Goal: Task Accomplishment & Management: Manage account settings

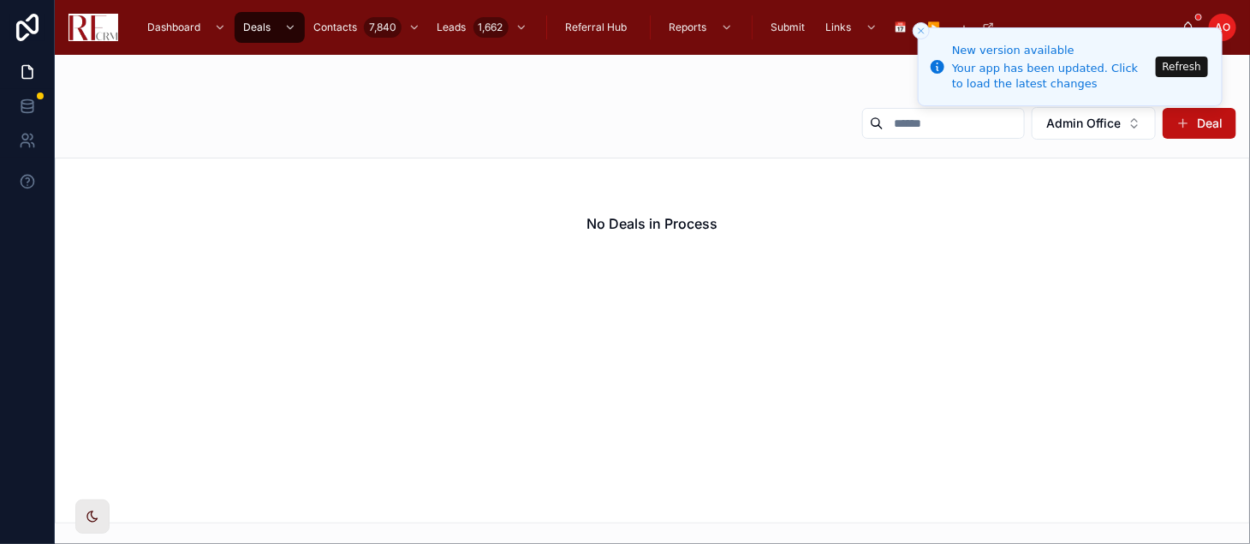
click at [1169, 61] on button "Refresh" at bounding box center [1182, 67] width 52 height 21
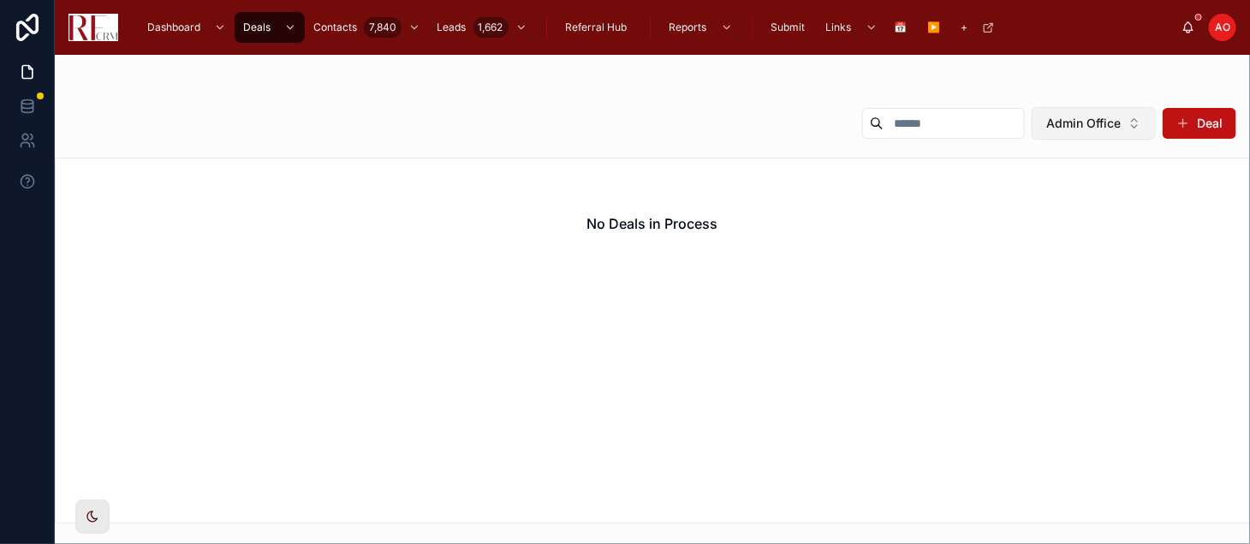
click at [1129, 124] on button "Admin Office" at bounding box center [1094, 123] width 124 height 33
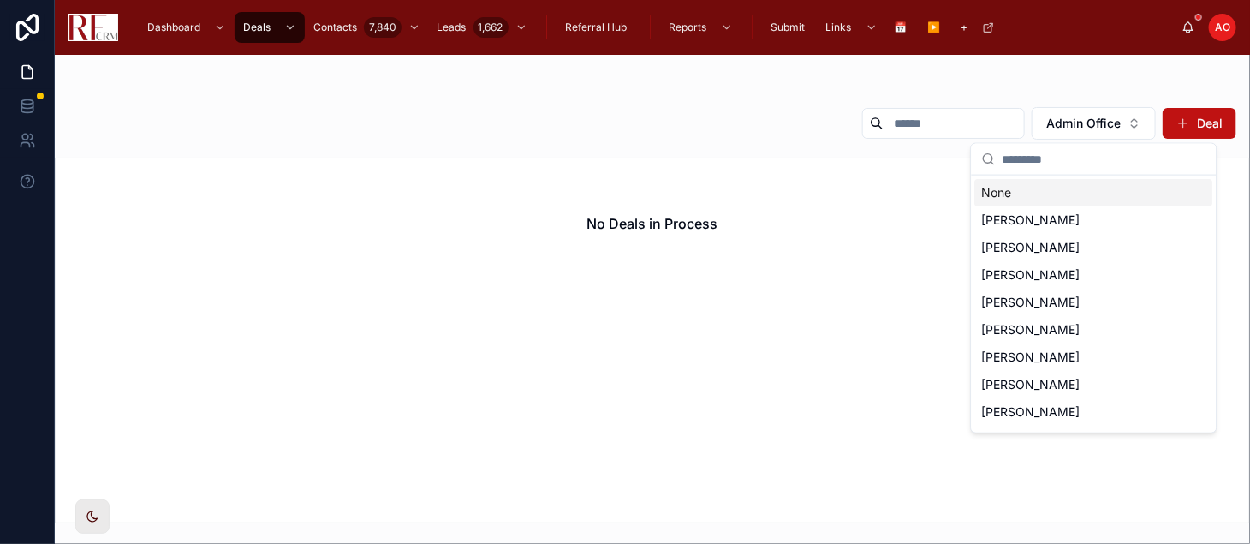
click at [1085, 190] on div "None" at bounding box center [1094, 192] width 238 height 27
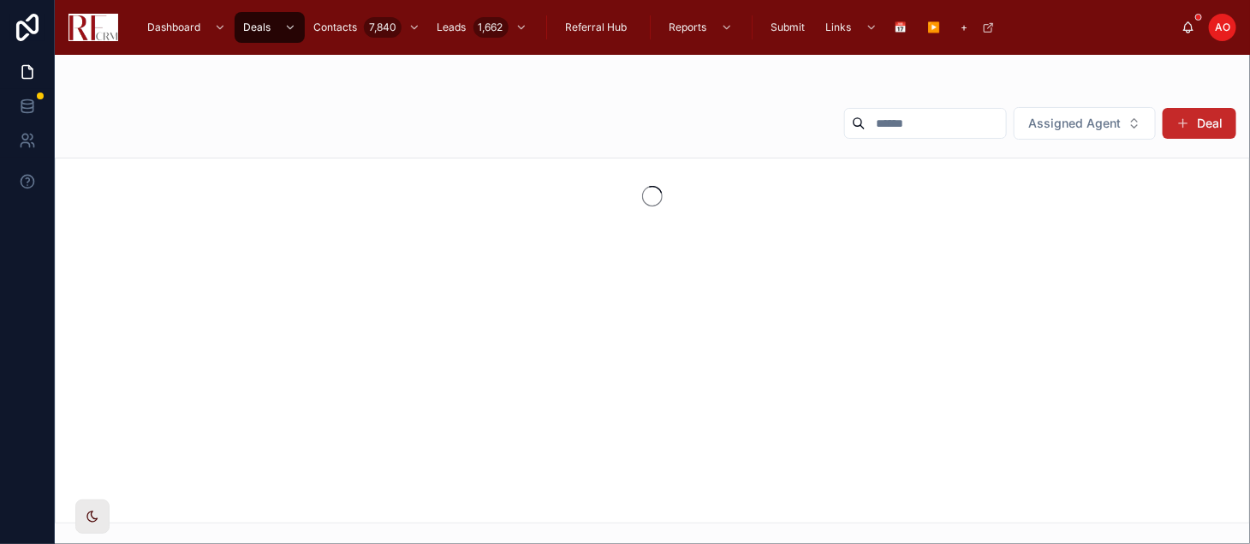
click at [1189, 135] on button "Deal" at bounding box center [1200, 123] width 74 height 31
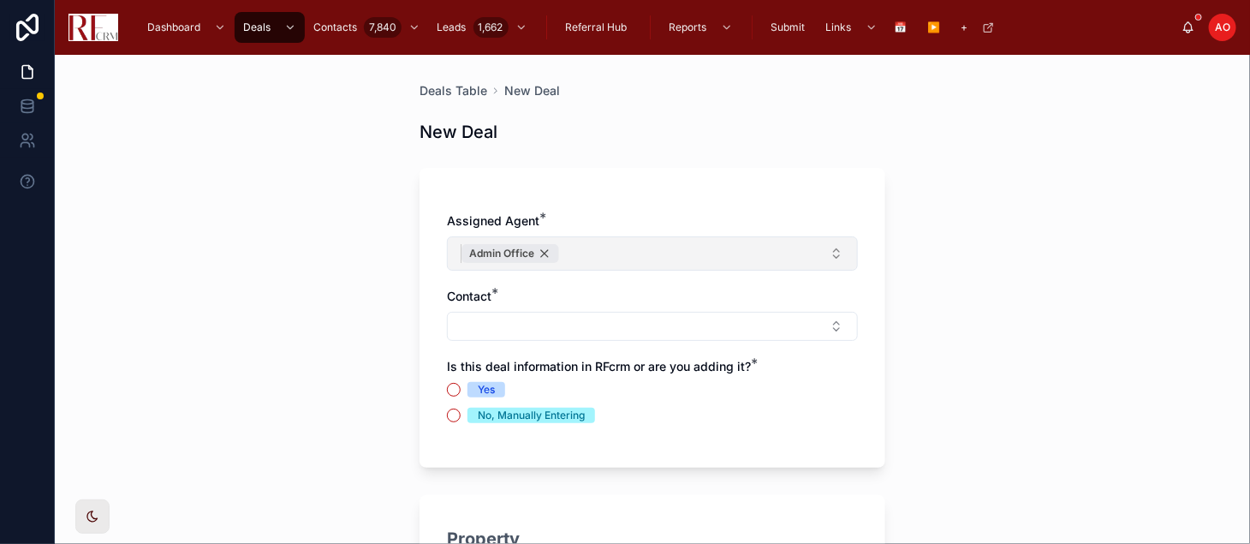
click at [532, 251] on div "Admin Office" at bounding box center [511, 253] width 98 height 19
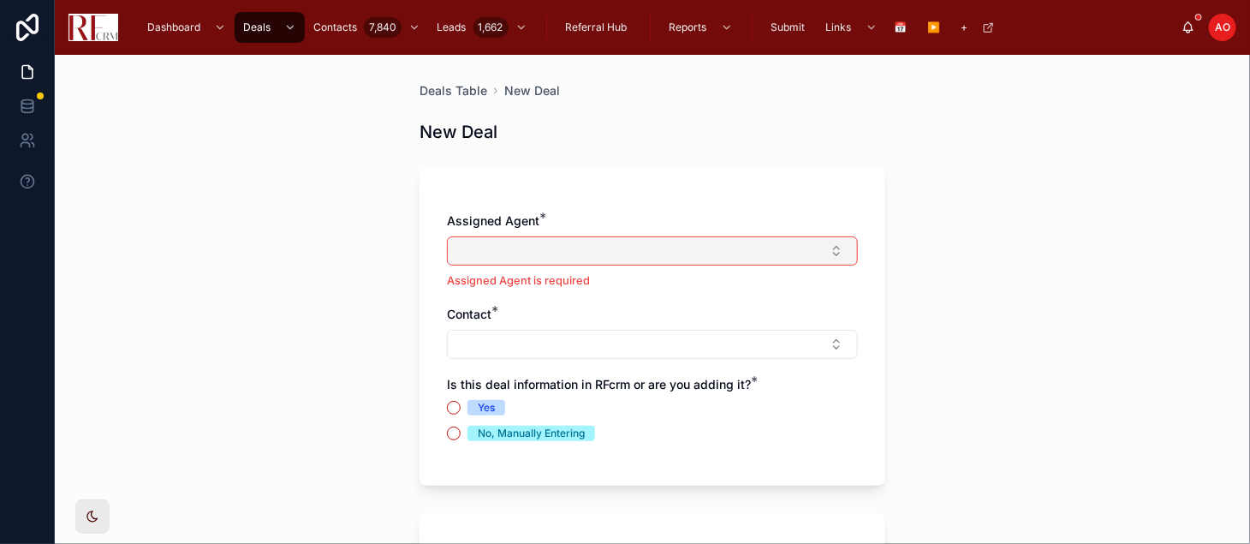
click at [532, 251] on button "Select Button" at bounding box center [652, 250] width 411 height 29
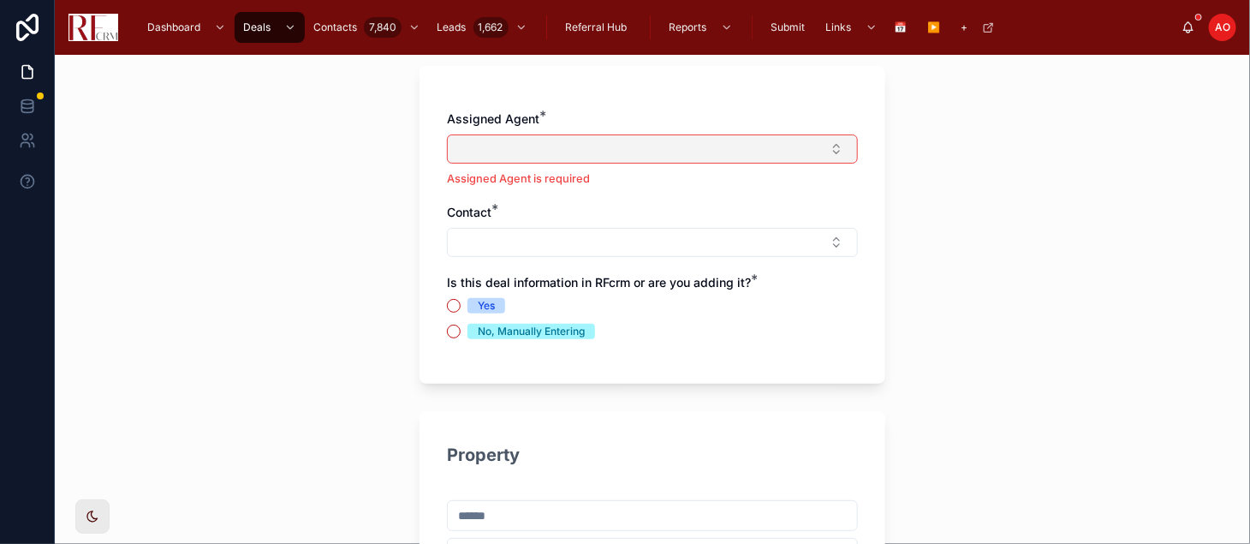
scroll to position [109, 0]
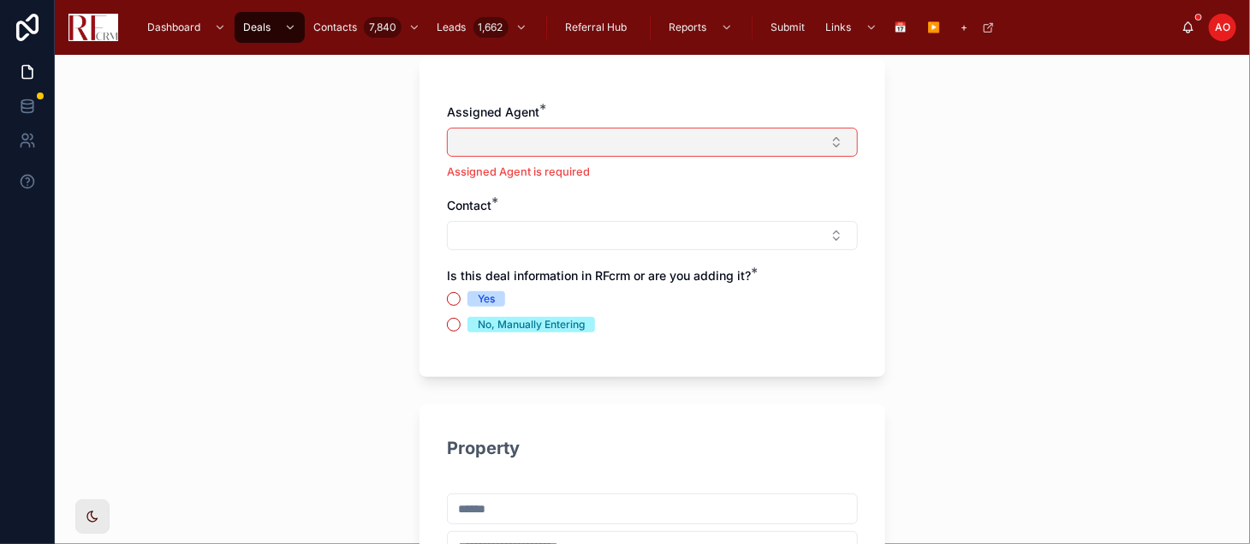
click at [833, 146] on button "Select Button" at bounding box center [652, 142] width 411 height 29
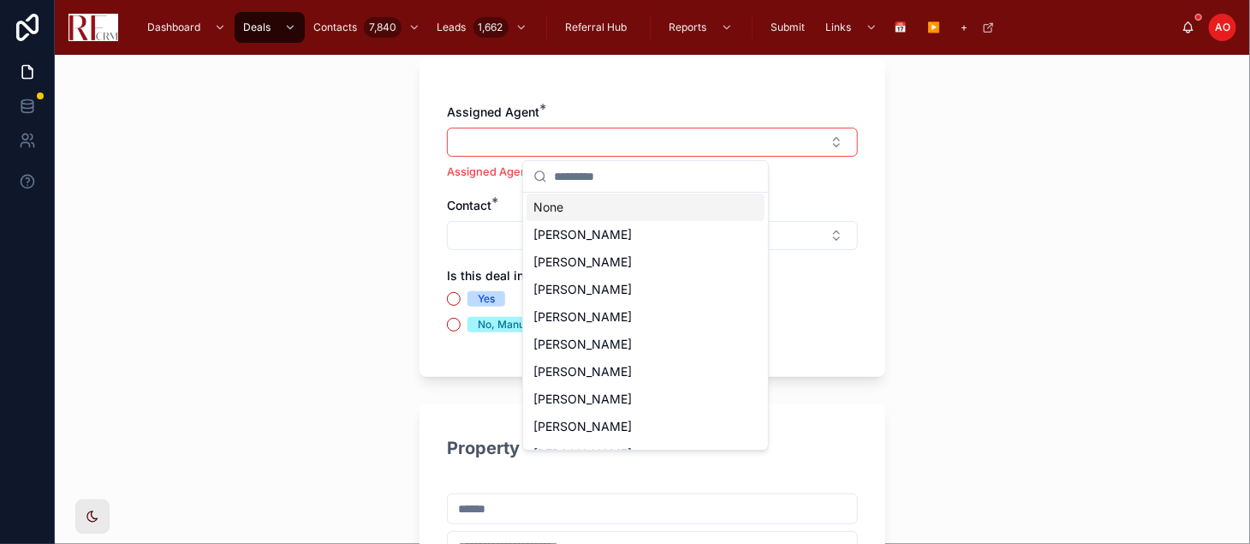
scroll to position [0, 0]
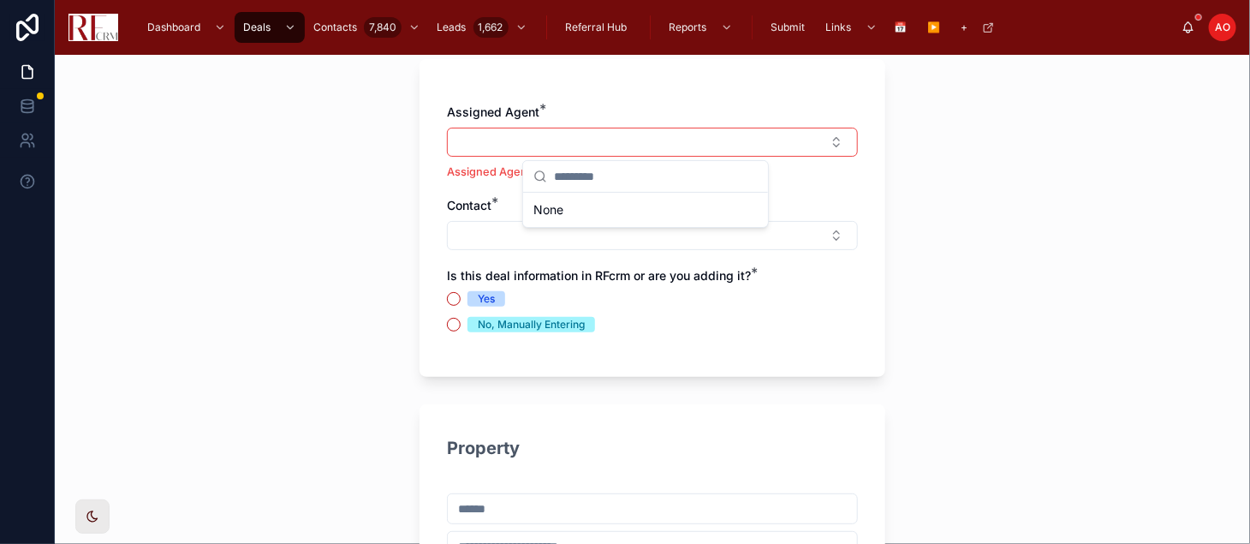
click at [1125, 277] on div "Deals Table New Deal New Deal Assigned Agent * Assigned Agent is required Conta…" at bounding box center [653, 299] width 1196 height 489
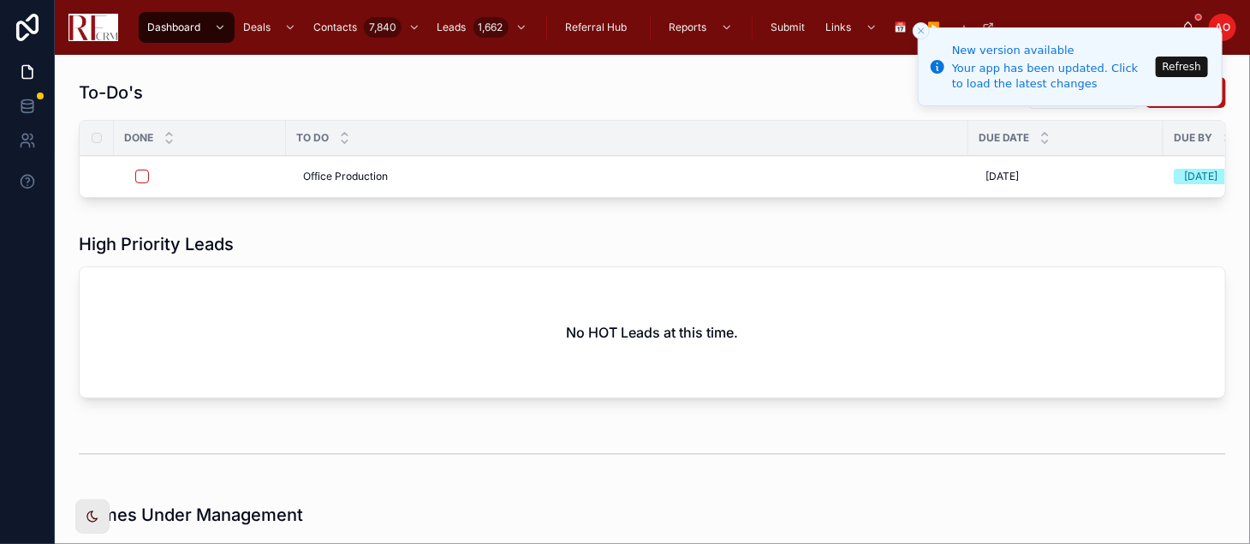
click at [1188, 65] on button "Refresh" at bounding box center [1182, 67] width 52 height 21
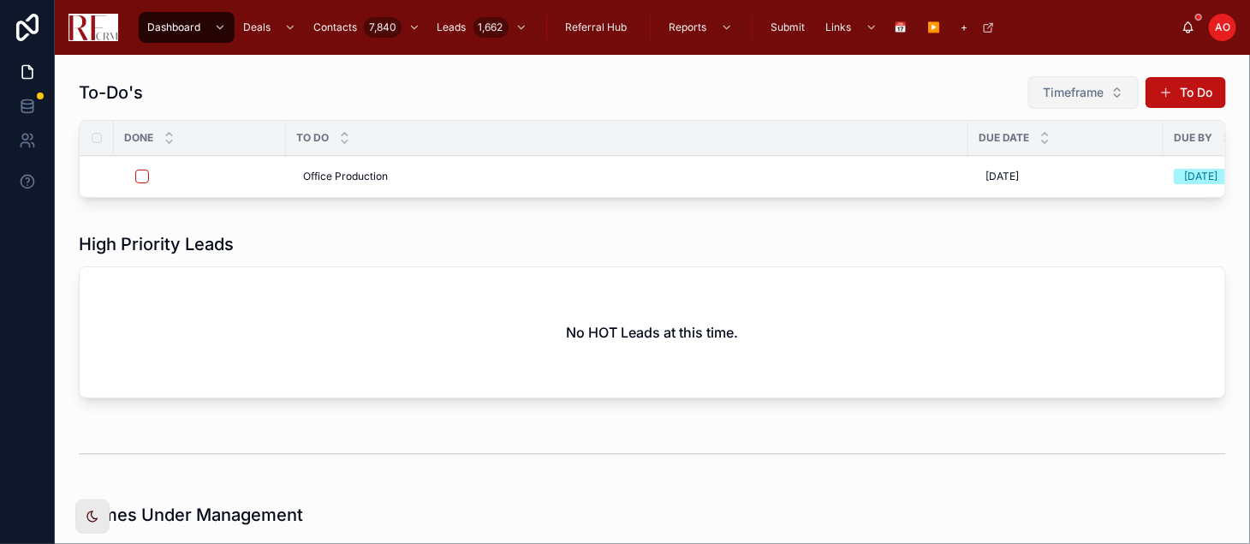
click at [1072, 98] on span "Timeframe" at bounding box center [1073, 92] width 61 height 17
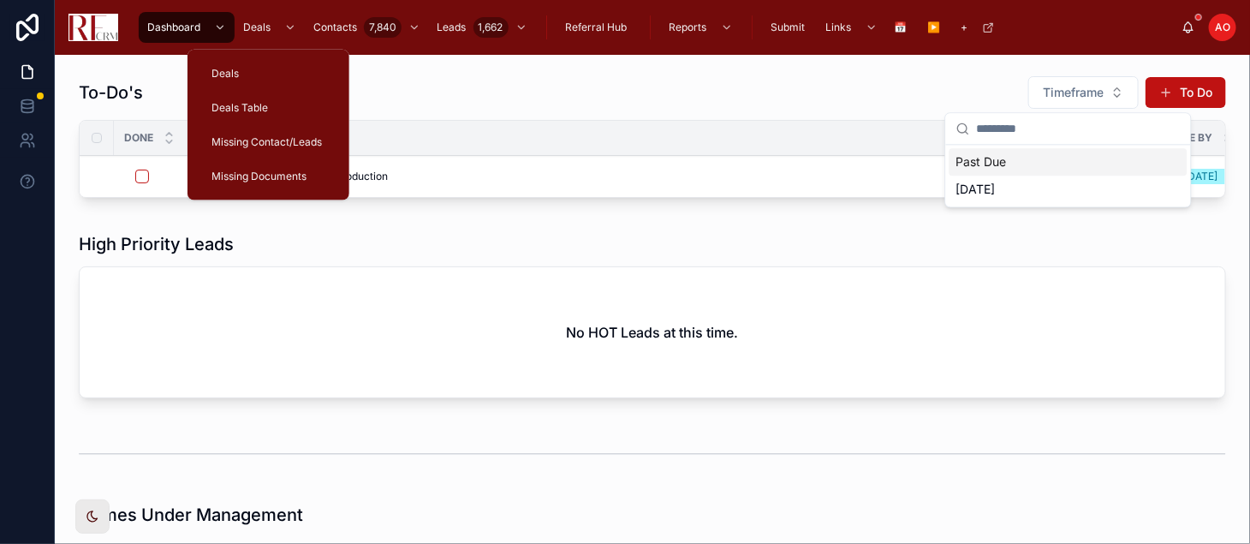
click at [251, 116] on div "Deals Table" at bounding box center [268, 107] width 121 height 27
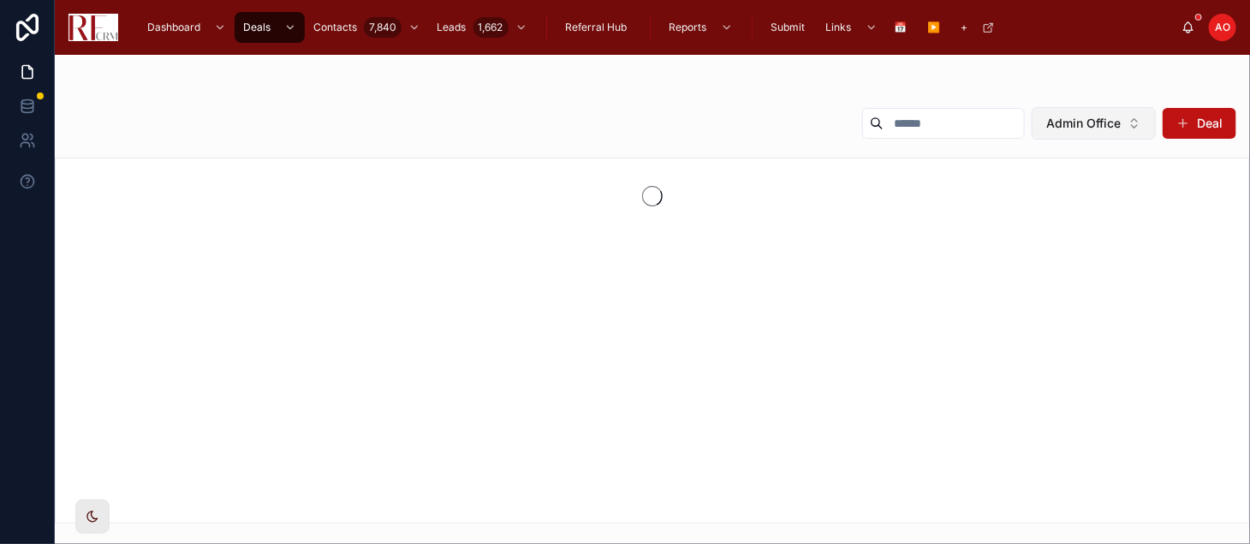
click at [1121, 130] on button "Admin Office" at bounding box center [1094, 123] width 124 height 33
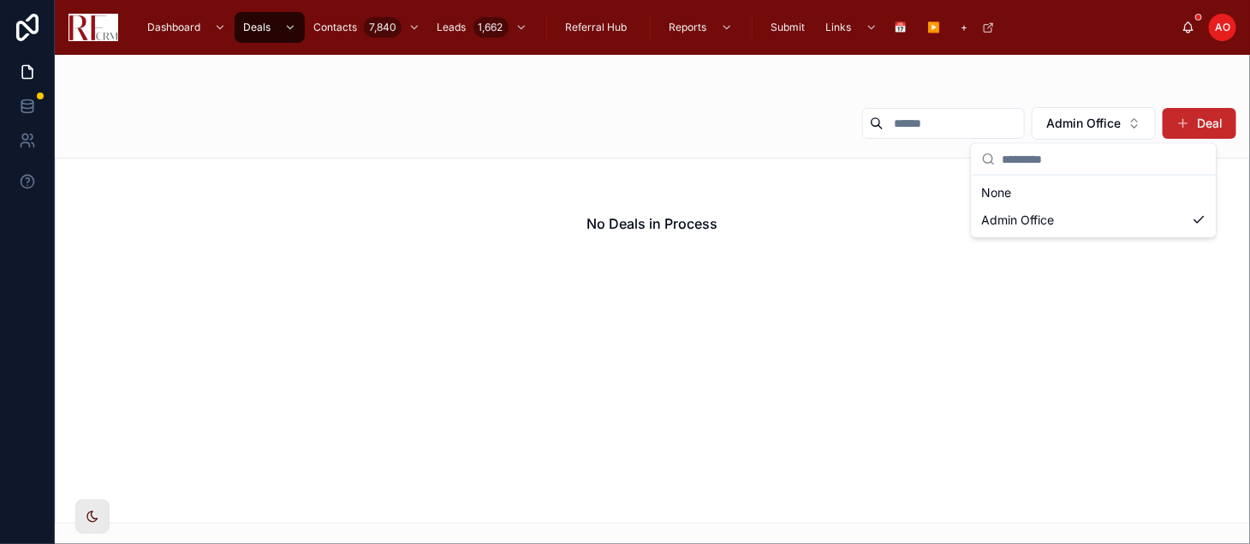
click at [1196, 128] on button "Deal" at bounding box center [1200, 123] width 74 height 31
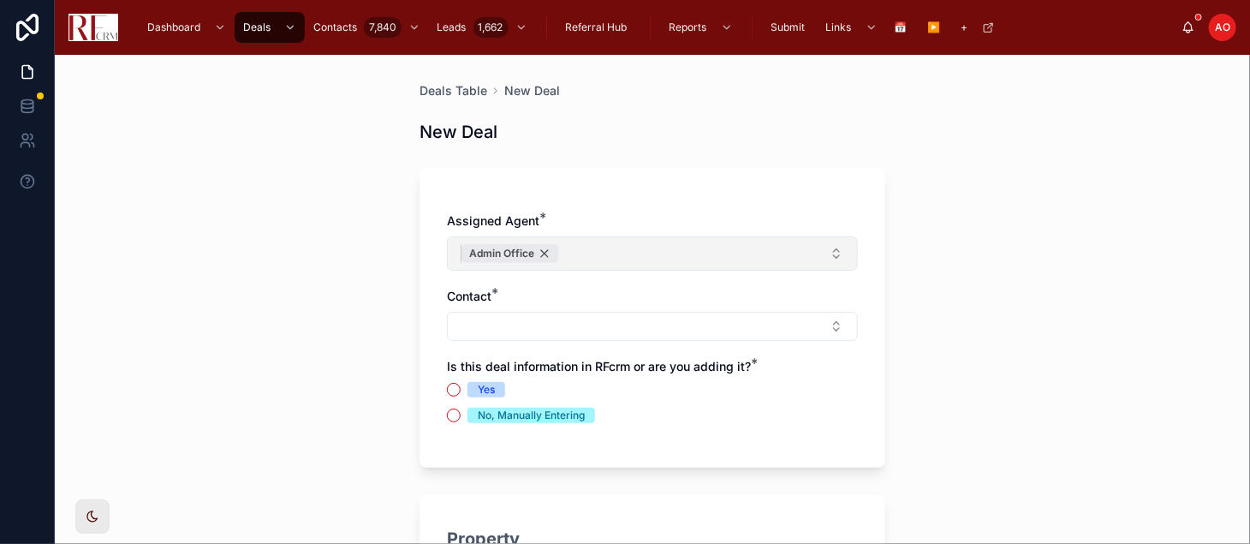
click at [526, 255] on span "Admin Office" at bounding box center [501, 254] width 65 height 14
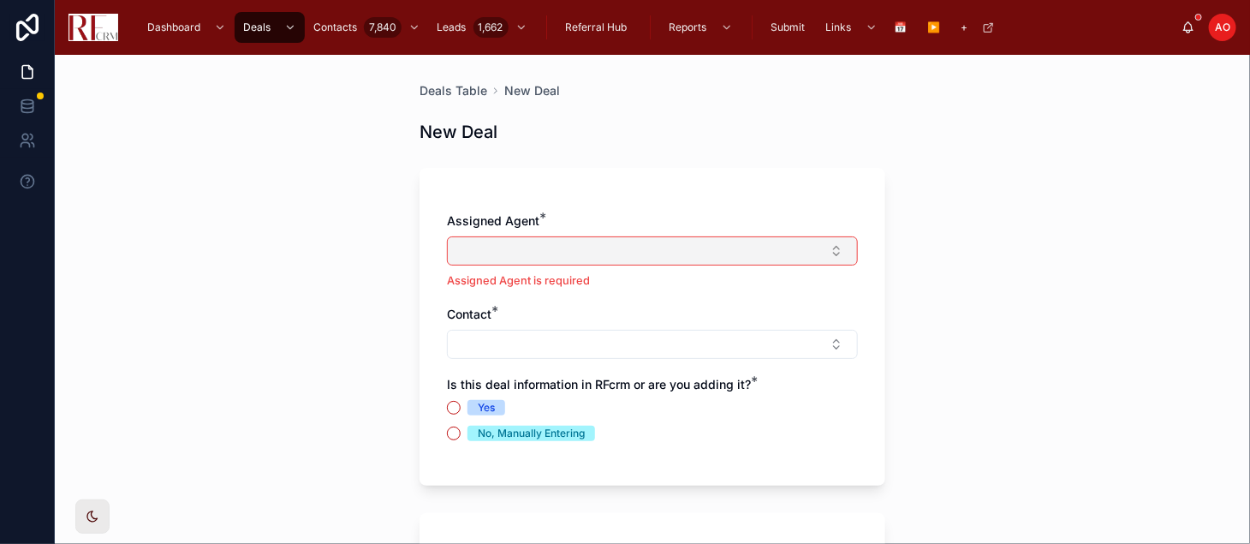
click at [526, 255] on button "Select Button" at bounding box center [652, 250] width 411 height 29
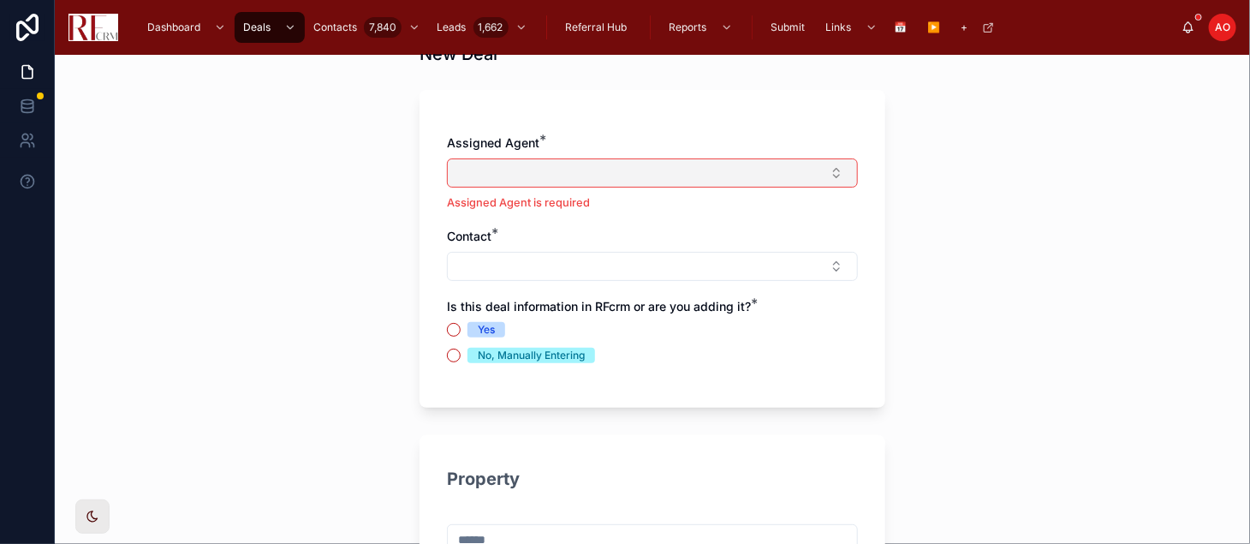
scroll to position [90, 0]
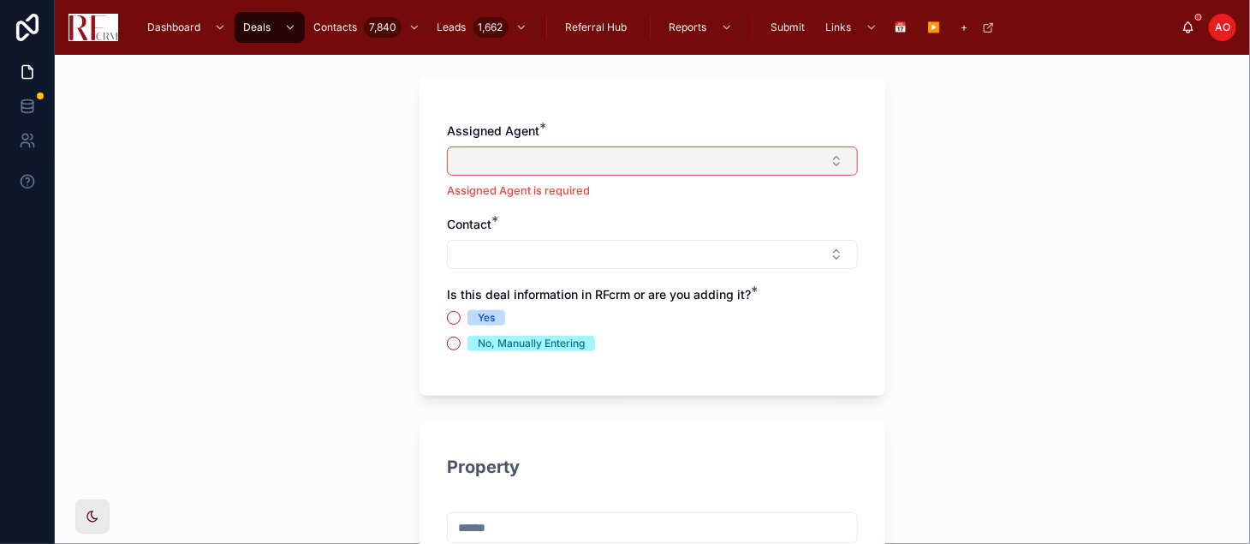
click at [839, 166] on button "Select Button" at bounding box center [652, 160] width 411 height 29
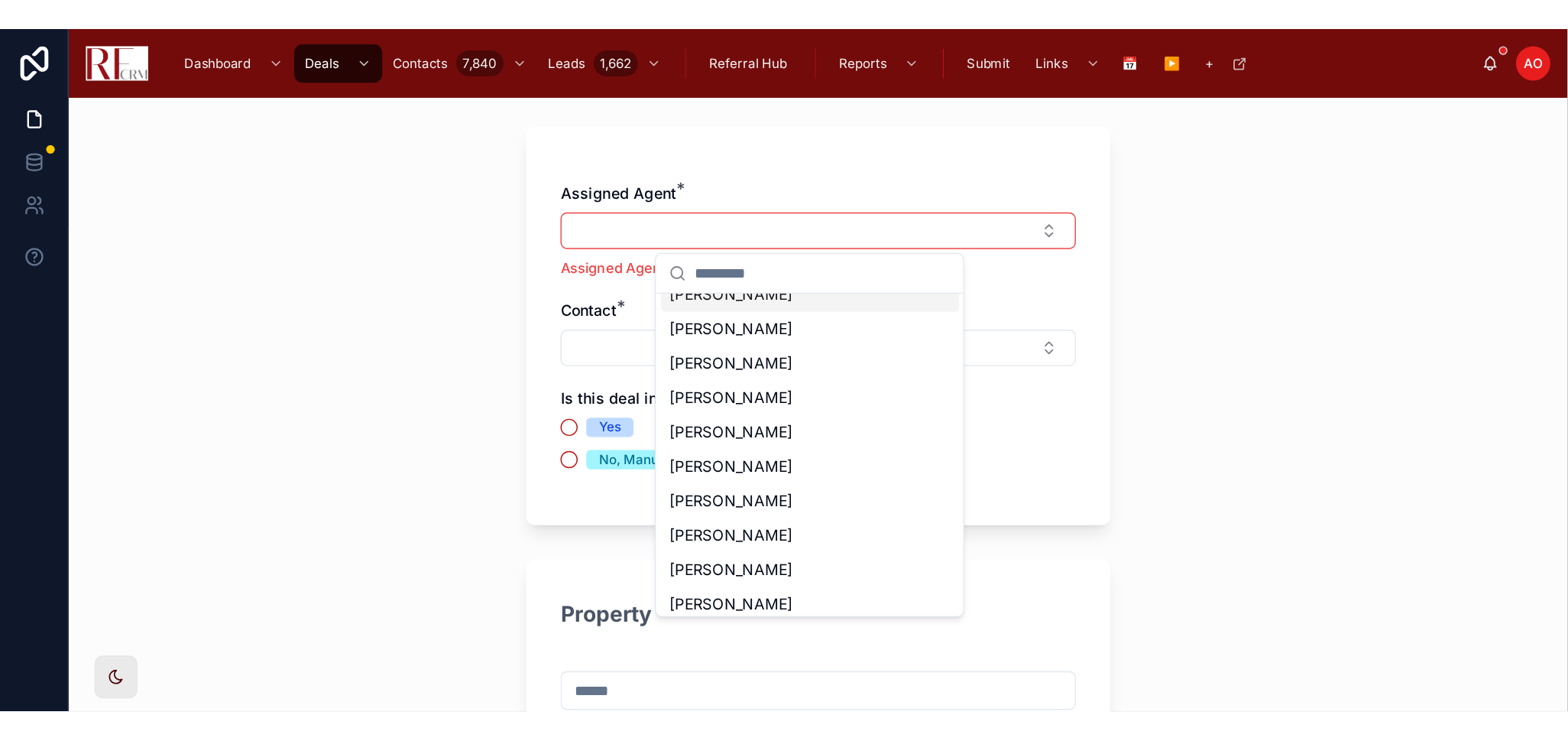
scroll to position [70, 0]
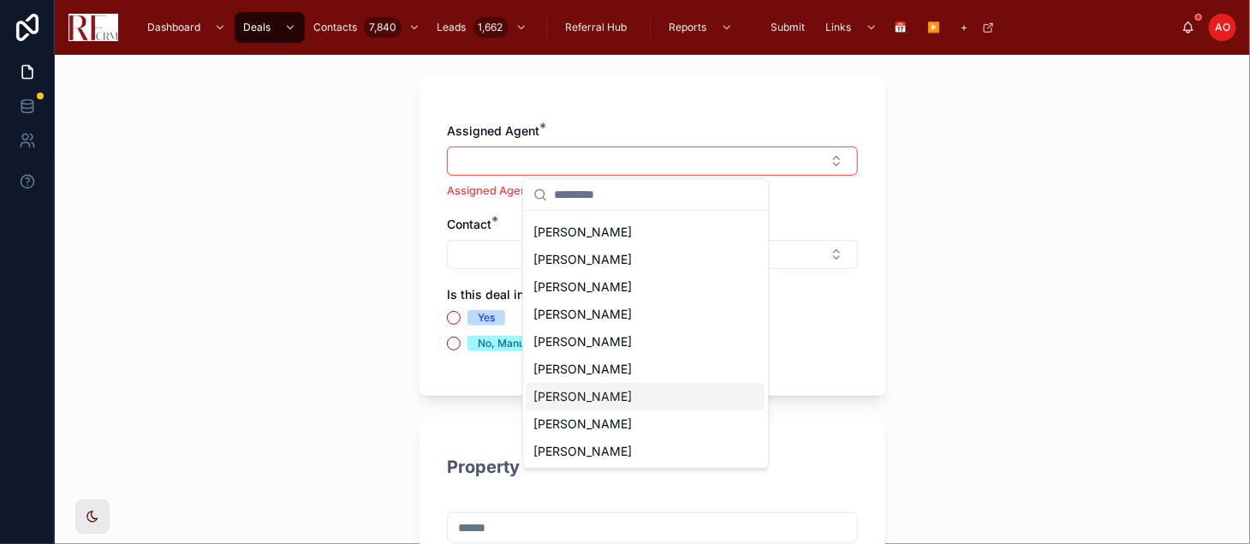
click at [665, 397] on div "[PERSON_NAME]" at bounding box center [646, 396] width 238 height 27
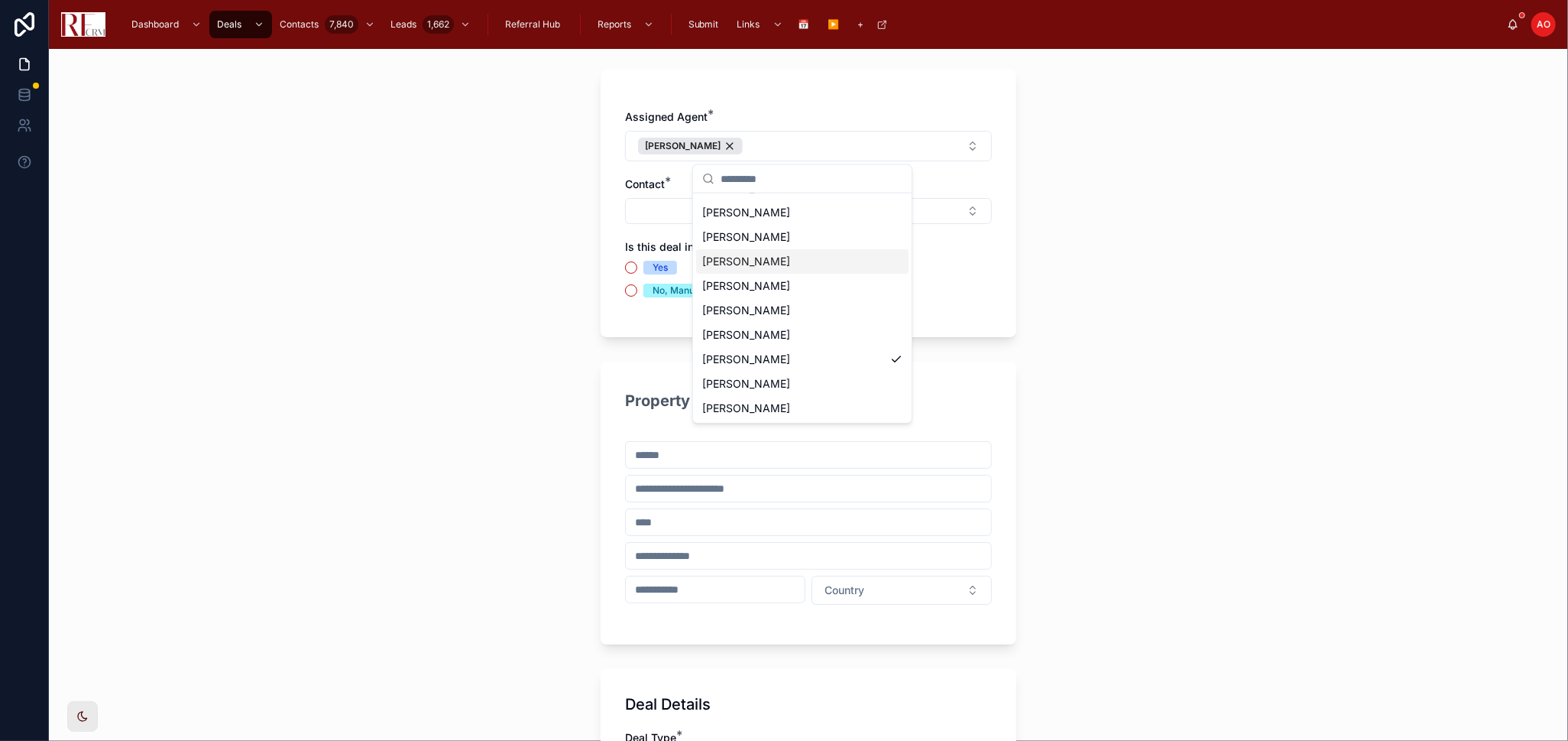
click at [1116, 274] on div "Deals Table New Deal New Deal Assigned Agent * Pradeep Singh Contact * Is this …" at bounding box center [809, 395] width 1520 height 692
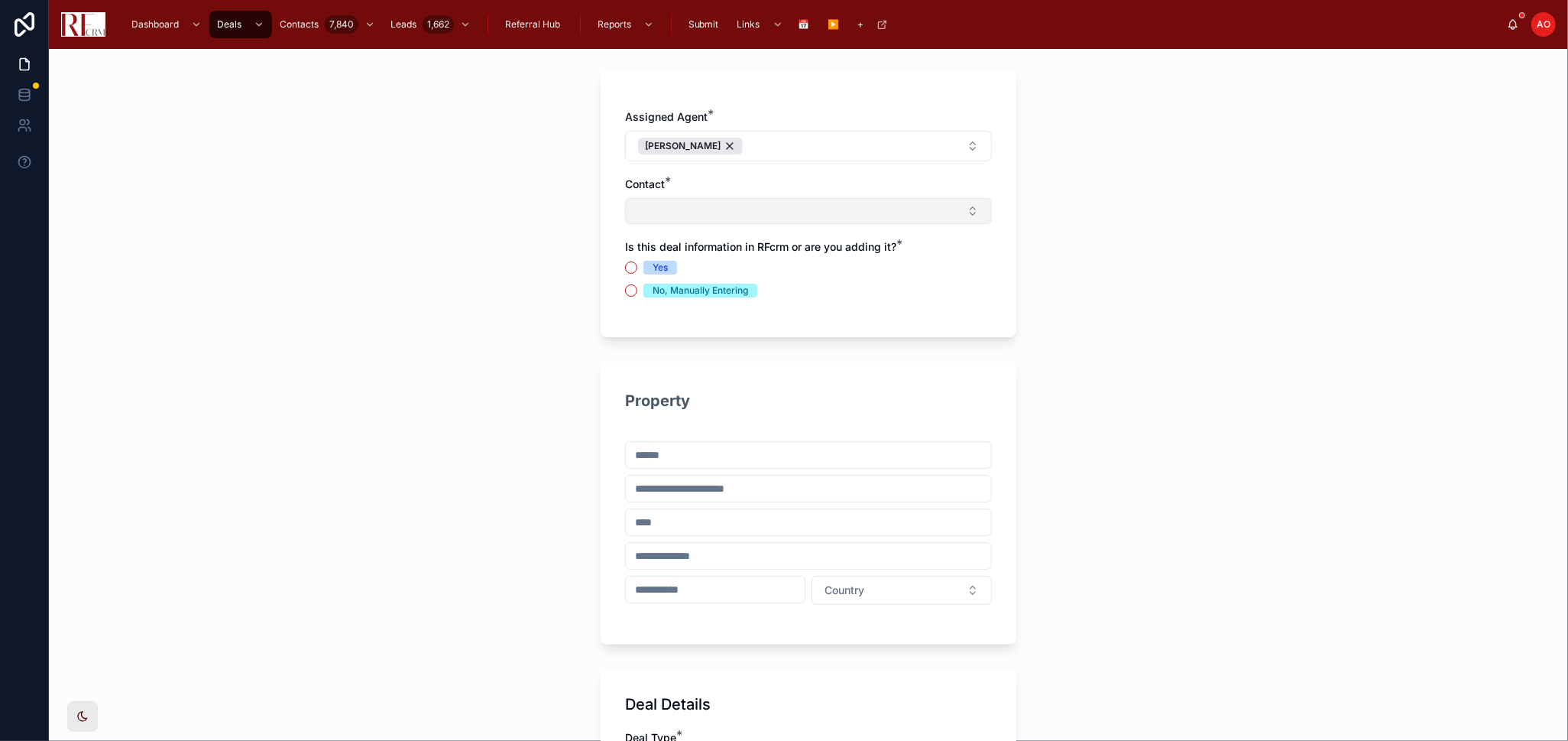
click at [969, 214] on button "Select Button" at bounding box center [809, 211] width 367 height 26
type input "*****"
click at [721, 266] on span "New" at bounding box center [729, 270] width 23 height 15
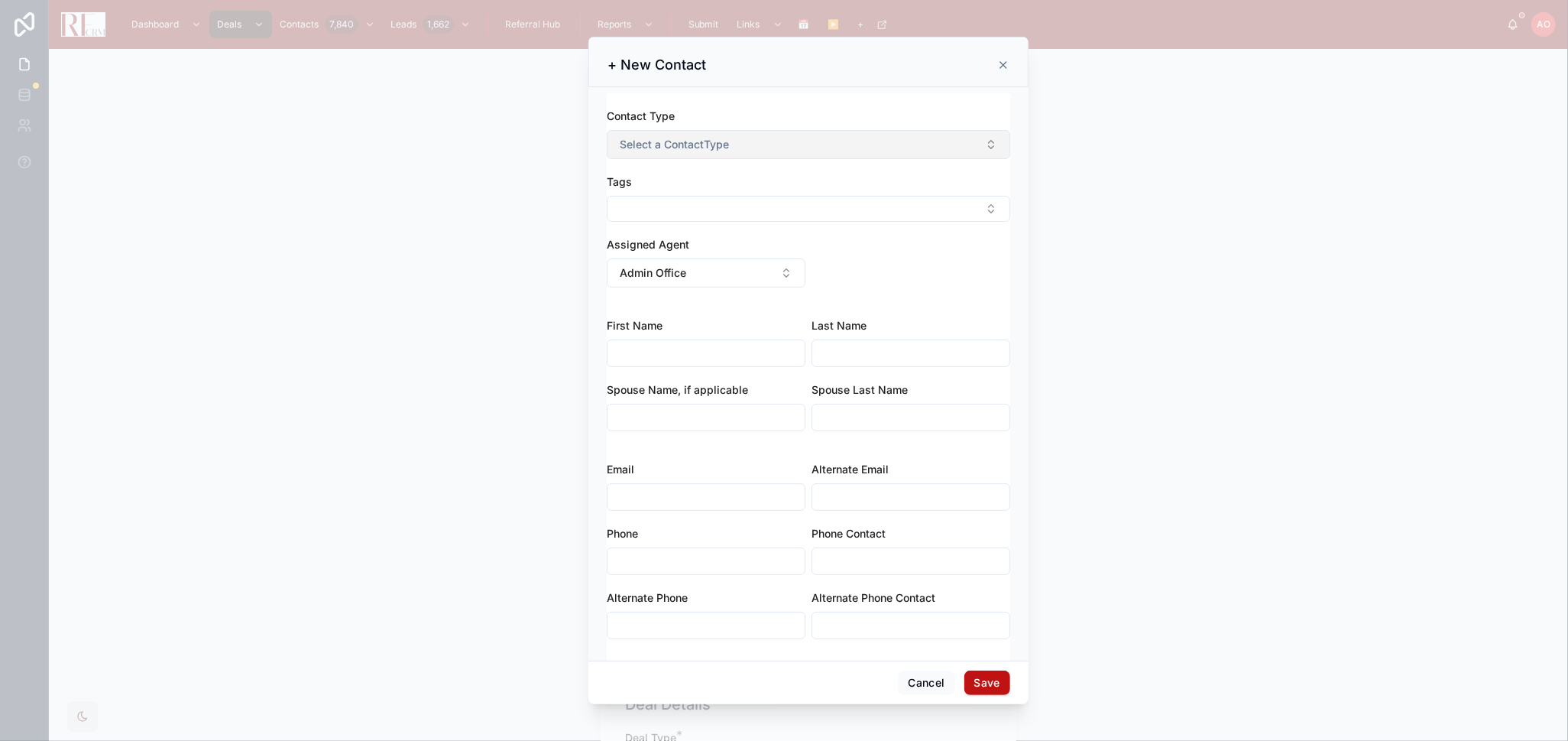
click at [741, 145] on button "Select a ContactType" at bounding box center [809, 145] width 403 height 29
click at [769, 246] on div "Sphere of Influence" at bounding box center [753, 248] width 84 height 12
click at [759, 216] on button "Select Button" at bounding box center [809, 208] width 403 height 26
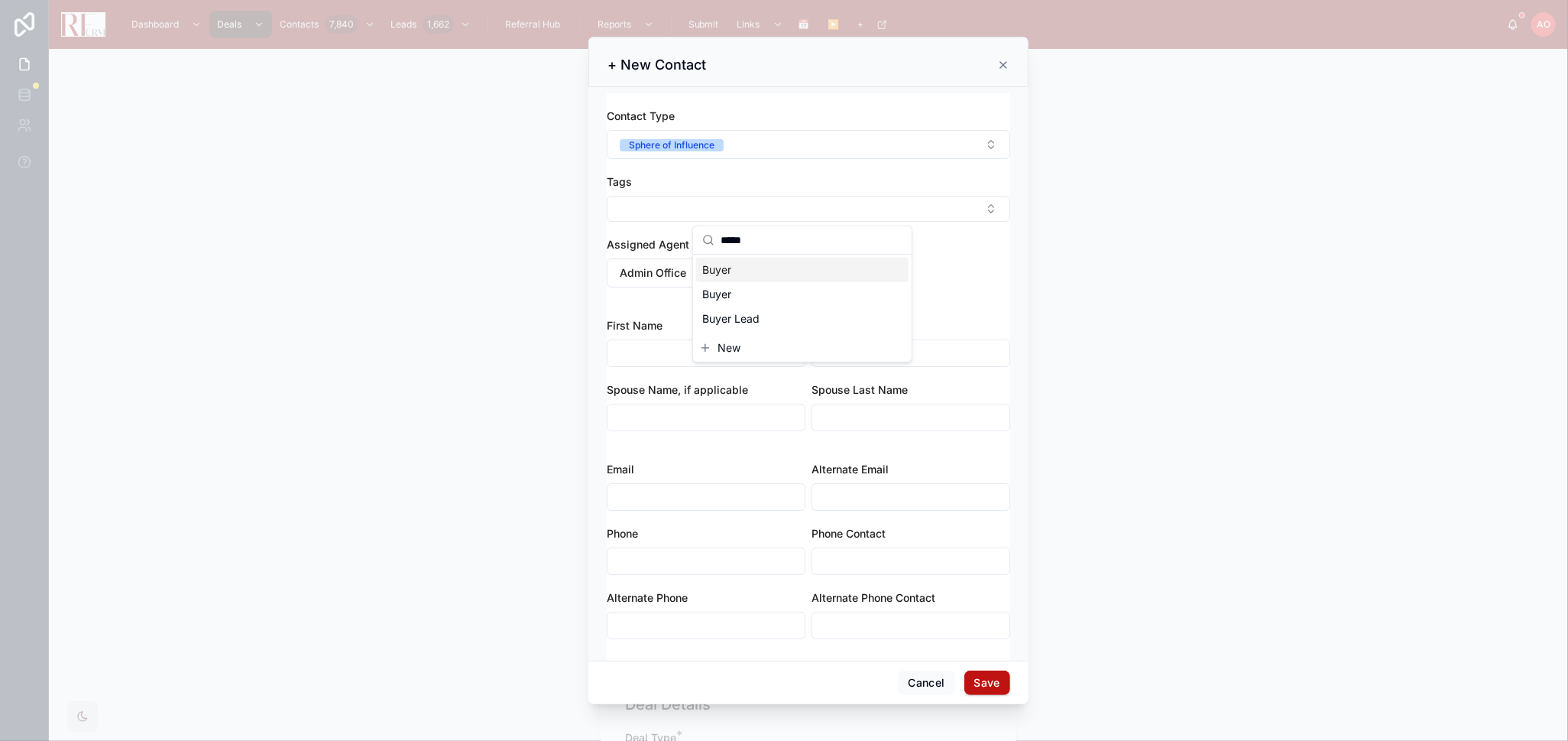
type input "*****"
click at [759, 268] on div "Buyer" at bounding box center [802, 270] width 212 height 24
click at [944, 267] on div "Contact Type Sphere of Influence Tags Buyer Assigned Agent Admin Office" at bounding box center [809, 208] width 403 height 199
click at [780, 268] on button "Admin Office" at bounding box center [706, 278] width 199 height 29
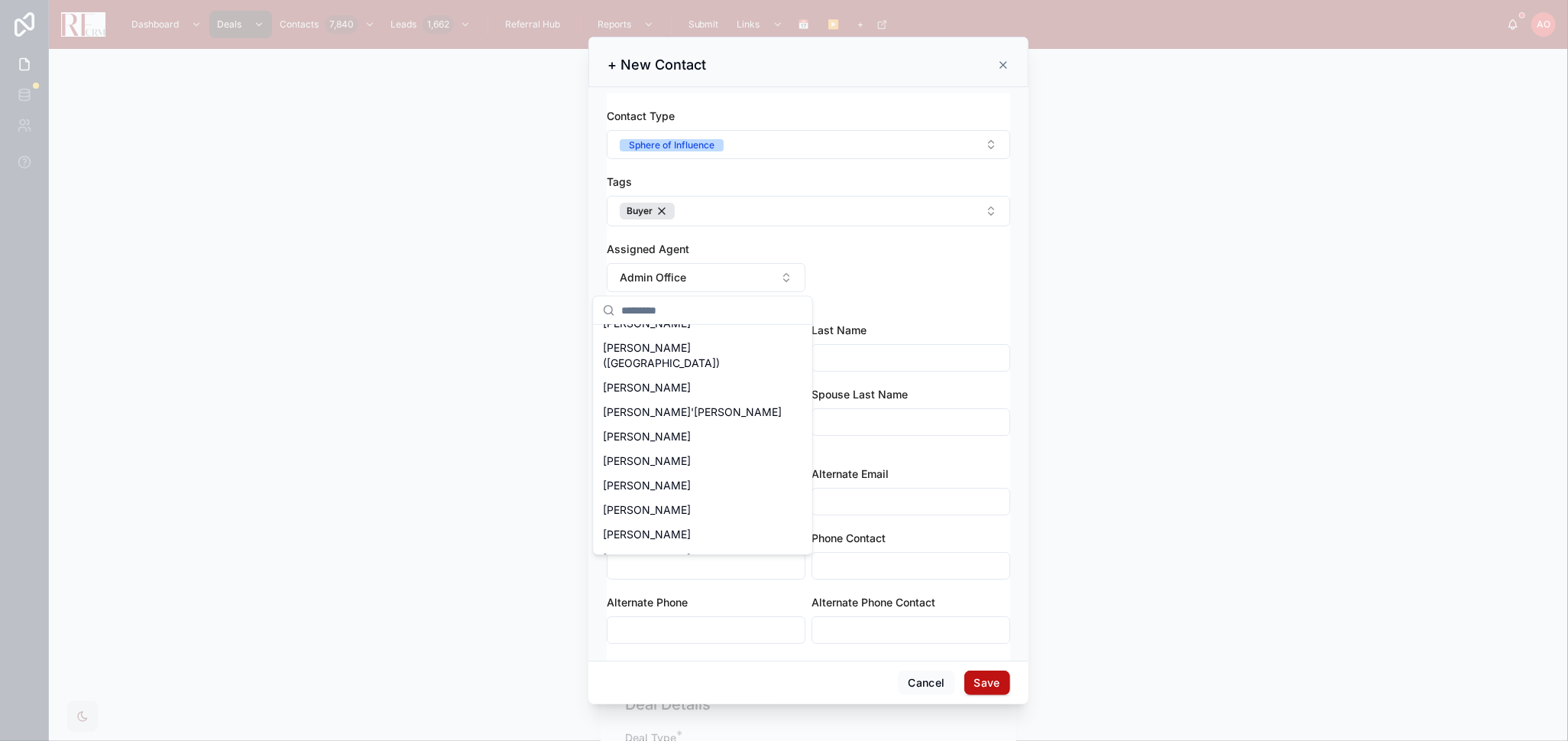
scroll to position [170, 0]
click at [695, 485] on div "[PERSON_NAME]" at bounding box center [703, 528] width 212 height 24
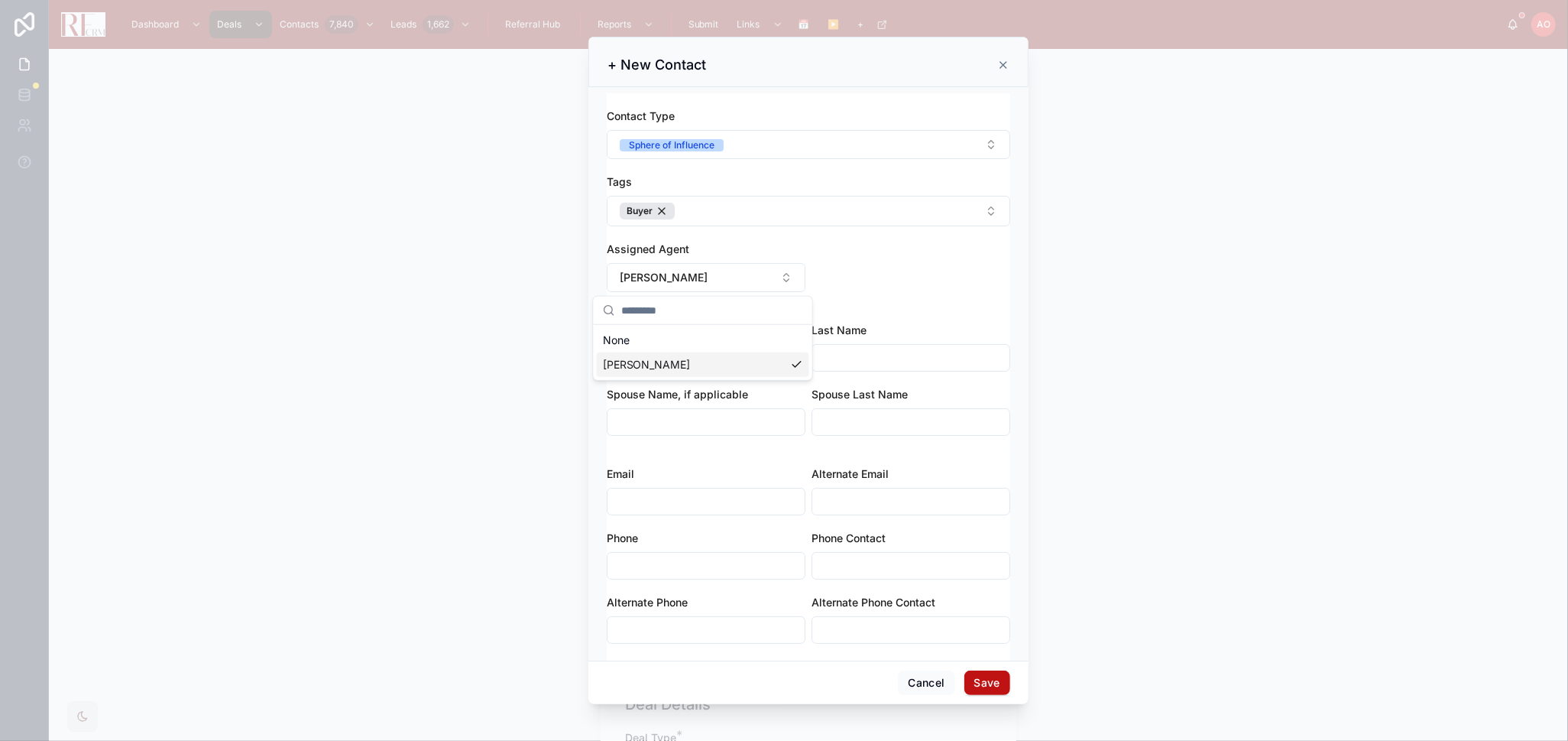
scroll to position [0, 0]
click at [709, 354] on input "text" at bounding box center [706, 358] width 197 height 21
type input "********"
type input "******"
click at [664, 485] on input "text" at bounding box center [706, 502] width 197 height 21
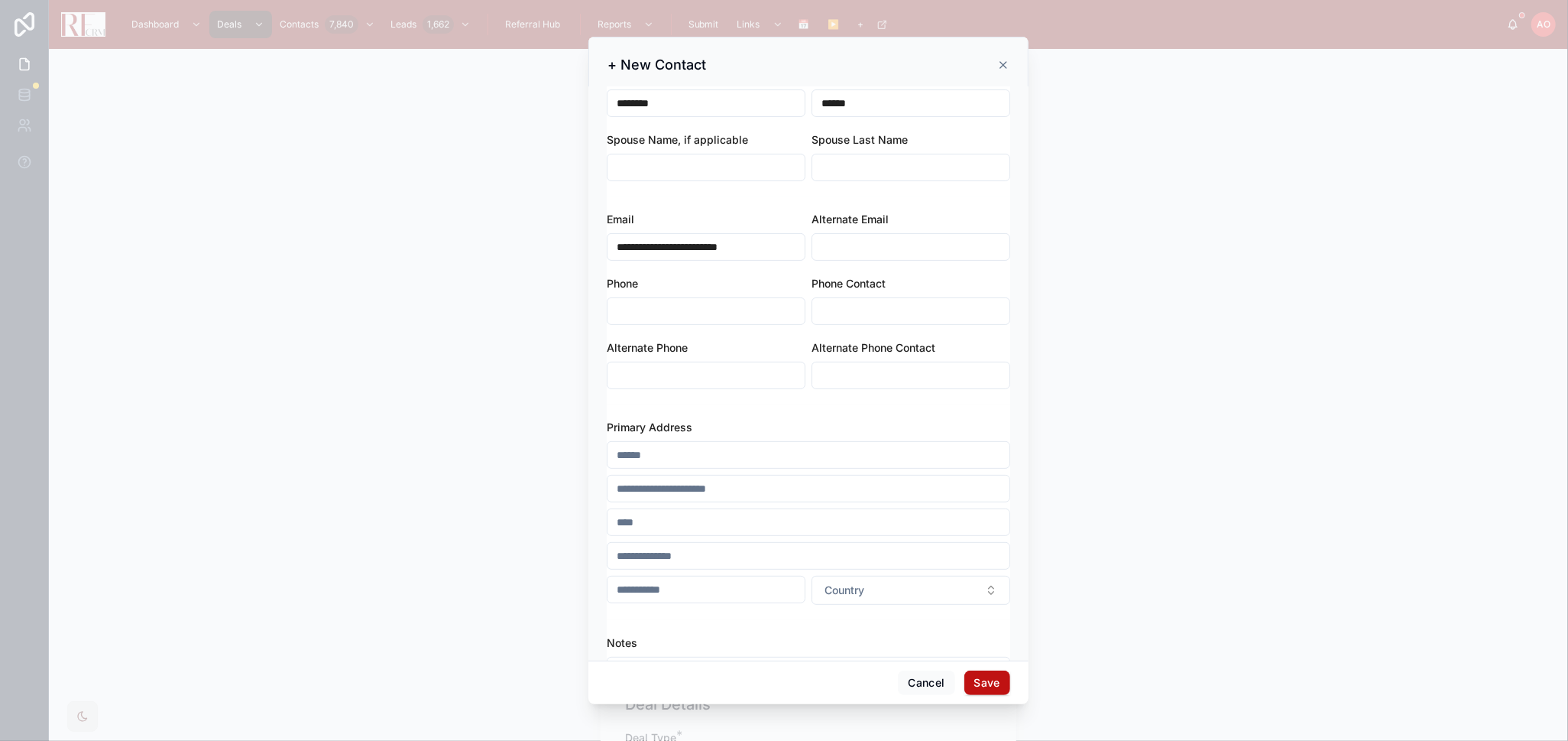
scroll to position [339, 0]
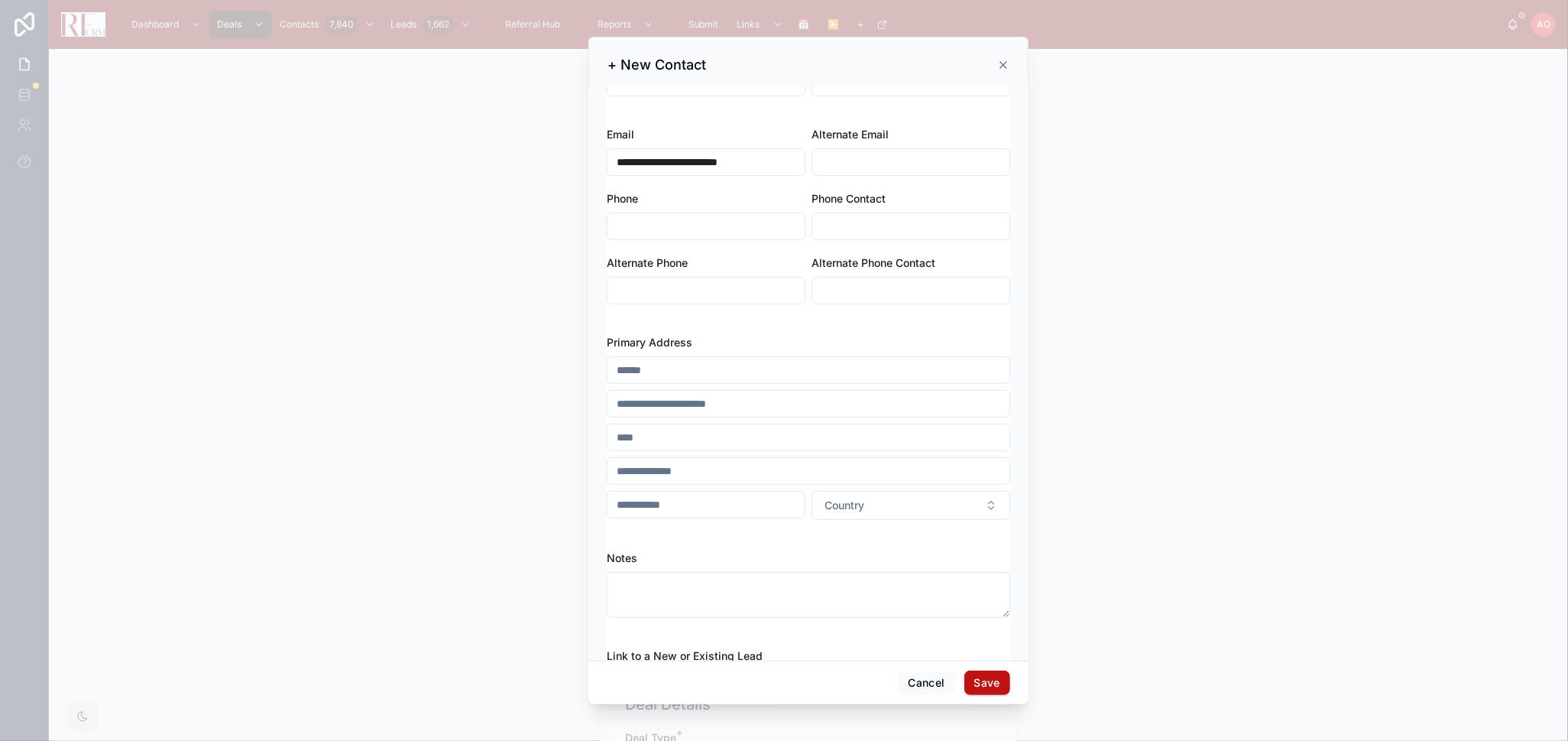
type input "**********"
click at [709, 485] on textarea at bounding box center [809, 595] width 403 height 46
click at [792, 485] on textarea "**********" at bounding box center [802, 595] width 391 height 46
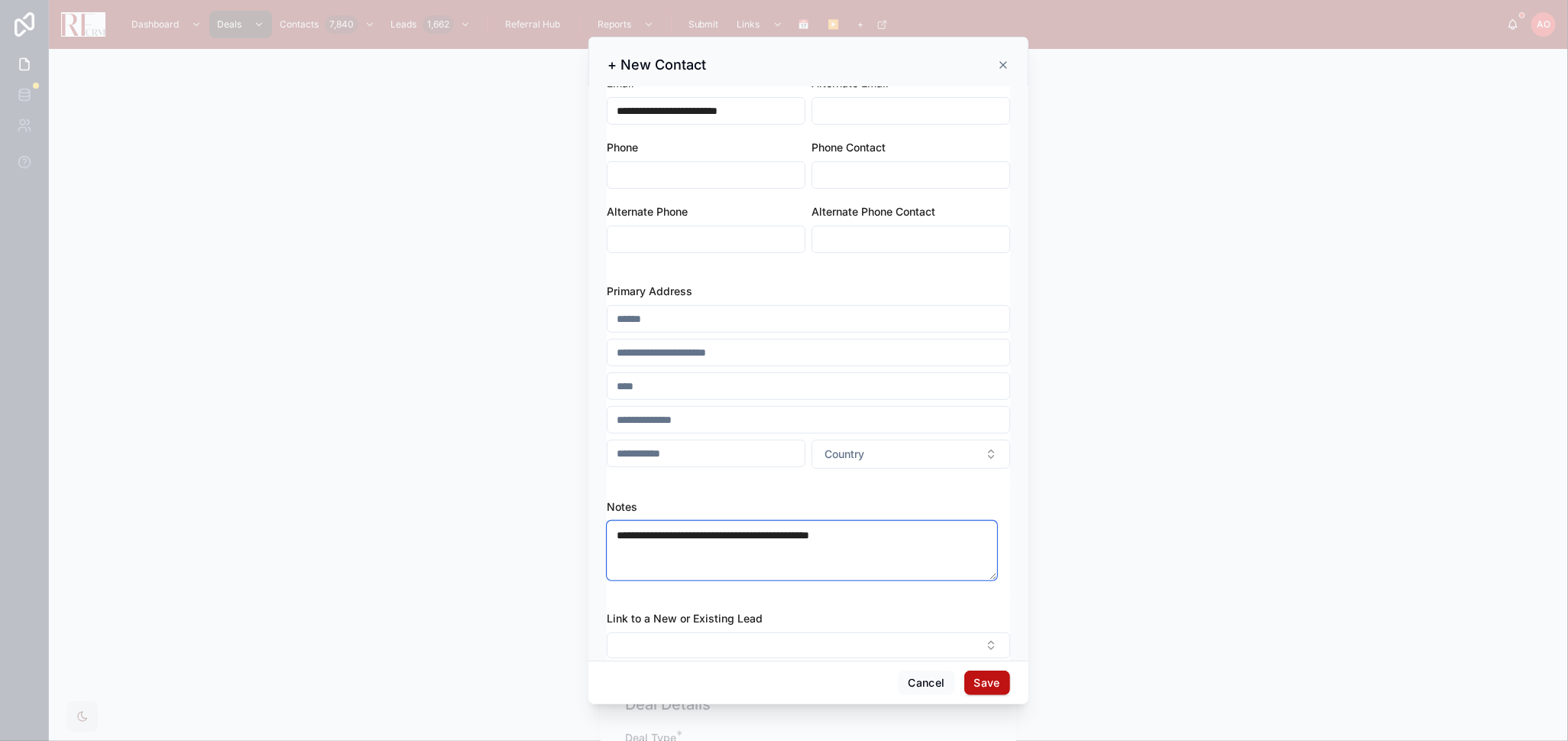
scroll to position [416, 0]
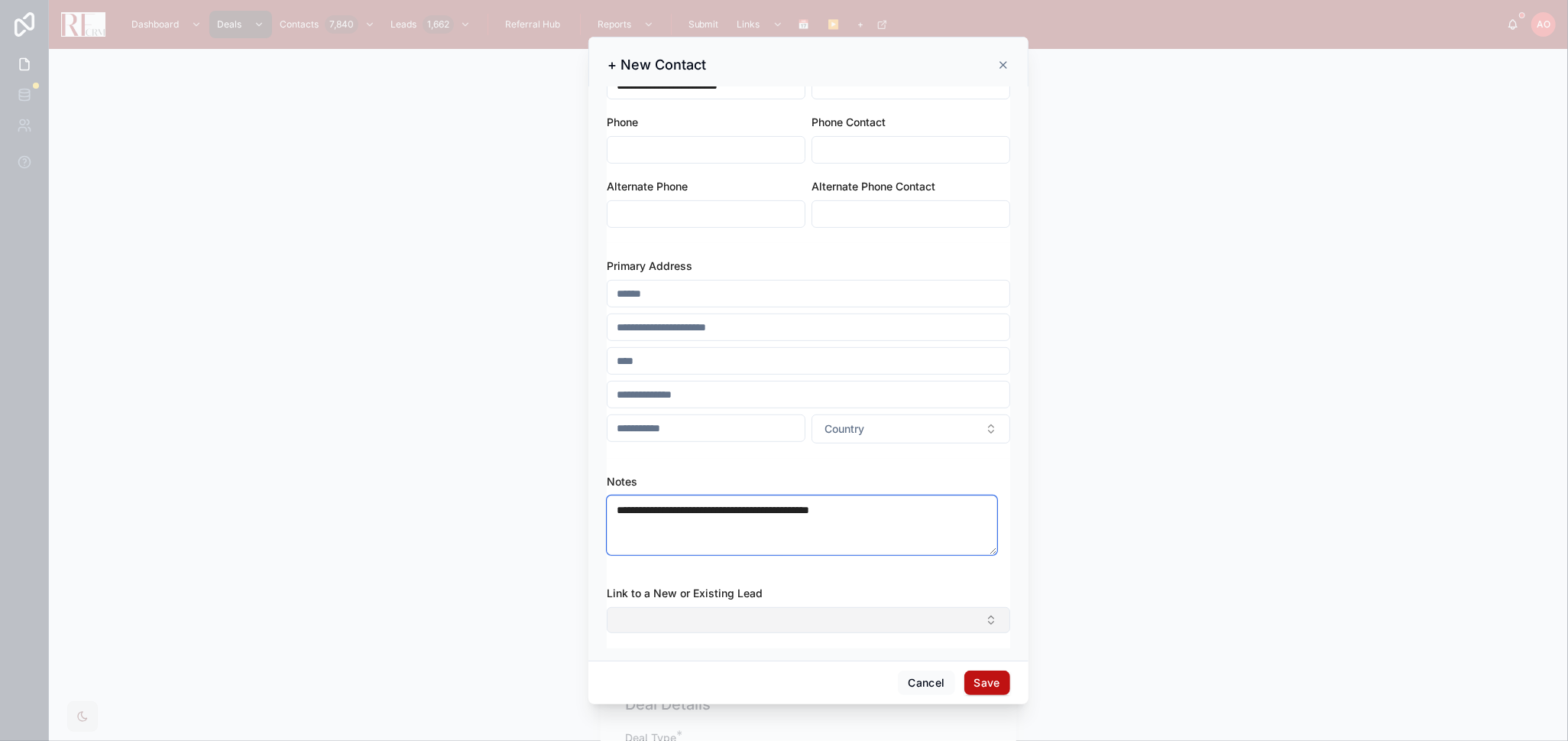
type textarea "**********"
click at [806, 485] on button "Select Button" at bounding box center [809, 620] width 403 height 26
click at [737, 485] on span "New" at bounding box center [729, 679] width 23 height 15
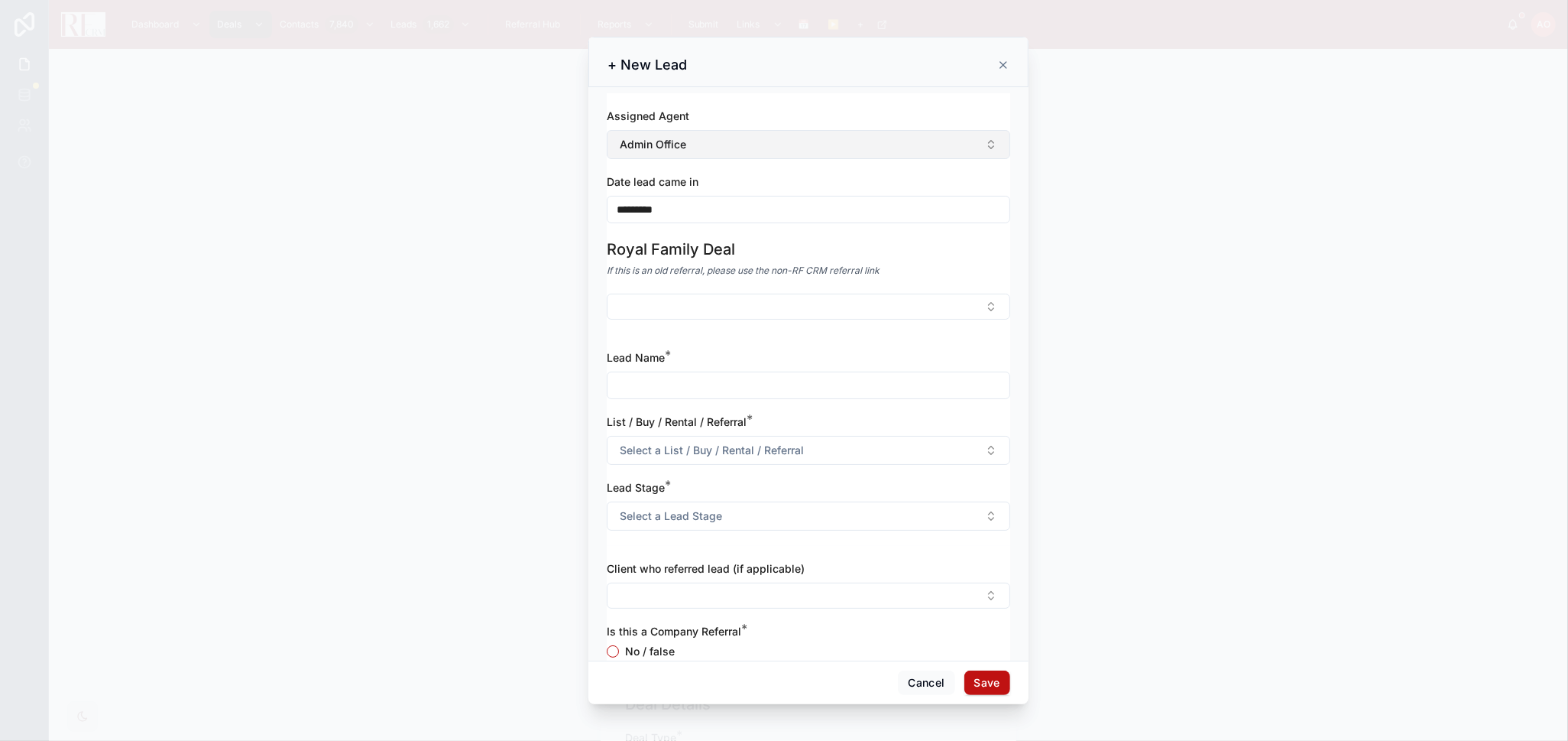
click at [689, 147] on button "Admin Office" at bounding box center [809, 145] width 403 height 29
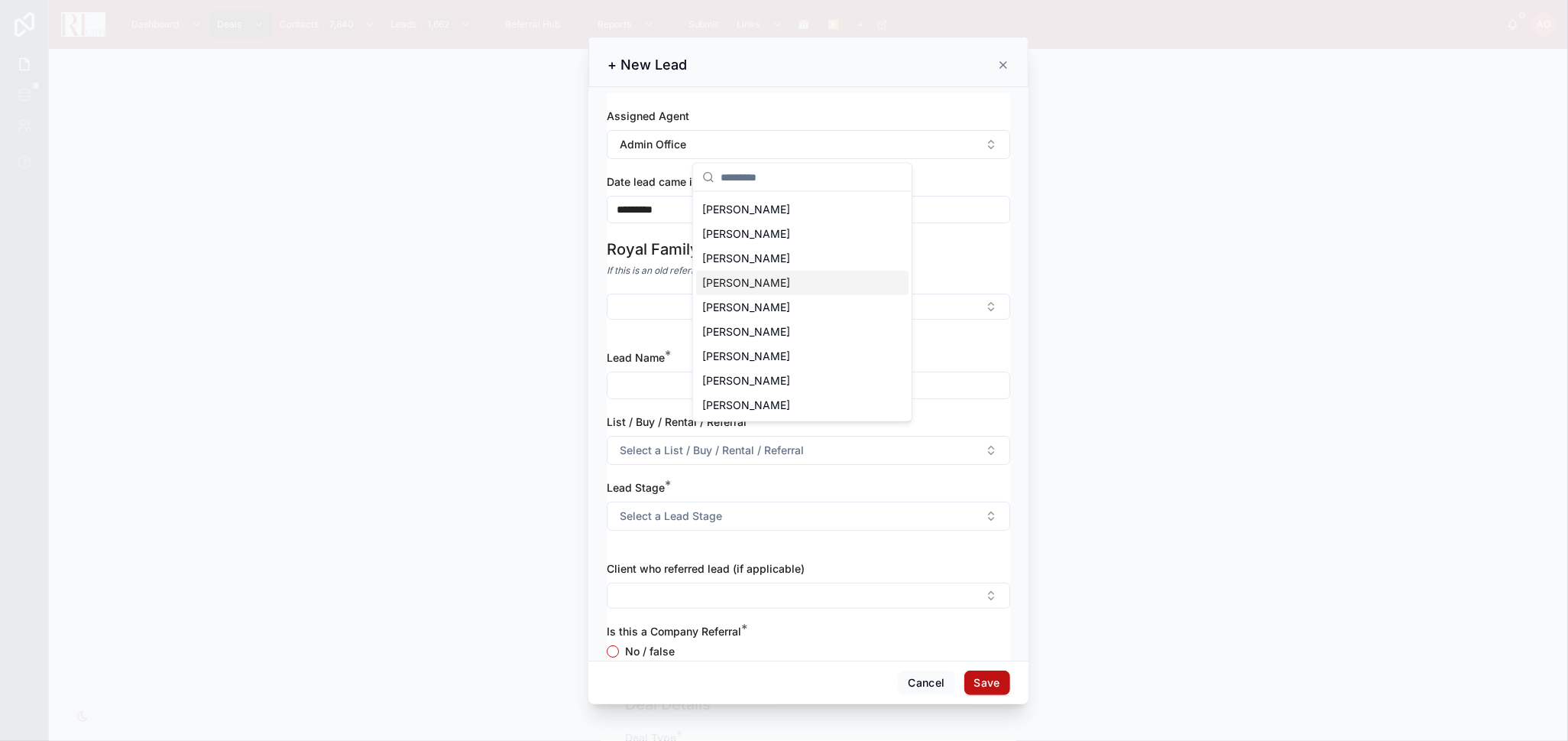
scroll to position [94, 0]
click at [767, 331] on span "[PERSON_NAME]" at bounding box center [746, 333] width 87 height 15
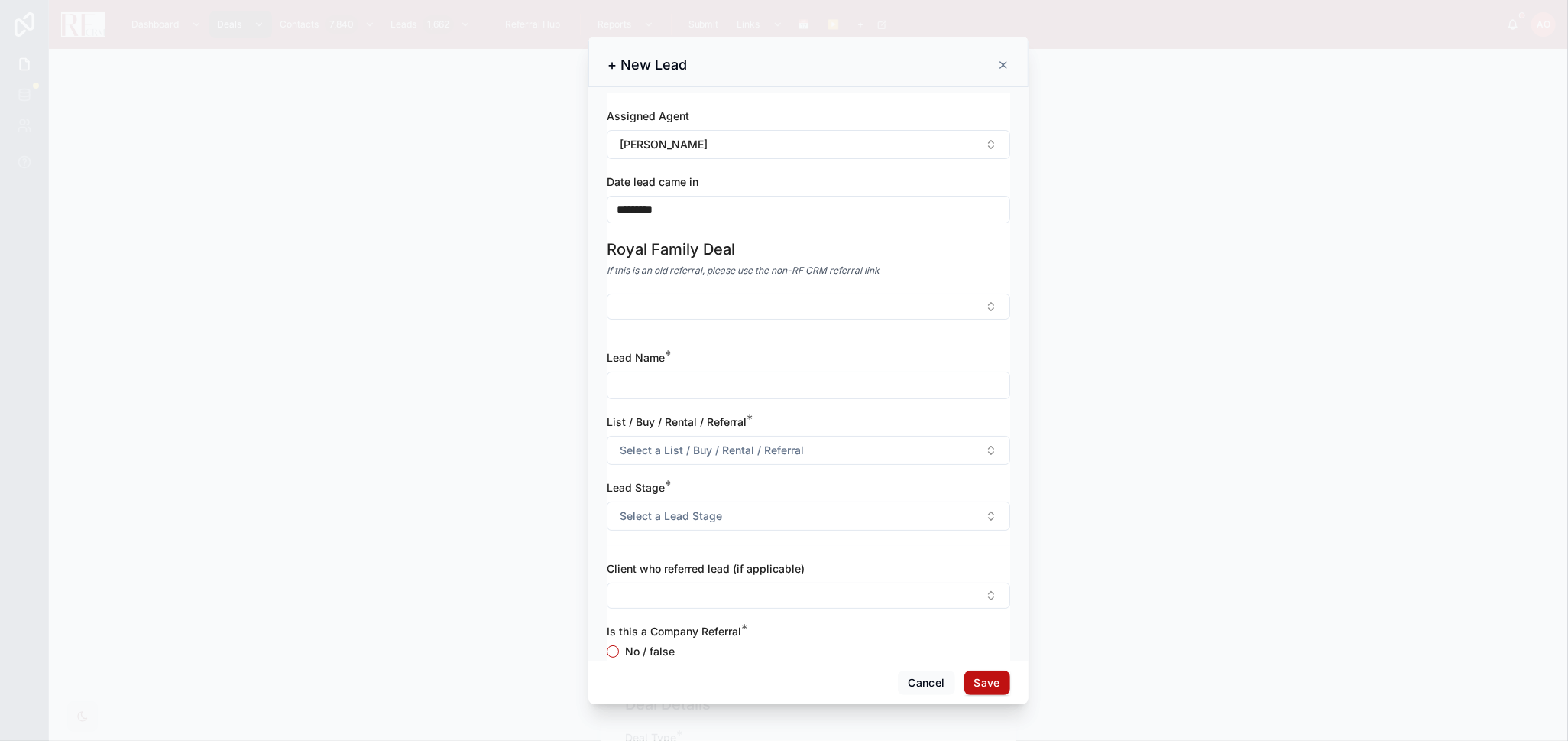
click at [719, 208] on input "*********" at bounding box center [809, 210] width 402 height 21
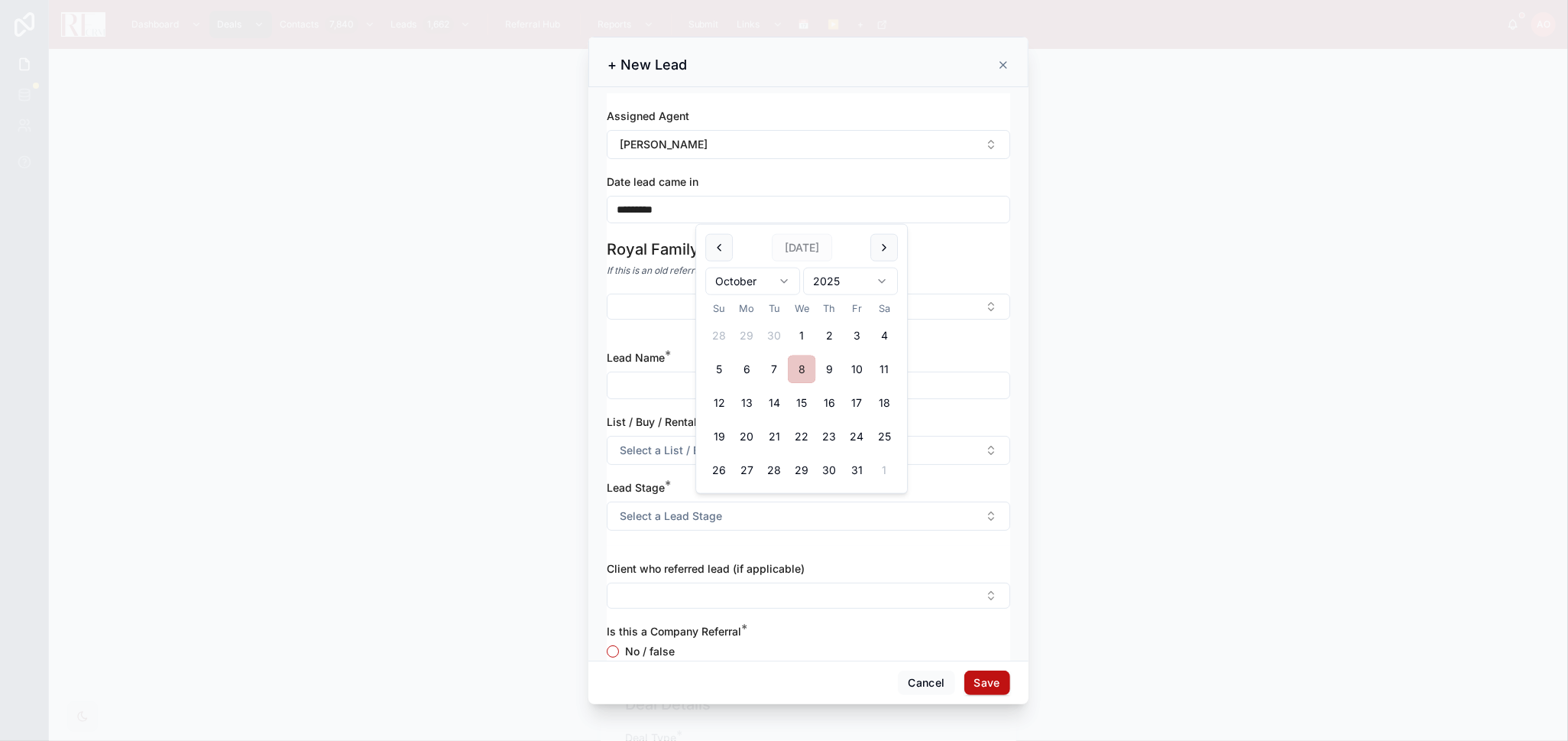
click at [796, 367] on button "8" at bounding box center [801, 369] width 28 height 28
click at [655, 387] on input "text" at bounding box center [809, 386] width 402 height 21
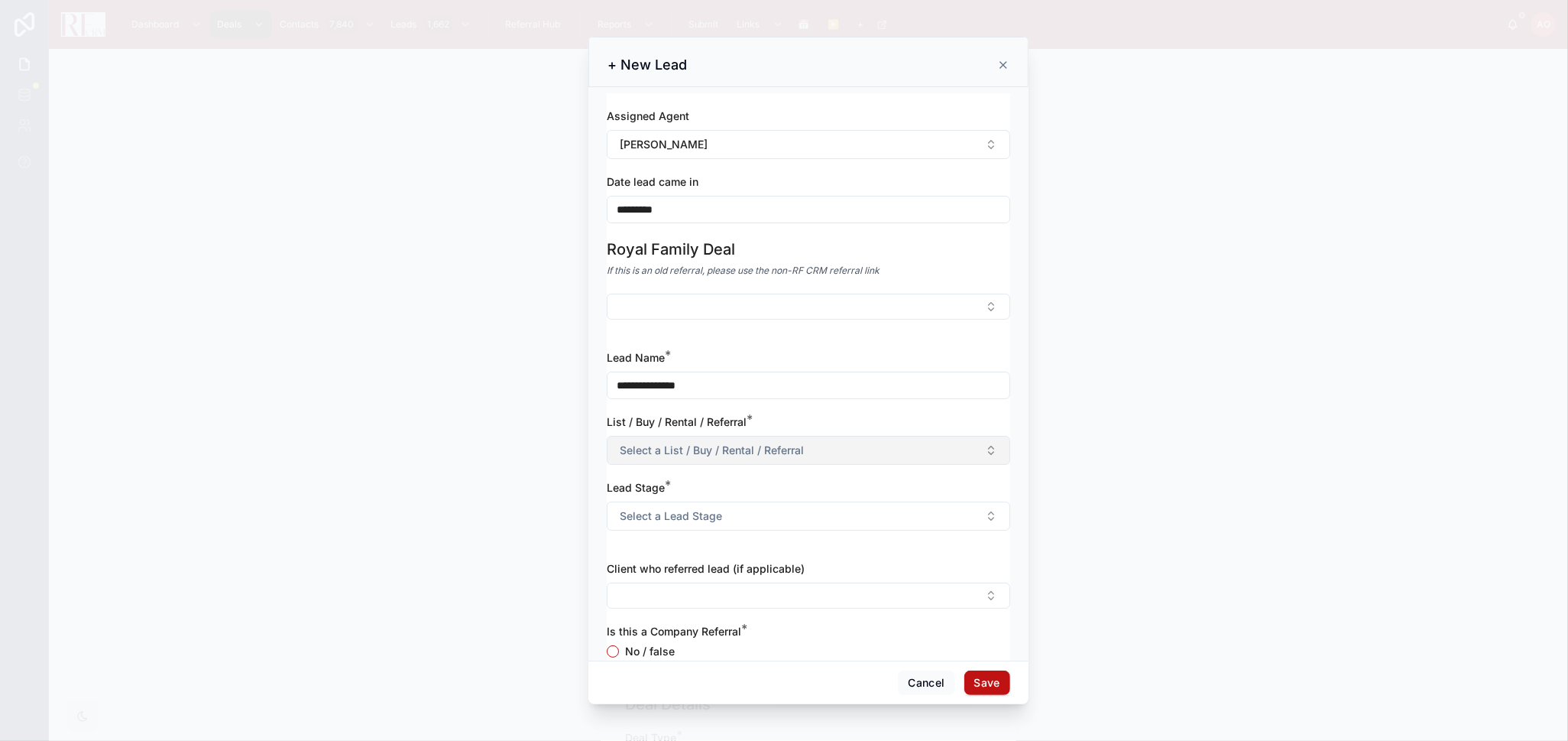
type input "**********"
click at [710, 455] on span "Select a List / Buy / Rental / Referral" at bounding box center [712, 450] width 184 height 15
click at [748, 485] on div "Buyer" at bounding box center [802, 536] width 212 height 23
click at [749, 485] on button "Select a Lead Stage" at bounding box center [809, 516] width 403 height 29
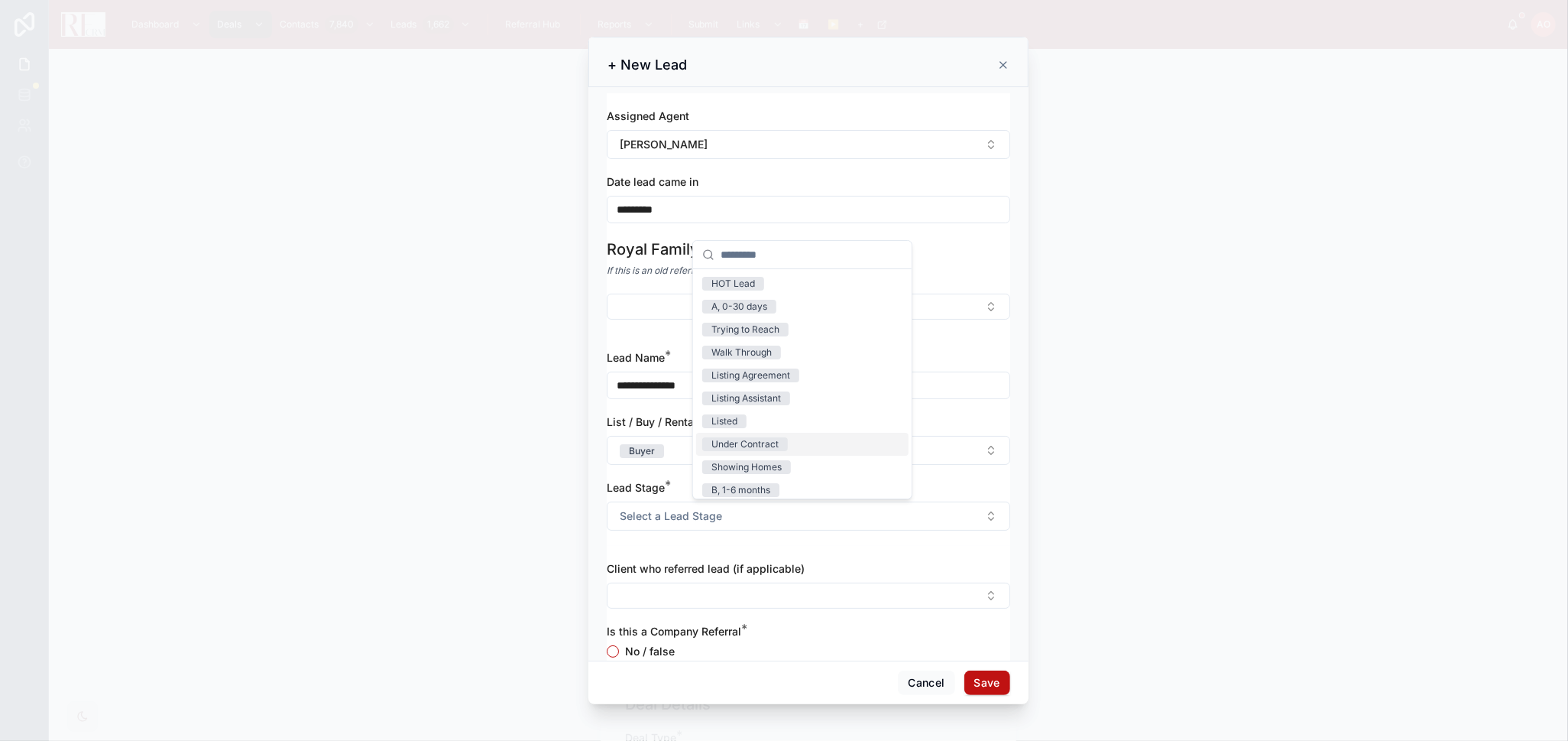
click at [767, 443] on div "Under Contract" at bounding box center [744, 444] width 67 height 13
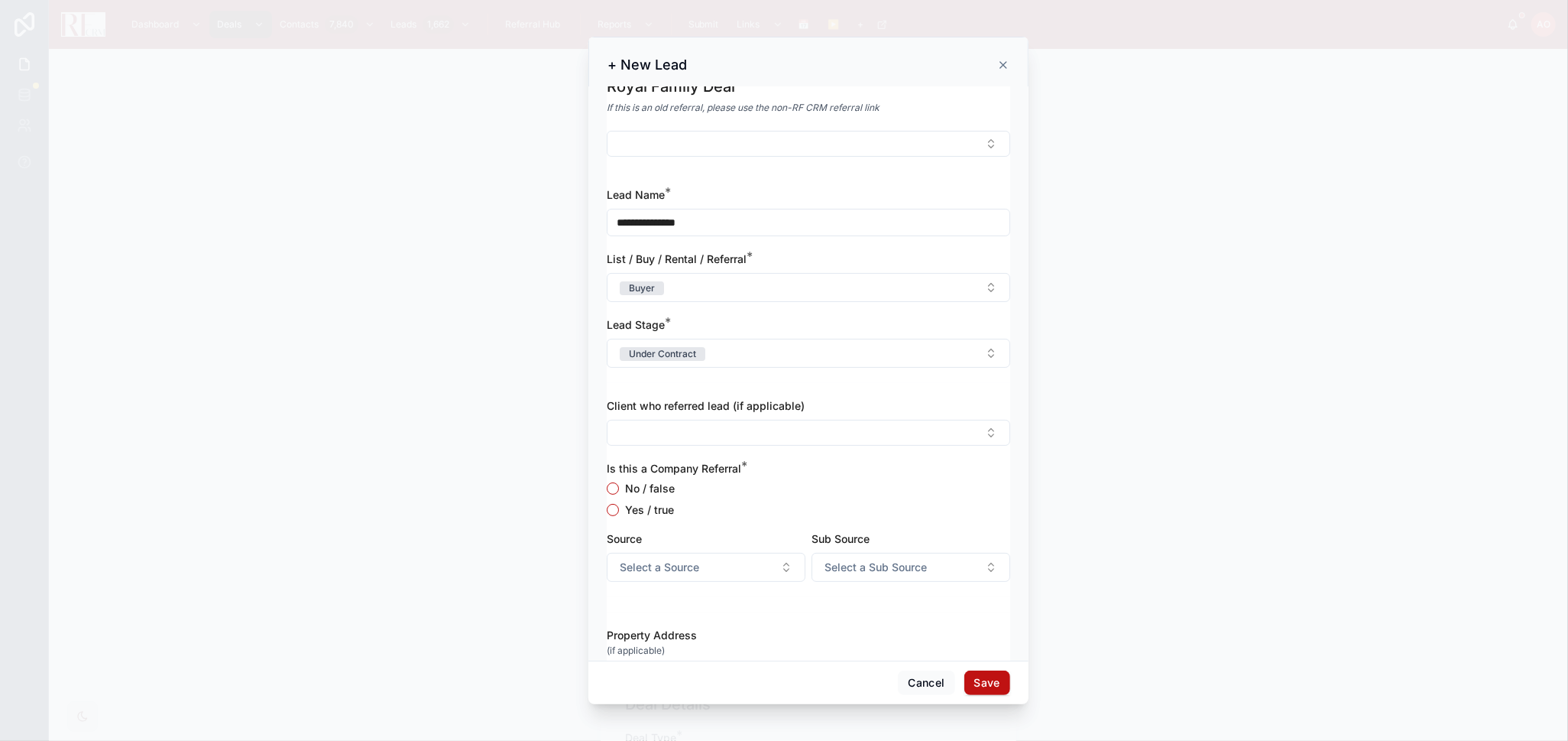
scroll to position [170, 0]
click at [653, 479] on label "No / false" at bounding box center [651, 482] width 50 height 11
click at [619, 479] on button "No / false" at bounding box center [613, 482] width 12 height 12
click at [789, 485] on button "Select a Source" at bounding box center [706, 561] width 199 height 29
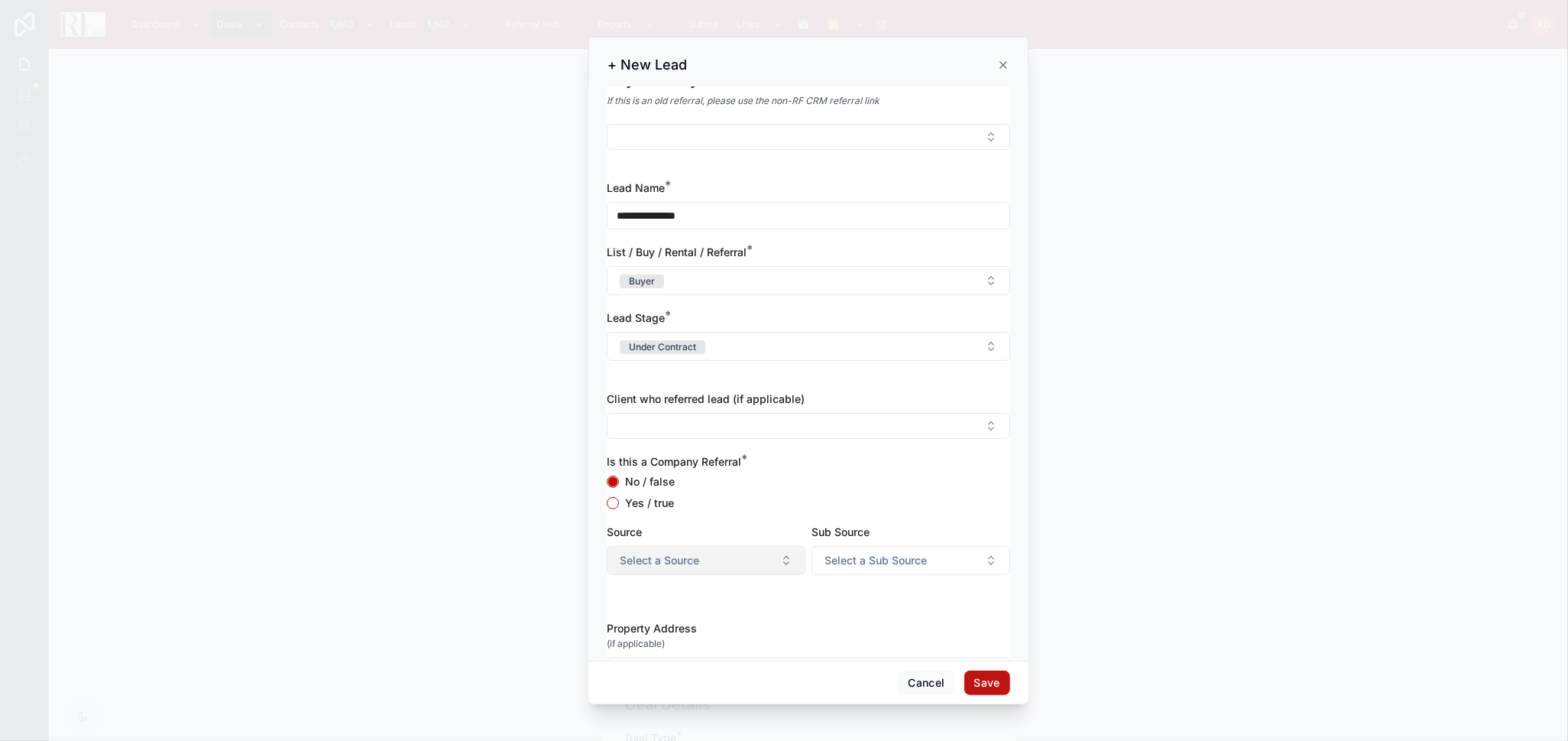
click at [789, 485] on button "Select a Source" at bounding box center [706, 561] width 199 height 29
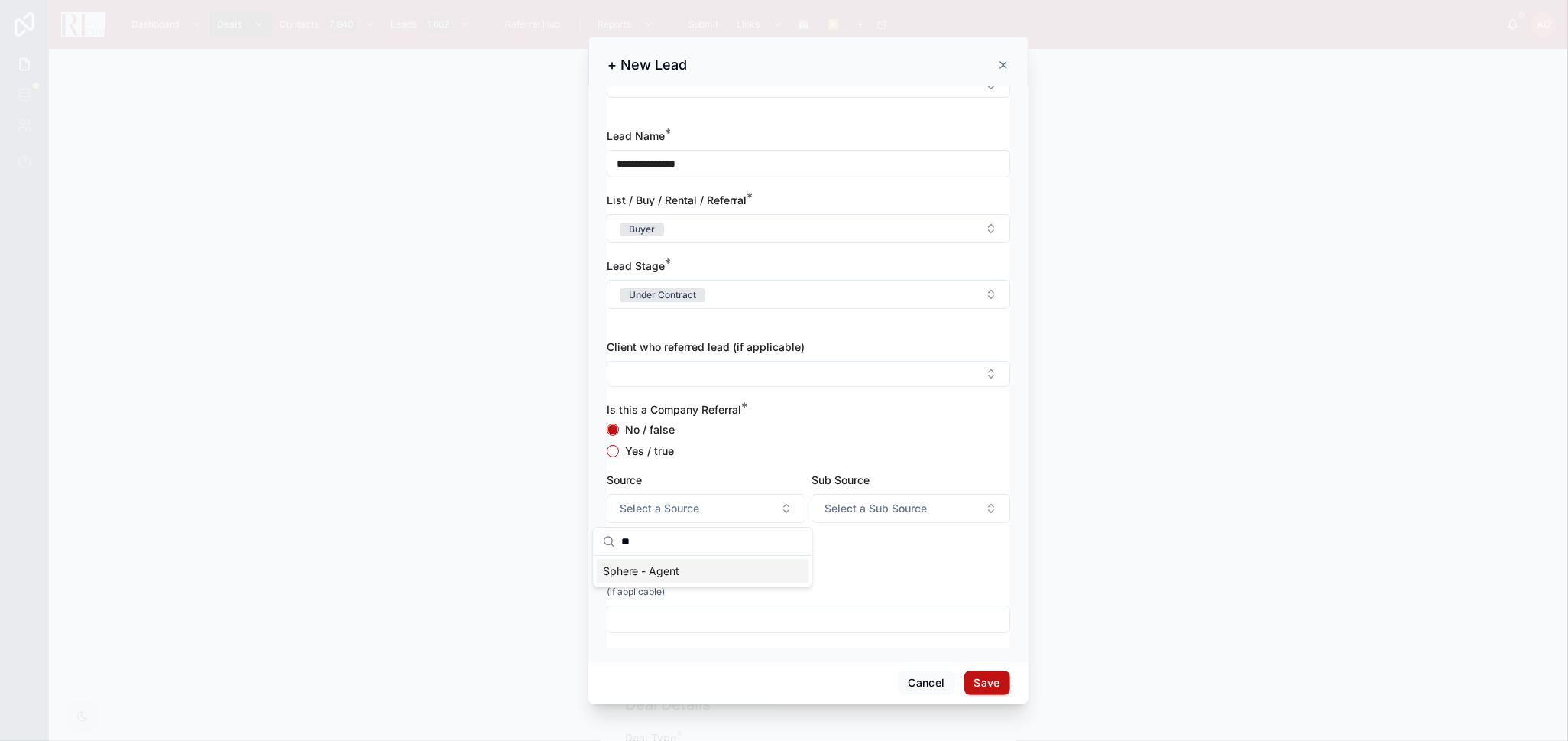
scroll to position [0, 0]
type input "***"
click at [722, 485] on div "Sphere - Agent" at bounding box center [703, 570] width 212 height 24
click at [834, 485] on input "text" at bounding box center [809, 620] width 402 height 21
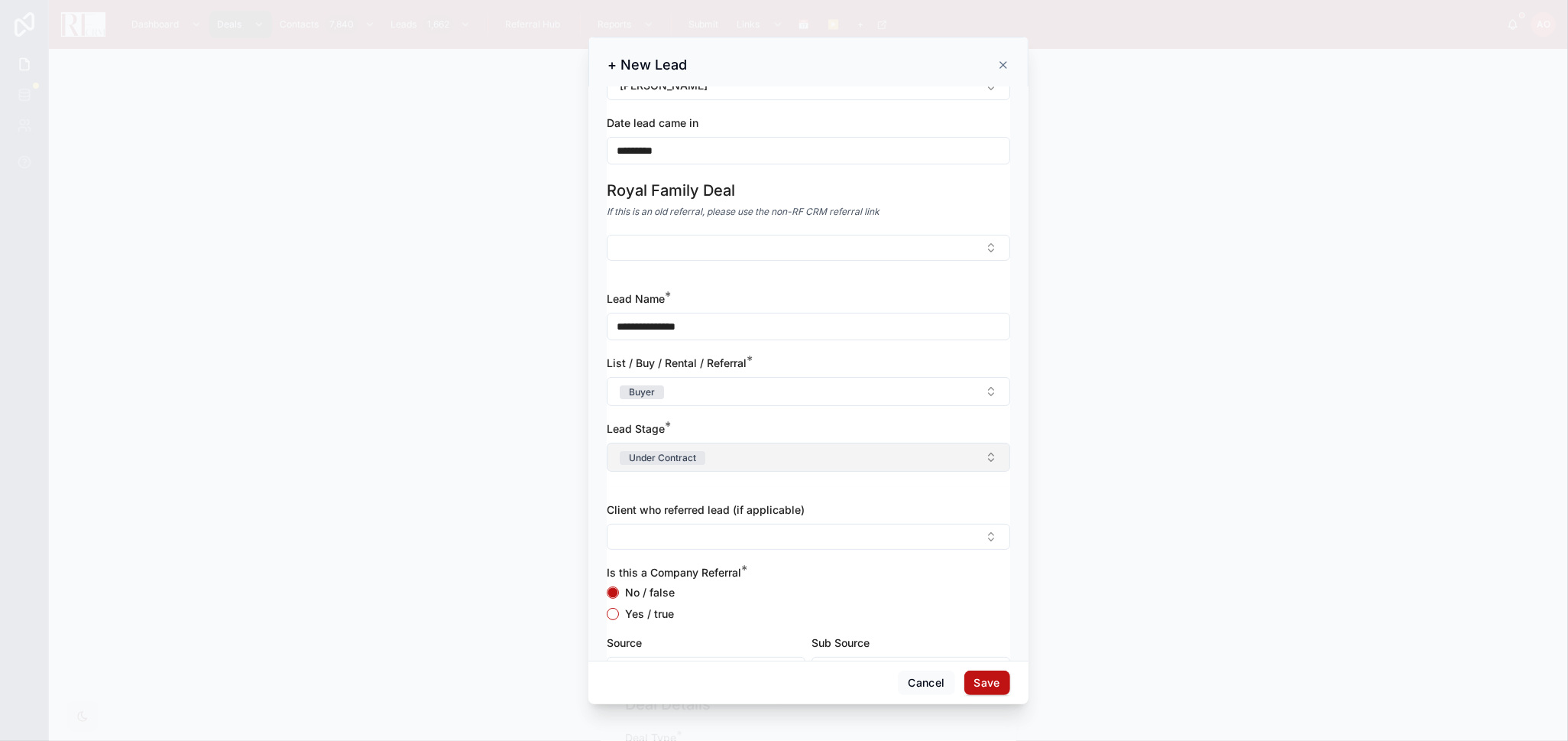
scroll to position [85, 0]
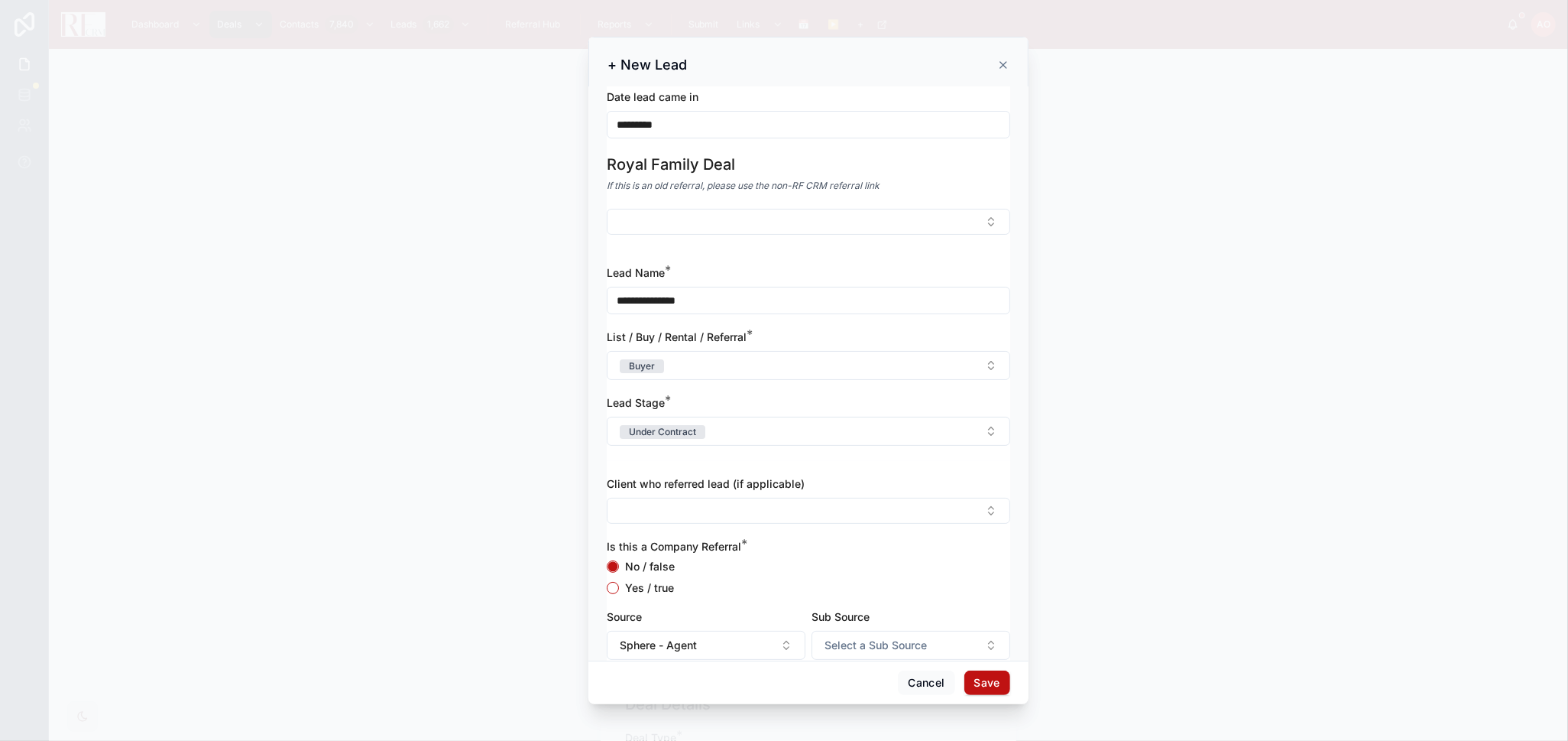
type input "**********"
click at [1000, 485] on button "Save" at bounding box center [987, 682] width 46 height 24
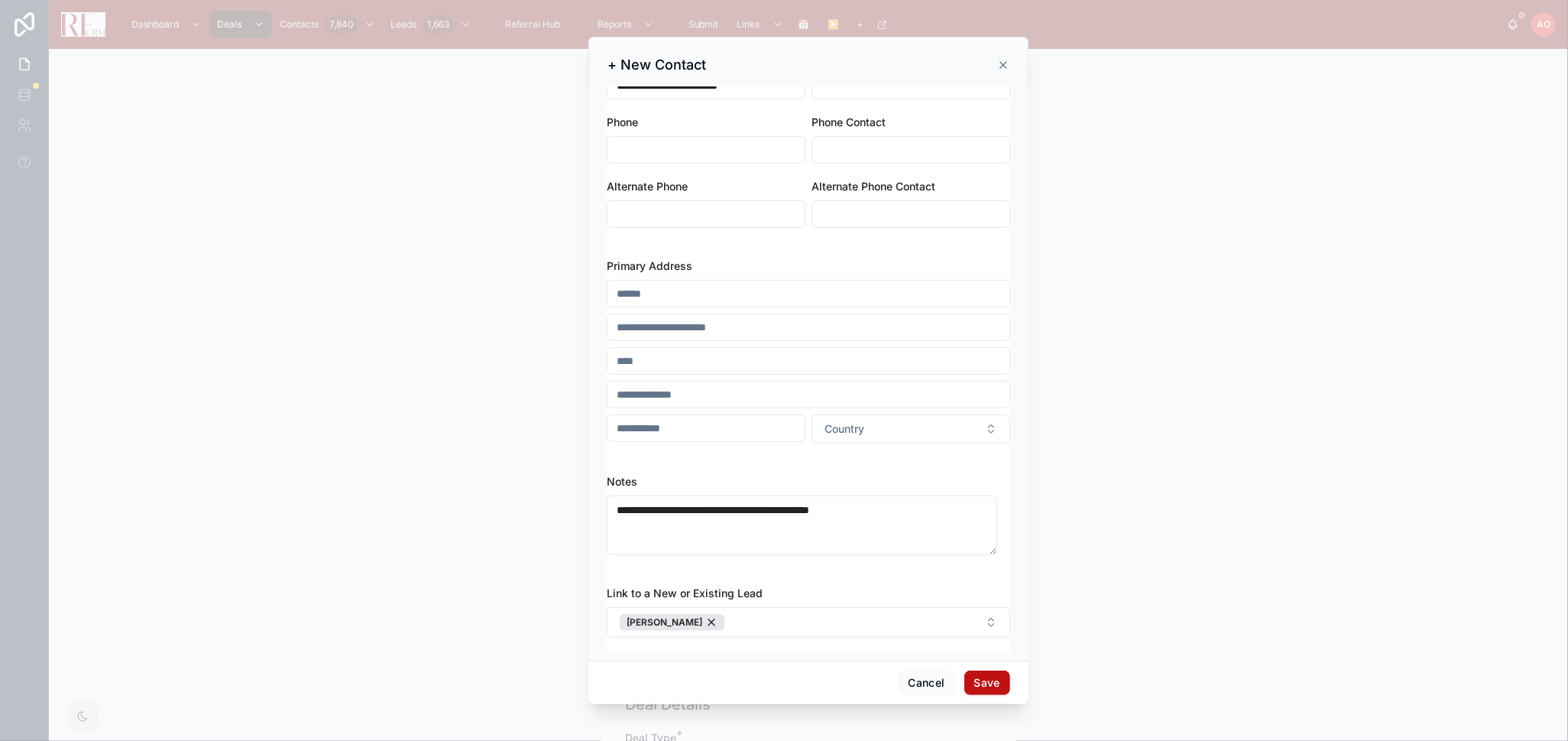
click at [1000, 485] on button "Save" at bounding box center [987, 682] width 46 height 24
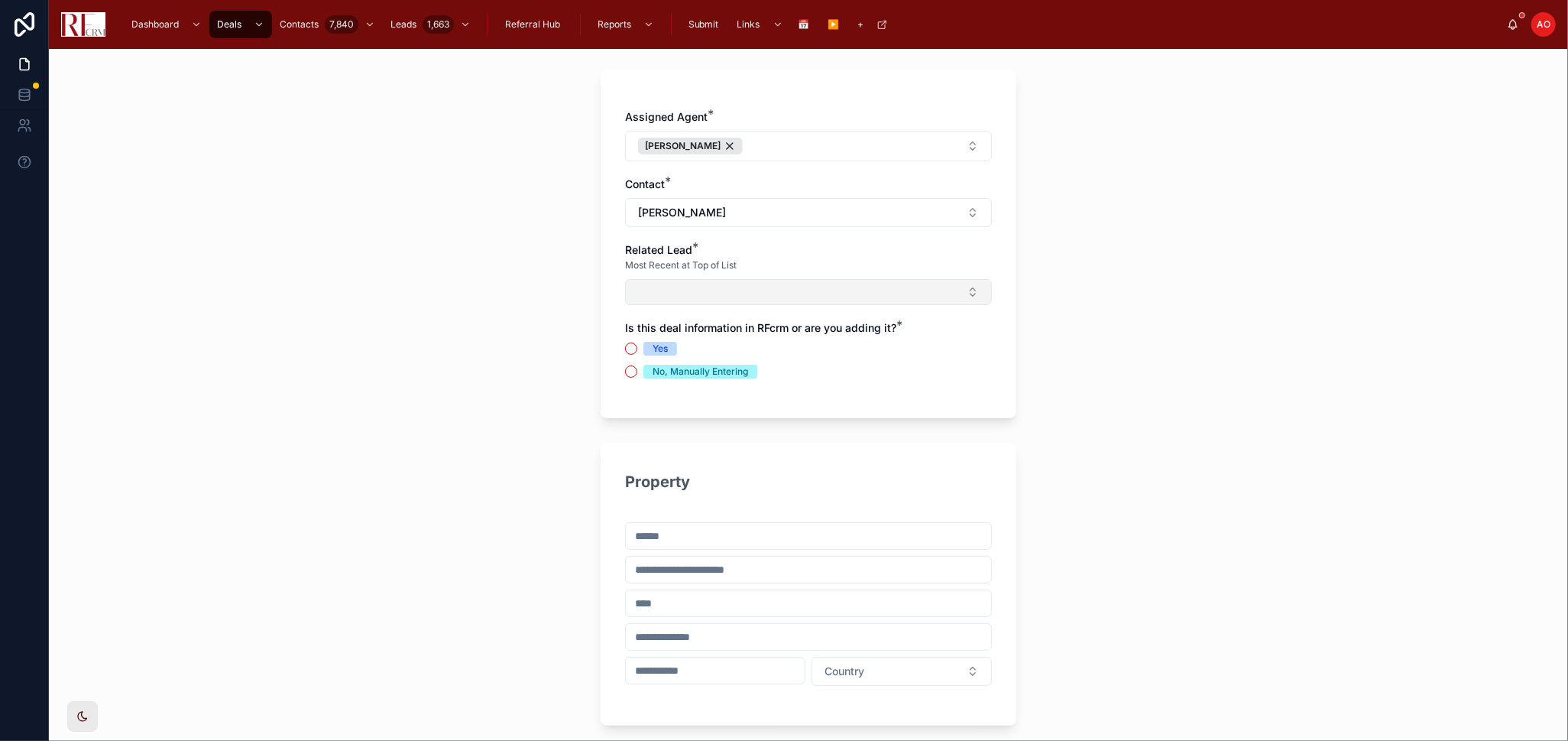
click at [738, 289] on button "Select Button" at bounding box center [809, 292] width 367 height 26
click at [737, 349] on span "Harkirat Sandhu" at bounding box center [746, 352] width 87 height 15
click at [643, 349] on span "Yes" at bounding box center [660, 351] width 34 height 13
click at [637, 349] on button "Yes" at bounding box center [632, 352] width 12 height 12
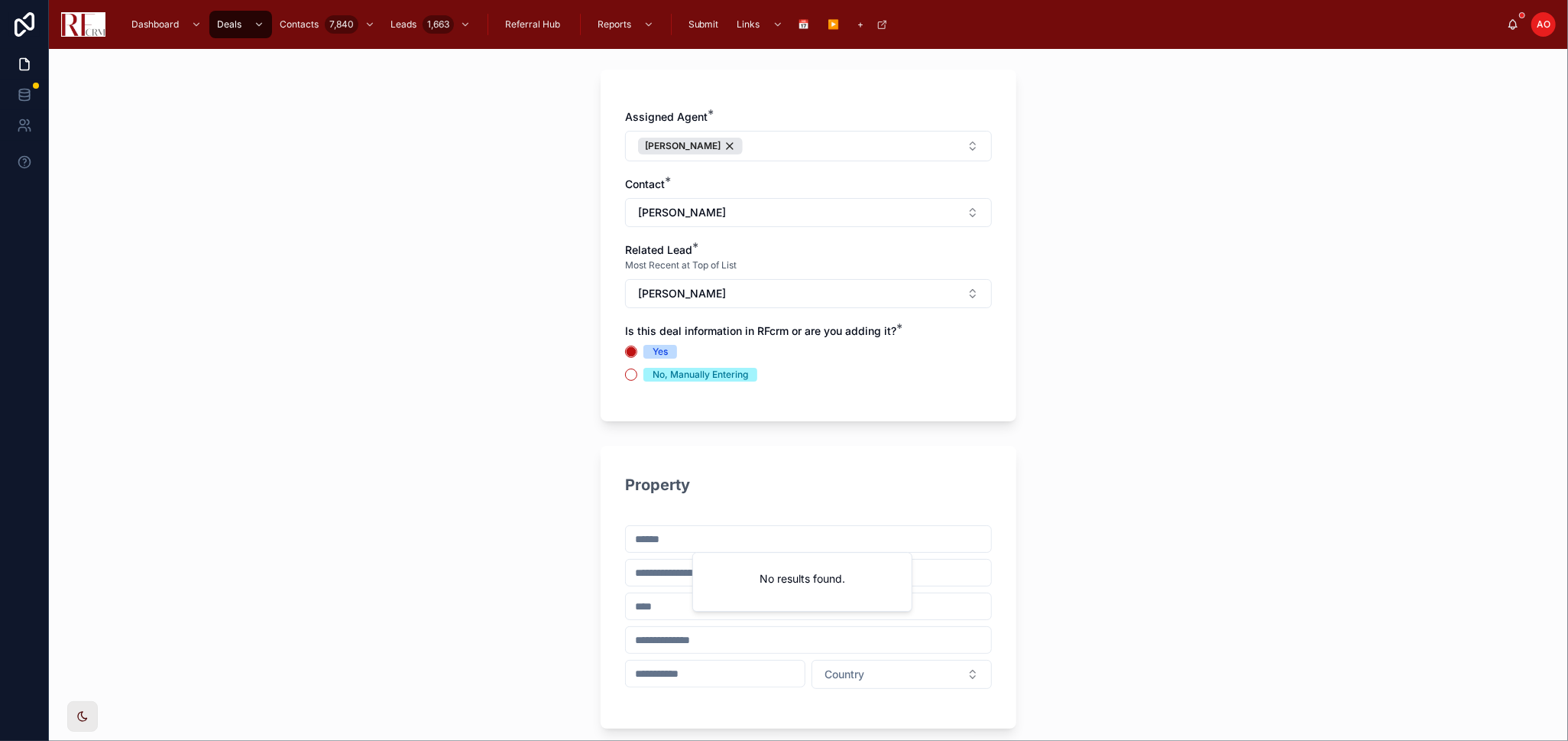
click at [712, 485] on input "text" at bounding box center [808, 539] width 365 height 21
click at [764, 485] on div "105 Black Hill Drive, Streamwood, IL, USA" at bounding box center [802, 568] width 212 height 24
type input "**********"
type input "********"
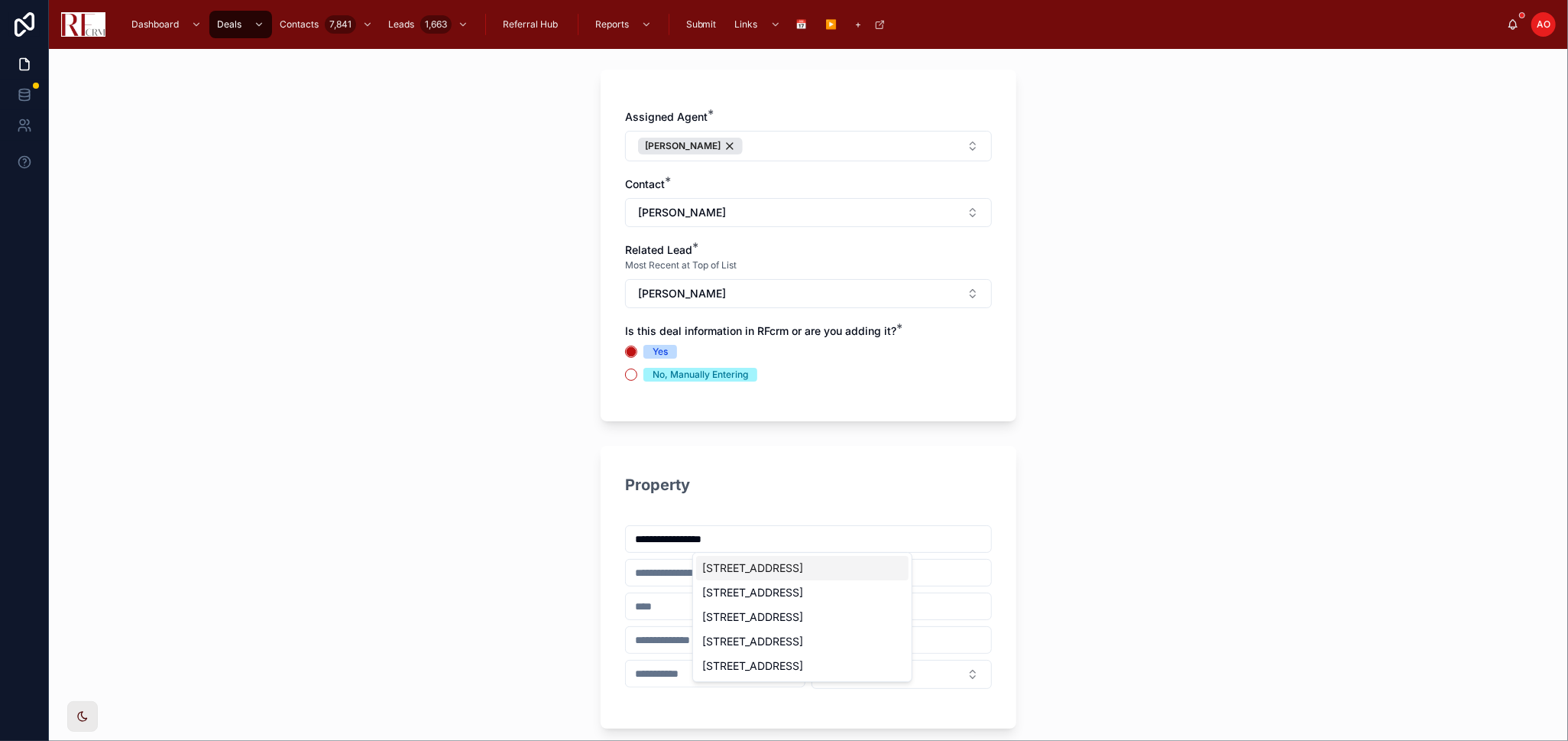
type input "*****"
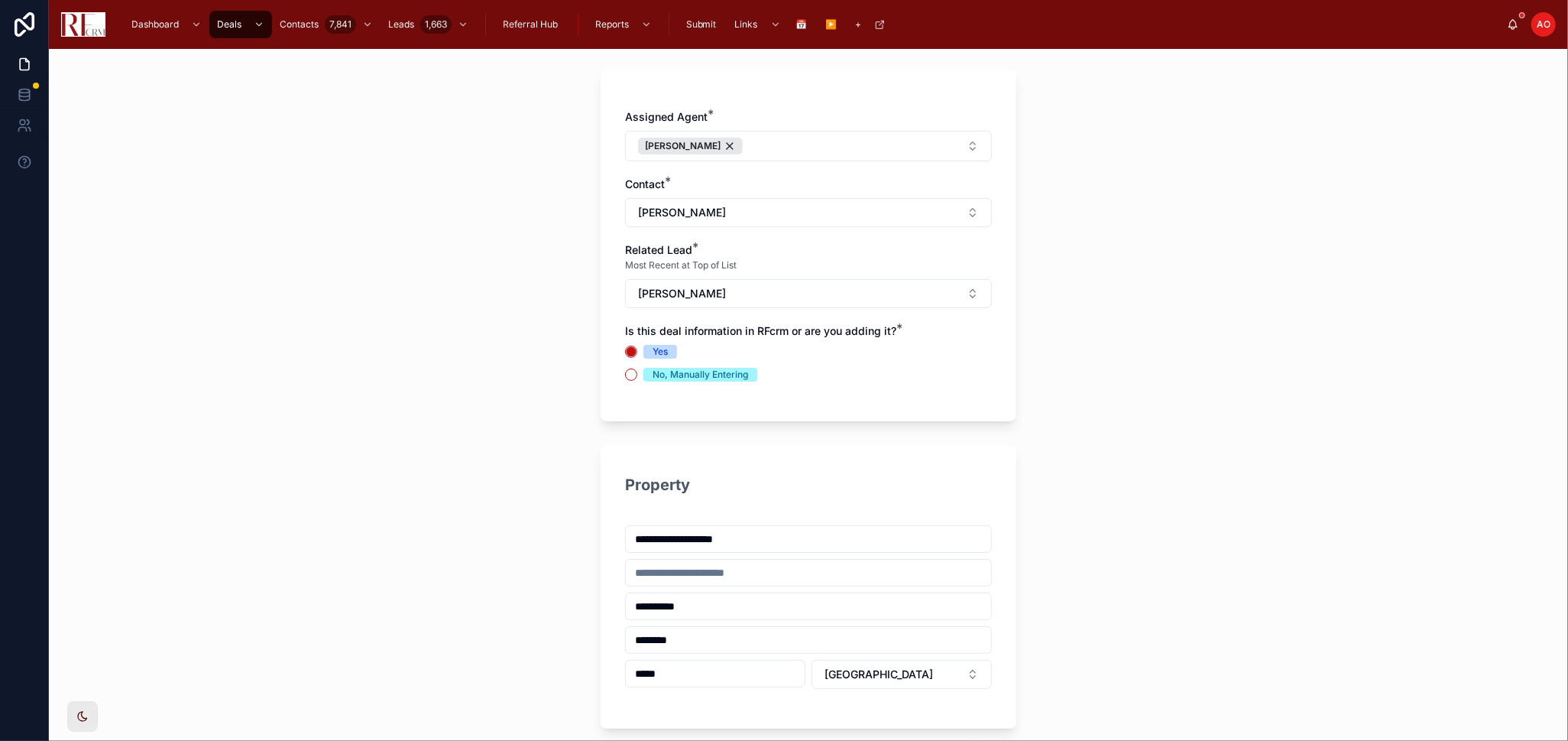
scroll to position [420, 0]
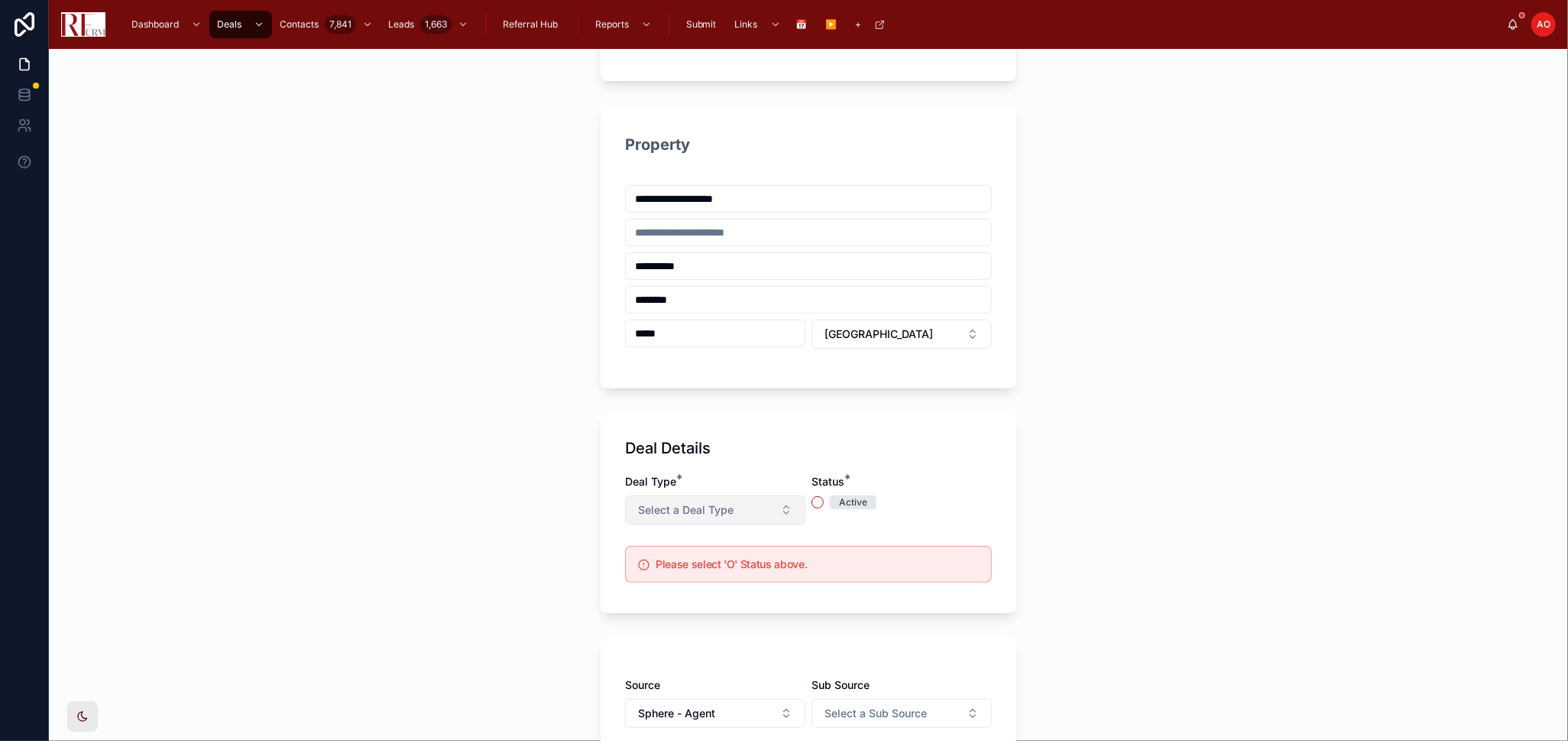
type input "**********"
click at [779, 485] on button "Select a Deal Type" at bounding box center [716, 510] width 180 height 29
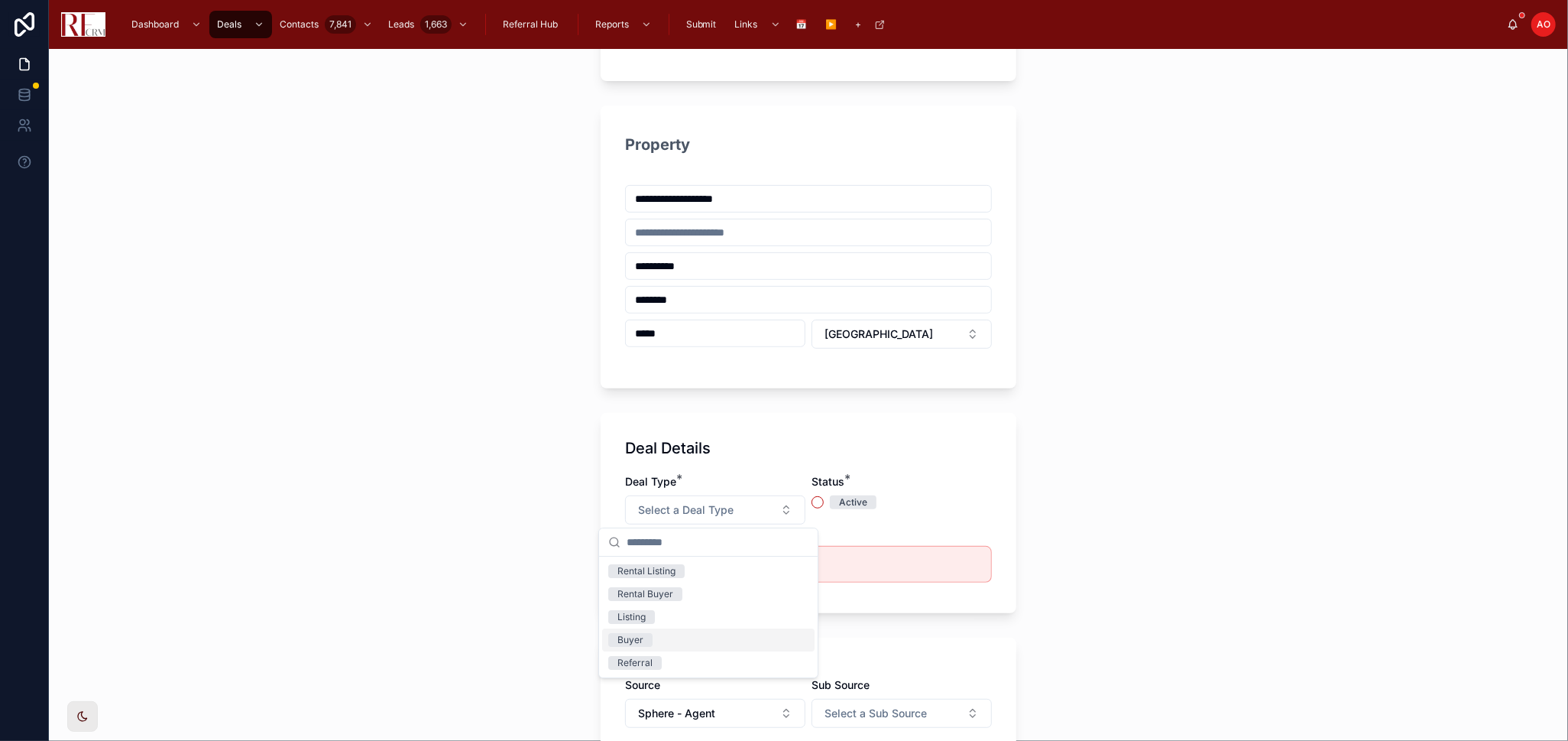
click at [726, 485] on div "Buyer" at bounding box center [709, 640] width 212 height 23
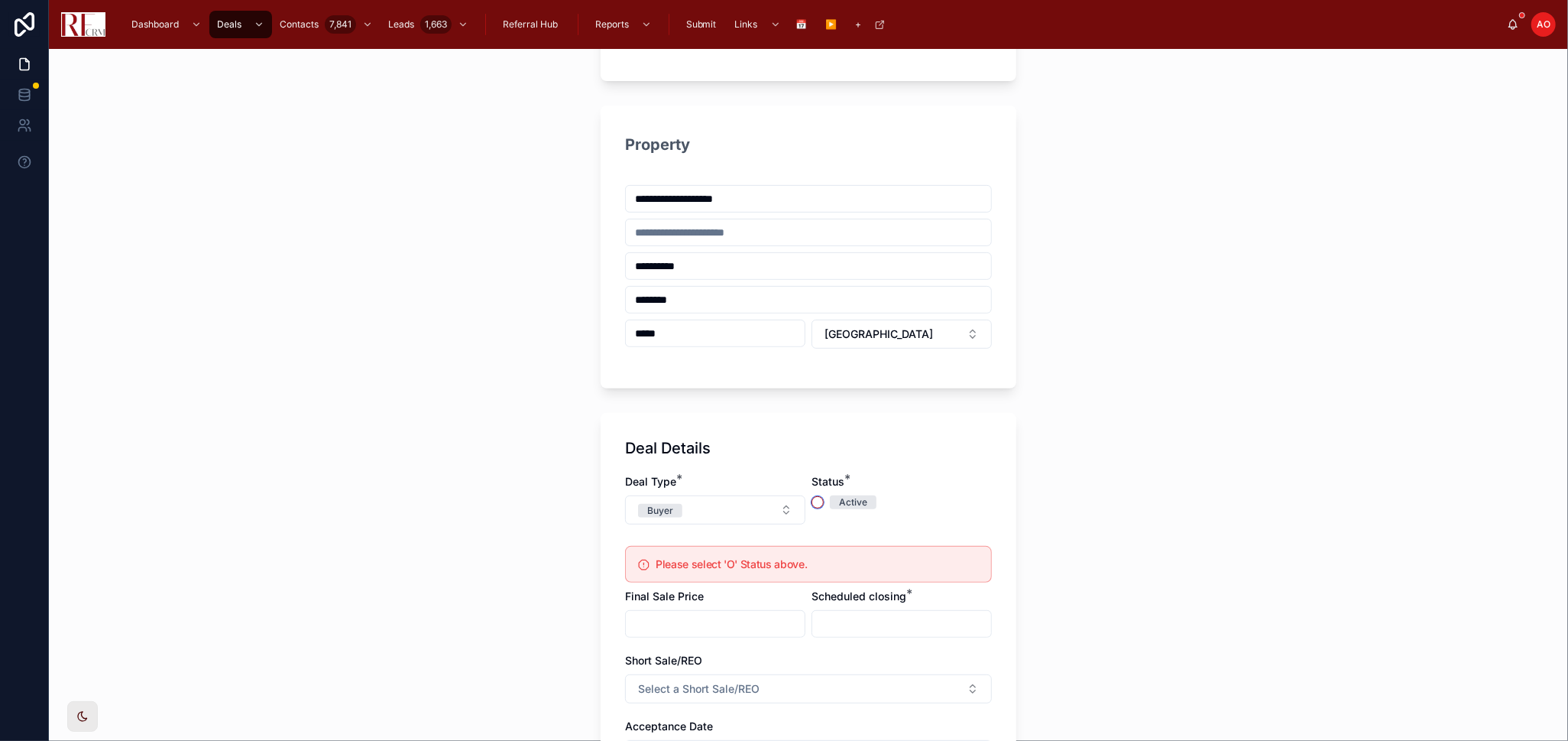
click at [812, 485] on button "Active" at bounding box center [818, 503] width 12 height 12
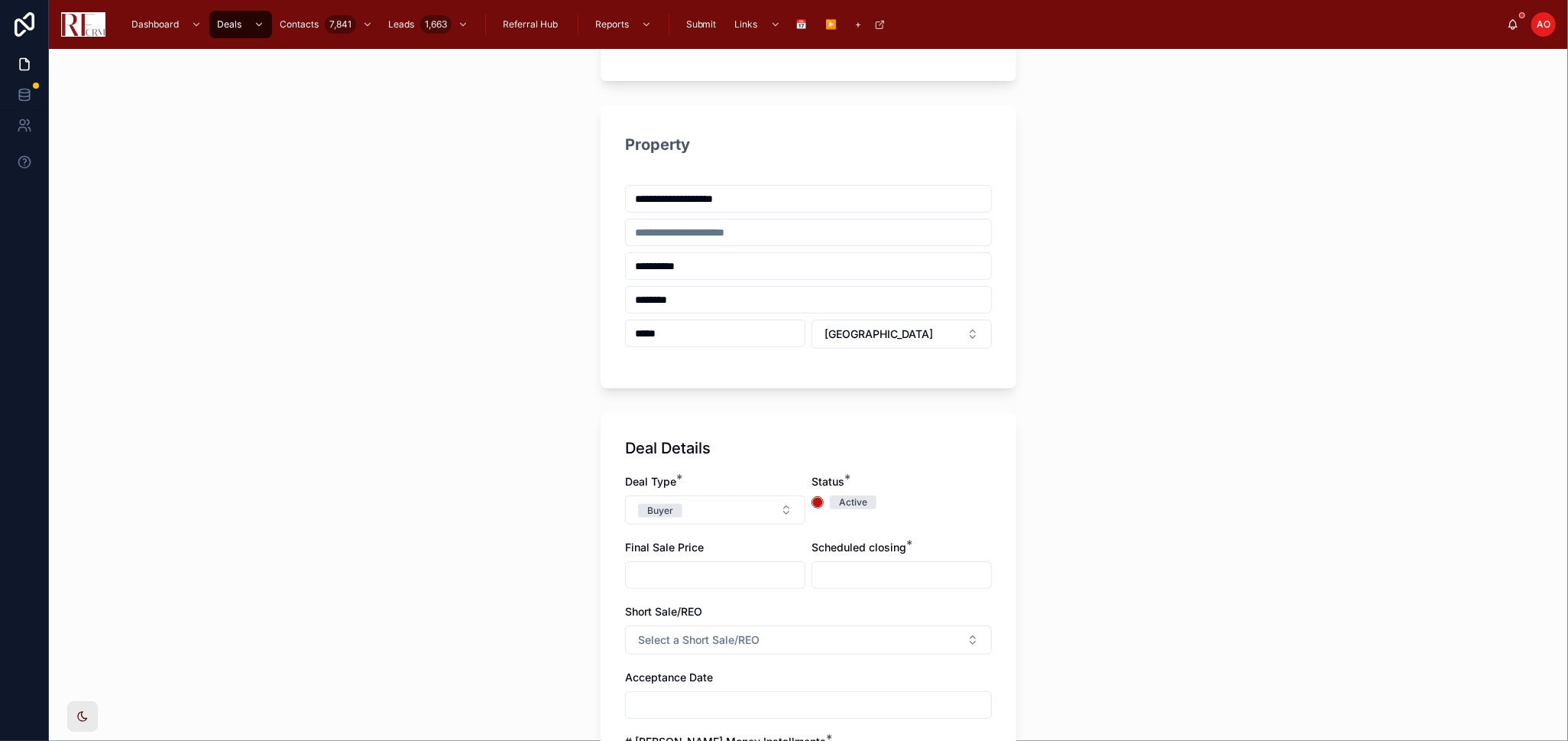
click at [738, 485] on input "text" at bounding box center [715, 575] width 178 height 21
type input "********"
click at [875, 485] on input "text" at bounding box center [901, 575] width 178 height 21
click at [970, 315] on button at bounding box center [978, 314] width 28 height 28
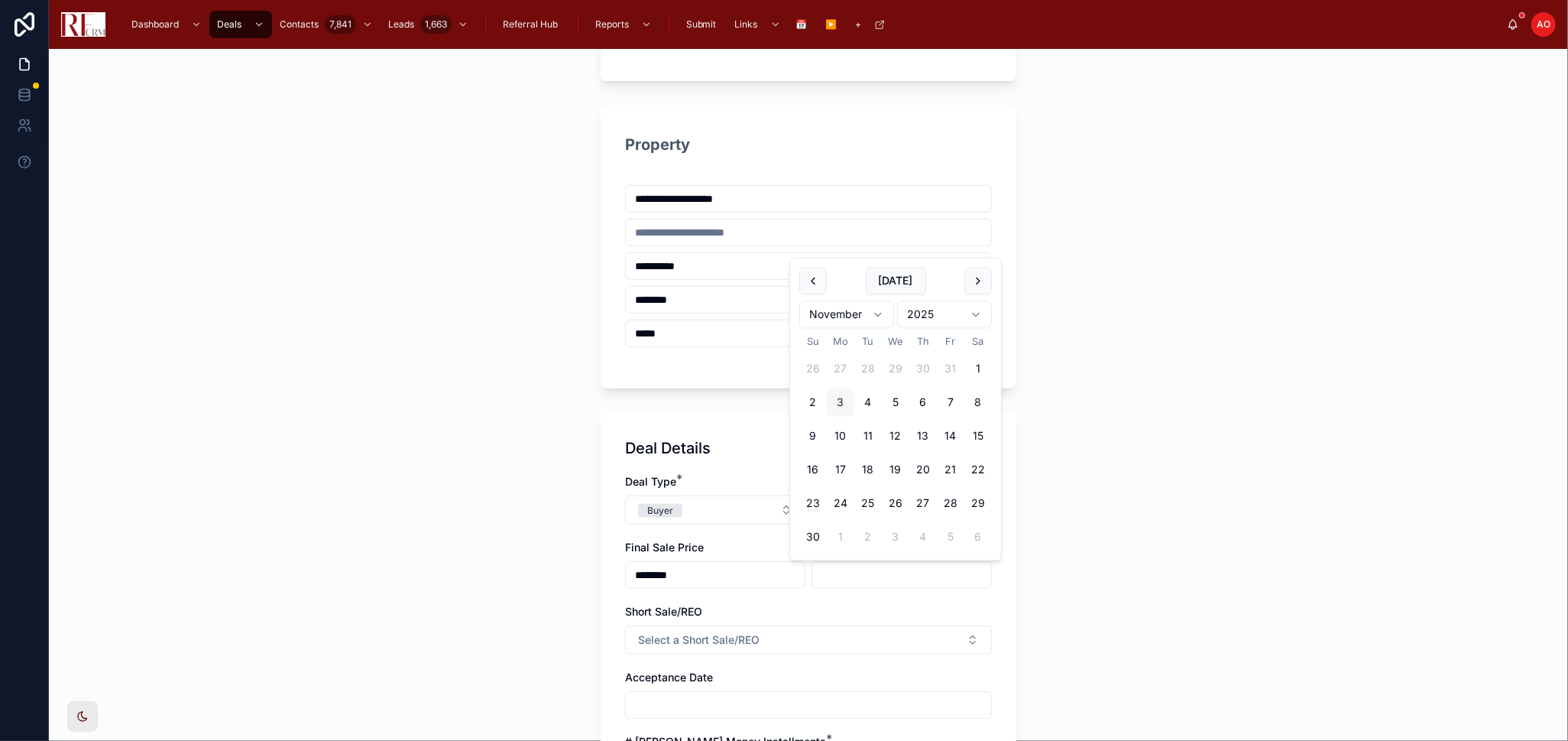
click at [837, 407] on button "3" at bounding box center [841, 403] width 28 height 28
type input "*********"
click at [798, 485] on div "Short Sale/REO" at bounding box center [809, 612] width 367 height 15
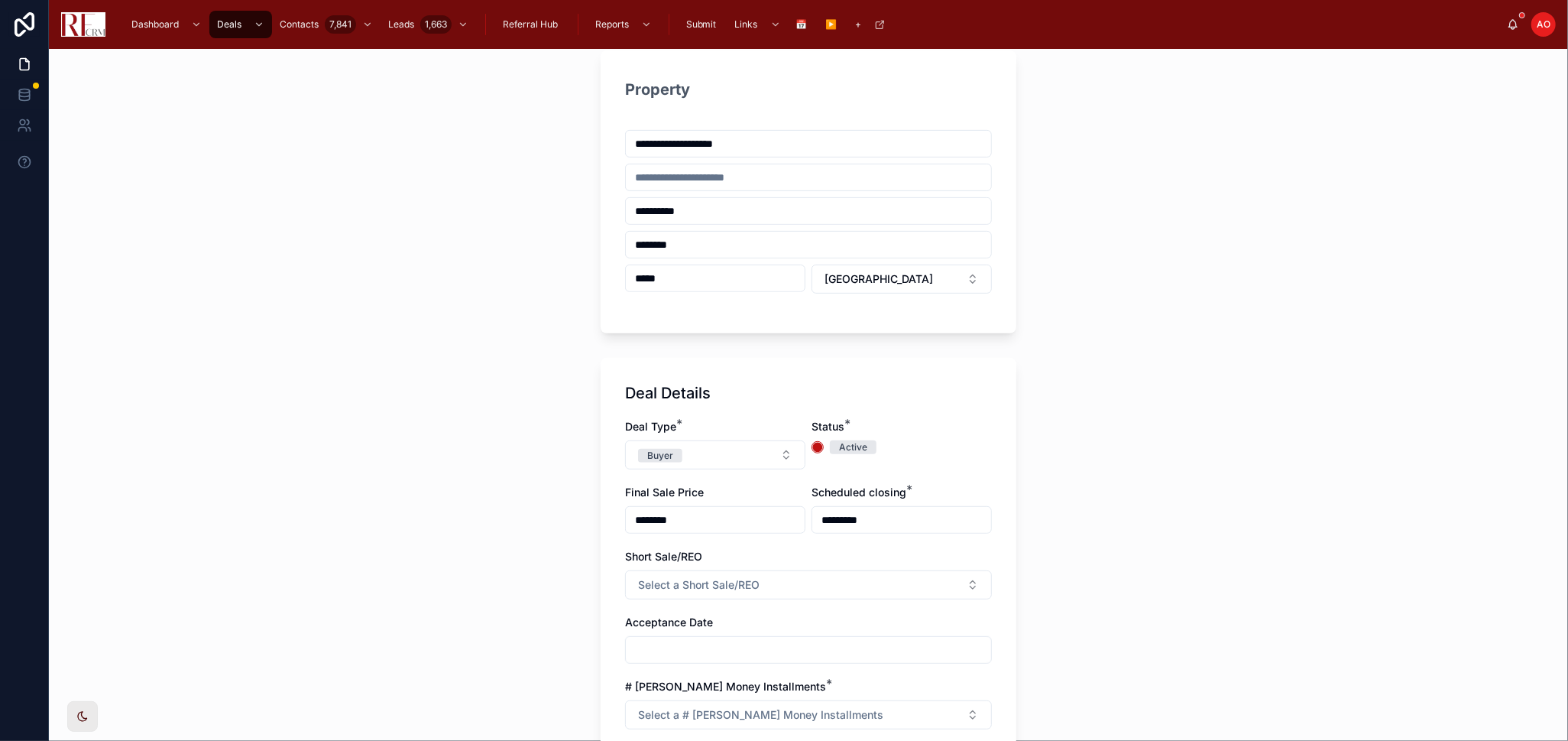
scroll to position [505, 0]
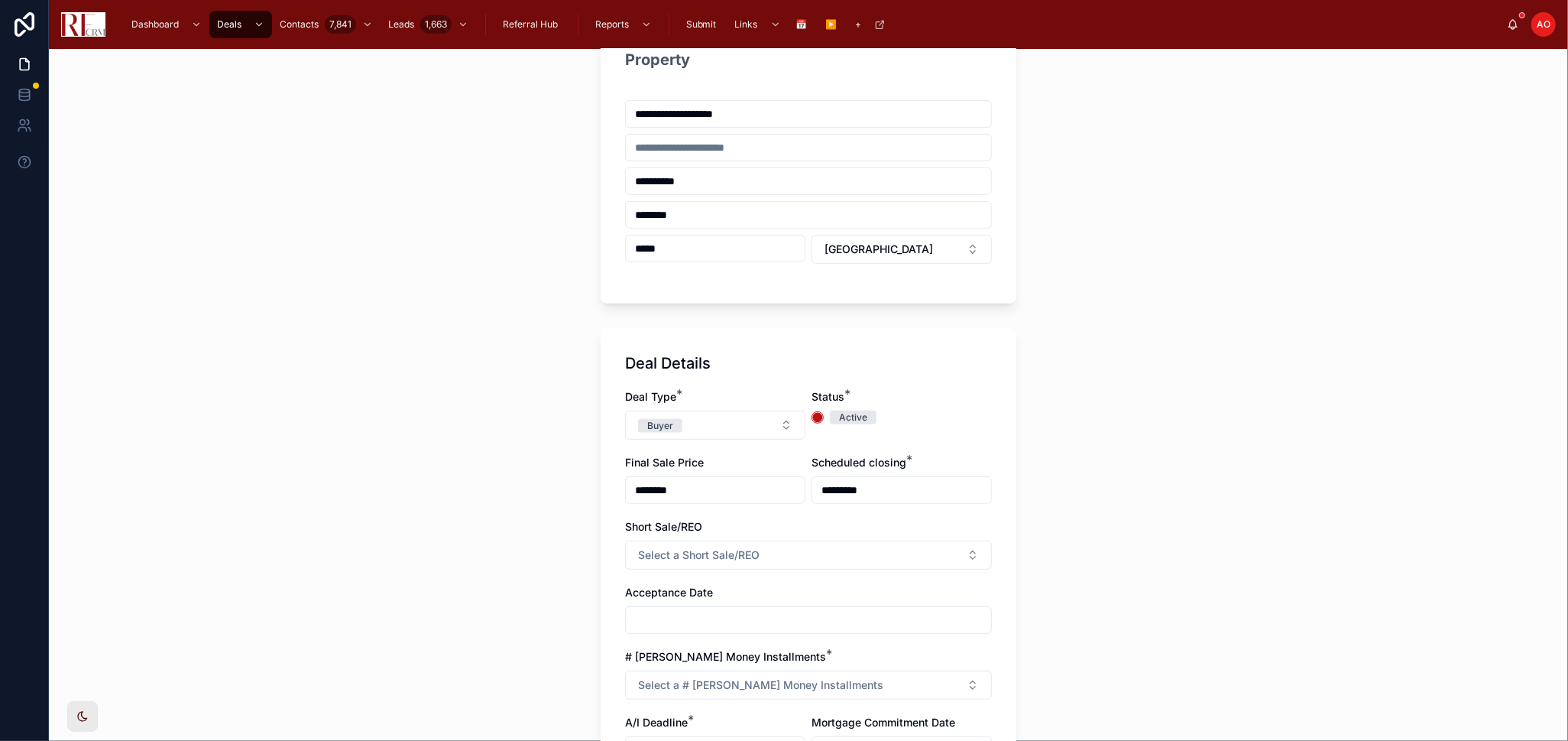
click at [797, 485] on input "text" at bounding box center [808, 620] width 365 height 21
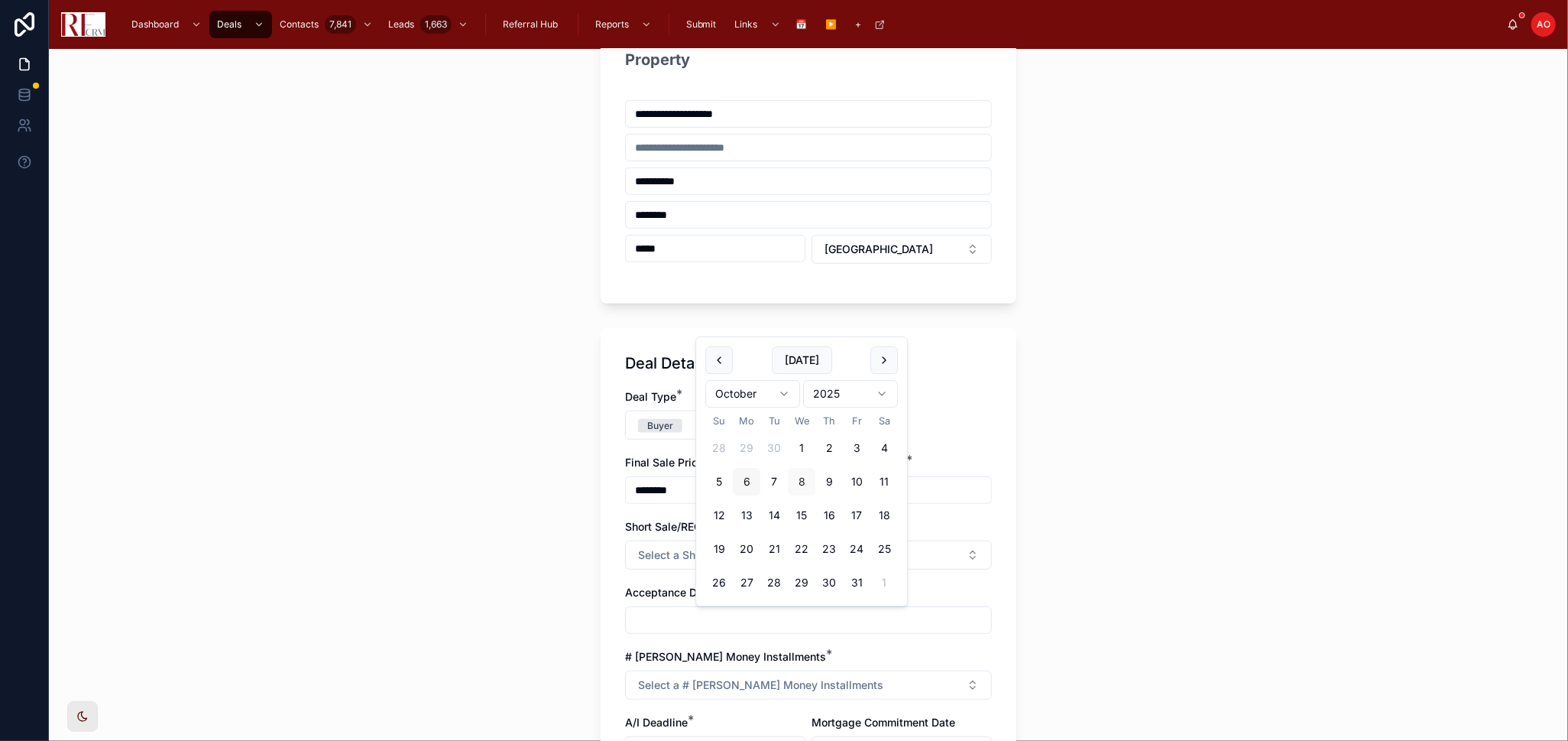
click at [747, 485] on button "6" at bounding box center [746, 481] width 28 height 28
type input "*********"
click at [748, 485] on span "Select a # Earnest Money Installments" at bounding box center [760, 685] width 245 height 15
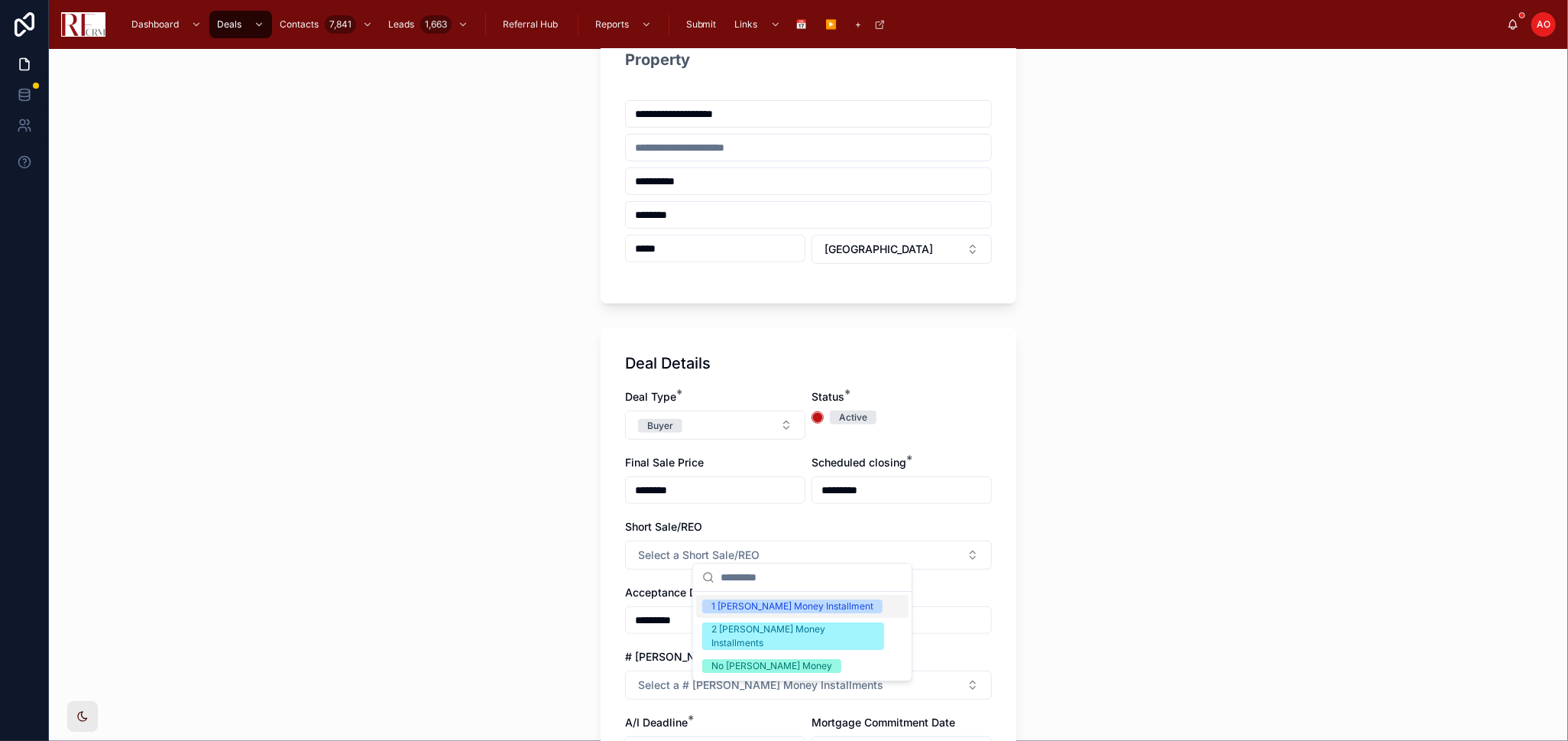
click at [798, 485] on div "1 [PERSON_NAME] Money Installment" at bounding box center [792, 605] width 162 height 13
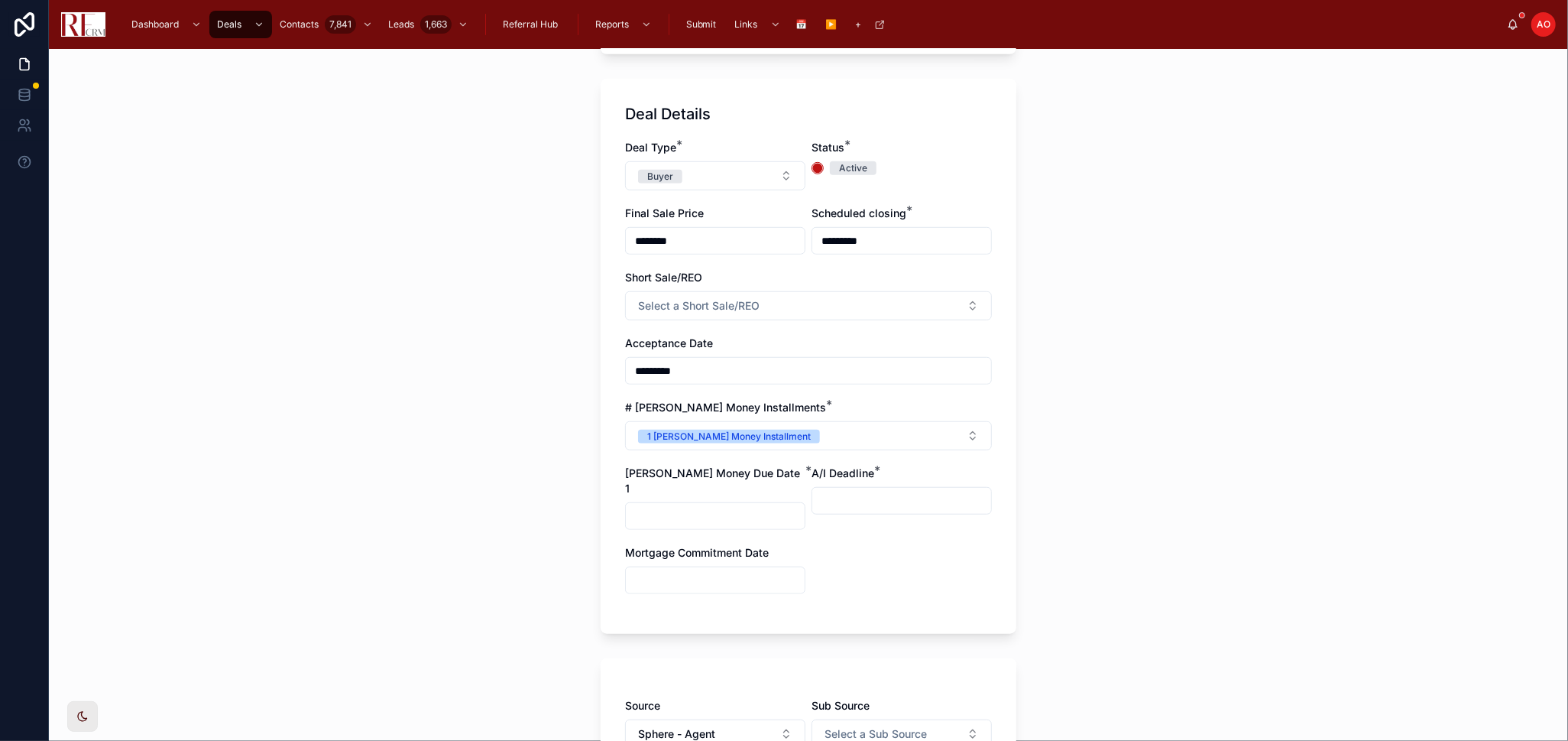
scroll to position [760, 0]
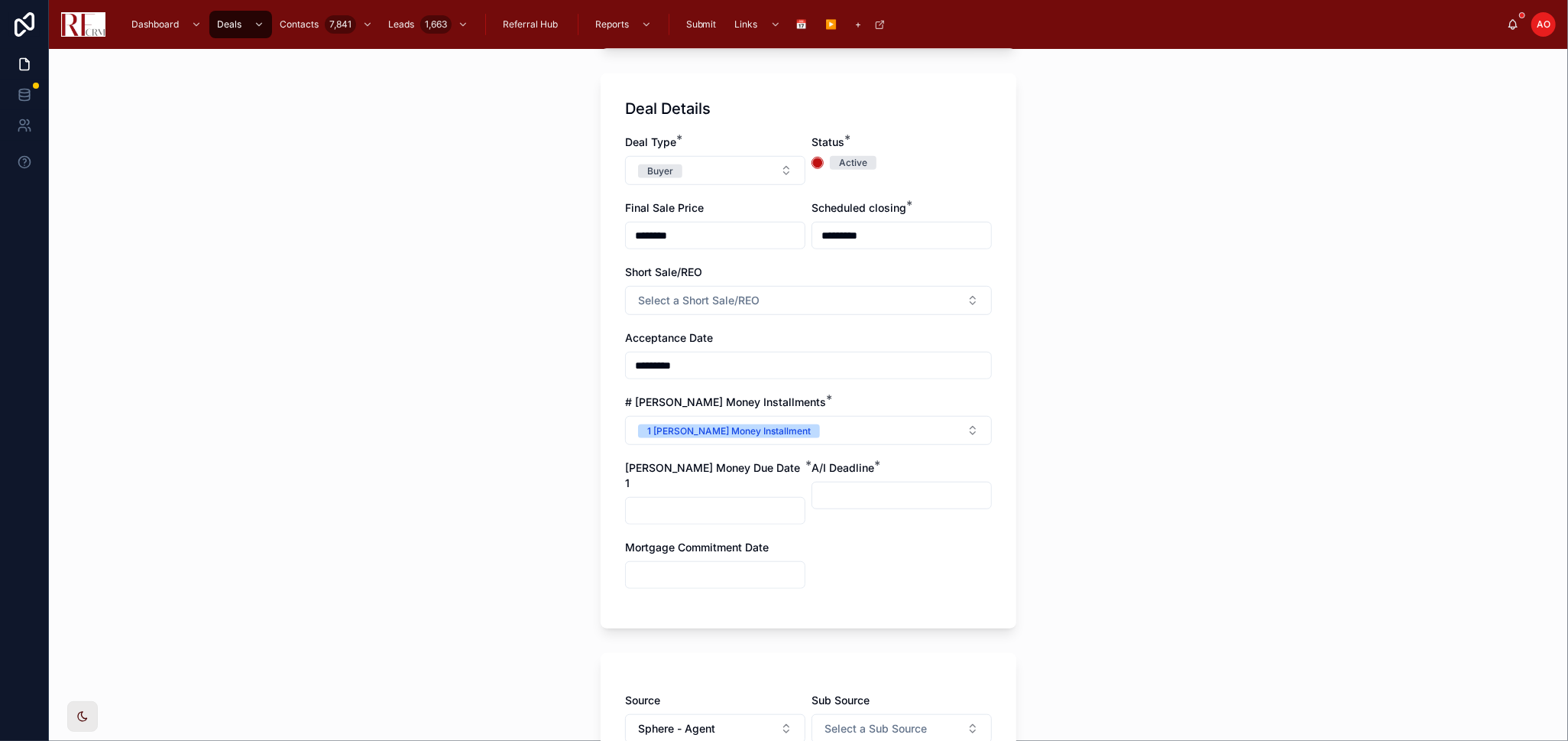
click at [855, 485] on div "Deal Type * Buyer Status * Active Final Sale Price ******** Scheduled closing *…" at bounding box center [809, 370] width 367 height 470
click at [721, 485] on input "text" at bounding box center [715, 511] width 178 height 21
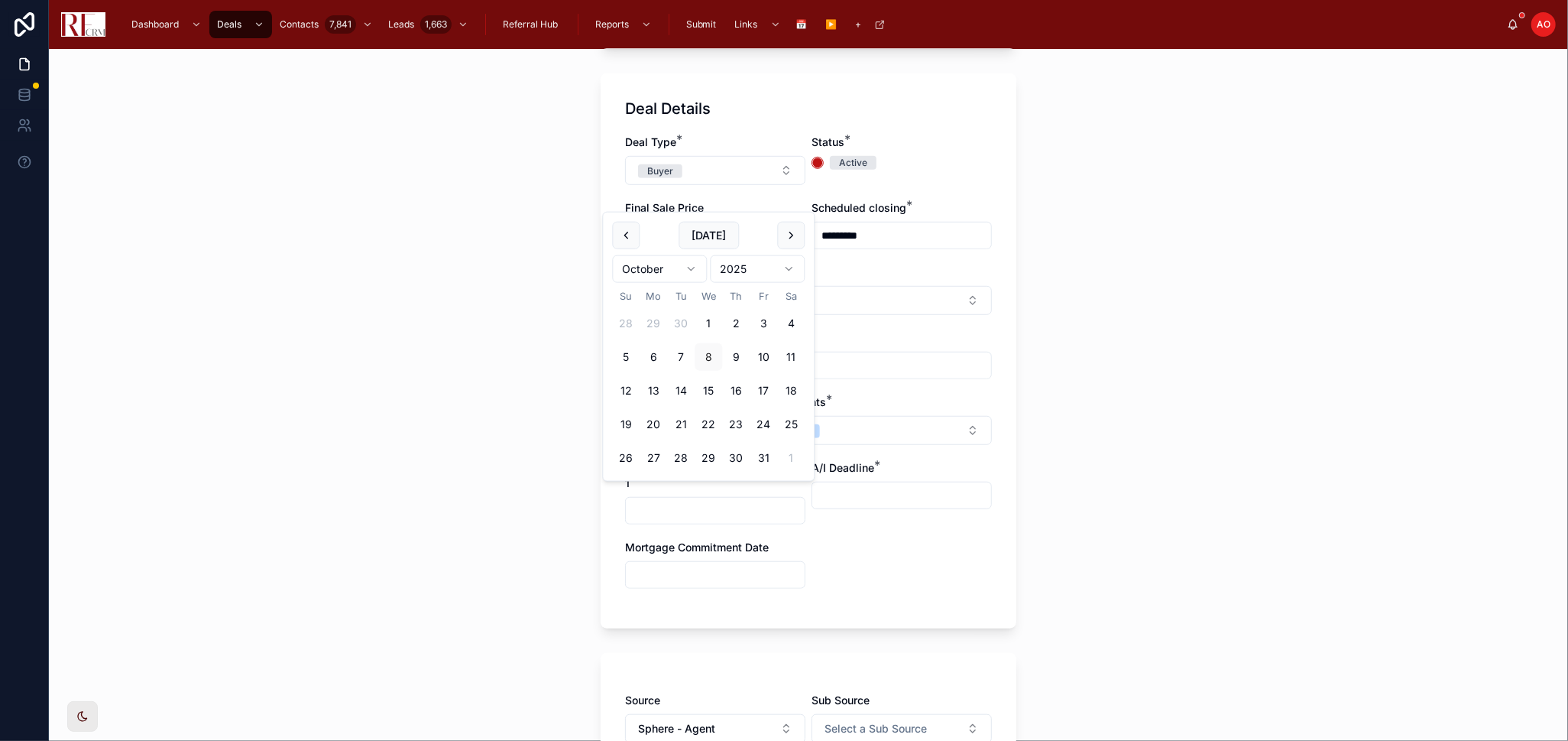
click at [898, 485] on div "Deal Type * Buyer Status * Active Final Sale Price ******** Scheduled closing *…" at bounding box center [809, 370] width 367 height 470
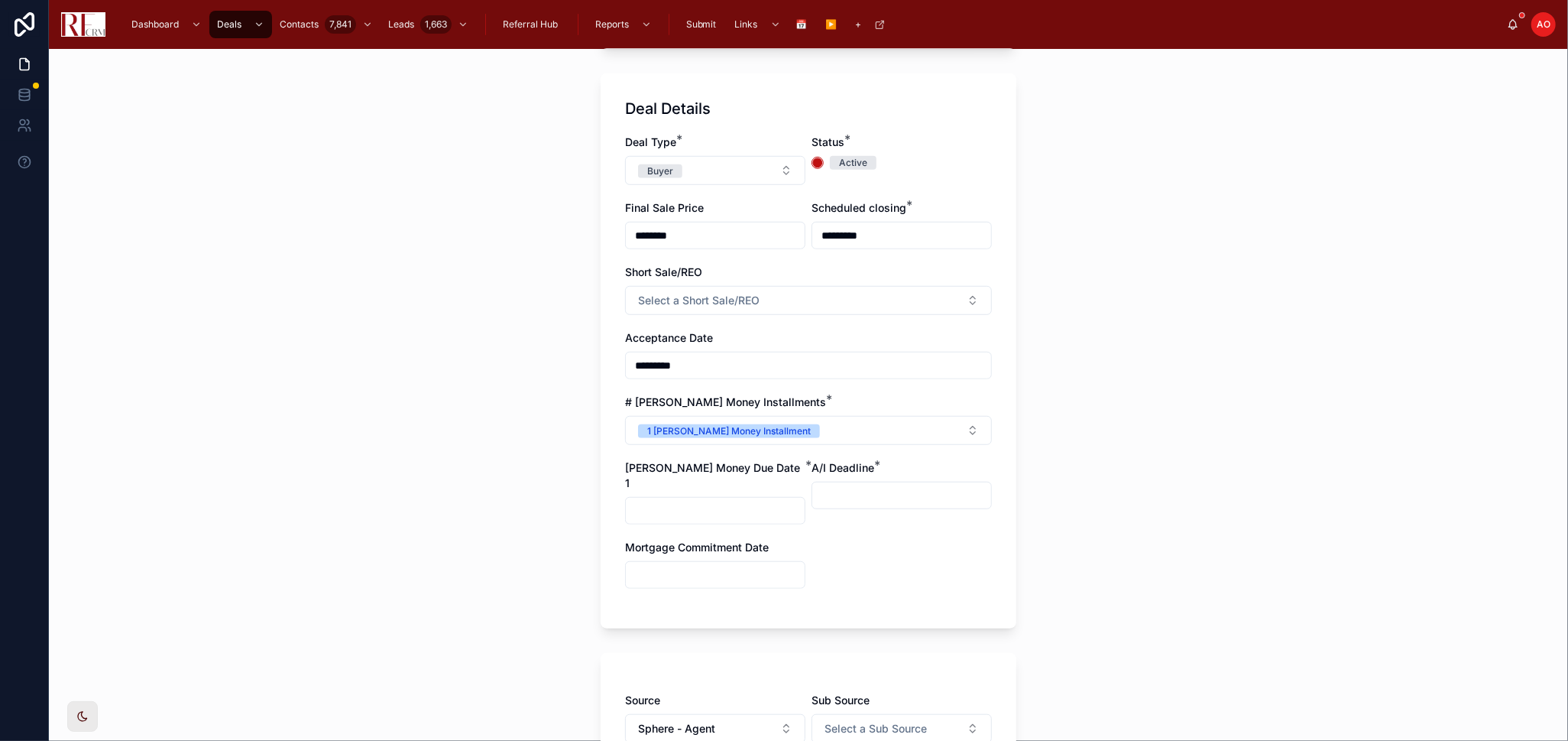
click at [732, 485] on input "text" at bounding box center [715, 511] width 178 height 21
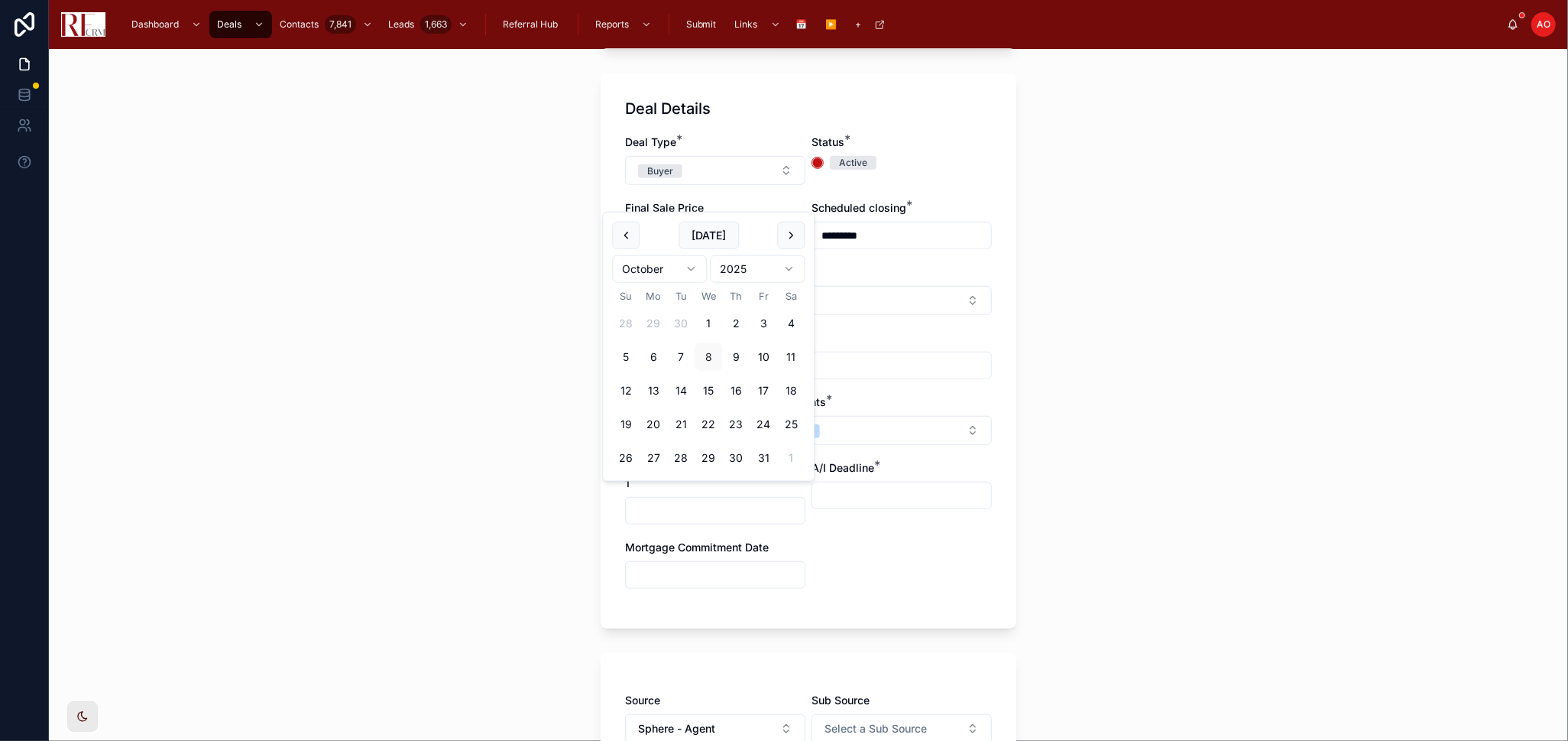
click at [914, 485] on div "Deal Type * Buyer Status * Active Final Sale Price ******** Scheduled closing *…" at bounding box center [809, 370] width 367 height 470
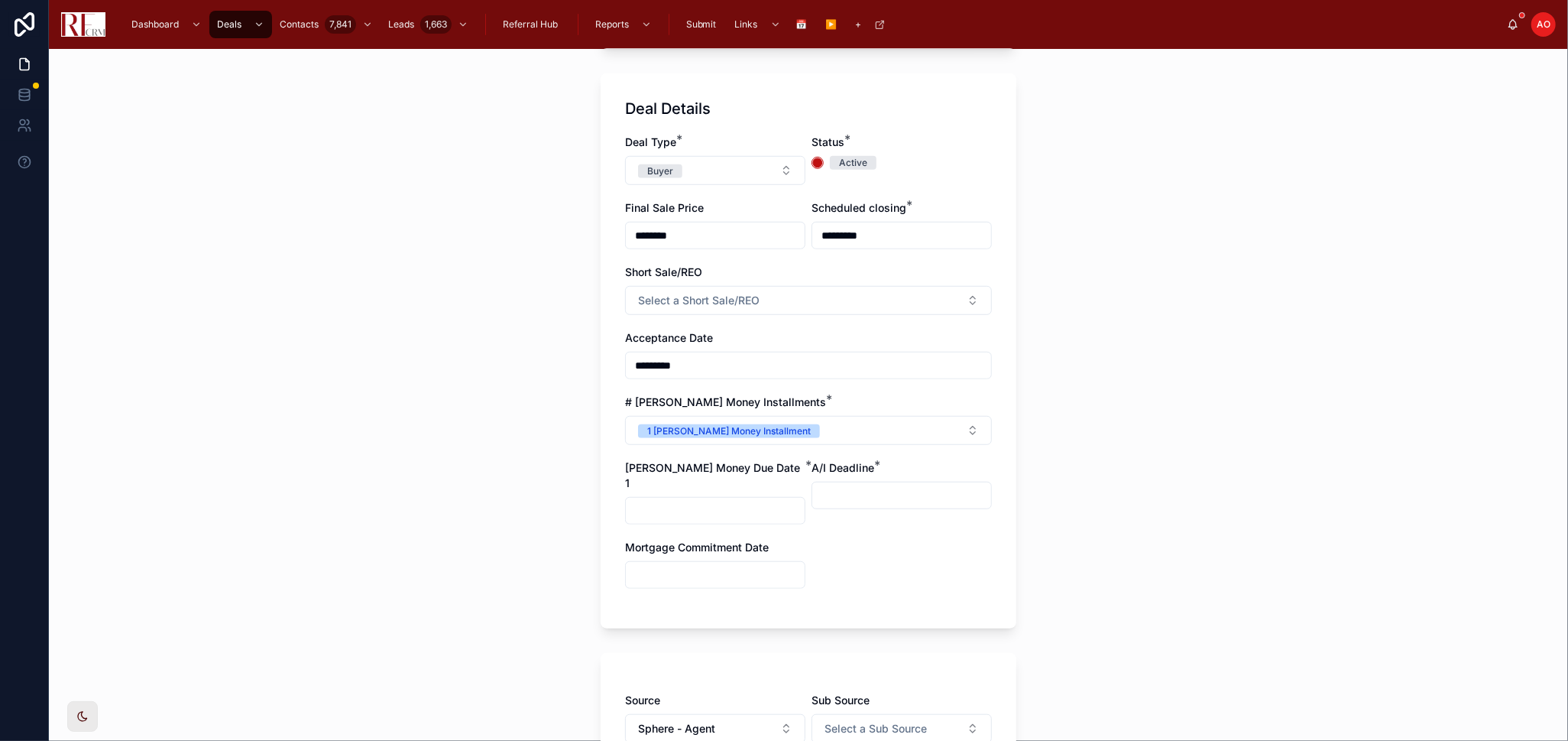
click at [712, 485] on input "text" at bounding box center [715, 511] width 178 height 21
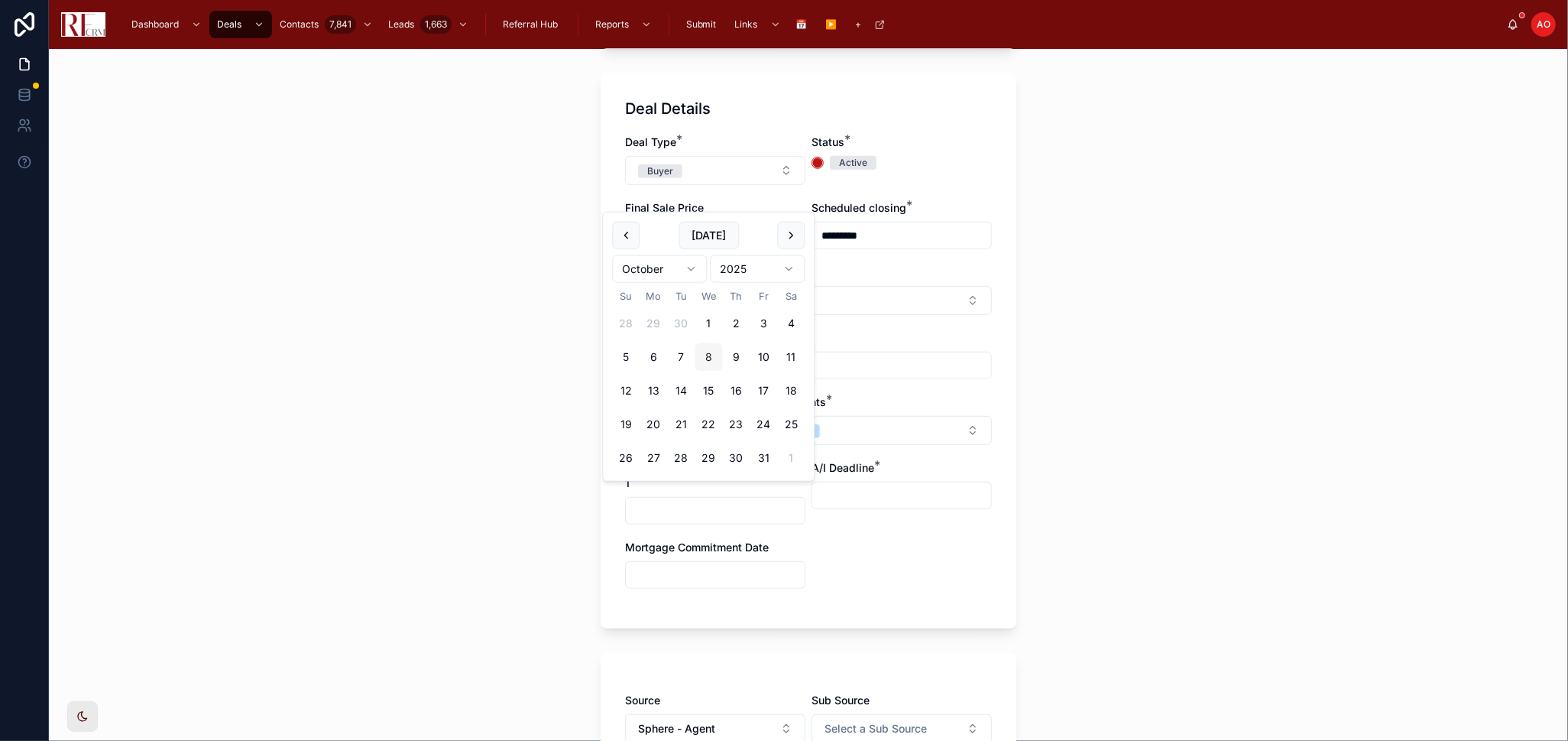
click at [695, 365] on button "8" at bounding box center [709, 357] width 28 height 28
type input "*********"
click at [869, 485] on div at bounding box center [902, 495] width 180 height 28
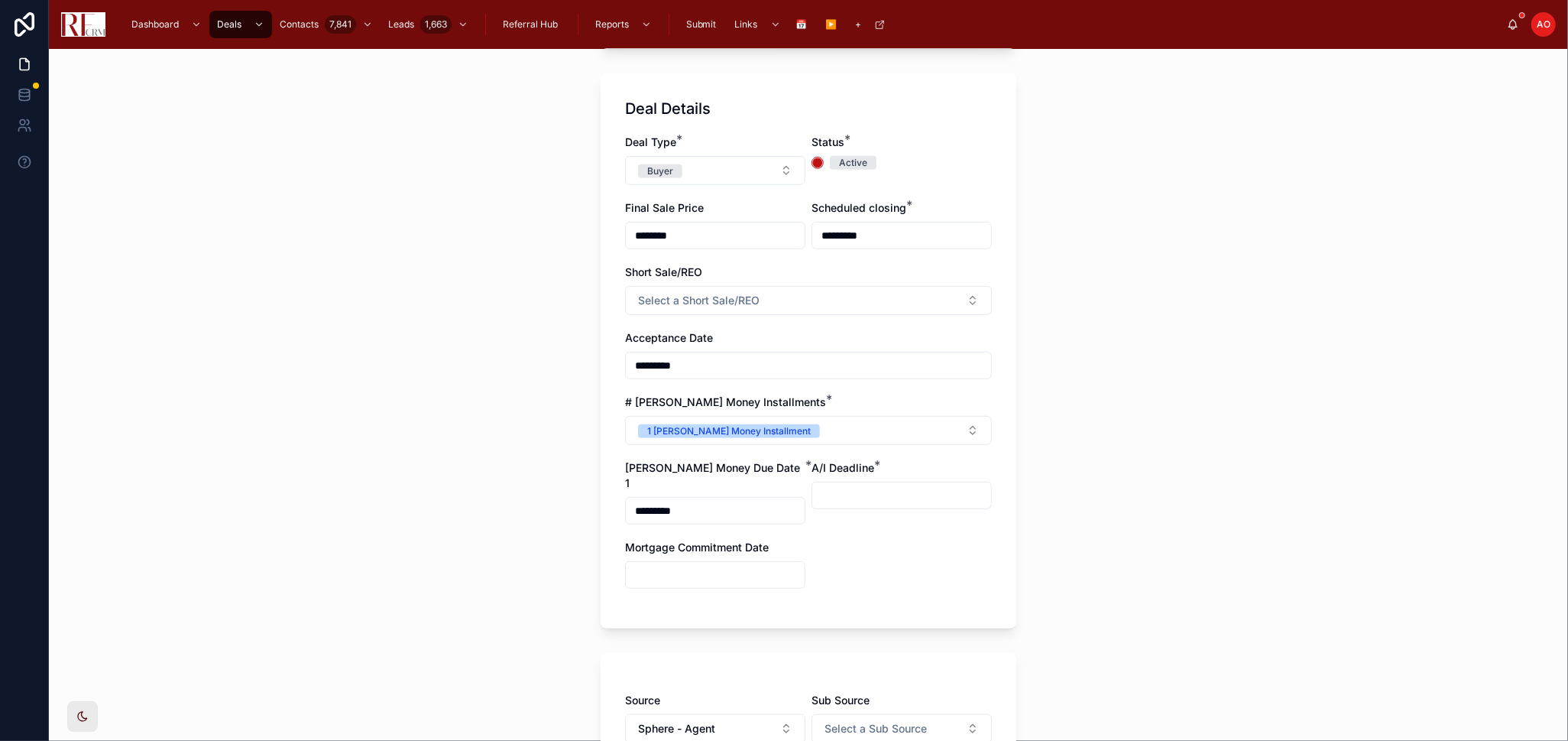
click at [867, 485] on input "text" at bounding box center [901, 495] width 178 height 21
click at [808, 485] on div "Deal Type * Buyer Status * Active Final Sale Price ******** Scheduled closing *…" at bounding box center [809, 370] width 367 height 470
click at [849, 485] on input "text" at bounding box center [901, 495] width 178 height 21
click at [839, 385] on button "13" at bounding box center [841, 390] width 28 height 28
type input "**********"
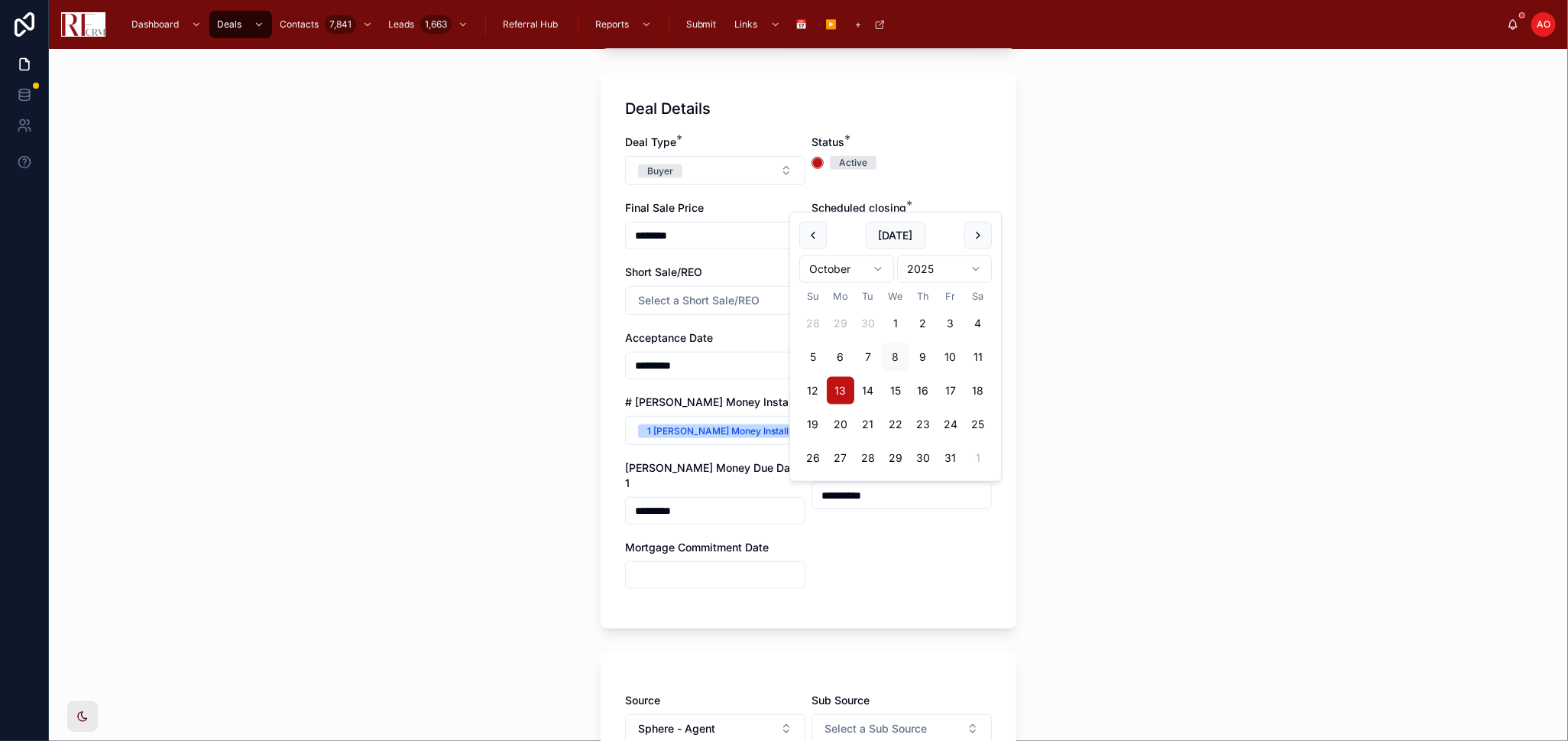
click at [725, 485] on input "text" at bounding box center [715, 575] width 178 height 21
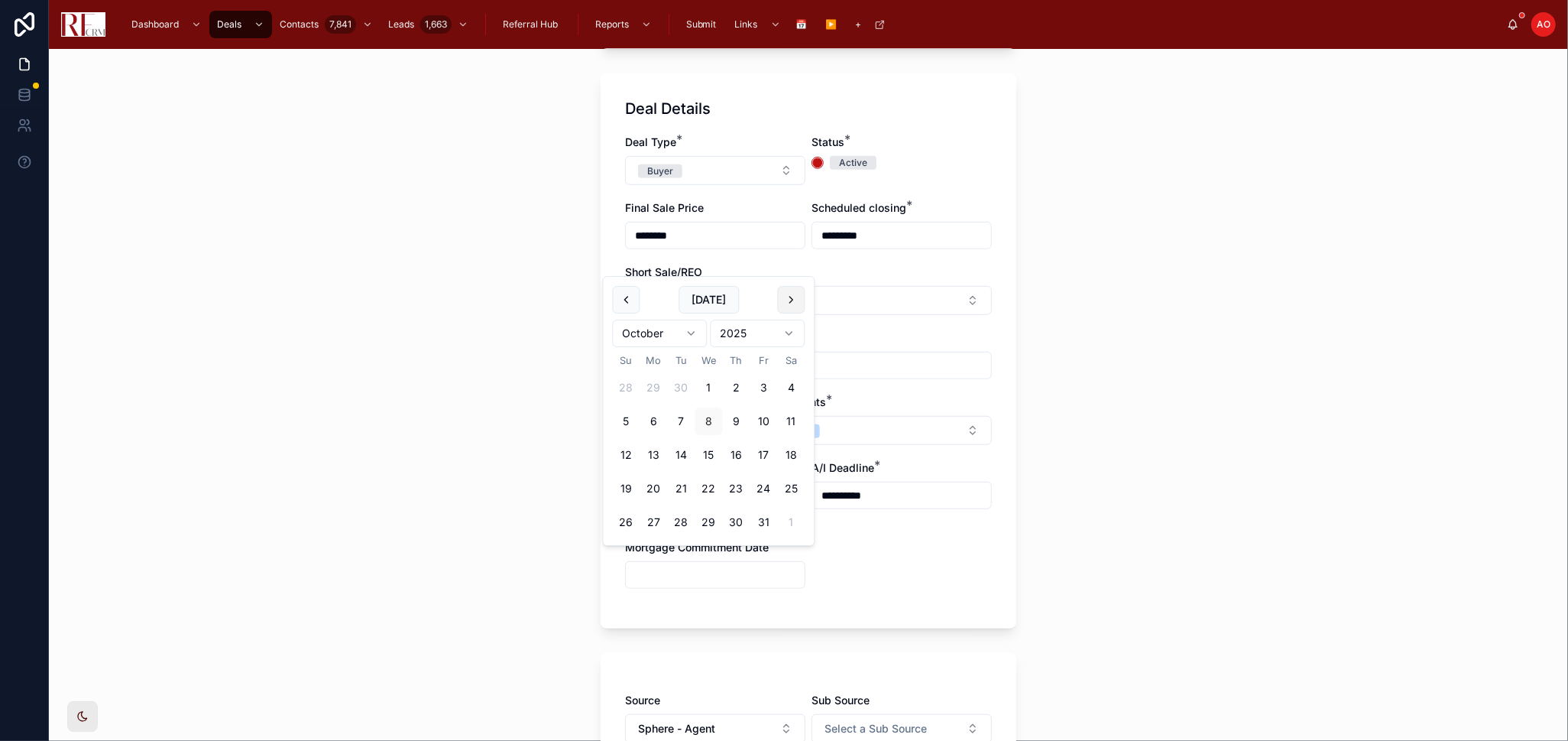
click at [793, 300] on button at bounding box center [791, 299] width 28 height 28
click at [651, 354] on button "27" at bounding box center [653, 353] width 28 height 28
type input "**********"
click at [893, 485] on div "**********" at bounding box center [809, 370] width 367 height 470
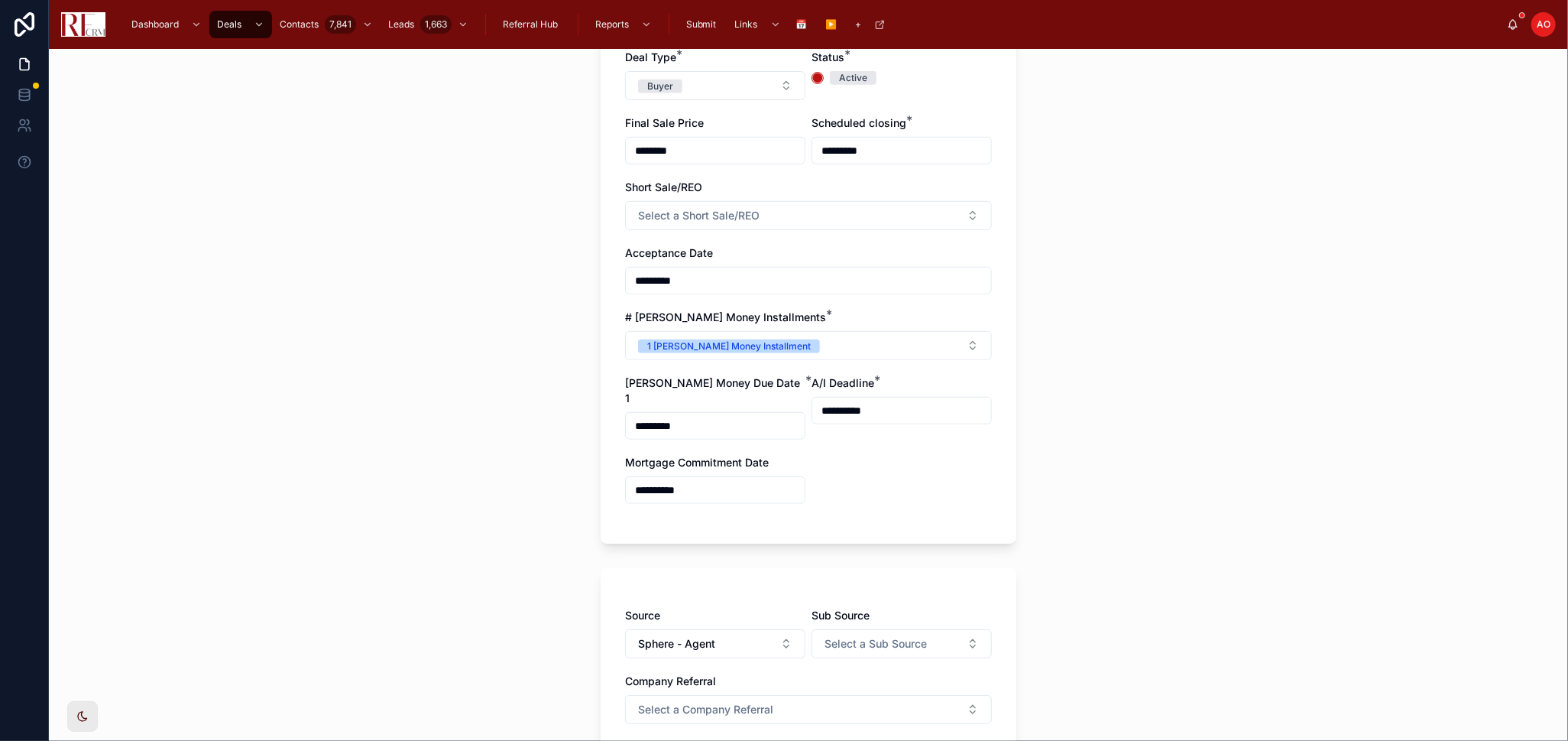
scroll to position [929, 0]
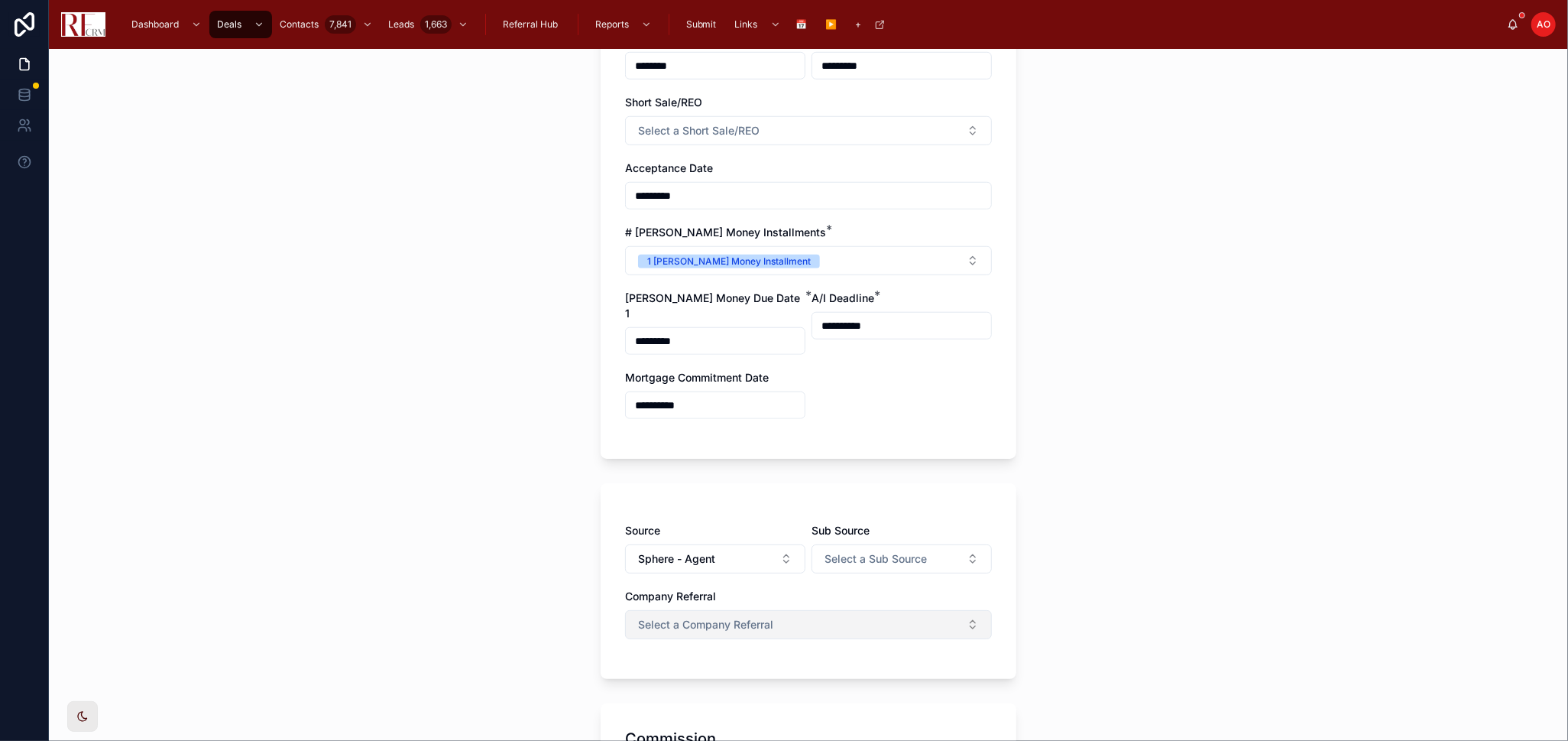
click at [883, 485] on button "Select a Company Referral" at bounding box center [809, 624] width 367 height 29
click at [811, 485] on div "No" at bounding box center [802, 693] width 212 height 23
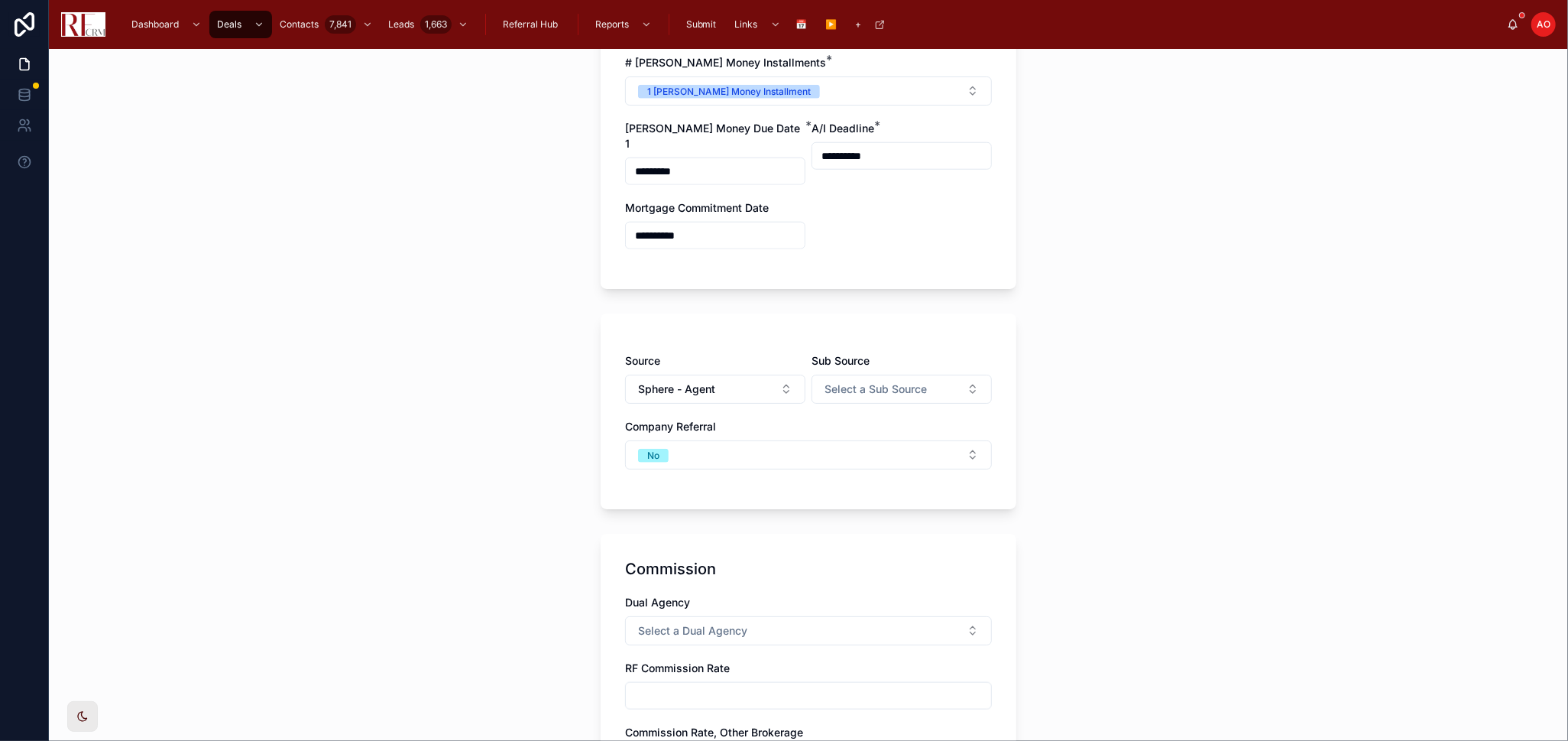
scroll to position [1100, 0]
click at [819, 485] on button "Select a Dual Agency" at bounding box center [809, 629] width 367 height 29
click at [846, 485] on div "Commission" at bounding box center [809, 568] width 367 height 21
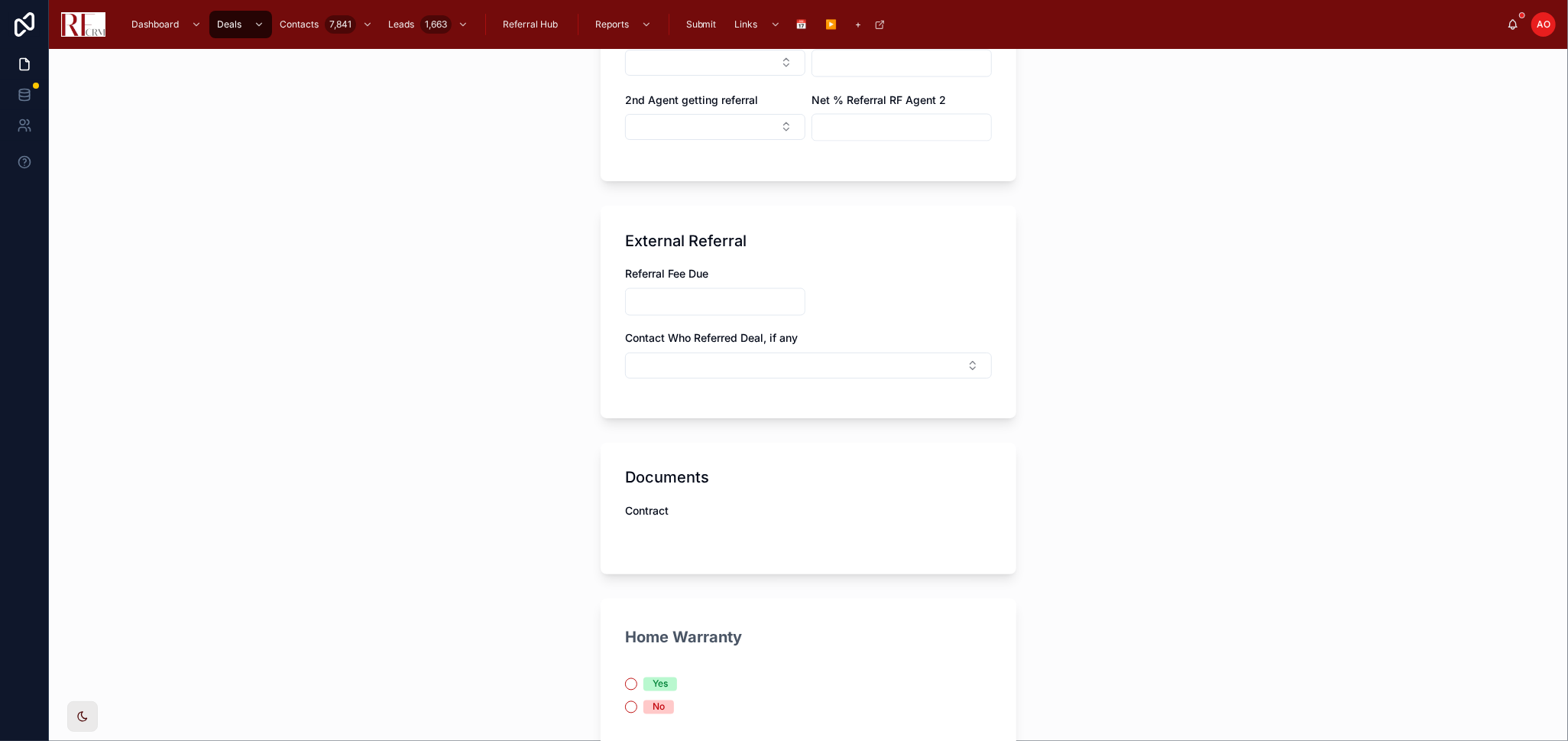
scroll to position [2182, 0]
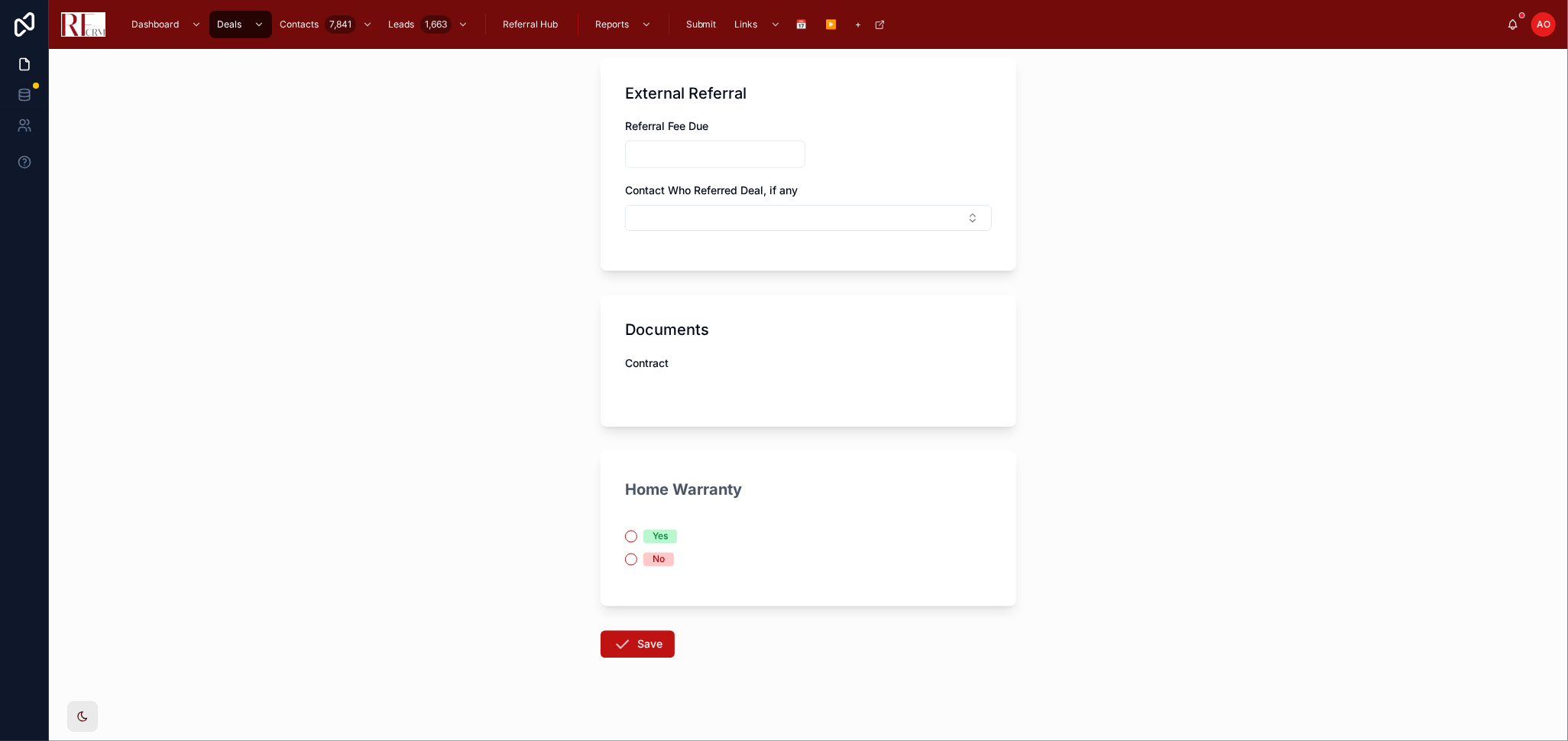
click at [664, 485] on span "No" at bounding box center [659, 559] width 30 height 13
click at [637, 485] on button "No" at bounding box center [632, 560] width 12 height 12
click at [634, 485] on button "Save" at bounding box center [637, 645] width 74 height 28
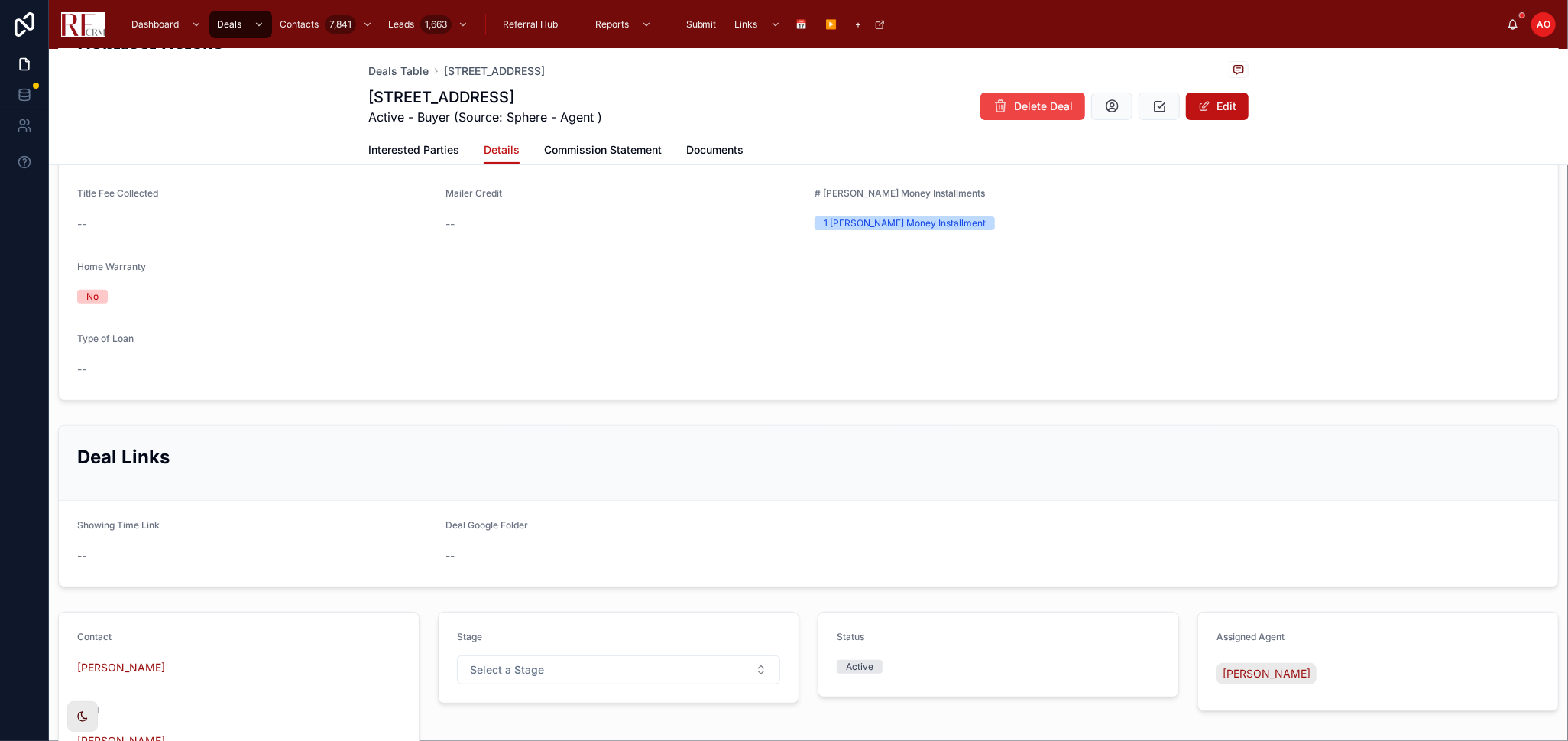
scroll to position [760, 0]
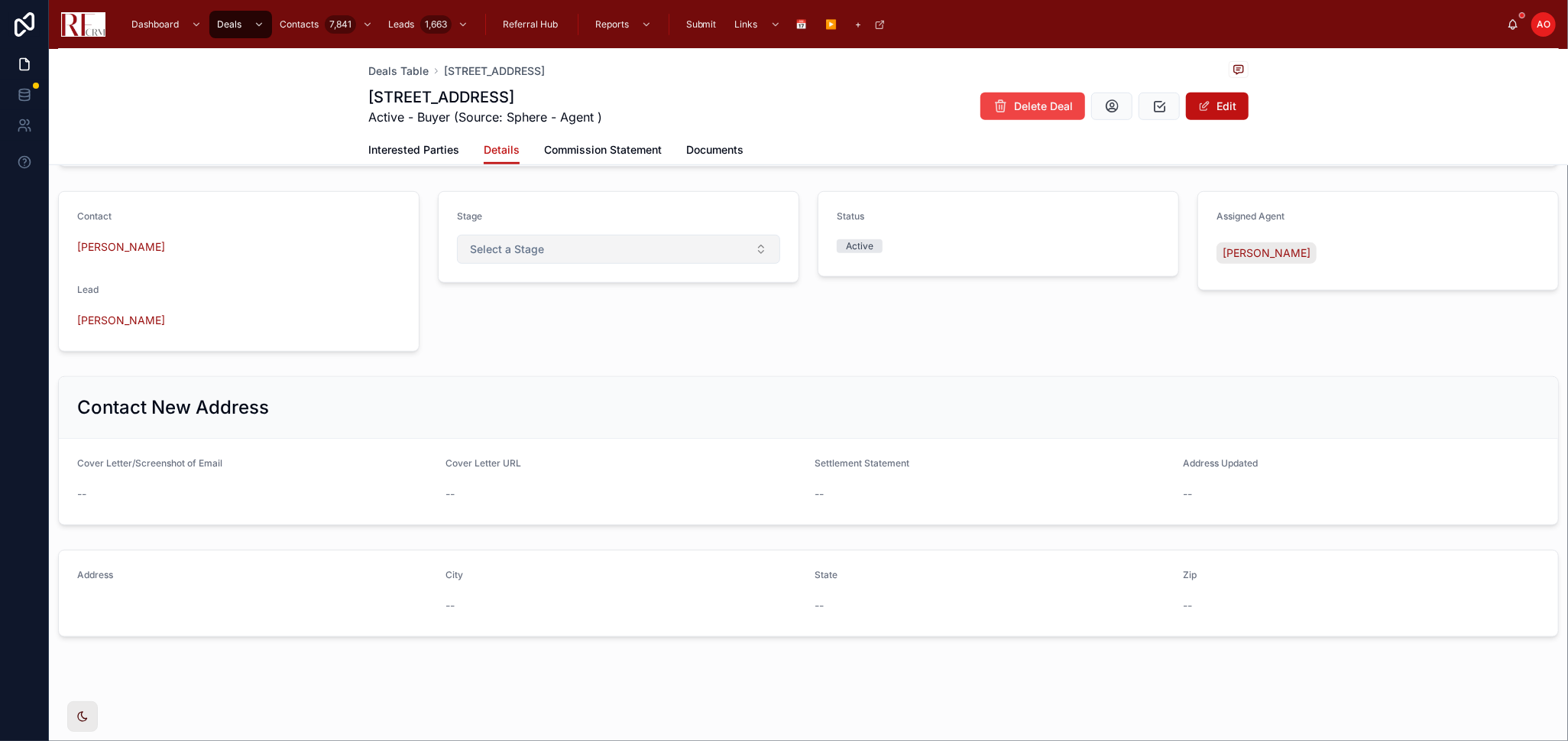
click at [599, 247] on button "Select a Stage" at bounding box center [618, 249] width 323 height 29
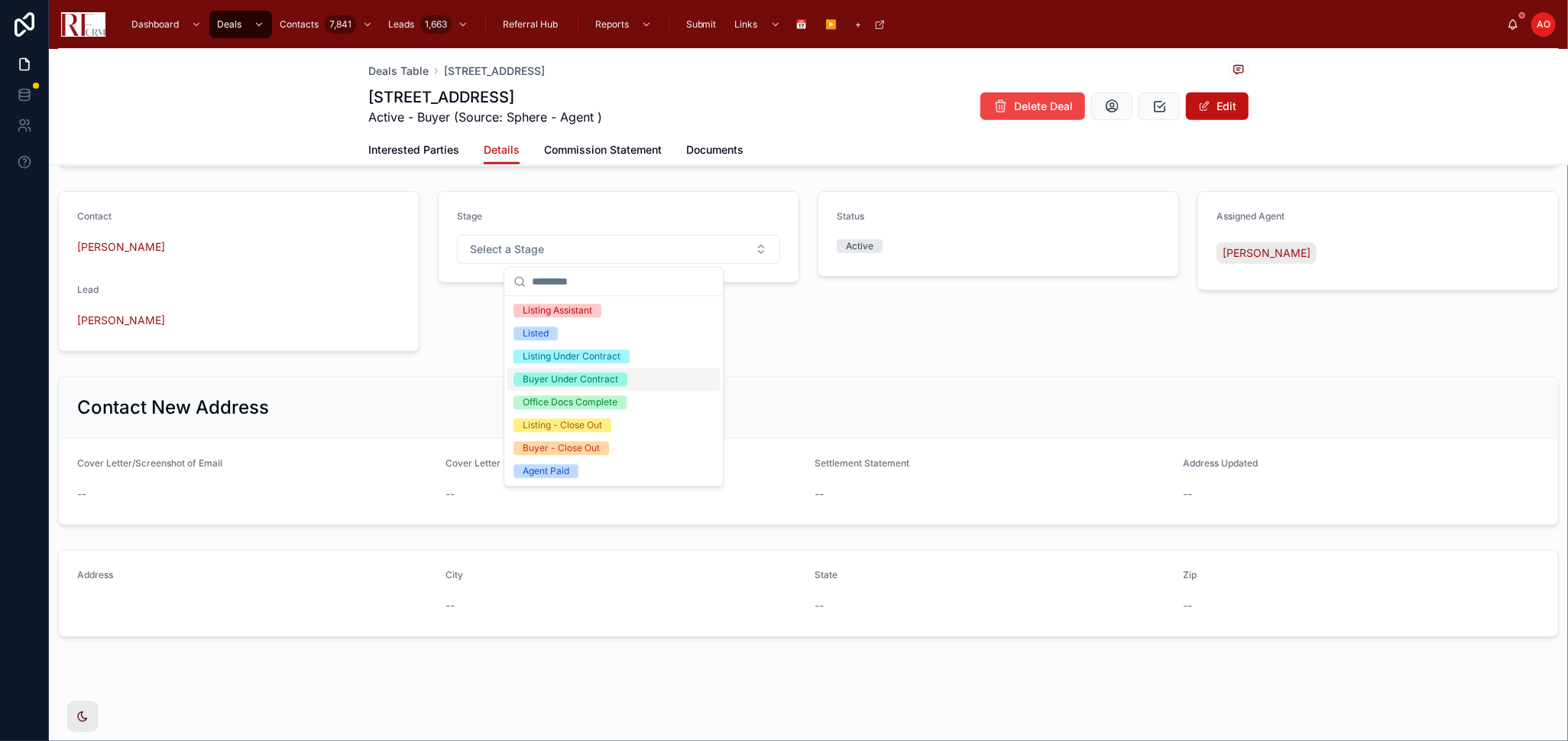
click at [610, 373] on div "Buyer Under Contract" at bounding box center [570, 379] width 95 height 13
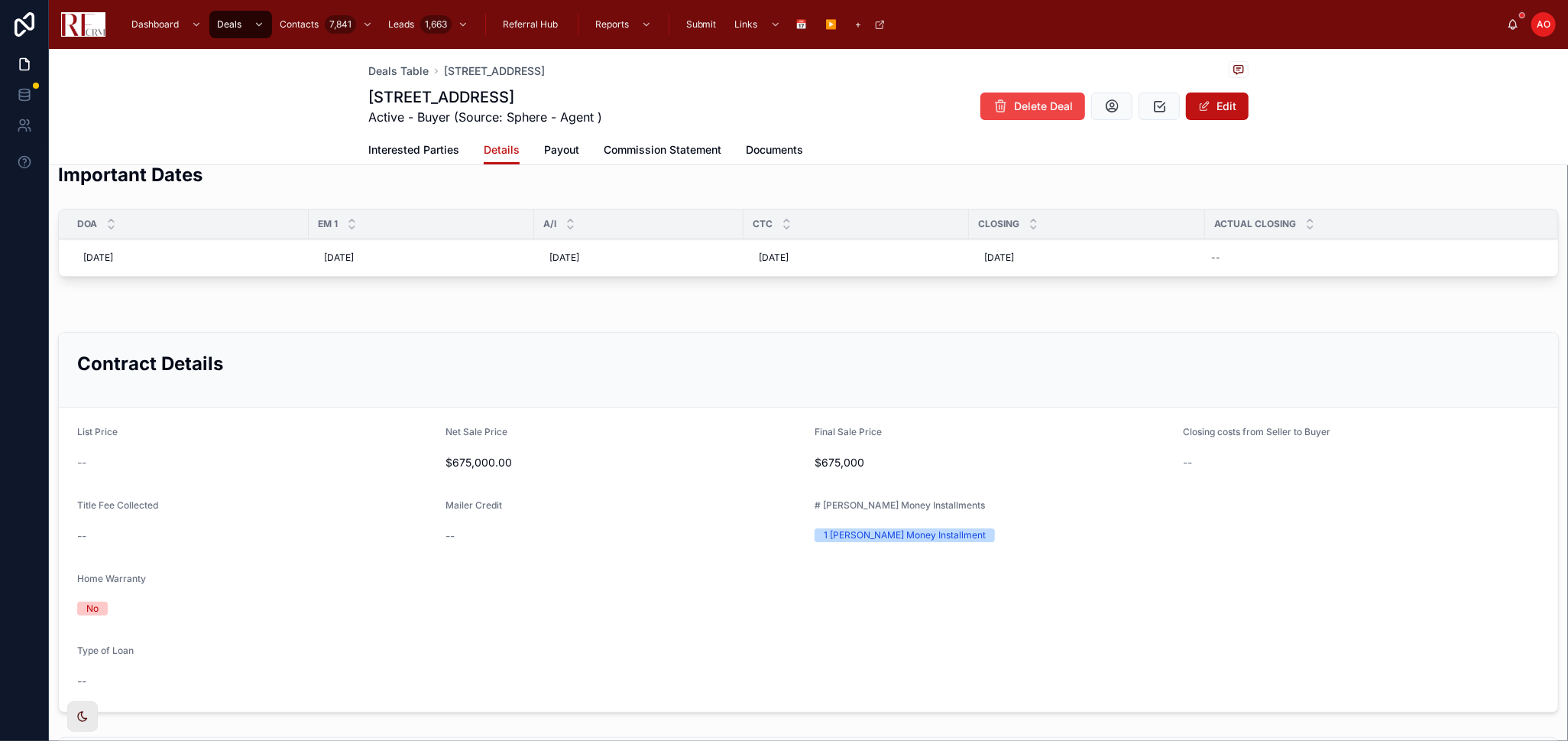
scroll to position [0, 0]
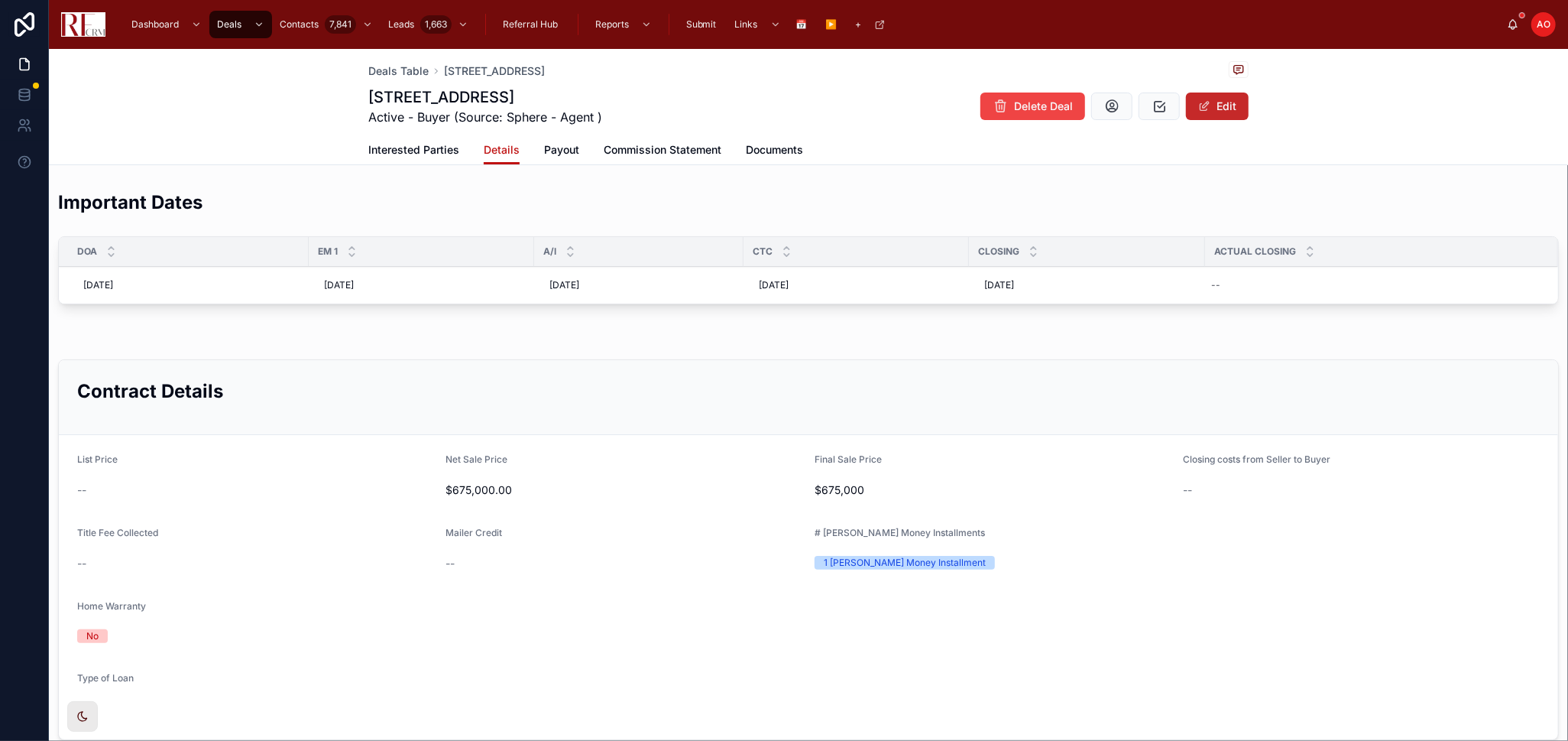
click at [1116, 103] on button "Edit" at bounding box center [1217, 106] width 62 height 28
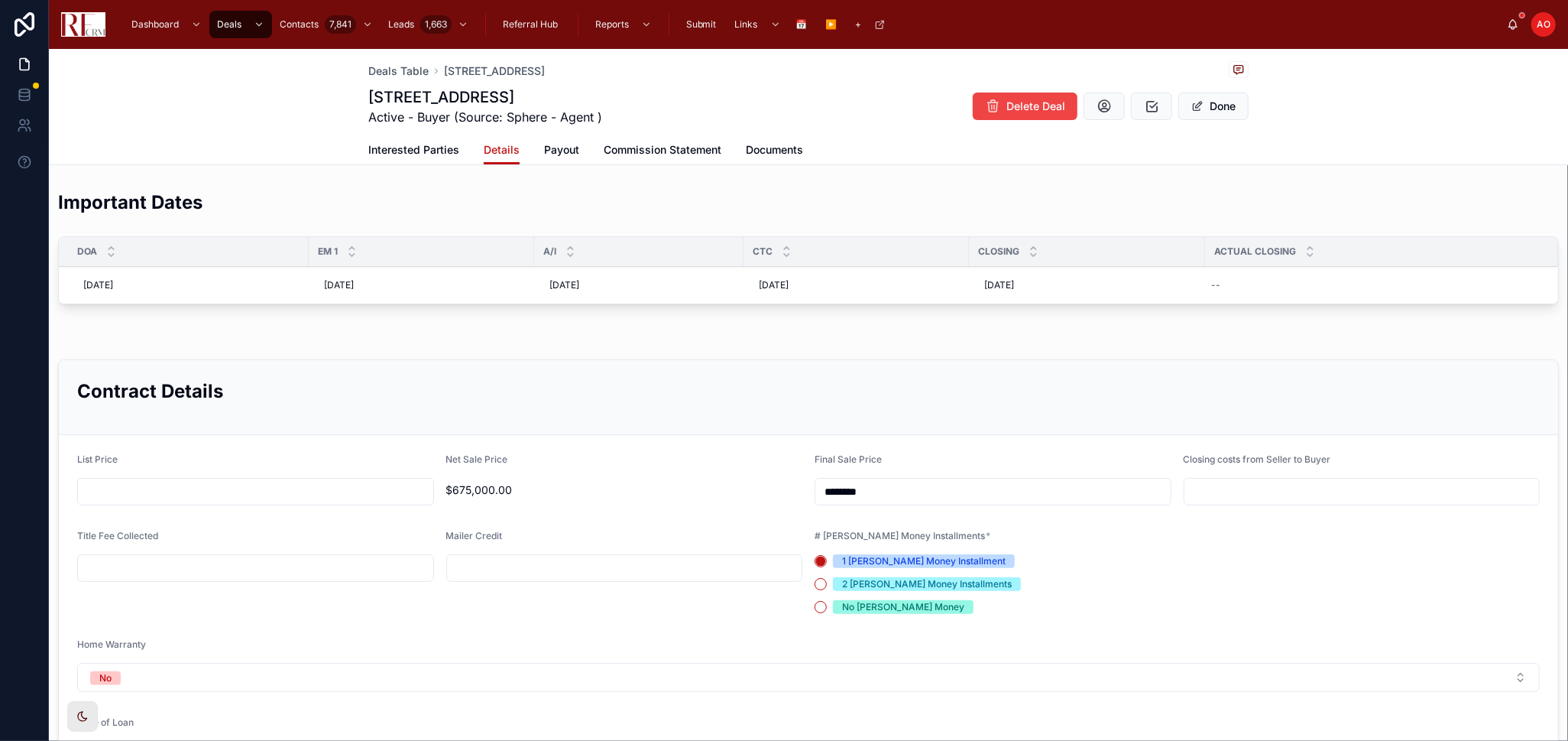
click at [136, 485] on input "text" at bounding box center [255, 492] width 355 height 21
type input "********"
click at [496, 392] on h2 "Contract Details" at bounding box center [809, 391] width 1463 height 25
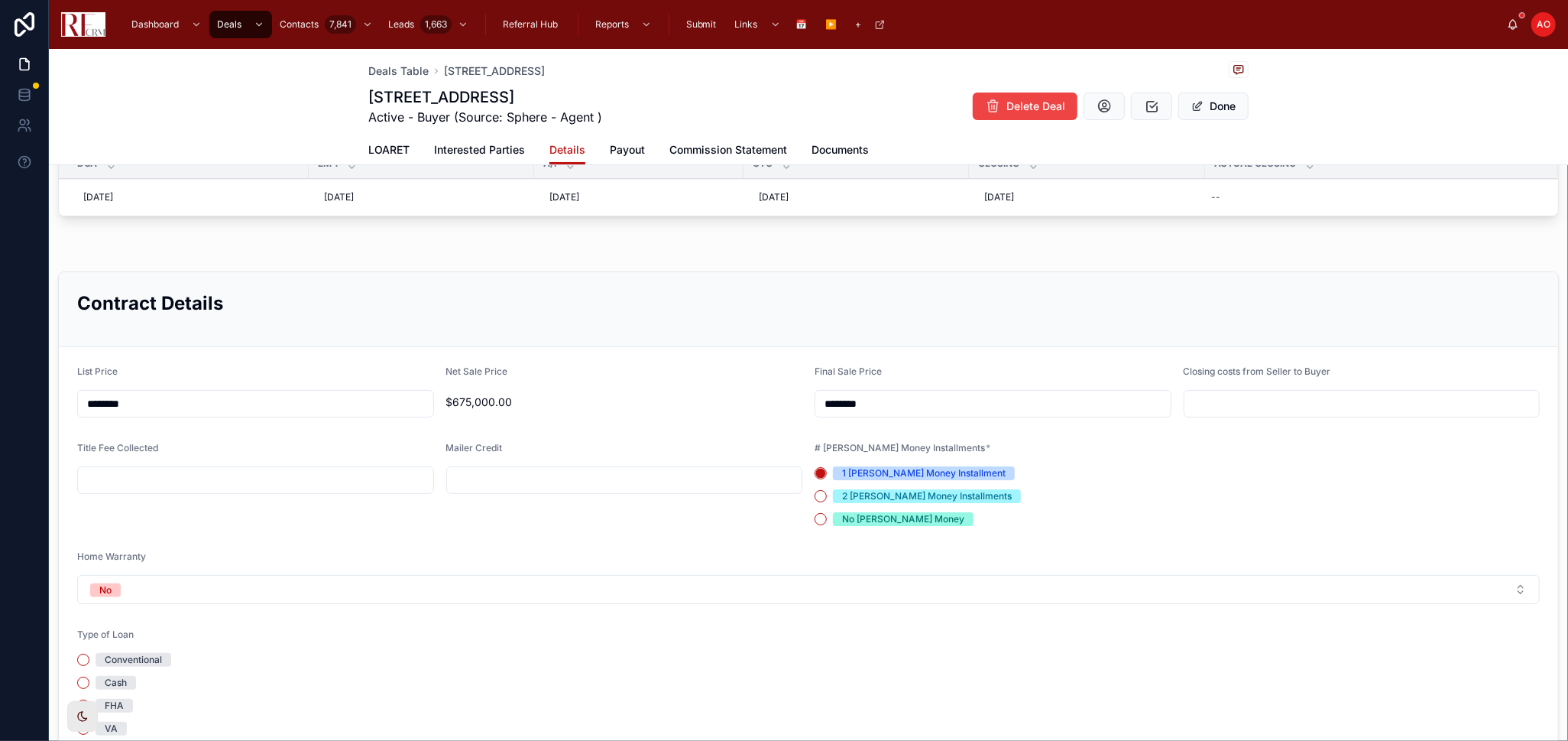
scroll to position [170, 0]
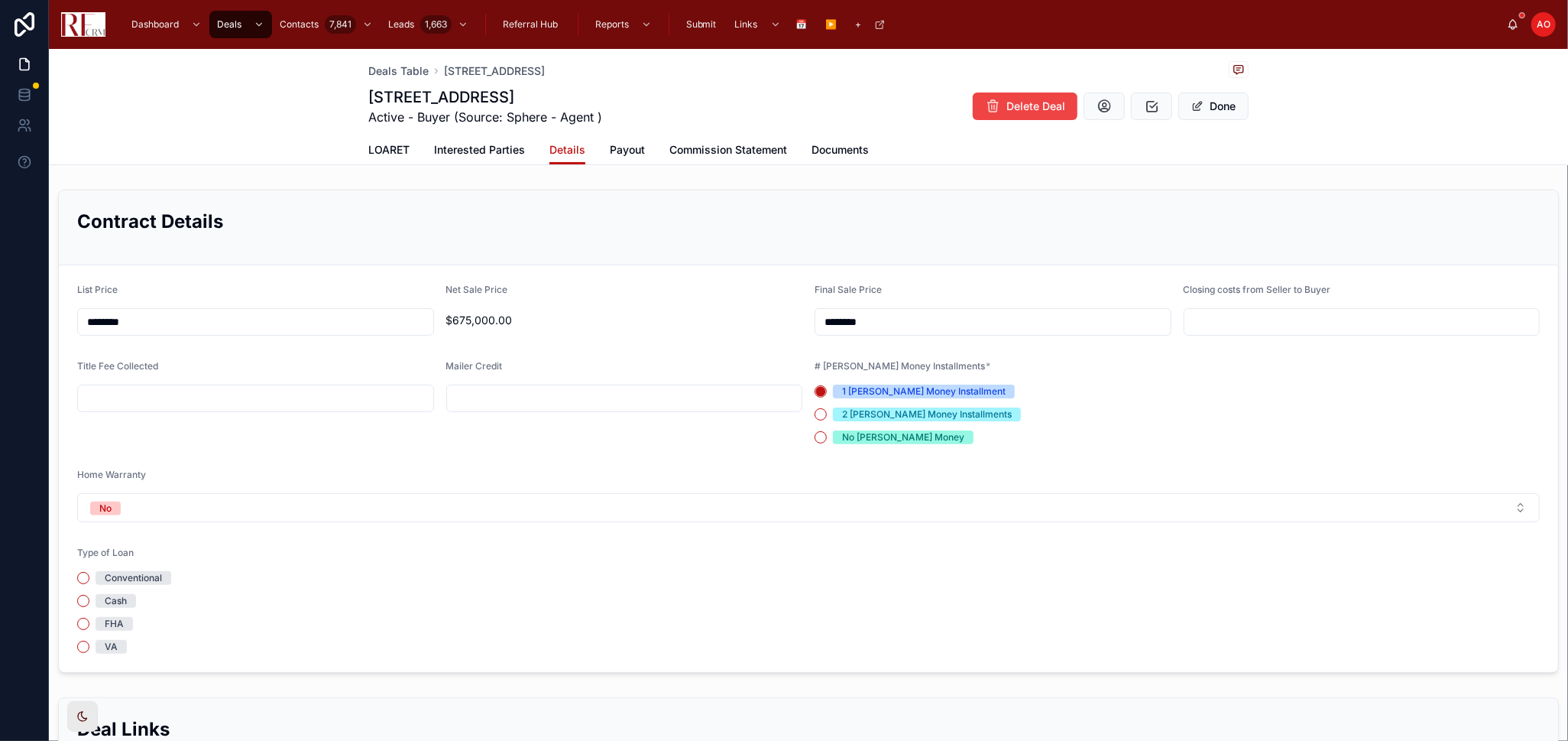
click at [108, 485] on div "Conventional" at bounding box center [133, 578] width 57 height 13
click at [89, 485] on button "Conventional" at bounding box center [84, 579] width 12 height 12
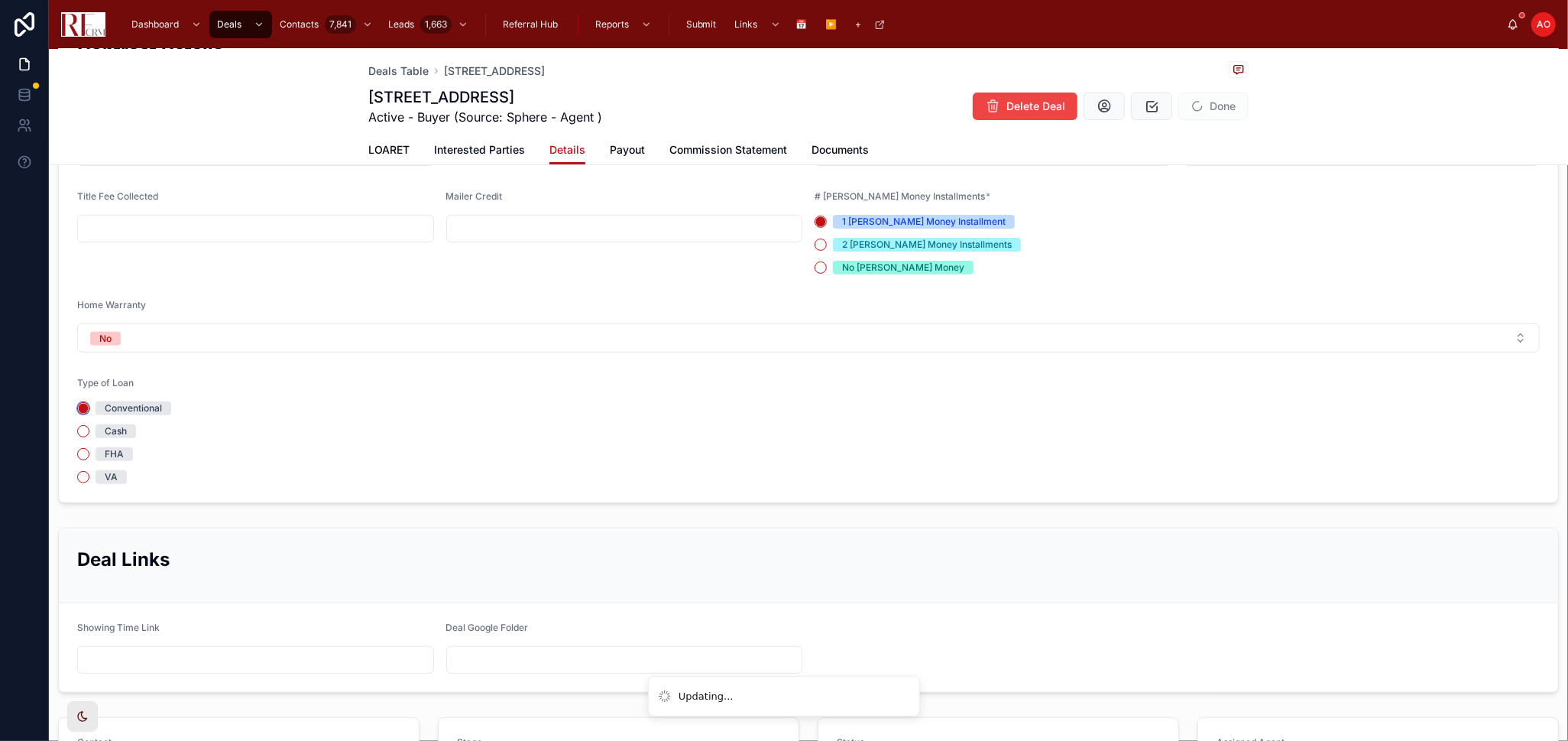
scroll to position [594, 0]
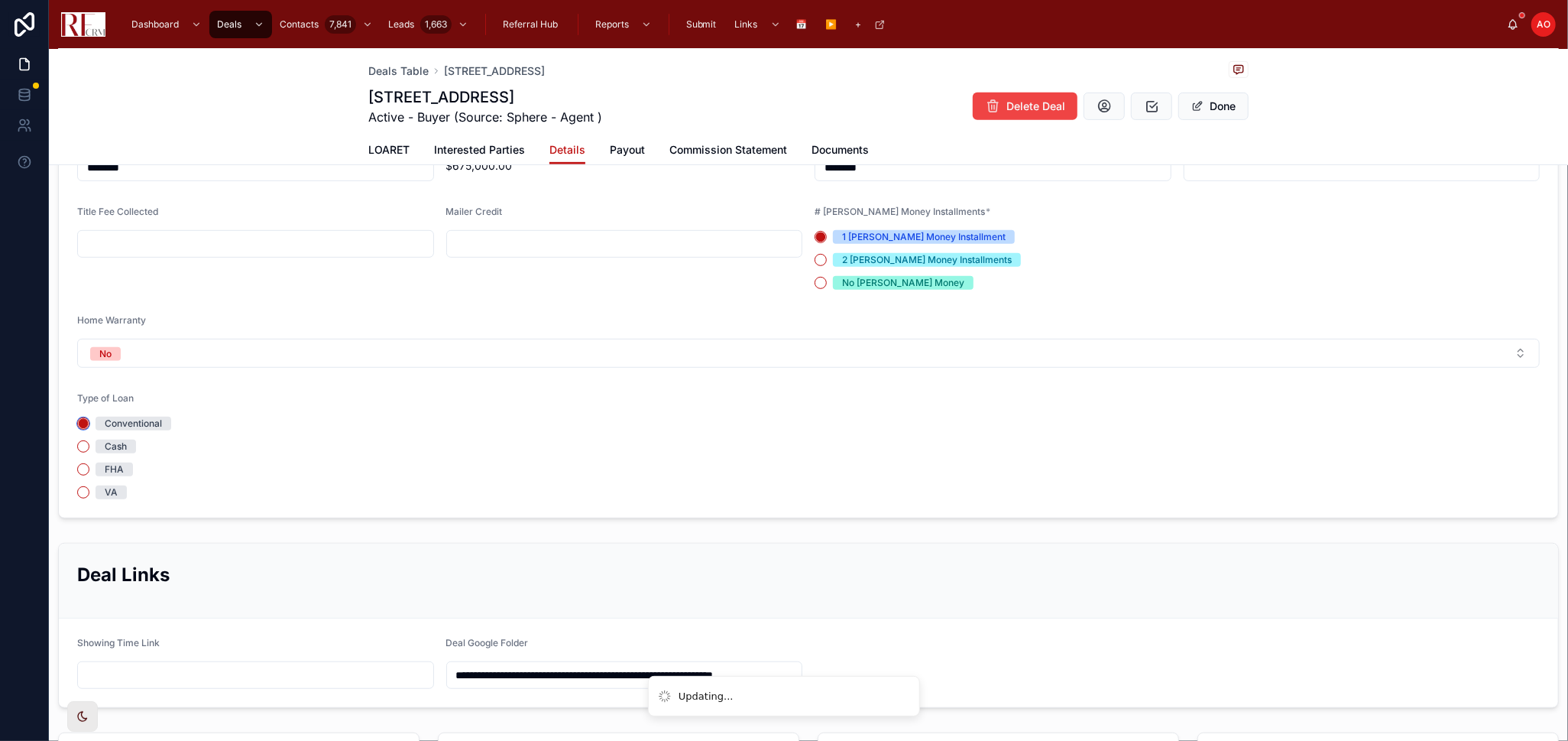
type input "**********"
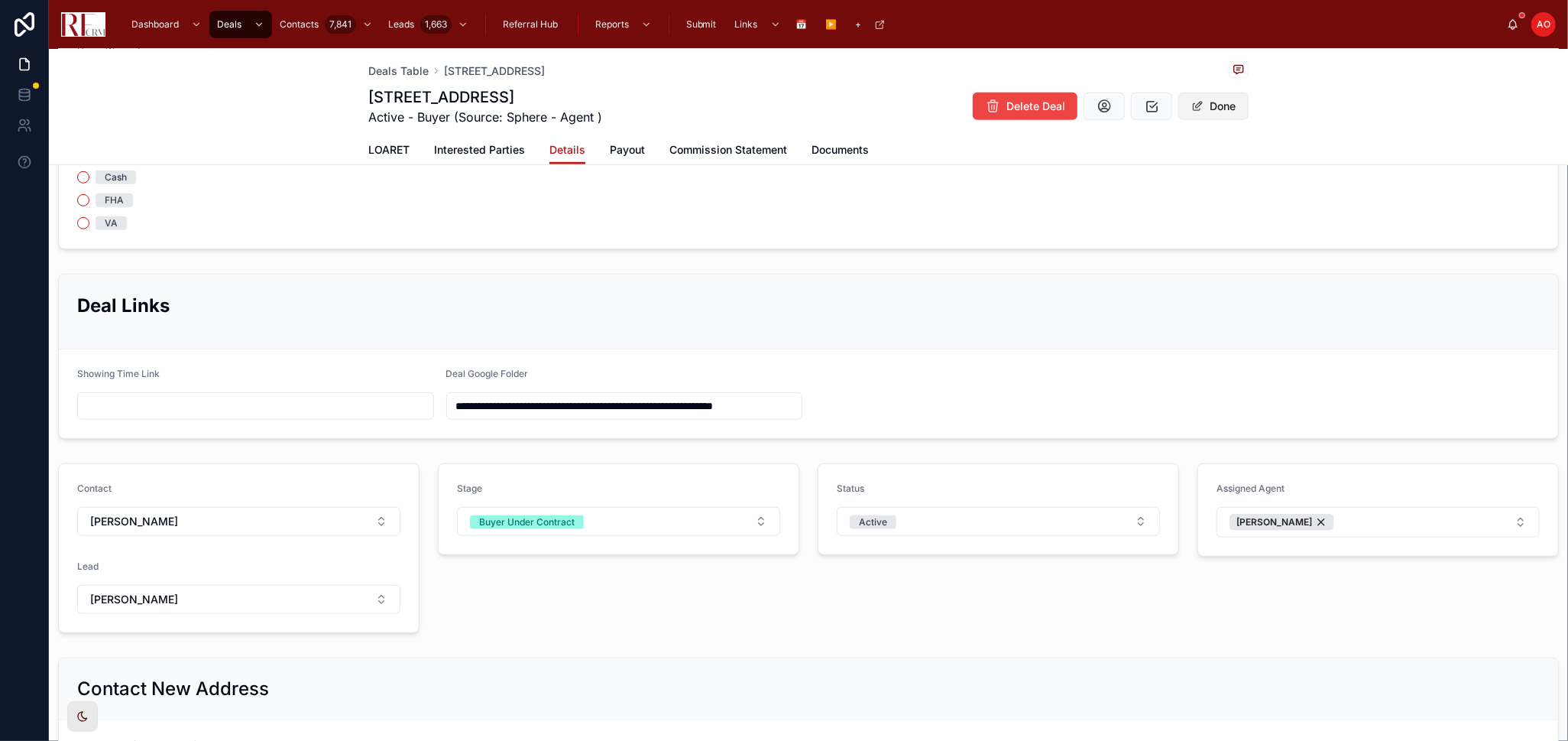
click at [1116, 107] on button "Done" at bounding box center [1214, 106] width 71 height 28
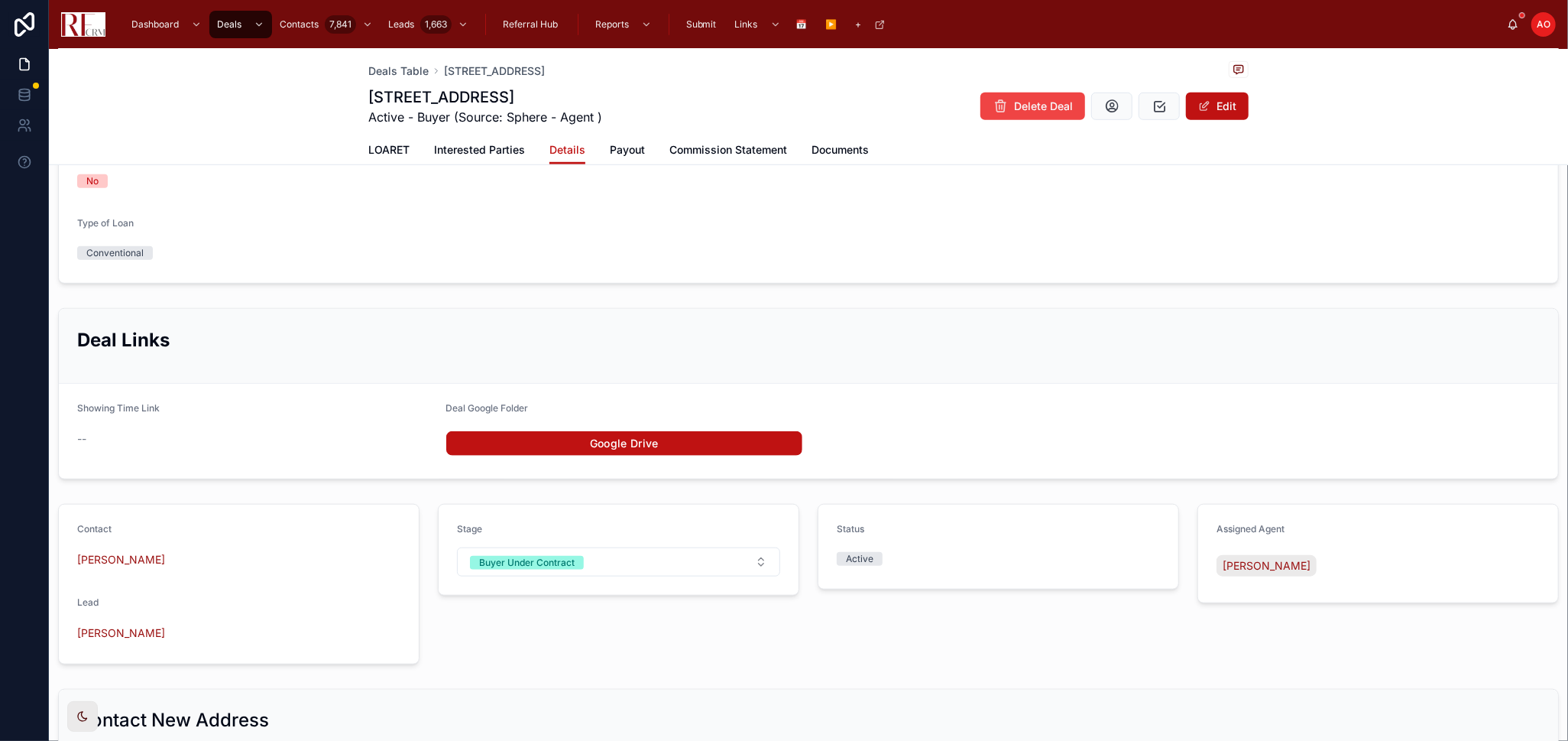
scroll to position [720, 0]
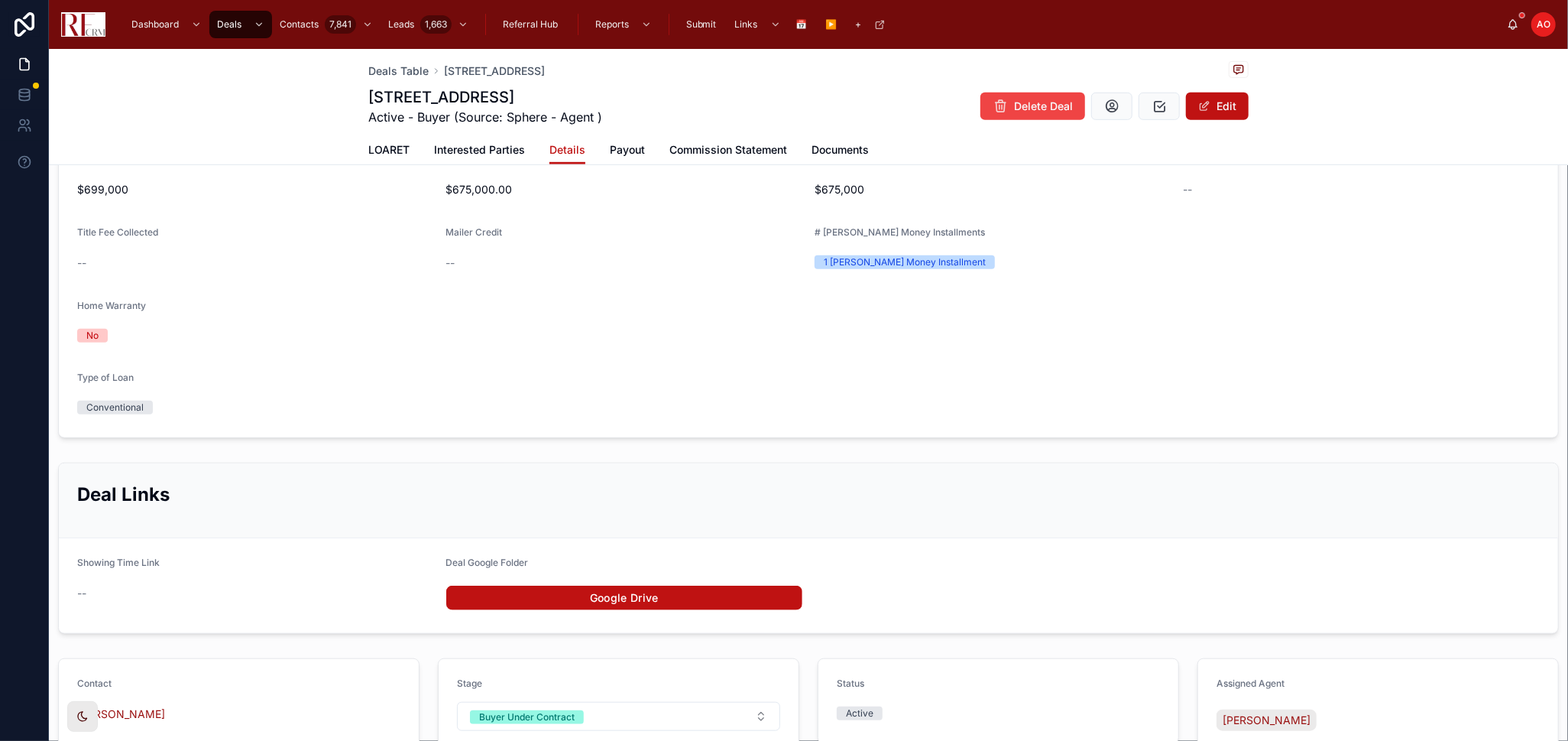
click at [834, 151] on span "Documents" at bounding box center [841, 149] width 57 height 15
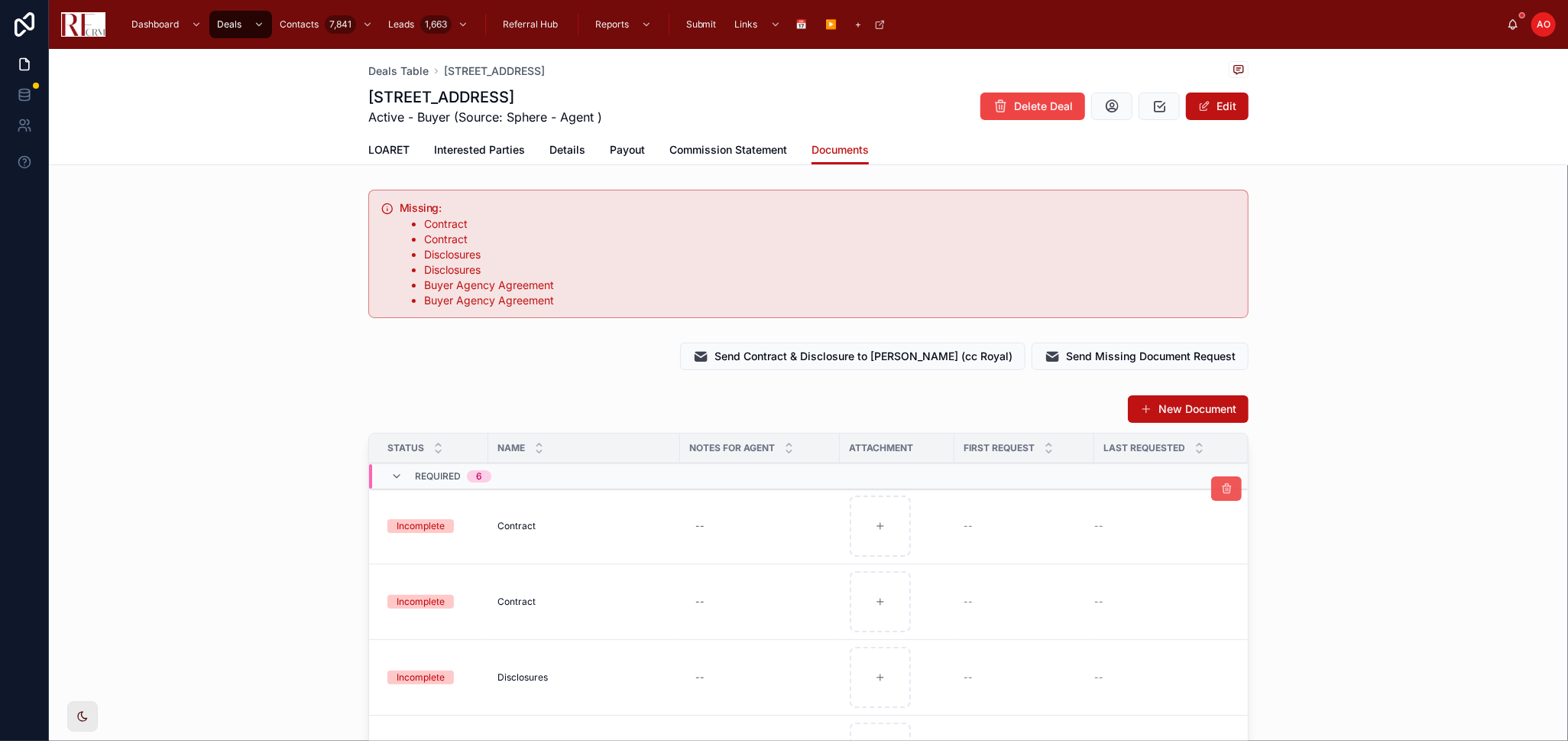
click at [1116, 485] on icon at bounding box center [1227, 488] width 12 height 12
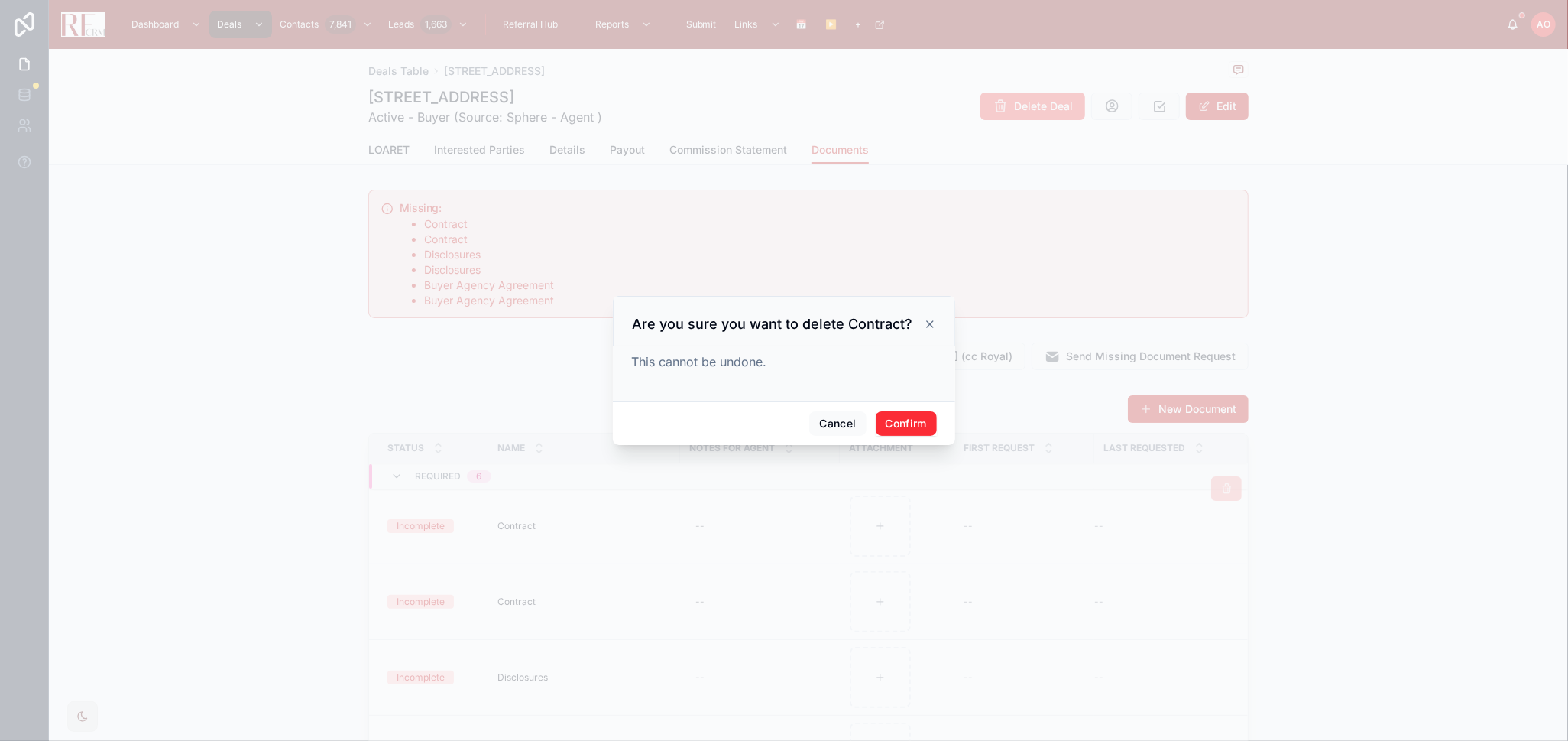
click at [887, 430] on button "Confirm" at bounding box center [906, 423] width 62 height 24
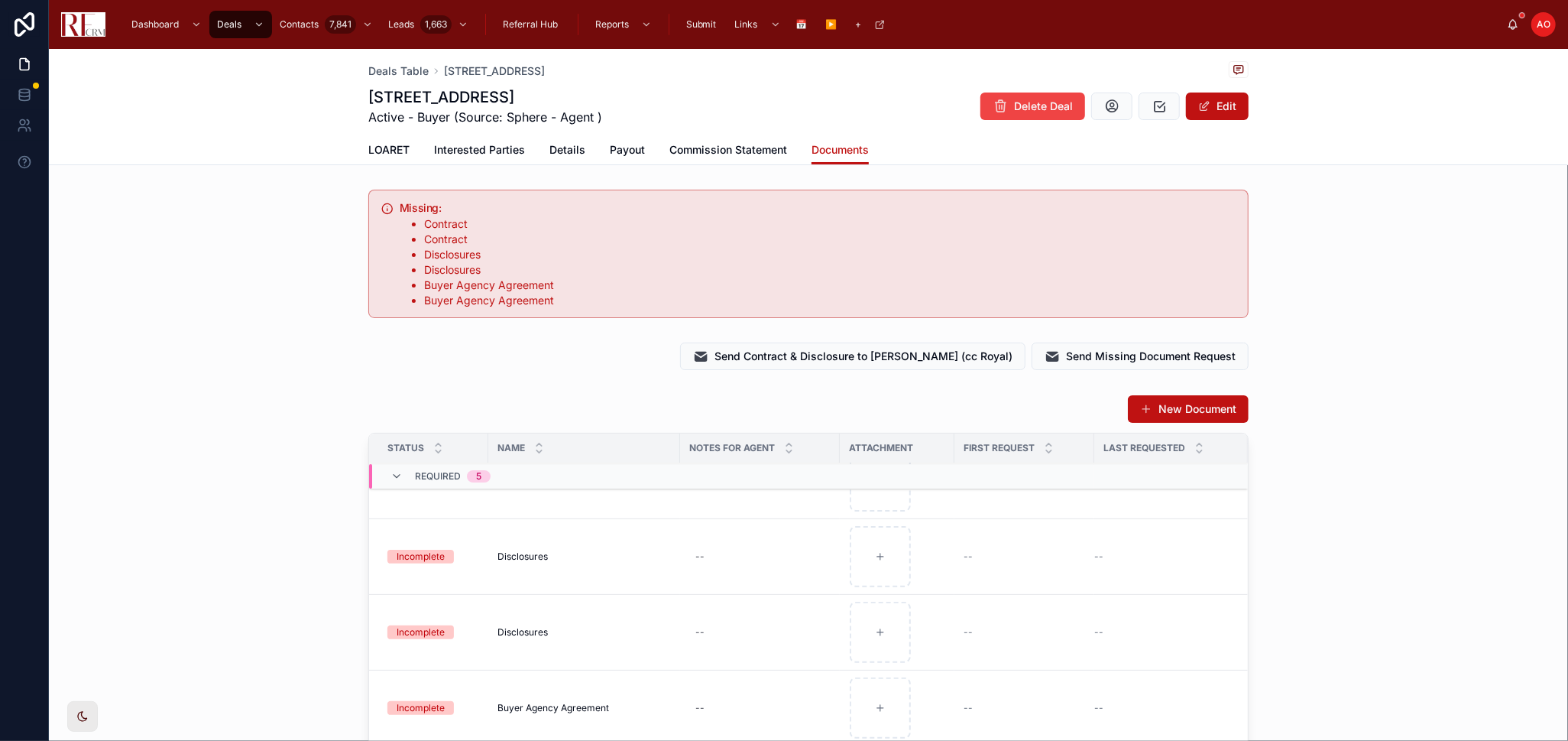
scroll to position [85, 0]
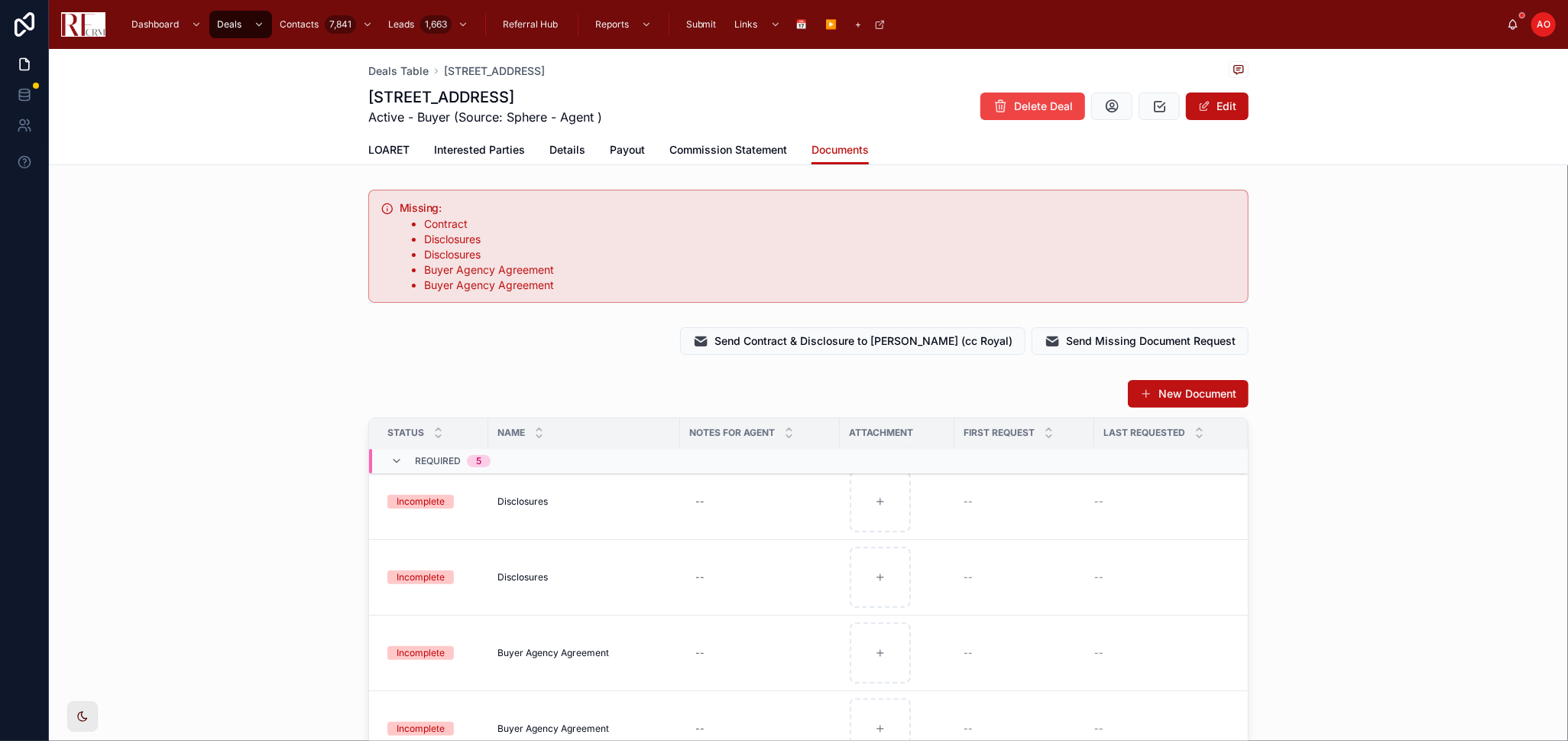
click at [0, 0] on div at bounding box center [0, 0] width 0 height 0
click at [1116, 471] on button at bounding box center [1226, 463] width 30 height 24
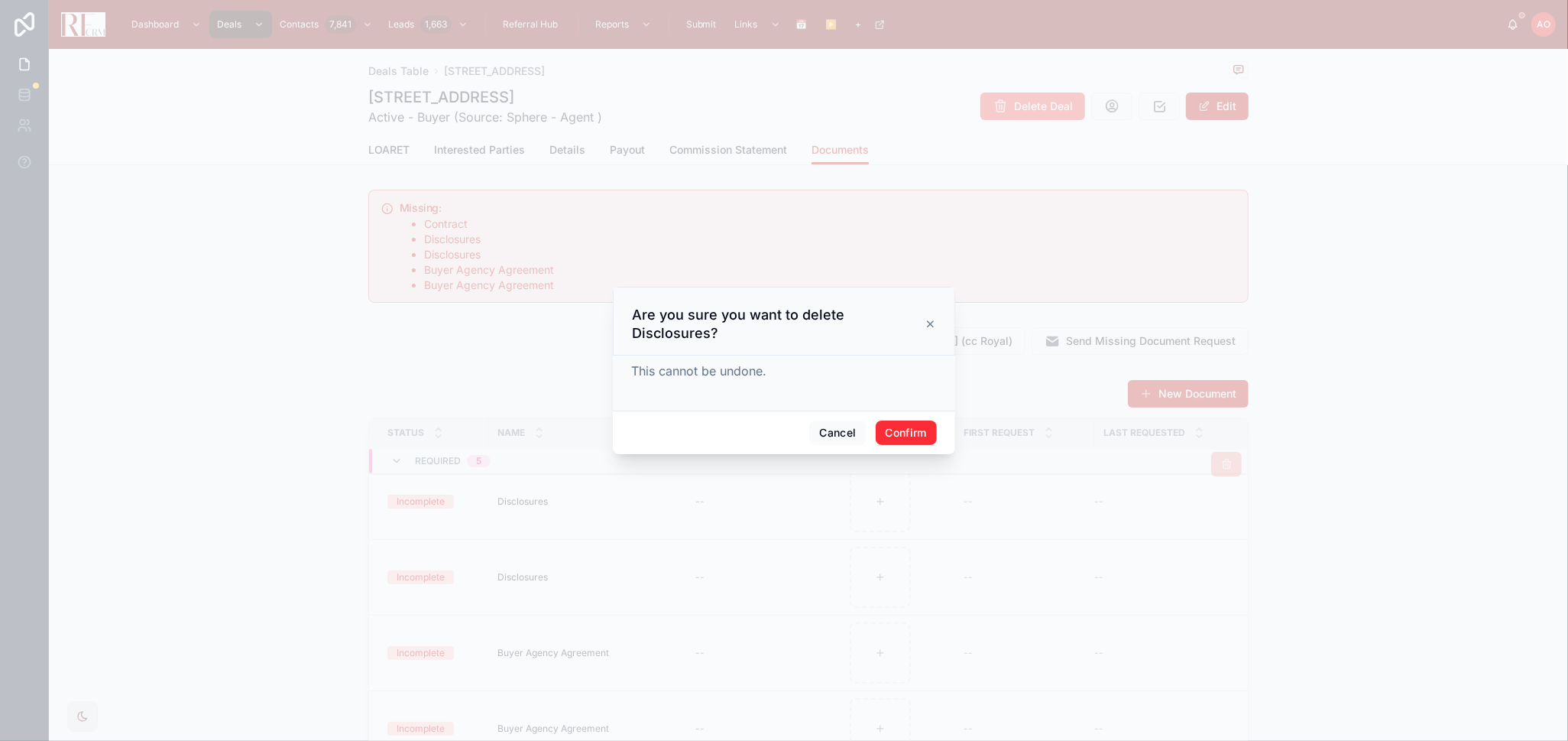
click at [912, 437] on button "Confirm" at bounding box center [906, 432] width 62 height 24
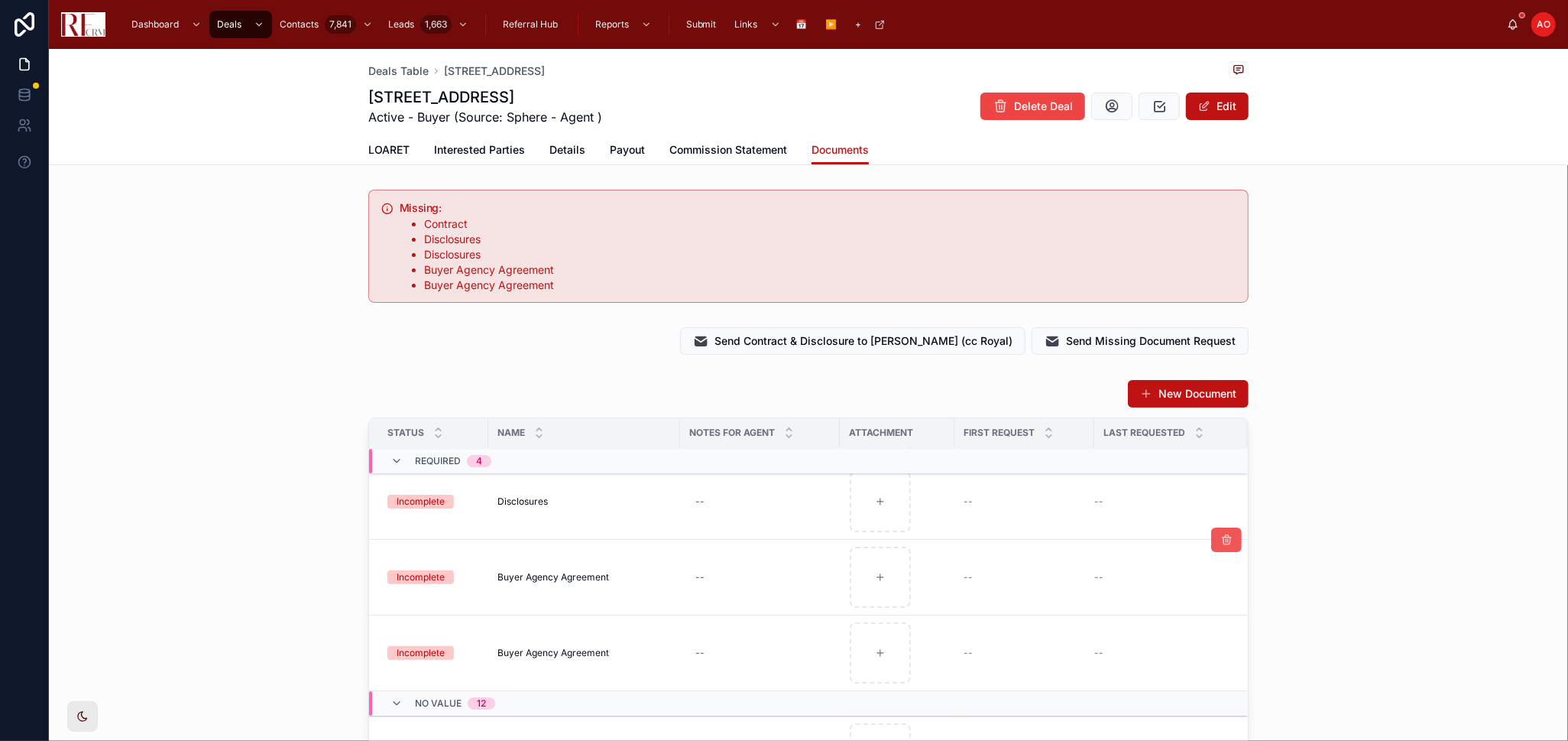
click at [1116, 485] on button at bounding box center [1226, 539] width 30 height 24
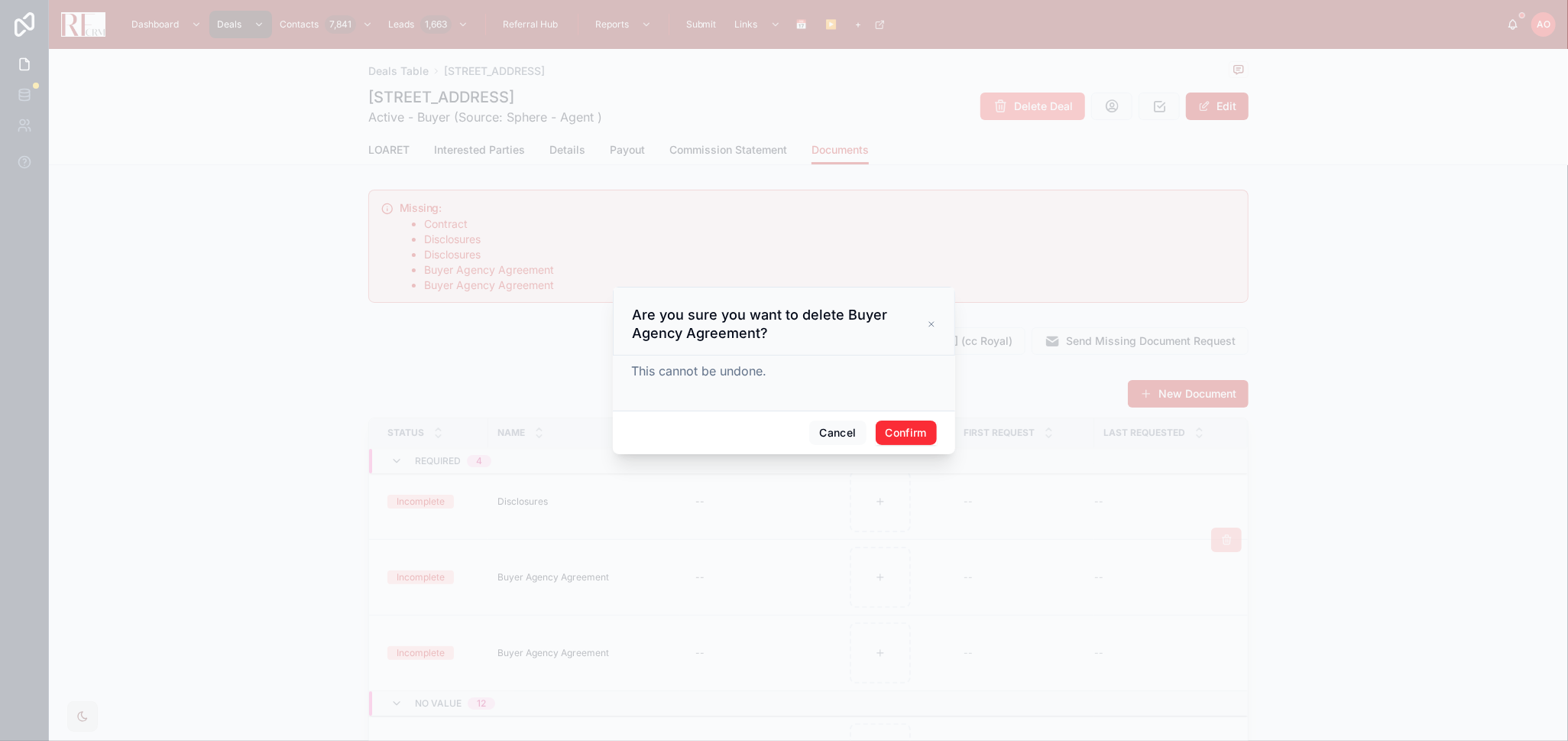
click at [913, 438] on button "Confirm" at bounding box center [906, 432] width 62 height 24
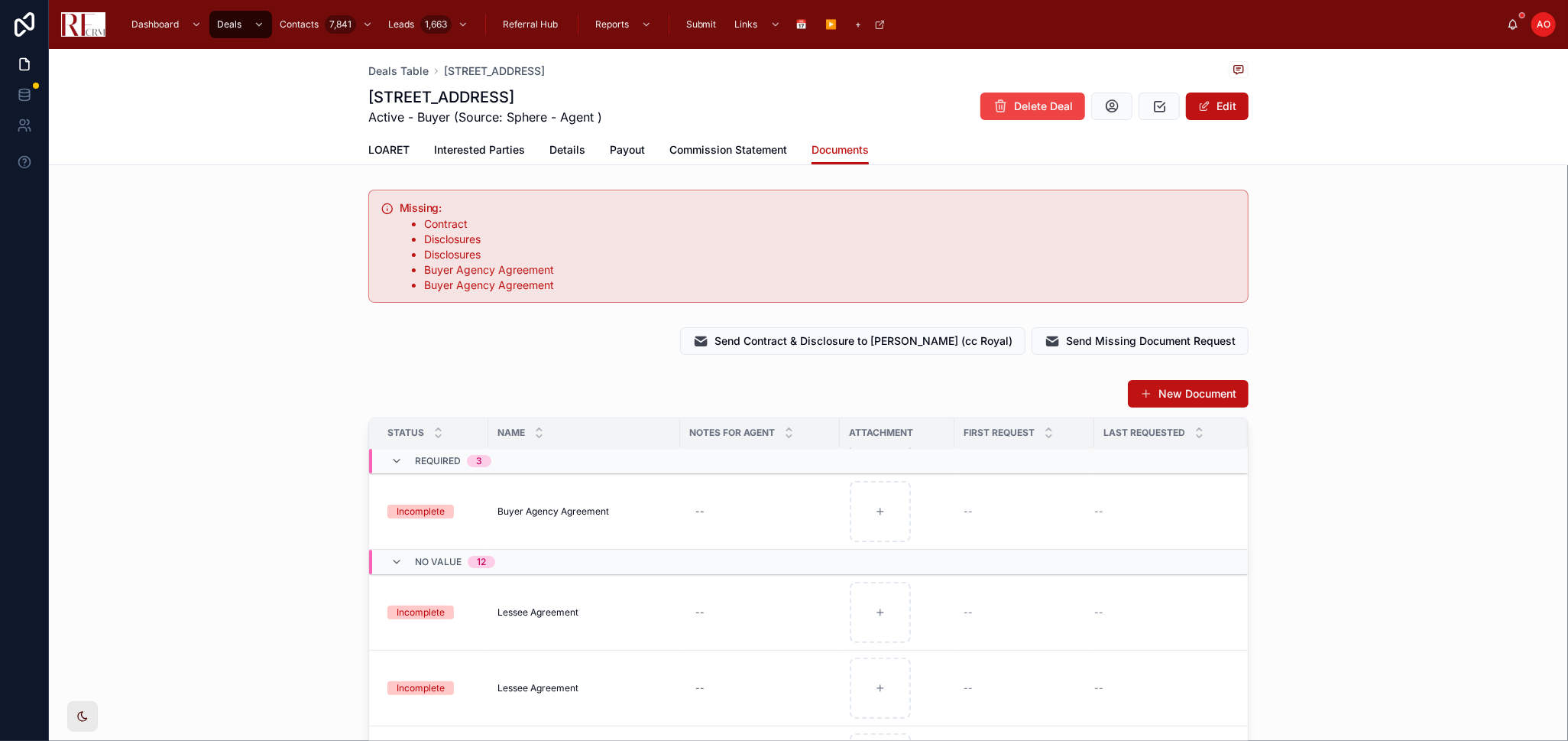
scroll to position [170, 0]
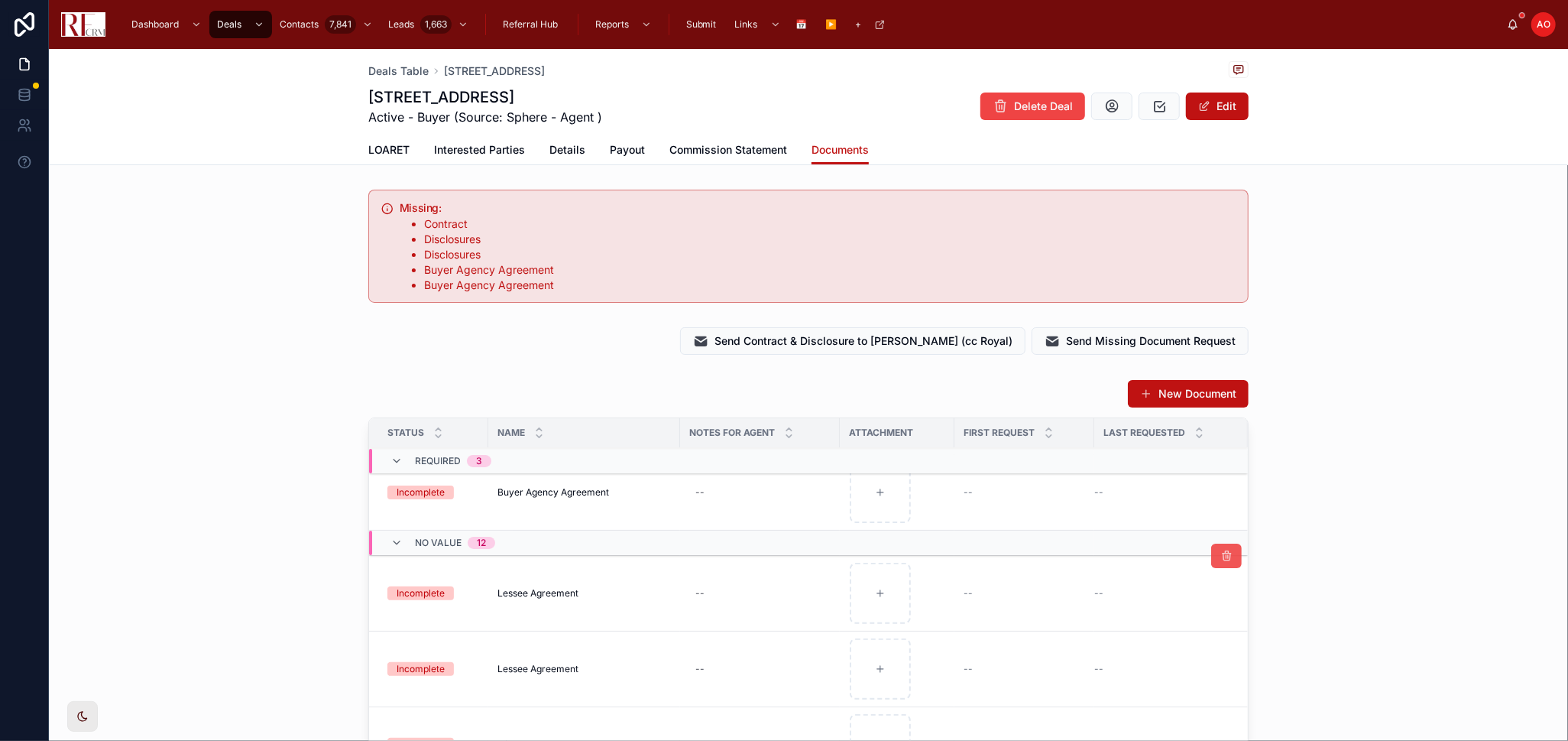
click at [1116, 485] on span at bounding box center [1227, 556] width 12 height 12
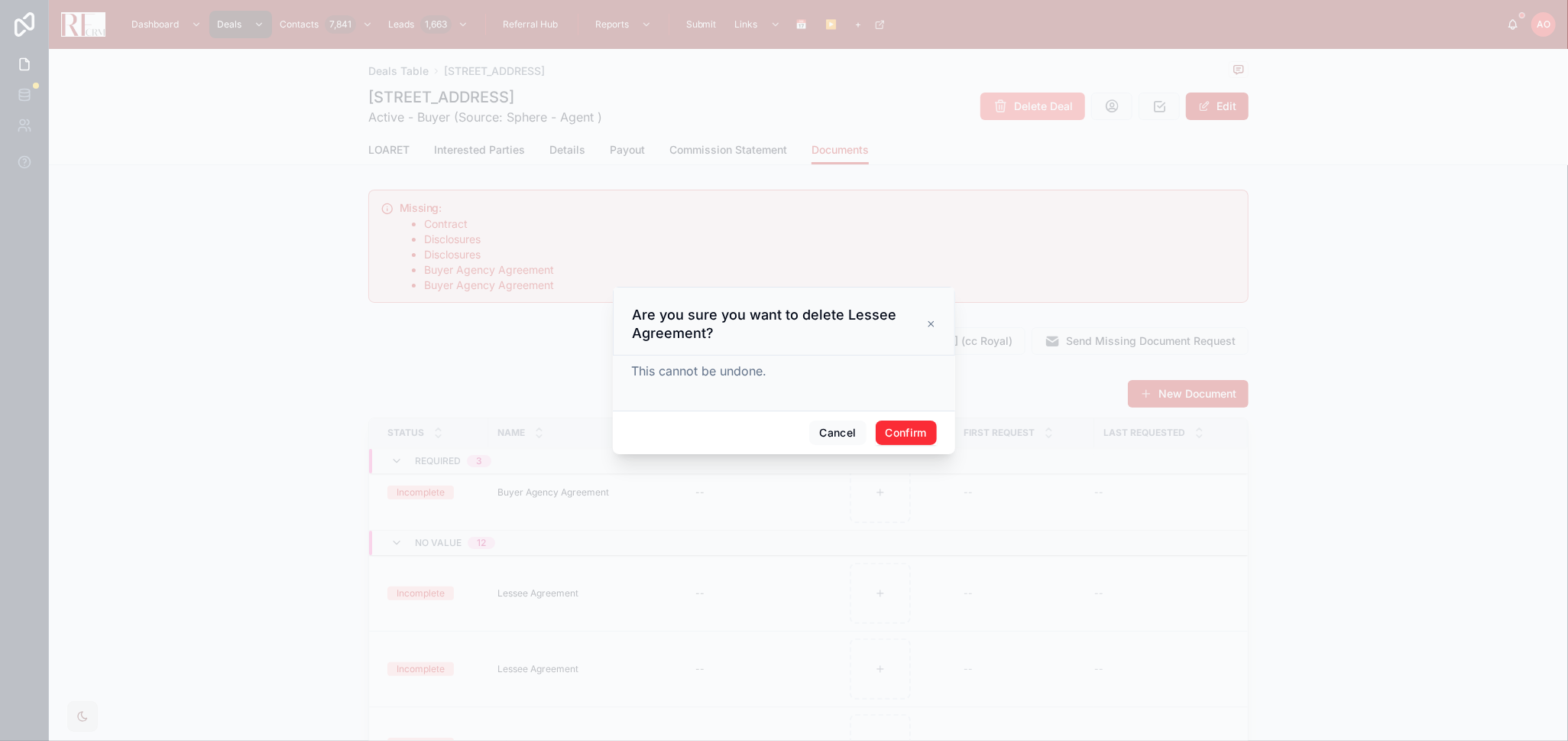
click at [900, 432] on button "Confirm" at bounding box center [906, 432] width 62 height 24
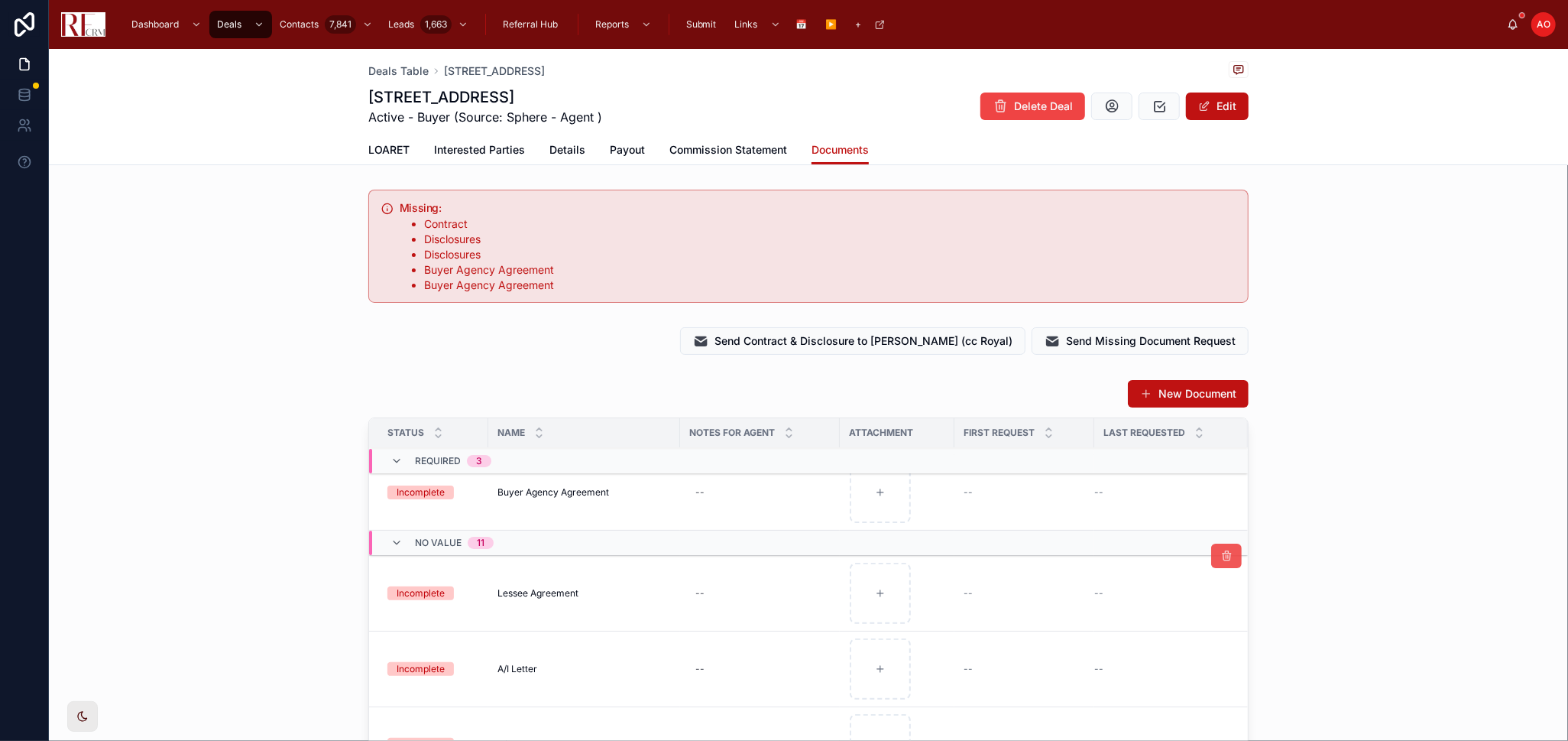
click at [1116, 485] on button at bounding box center [1226, 555] width 30 height 24
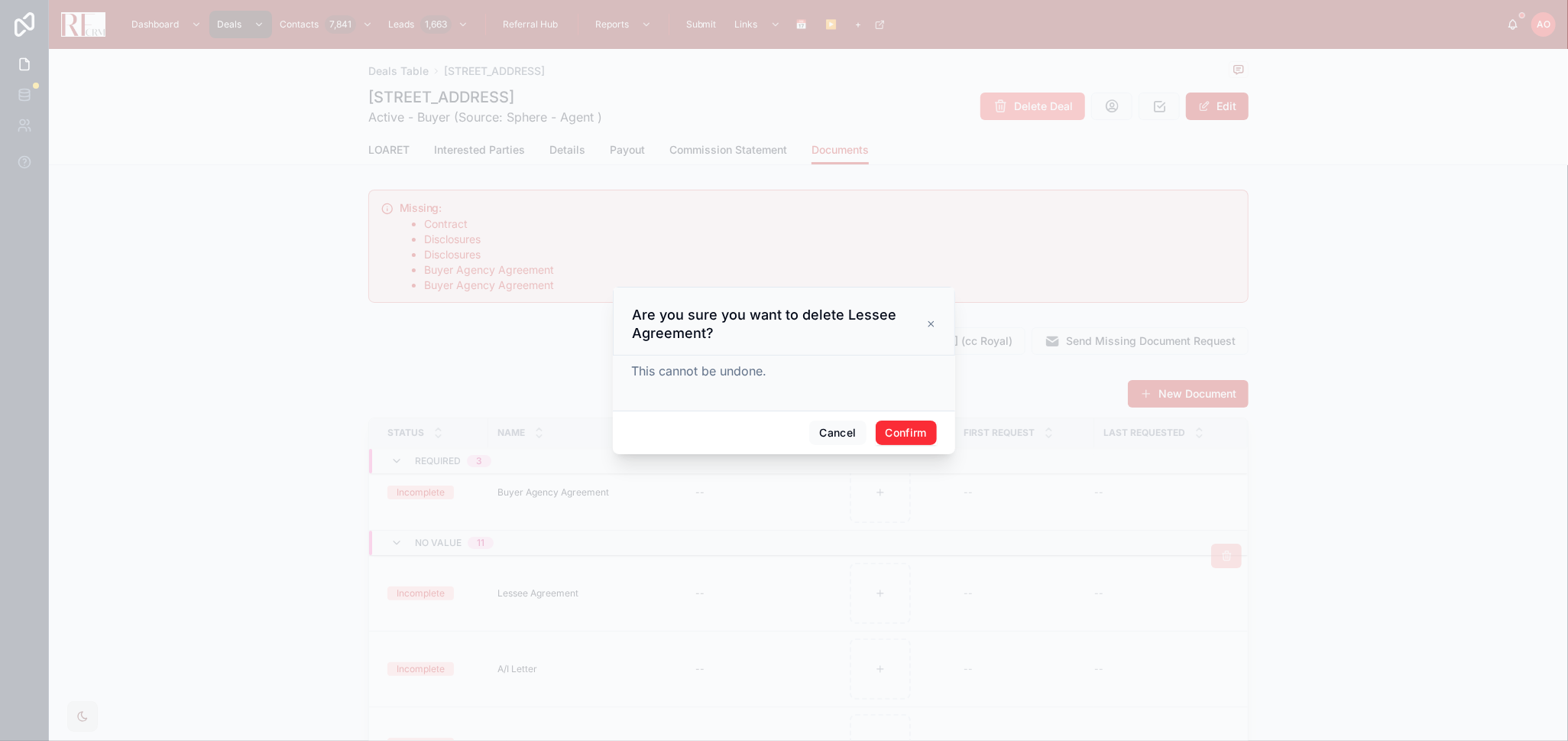
click at [889, 433] on button "Confirm" at bounding box center [906, 432] width 62 height 24
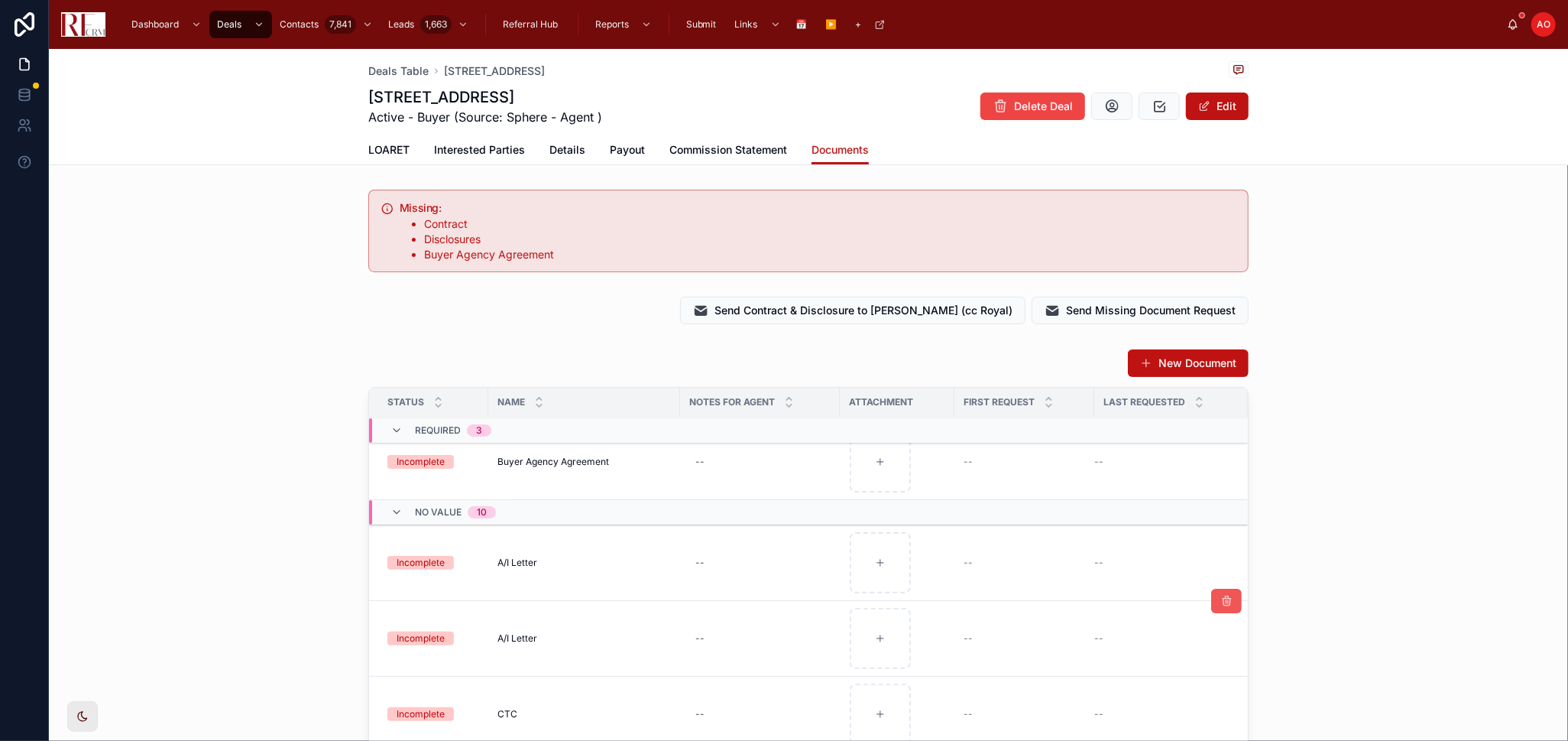
click at [1116, 485] on icon at bounding box center [1227, 601] width 12 height 12
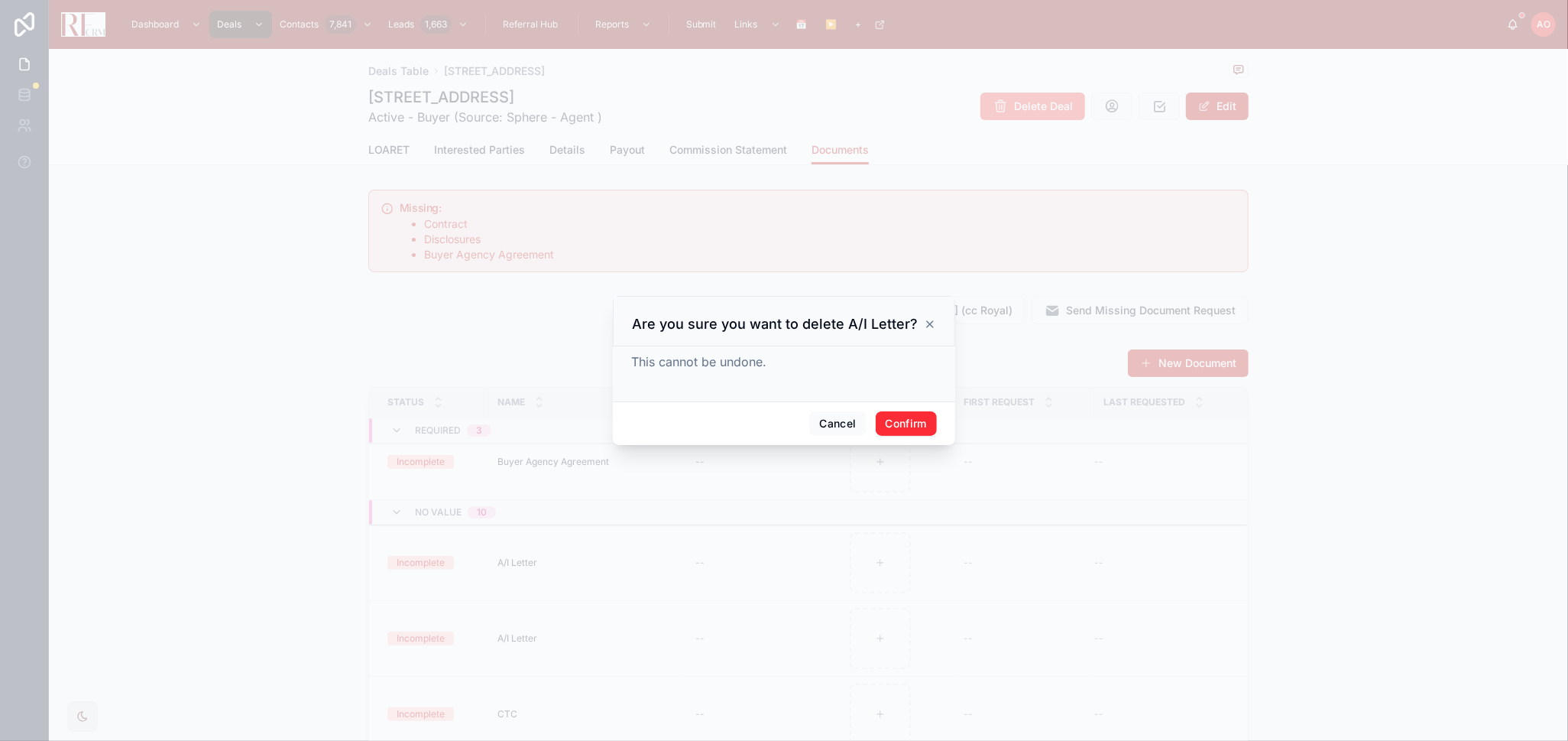
click at [908, 419] on button "Confirm" at bounding box center [906, 423] width 62 height 24
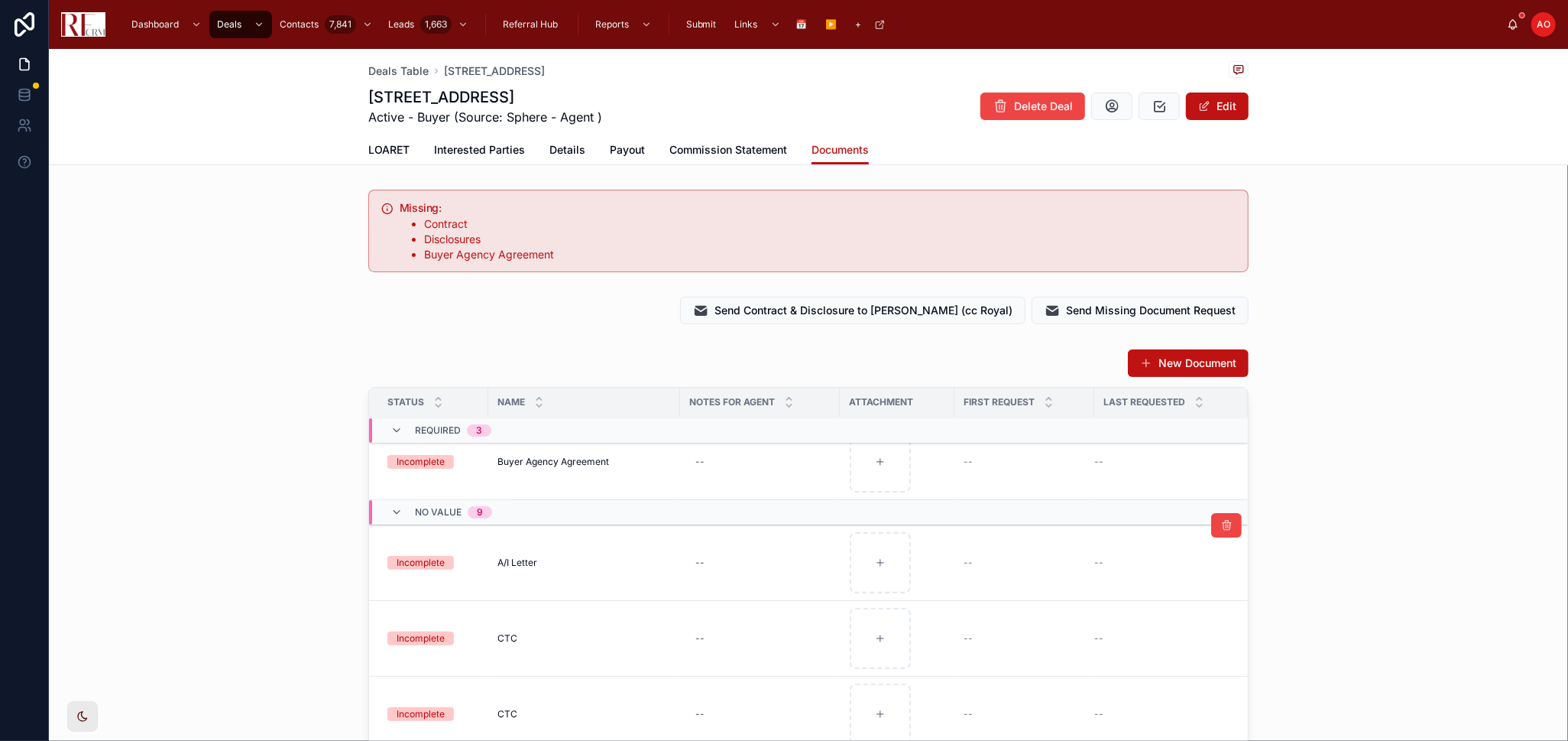
scroll to position [254, 0]
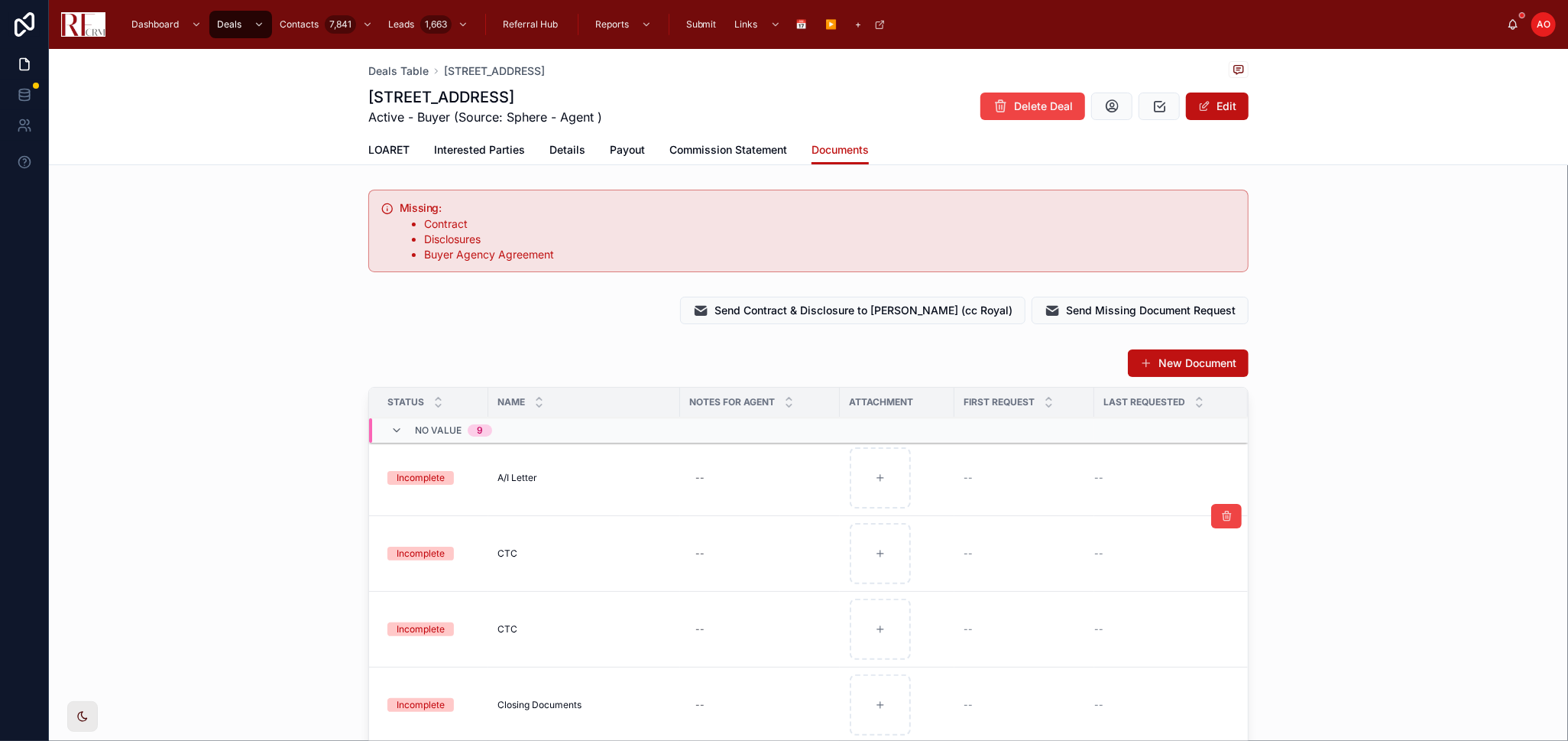
click at [1116, 485] on div at bounding box center [1226, 516] width 30 height 75
click at [1116, 485] on icon at bounding box center [1227, 516] width 12 height 12
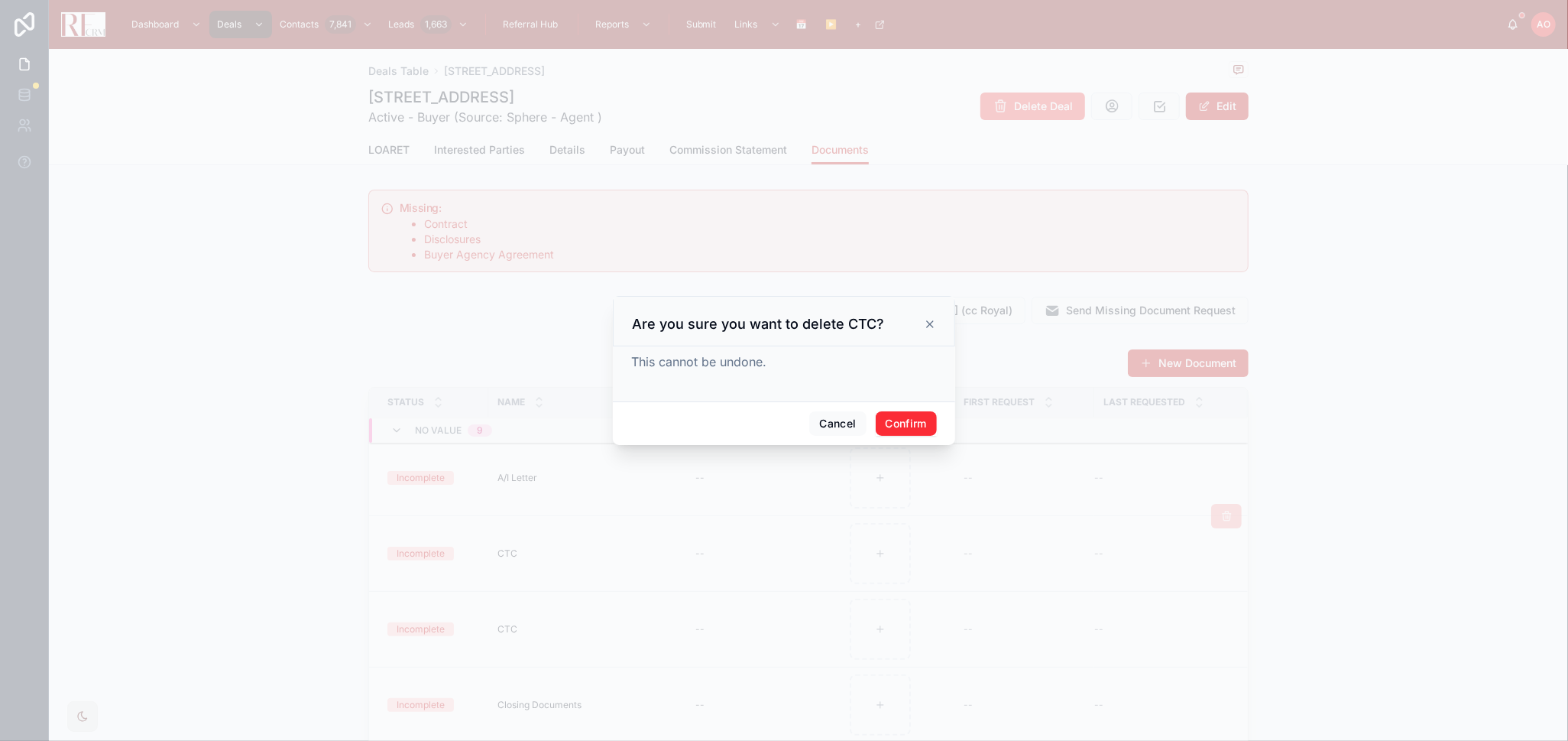
click at [918, 418] on button "Confirm" at bounding box center [906, 423] width 62 height 24
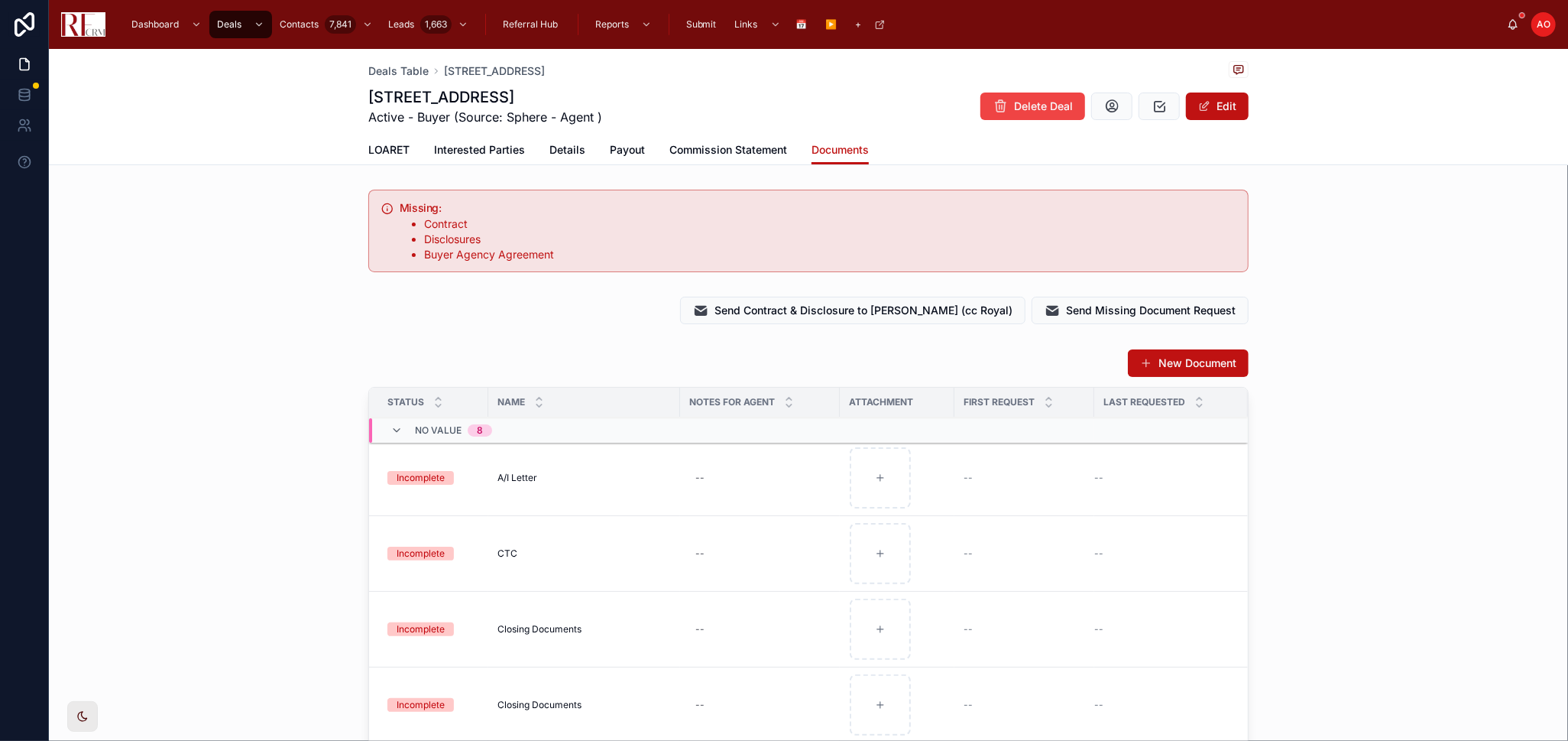
click at [0, 0] on icon at bounding box center [0, 0] width 0 height 0
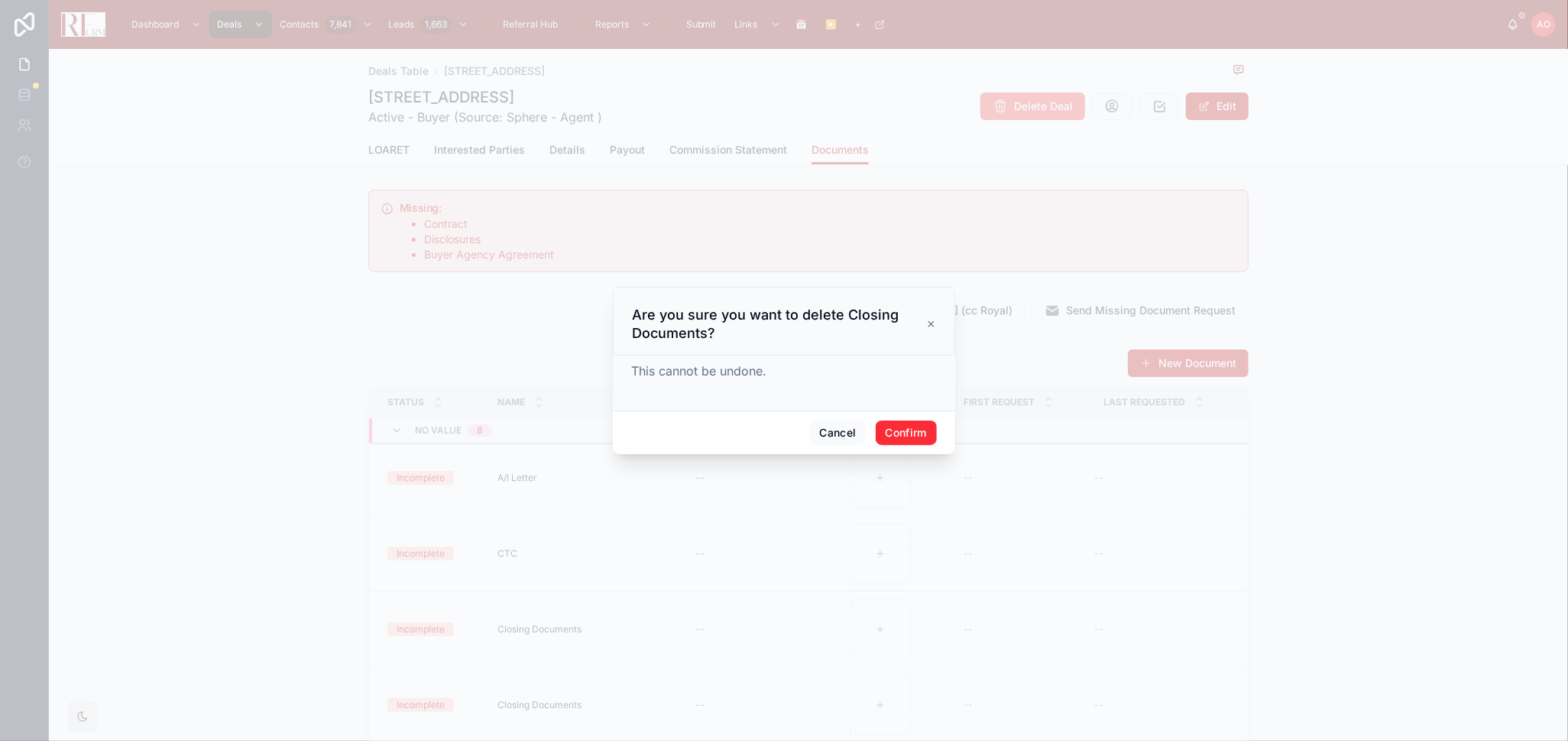
click at [918, 433] on button "Confirm" at bounding box center [906, 432] width 62 height 24
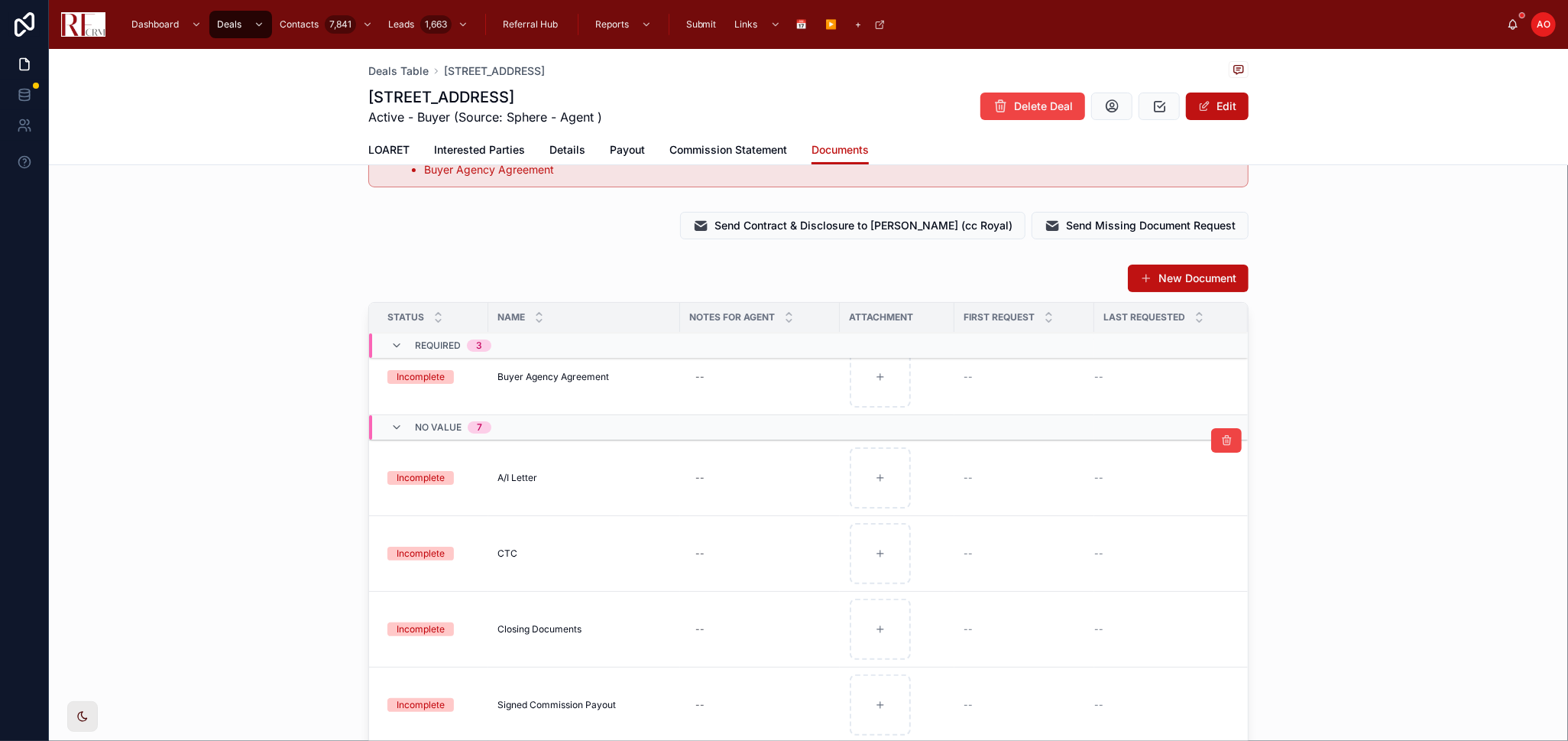
scroll to position [329, 0]
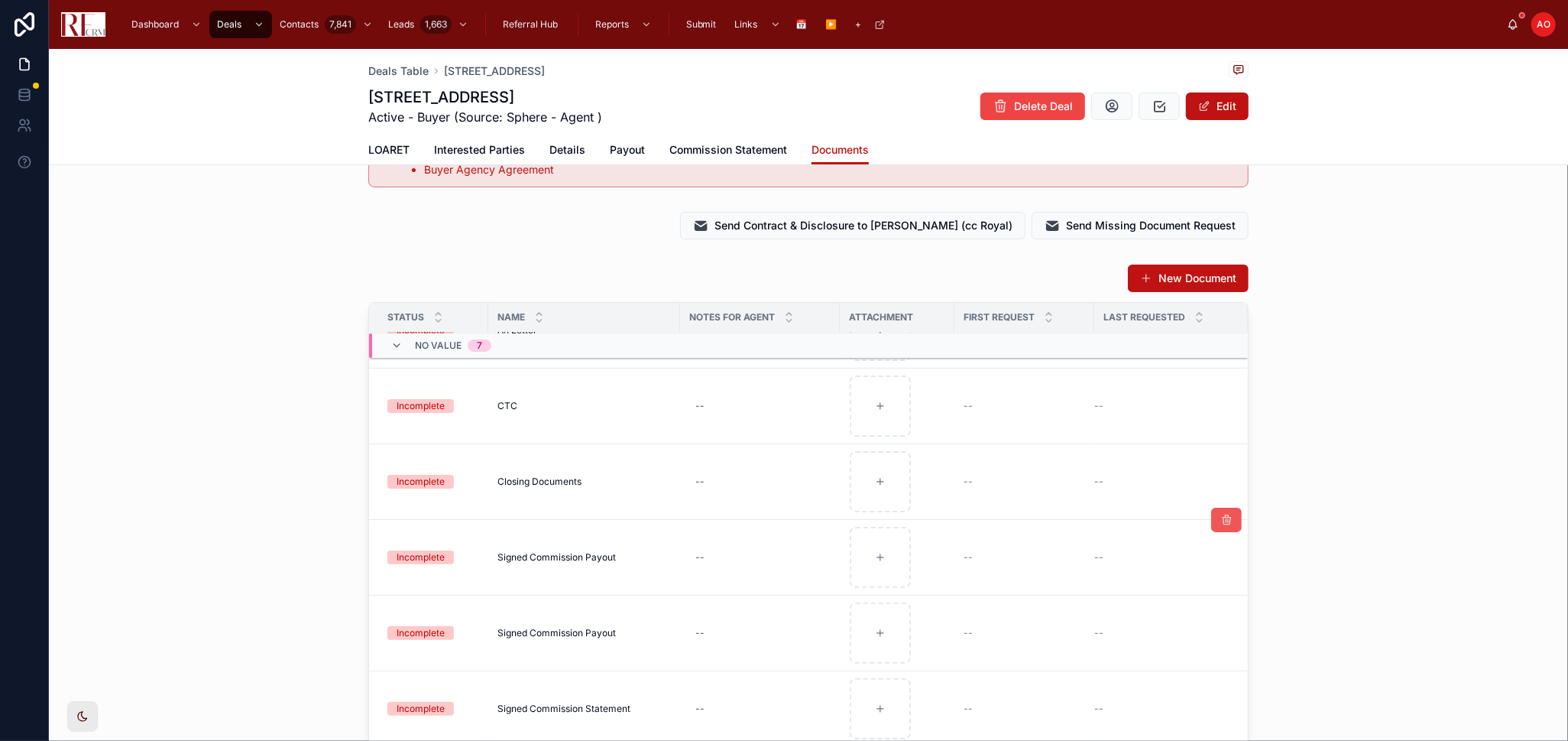
click at [1116, 485] on icon at bounding box center [1227, 520] width 12 height 12
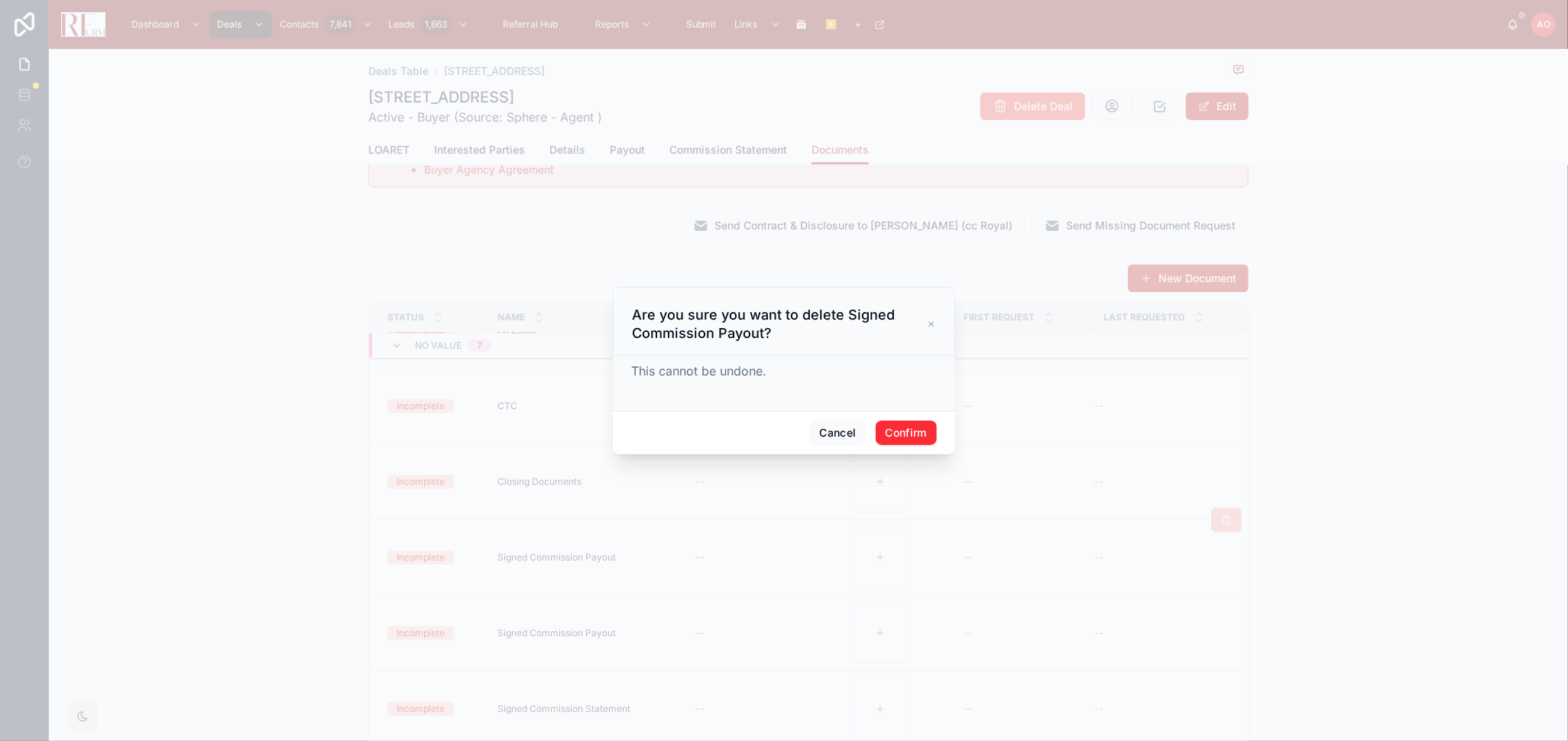
click at [906, 427] on button "Confirm" at bounding box center [906, 432] width 62 height 24
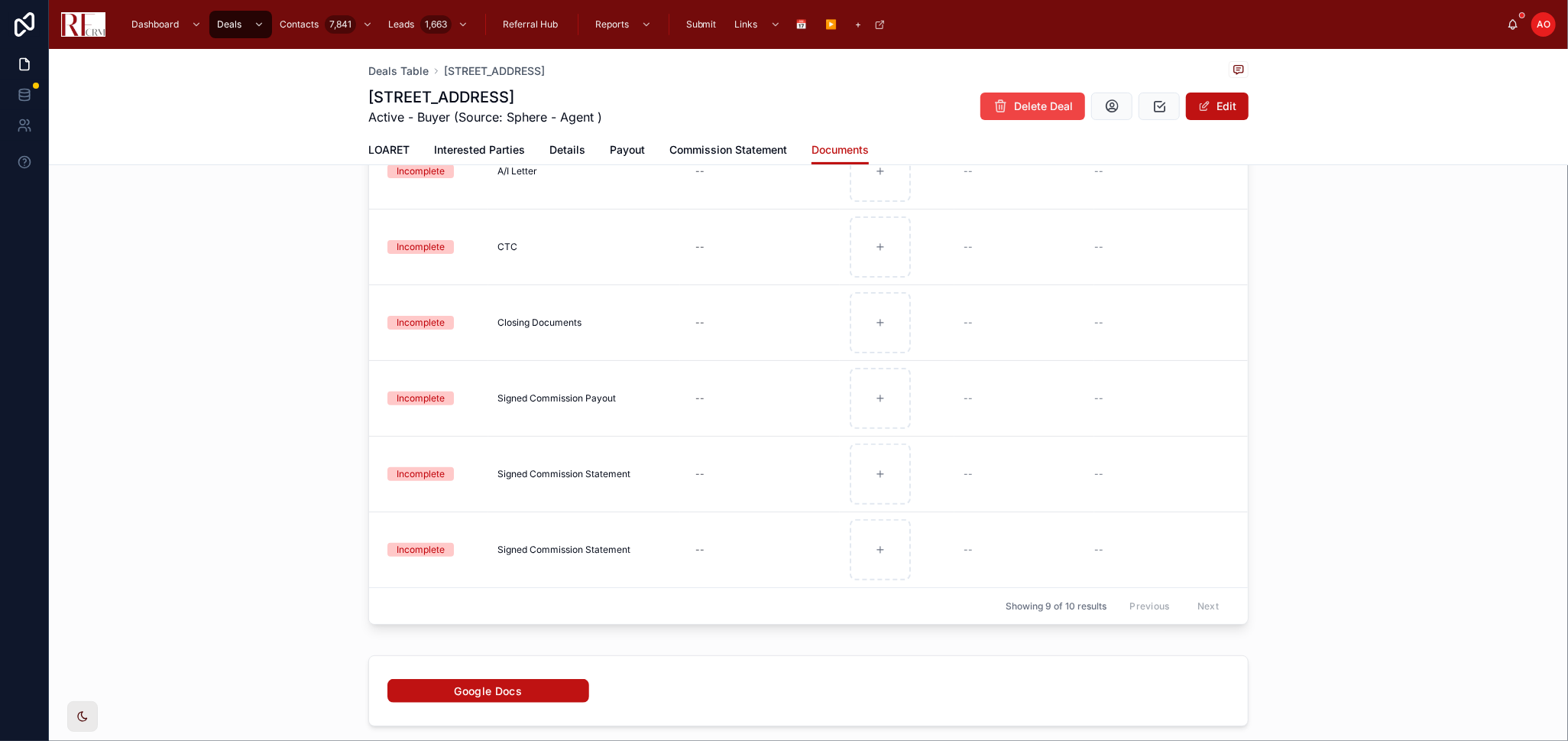
scroll to position [339, 0]
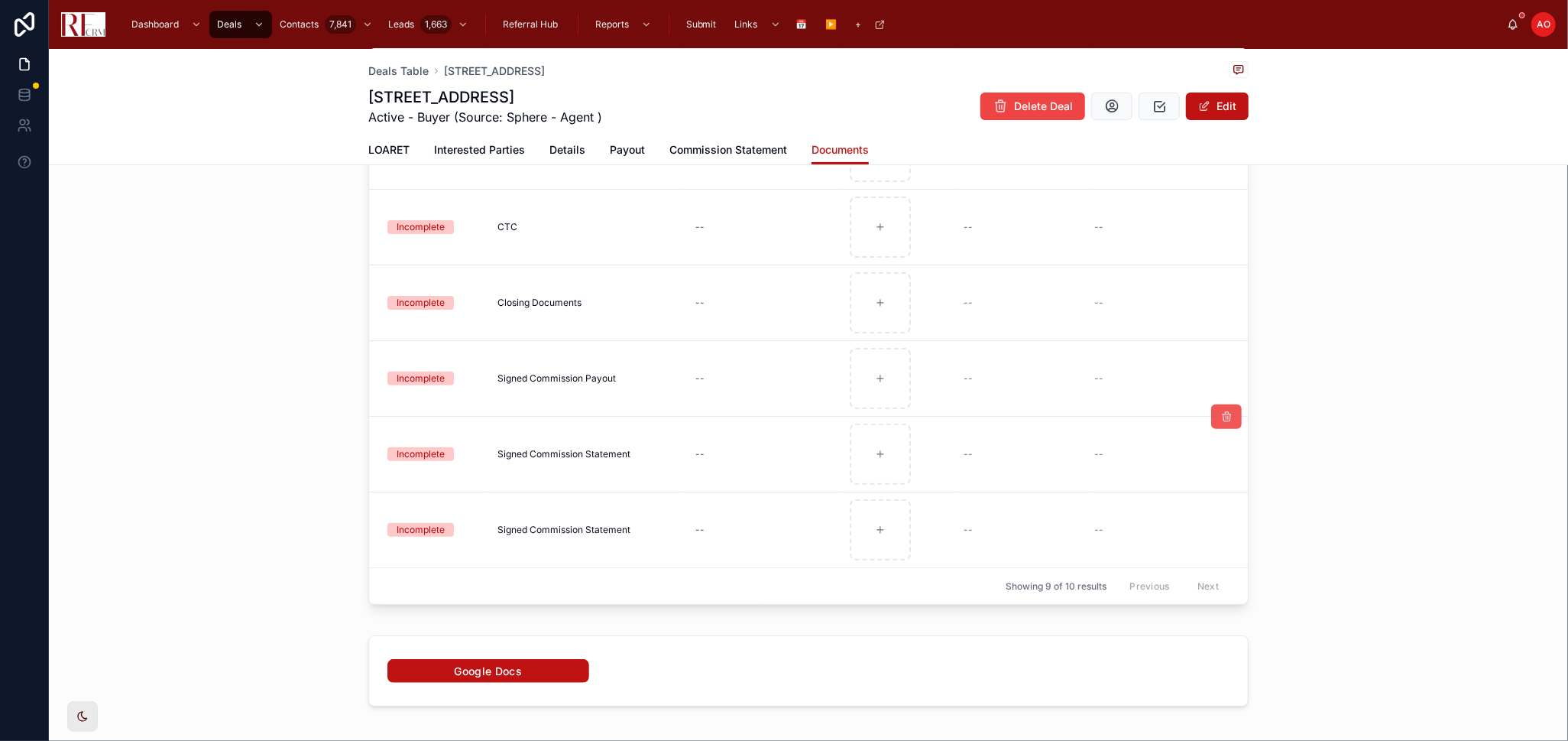
click at [1116, 411] on icon at bounding box center [1227, 417] width 12 height 12
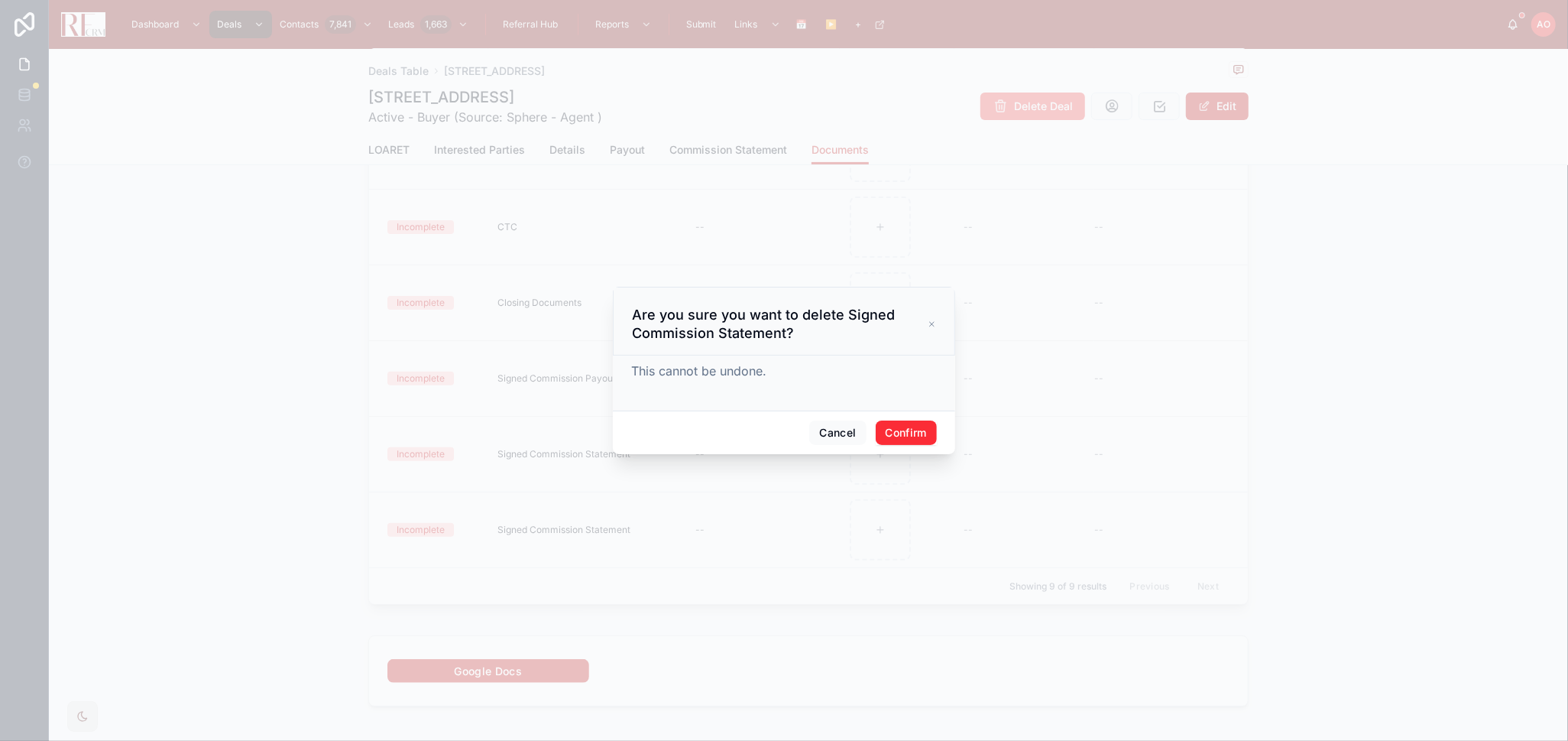
click at [927, 430] on button "Confirm" at bounding box center [906, 432] width 62 height 24
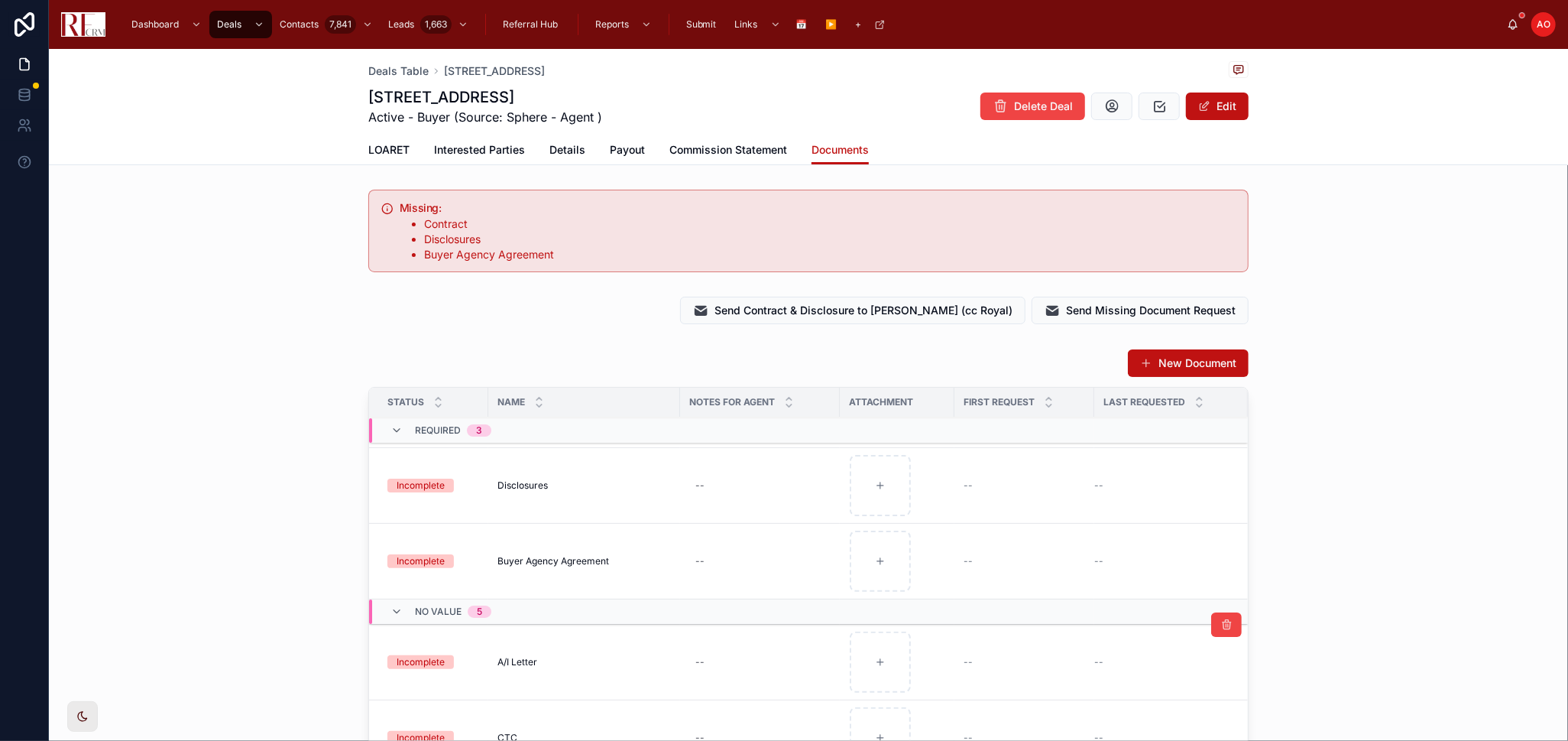
scroll to position [0, 0]
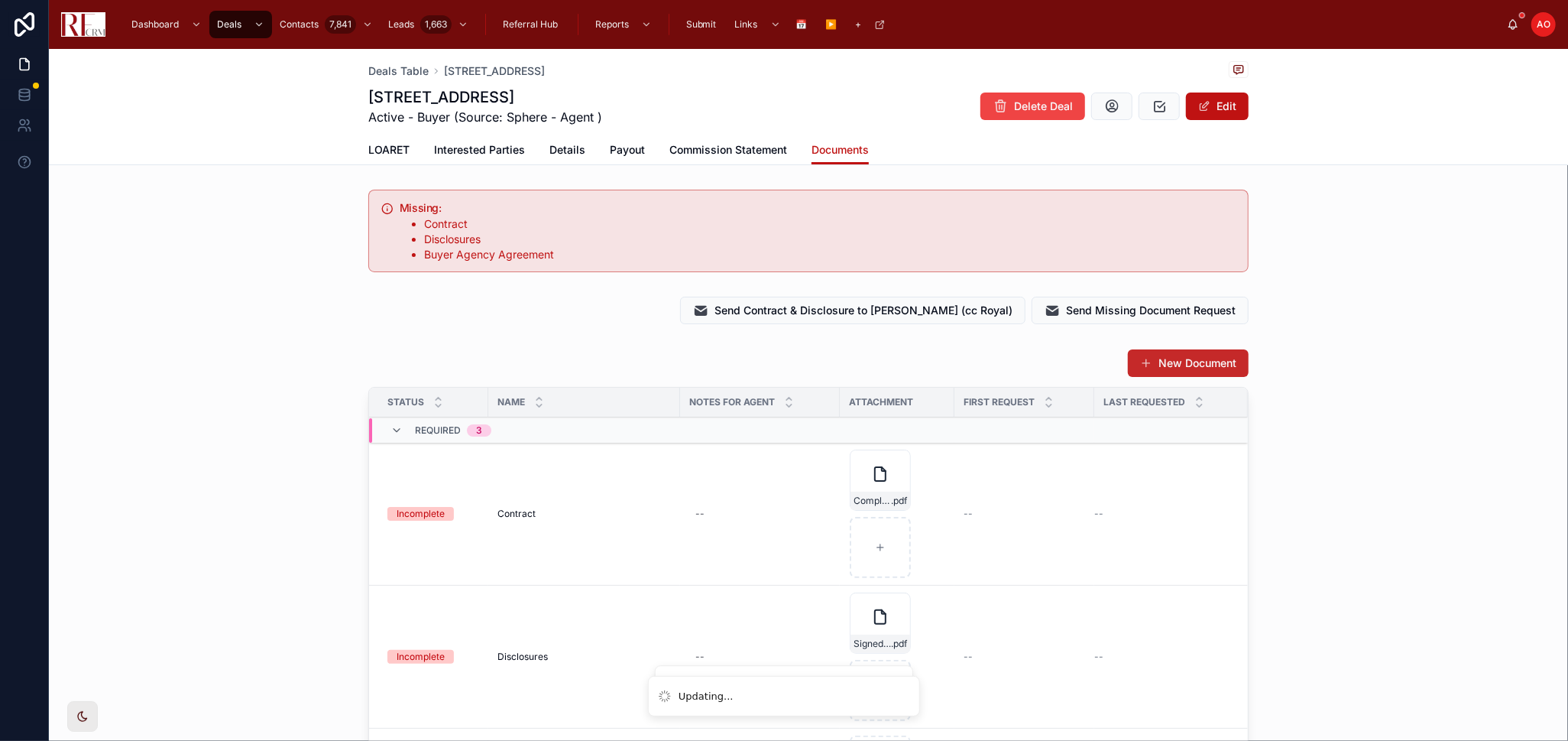
click at [1116, 363] on button "New Document" at bounding box center [1188, 362] width 120 height 28
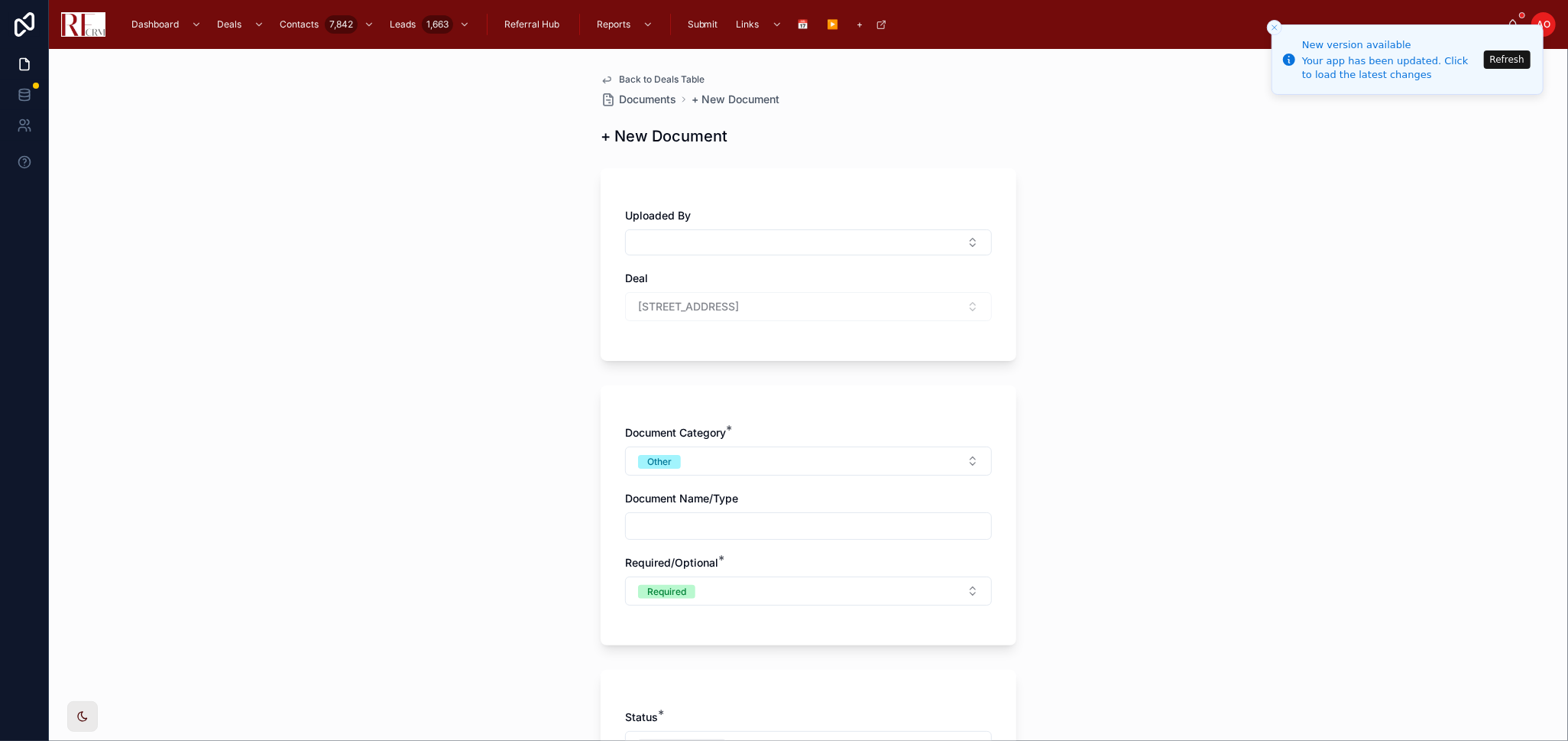
click at [777, 407] on div "Document Category * Other Document Name/Type Required/Optional * Required" at bounding box center [809, 515] width 416 height 260
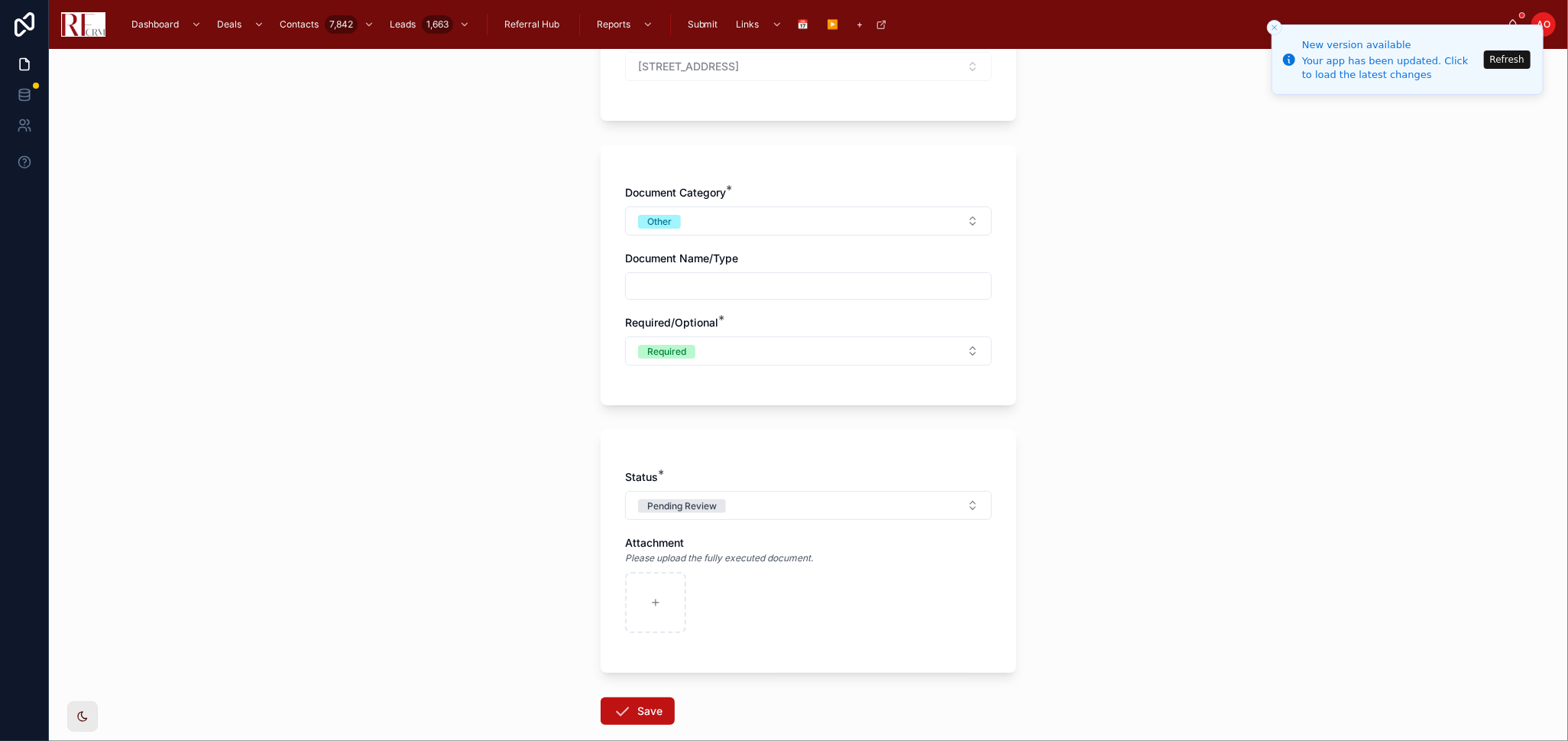
scroll to position [254, 0]
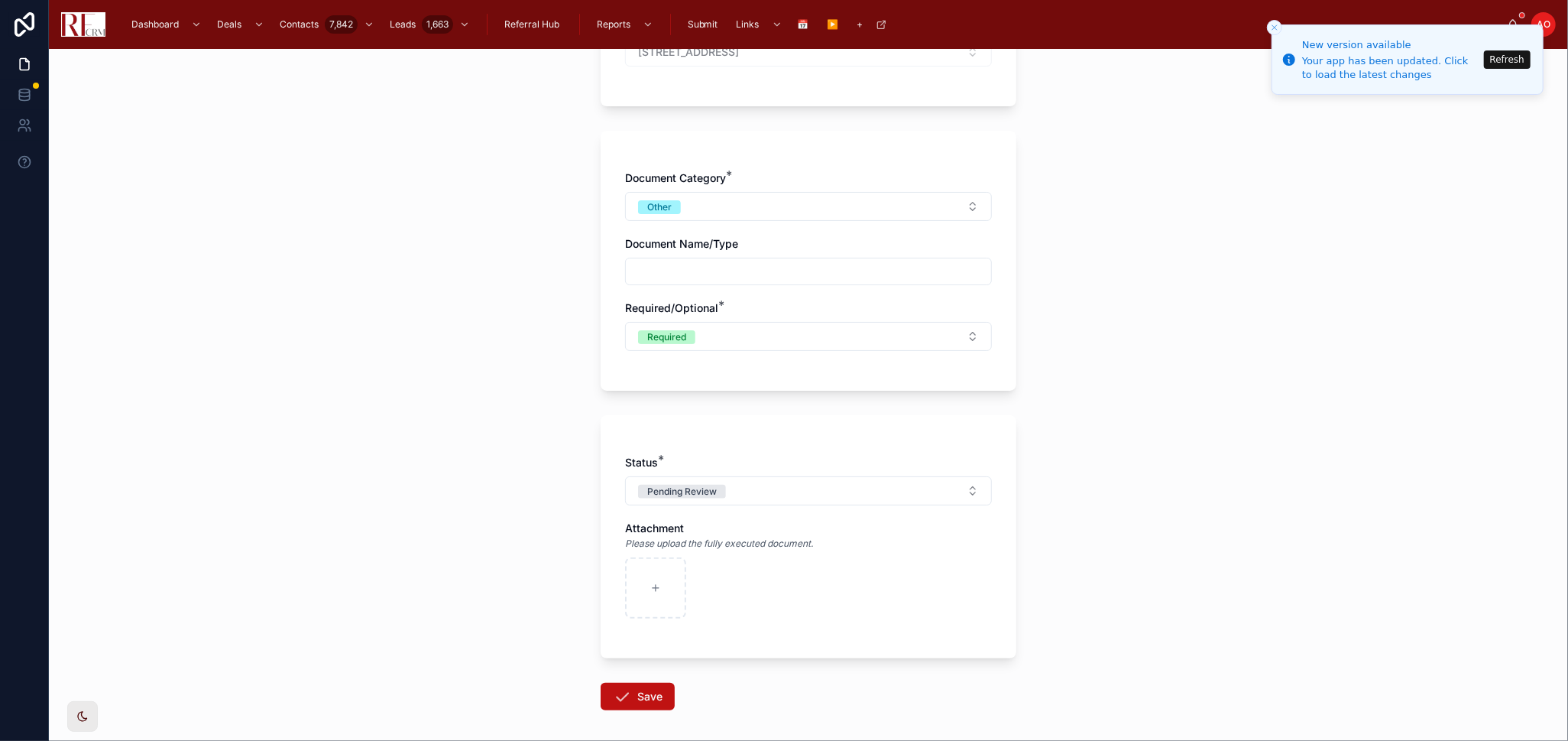
click at [729, 262] on input "text" at bounding box center [808, 271] width 365 height 21
click at [744, 202] on button "Other" at bounding box center [809, 206] width 367 height 29
click at [763, 288] on span "Disclosures" at bounding box center [736, 290] width 69 height 13
click at [736, 270] on input "text" at bounding box center [808, 271] width 365 height 21
type input "**********"
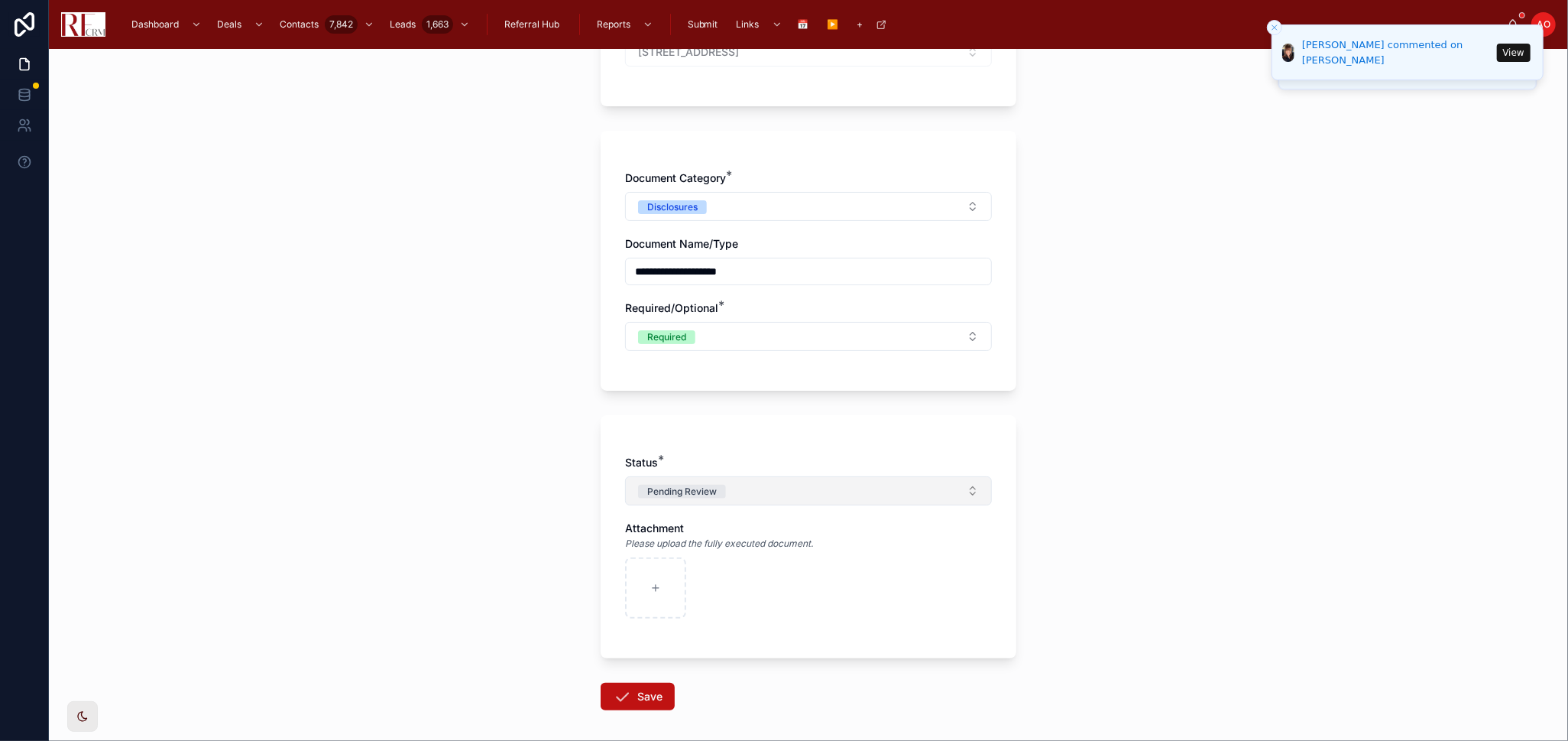
click at [690, 485] on div "Pending Review" at bounding box center [682, 491] width 70 height 13
click at [745, 485] on div "Incomplete" at bounding box center [735, 553] width 48 height 13
click at [631, 485] on button "Save" at bounding box center [637, 696] width 74 height 28
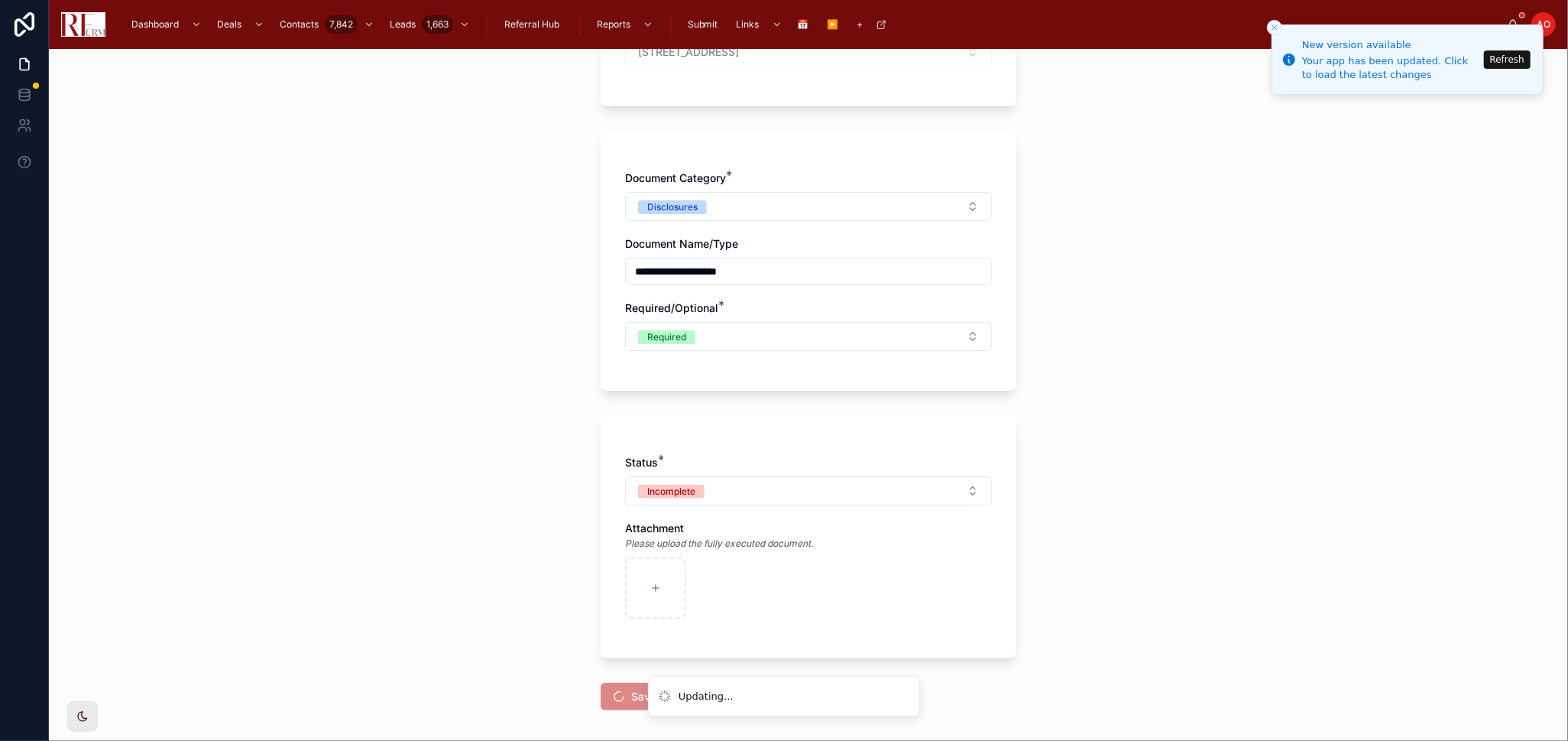
click at [1116, 430] on div "**********" at bounding box center [809, 395] width 1520 height 692
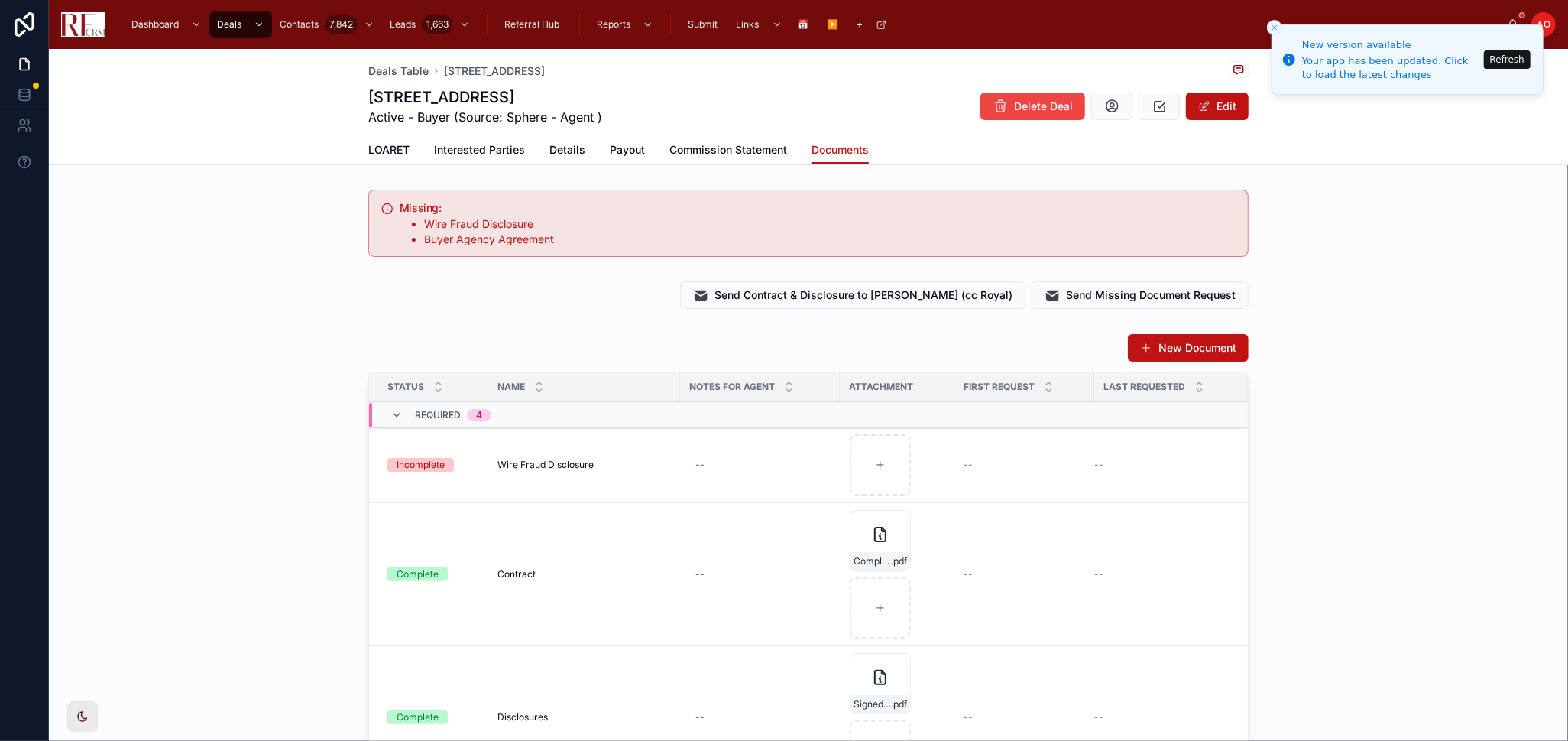
click at [1116, 65] on button "Refresh" at bounding box center [1507, 60] width 46 height 19
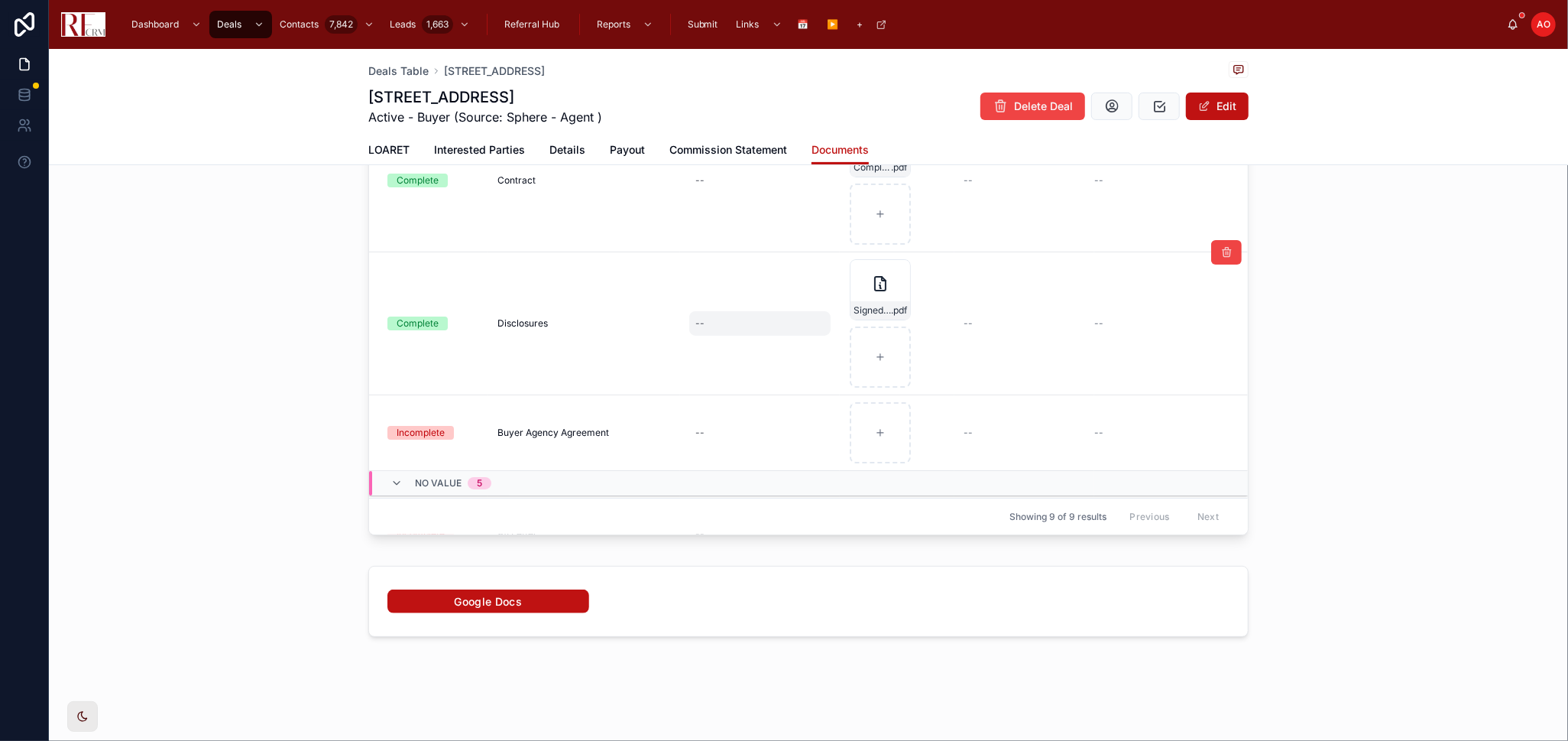
click at [725, 322] on div "--" at bounding box center [760, 323] width 141 height 24
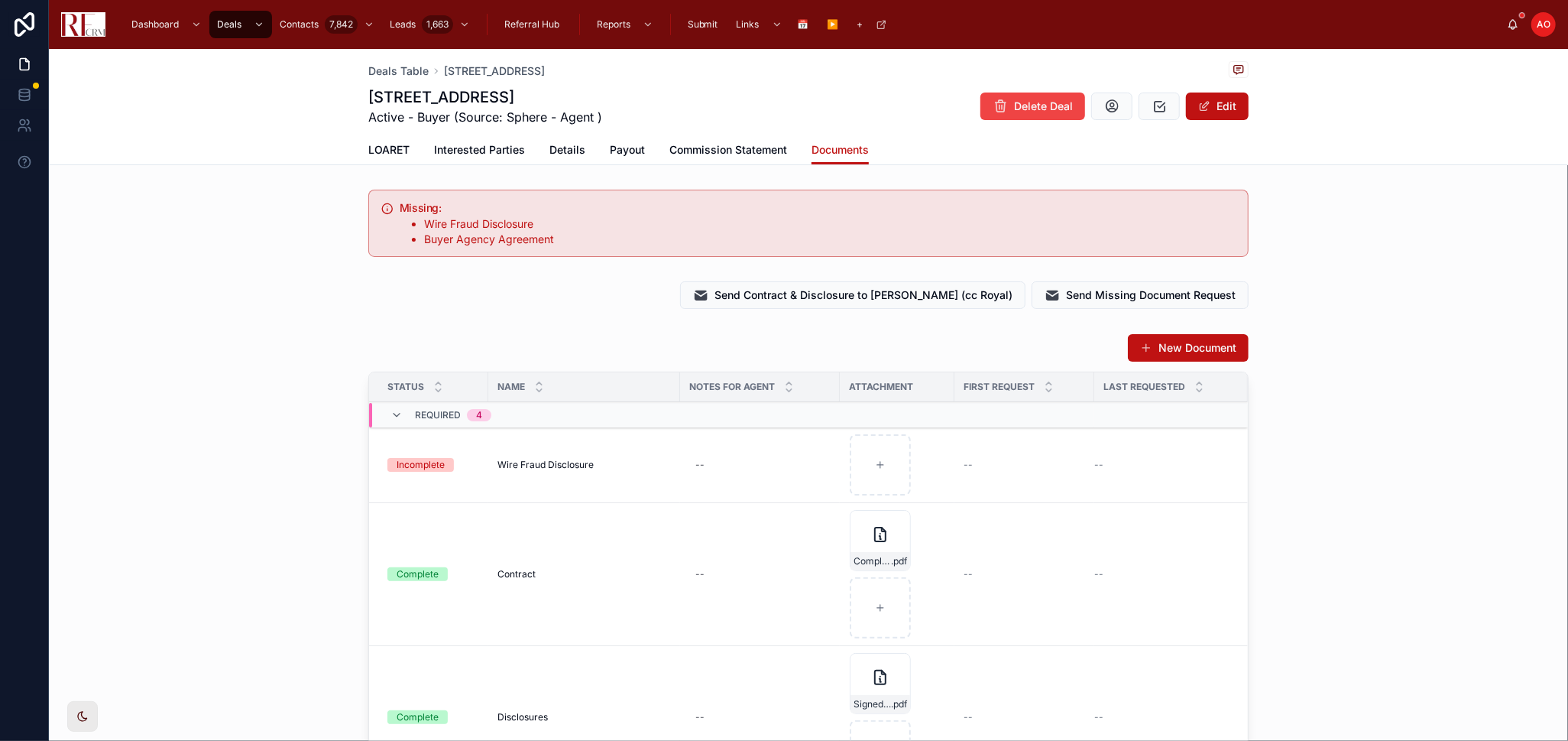
click at [1291, 345] on div "New Document Status Name Notes for Agent Attachment First Request Last Requeste…" at bounding box center [809, 635] width 1520 height 614
click at [1323, 352] on div "New Document Status Name Notes for Agent Attachment First Request Last Requeste…" at bounding box center [809, 635] width 1520 height 614
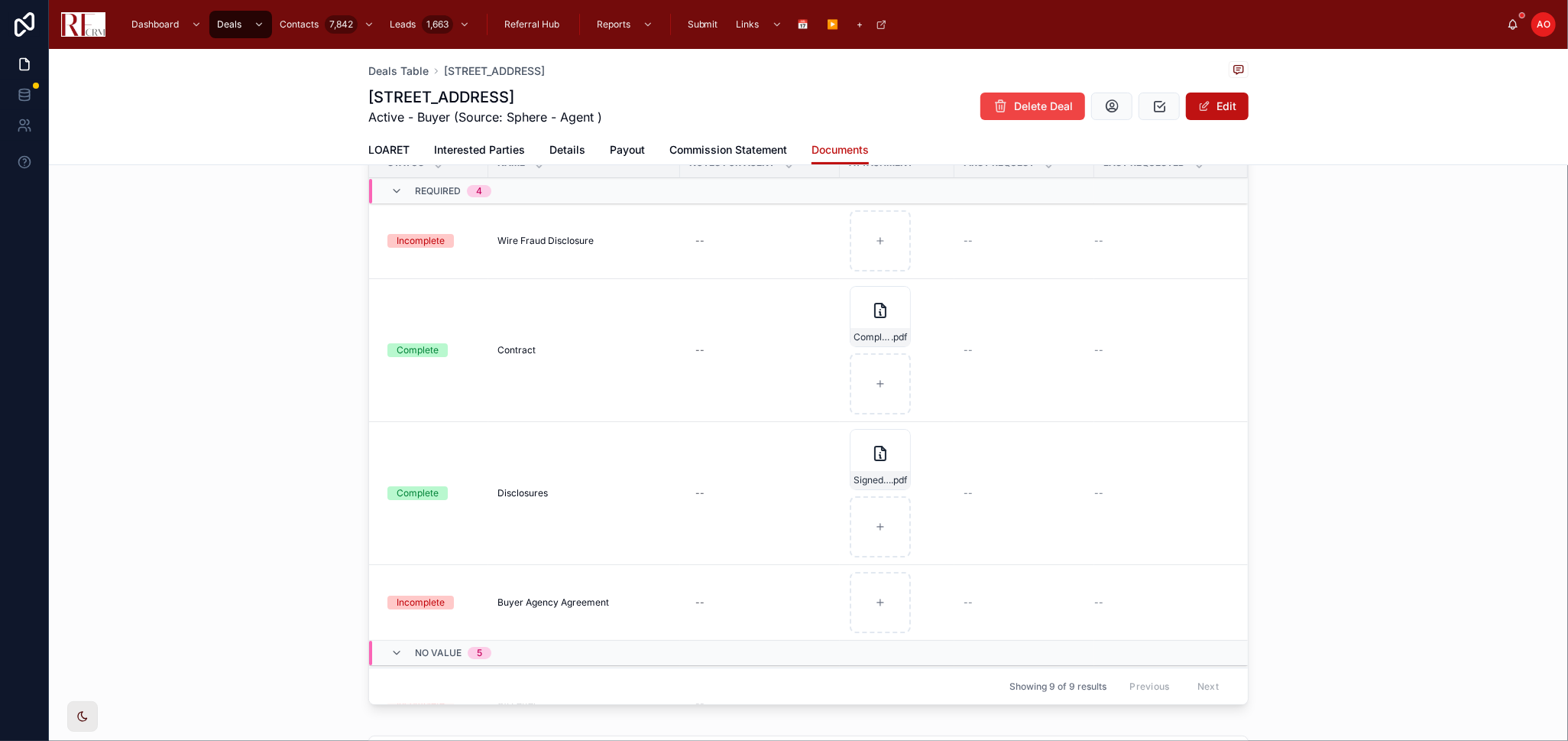
click at [1390, 279] on div "New Document Status Name Notes for Agent Attachment First Request Last Requeste…" at bounding box center [809, 411] width 1520 height 614
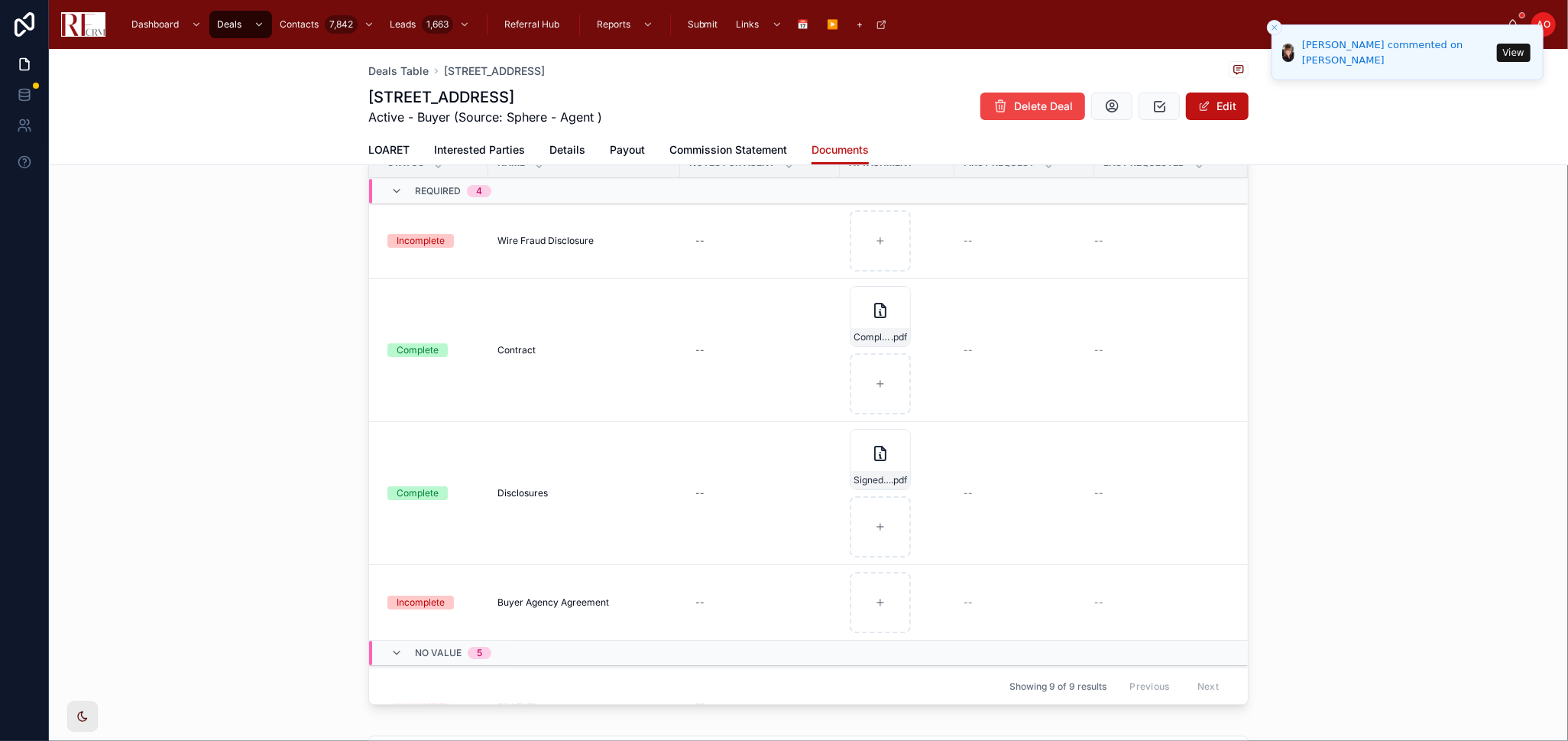
click at [392, 147] on span "LOARET" at bounding box center [389, 149] width 41 height 15
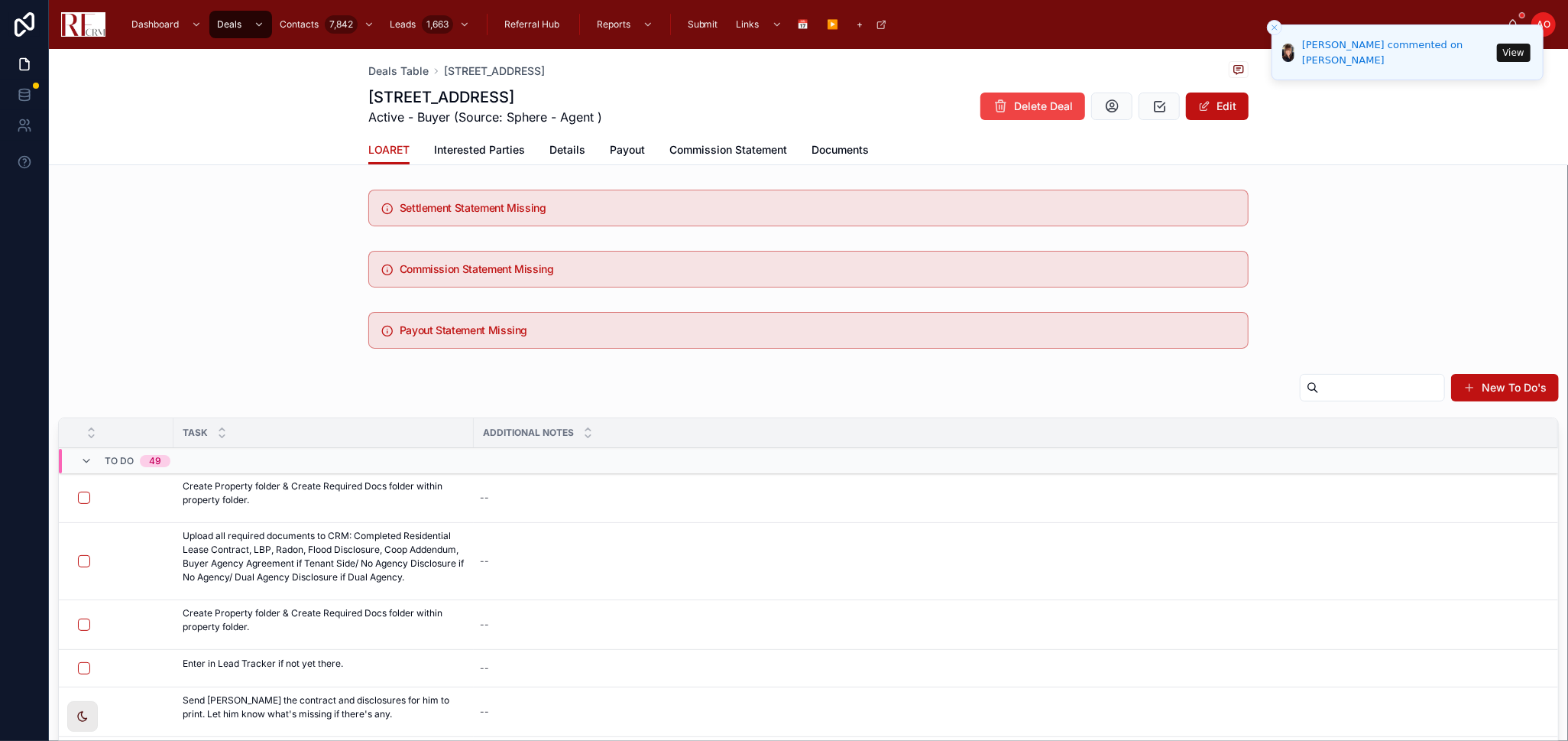
click at [421, 394] on div "New To Do's" at bounding box center [809, 390] width 1501 height 35
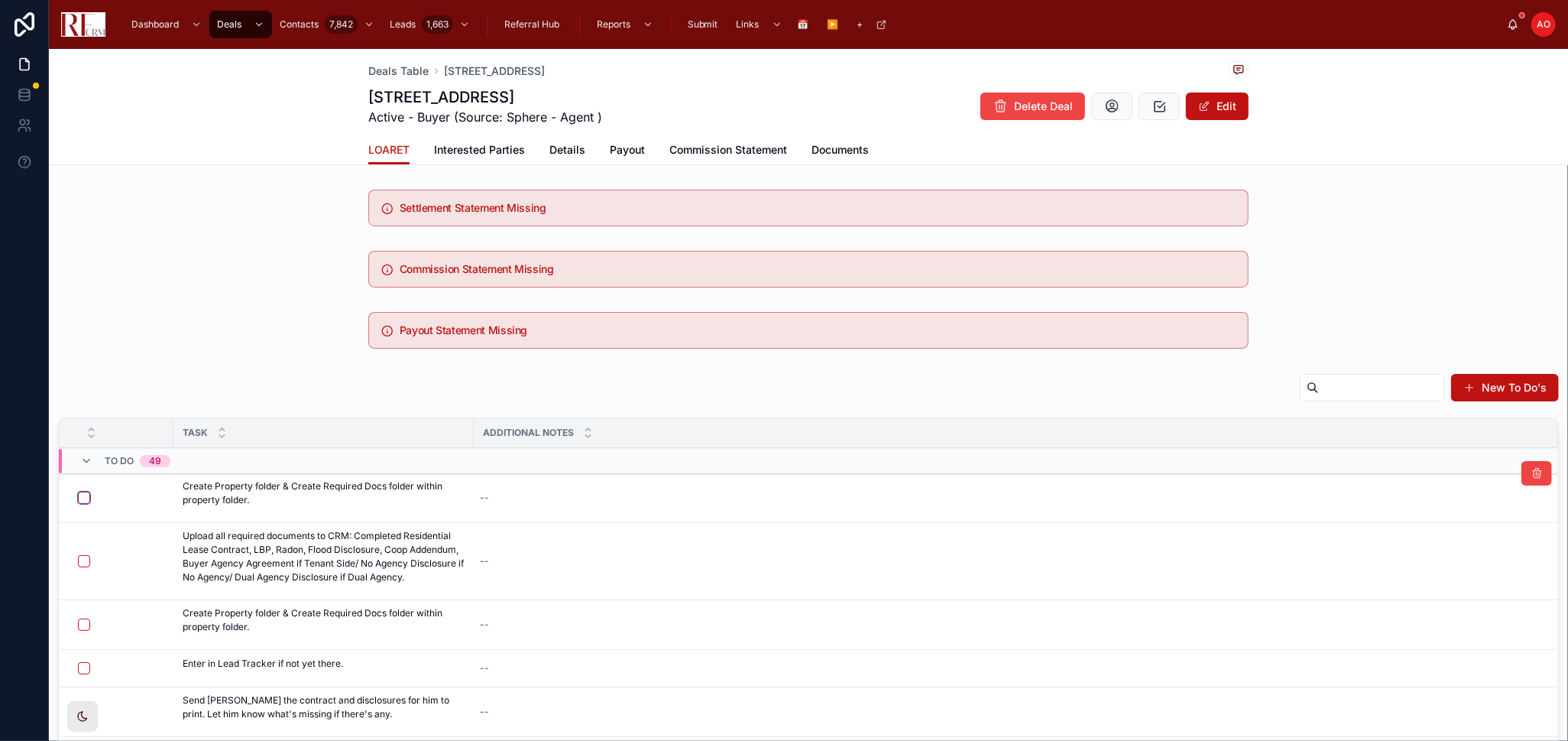
click at [79, 494] on button "button" at bounding box center [84, 498] width 12 height 12
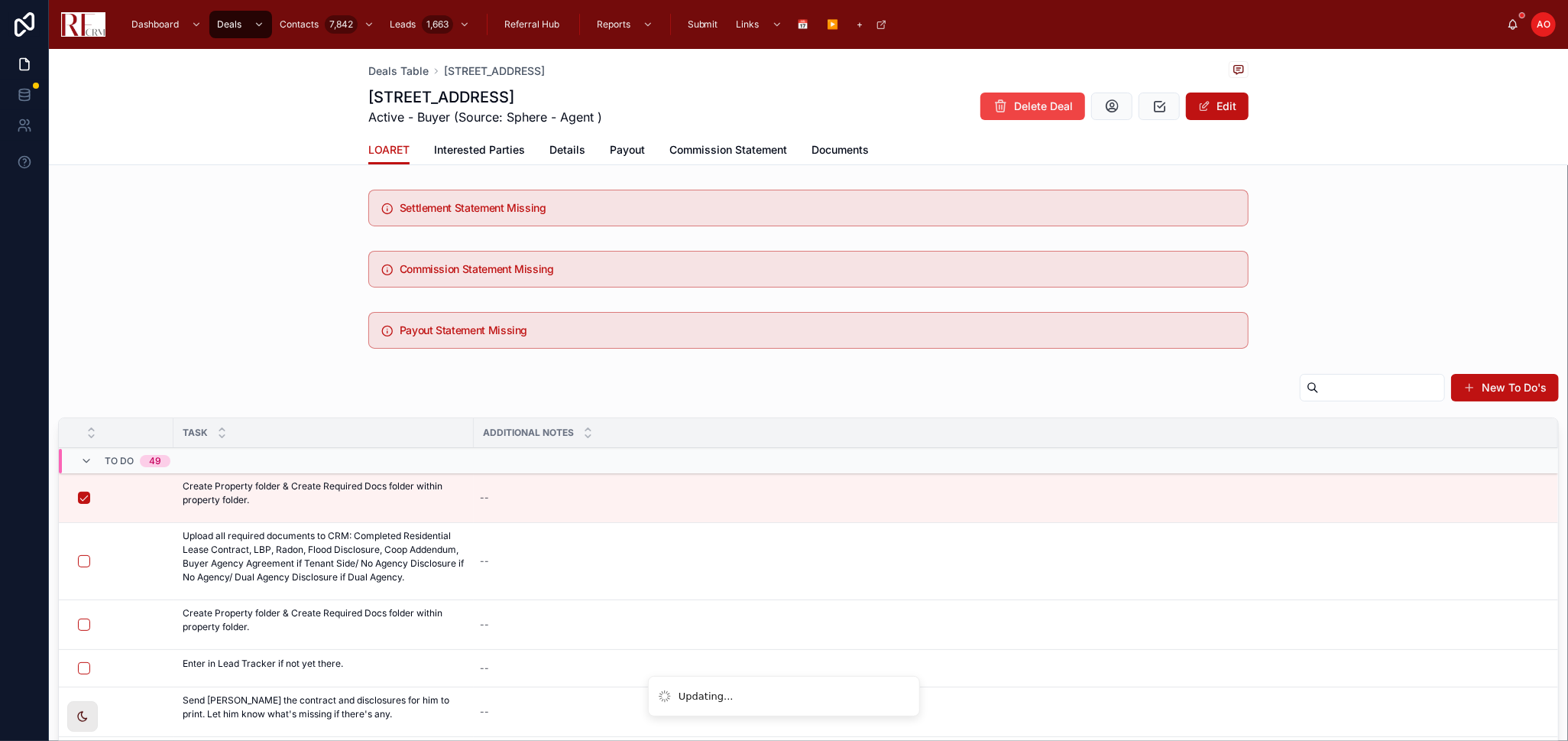
click at [839, 147] on span "Documents" at bounding box center [841, 149] width 57 height 15
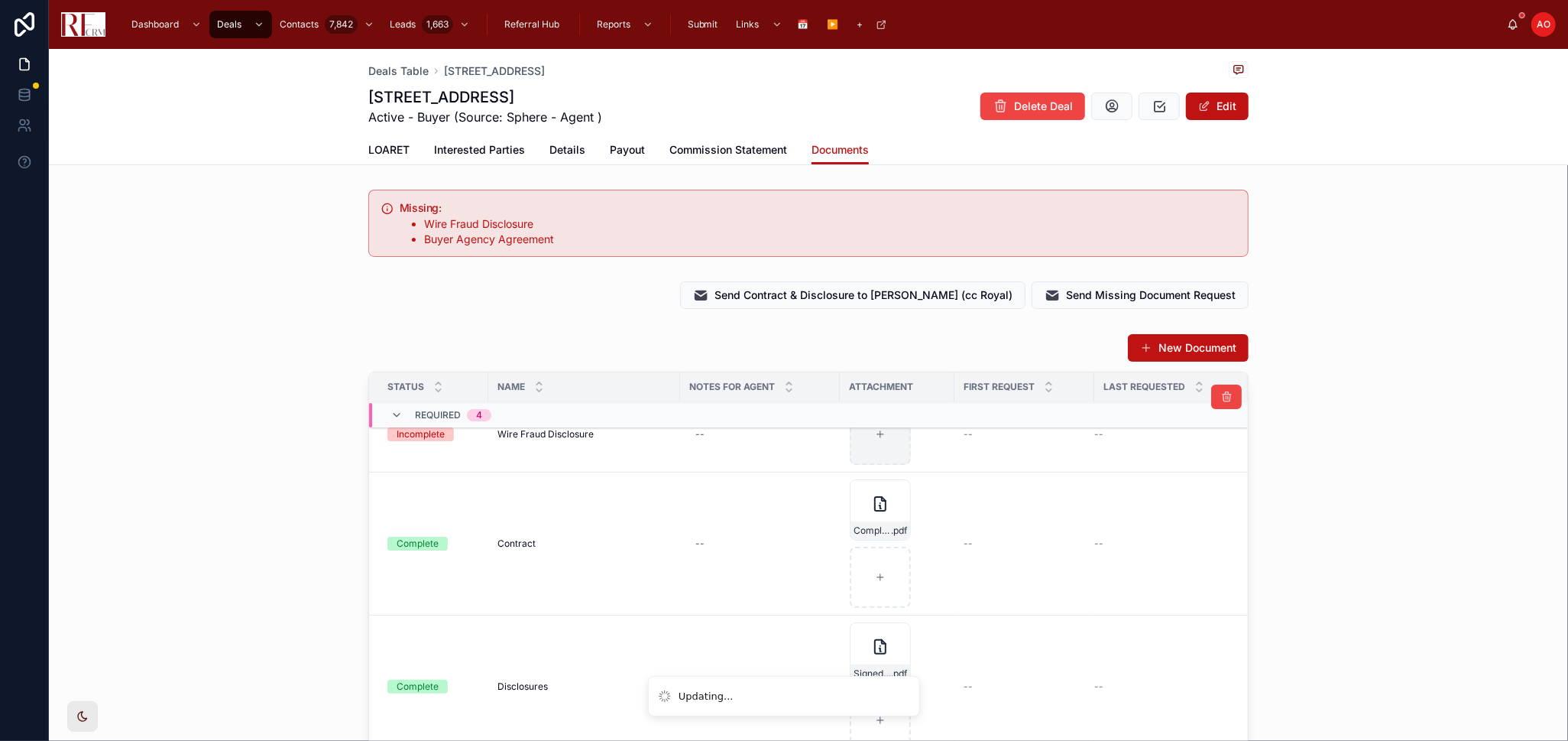
scroll to position [85, 0]
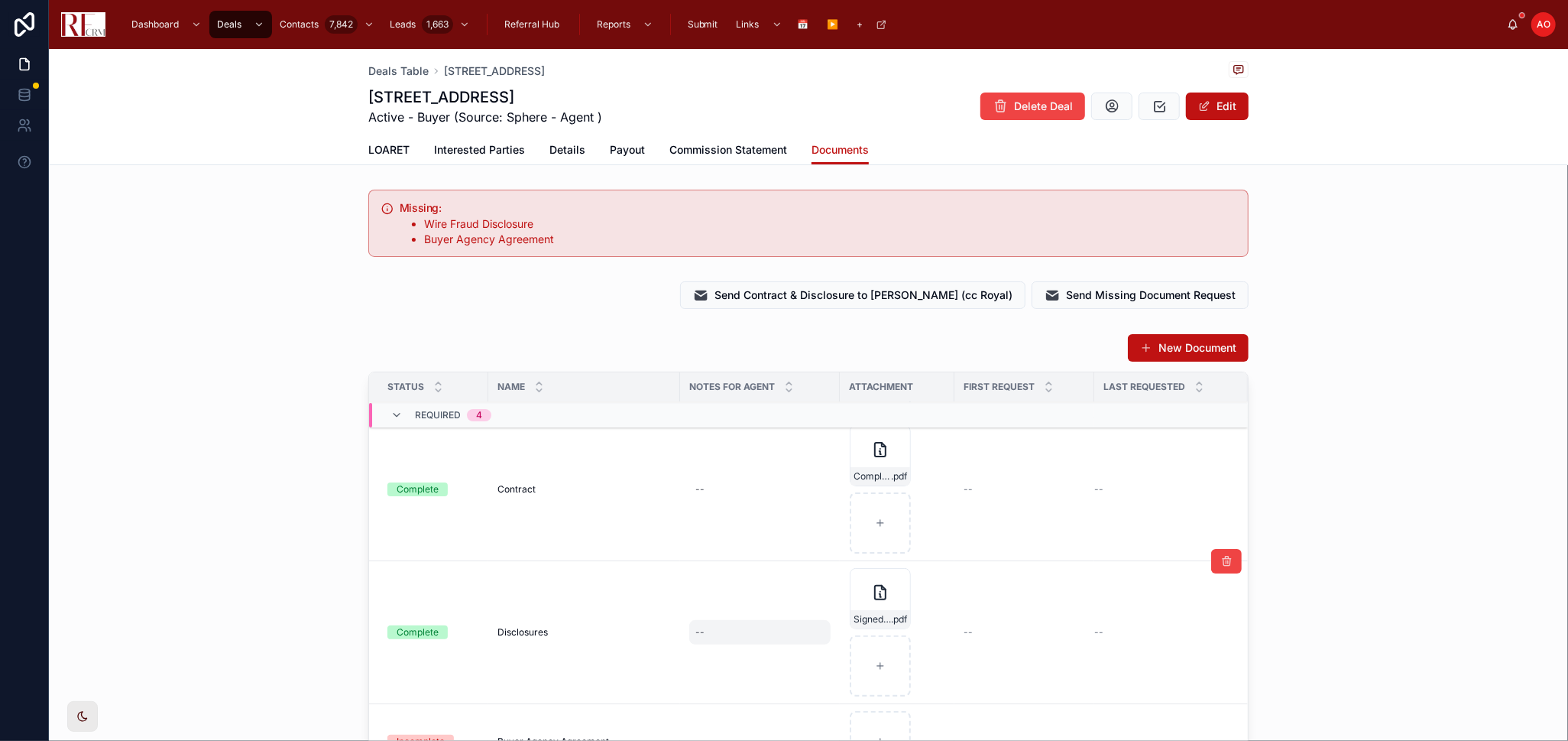
click at [695, 637] on div "--" at bounding box center [700, 632] width 9 height 12
type textarea "**********"
click at [876, 658] on icon "submit" at bounding box center [876, 654] width 12 height 12
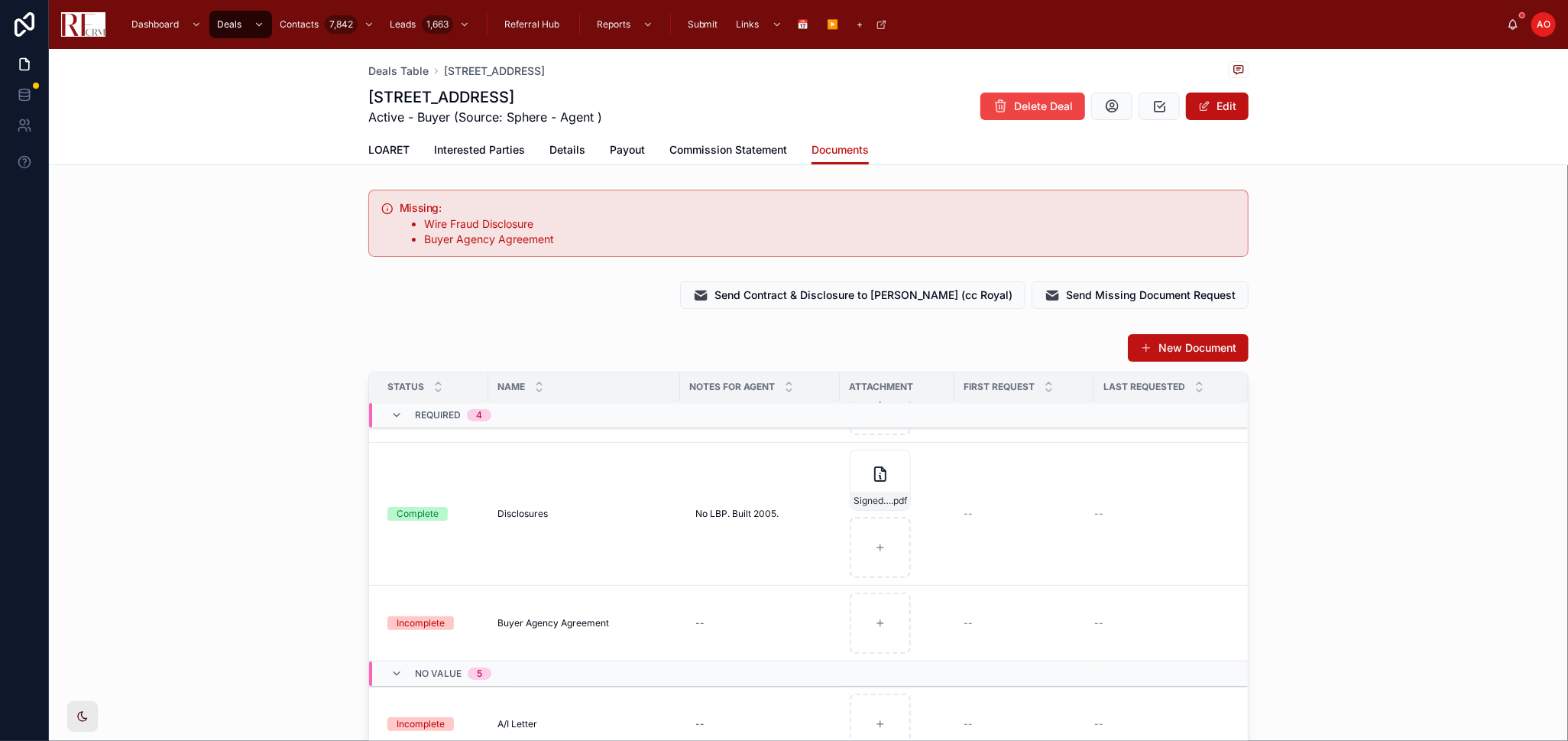
scroll to position [254, 0]
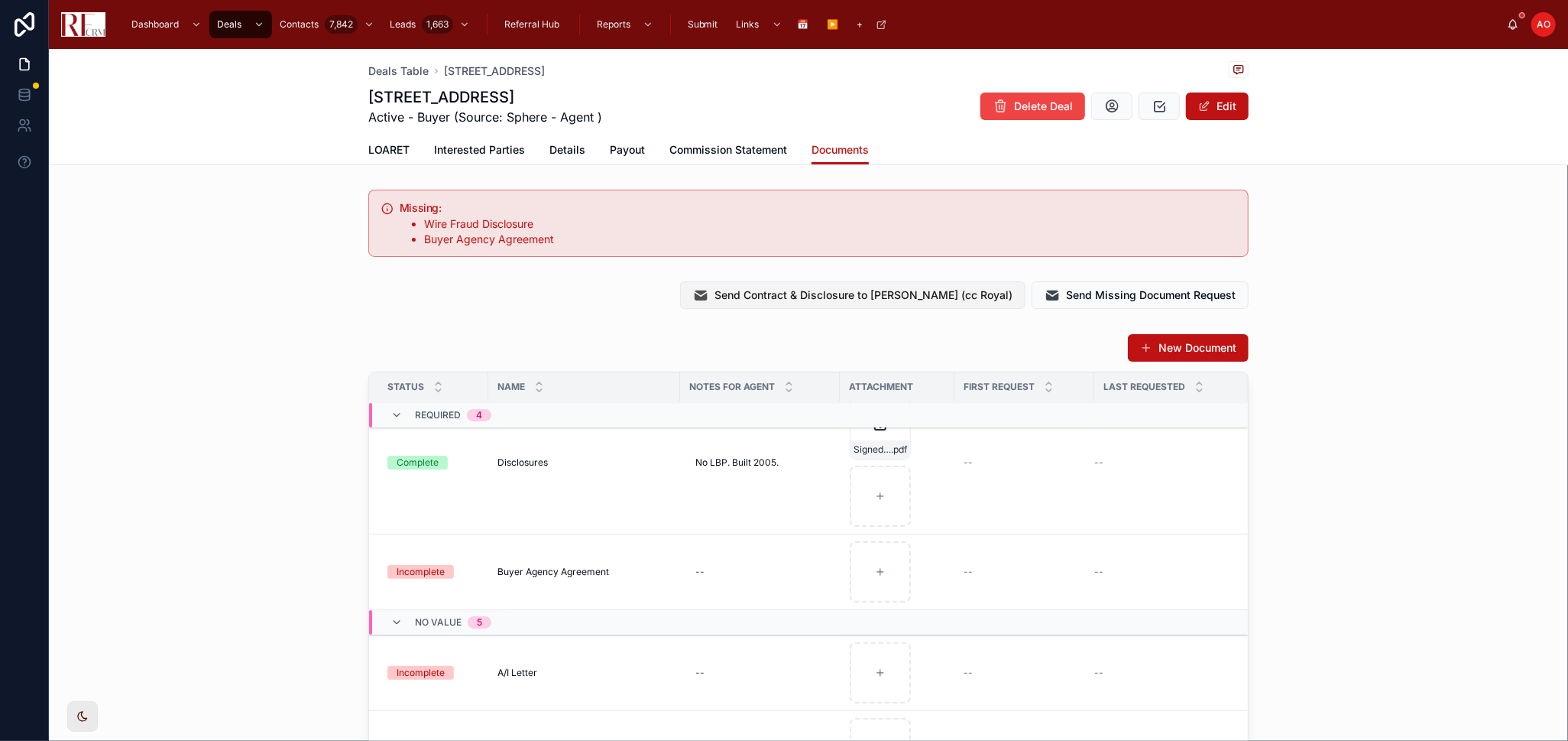
click at [898, 288] on span "Send Contract & Disclosure to [PERSON_NAME] (cc Royal)" at bounding box center [864, 295] width 298 height 15
click at [396, 151] on span "LOARET" at bounding box center [389, 149] width 41 height 15
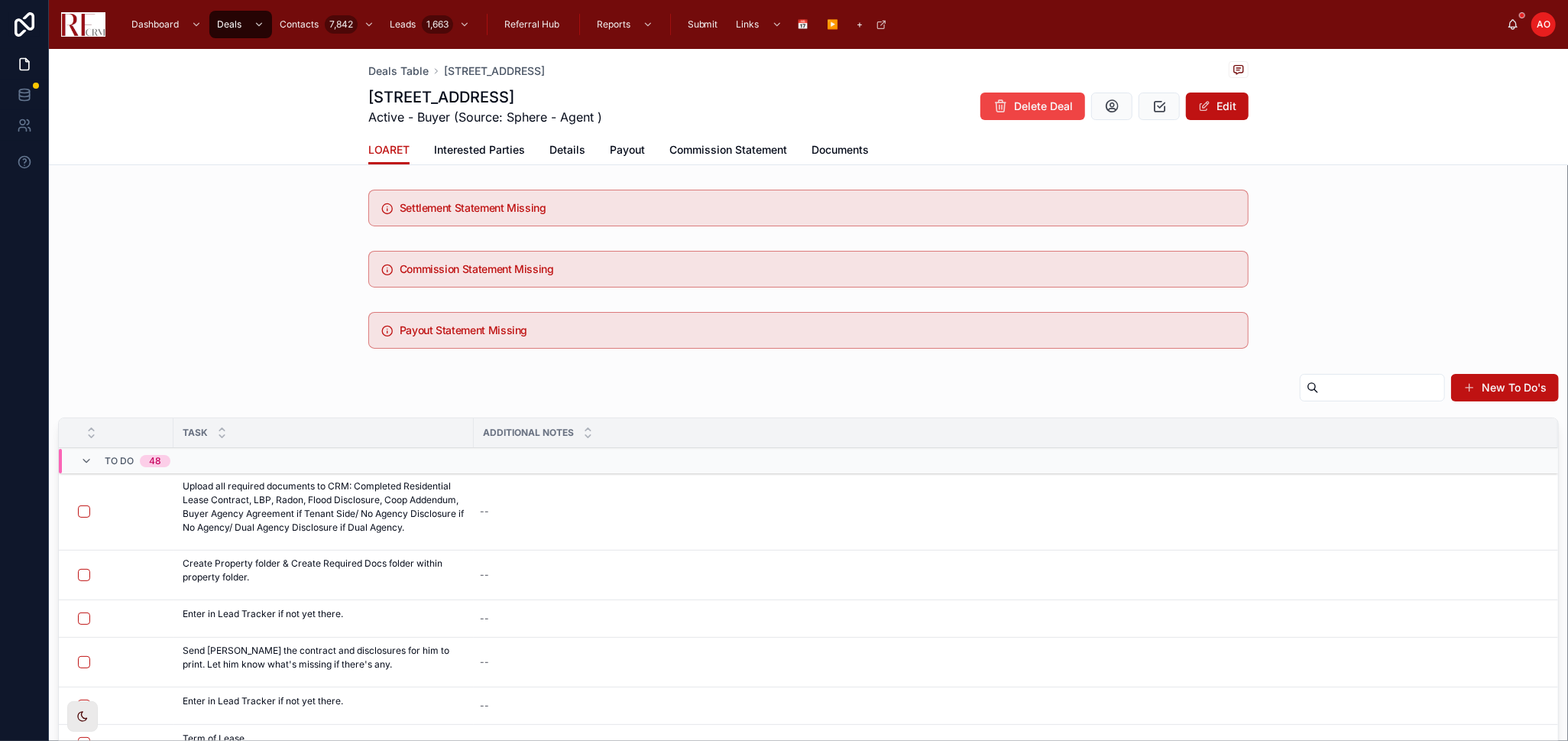
click at [829, 142] on span "Documents" at bounding box center [841, 149] width 57 height 15
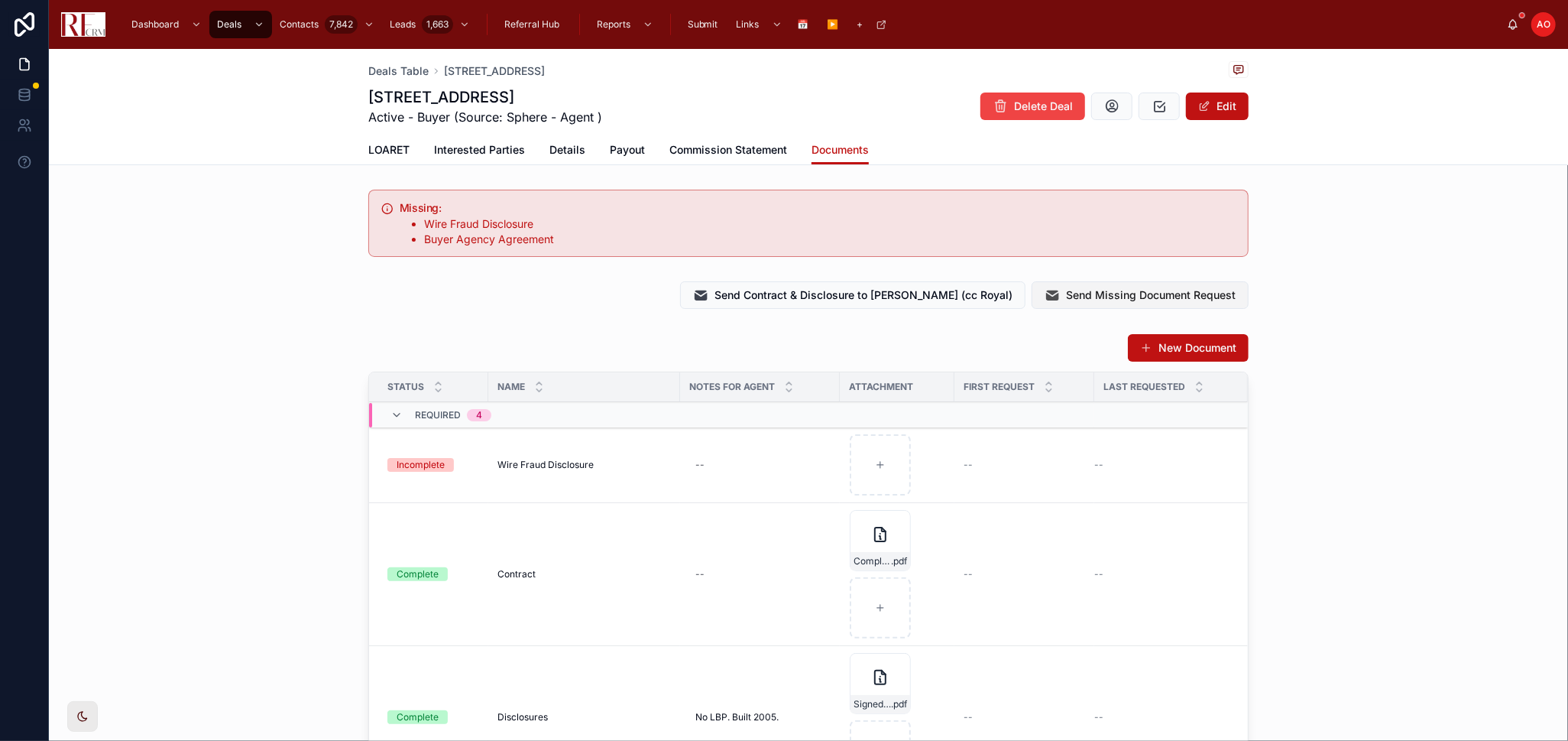
click at [1167, 298] on span "Send Missing Document Request" at bounding box center [1151, 295] width 170 height 15
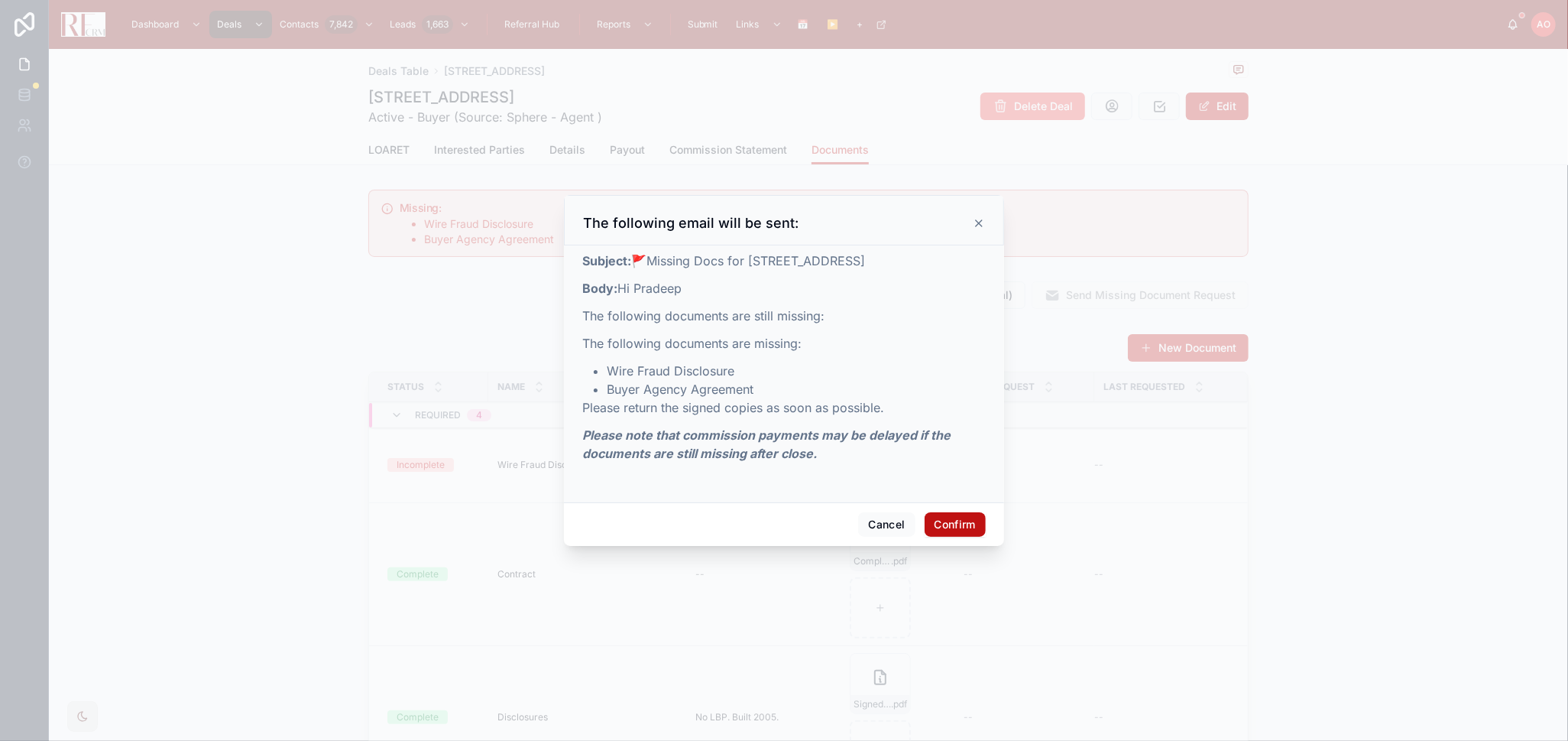
click at [959, 524] on button "Confirm" at bounding box center [955, 524] width 62 height 24
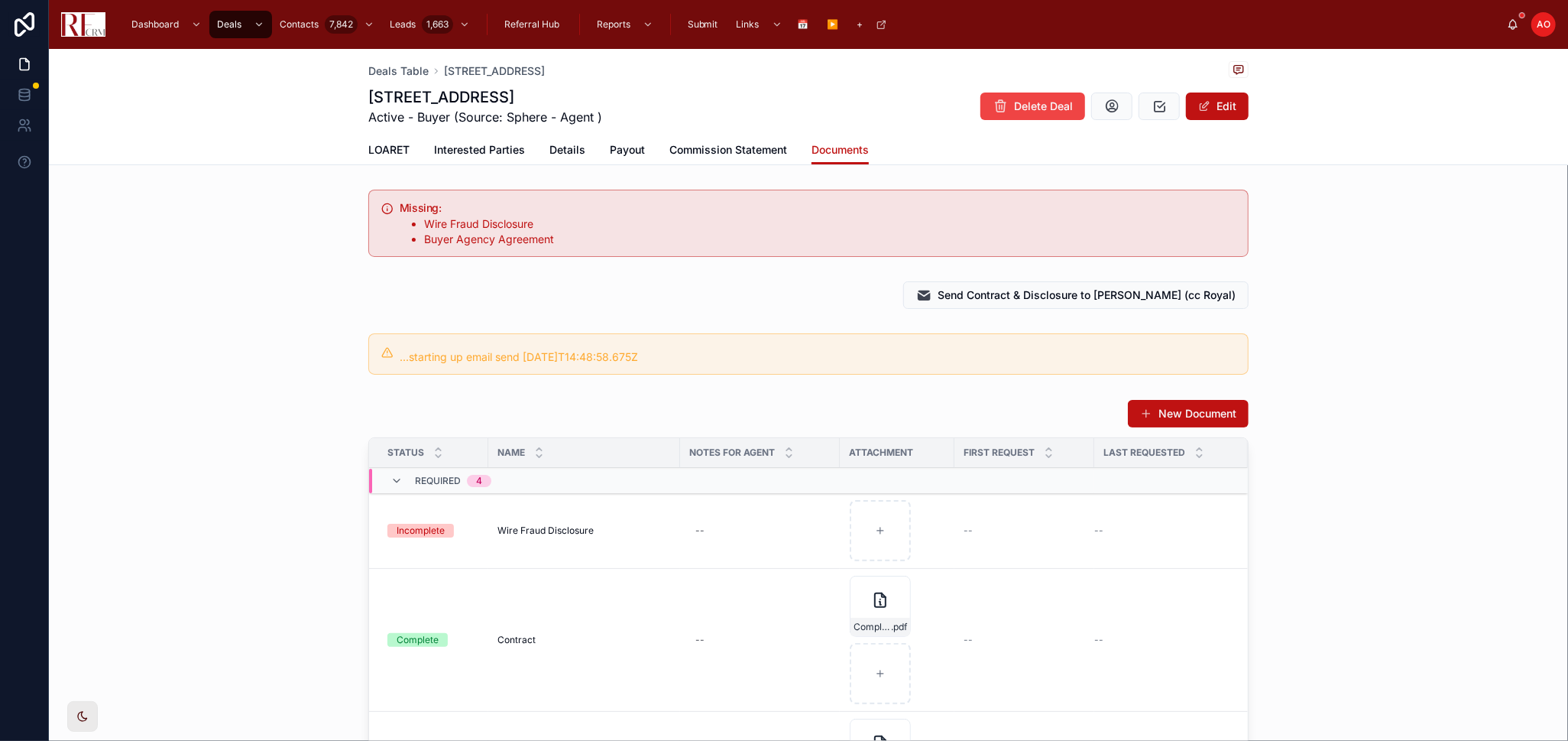
click at [396, 154] on span "LOARET" at bounding box center [389, 149] width 41 height 15
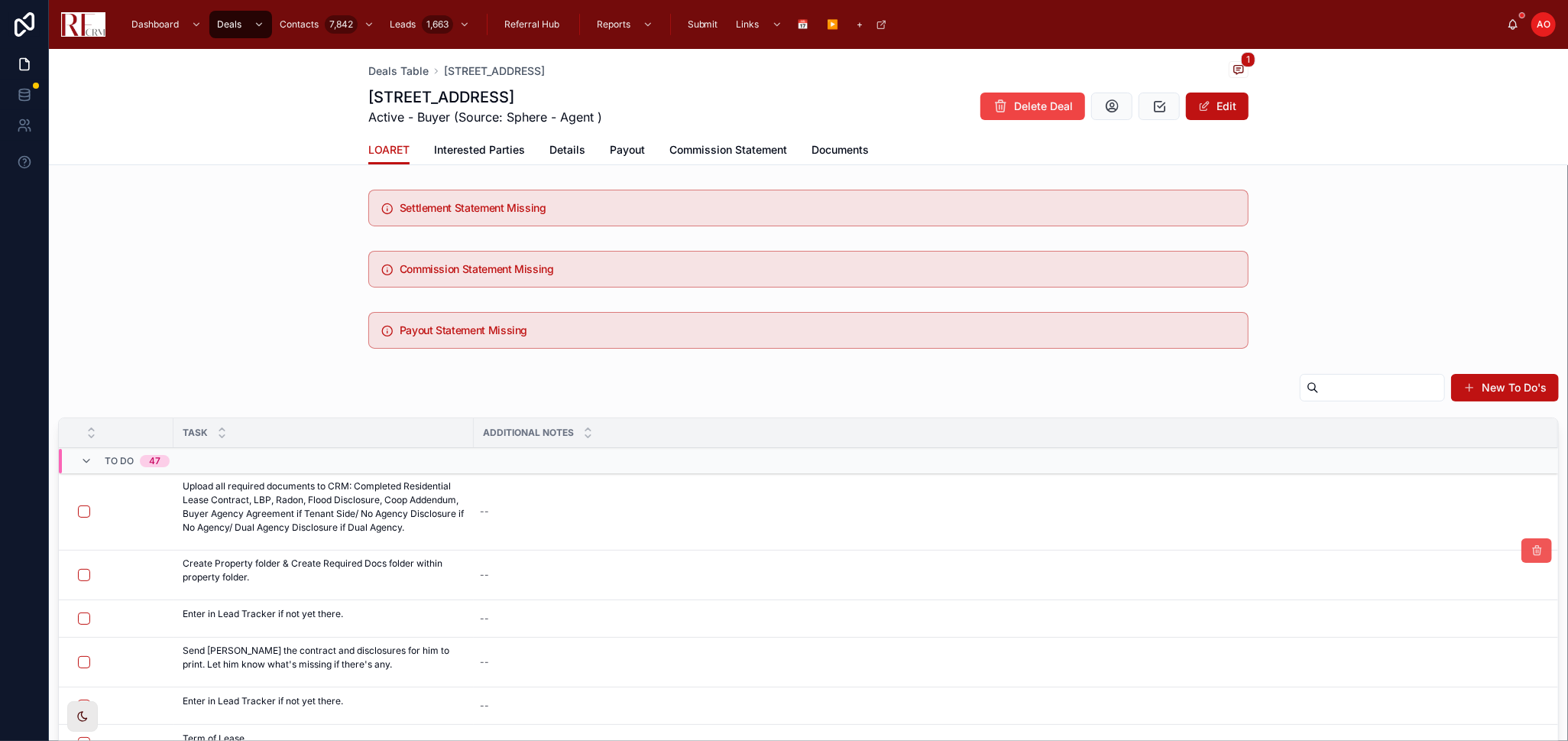
click at [1531, 554] on icon at bounding box center [1537, 551] width 12 height 12
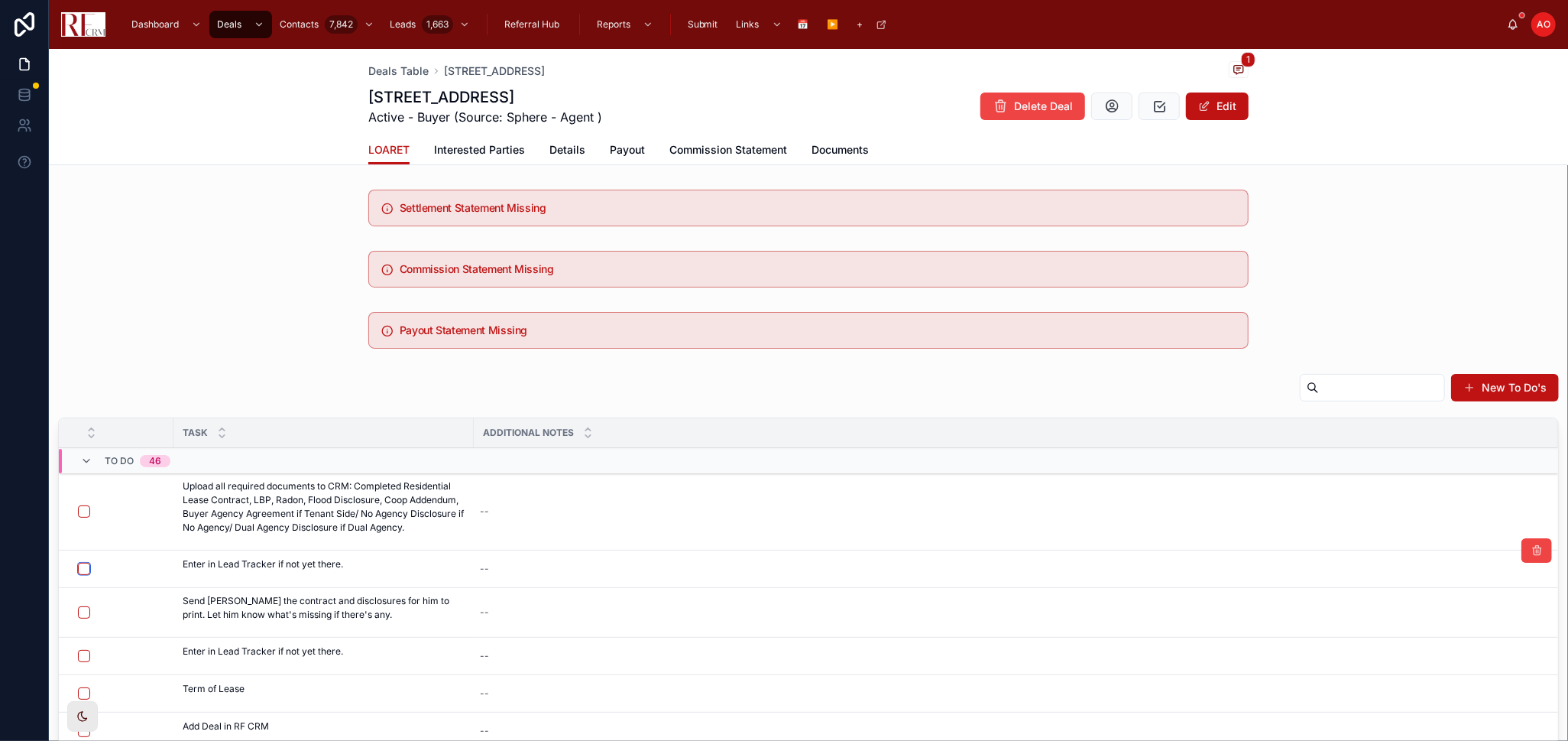
click at [82, 568] on button "button" at bounding box center [84, 569] width 12 height 12
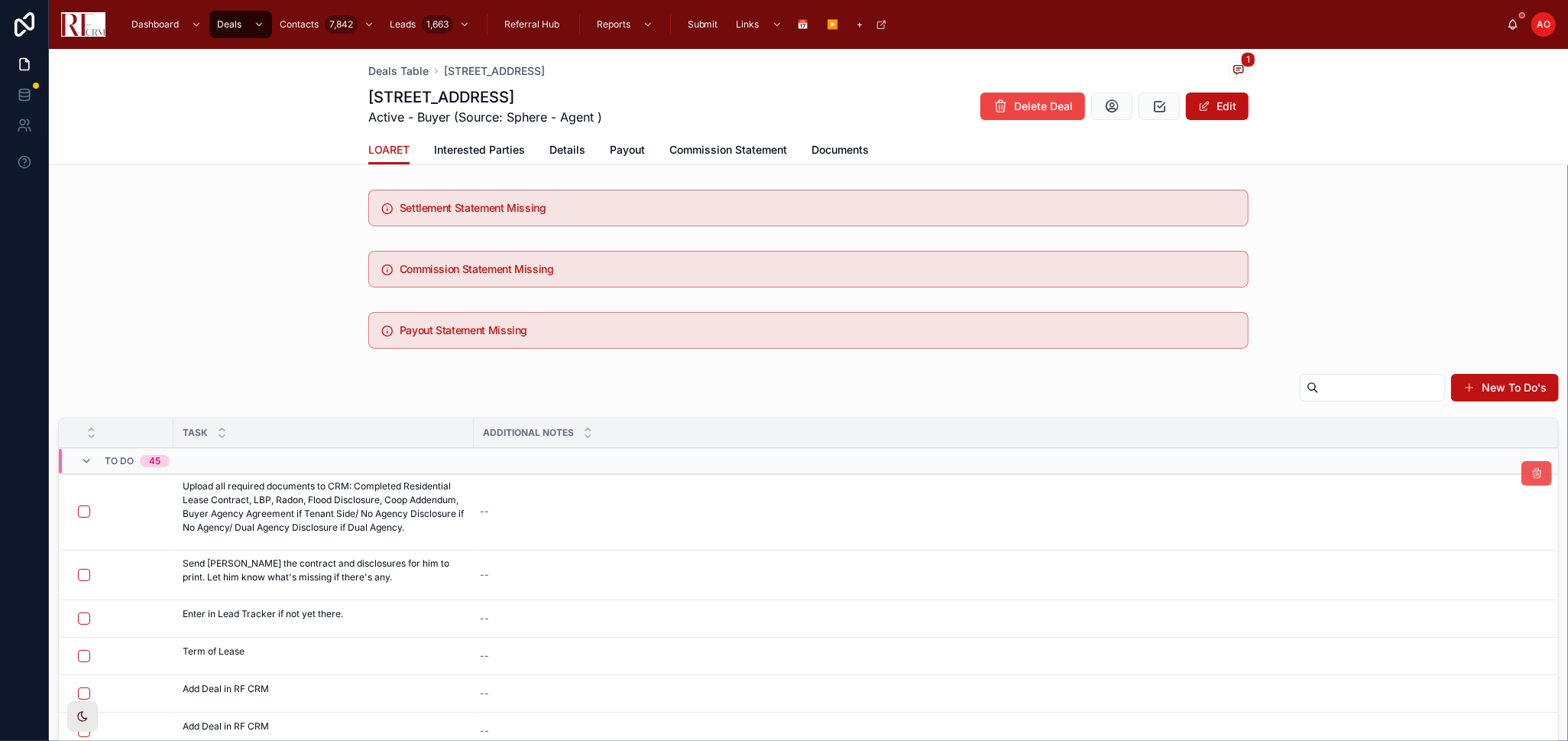
click at [1522, 482] on button at bounding box center [1537, 472] width 30 height 24
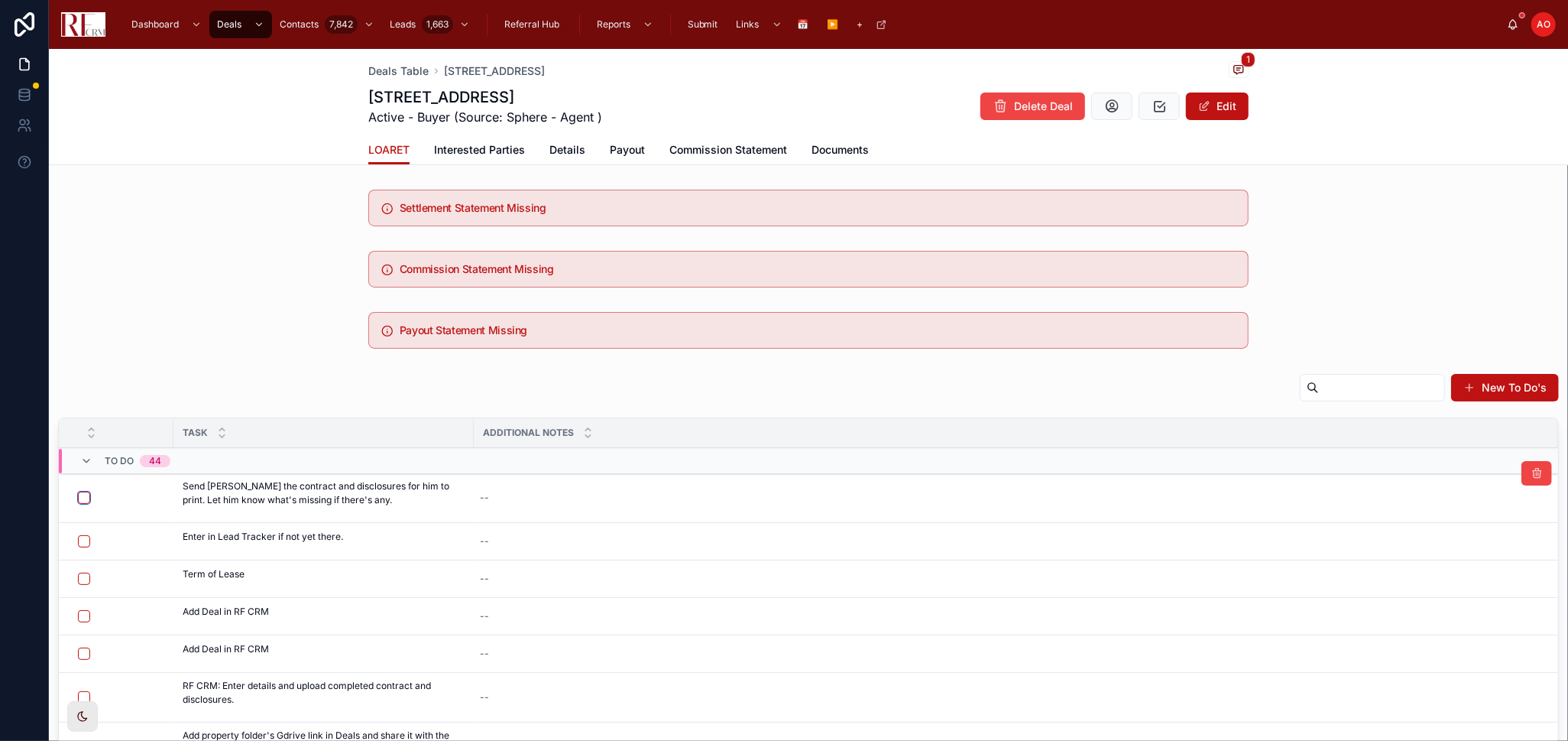
click at [78, 498] on button "button" at bounding box center [84, 498] width 12 height 12
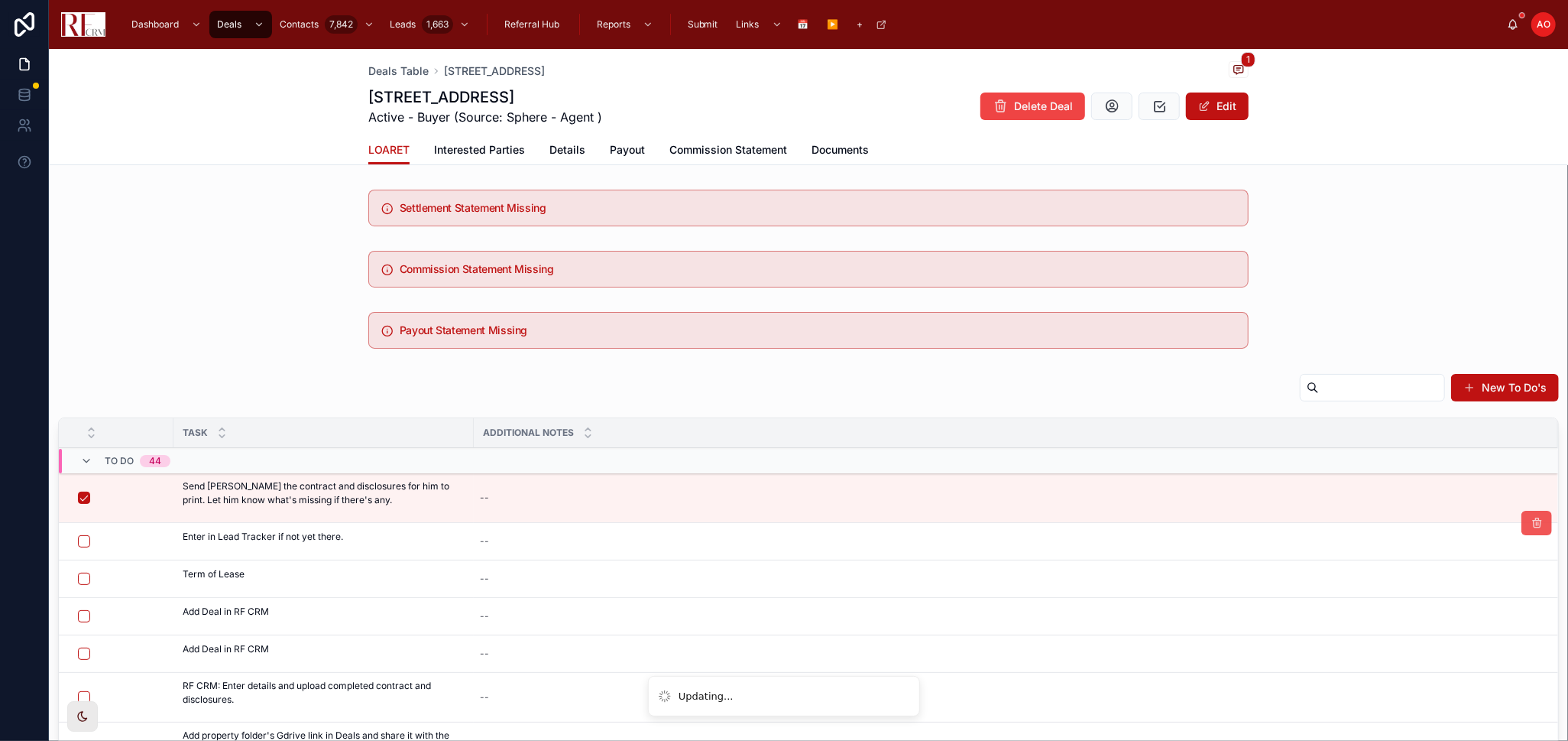
click at [1531, 529] on icon at bounding box center [1537, 523] width 12 height 12
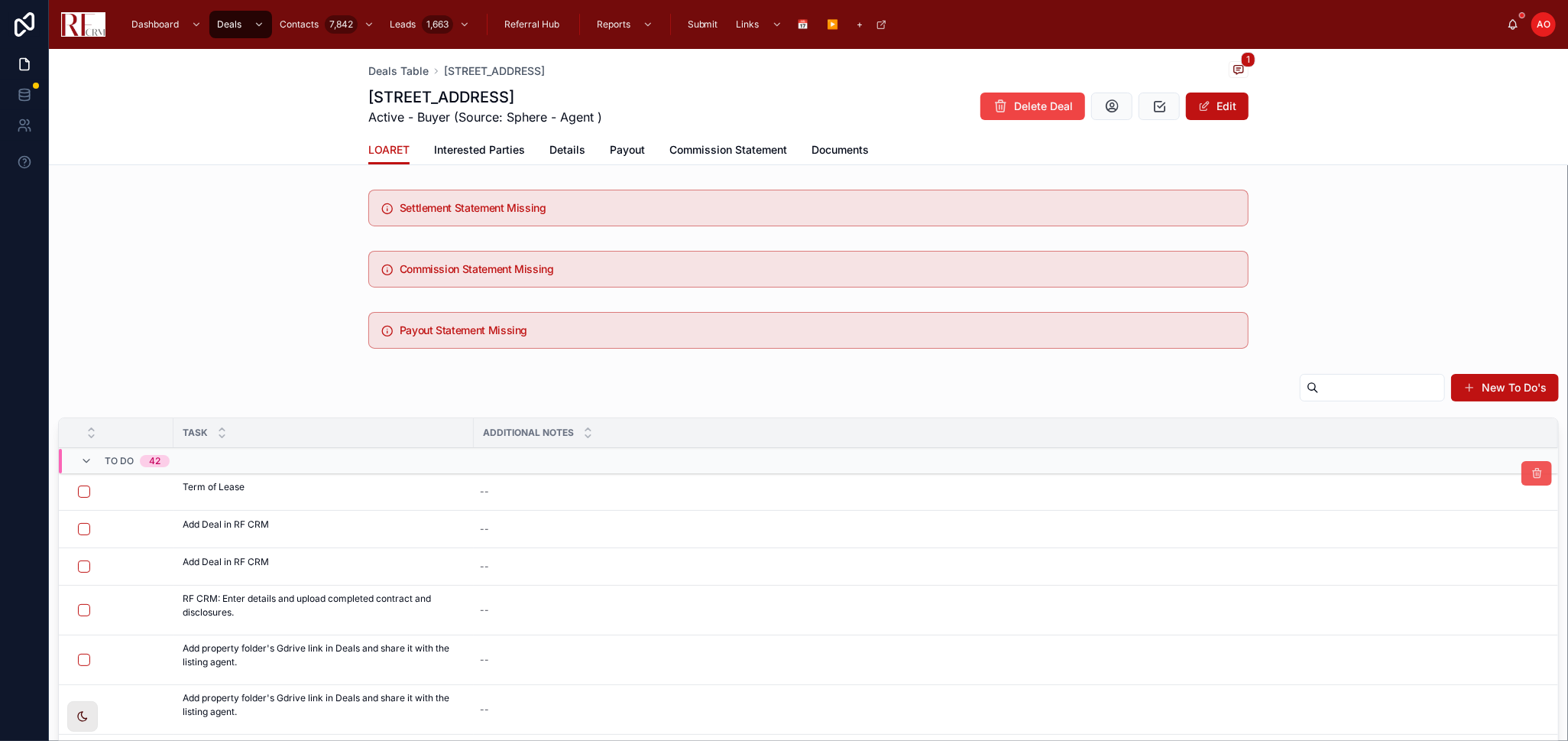
click at [1522, 479] on button at bounding box center [1537, 472] width 30 height 24
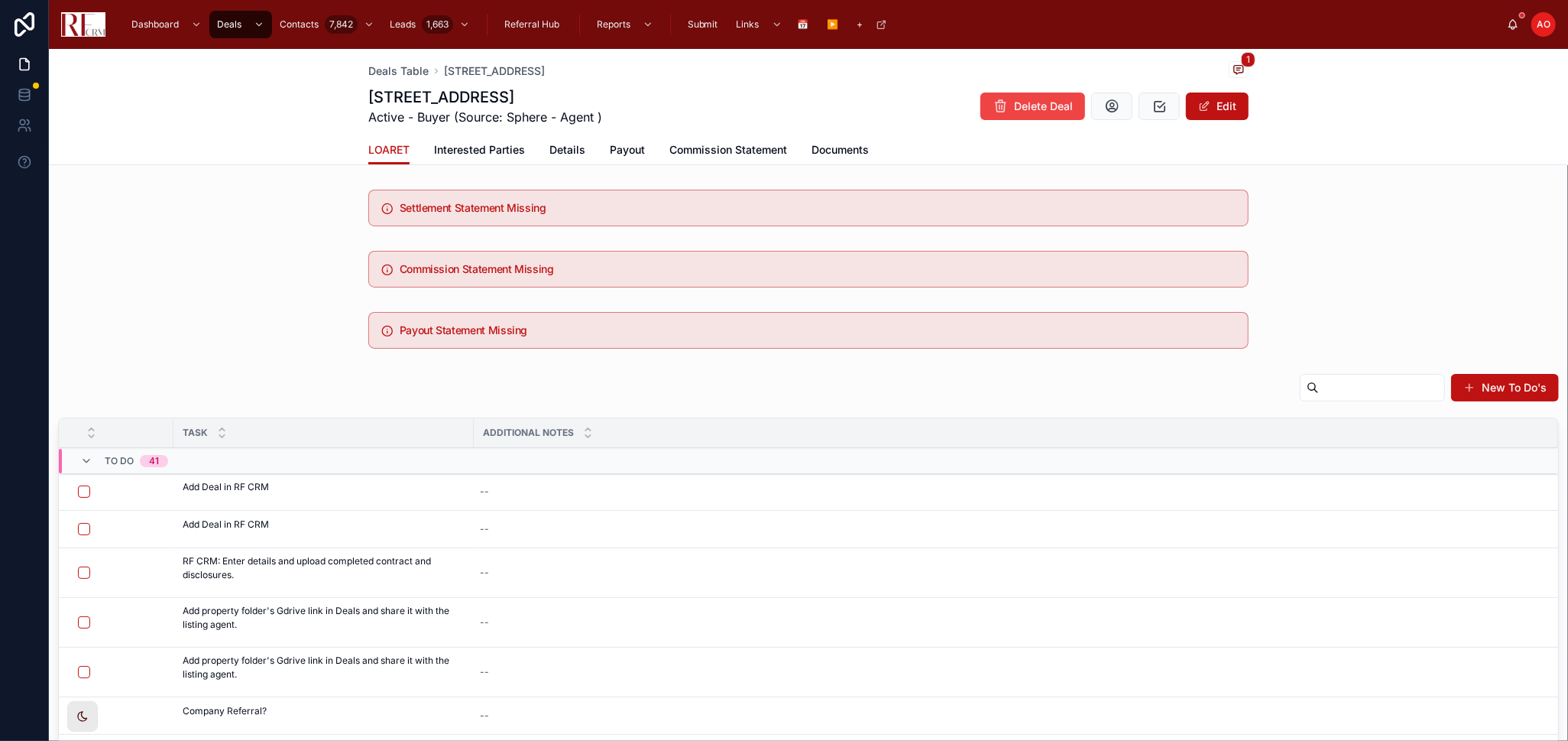
click at [85, 493] on button "button" at bounding box center [84, 492] width 12 height 12
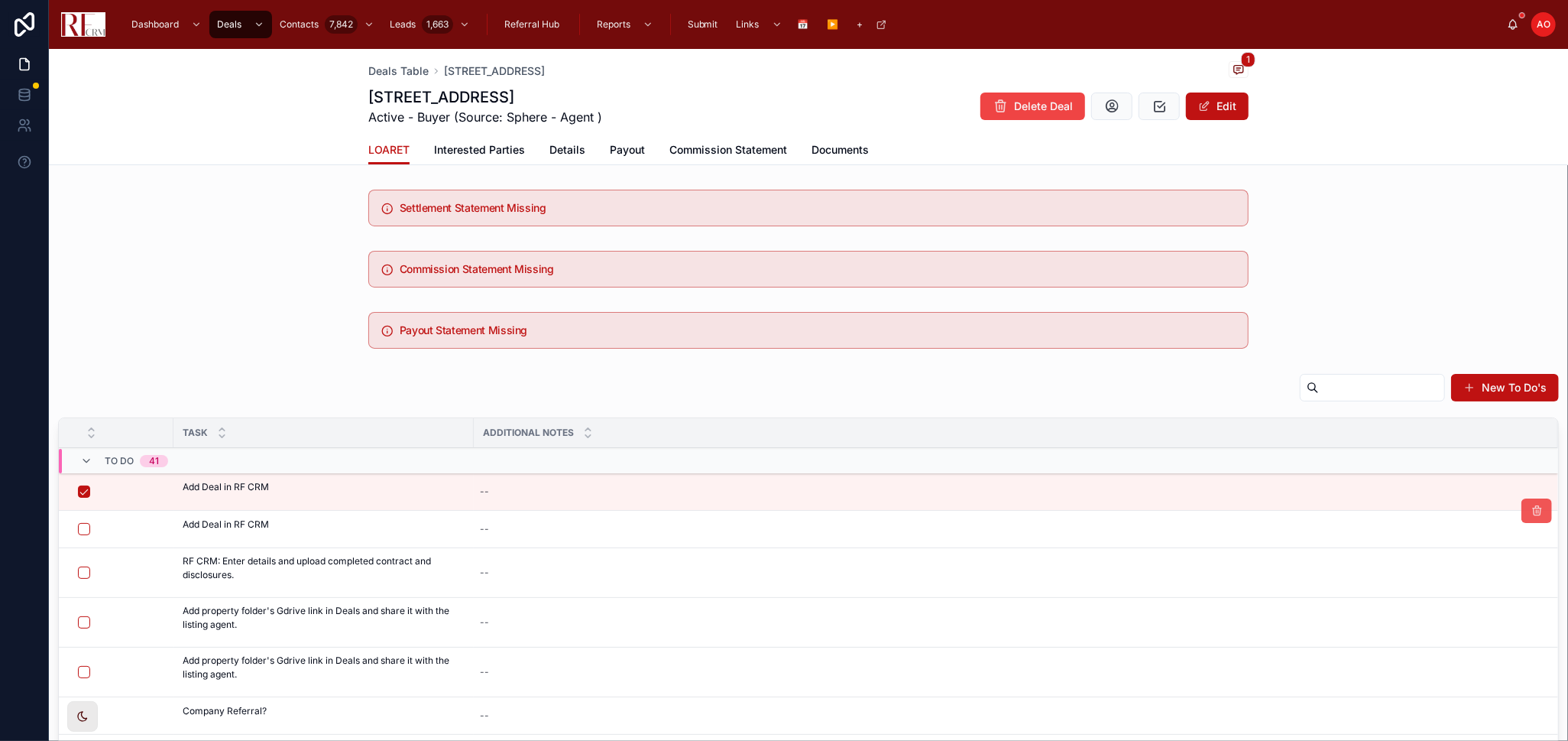
click at [1531, 512] on icon at bounding box center [1537, 511] width 12 height 12
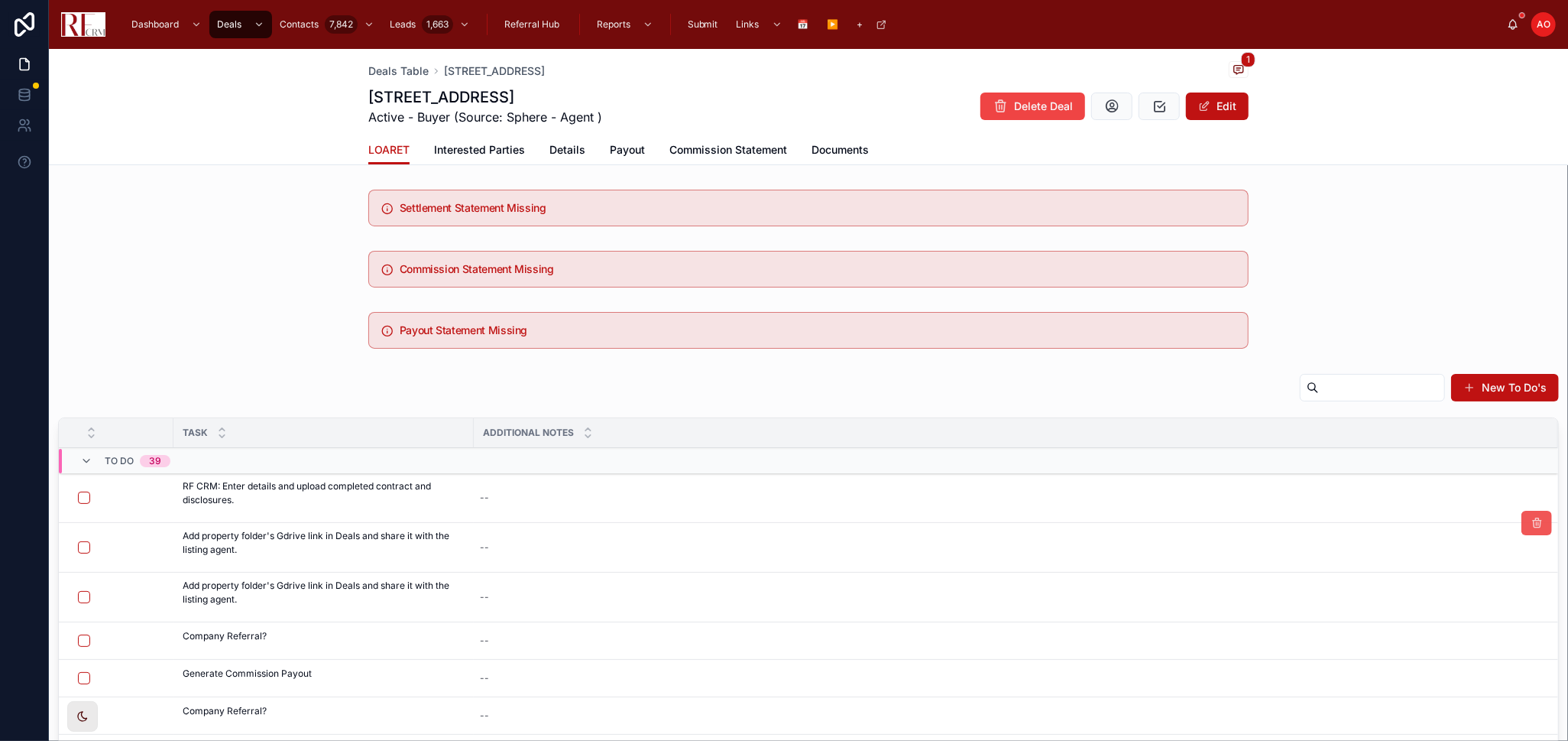
click at [1531, 522] on icon at bounding box center [1537, 523] width 12 height 12
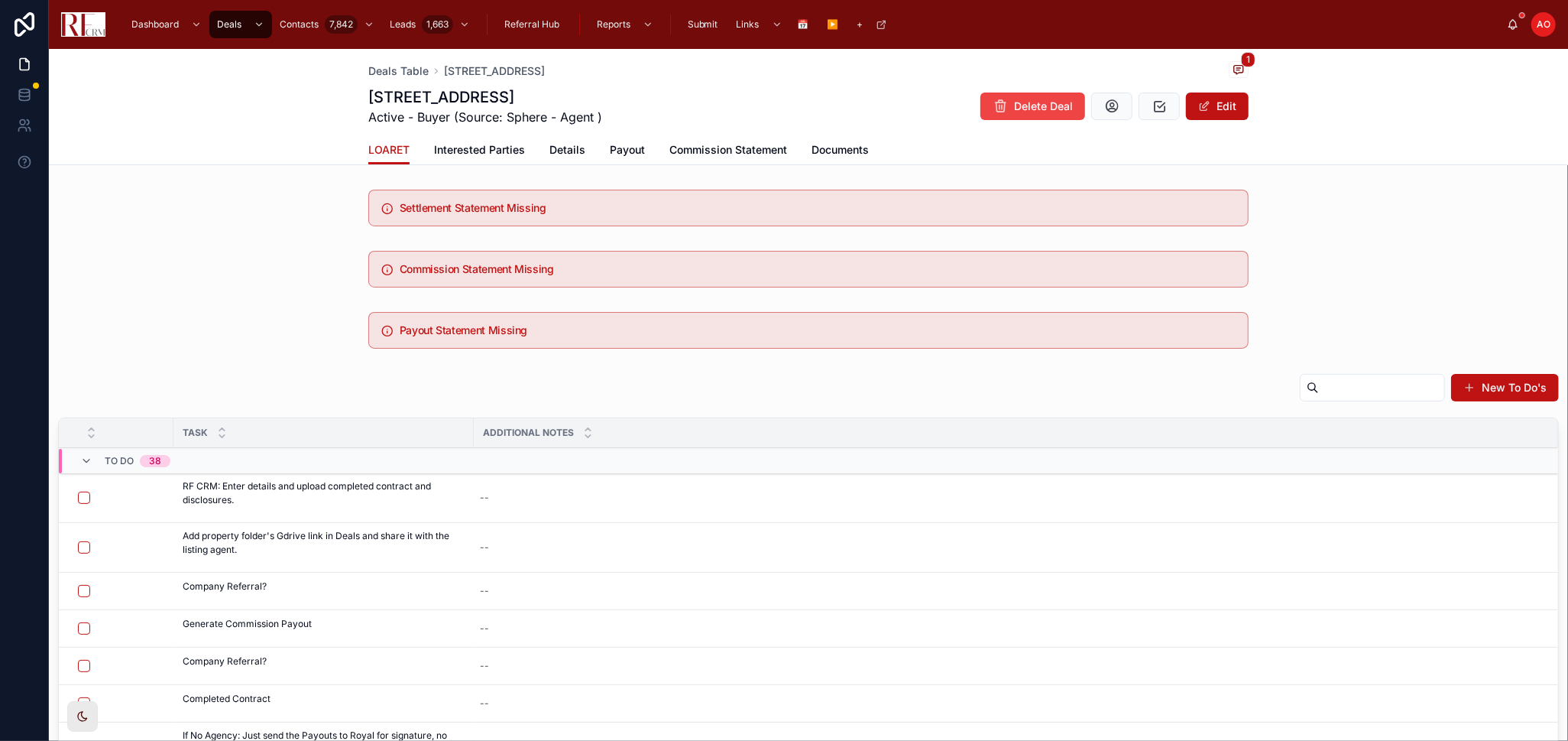
click at [0, 0] on icon at bounding box center [0, 0] width 0 height 0
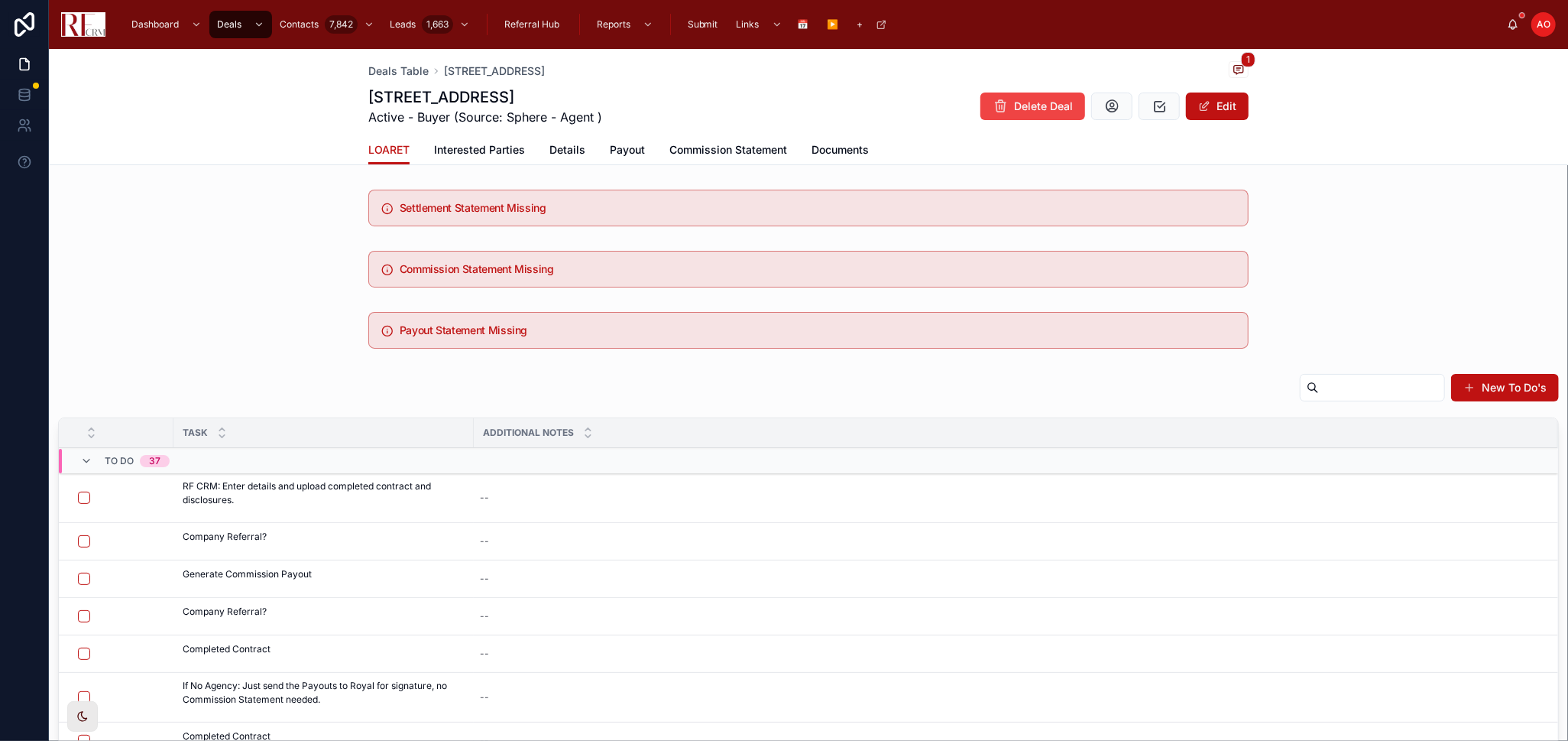
click at [0, 0] on icon at bounding box center [0, 0] width 0 height 0
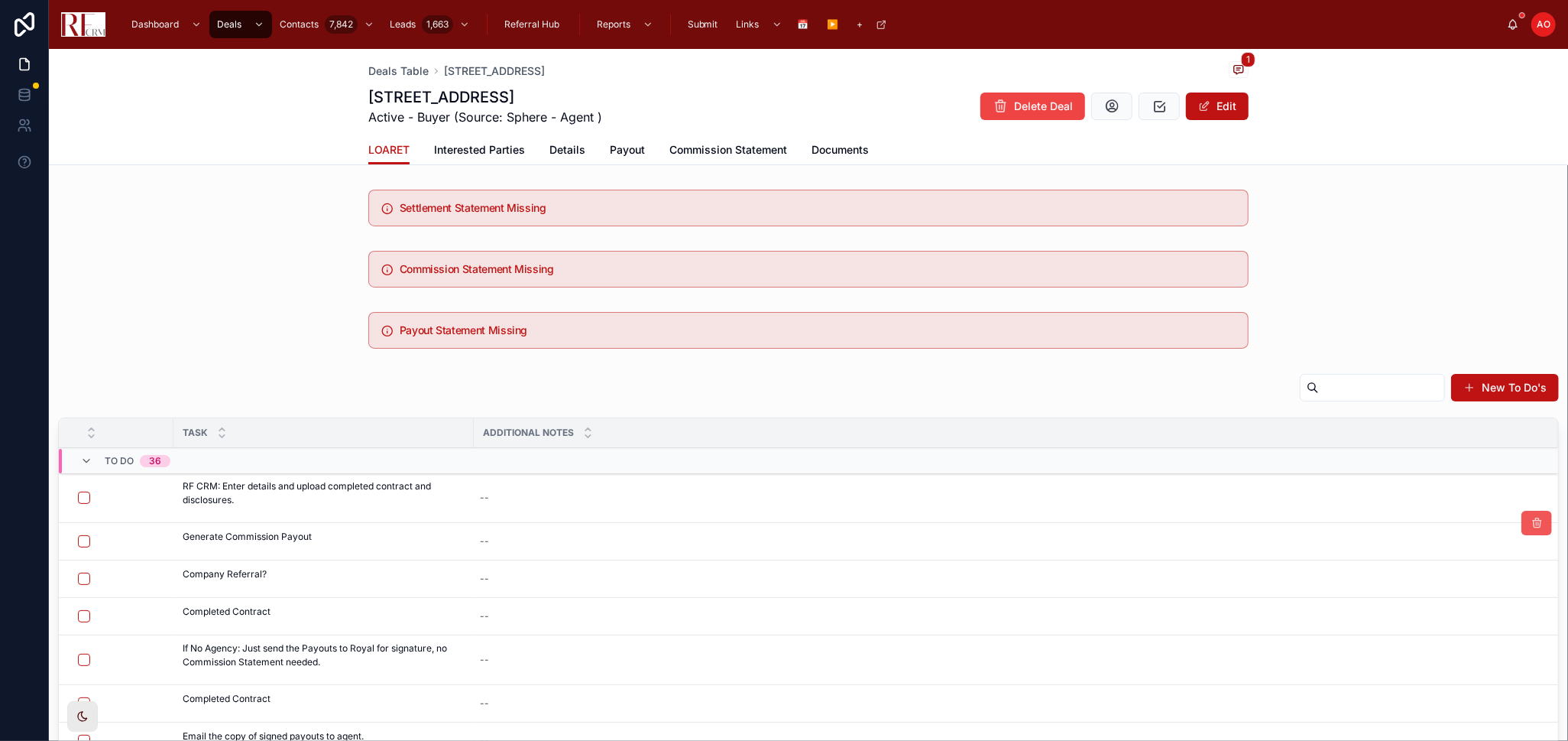
click at [1531, 520] on icon at bounding box center [1537, 523] width 12 height 12
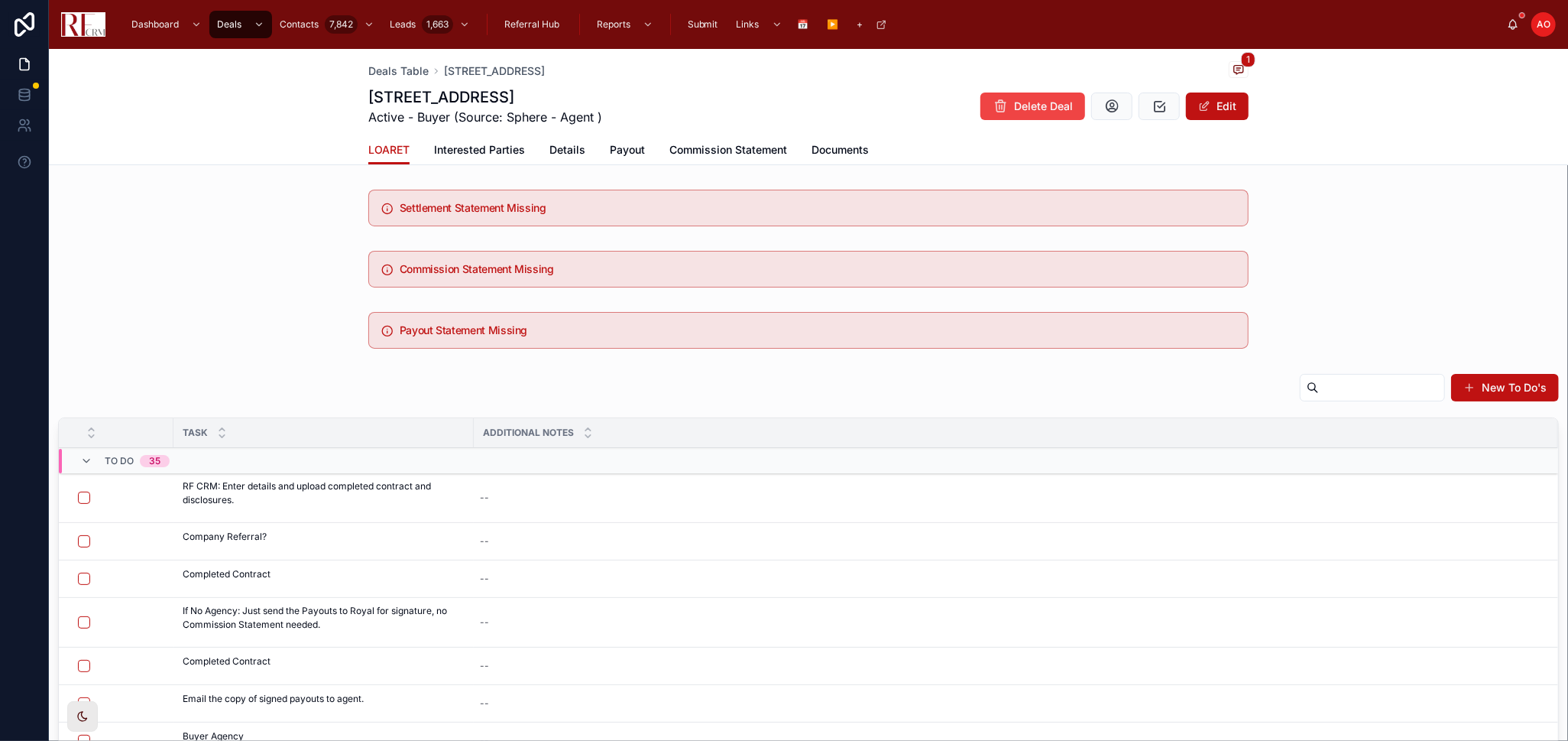
click at [0, 0] on icon at bounding box center [0, 0] width 0 height 0
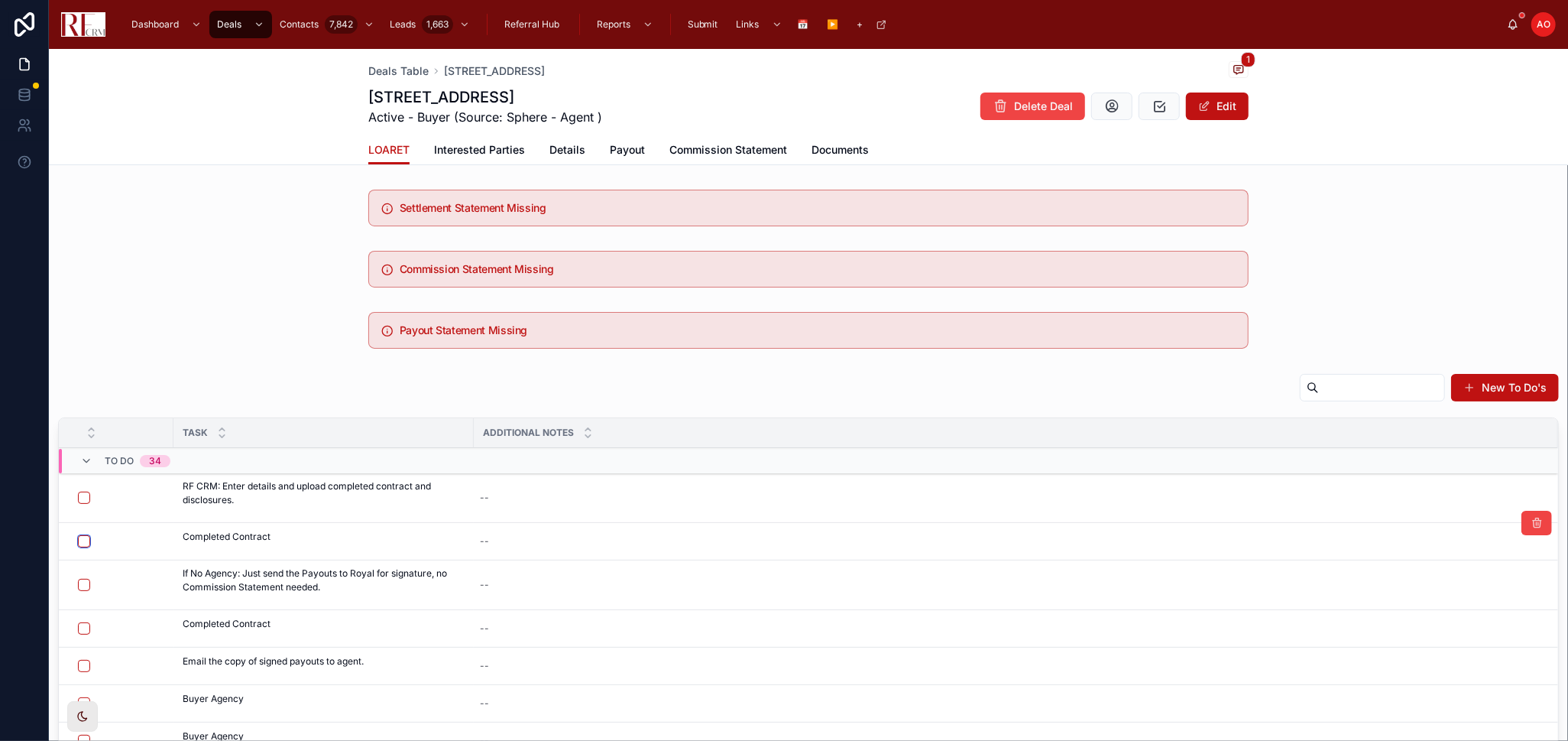
click at [79, 540] on button "button" at bounding box center [84, 542] width 12 height 12
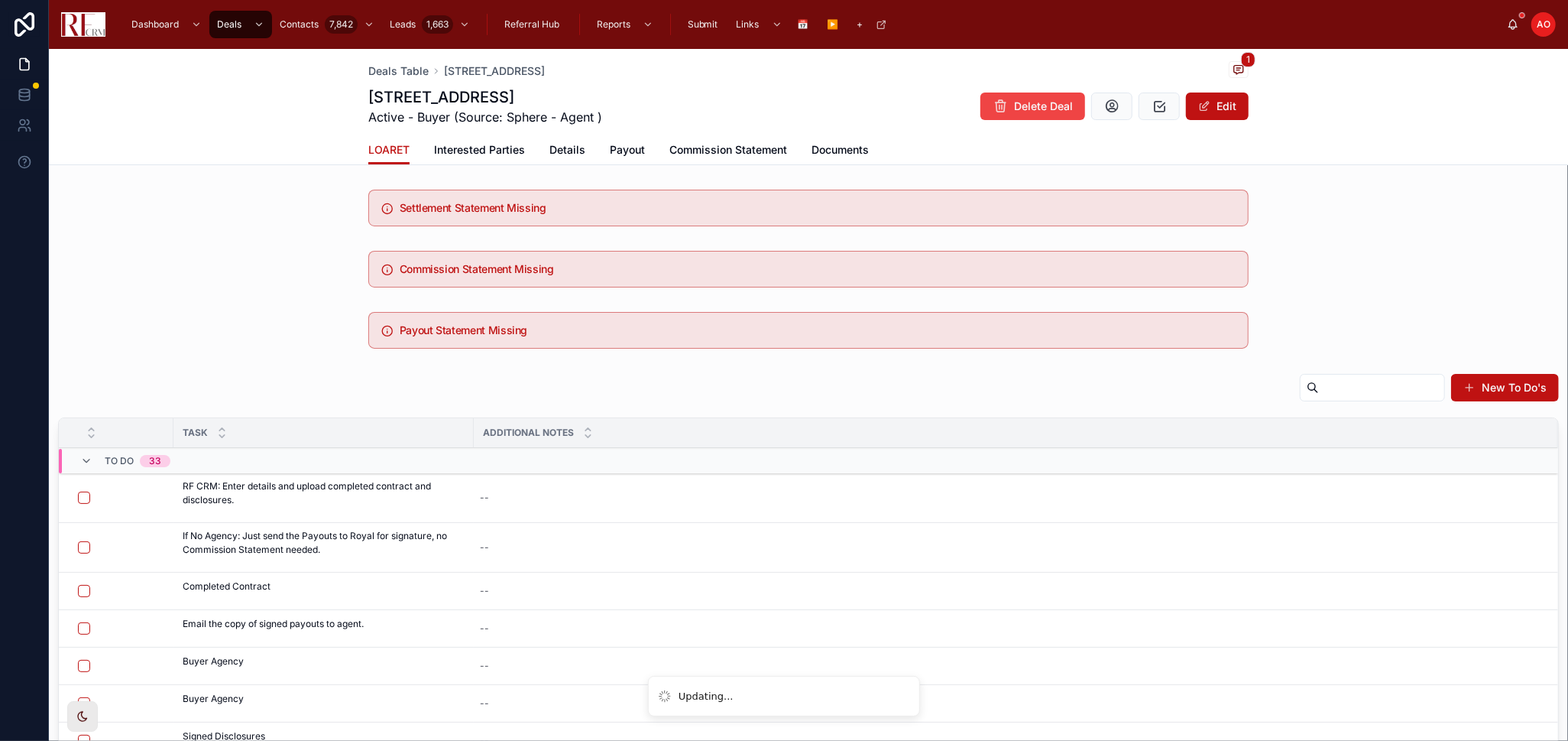
click at [1507, 562] on td "--" at bounding box center [1016, 548] width 1084 height 50
click at [1531, 526] on icon at bounding box center [1537, 523] width 12 height 12
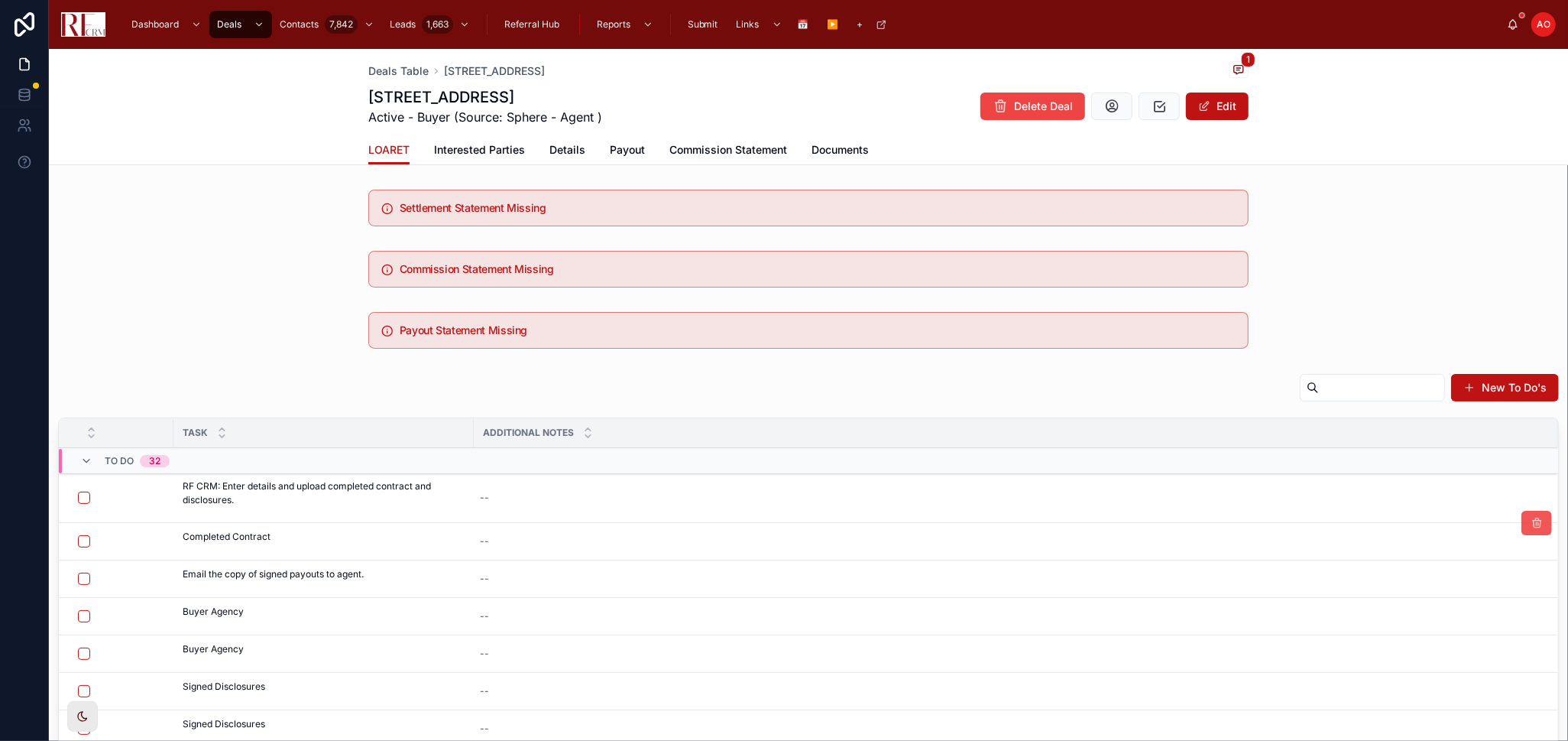
click at [1531, 520] on icon at bounding box center [1537, 523] width 12 height 12
click at [1531, 527] on icon at bounding box center [1537, 523] width 12 height 12
click at [1531, 524] on icon at bounding box center [1537, 523] width 12 height 12
click at [1522, 568] on button at bounding box center [1537, 560] width 30 height 24
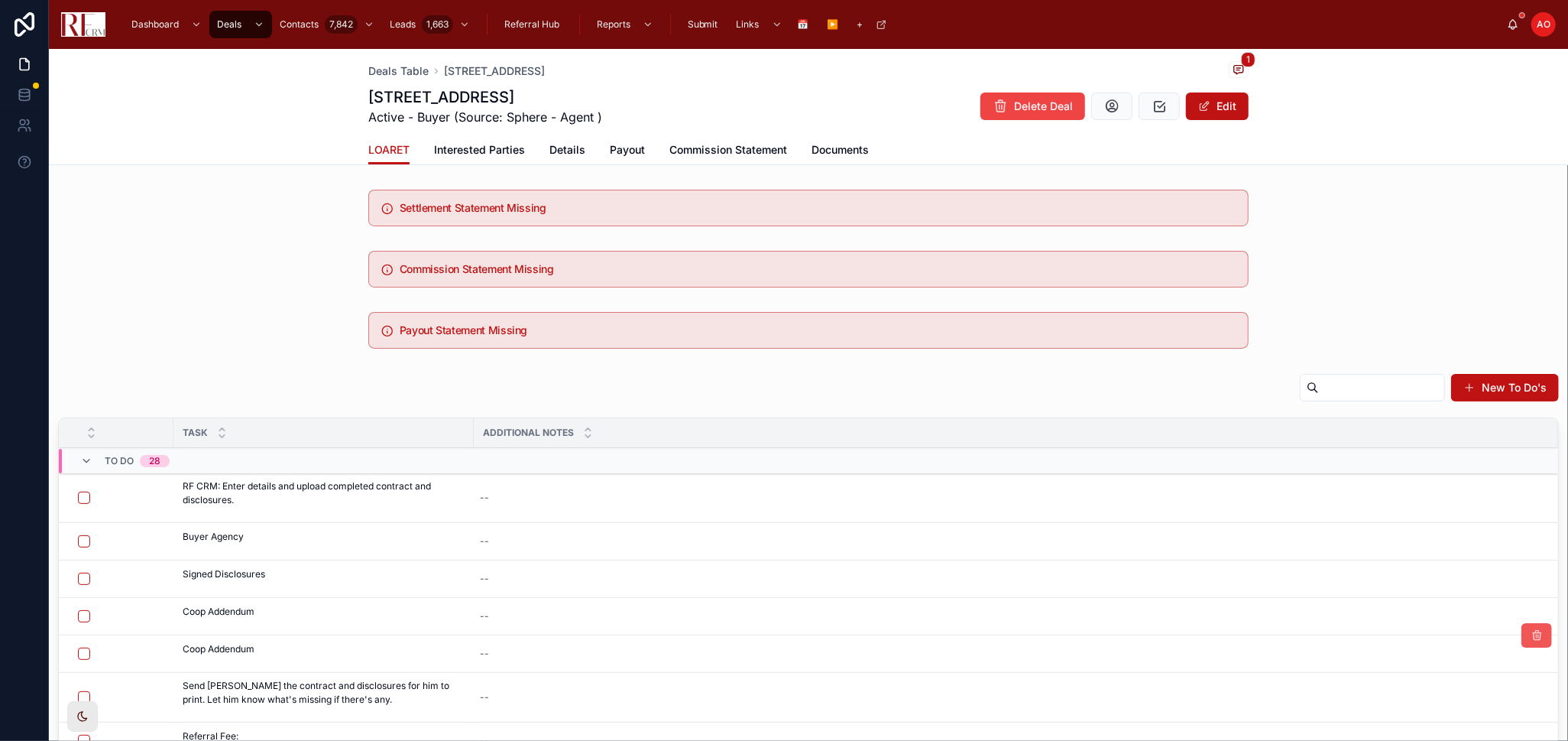
click at [1522, 637] on button at bounding box center [1537, 635] width 30 height 24
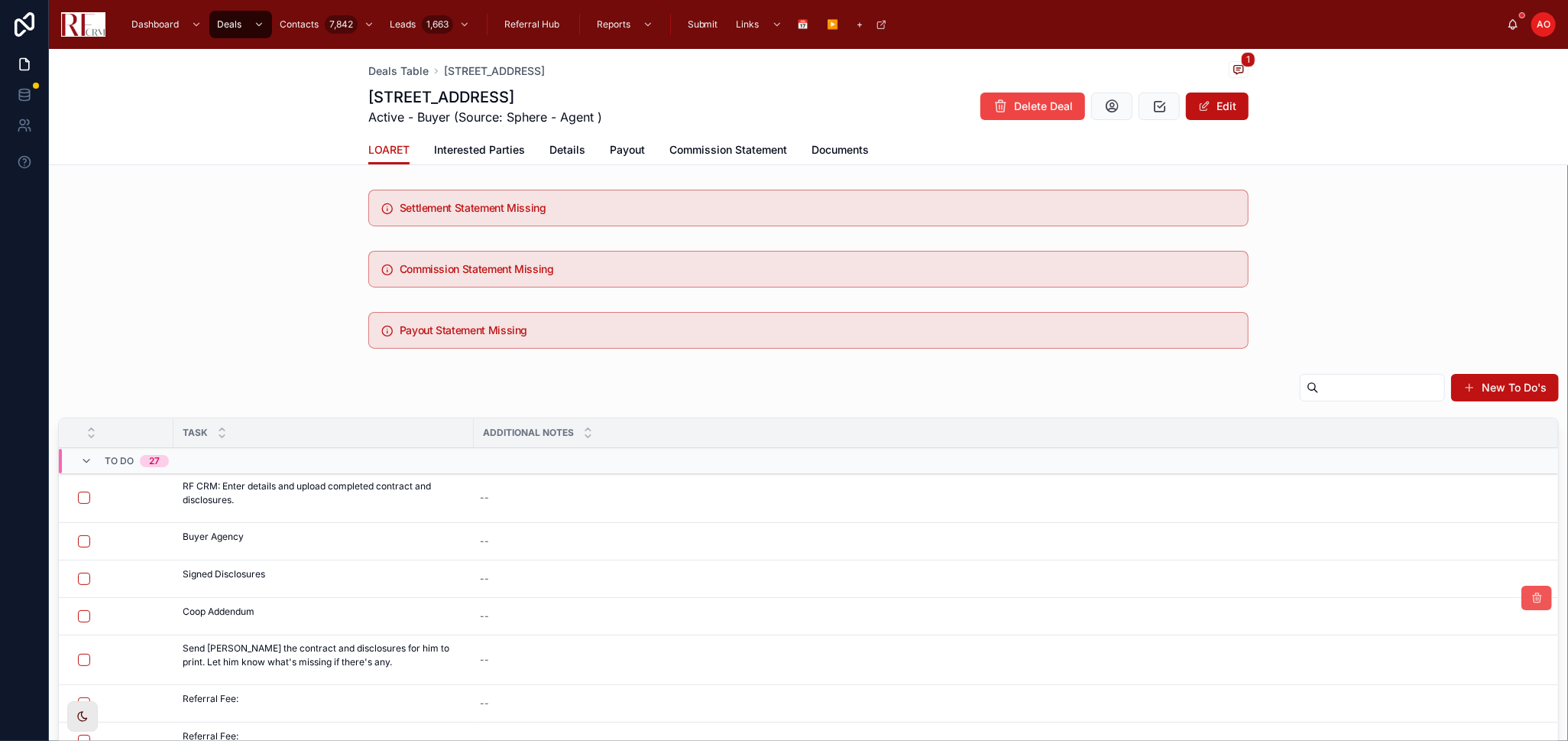
click at [1531, 602] on icon at bounding box center [1537, 598] width 12 height 12
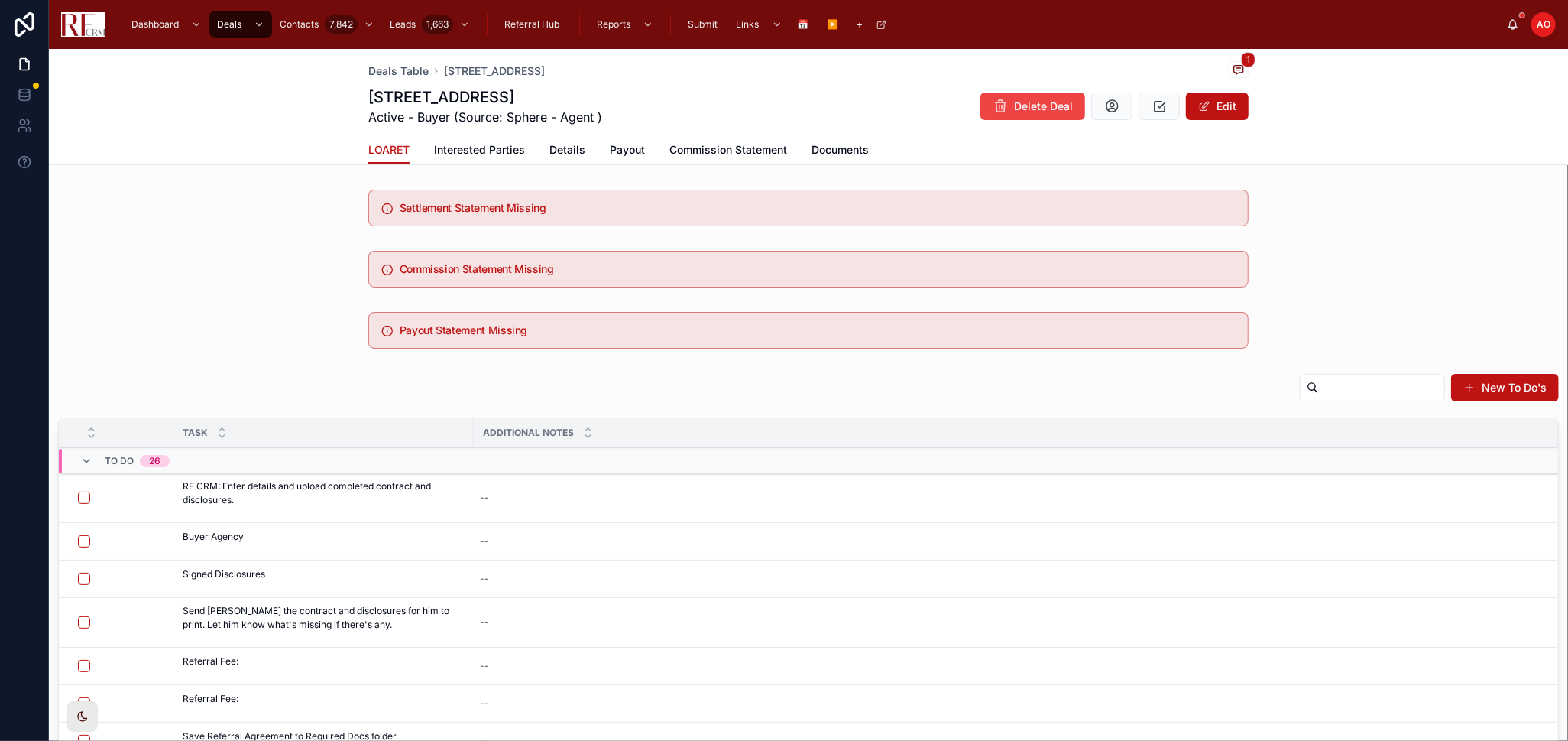
click at [551, 541] on div "--" at bounding box center [1007, 541] width 1066 height 24
type textarea "*******"
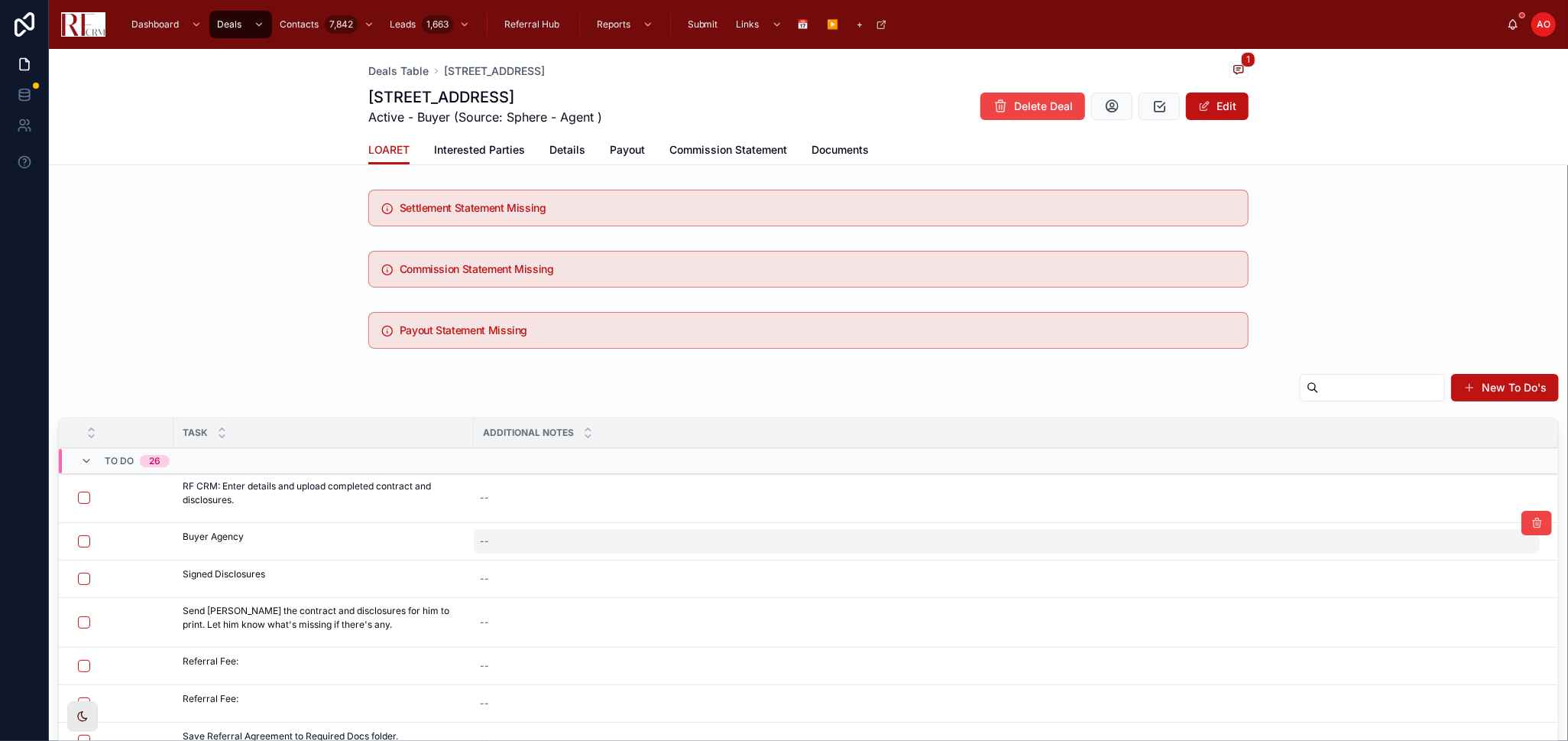
click at [552, 541] on div "--" at bounding box center [1007, 541] width 1066 height 24
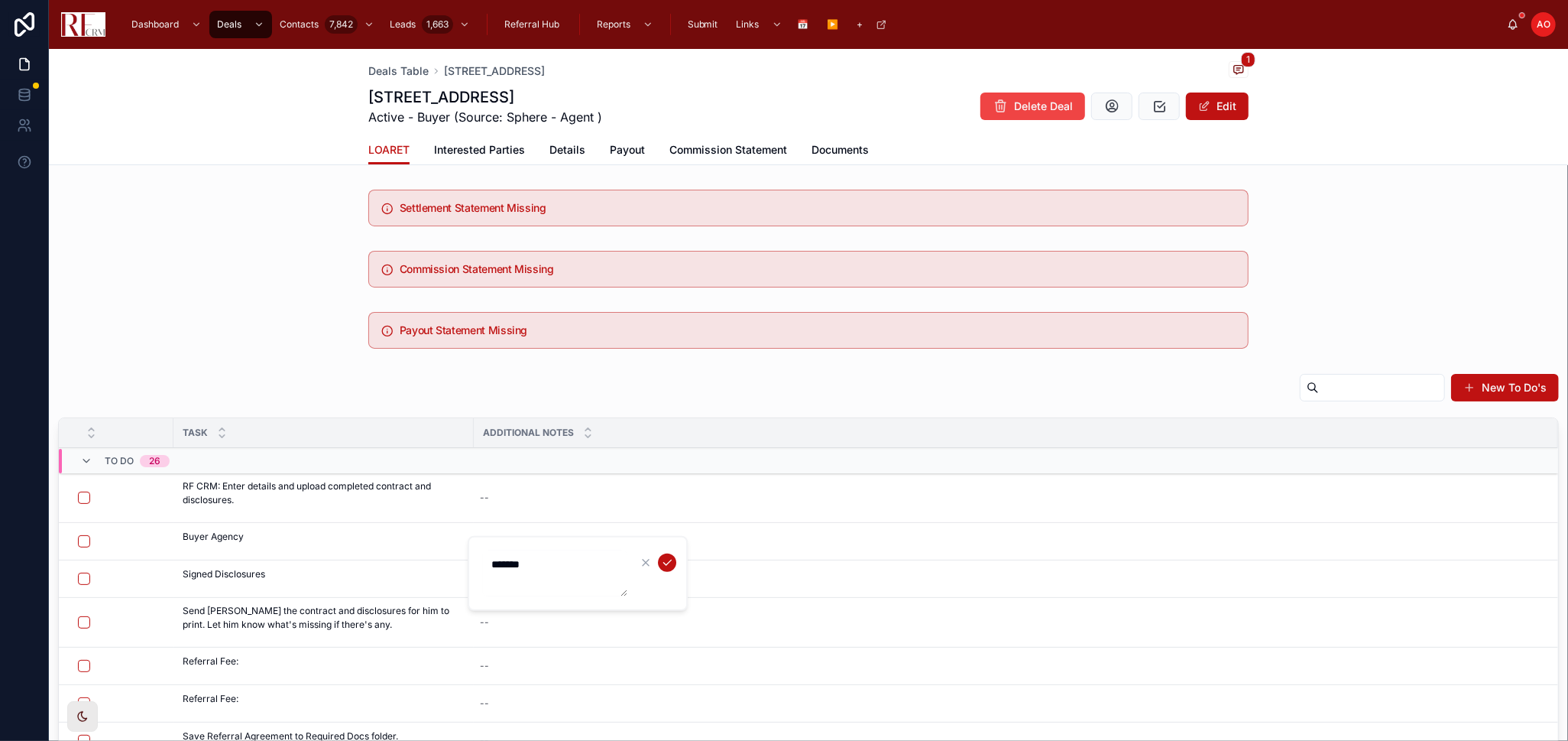
click at [541, 556] on textarea "*******" at bounding box center [554, 573] width 145 height 46
type textarea "*******"
click at [670, 561] on icon "submit" at bounding box center [668, 563] width 8 height 5
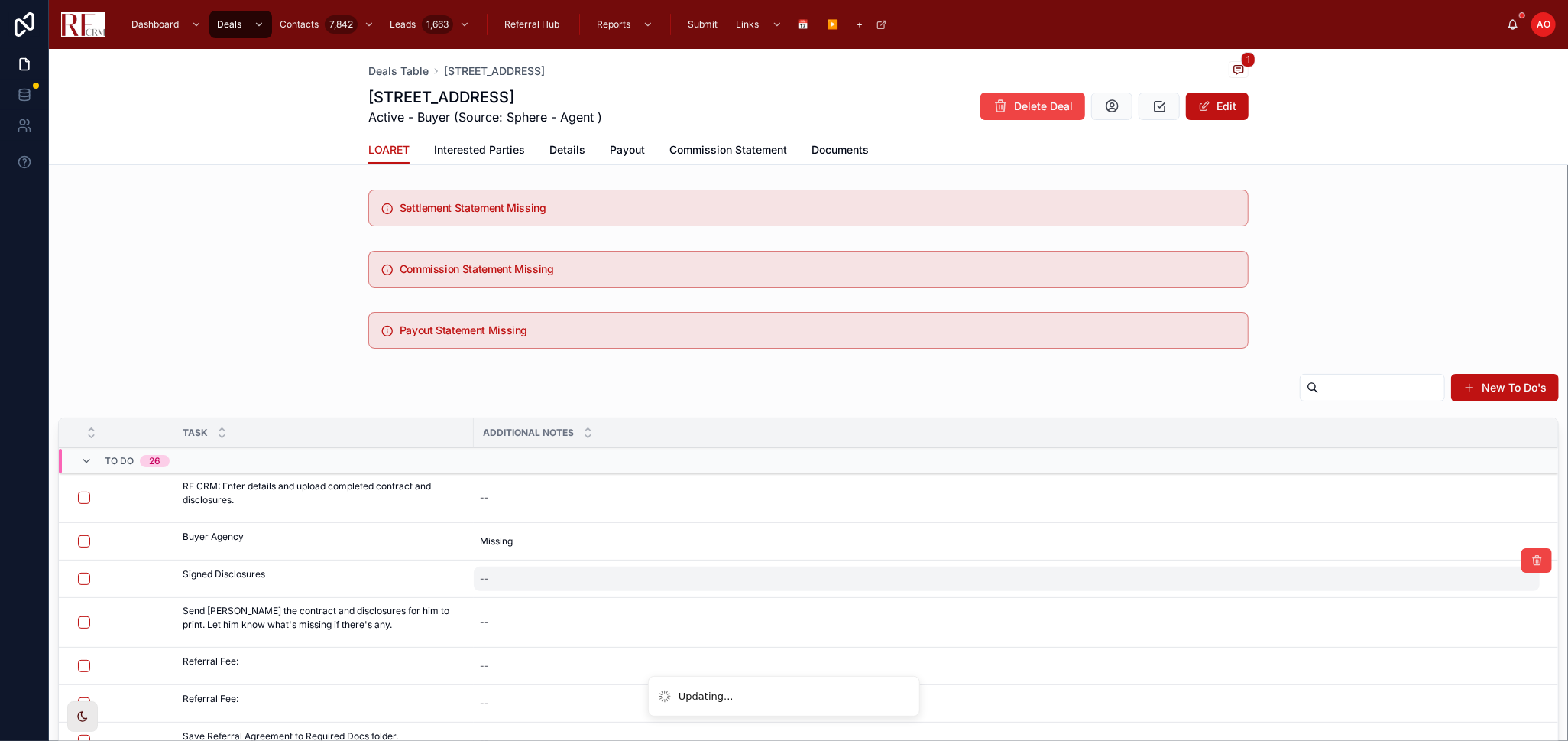
click at [550, 575] on div "--" at bounding box center [1007, 579] width 1066 height 24
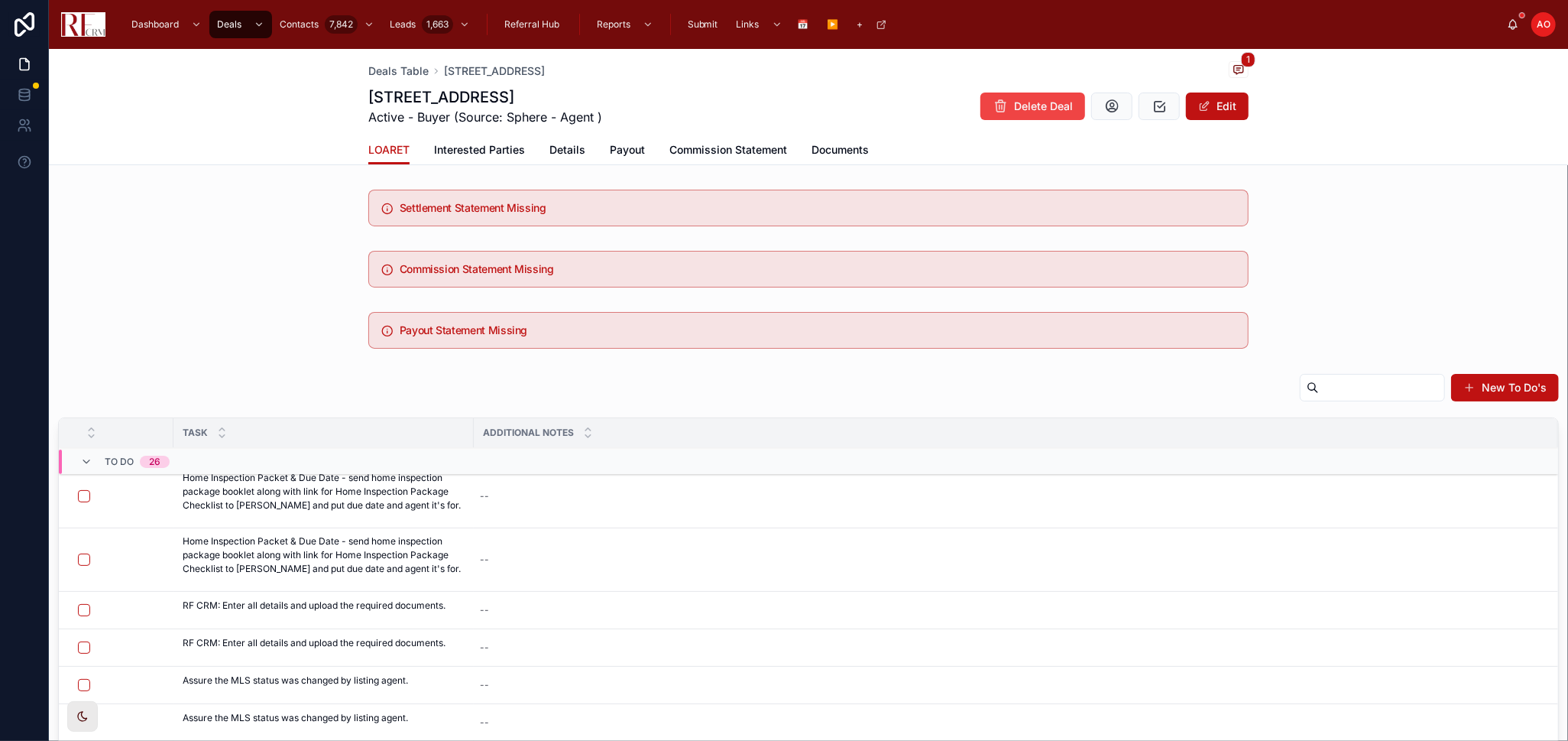
scroll to position [62, 0]
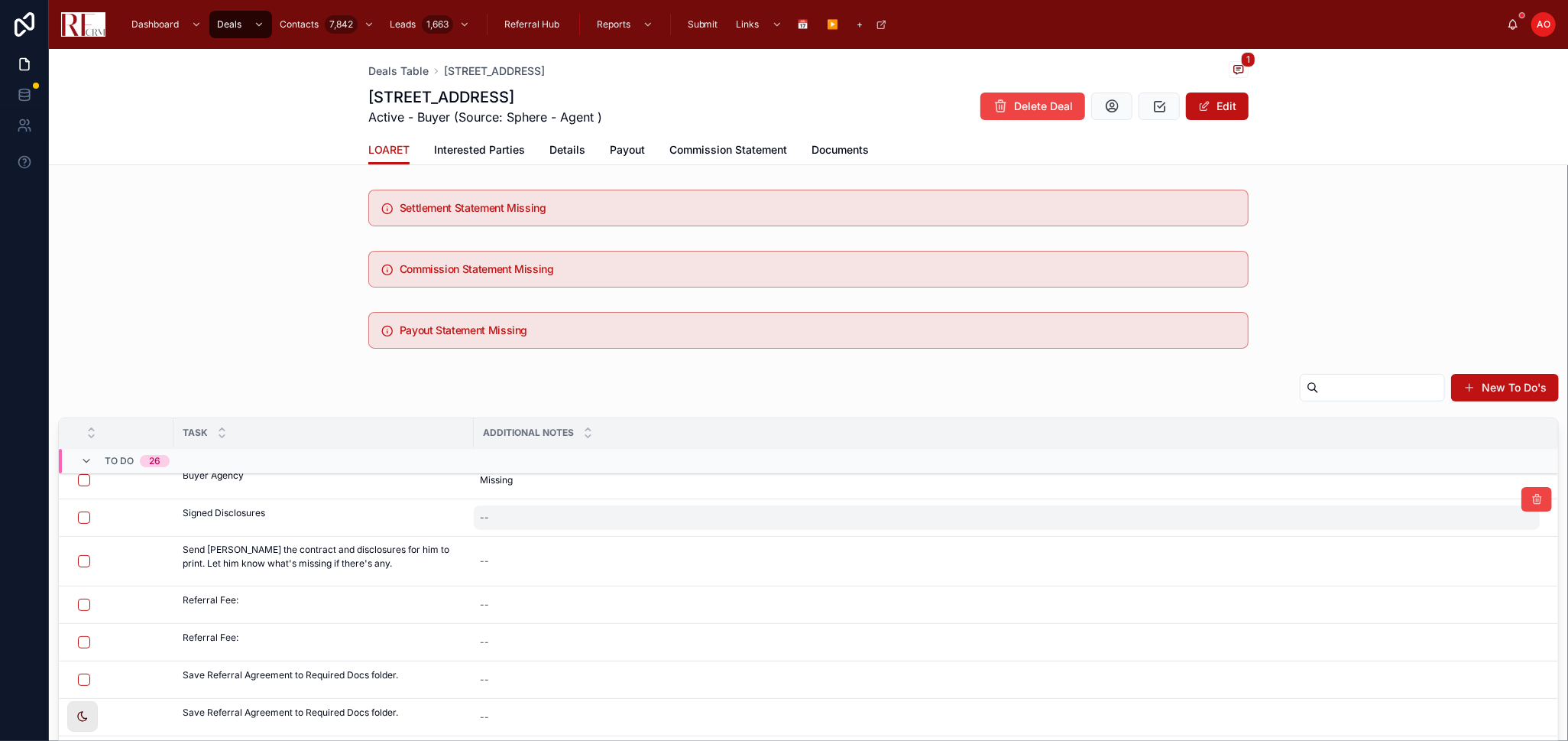
click at [503, 521] on div "--" at bounding box center [1007, 517] width 1066 height 24
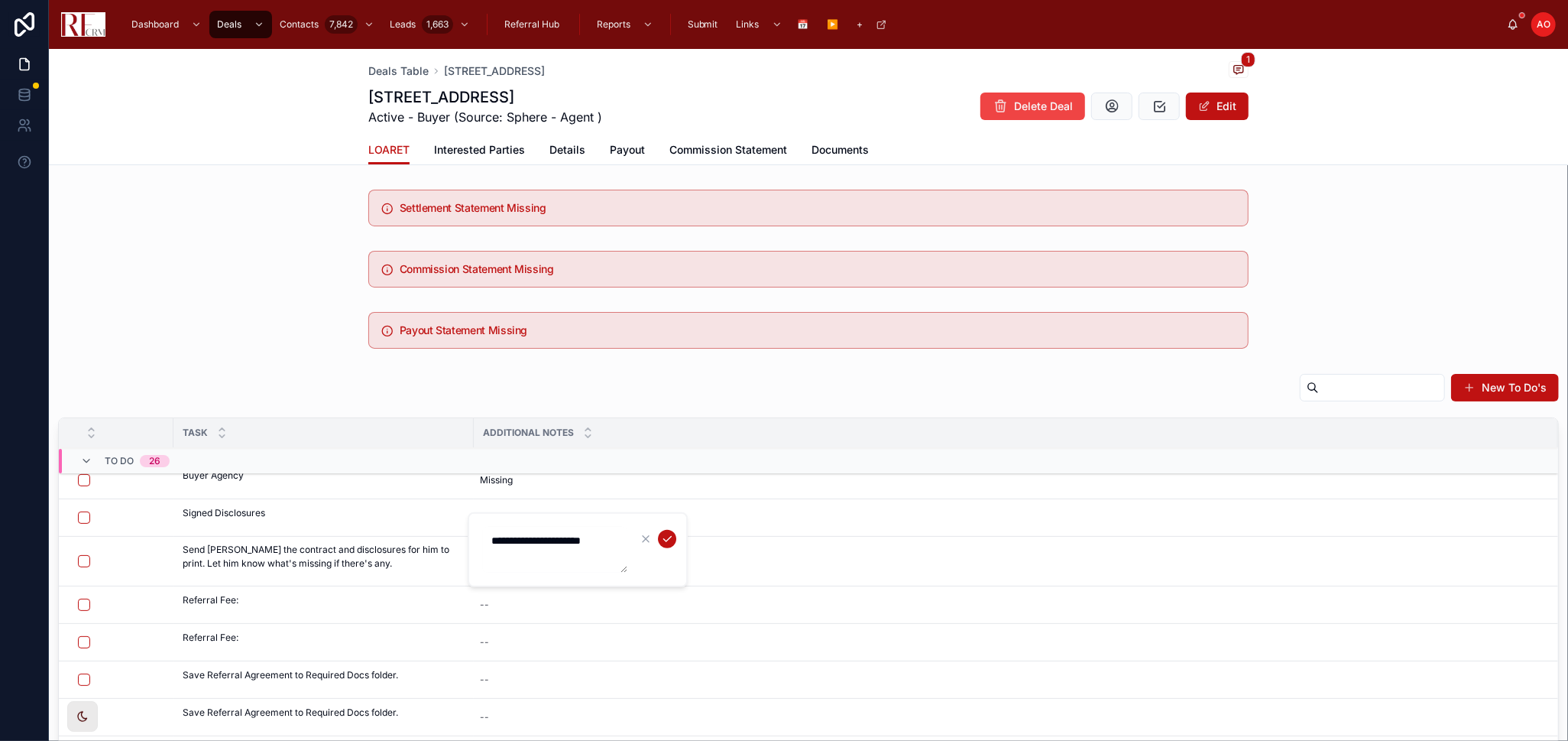
type textarea "**********"
click at [669, 533] on icon "submit" at bounding box center [668, 539] width 12 height 12
type textarea "***"
click at [669, 622] on icon "submit" at bounding box center [668, 626] width 12 height 12
click at [1531, 540] on icon at bounding box center [1537, 537] width 12 height 12
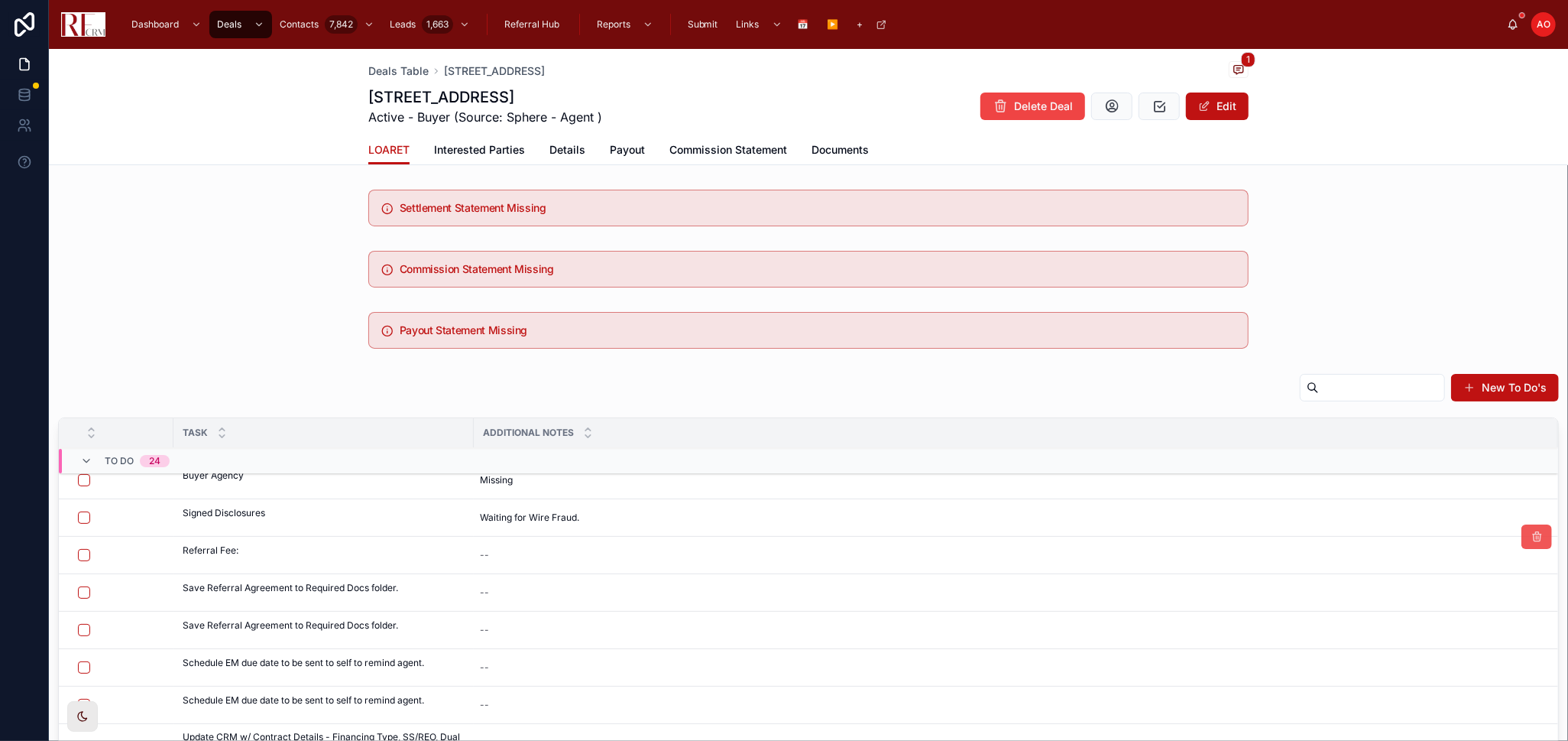
click at [1531, 537] on icon at bounding box center [1537, 537] width 12 height 12
click at [0, 0] on icon at bounding box center [0, 0] width 0 height 0
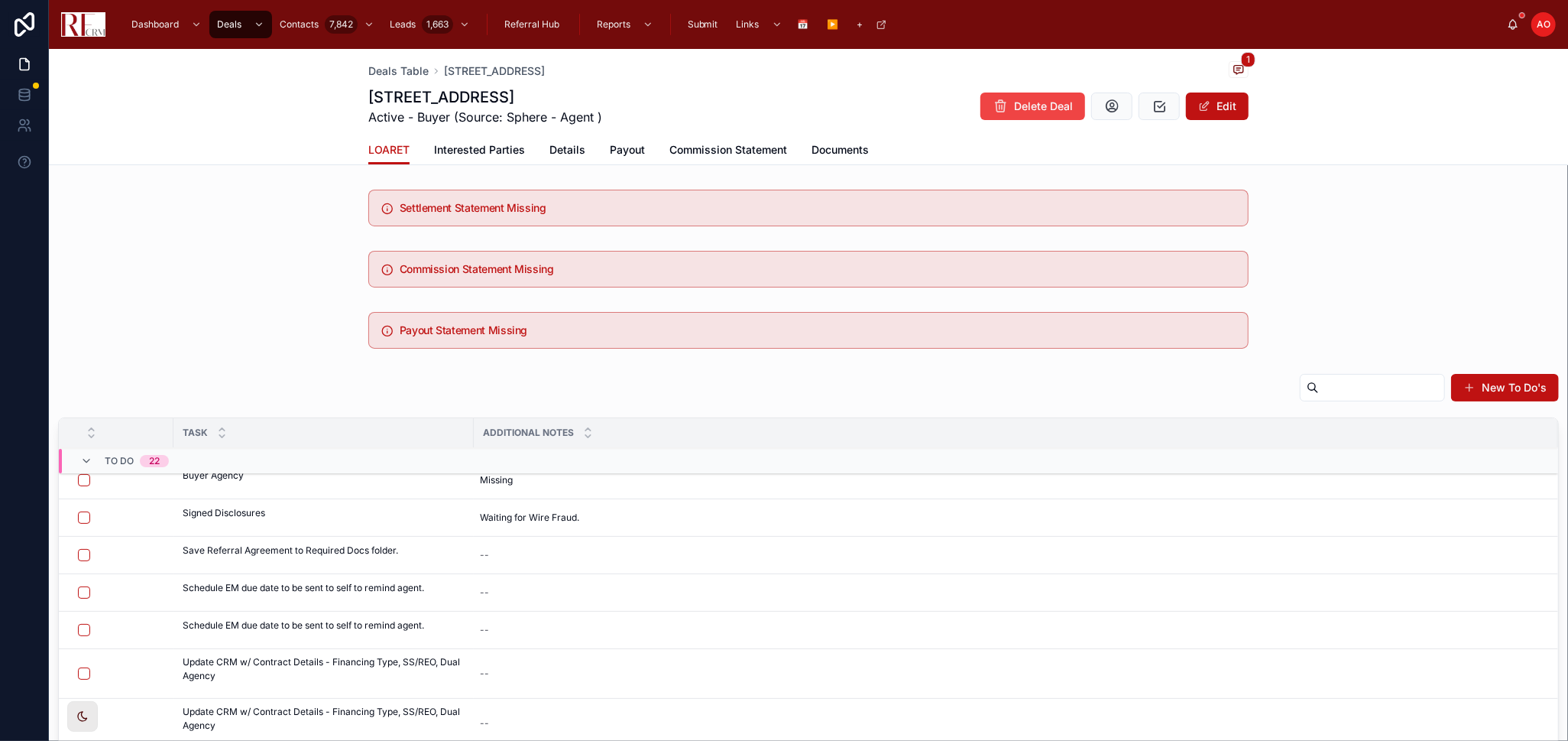
click at [0, 0] on icon at bounding box center [0, 0] width 0 height 0
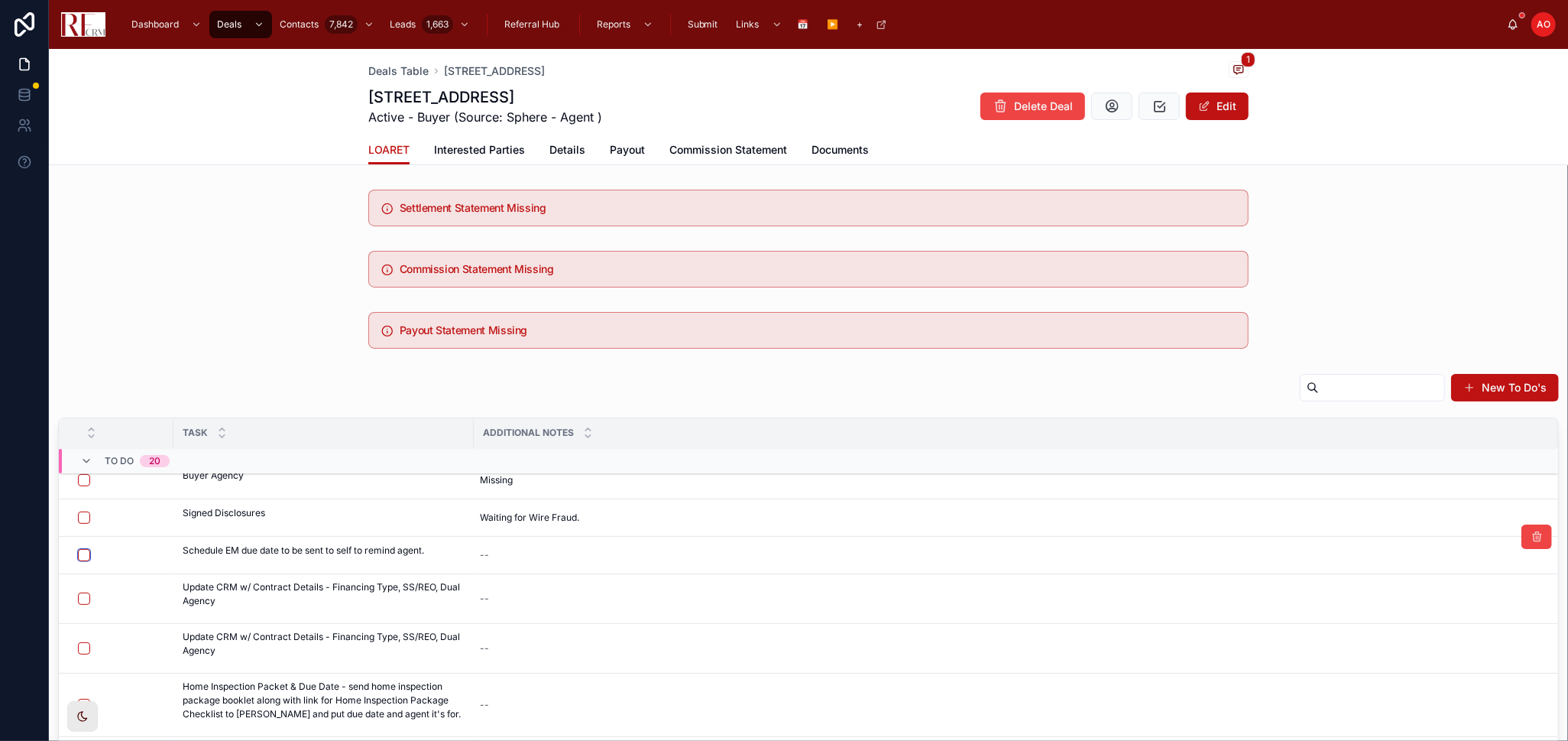
click at [84, 560] on button "button" at bounding box center [84, 555] width 12 height 12
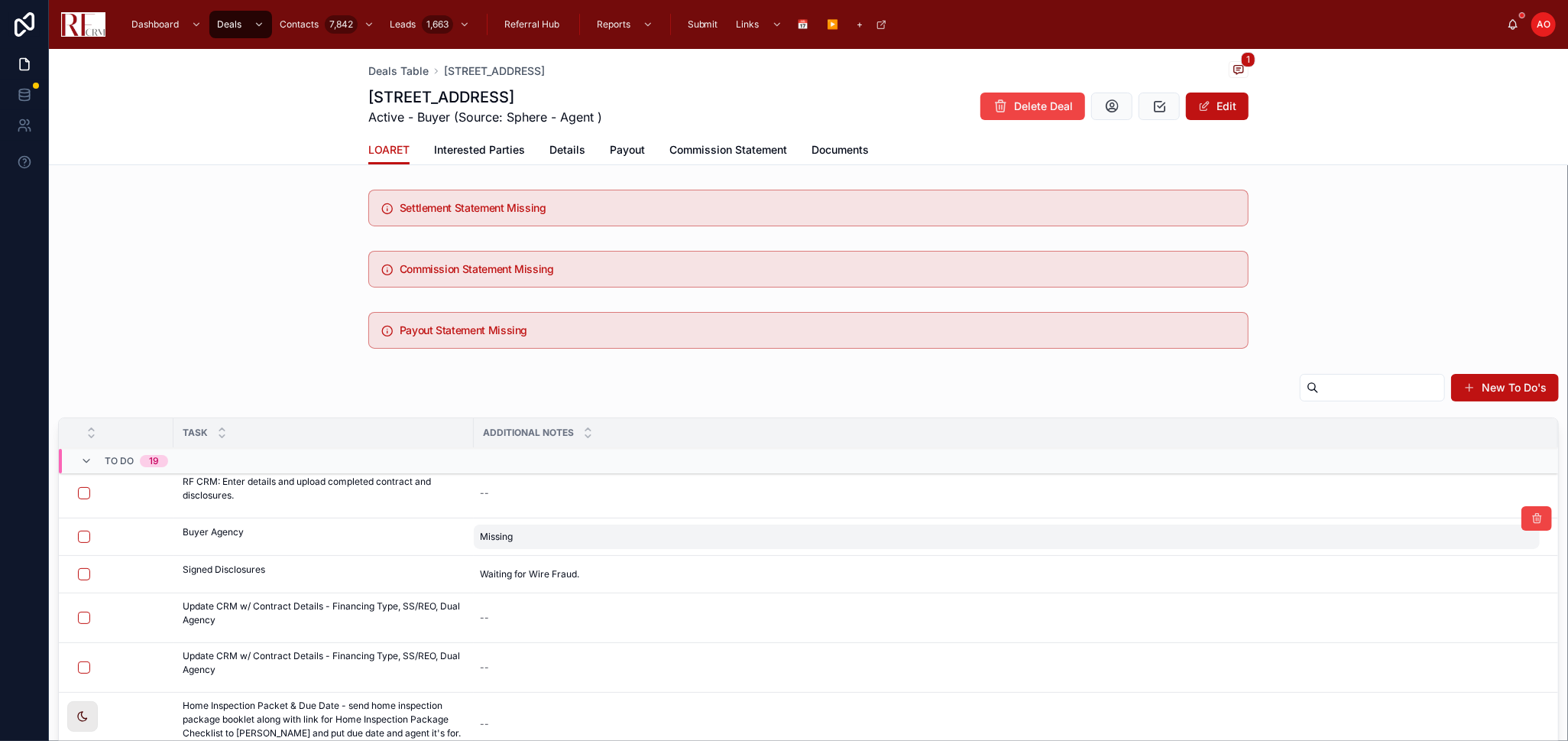
scroll to position [85, 0]
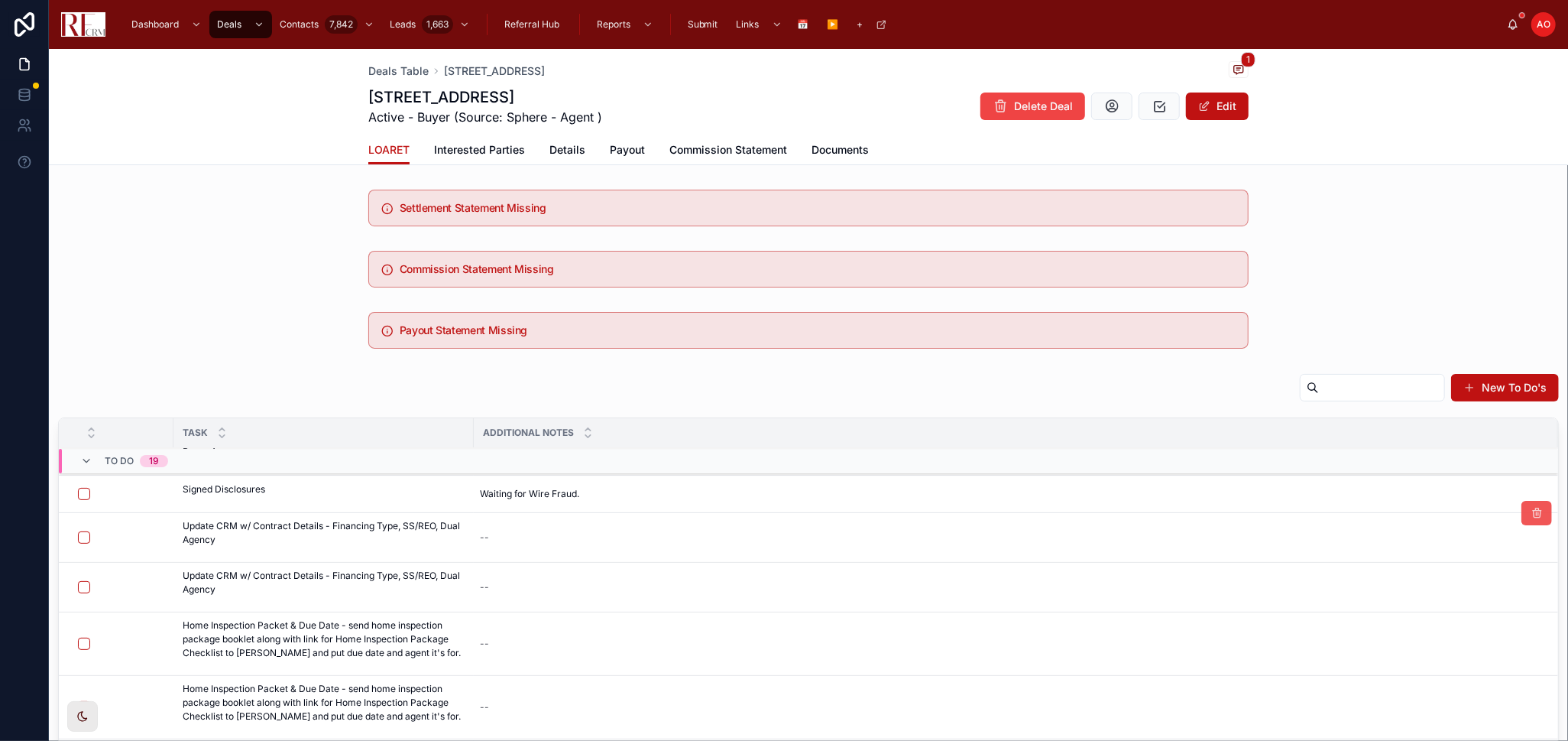
click at [1522, 518] on button at bounding box center [1537, 512] width 30 height 24
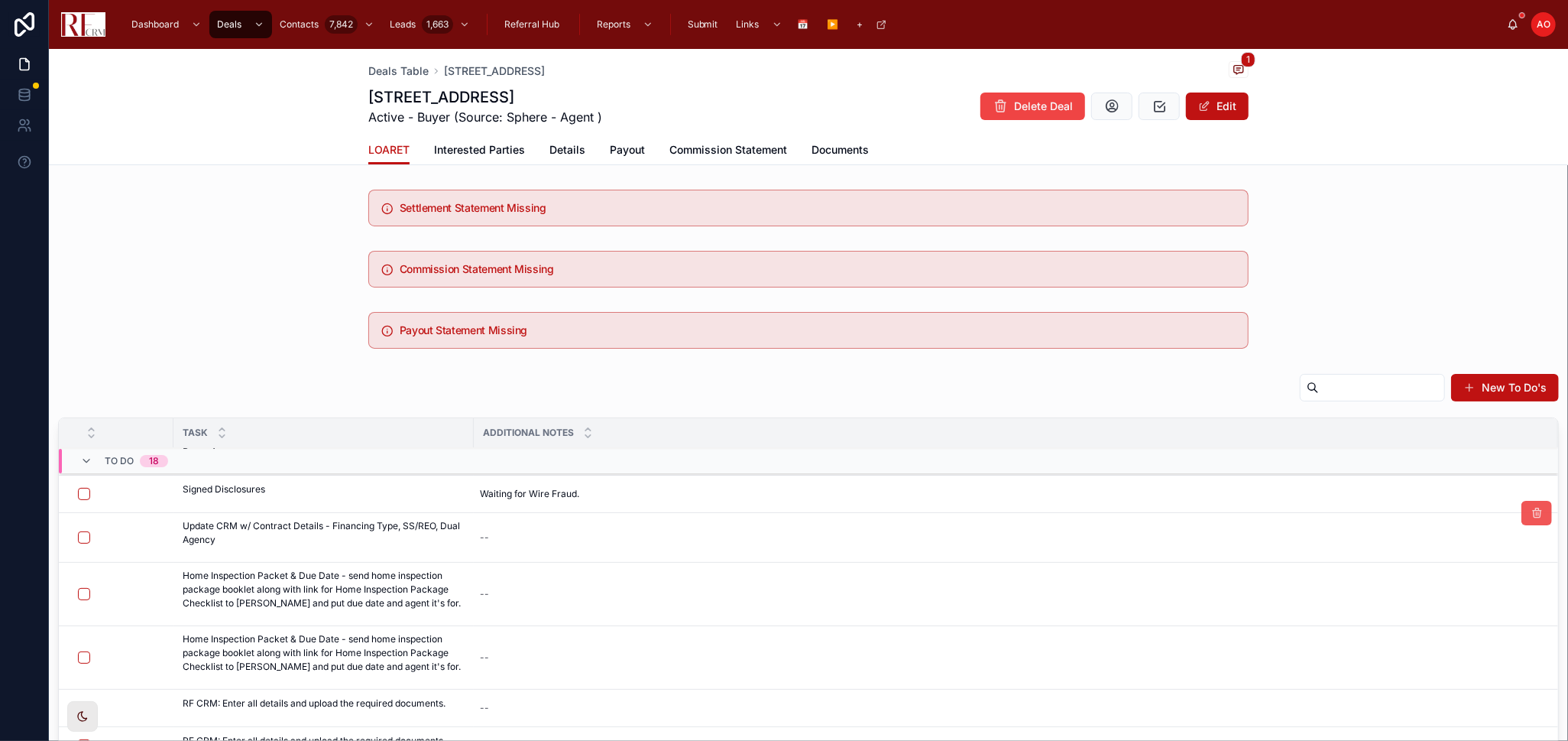
click at [1522, 520] on button at bounding box center [1537, 512] width 30 height 24
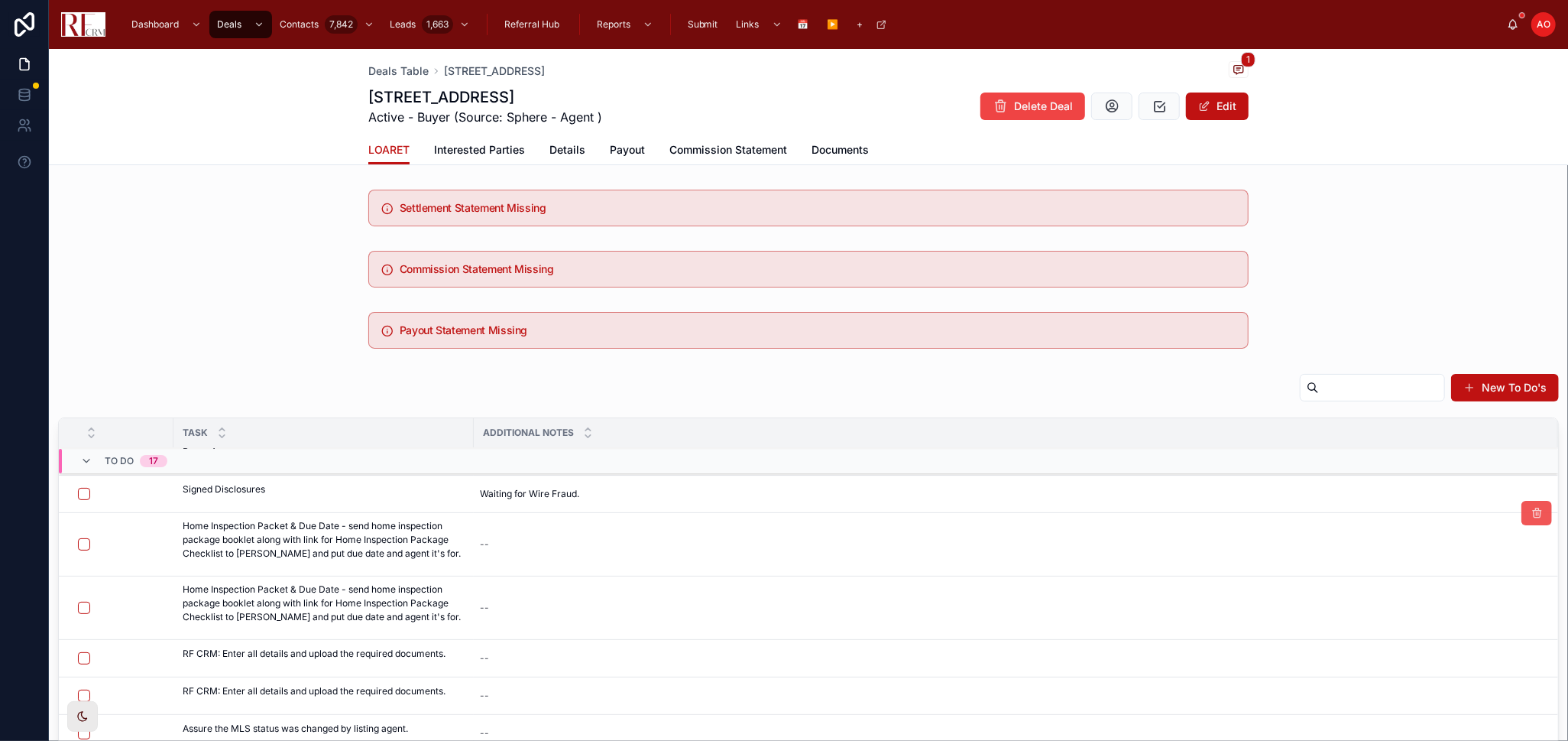
click at [1531, 511] on icon at bounding box center [1537, 513] width 12 height 12
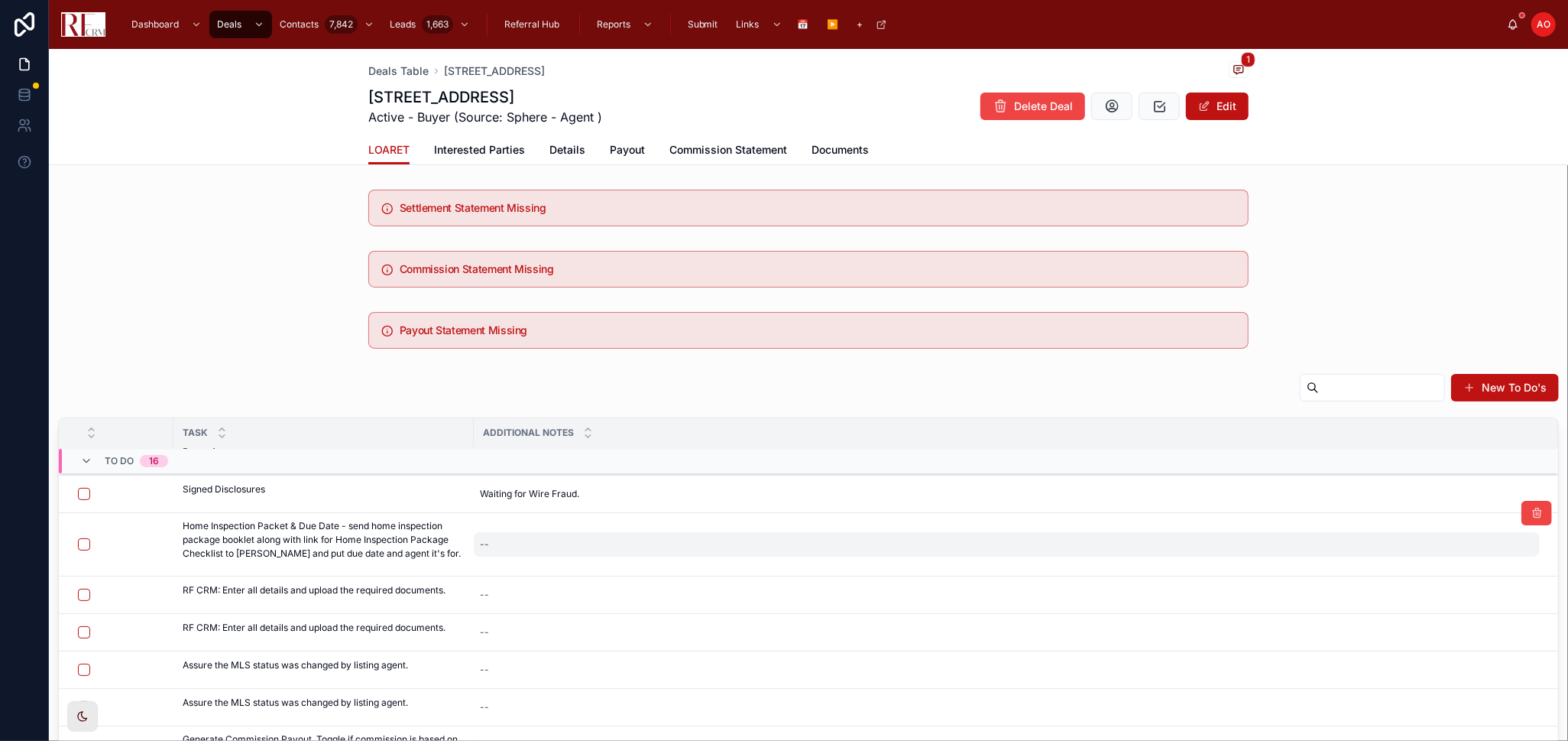
click at [493, 541] on div "--" at bounding box center [1007, 544] width 1066 height 24
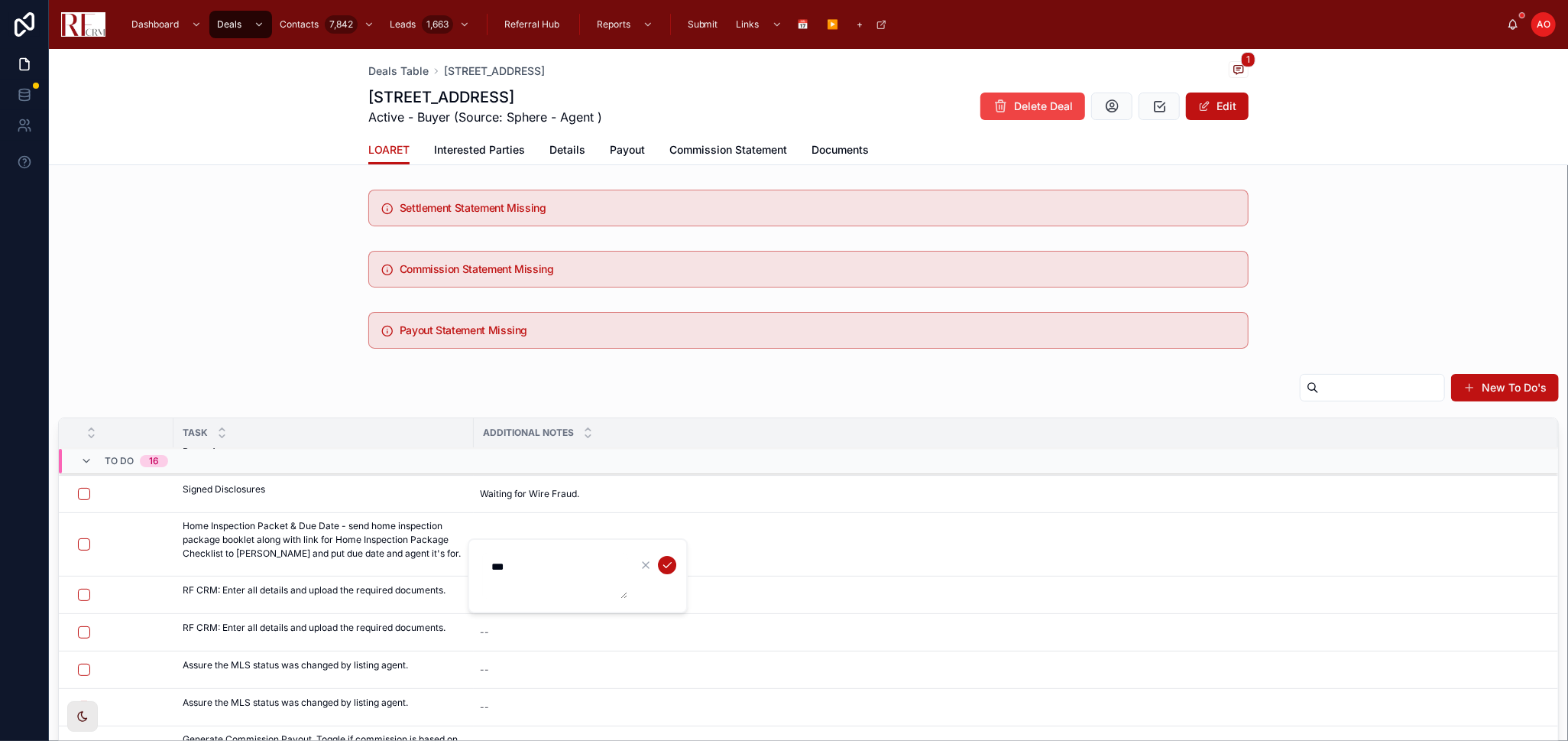
type textarea "***"
click at [669, 566] on icon "submit" at bounding box center [668, 565] width 12 height 12
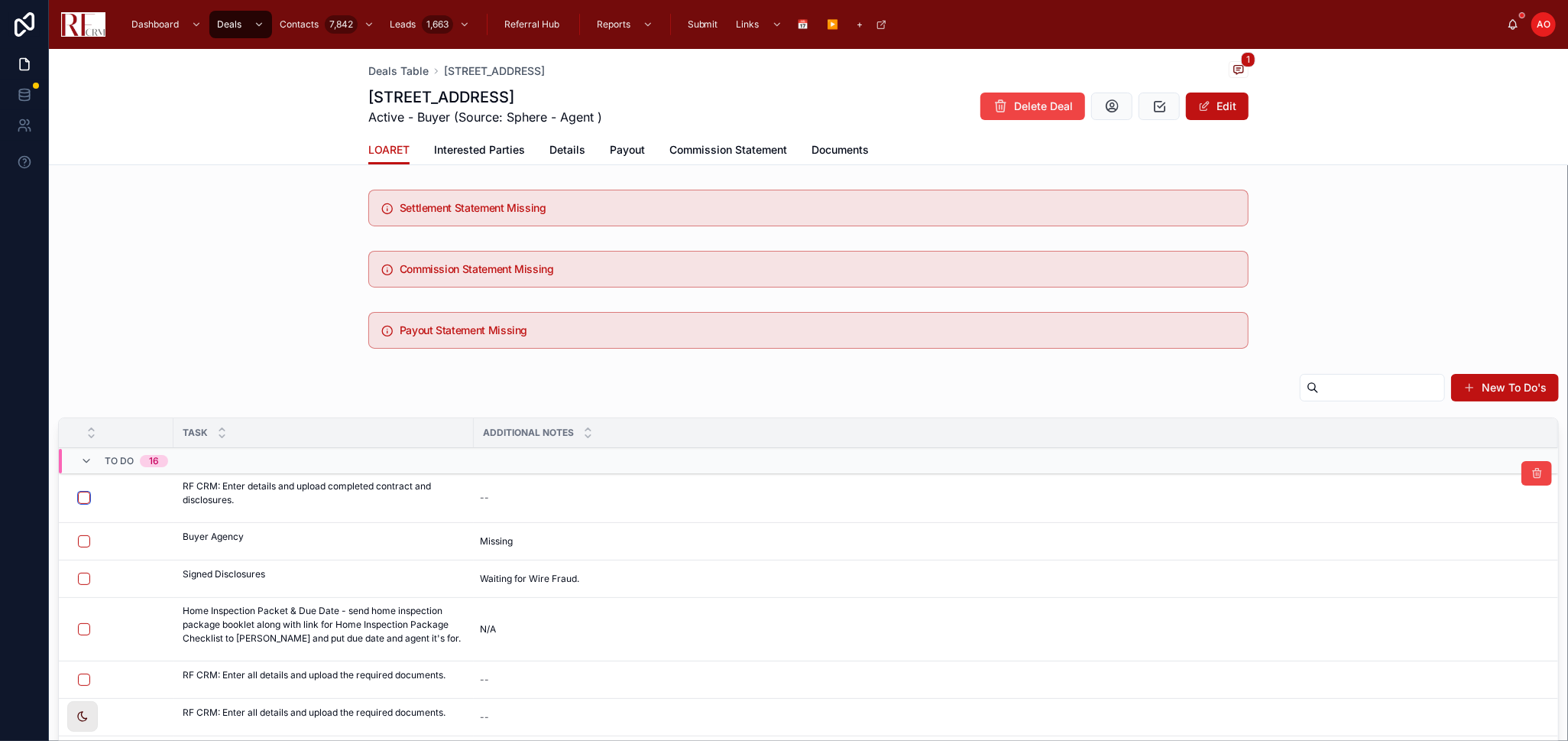
click at [87, 500] on button "button" at bounding box center [84, 498] width 12 height 12
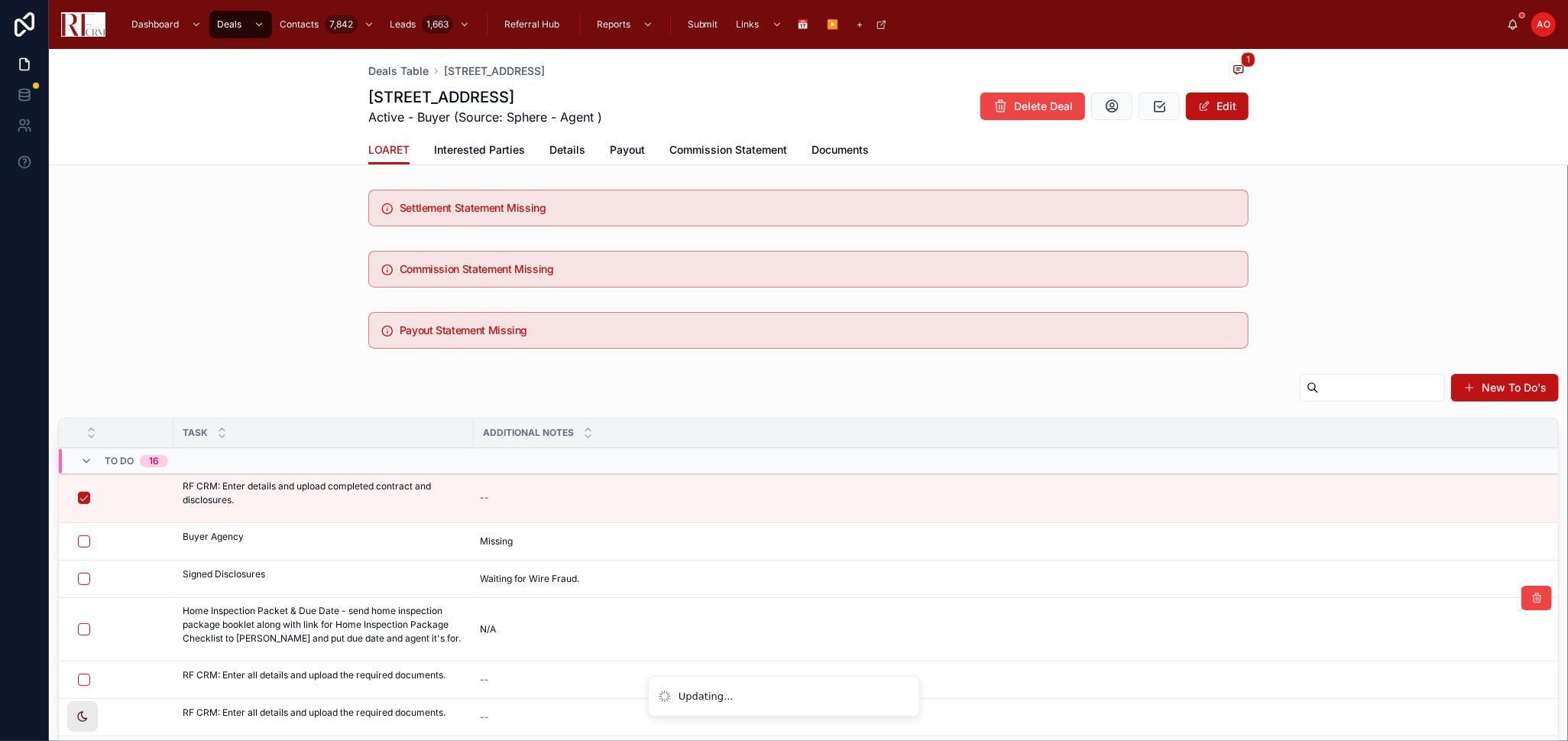
scroll to position [85, 0]
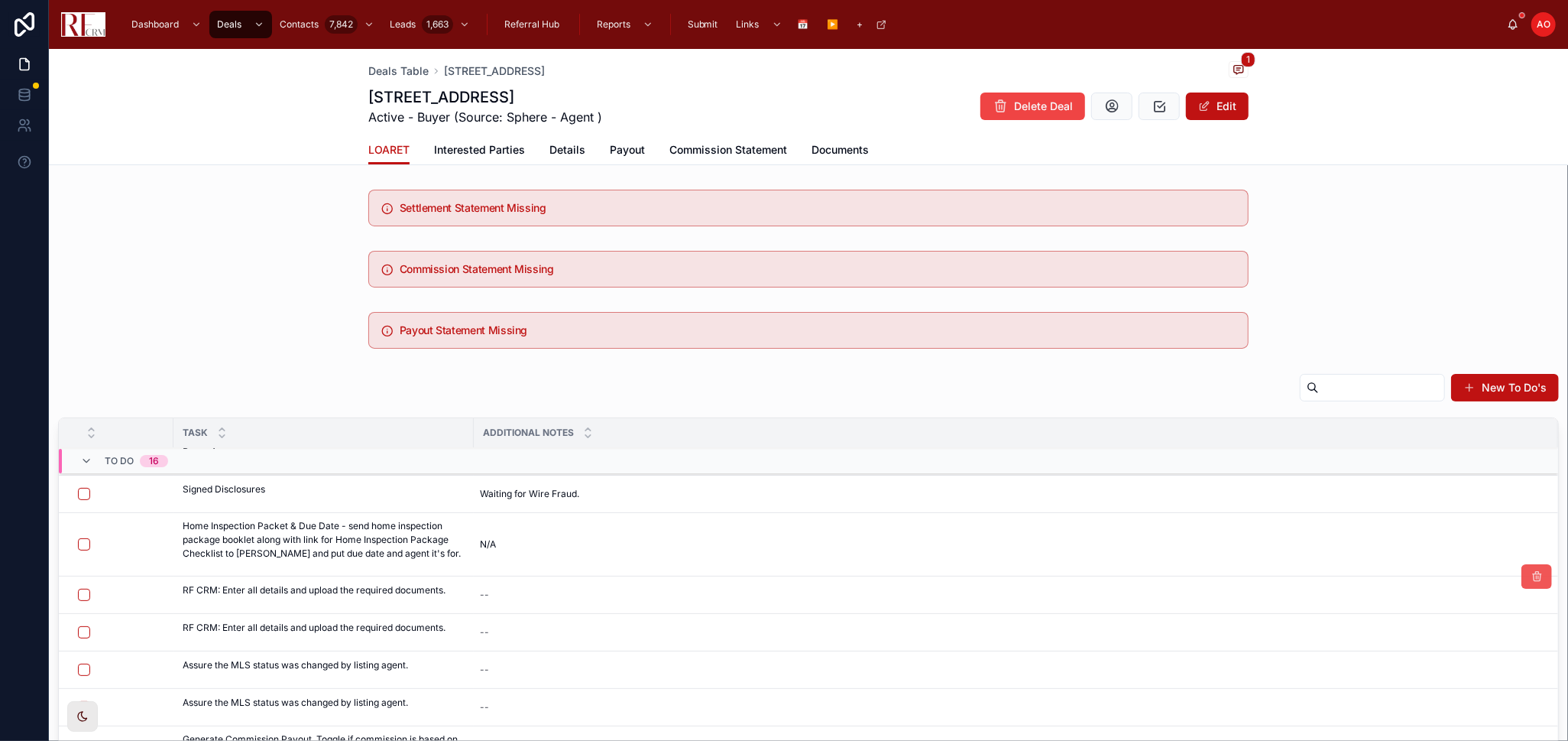
click at [1531, 575] on icon at bounding box center [1537, 577] width 12 height 12
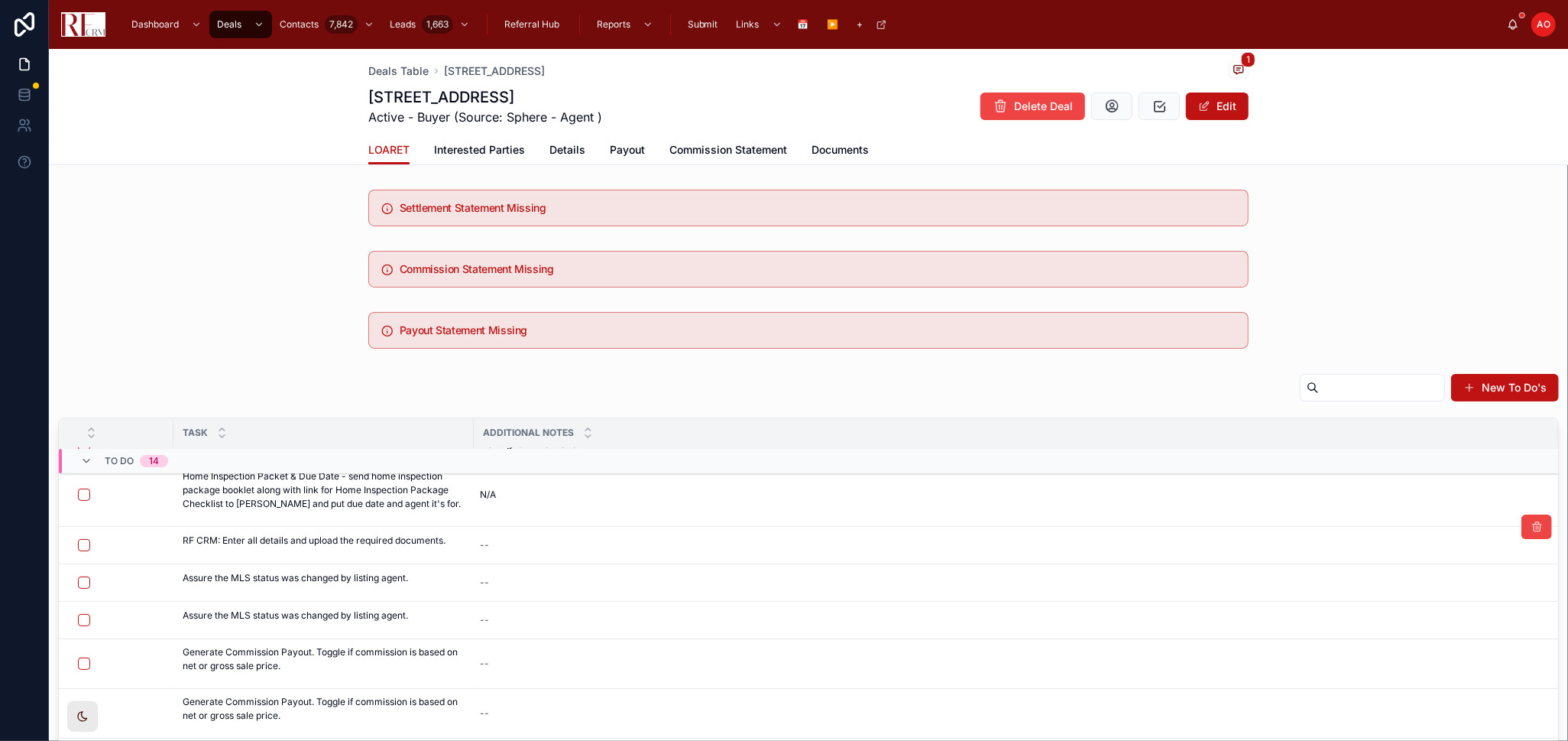
scroll to position [72, 0]
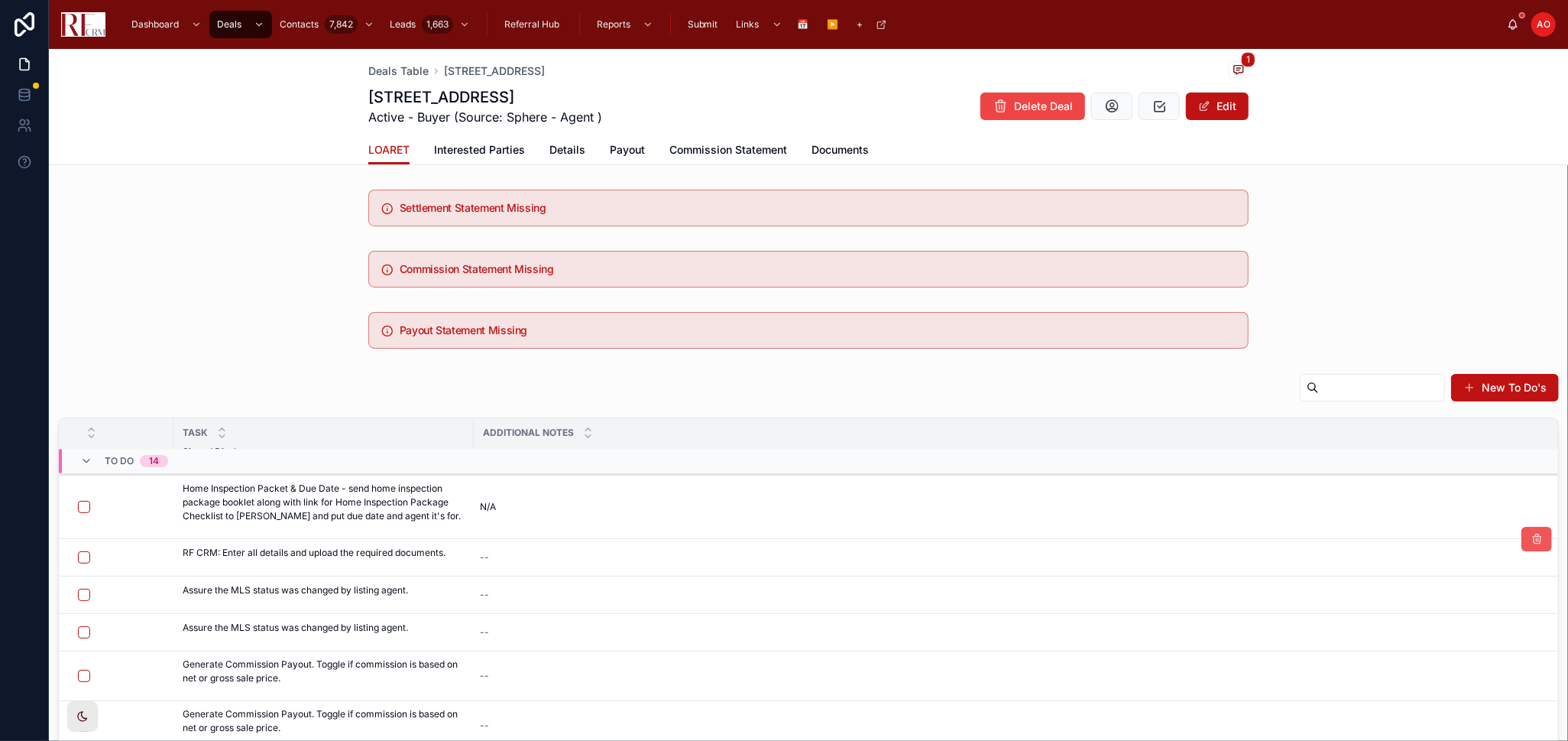
click at [1531, 541] on icon at bounding box center [1537, 539] width 12 height 12
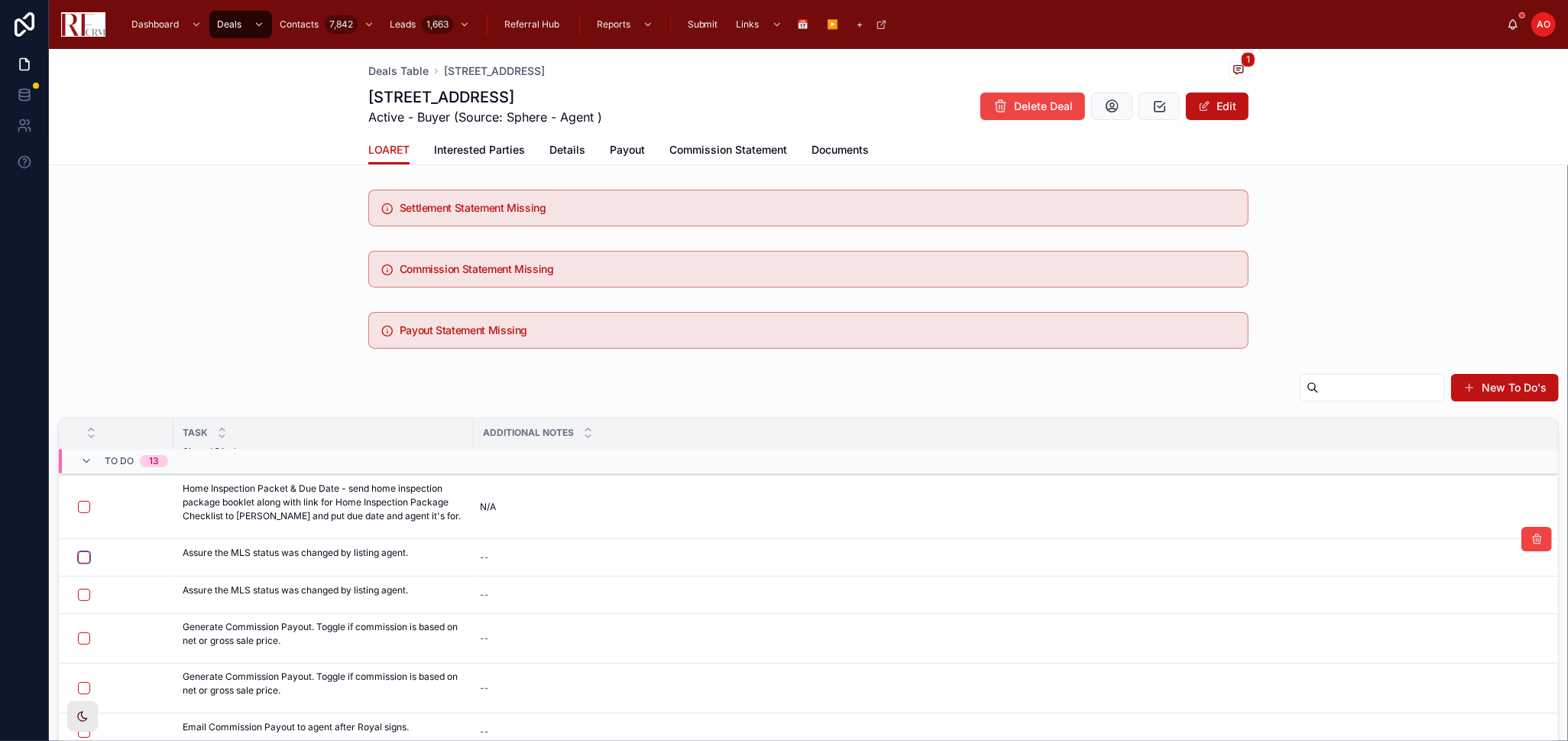
click at [82, 562] on button "button" at bounding box center [84, 558] width 12 height 12
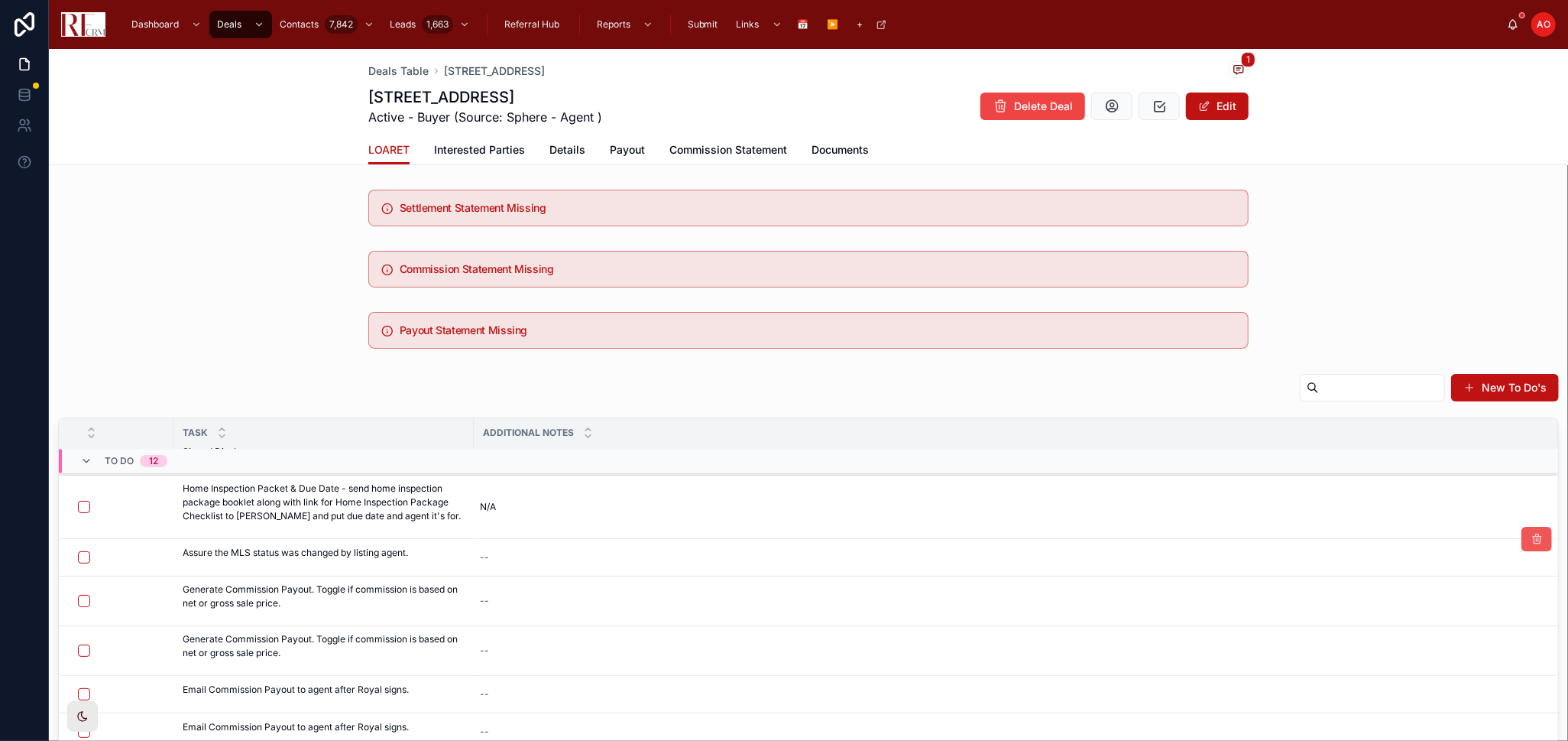
click at [1531, 536] on icon at bounding box center [1537, 539] width 12 height 12
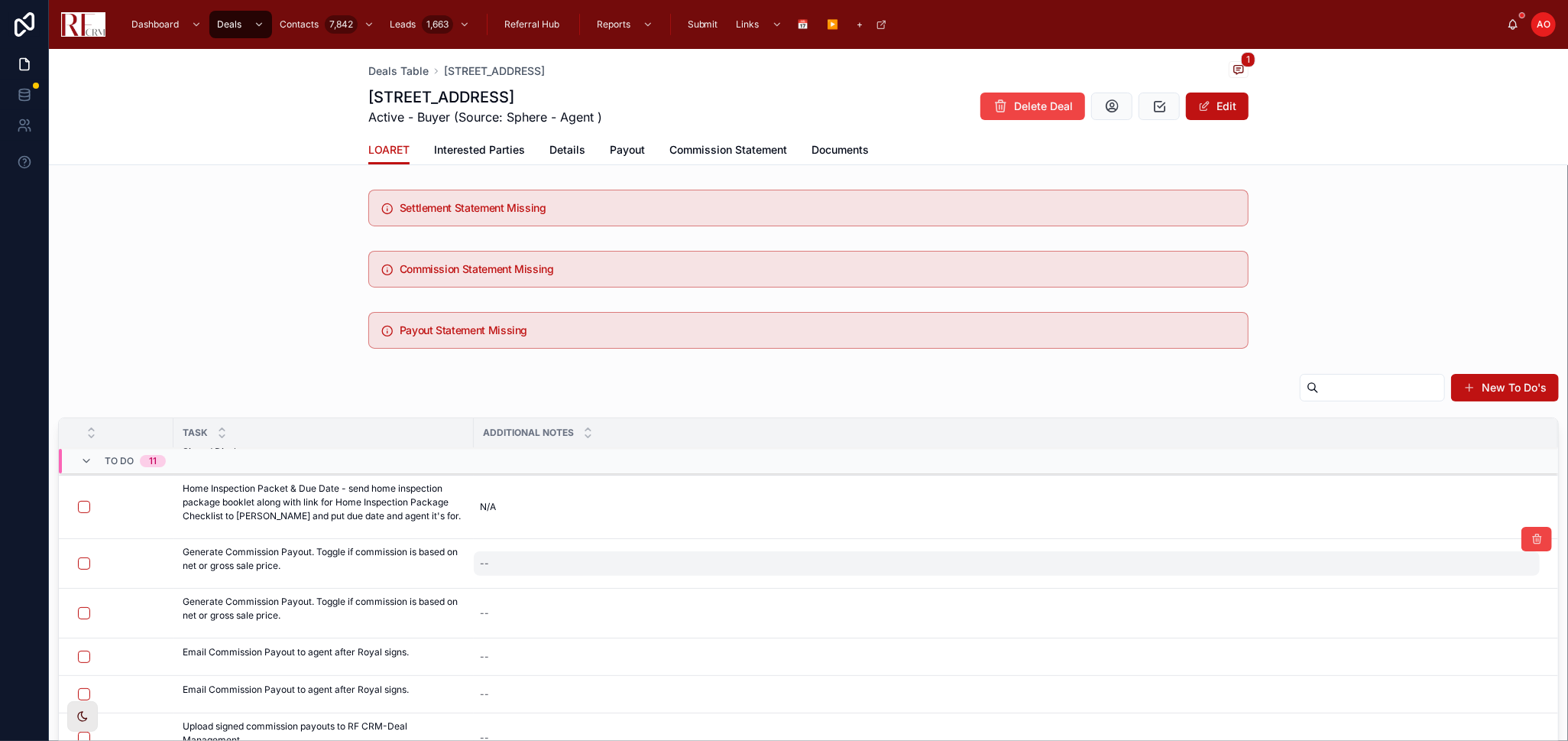
click at [530, 562] on div "--" at bounding box center [1007, 563] width 1066 height 24
type textarea "**"
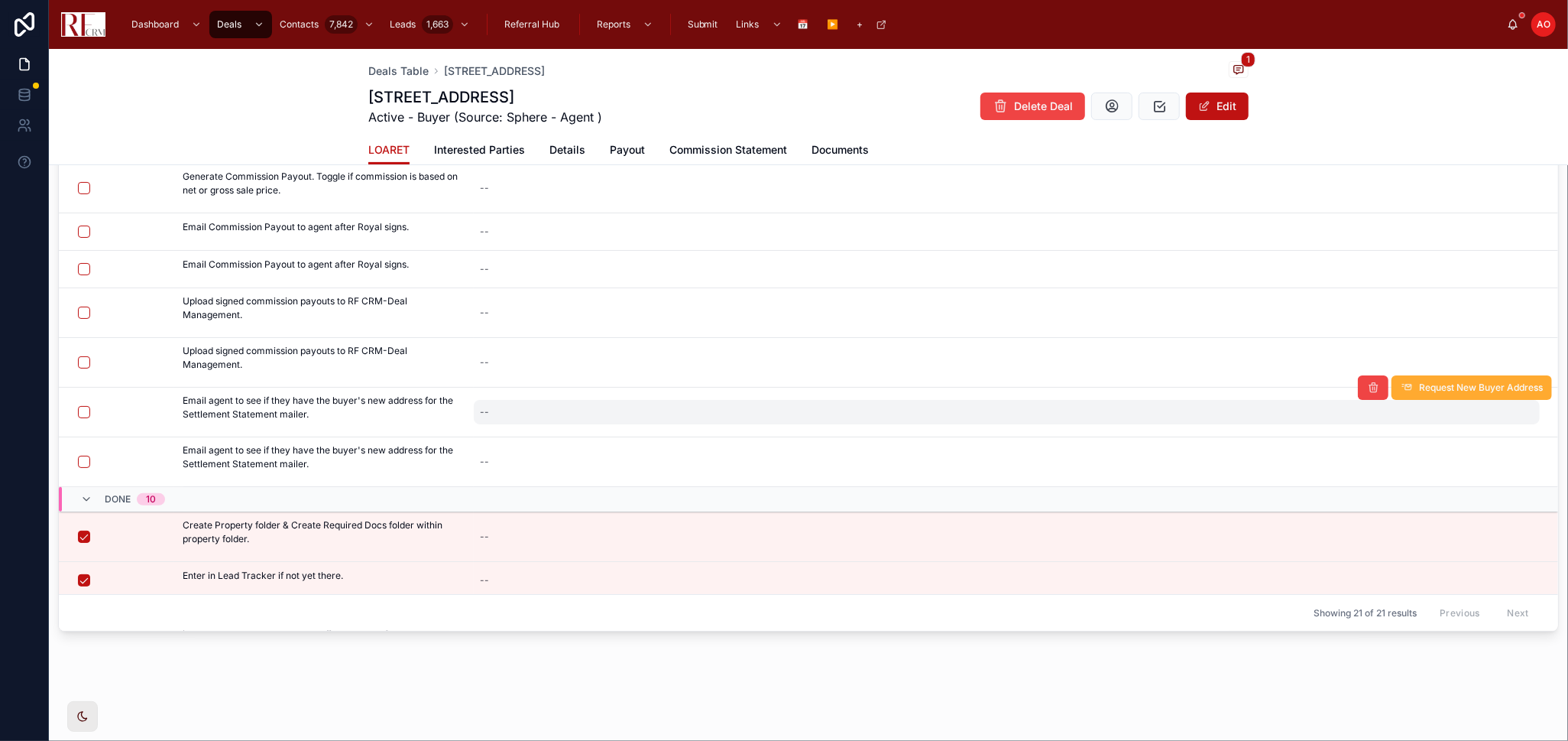
scroll to position [0, 0]
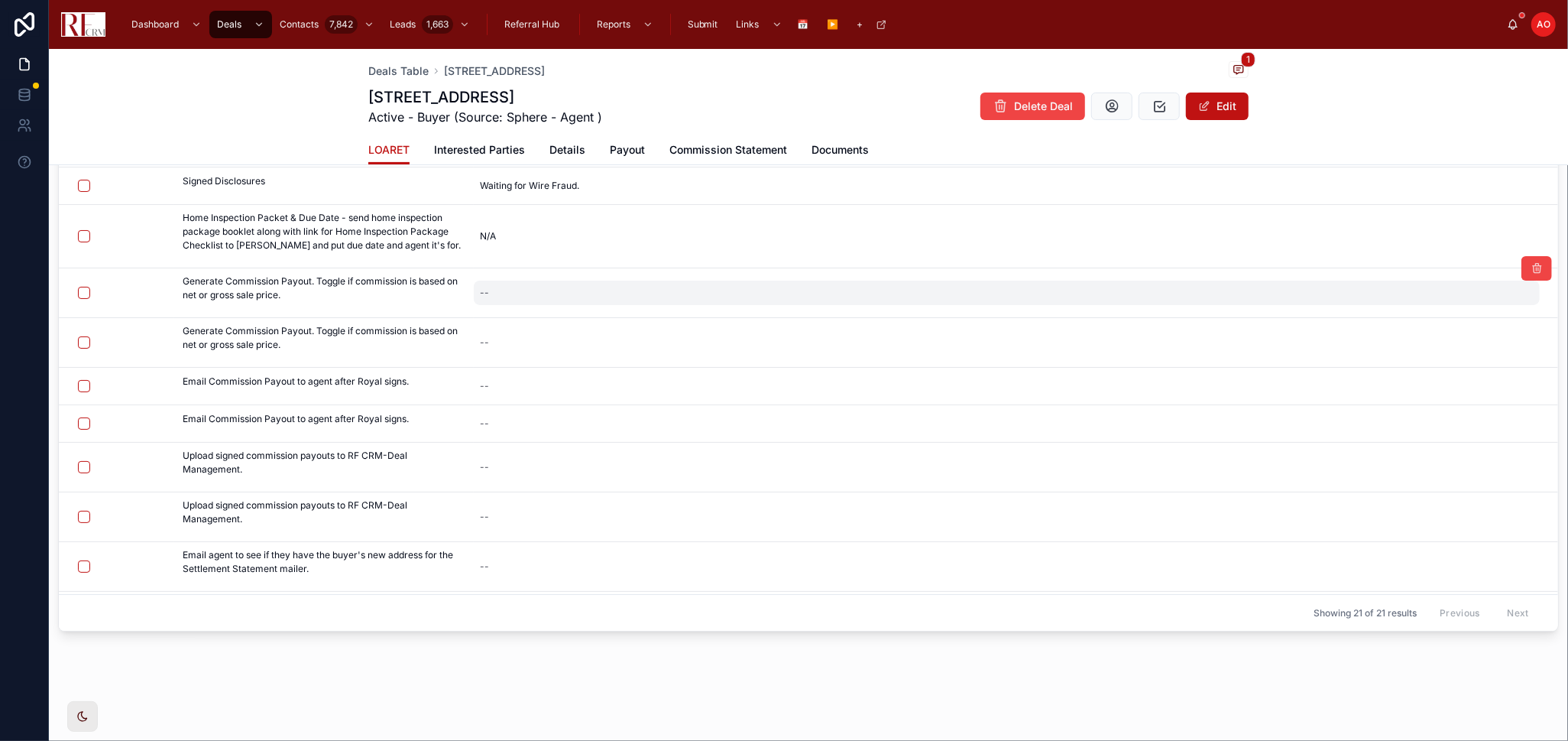
click at [502, 296] on div "--" at bounding box center [1007, 292] width 1066 height 24
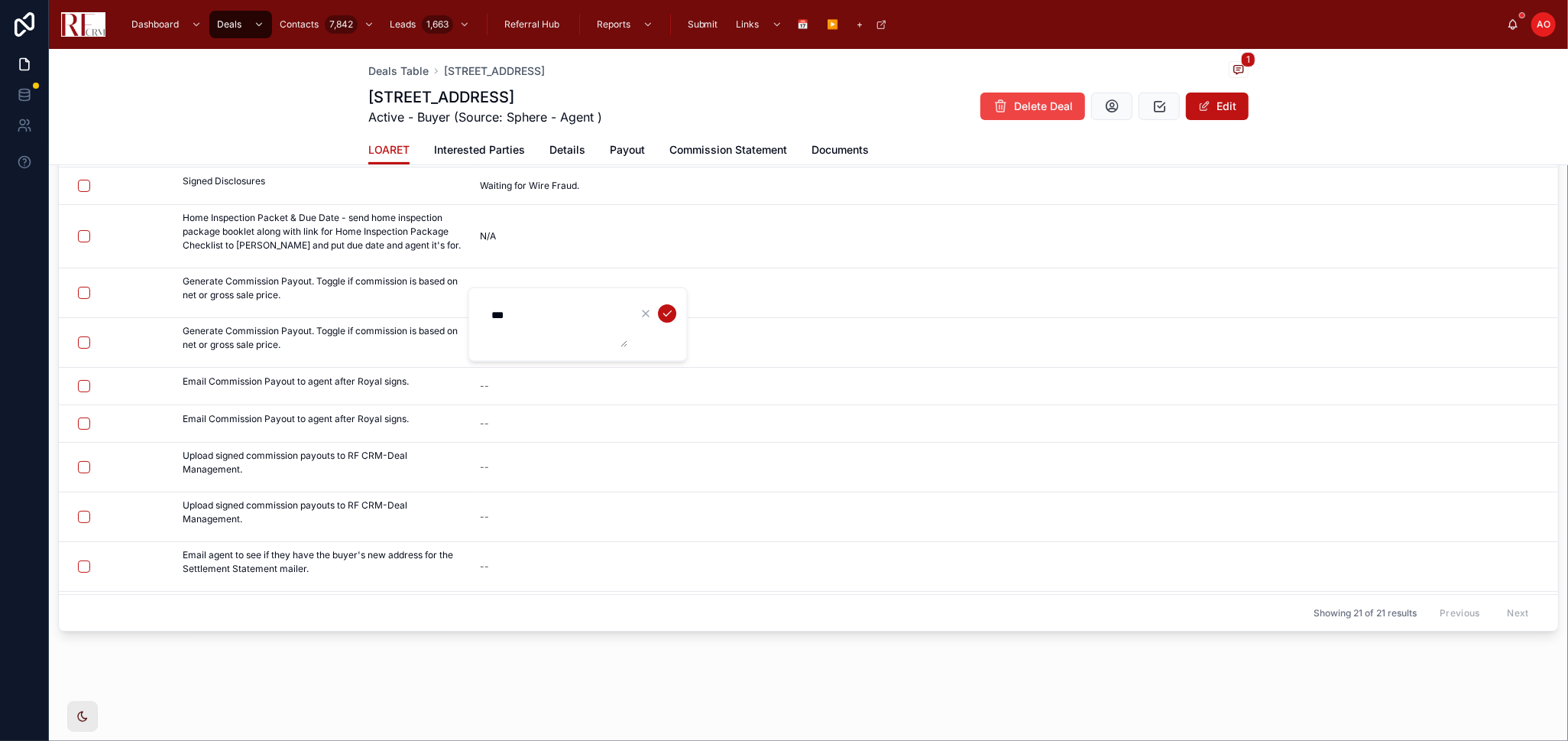
click at [519, 312] on textarea "***" at bounding box center [554, 323] width 145 height 46
type textarea "**********"
click at [672, 309] on button "submit" at bounding box center [667, 313] width 19 height 19
click at [1522, 318] on button at bounding box center [1537, 318] width 30 height 24
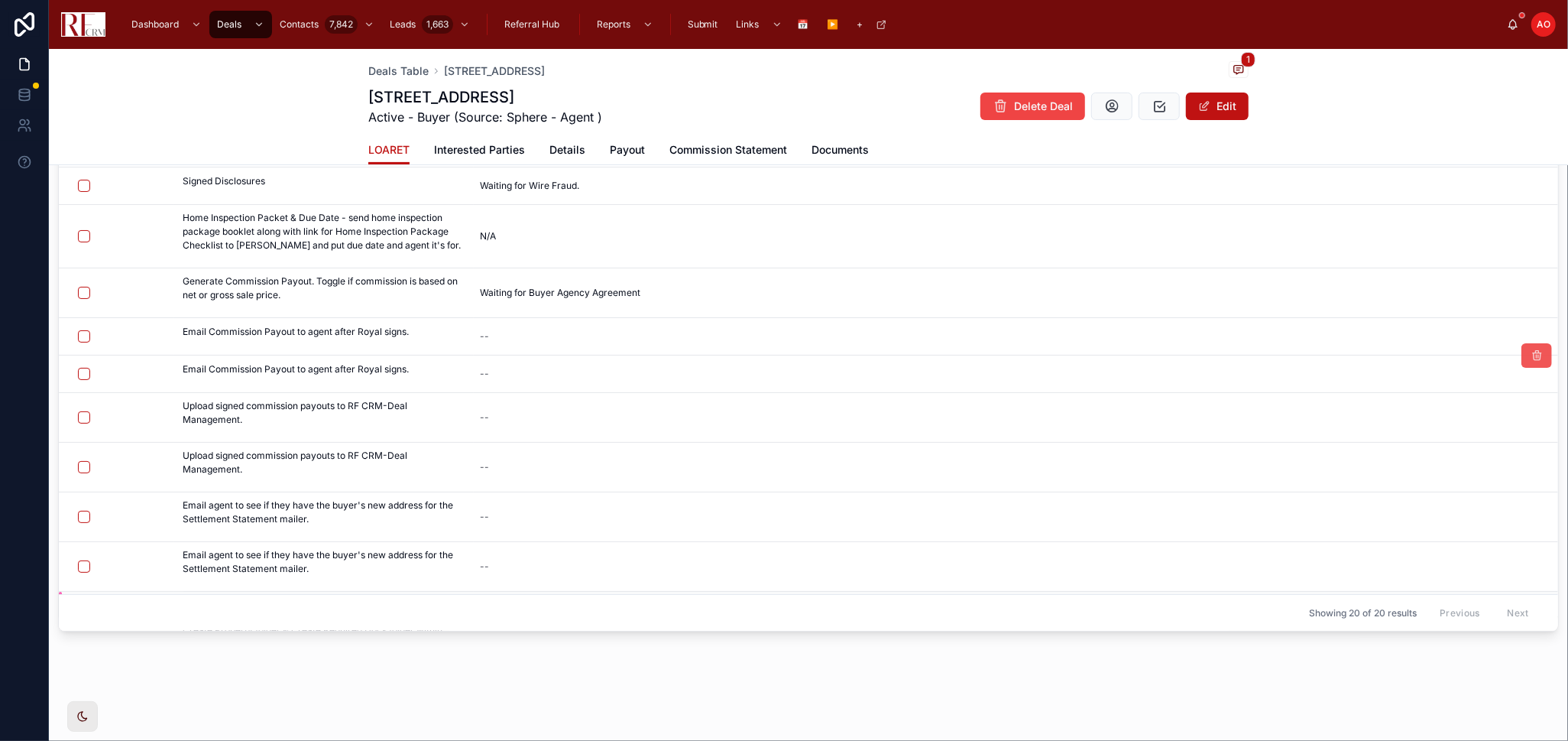
click at [1531, 357] on icon at bounding box center [1537, 355] width 12 height 12
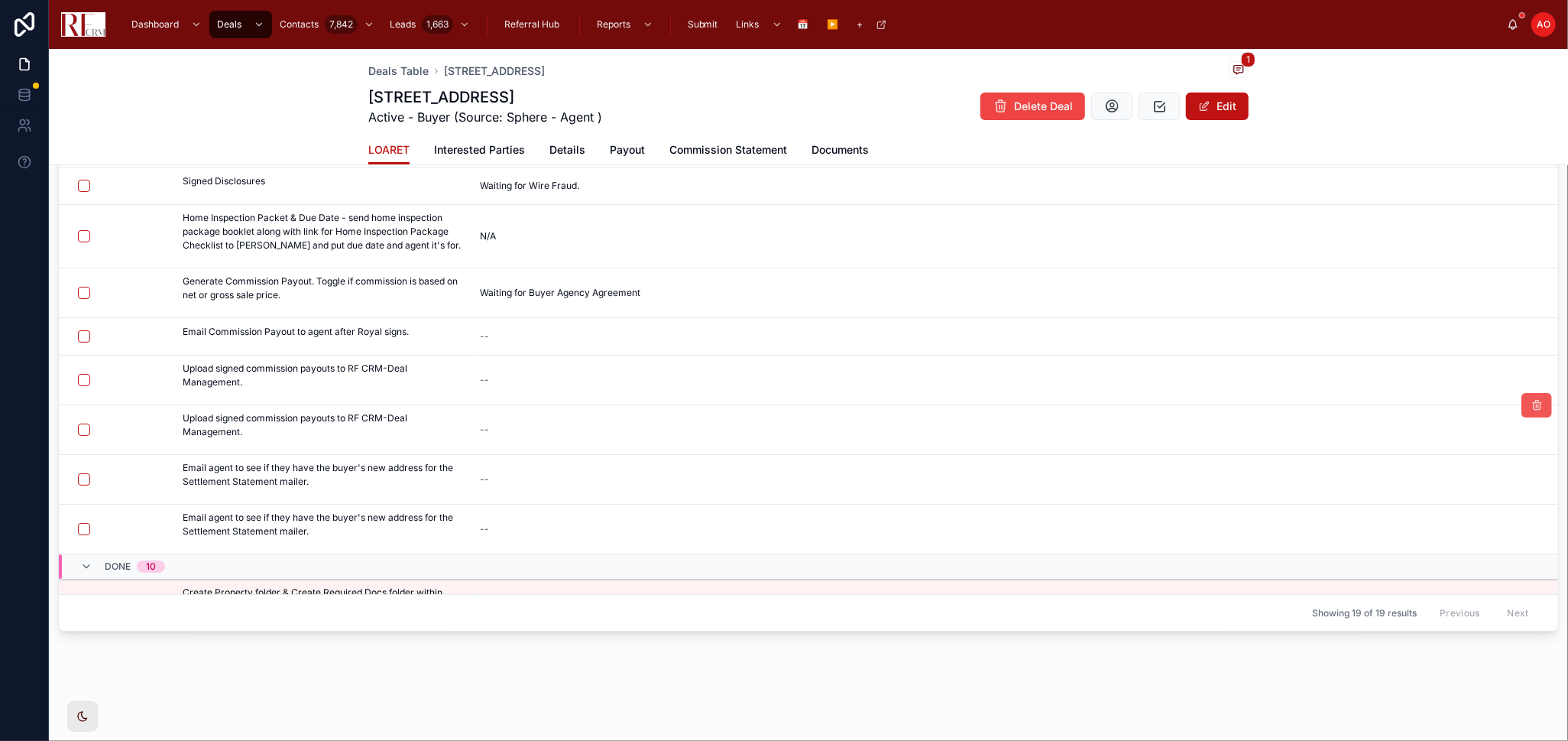
click at [1531, 408] on icon at bounding box center [1537, 405] width 12 height 12
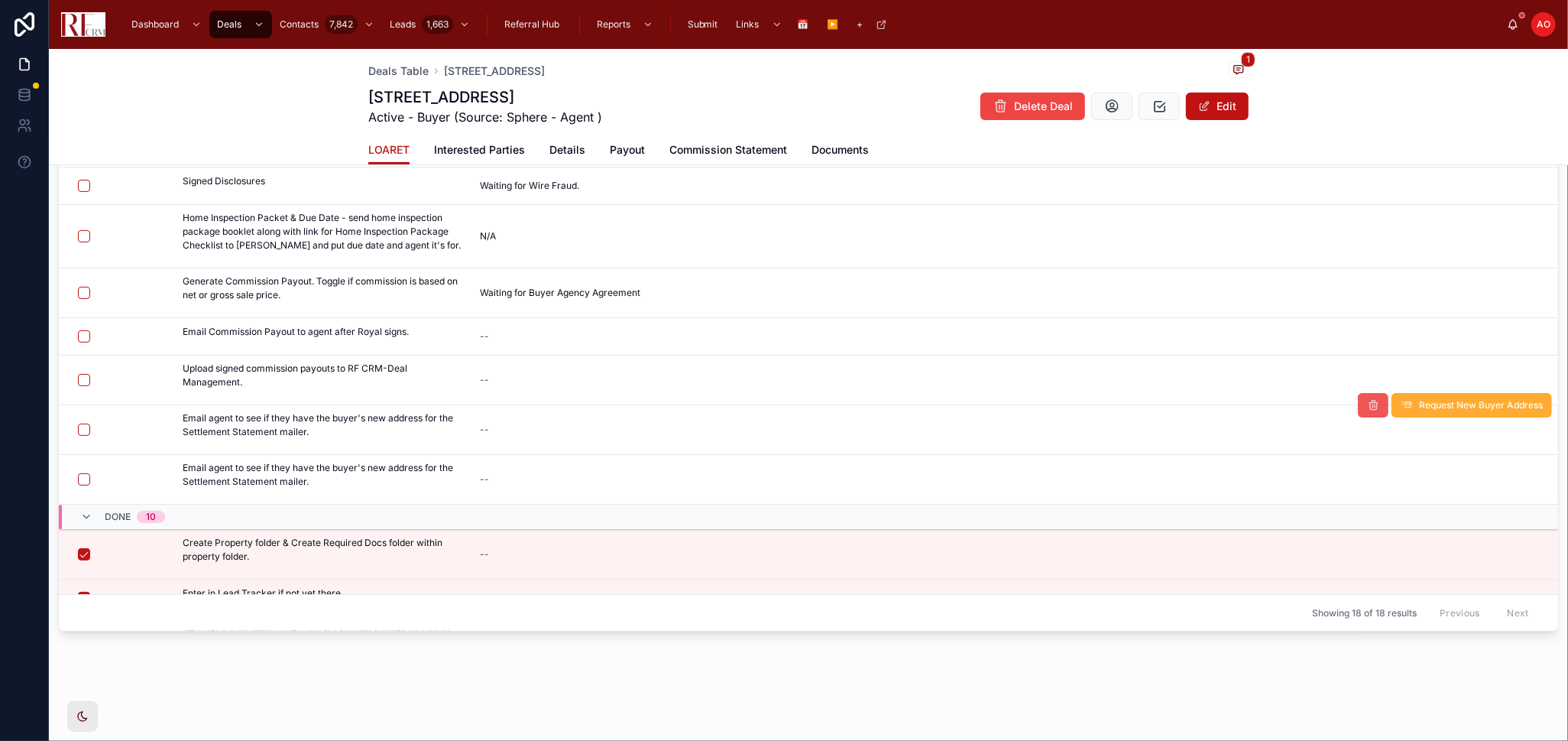
click at [1367, 406] on icon at bounding box center [1373, 405] width 12 height 12
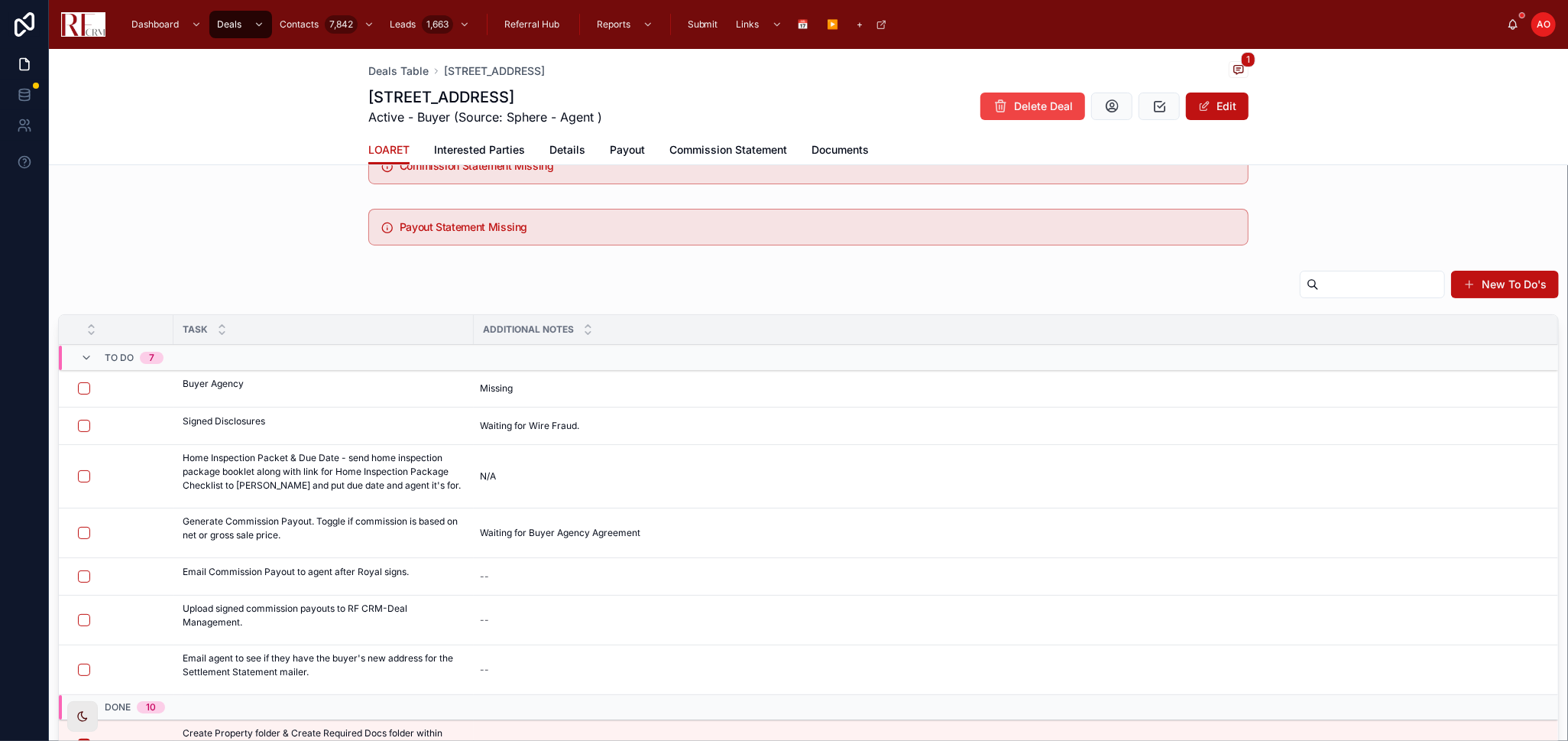
scroll to position [88, 0]
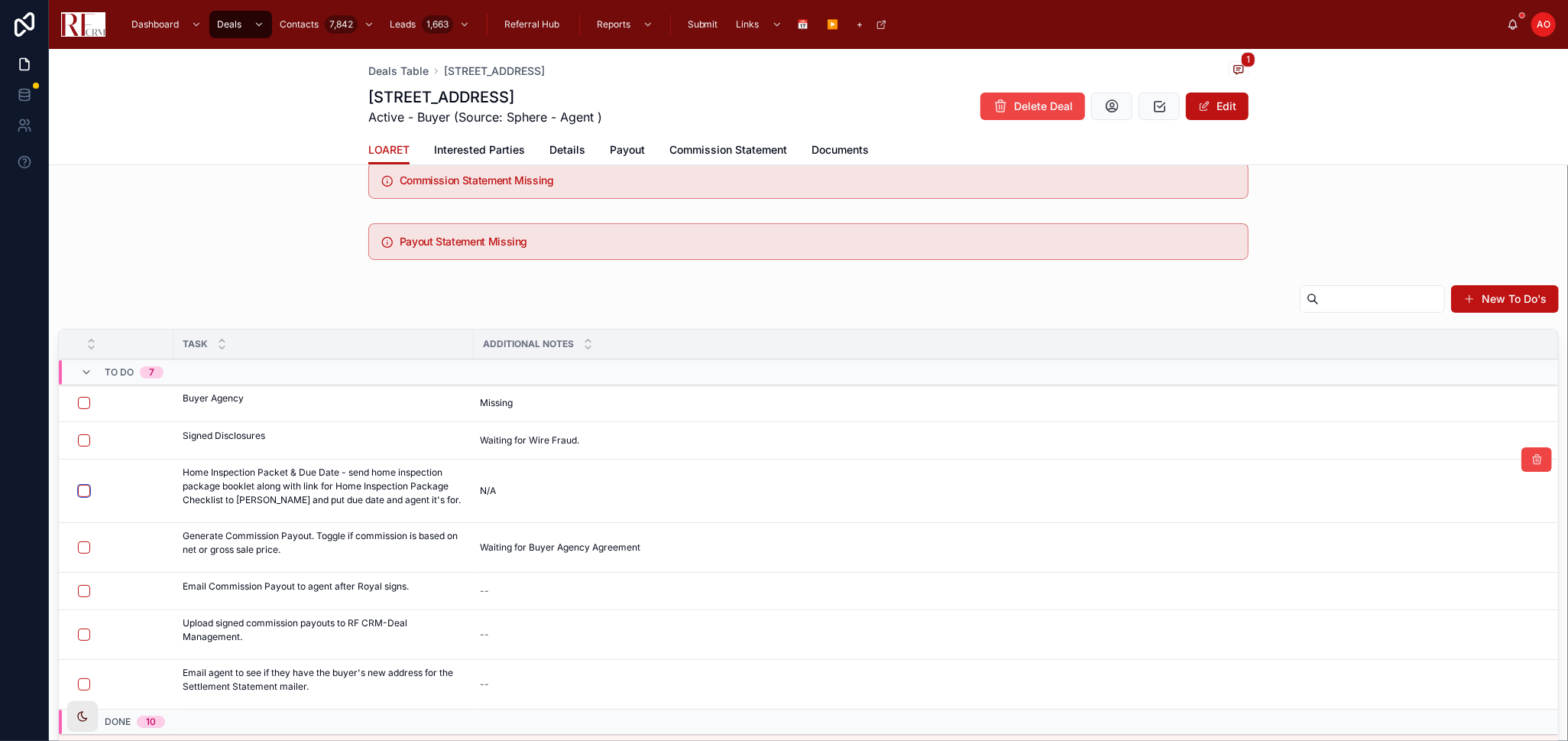
click at [84, 490] on button "button" at bounding box center [84, 491] width 12 height 12
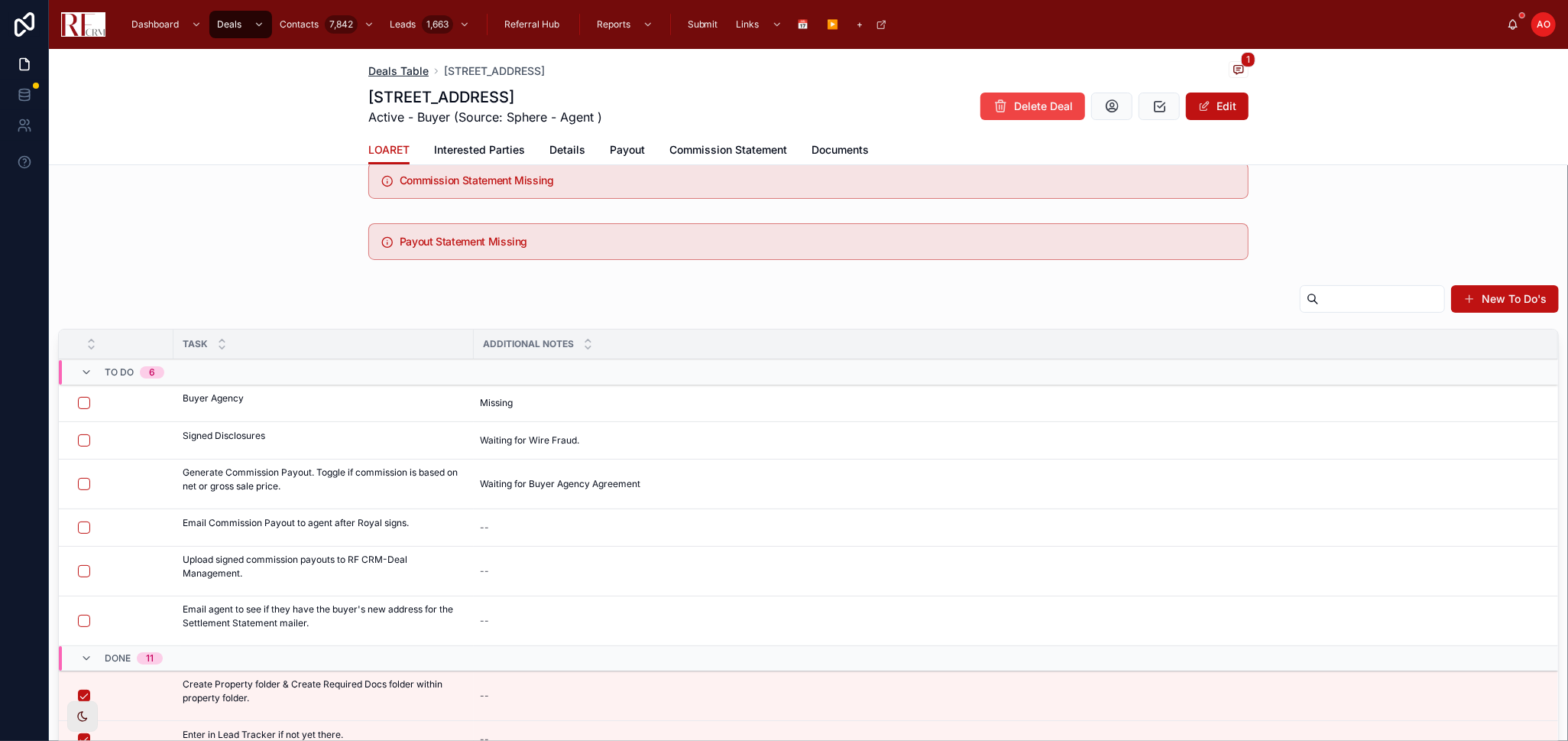
click at [393, 72] on span "Deals Table" at bounding box center [399, 71] width 61 height 15
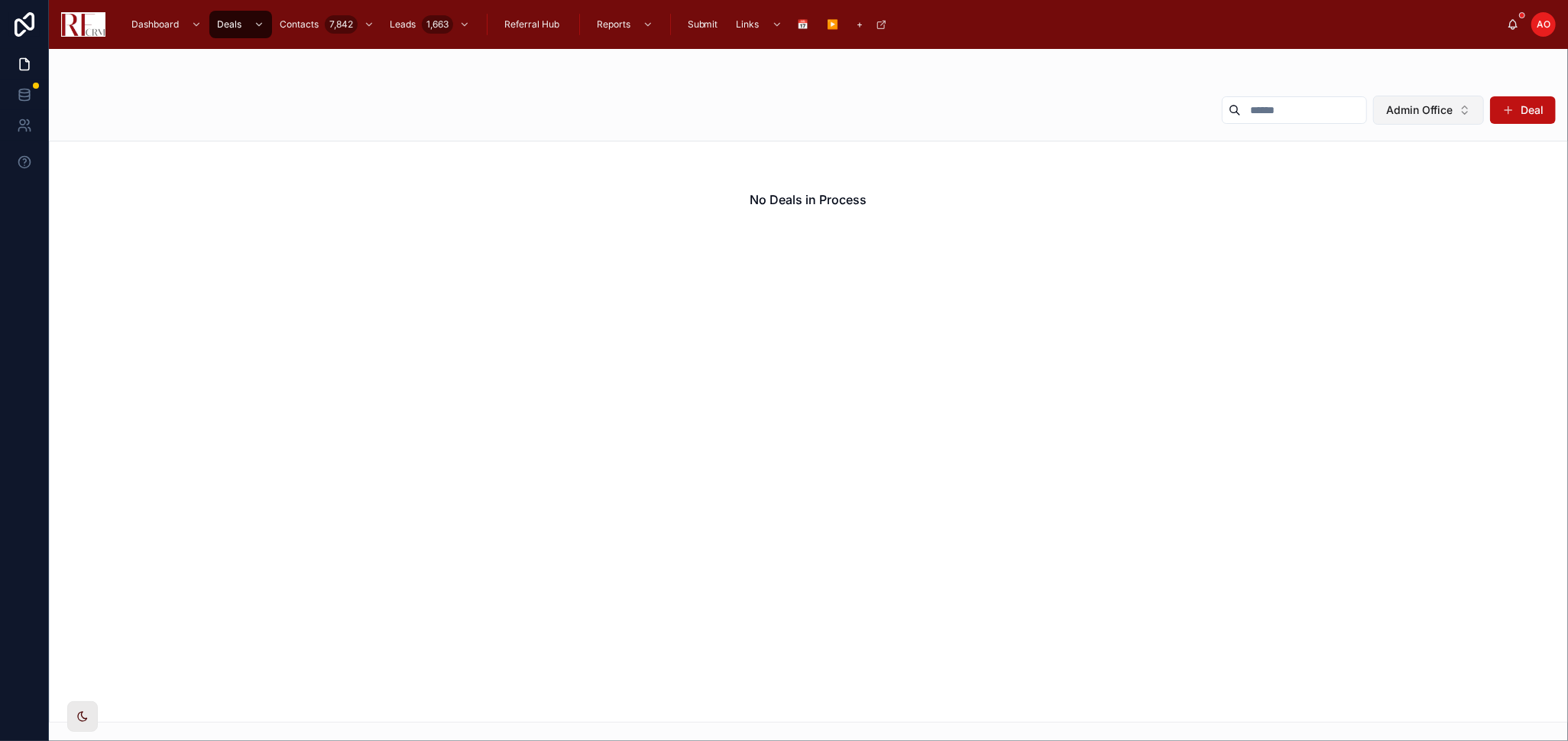
click at [1404, 112] on span "Admin Office" at bounding box center [1420, 110] width 67 height 15
click at [1394, 173] on div "None" at bounding box center [1429, 171] width 212 height 24
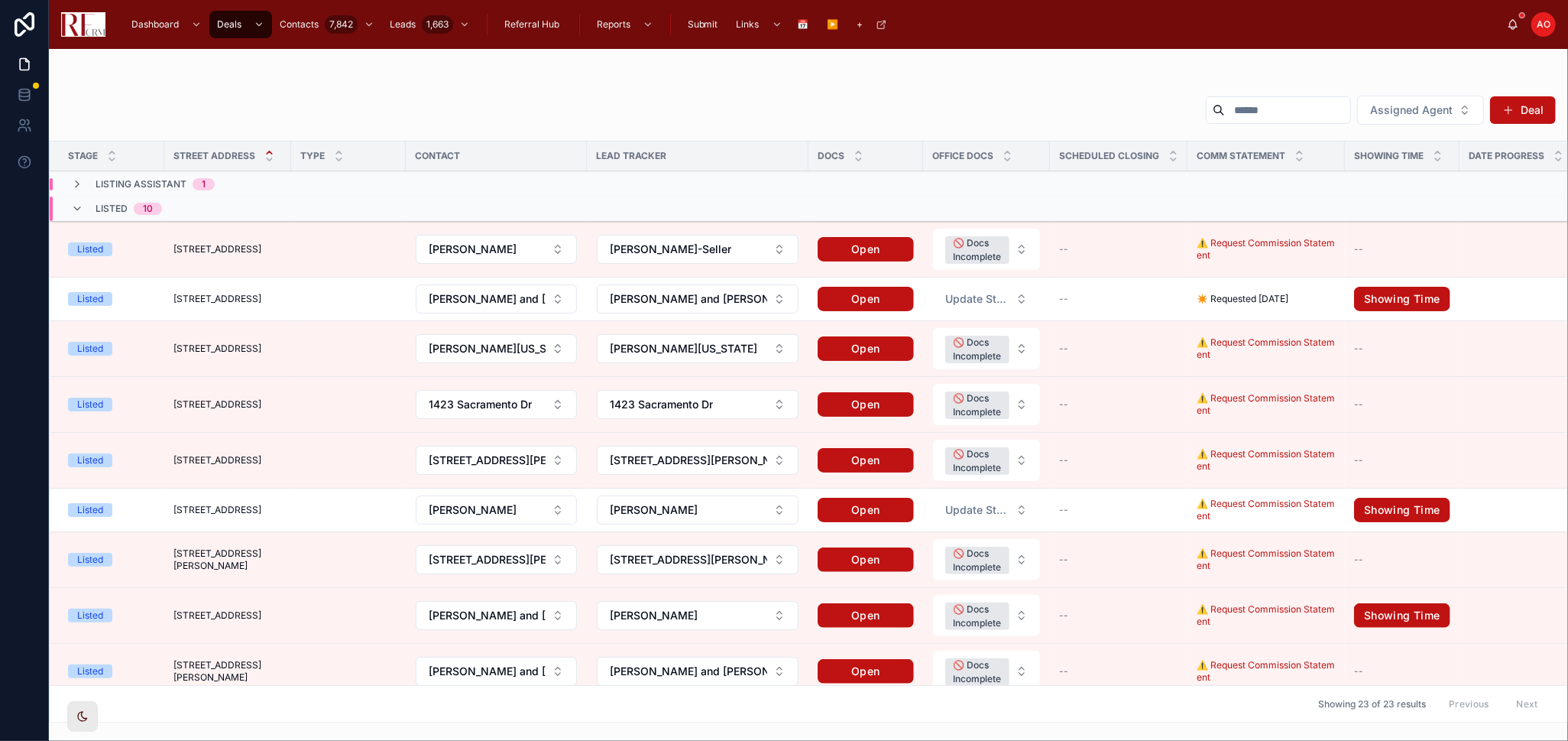
scroll to position [424, 0]
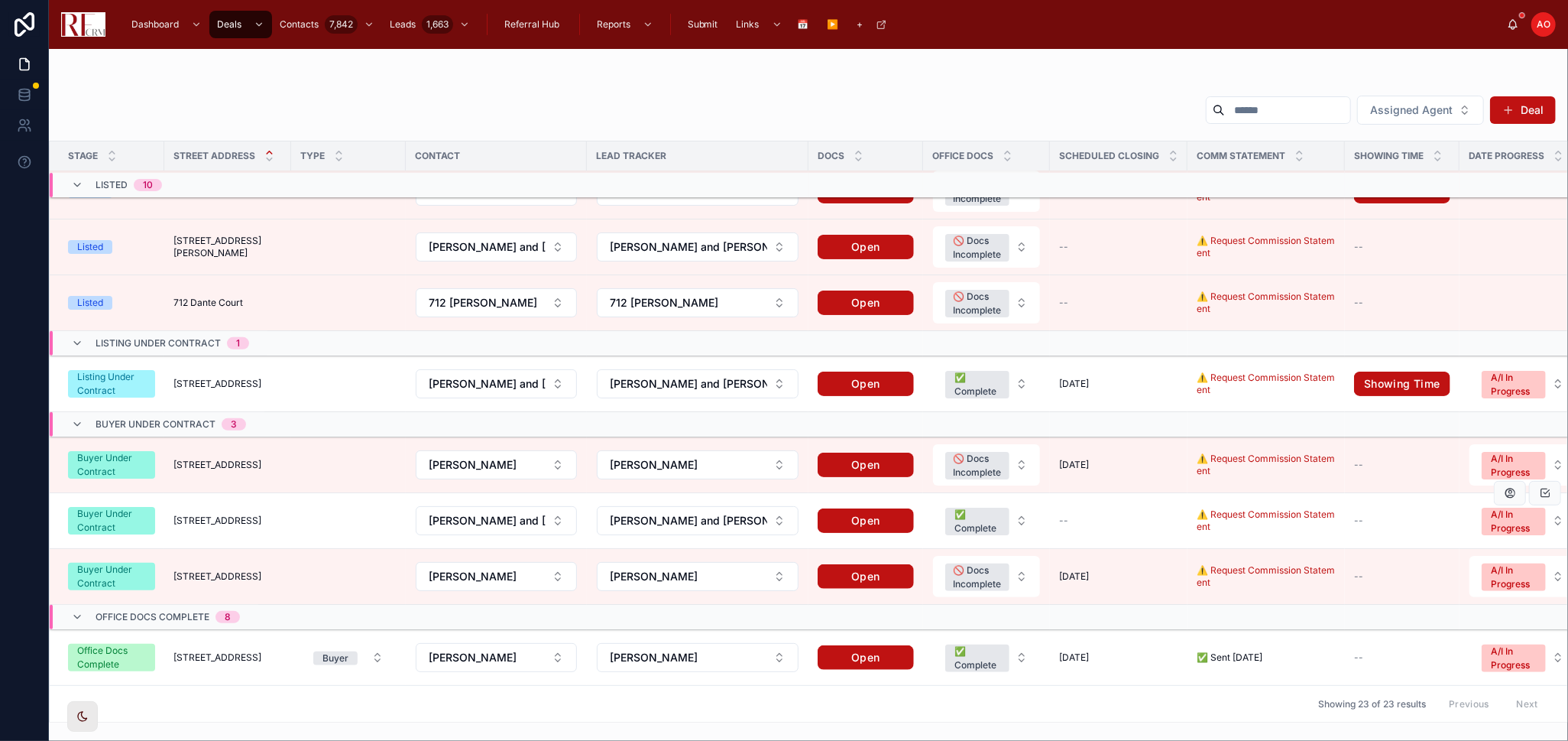
click at [233, 525] on span "300 Pembridge Lane" at bounding box center [217, 520] width 87 height 12
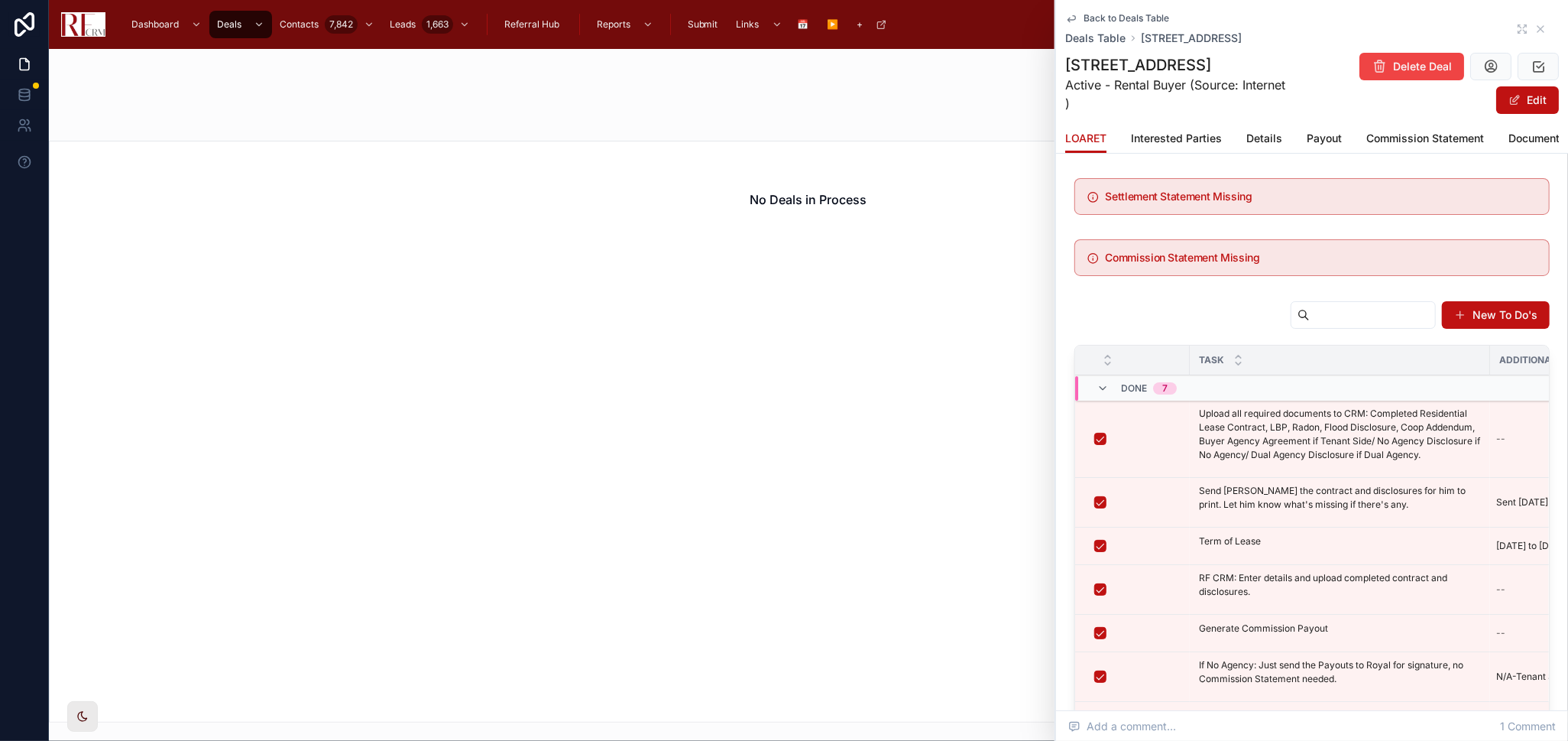
click at [1397, 141] on span "Commission Statement" at bounding box center [1425, 137] width 118 height 15
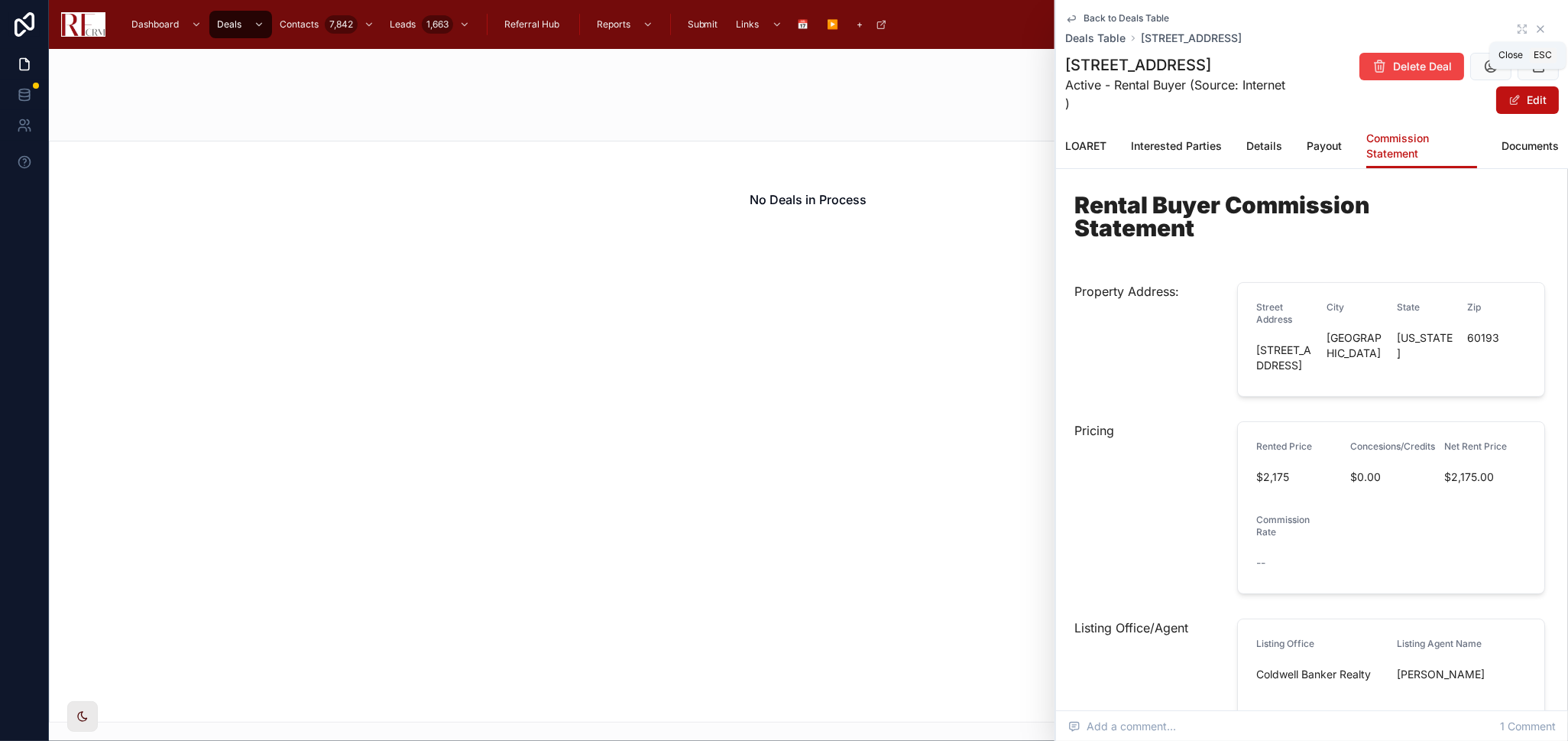
click at [1535, 24] on icon at bounding box center [1541, 29] width 12 height 12
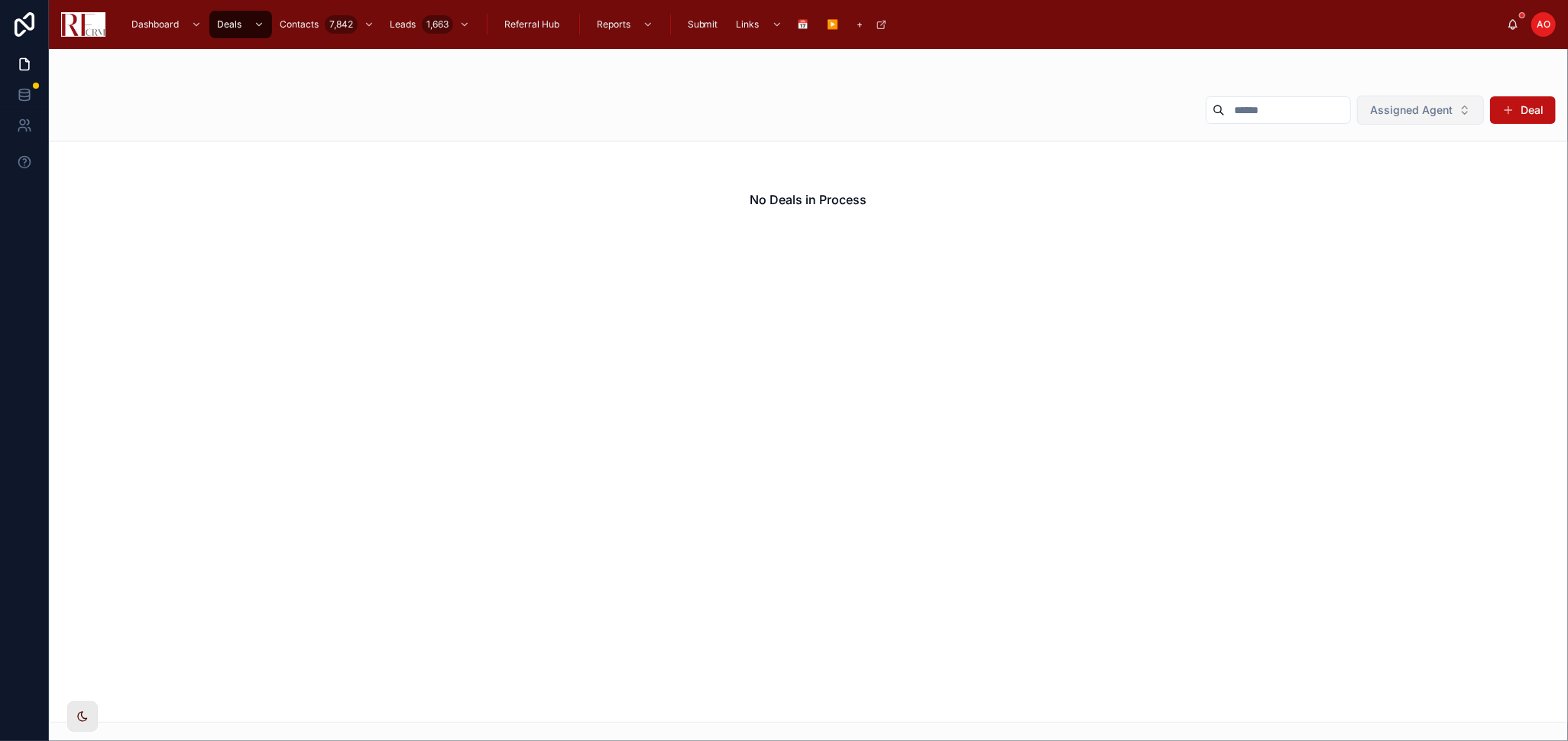
click at [1412, 118] on button "Assigned Agent" at bounding box center [1421, 110] width 127 height 29
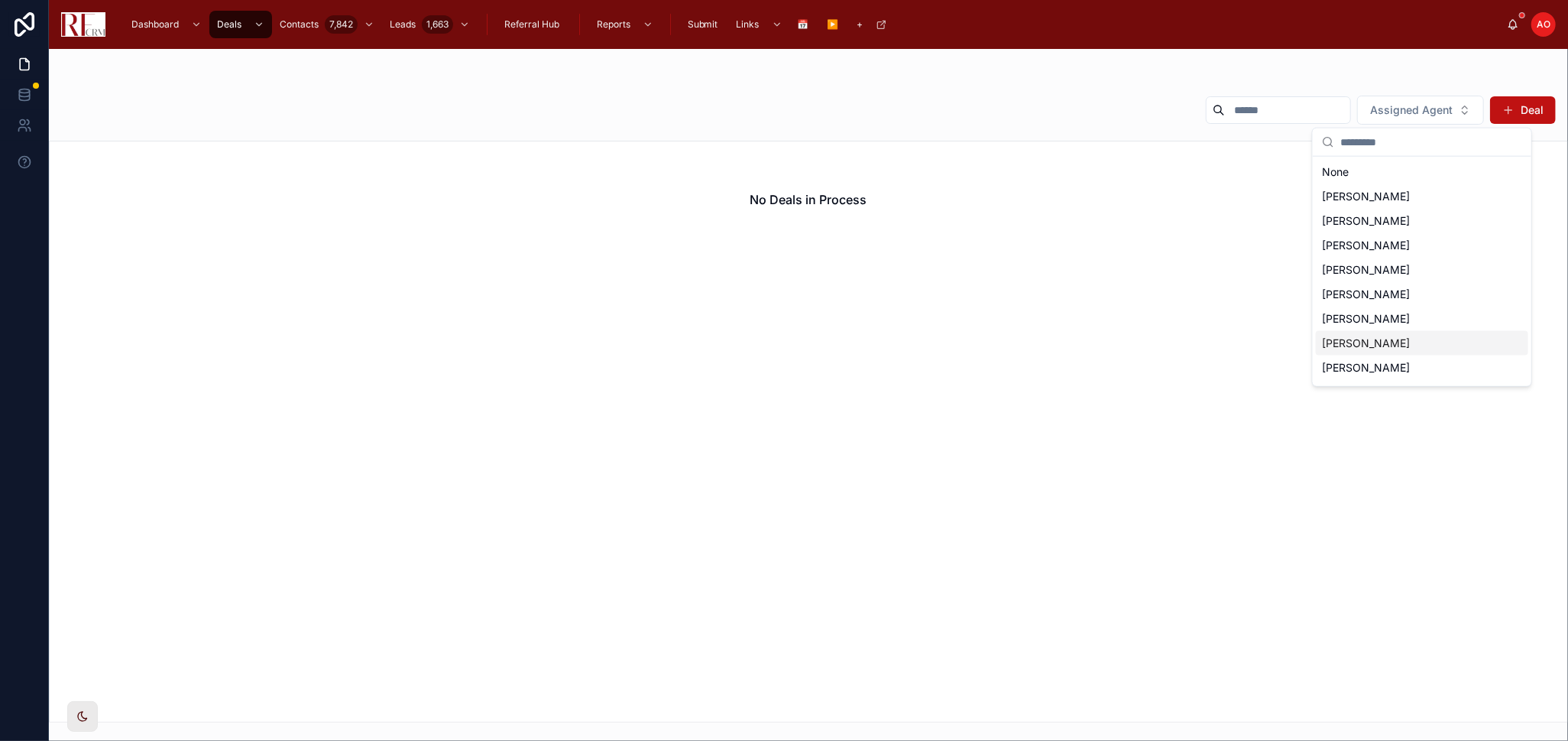
click at [1410, 338] on div "Lynette Ramirez" at bounding box center [1423, 343] width 212 height 24
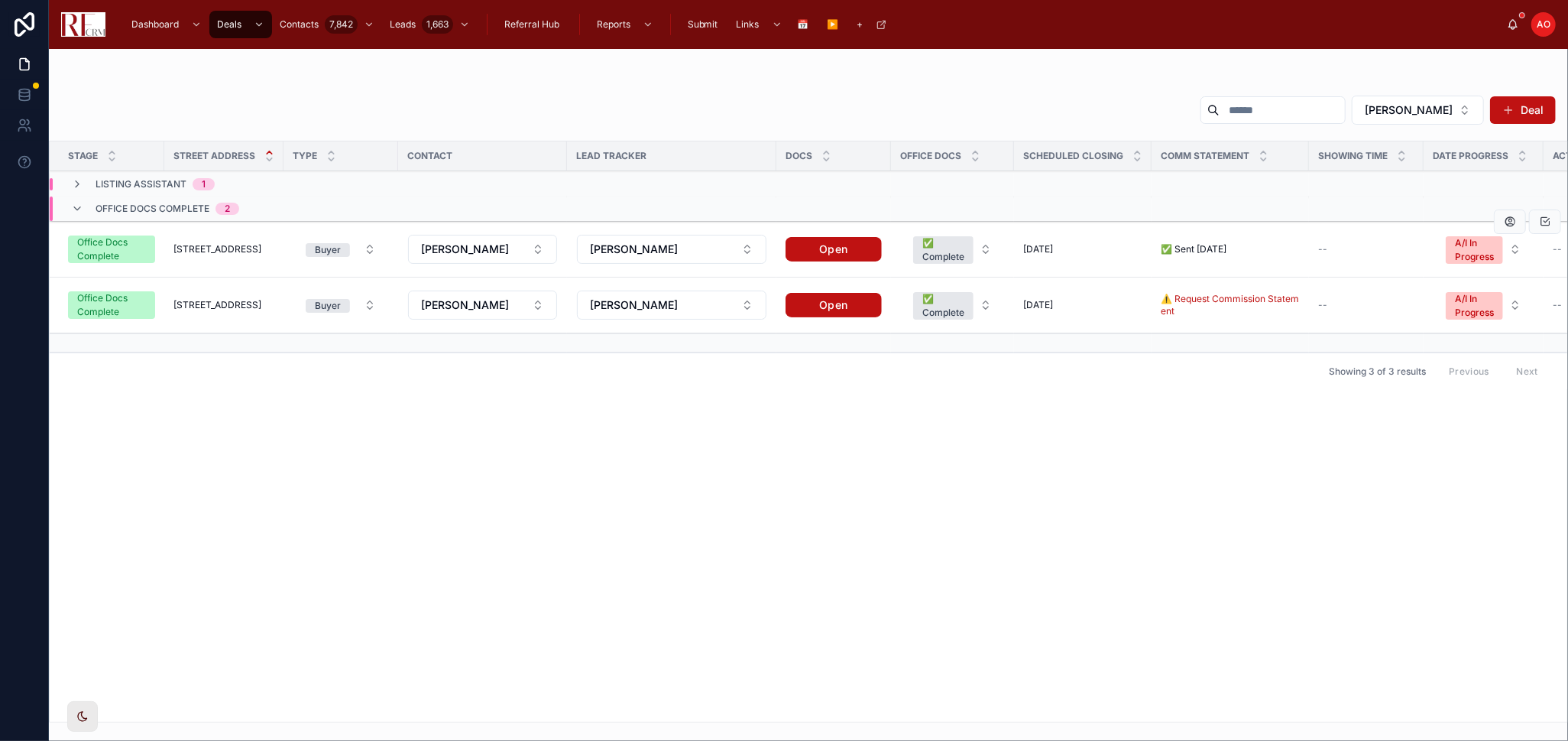
click at [220, 246] on span "1106 Canterbury Court" at bounding box center [217, 249] width 87 height 12
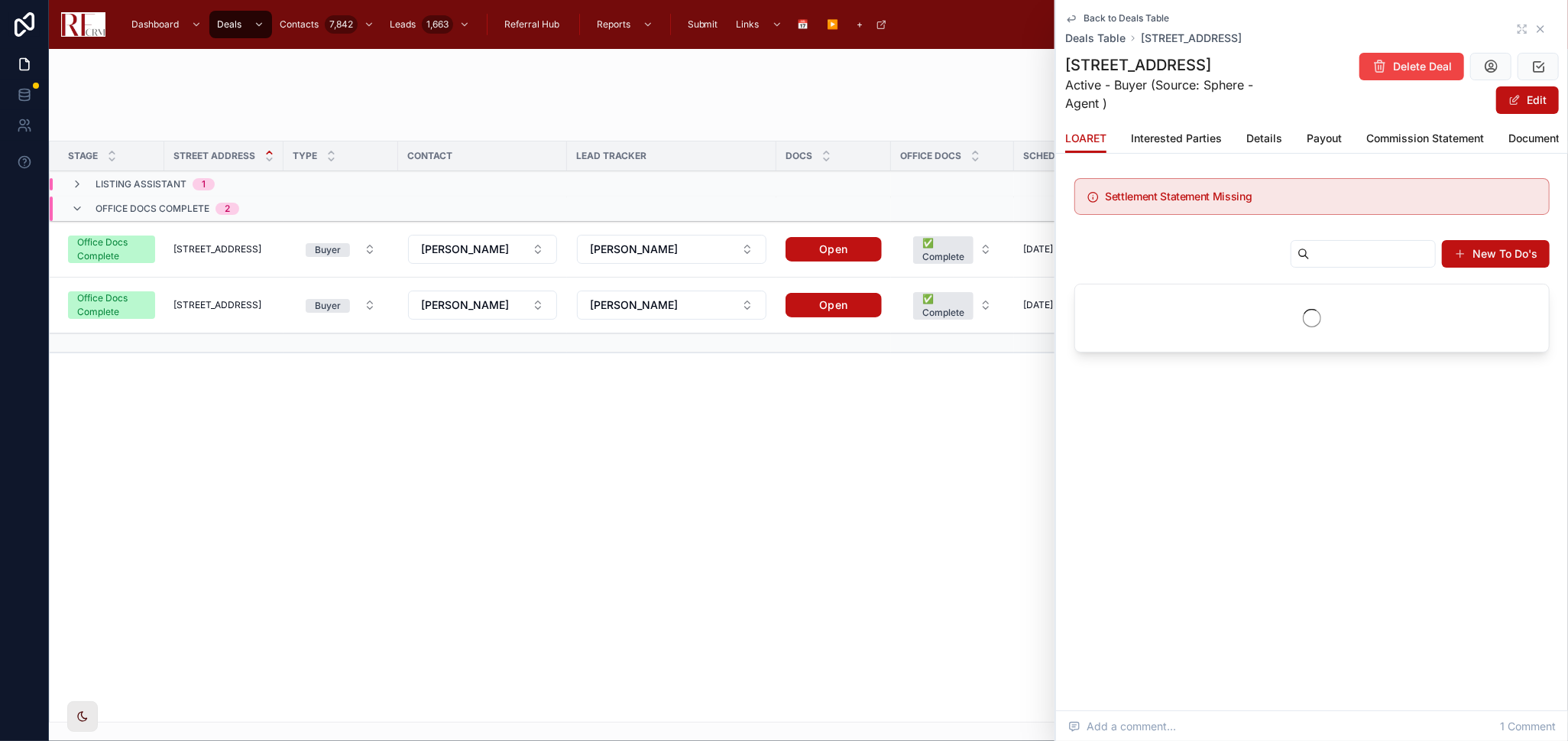
click at [1535, 28] on icon at bounding box center [1541, 29] width 12 height 12
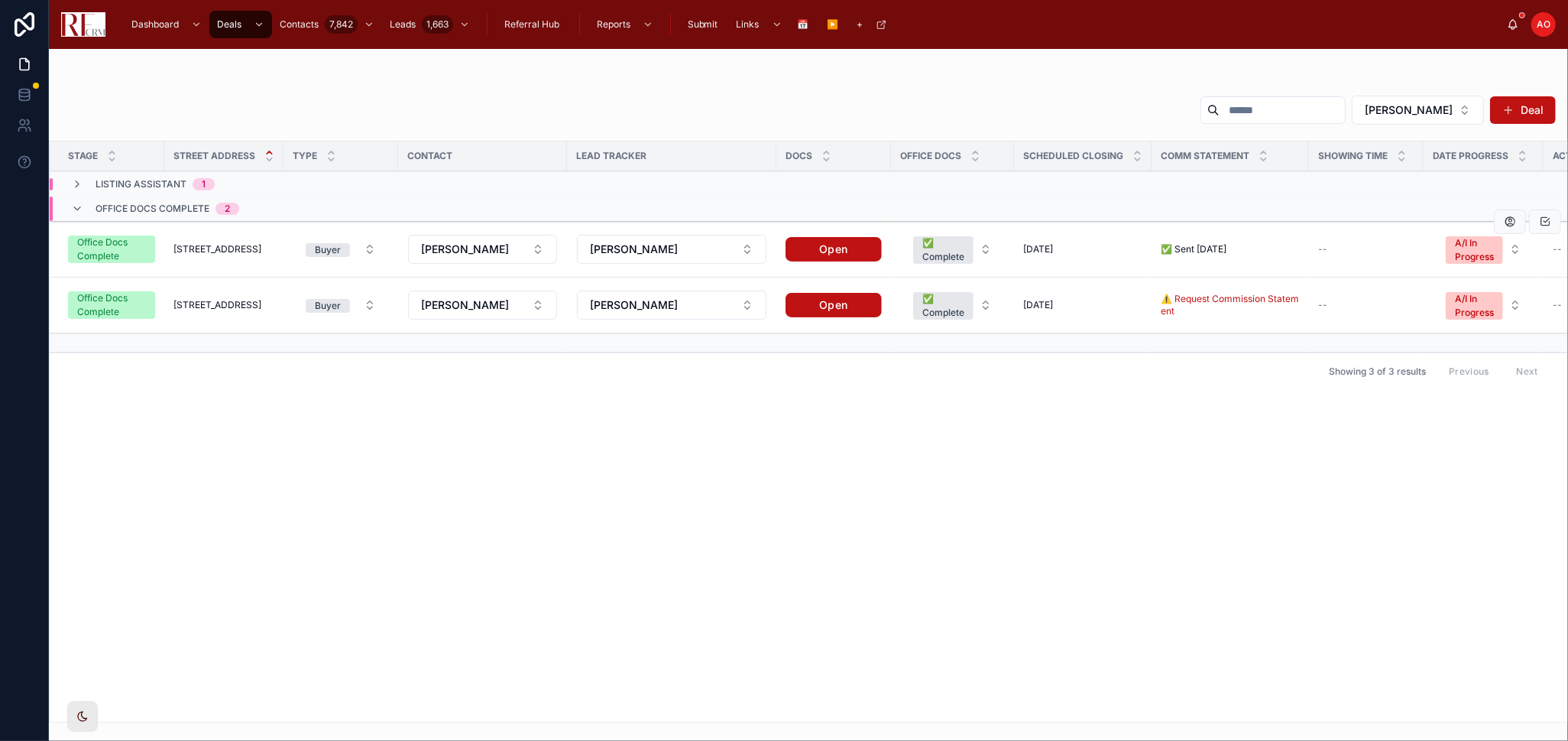
click at [239, 253] on span "1106 Canterbury Court" at bounding box center [217, 249] width 87 height 12
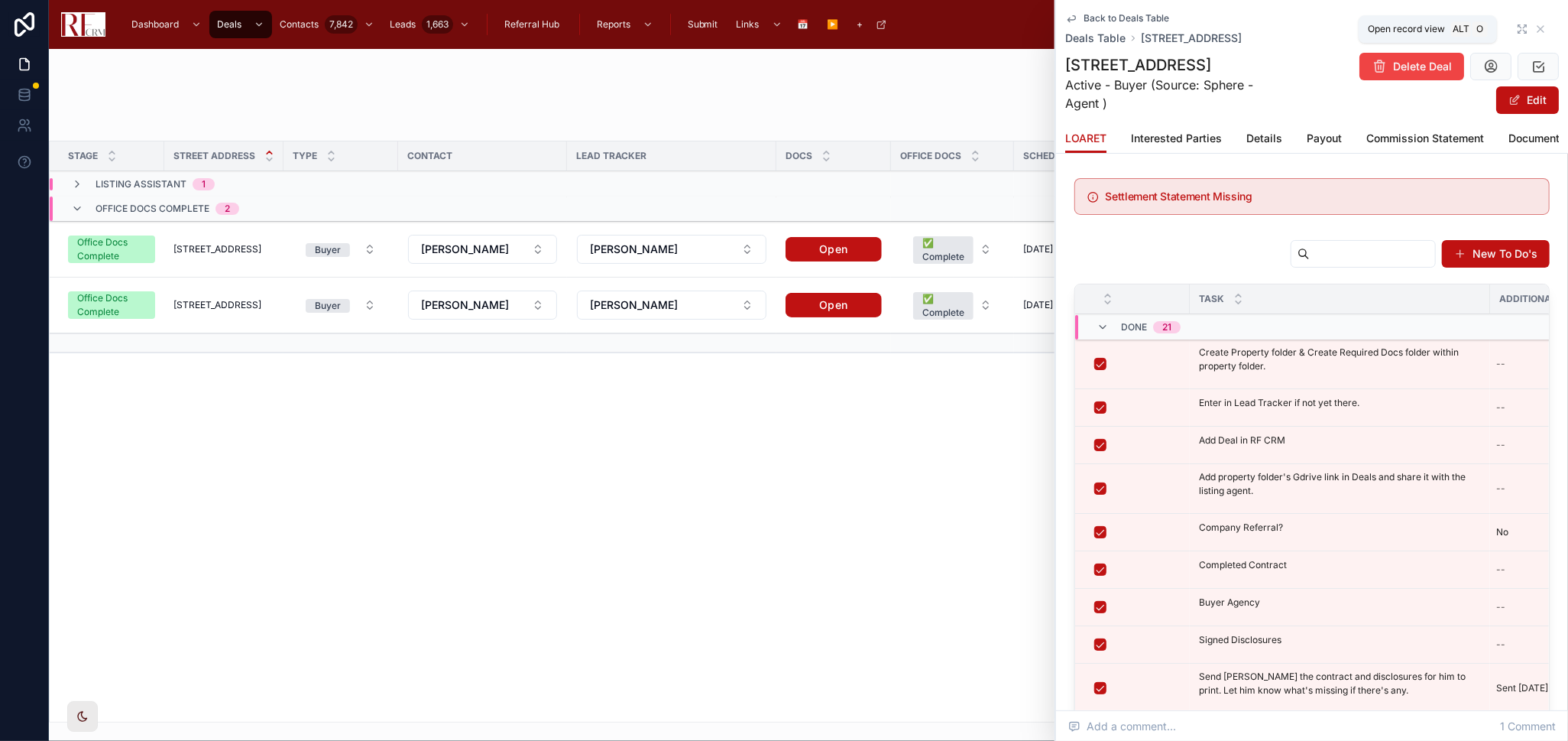
click at [1516, 25] on icon at bounding box center [1522, 29] width 12 height 12
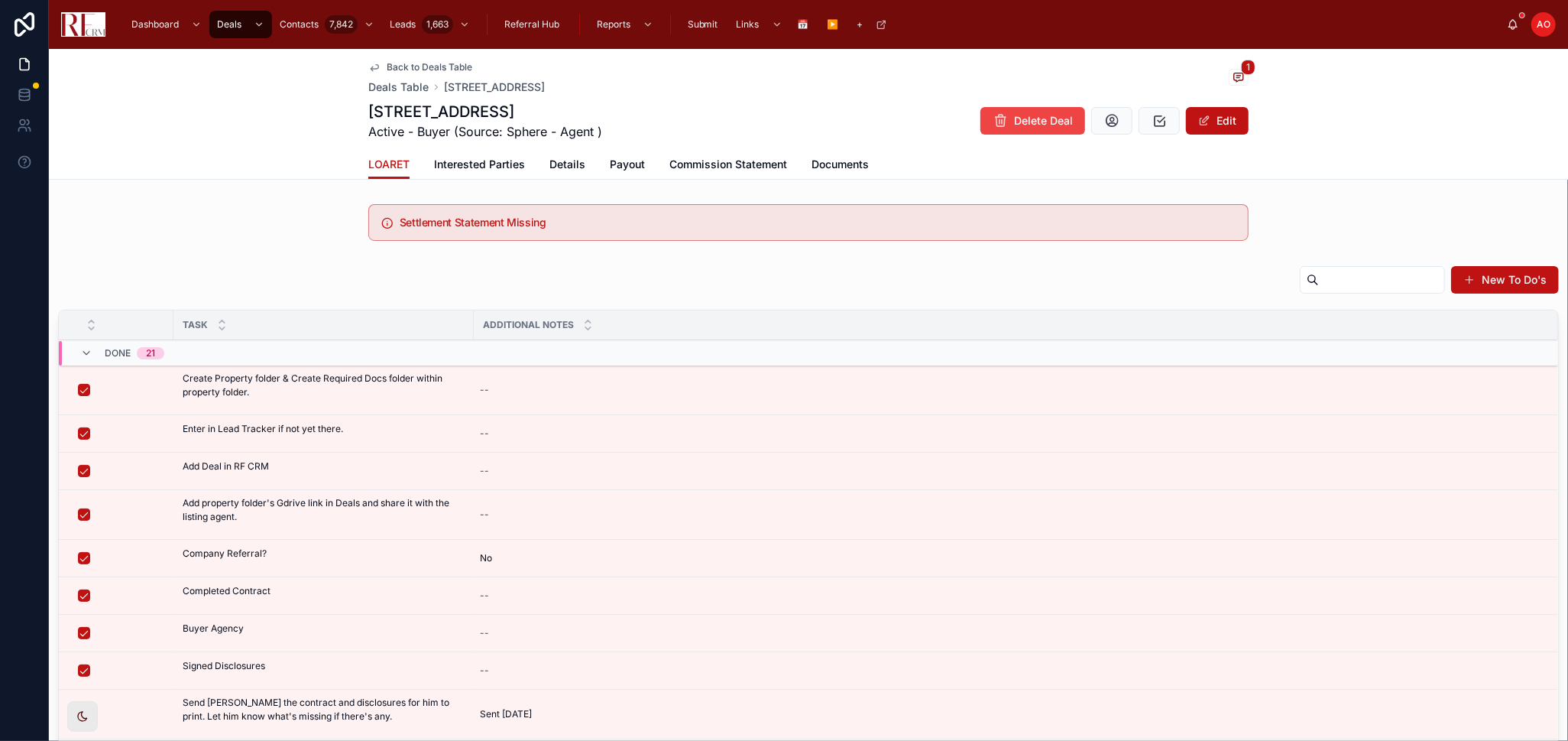
click at [732, 152] on link "Commission Statement" at bounding box center [728, 166] width 118 height 30
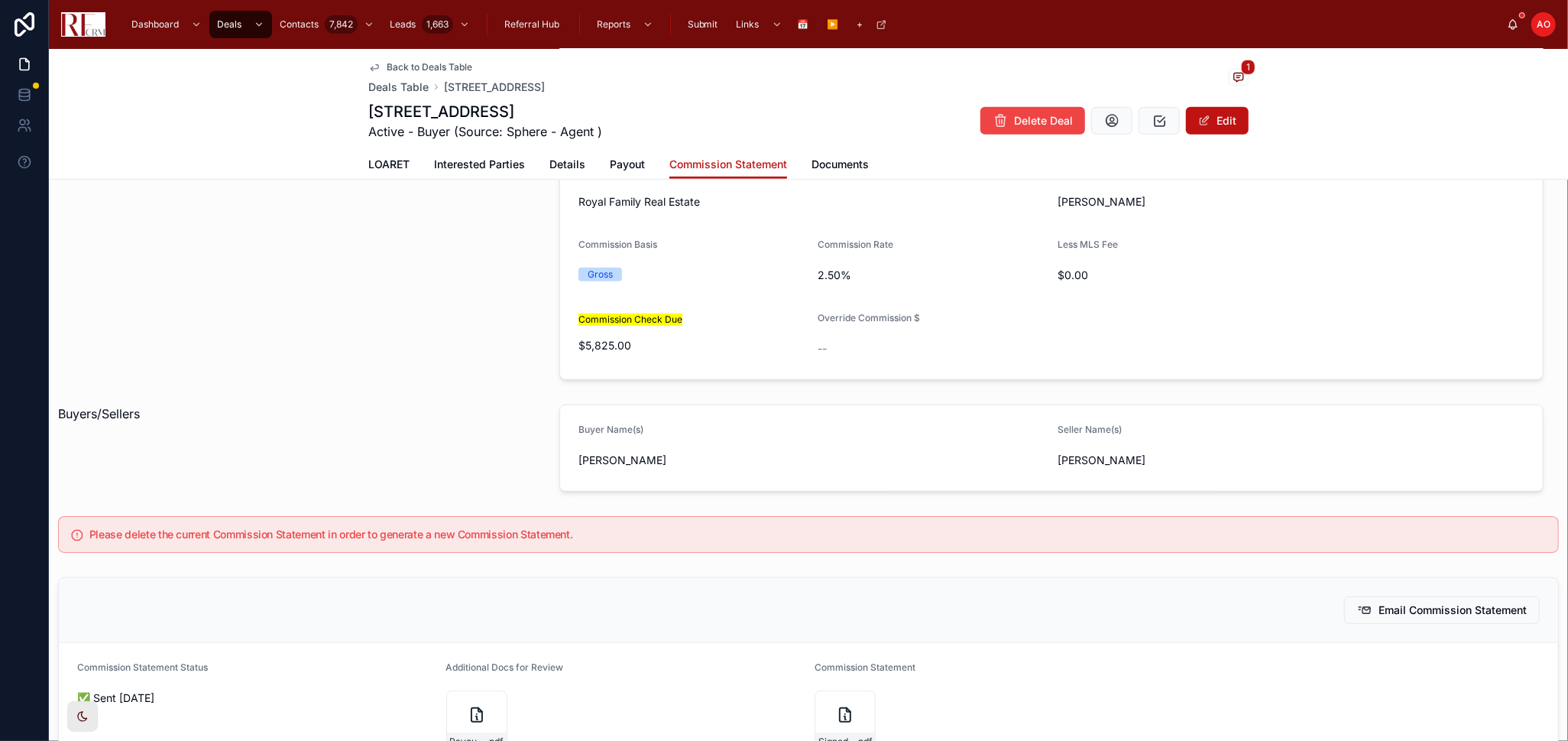
scroll to position [594, 0]
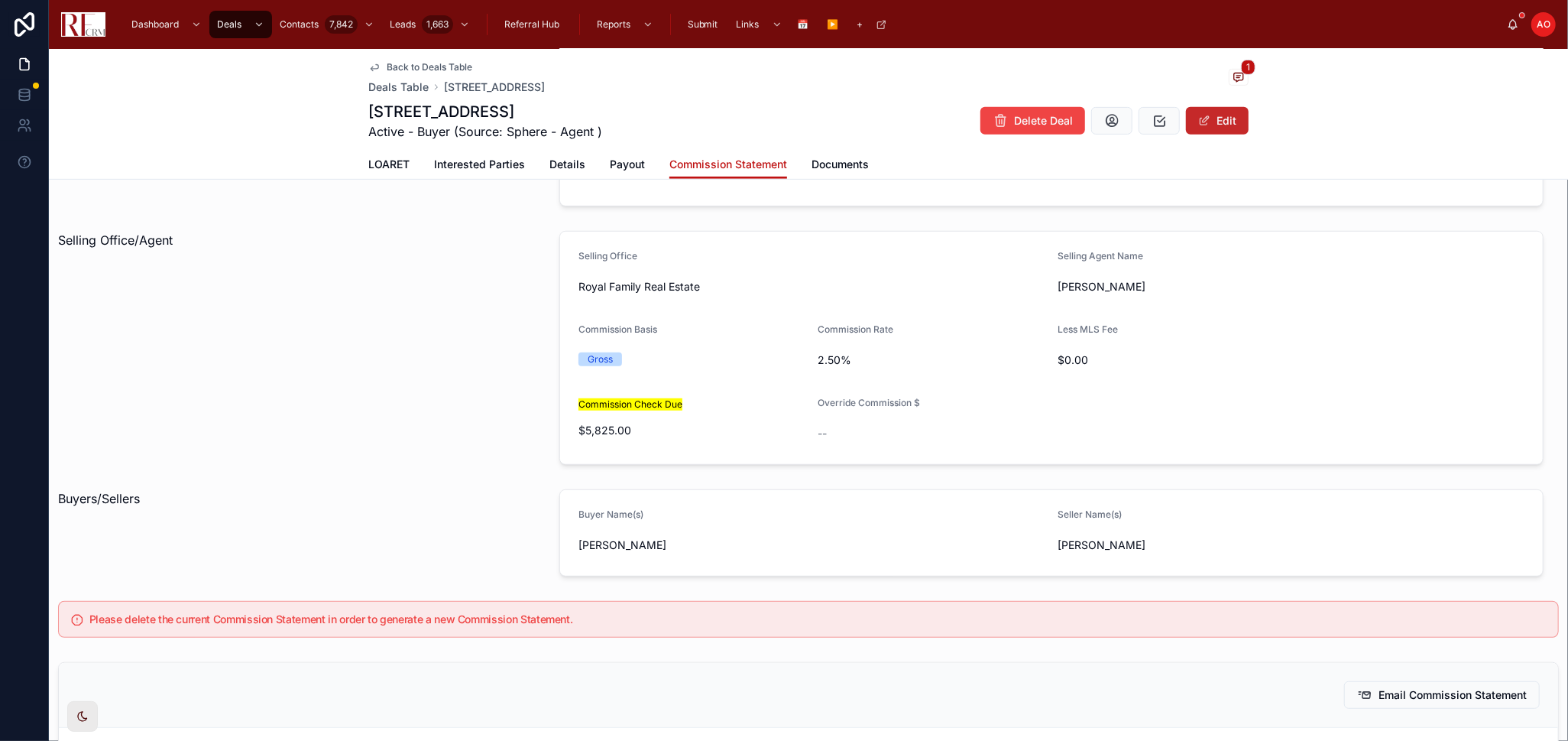
click at [1233, 119] on button "Edit" at bounding box center [1217, 121] width 62 height 28
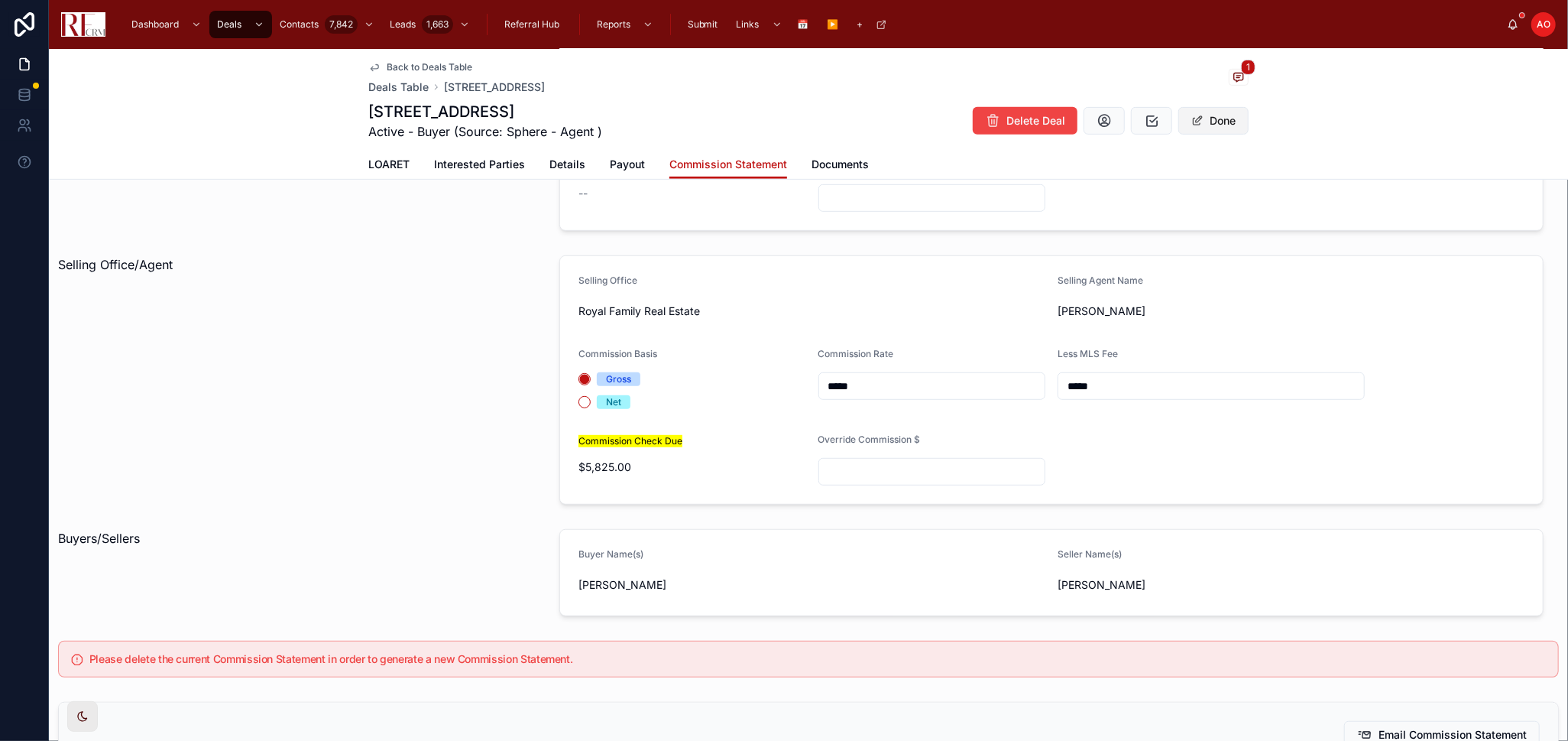
scroll to position [604, 0]
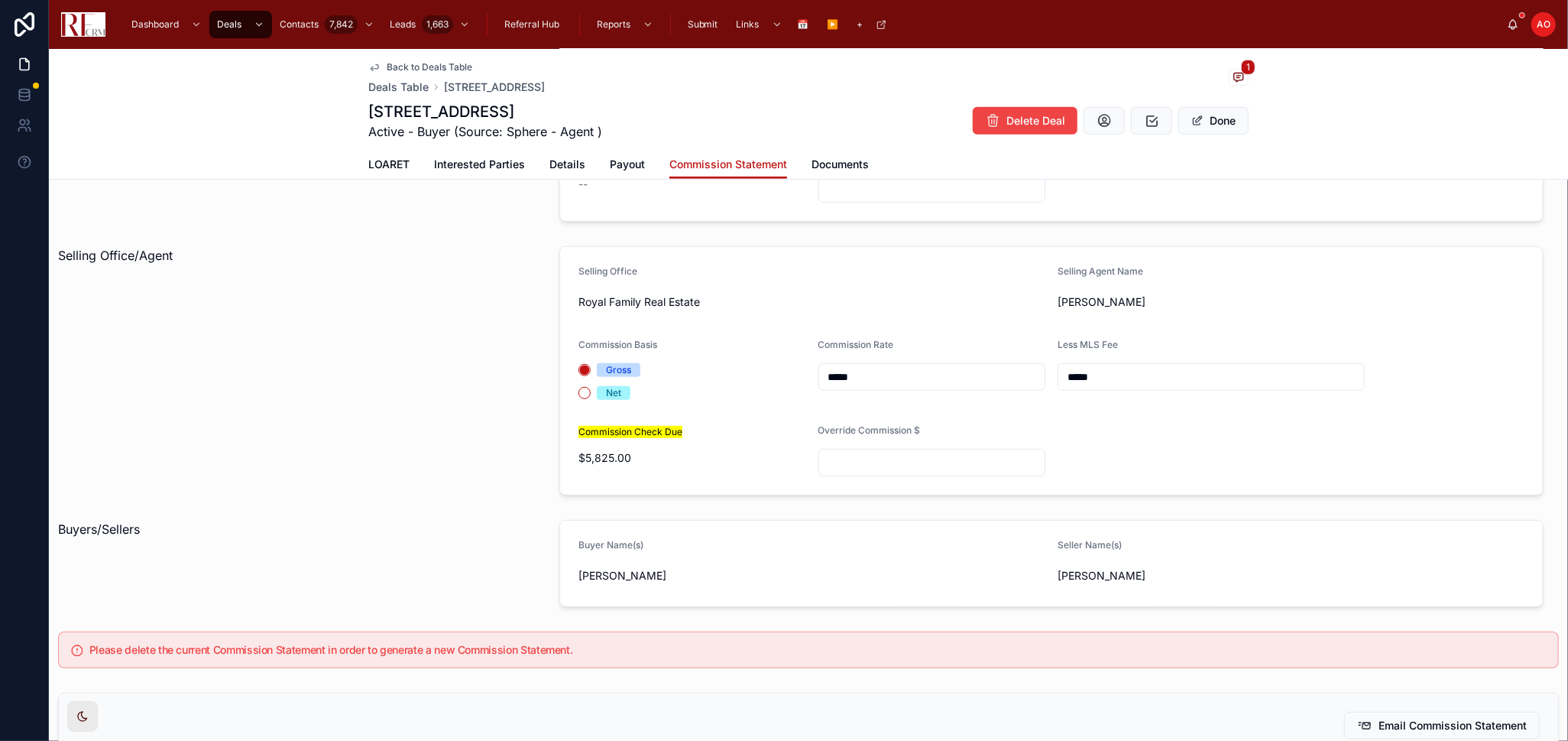
click at [606, 390] on div "Net" at bounding box center [613, 393] width 15 height 13
click at [591, 390] on button "Net" at bounding box center [585, 393] width 12 height 12
click at [1218, 120] on button "Done" at bounding box center [1214, 121] width 71 height 28
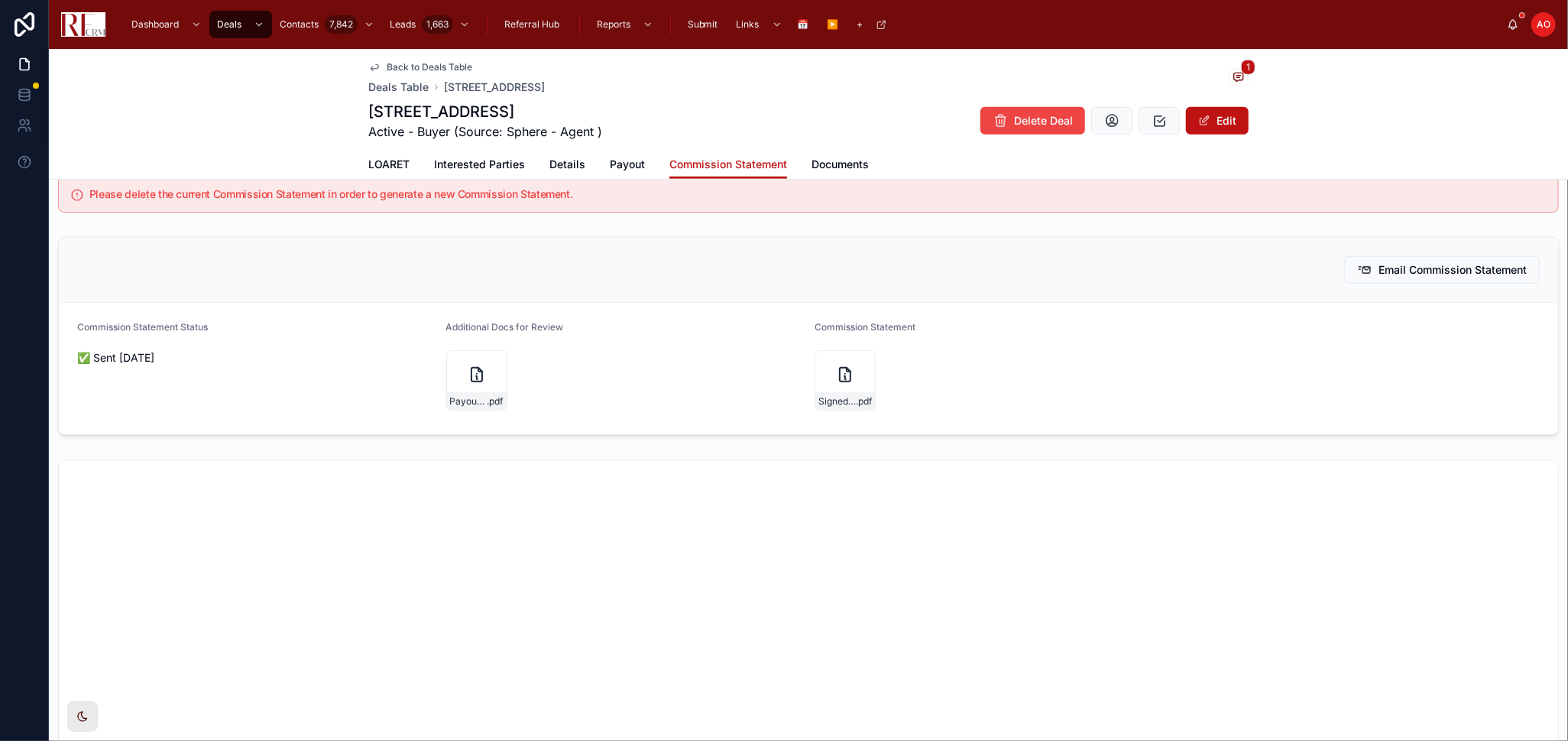
scroll to position [679, 0]
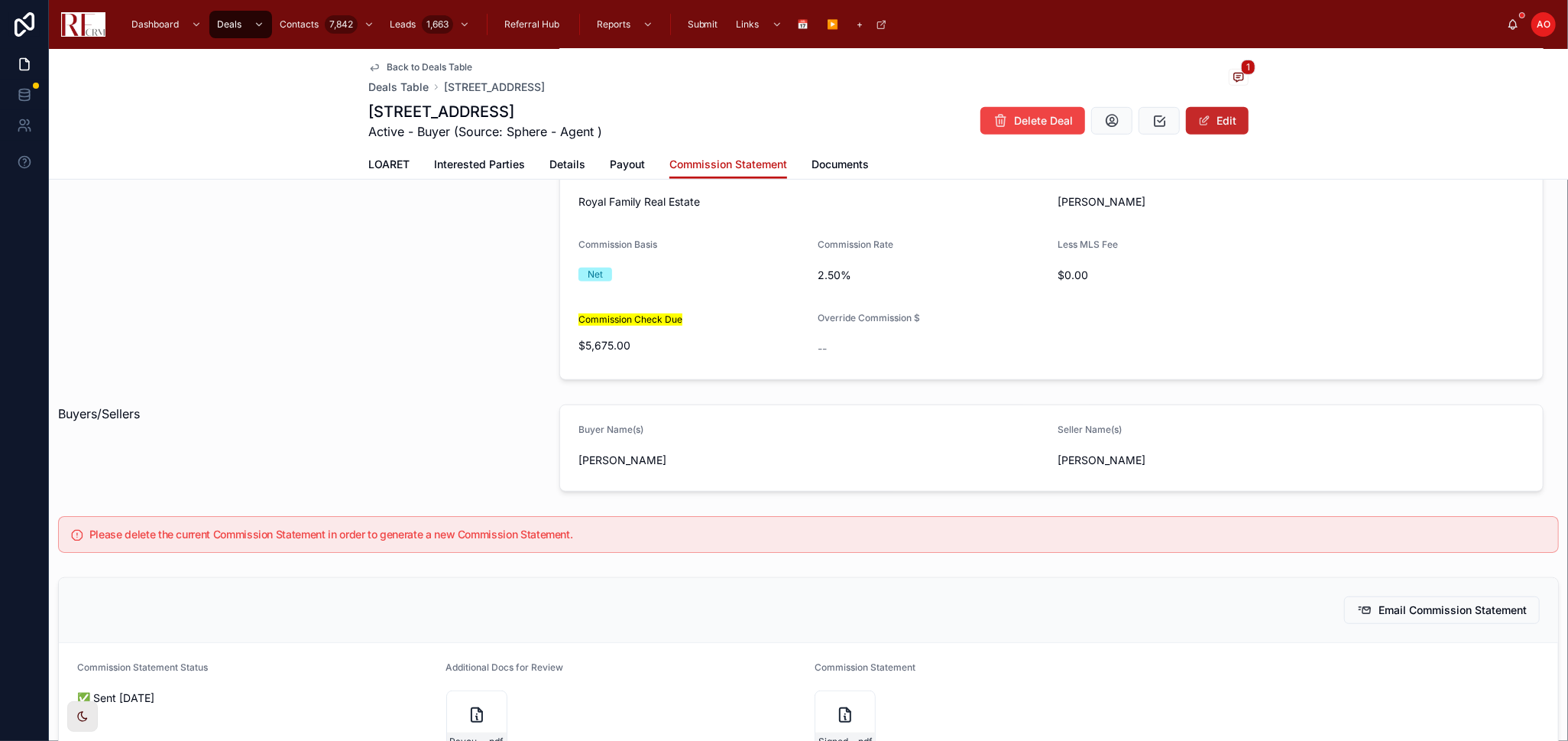
click at [1215, 125] on button "Edit" at bounding box center [1217, 121] width 62 height 28
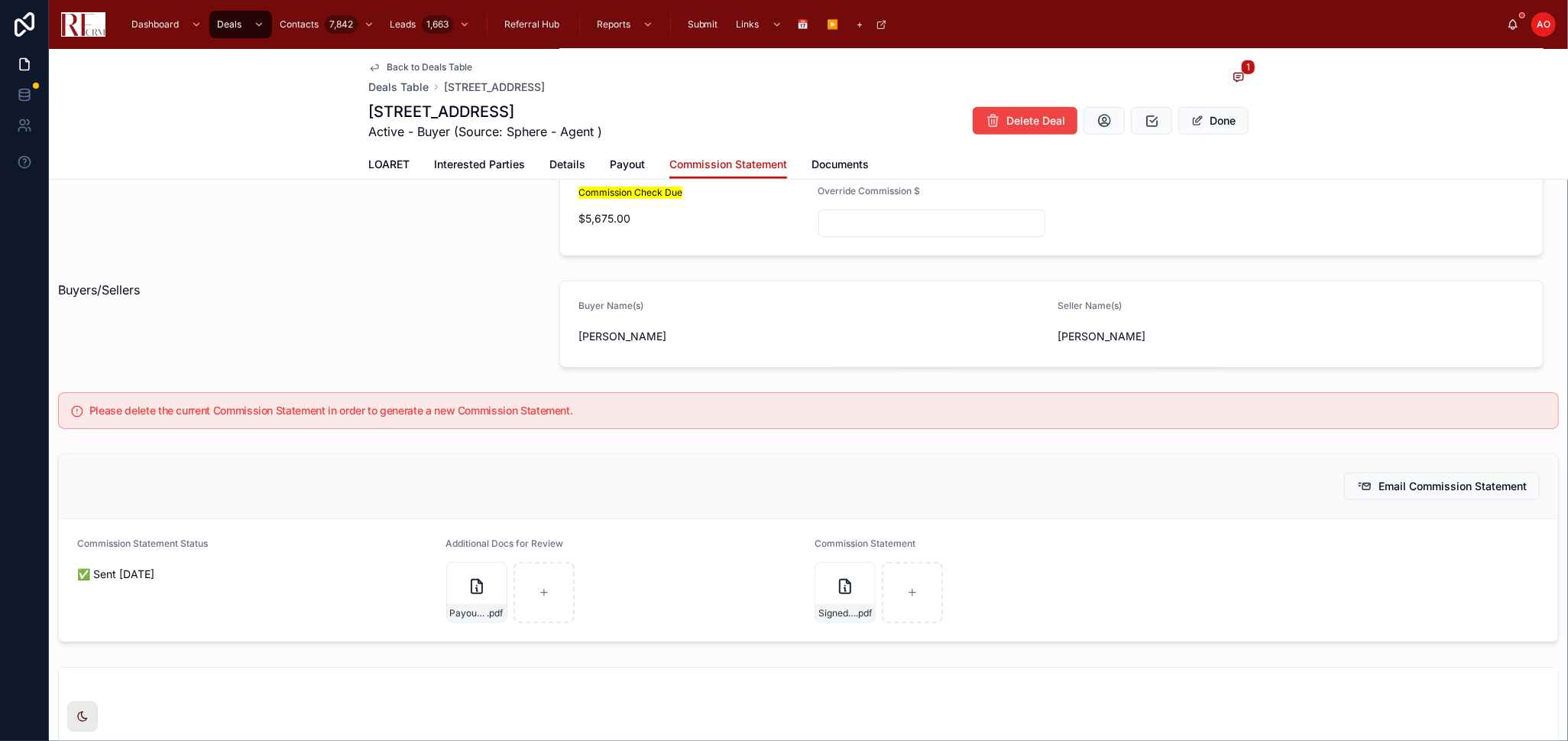
scroll to position [943, 0]
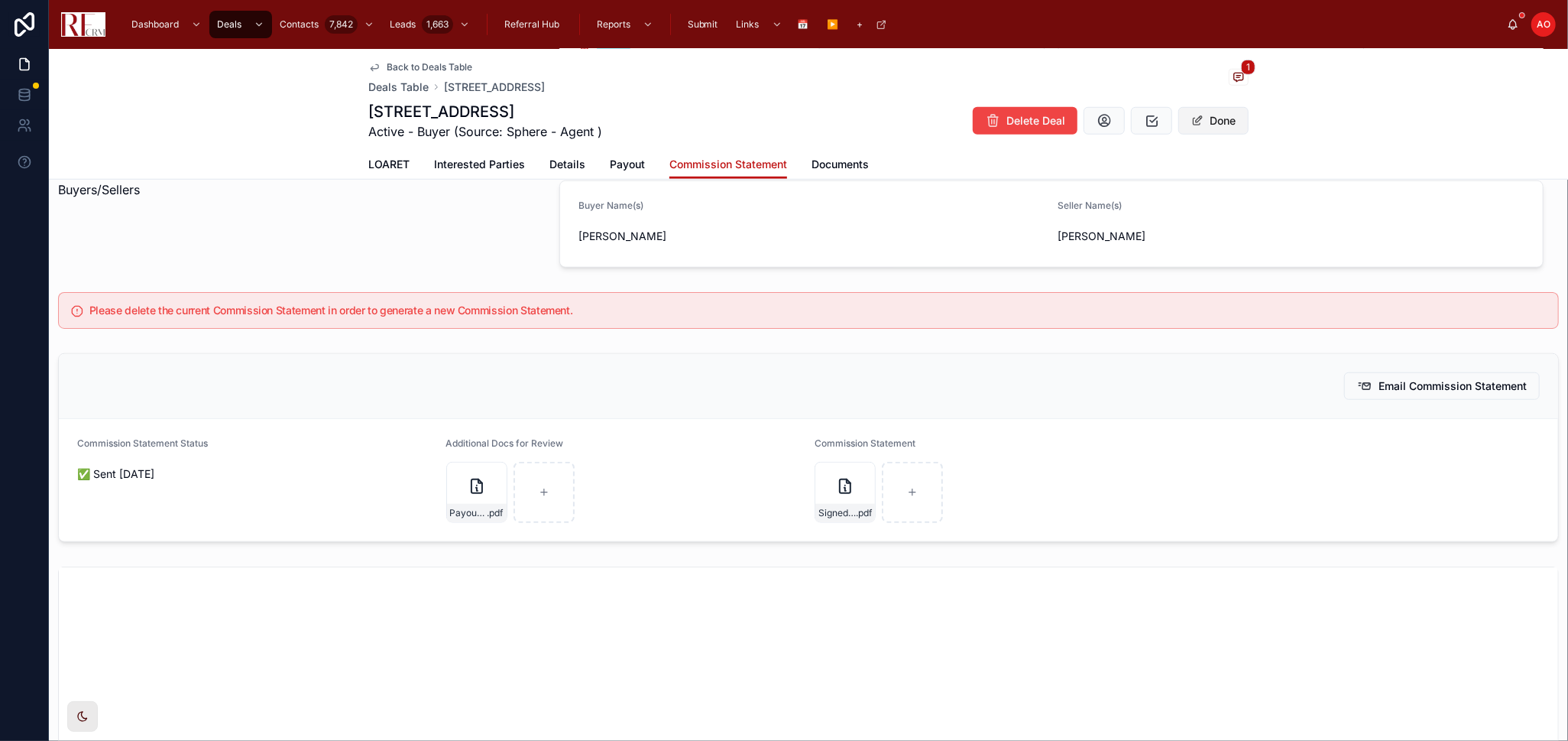
click at [1216, 125] on button "Done" at bounding box center [1214, 121] width 71 height 28
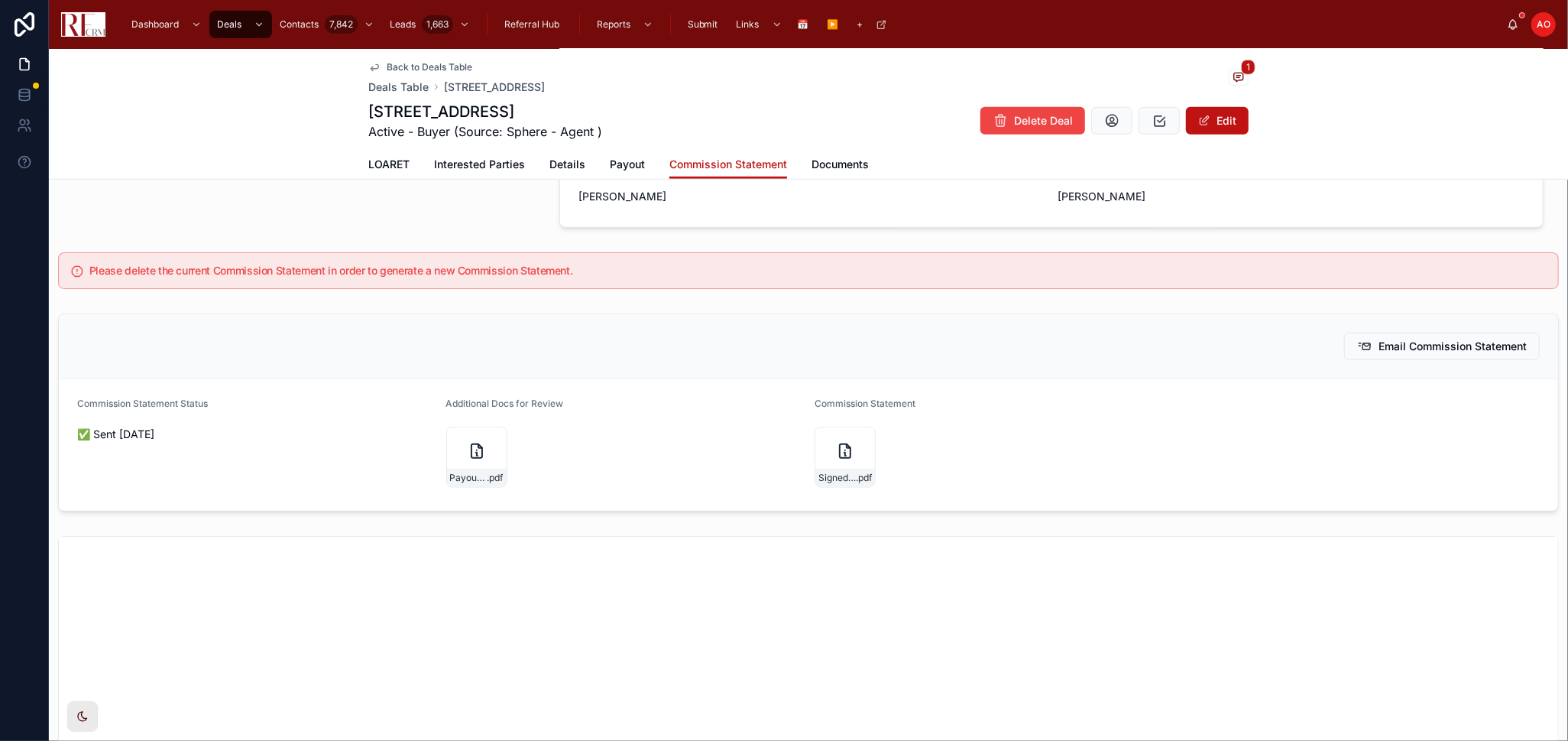
scroll to position [919, 0]
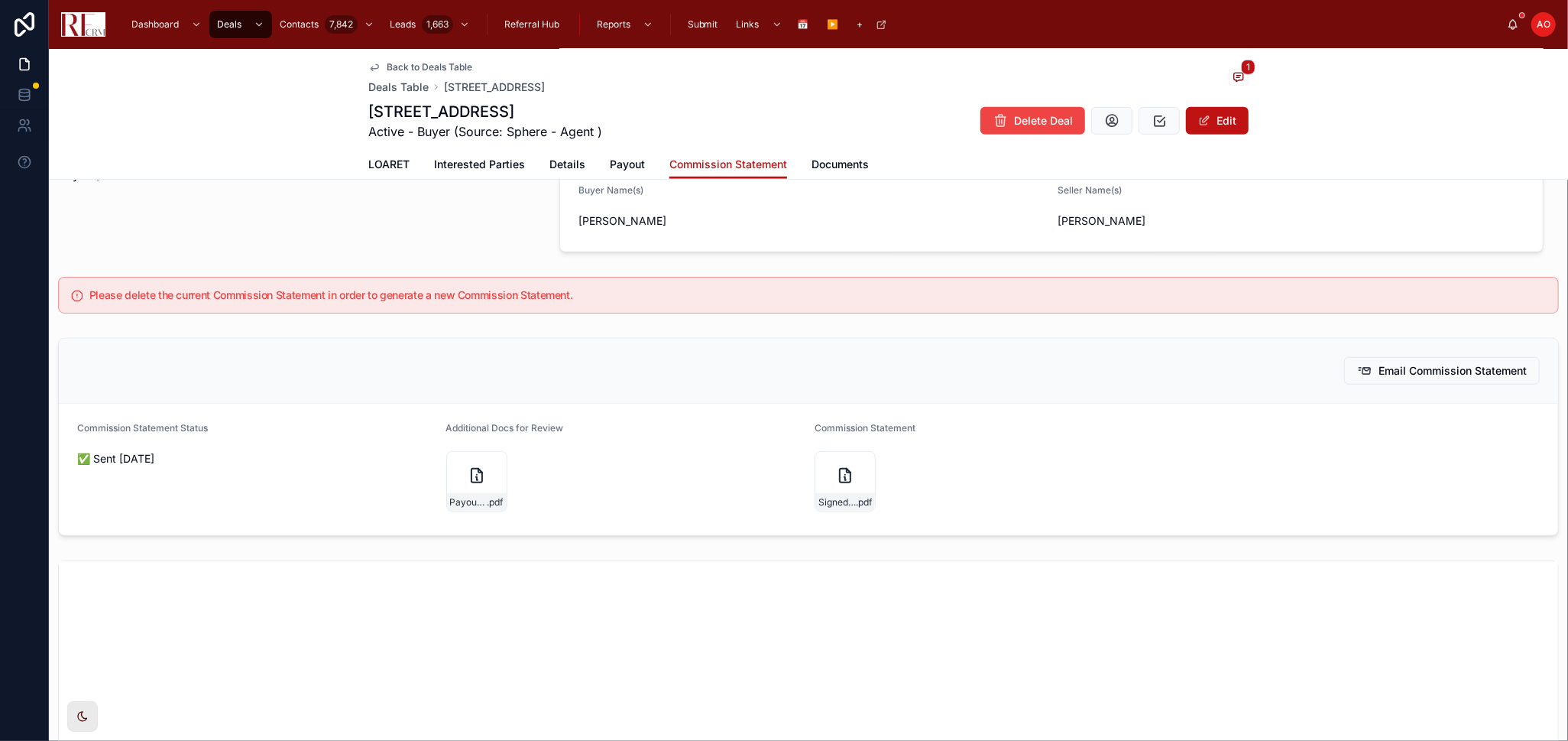
click at [610, 163] on span "Payout" at bounding box center [626, 164] width 35 height 15
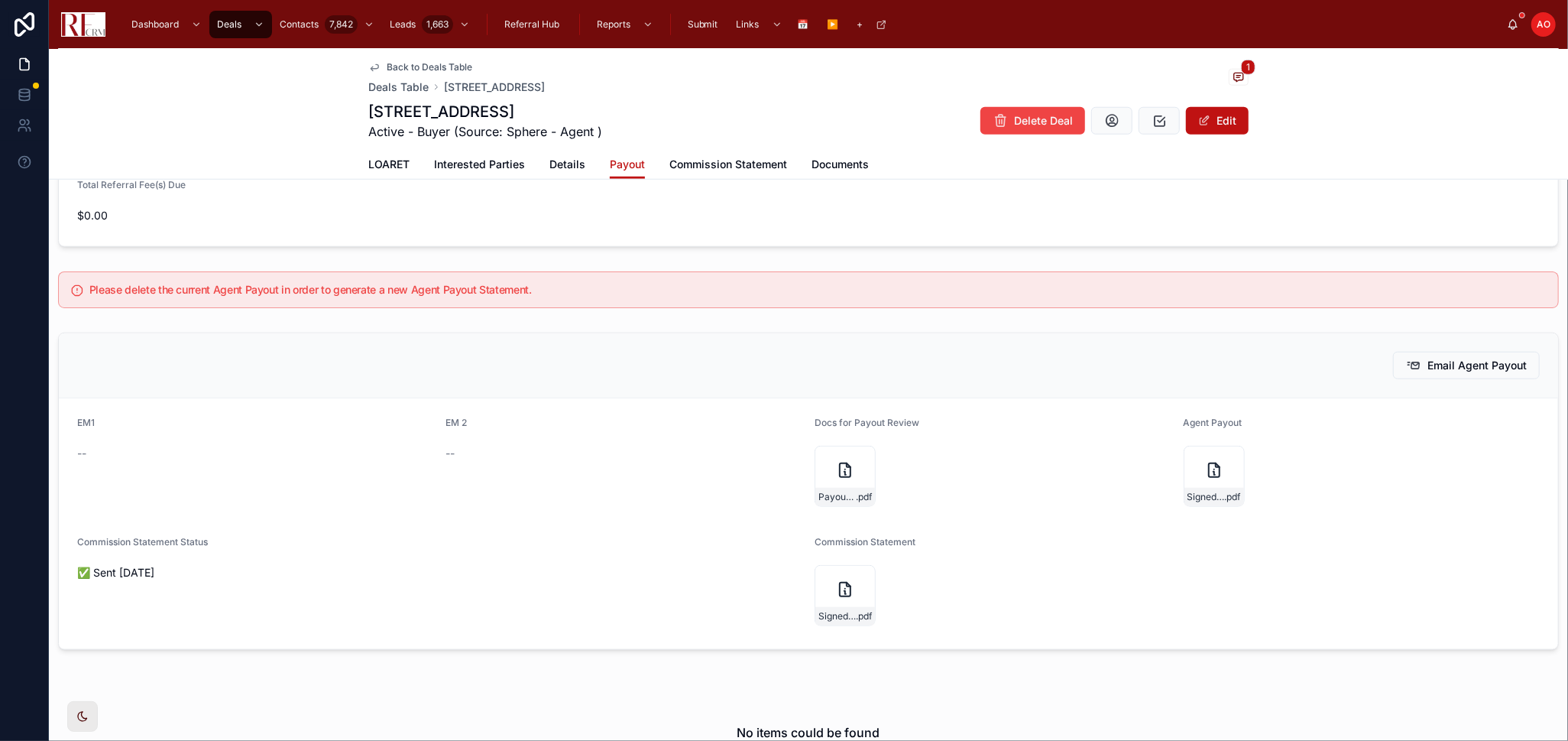
scroll to position [1104, 0]
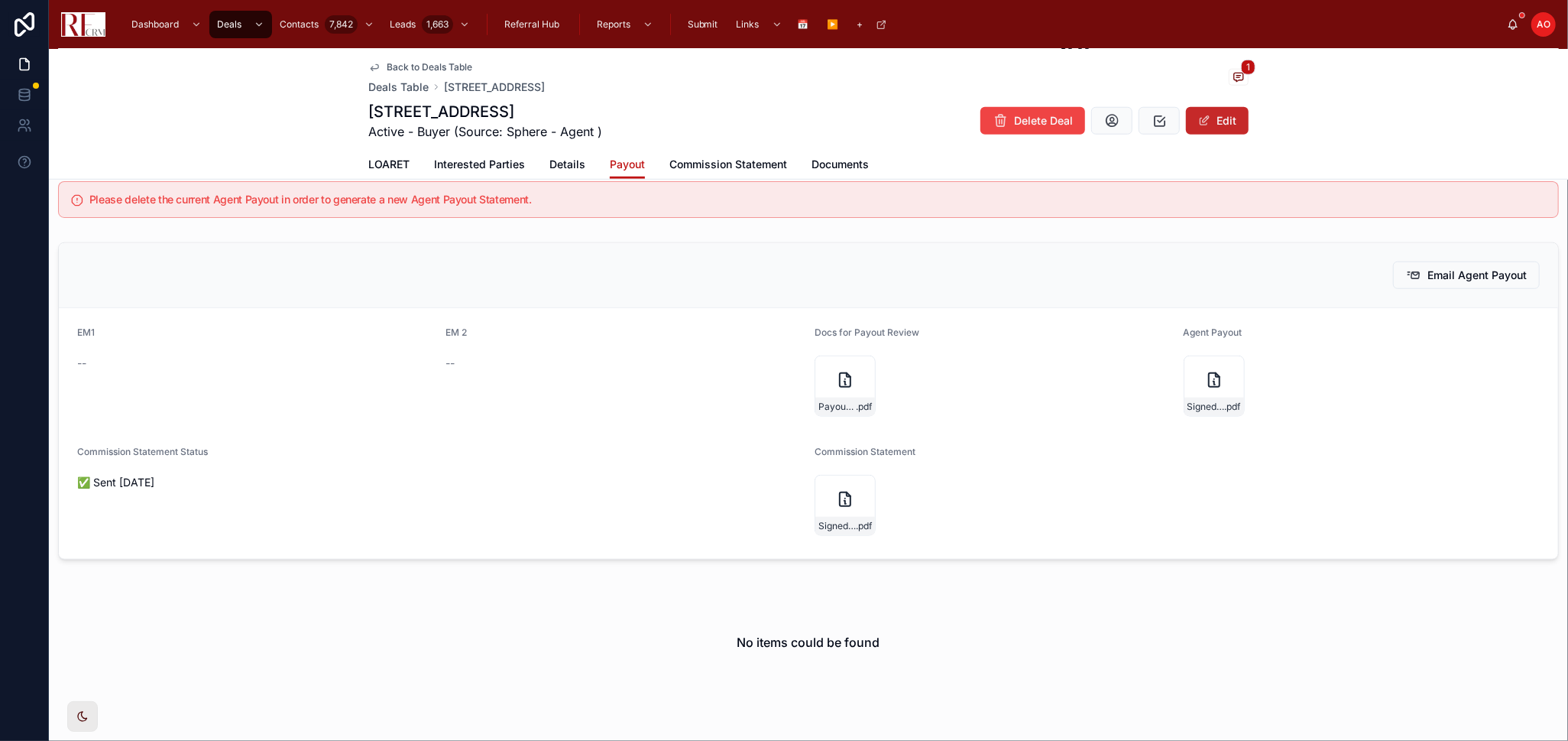
click at [1231, 120] on button "Edit" at bounding box center [1217, 121] width 62 height 28
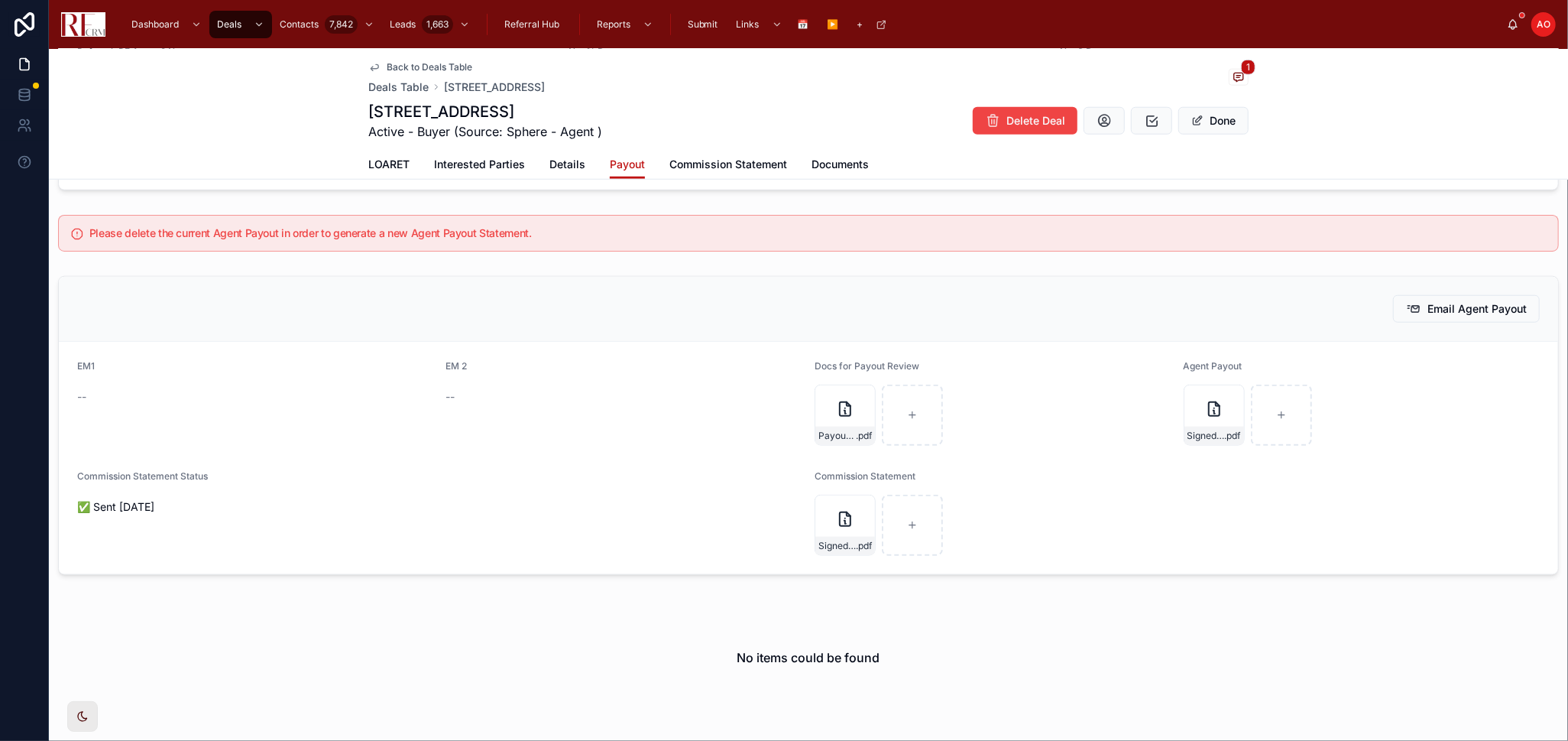
scroll to position [1136, 0]
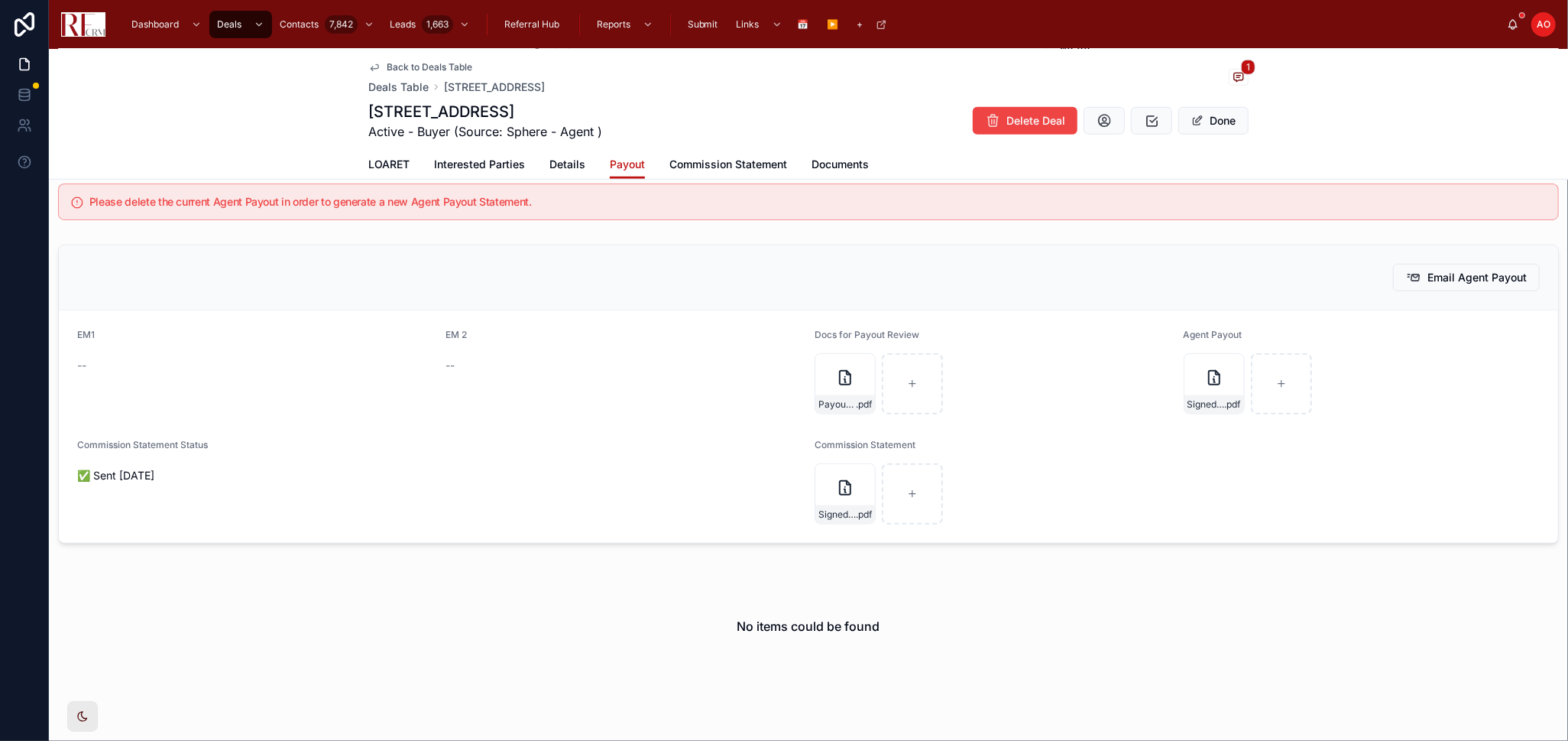
click at [849, 170] on span "Documents" at bounding box center [841, 164] width 57 height 15
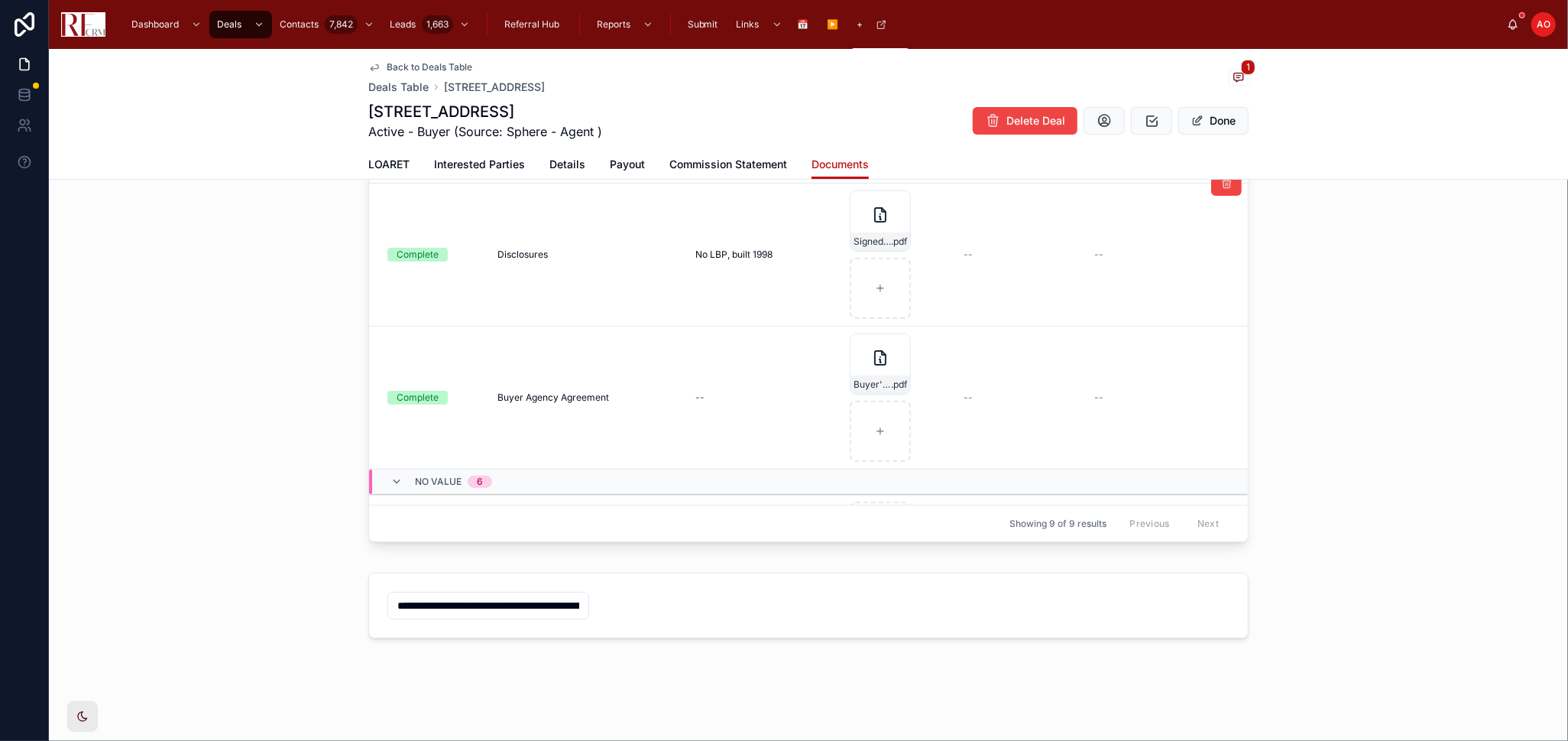
click at [713, 185] on td "No LBP, built 1998 No LBP, built 1998" at bounding box center [759, 255] width 160 height 143
drag, startPoint x: 701, startPoint y: 152, endPoint x: 708, endPoint y: 159, distance: 9.9
click at [702, 152] on link "Commission Statement" at bounding box center [728, 166] width 118 height 30
click at [708, 158] on span "Commission Statement" at bounding box center [728, 164] width 118 height 15
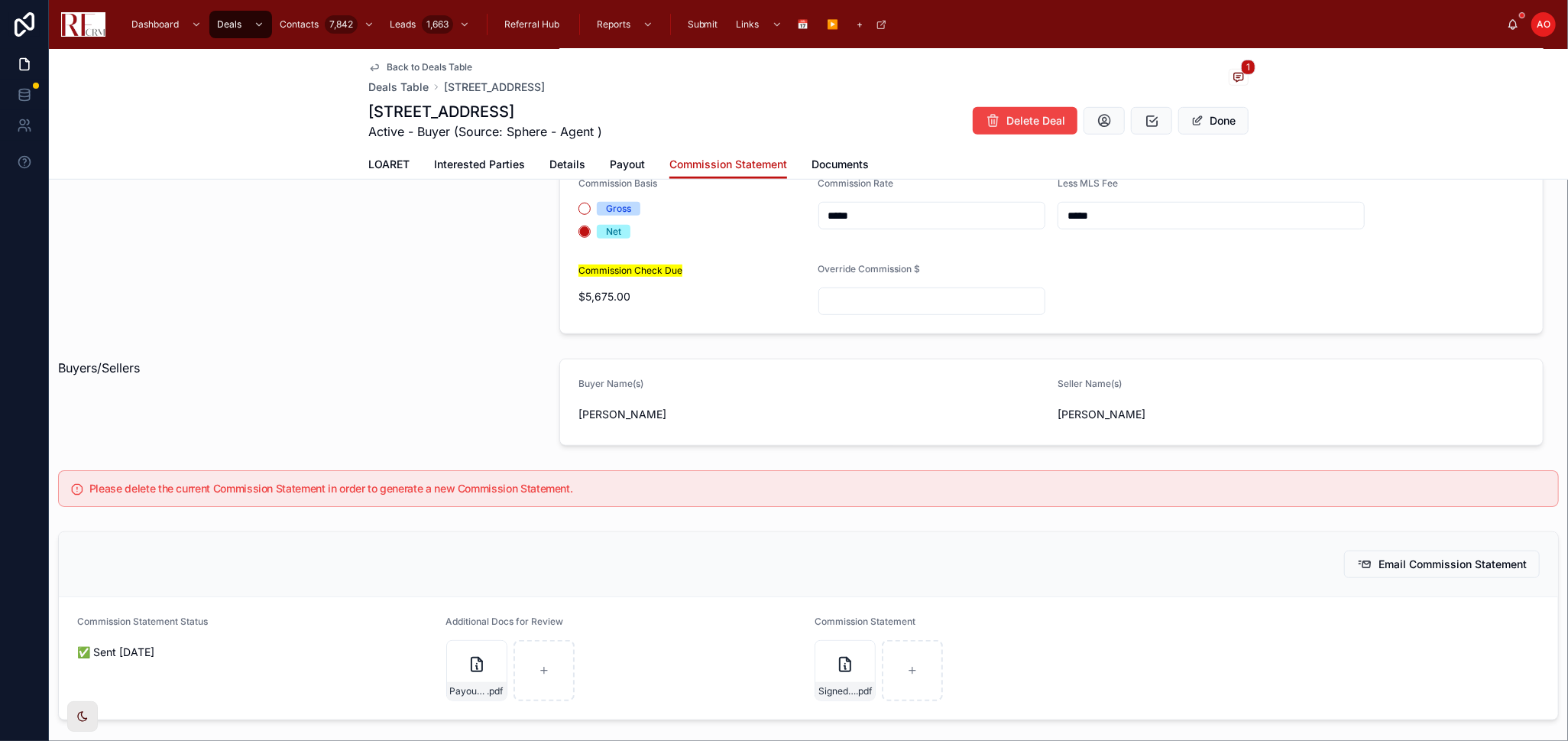
scroll to position [1104, 0]
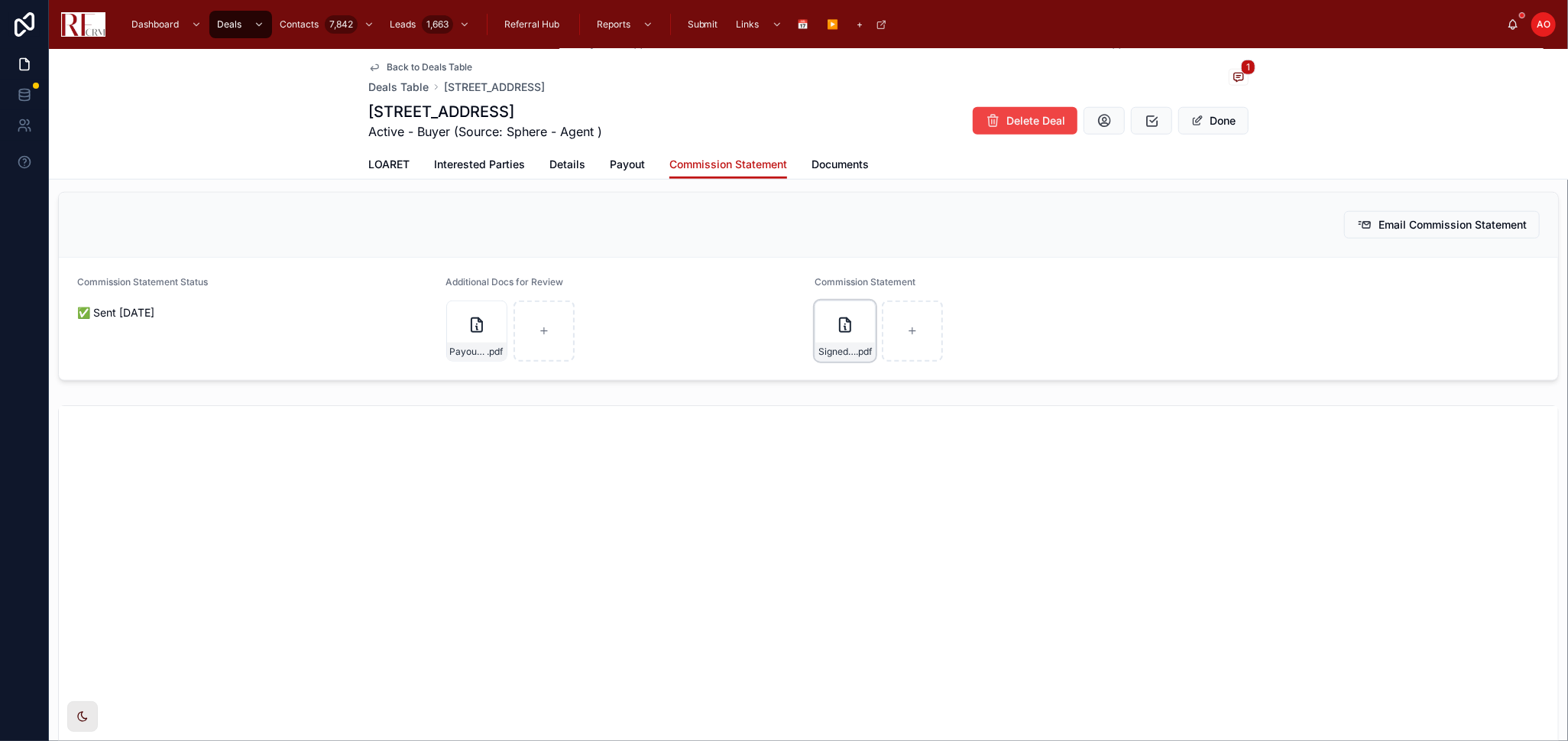
click at [844, 312] on div "Signed-Commission-Statement---1106-Canterbury-Court,-Elgin .pdf" at bounding box center [845, 331] width 62 height 62
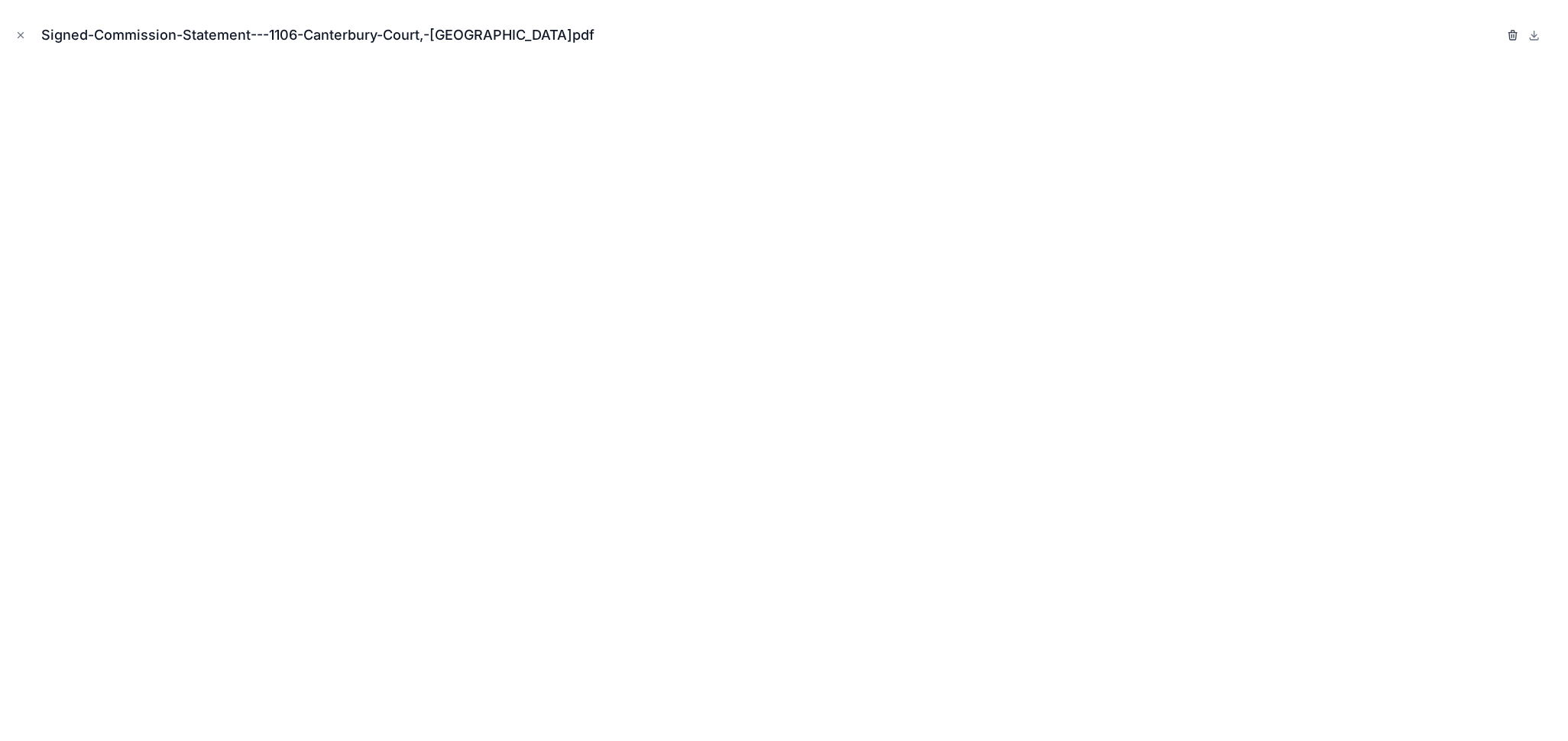
click at [1514, 30] on icon "button" at bounding box center [1513, 31] width 3 height 3
click at [1496, 35] on icon "button" at bounding box center [1498, 36] width 12 height 12
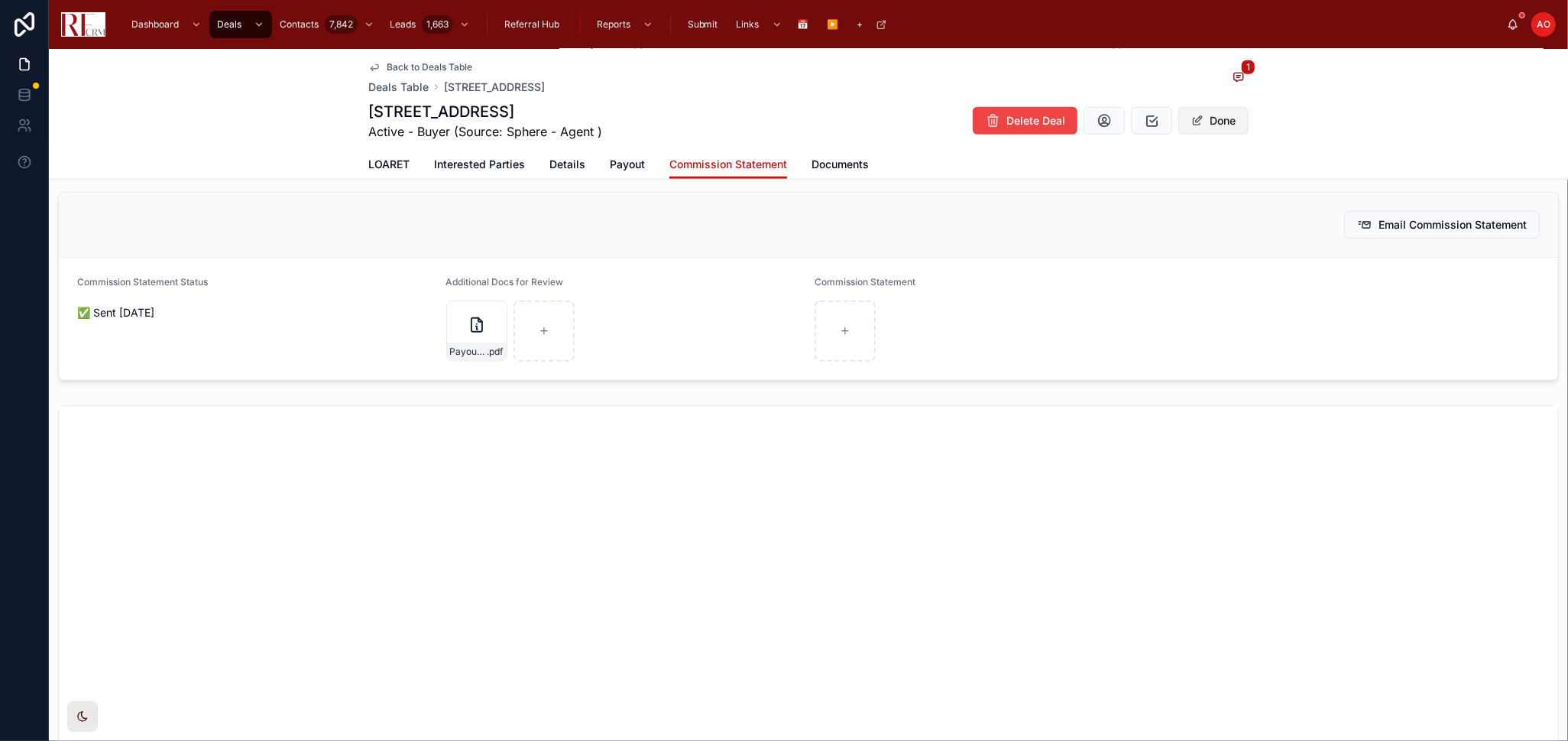
click at [1233, 125] on button "Done" at bounding box center [1214, 121] width 71 height 28
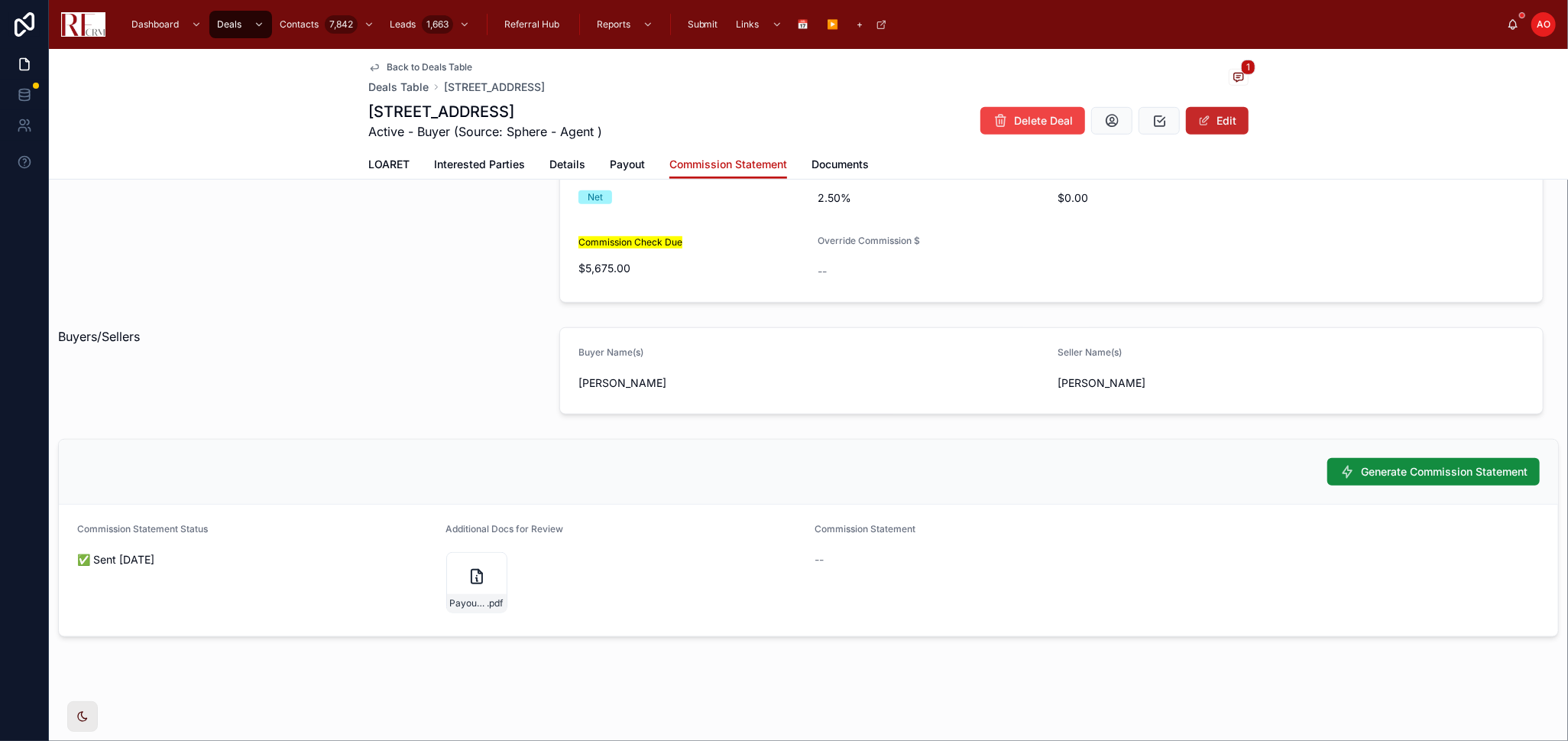
scroll to position [755, 0]
click at [1424, 474] on span "Generate Commission Statement" at bounding box center [1444, 472] width 167 height 15
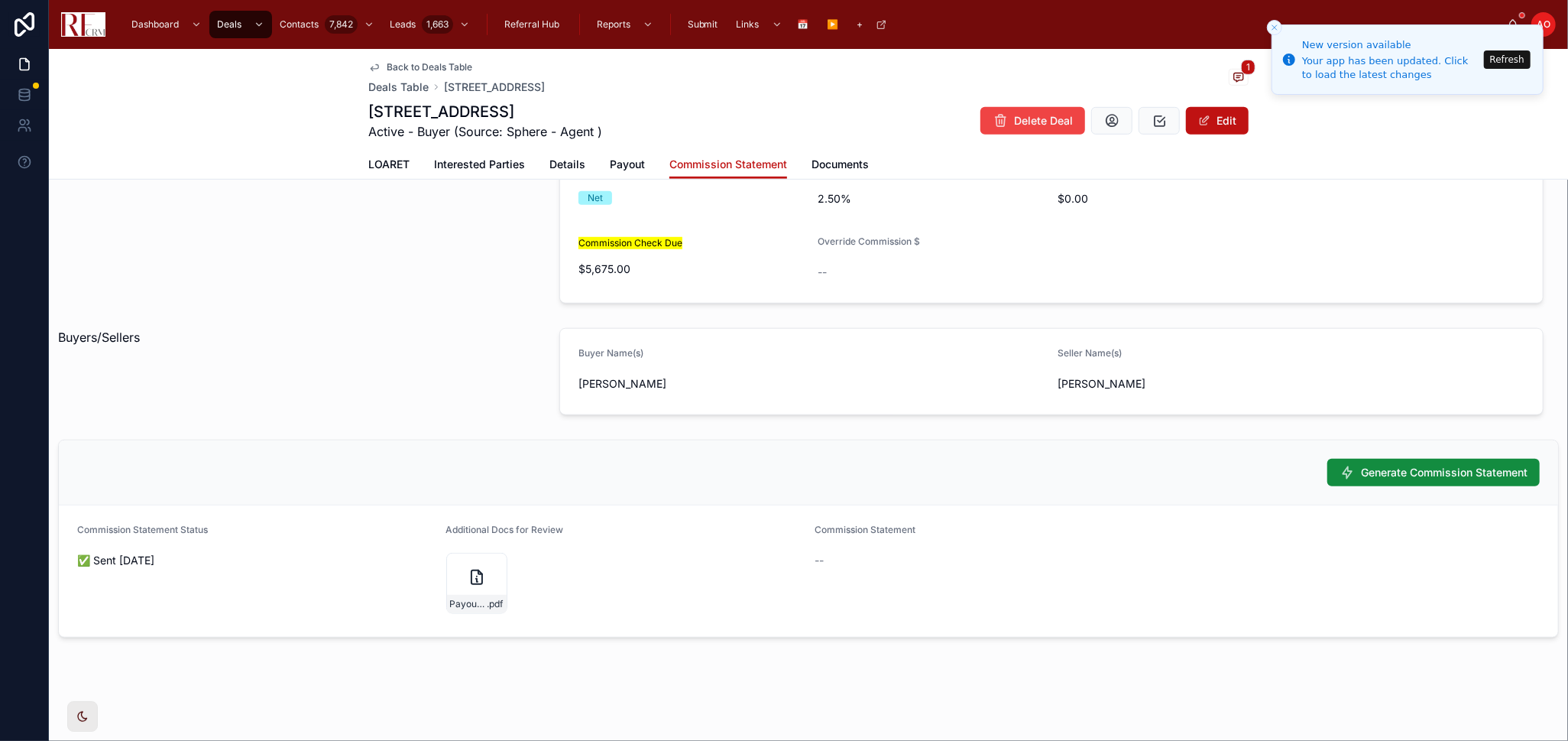
click at [1502, 53] on button "Refresh" at bounding box center [1507, 60] width 46 height 19
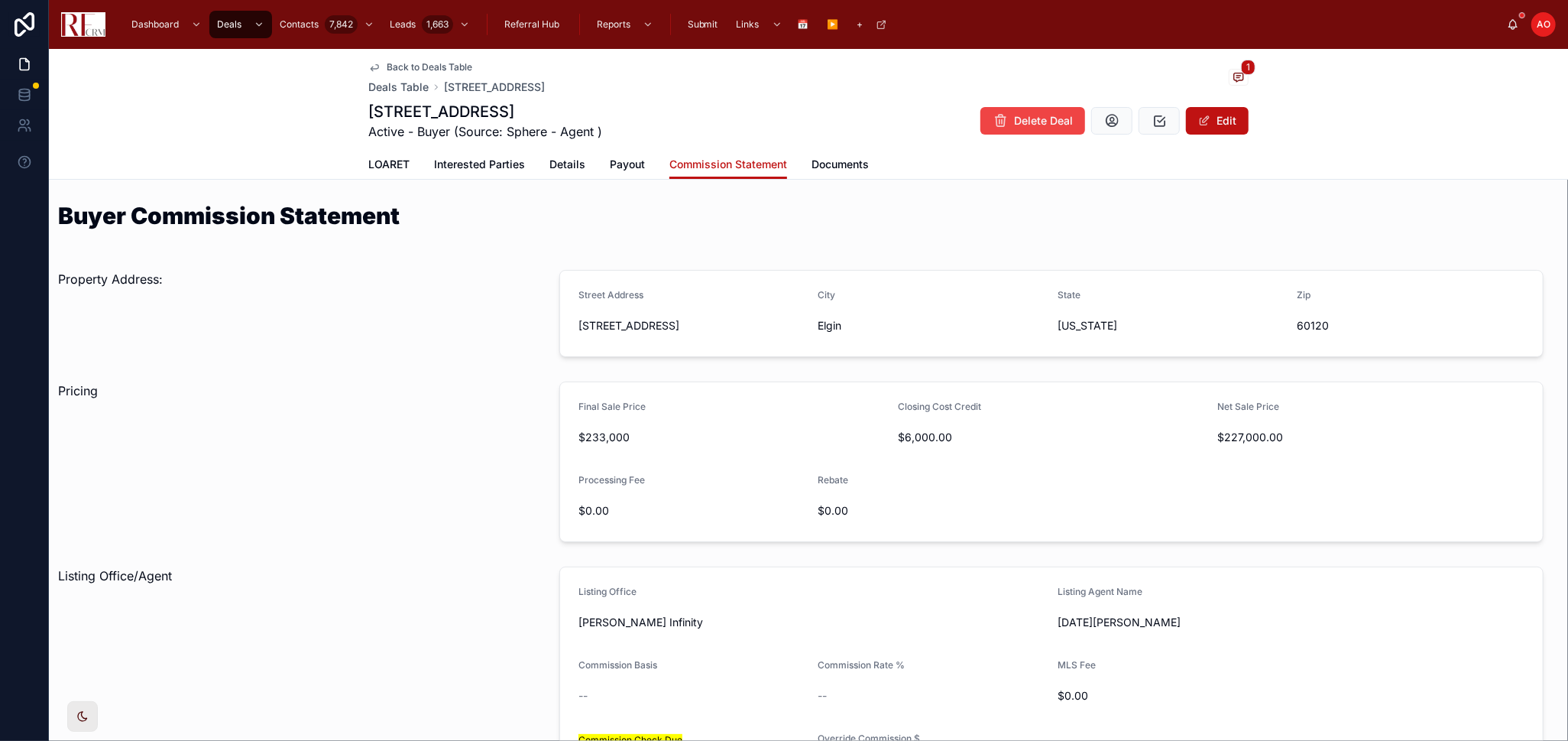
click at [407, 62] on span "Back to Deals Table" at bounding box center [429, 68] width 86 height 12
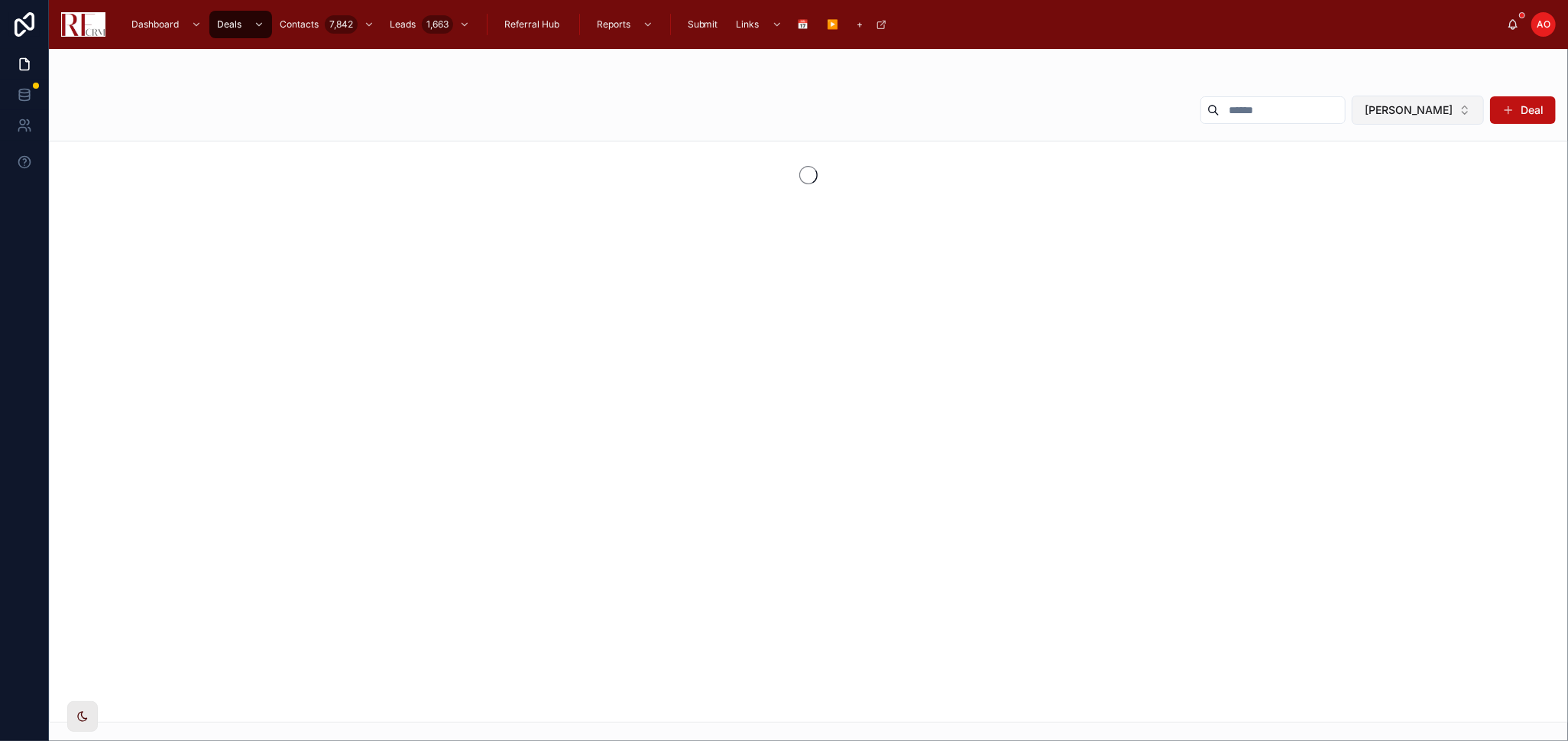
click at [1452, 112] on span "[PERSON_NAME]" at bounding box center [1409, 110] width 87 height 15
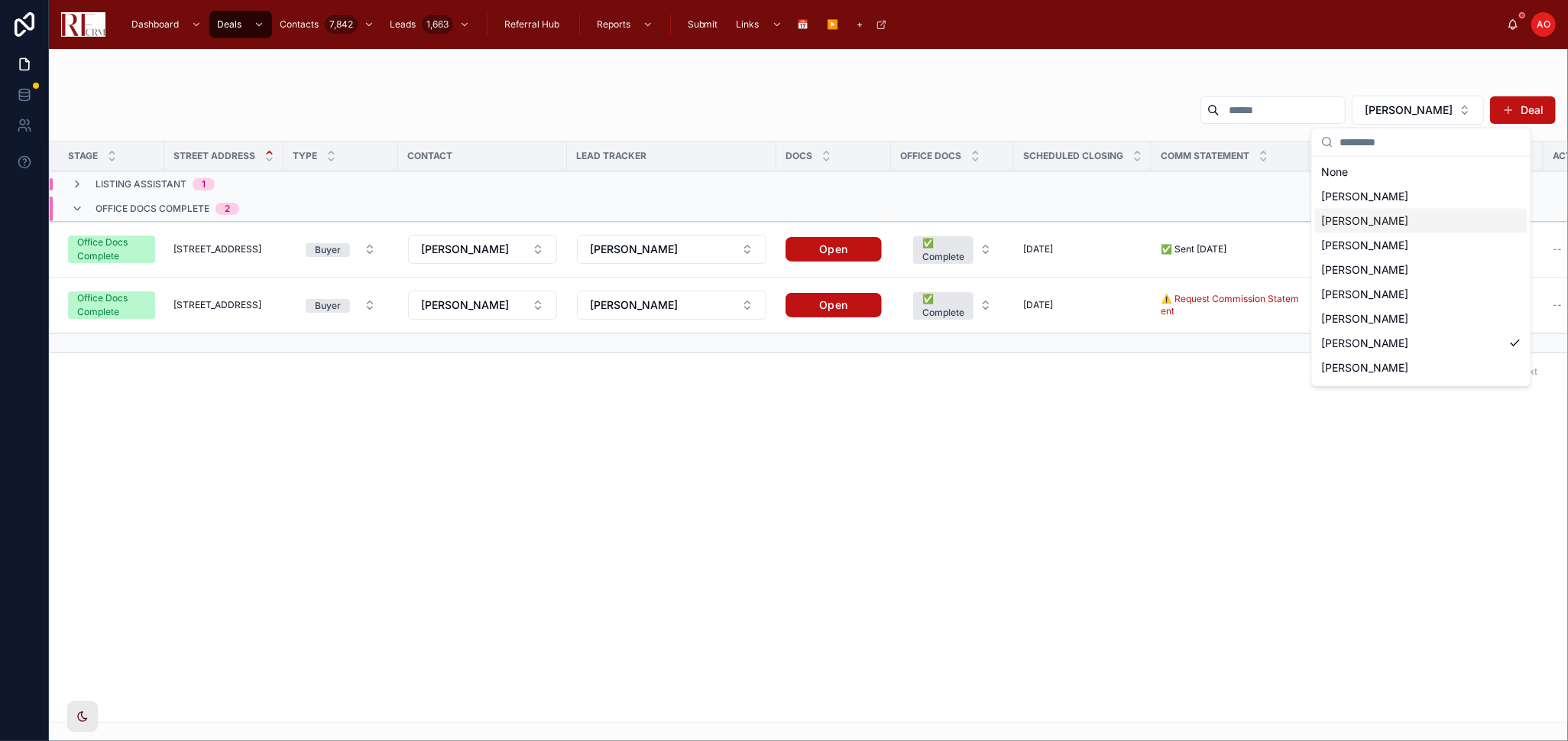
click at [1374, 222] on span "[PERSON_NAME]" at bounding box center [1365, 221] width 87 height 15
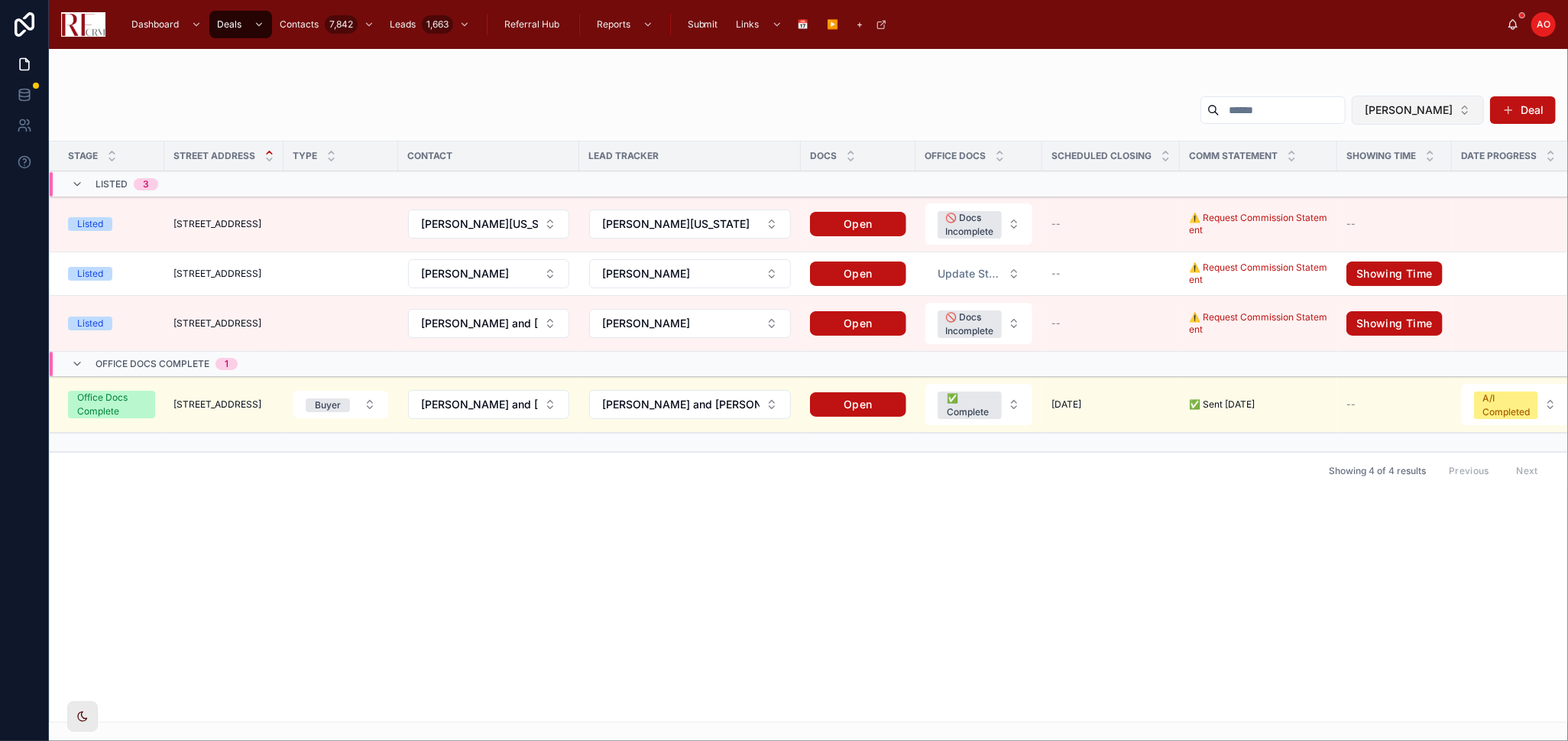
click at [1467, 111] on button "[PERSON_NAME]" at bounding box center [1418, 110] width 132 height 29
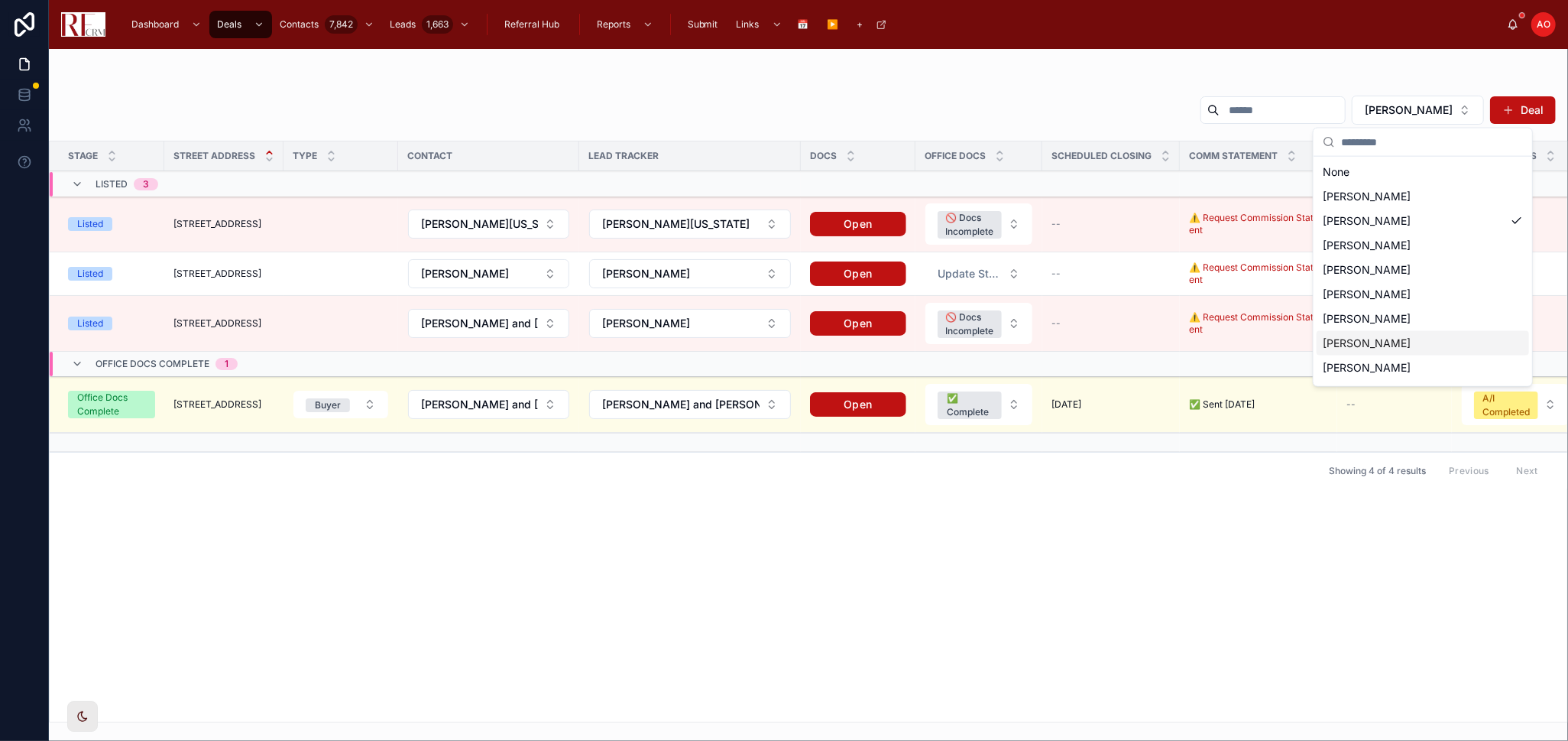
click at [1399, 342] on span "[PERSON_NAME]" at bounding box center [1367, 343] width 87 height 15
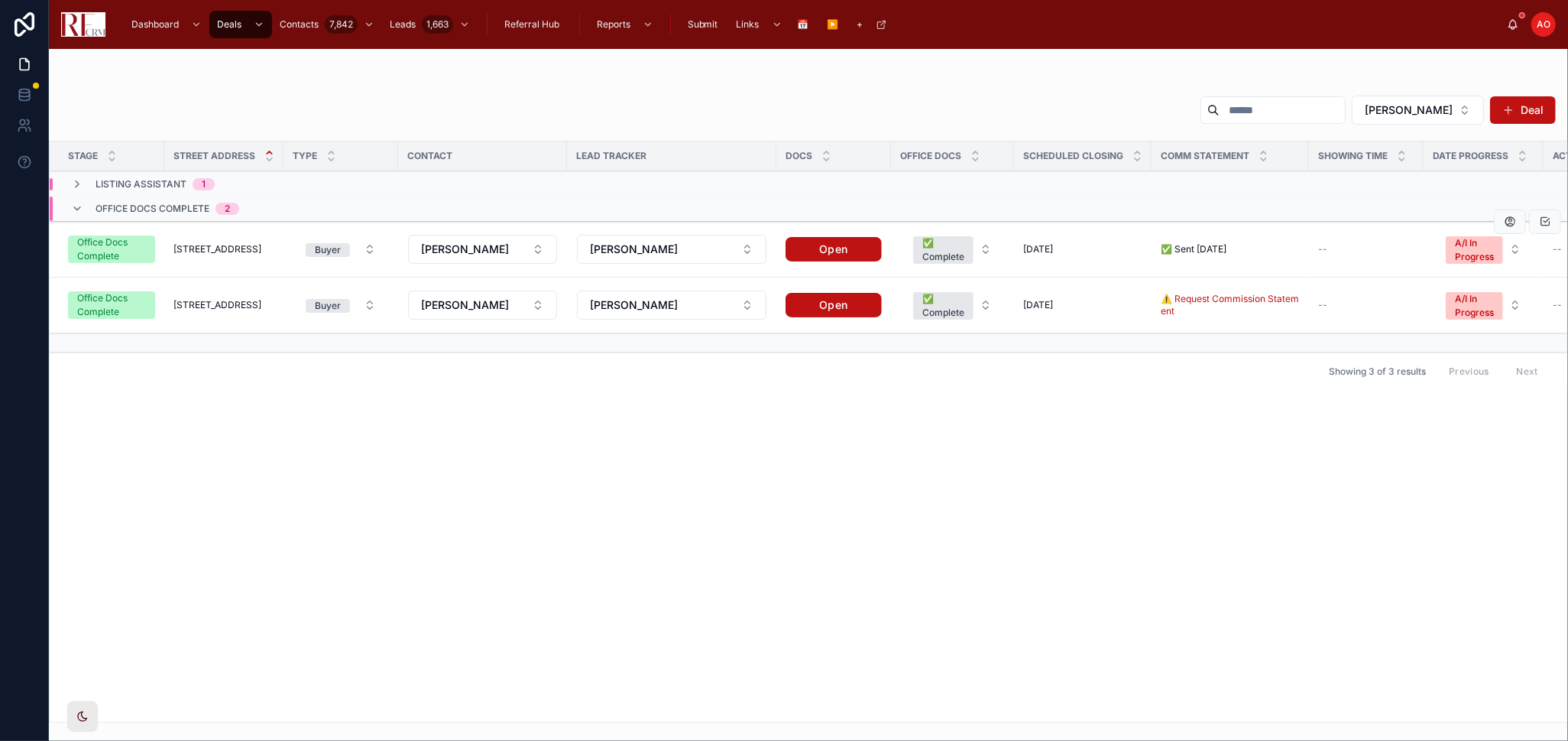
click at [218, 253] on span "[STREET_ADDRESS]" at bounding box center [217, 249] width 87 height 12
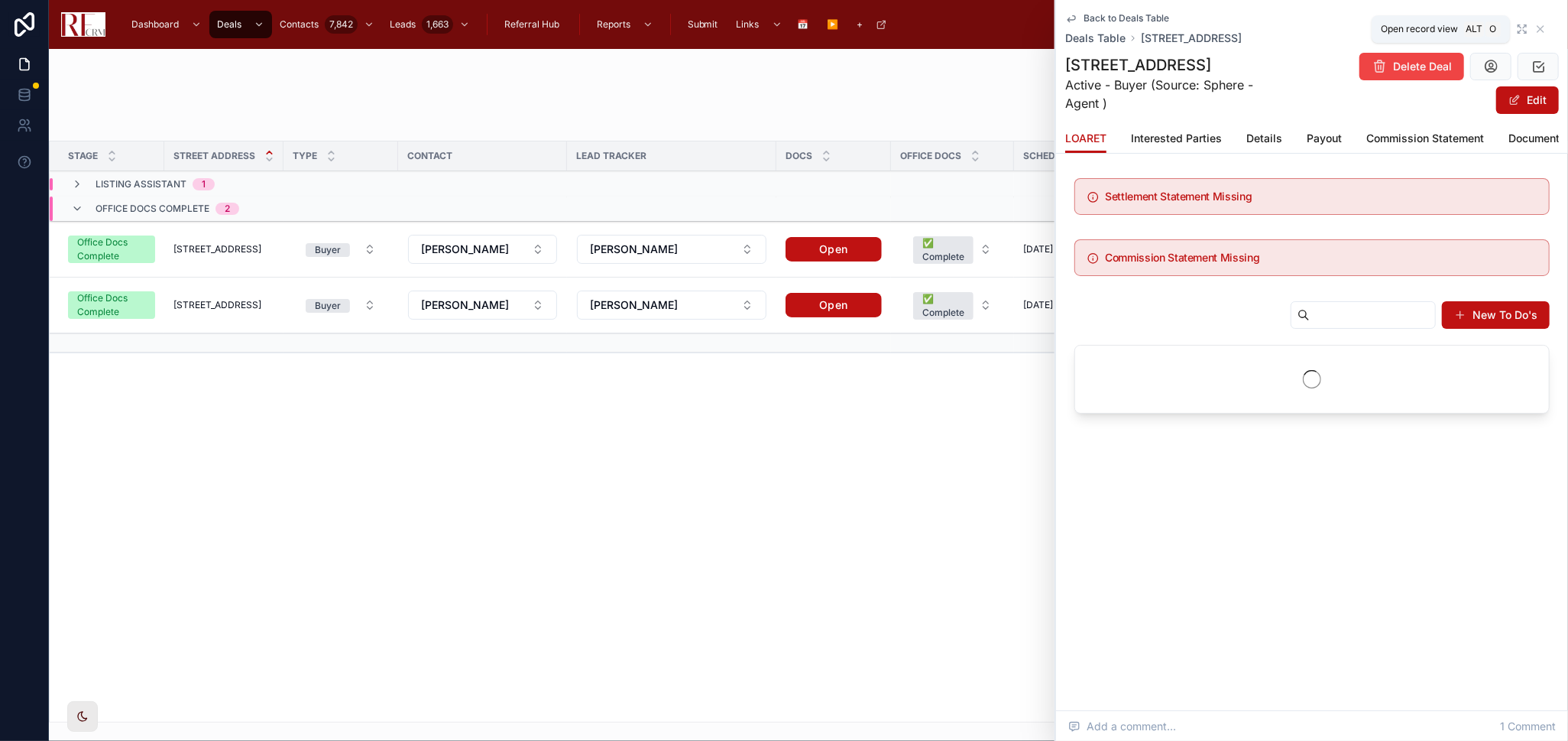
click at [1523, 28] on icon at bounding box center [1524, 26] width 3 height 3
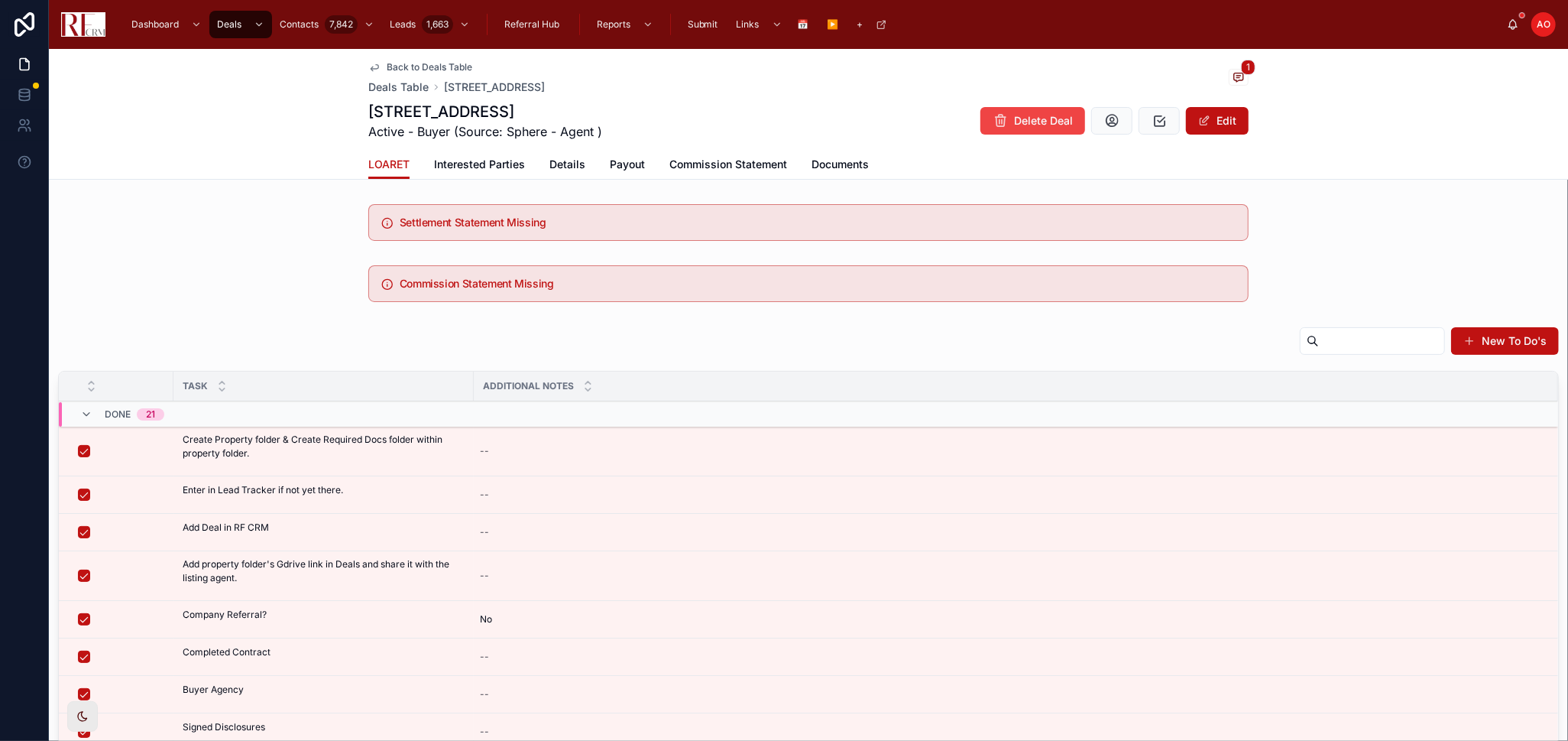
click at [729, 169] on span "Commission Statement" at bounding box center [728, 164] width 118 height 15
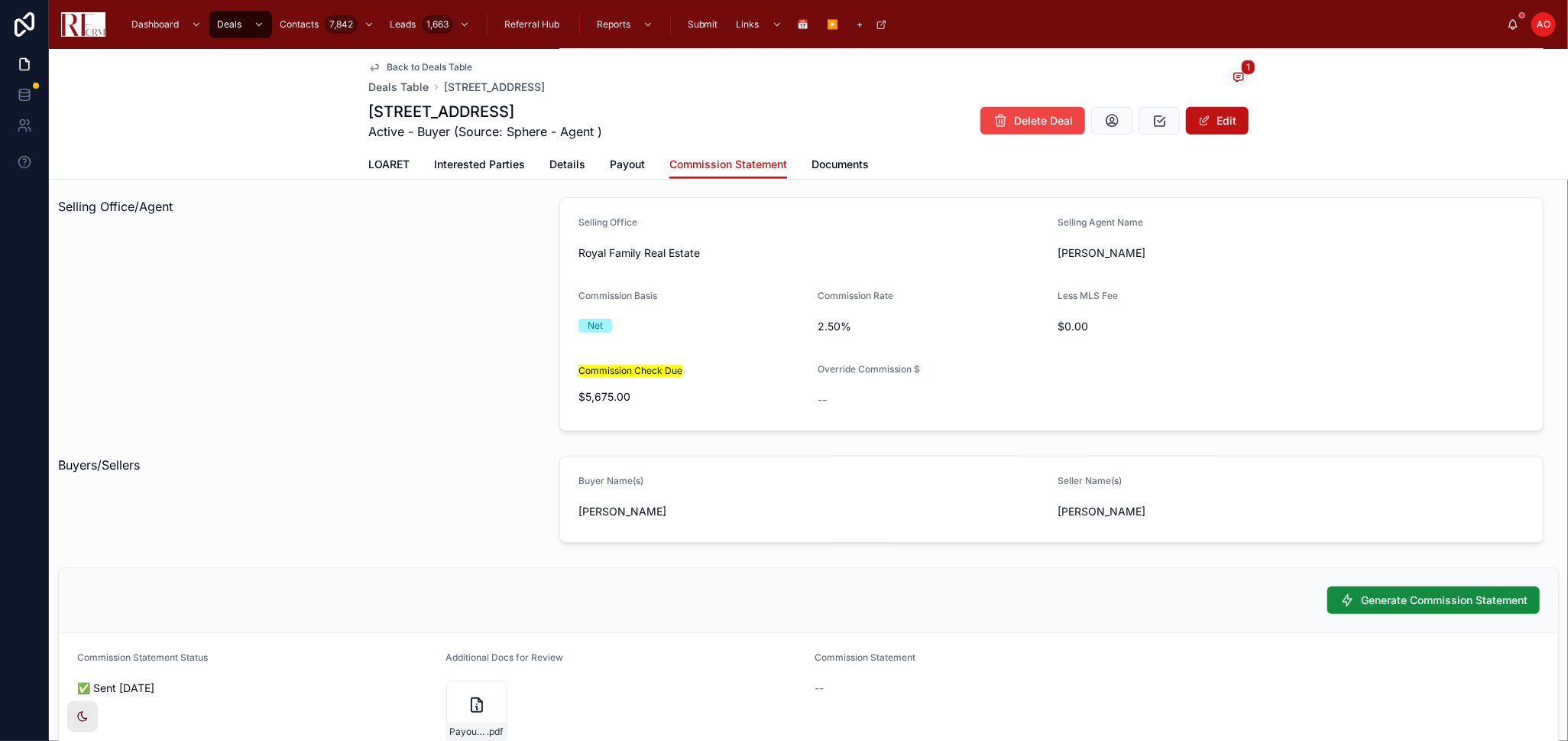
scroll to position [755, 0]
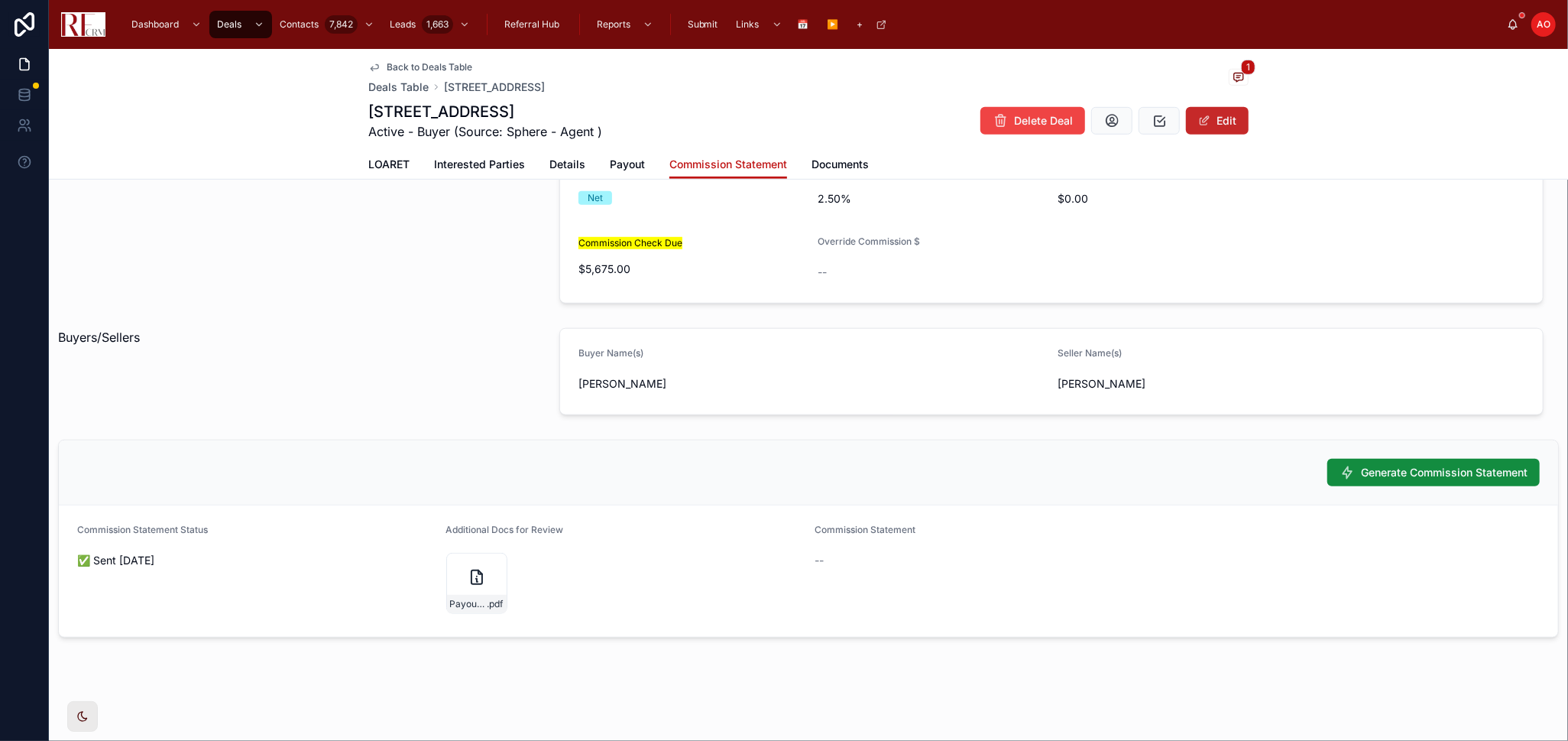
click at [1216, 125] on button "Edit" at bounding box center [1217, 121] width 62 height 28
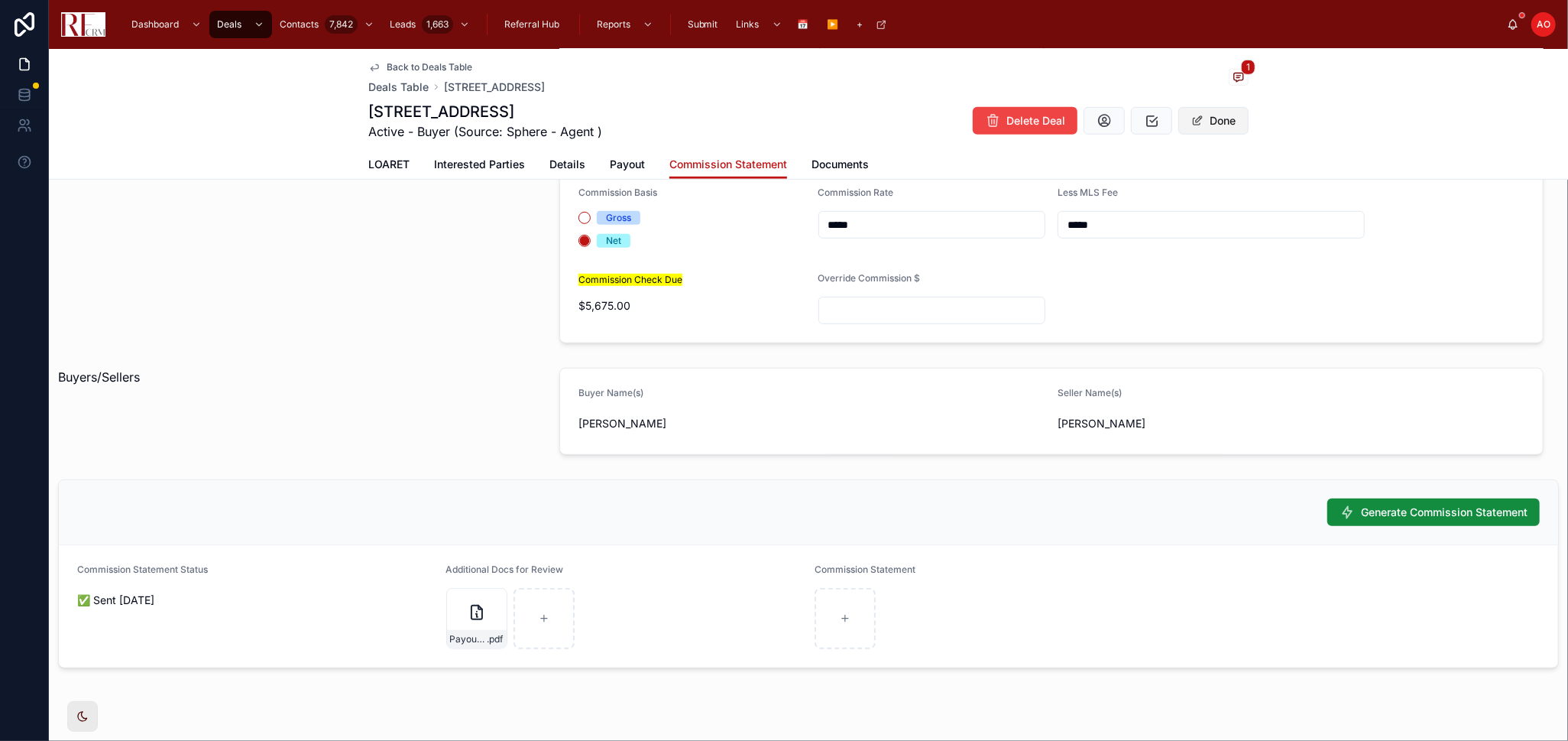
scroll to position [764, 0]
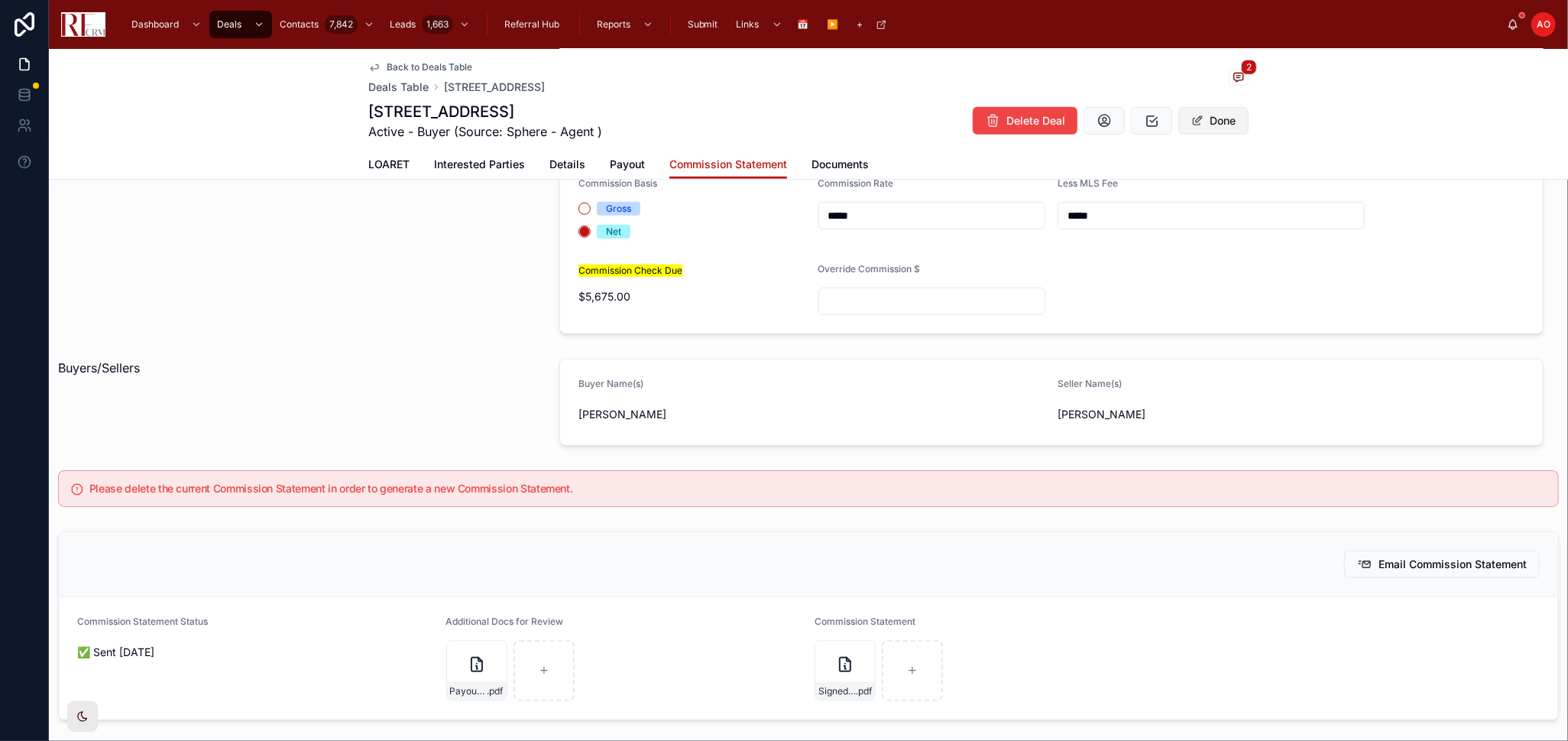
click at [1233, 121] on button "Done" at bounding box center [1214, 121] width 71 height 28
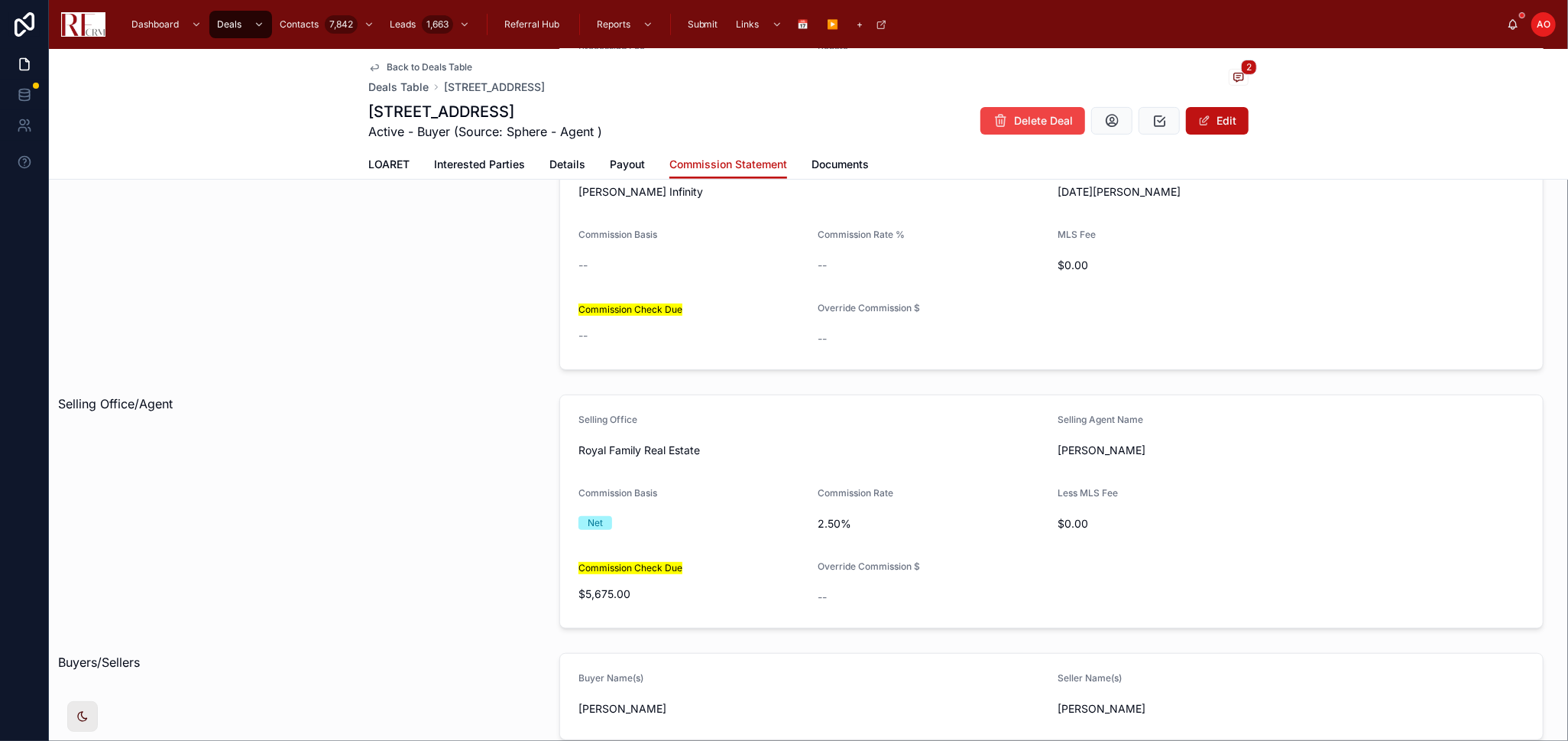
scroll to position [330, 0]
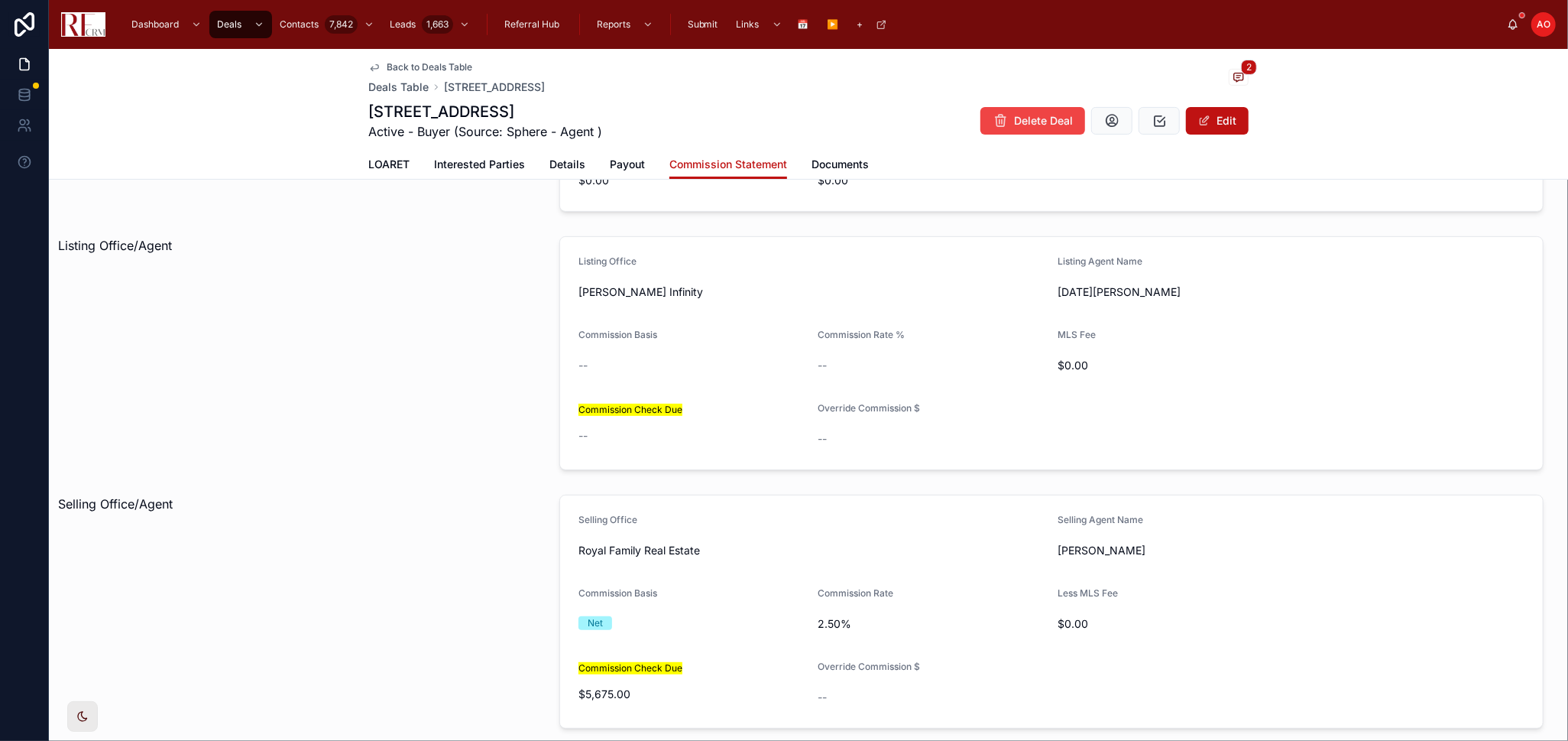
click at [618, 157] on span "Payout" at bounding box center [626, 164] width 35 height 15
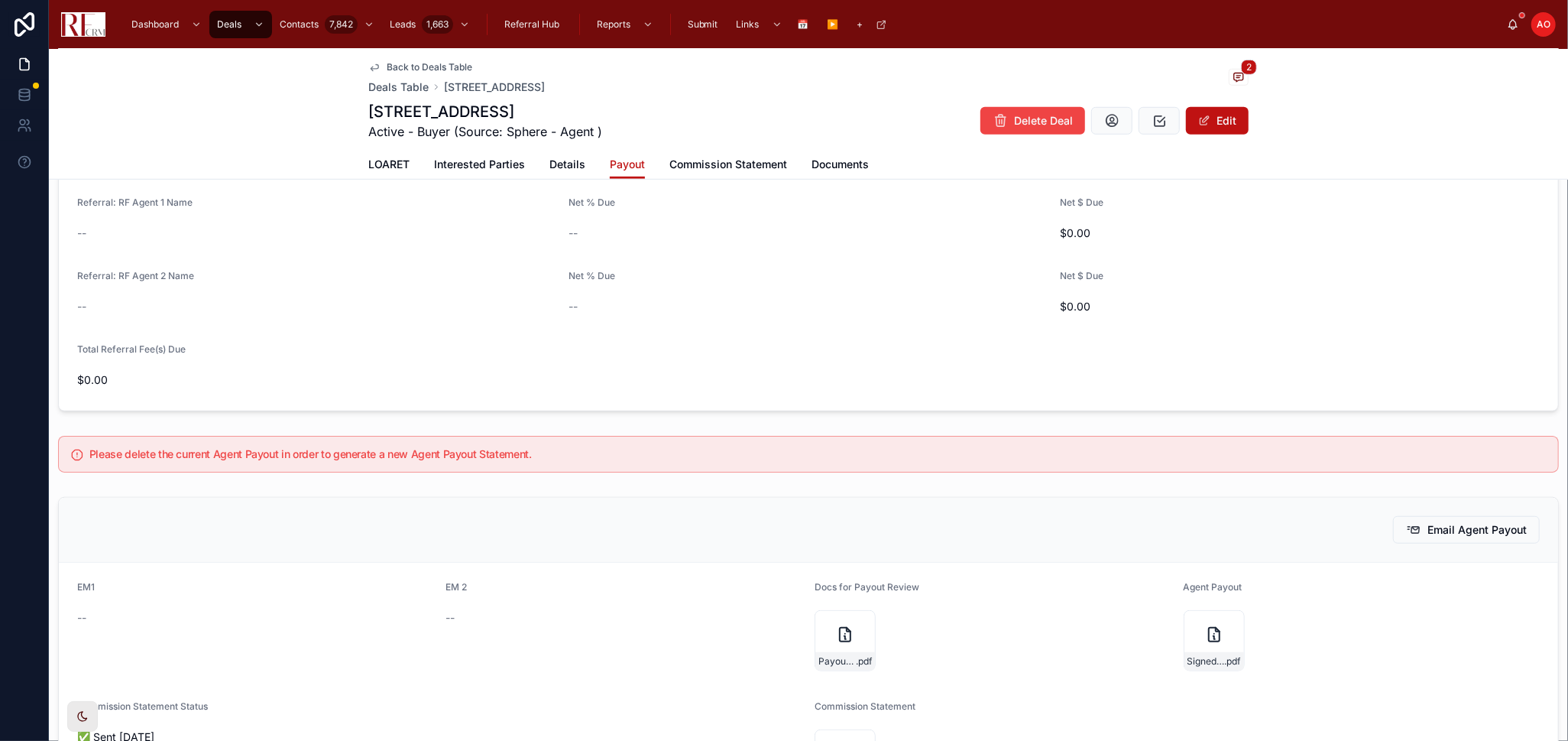
scroll to position [1104, 0]
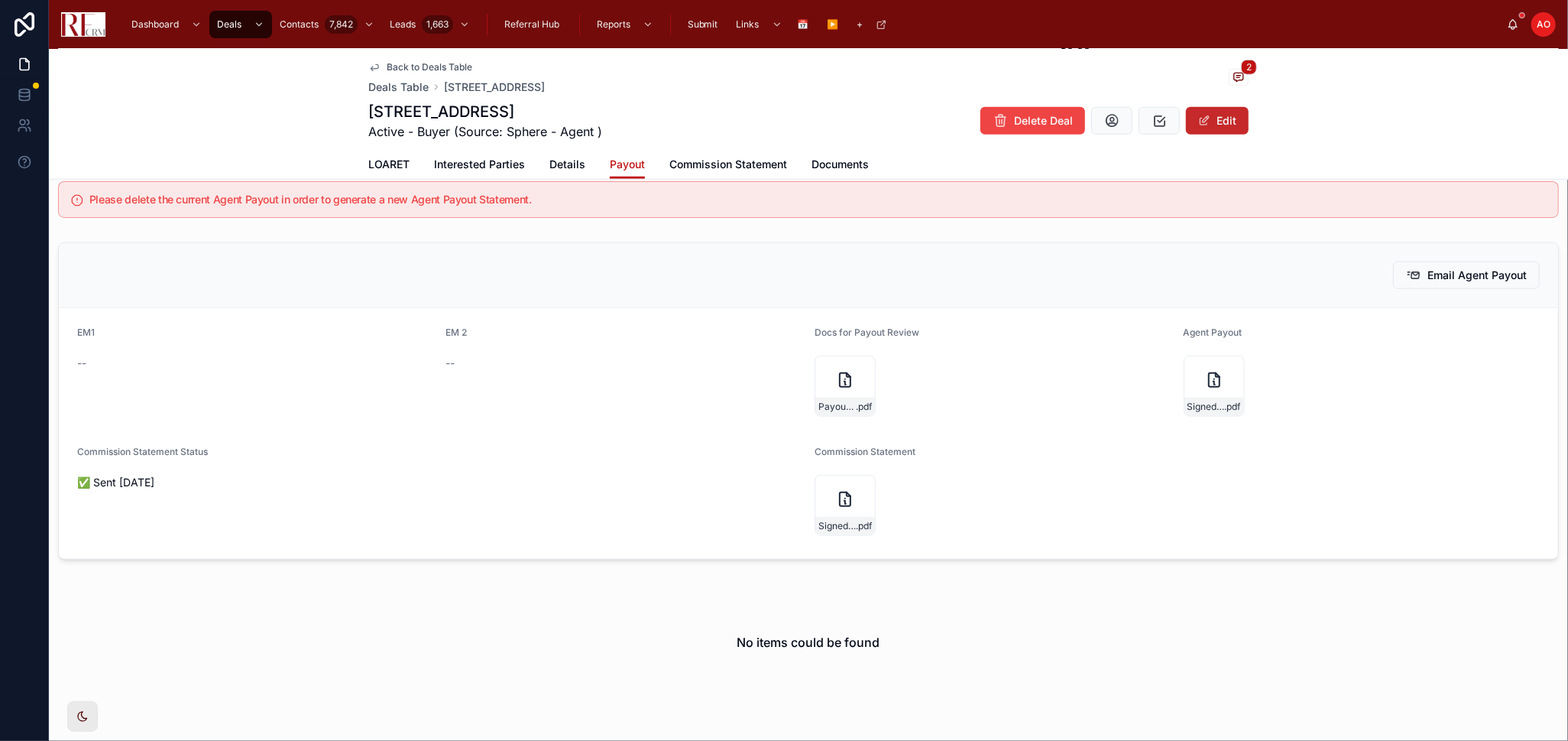
click at [1232, 116] on button "Edit" at bounding box center [1217, 121] width 62 height 28
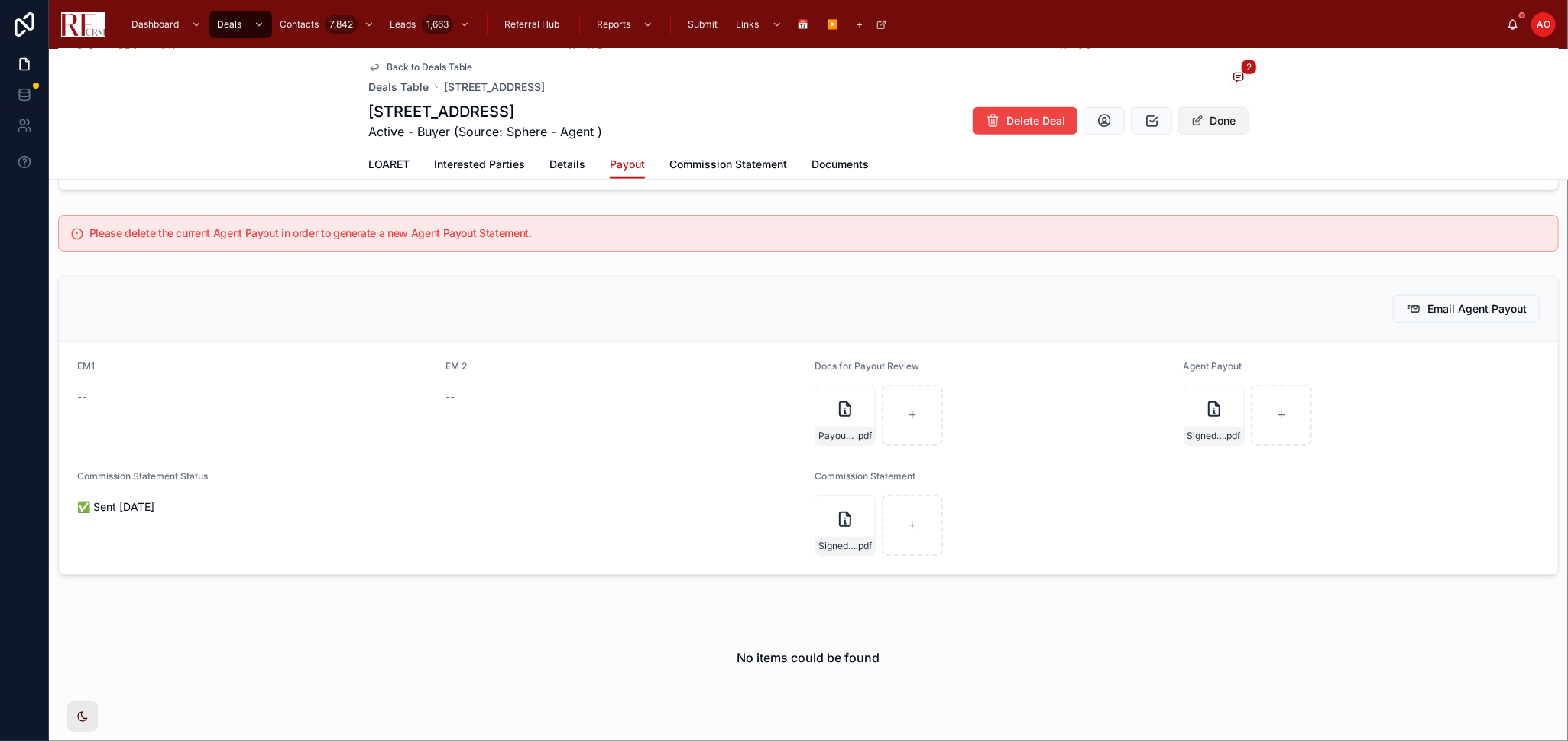
scroll to position [1136, 0]
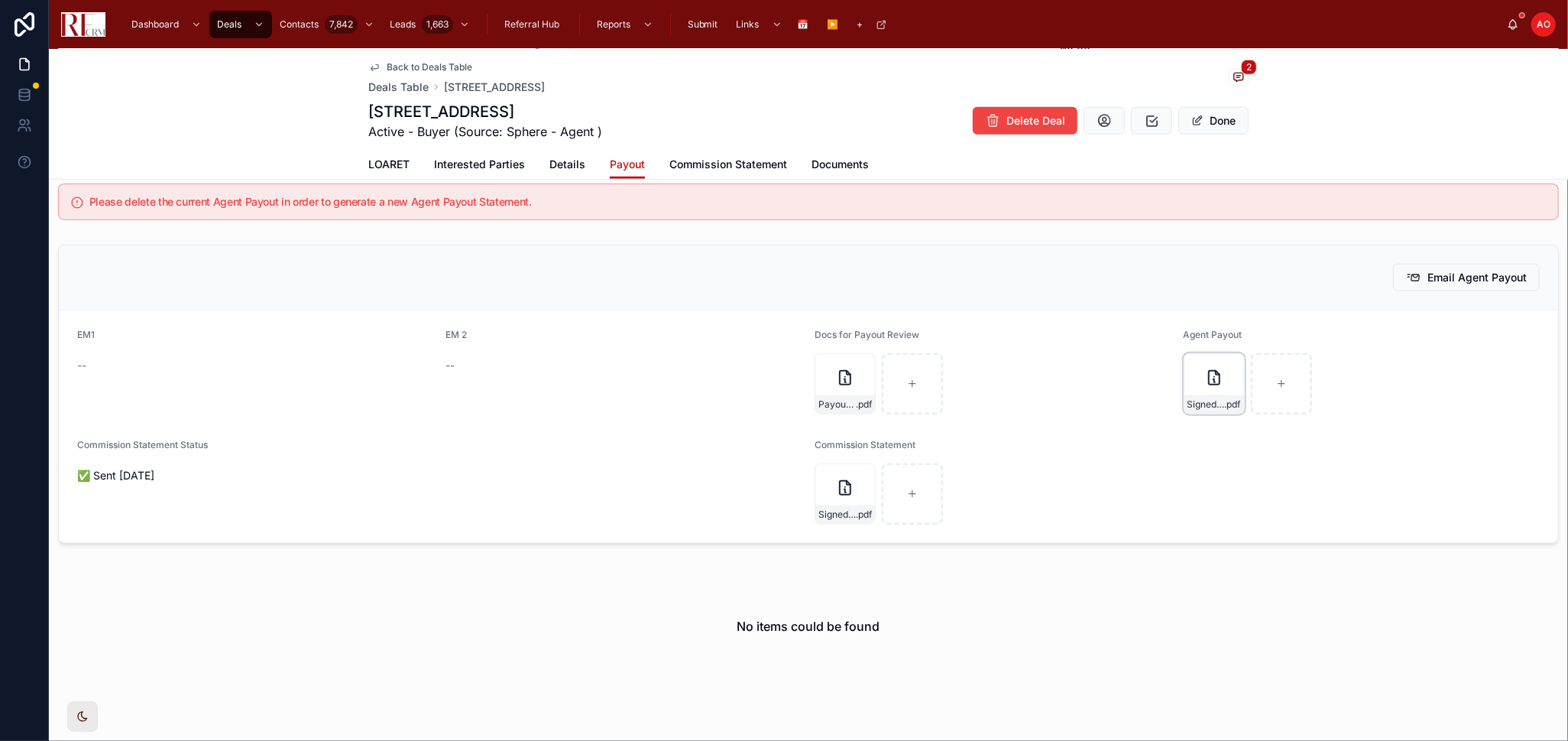
click at [1222, 369] on div "Signed-Commission-Payouts--1106-Canterbury .pdf" at bounding box center [1215, 384] width 62 height 62
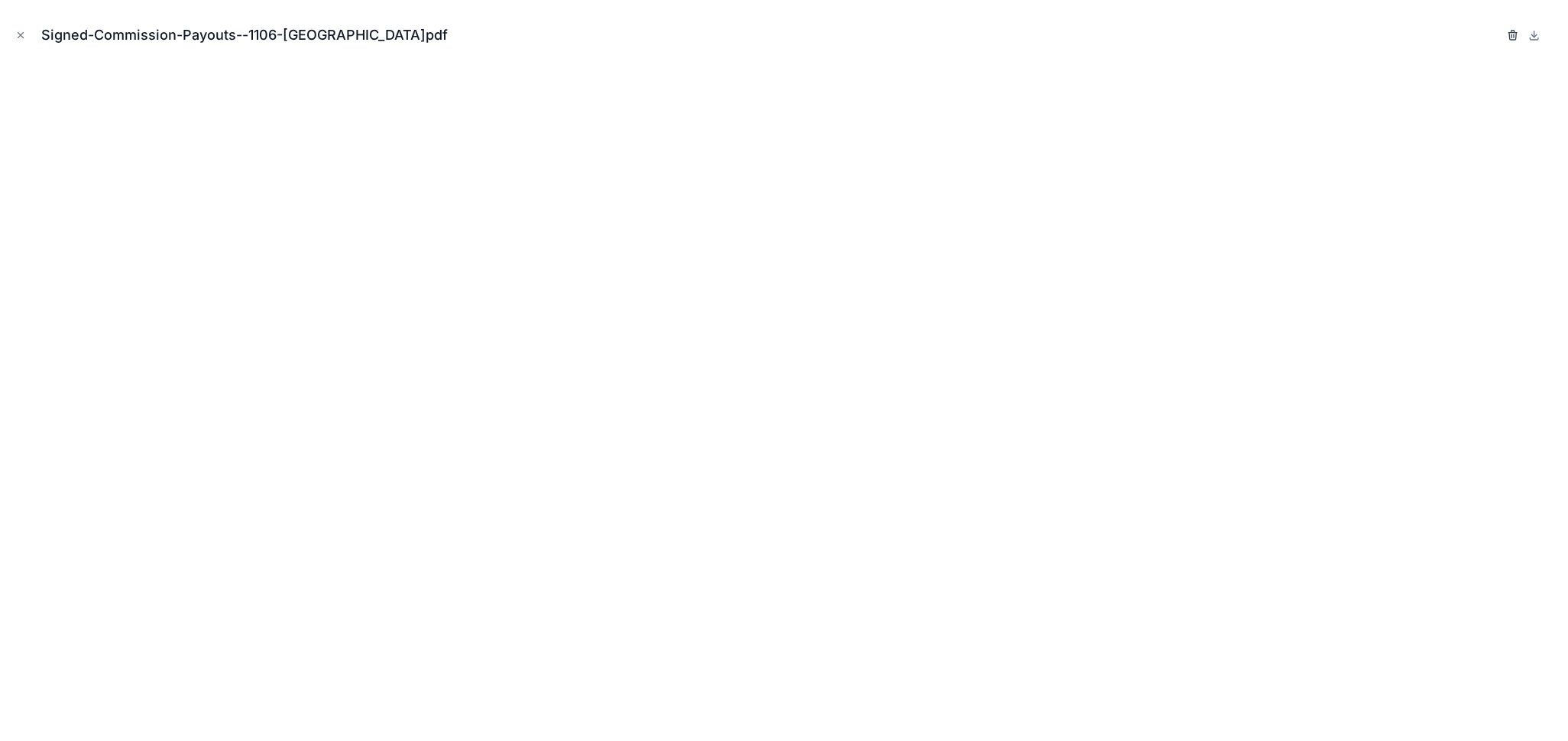
click at [1509, 37] on icon "button" at bounding box center [1514, 36] width 12 height 12
click at [1498, 29] on icon "button" at bounding box center [1498, 36] width 12 height 12
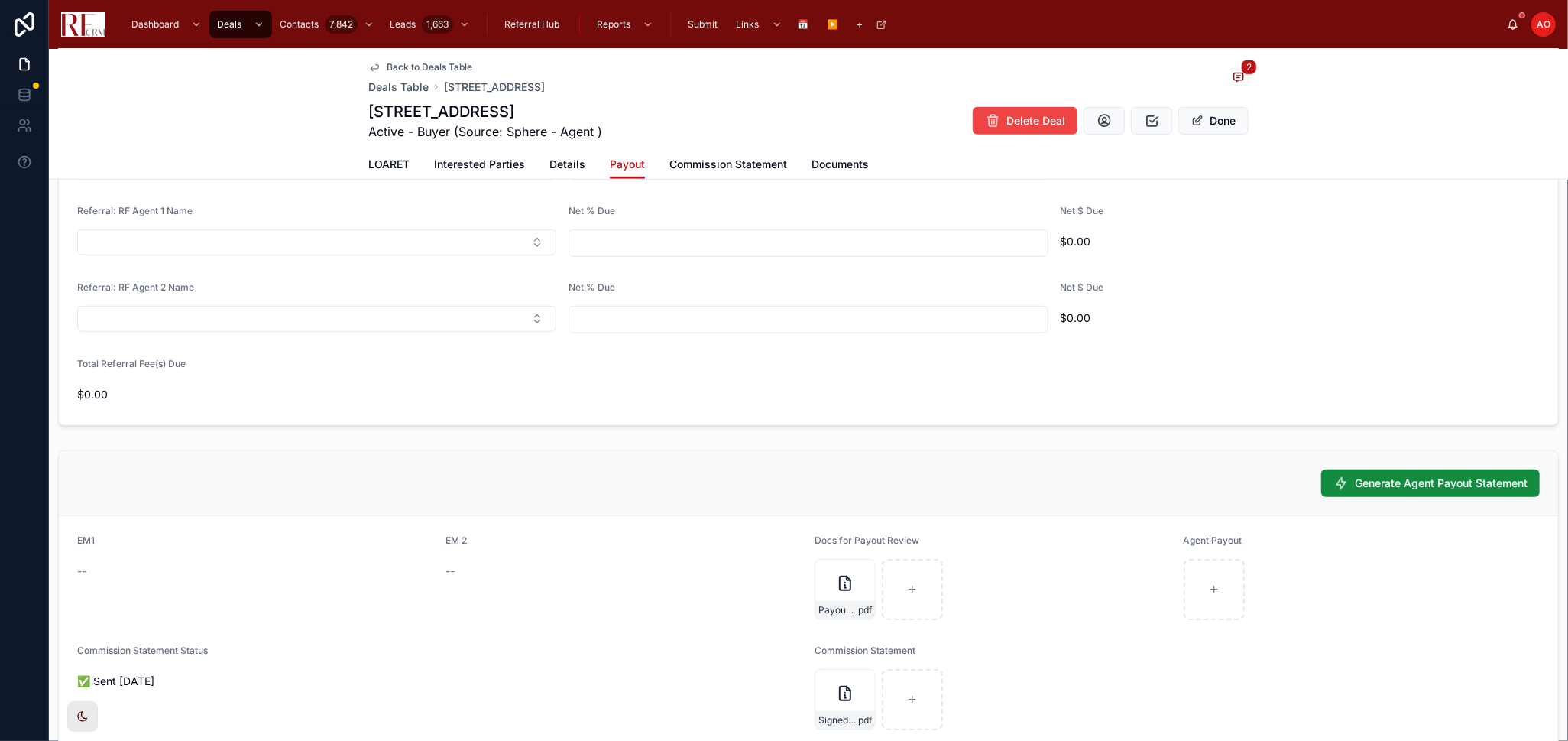
scroll to position [1050, 0]
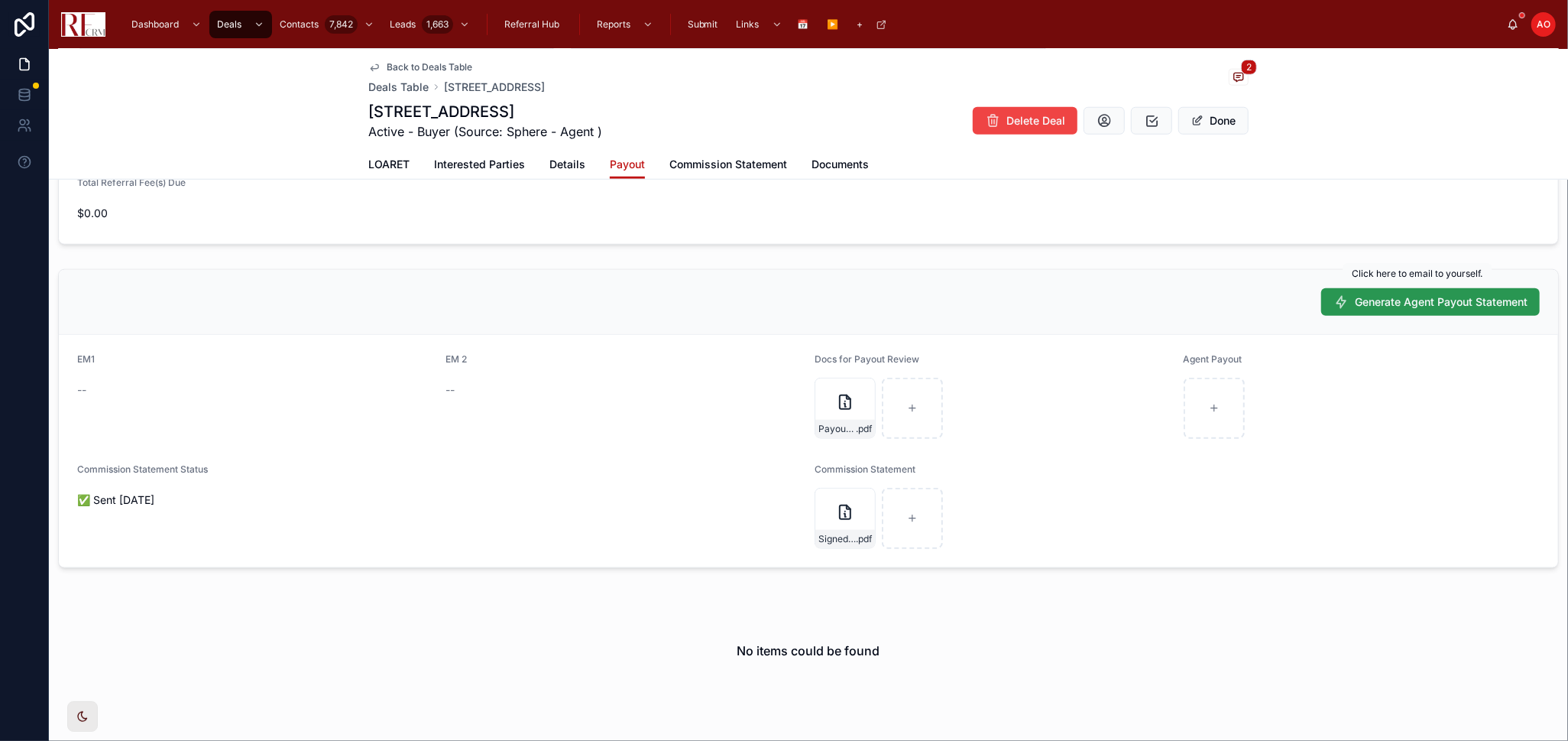
click at [1365, 301] on span "Generate Agent Payout Statement" at bounding box center [1441, 302] width 173 height 15
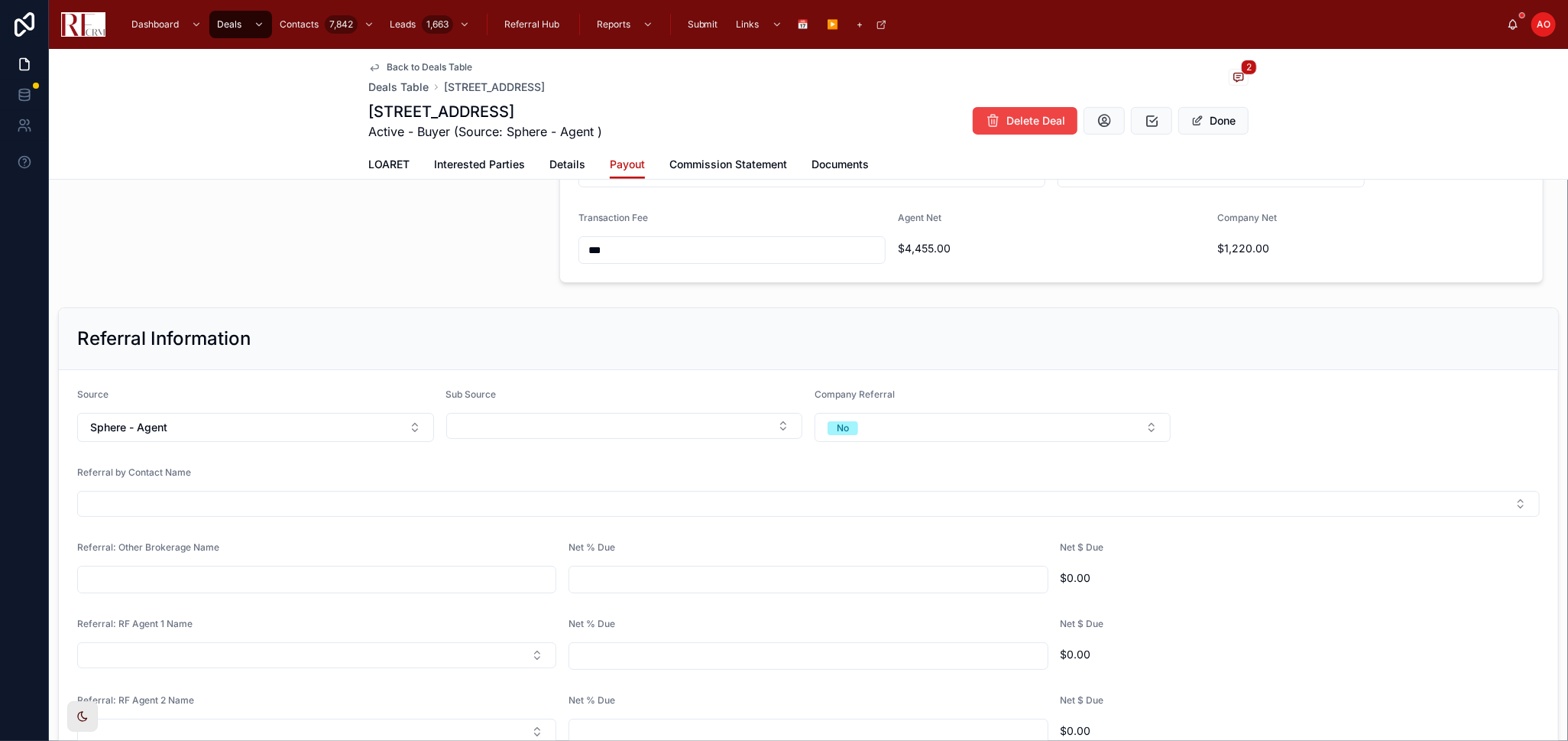
scroll to position [541, 0]
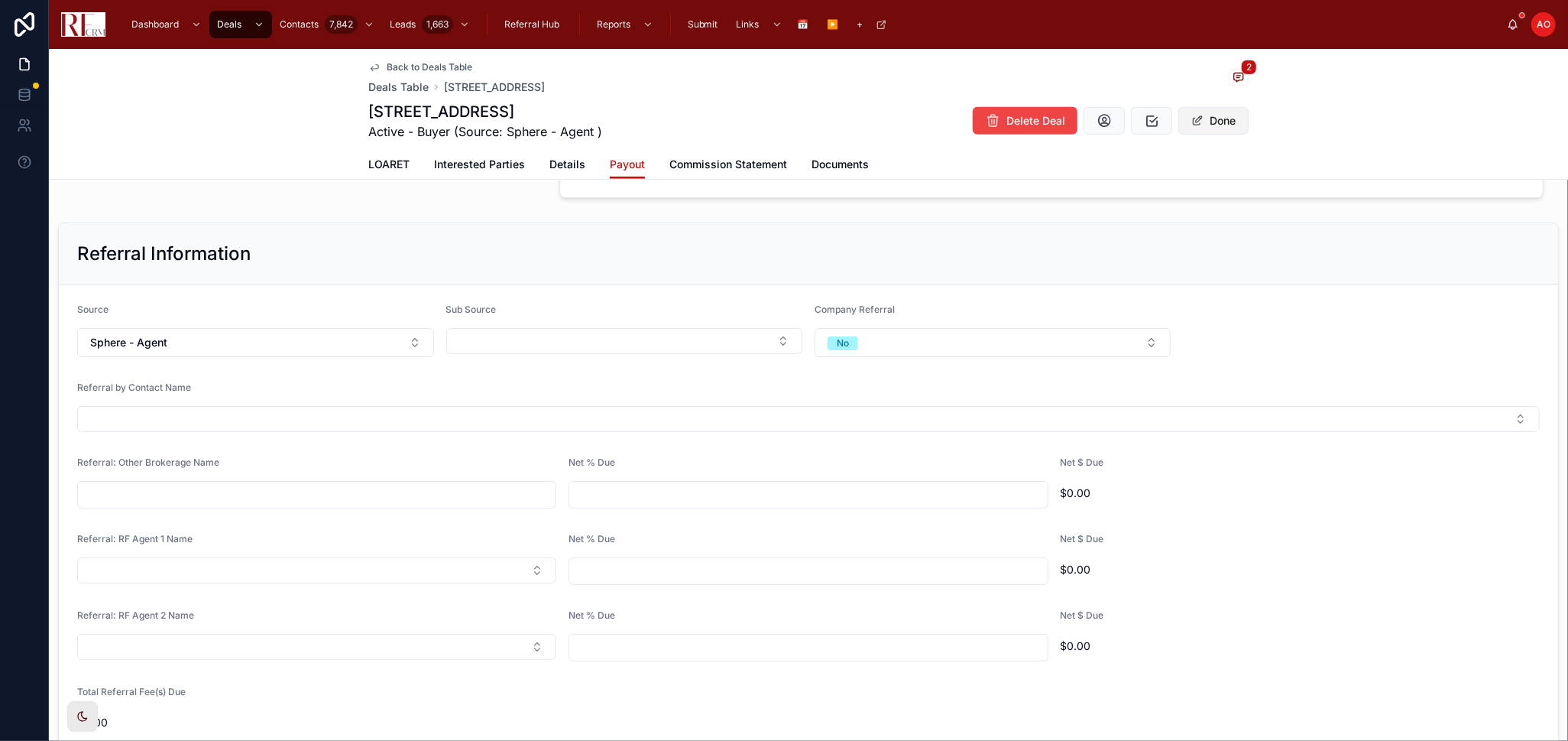
click at [1208, 115] on button "Done" at bounding box center [1214, 121] width 71 height 28
click at [1191, 121] on span at bounding box center [1198, 121] width 12 height 12
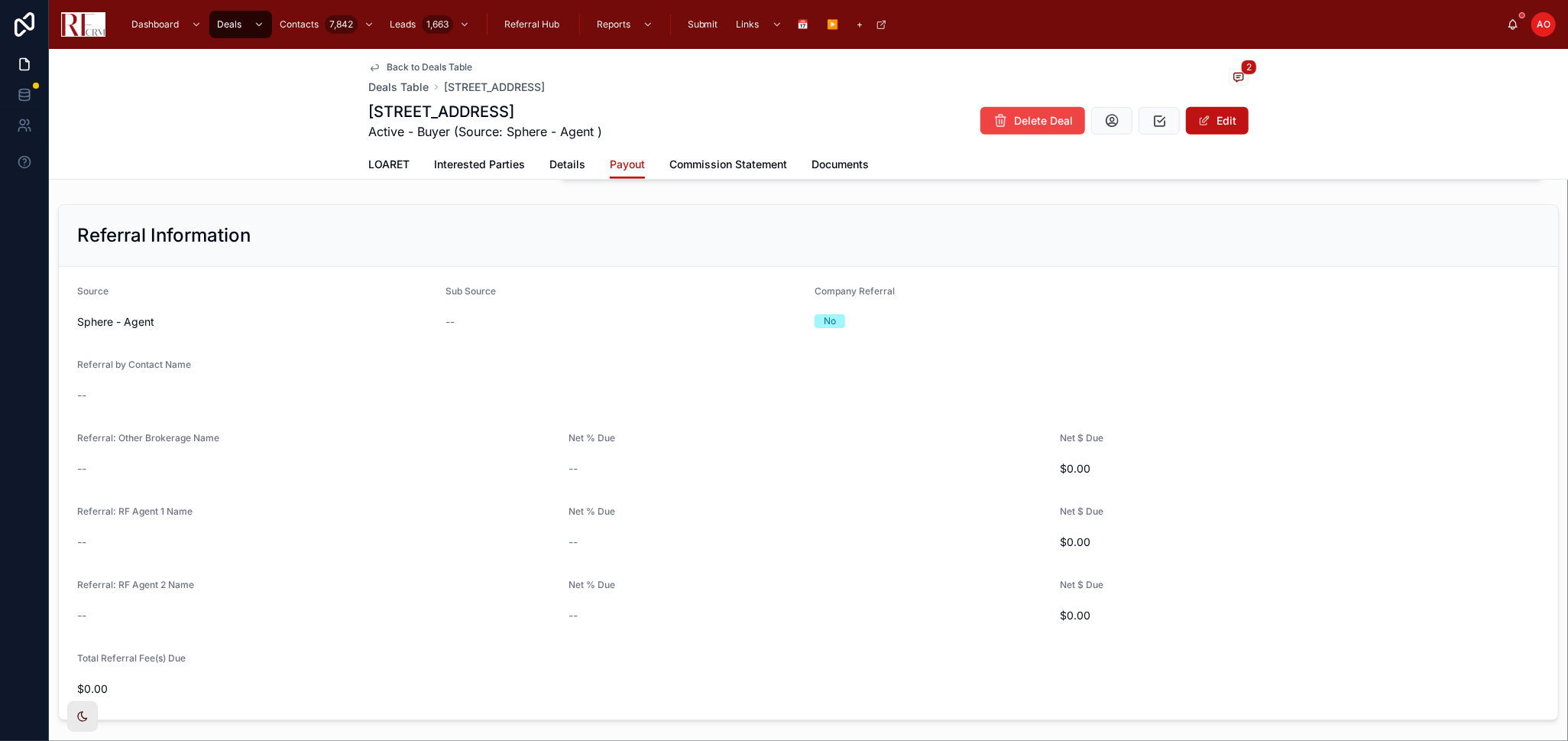
click at [554, 163] on span "Details" at bounding box center [568, 164] width 36 height 15
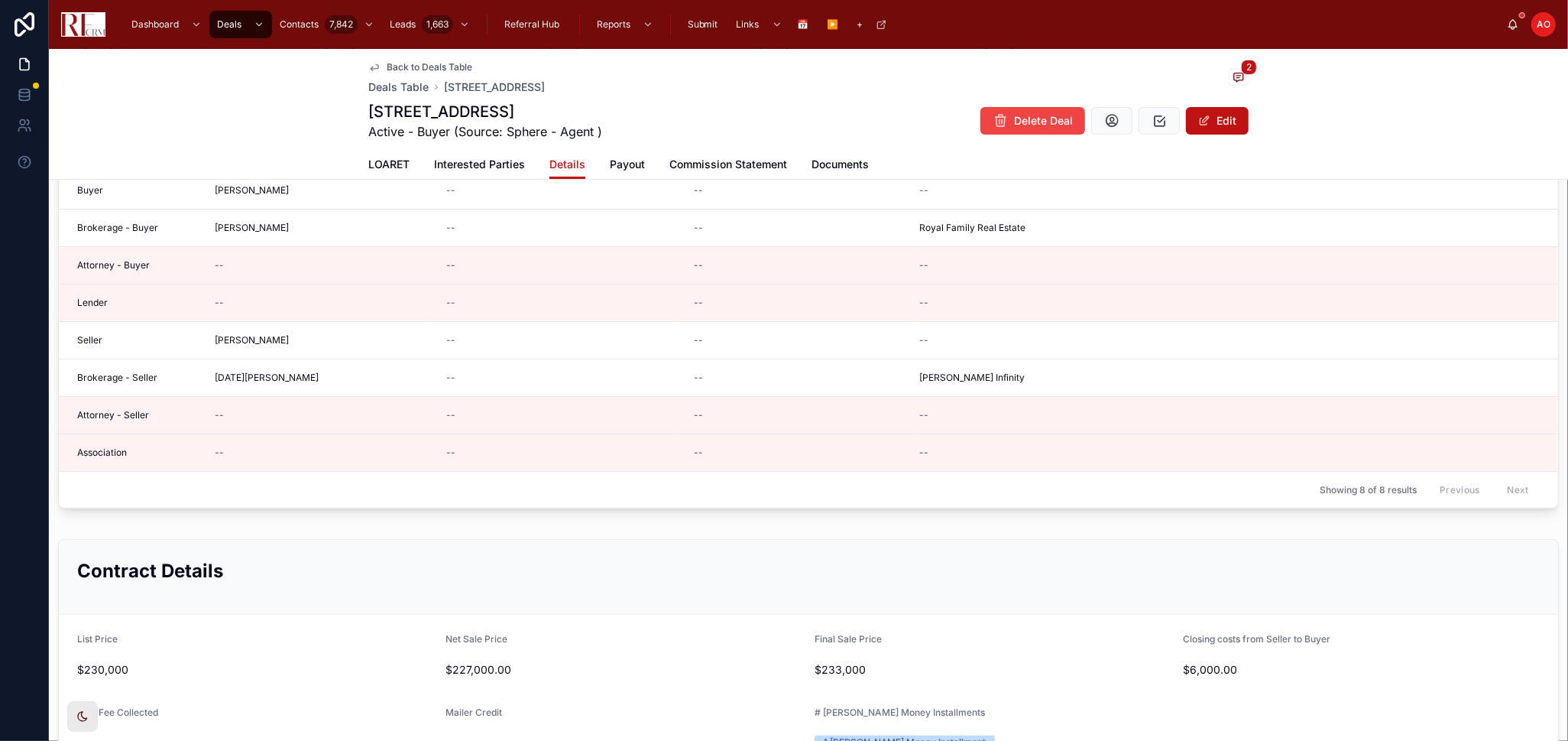
scroll to position [170, 0]
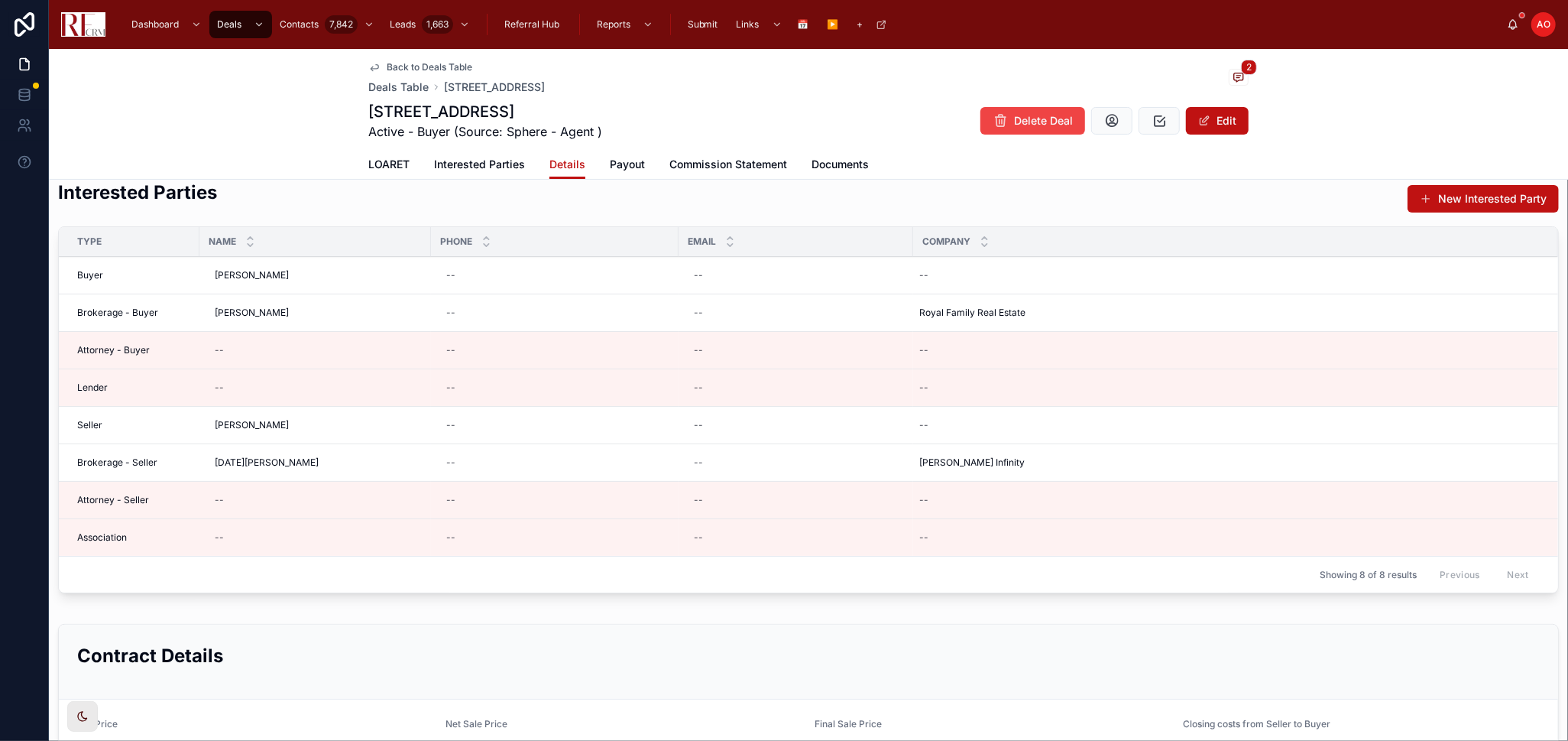
click at [621, 164] on span "Payout" at bounding box center [626, 164] width 35 height 15
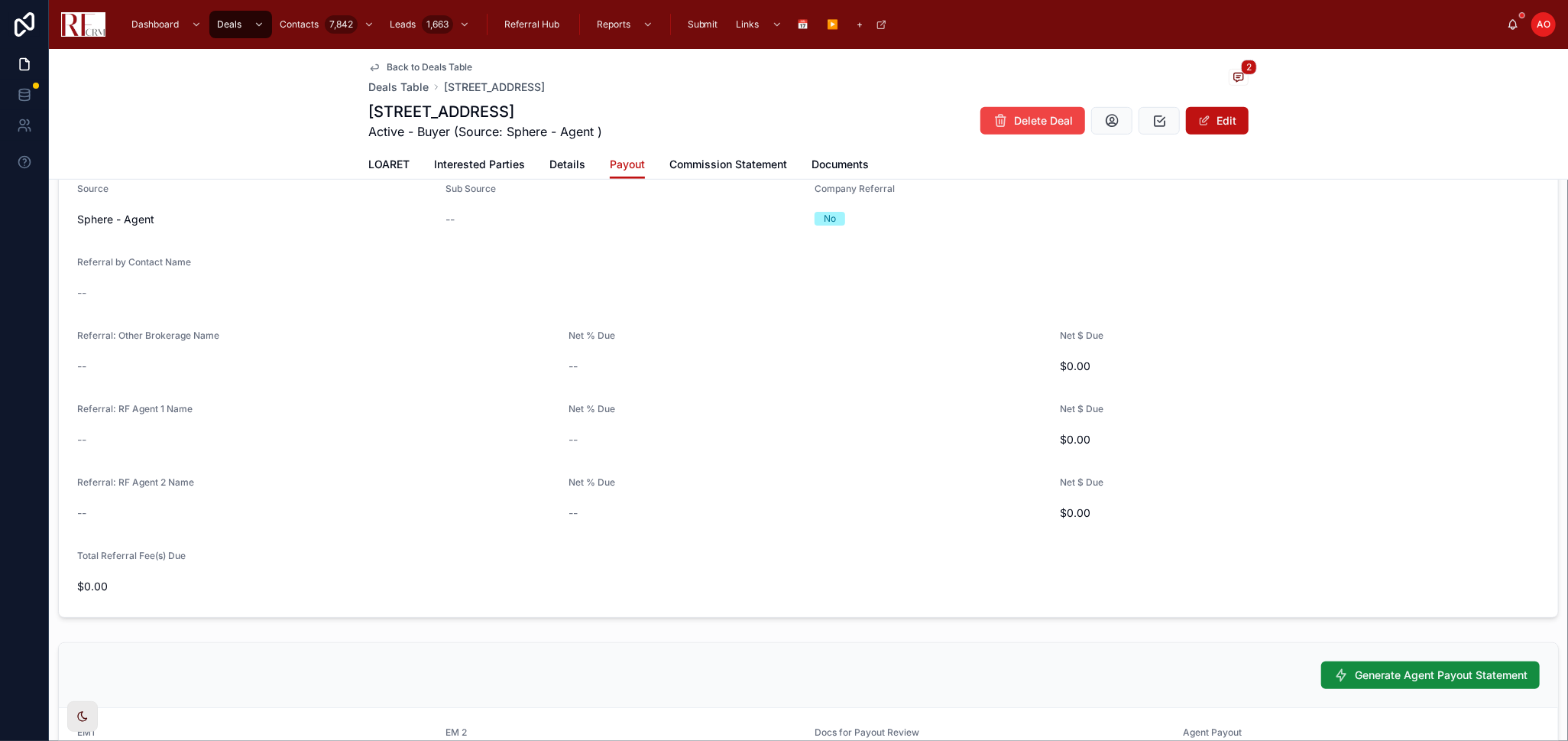
scroll to position [935, 0]
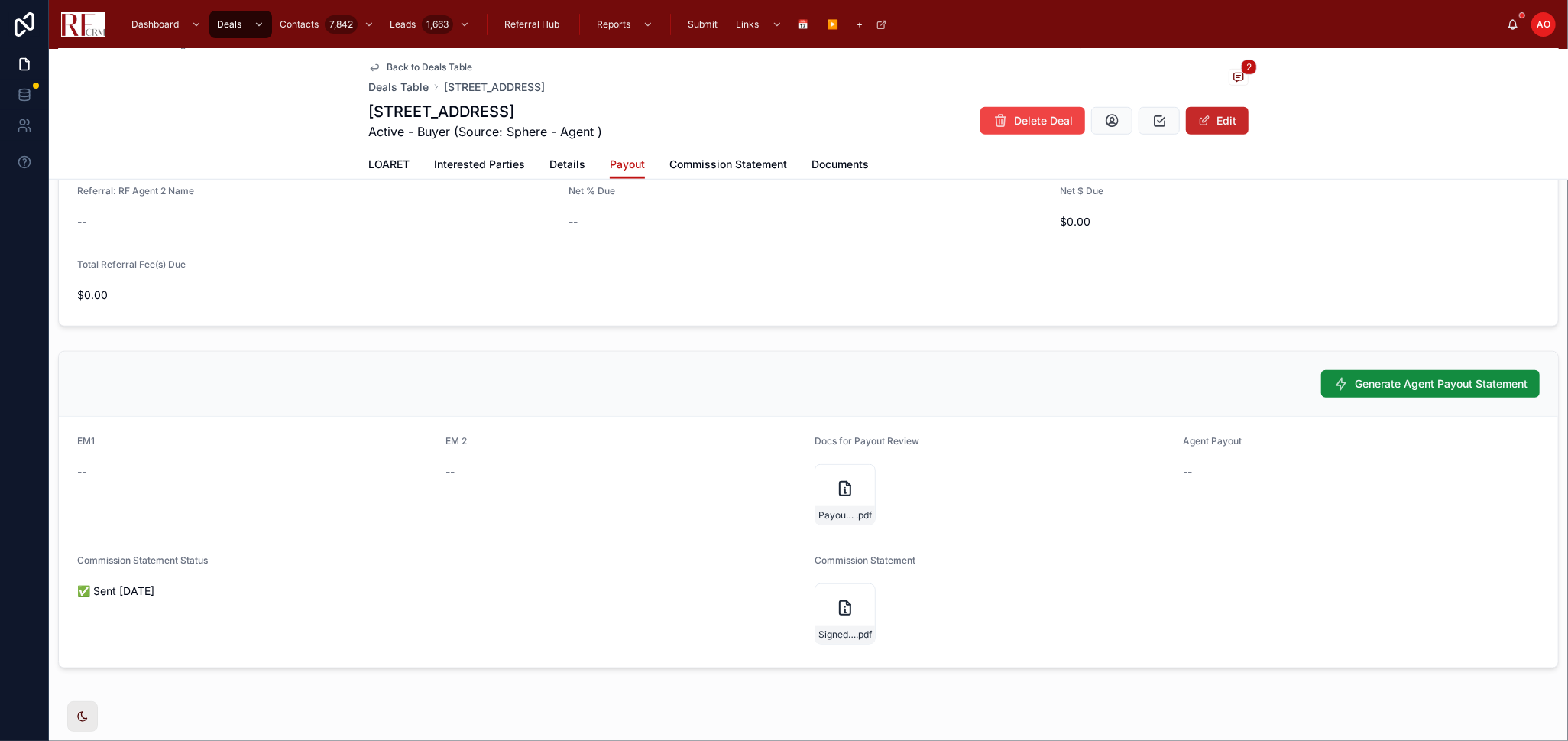
click at [1226, 122] on button "Edit" at bounding box center [1217, 121] width 62 height 28
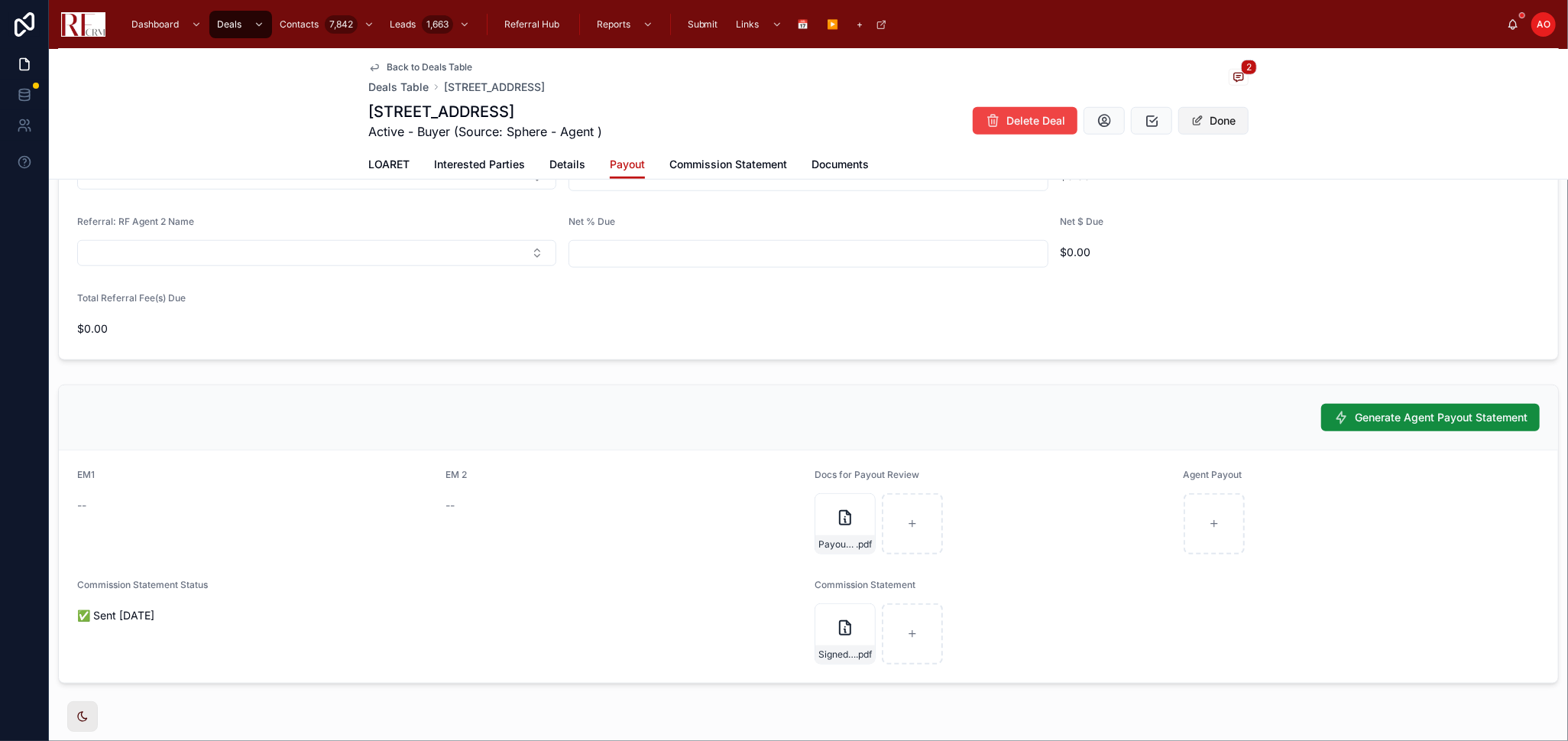
scroll to position [959, 0]
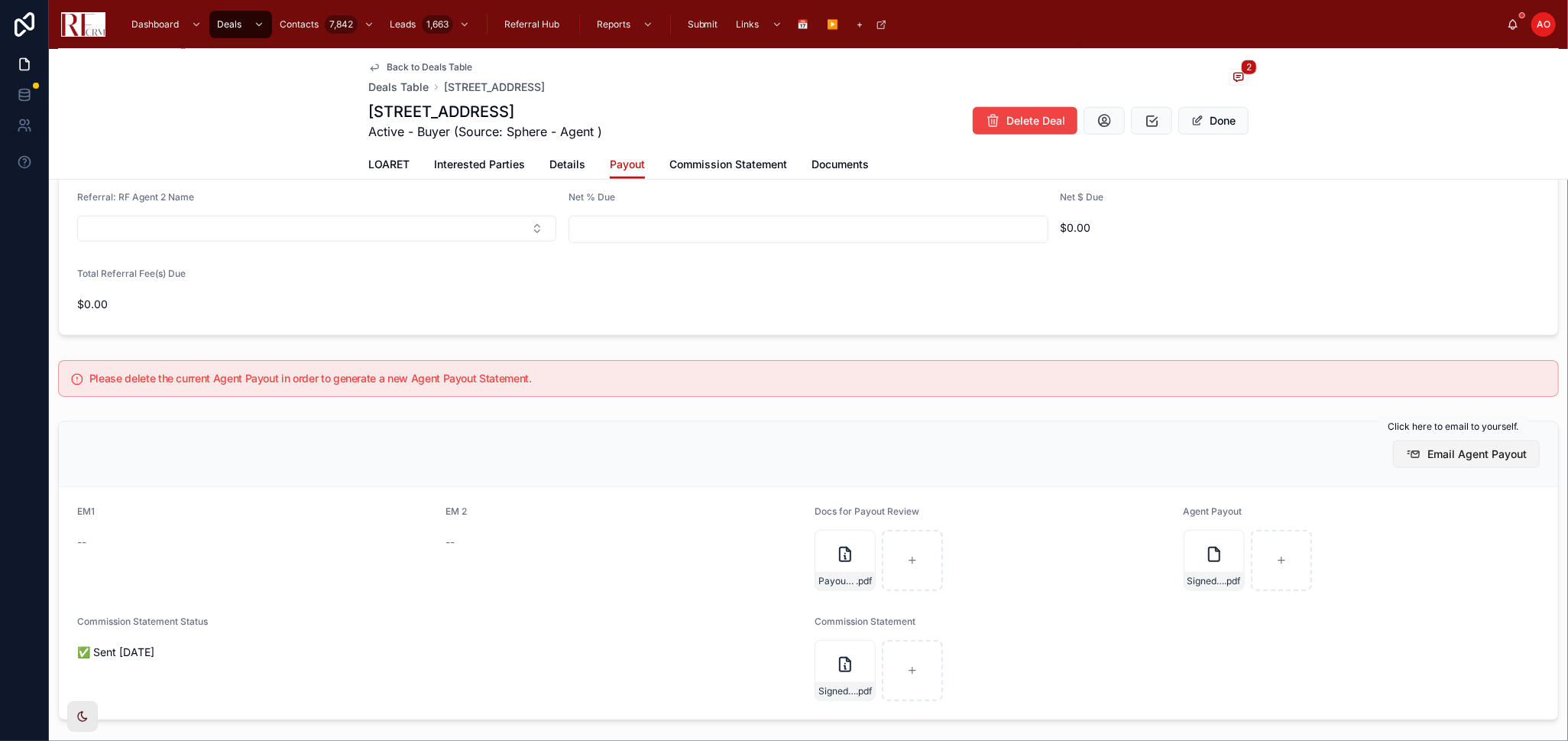
click at [1464, 455] on span "Email Agent Payout" at bounding box center [1477, 454] width 99 height 15
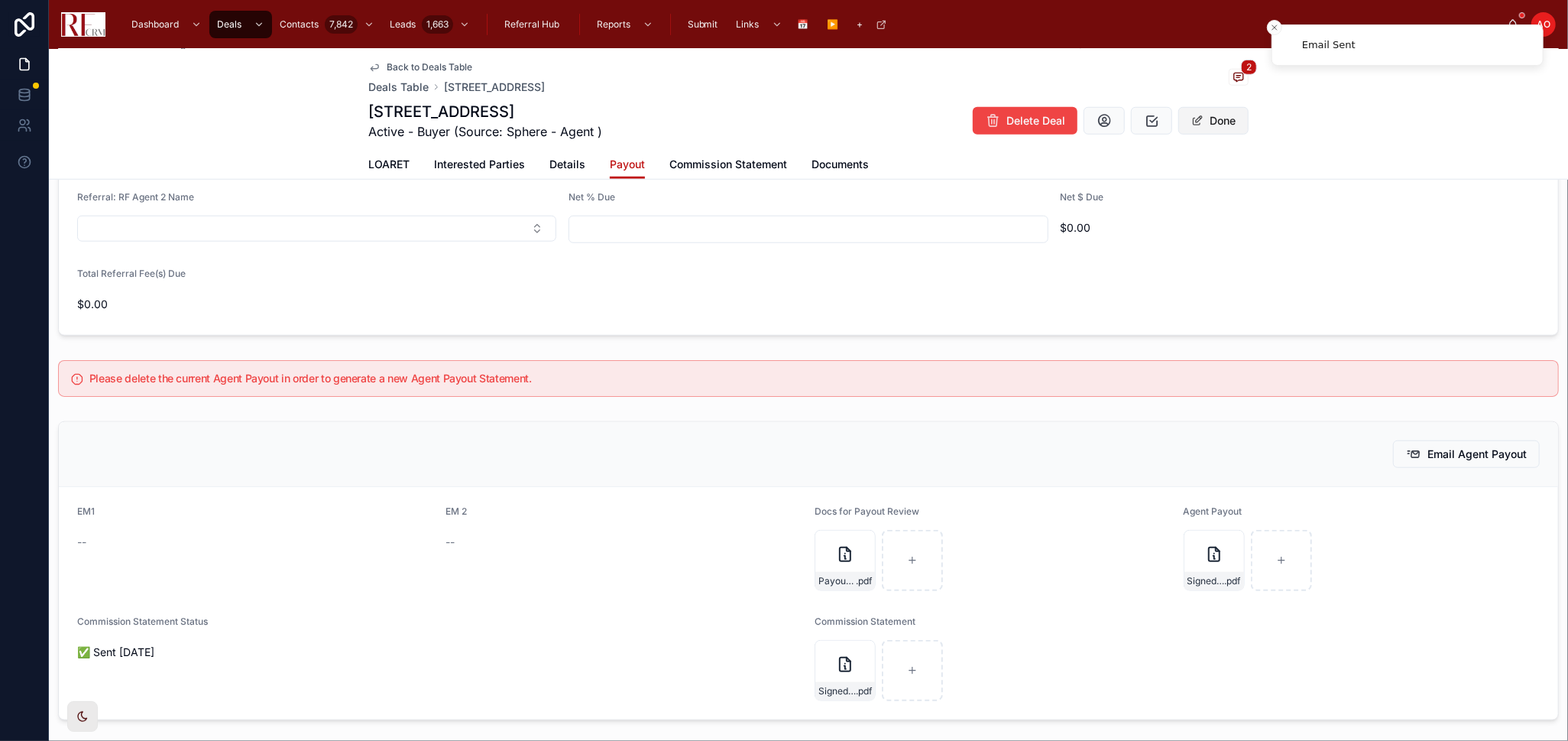
click at [1220, 124] on button "Done" at bounding box center [1214, 121] width 71 height 28
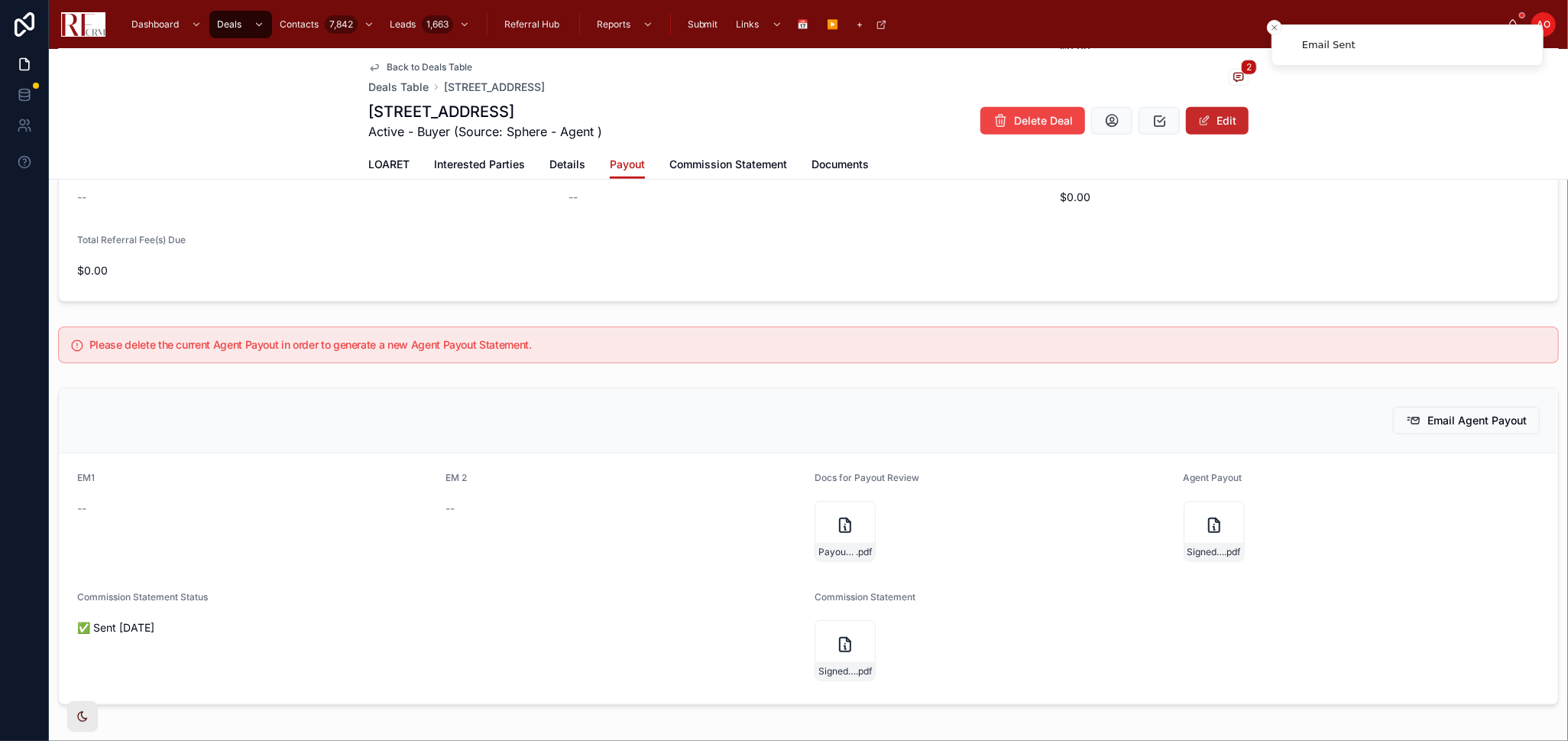
scroll to position [935, 0]
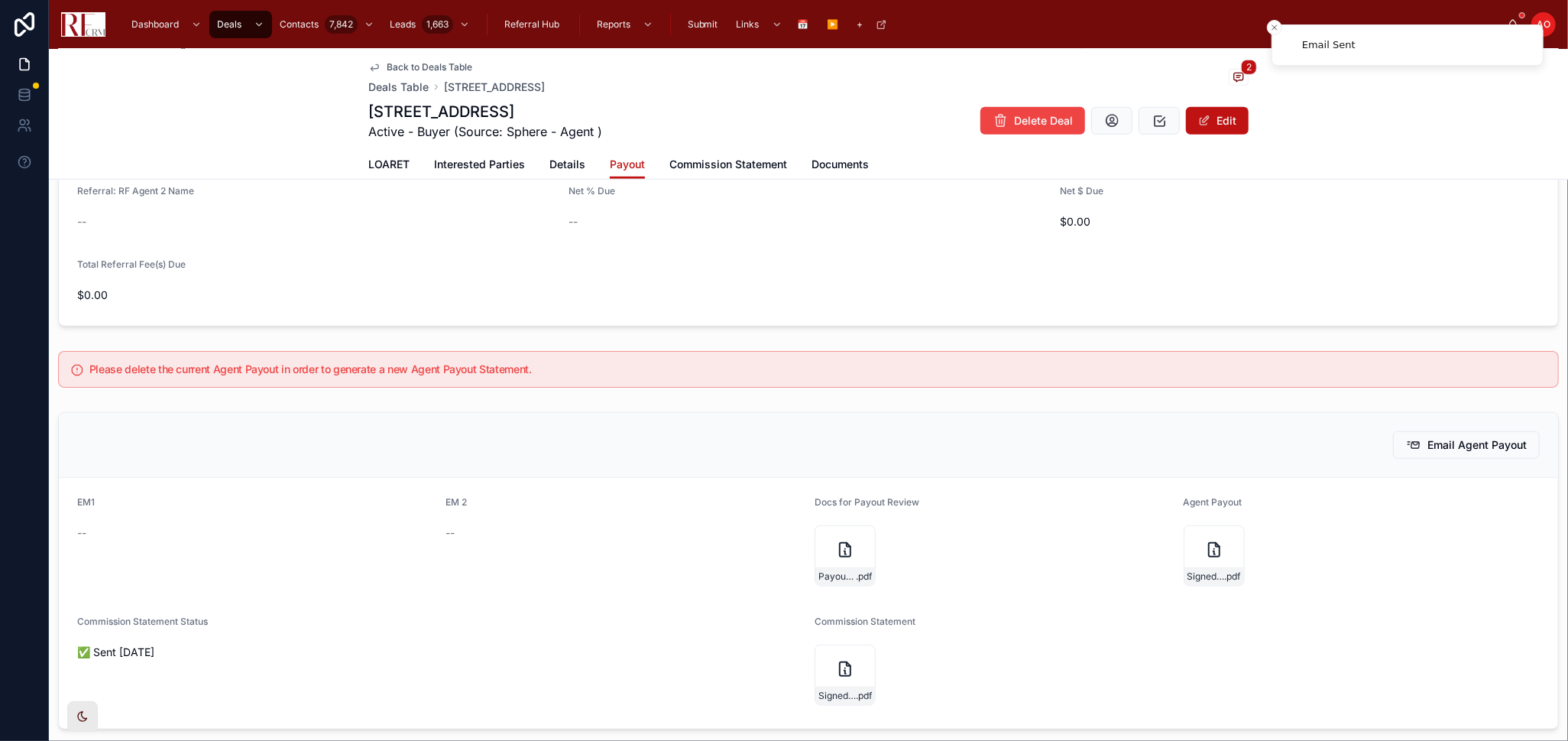
click at [379, 162] on span "LOARET" at bounding box center [389, 164] width 41 height 15
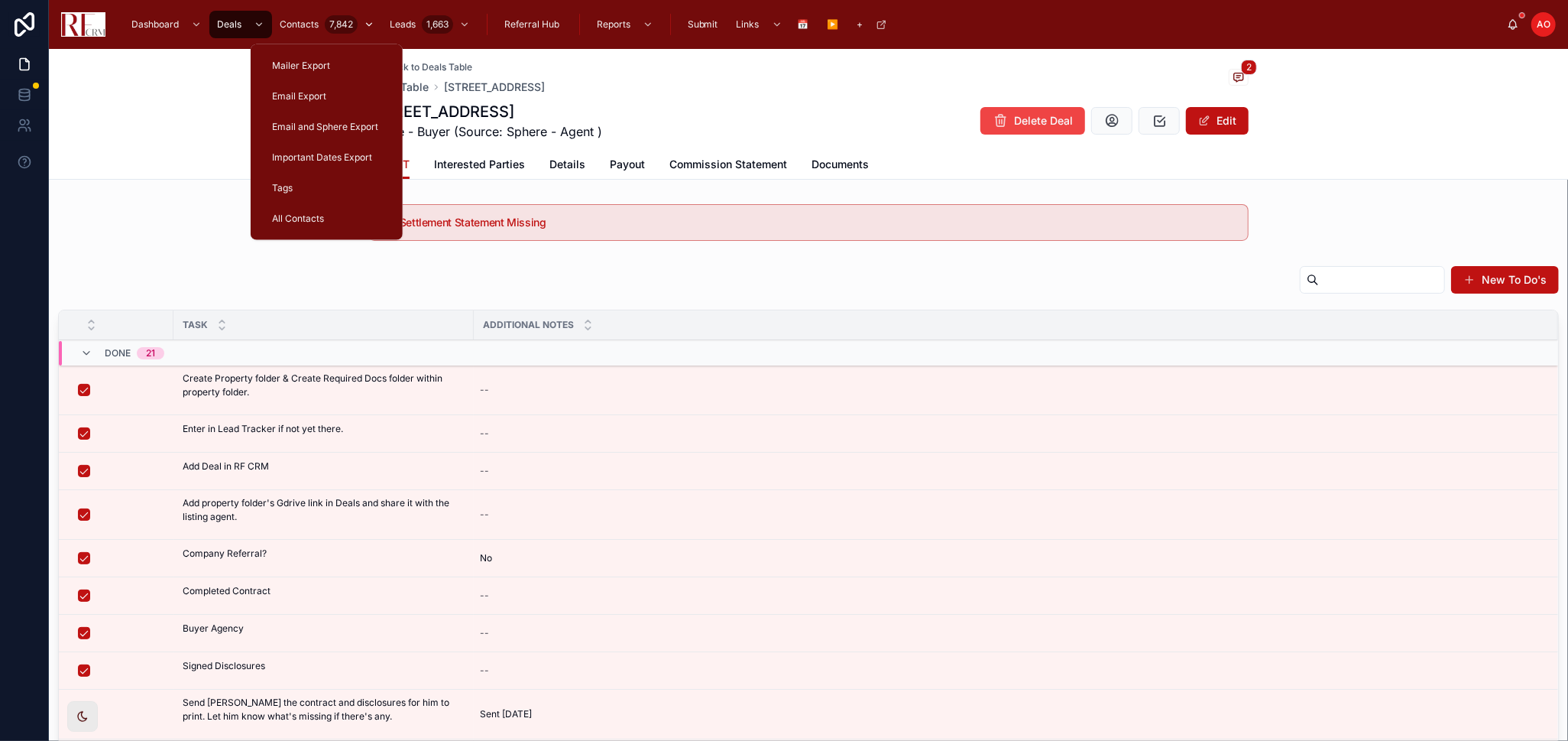
click at [310, 20] on span "Contacts" at bounding box center [299, 25] width 39 height 12
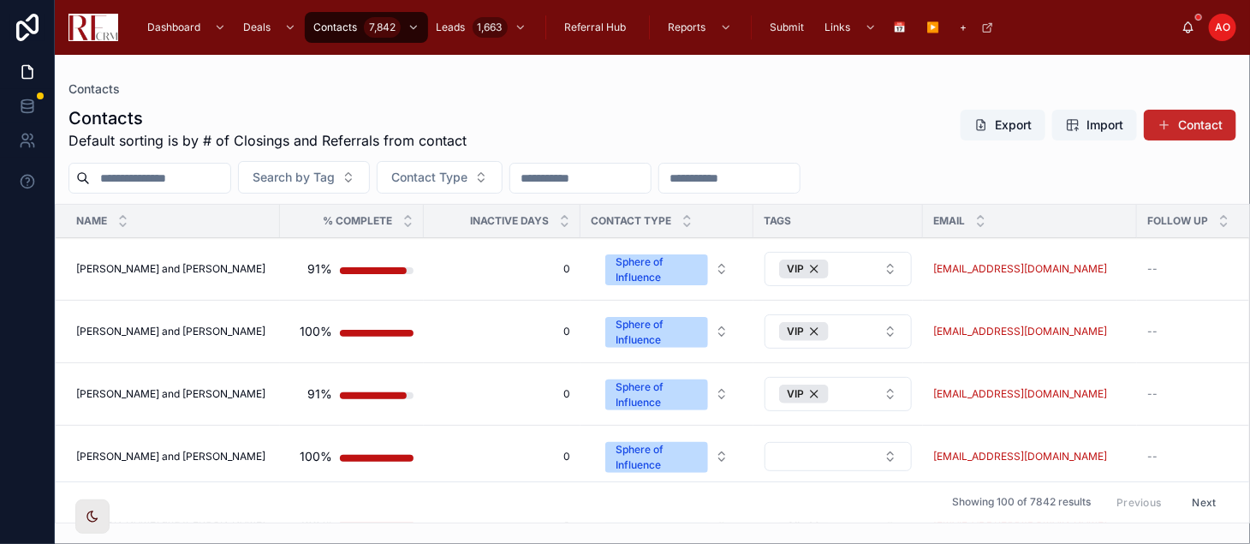
click at [1212, 120] on button "Contact" at bounding box center [1190, 125] width 92 height 31
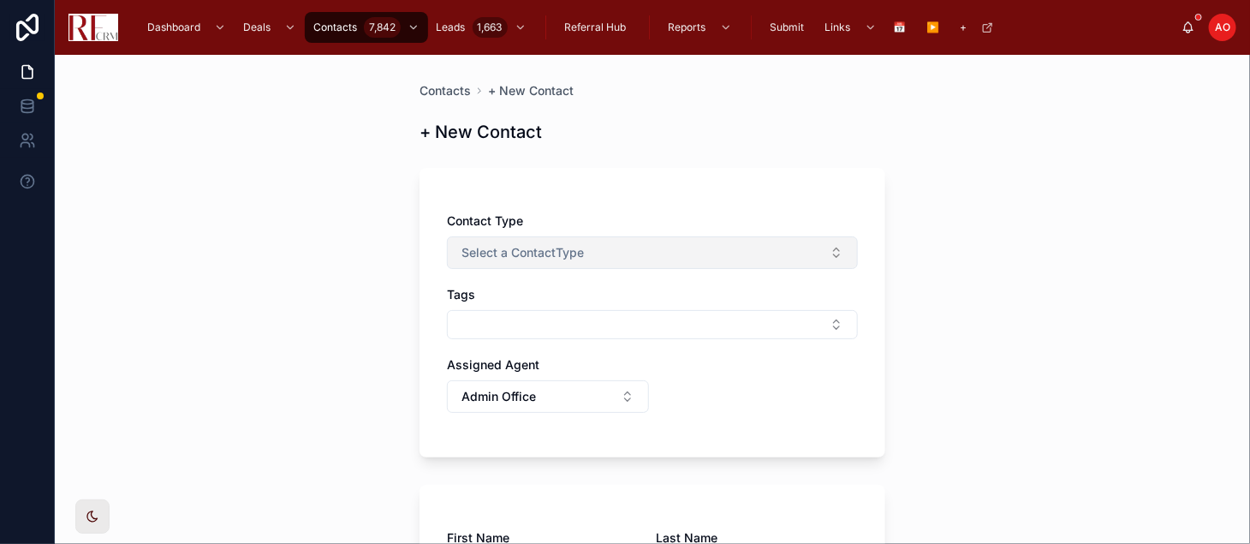
click at [539, 251] on span "Select a ContactType" at bounding box center [523, 252] width 122 height 17
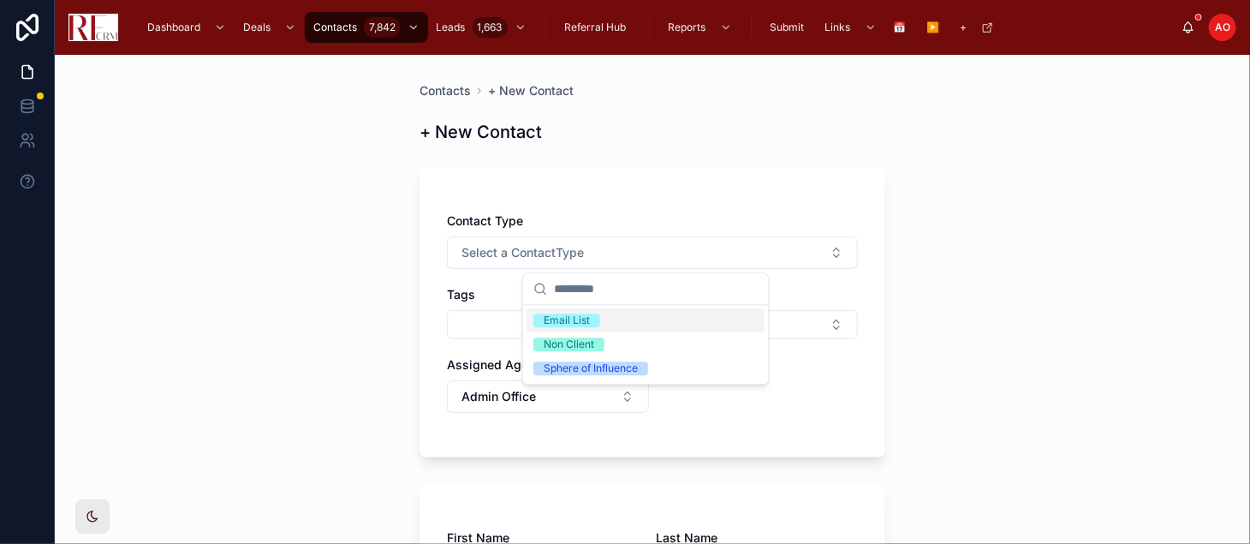
click at [561, 325] on div "Email List" at bounding box center [567, 320] width 46 height 14
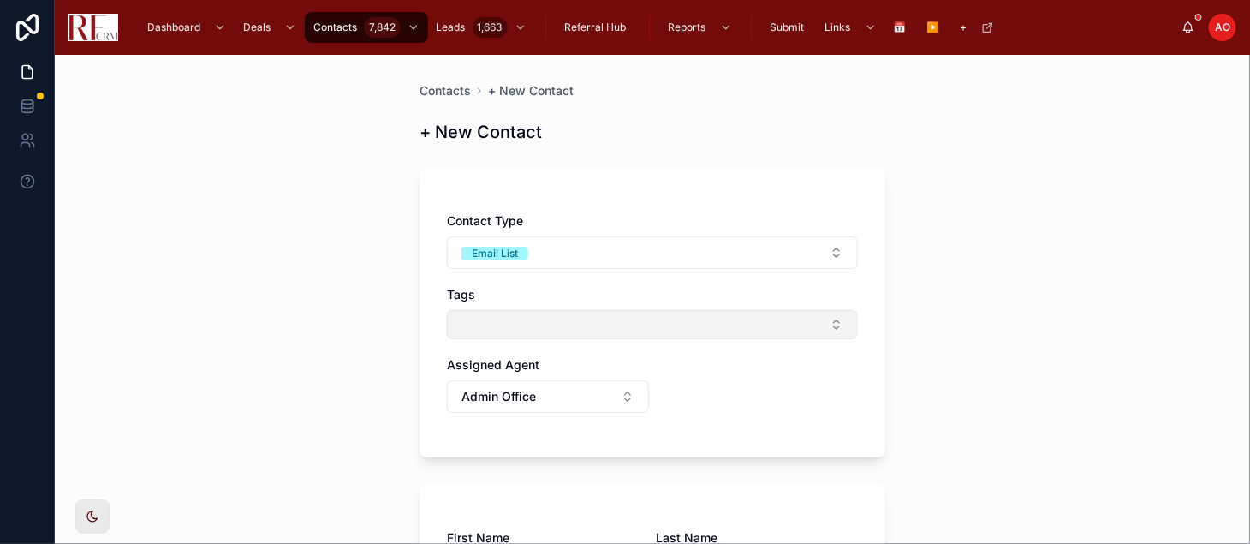
click at [563, 333] on button "Select Button" at bounding box center [652, 324] width 411 height 29
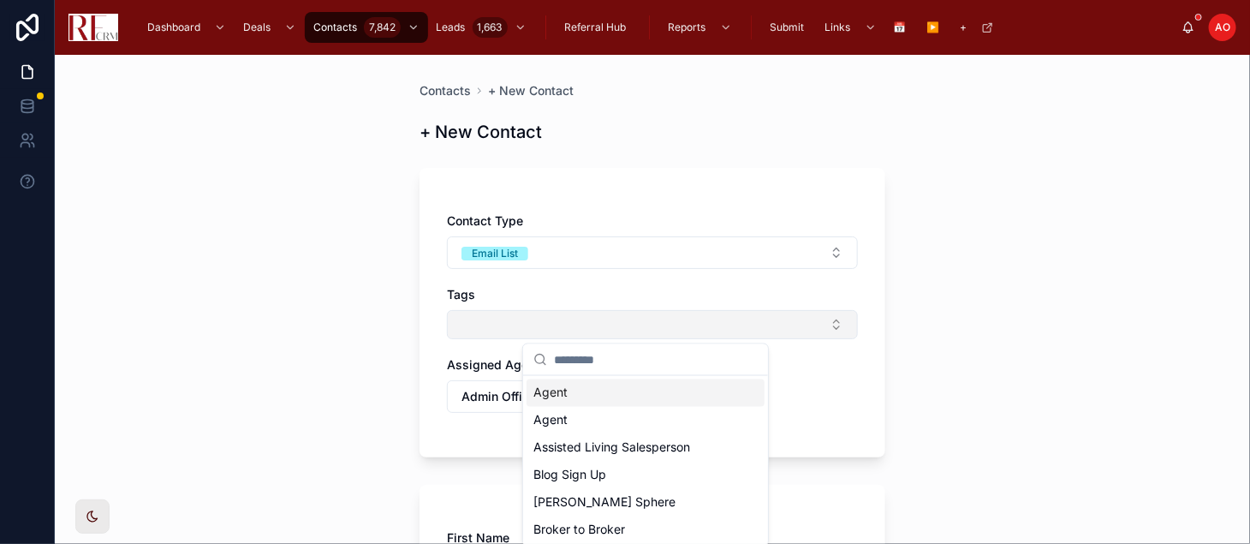
click at [606, 324] on button "Select Button" at bounding box center [652, 324] width 411 height 29
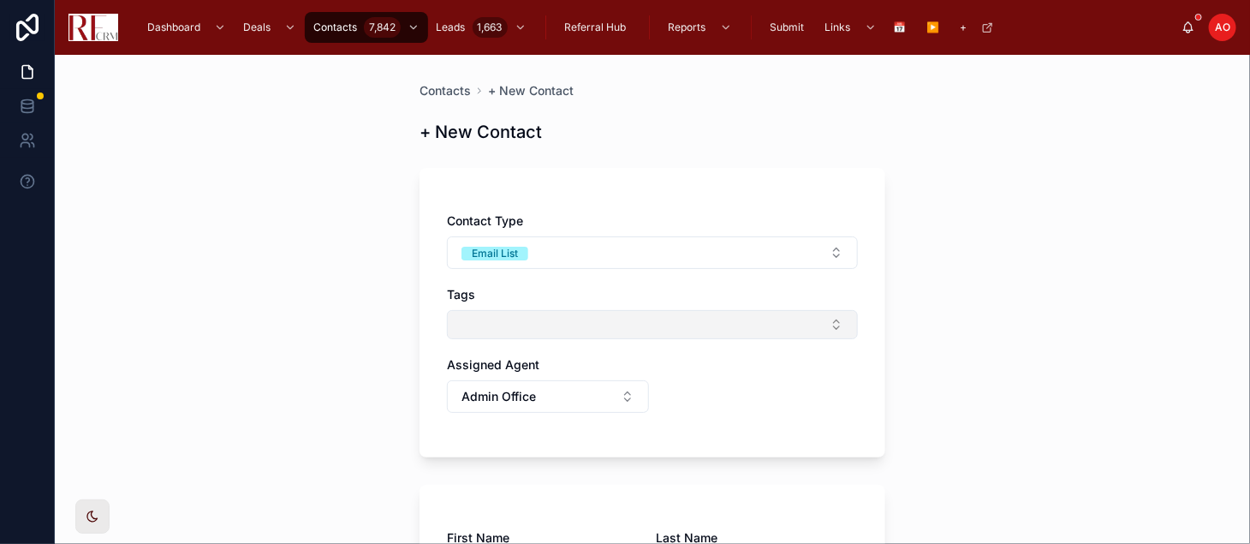
click at [605, 335] on button "Select Button" at bounding box center [652, 324] width 411 height 29
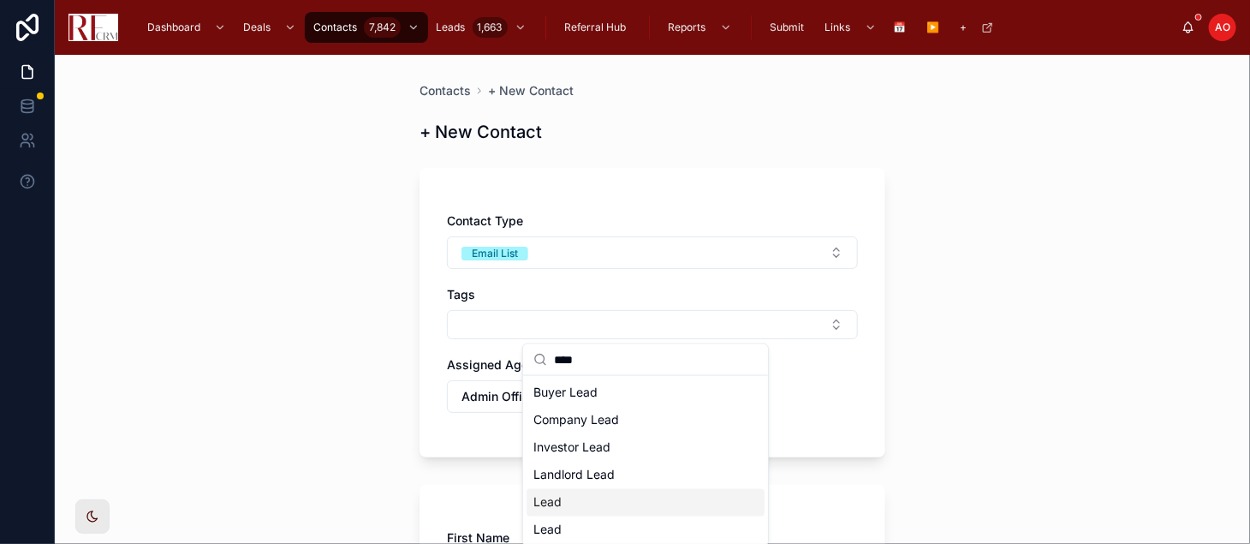
type input "****"
click at [557, 503] on span "Lead" at bounding box center [548, 502] width 28 height 17
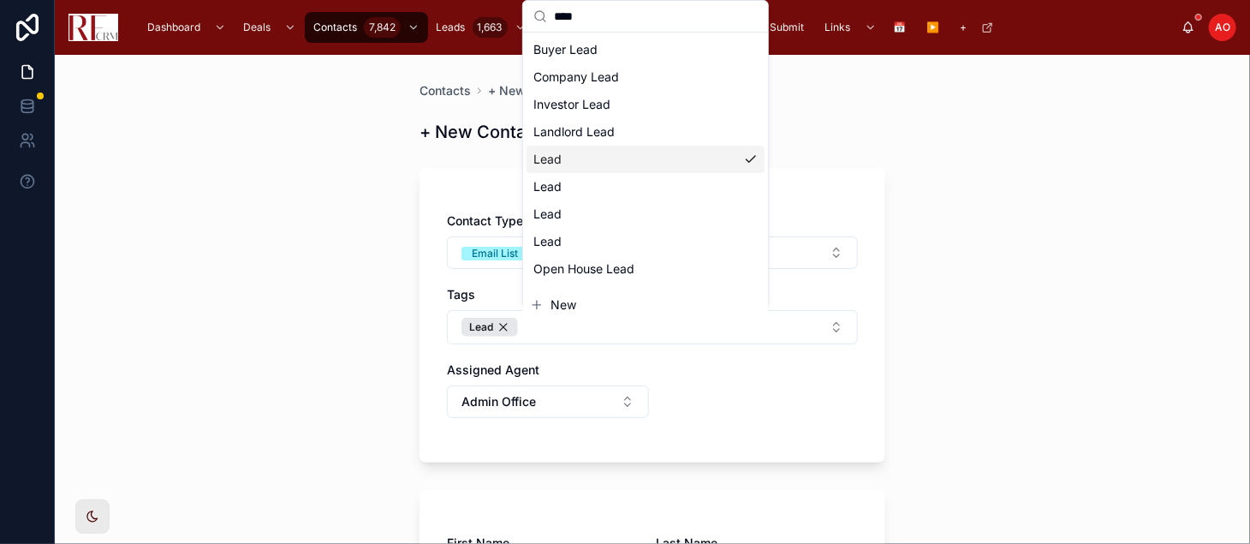
click at [220, 295] on div "Contacts + New Contact + New Contact Contact Type Email List Tags Lead Assigned…" at bounding box center [653, 299] width 1196 height 489
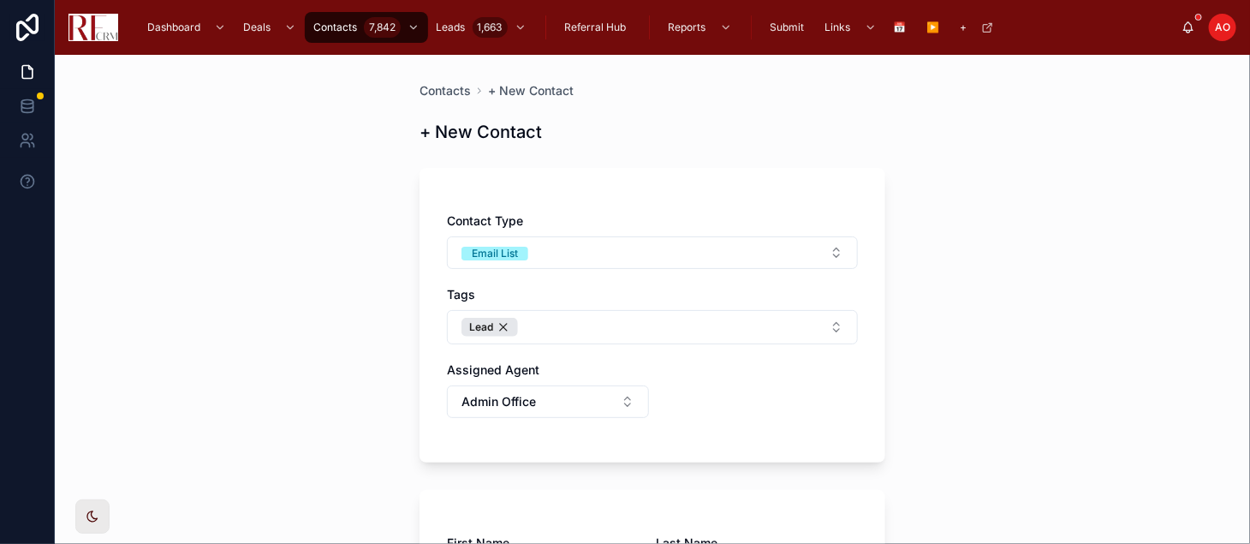
scroll to position [95, 0]
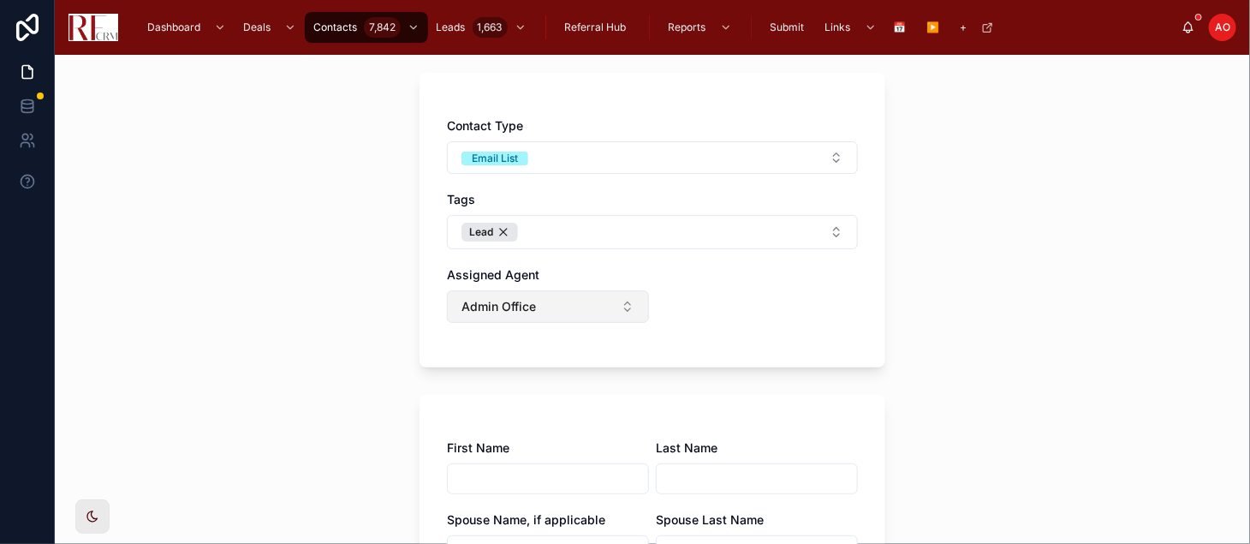
click at [597, 311] on button "Admin Office" at bounding box center [548, 306] width 202 height 33
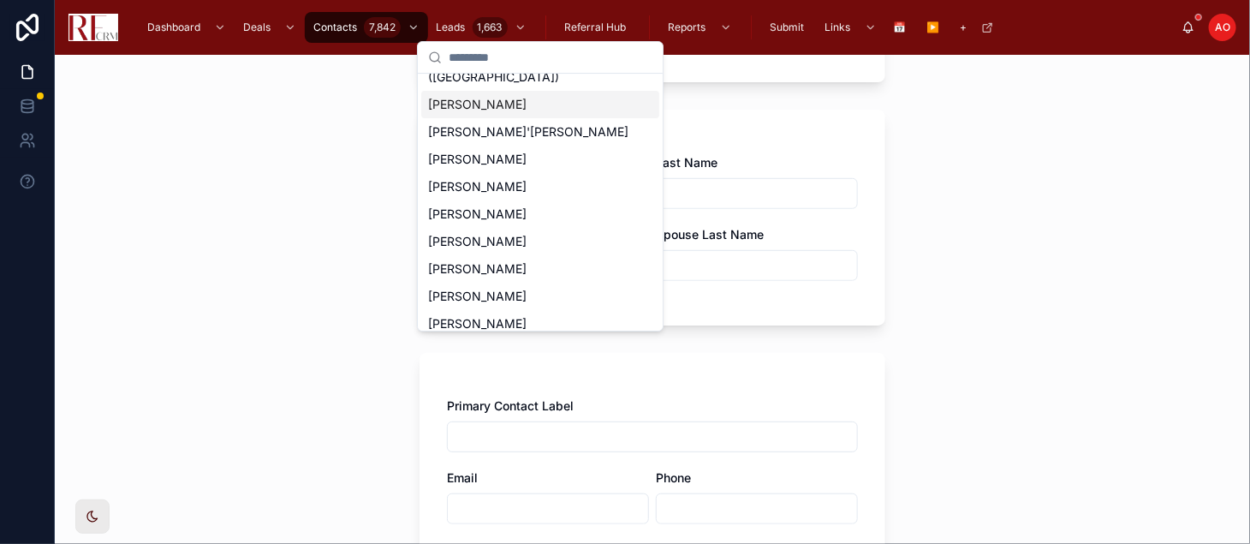
scroll to position [215, 0]
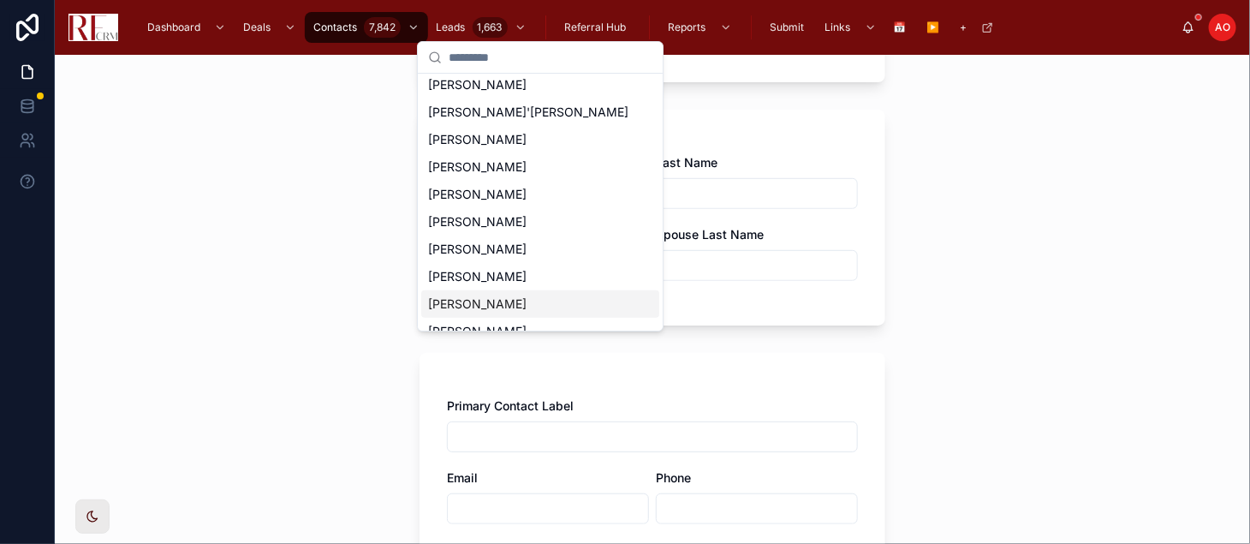
click at [458, 295] on span "[PERSON_NAME]" at bounding box center [477, 303] width 98 height 17
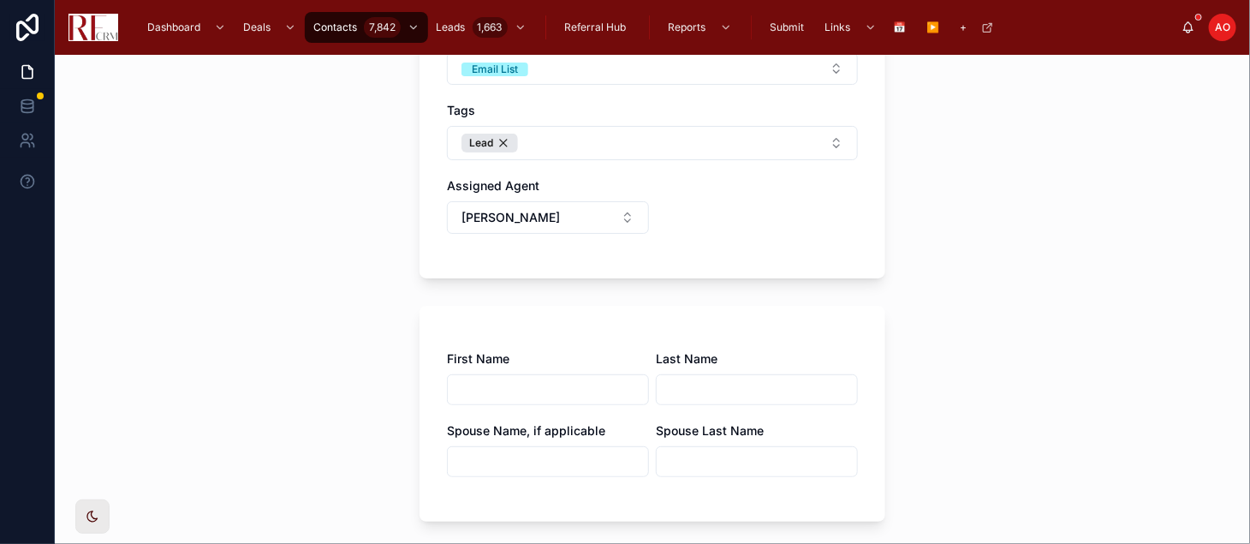
scroll to position [292, 0]
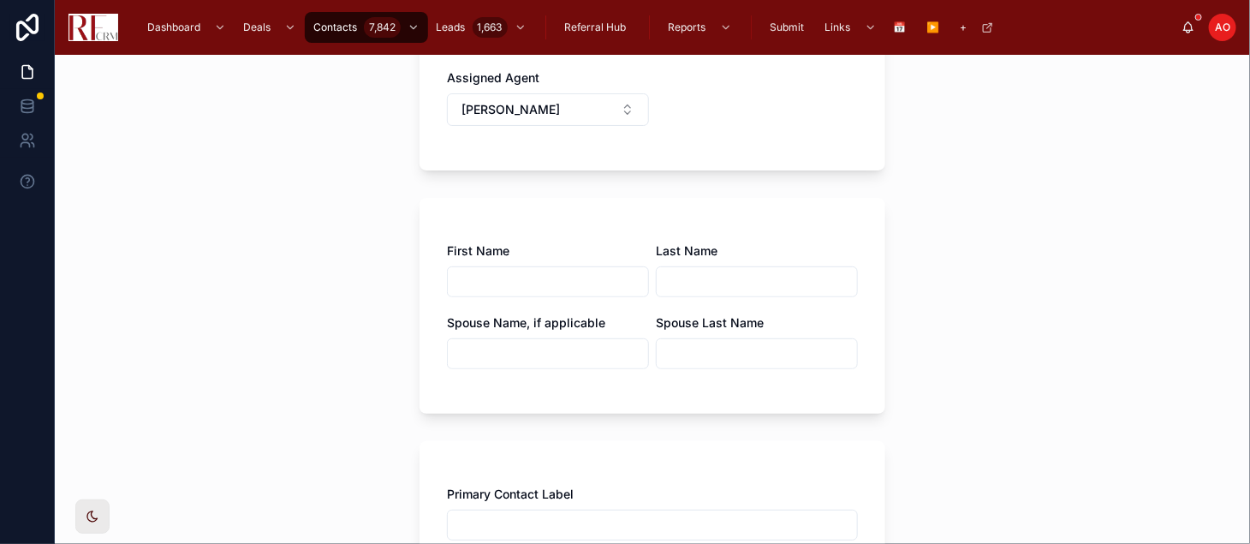
click at [515, 288] on input "text" at bounding box center [548, 282] width 200 height 24
type input "***"
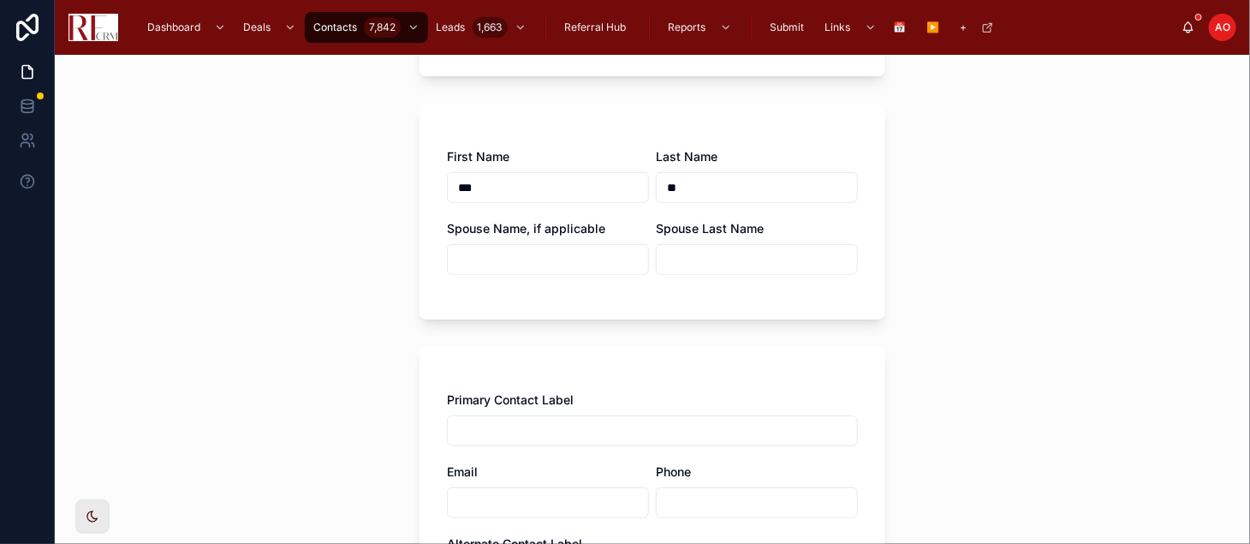
scroll to position [578, 0]
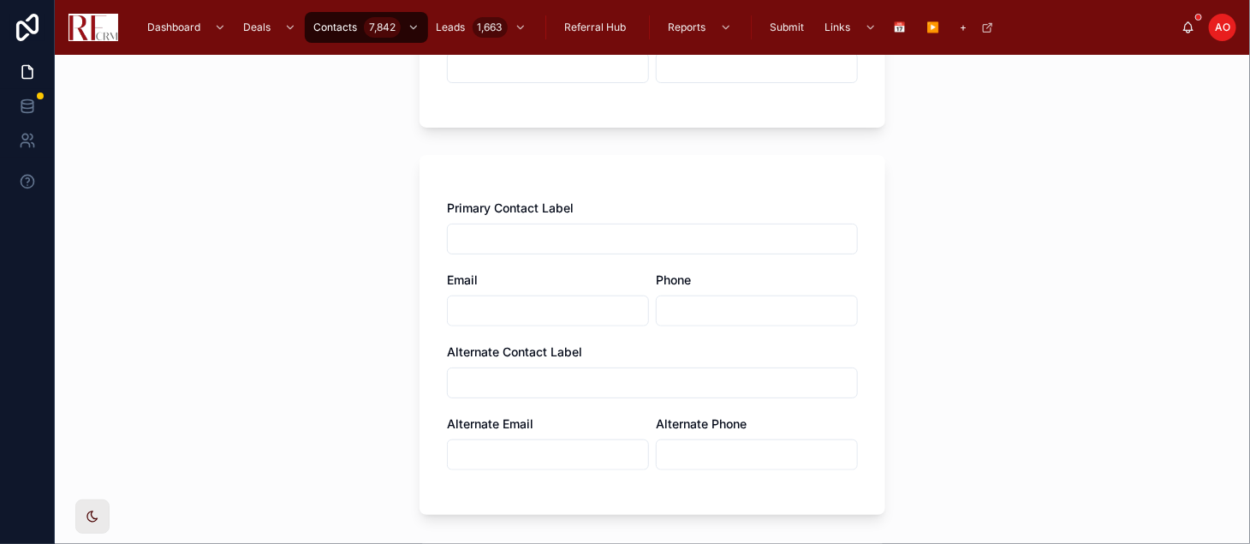
type input "**"
click at [509, 241] on input "text" at bounding box center [652, 239] width 409 height 24
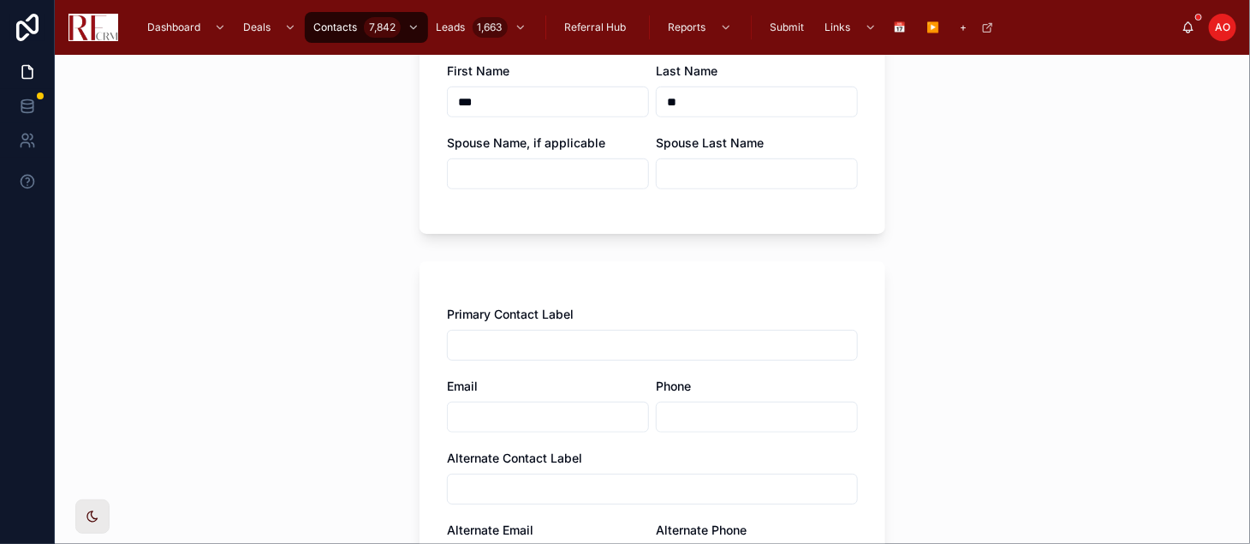
scroll to position [387, 0]
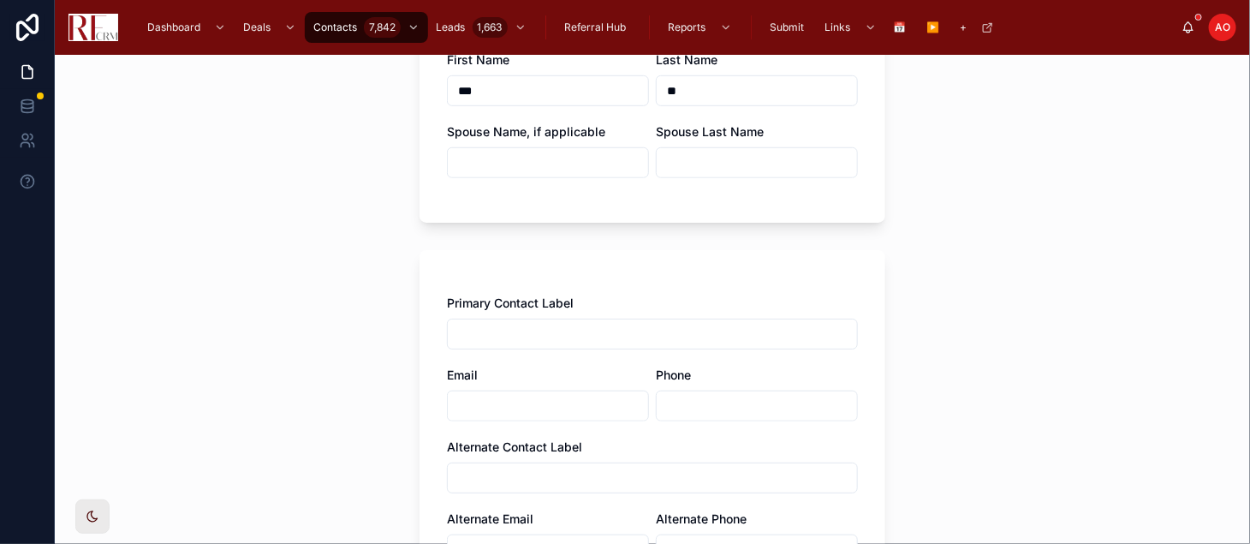
scroll to position [578, 0]
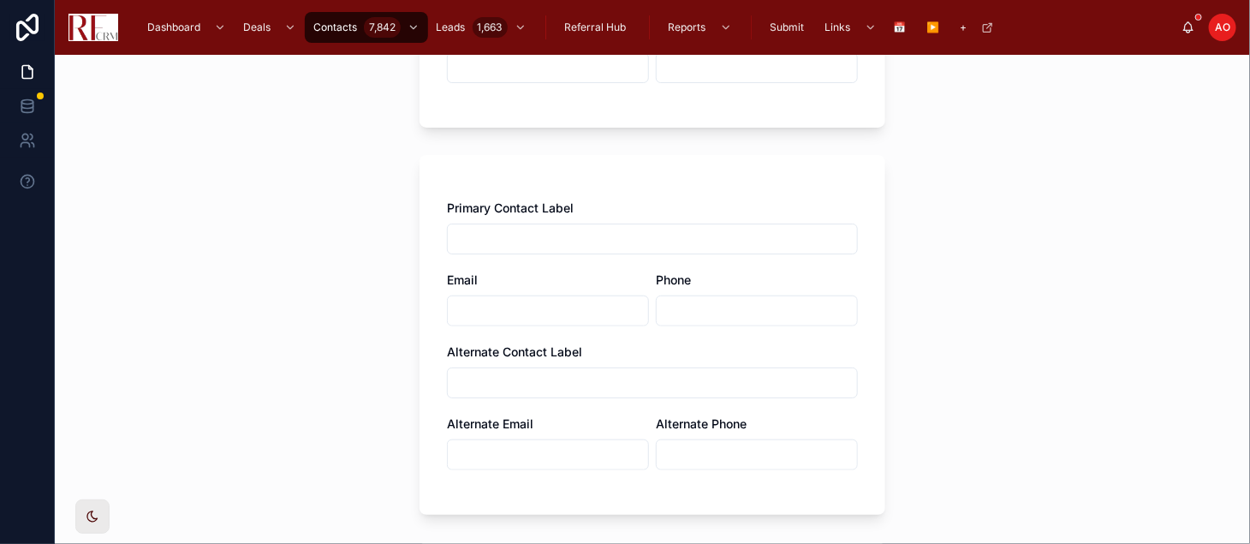
click at [461, 228] on input "text" at bounding box center [652, 239] width 409 height 24
type input "*"
click at [461, 243] on input "text" at bounding box center [652, 239] width 409 height 24
click at [470, 309] on input "text" at bounding box center [548, 311] width 200 height 24
paste input "**********"
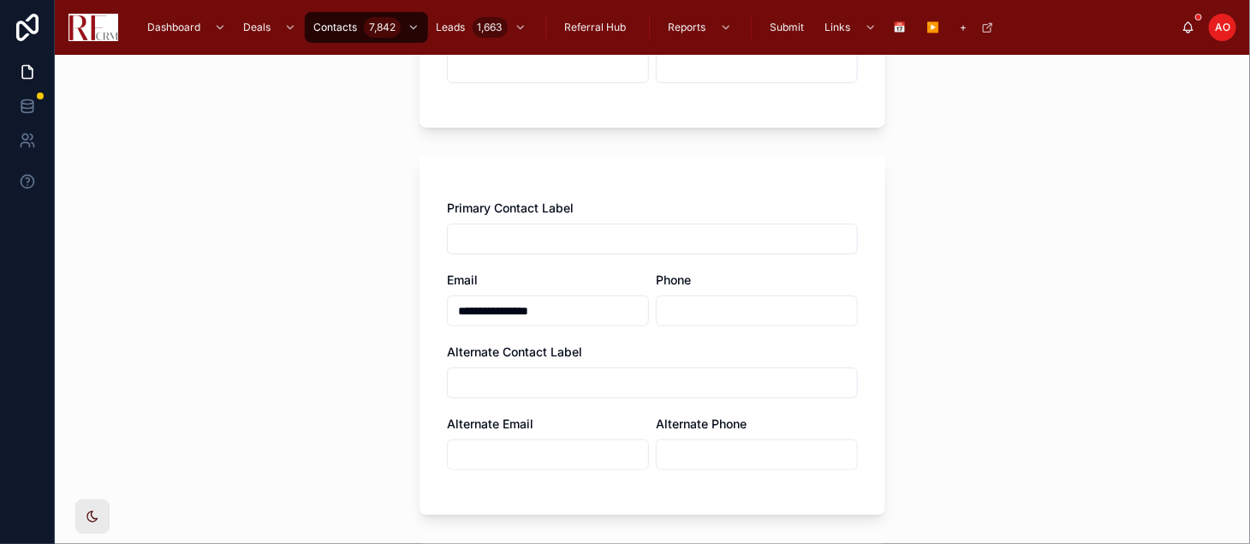
type input "**********"
click at [713, 308] on input "text" at bounding box center [757, 311] width 200 height 24
click at [686, 308] on input "text" at bounding box center [757, 311] width 200 height 24
paste input "**********"
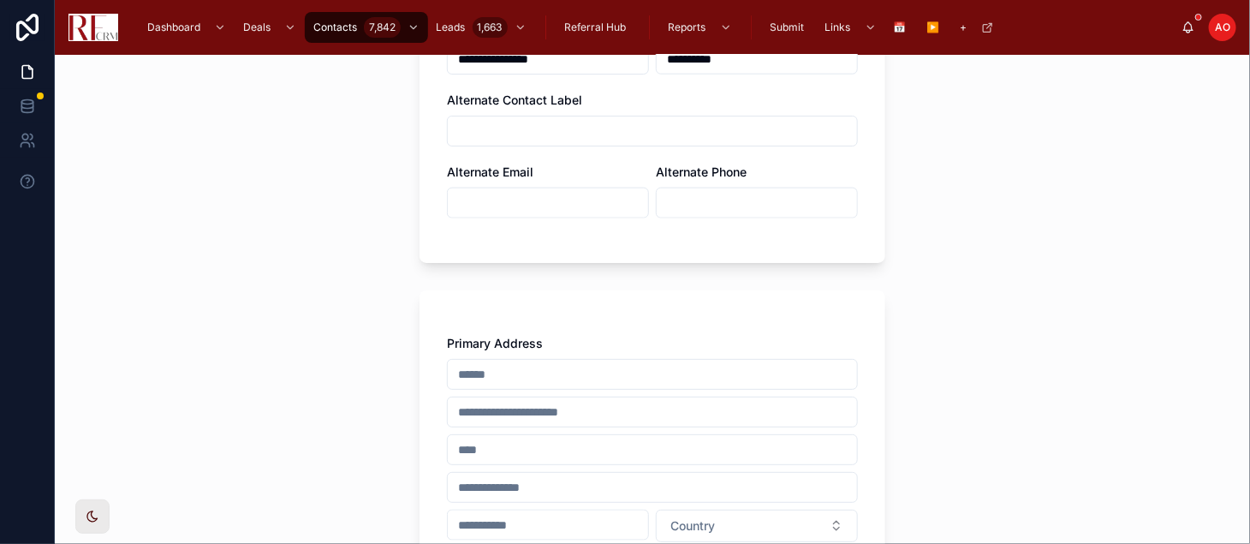
scroll to position [863, 0]
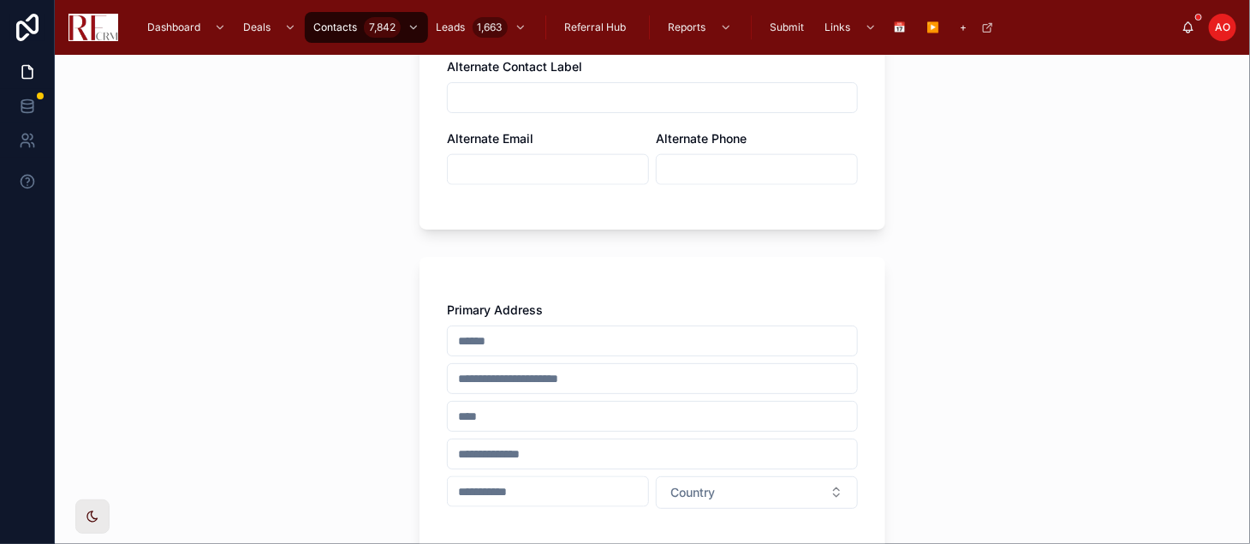
type input "**********"
click at [521, 337] on input "text" at bounding box center [652, 341] width 409 height 24
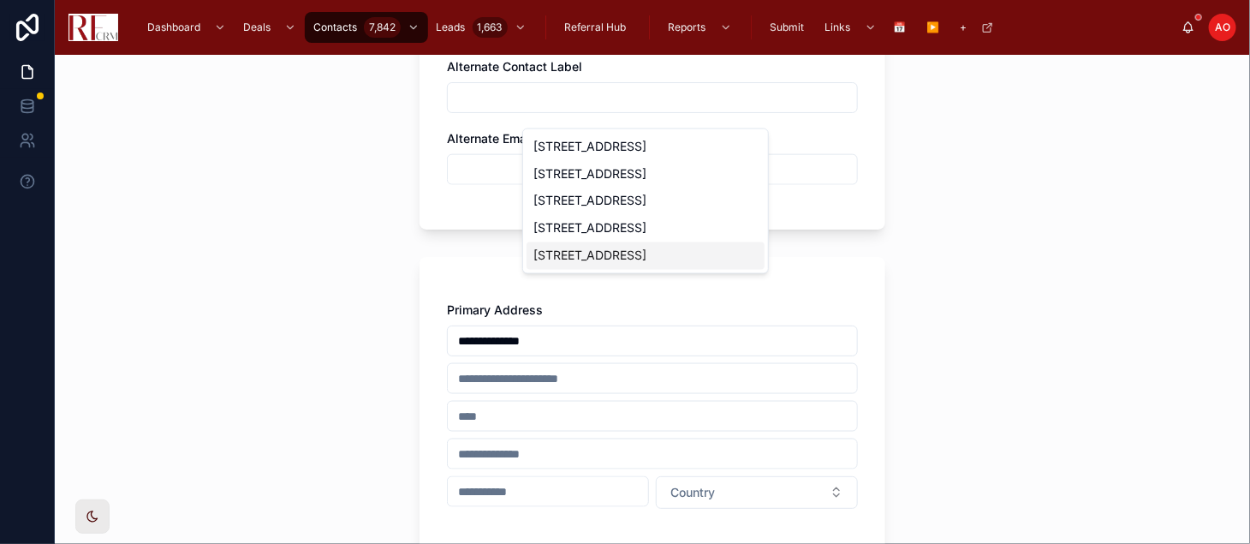
click at [623, 270] on div "605 Maywood Ln, Hoffman Estates, IL, USA" at bounding box center [646, 255] width 238 height 27
type input "**********"
type input "********"
type input "*****"
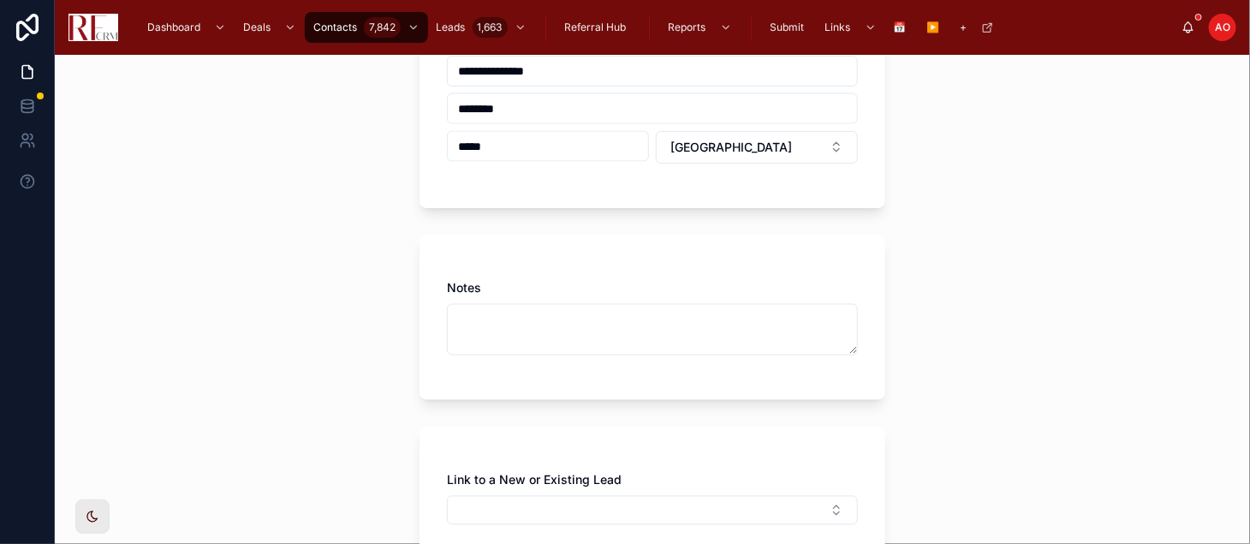
scroll to position [1244, 0]
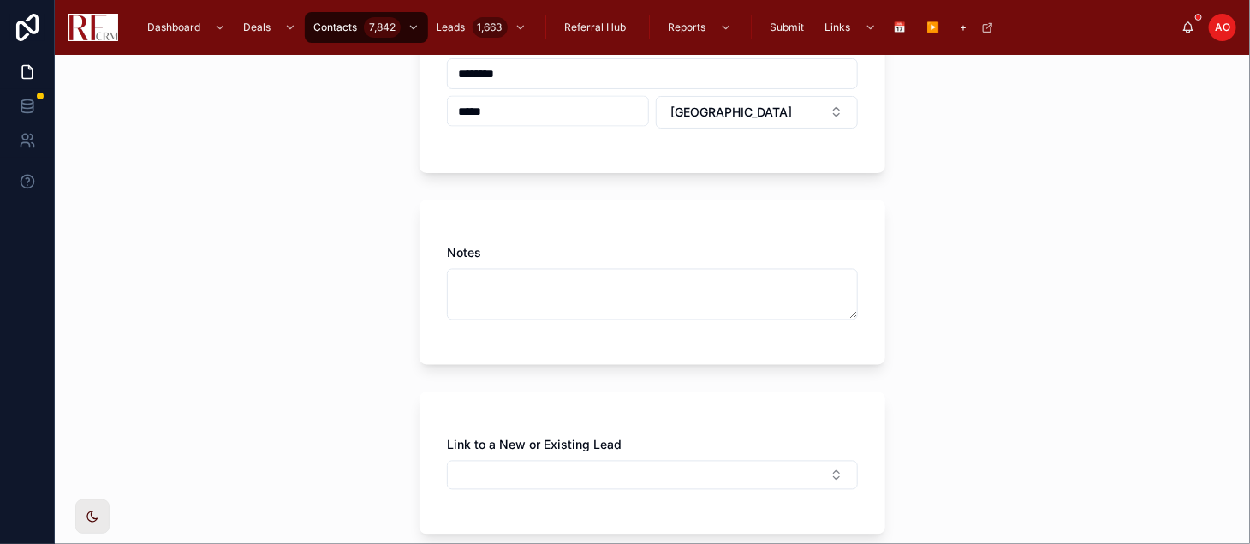
type input "**********"
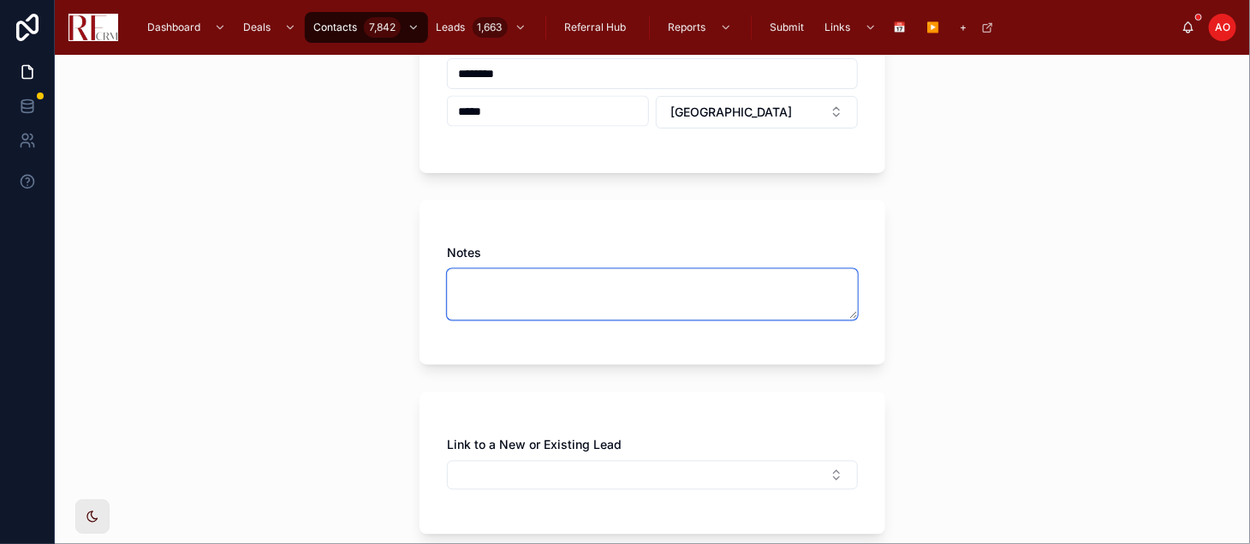
click at [498, 290] on textarea at bounding box center [652, 294] width 411 height 51
type textarea "**********"
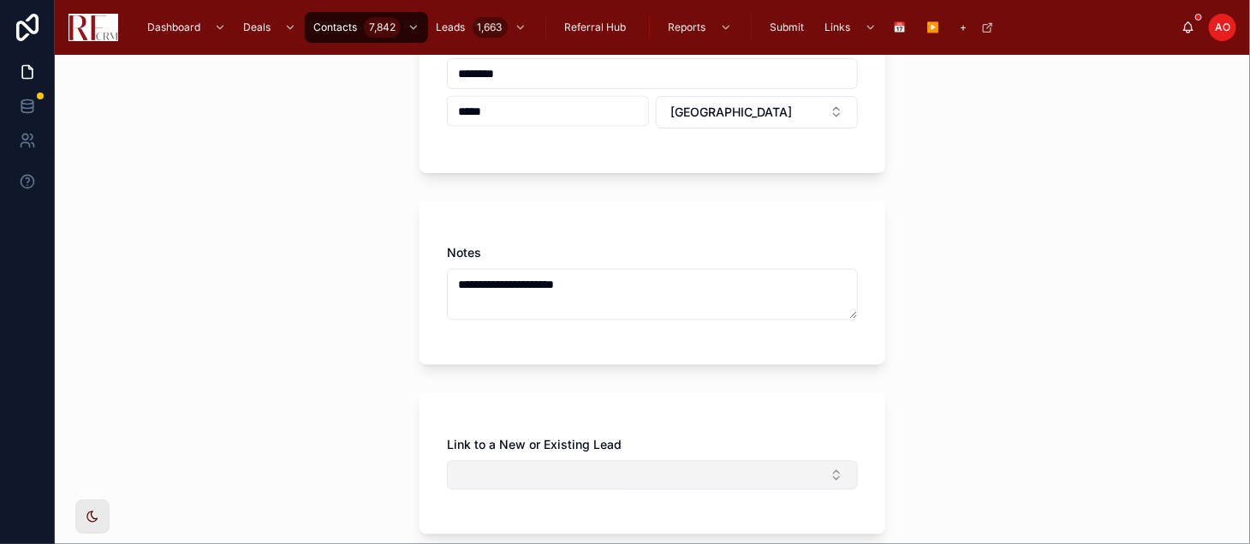
click at [565, 463] on button "Select Button" at bounding box center [652, 475] width 411 height 29
click at [574, 442] on span "New" at bounding box center [564, 440] width 26 height 17
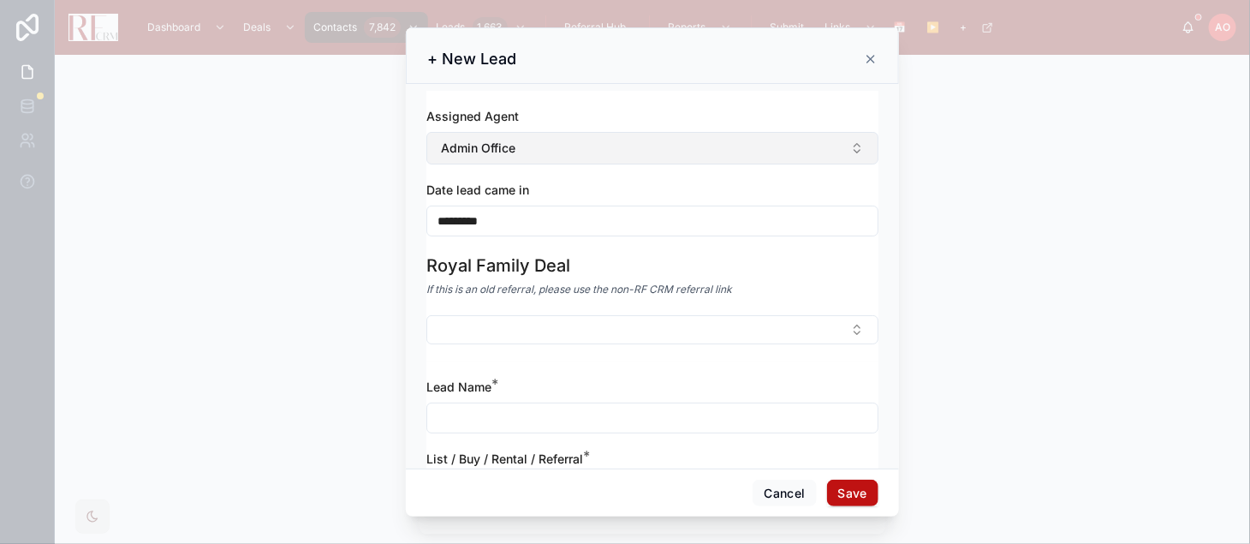
click at [535, 146] on button "Admin Office" at bounding box center [653, 148] width 452 height 33
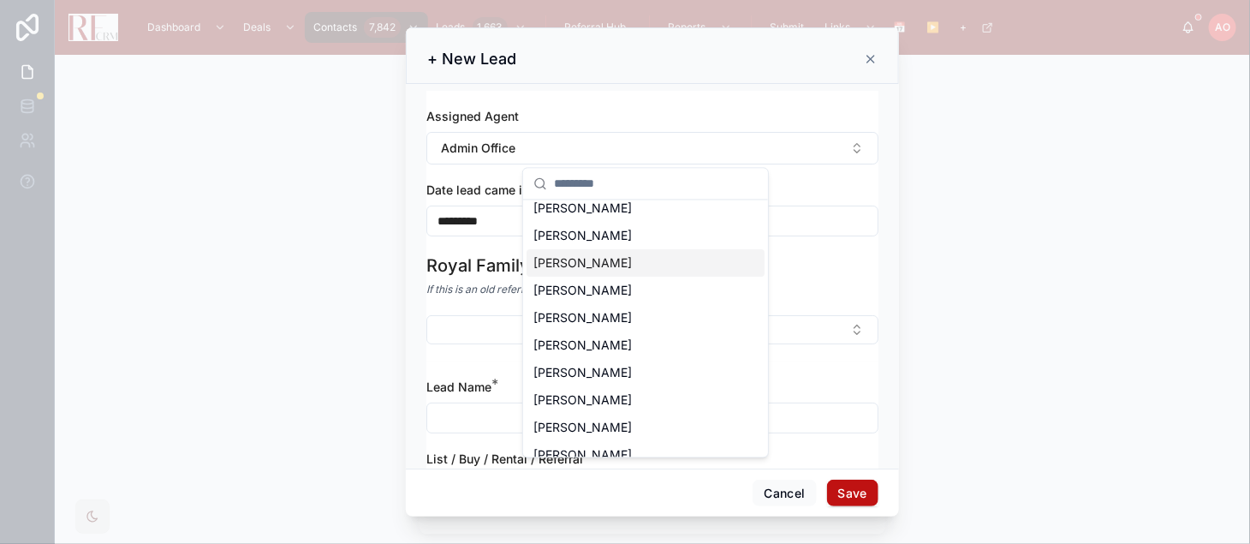
scroll to position [95, 0]
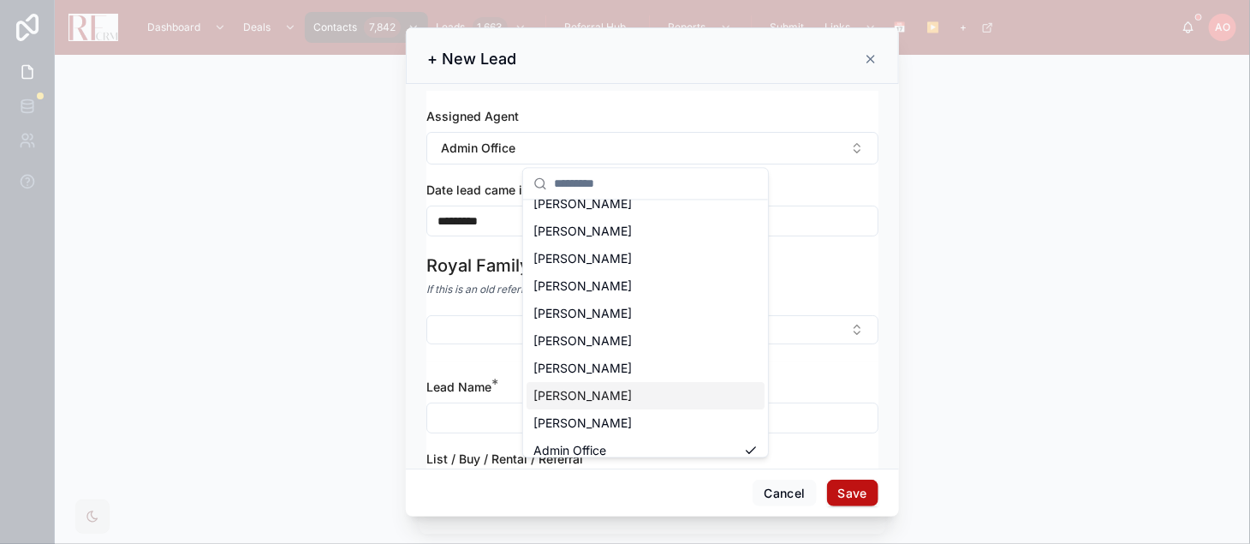
click at [587, 395] on span "[PERSON_NAME]" at bounding box center [583, 396] width 98 height 17
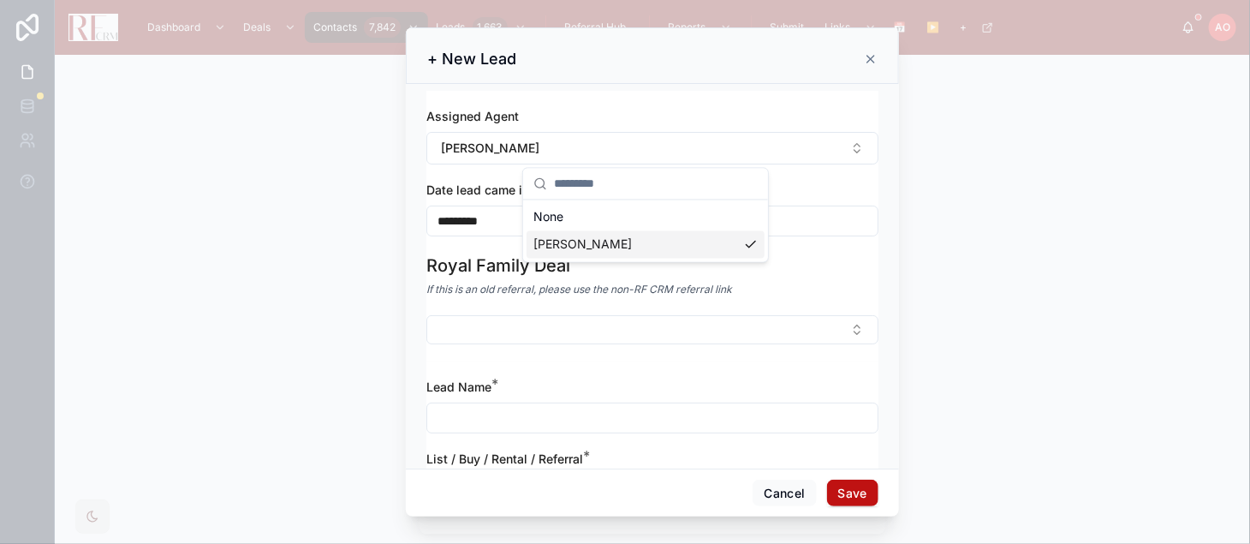
scroll to position [0, 0]
click at [526, 219] on input "*********" at bounding box center [652, 221] width 450 height 24
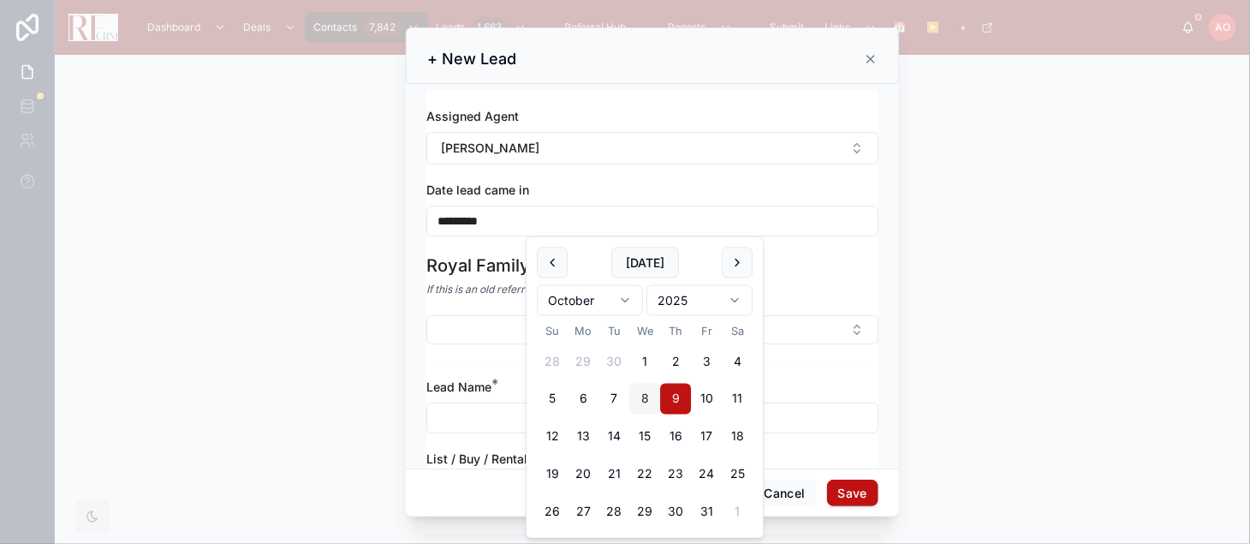
click at [647, 394] on button "8" at bounding box center [644, 399] width 31 height 31
type input "*********"
click at [464, 414] on input "text" at bounding box center [652, 418] width 450 height 24
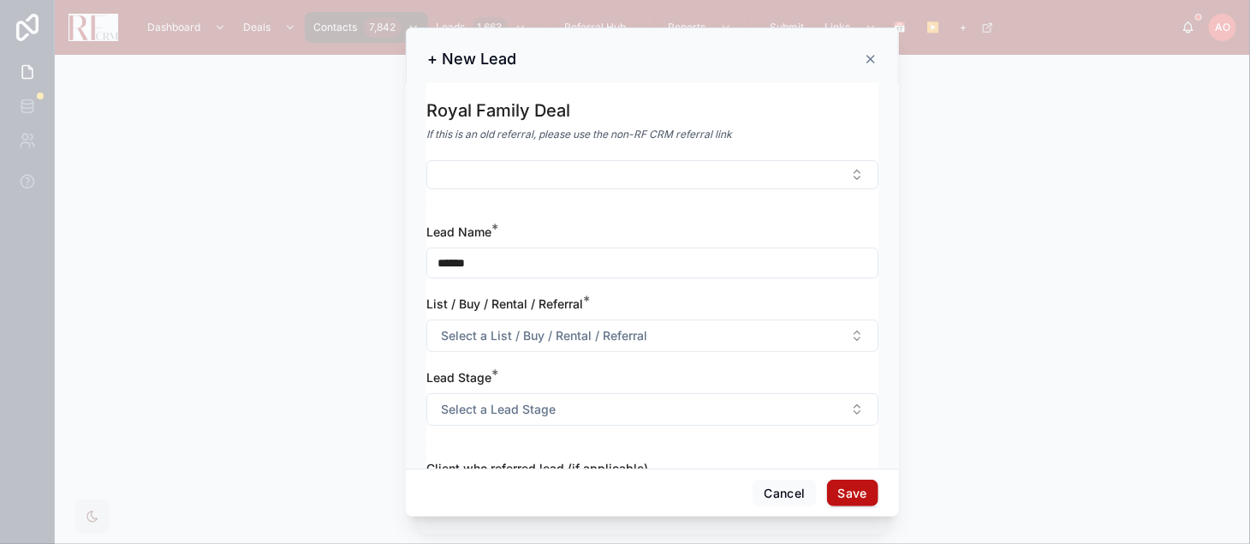
scroll to position [190, 0]
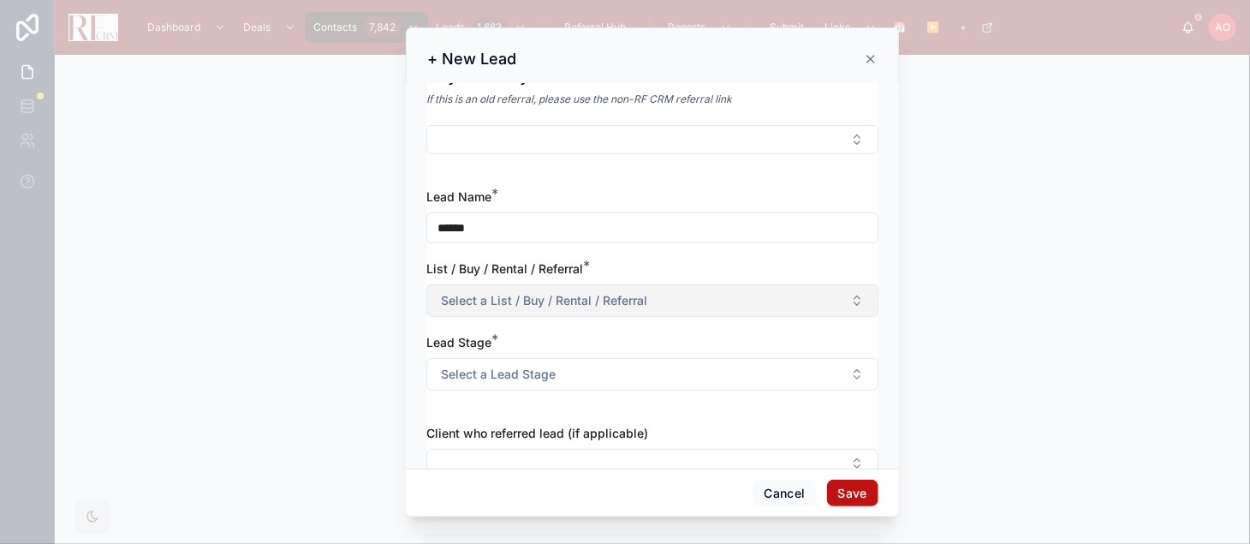
type input "******"
click at [474, 292] on span "Select a List / Buy / Rental / Referral" at bounding box center [544, 300] width 206 height 17
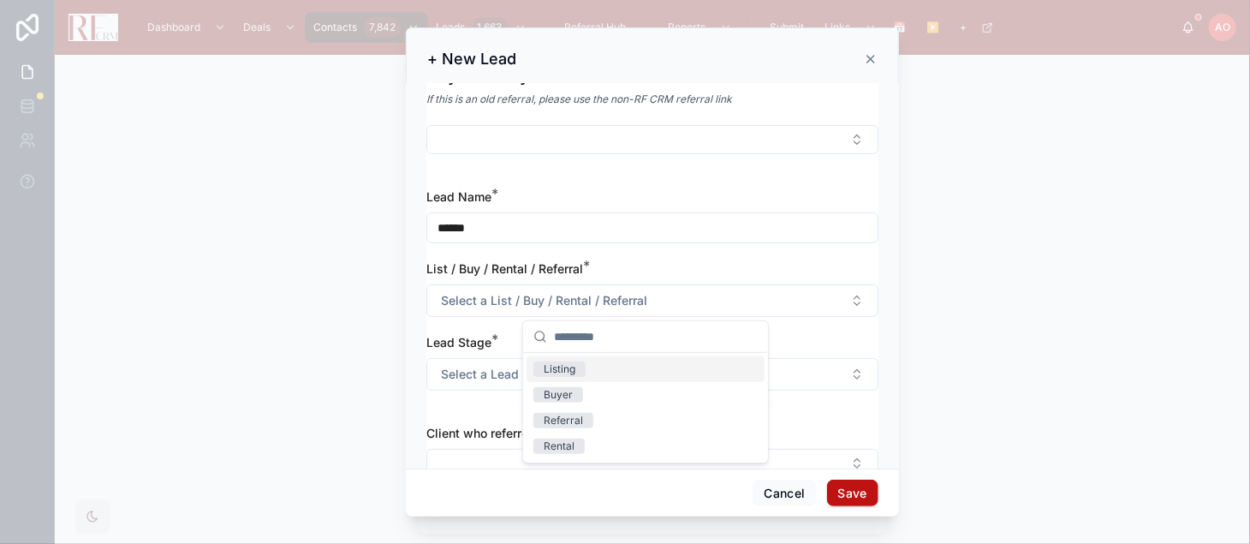
click at [584, 358] on div "Listing" at bounding box center [646, 369] width 238 height 26
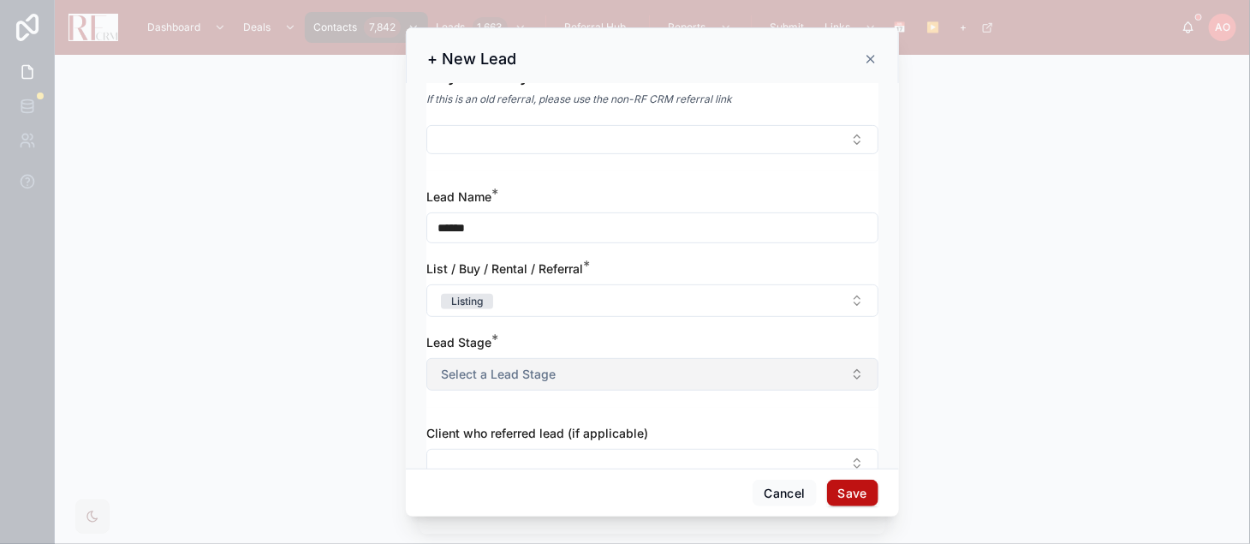
click at [585, 361] on button "Select a Lead Stage" at bounding box center [653, 374] width 452 height 33
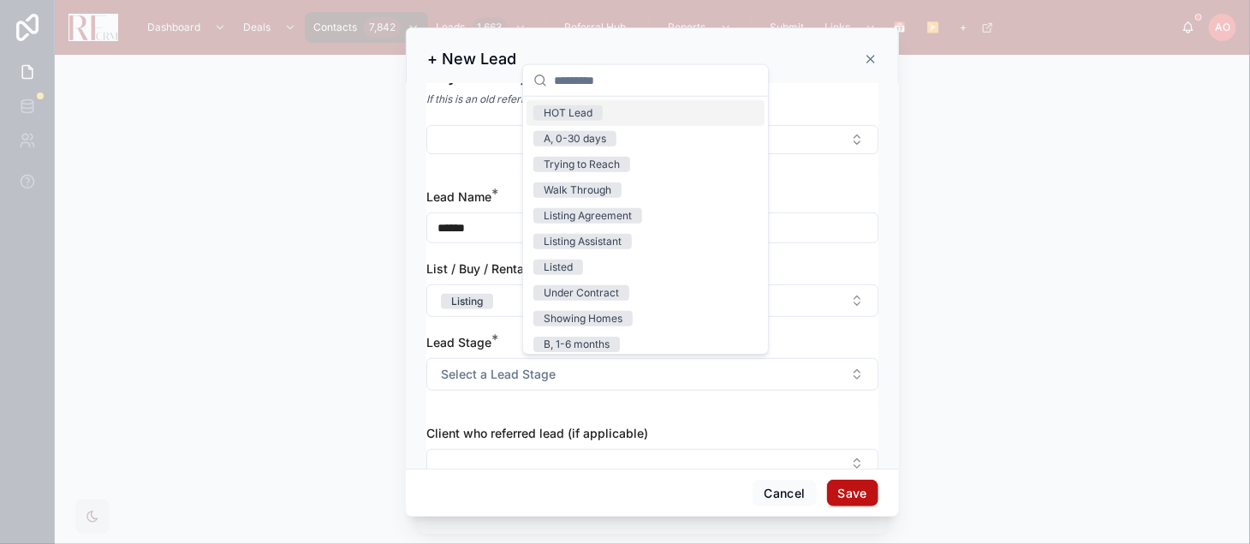
click at [587, 109] on div "HOT Lead" at bounding box center [568, 112] width 49 height 15
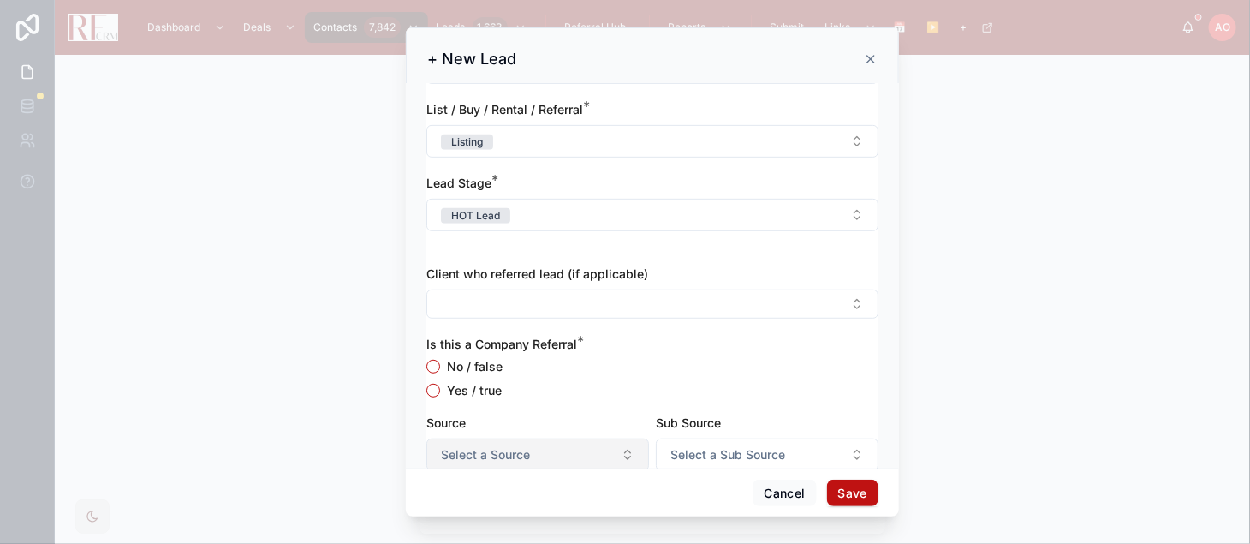
scroll to position [380, 0]
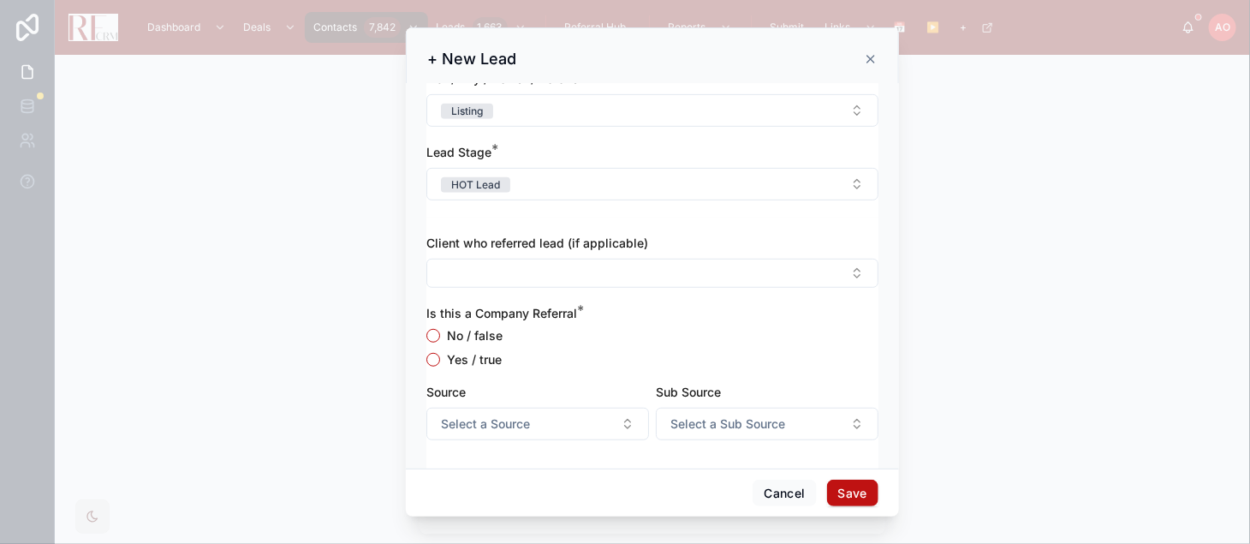
click at [477, 357] on label "Yes / true" at bounding box center [474, 360] width 55 height 12
click at [440, 357] on button "Yes / true" at bounding box center [434, 360] width 14 height 14
click at [516, 423] on span "Select a Source" at bounding box center [485, 423] width 89 height 17
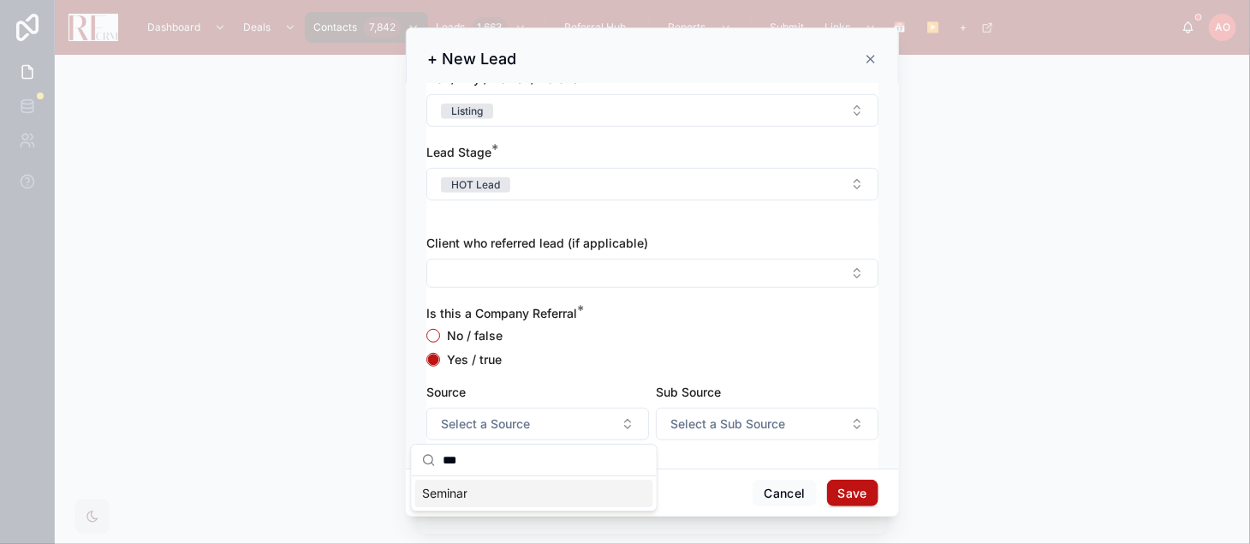
type input "***"
click at [486, 496] on div "Seminar" at bounding box center [534, 493] width 238 height 27
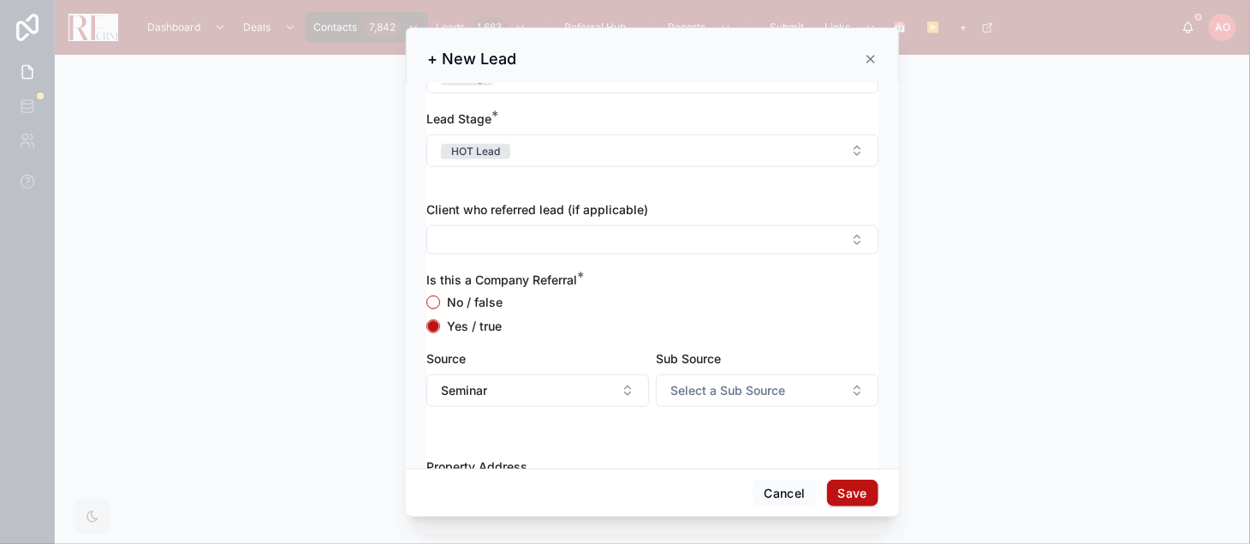
scroll to position [475, 0]
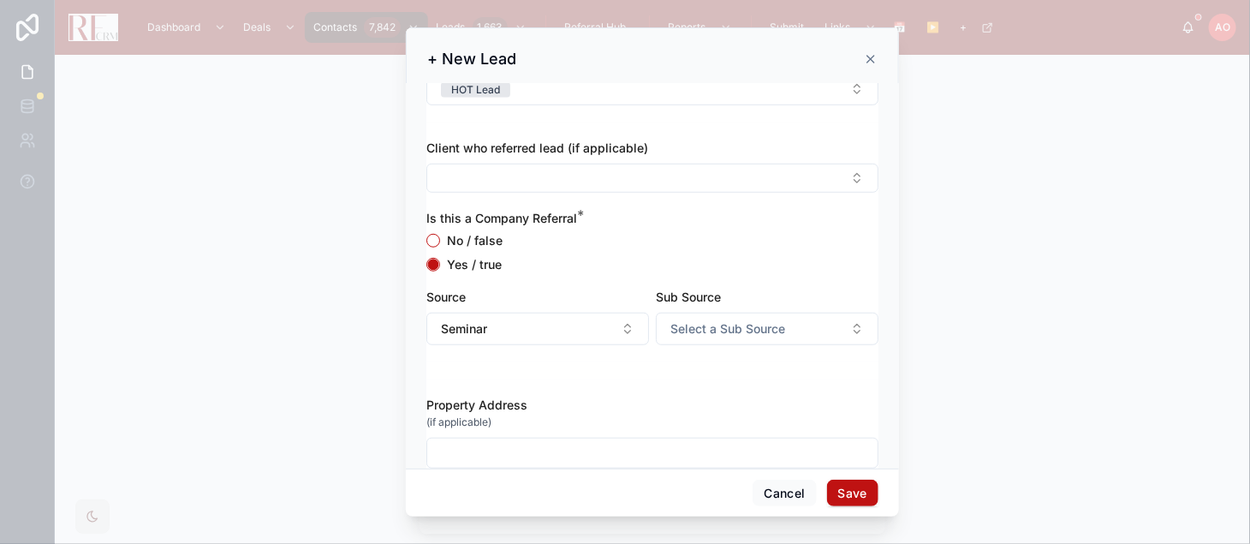
click at [510, 468] on div at bounding box center [653, 453] width 452 height 31
click at [507, 454] on input "text" at bounding box center [652, 453] width 450 height 24
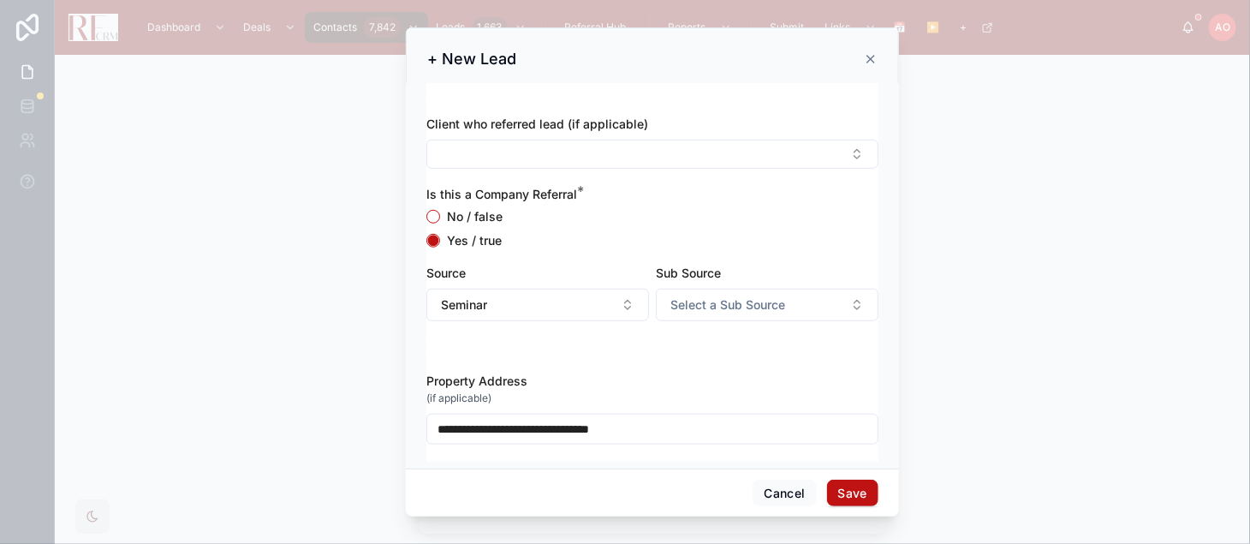
scroll to position [505, 0]
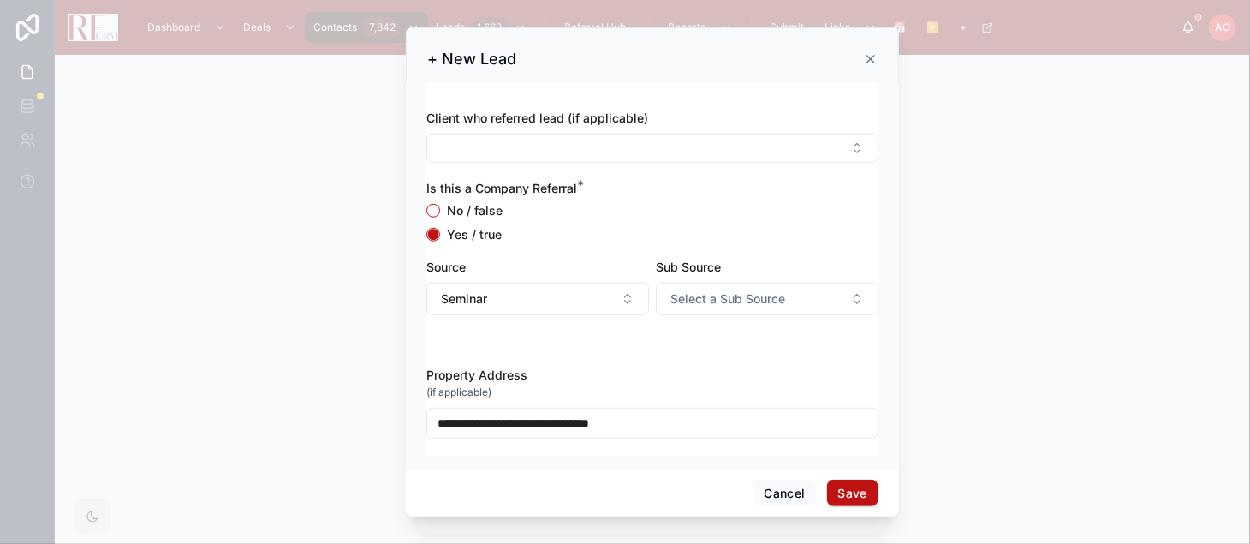
click at [557, 421] on input "**********" at bounding box center [652, 423] width 450 height 24
drag, startPoint x: 557, startPoint y: 421, endPoint x: 491, endPoint y: 421, distance: 65.9
click at [491, 421] on input "**********" at bounding box center [652, 423] width 450 height 24
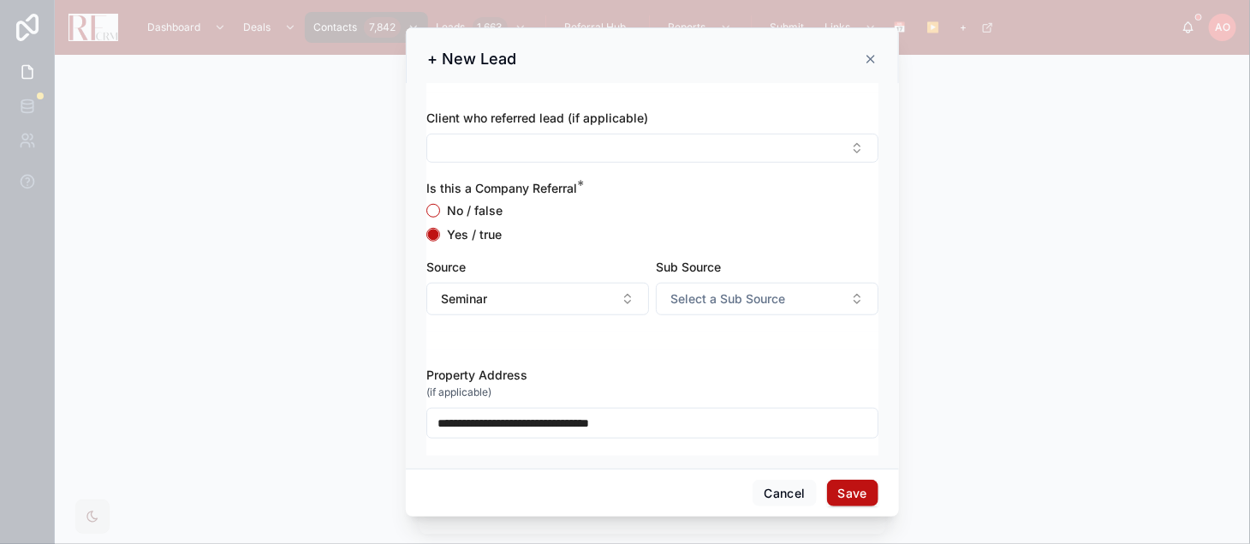
click at [491, 421] on input "**********" at bounding box center [652, 423] width 450 height 24
click at [681, 415] on input "**********" at bounding box center [652, 423] width 450 height 24
type input "**********"
click at [868, 498] on button "Save" at bounding box center [852, 493] width 51 height 27
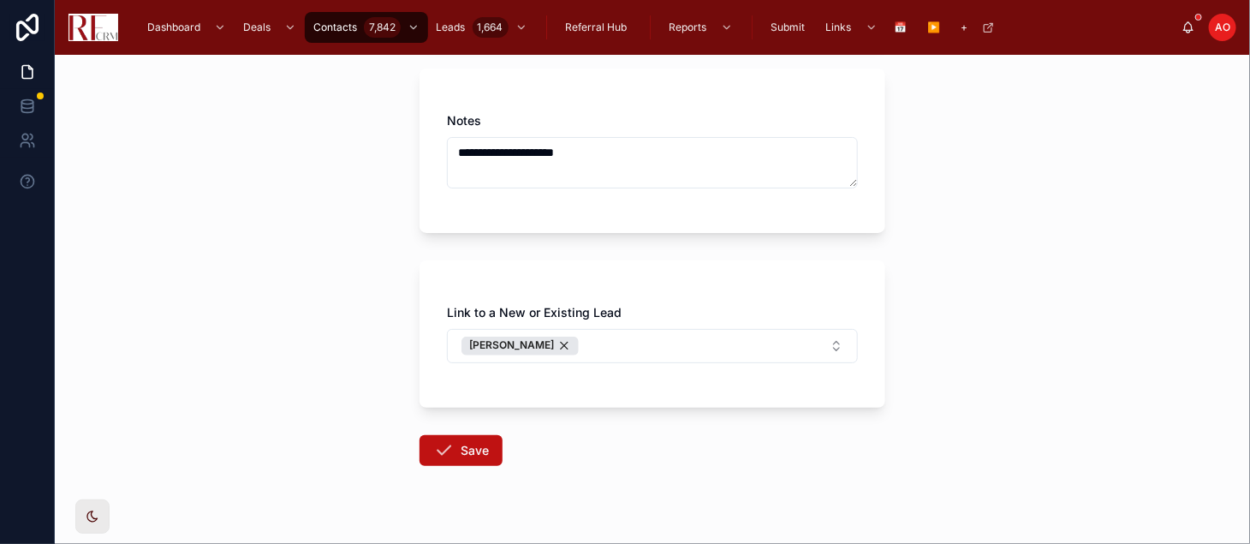
scroll to position [1407, 0]
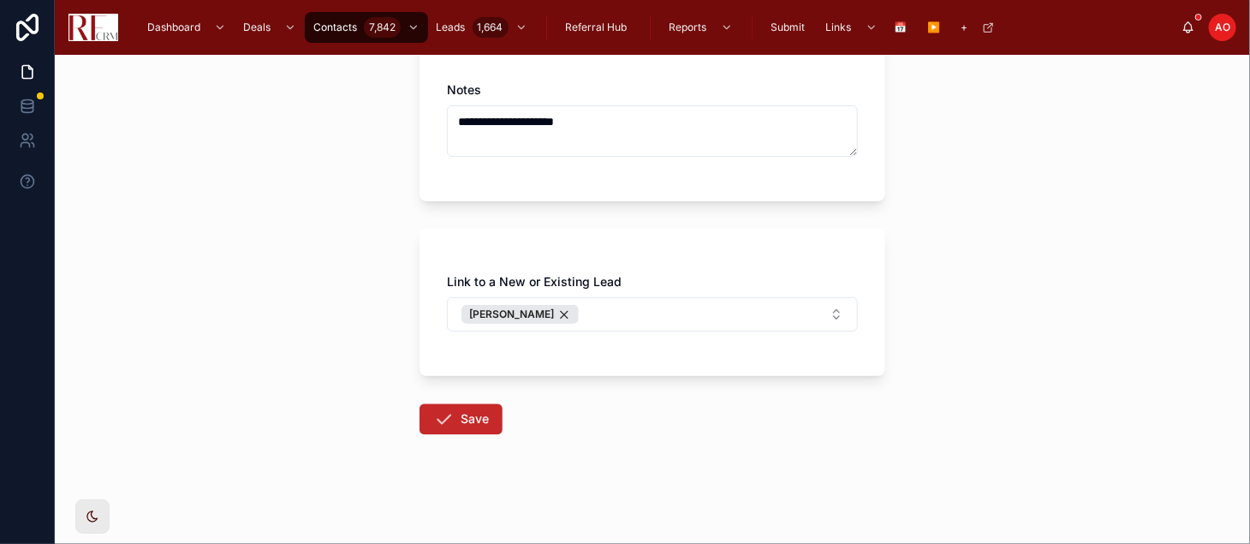
click at [434, 413] on icon at bounding box center [443, 419] width 21 height 21
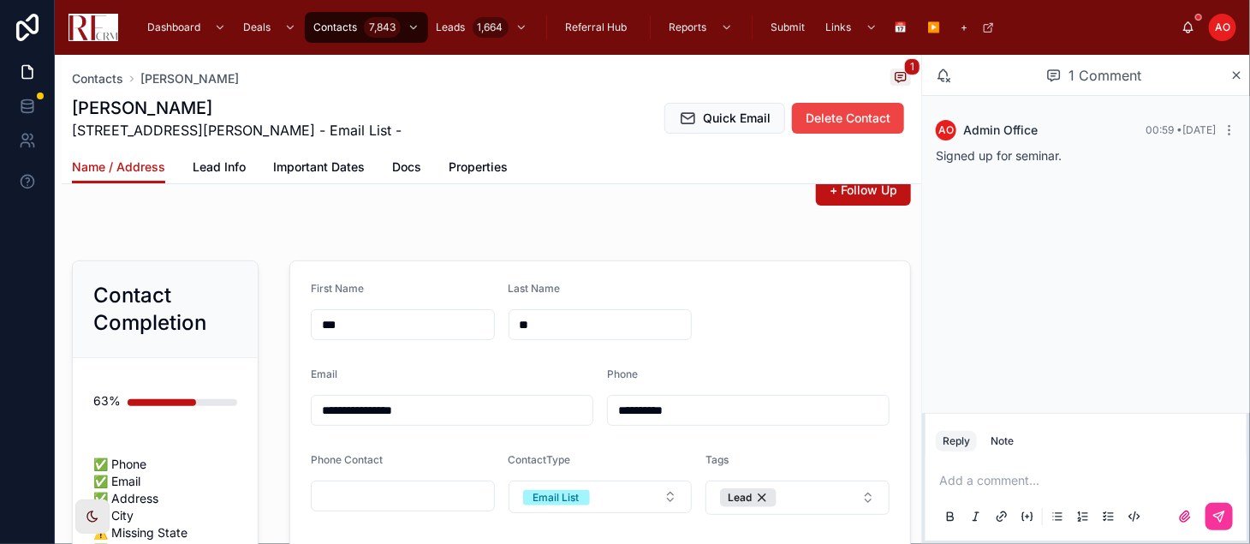
type input "**"
click at [832, 193] on span "+ Follow Up" at bounding box center [864, 190] width 68 height 17
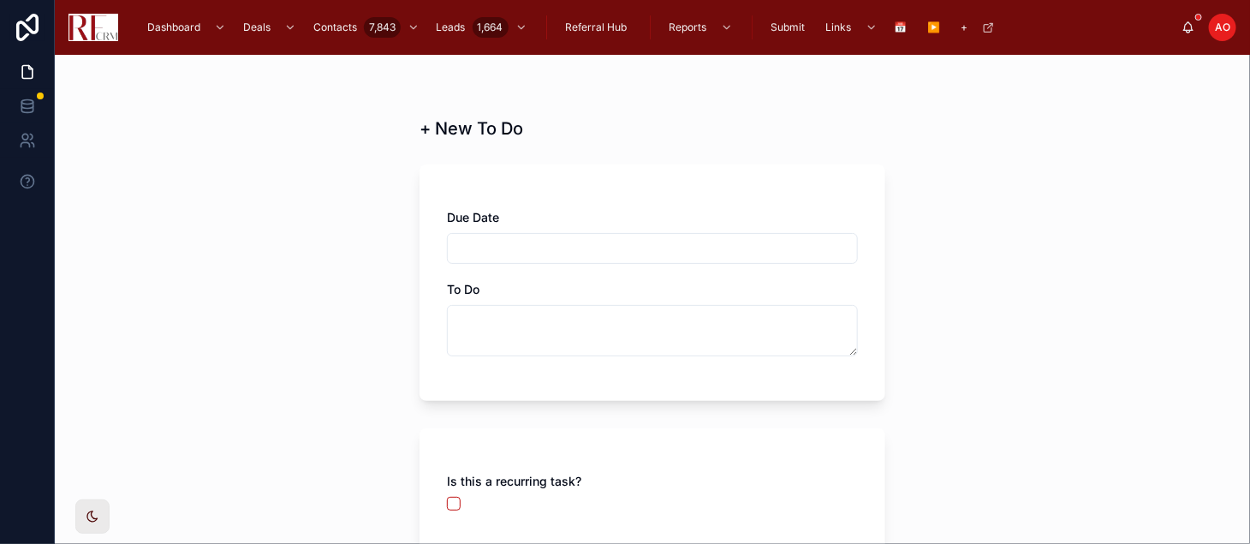
click at [491, 254] on input "text" at bounding box center [652, 248] width 409 height 24
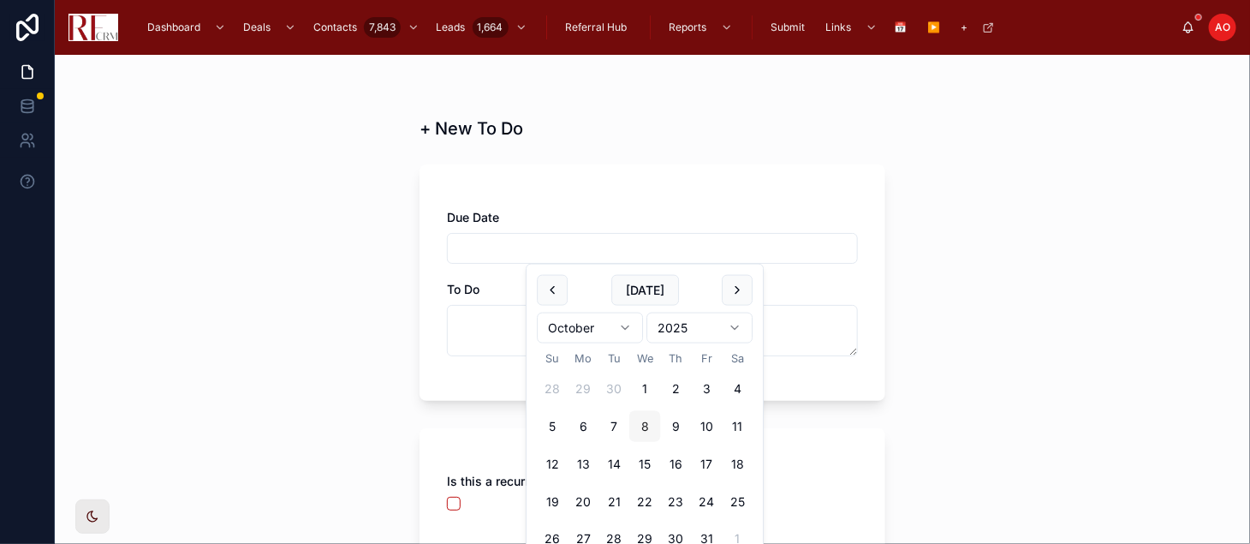
click at [643, 422] on button "8" at bounding box center [644, 426] width 31 height 31
type input "*********"
click at [477, 320] on textarea at bounding box center [652, 330] width 411 height 51
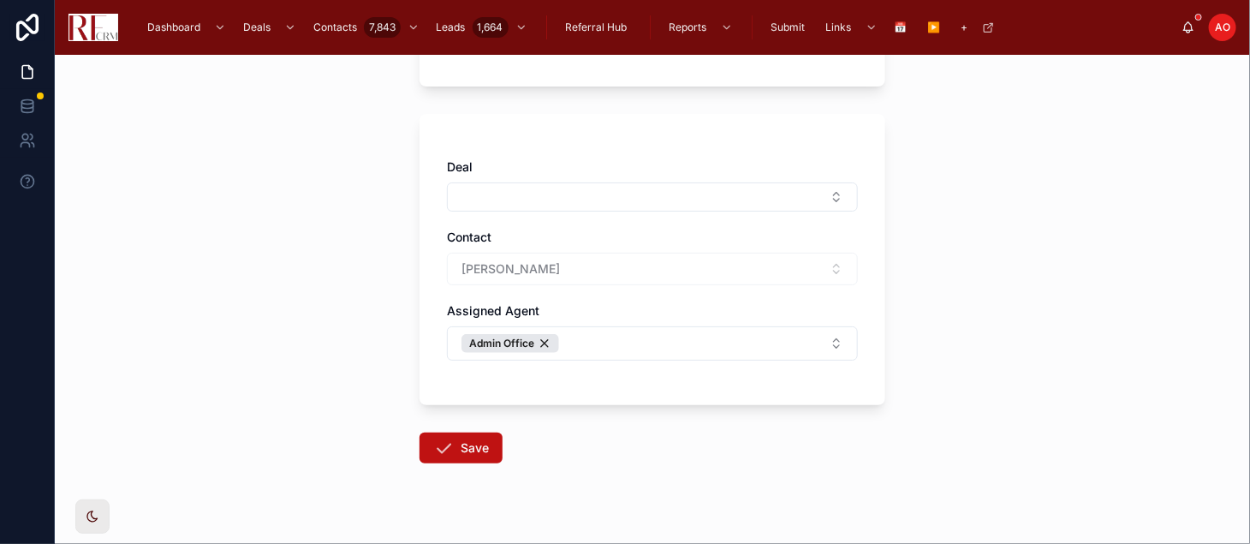
scroll to position [475, 0]
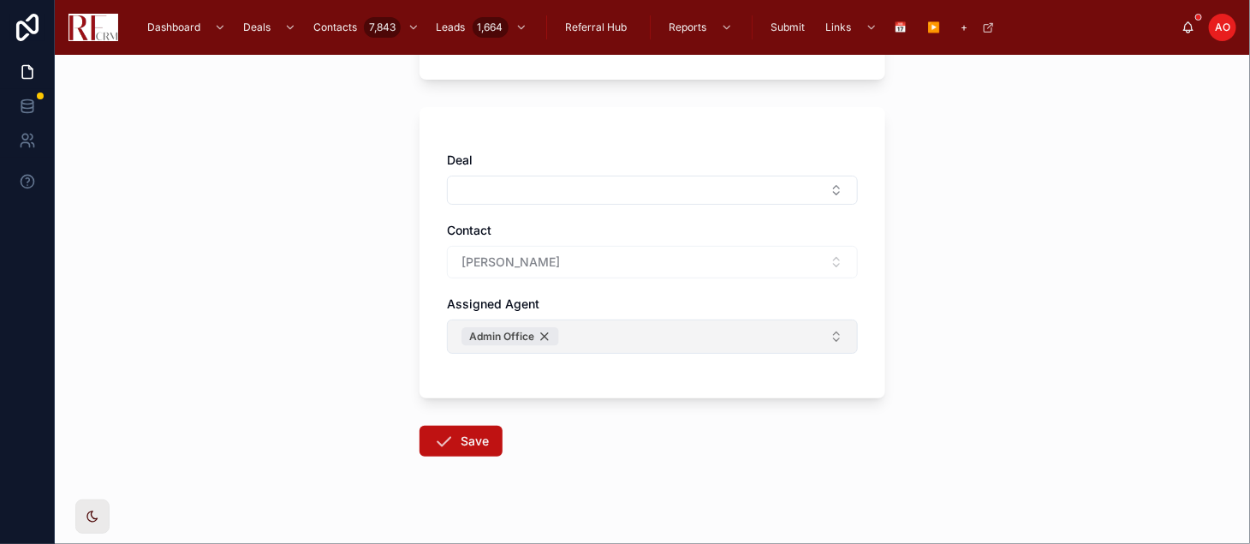
type textarea "**********"
click at [538, 331] on div "Admin Office" at bounding box center [511, 336] width 98 height 19
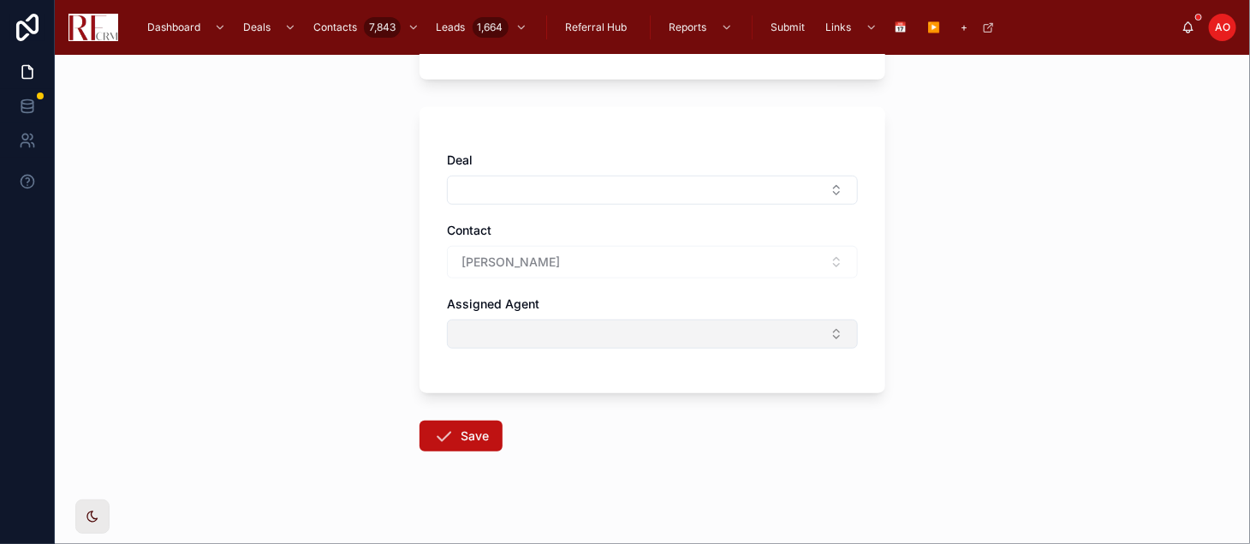
click at [538, 331] on button "Select Button" at bounding box center [652, 333] width 411 height 29
type input "***"
click at [597, 403] on span "[PERSON_NAME]" at bounding box center [583, 400] width 98 height 17
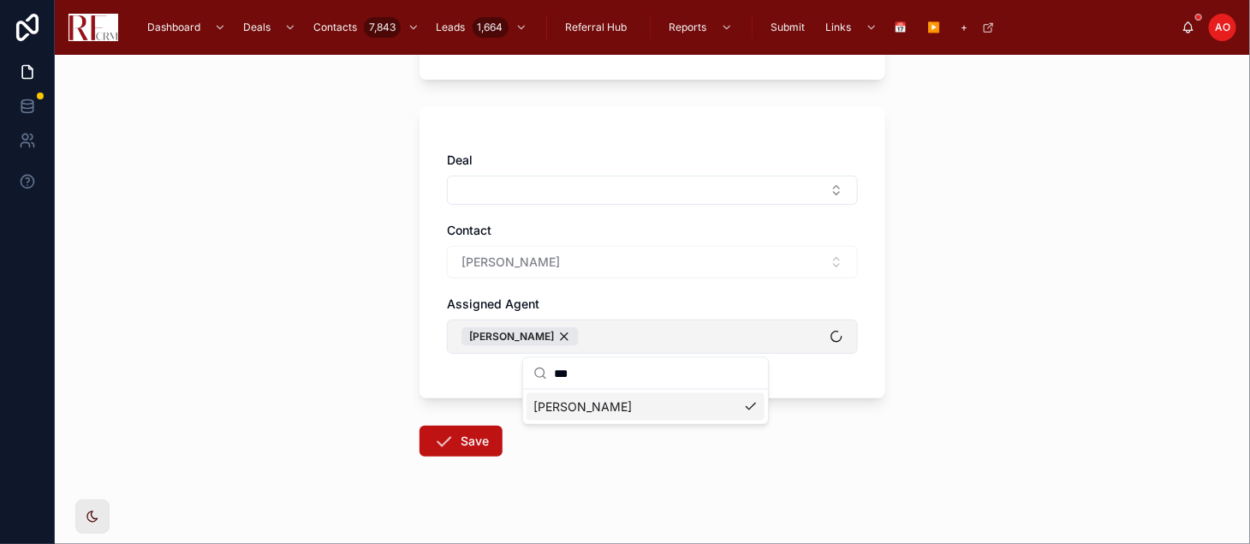
click at [620, 501] on form "**********" at bounding box center [653, 122] width 466 height 887
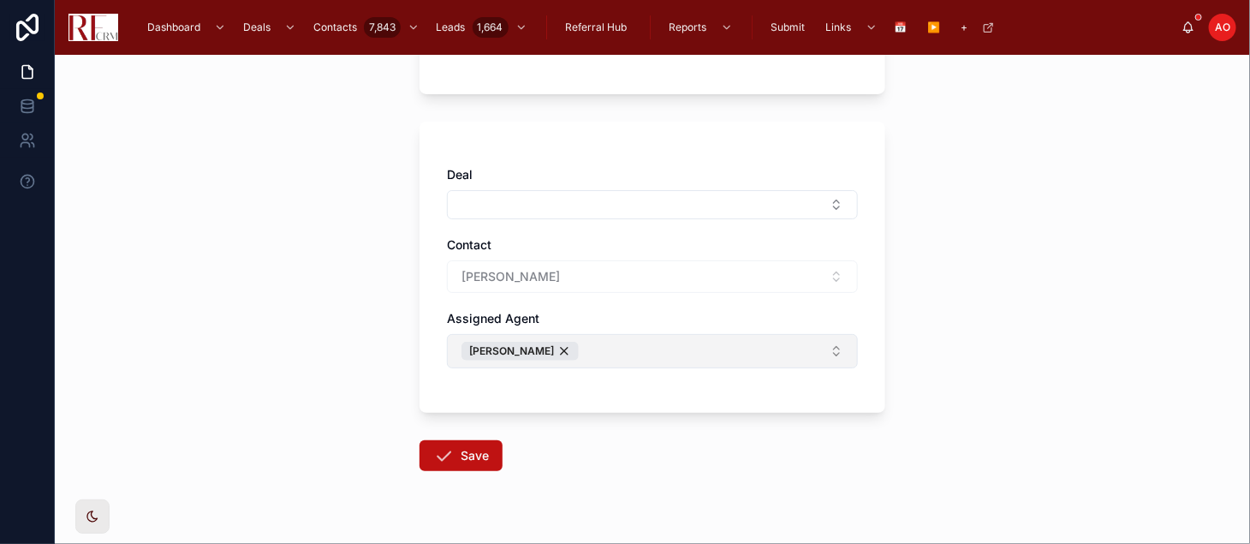
scroll to position [497, 0]
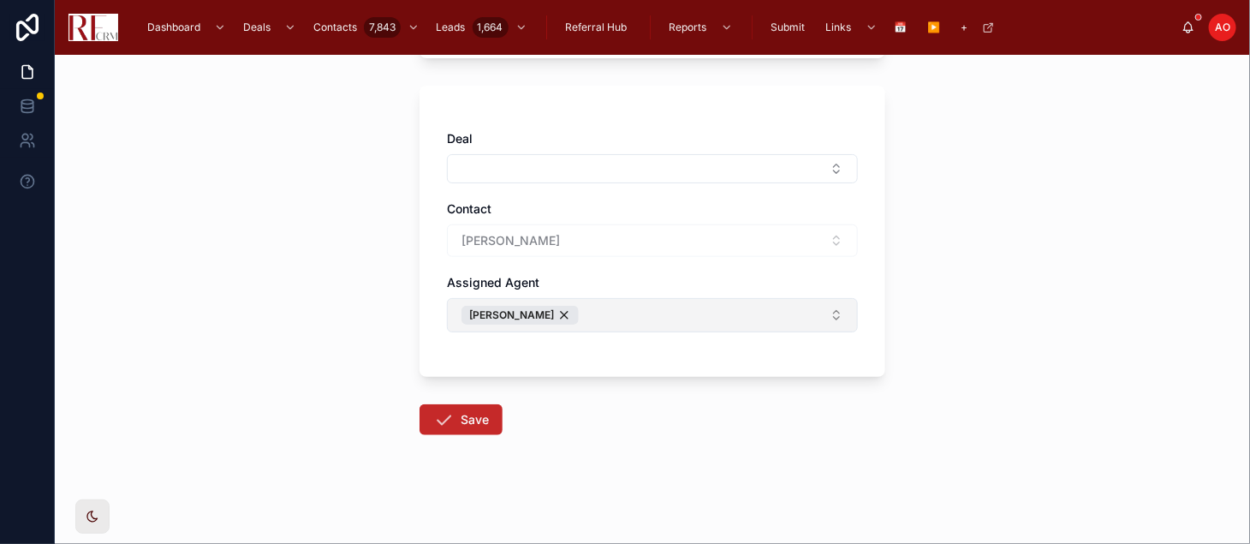
click at [456, 427] on button "Save" at bounding box center [461, 419] width 83 height 31
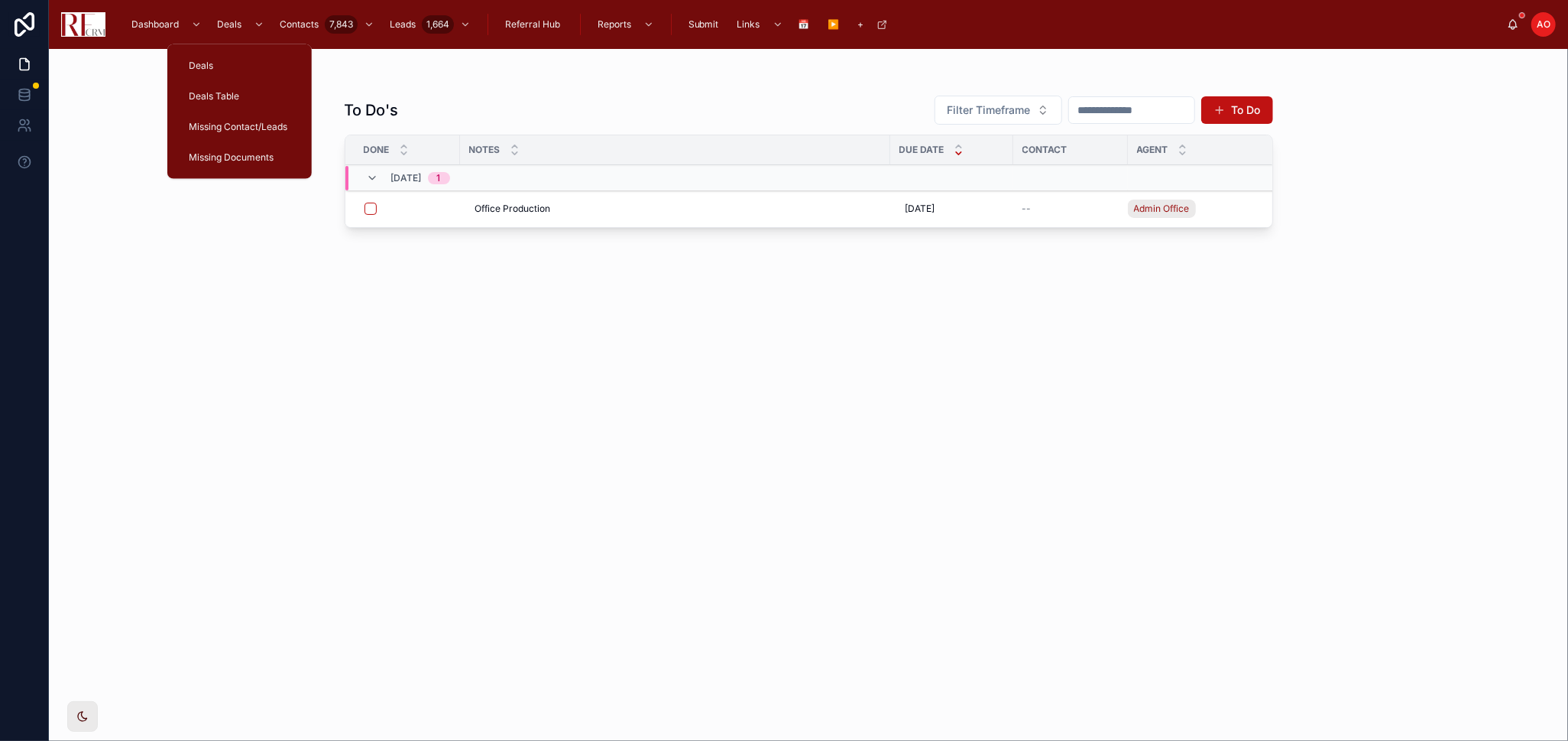
click at [234, 98] on span "Deals Table" at bounding box center [214, 96] width 51 height 12
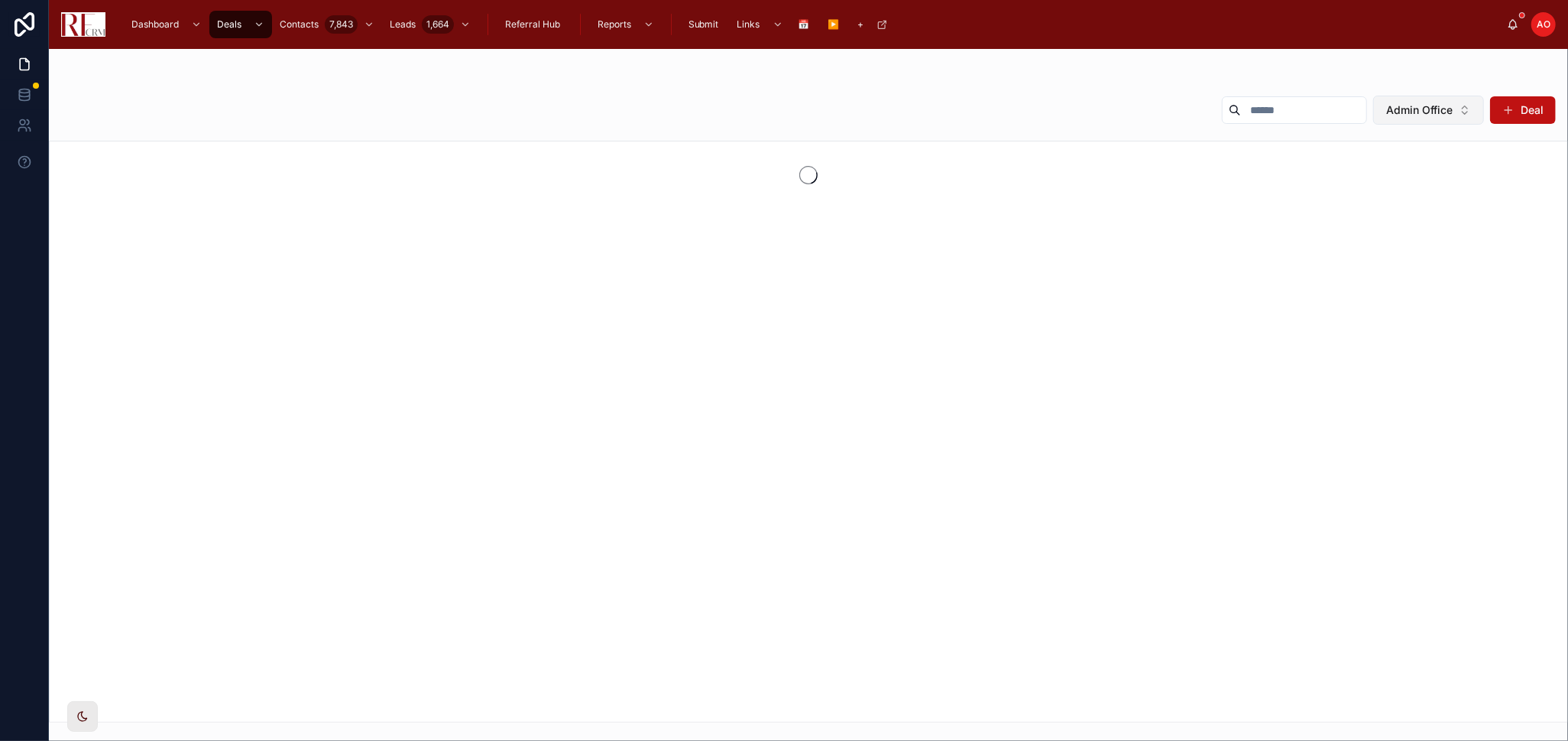
click at [1448, 110] on span "Admin Office" at bounding box center [1420, 110] width 67 height 15
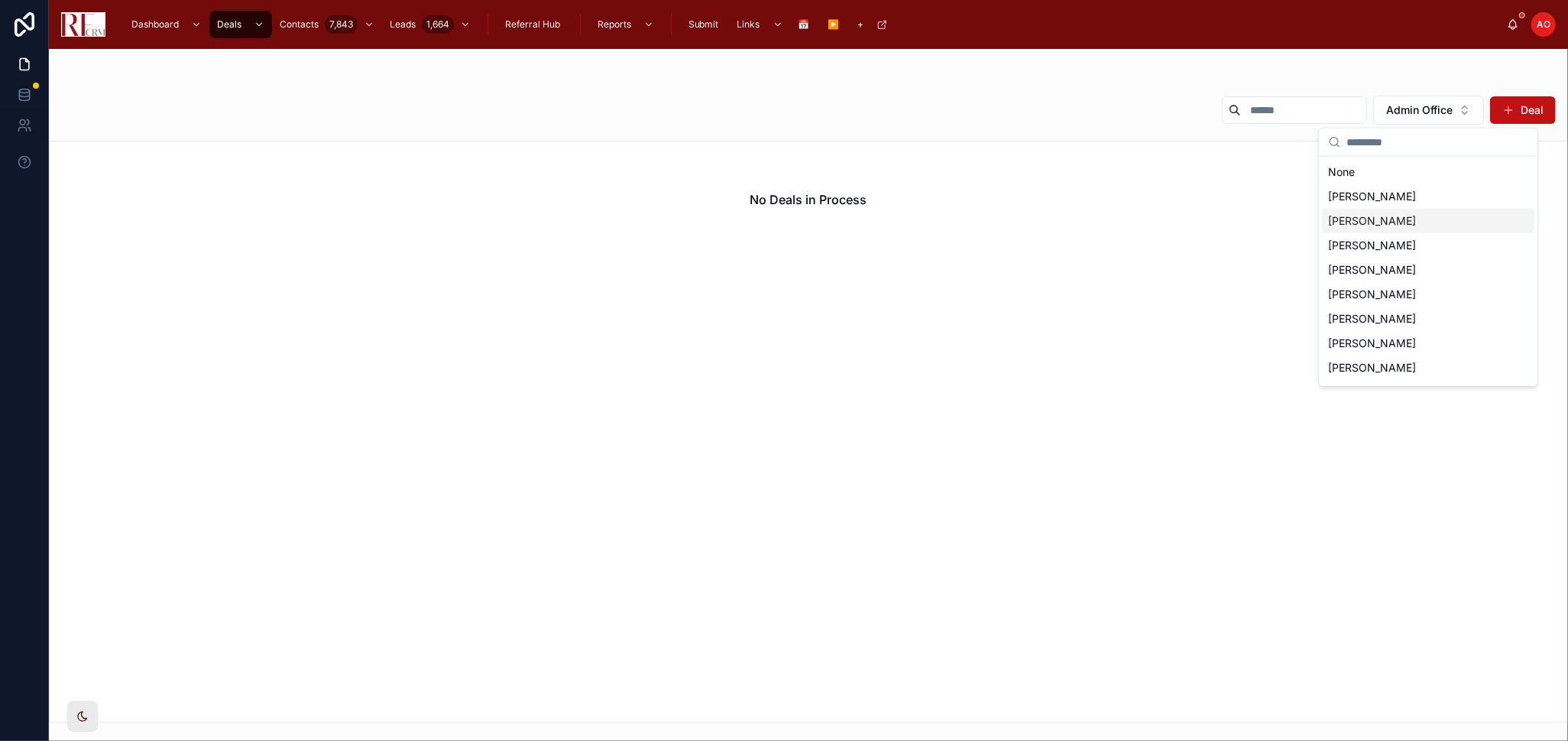
click at [1415, 219] on div "[PERSON_NAME]" at bounding box center [1429, 221] width 212 height 24
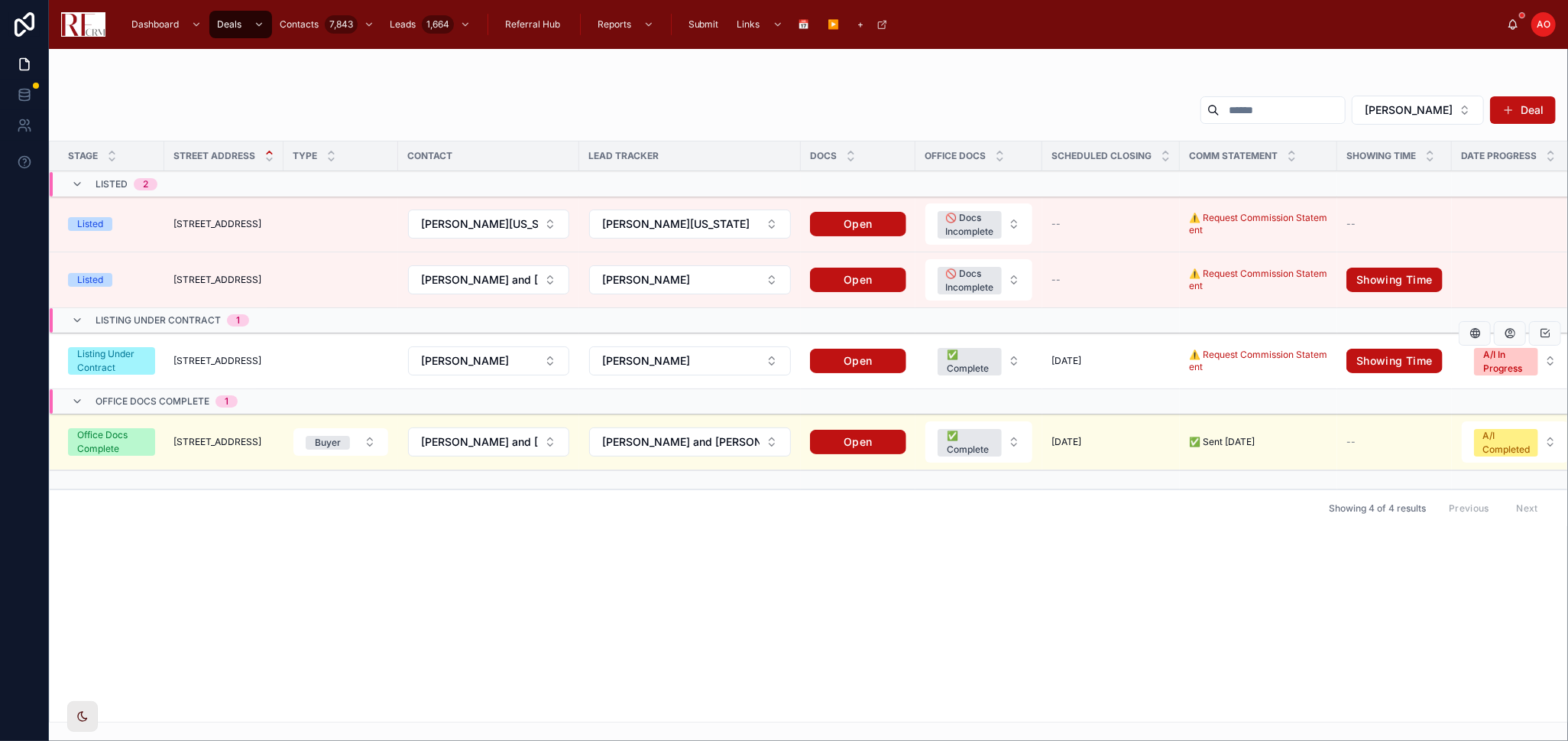
click at [202, 364] on span "[STREET_ADDRESS]" at bounding box center [217, 361] width 87 height 12
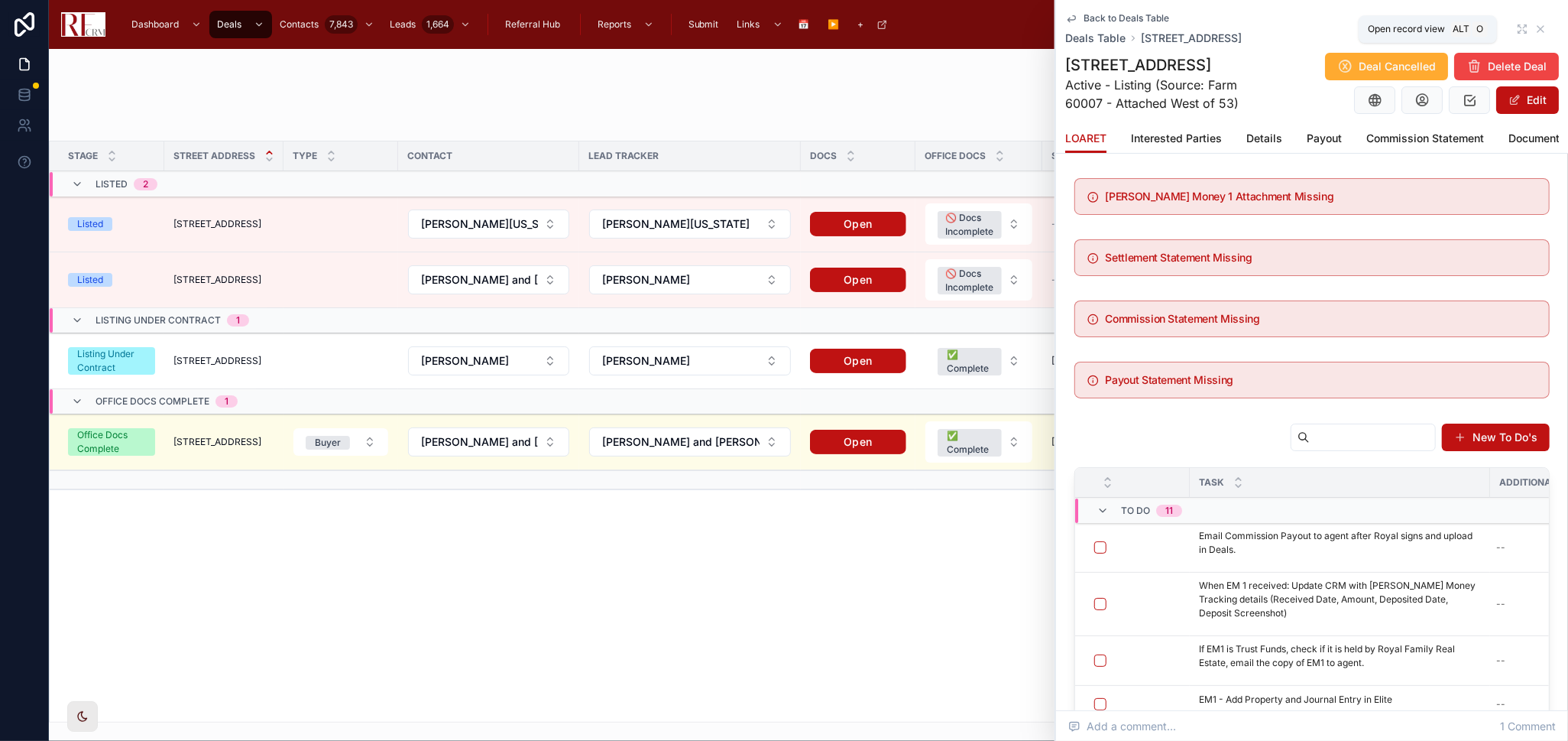
click at [1516, 29] on icon at bounding box center [1522, 29] width 12 height 12
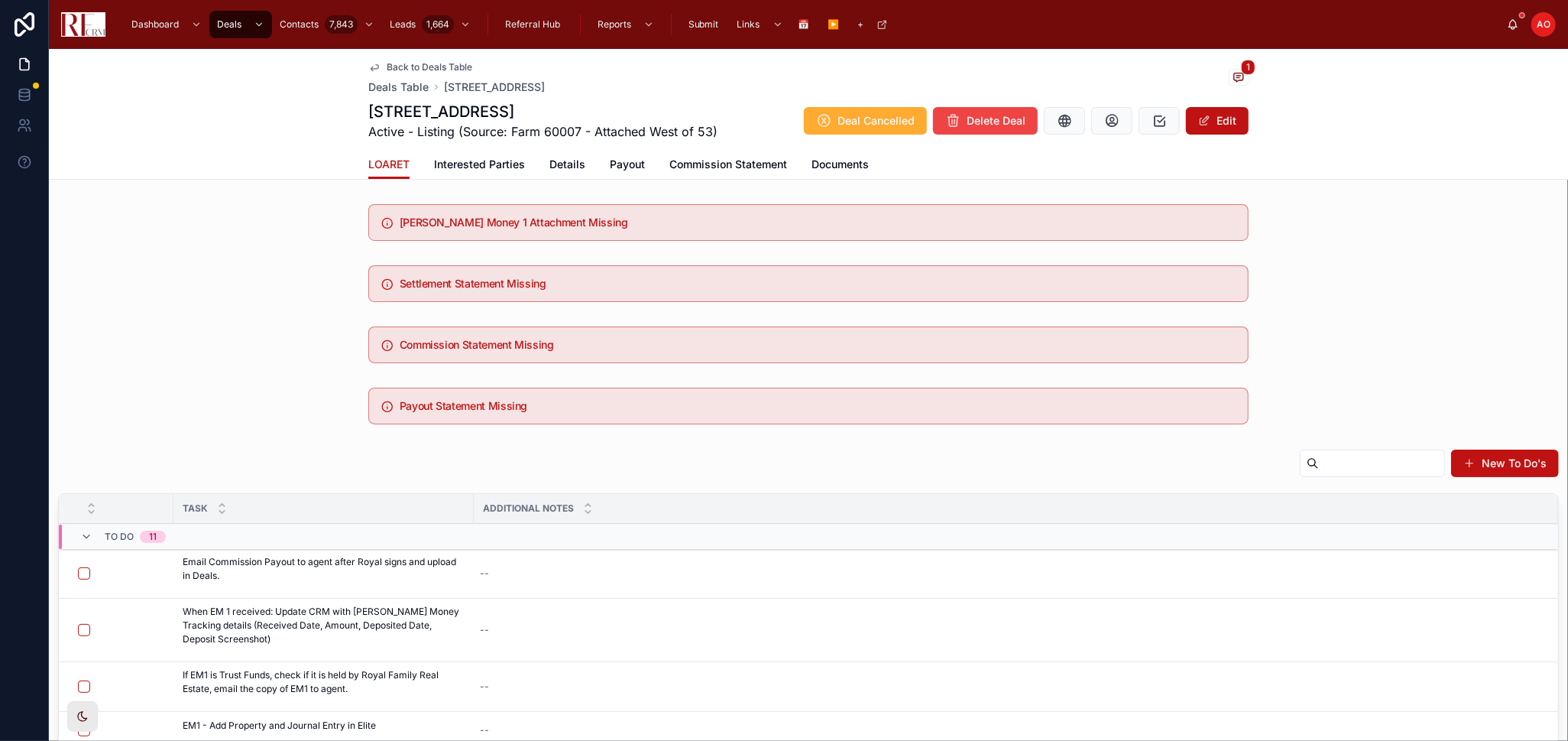
click at [617, 168] on span "Payout" at bounding box center [626, 164] width 35 height 15
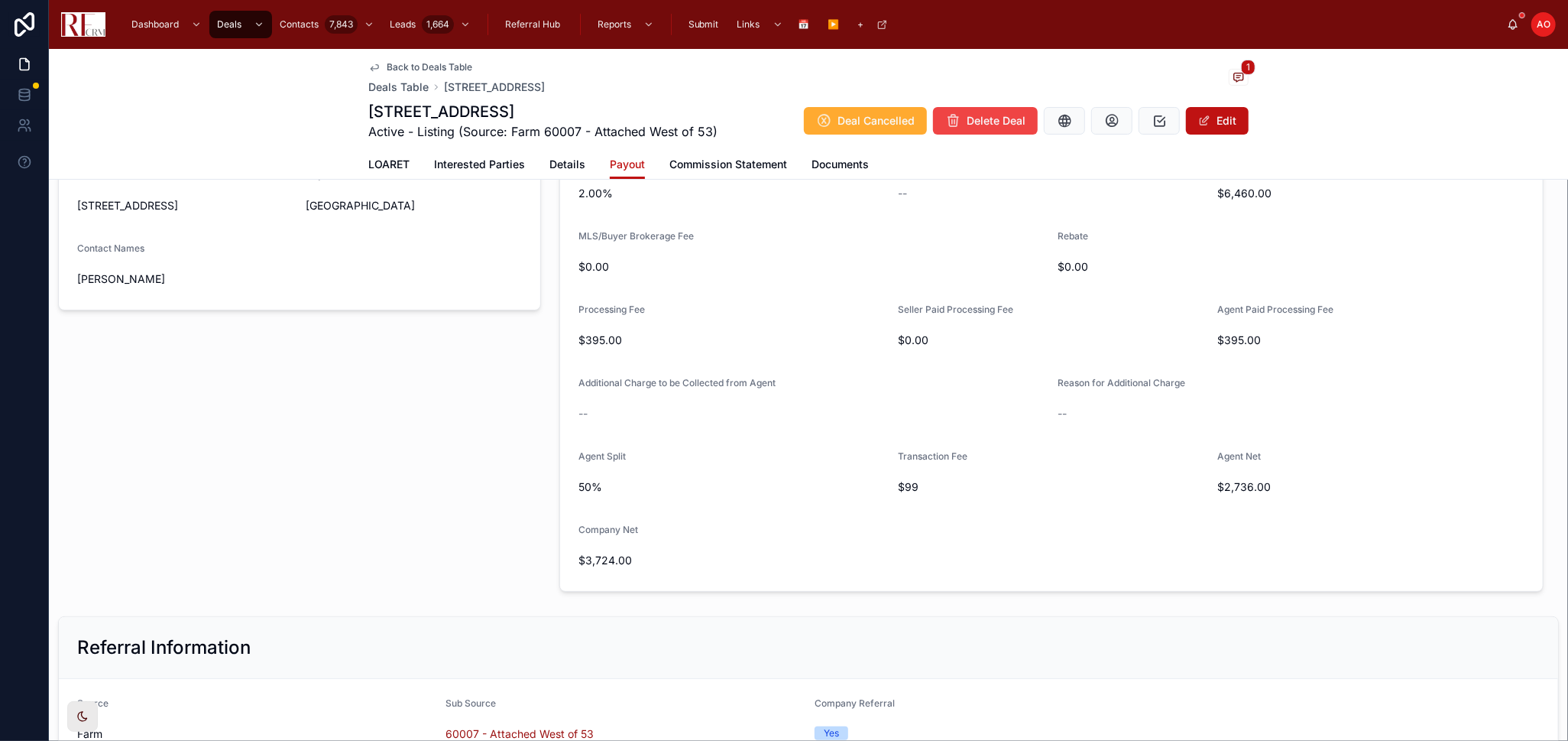
scroll to position [424, 0]
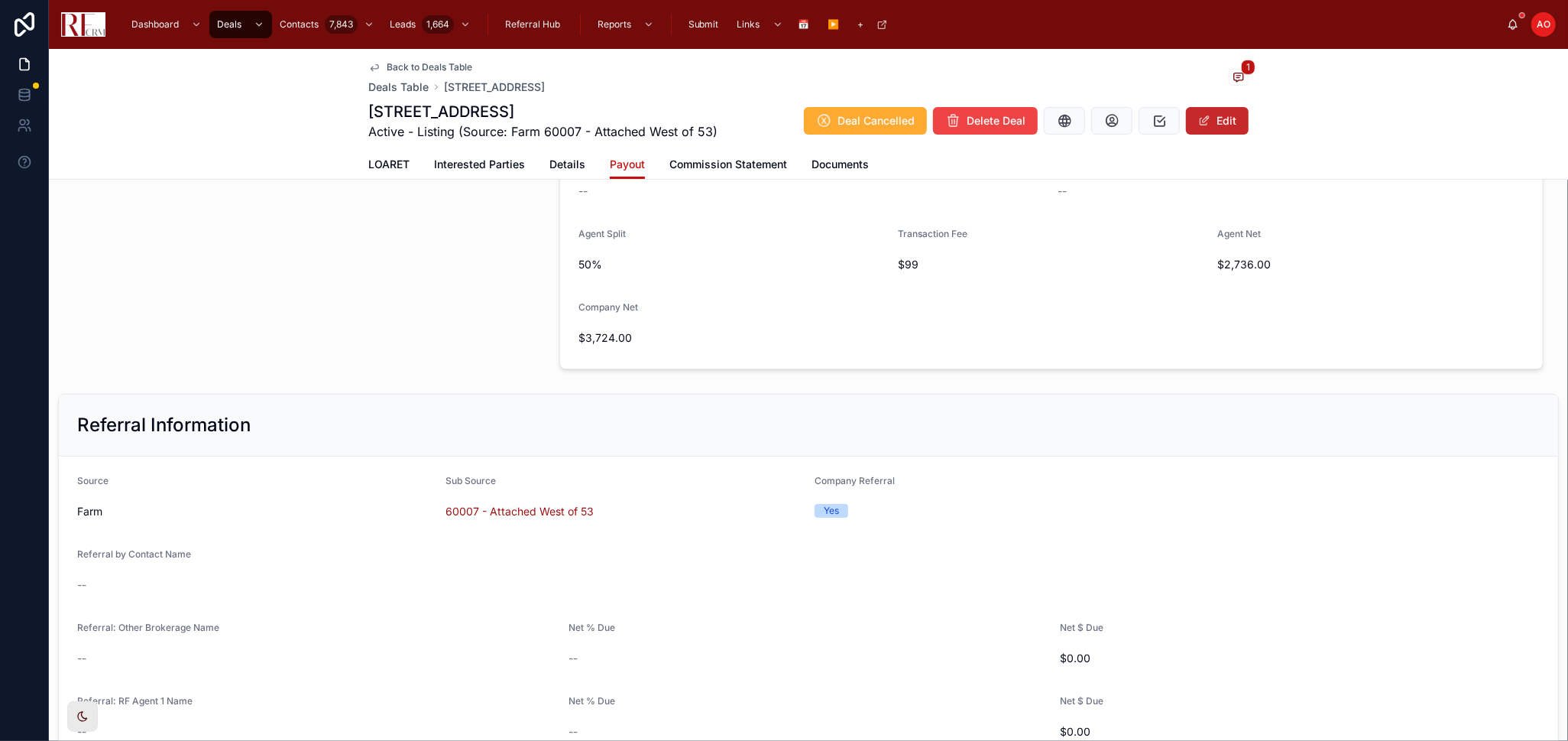
click at [1199, 124] on span at bounding box center [1205, 121] width 12 height 12
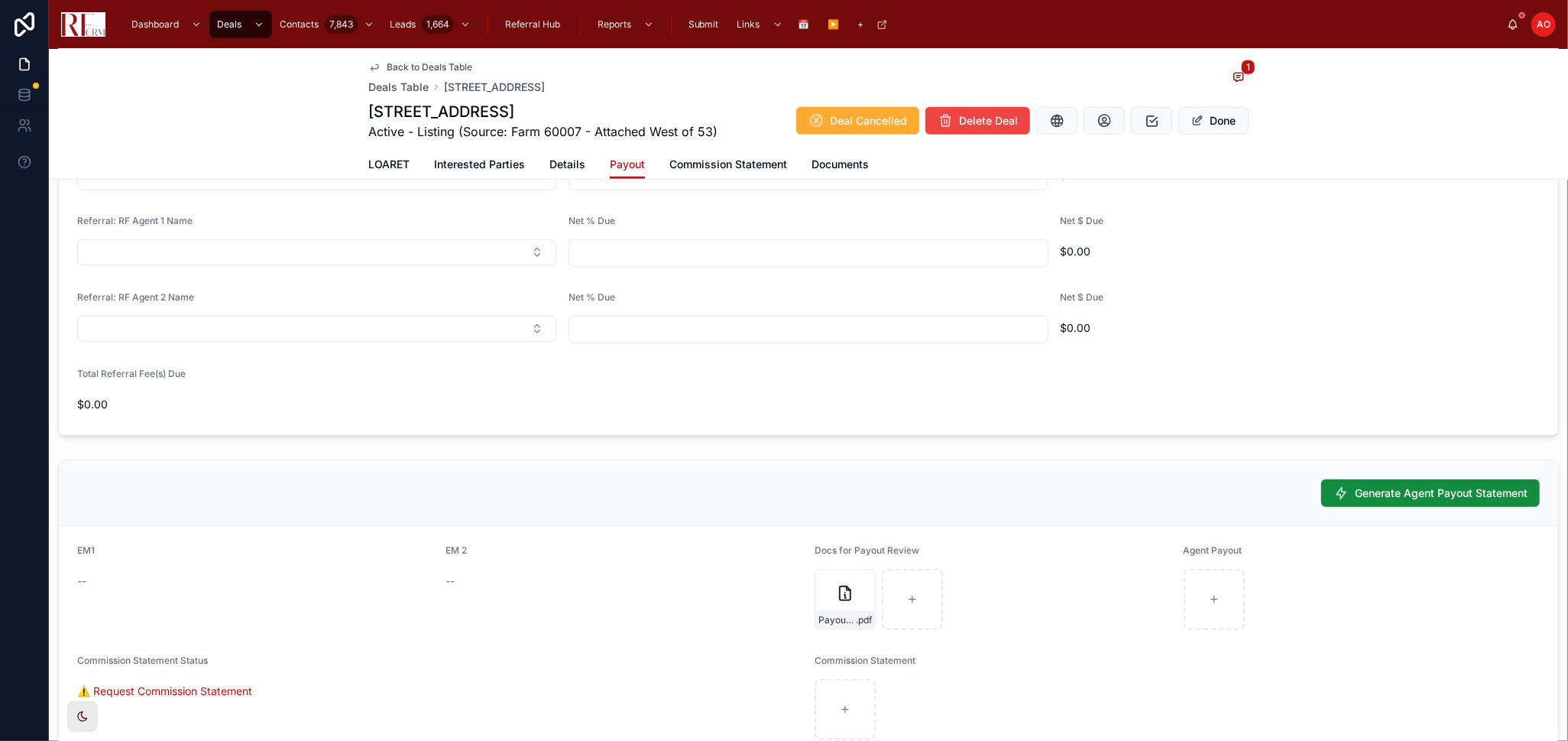
scroll to position [1102, 0]
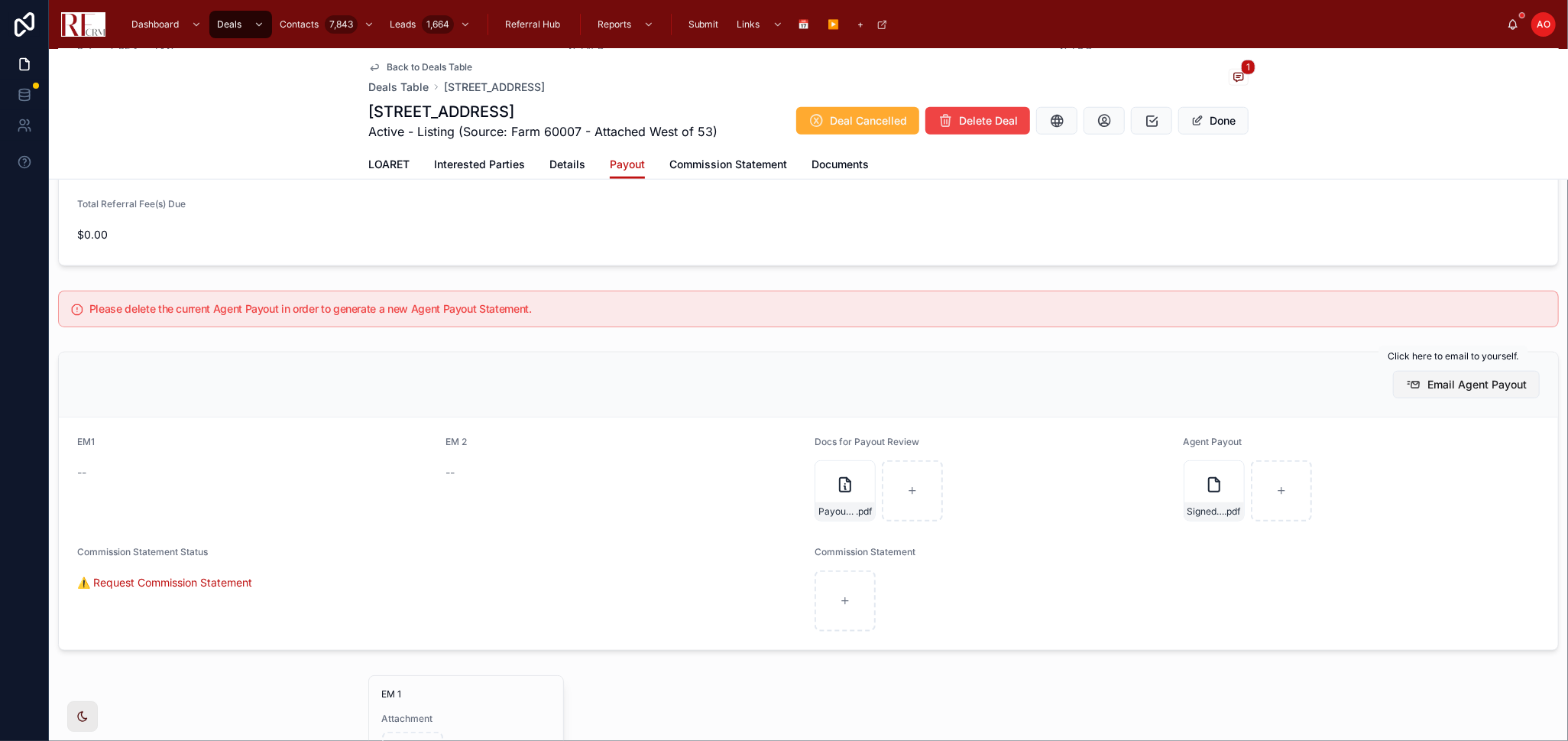
click at [1435, 383] on span "Email Agent Payout" at bounding box center [1477, 384] width 99 height 15
click at [1206, 130] on button "Done" at bounding box center [1214, 121] width 71 height 28
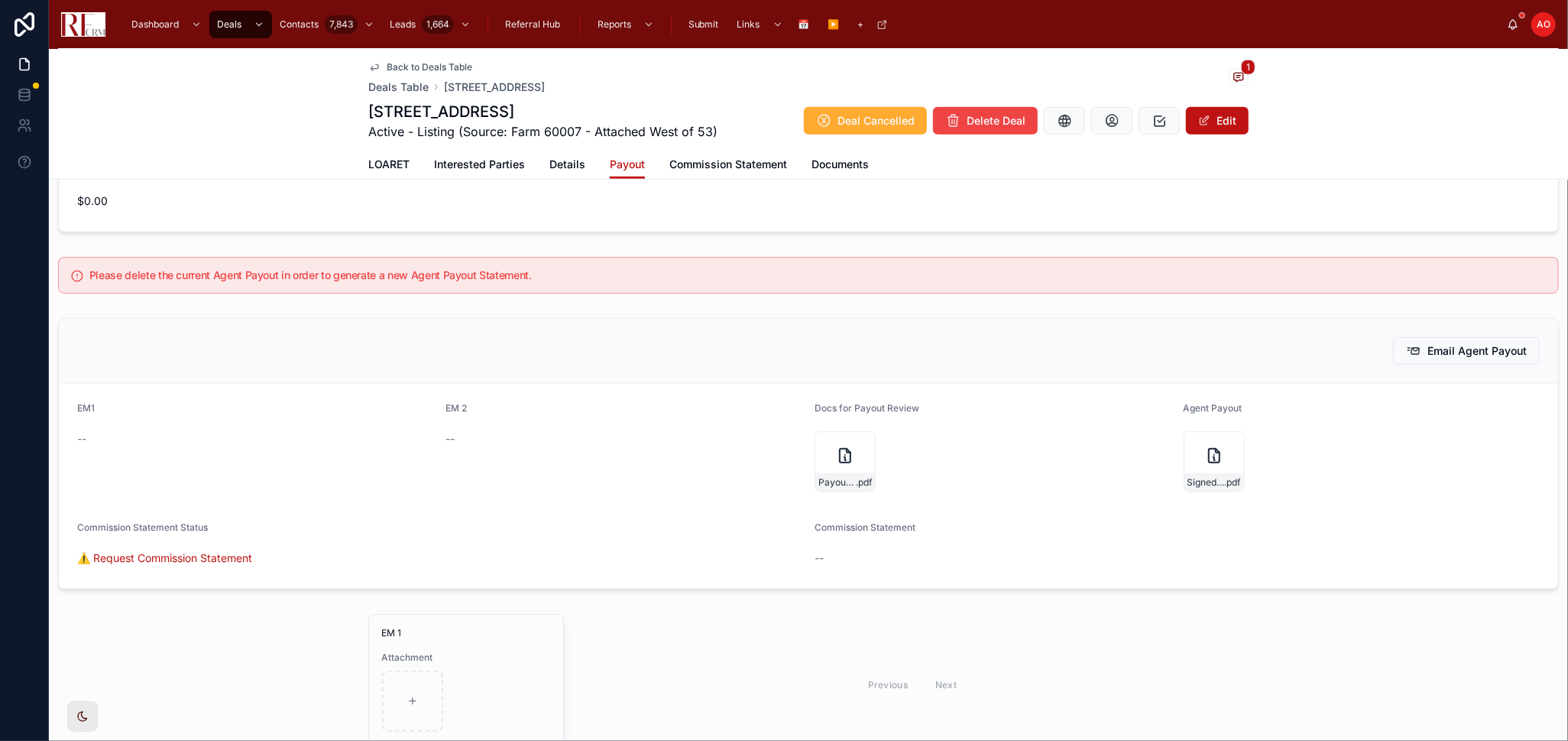
scroll to position [1073, 0]
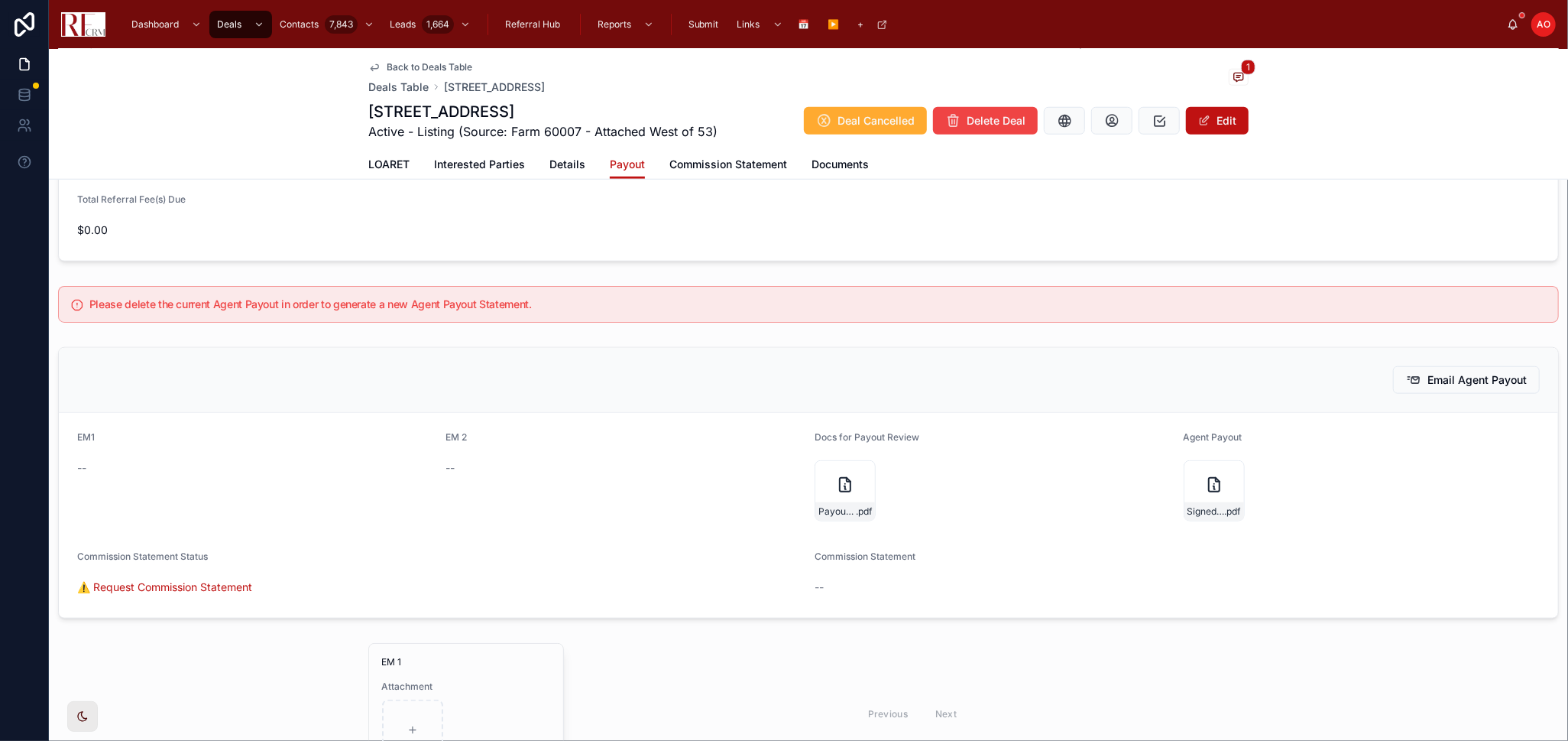
click at [391, 170] on span "LOARET" at bounding box center [389, 164] width 41 height 15
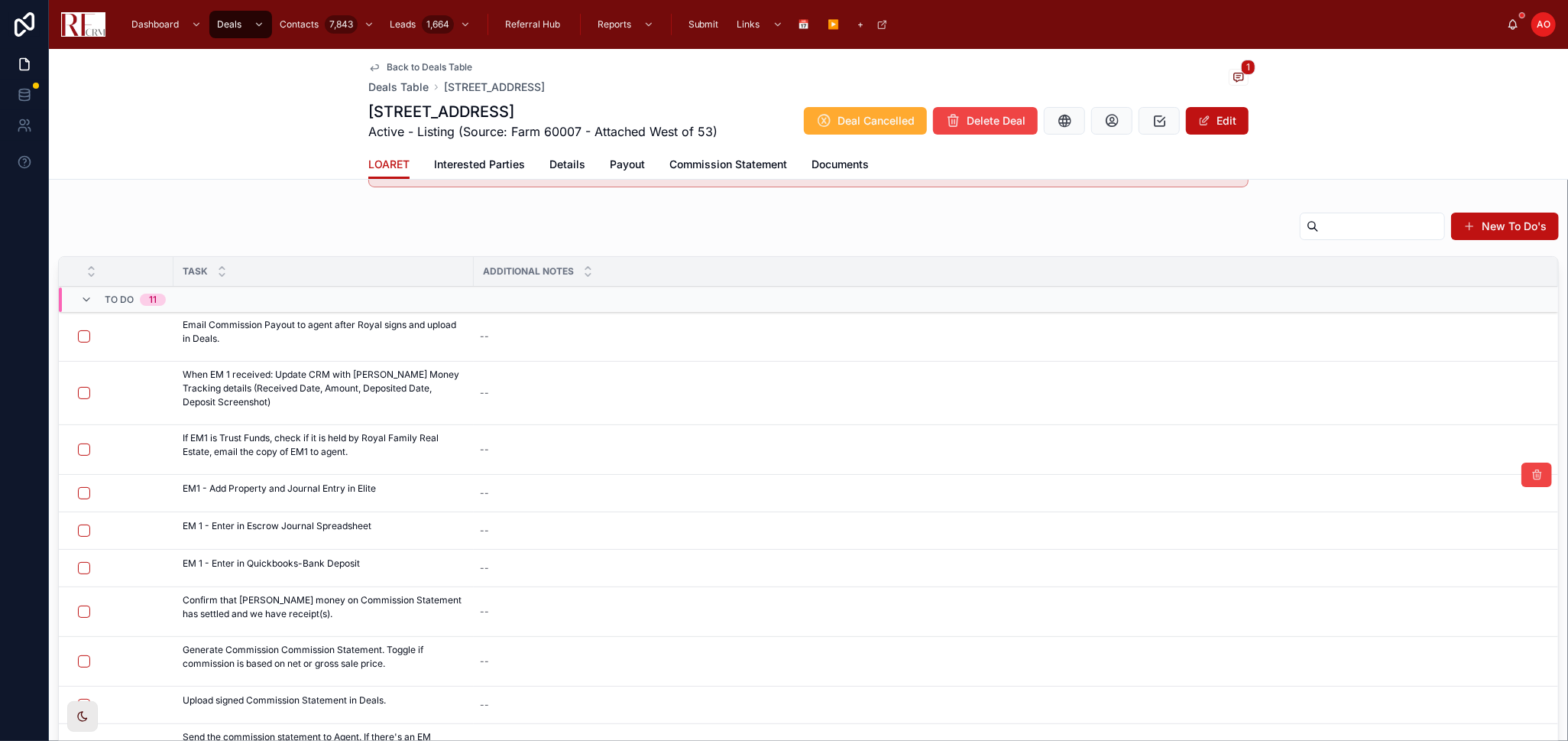
scroll to position [18, 0]
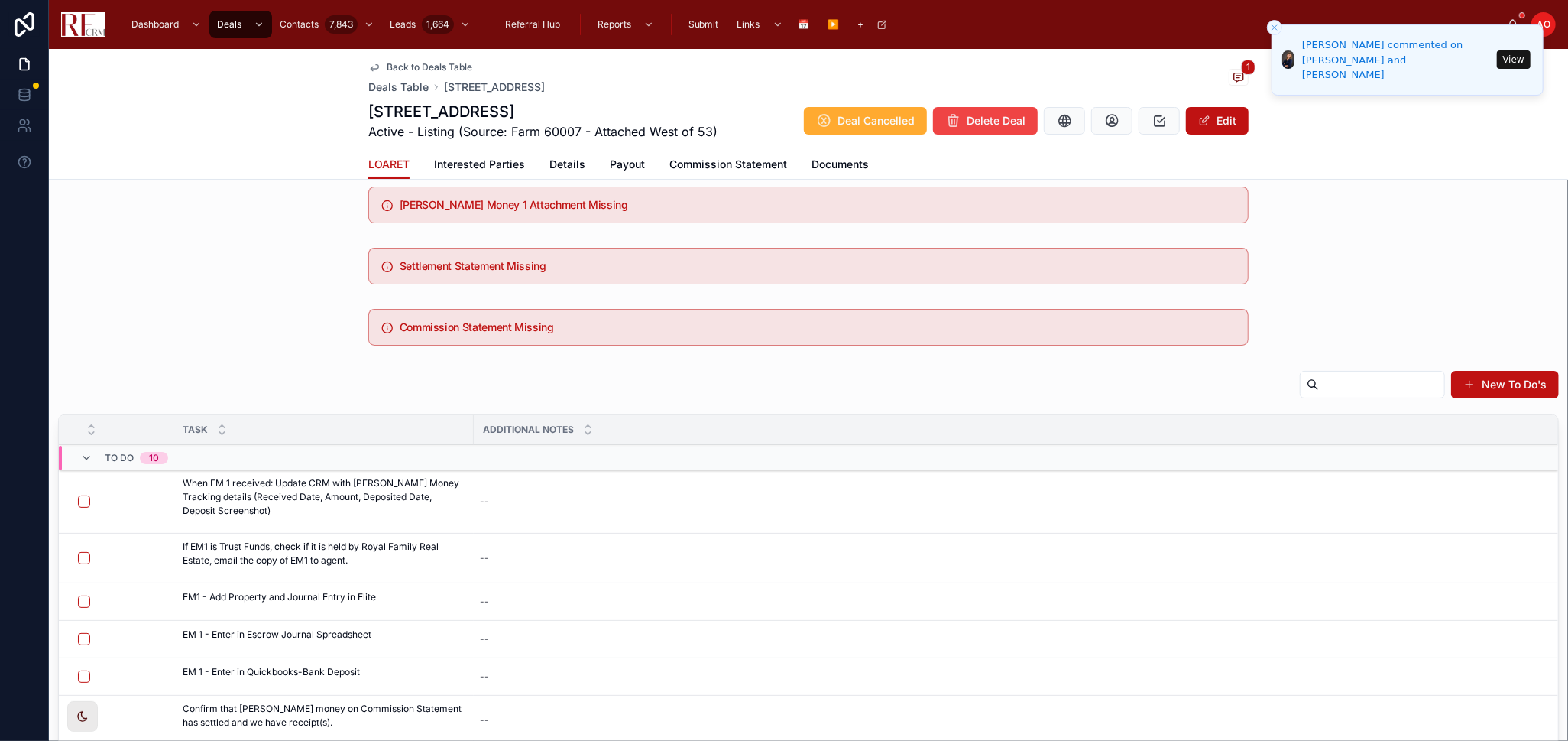
click at [853, 162] on span "Documents" at bounding box center [841, 164] width 57 height 15
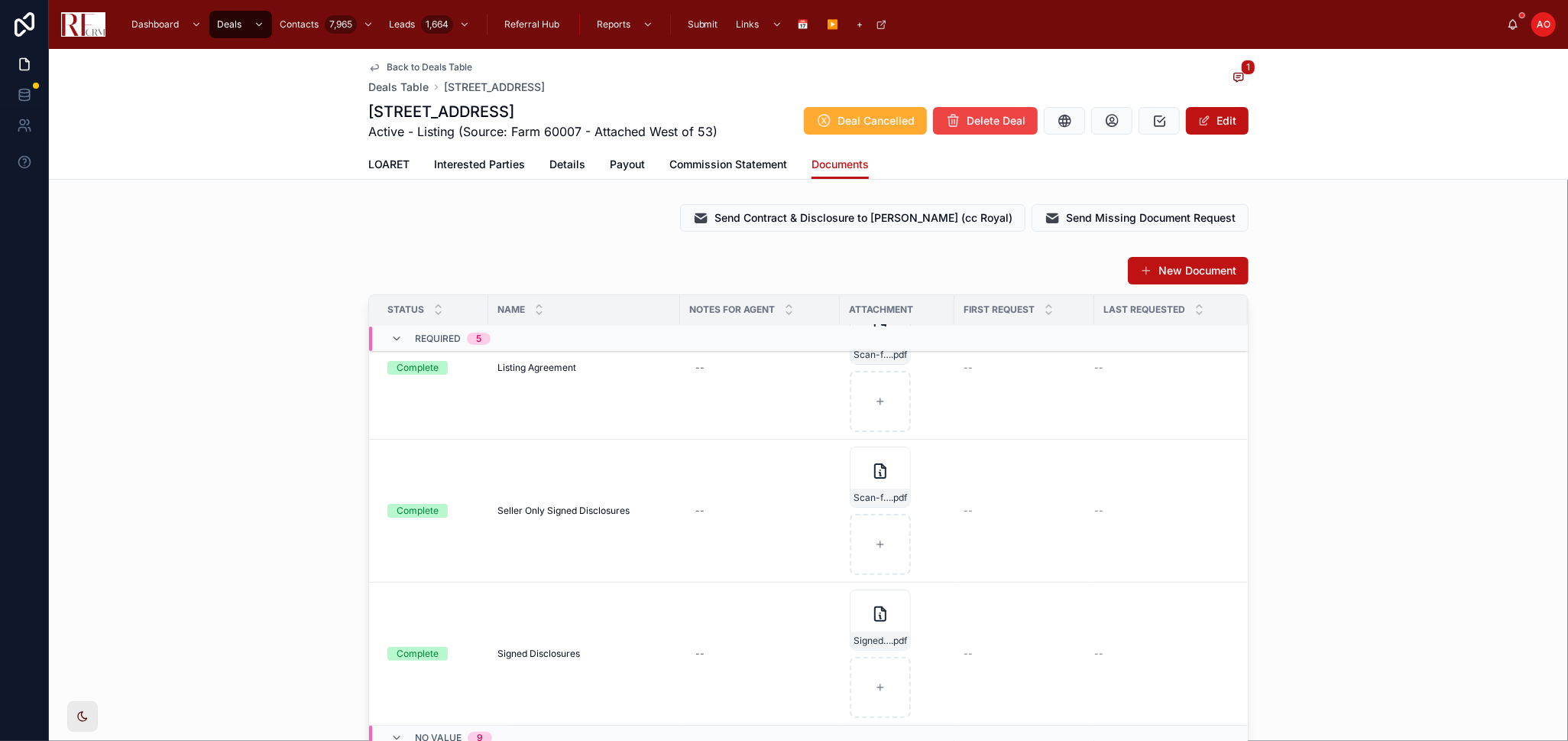
scroll to position [764, 0]
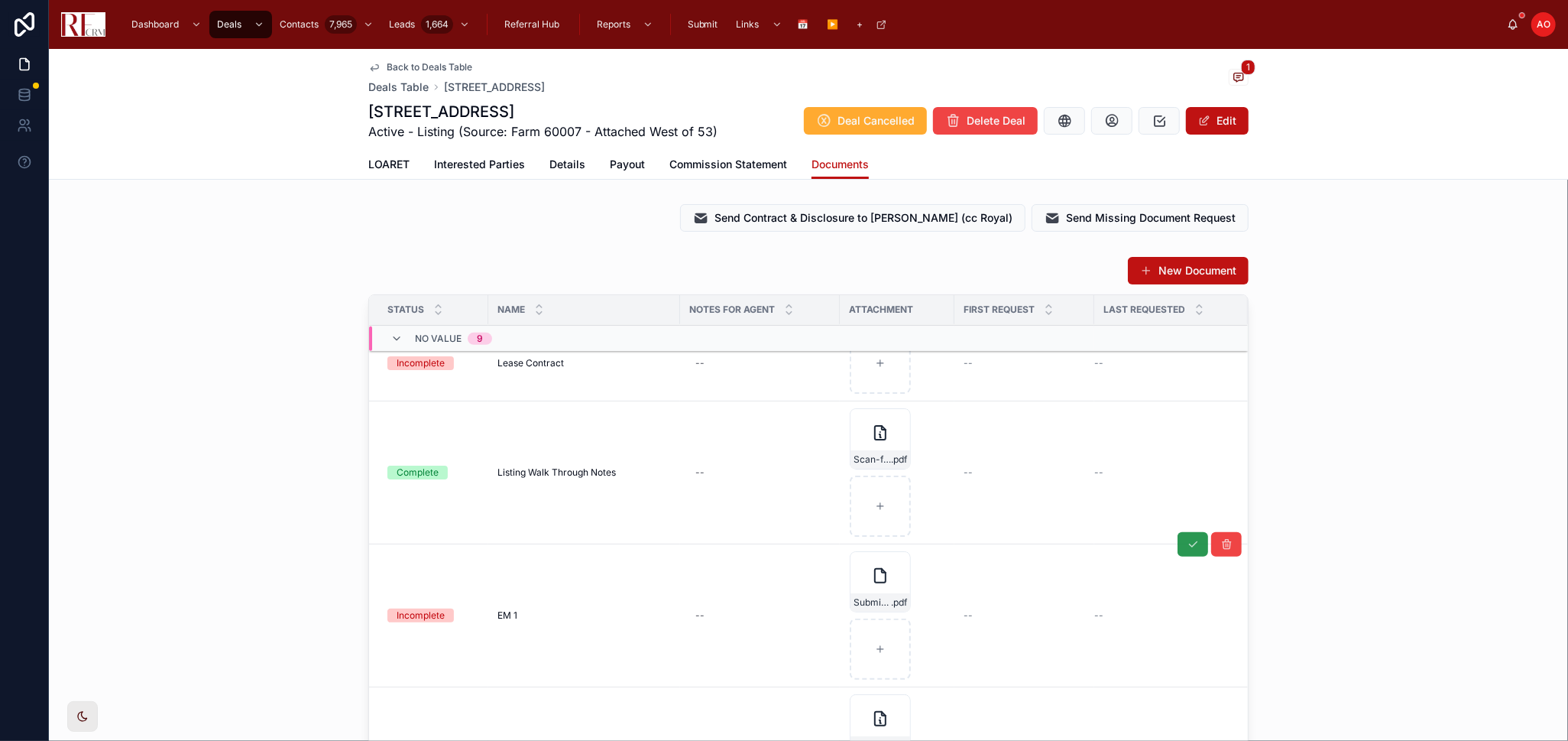
click at [1187, 542] on icon at bounding box center [1193, 545] width 12 height 12
click at [560, 159] on span "Details" at bounding box center [568, 164] width 36 height 15
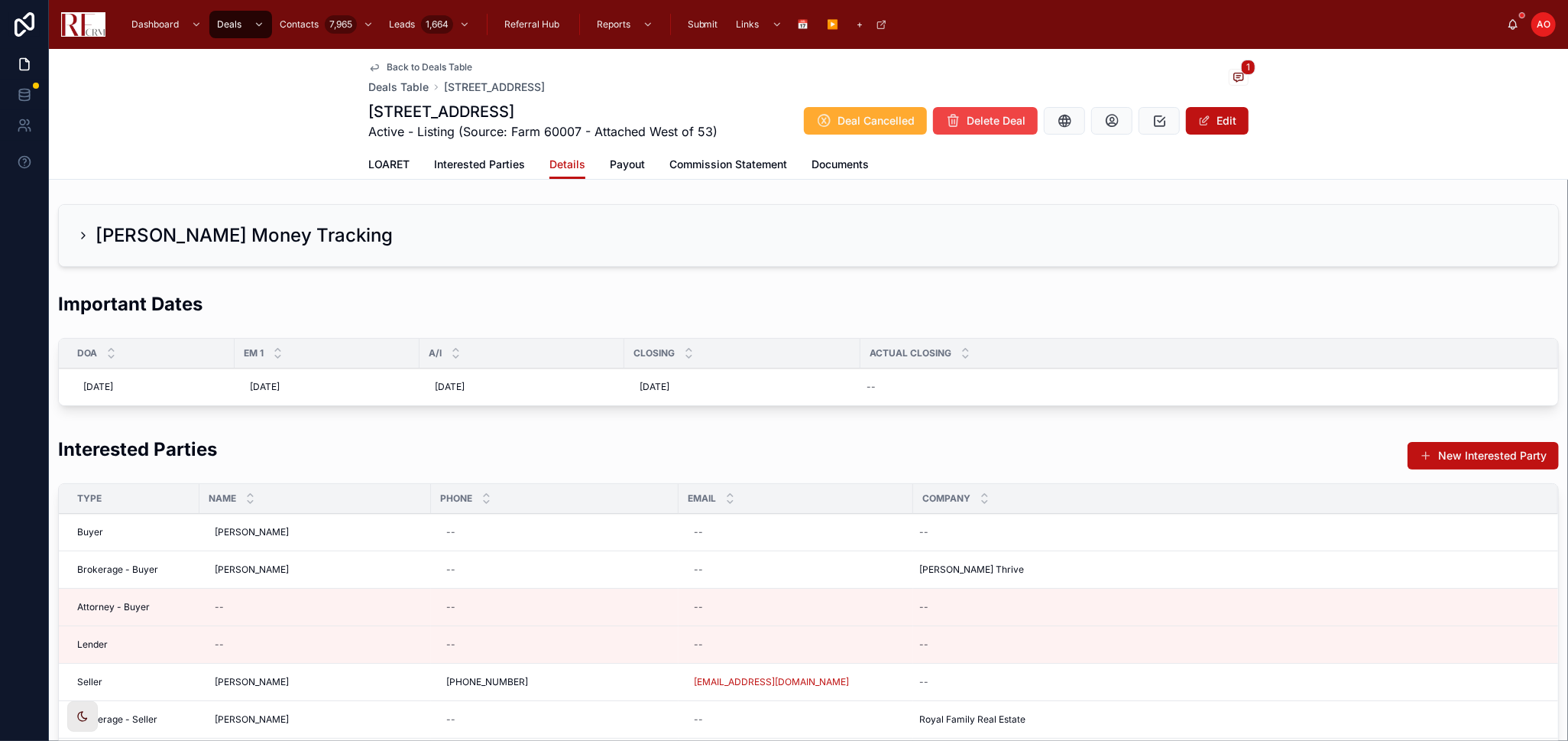
click at [393, 234] on div "[PERSON_NAME] Money Tracking" at bounding box center [809, 235] width 1463 height 24
click at [90, 231] on div "[PERSON_NAME] Money Tracking" at bounding box center [236, 235] width 316 height 24
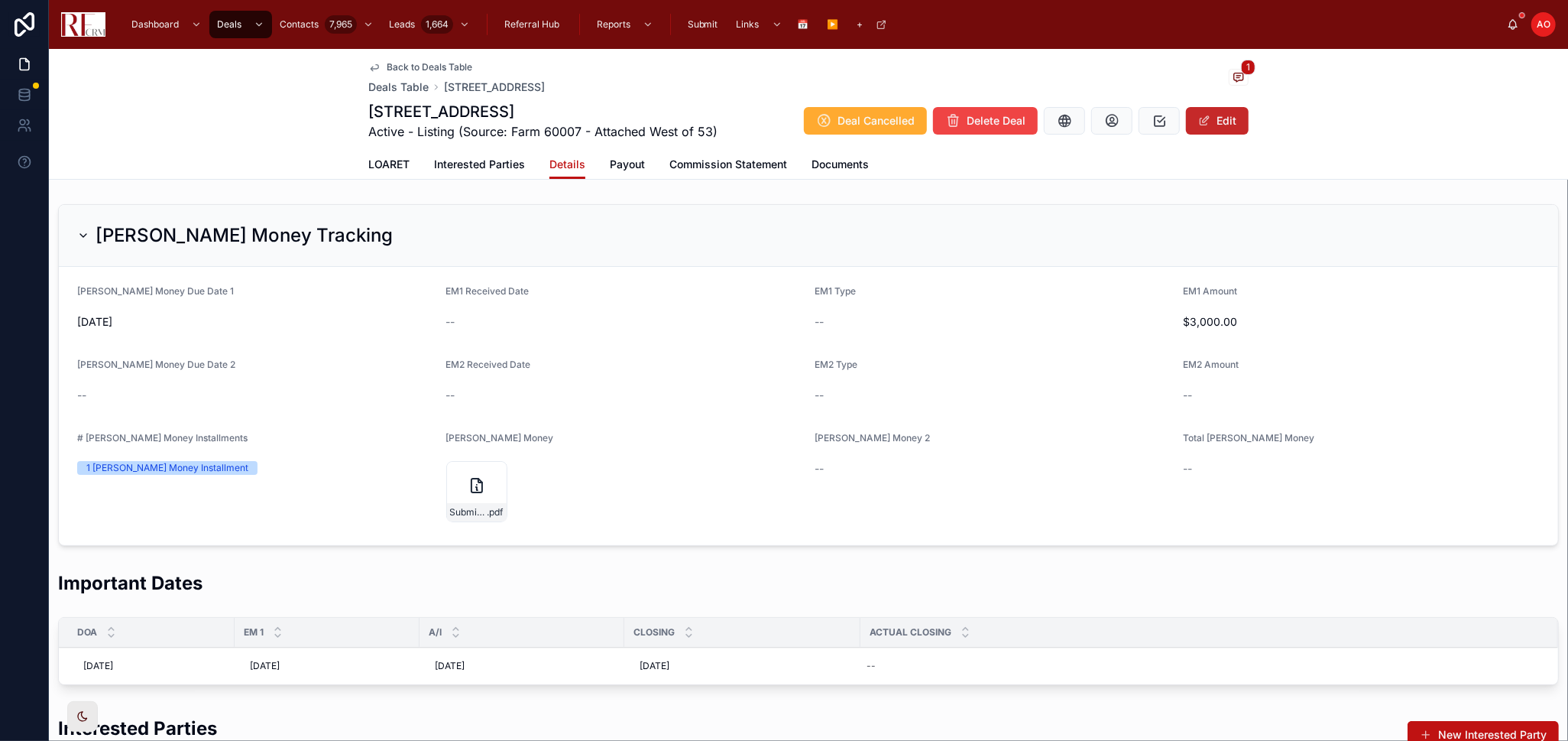
click at [1219, 114] on button "Edit" at bounding box center [1217, 121] width 62 height 28
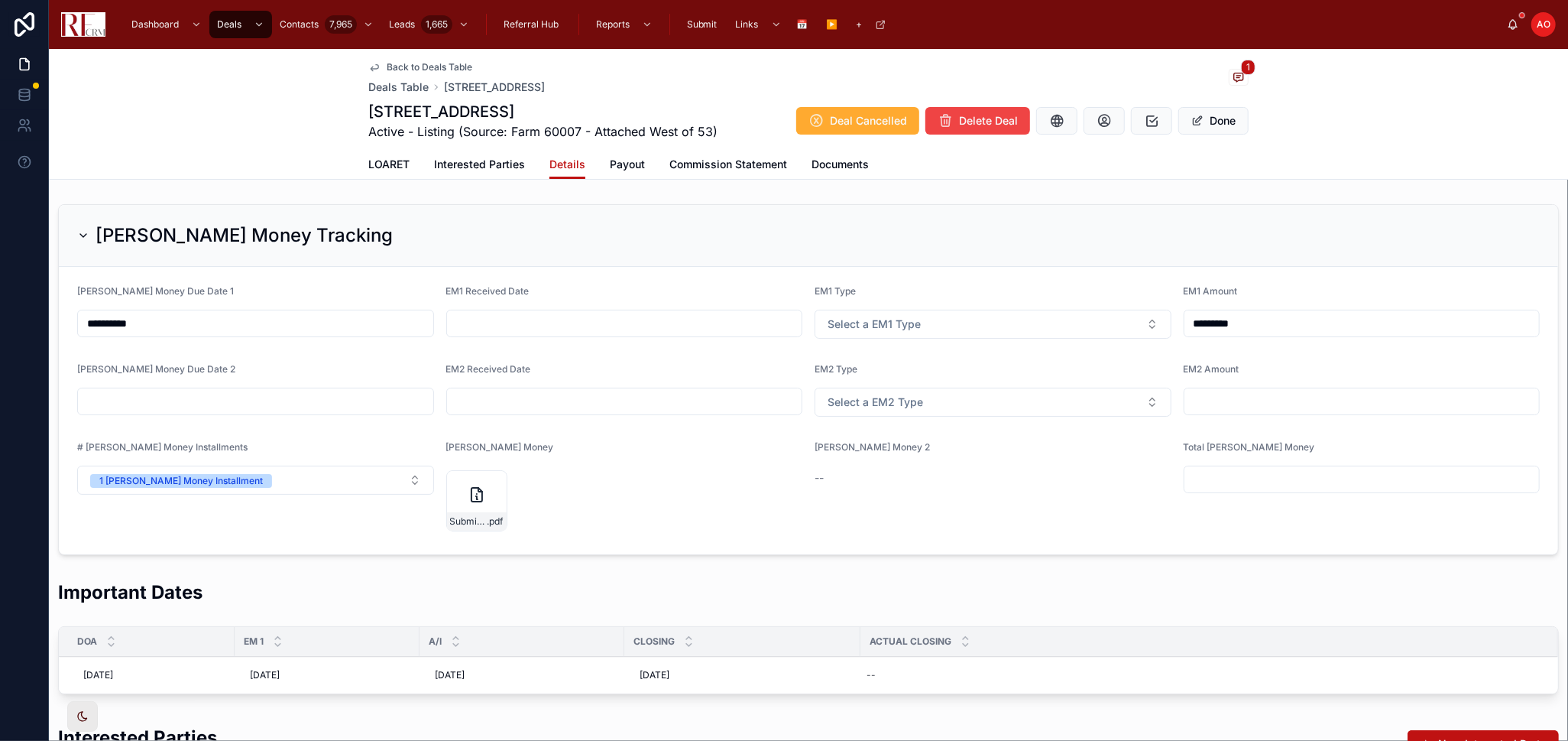
click at [626, 312] on input "text" at bounding box center [625, 323] width 355 height 21
click at [592, 479] on button "7" at bounding box center [591, 481] width 28 height 28
type input "*********"
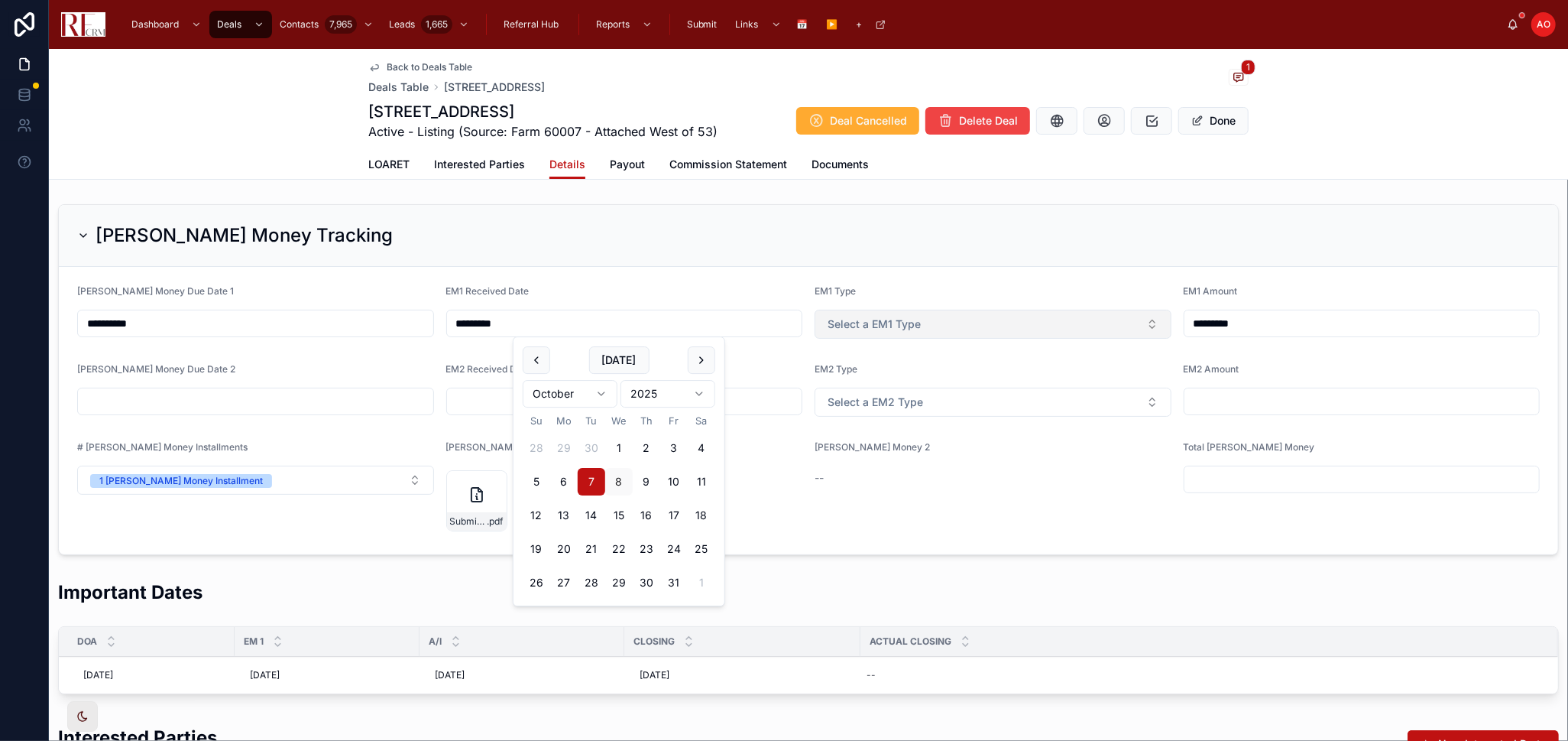
click at [954, 317] on button "Select a EM1 Type" at bounding box center [993, 324] width 357 height 29
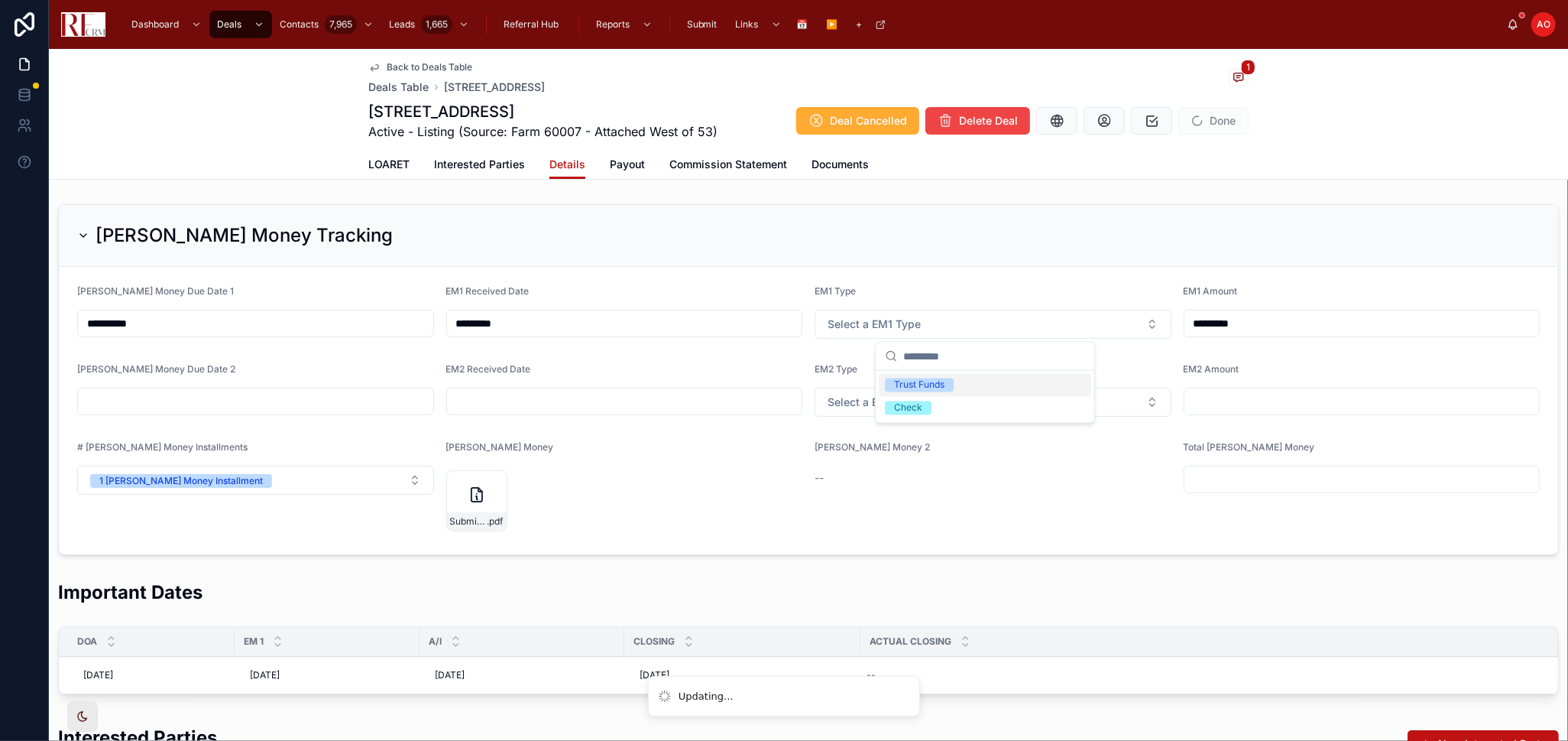
click at [944, 383] on div "Trust Funds" at bounding box center [919, 385] width 51 height 13
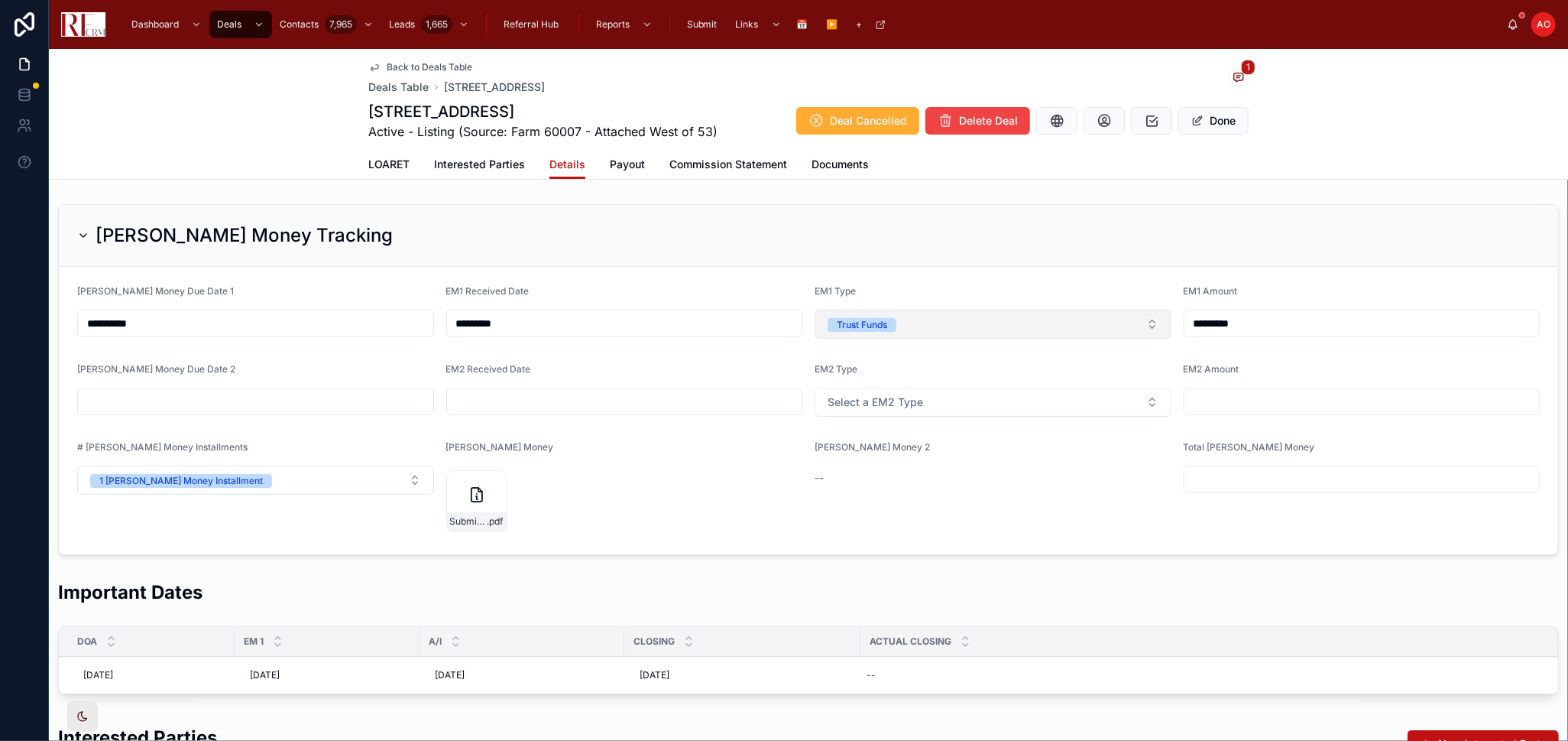
click at [1009, 317] on button "Trust Funds" at bounding box center [993, 324] width 357 height 29
click at [950, 384] on div "None" at bounding box center [985, 386] width 212 height 23
click at [723, 322] on input "*********" at bounding box center [625, 323] width 355 height 21
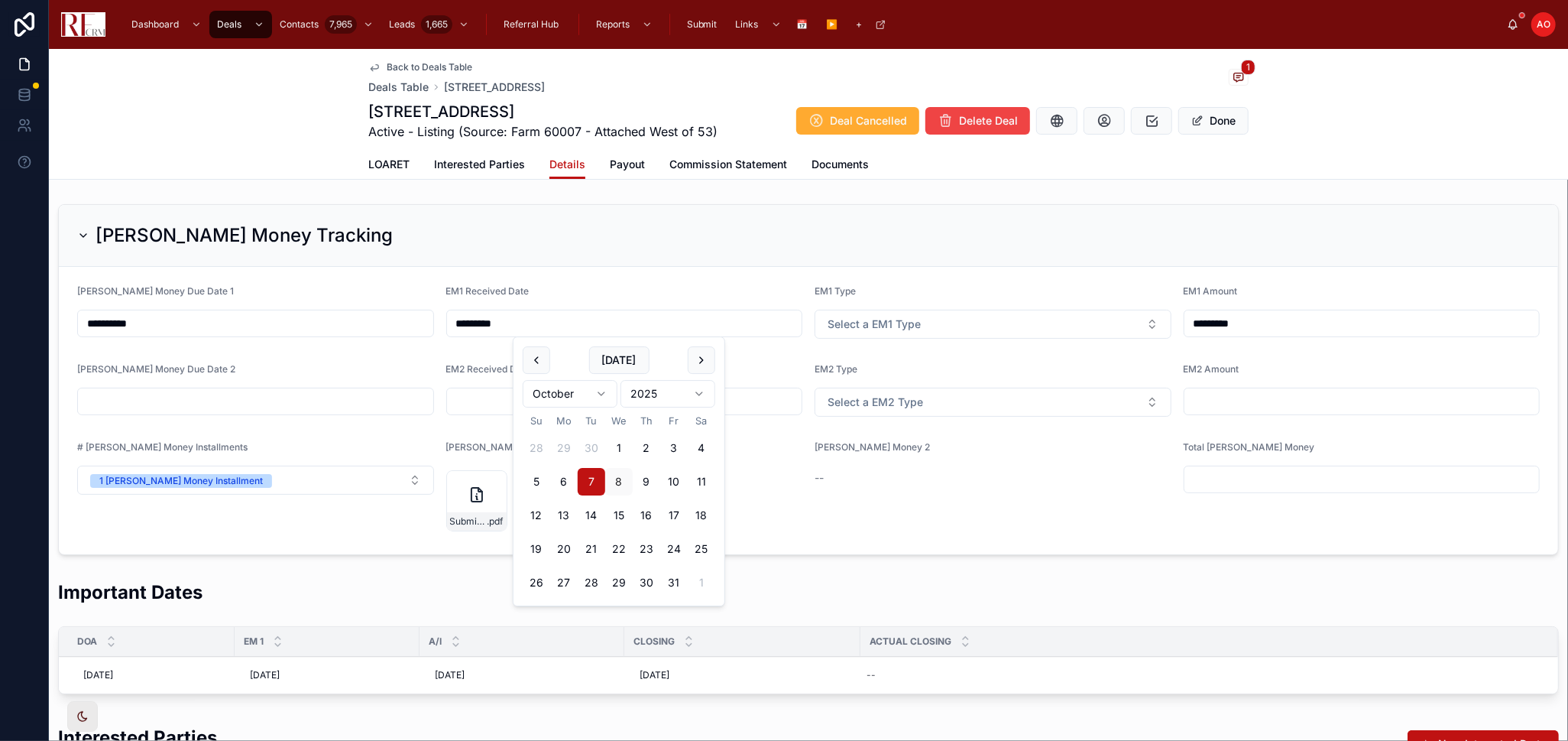
drag, startPoint x: 551, startPoint y: 326, endPoint x: 439, endPoint y: 319, distance: 112.2
click at [439, 319] on form "**********" at bounding box center [809, 411] width 1499 height 287
click at [708, 251] on div "[PERSON_NAME] Money Tracking" at bounding box center [809, 236] width 1499 height 62
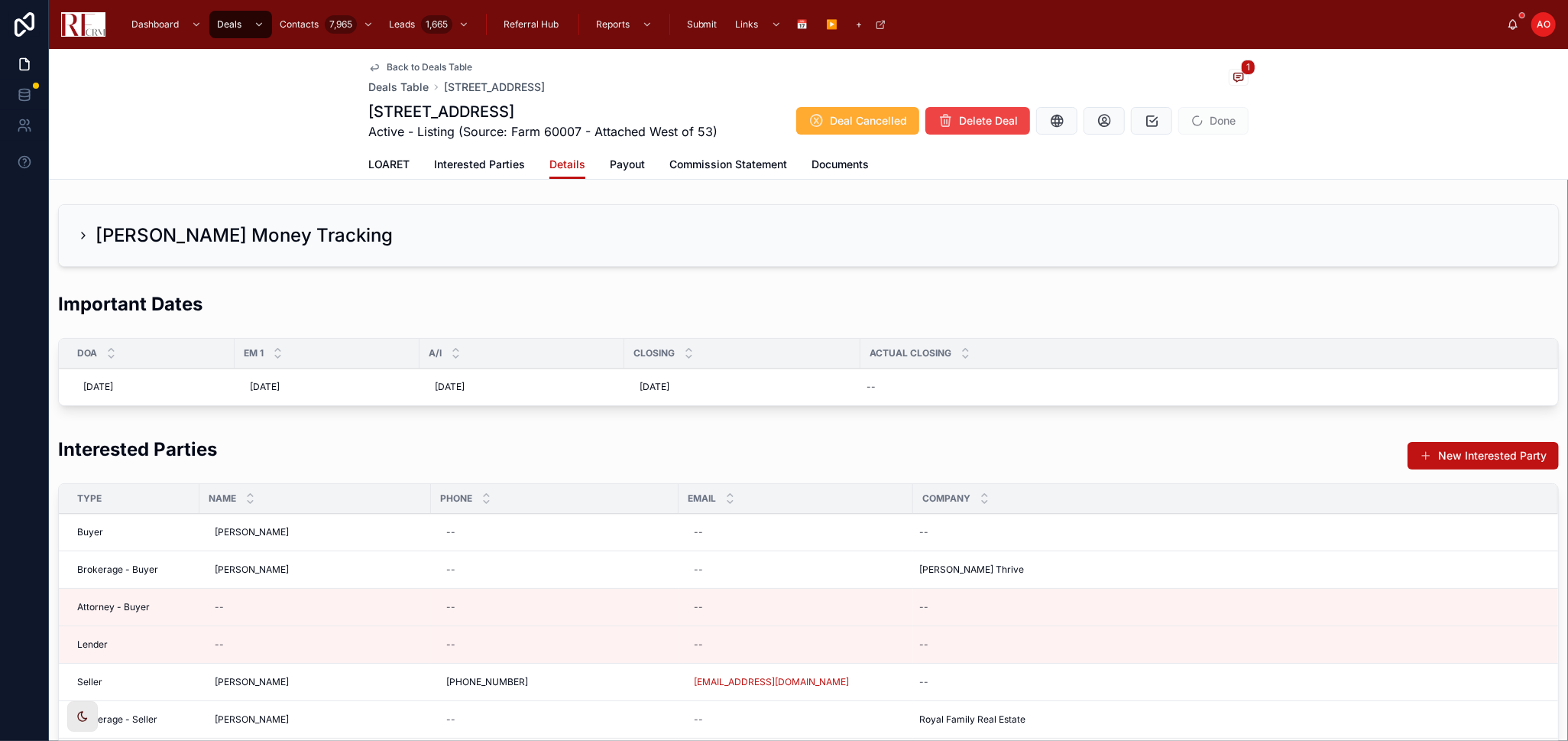
click at [635, 250] on div "[PERSON_NAME] Money Tracking" at bounding box center [809, 236] width 1499 height 62
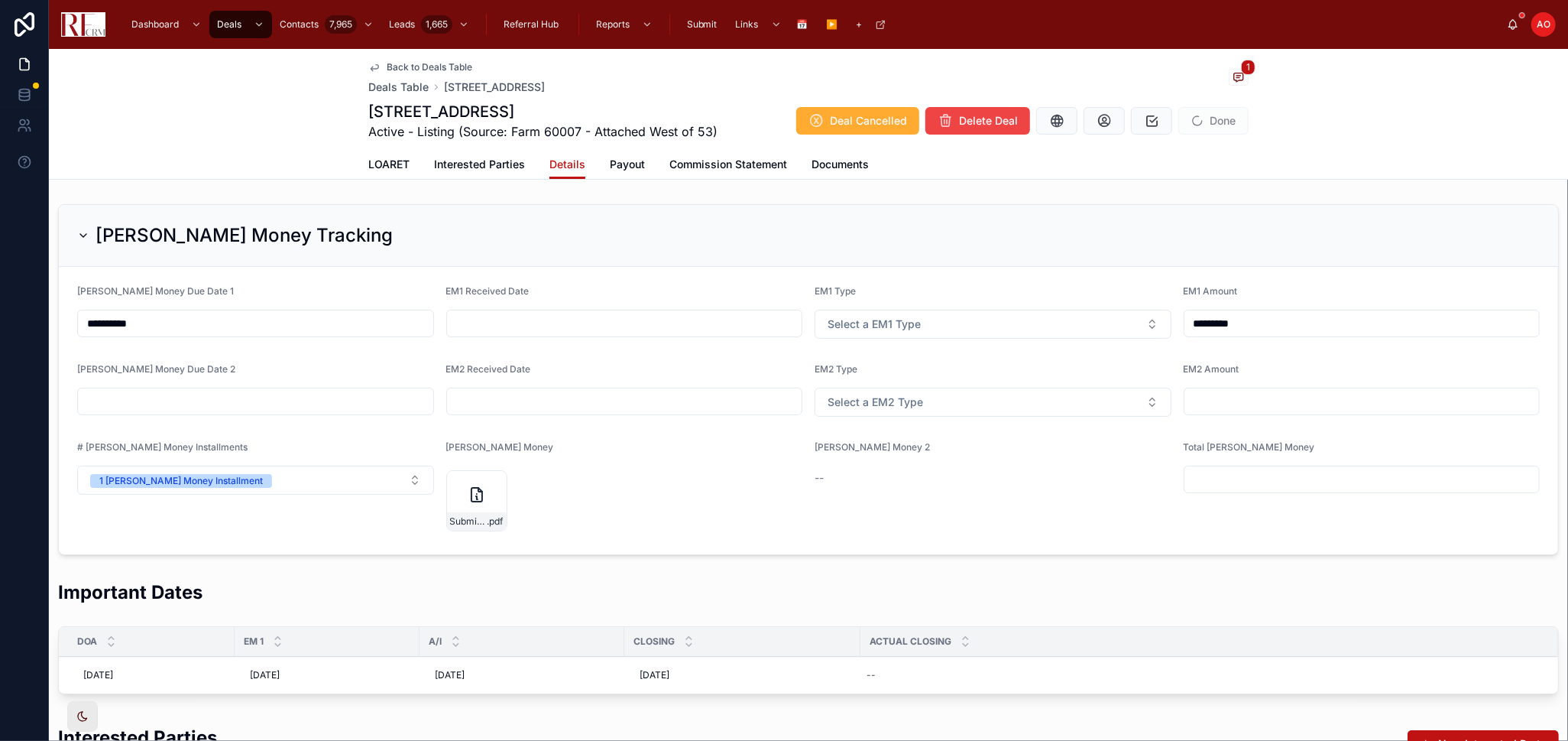
drag, startPoint x: 1177, startPoint y: 229, endPoint x: 1186, endPoint y: 208, distance: 22.8
click at [1177, 229] on div "[PERSON_NAME] Money Tracking" at bounding box center [809, 235] width 1463 height 24
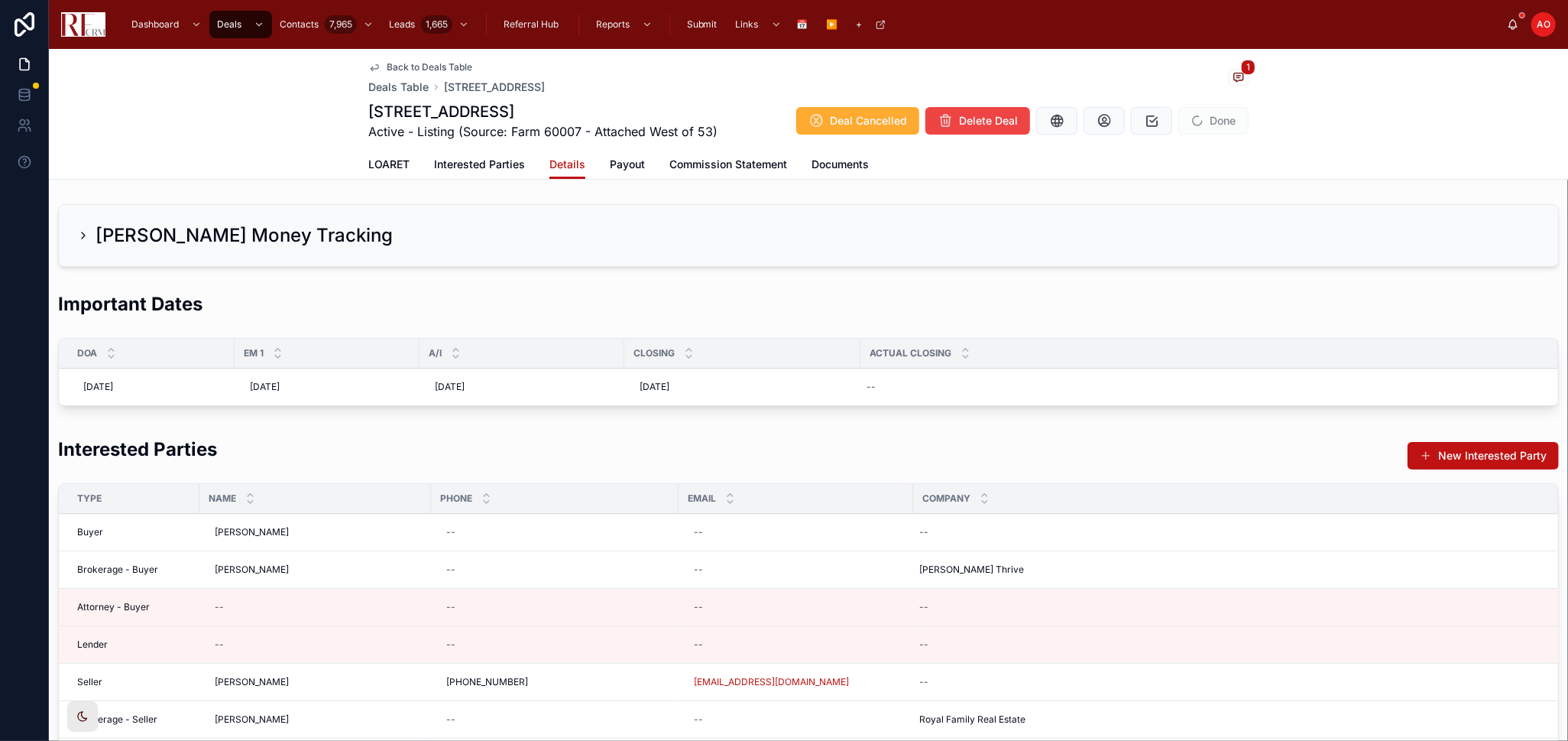
drag, startPoint x: 1197, startPoint y: 205, endPoint x: 1195, endPoint y: 214, distance: 9.2
click at [1197, 205] on div "[PERSON_NAME] Money Tracking" at bounding box center [809, 236] width 1499 height 62
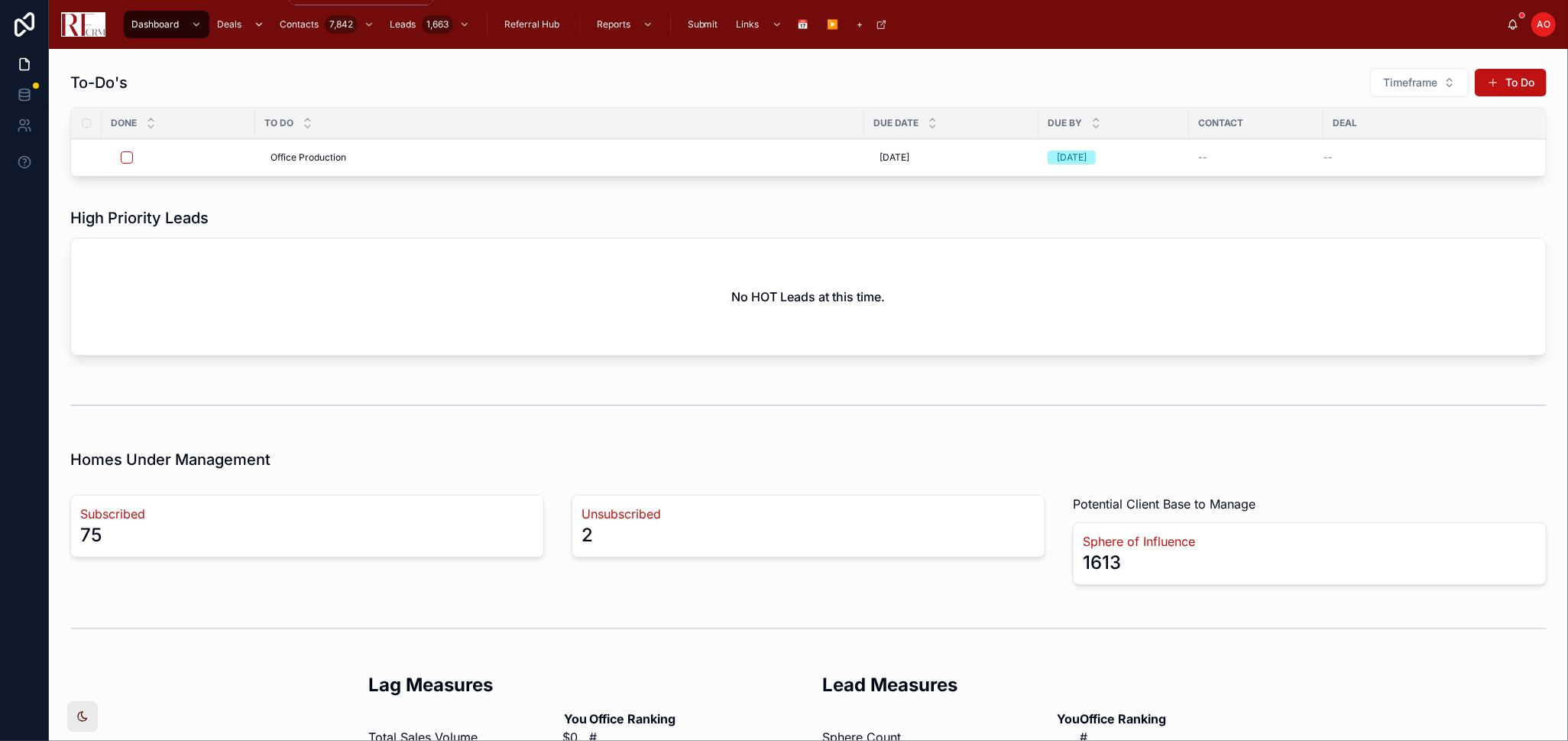
click at [257, 24] on icon "scrollable content" at bounding box center [259, 24] width 5 height 3
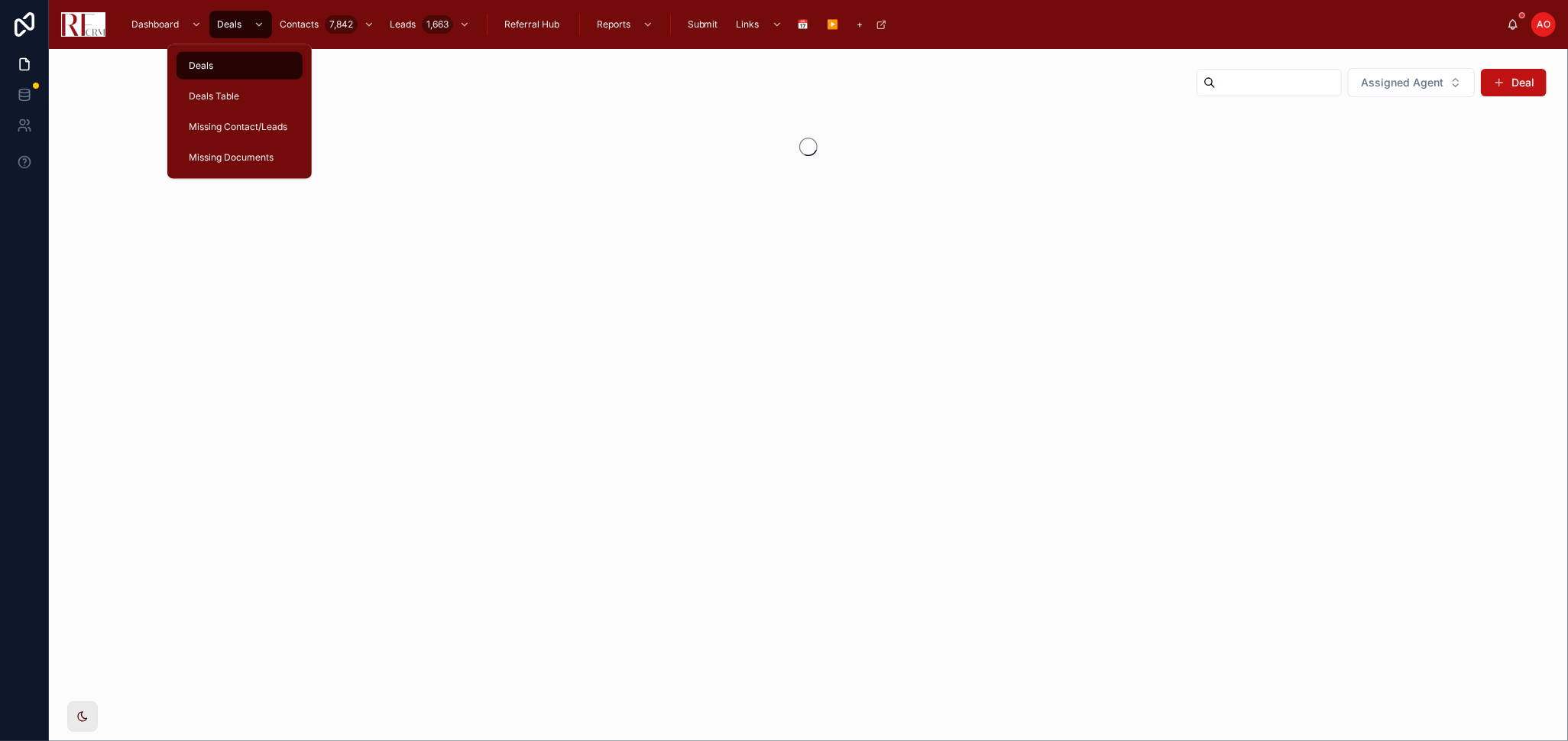
click at [247, 96] on div "Deals Table" at bounding box center [239, 96] width 108 height 24
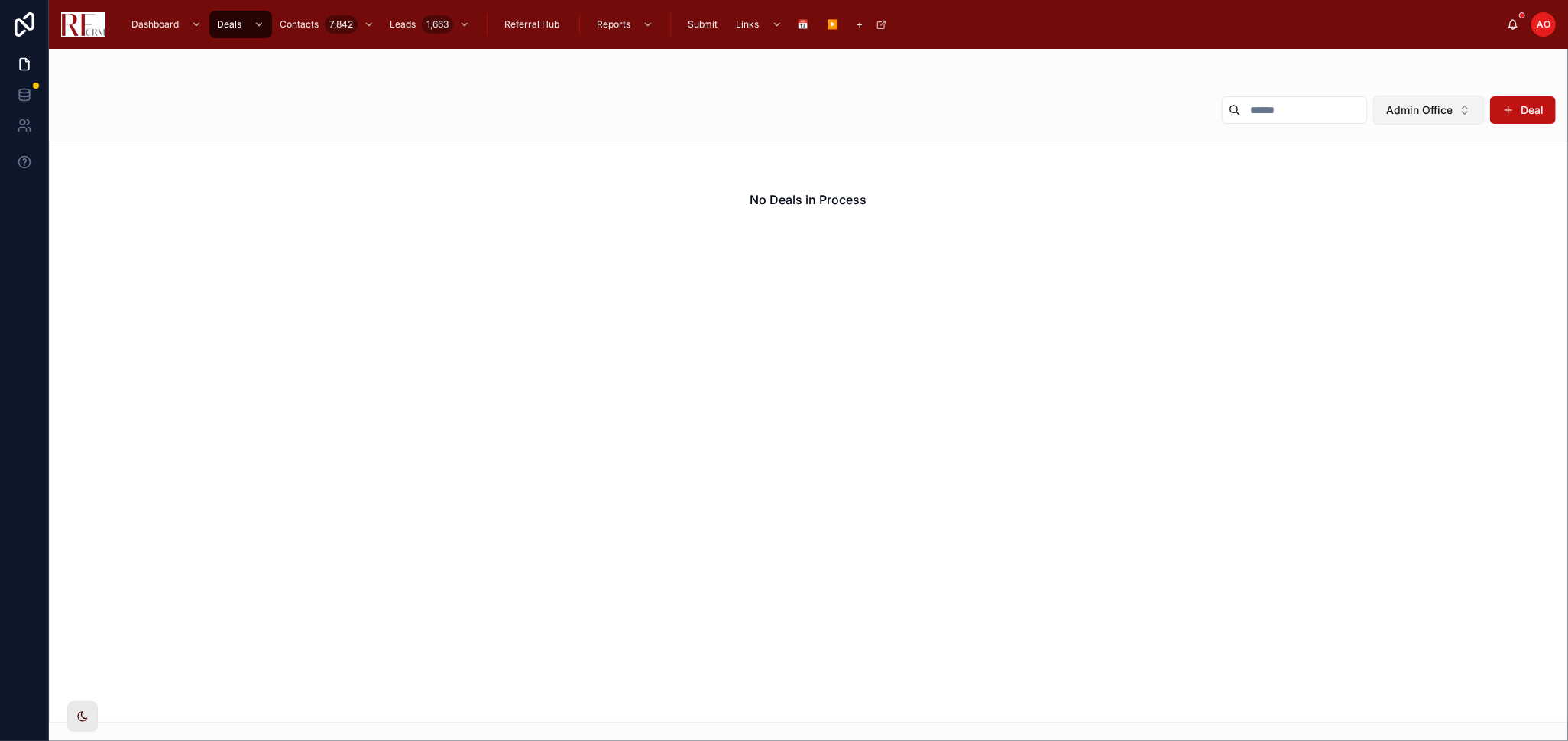
click at [1461, 98] on button "Admin Office" at bounding box center [1429, 110] width 111 height 29
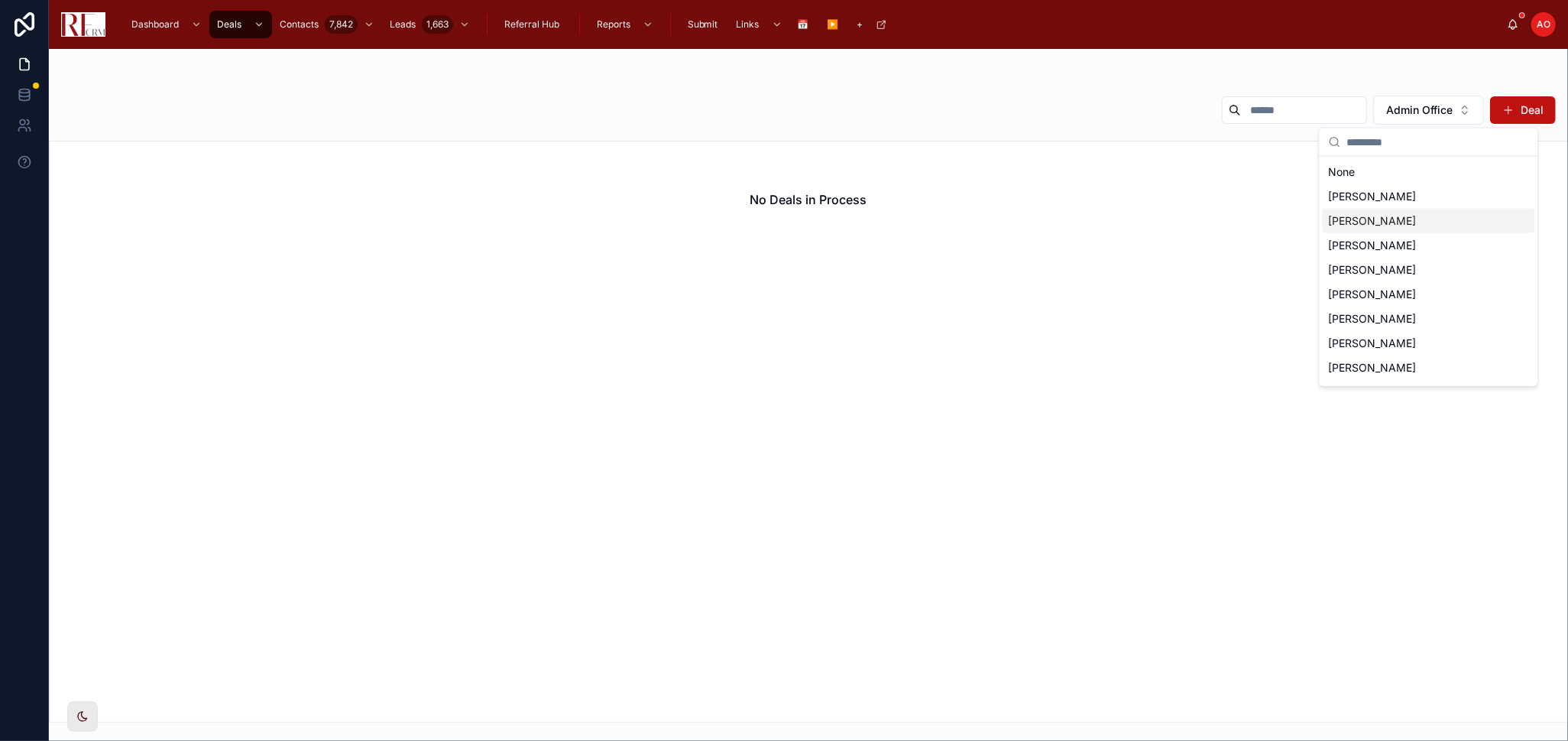
click at [1424, 221] on div "[PERSON_NAME]" at bounding box center [1429, 221] width 212 height 24
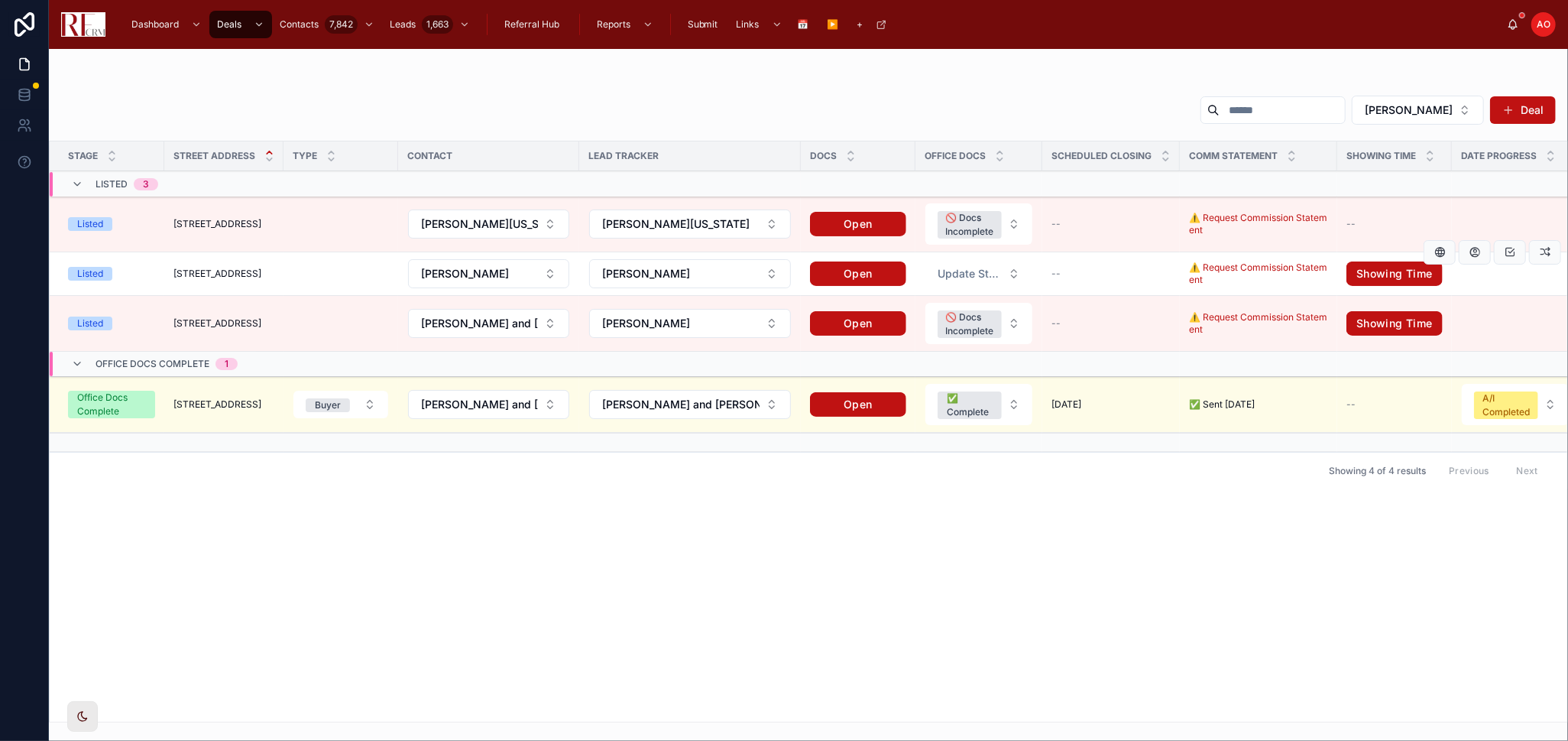
click at [286, 277] on td at bounding box center [341, 274] width 114 height 44
click at [183, 268] on span "[STREET_ADDRESS]" at bounding box center [217, 274] width 87 height 12
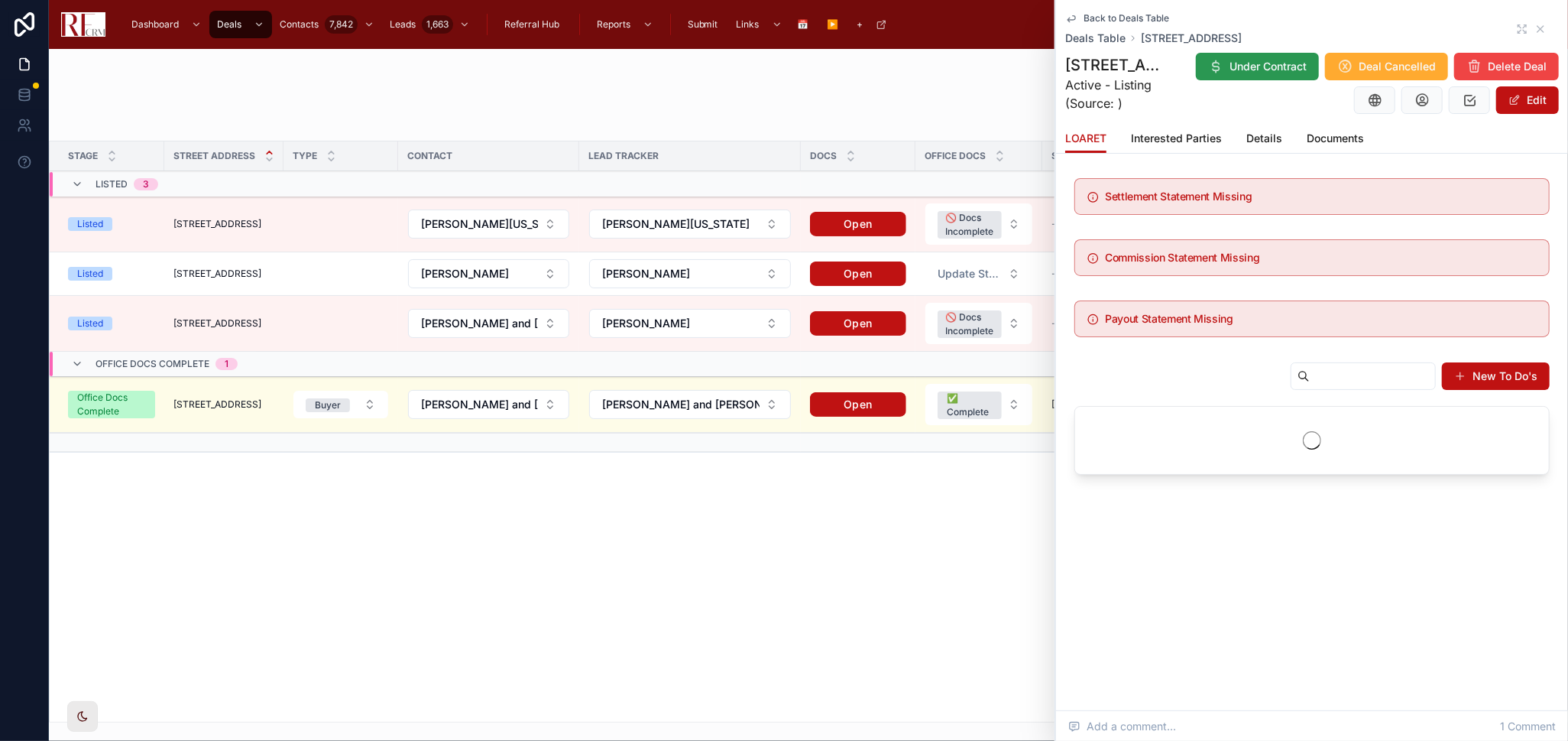
click at [1307, 59] on span "Under Contract" at bounding box center [1268, 66] width 78 height 15
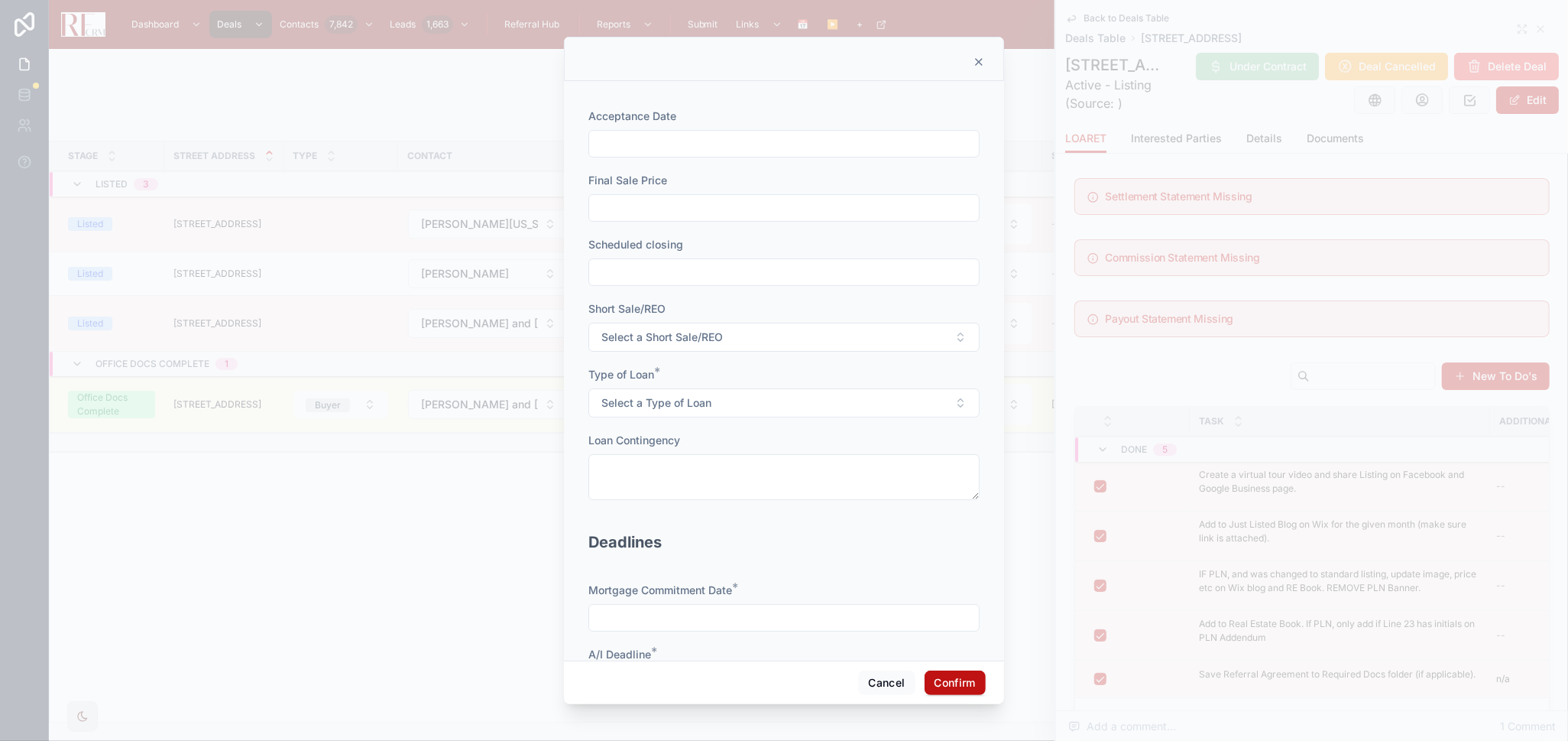
click at [643, 157] on div at bounding box center [784, 144] width 392 height 28
click at [674, 146] on input "text" at bounding box center [784, 144] width 390 height 21
click at [750, 301] on button "7" at bounding box center [750, 303] width 28 height 28
type input "*********"
click at [639, 216] on input "text" at bounding box center [784, 208] width 390 height 21
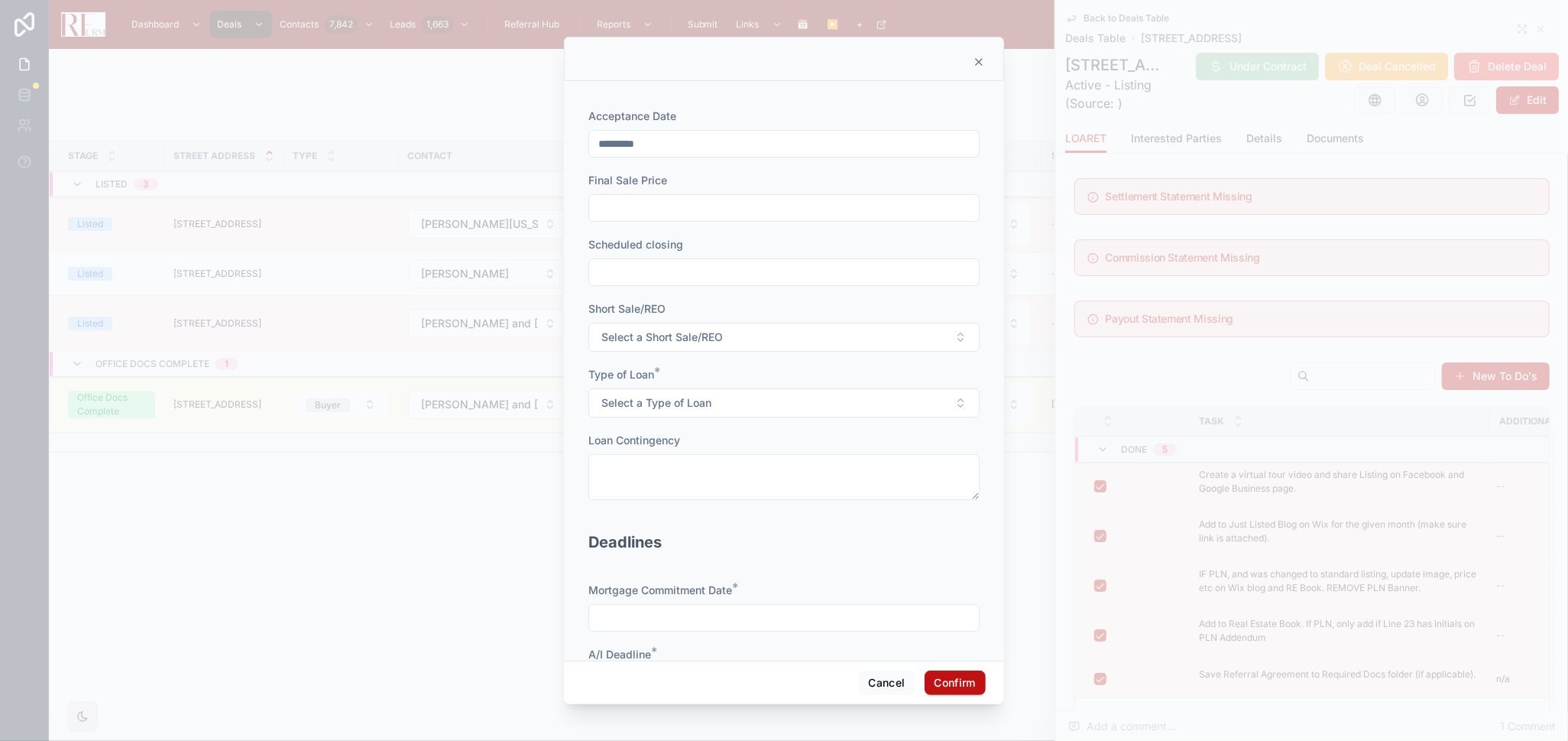
click at [756, 207] on input "text" at bounding box center [784, 208] width 390 height 21
type input "********"
click at [746, 274] on input "text" at bounding box center [784, 272] width 390 height 21
click at [850, 311] on button at bounding box center [859, 310] width 28 height 28
click at [722, 433] on button "3" at bounding box center [722, 431] width 28 height 28
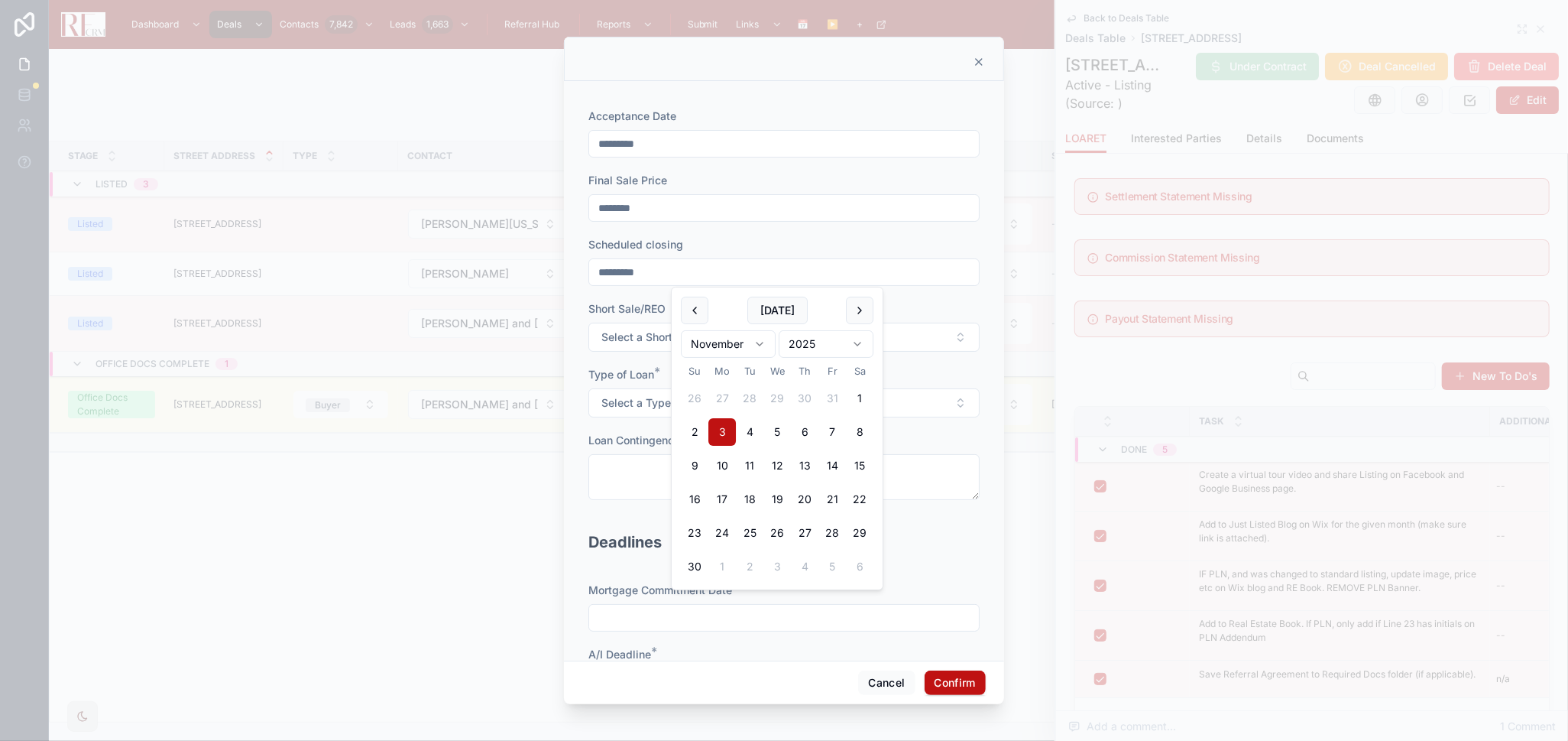
type input "*********"
click at [619, 406] on span "Select a Type of Loan" at bounding box center [656, 403] width 110 height 15
click at [795, 498] on div "FHA" at bounding box center [778, 510] width 212 height 23
click at [764, 402] on button "FHA" at bounding box center [784, 403] width 392 height 29
click at [742, 479] on div "Cash" at bounding box center [778, 488] width 212 height 23
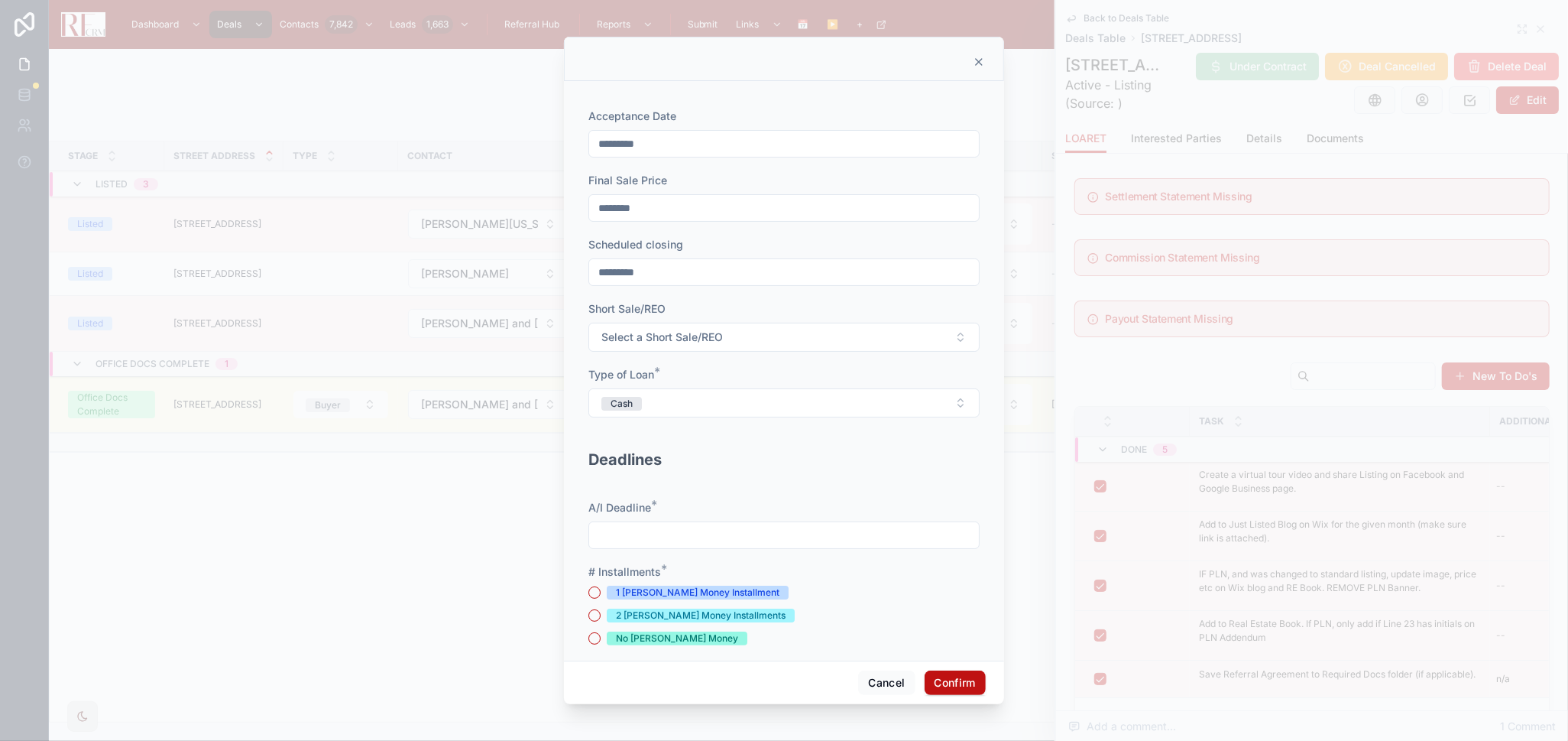
click at [760, 542] on input "text" at bounding box center [784, 536] width 390 height 21
click at [748, 426] on button "14" at bounding box center [750, 430] width 28 height 28
type input "**********"
click at [751, 429] on button "14" at bounding box center [750, 430] width 28 height 28
click at [933, 482] on div "Deadlines" at bounding box center [784, 466] width 392 height 37
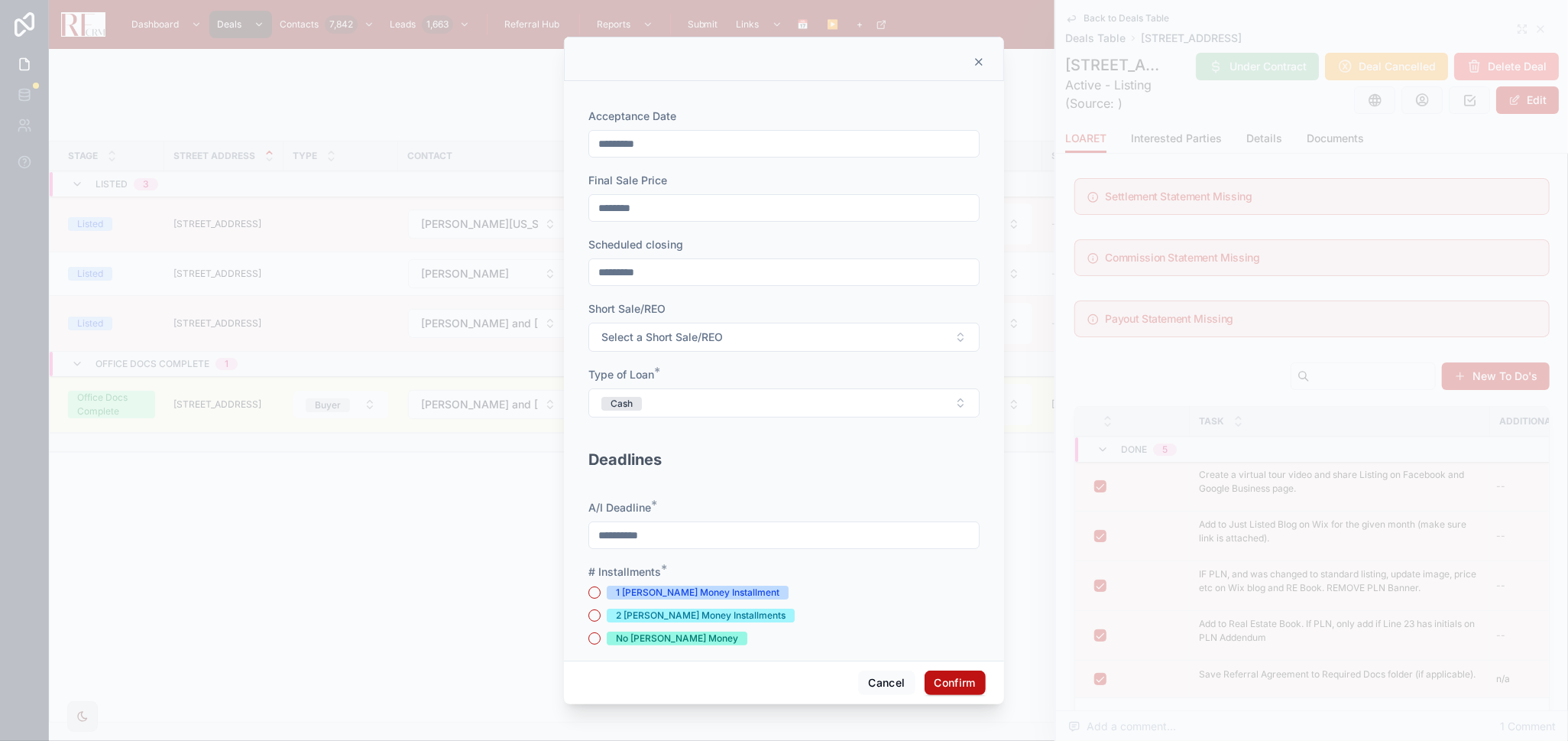
click at [720, 589] on div "1 [PERSON_NAME] Money Installment" at bounding box center [697, 592] width 163 height 13
click at [601, 589] on button "1 [PERSON_NAME] Money Installment" at bounding box center [594, 593] width 12 height 12
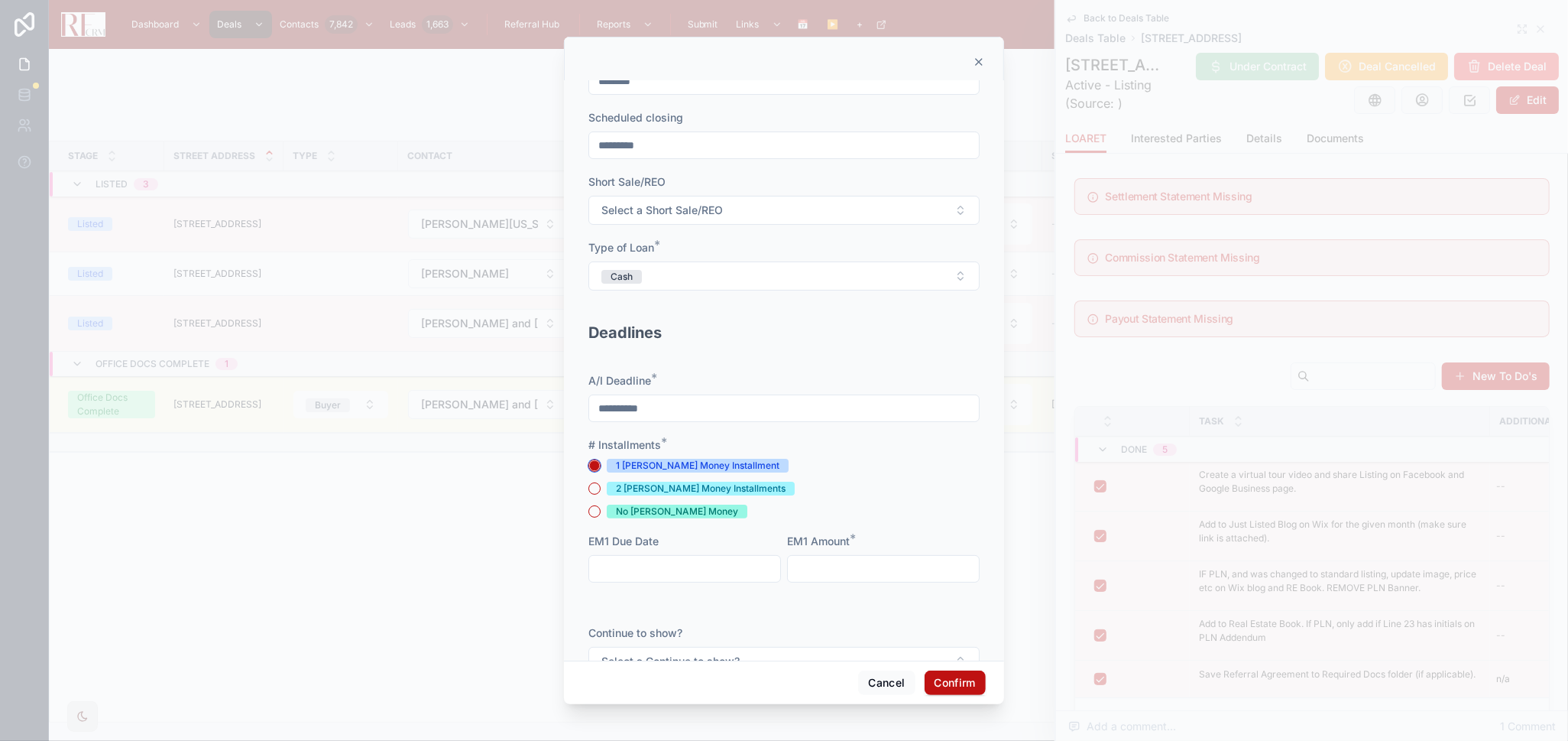
scroll to position [170, 0]
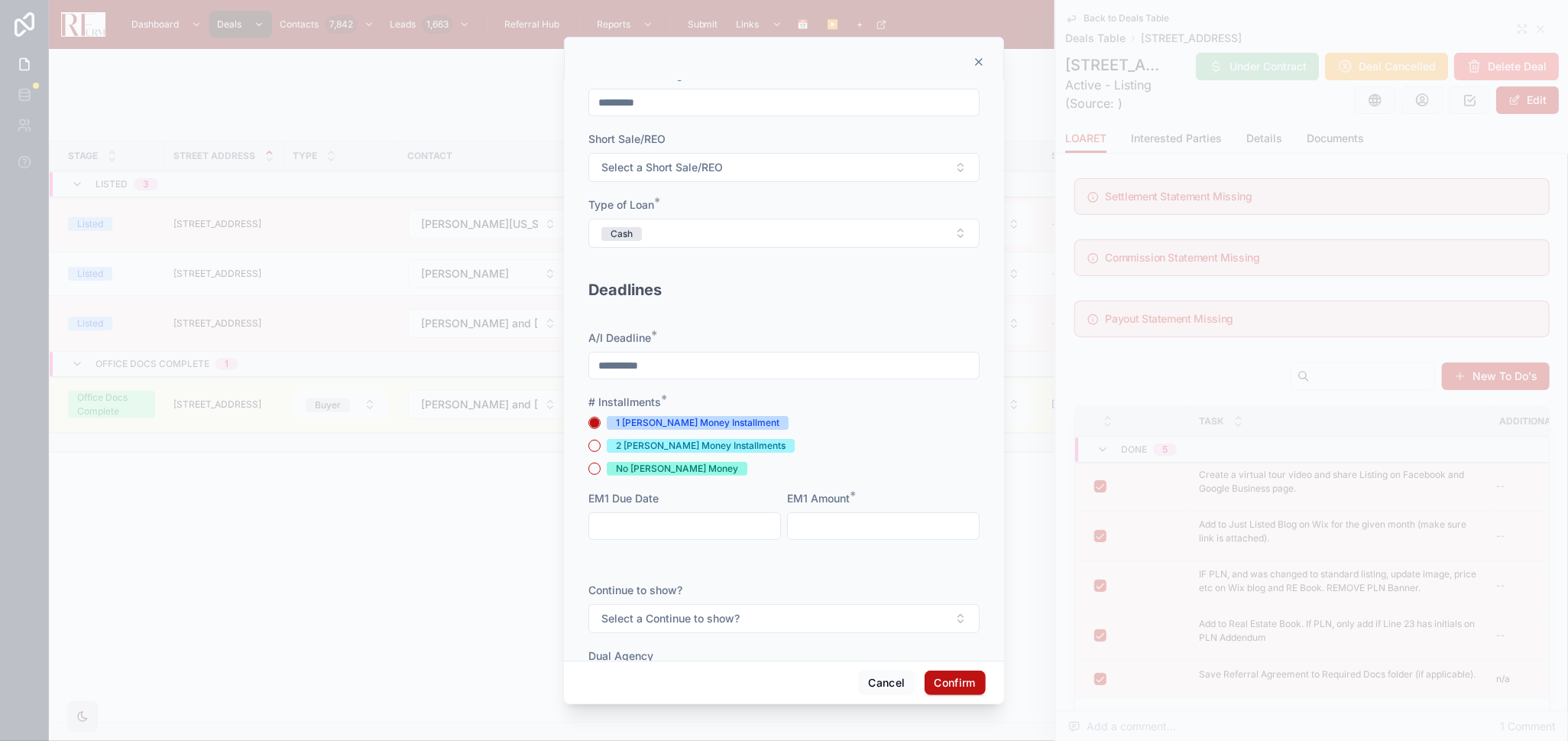
click at [661, 530] on input "text" at bounding box center [684, 526] width 191 height 21
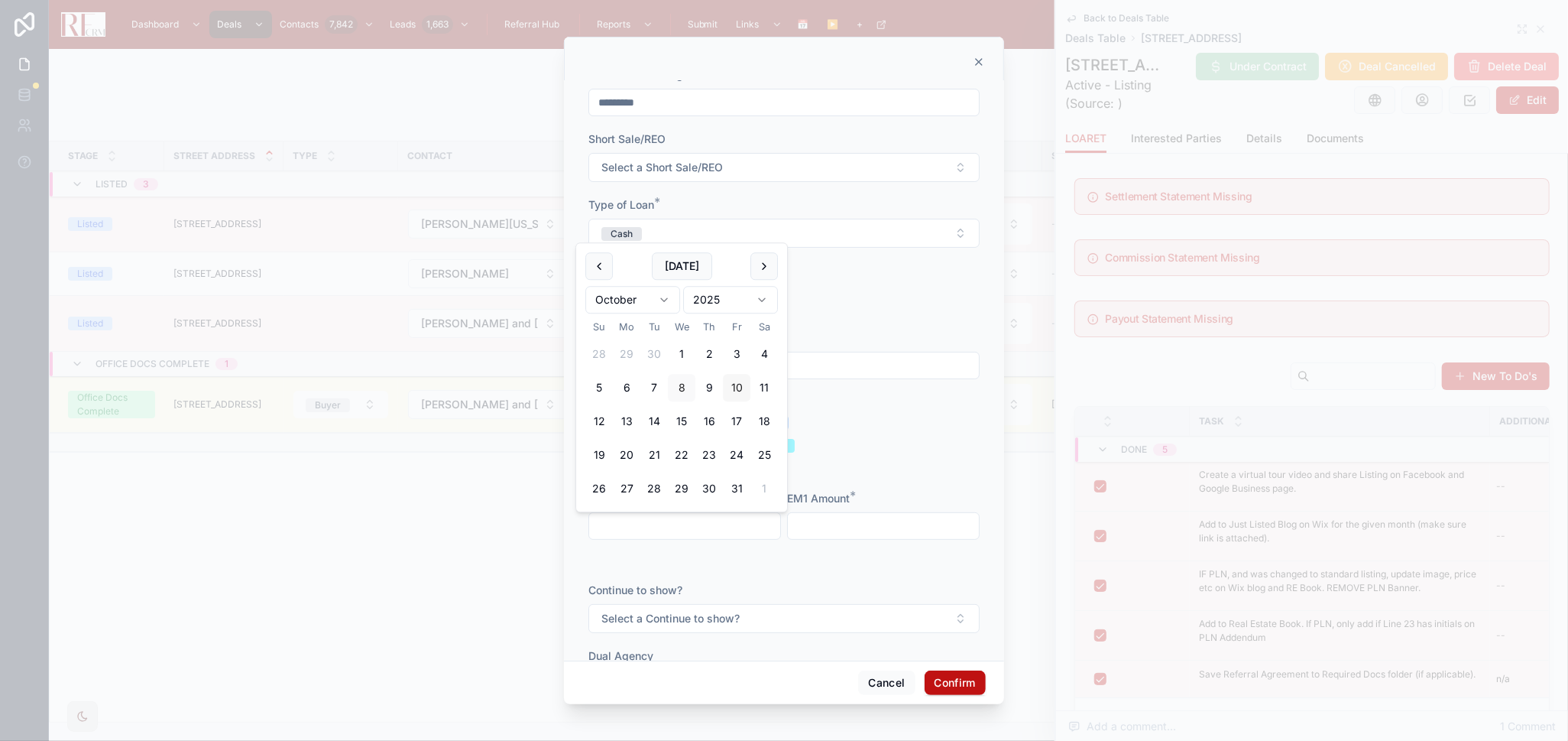
click at [734, 387] on button "10" at bounding box center [736, 387] width 28 height 28
type input "**********"
click at [825, 522] on input "text" at bounding box center [884, 526] width 191 height 21
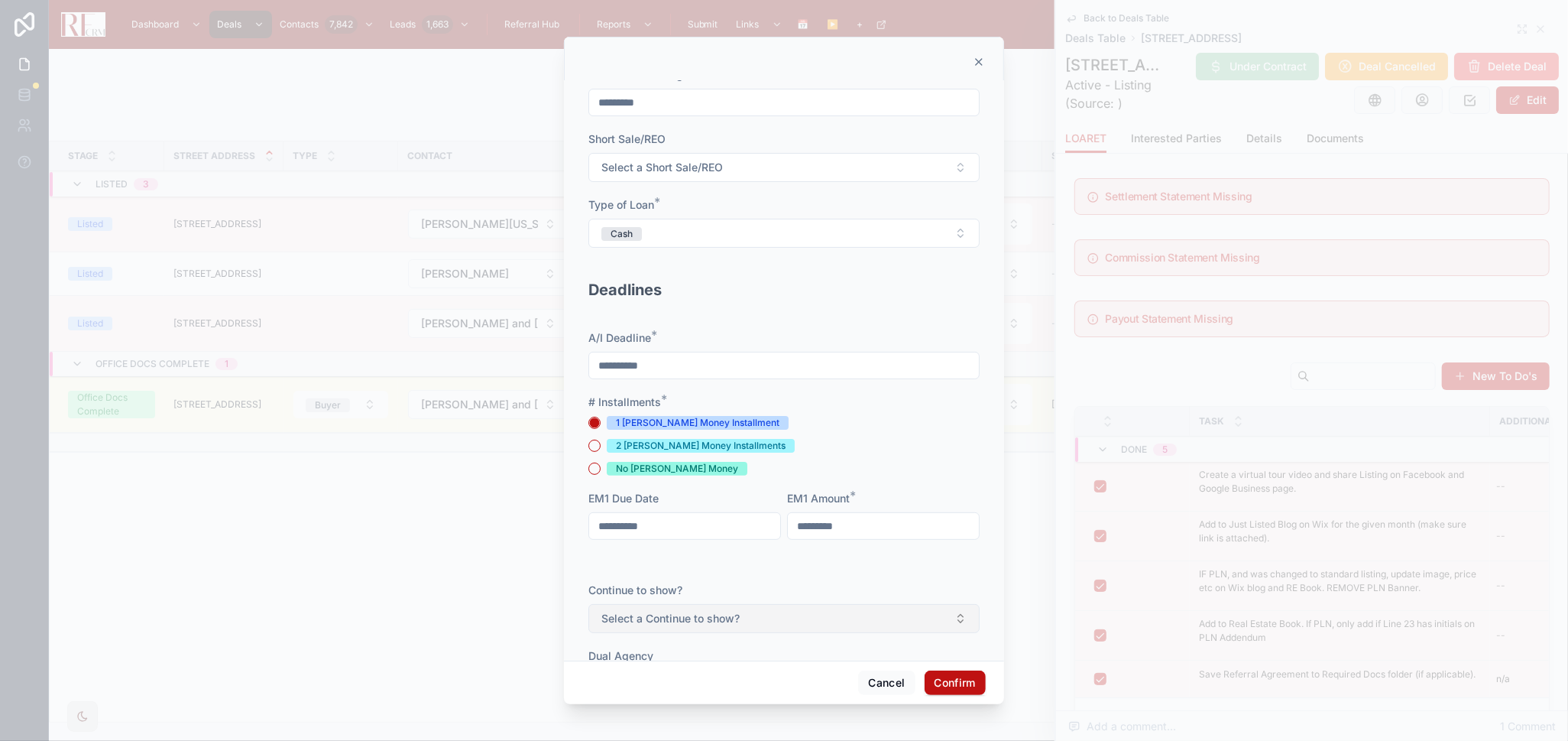
type input "*********"
click at [841, 616] on button "Select a Continue to show?" at bounding box center [784, 619] width 392 height 29
click at [732, 678] on div "Yes" at bounding box center [778, 680] width 212 height 23
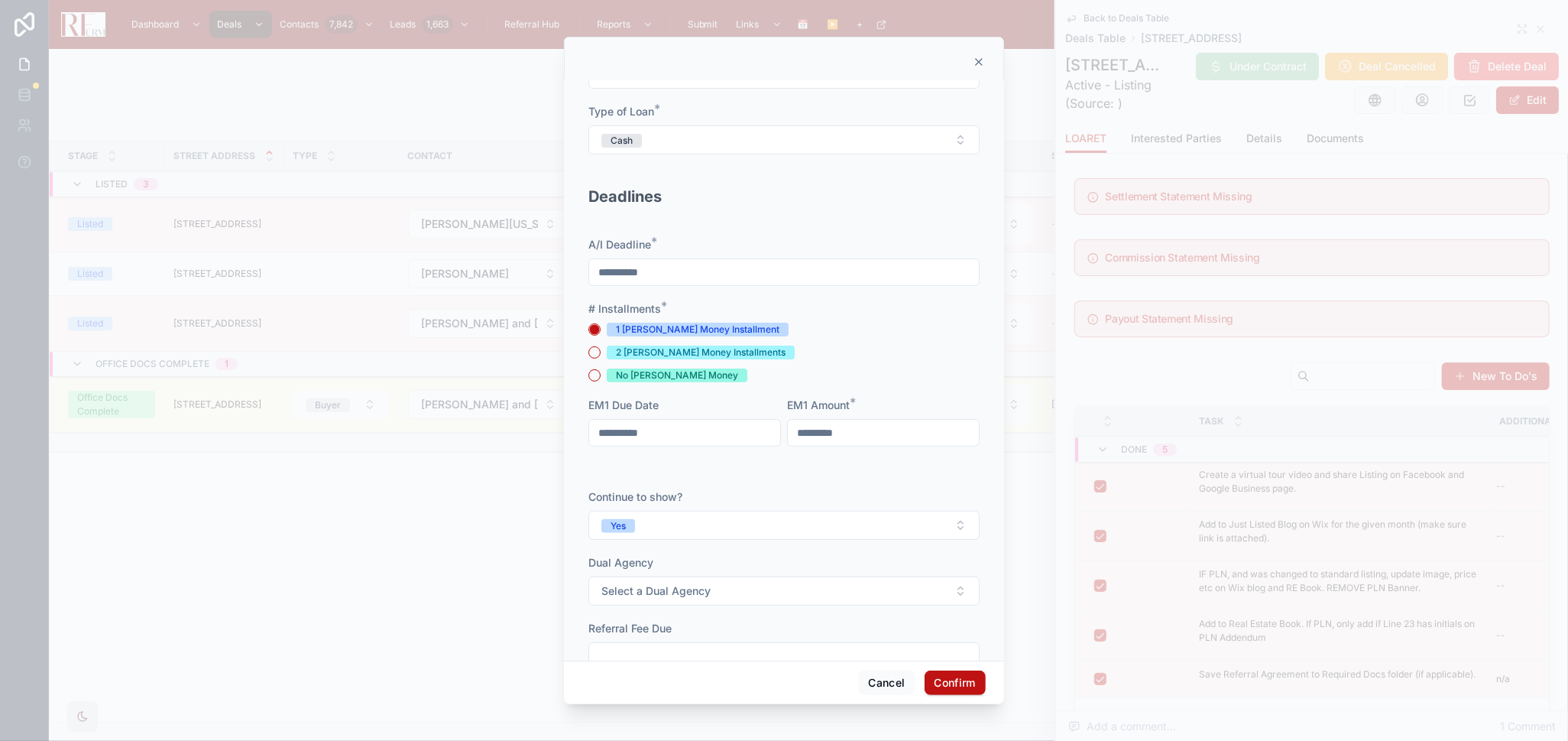
scroll to position [424, 0]
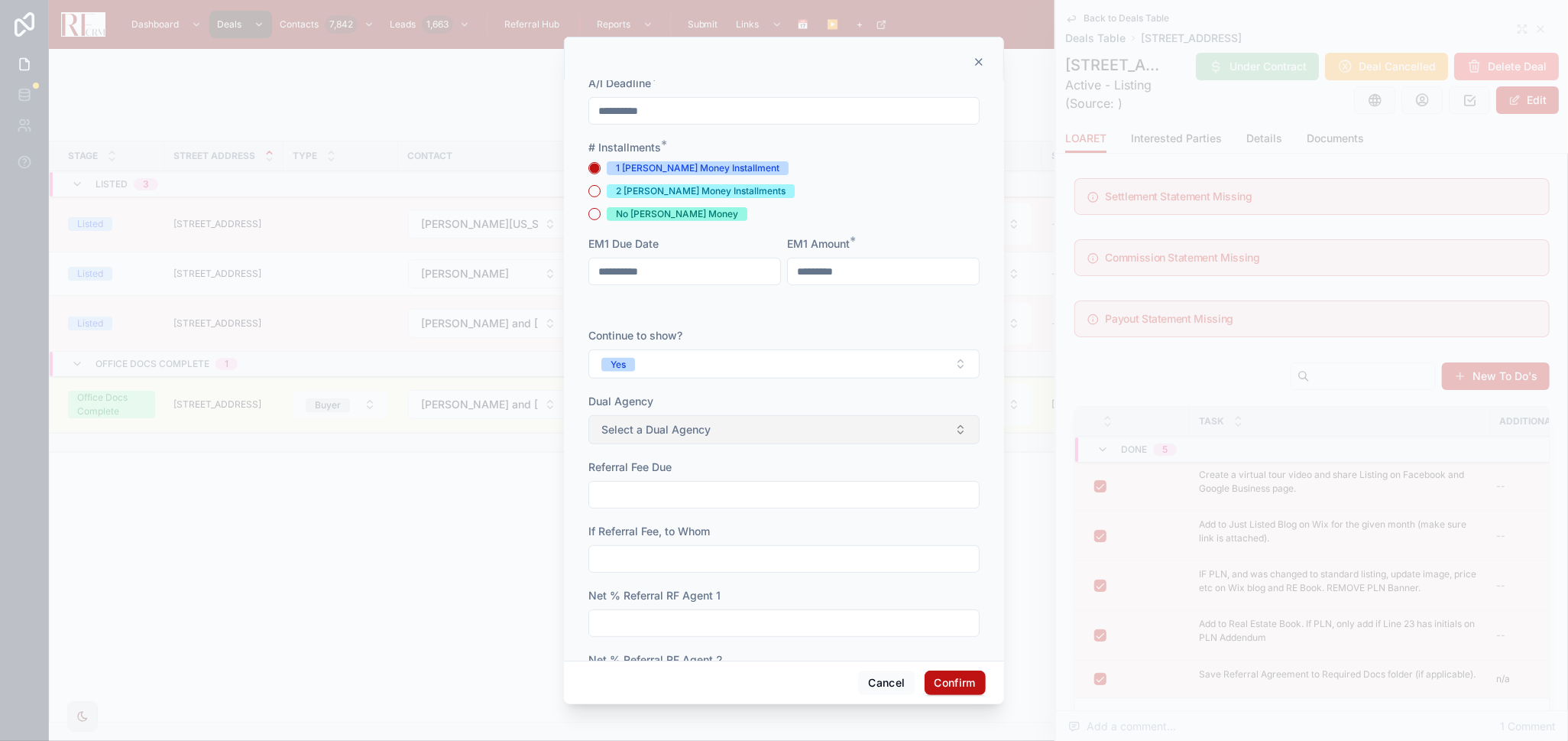
click at [769, 439] on button "Select a Dual Agency" at bounding box center [784, 429] width 392 height 29
click at [756, 509] on div "No" at bounding box center [778, 514] width 212 height 23
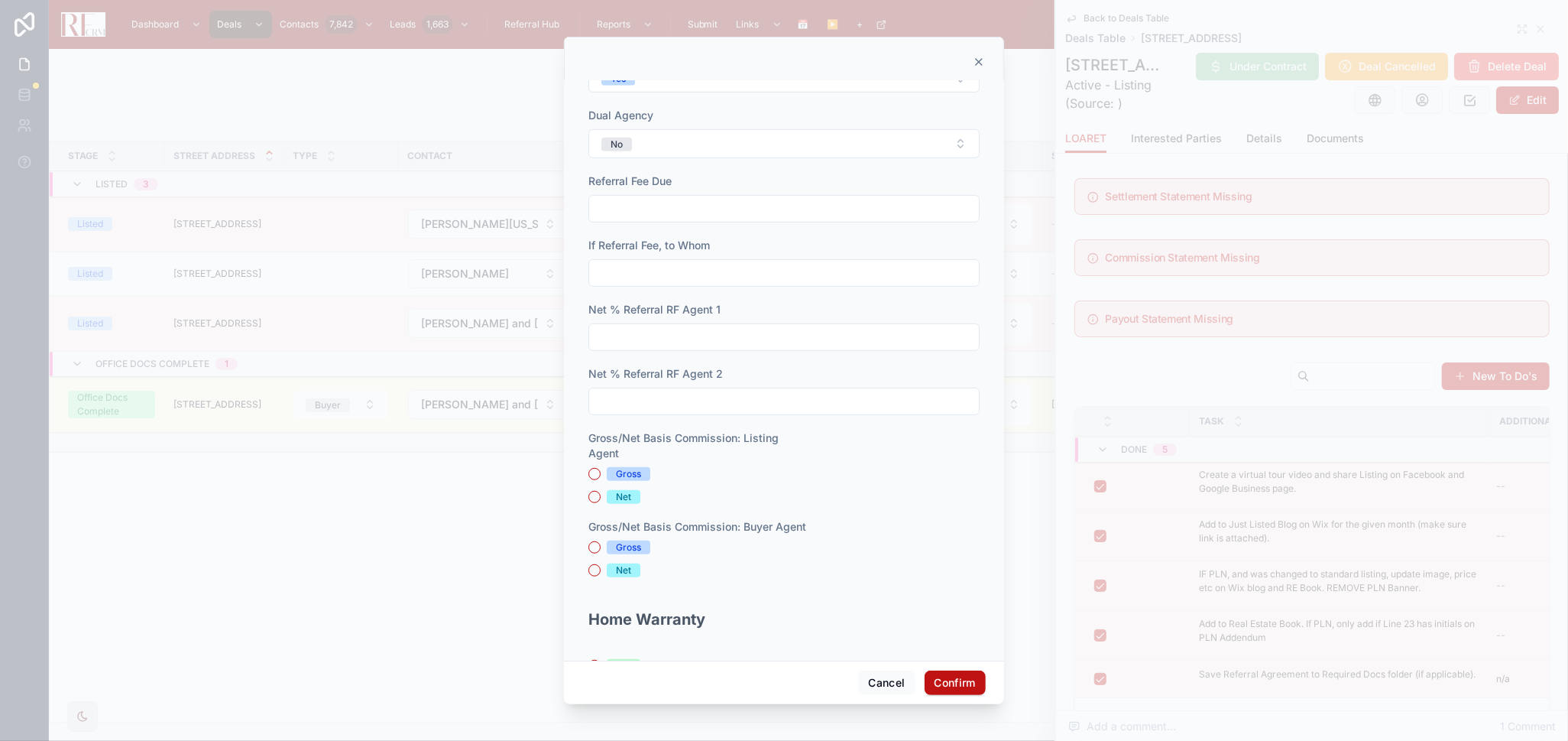
scroll to position [764, 0]
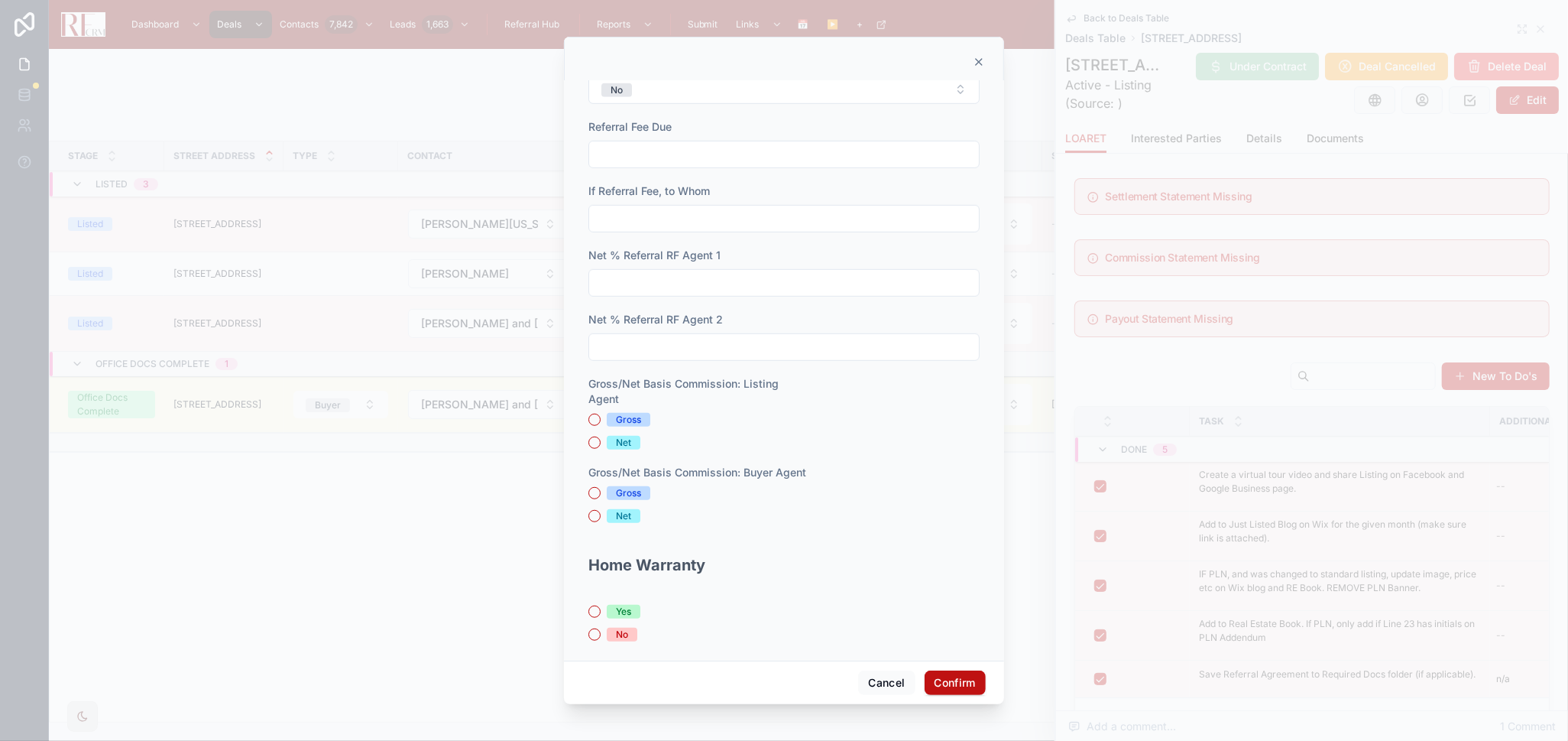
click at [630, 420] on div "Gross" at bounding box center [628, 419] width 25 height 13
click at [601, 420] on button "Gross" at bounding box center [594, 420] width 12 height 12
click at [629, 489] on div "Gross" at bounding box center [628, 493] width 25 height 13
click at [601, 489] on button "Gross" at bounding box center [594, 494] width 12 height 12
click at [603, 637] on div "No" at bounding box center [784, 634] width 392 height 13
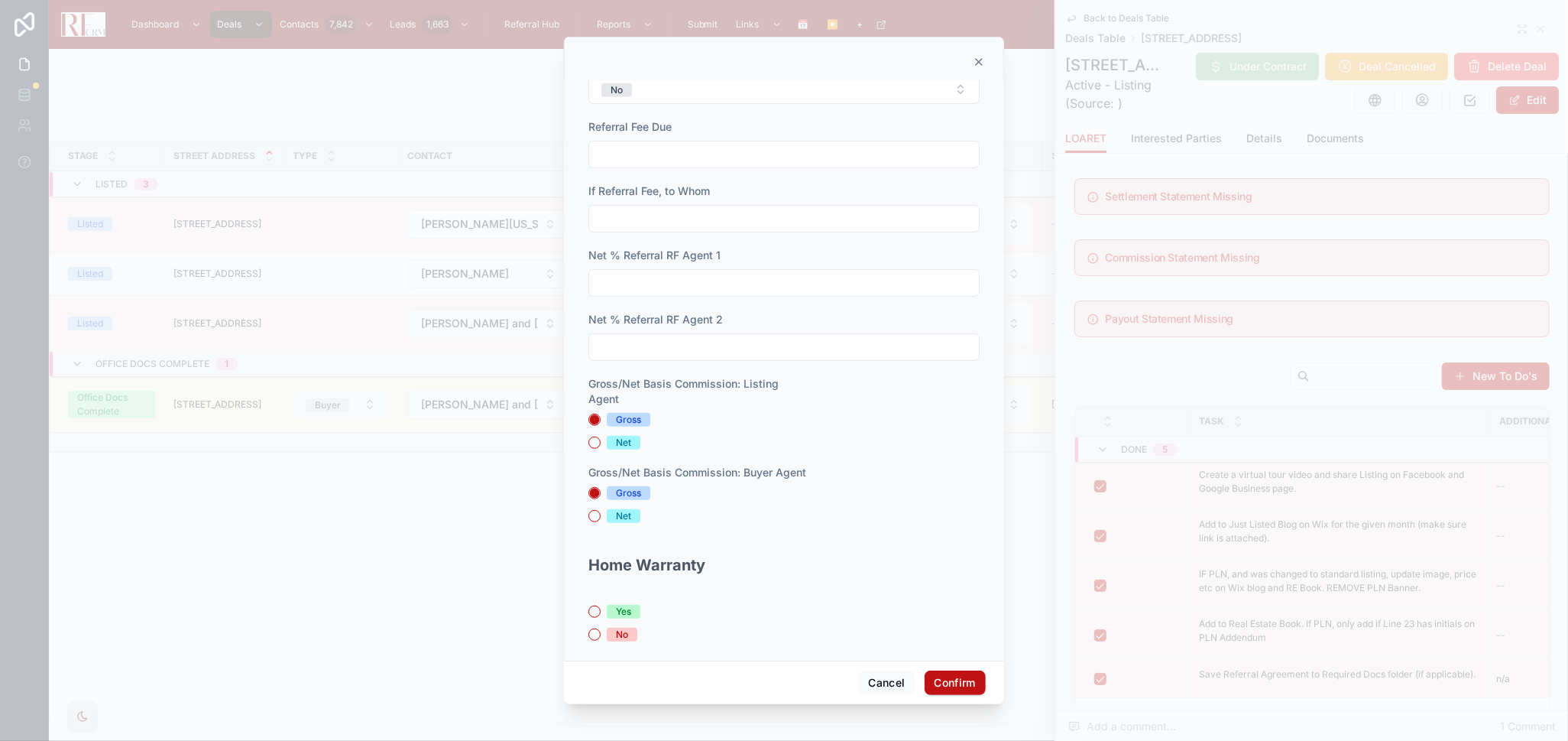
click at [605, 633] on div "No" at bounding box center [784, 634] width 392 height 13
click at [593, 635] on button "No" at bounding box center [594, 635] width 12 height 12
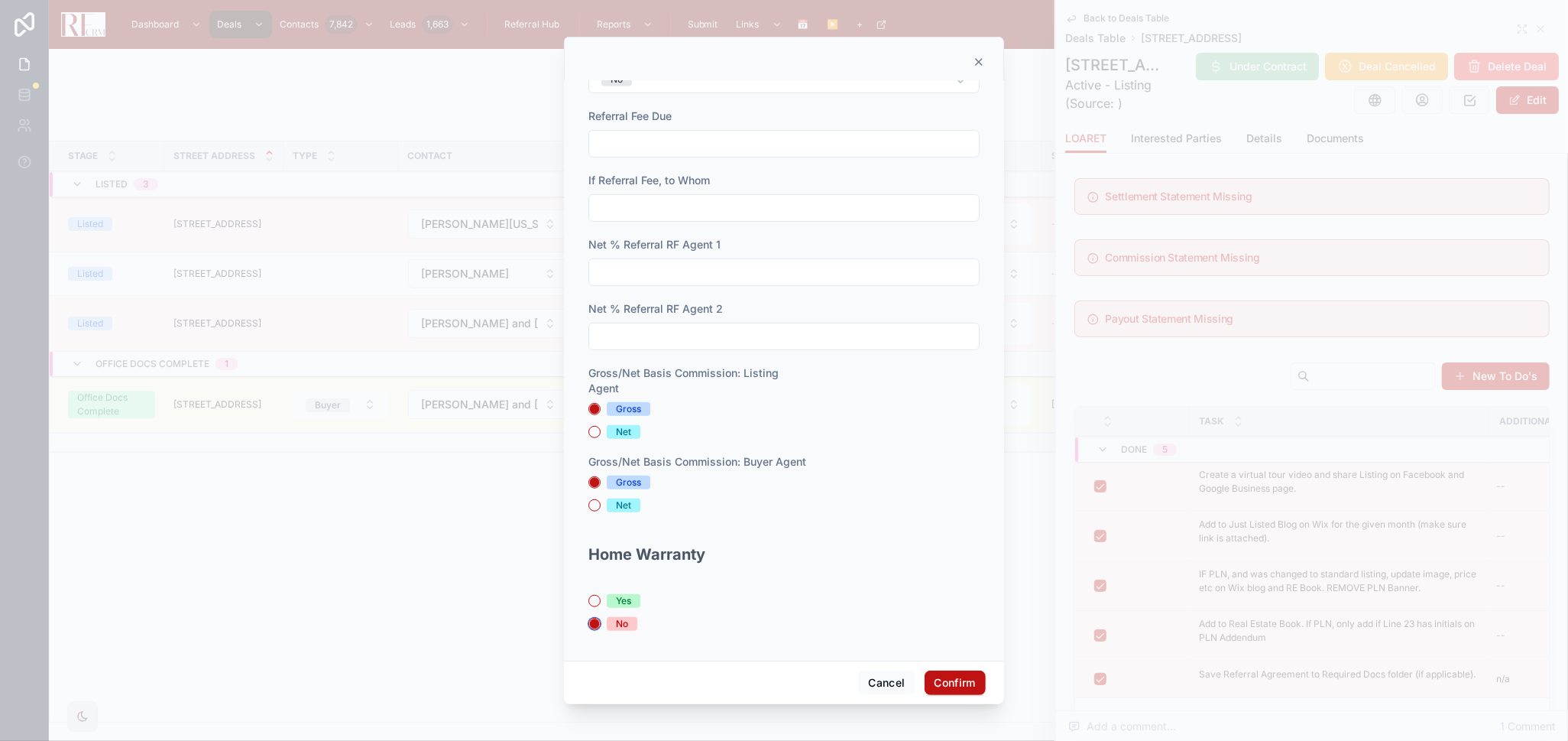
scroll to position [779, 0]
click at [946, 674] on button "Confirm" at bounding box center [955, 682] width 62 height 24
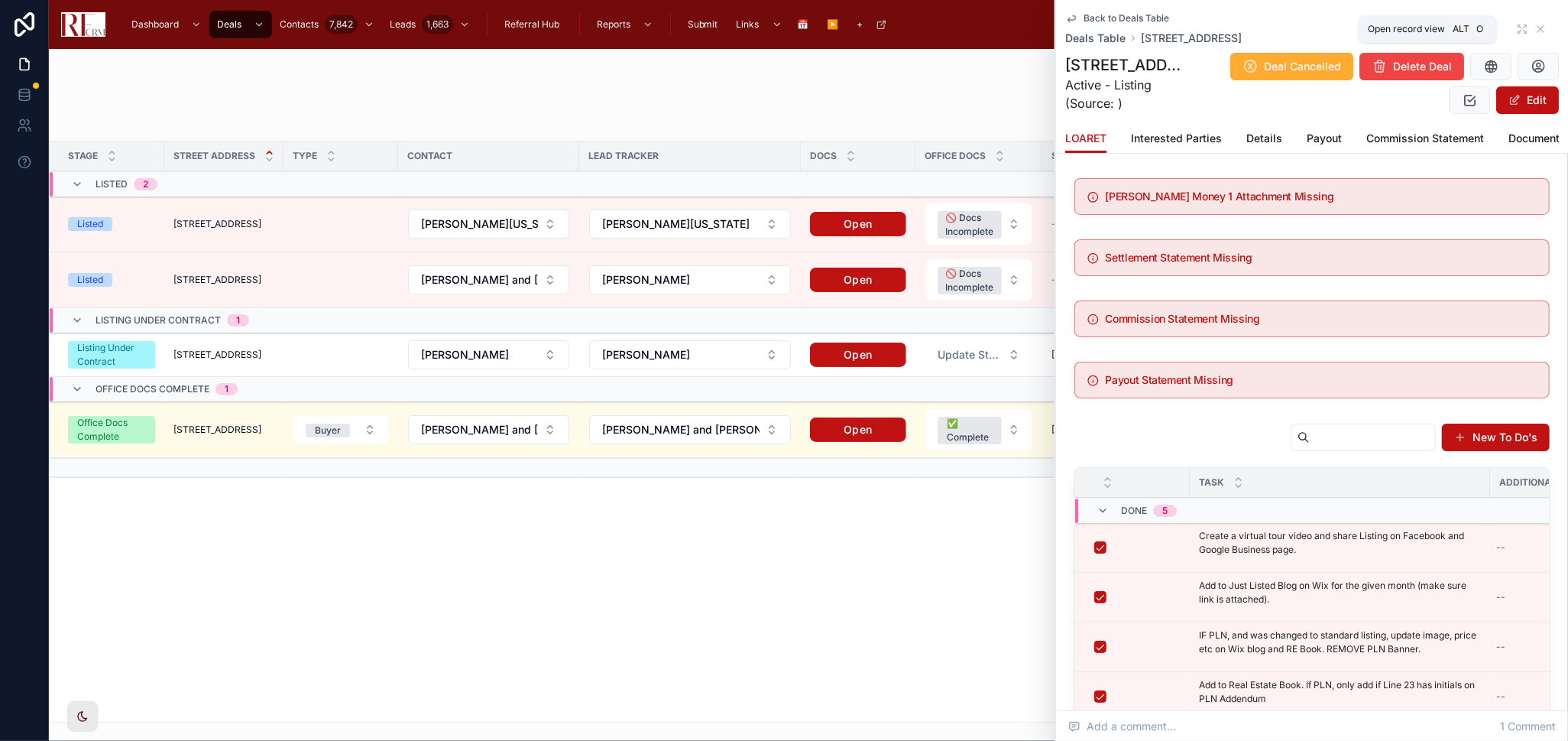
click at [1516, 26] on icon at bounding box center [1522, 29] width 12 height 12
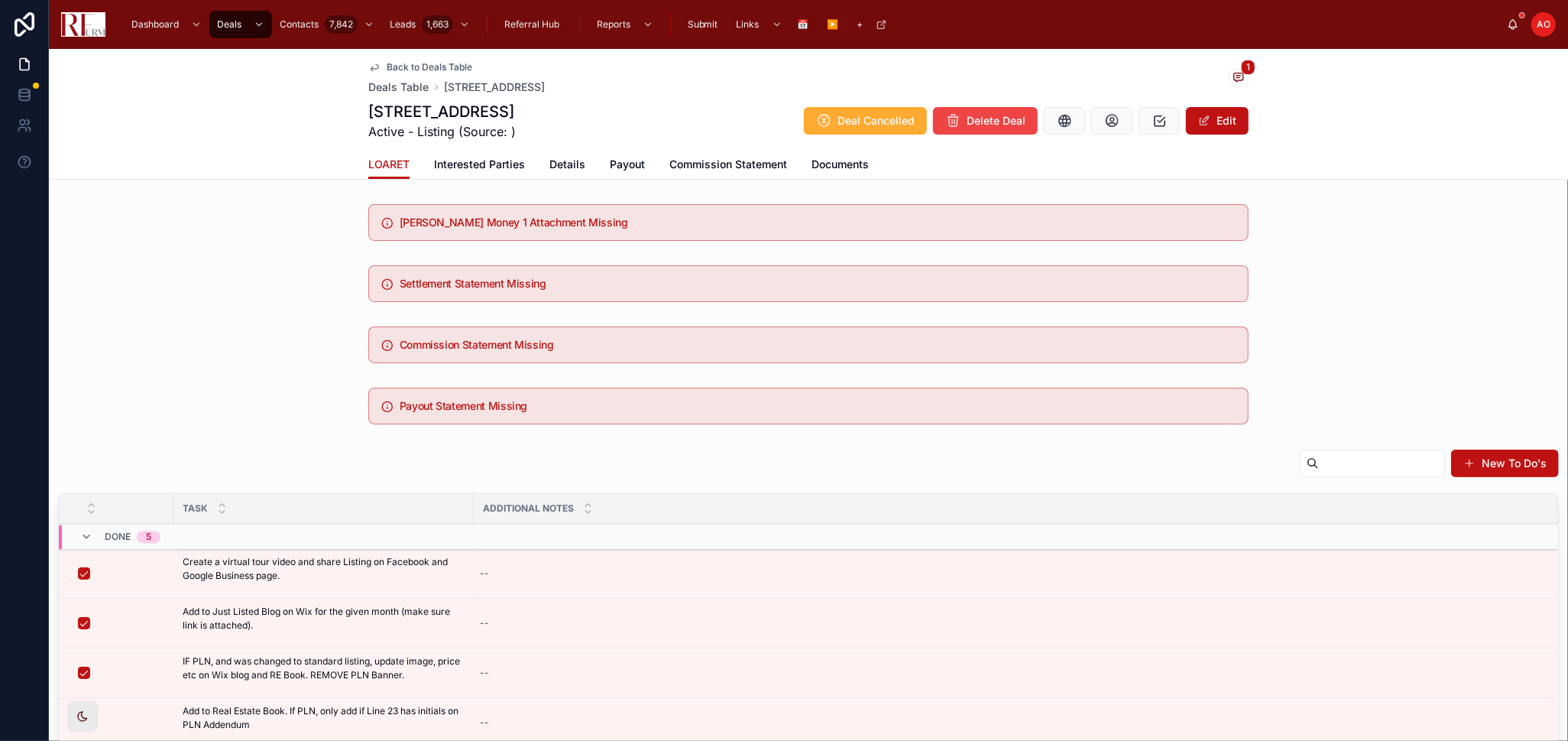
click at [827, 159] on span "Documents" at bounding box center [841, 164] width 57 height 15
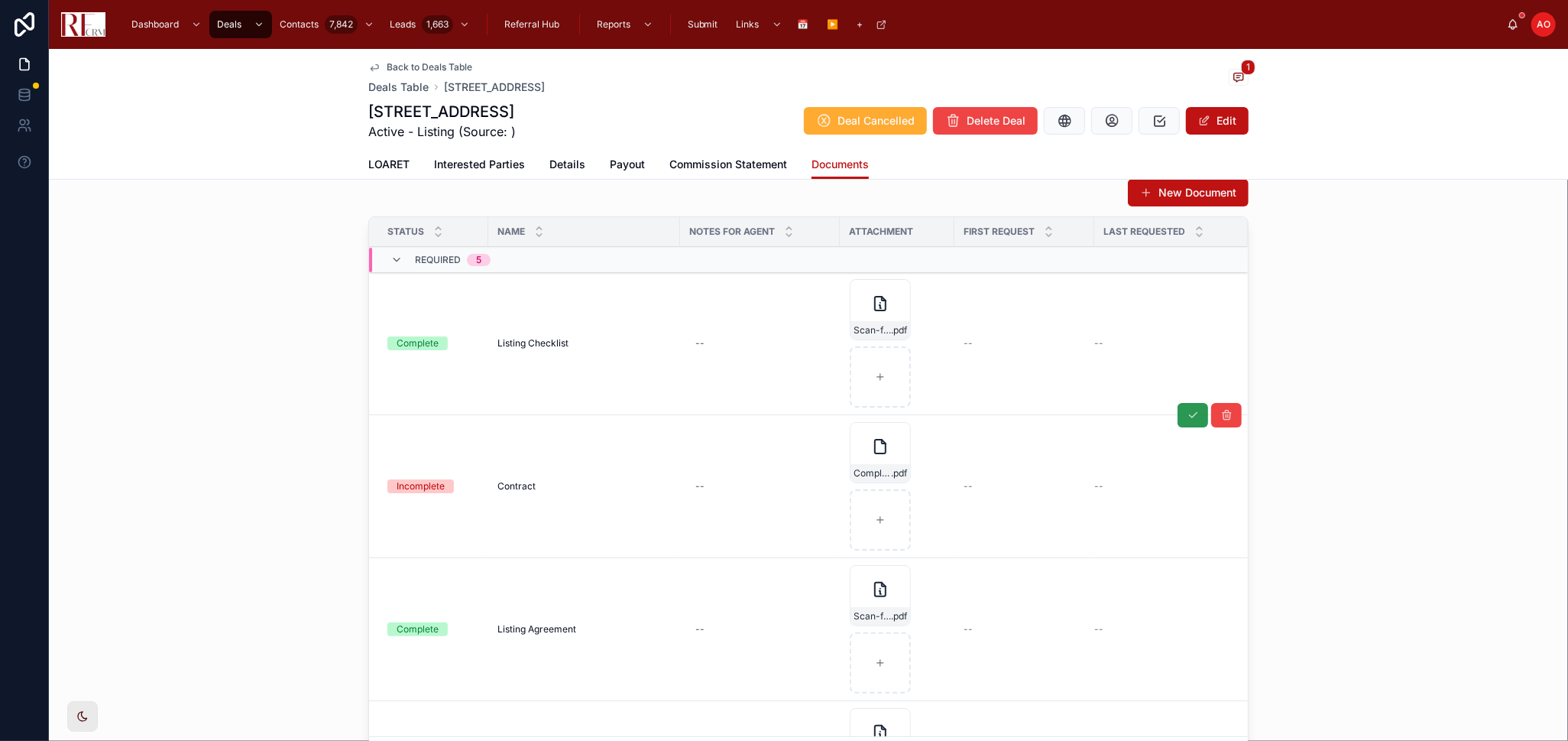
click at [1178, 420] on button at bounding box center [1193, 414] width 30 height 24
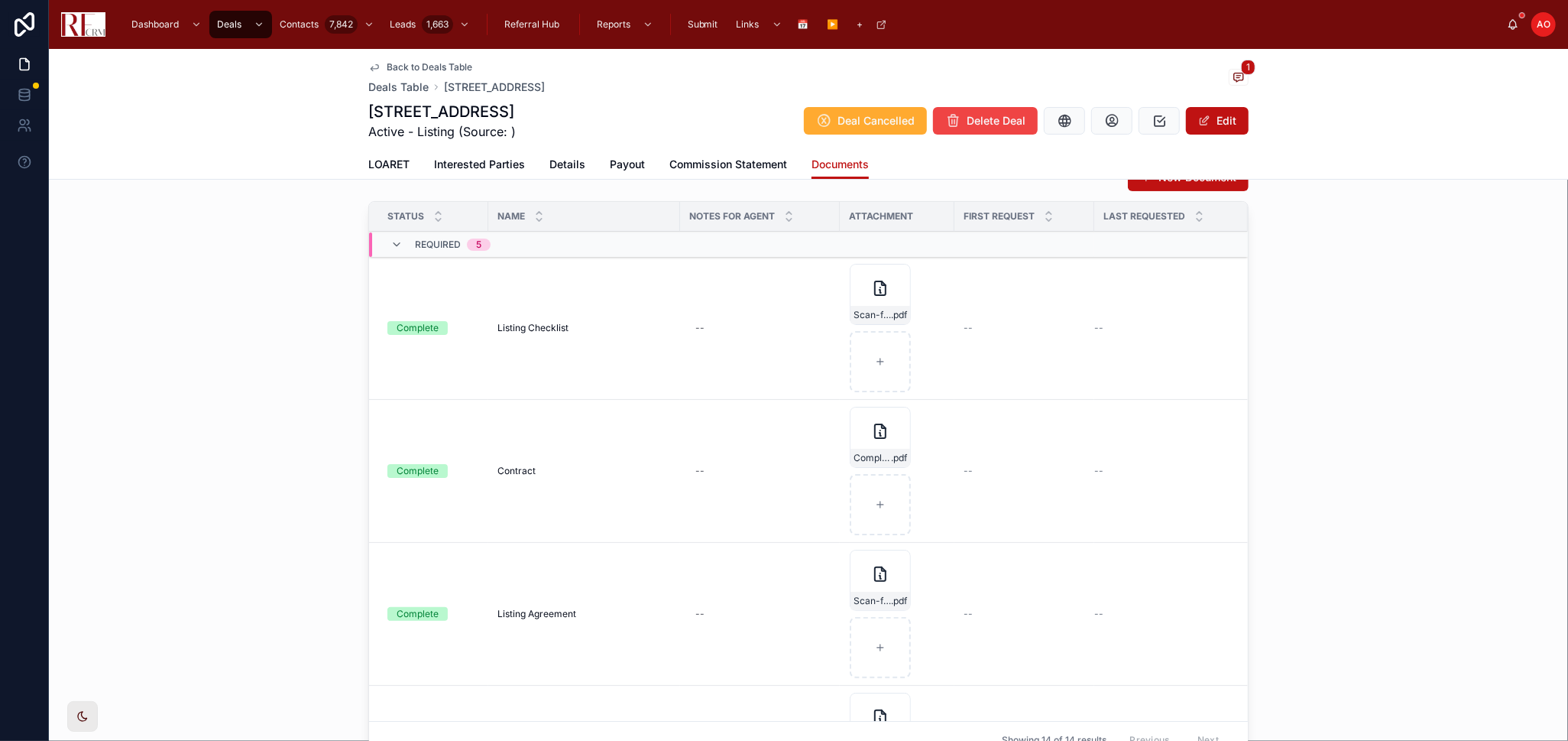
scroll to position [339, 0]
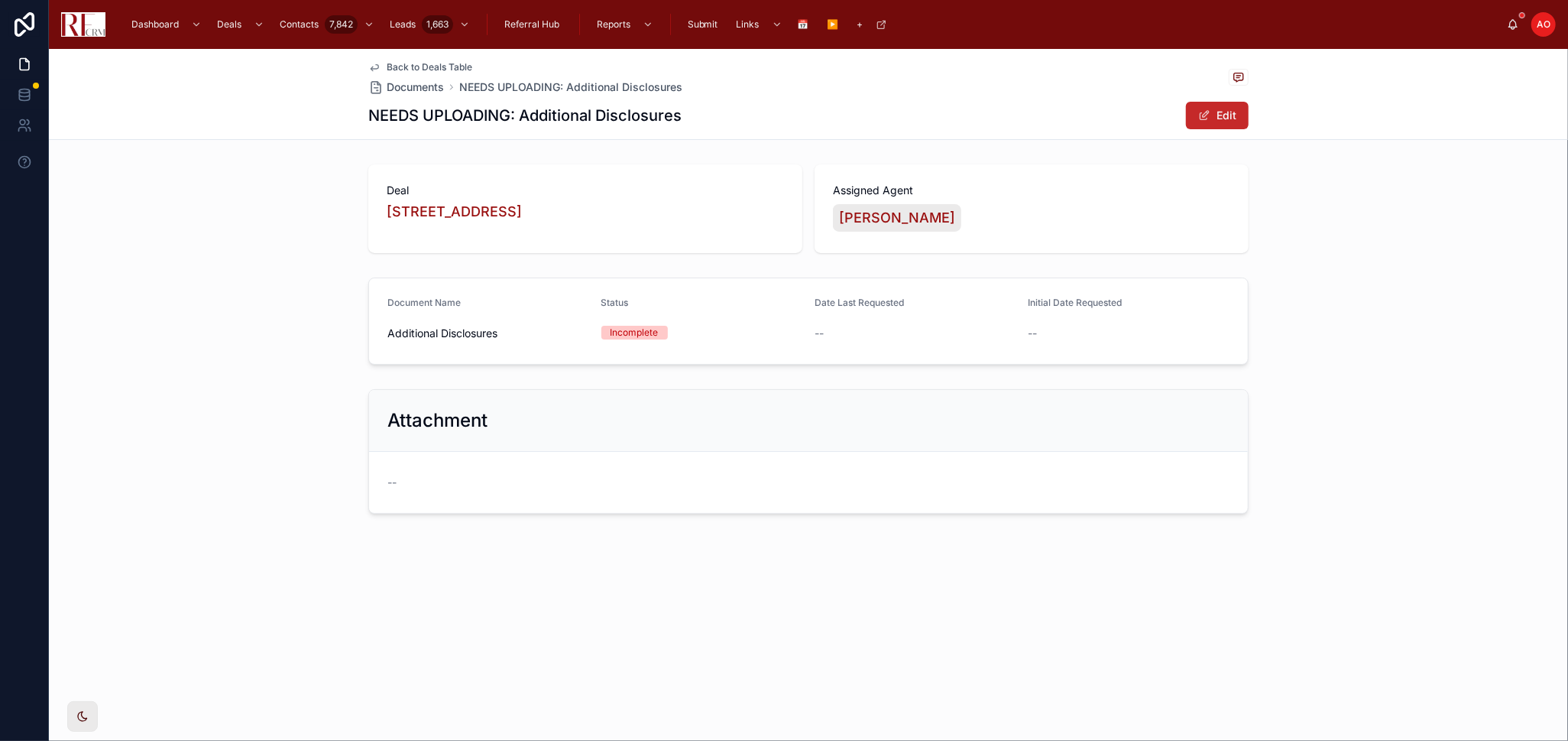
click at [1215, 109] on button "Edit" at bounding box center [1217, 115] width 62 height 28
click at [424, 337] on input "**********" at bounding box center [488, 335] width 200 height 21
type input "**********"
click at [1210, 109] on button "Done" at bounding box center [1214, 115] width 71 height 28
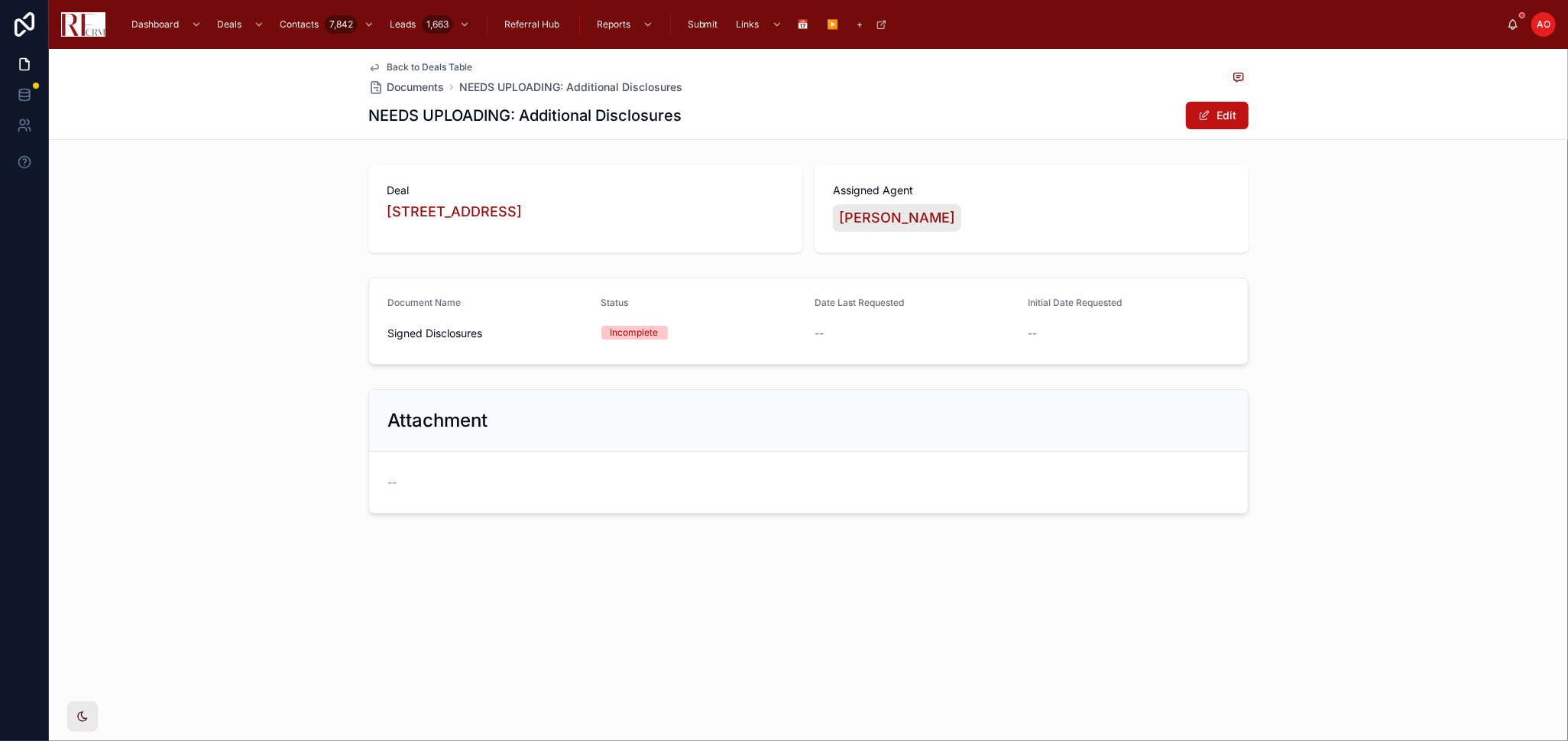
click at [412, 56] on div "Back to Deals Table Documents NEEDS UPLOADING: Additional Disclosures NEEDS UPL…" at bounding box center [809, 94] width 881 height 90
click at [412, 72] on span "Back to Deals Table" at bounding box center [429, 68] width 86 height 12
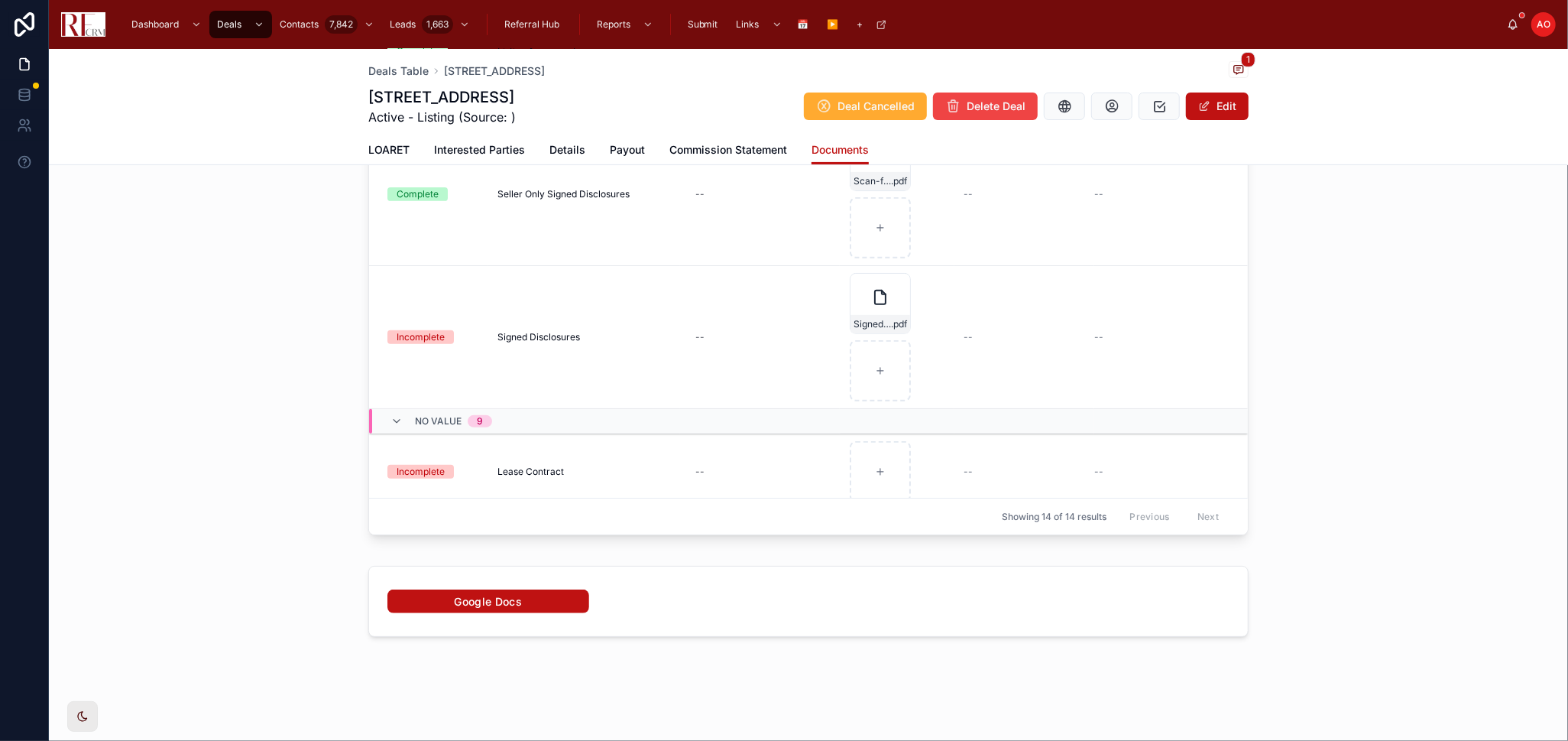
scroll to position [263, 0]
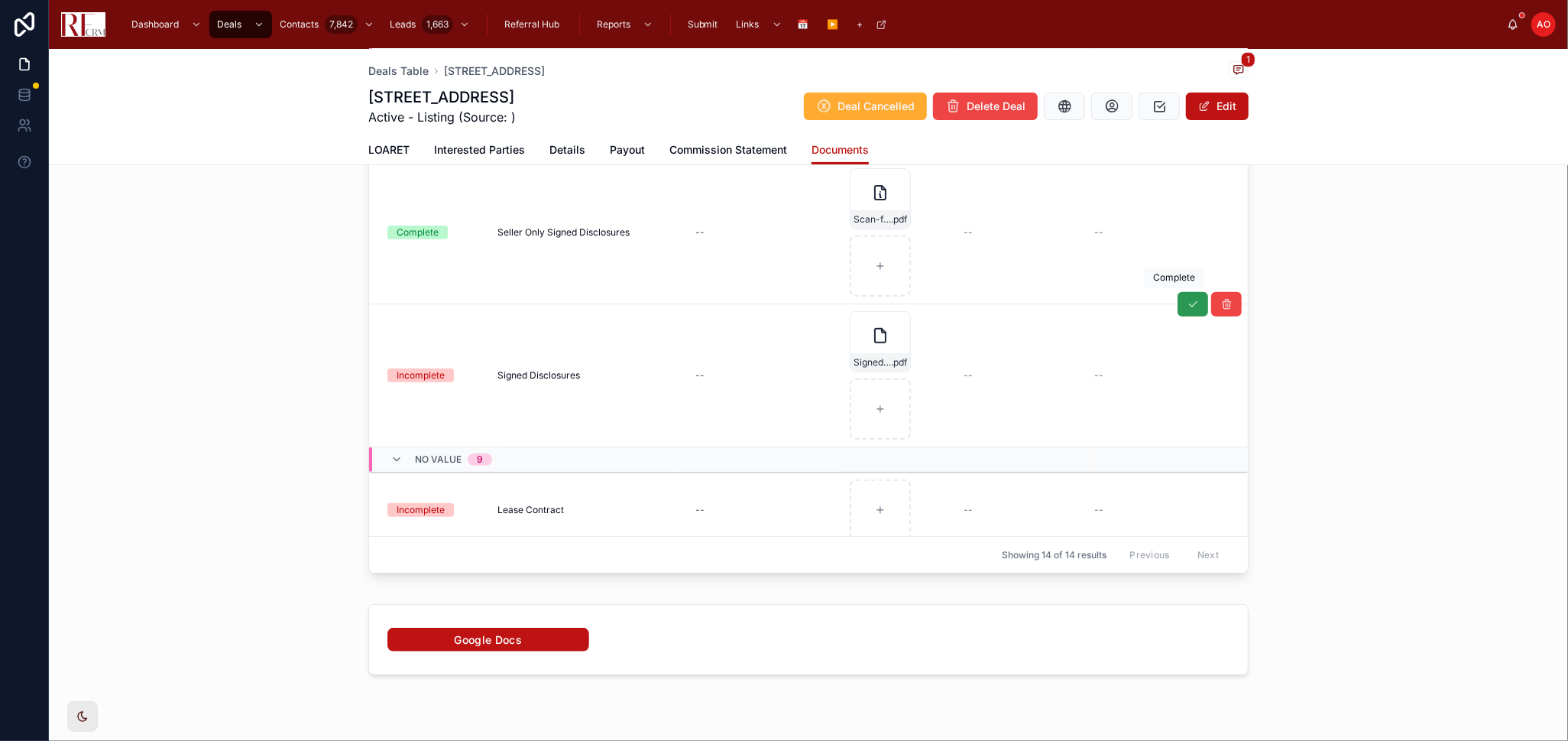
click at [1187, 302] on icon at bounding box center [1193, 304] width 12 height 12
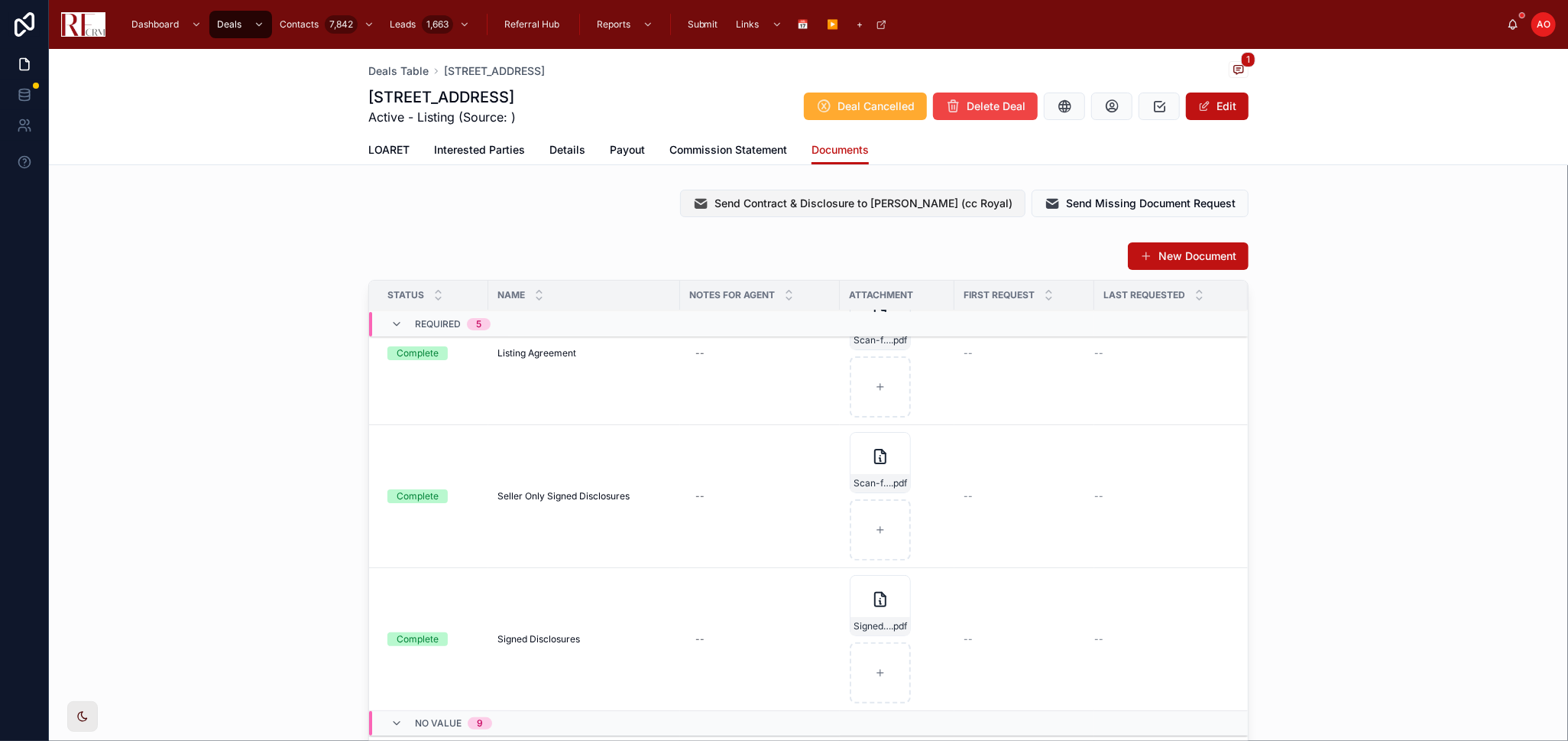
click at [874, 211] on span "Send Contract & Disclosure to [PERSON_NAME] (cc Royal)" at bounding box center [864, 203] width 298 height 15
click at [386, 147] on span "LOARET" at bounding box center [389, 149] width 41 height 15
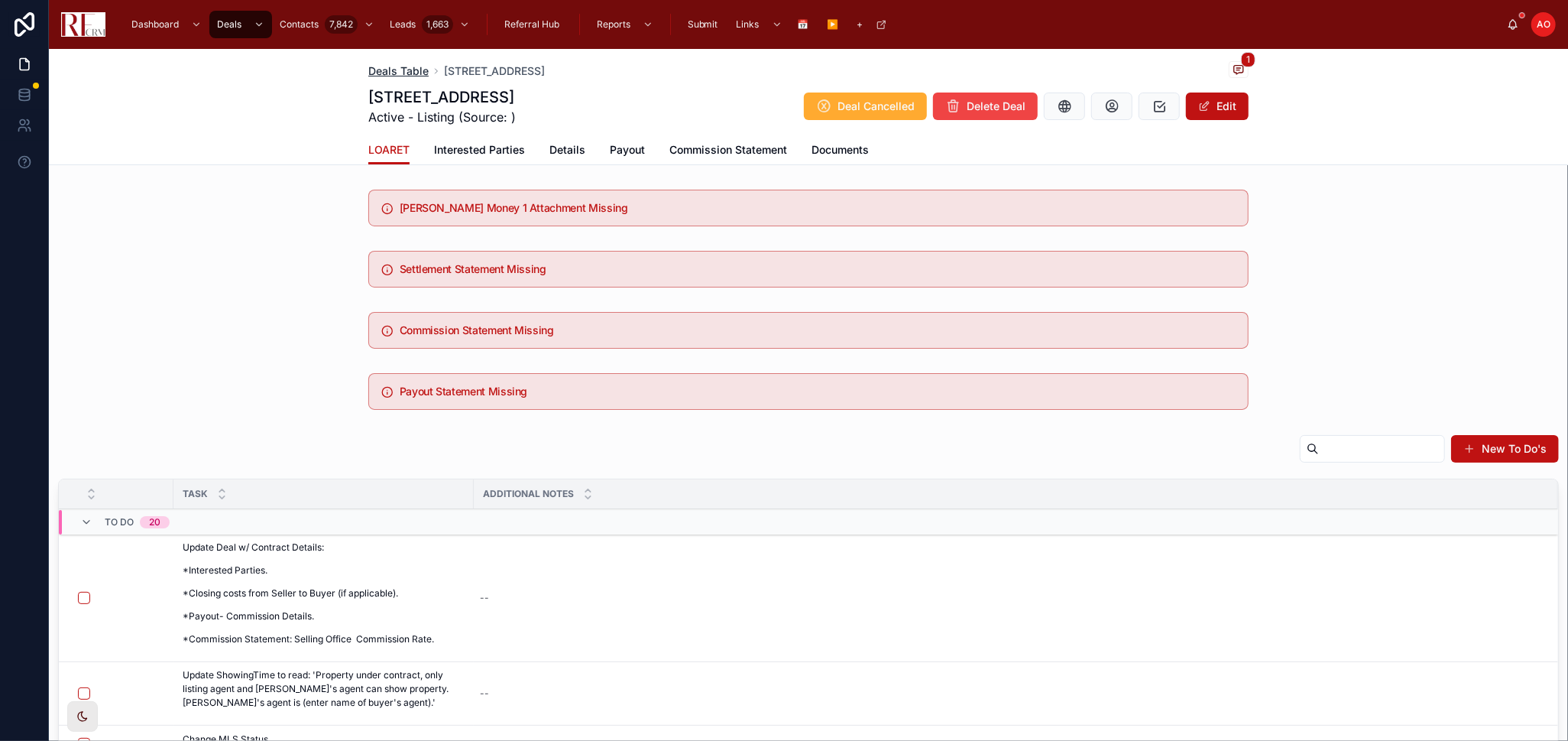
click at [404, 72] on span "Deals Table" at bounding box center [399, 71] width 61 height 15
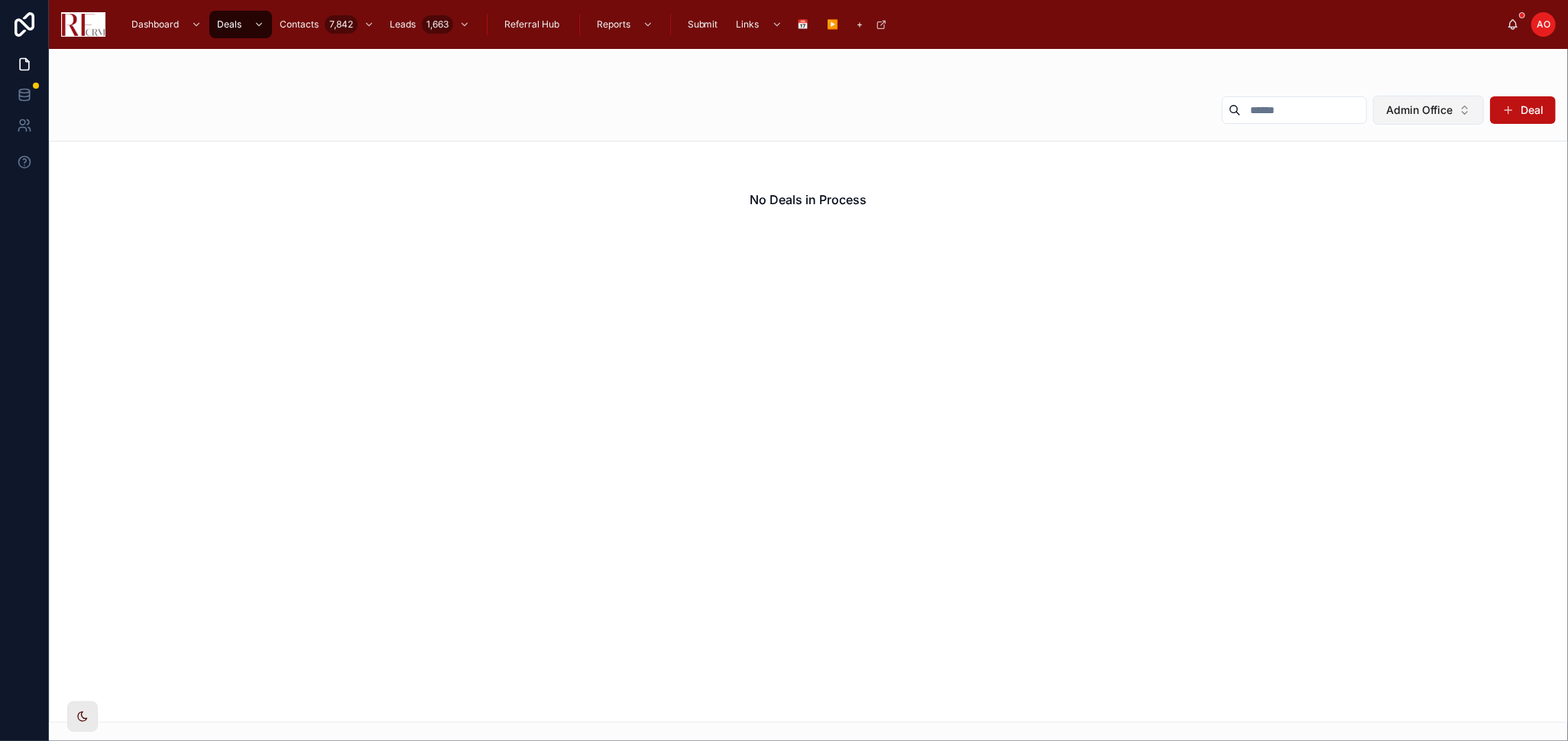
click at [1458, 103] on button "Admin Office" at bounding box center [1429, 110] width 111 height 29
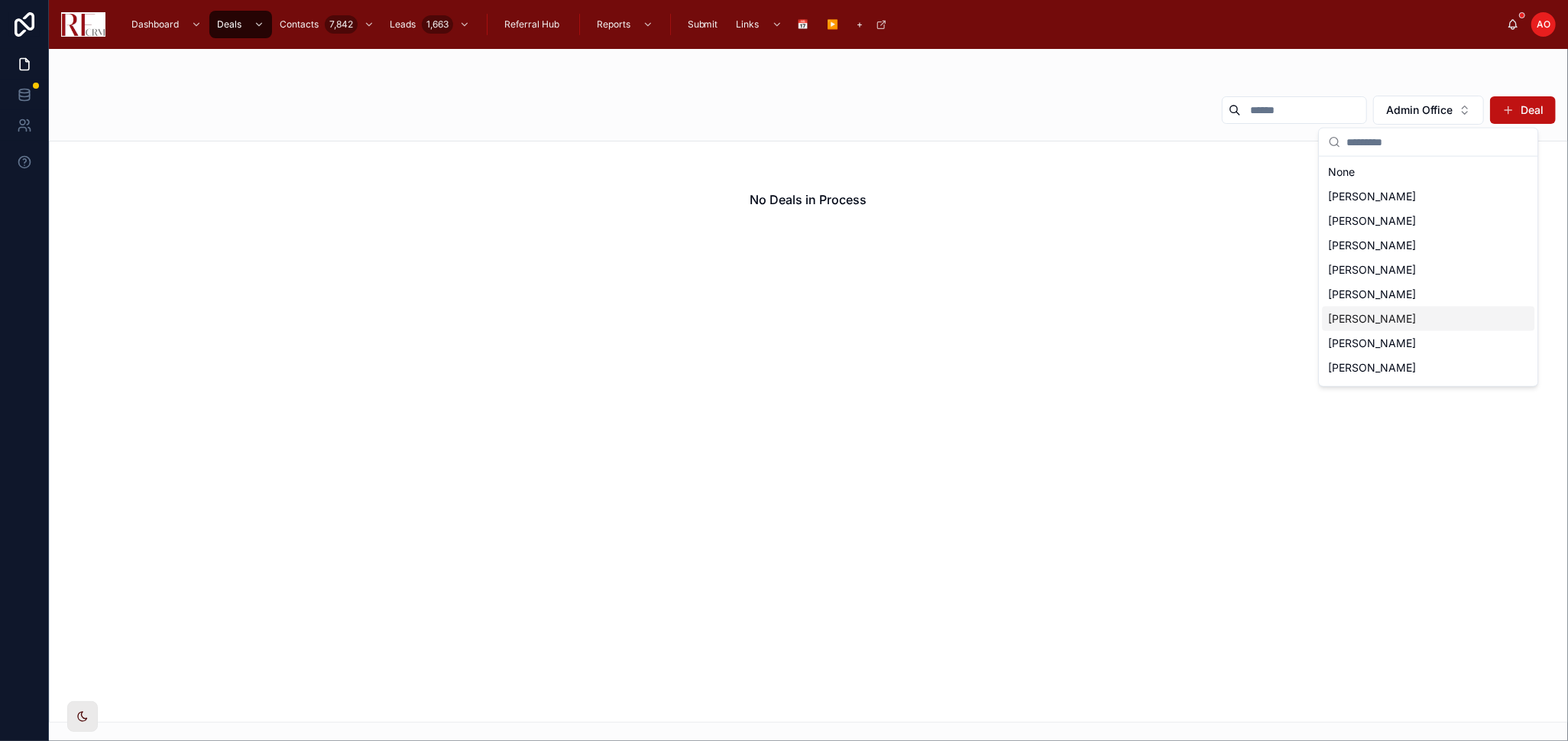
scroll to position [94, 0]
click at [1399, 301] on span "[PERSON_NAME]" at bounding box center [1373, 297] width 87 height 15
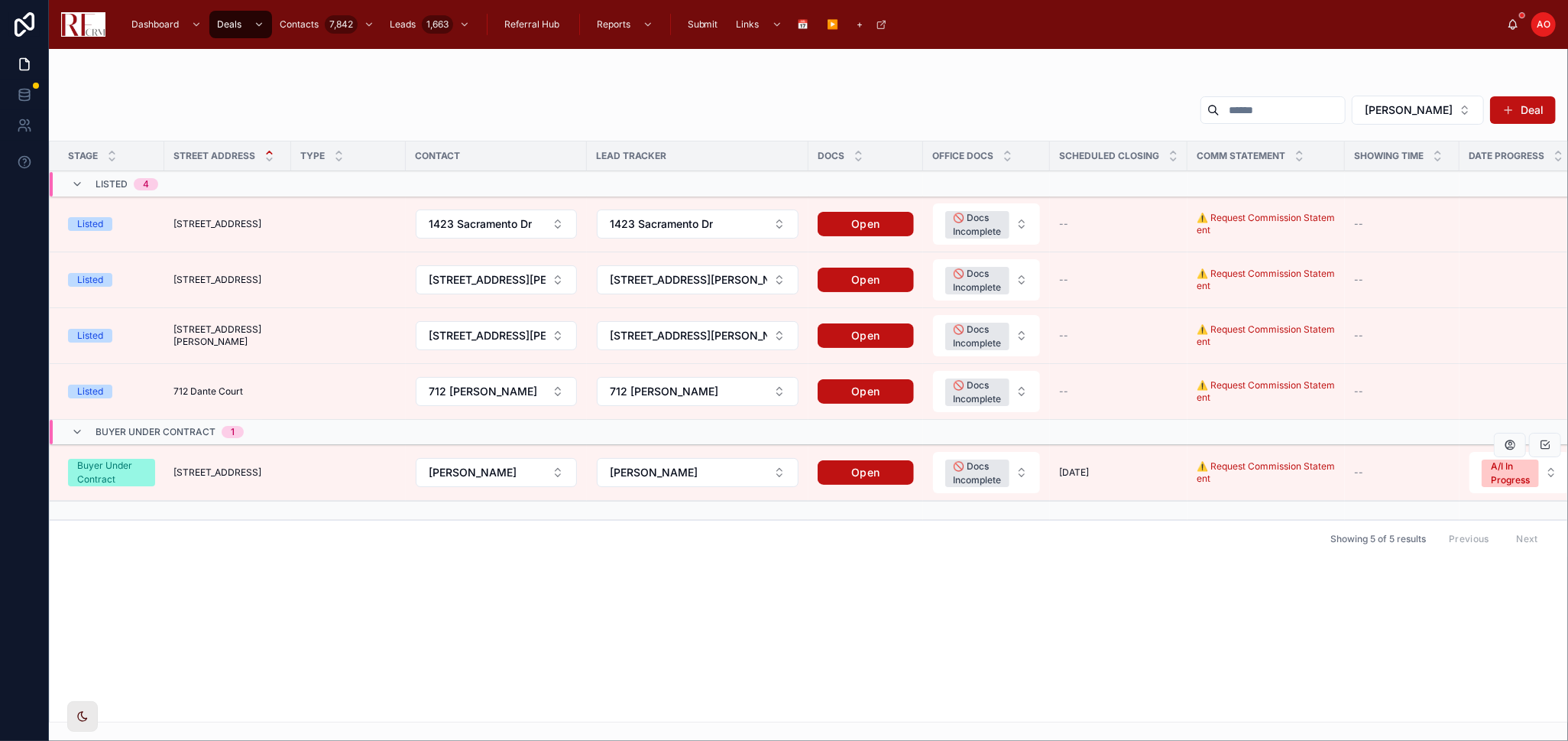
click at [186, 469] on span "[STREET_ADDRESS]" at bounding box center [217, 472] width 87 height 12
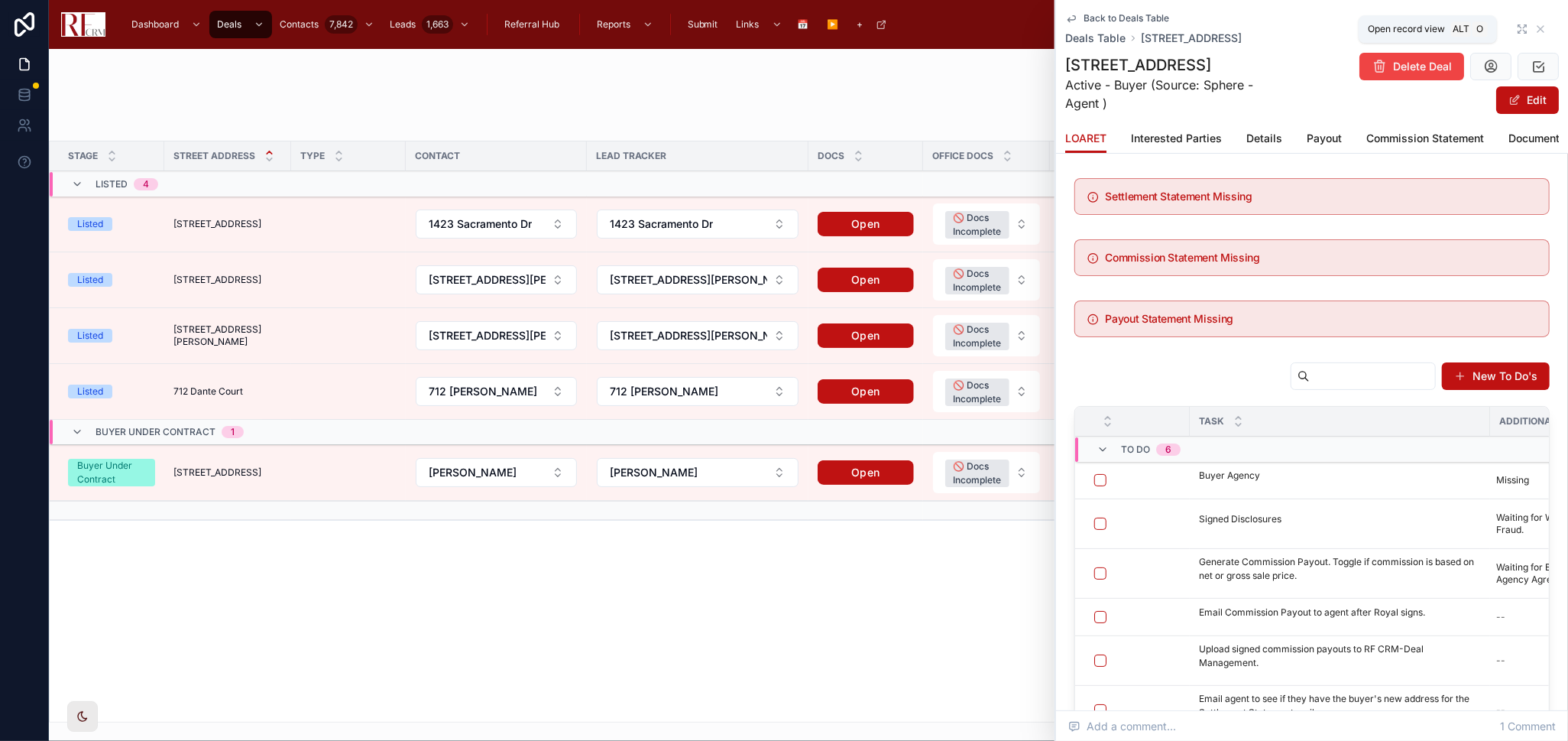
click at [1516, 25] on icon at bounding box center [1522, 29] width 12 height 12
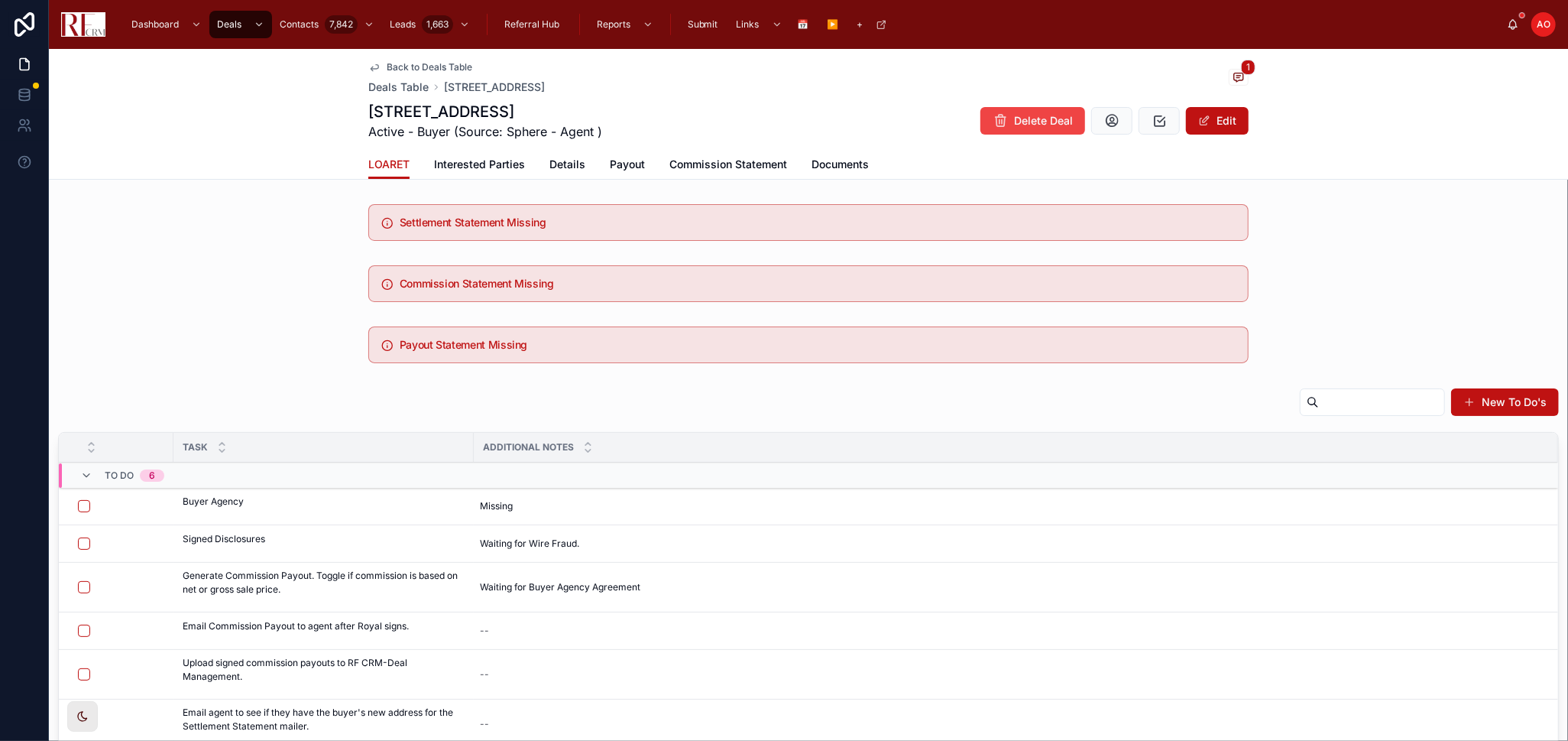
click at [560, 168] on span "Details" at bounding box center [568, 164] width 36 height 15
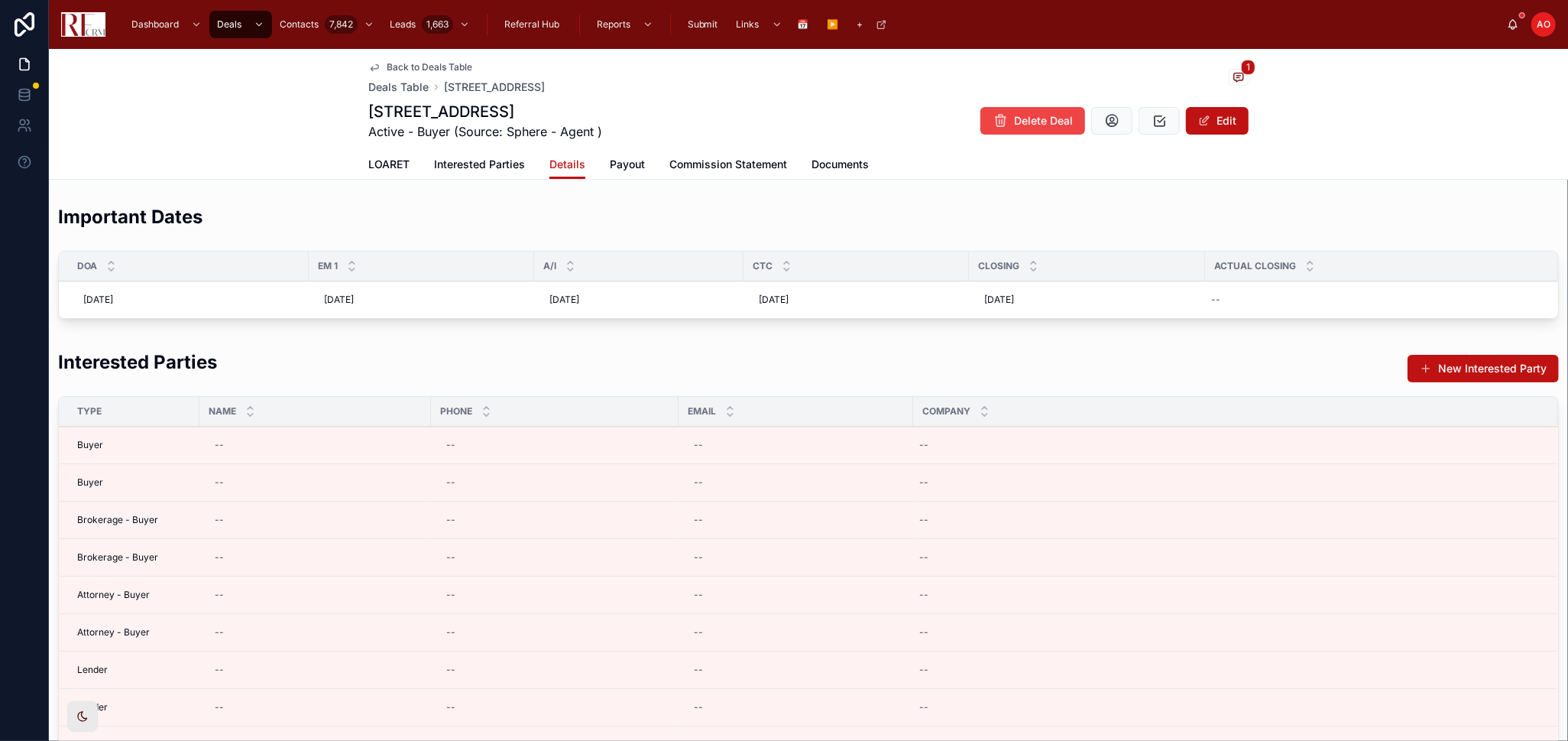
scroll to position [85, 0]
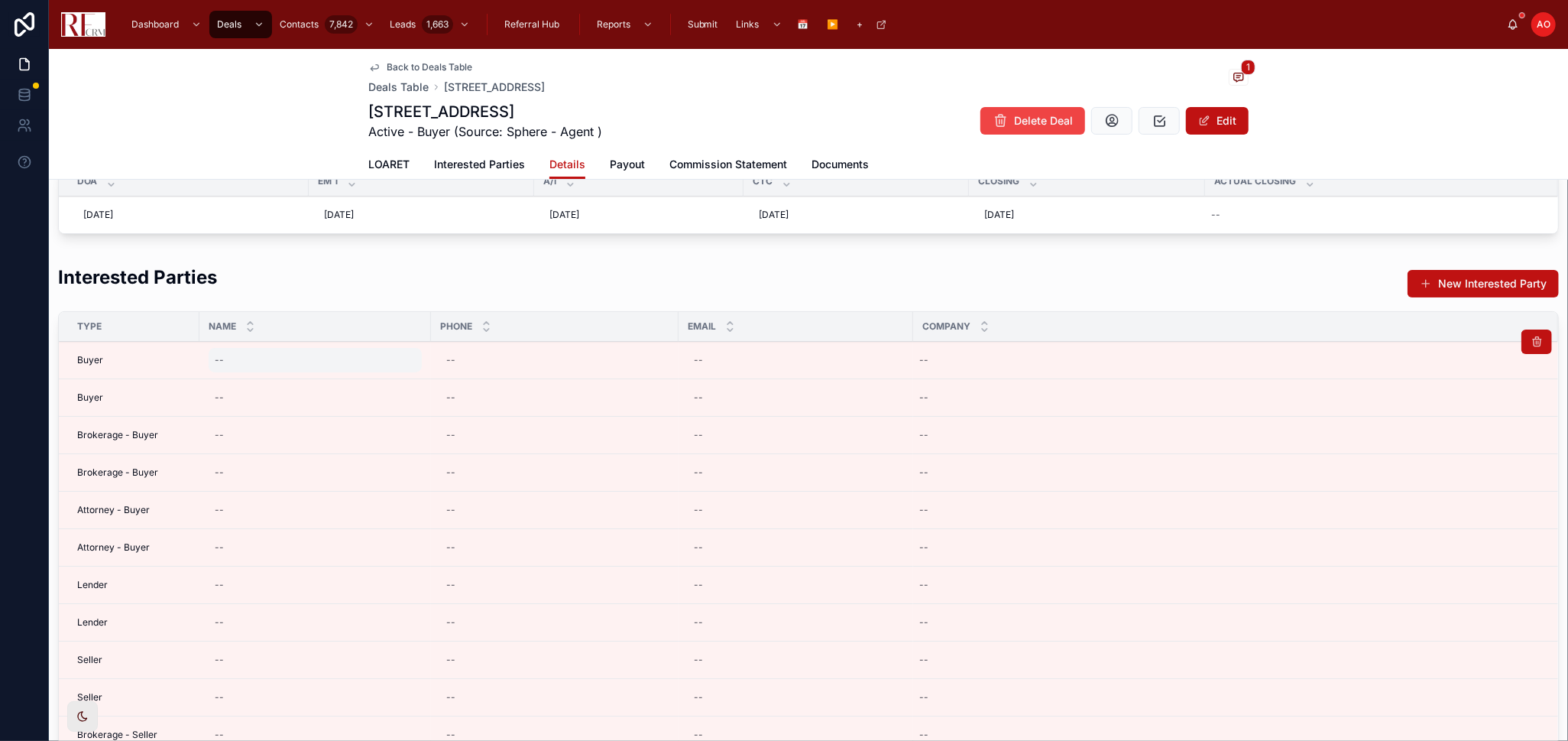
click at [264, 360] on div "--" at bounding box center [315, 360] width 213 height 24
type input "*"
type input "**********"
click at [407, 384] on button "submit" at bounding box center [402, 380] width 19 height 19
click at [1531, 381] on icon at bounding box center [1537, 379] width 12 height 12
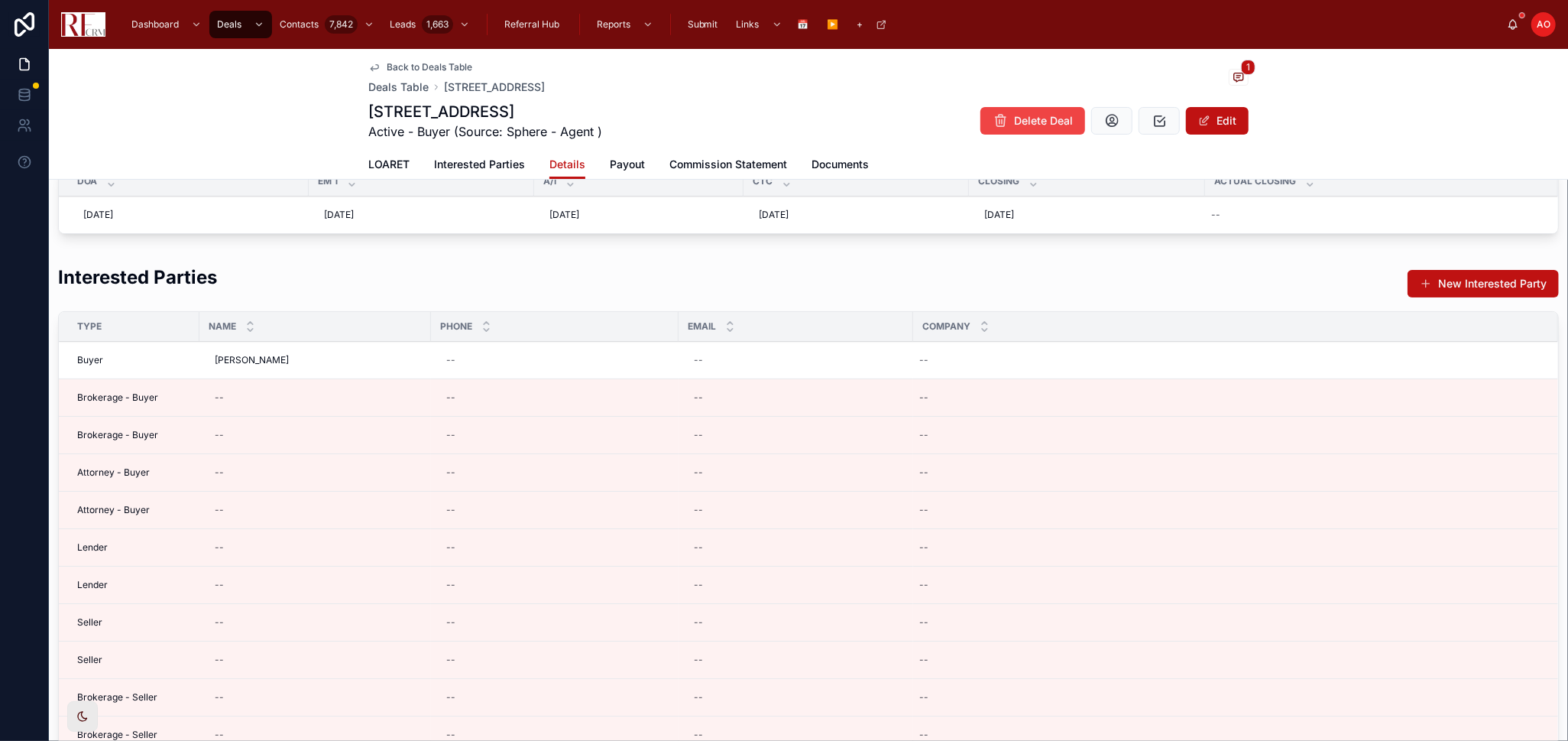
click at [1514, 370] on td "--" at bounding box center [1235, 361] width 645 height 37
click at [1531, 381] on icon at bounding box center [1537, 379] width 12 height 12
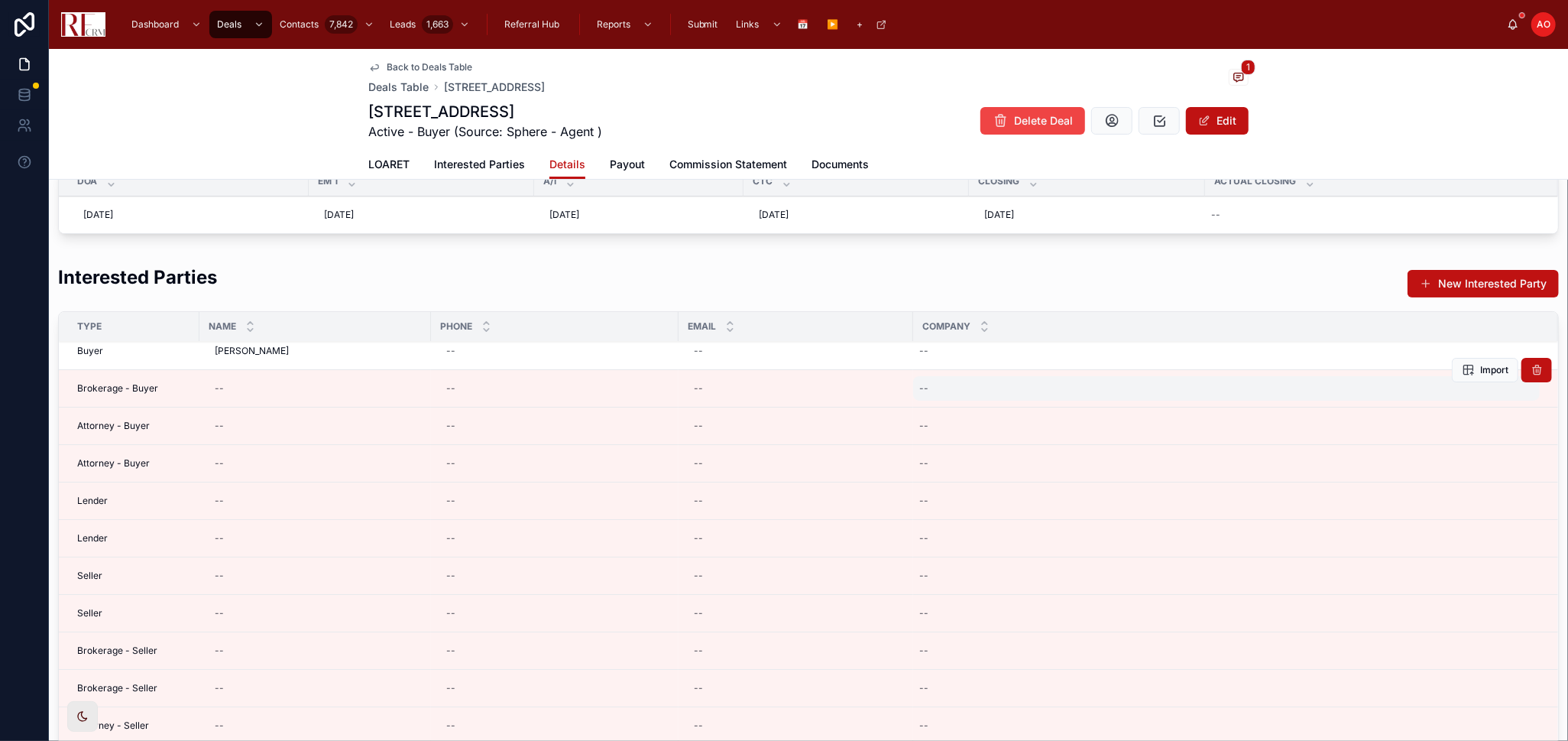
scroll to position [0, 0]
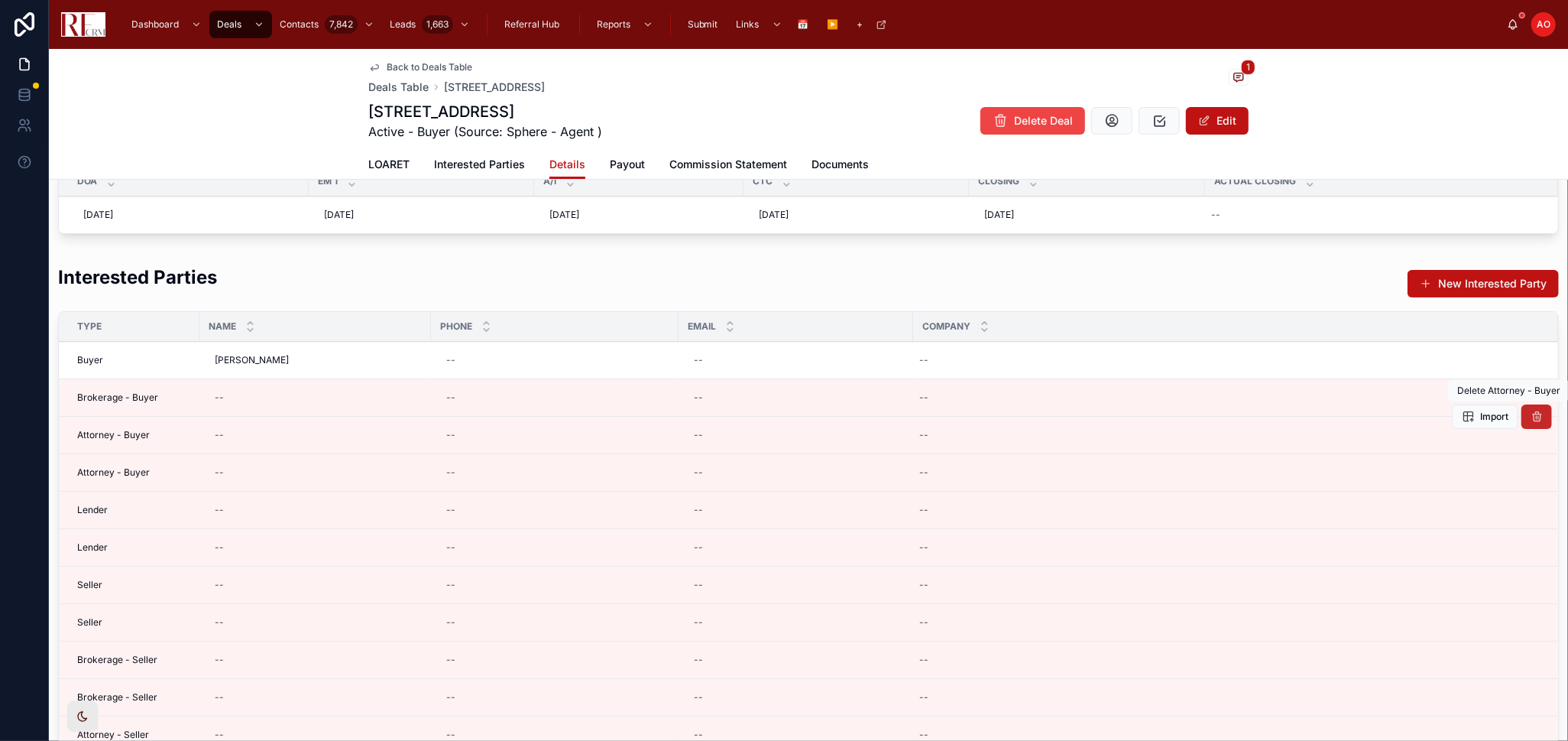
click at [1531, 420] on icon at bounding box center [1537, 417] width 12 height 12
click at [252, 393] on div "--" at bounding box center [315, 397] width 213 height 24
click at [252, 391] on div "--" at bounding box center [315, 397] width 213 height 24
type input "*********"
click at [253, 396] on div "--" at bounding box center [315, 397] width 213 height 24
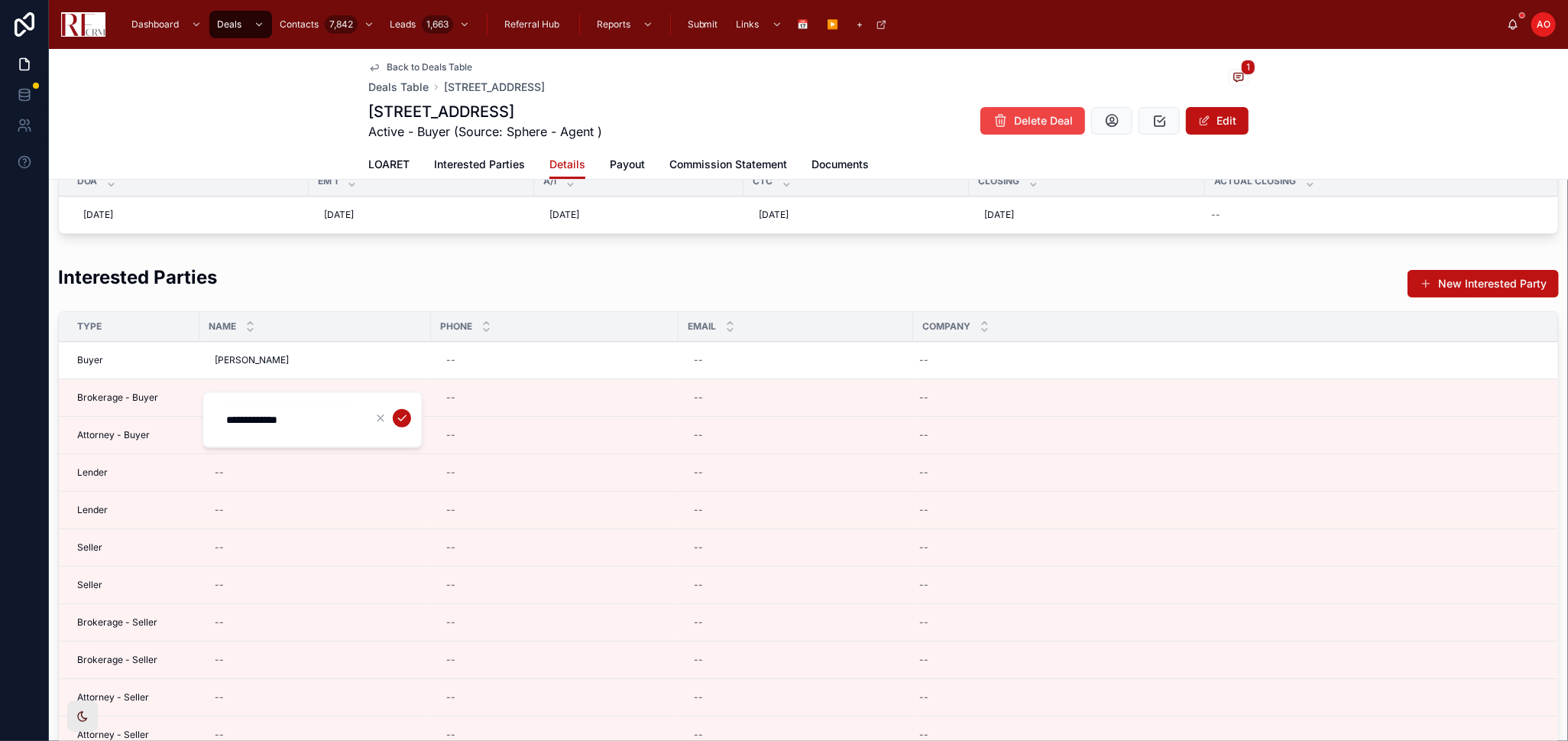
type input "**********"
click at [402, 415] on icon "submit" at bounding box center [402, 419] width 12 height 12
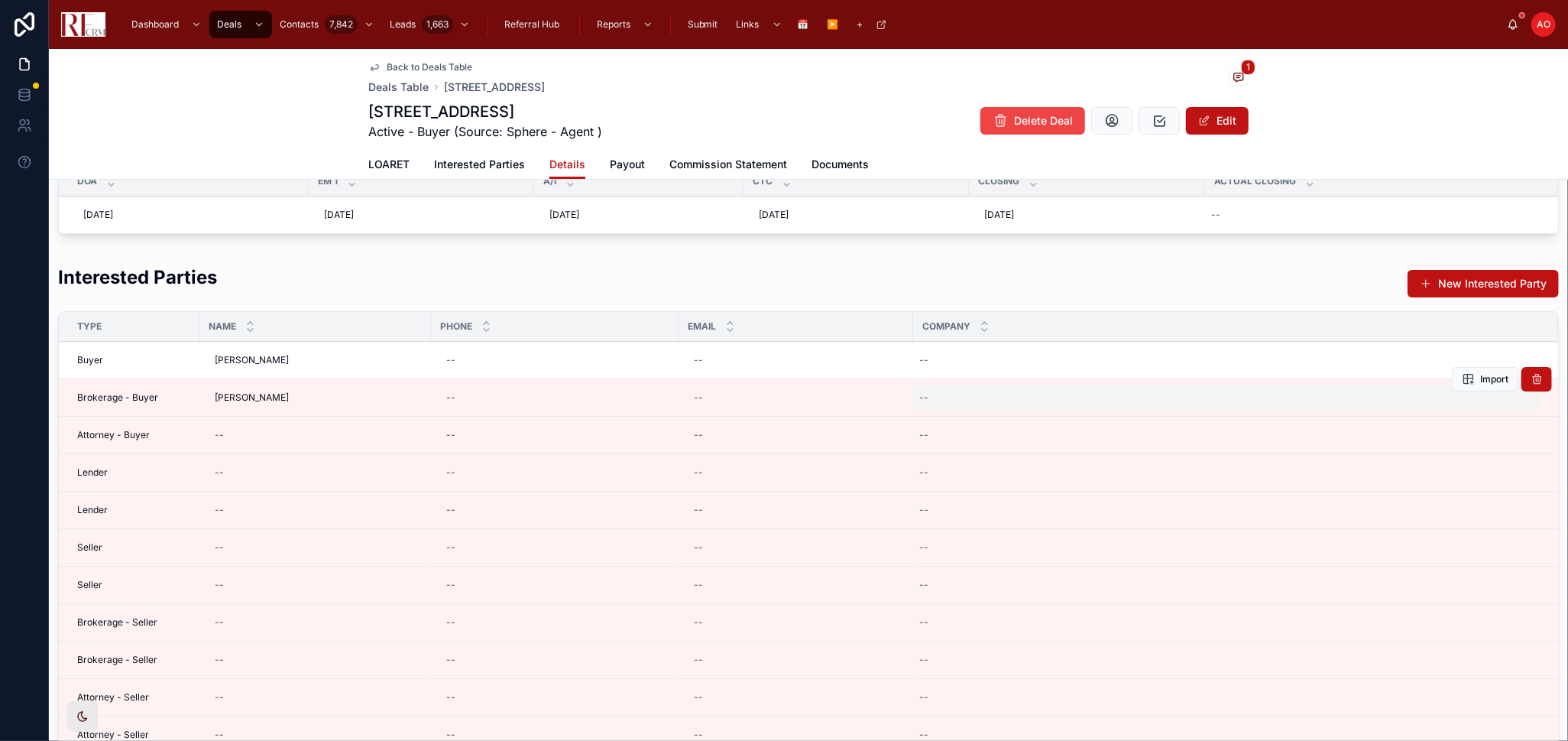
click at [986, 402] on div "--" at bounding box center [1226, 397] width 626 height 24
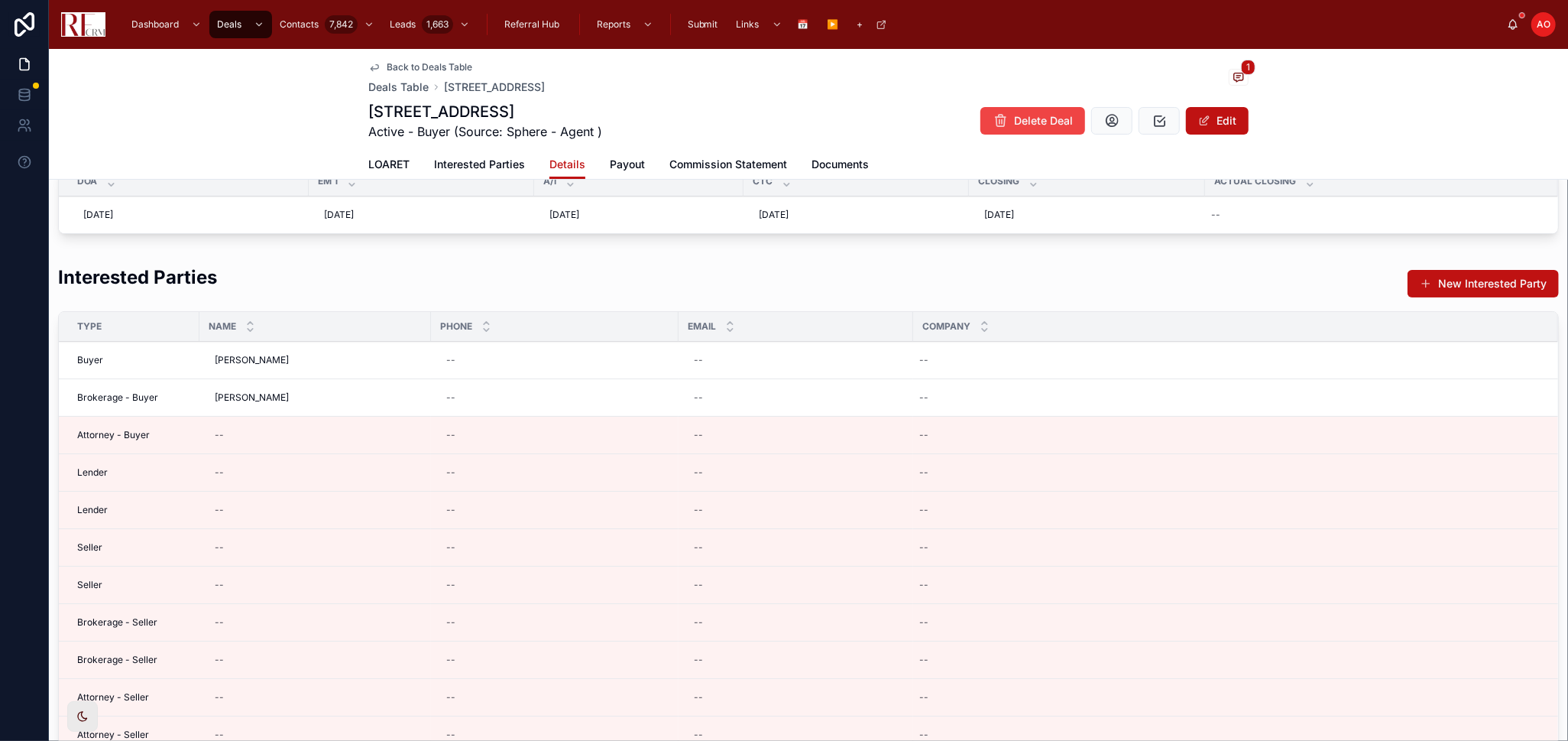
click at [995, 400] on div "--" at bounding box center [1226, 397] width 626 height 24
type input "**********"
click at [1104, 412] on icon "submit" at bounding box center [1107, 419] width 12 height 12
click at [1531, 455] on icon at bounding box center [1537, 454] width 12 height 12
click at [1522, 495] on button at bounding box center [1537, 491] width 30 height 24
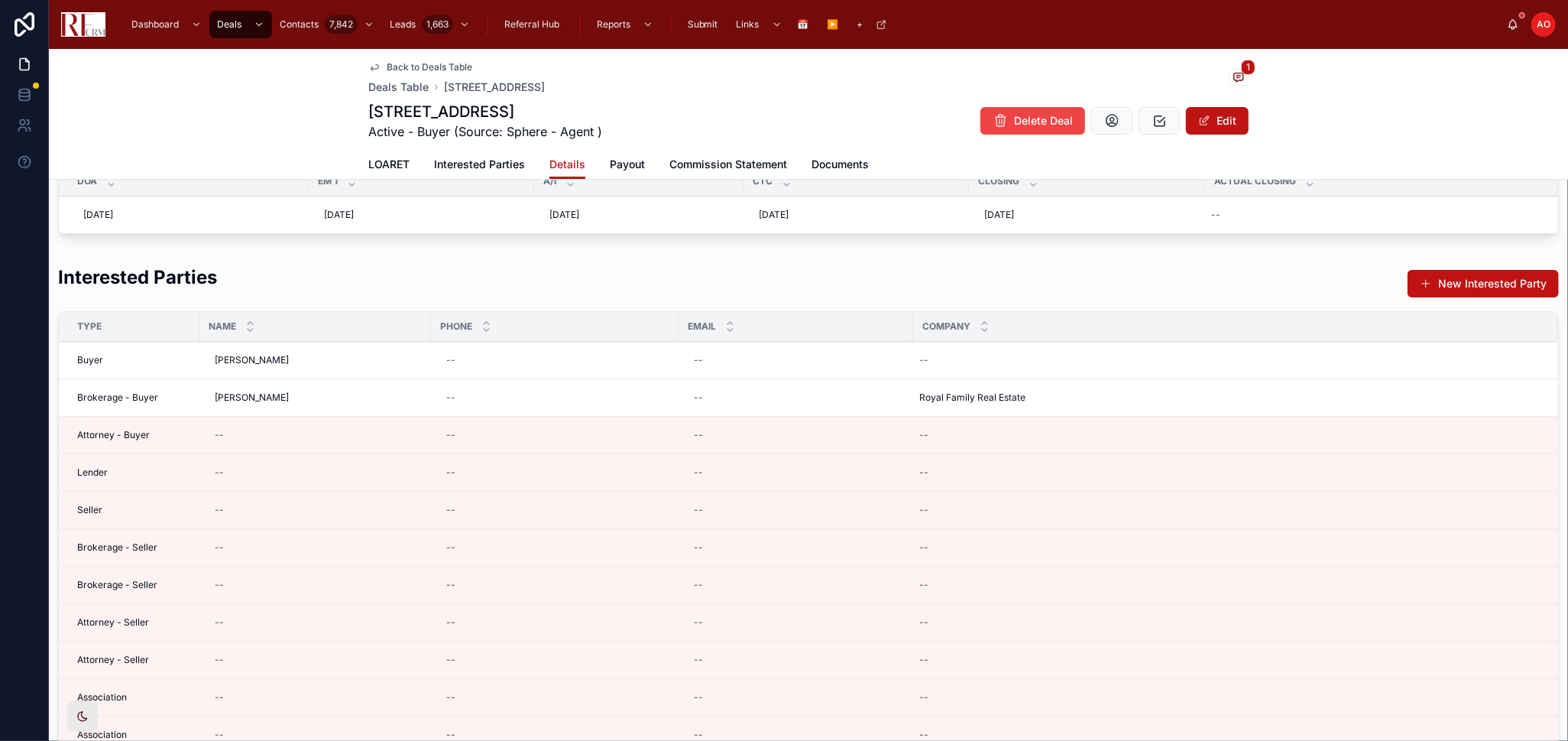
click at [275, 509] on div "--" at bounding box center [315, 510] width 213 height 24
type input "**********"
click at [402, 528] on icon "submit" at bounding box center [402, 530] width 12 height 12
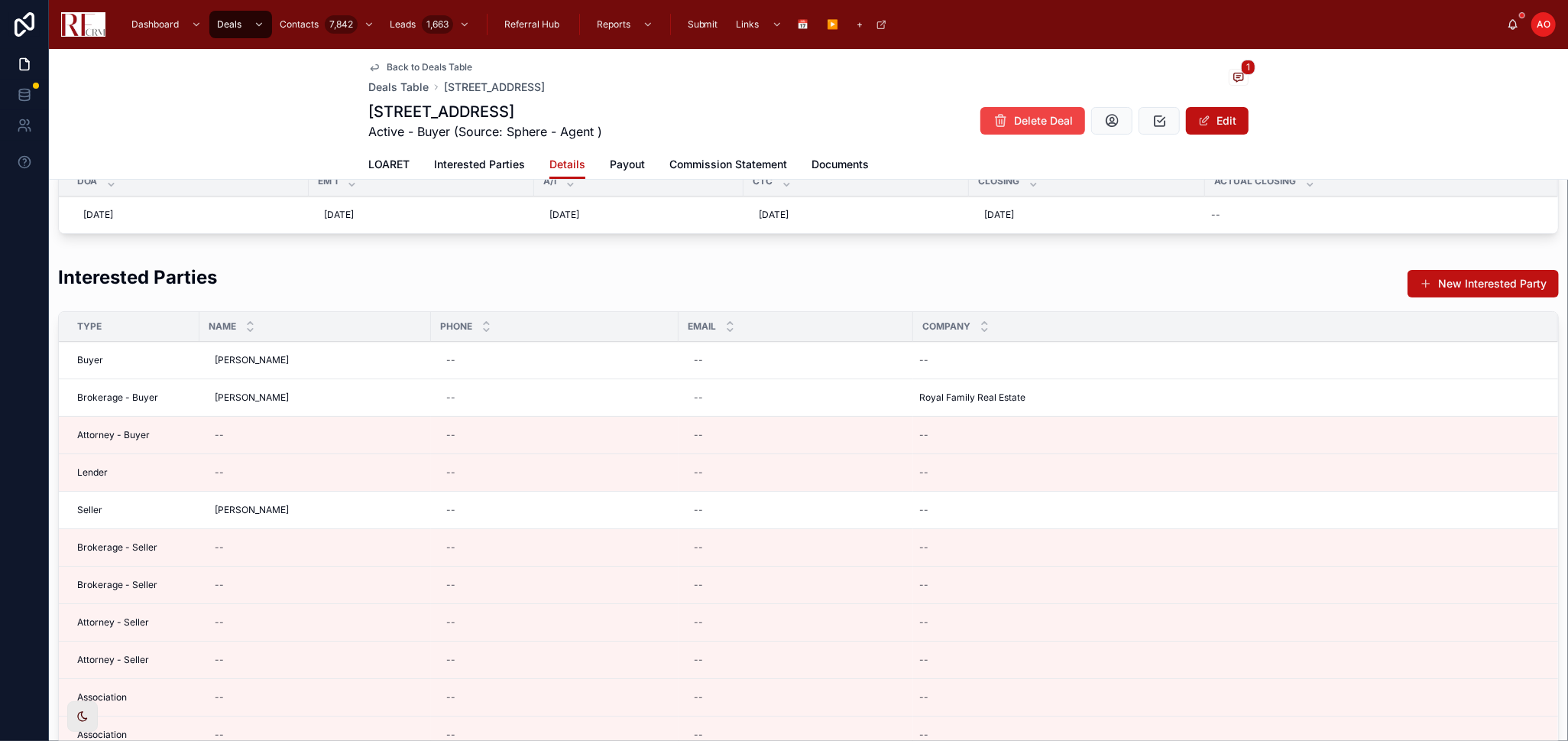
click at [0, 0] on button at bounding box center [0, 0] width 0 height 0
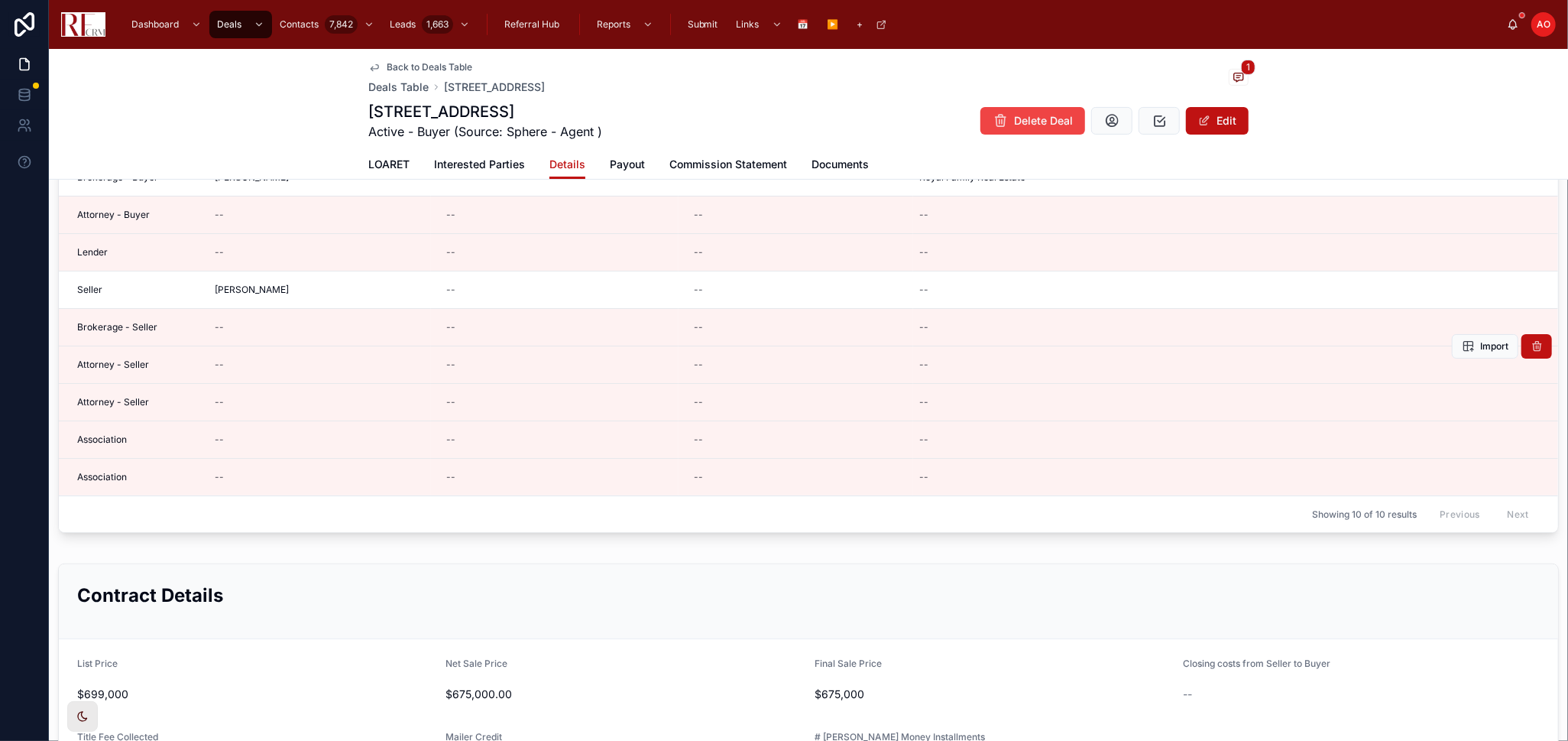
scroll to position [96, 0]
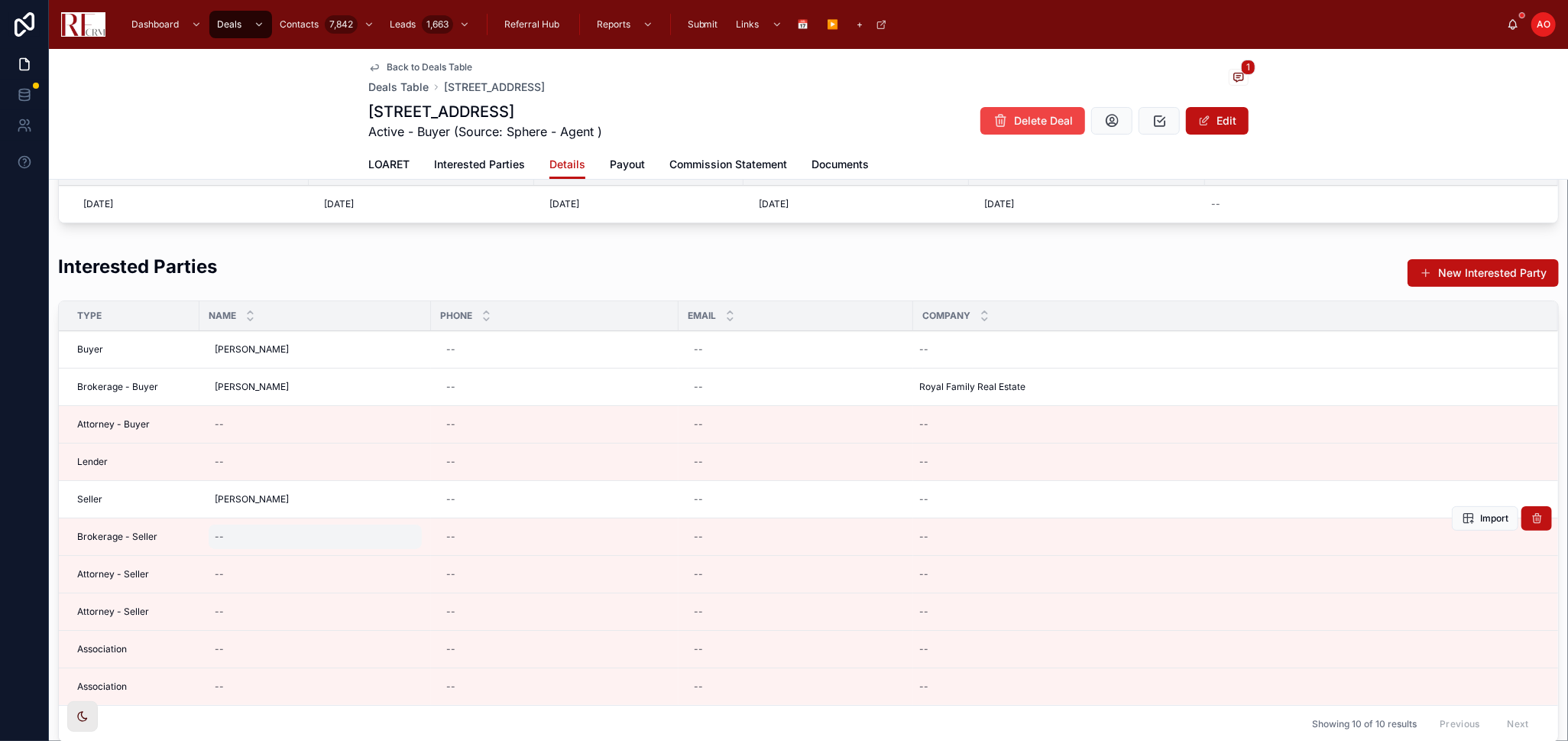
click at [292, 533] on div "--" at bounding box center [315, 537] width 213 height 24
click at [337, 542] on div "--" at bounding box center [315, 537] width 213 height 24
click at [259, 537] on div "--" at bounding box center [315, 537] width 213 height 24
click at [0, 0] on icon at bounding box center [0, 0] width 0 height 0
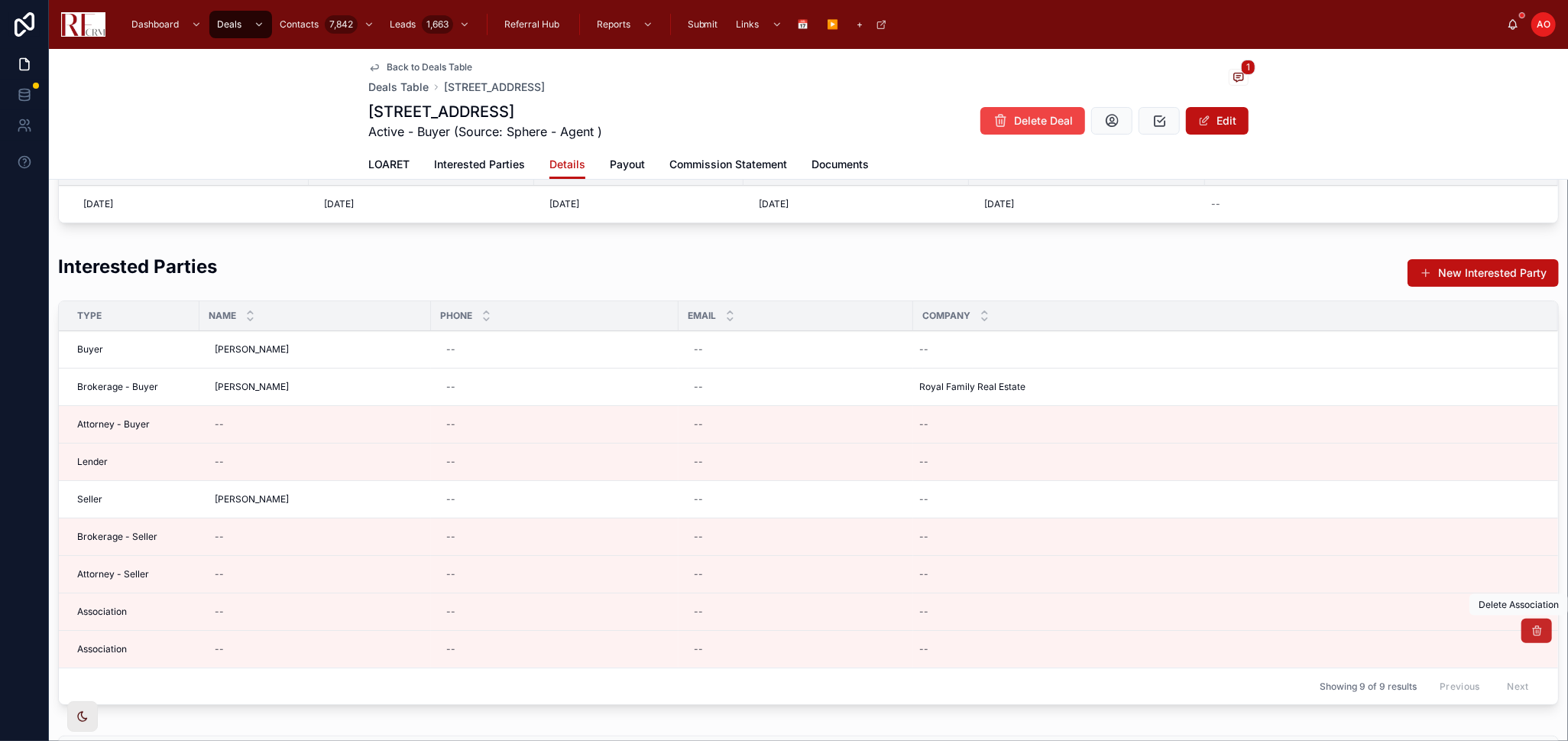
click at [1531, 630] on icon at bounding box center [1537, 631] width 12 height 12
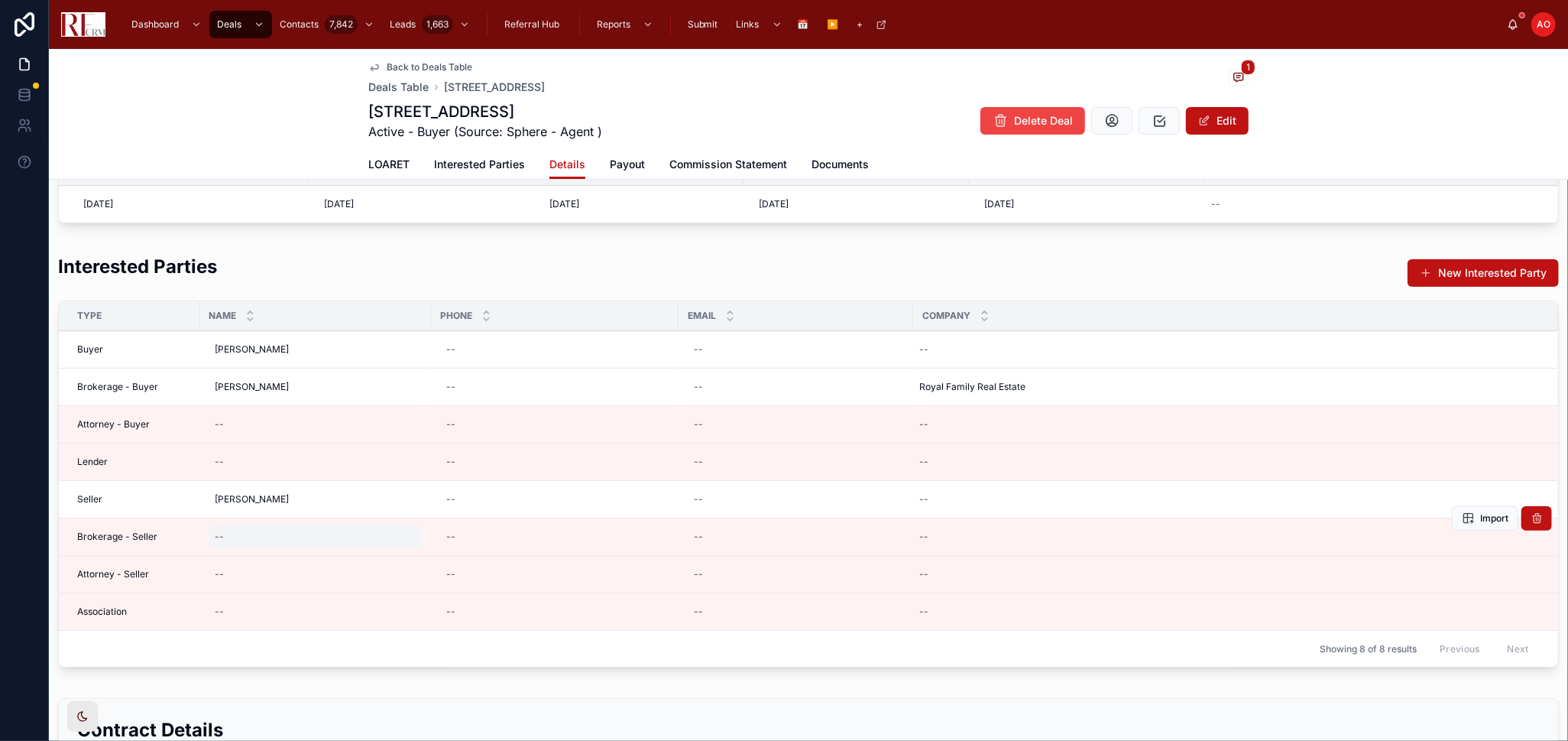
click at [290, 534] on div "--" at bounding box center [315, 537] width 213 height 24
type input "**********"
click at [369, 543] on div "--" at bounding box center [315, 537] width 213 height 24
click at [402, 555] on icon "submit" at bounding box center [402, 557] width 12 height 12
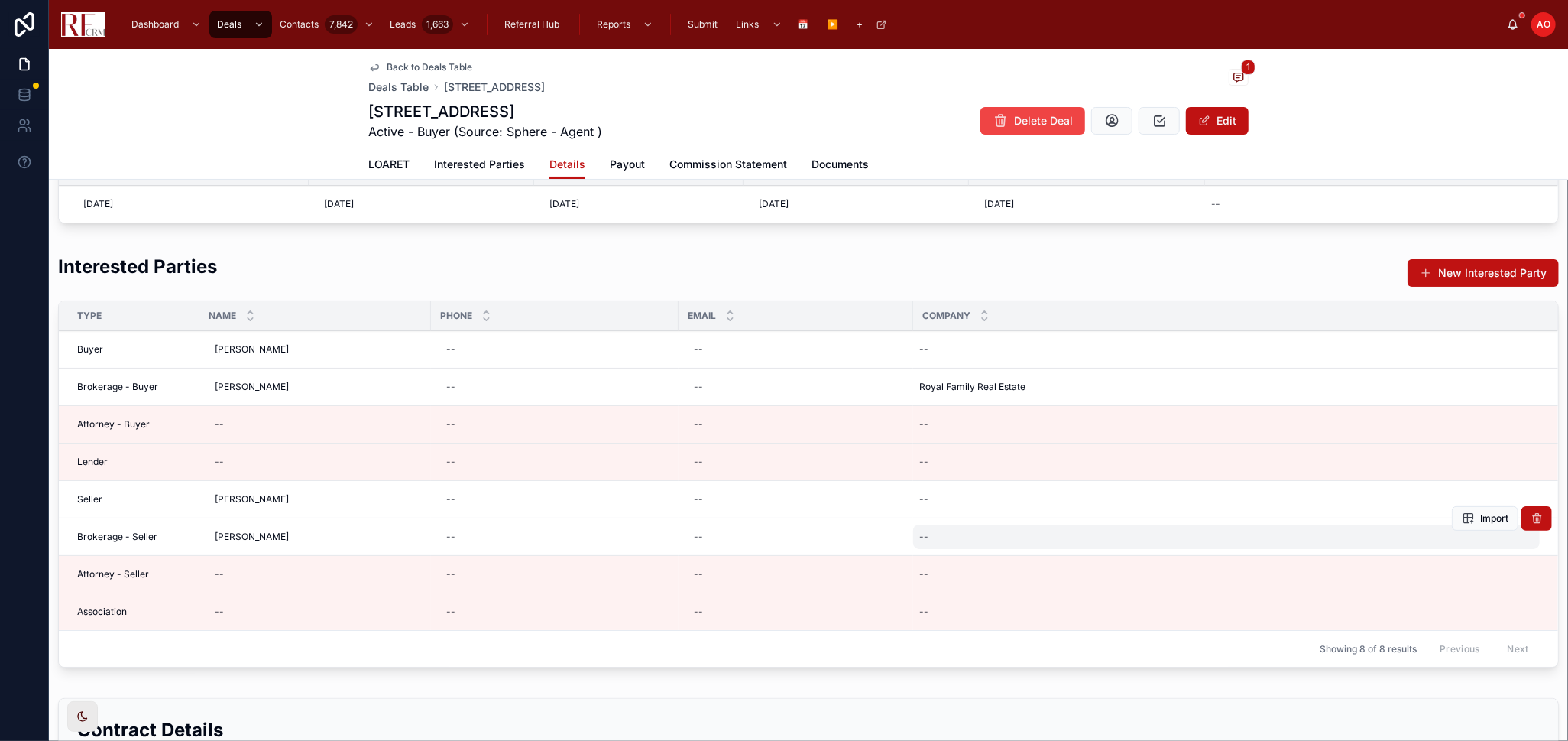
click at [938, 535] on div "--" at bounding box center [1226, 537] width 626 height 24
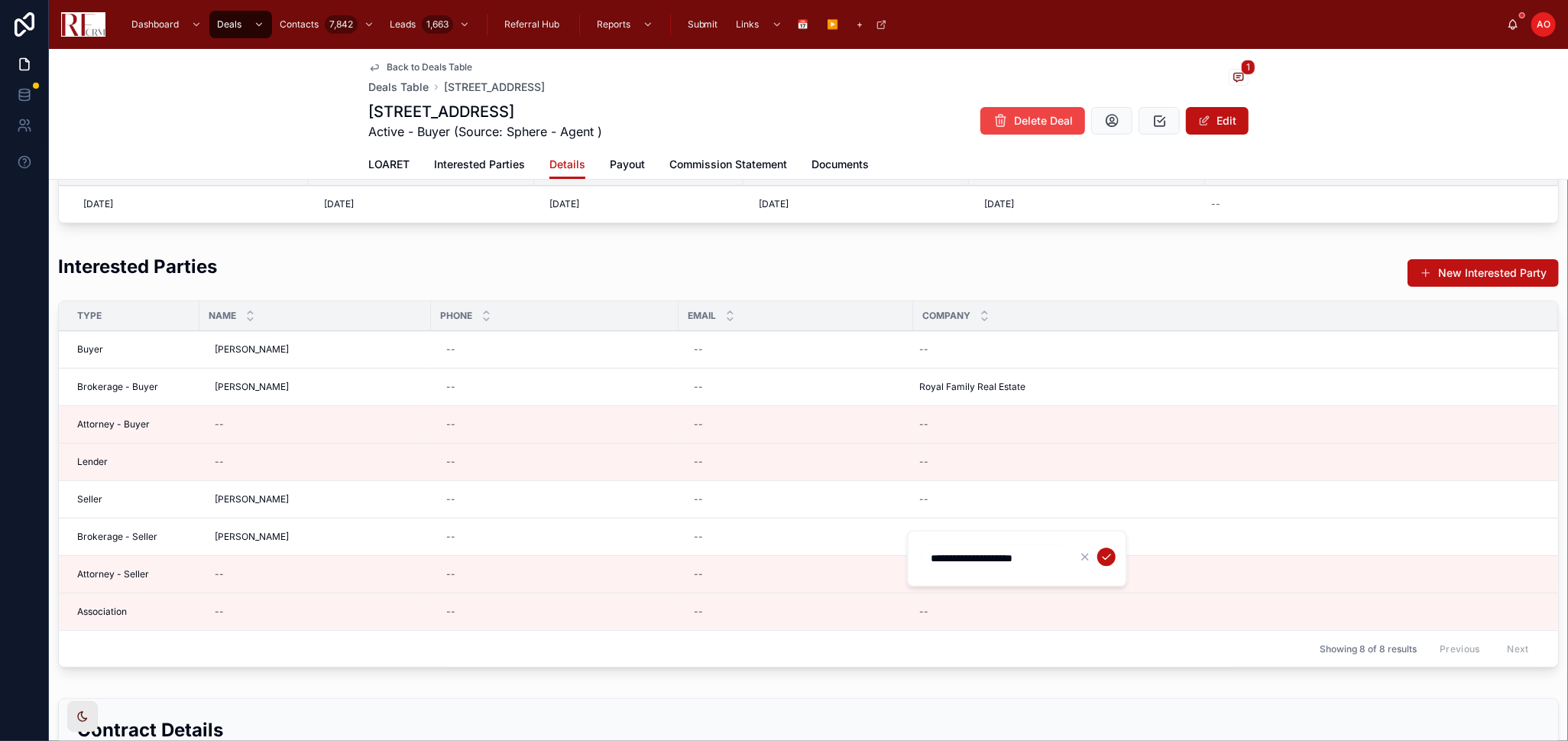
type input "**********"
click at [1100, 552] on icon "submit" at bounding box center [1107, 557] width 12 height 12
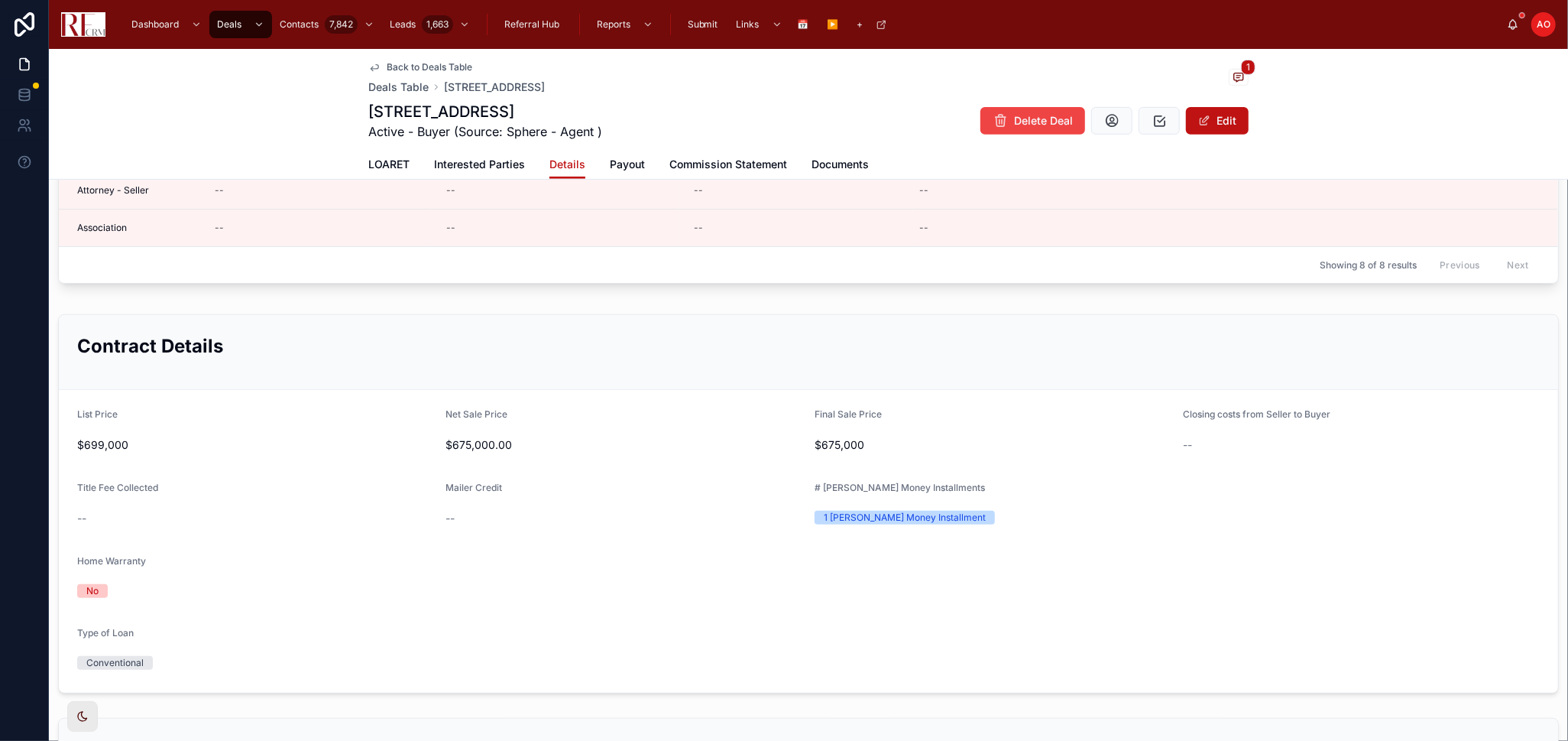
scroll to position [520, 0]
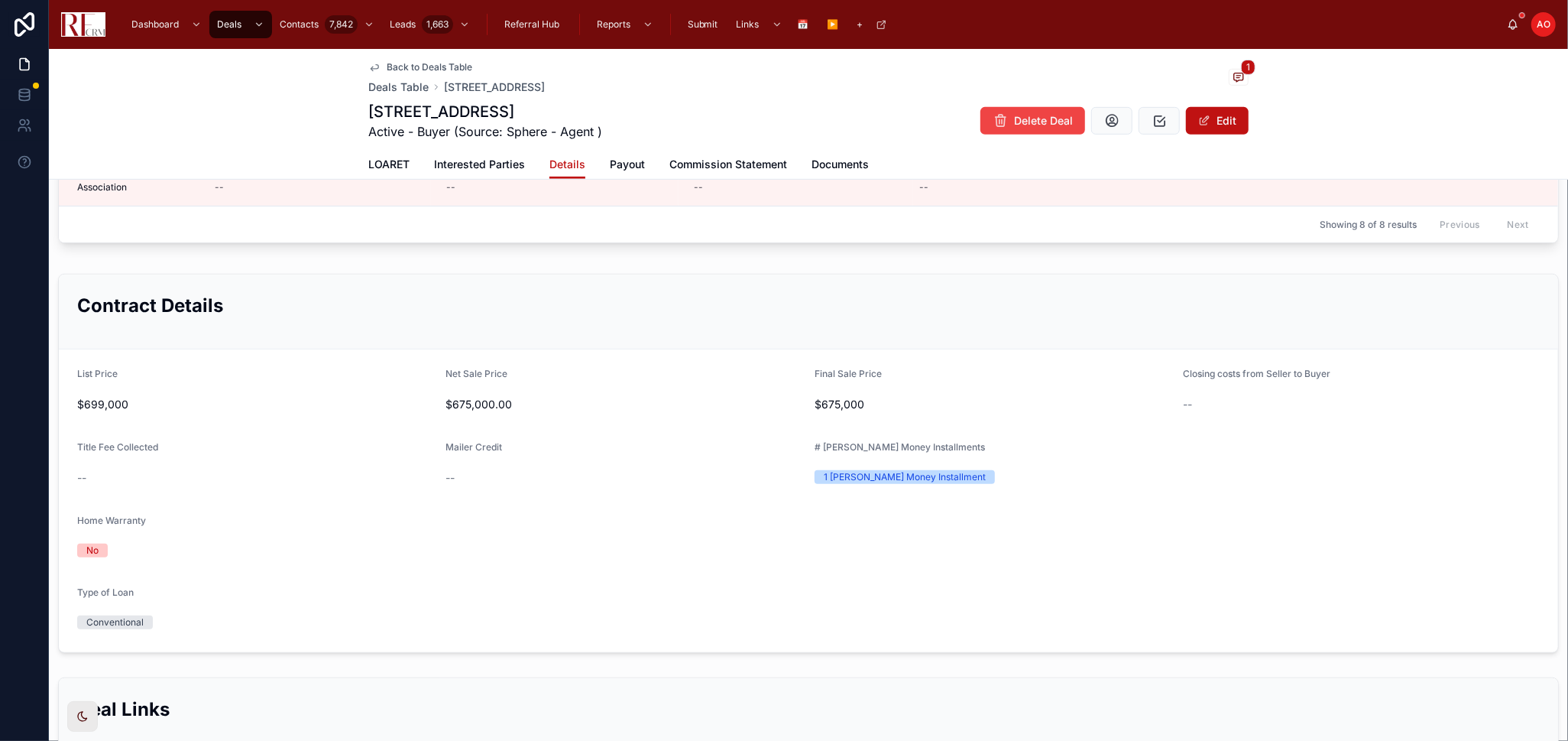
click at [625, 157] on span "Payout" at bounding box center [626, 164] width 35 height 15
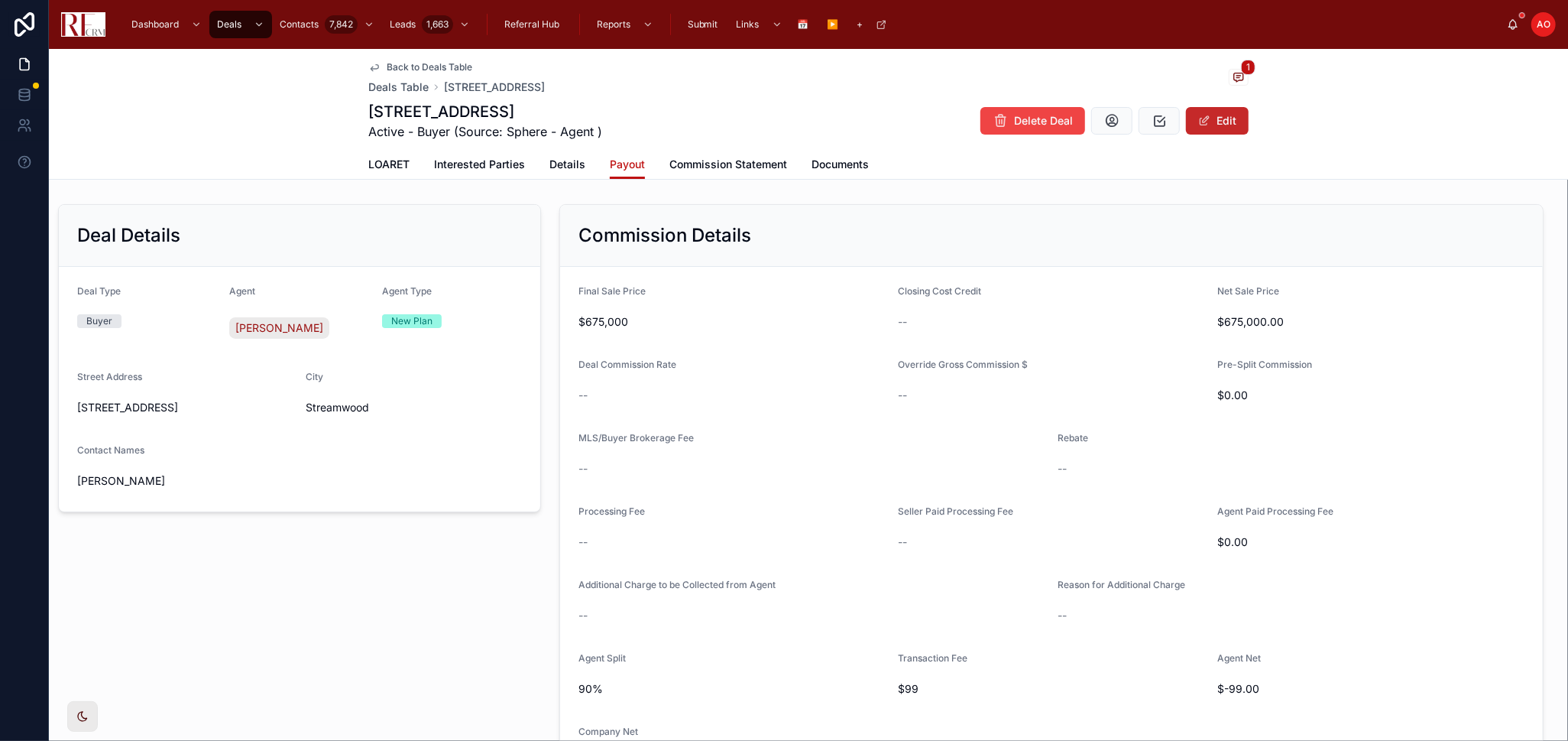
click at [1211, 125] on button "Edit" at bounding box center [1217, 121] width 62 height 28
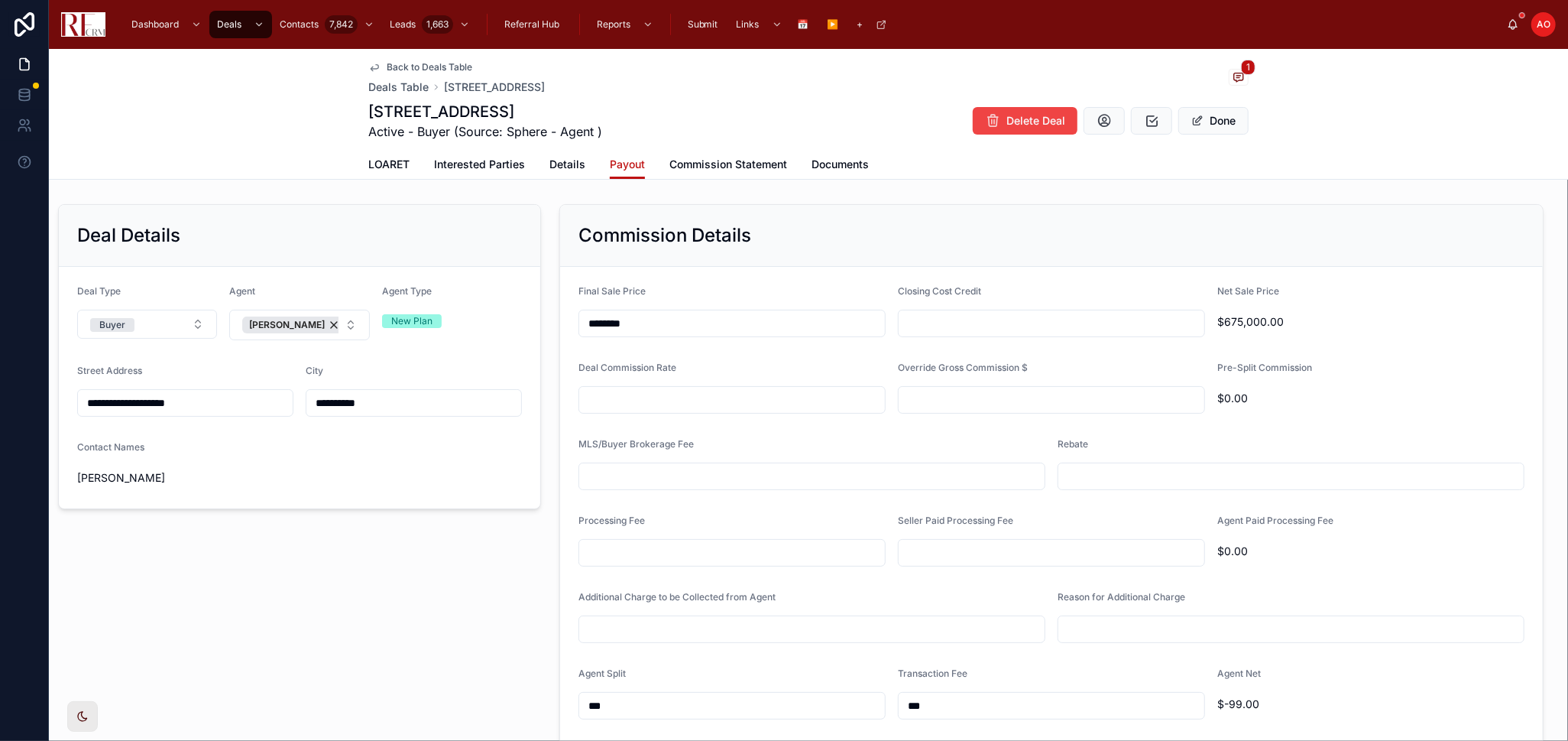
click at [697, 408] on input "text" at bounding box center [732, 400] width 306 height 21
type input "*****"
click at [787, 481] on input "text" at bounding box center [812, 477] width 466 height 21
type input "*******"
click at [1113, 469] on input "text" at bounding box center [1291, 477] width 466 height 21
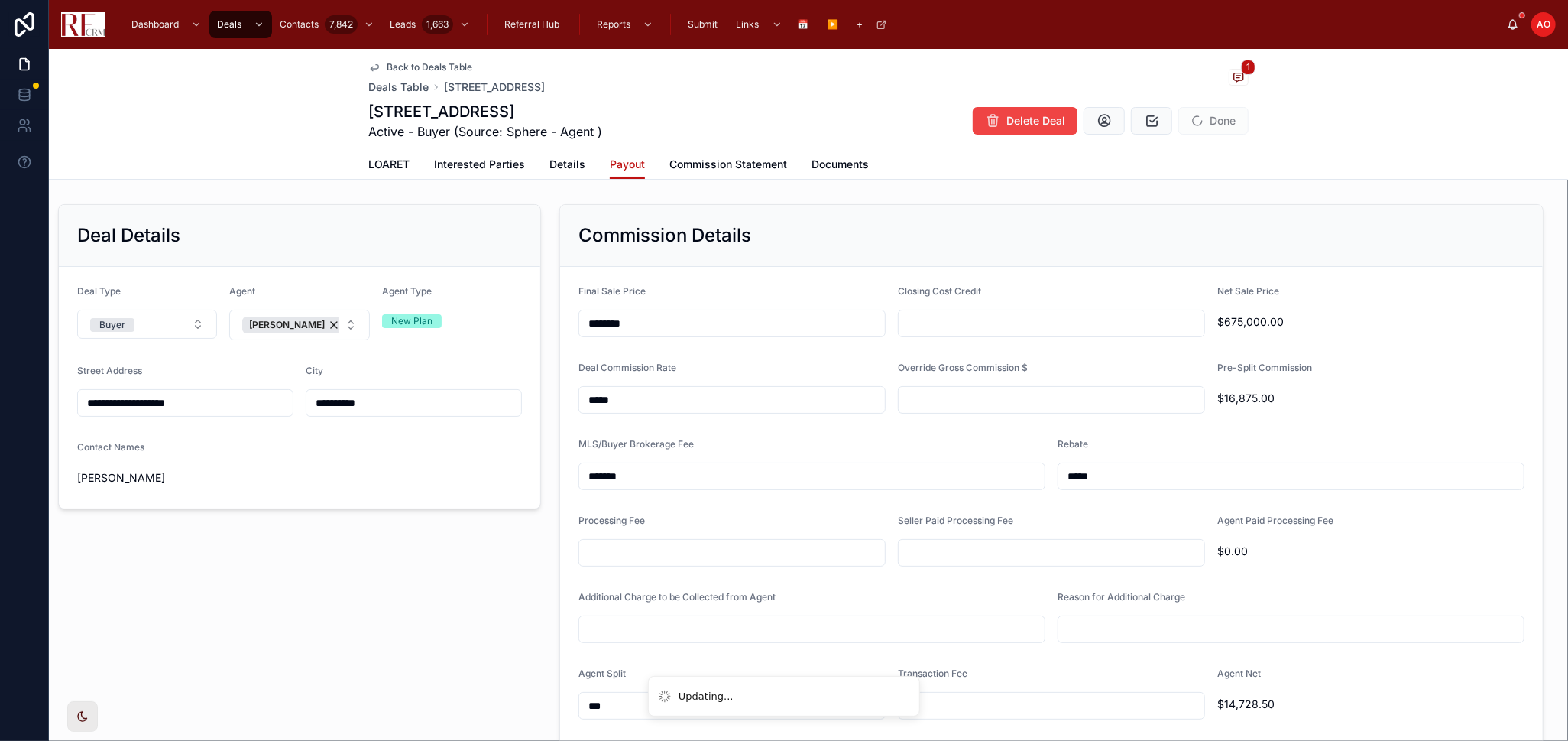
type input "*****"
click at [659, 552] on input "text" at bounding box center [732, 553] width 306 height 21
type input "*****"
click at [959, 551] on input "text" at bounding box center [1051, 553] width 306 height 21
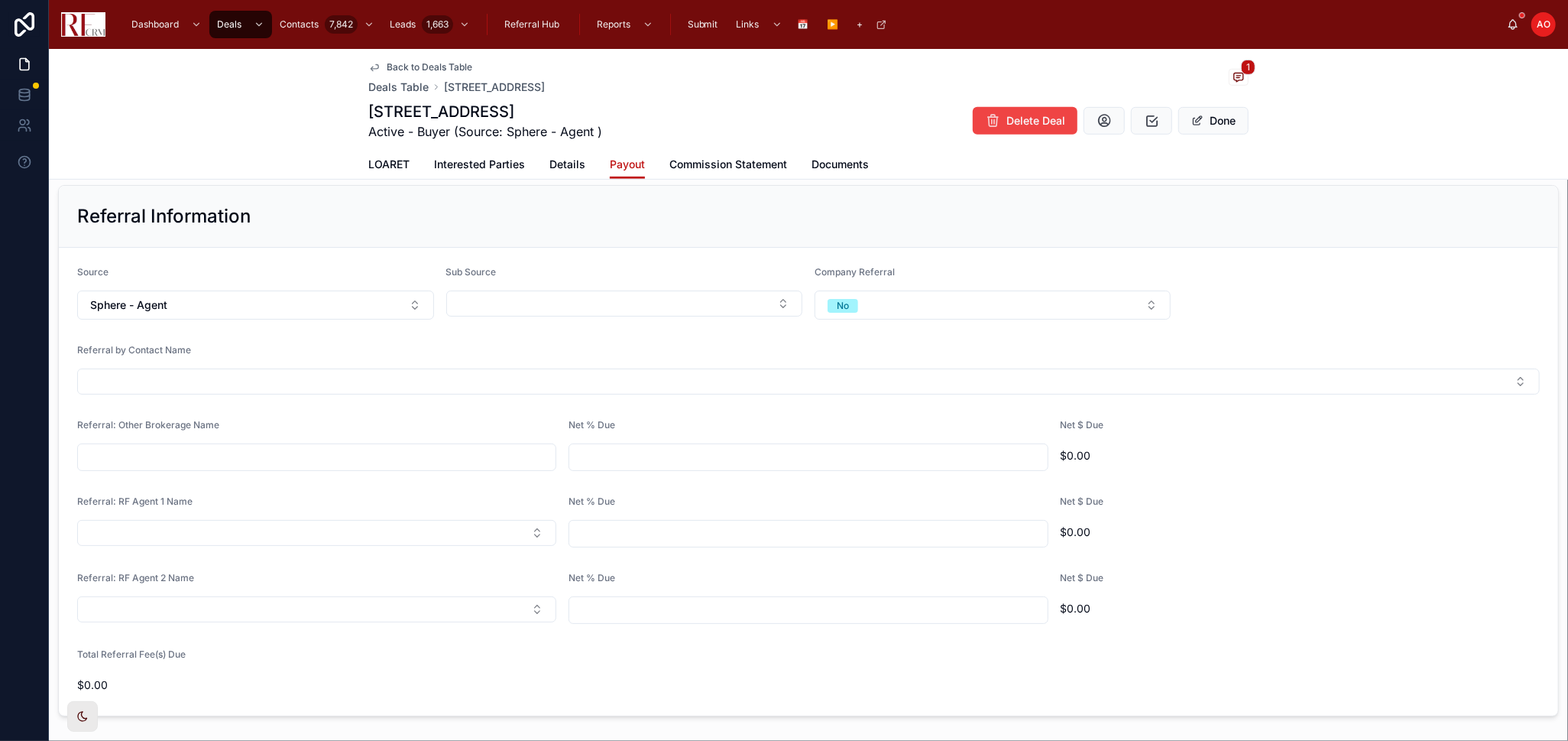
scroll to position [509, 0]
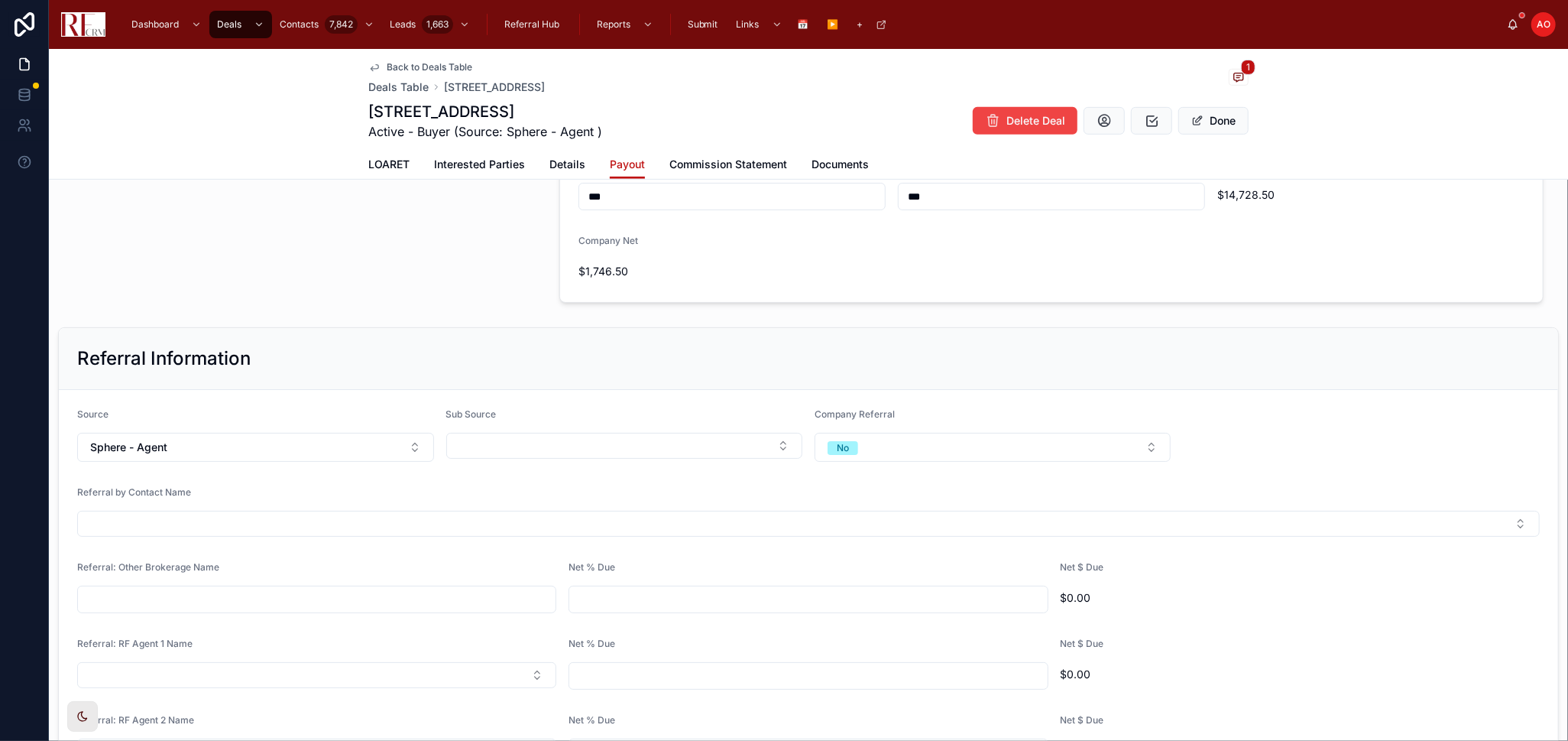
type input "*****"
click at [743, 161] on span "Commission Statement" at bounding box center [728, 164] width 118 height 15
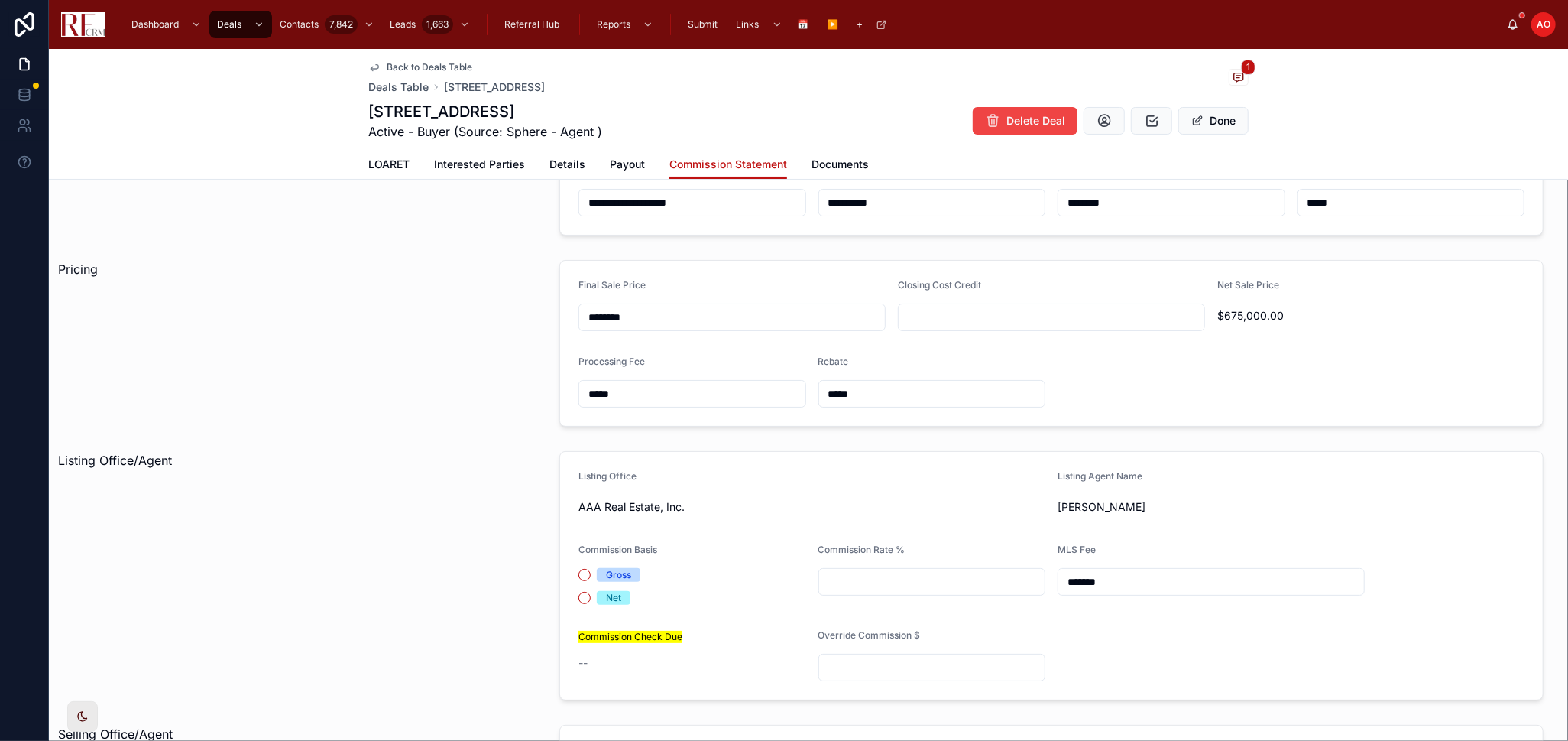
scroll to position [170, 0]
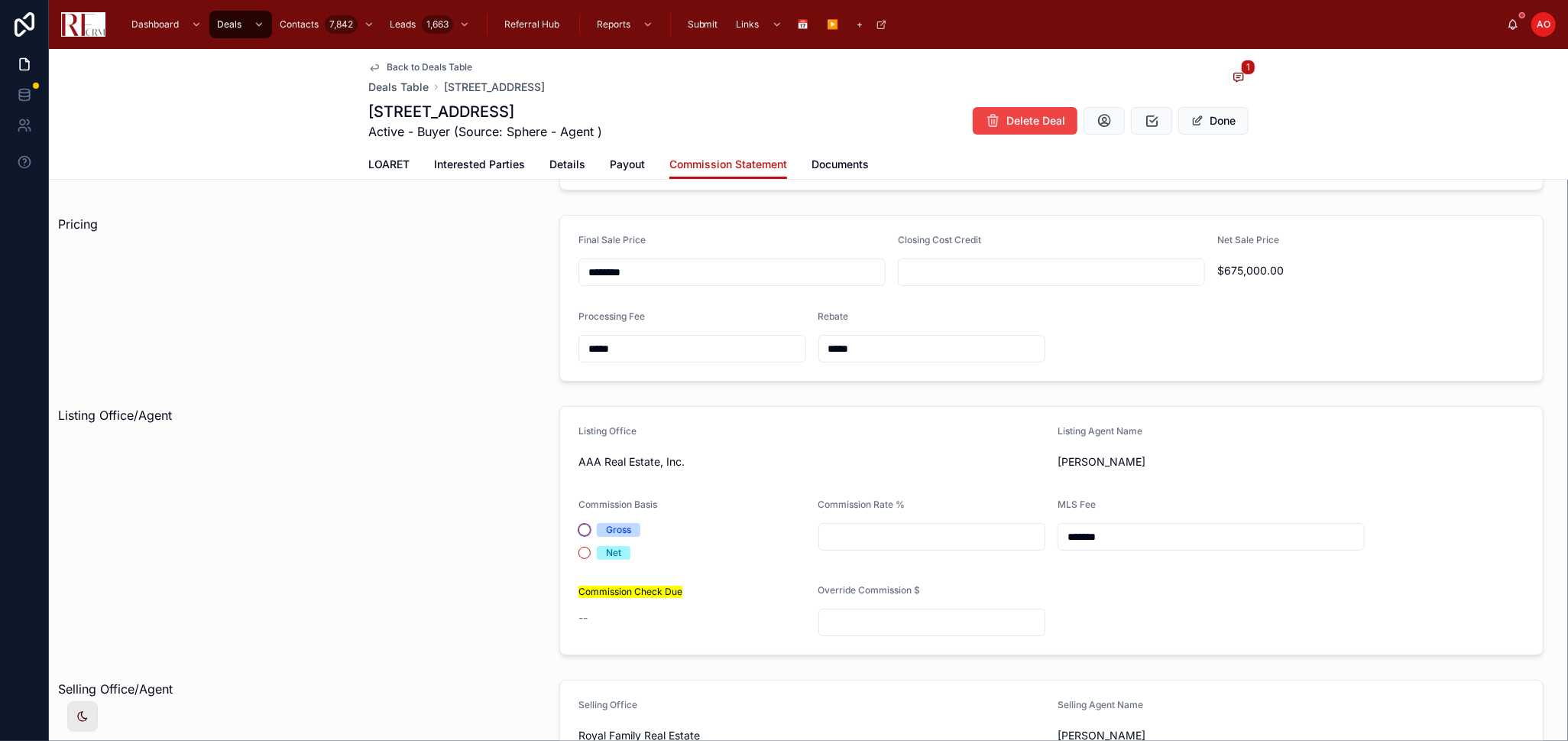
click at [583, 529] on button "Gross" at bounding box center [585, 530] width 12 height 12
click at [580, 531] on circle "button" at bounding box center [585, 529] width 9 height 9
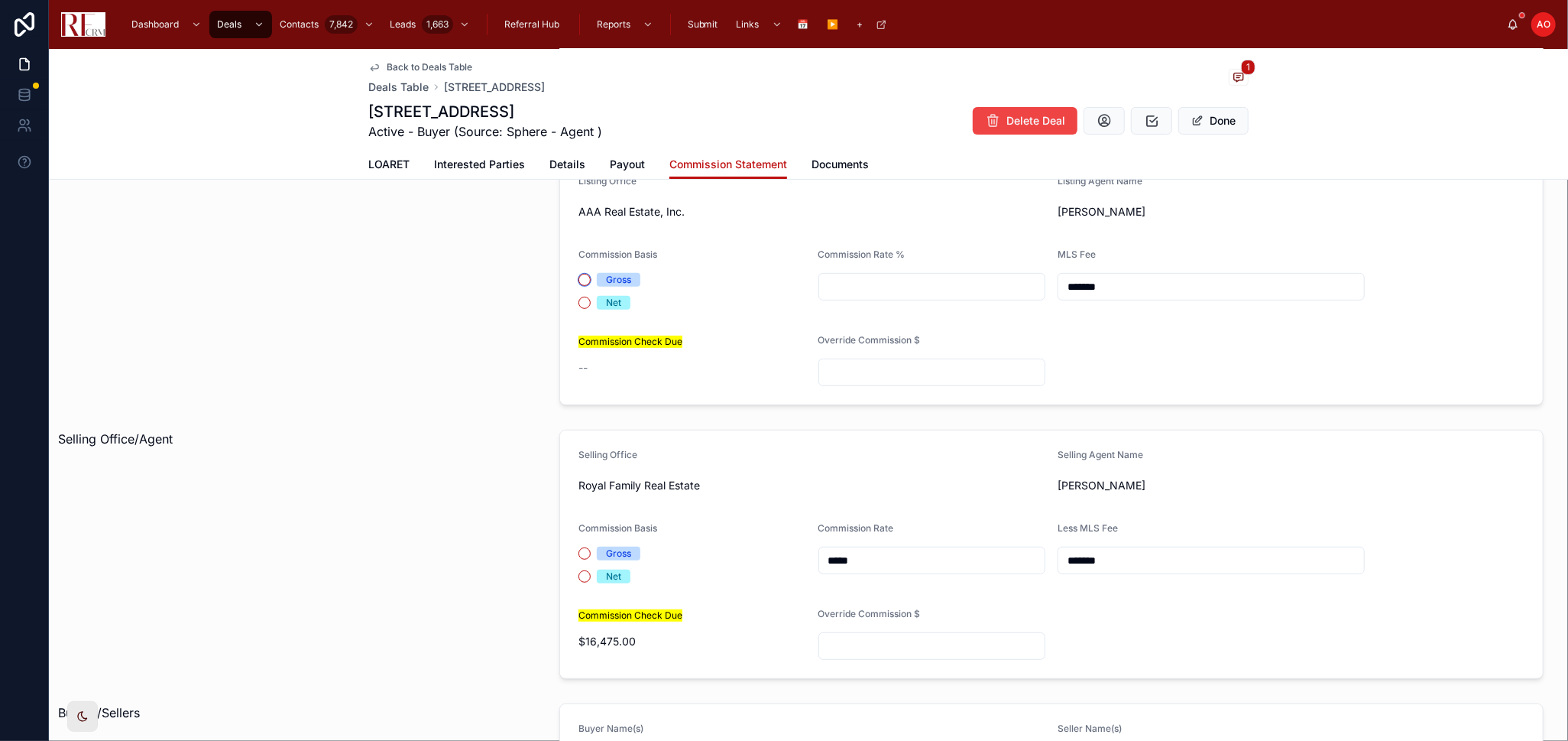
scroll to position [424, 0]
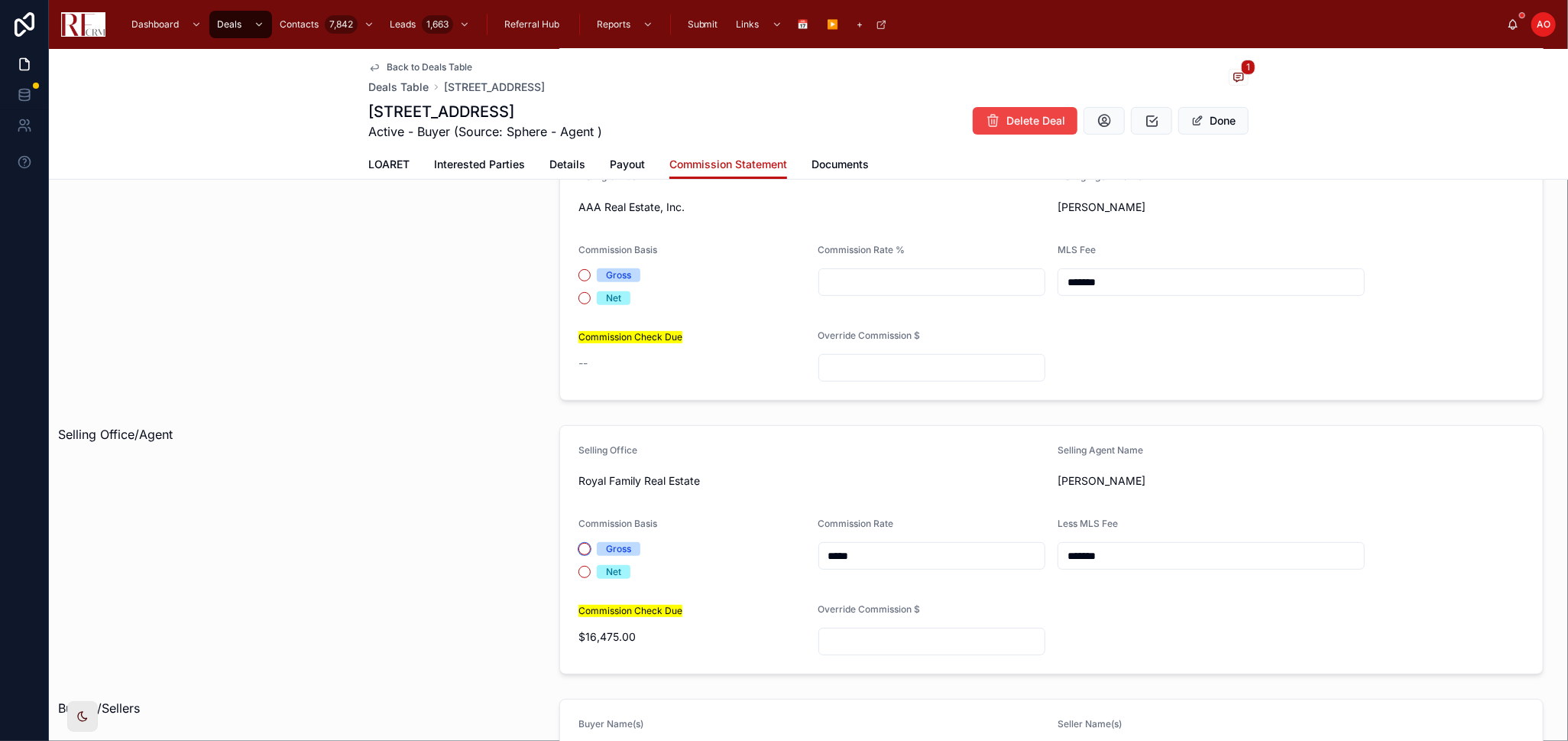
click at [578, 550] on button "Gross" at bounding box center [585, 549] width 12 height 12
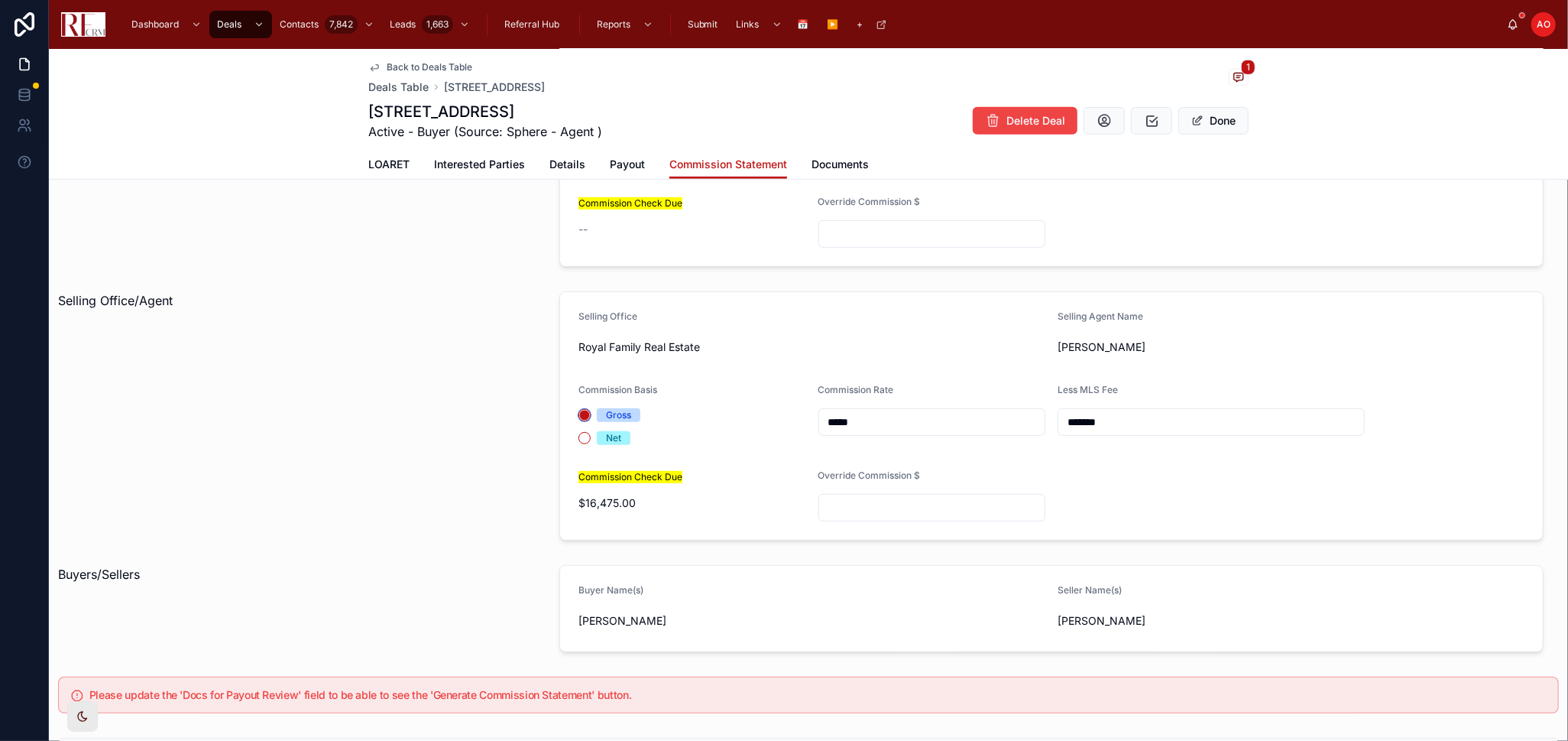
scroll to position [594, 0]
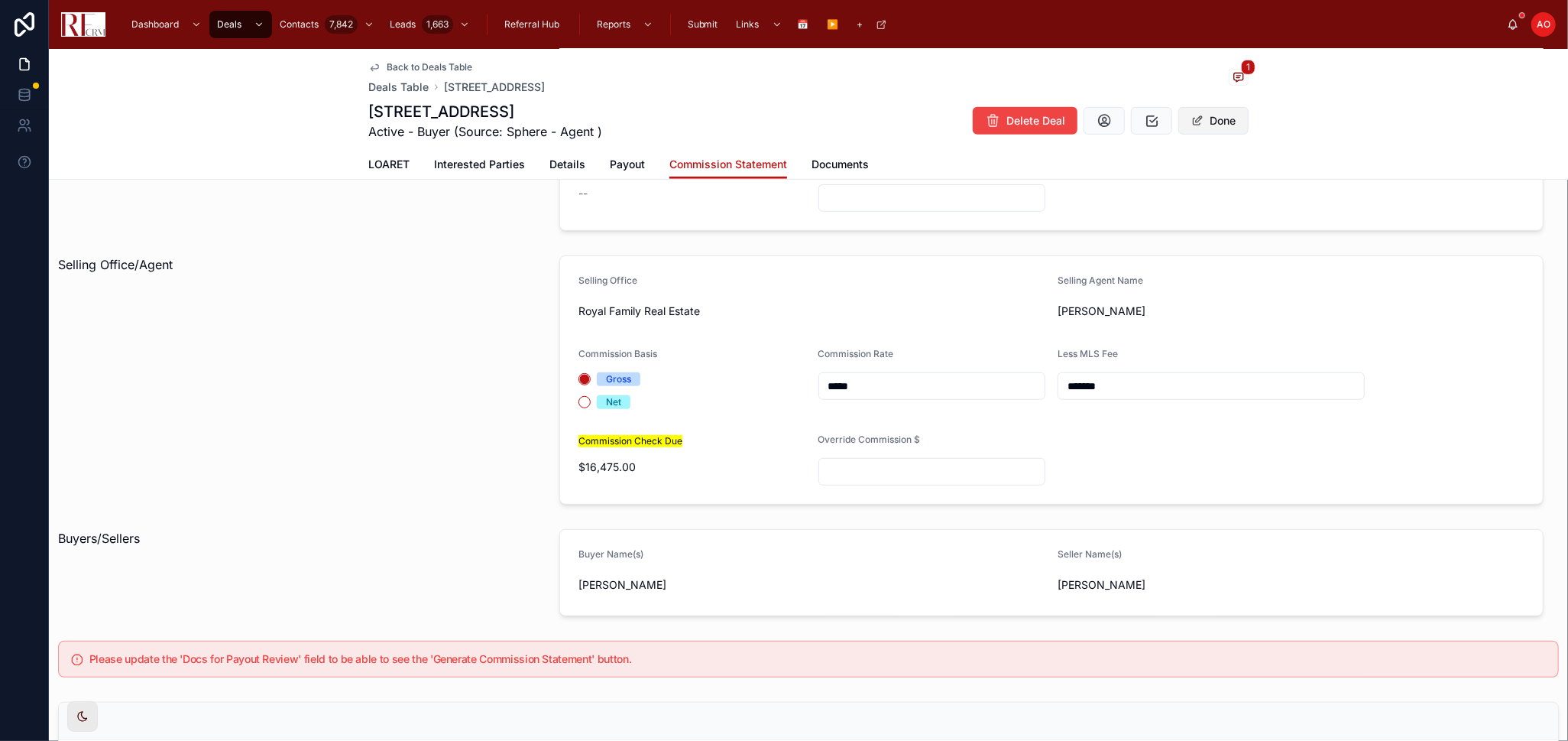
click at [1224, 114] on button "Done" at bounding box center [1214, 121] width 71 height 28
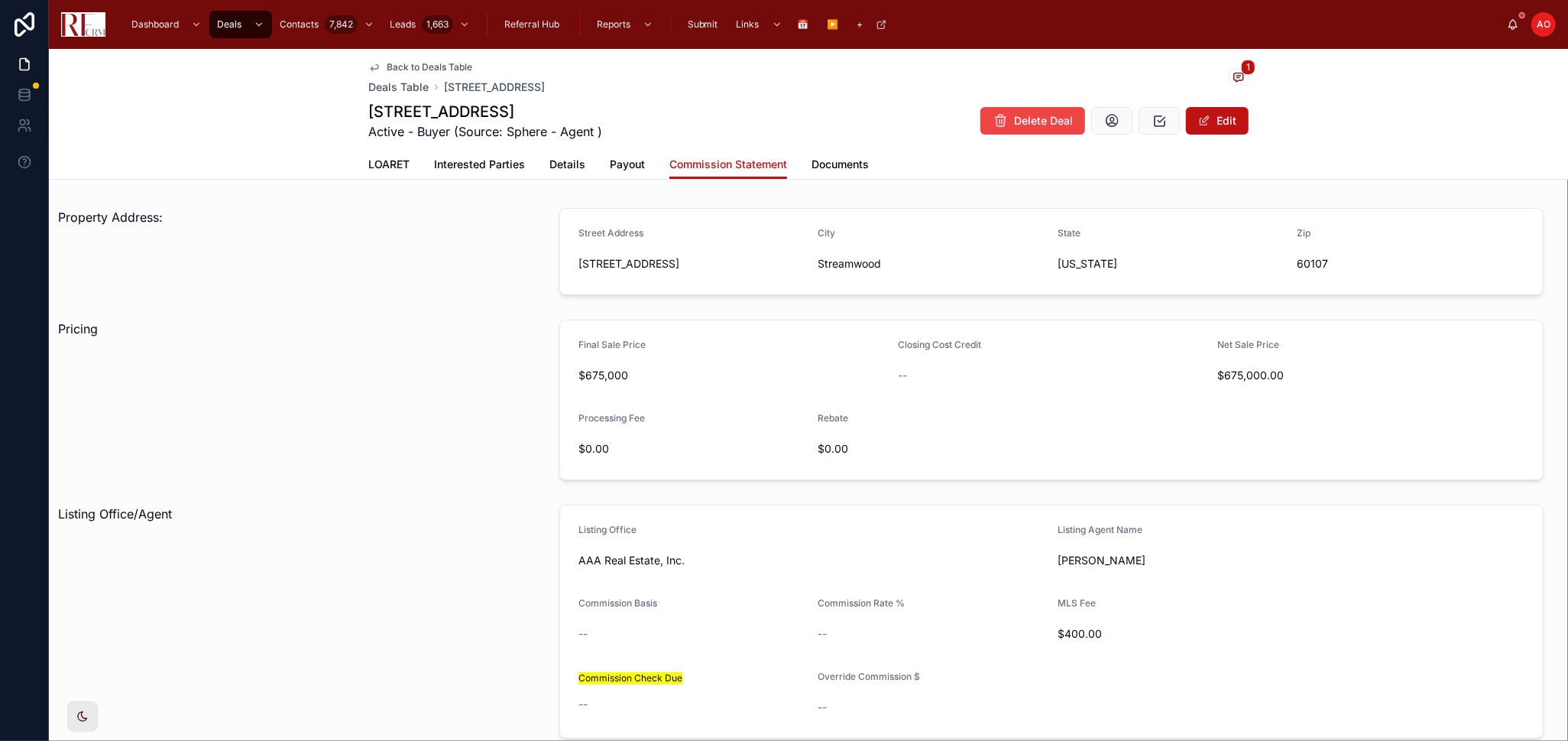
scroll to position [0, 0]
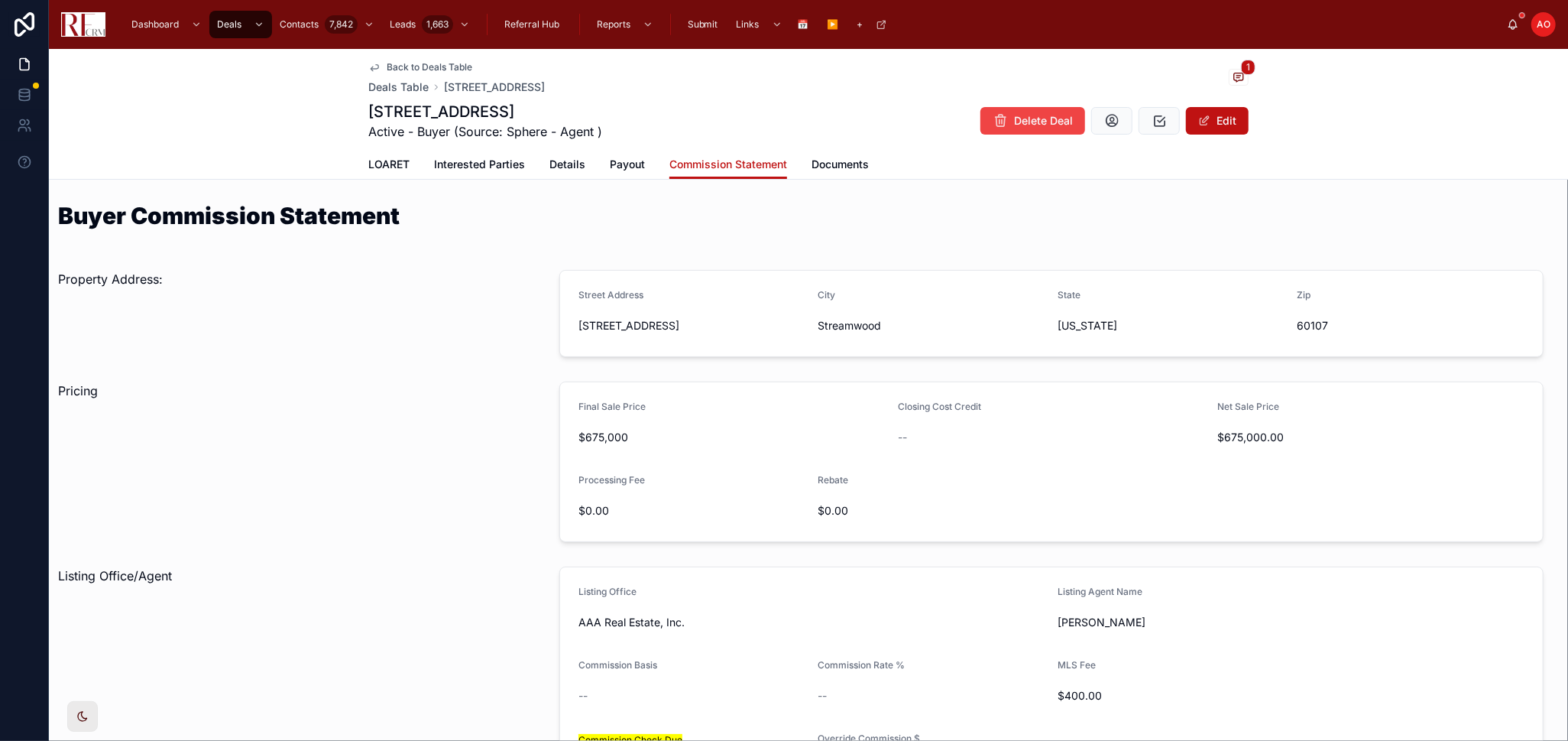
click at [454, 67] on span "Back to Deals Table" at bounding box center [429, 68] width 86 height 12
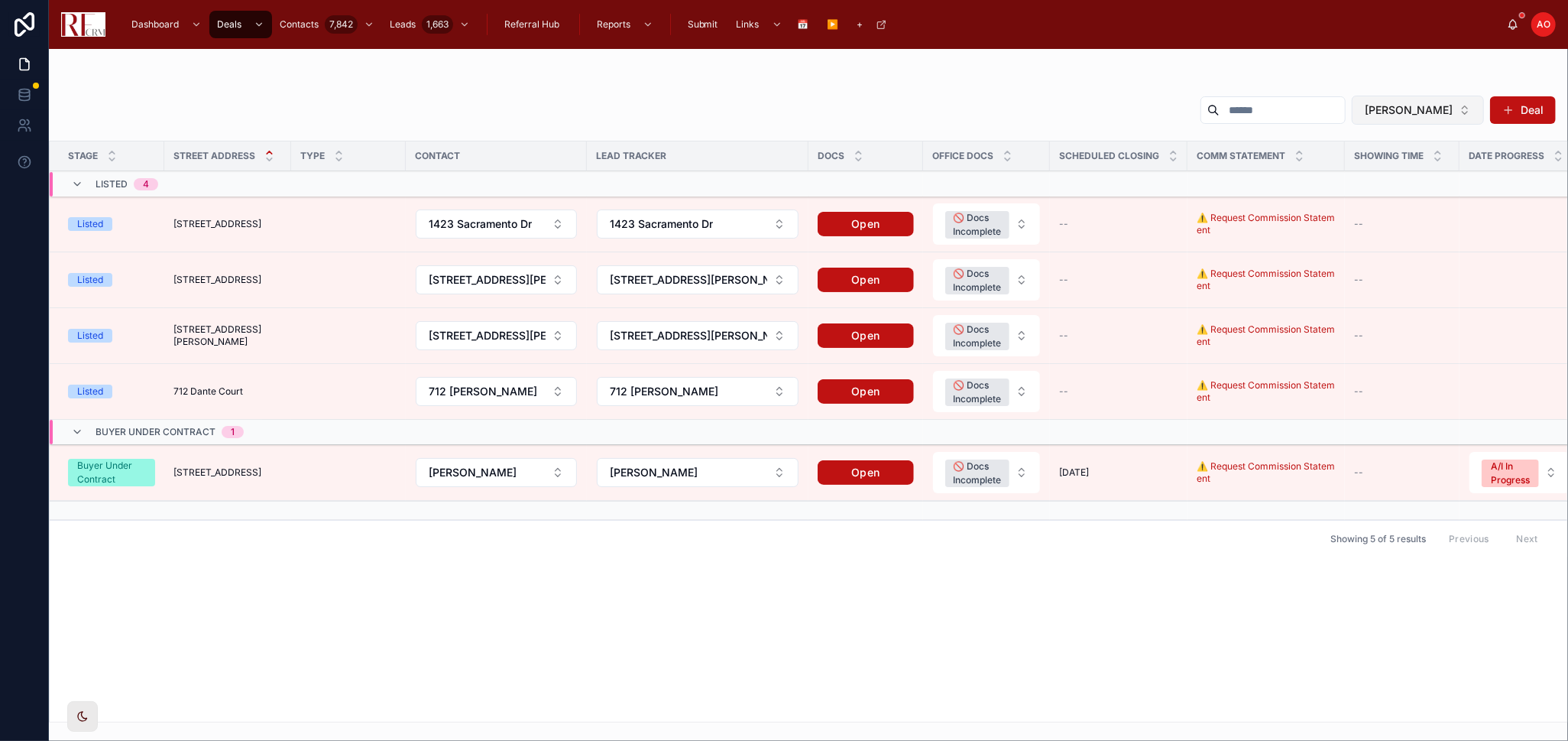
click at [1414, 104] on span "[PERSON_NAME]" at bounding box center [1409, 110] width 87 height 15
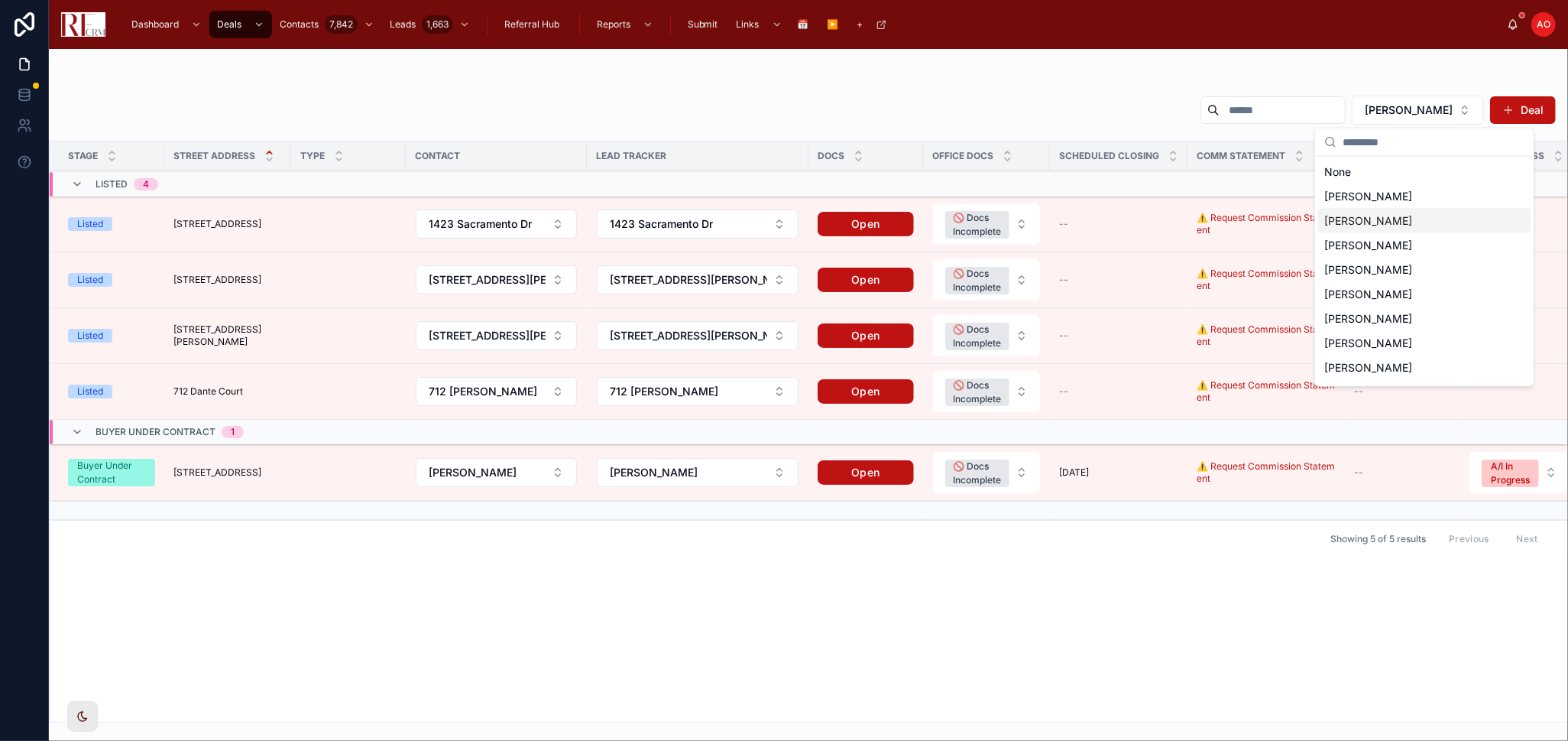
click at [1399, 221] on span "[PERSON_NAME]" at bounding box center [1368, 221] width 87 height 15
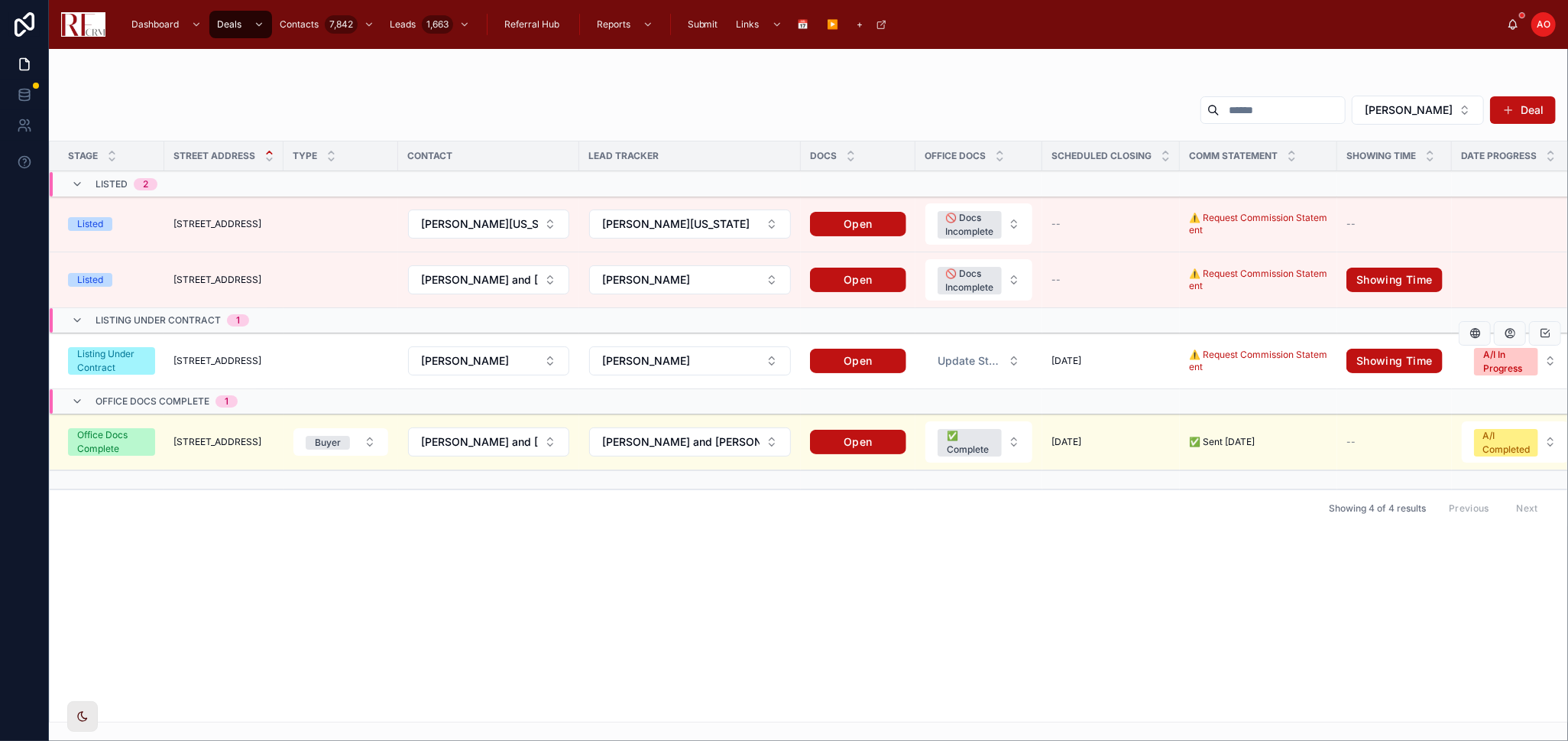
click at [274, 358] on td "[STREET_ADDRESS] [STREET_ADDRESS]" at bounding box center [224, 361] width 120 height 56
click at [237, 366] on span "[STREET_ADDRESS]" at bounding box center [217, 361] width 87 height 12
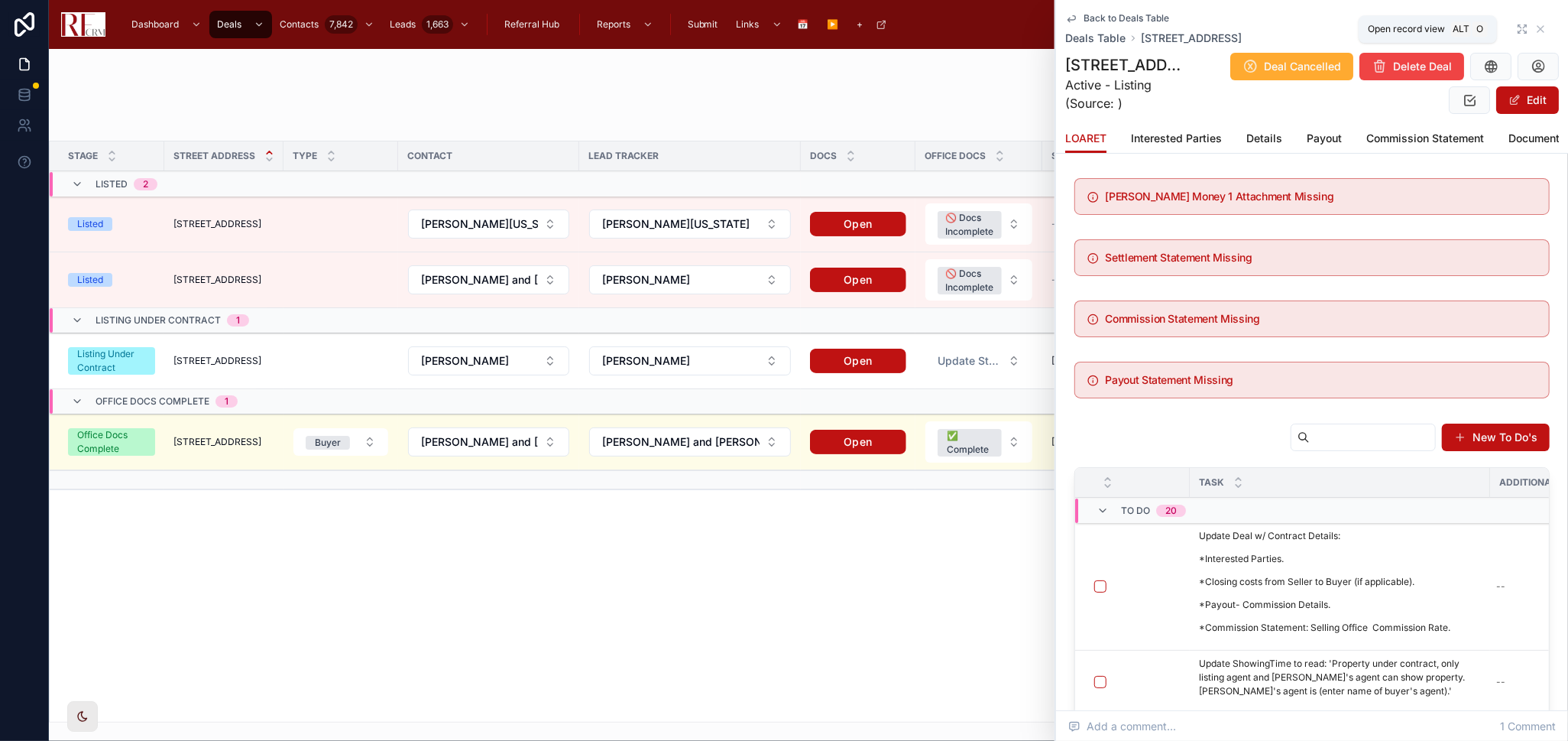
click at [1516, 24] on icon at bounding box center [1522, 29] width 12 height 12
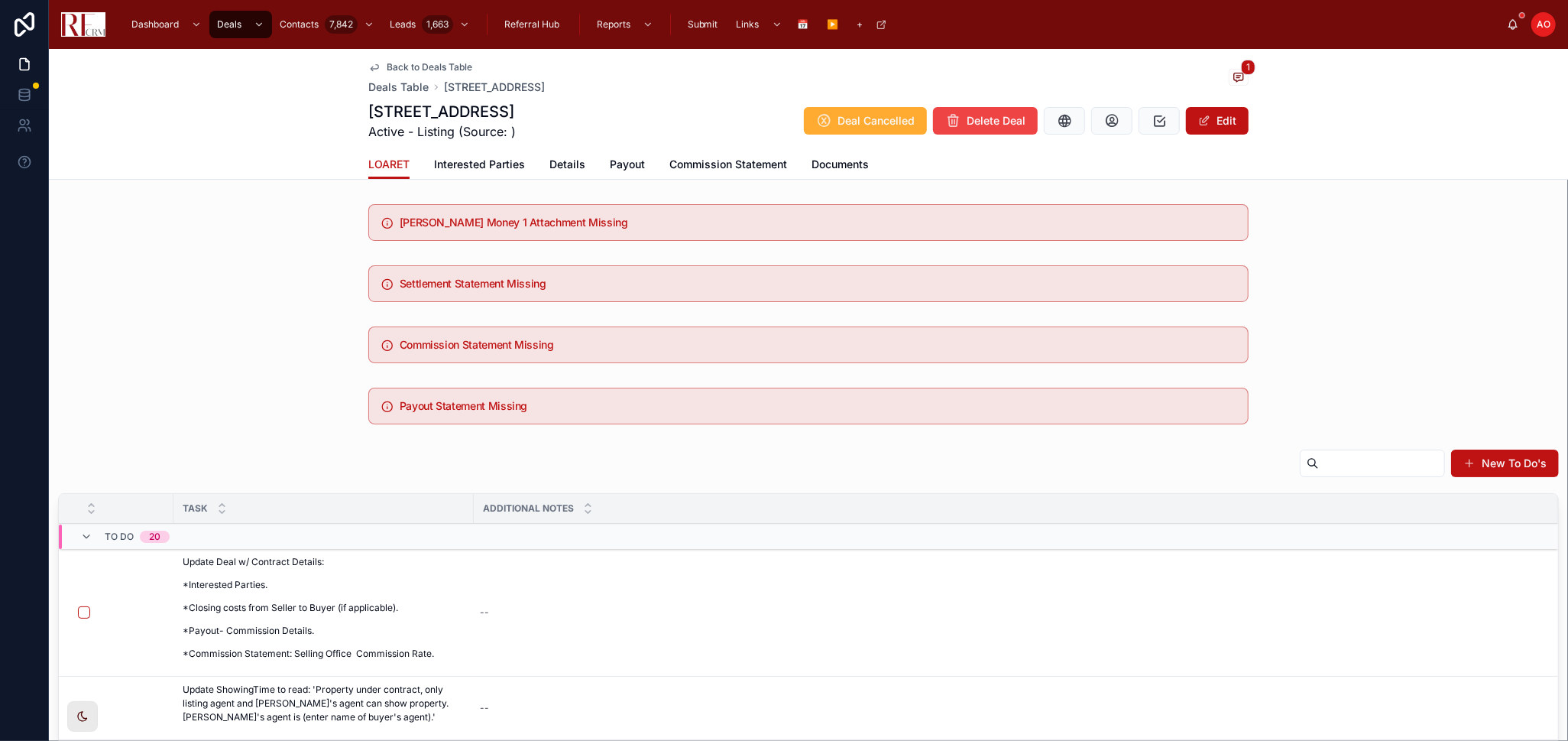
click at [552, 162] on span "Details" at bounding box center [568, 164] width 36 height 15
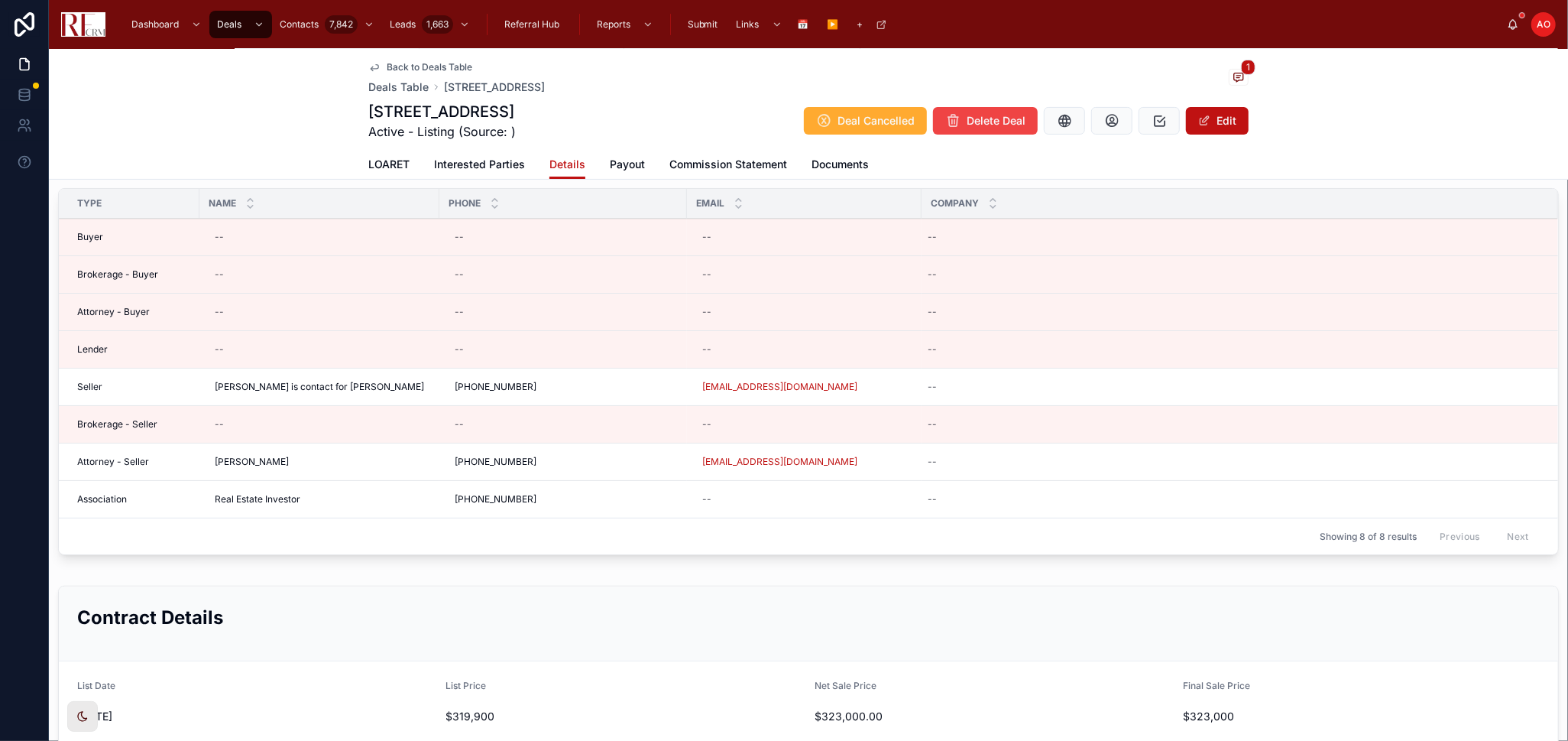
scroll to position [211, 0]
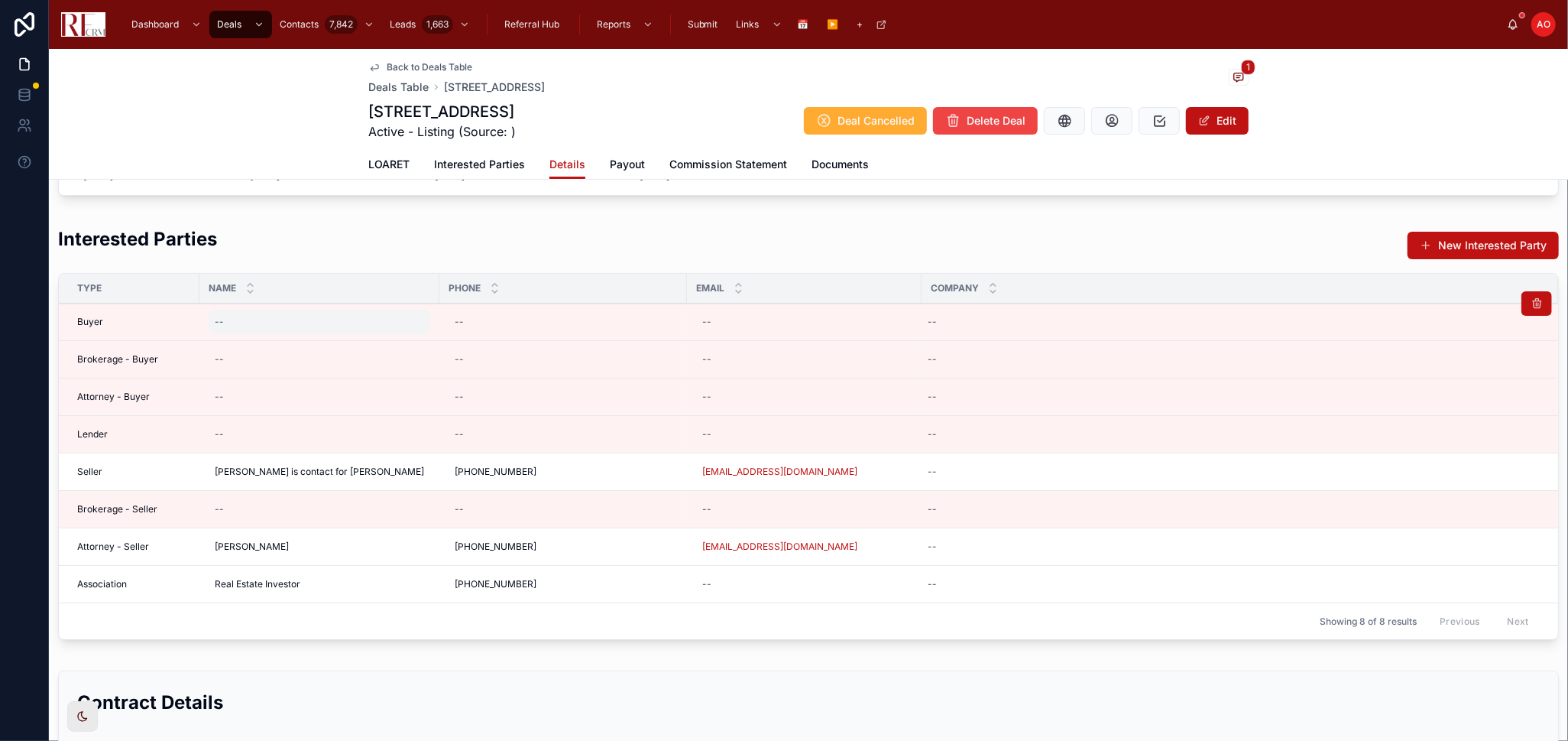
click at [301, 324] on div "--" at bounding box center [319, 321] width 221 height 24
type input "**********"
click at [407, 347] on button "submit" at bounding box center [402, 342] width 19 height 19
click at [307, 468] on span "Jack is contact for Frances Aiello" at bounding box center [319, 472] width 210 height 12
click at [290, 471] on span "Jack is contact for Frances Aiello" at bounding box center [319, 472] width 210 height 12
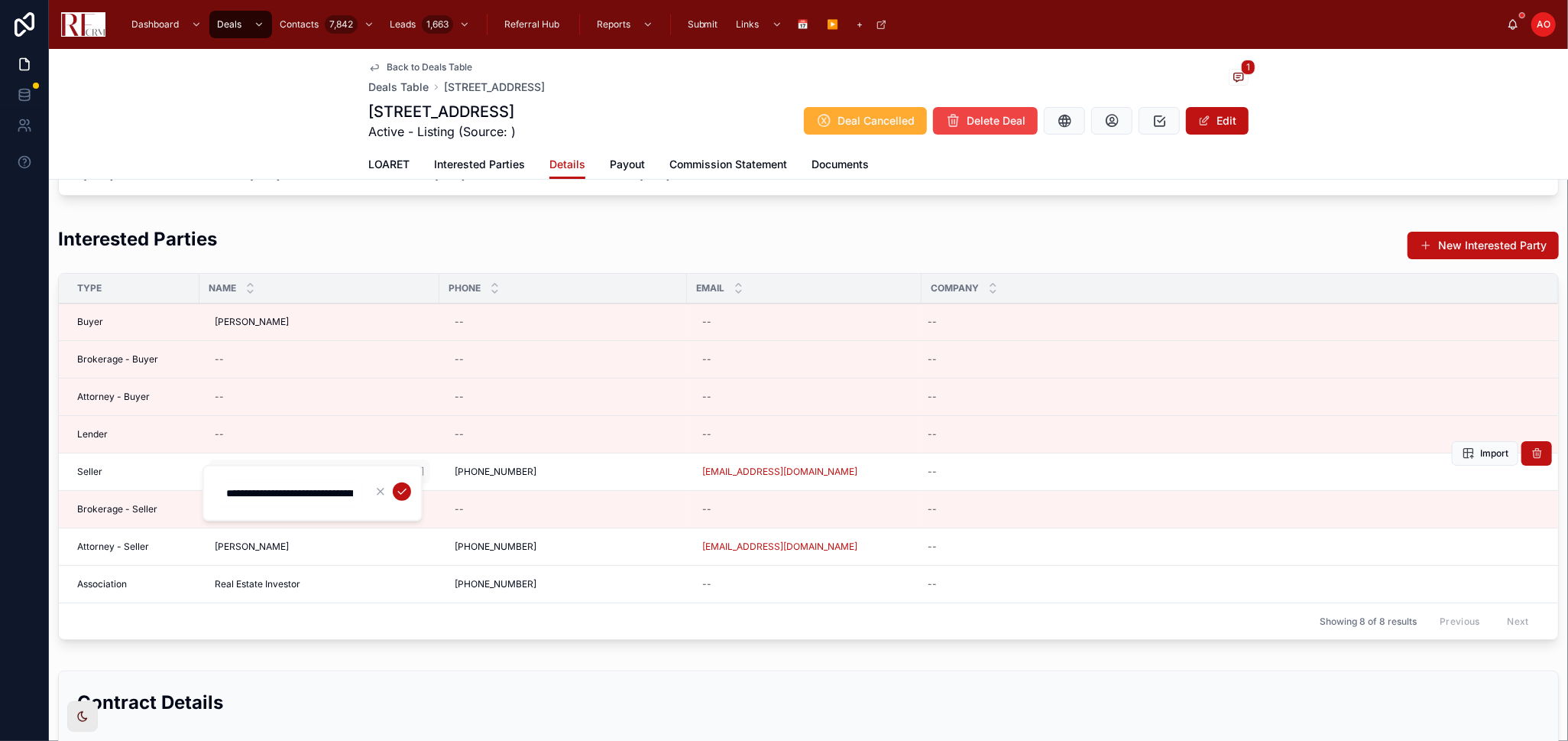
scroll to position [0, 43]
click at [285, 487] on input "**********" at bounding box center [289, 493] width 145 height 21
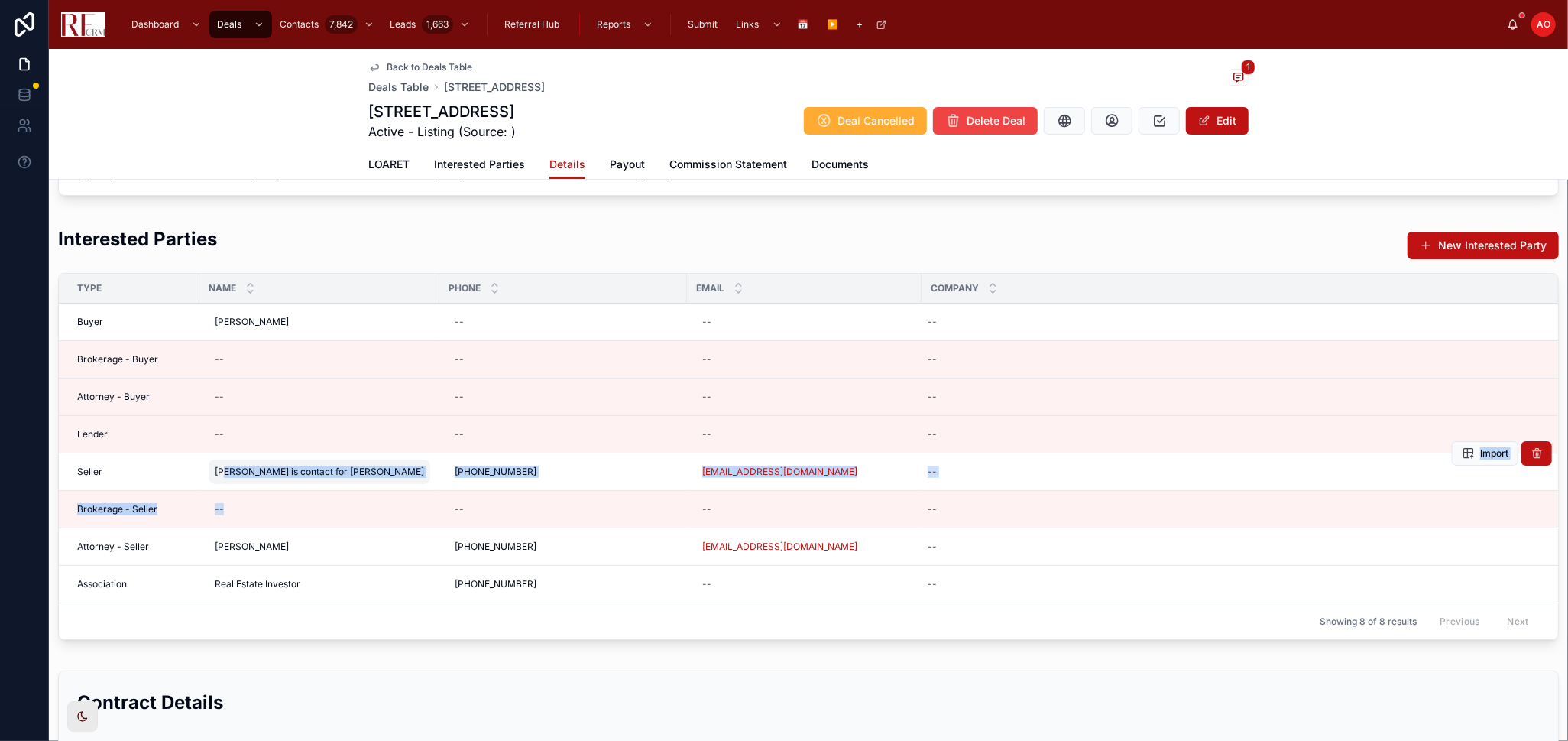
click at [228, 484] on tbody "Buyer Shweta Pandey Shweta Pandey -- -- -- Brokerage - Buyer -- -- -- -- Import…" at bounding box center [809, 454] width 1499 height 300
click at [272, 470] on span "Jack is contact for Frances Aiello" at bounding box center [319, 472] width 210 height 12
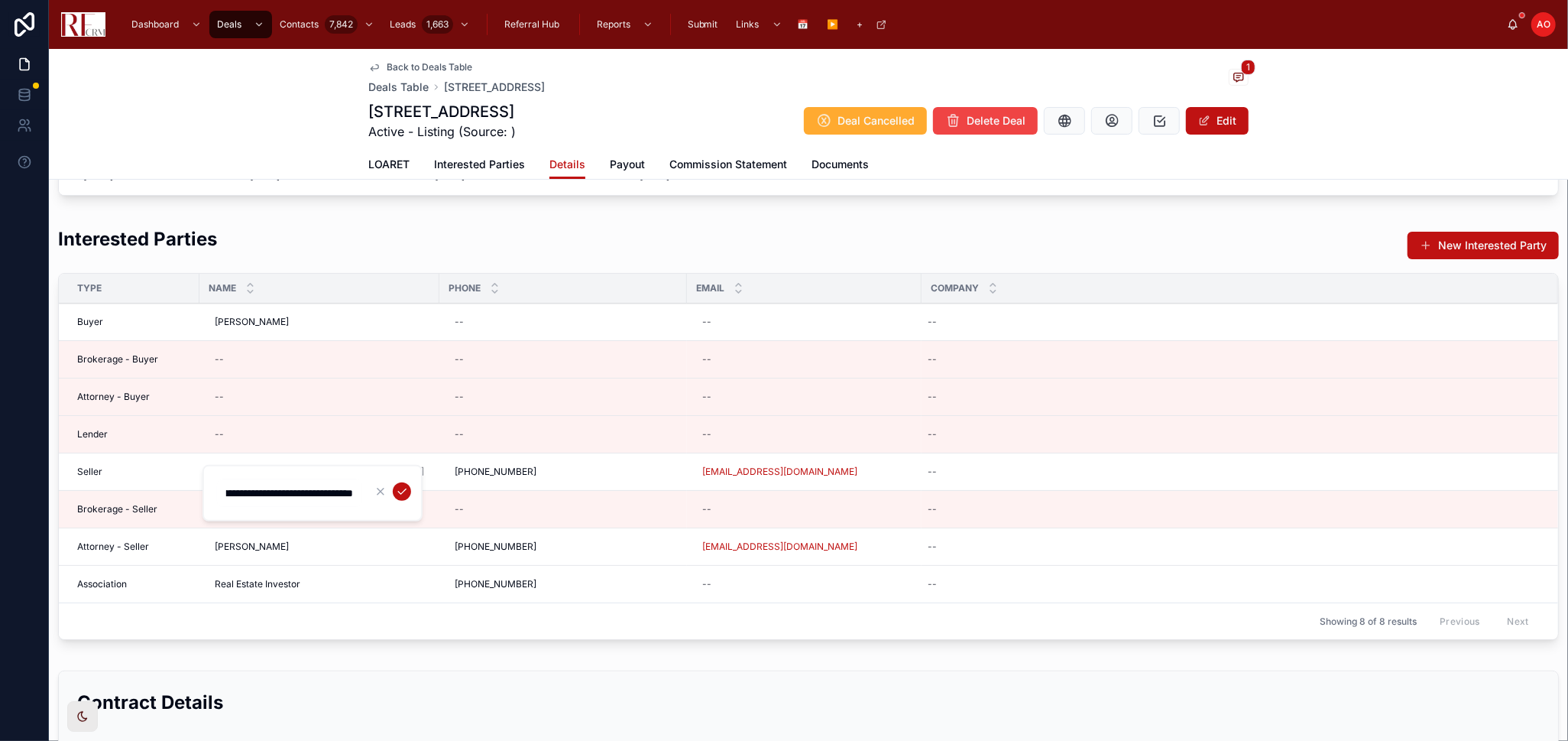
click at [278, 486] on input "**********" at bounding box center [289, 493] width 145 height 21
drag, startPoint x: 278, startPoint y: 486, endPoint x: 208, endPoint y: 485, distance: 70.0
click at [208, 485] on div "**********" at bounding box center [312, 493] width 220 height 56
type input "**********"
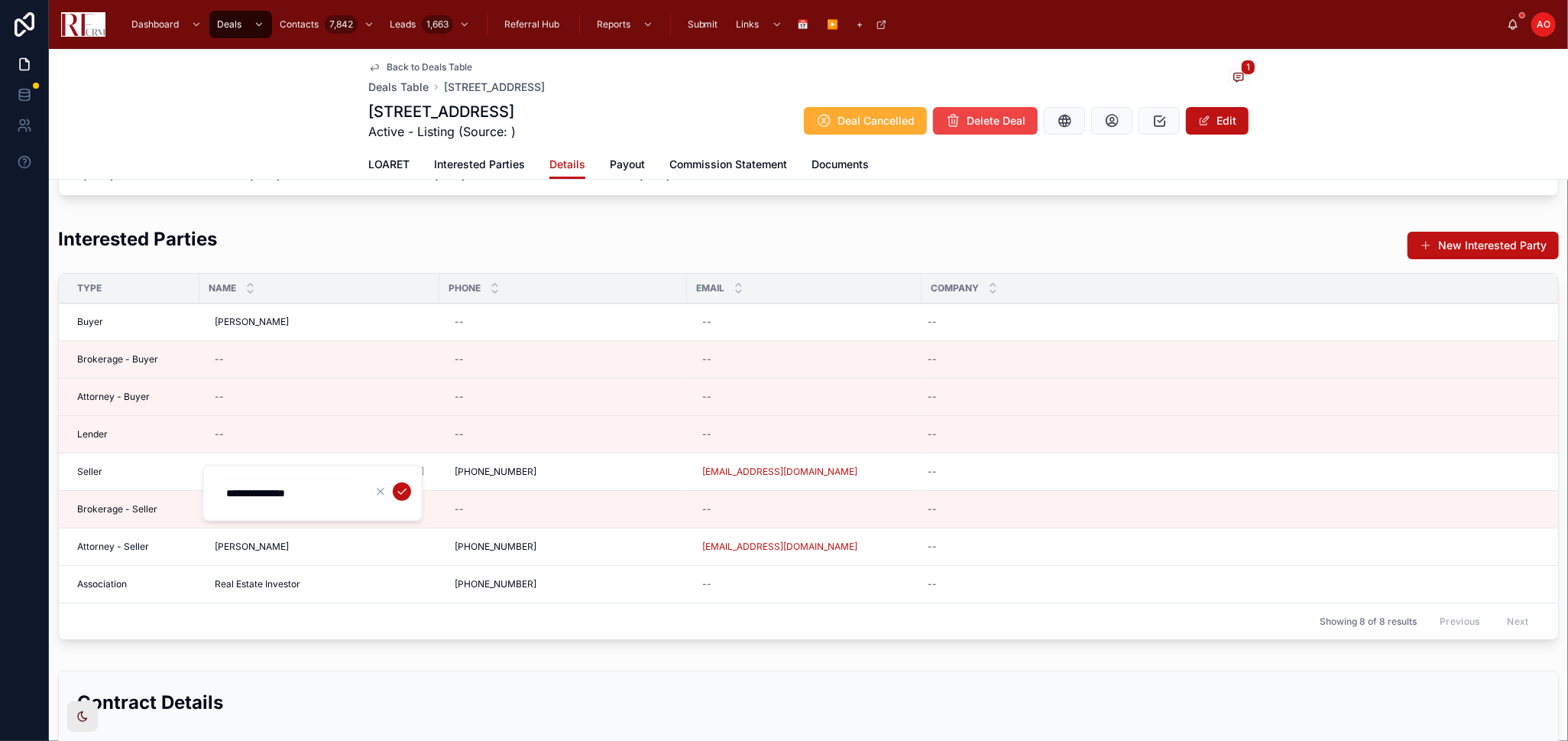
click at [396, 493] on icon "submit" at bounding box center [402, 492] width 12 height 12
click at [244, 360] on div "--" at bounding box center [315, 359] width 213 height 24
type input "**********"
click at [398, 381] on icon "submit" at bounding box center [402, 379] width 12 height 12
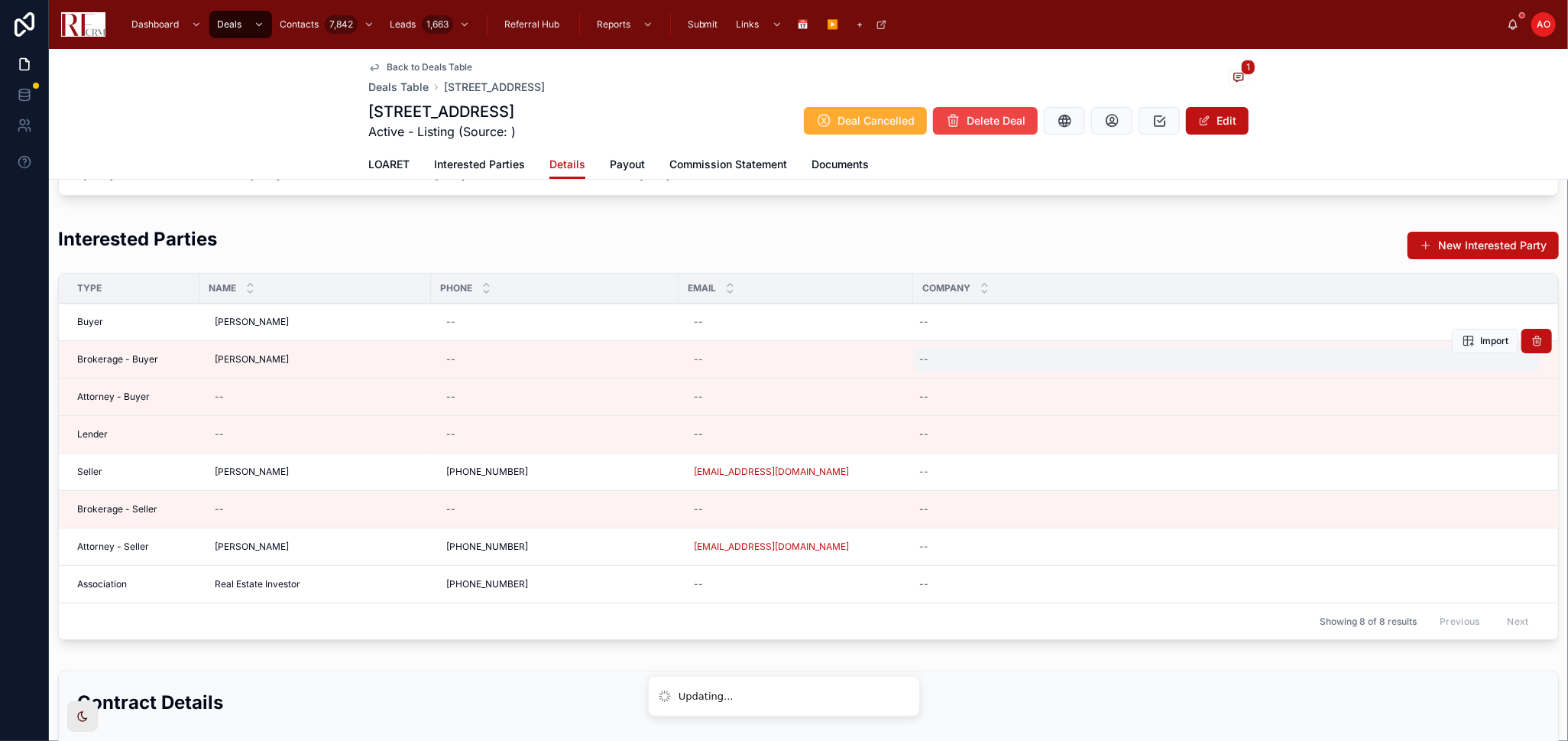
click at [976, 349] on div "--" at bounding box center [1226, 359] width 626 height 24
type input "*****"
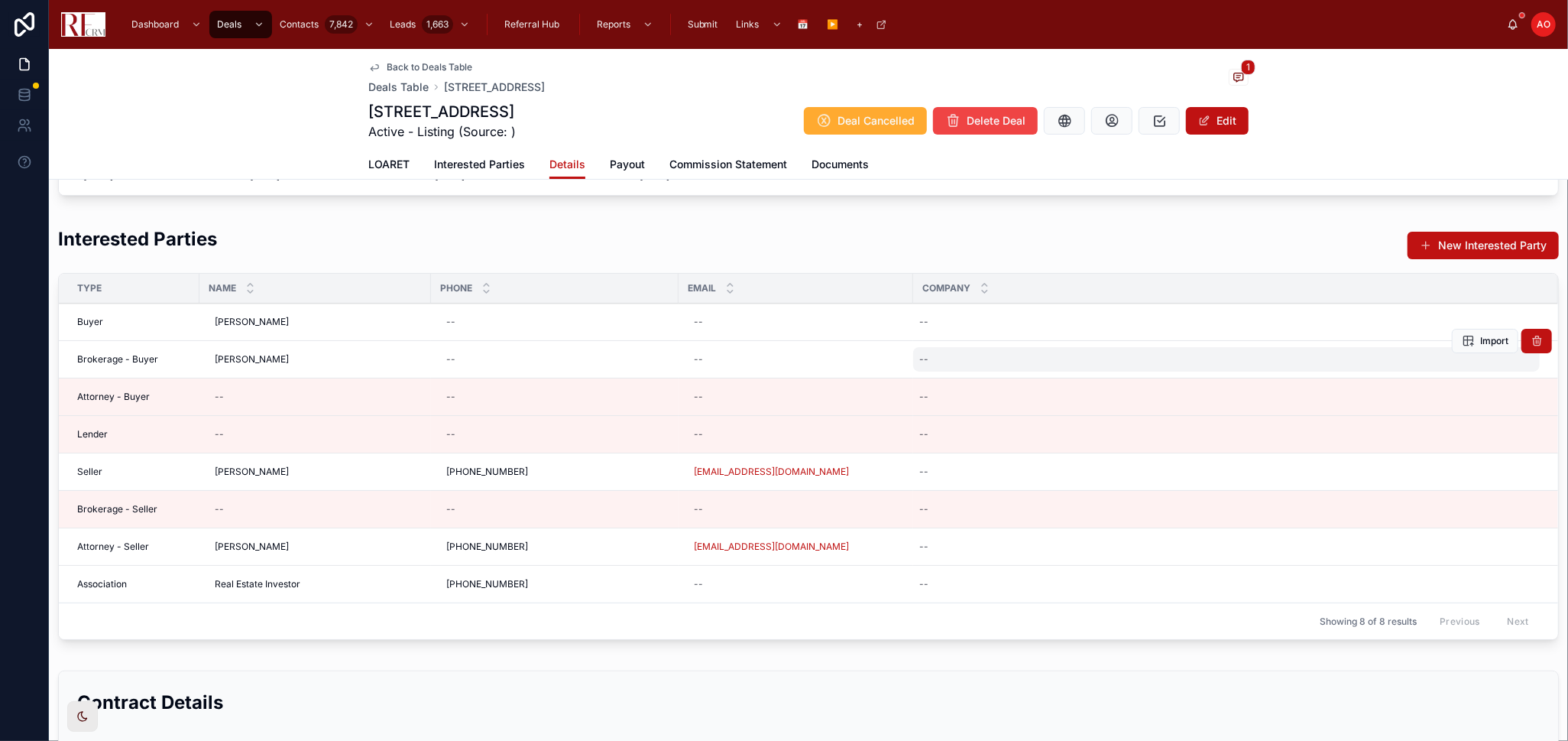
click at [976, 357] on div "--" at bounding box center [1226, 359] width 626 height 24
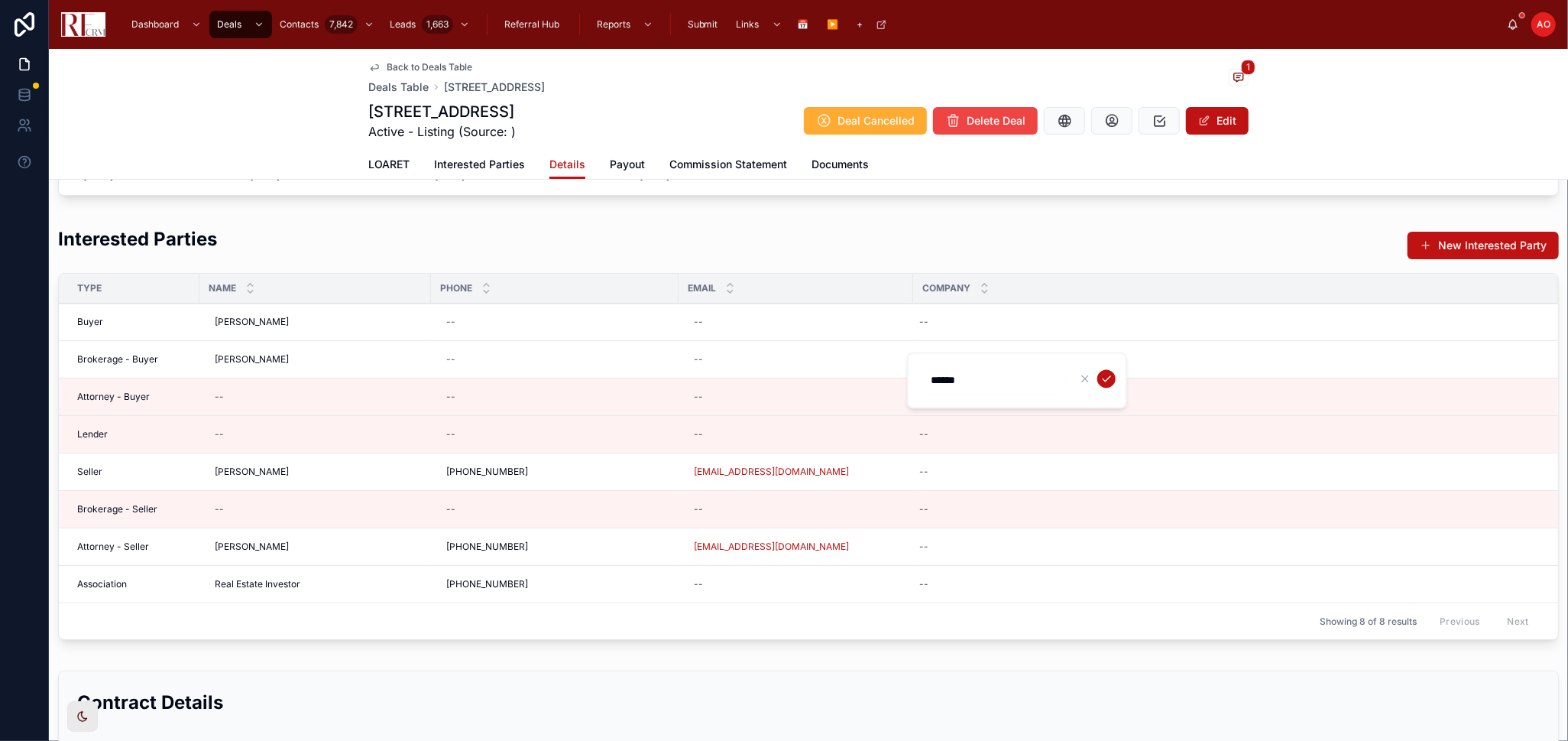
type input "**********"
click at [1114, 376] on button "submit" at bounding box center [1107, 379] width 19 height 19
click at [263, 508] on div "--" at bounding box center [315, 509] width 213 height 24
type input "**********"
click at [396, 529] on icon "submit" at bounding box center [402, 529] width 12 height 12
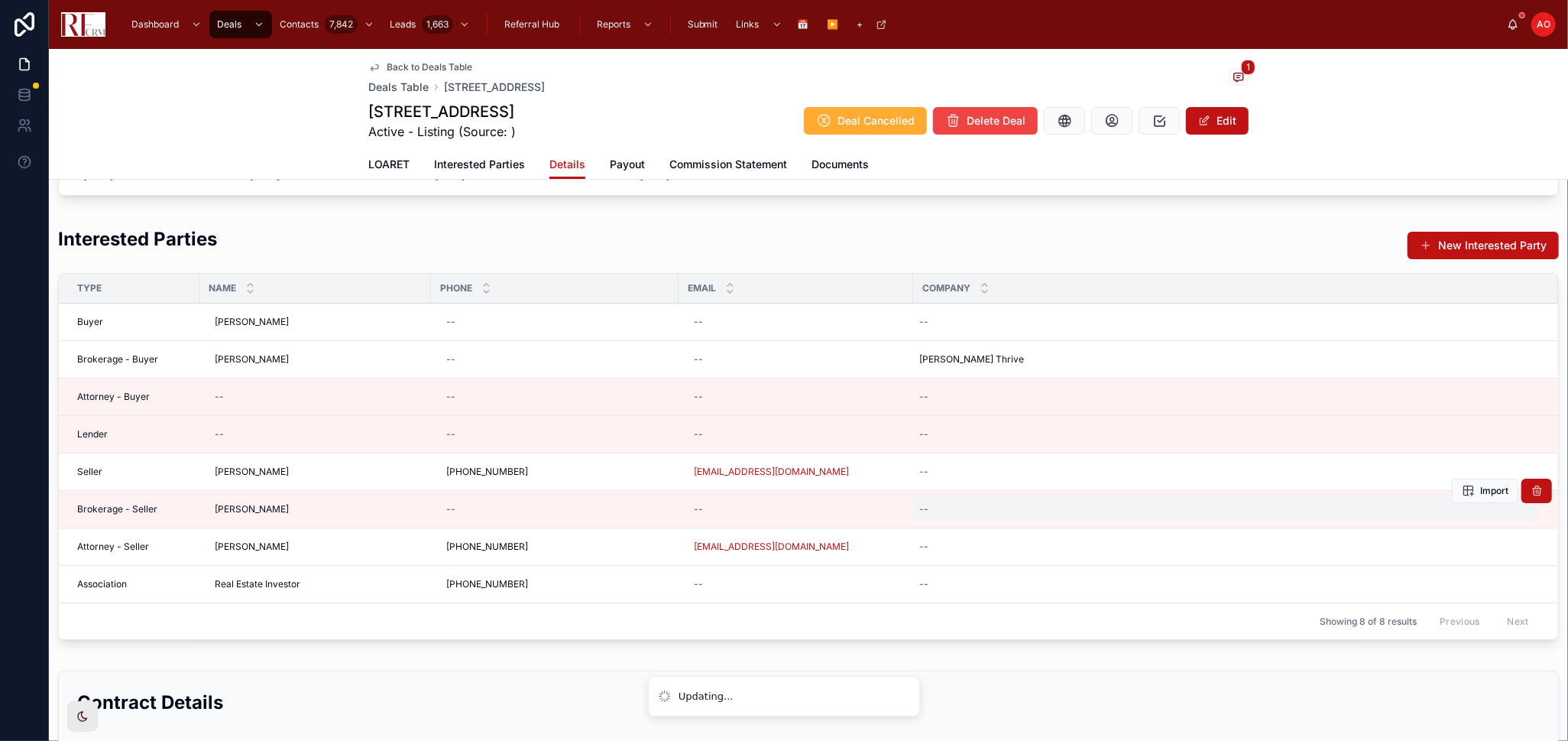
click at [981, 514] on div "--" at bounding box center [1226, 509] width 626 height 24
type input "**********"
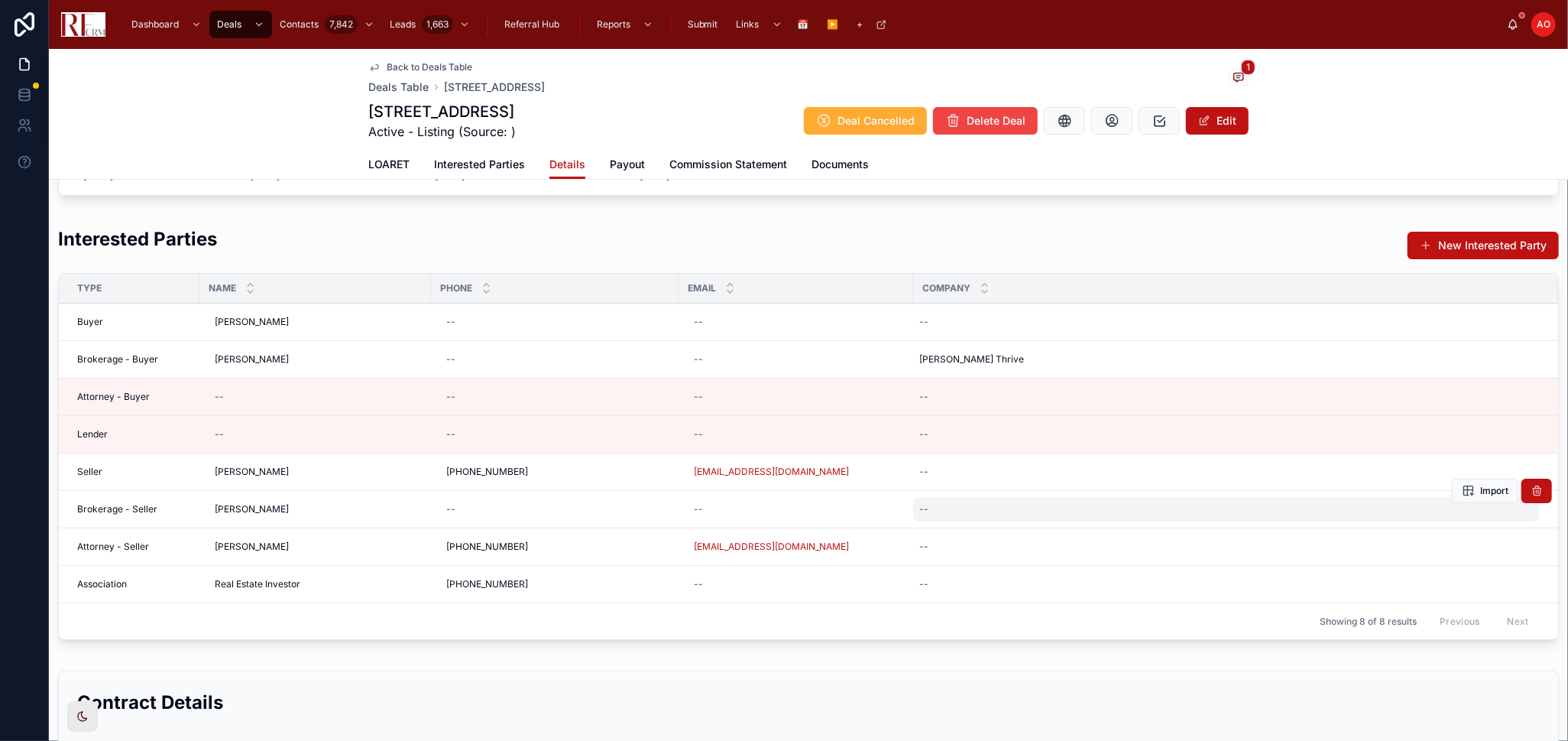
click at [998, 513] on div "--" at bounding box center [1226, 509] width 626 height 24
click at [1100, 527] on icon "submit" at bounding box center [1107, 529] width 12 height 12
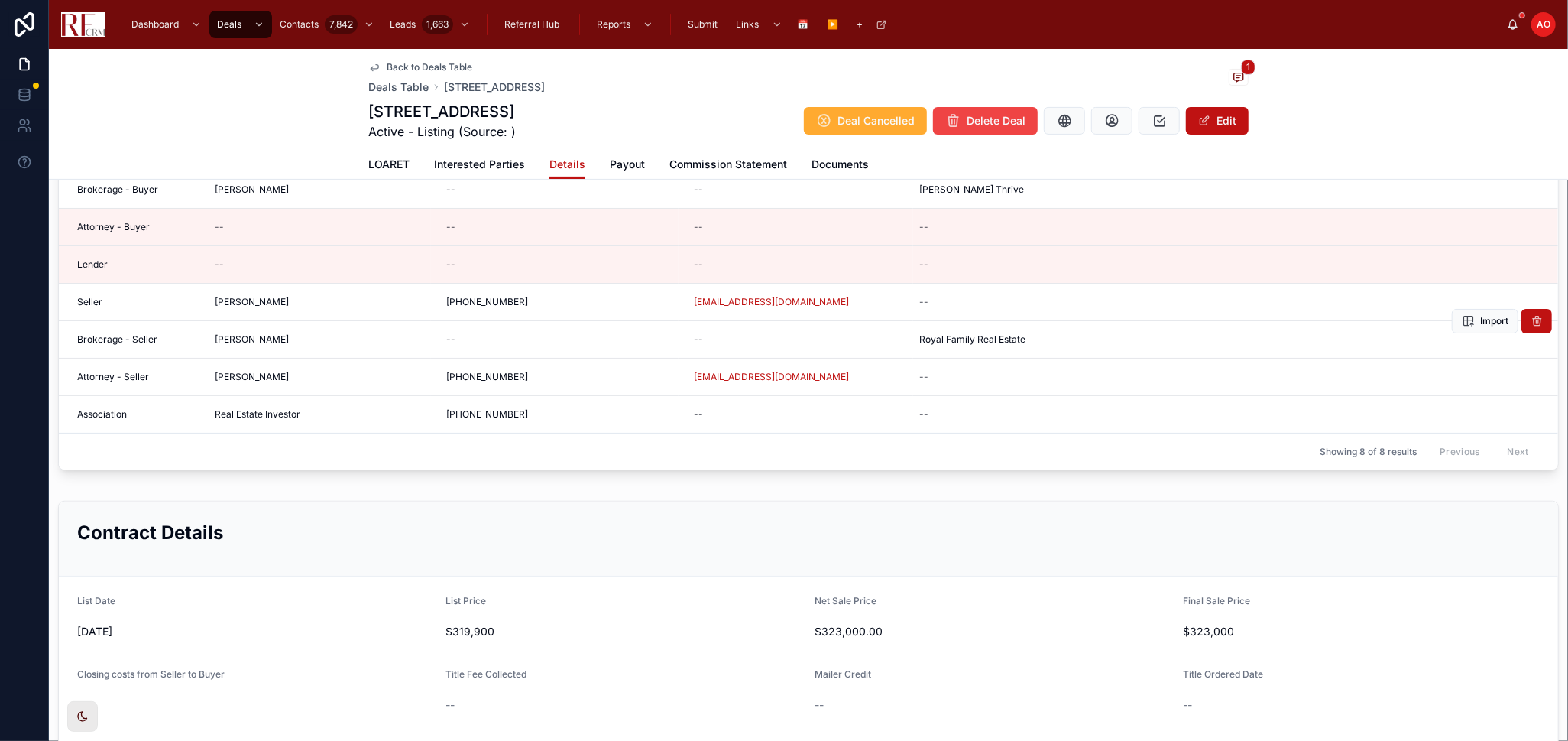
scroll to position [465, 0]
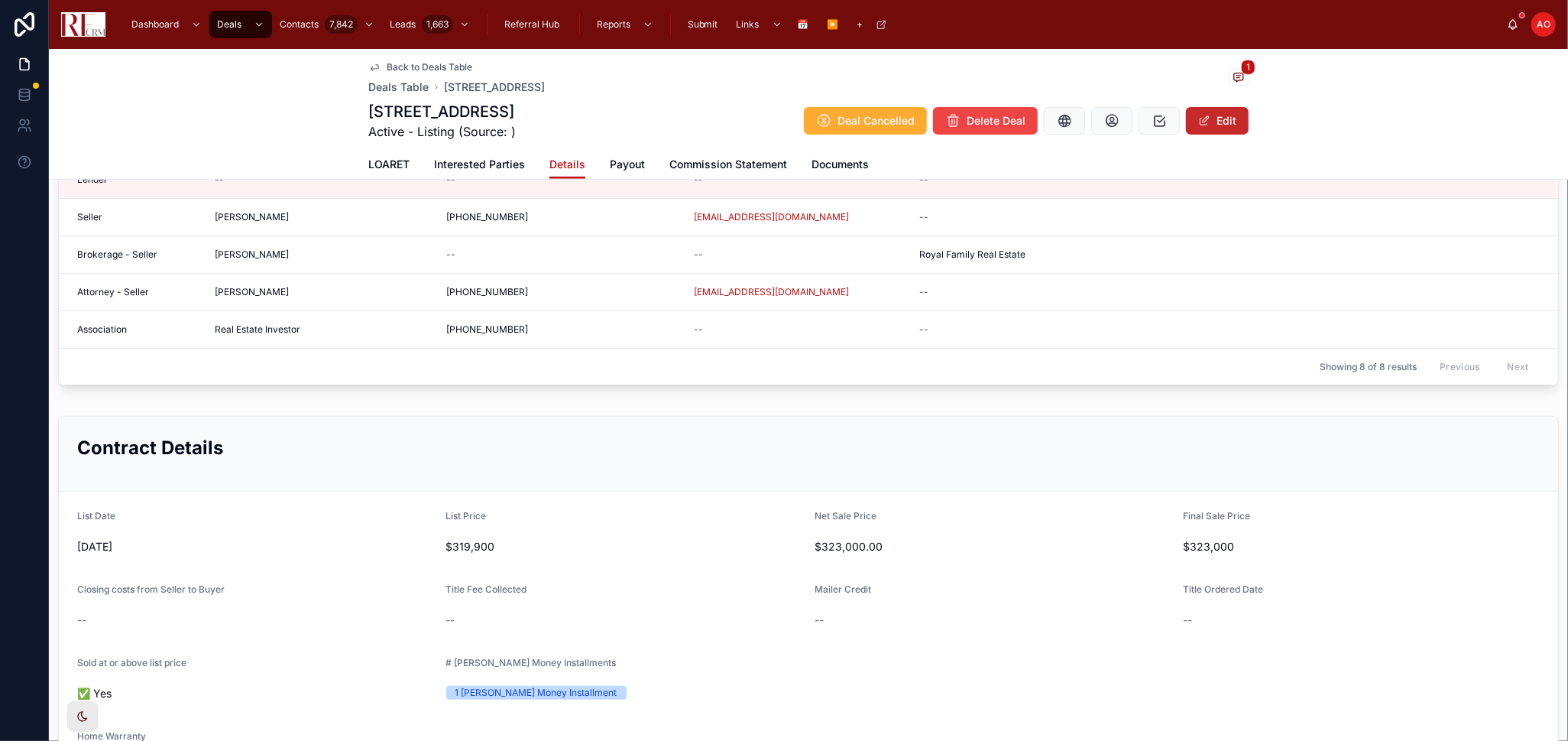
drag, startPoint x: 1216, startPoint y: 123, endPoint x: 1201, endPoint y: 121, distance: 15.1
click at [1216, 124] on button "Edit" at bounding box center [1217, 121] width 62 height 28
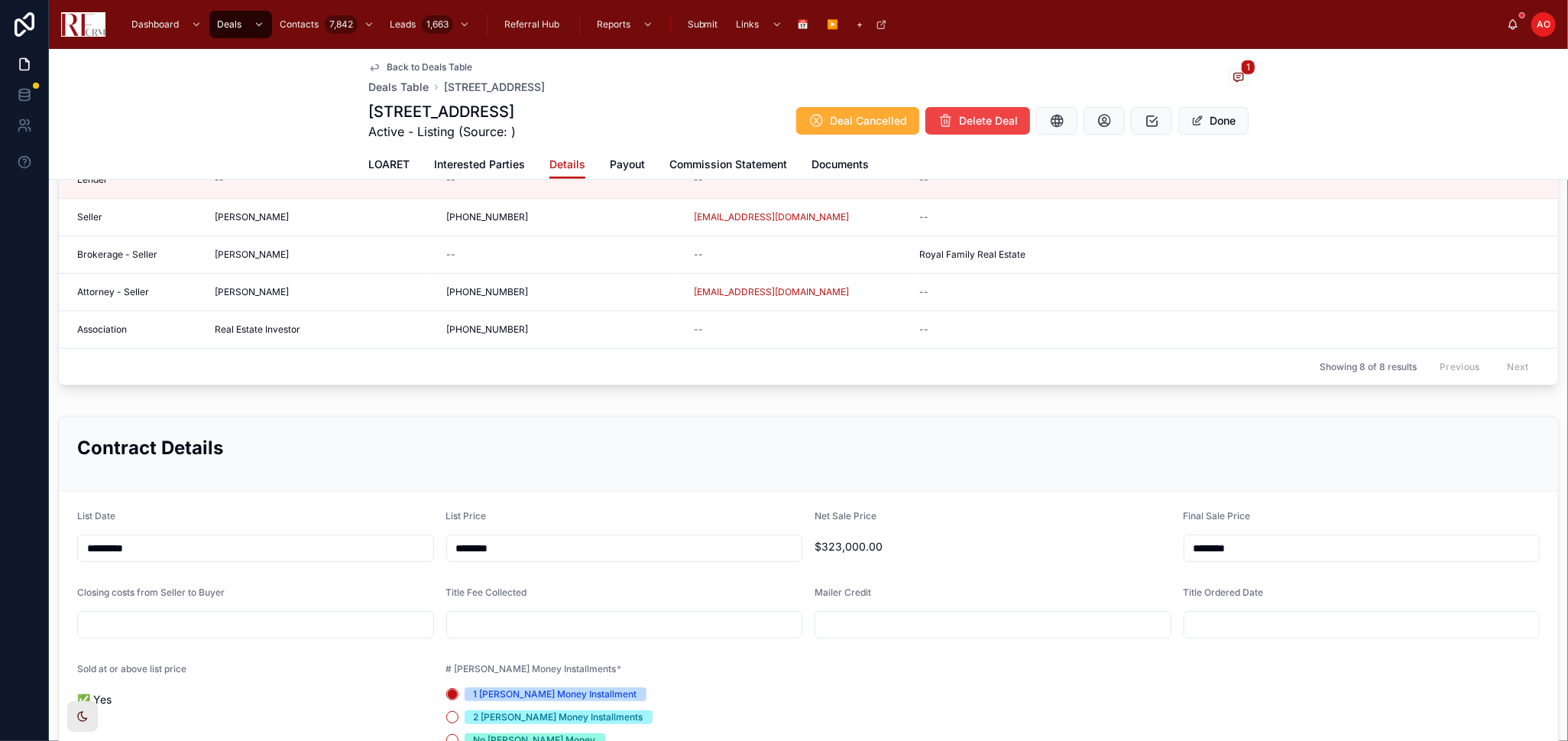
click at [295, 620] on input "text" at bounding box center [255, 625] width 355 height 21
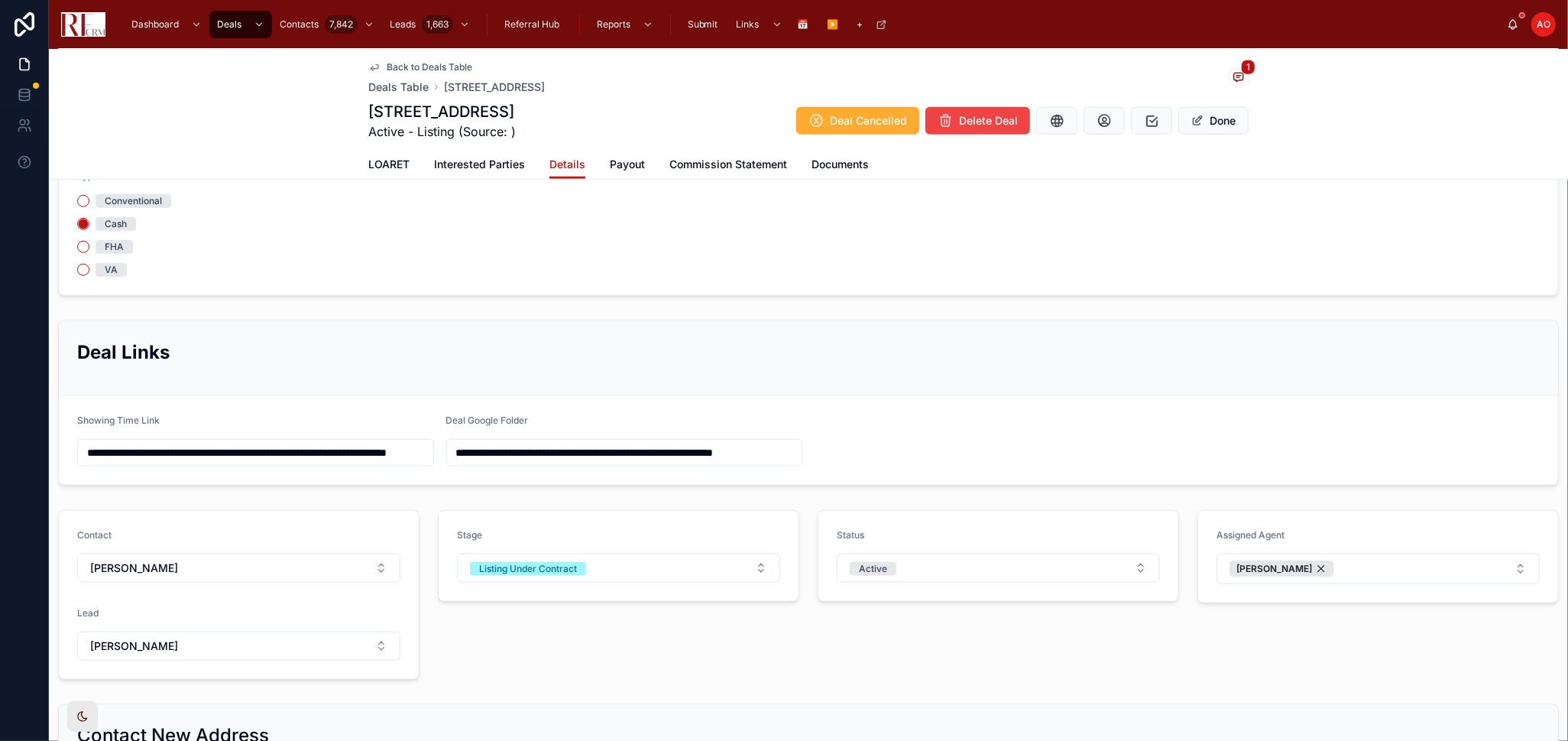
scroll to position [1485, 0]
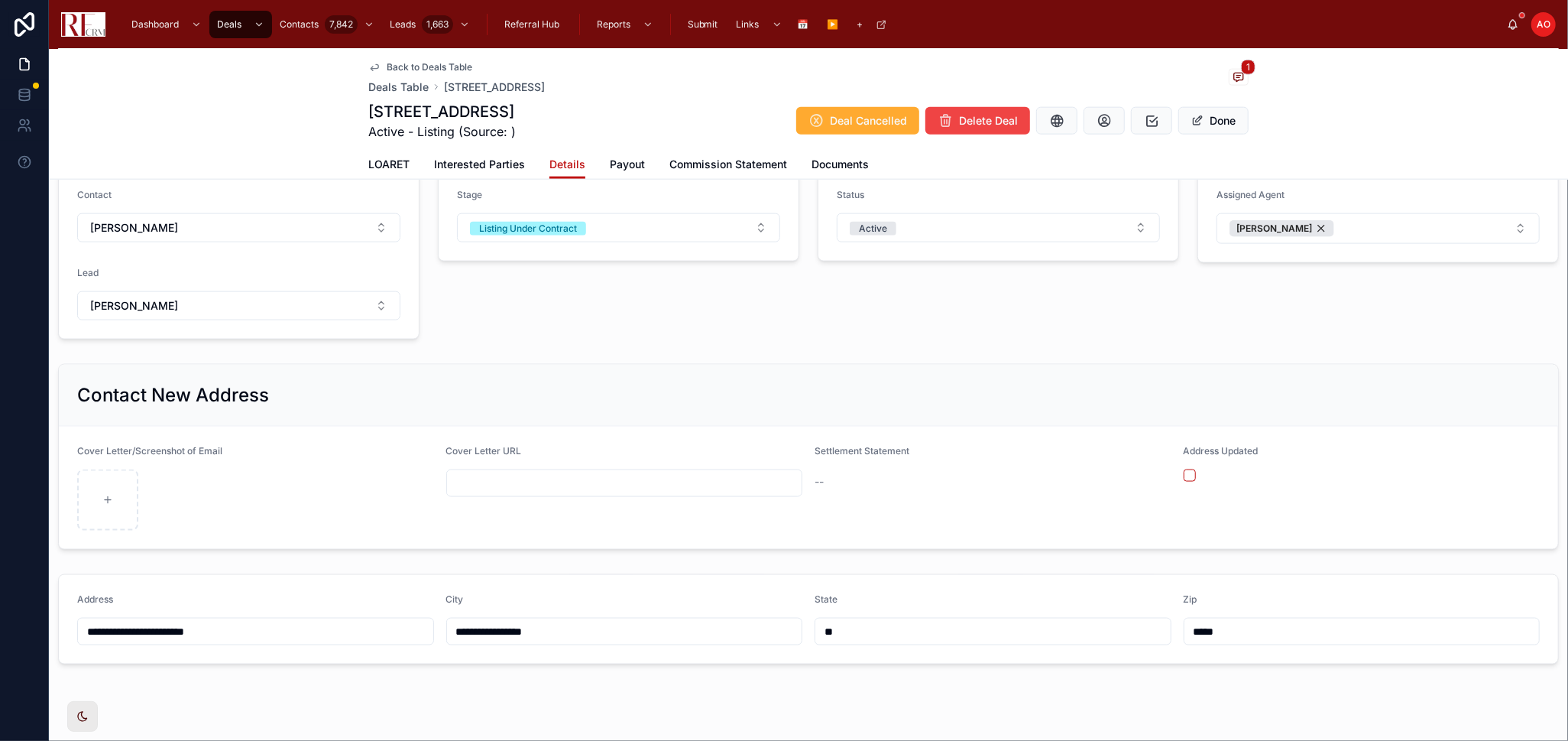
type input "*****"
click at [628, 169] on span "Payout" at bounding box center [626, 164] width 35 height 15
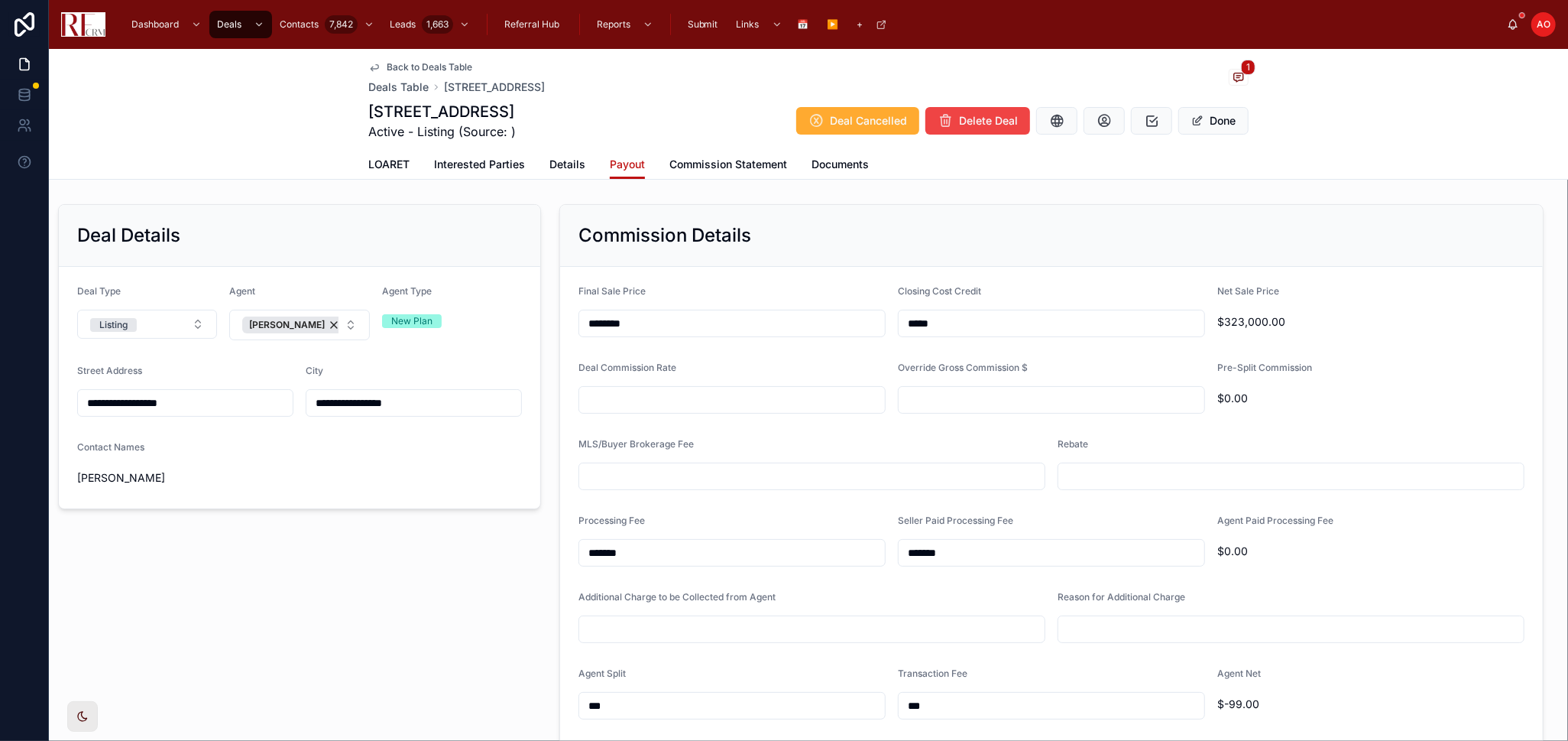
click at [679, 403] on input "text" at bounding box center [732, 400] width 306 height 21
type input "*****"
click at [785, 467] on input "text" at bounding box center [812, 477] width 466 height 21
type input "*****"
click at [1103, 458] on div "Rebate" at bounding box center [1290, 464] width 467 height 52
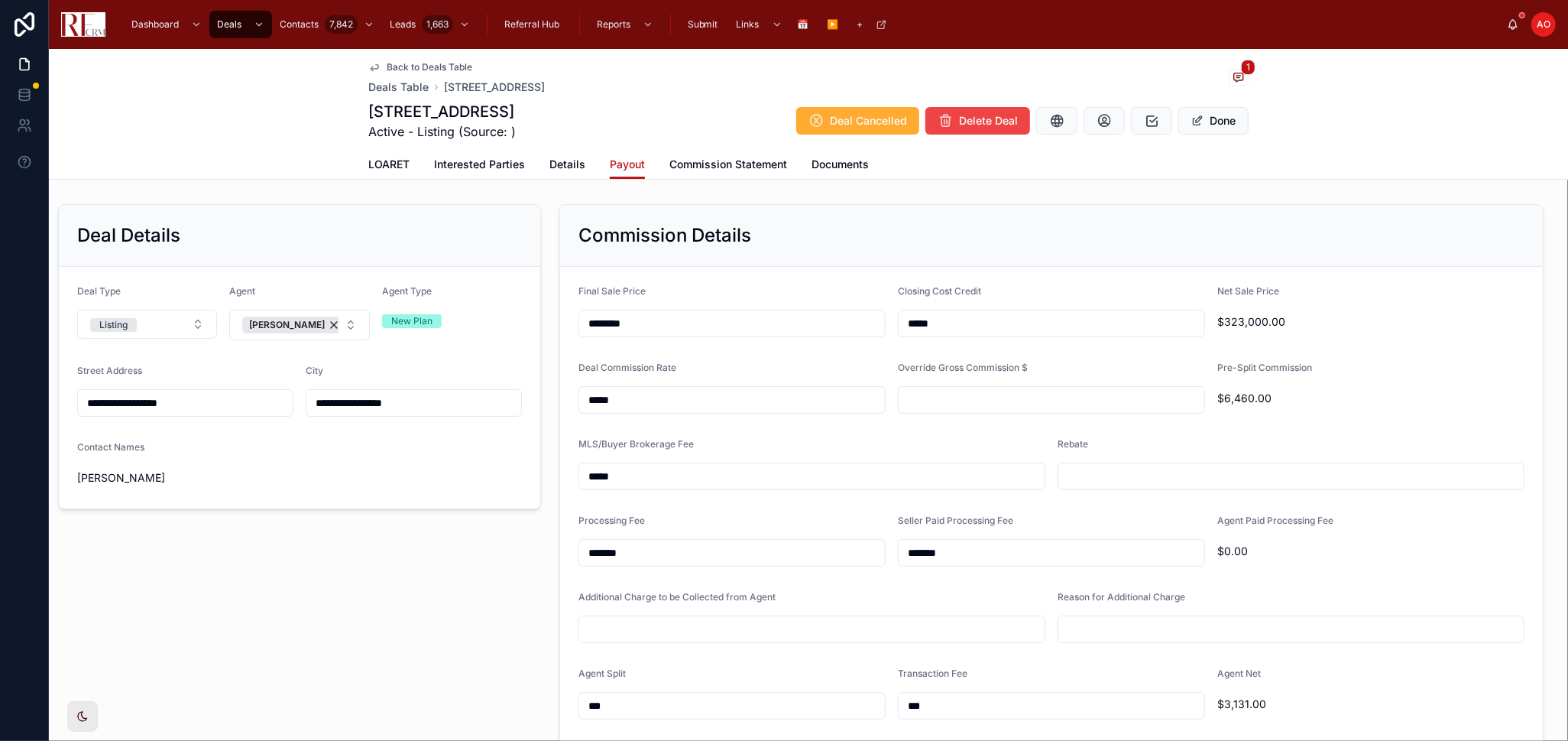
click at [1112, 472] on input "text" at bounding box center [1291, 477] width 466 height 21
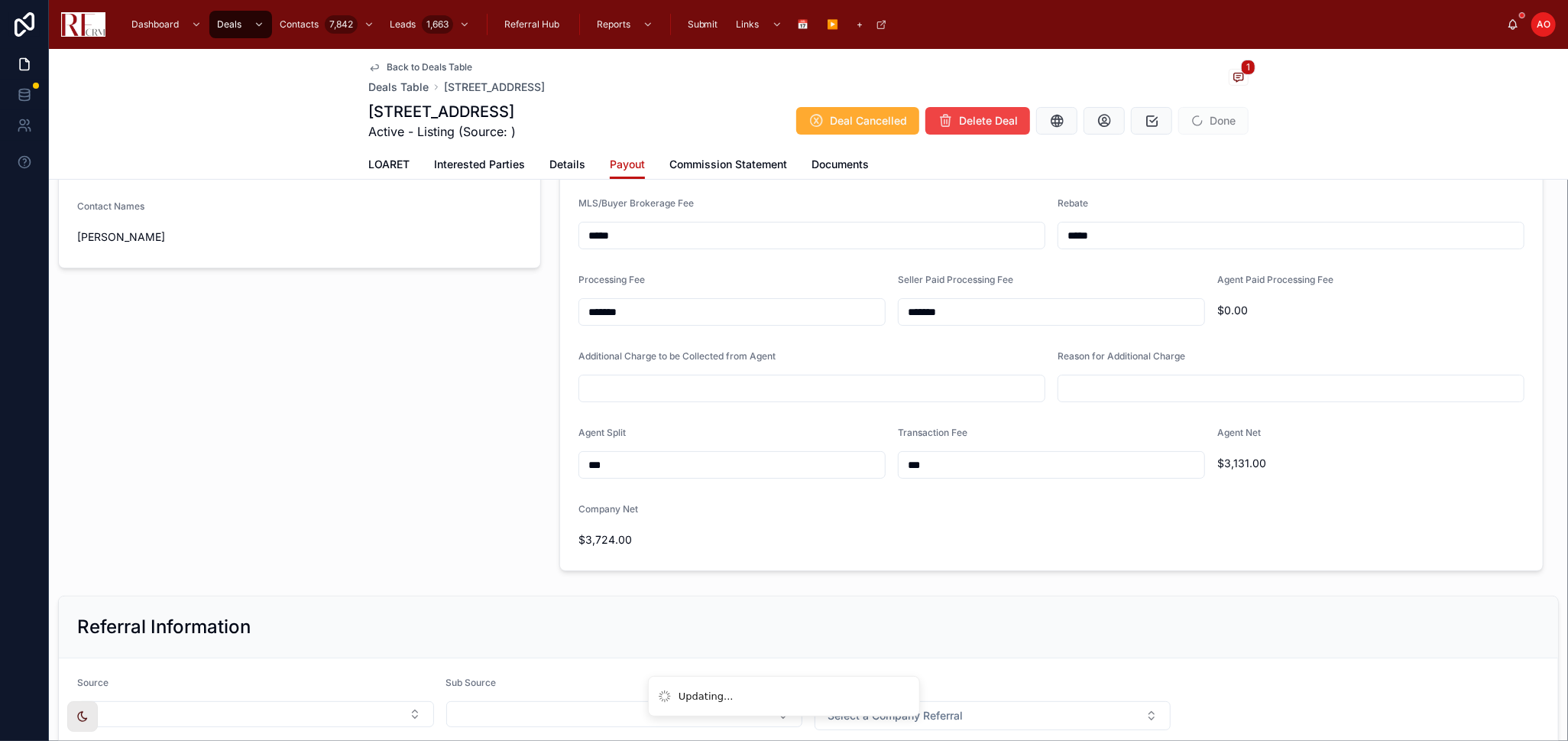
scroll to position [254, 0]
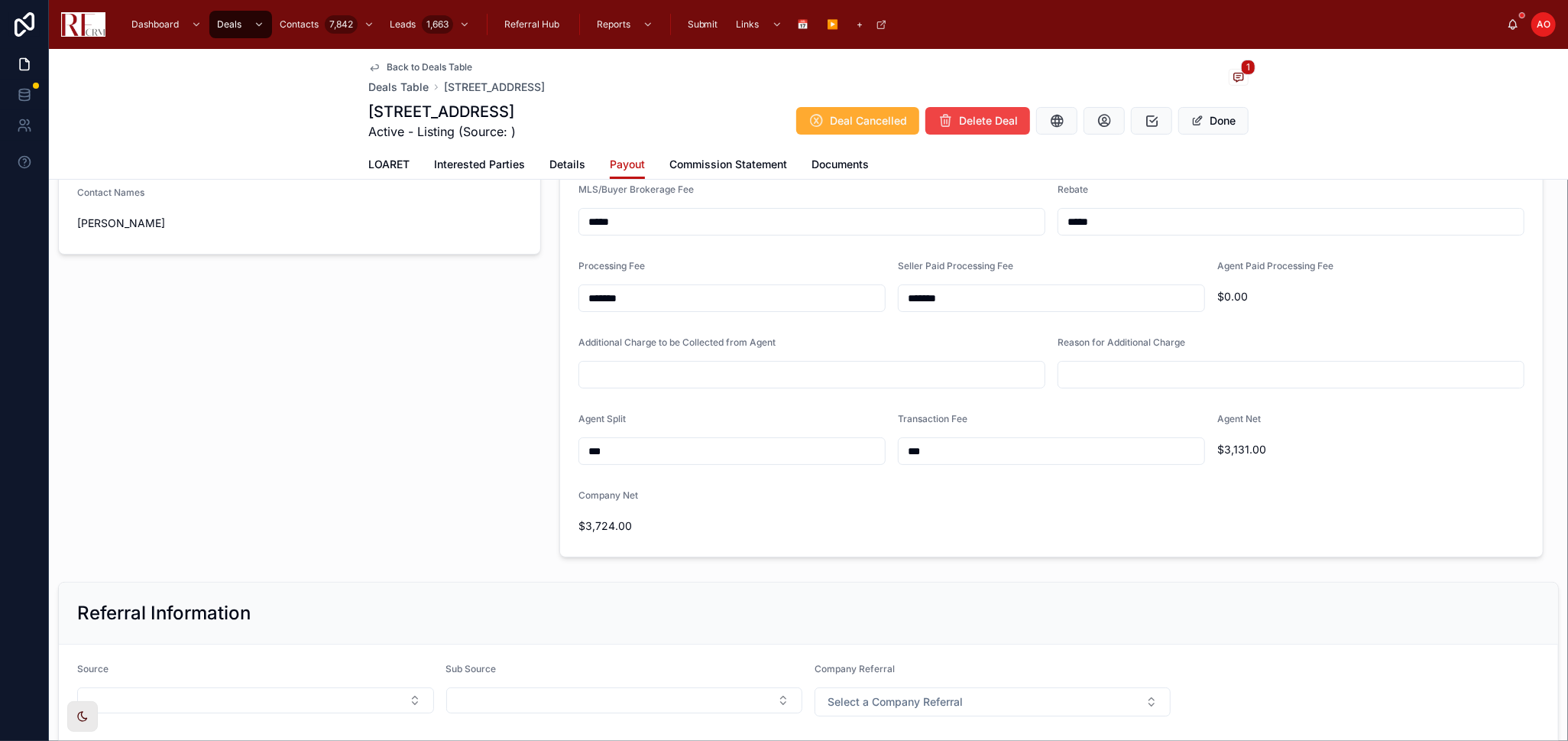
type input "*****"
click at [742, 303] on input "*******" at bounding box center [732, 298] width 306 height 21
click at [742, 303] on input "*****" at bounding box center [732, 298] width 306 height 21
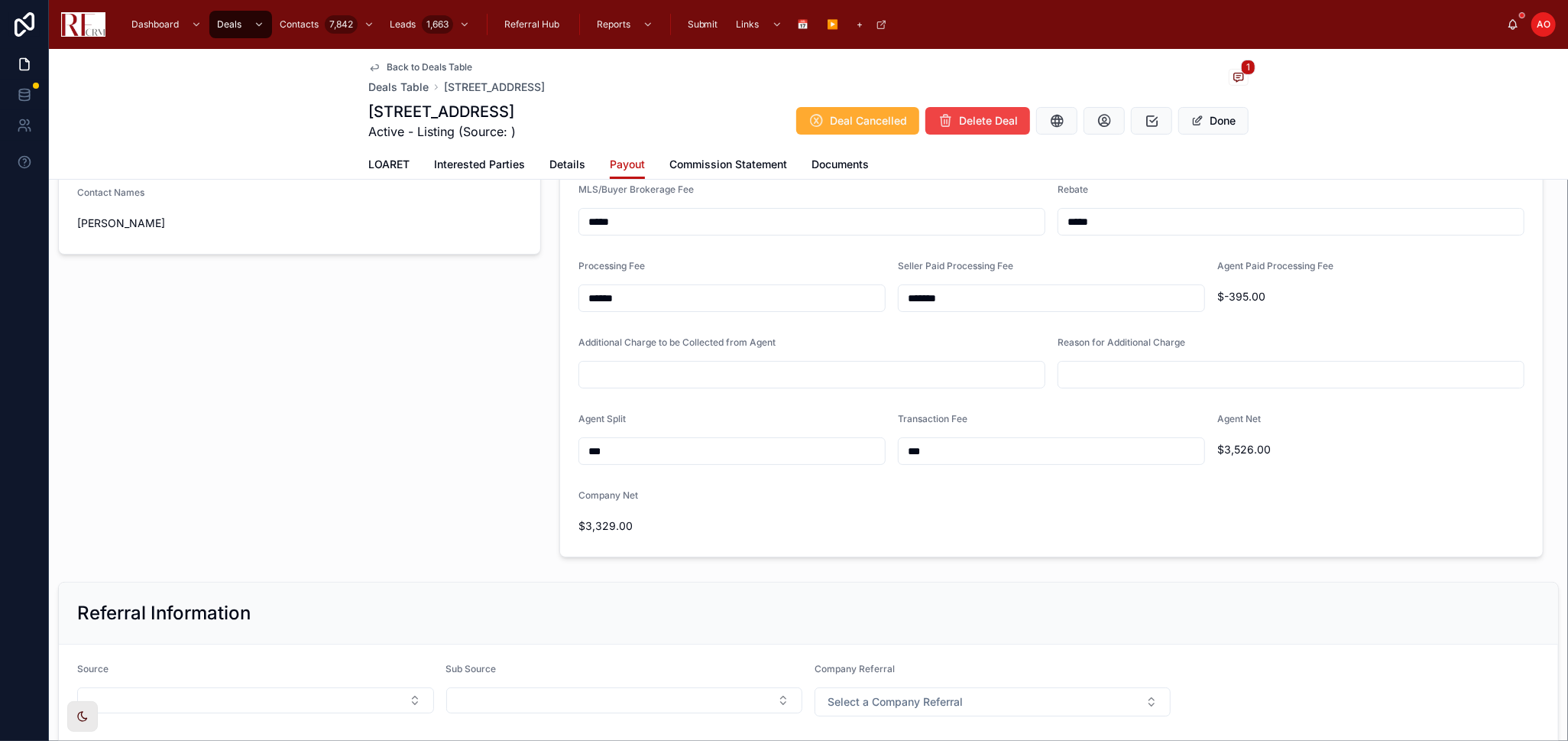
type input "*******"
click at [933, 299] on input "*******" at bounding box center [1051, 298] width 306 height 21
type input "*****"
click at [1057, 583] on div "Referral Information" at bounding box center [809, 613] width 1499 height 62
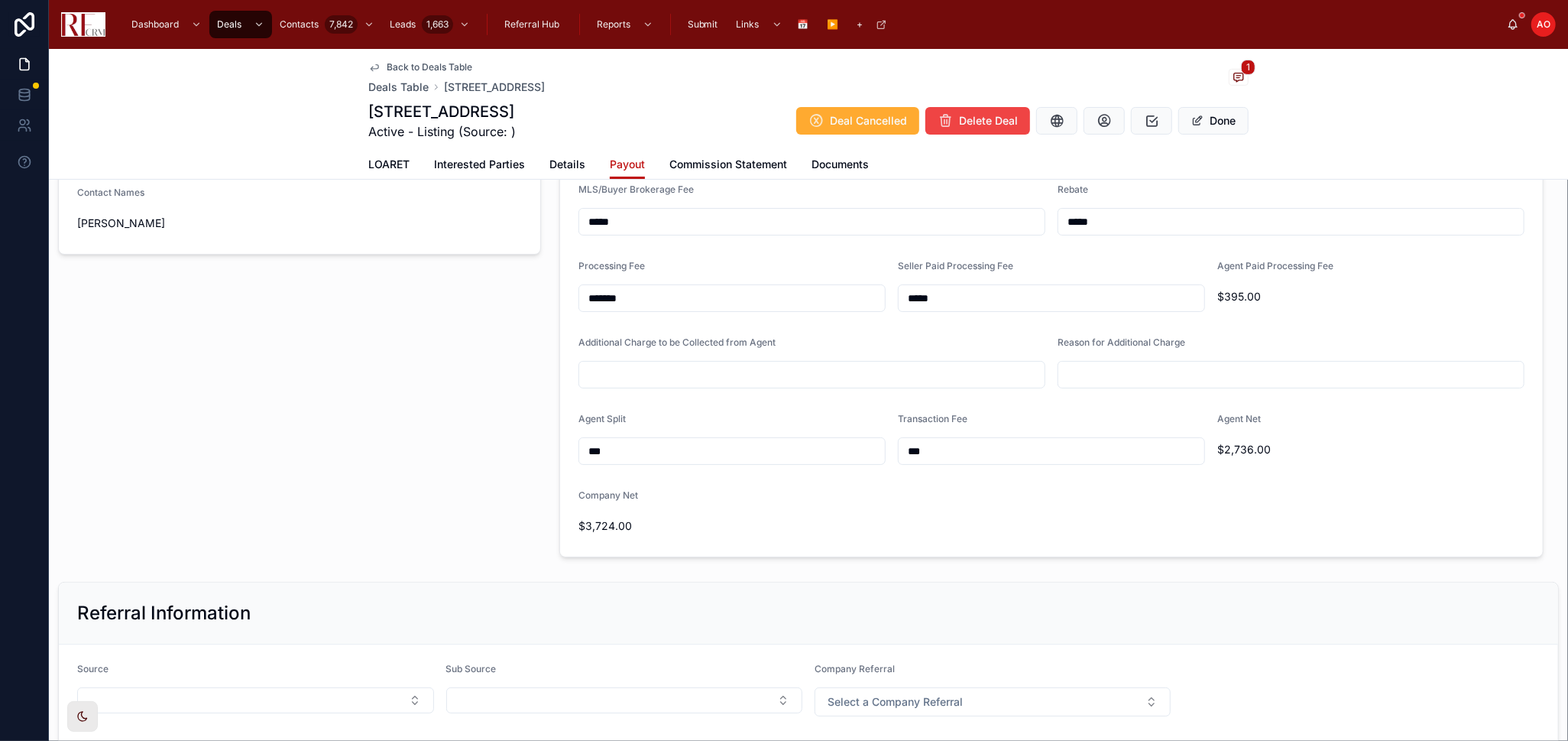
click at [1057, 583] on div "Referral Information" at bounding box center [809, 613] width 1499 height 62
click at [1216, 128] on button "Done" at bounding box center [1214, 121] width 71 height 28
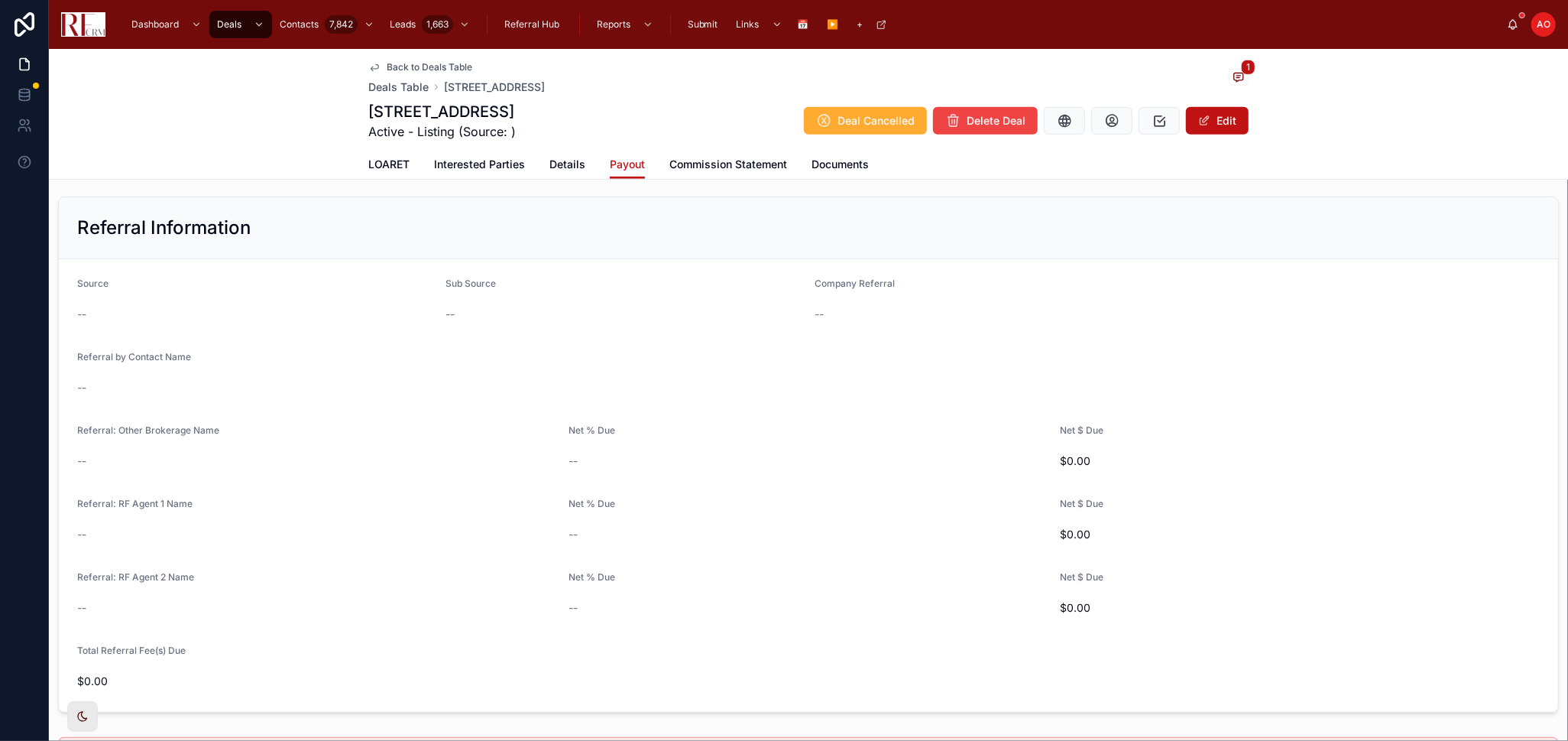
scroll to position [850, 0]
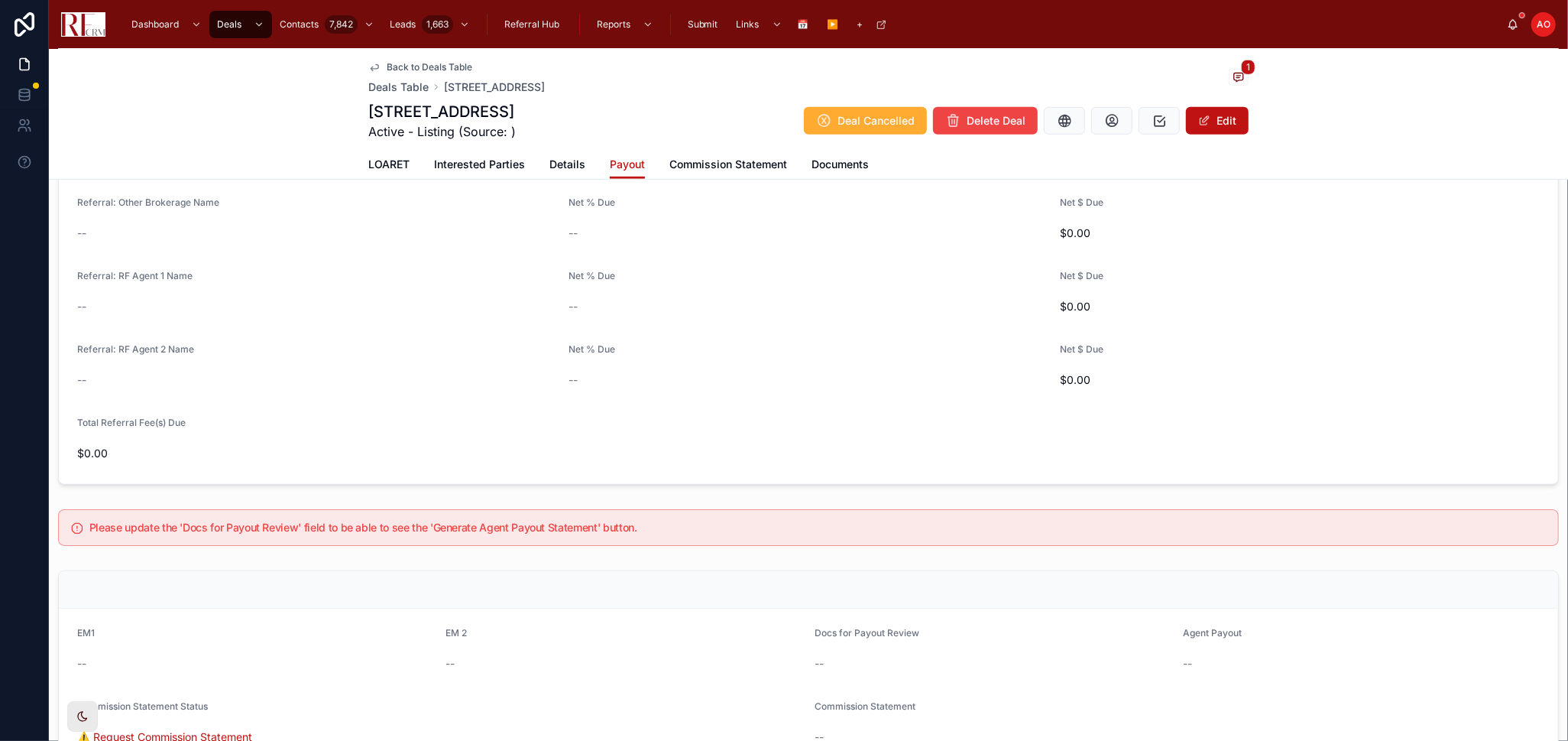
click at [702, 158] on span "Commission Statement" at bounding box center [728, 164] width 118 height 15
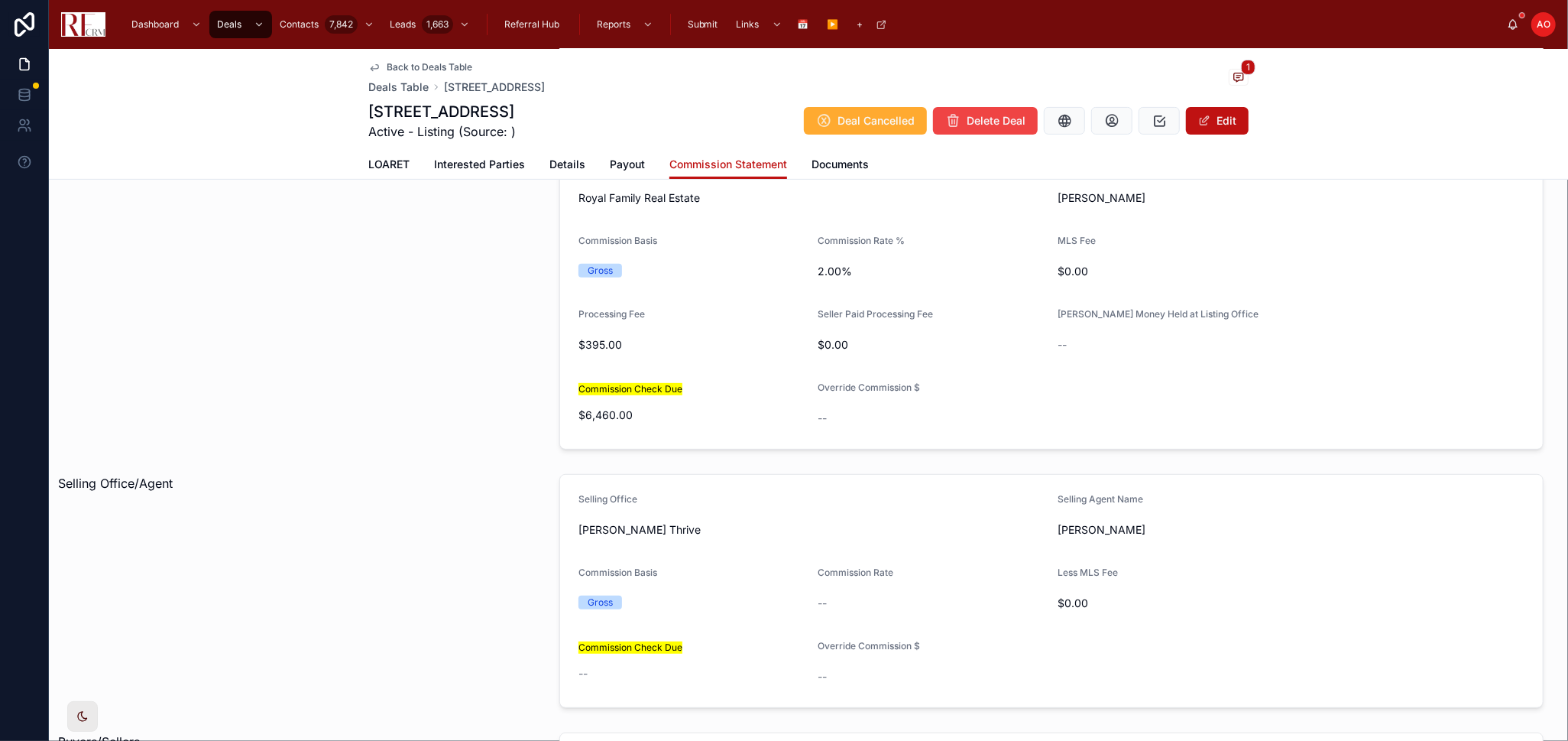
scroll to position [170, 0]
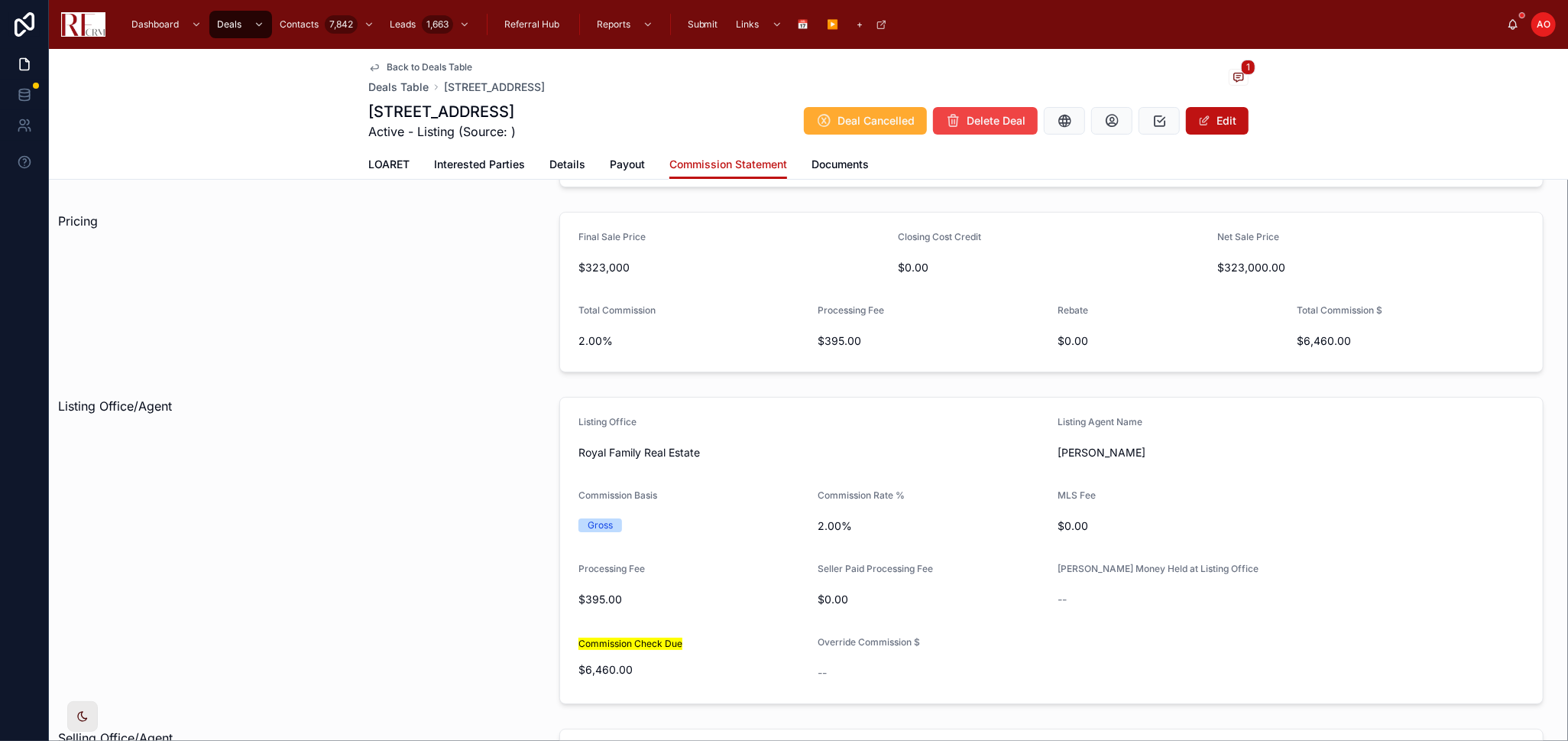
click at [1218, 103] on div "1871 Fox Run Drive, Elk Grove Village Active - Listing (Source: ) Deal Cancelle…" at bounding box center [809, 121] width 881 height 40
click at [1214, 125] on button "Edit" at bounding box center [1217, 121] width 62 height 28
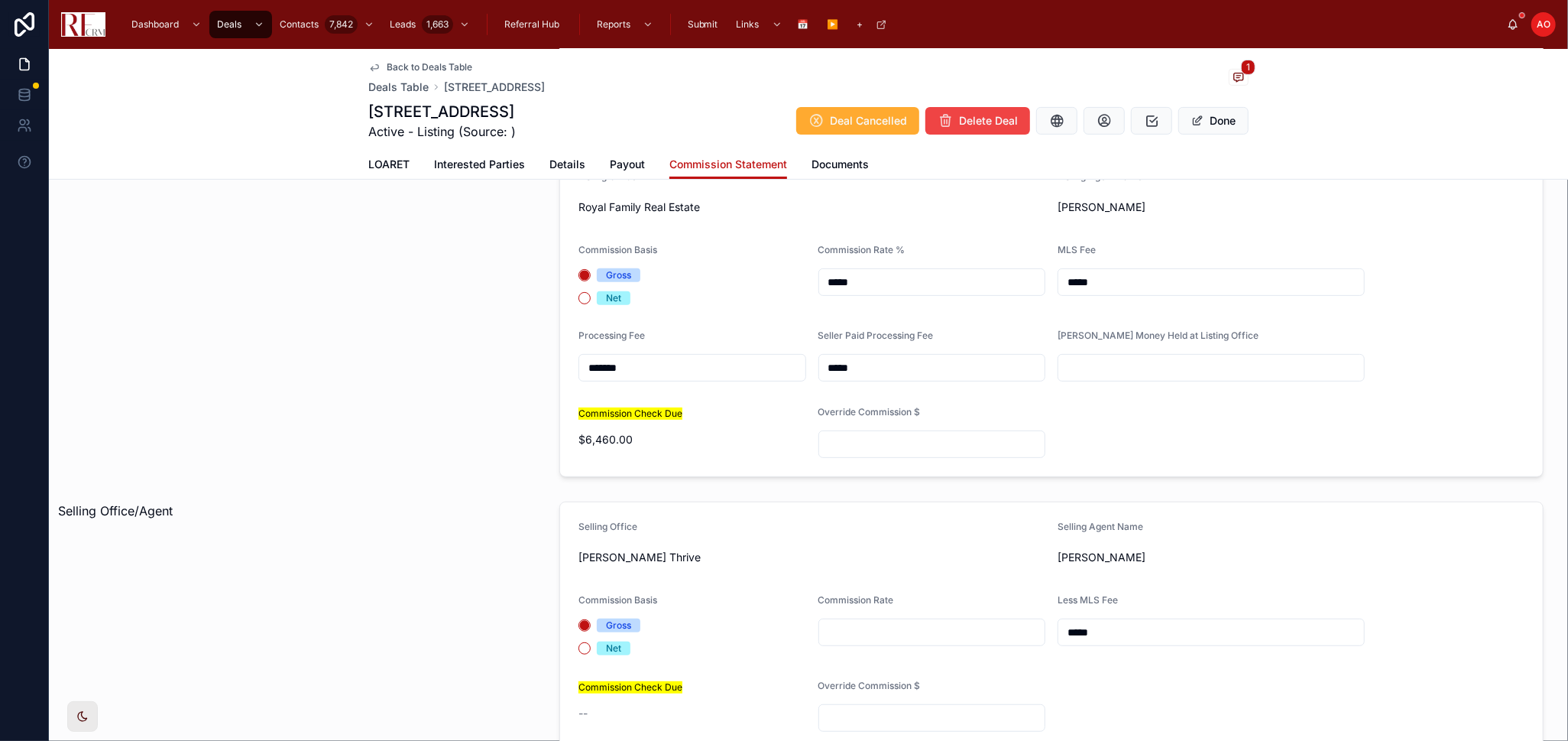
scroll to position [679, 0]
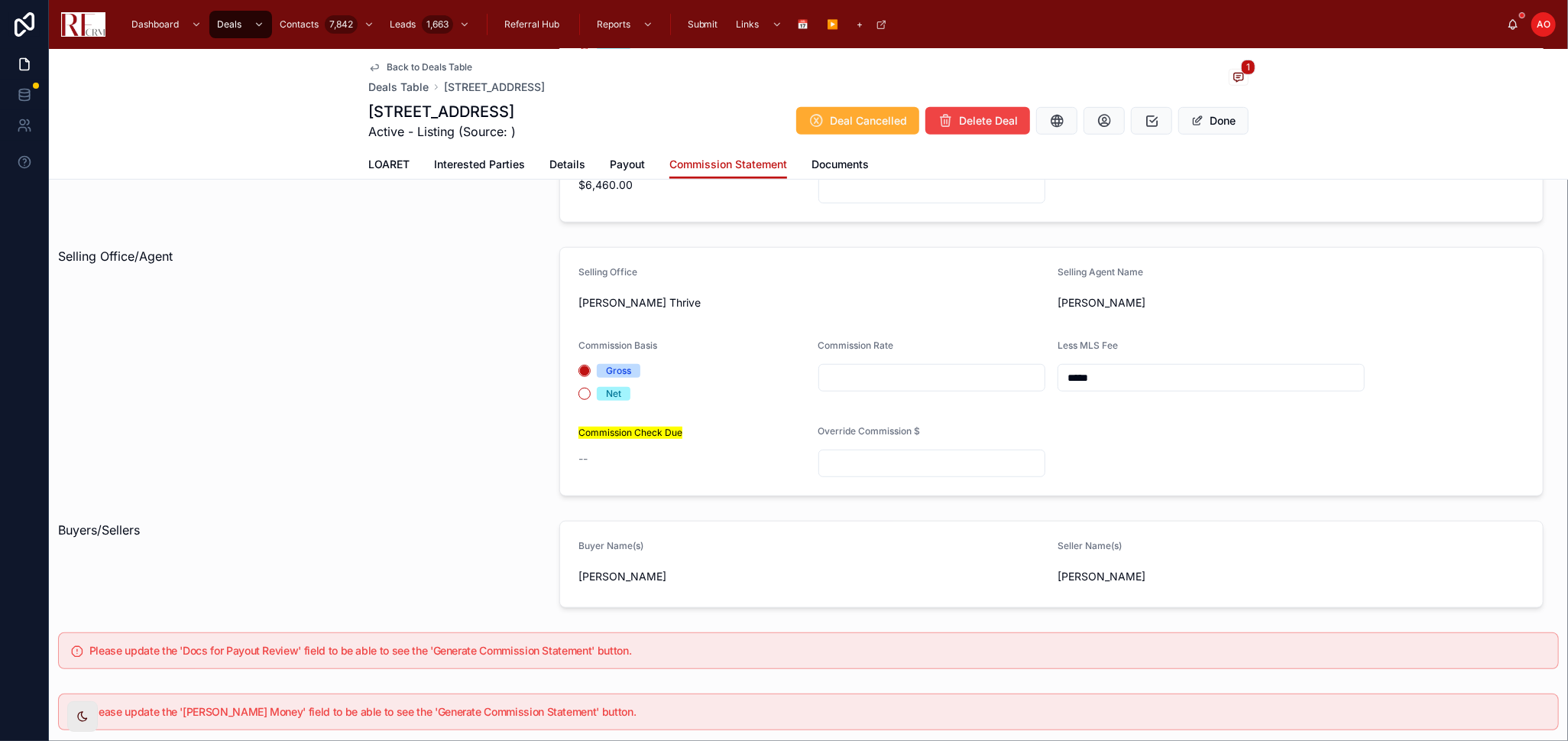
click at [929, 370] on input "text" at bounding box center [933, 378] width 227 height 21
type input "*****"
click at [1197, 127] on button "Done" at bounding box center [1214, 121] width 71 height 28
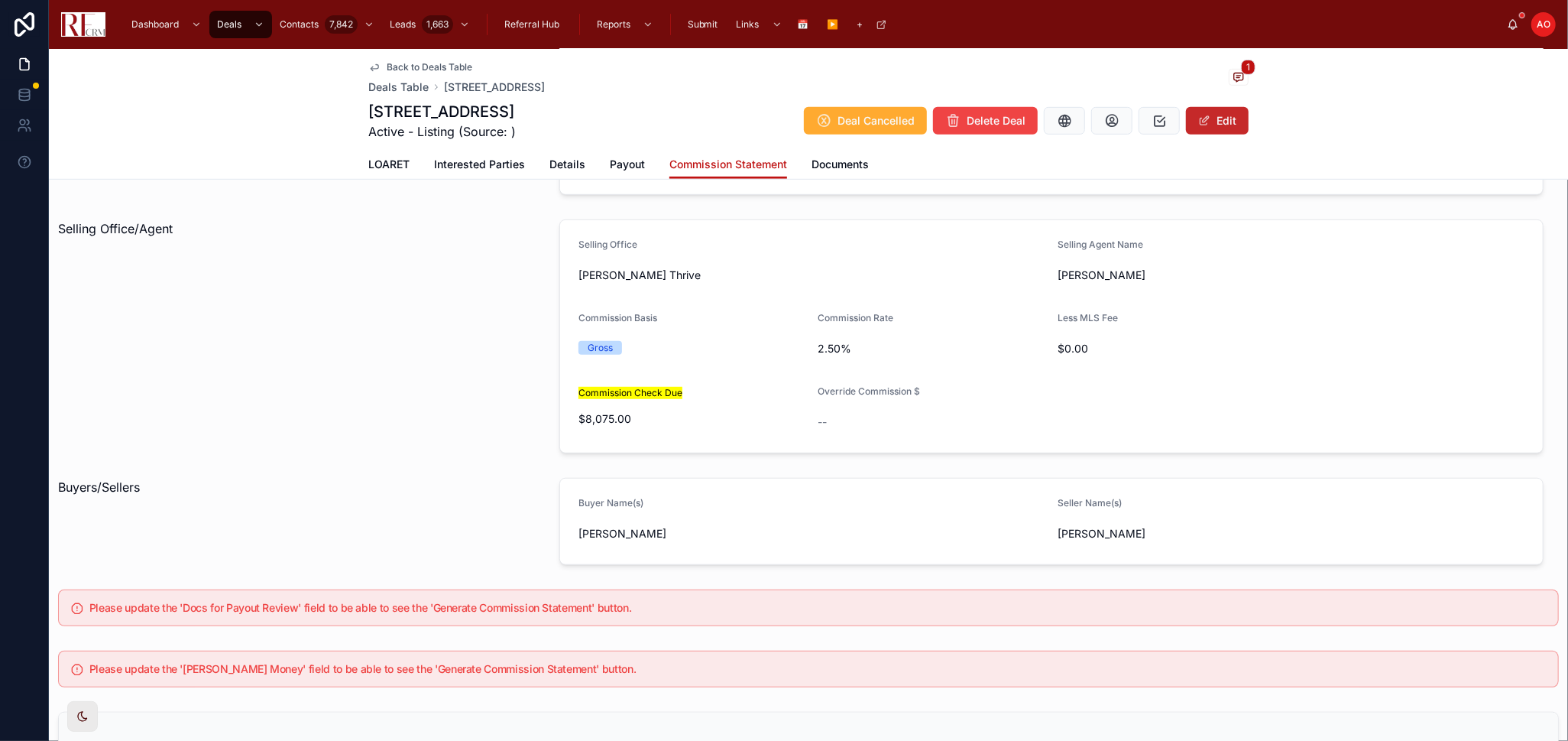
scroll to position [670, 0]
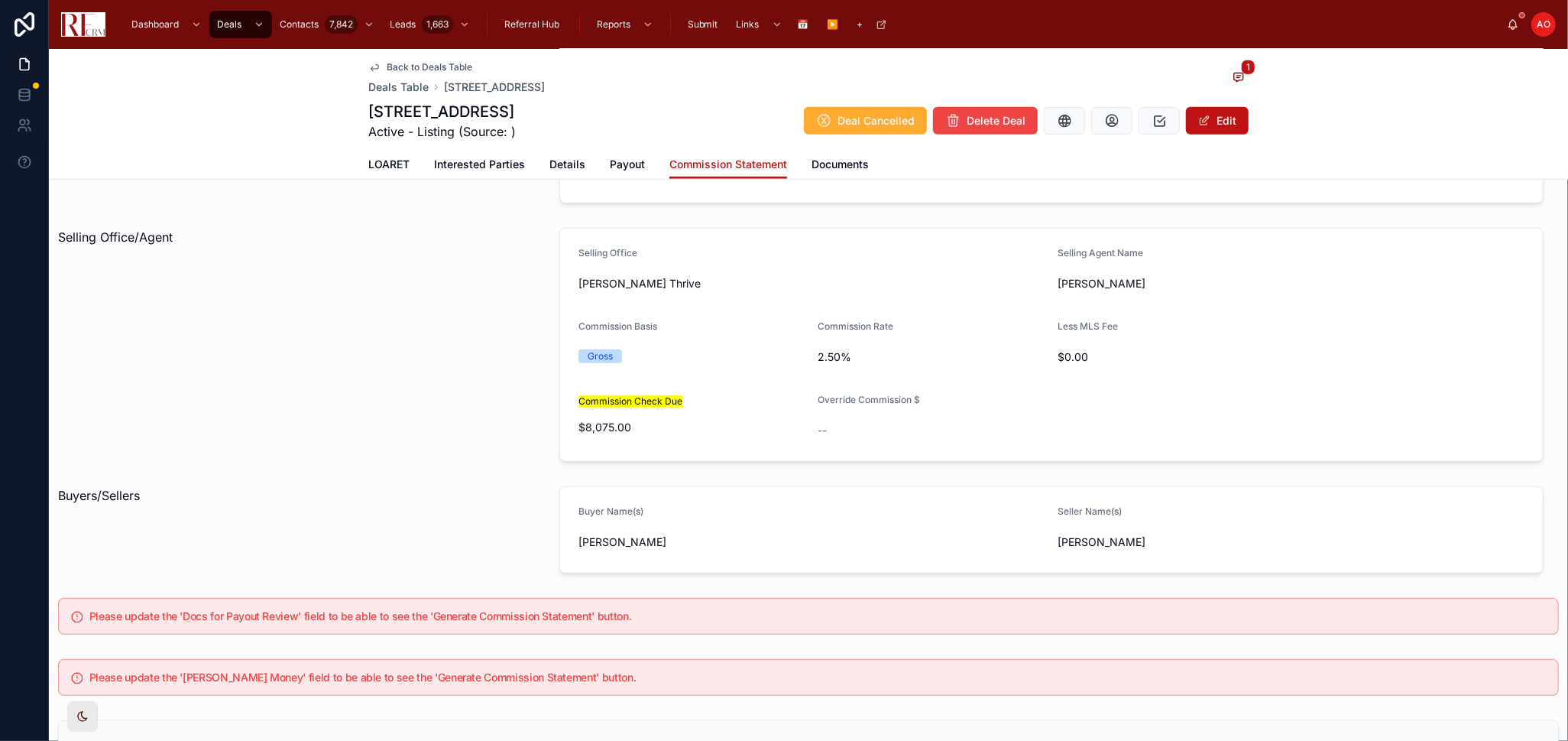
click at [392, 161] on span "LOARET" at bounding box center [389, 164] width 41 height 15
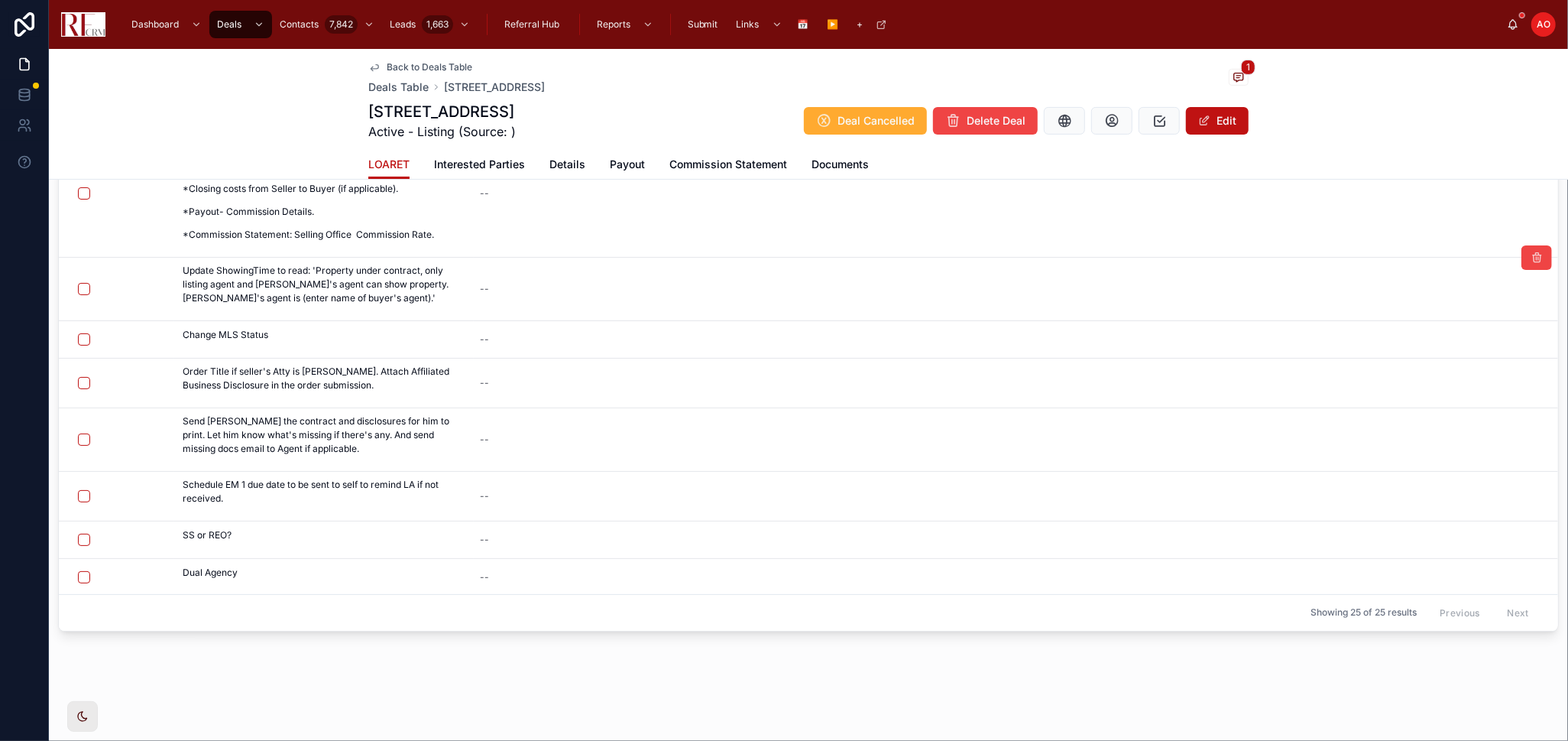
scroll to position [333, 0]
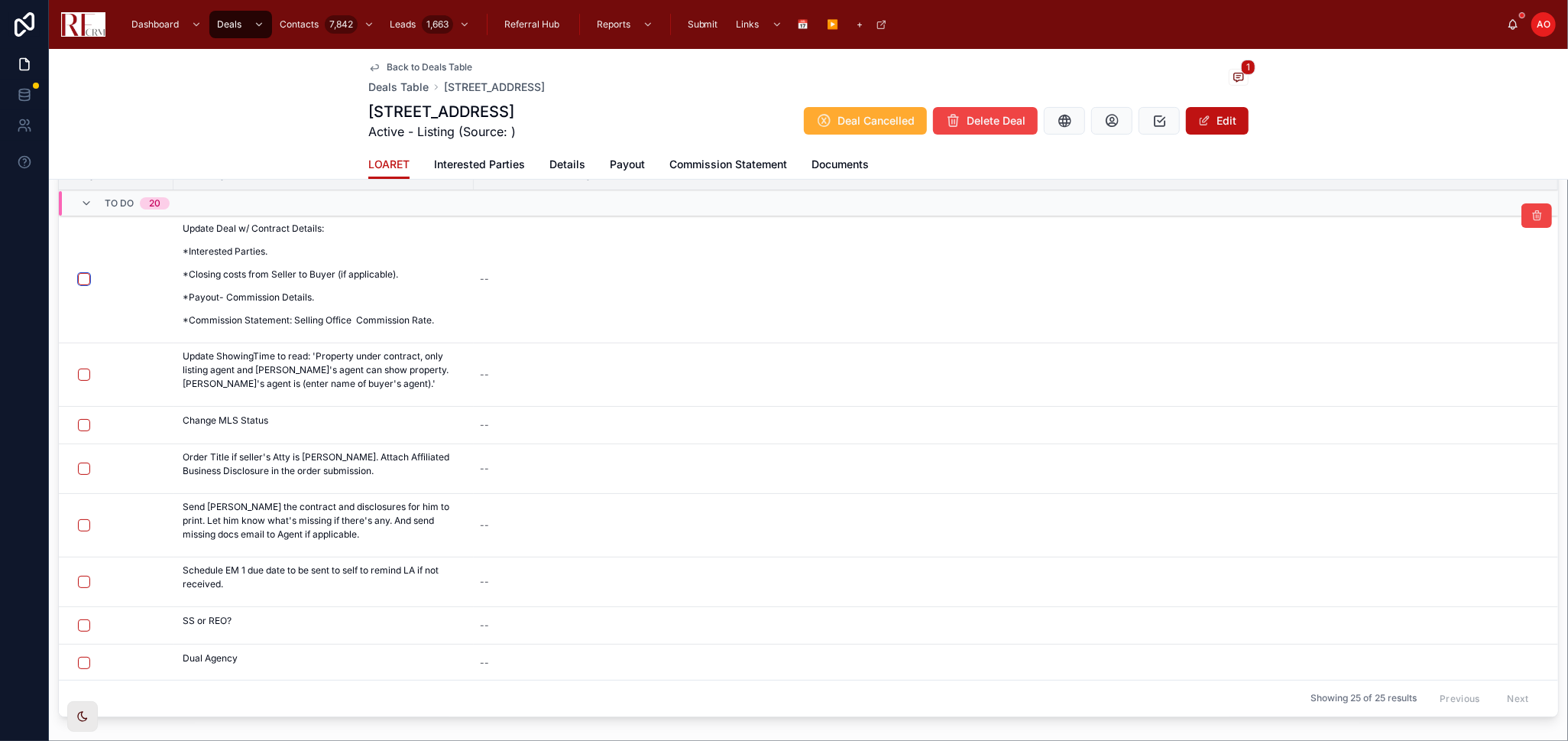
click at [80, 278] on button "button" at bounding box center [84, 279] width 12 height 12
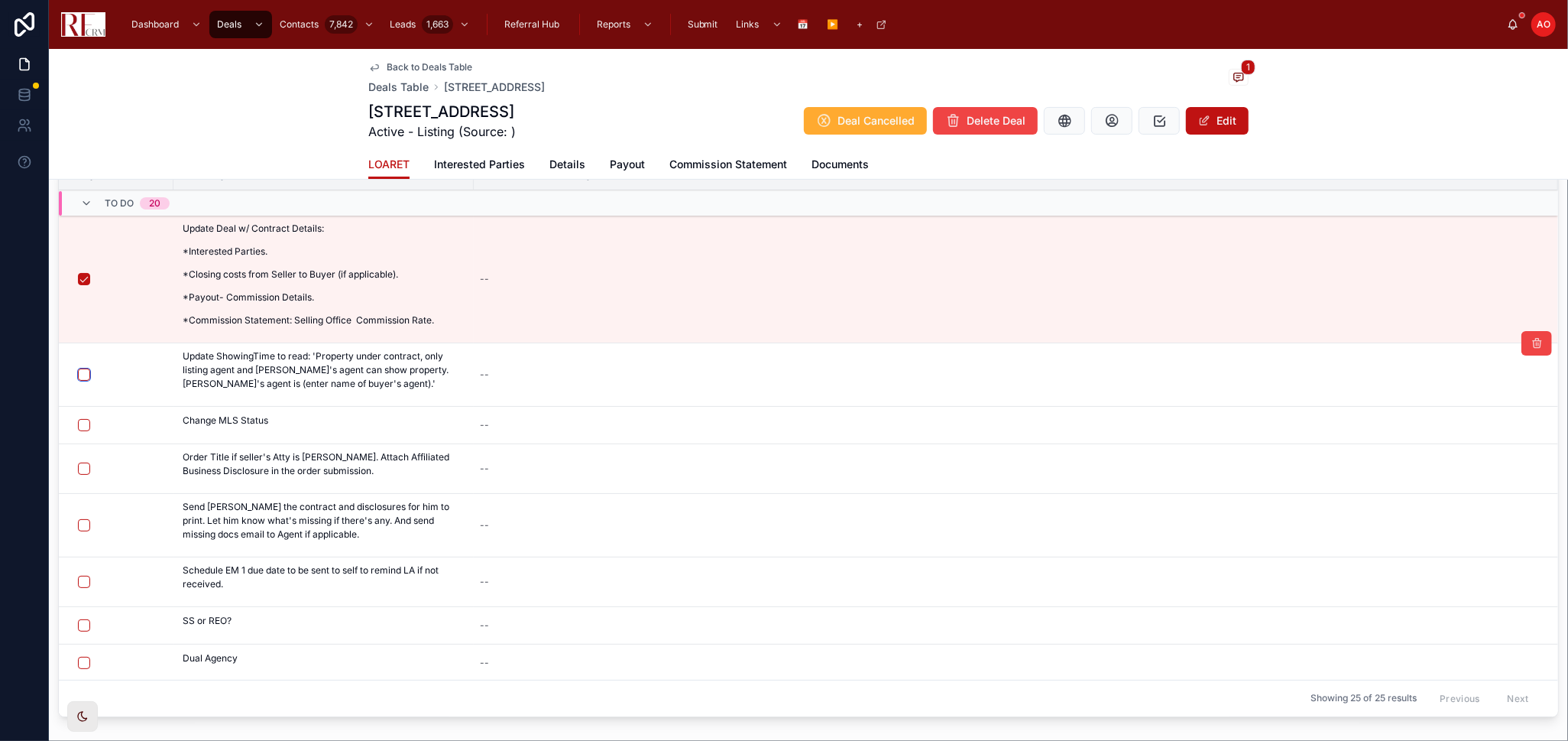
click at [85, 377] on button "button" at bounding box center [84, 375] width 12 height 12
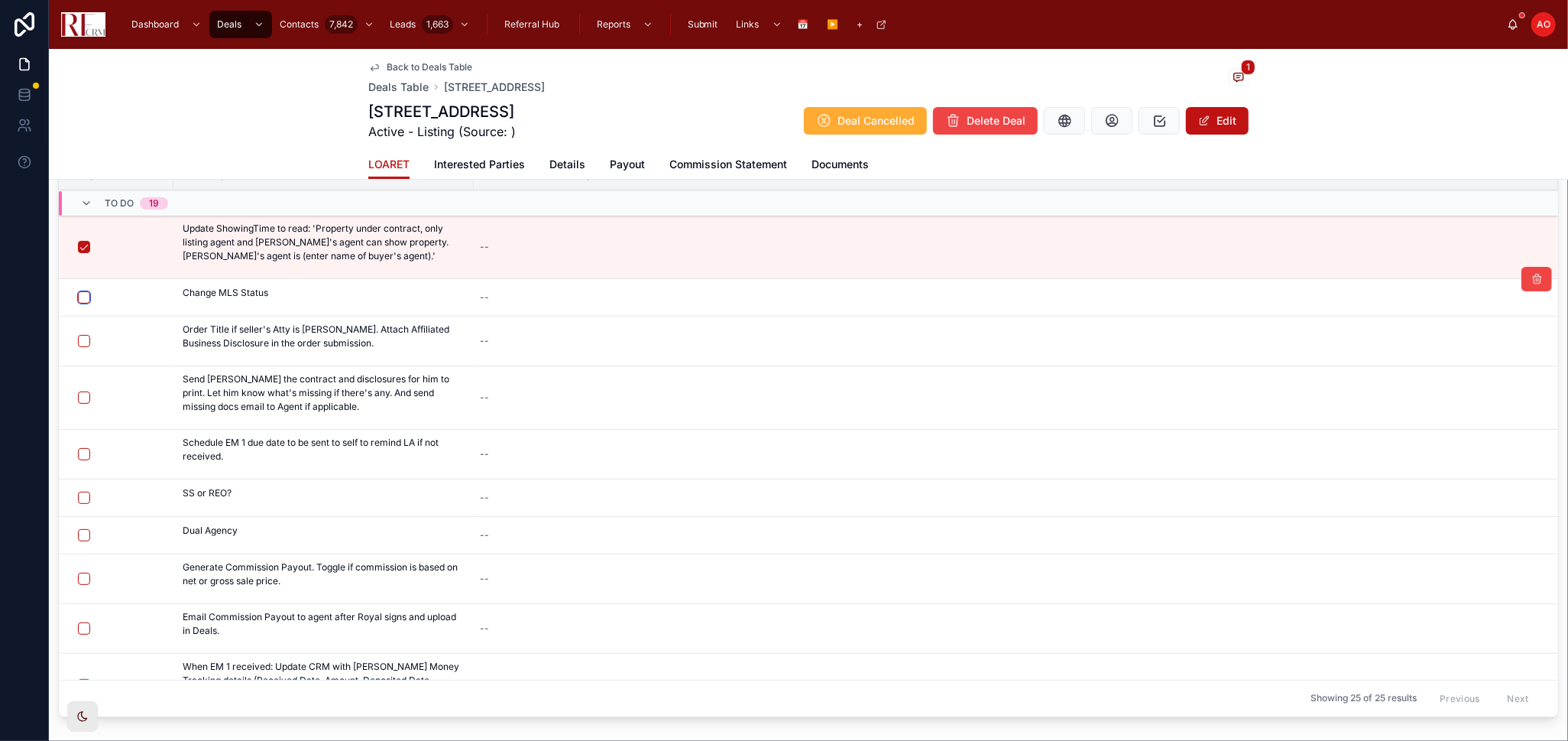
click at [84, 294] on button "button" at bounding box center [84, 297] width 12 height 12
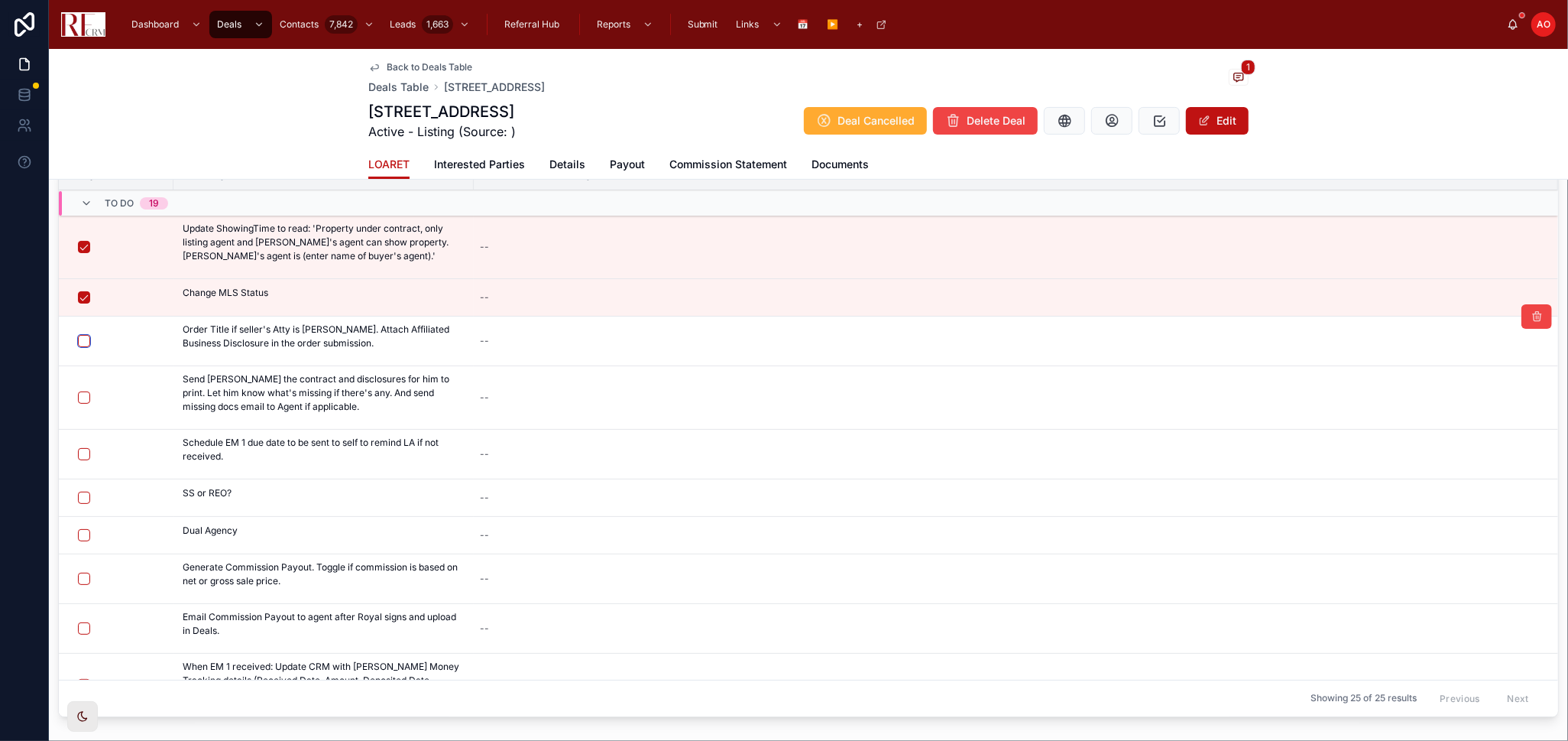
click at [81, 340] on button "button" at bounding box center [84, 341] width 12 height 12
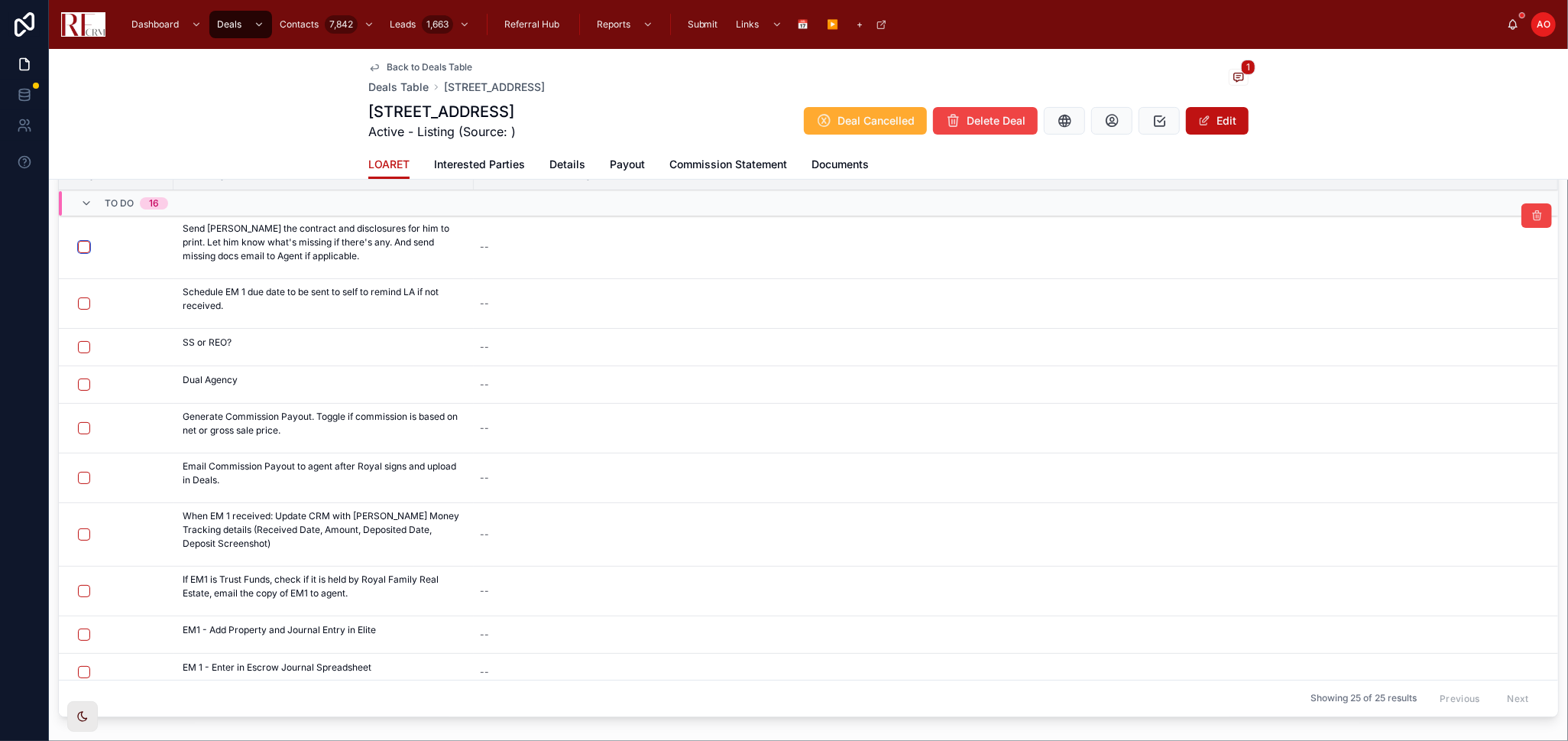
click at [87, 242] on button "button" at bounding box center [84, 247] width 12 height 12
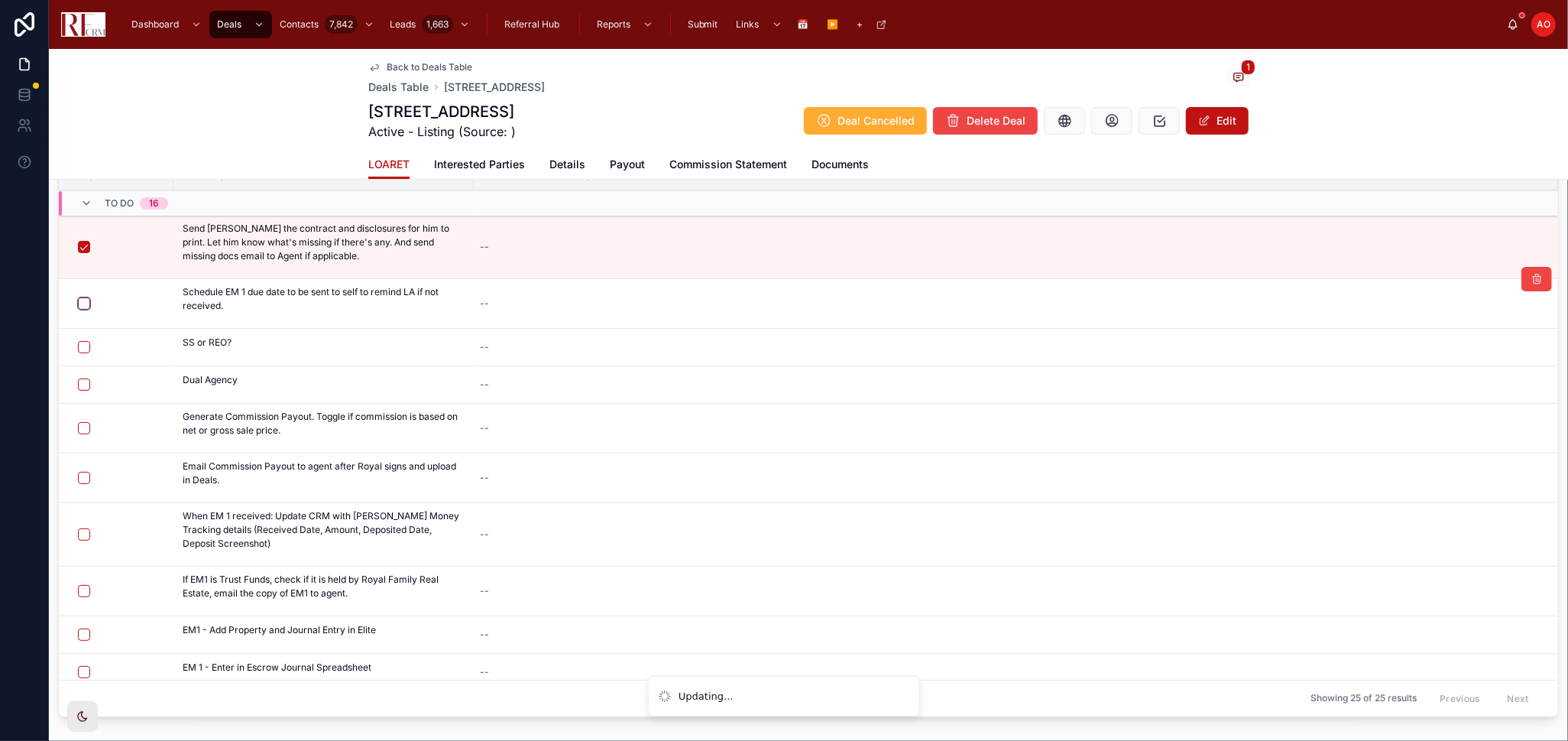
click at [80, 303] on button "button" at bounding box center [84, 304] width 12 height 12
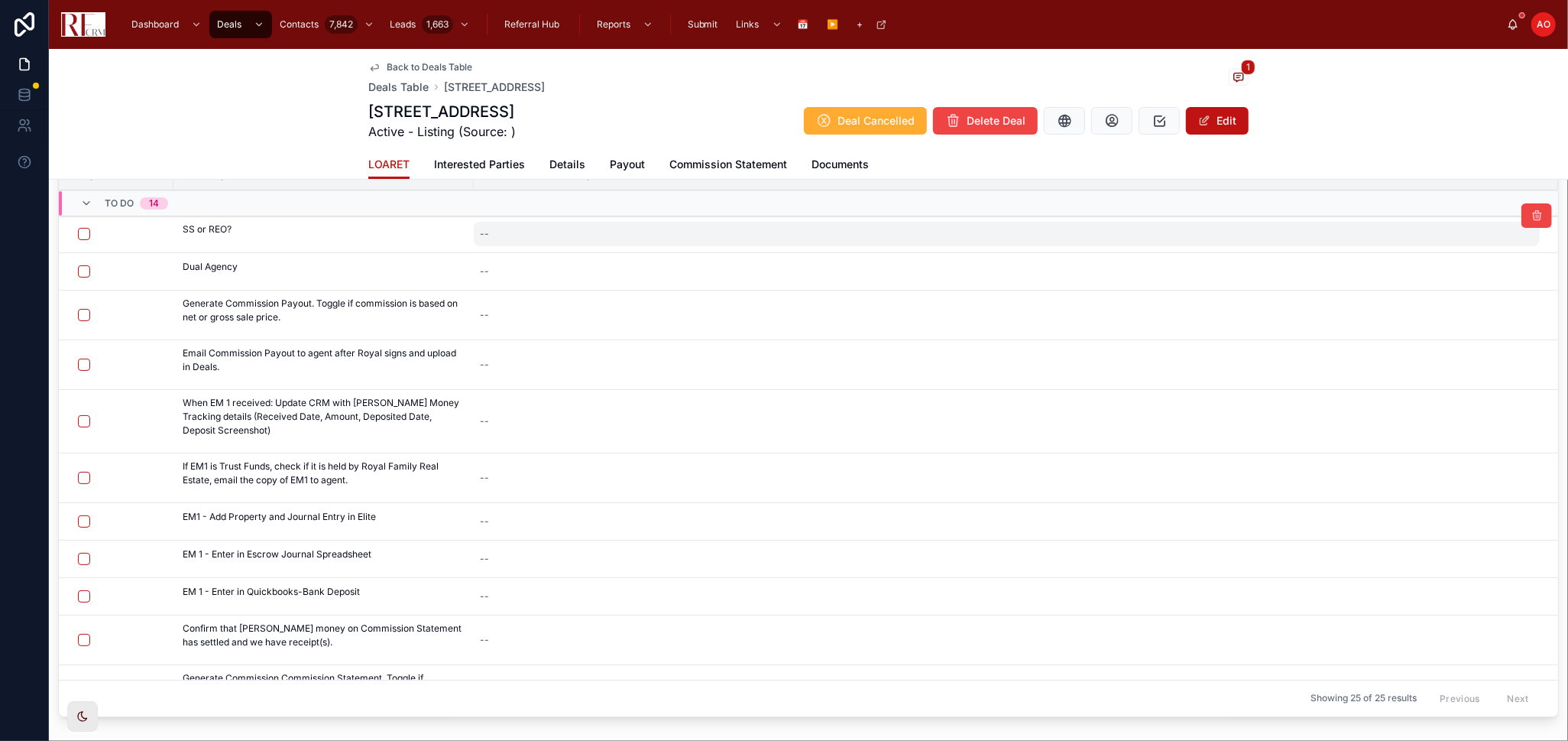
click at [538, 235] on div "--" at bounding box center [1007, 233] width 1066 height 24
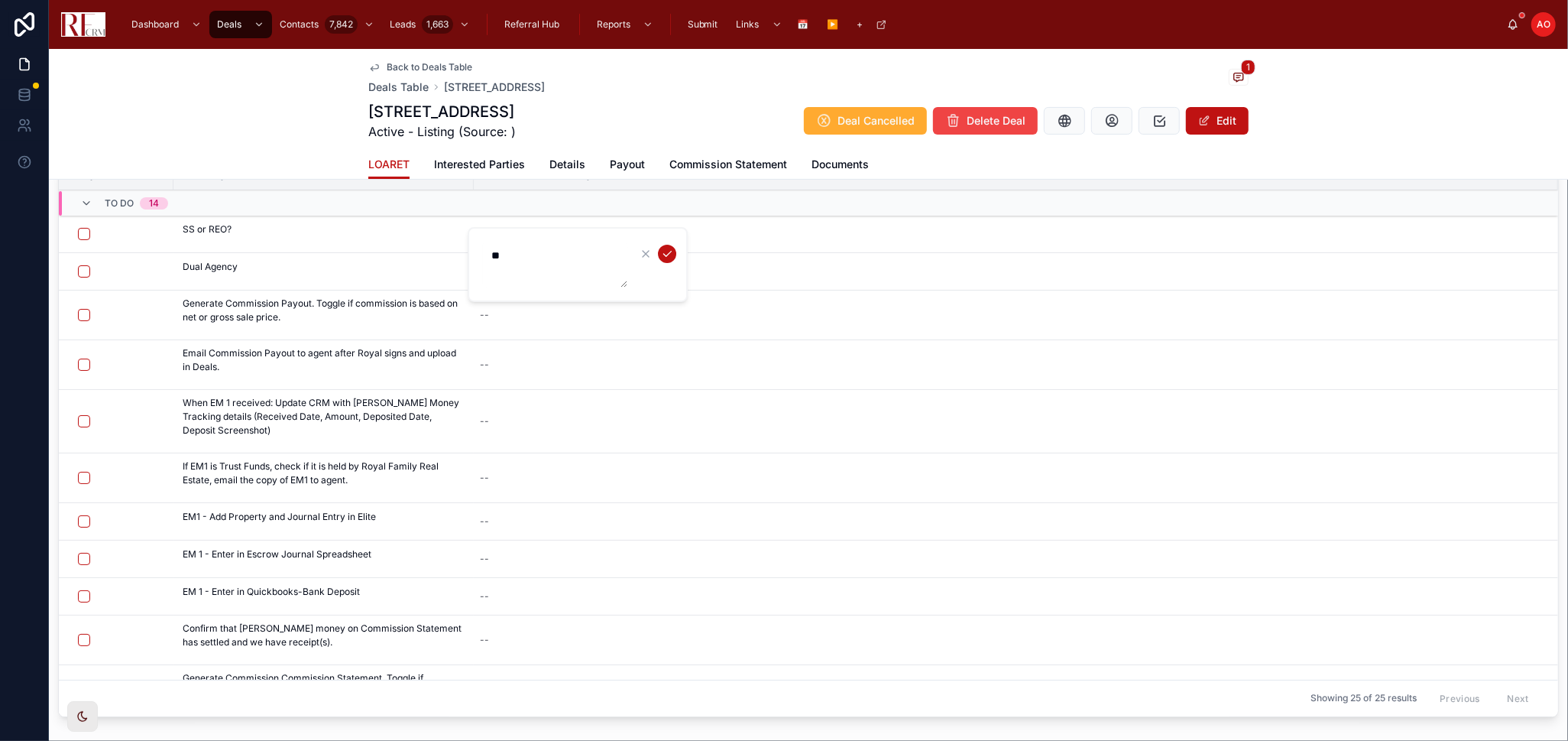
type textarea "**"
click at [668, 254] on icon "submit" at bounding box center [668, 254] width 12 height 12
click at [675, 273] on div "--" at bounding box center [1007, 271] width 1066 height 24
type textarea "*"
click at [675, 273] on div "--" at bounding box center [1007, 271] width 1066 height 24
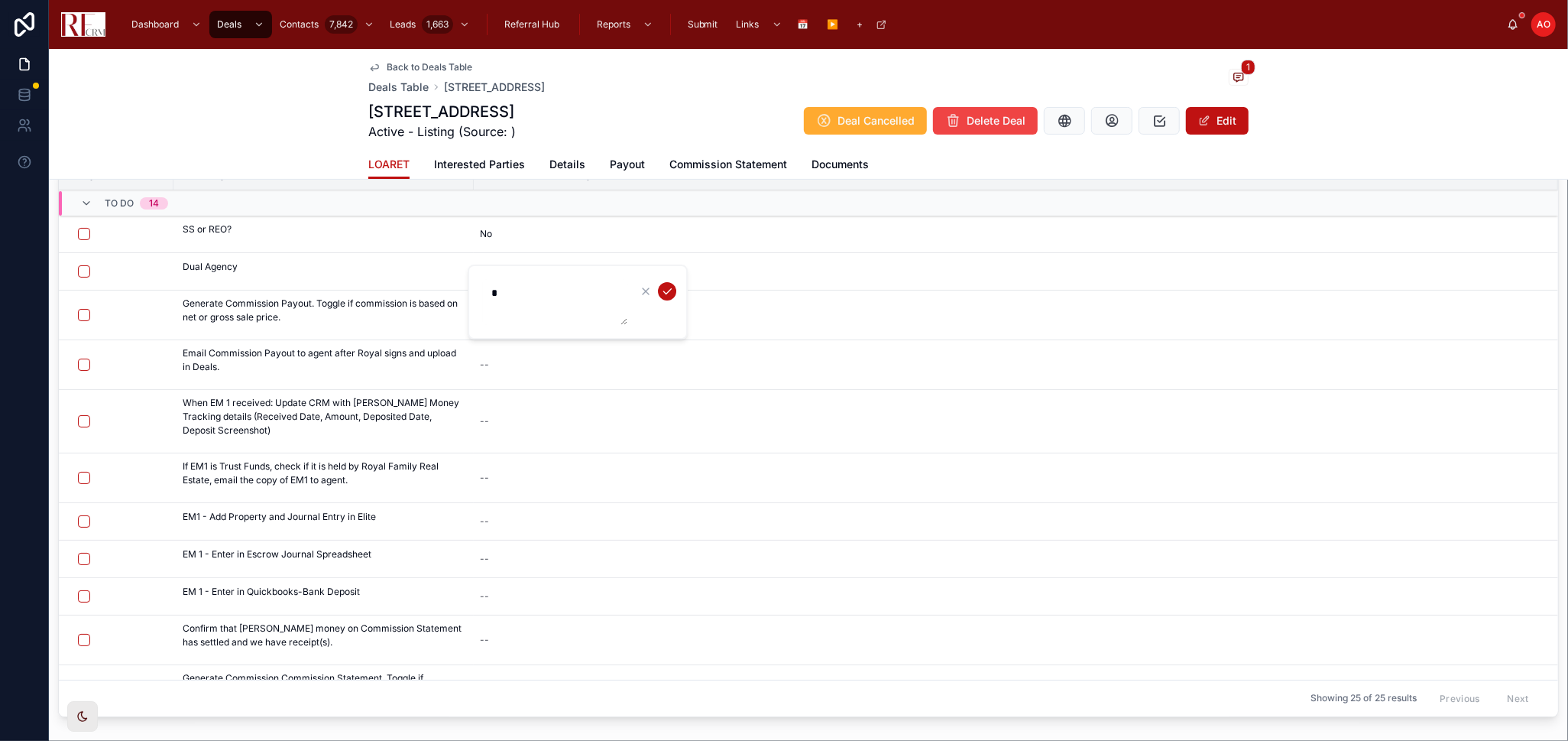
click at [574, 297] on textarea "*" at bounding box center [554, 302] width 145 height 46
type textarea "**"
click at [668, 287] on icon "submit" at bounding box center [668, 291] width 12 height 12
click at [82, 231] on button "button" at bounding box center [84, 234] width 12 height 12
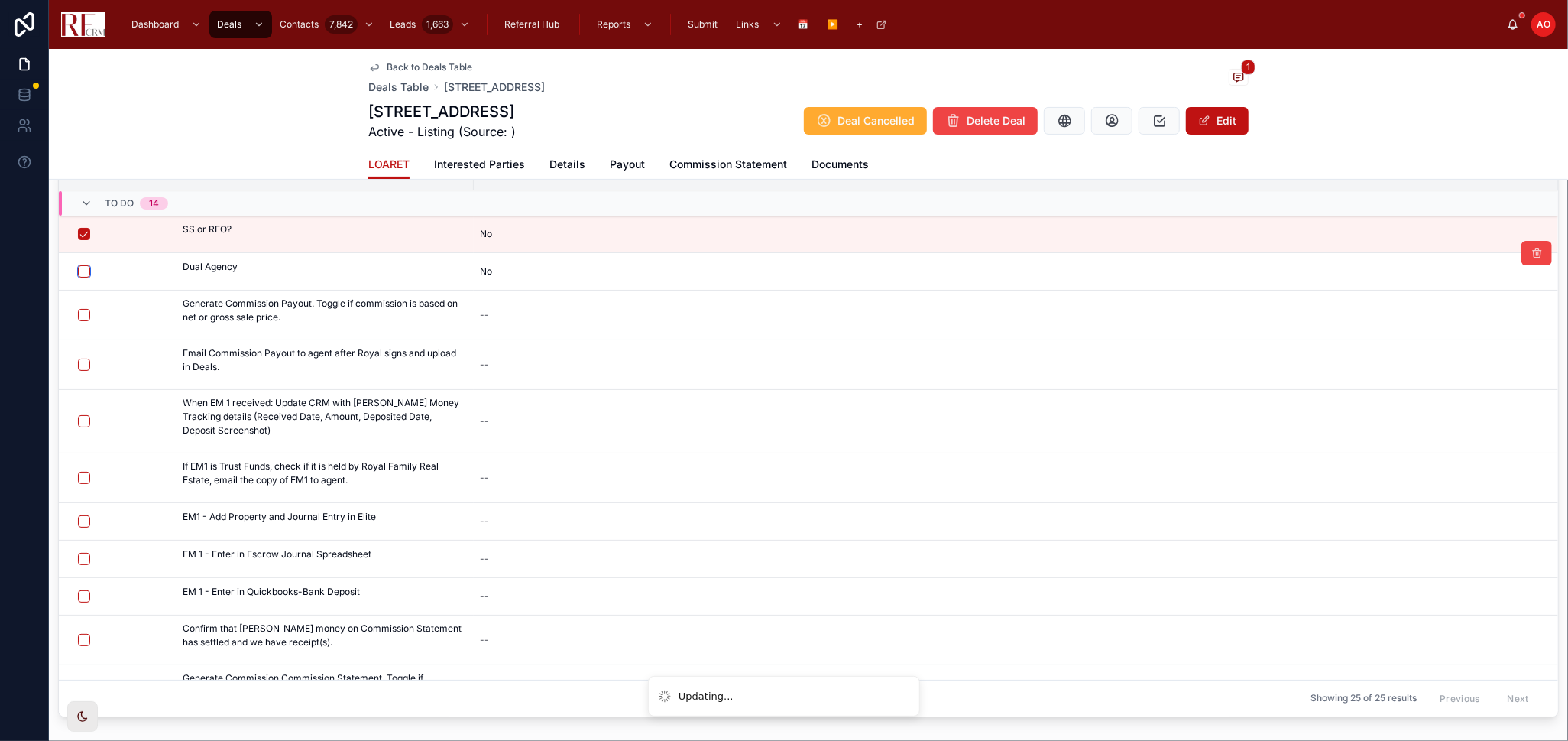
click at [85, 268] on button "button" at bounding box center [84, 271] width 12 height 12
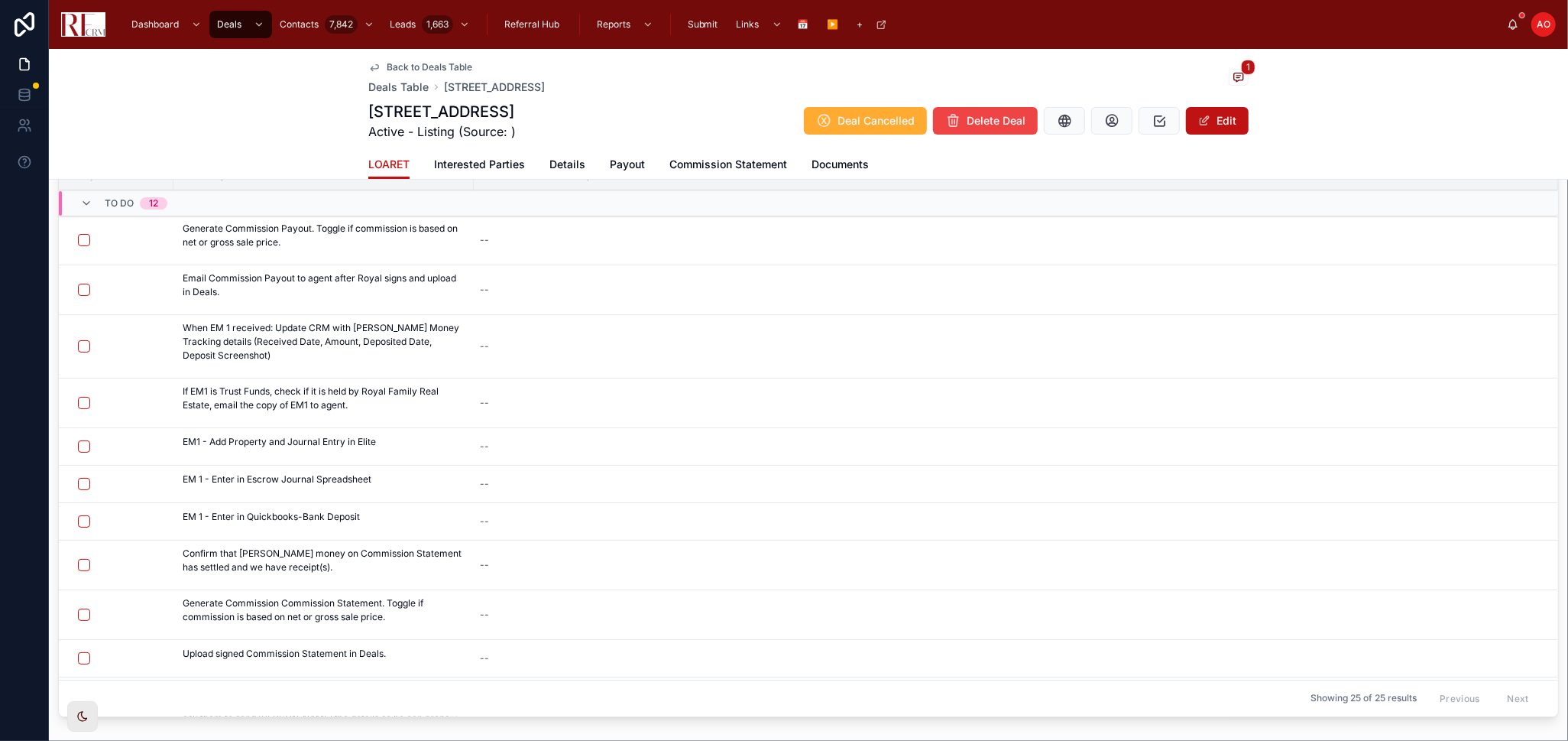
drag, startPoint x: 626, startPoint y: 167, endPoint x: 645, endPoint y: 135, distance: 37.2
click at [626, 167] on span "Payout" at bounding box center [626, 164] width 35 height 15
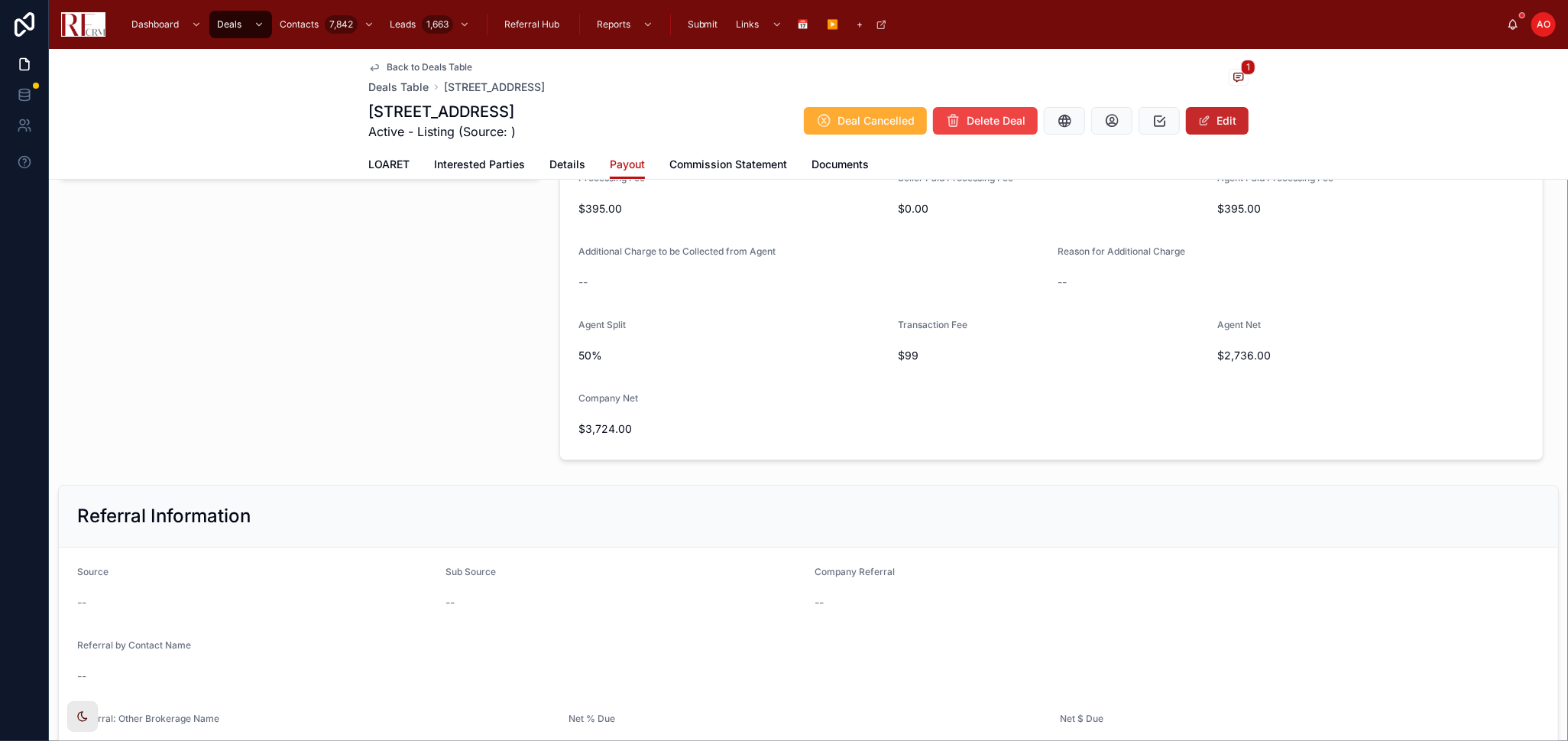
click at [1211, 120] on button "Edit" at bounding box center [1217, 121] width 62 height 28
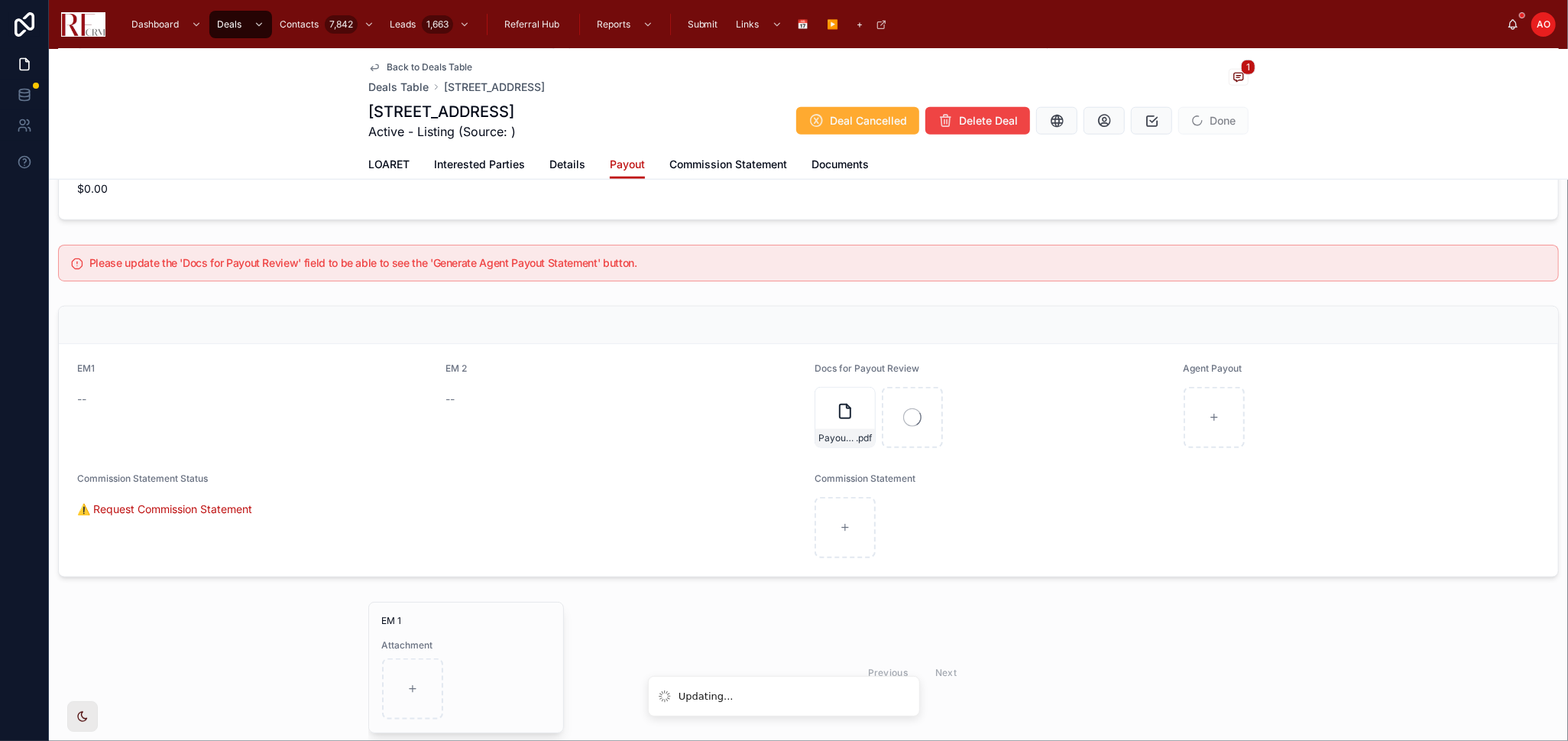
scroll to position [913, 0]
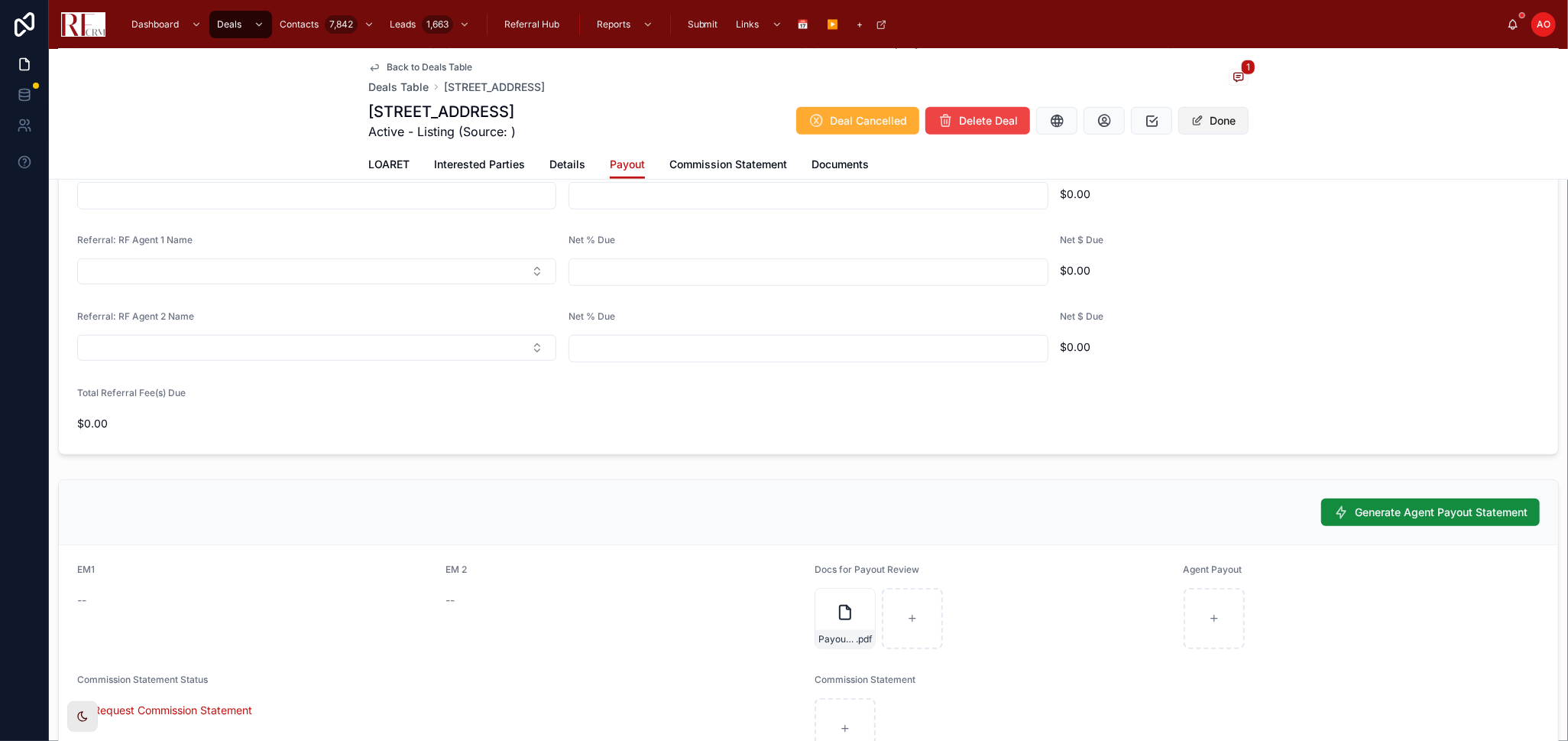
click at [1210, 120] on button "Done" at bounding box center [1214, 121] width 71 height 28
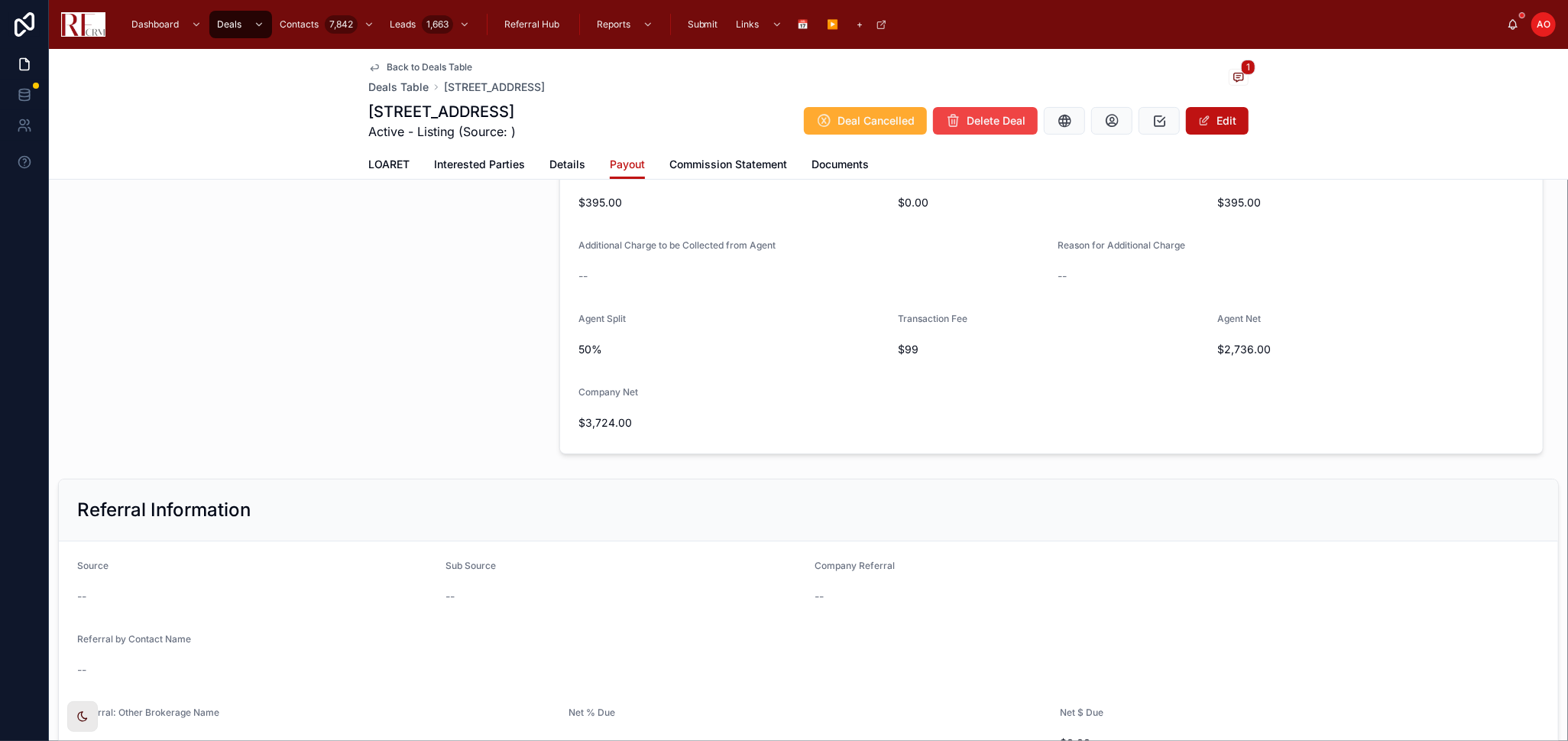
scroll to position [0, 0]
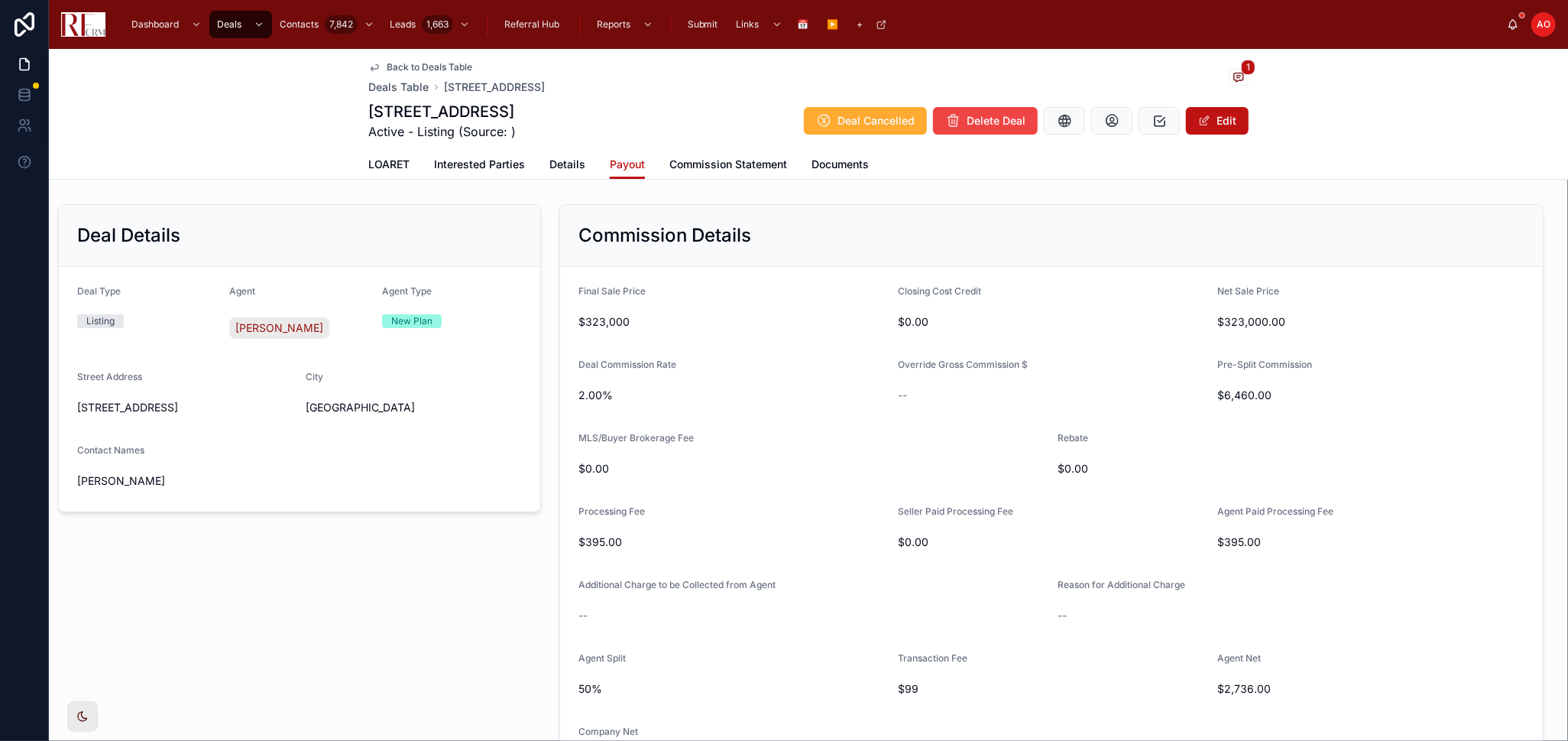
click at [552, 159] on span "Details" at bounding box center [568, 164] width 36 height 15
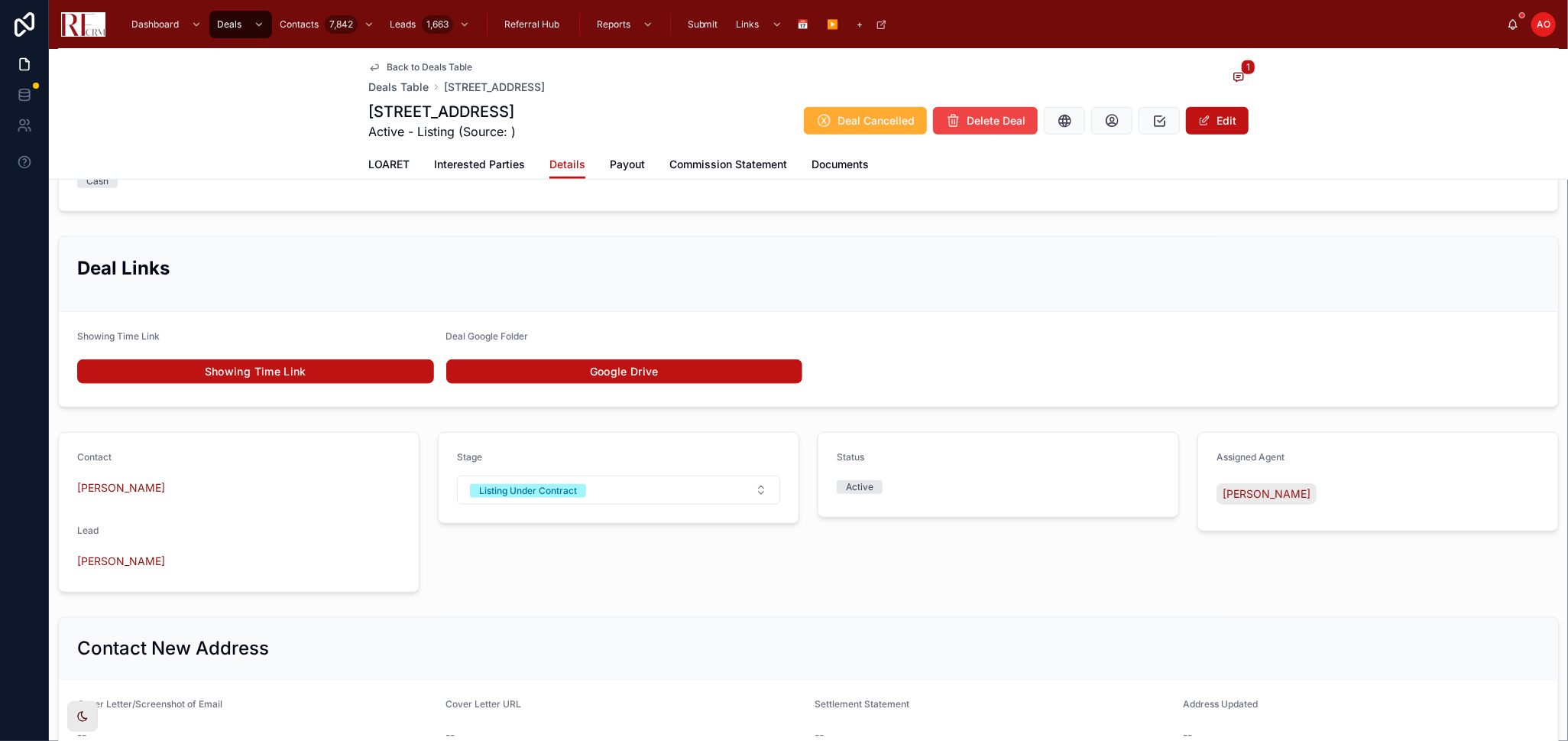
scroll to position [1274, 0]
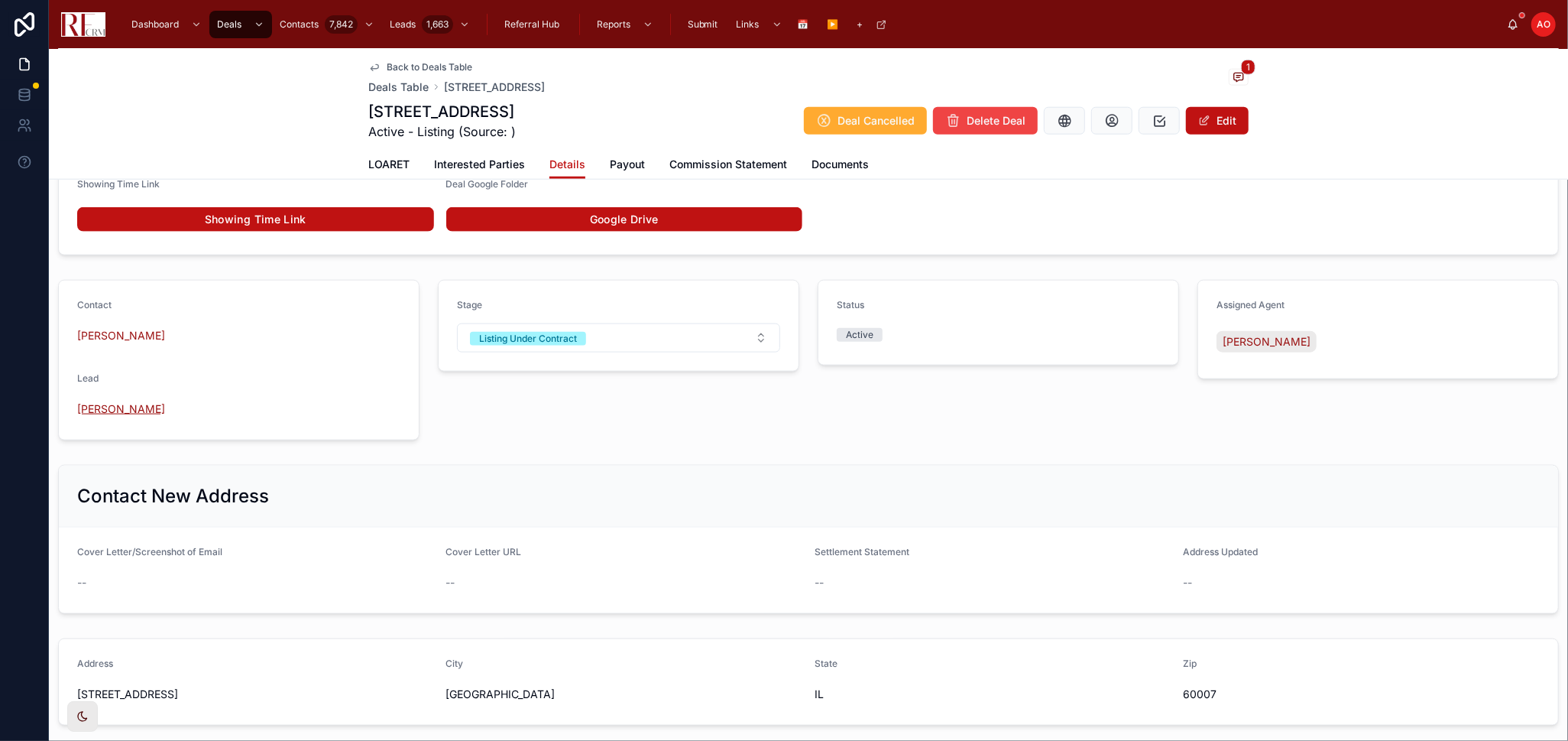
click at [108, 412] on span "Jack Aiello" at bounding box center [121, 409] width 87 height 15
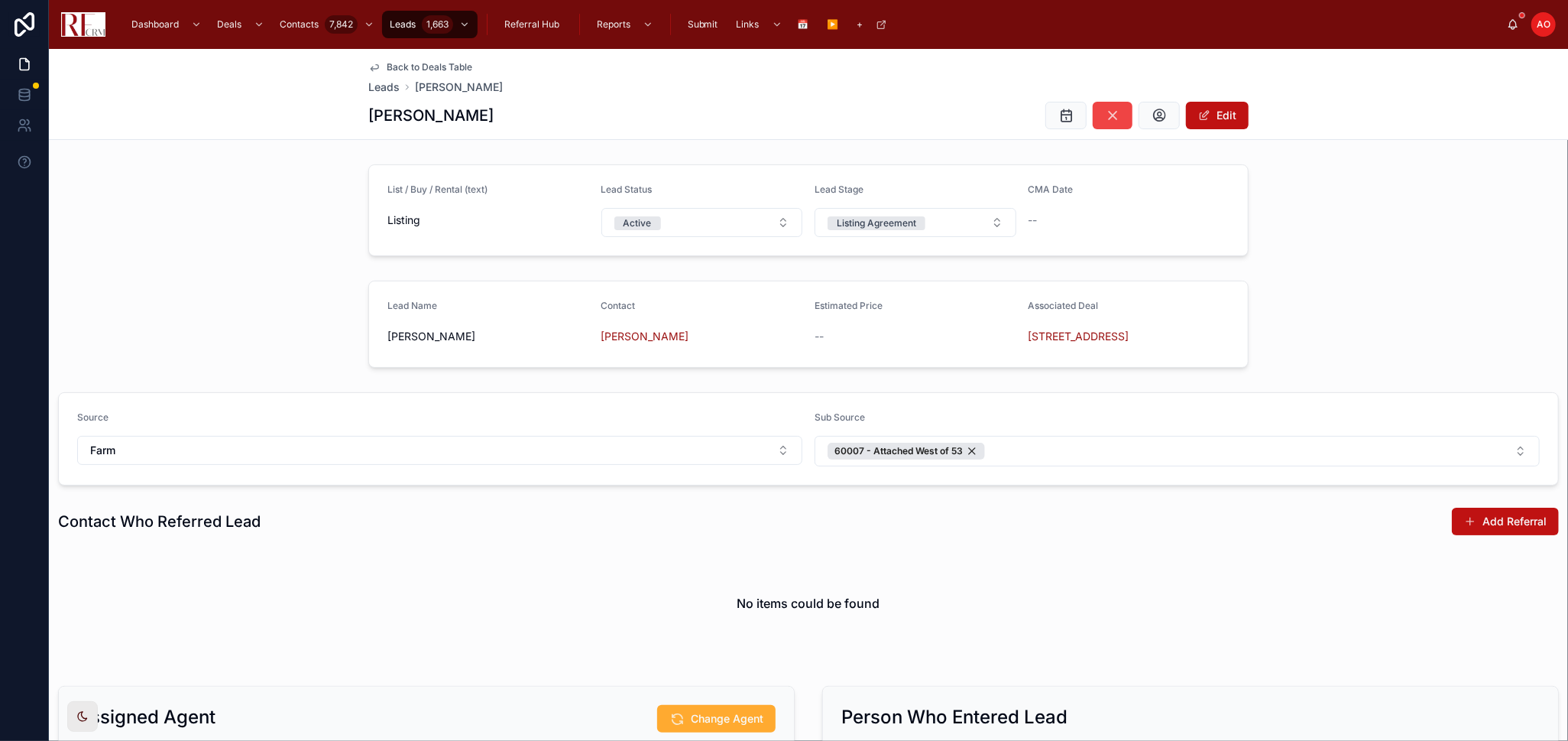
click at [386, 64] on span "Back to Deals Table" at bounding box center [429, 68] width 86 height 12
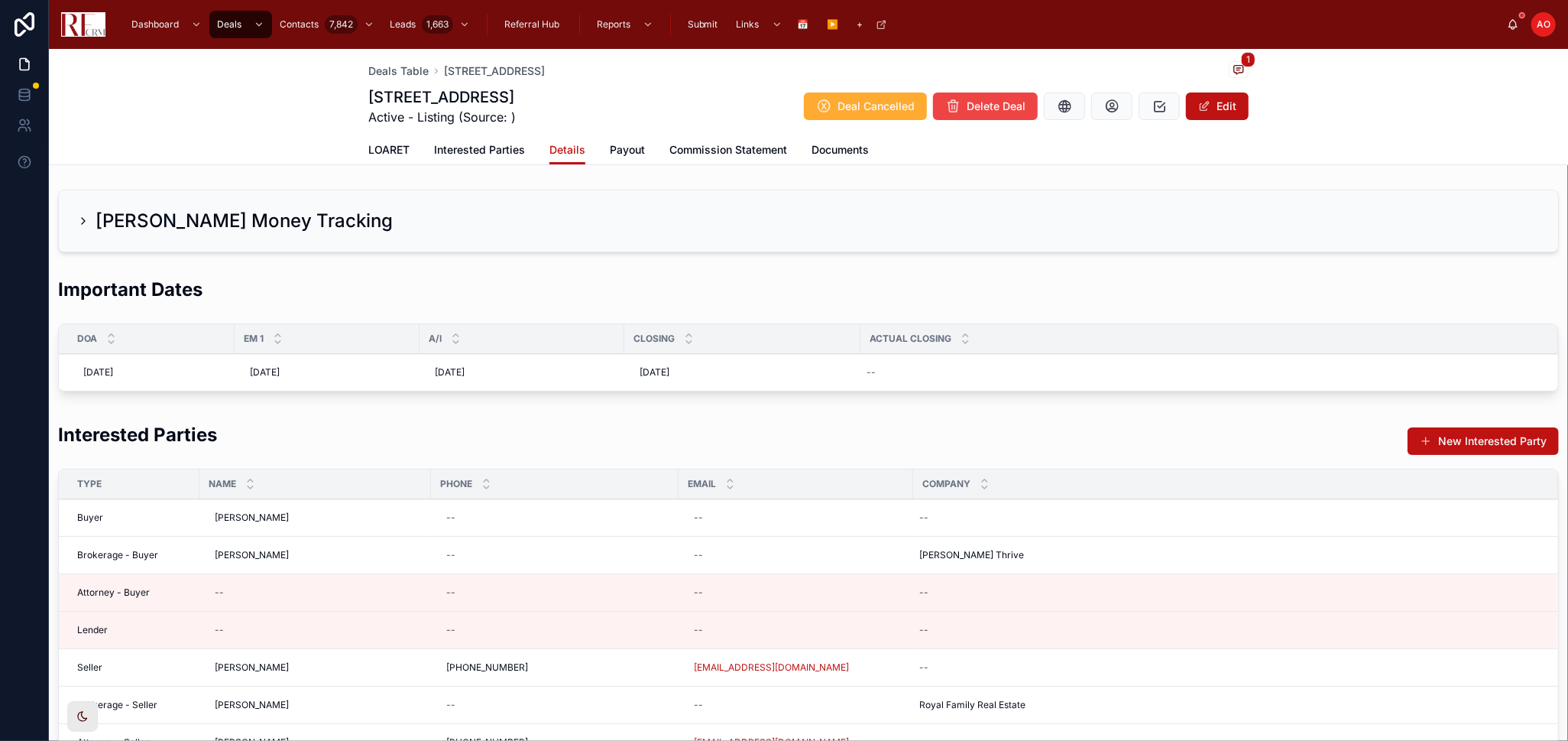
click at [621, 146] on span "Payout" at bounding box center [626, 149] width 35 height 15
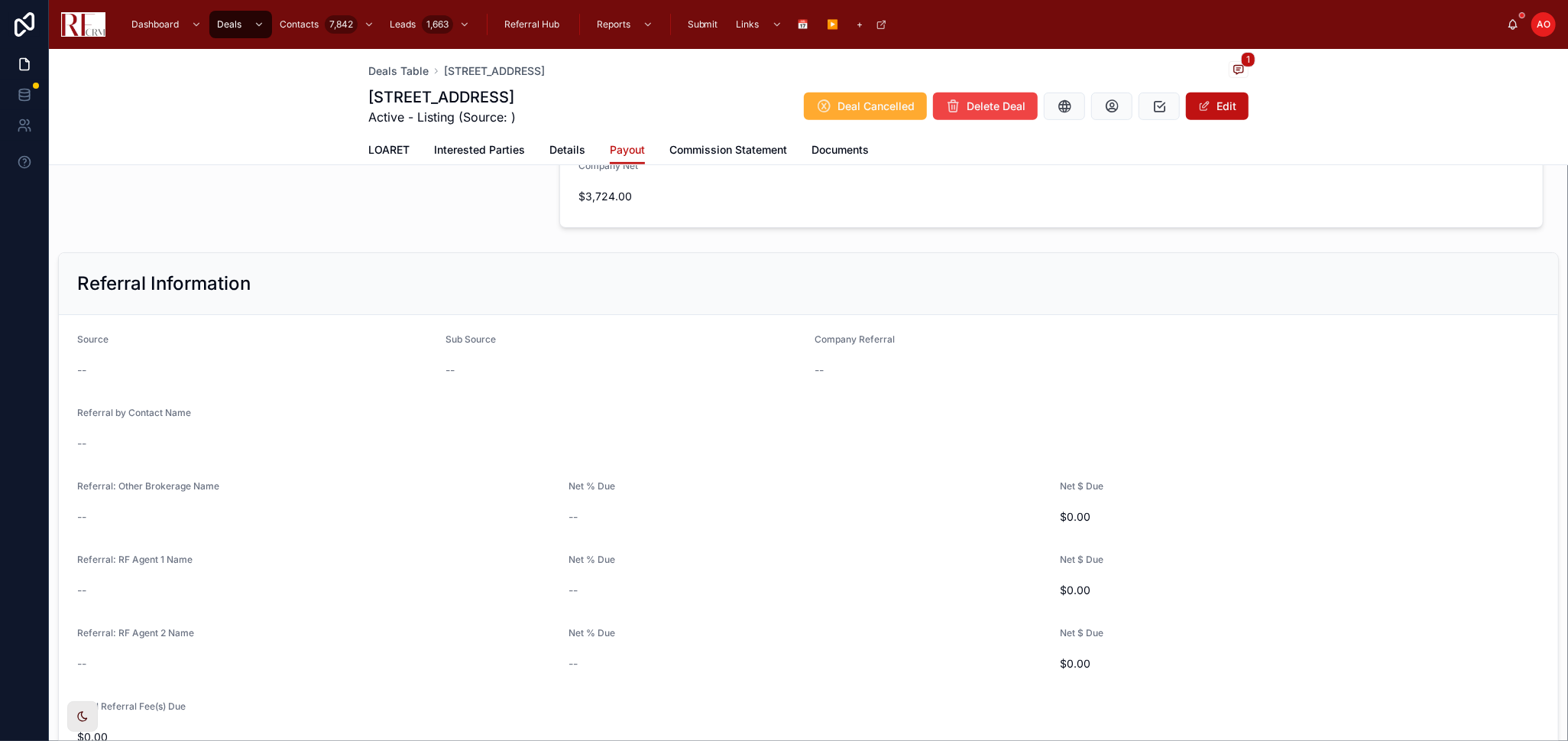
scroll to position [764, 0]
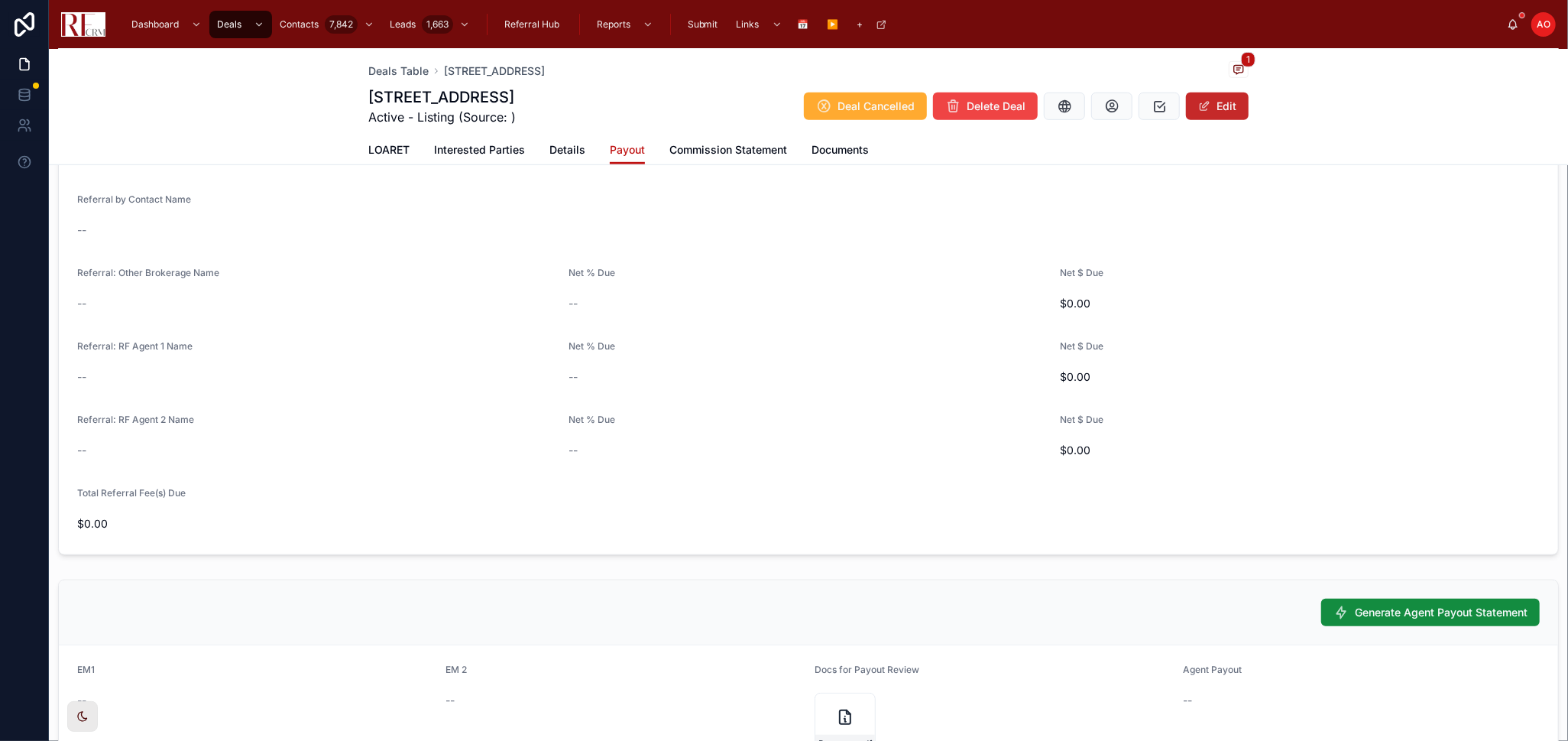
click at [1232, 112] on button "Edit" at bounding box center [1217, 106] width 62 height 28
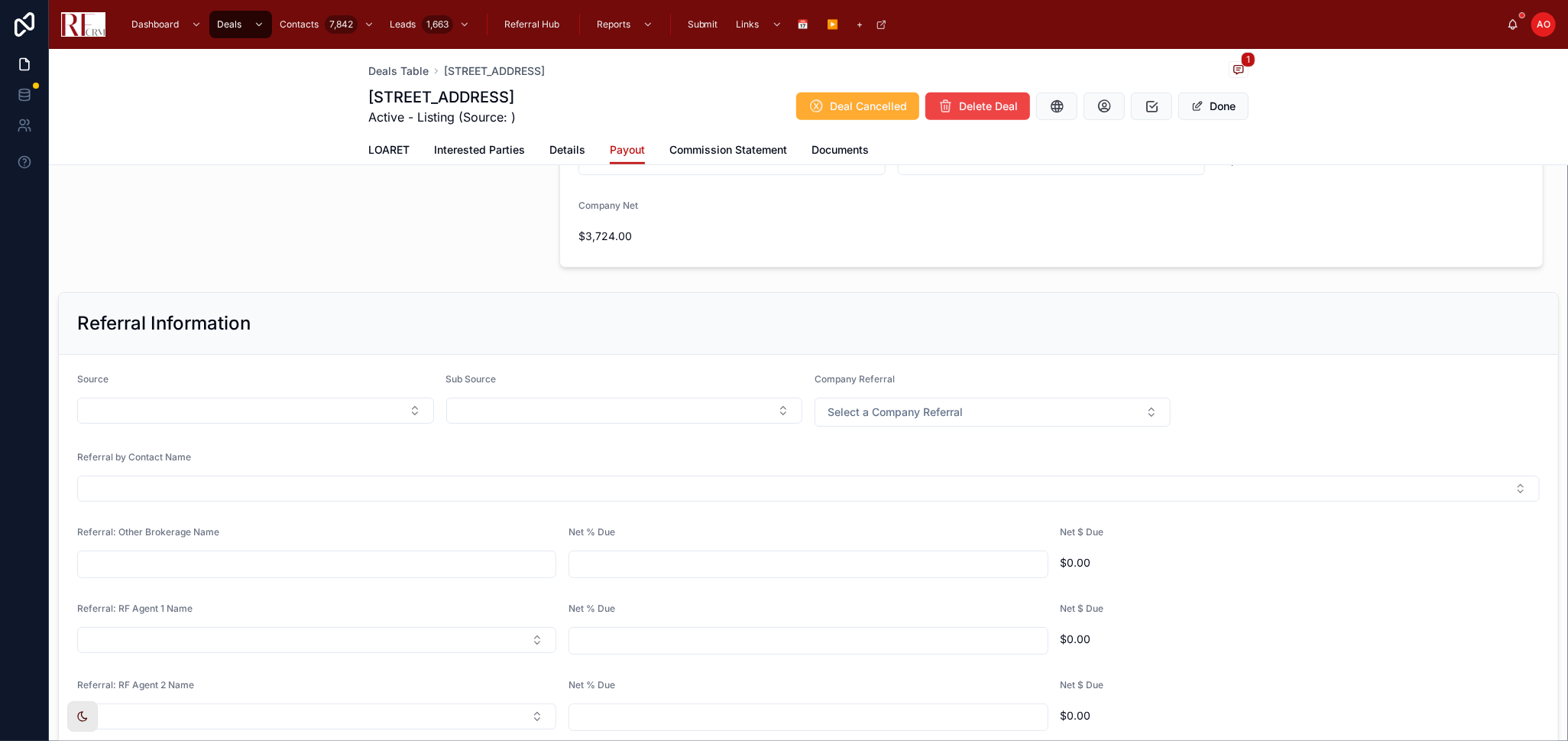
scroll to position [529, 0]
click at [270, 414] on button "Select Button" at bounding box center [256, 412] width 357 height 26
type input "***"
click at [253, 466] on div "Farm" at bounding box center [253, 472] width 212 height 24
click at [665, 419] on button "Select Button" at bounding box center [625, 412] width 357 height 26
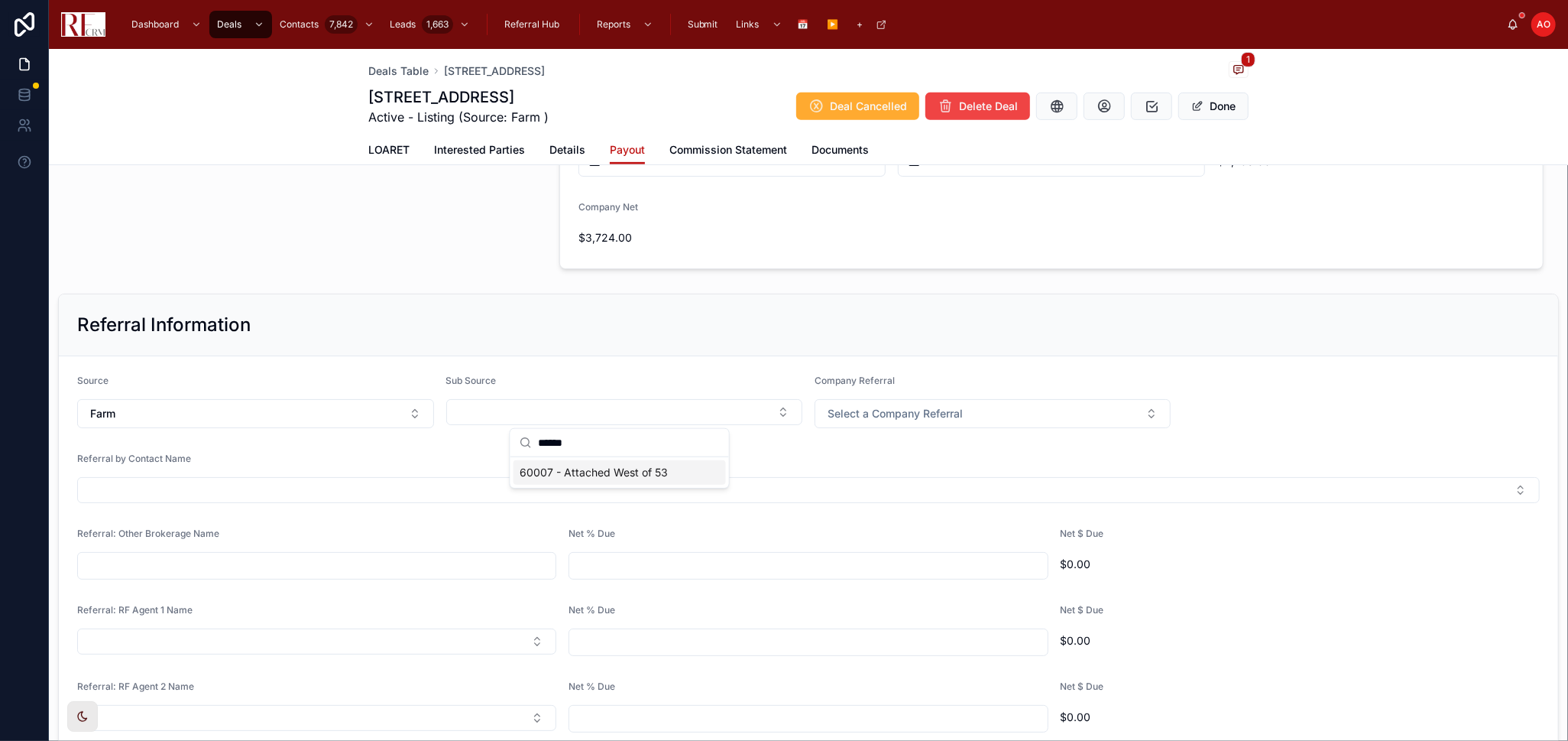
type input "******"
click at [649, 468] on span "60007 - Attached West of 53" at bounding box center [593, 472] width 148 height 15
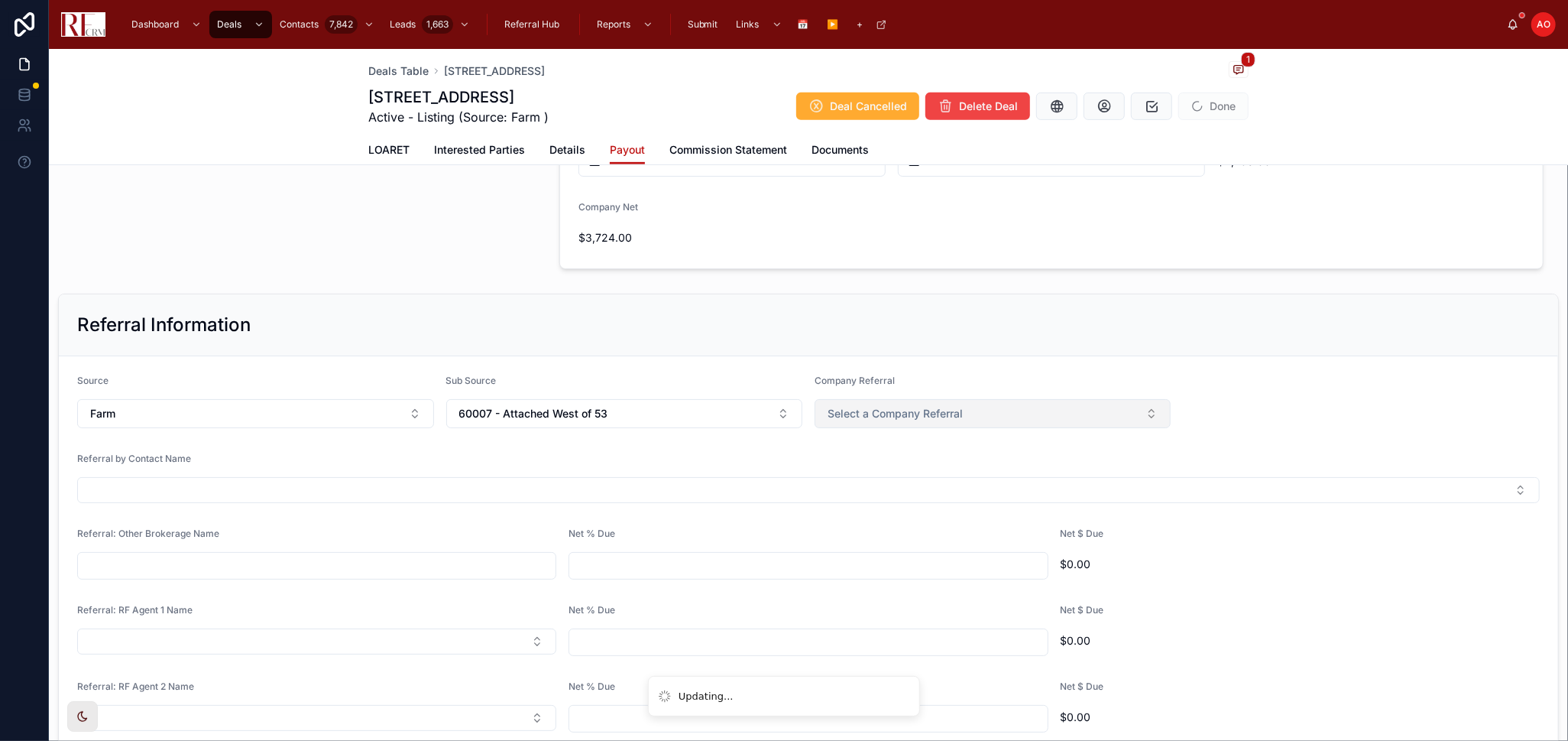
click at [912, 412] on span "Select a Company Referral" at bounding box center [896, 413] width 136 height 15
click at [924, 470] on div "Yes" at bounding box center [985, 475] width 212 height 23
click at [1224, 114] on button "Done" at bounding box center [1214, 106] width 71 height 28
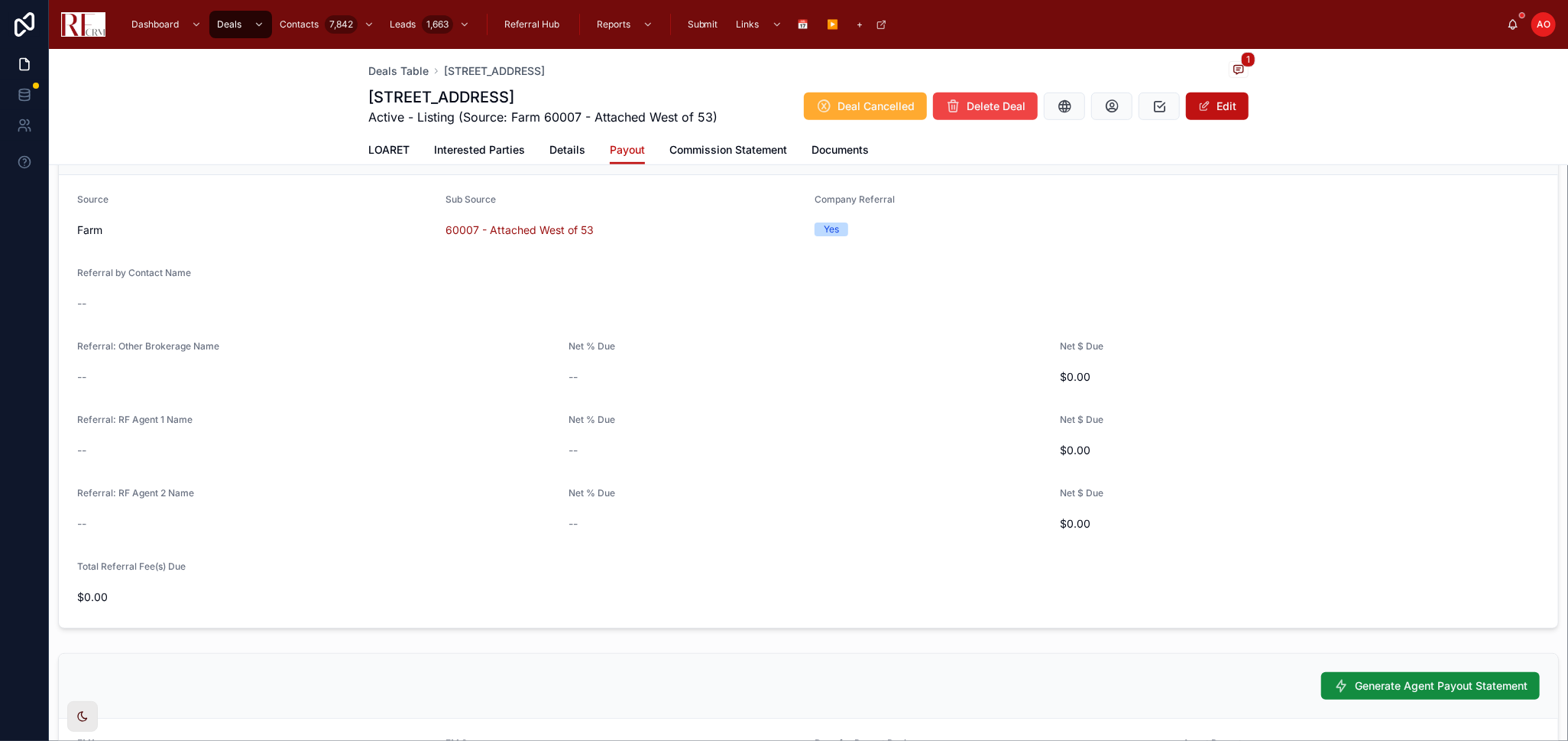
scroll to position [698, 0]
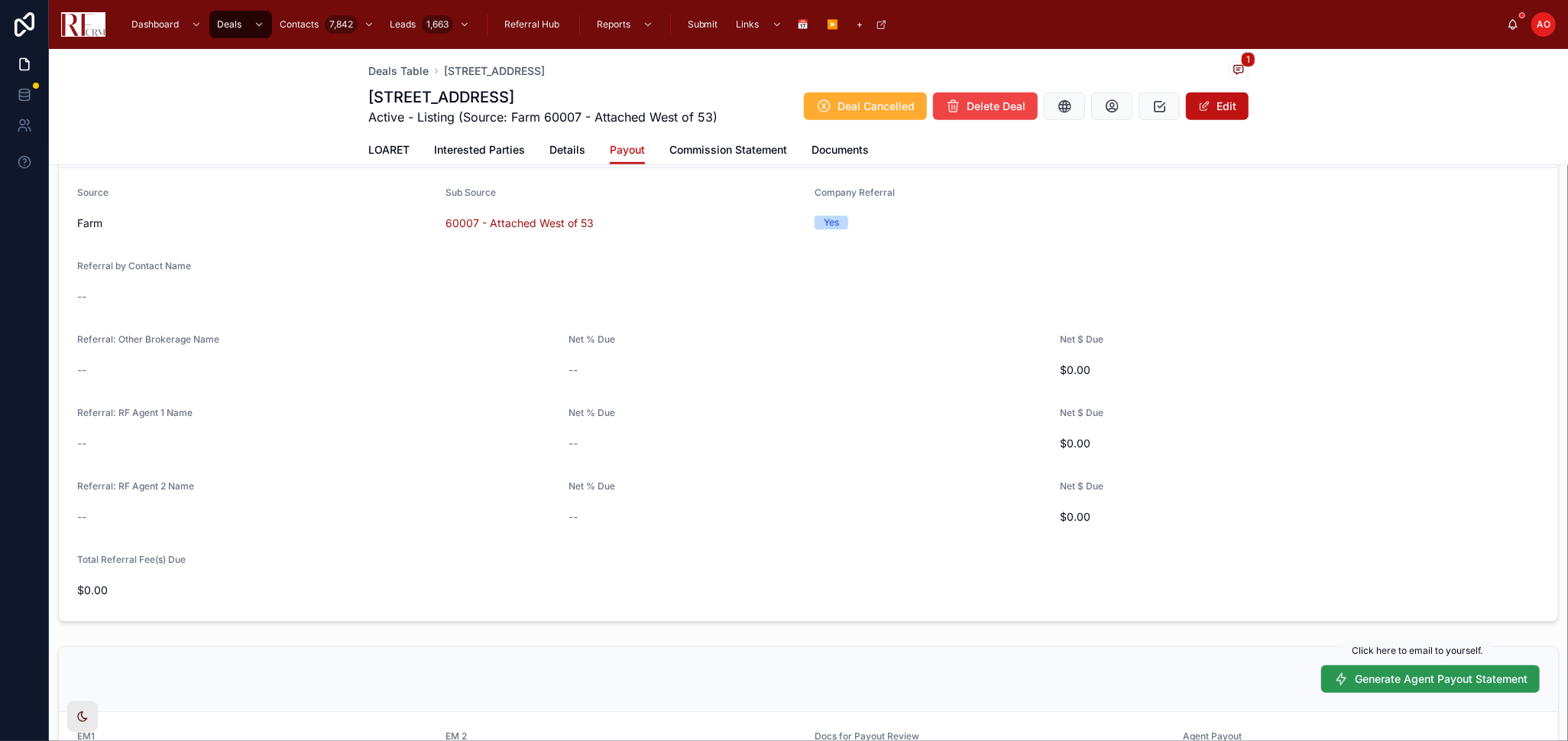
click at [1371, 669] on button "Generate Agent Payout Statement" at bounding box center [1431, 679] width 219 height 28
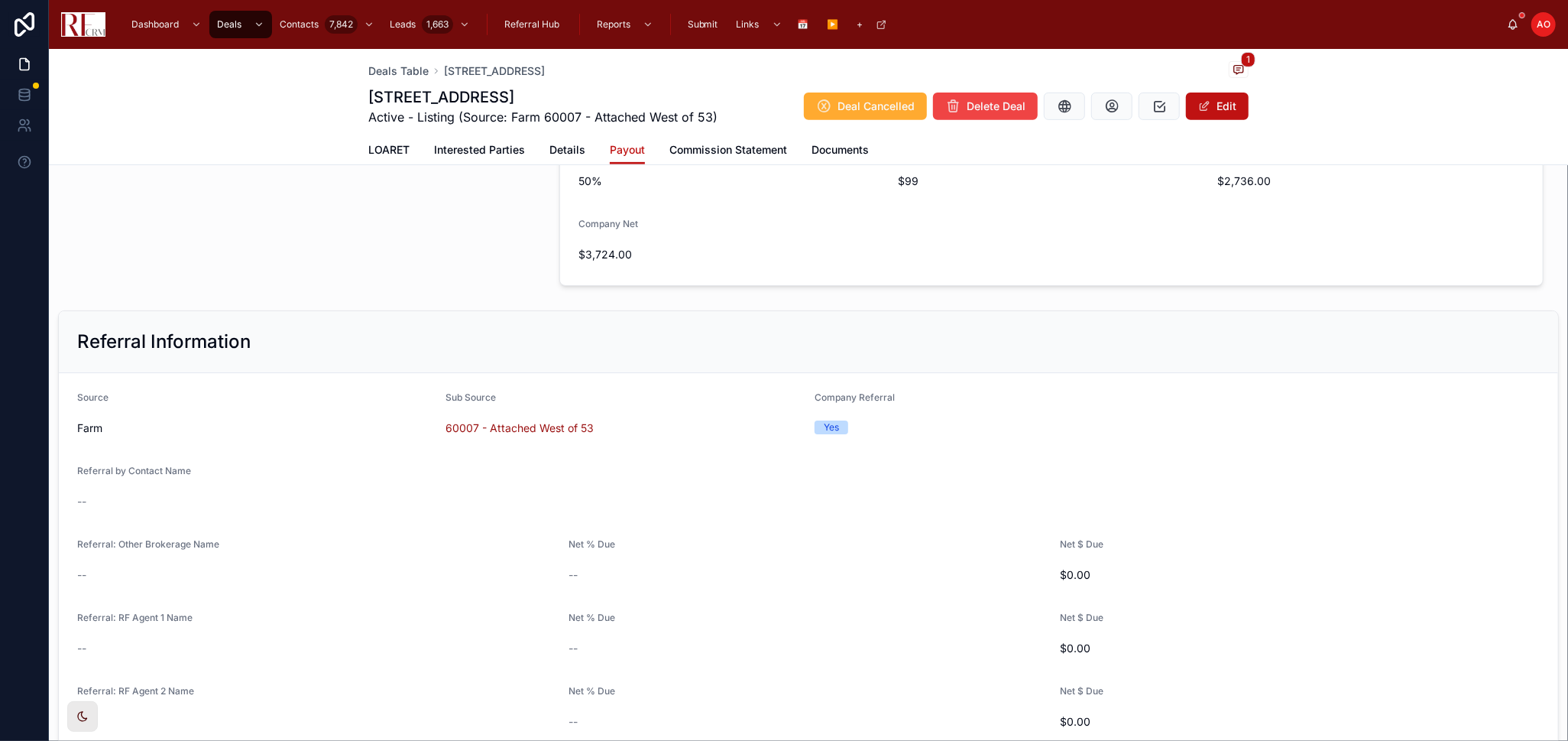
scroll to position [273, 0]
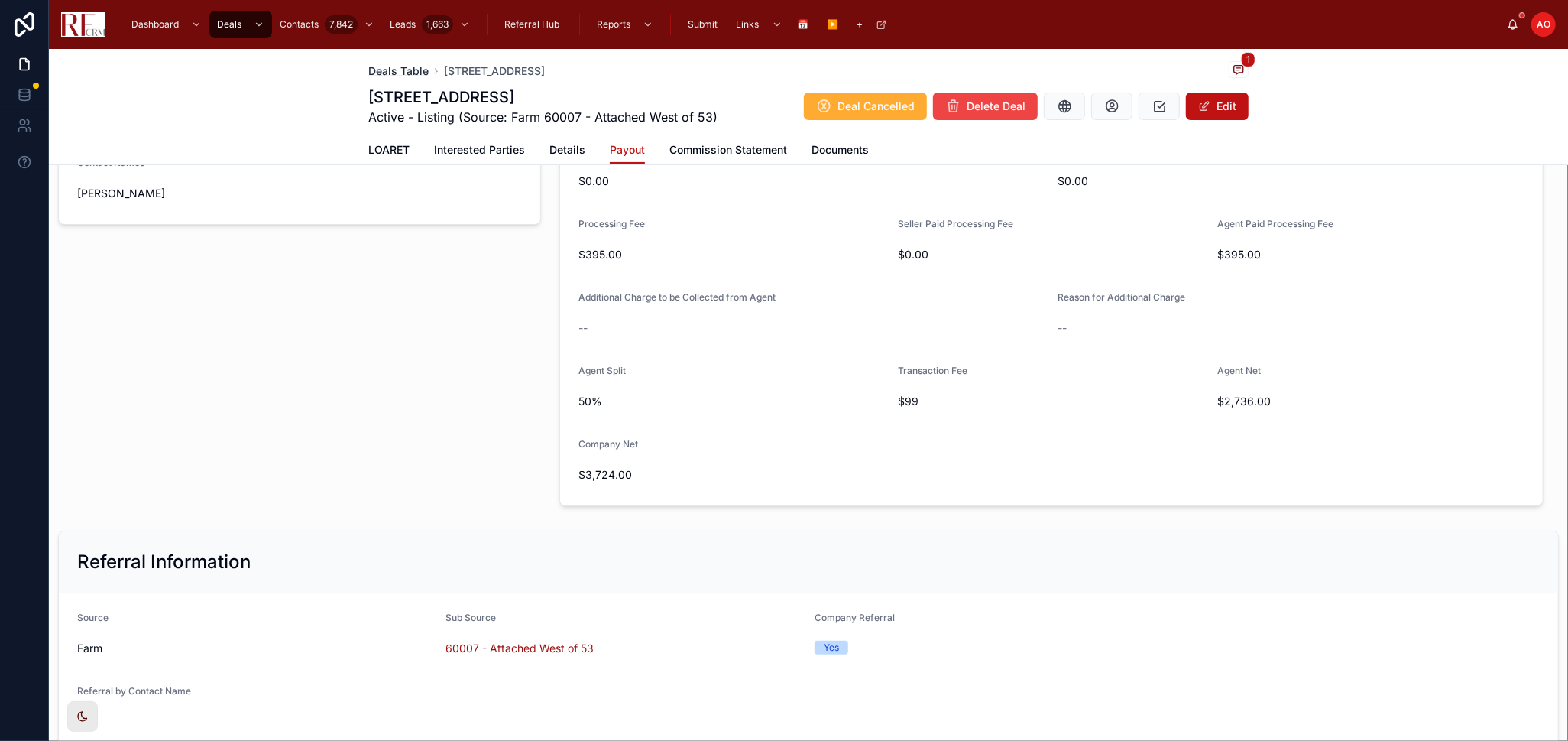
click at [387, 147] on span "LOARET" at bounding box center [389, 149] width 41 height 15
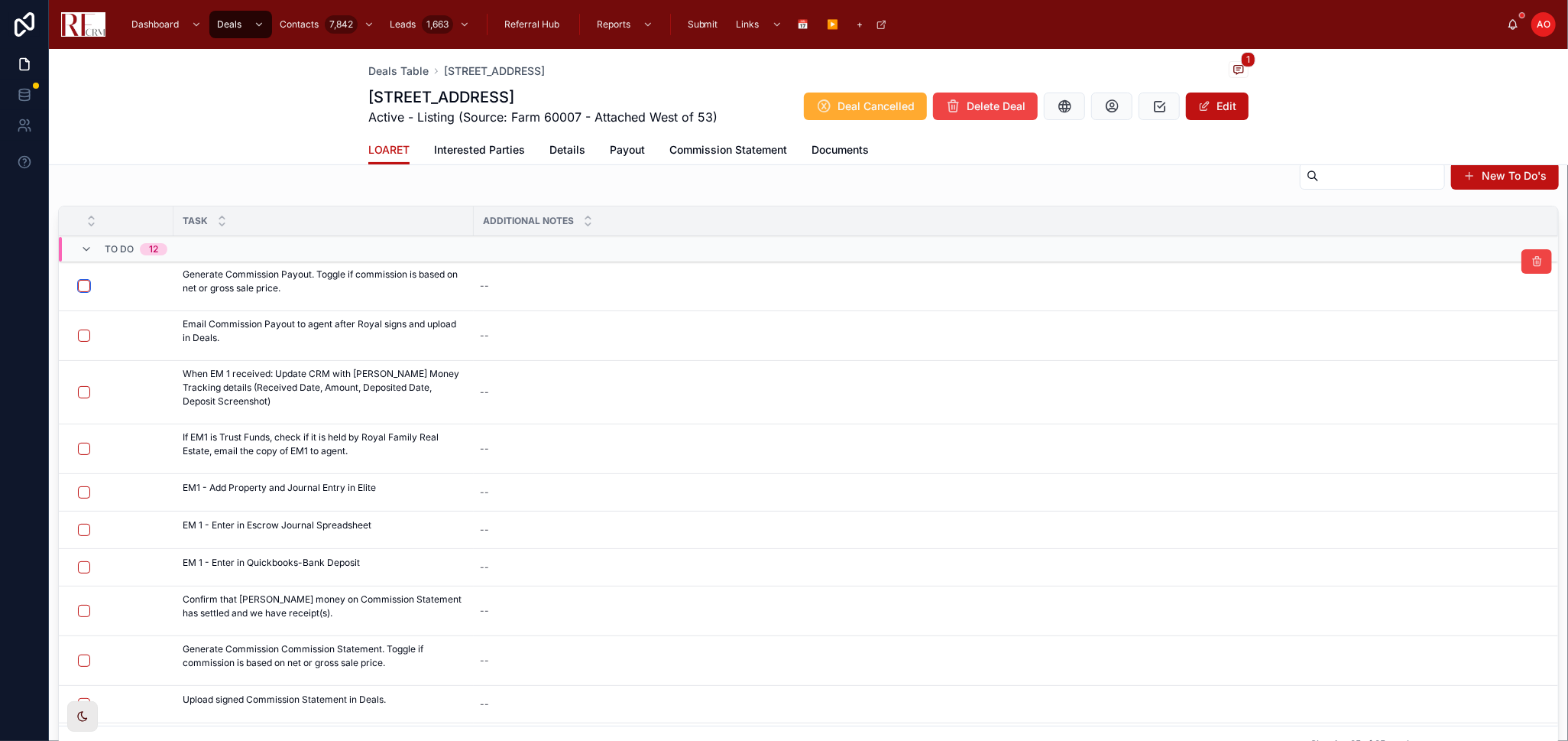
click at [86, 284] on button "button" at bounding box center [84, 286] width 12 height 12
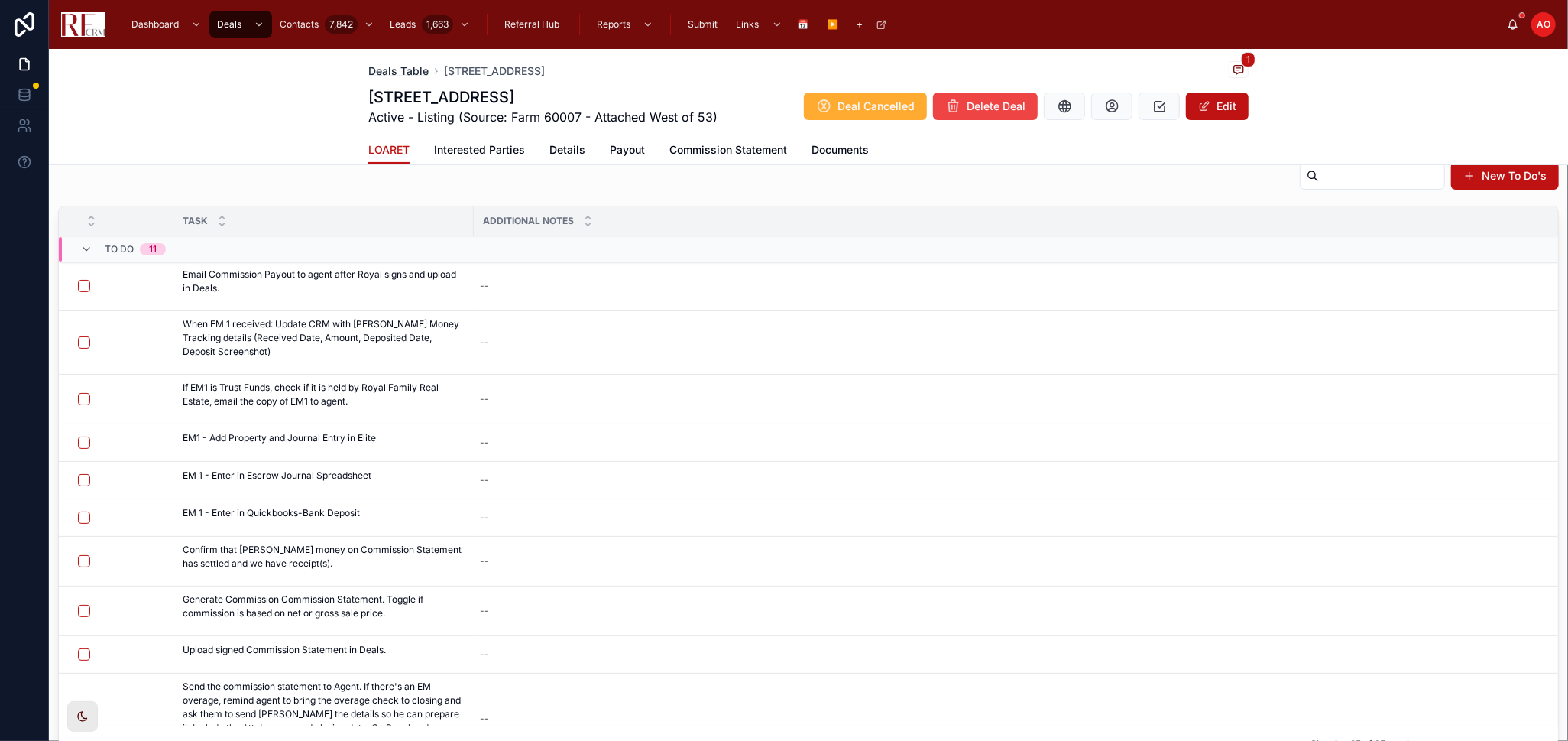
click at [393, 77] on span "Deals Table" at bounding box center [399, 71] width 61 height 15
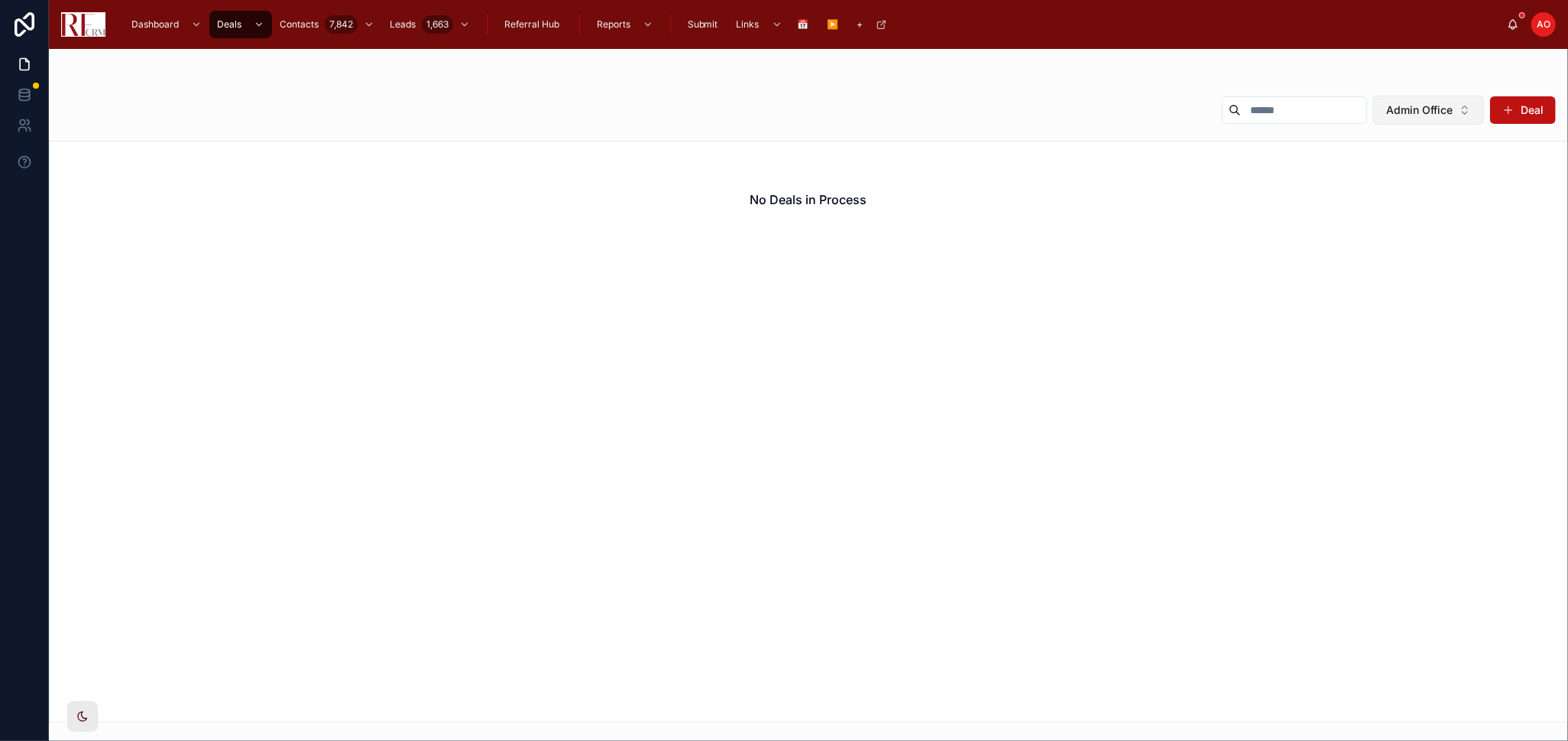
click at [1430, 104] on span "Admin Office" at bounding box center [1420, 110] width 67 height 15
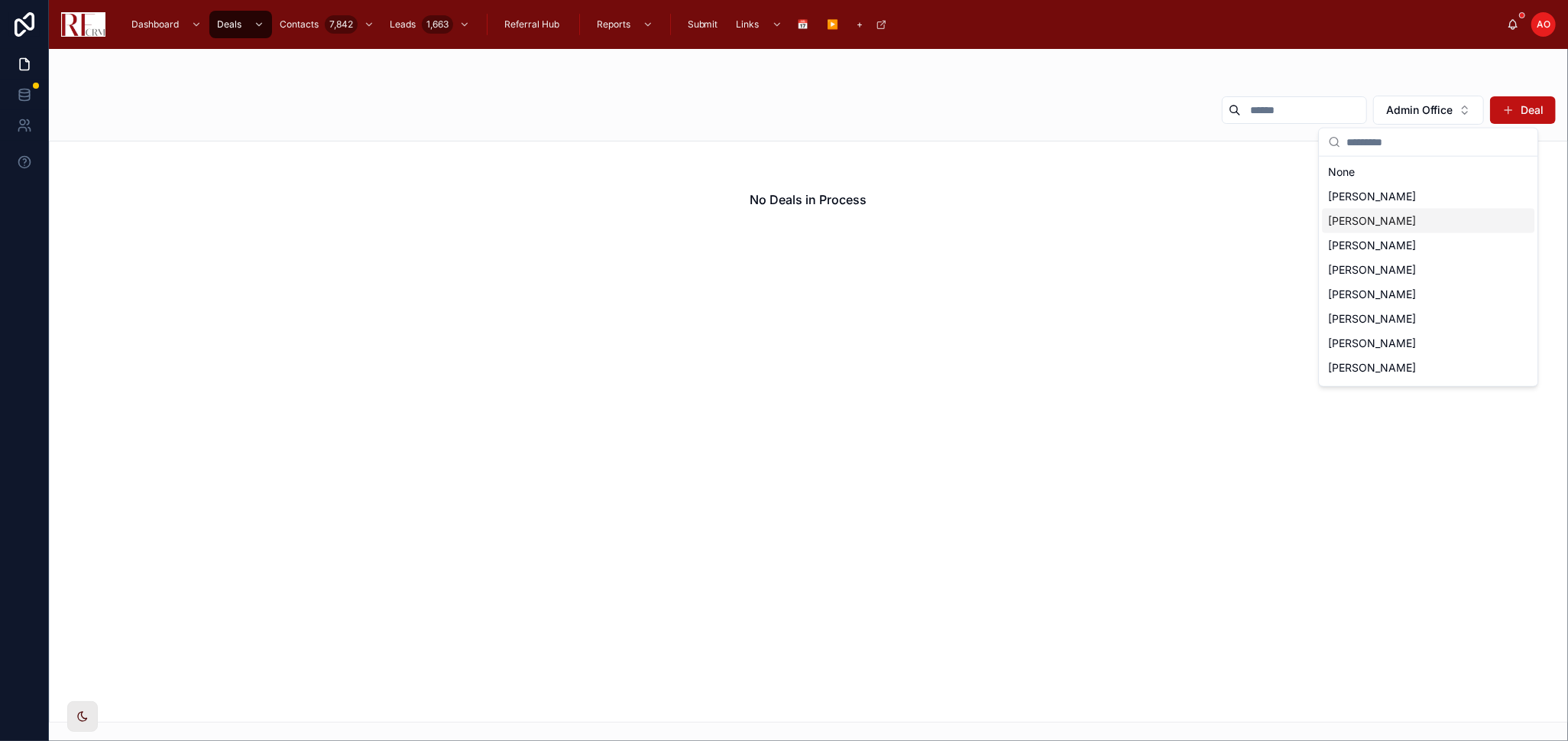
click at [1398, 222] on span "[PERSON_NAME]" at bounding box center [1373, 221] width 87 height 15
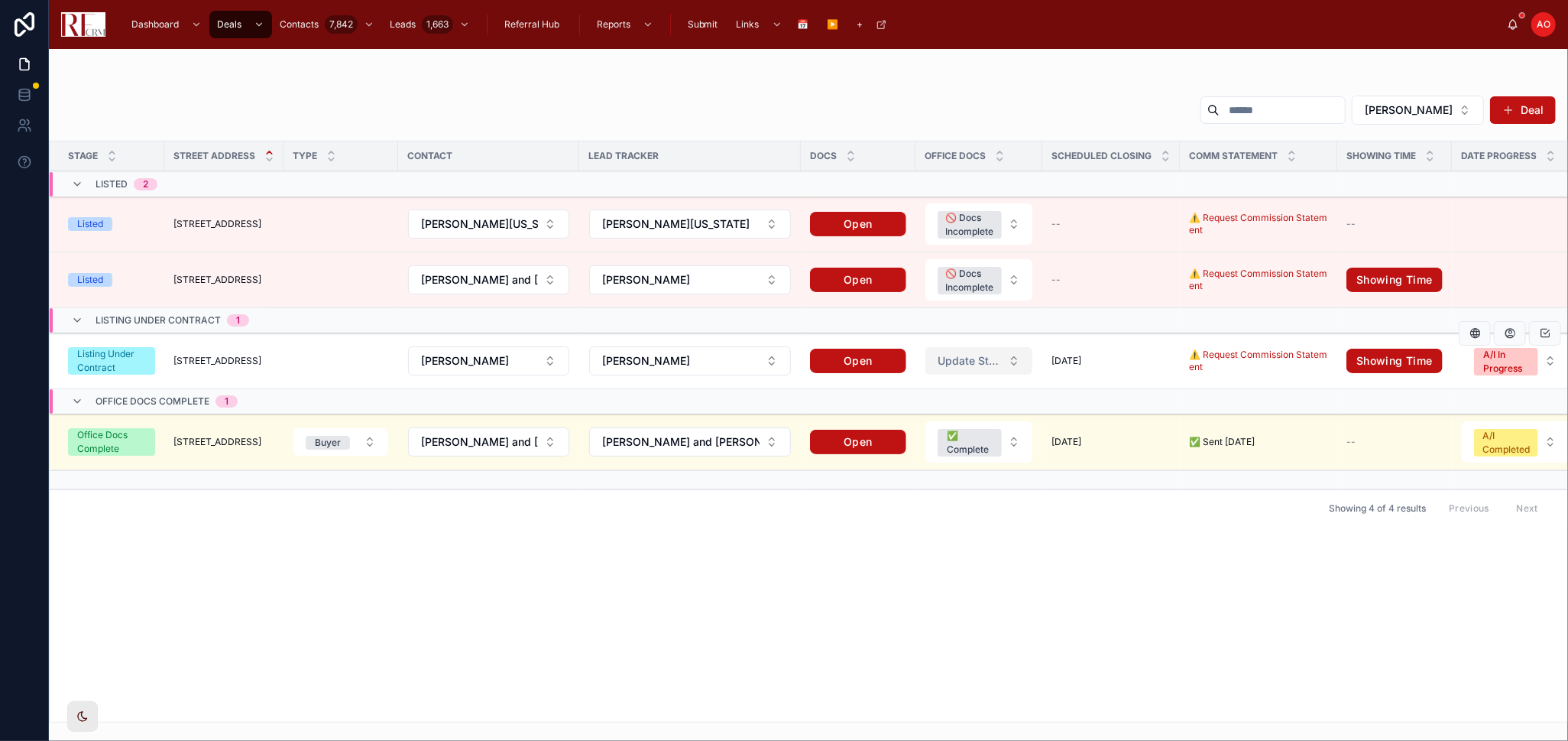
click at [978, 362] on span "Update Status" at bounding box center [970, 361] width 64 height 15
click at [958, 465] on div "✅ Complete" at bounding box center [979, 468] width 212 height 23
click at [370, 565] on div "Stage Street Address Type Contact Lead Tracker Docs Office Docs Scheduled closi…" at bounding box center [809, 431] width 1518 height 580
click at [1462, 112] on button "[PERSON_NAME]" at bounding box center [1418, 110] width 132 height 29
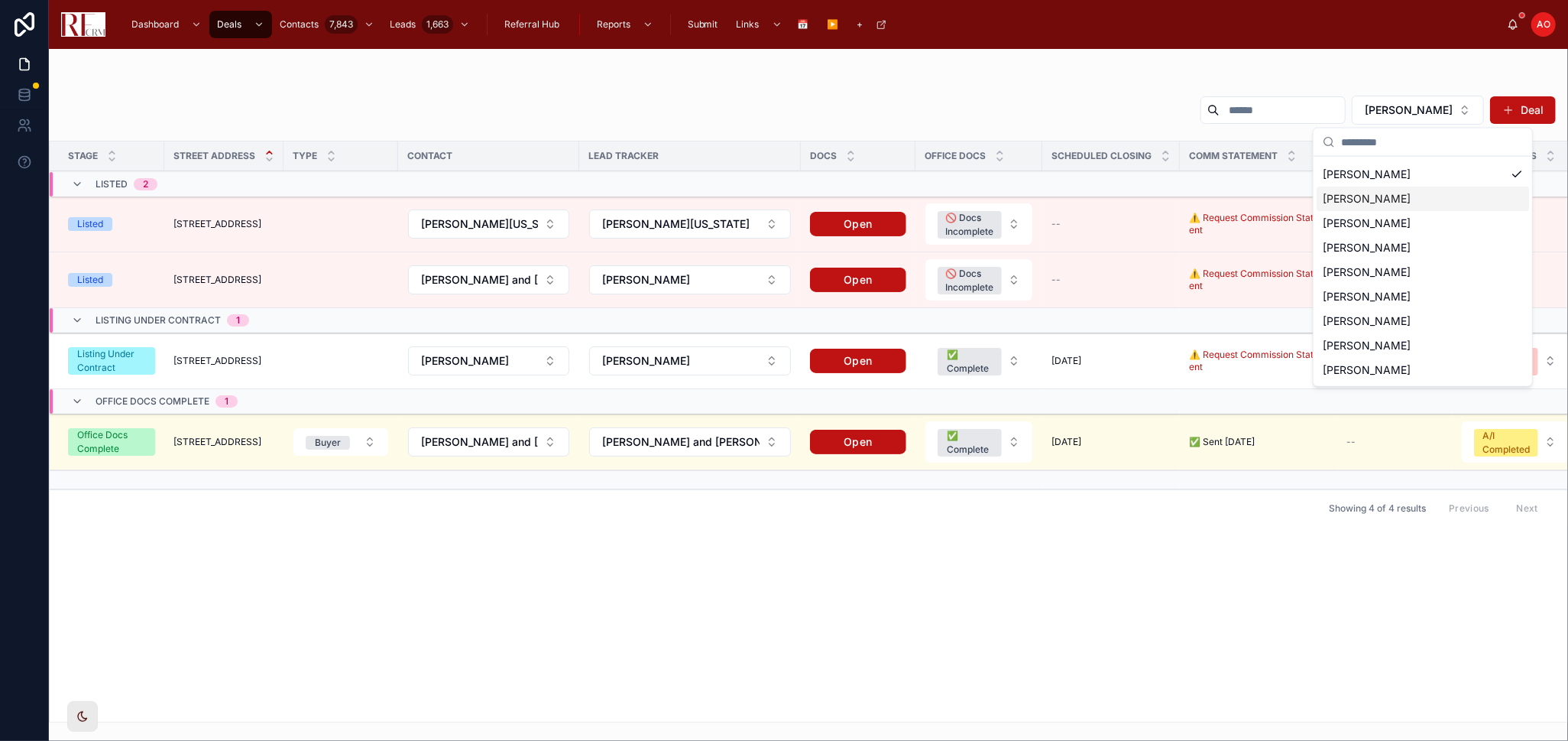
scroll to position [70, 0]
click at [1398, 317] on div "[PERSON_NAME]" at bounding box center [1423, 322] width 212 height 24
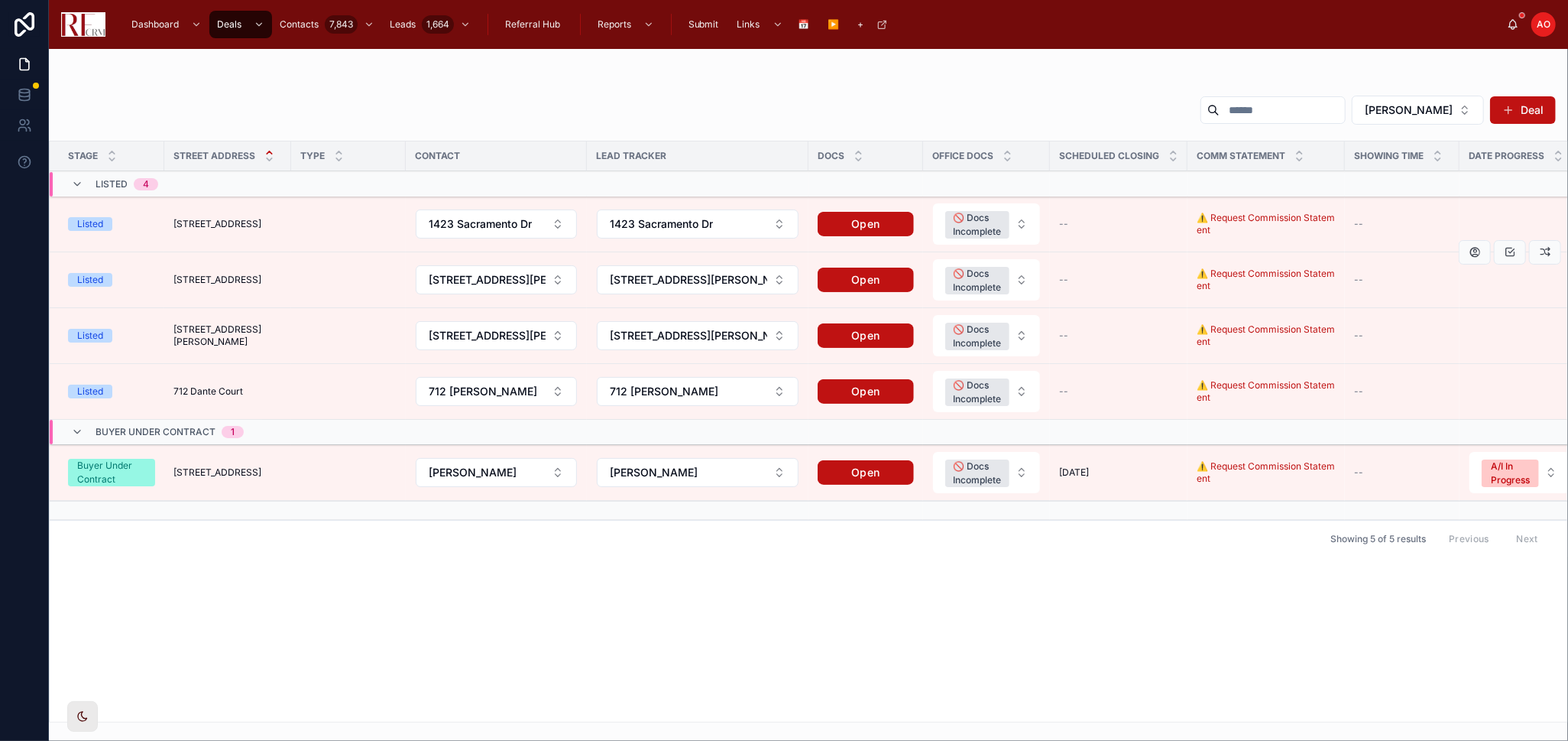
click at [208, 279] on span "[STREET_ADDRESS]" at bounding box center [217, 280] width 87 height 12
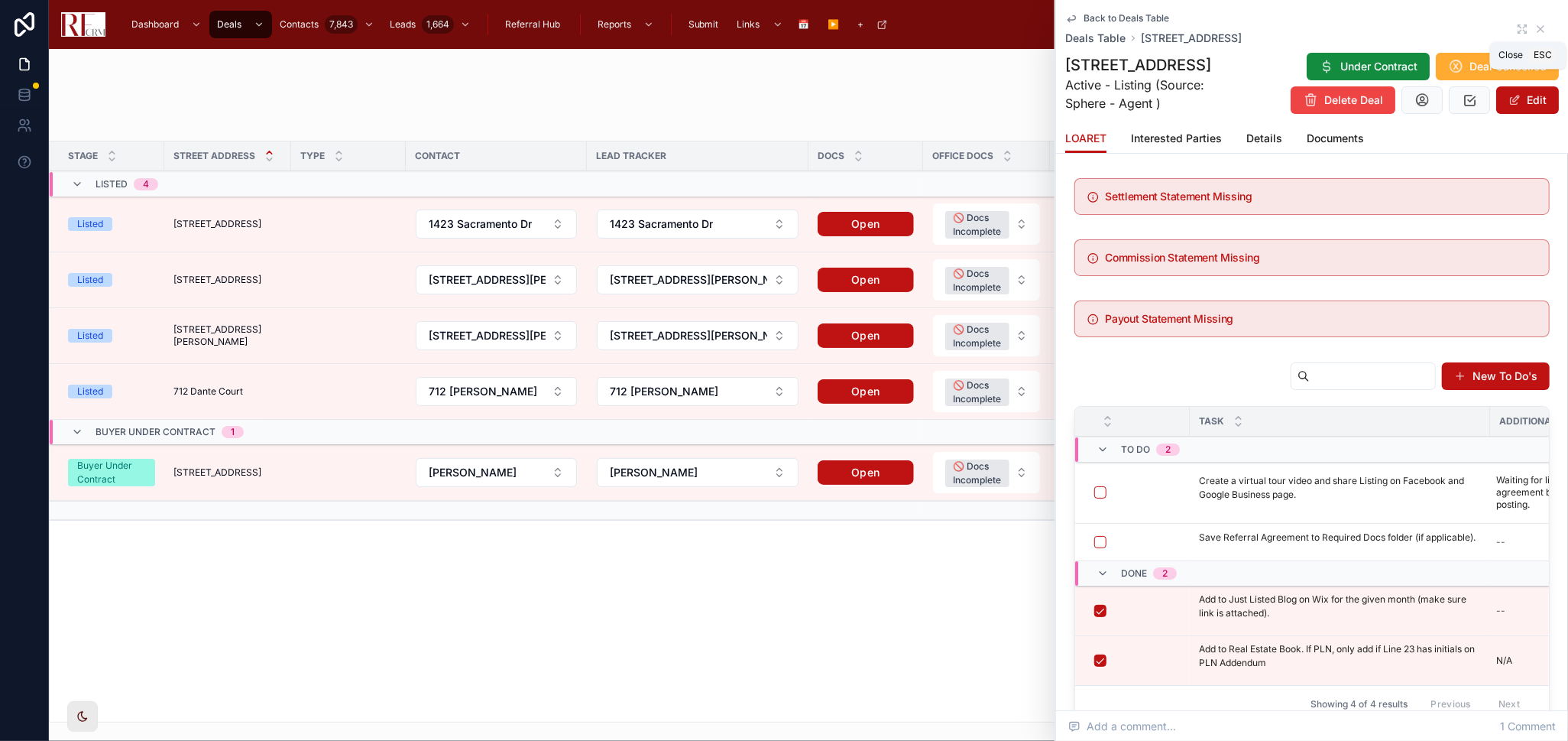
click at [1535, 29] on icon at bounding box center [1541, 29] width 12 height 12
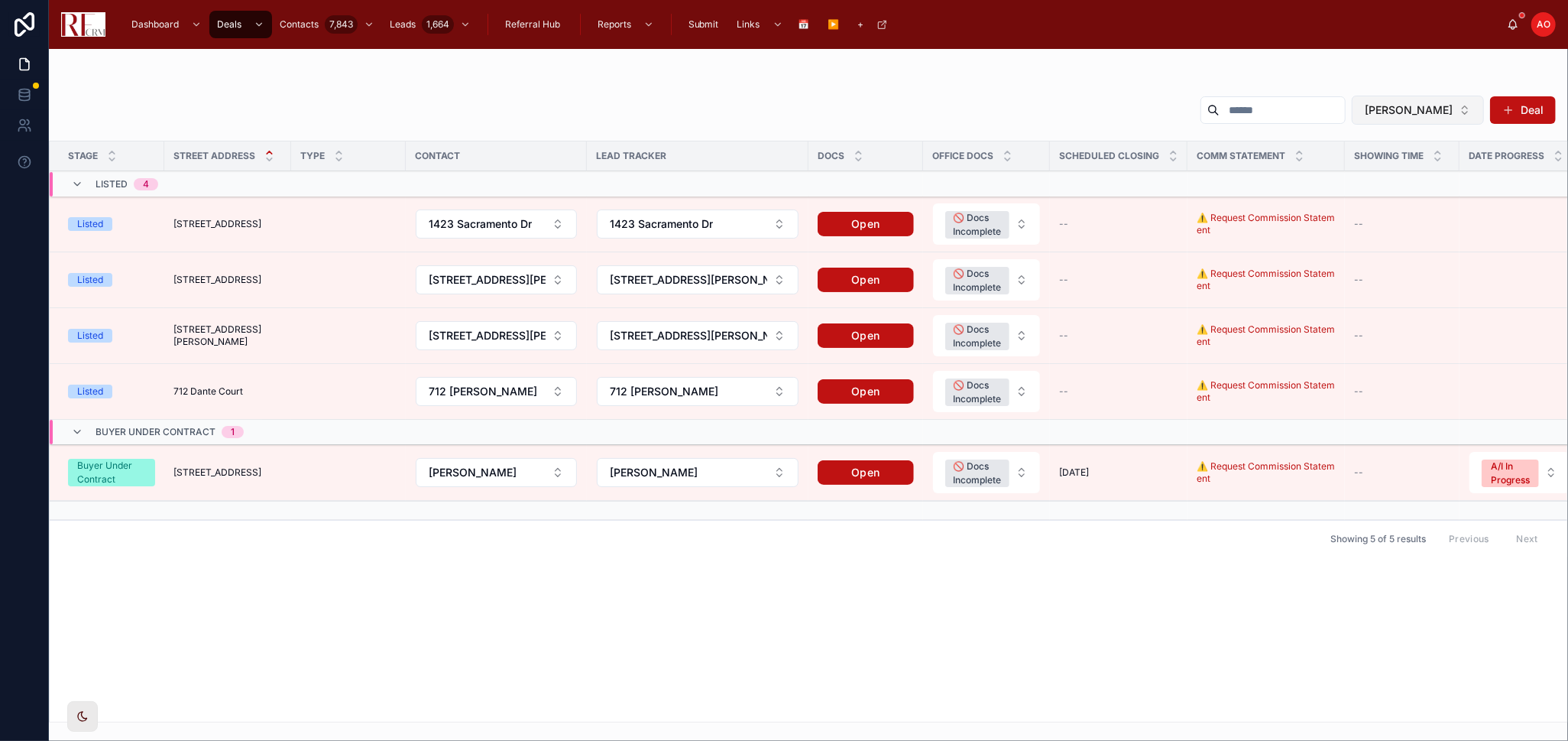
click at [1474, 108] on button "[PERSON_NAME]" at bounding box center [1418, 110] width 132 height 29
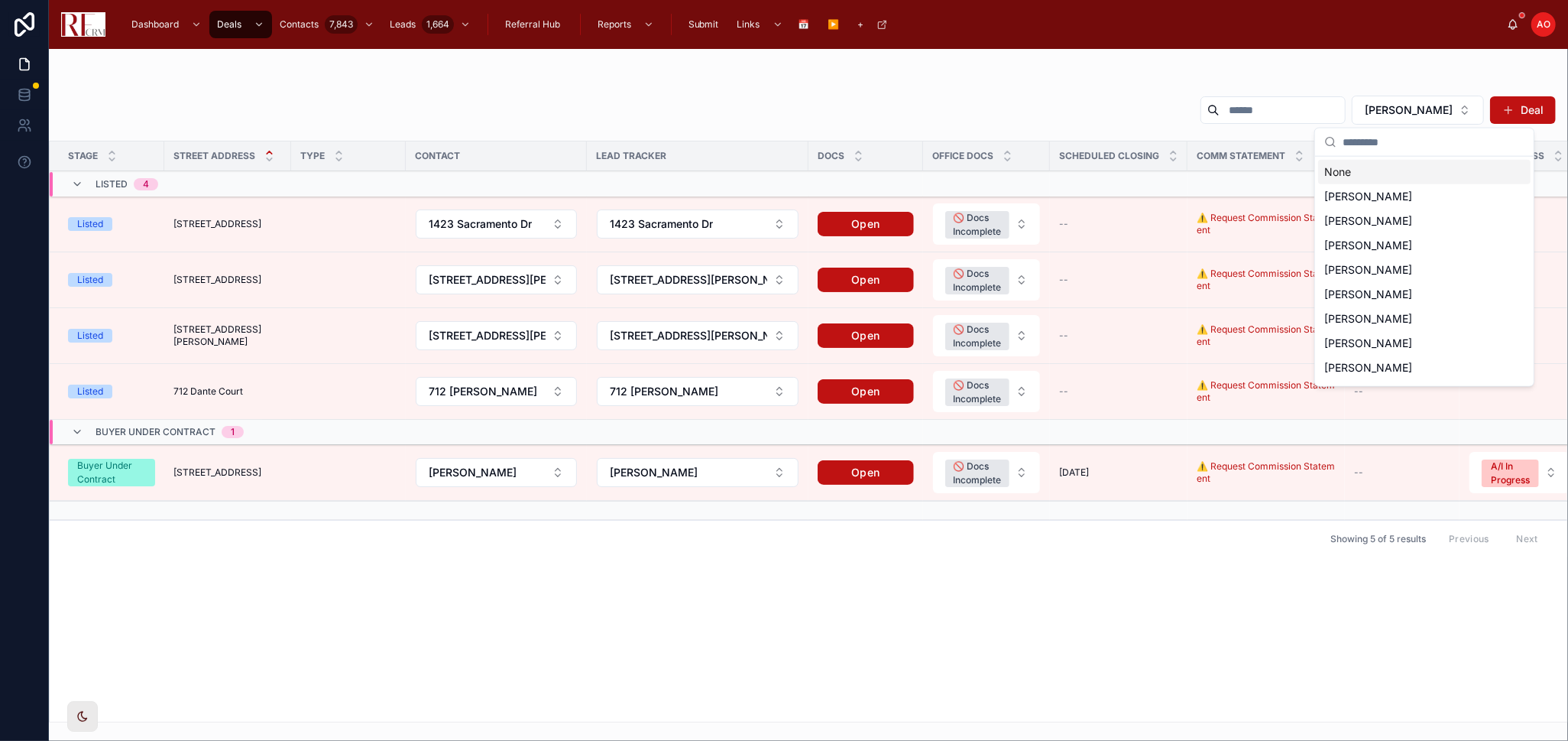
click at [1386, 170] on div "None" at bounding box center [1424, 171] width 212 height 24
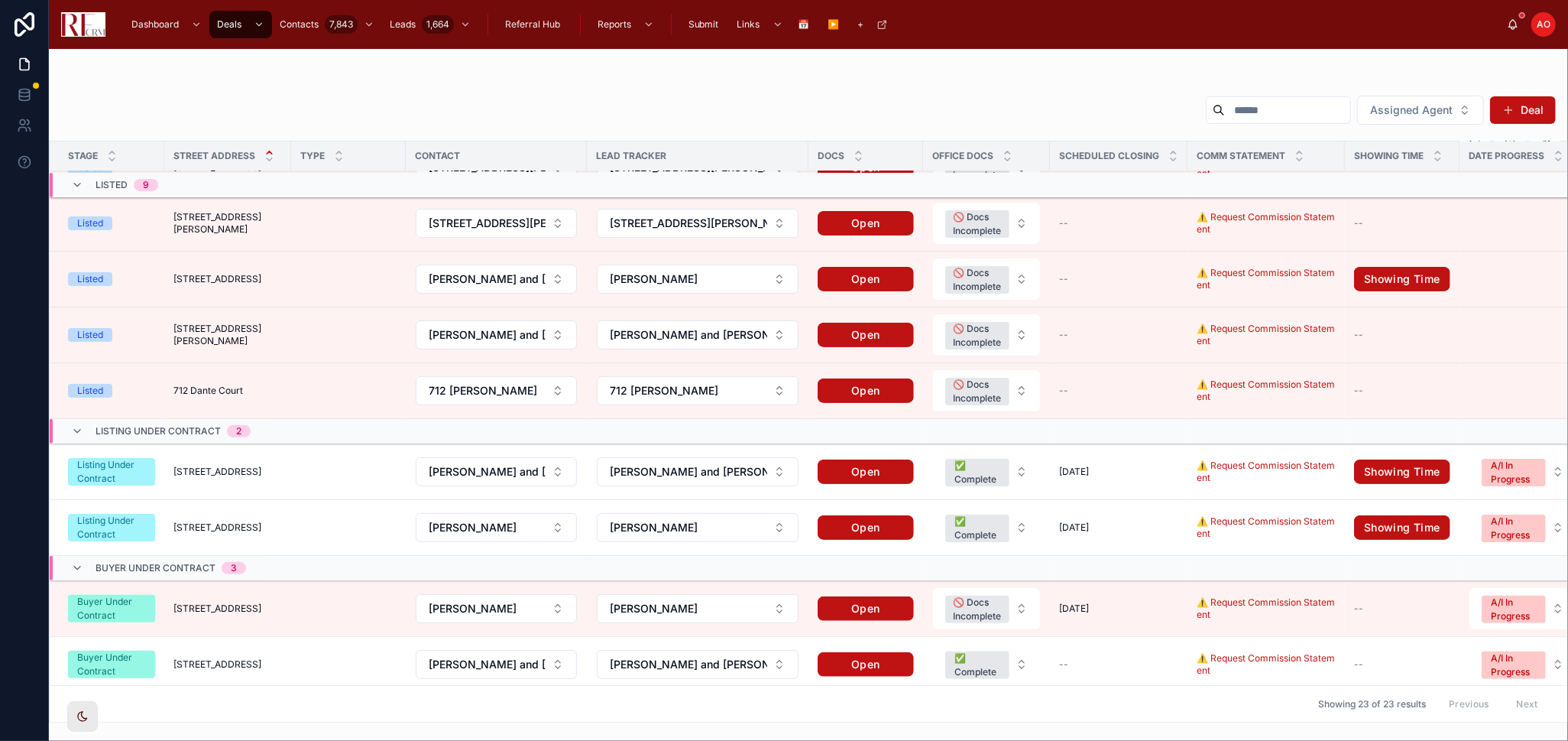
scroll to position [85, 0]
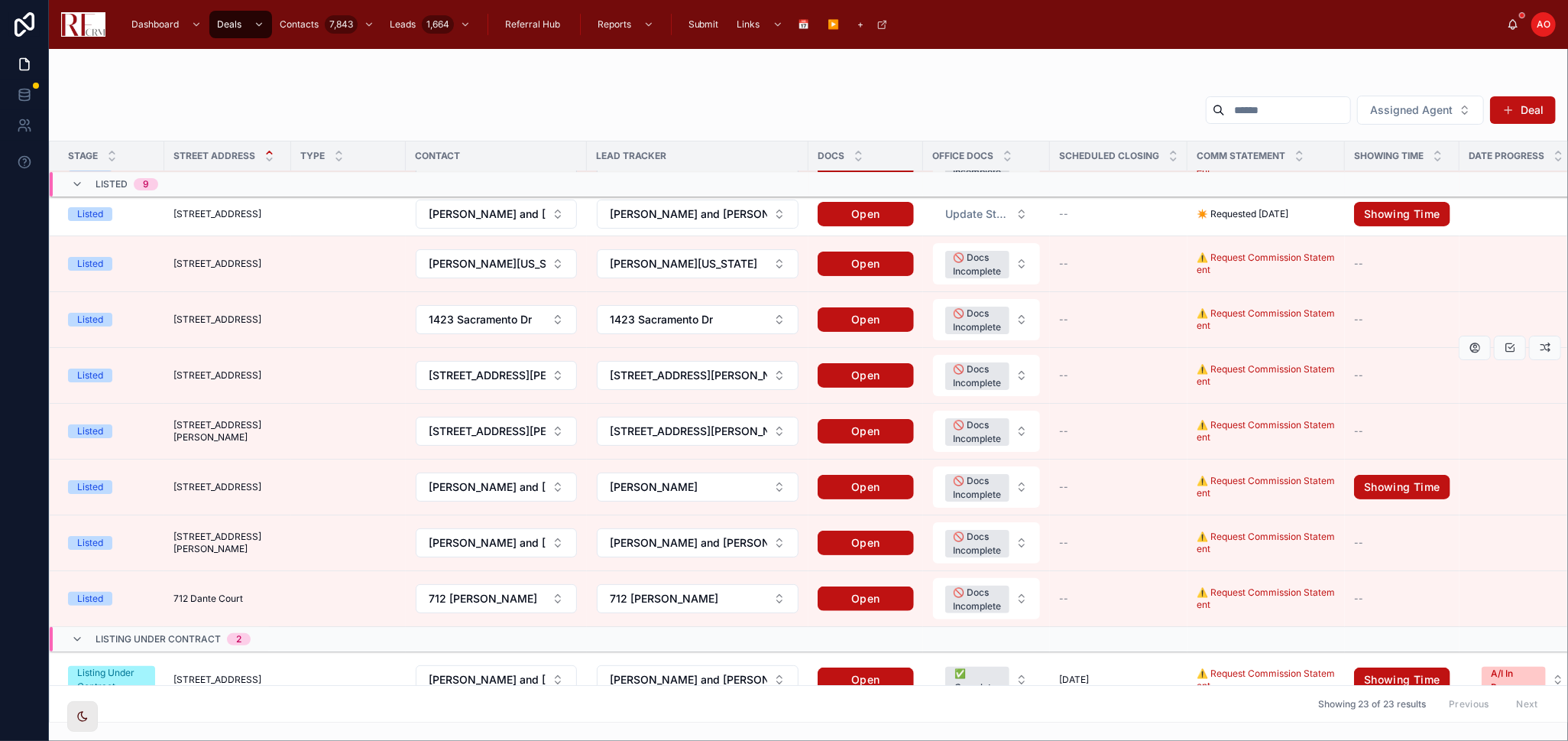
click at [248, 371] on span "[STREET_ADDRESS]" at bounding box center [217, 376] width 87 height 12
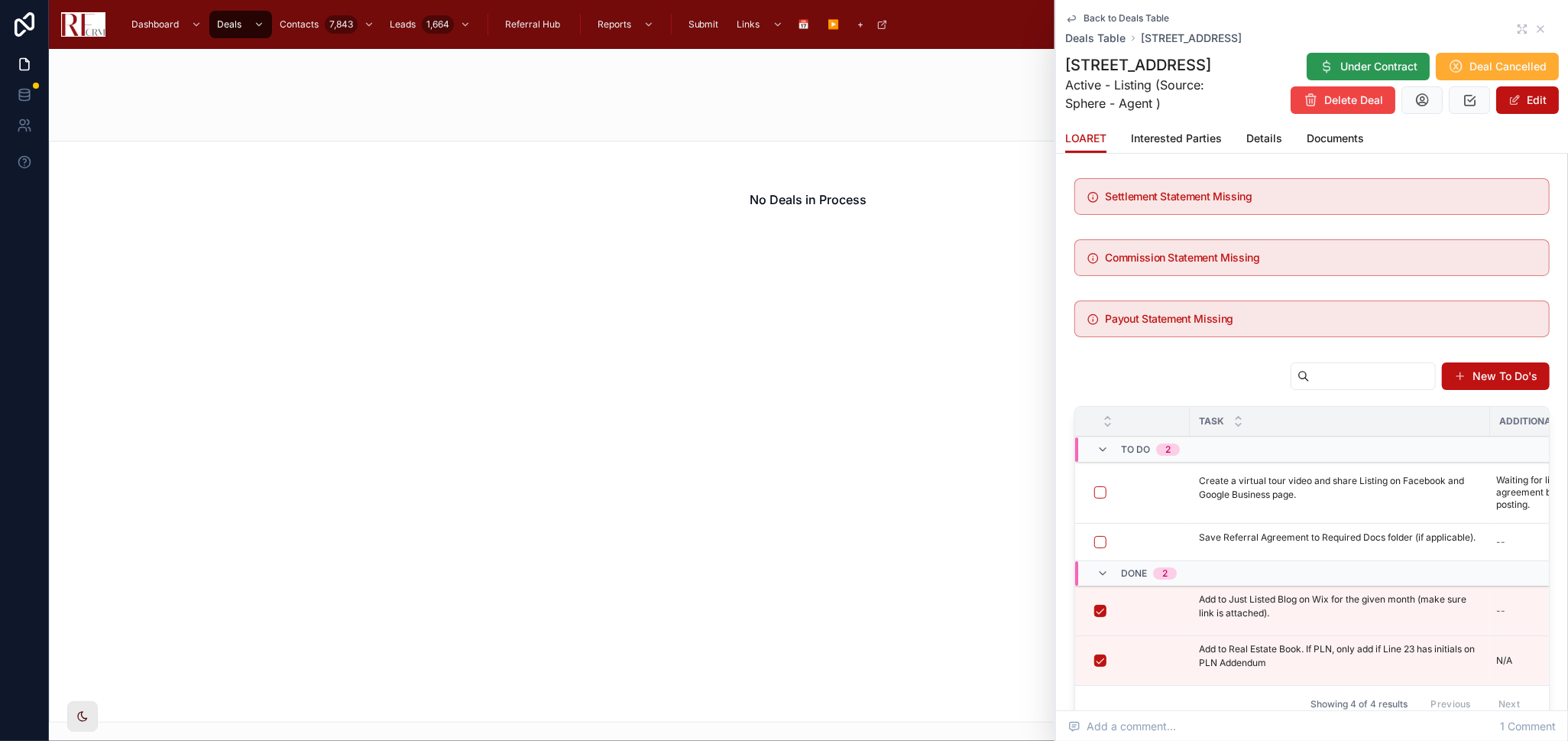
click at [1375, 60] on span "Under Contract" at bounding box center [1379, 66] width 78 height 15
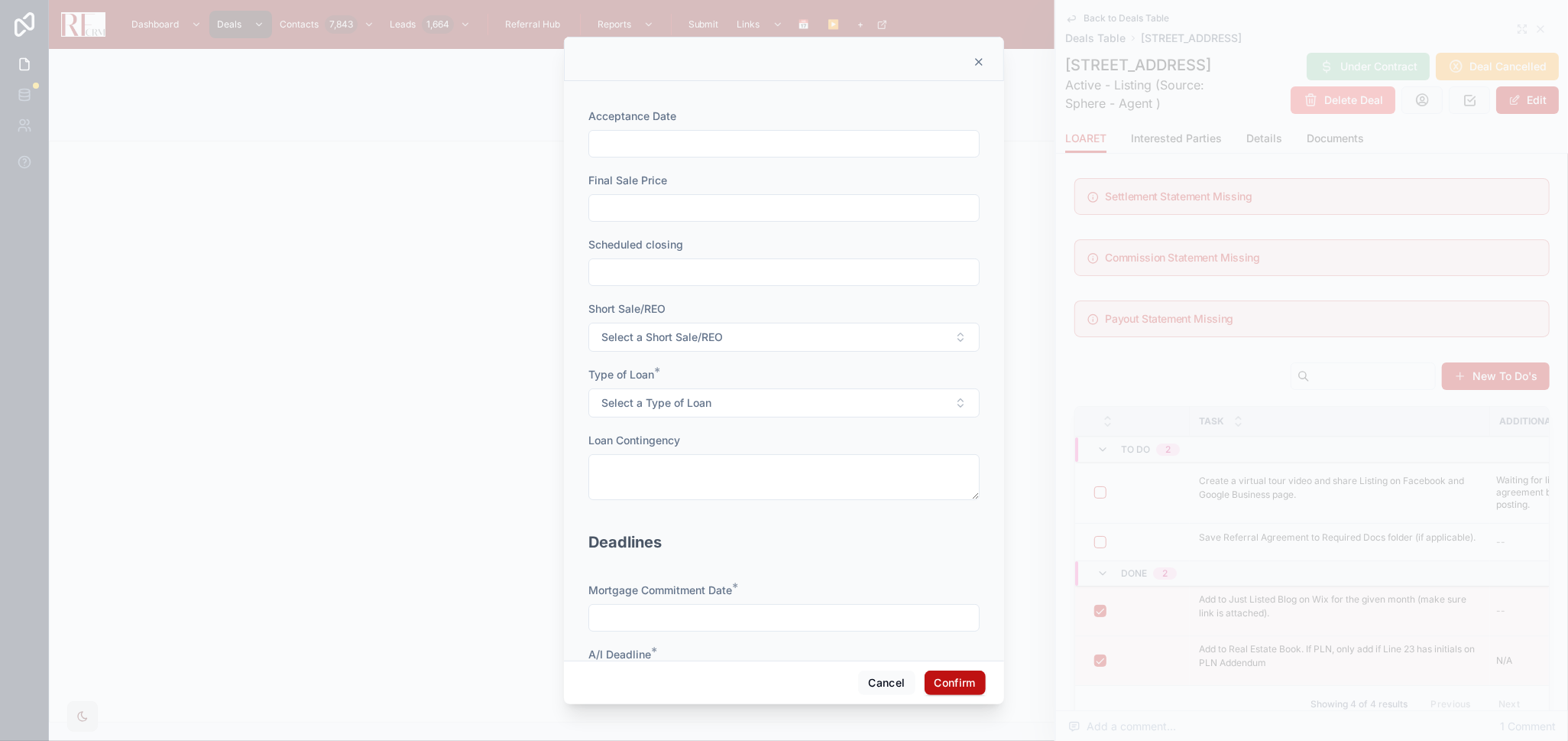
click at [654, 137] on input "text" at bounding box center [784, 144] width 390 height 21
click at [755, 301] on button "7" at bounding box center [750, 303] width 28 height 28
type input "*********"
click at [636, 208] on input "text" at bounding box center [784, 208] width 390 height 21
click at [709, 206] on input "text" at bounding box center [784, 208] width 390 height 21
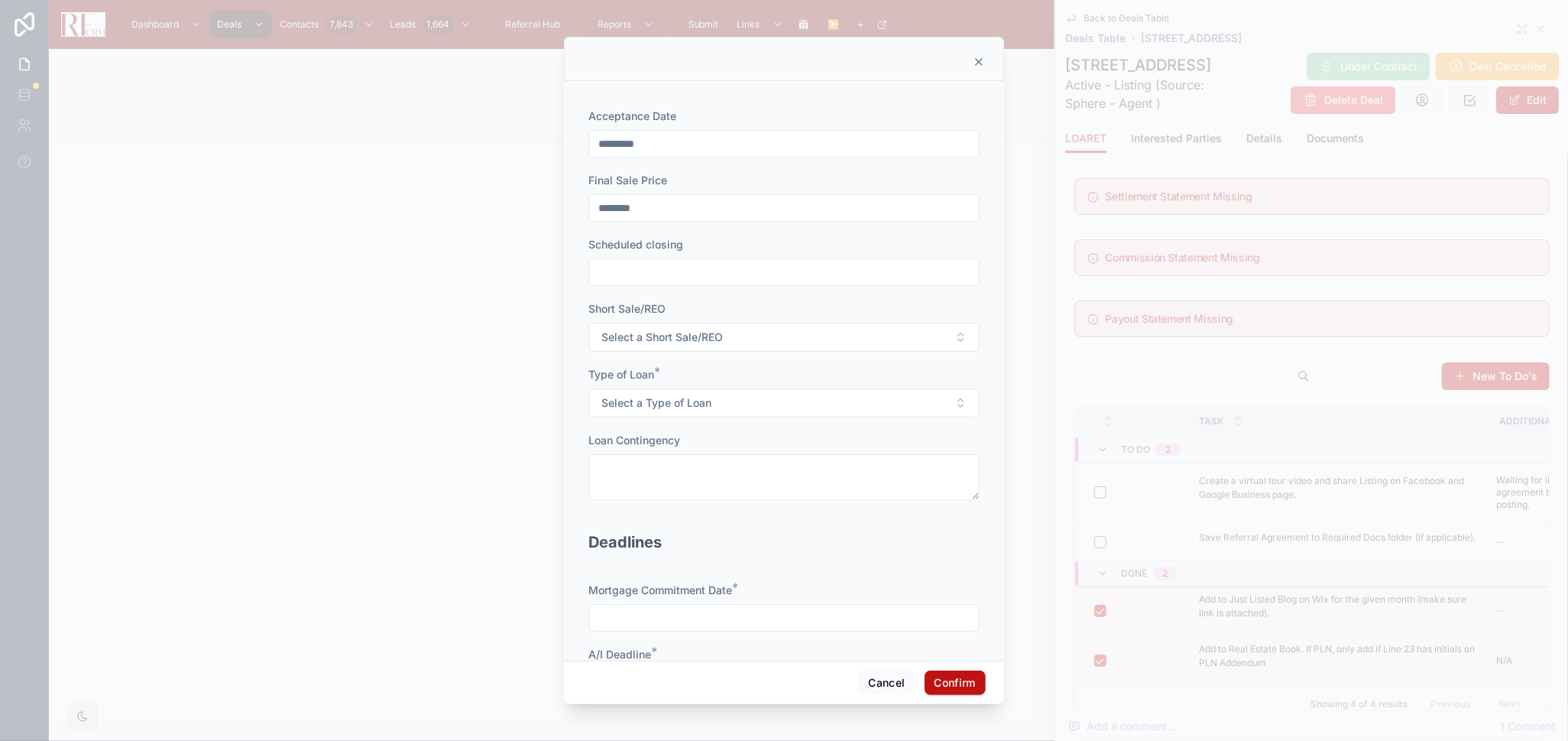
type input "********"
click at [743, 270] on input "text" at bounding box center [784, 272] width 390 height 21
click at [840, 314] on div "[DATE]" at bounding box center [777, 310] width 193 height 28
click at [855, 316] on button at bounding box center [859, 310] width 28 height 28
click at [834, 437] on button "7" at bounding box center [832, 431] width 28 height 28
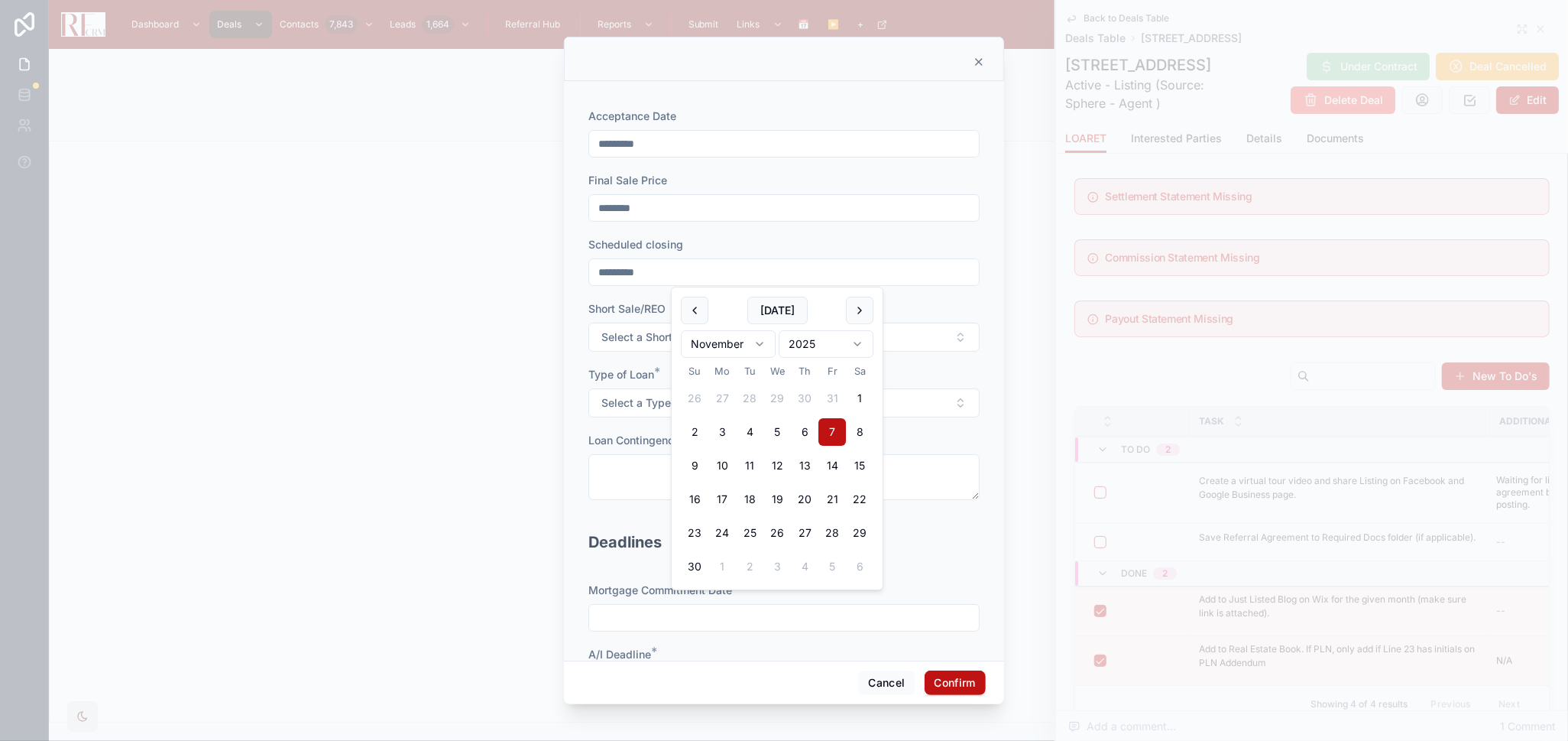
type input "*********"
click at [618, 344] on span "Select a Short Sale/REO" at bounding box center [662, 337] width 121 height 15
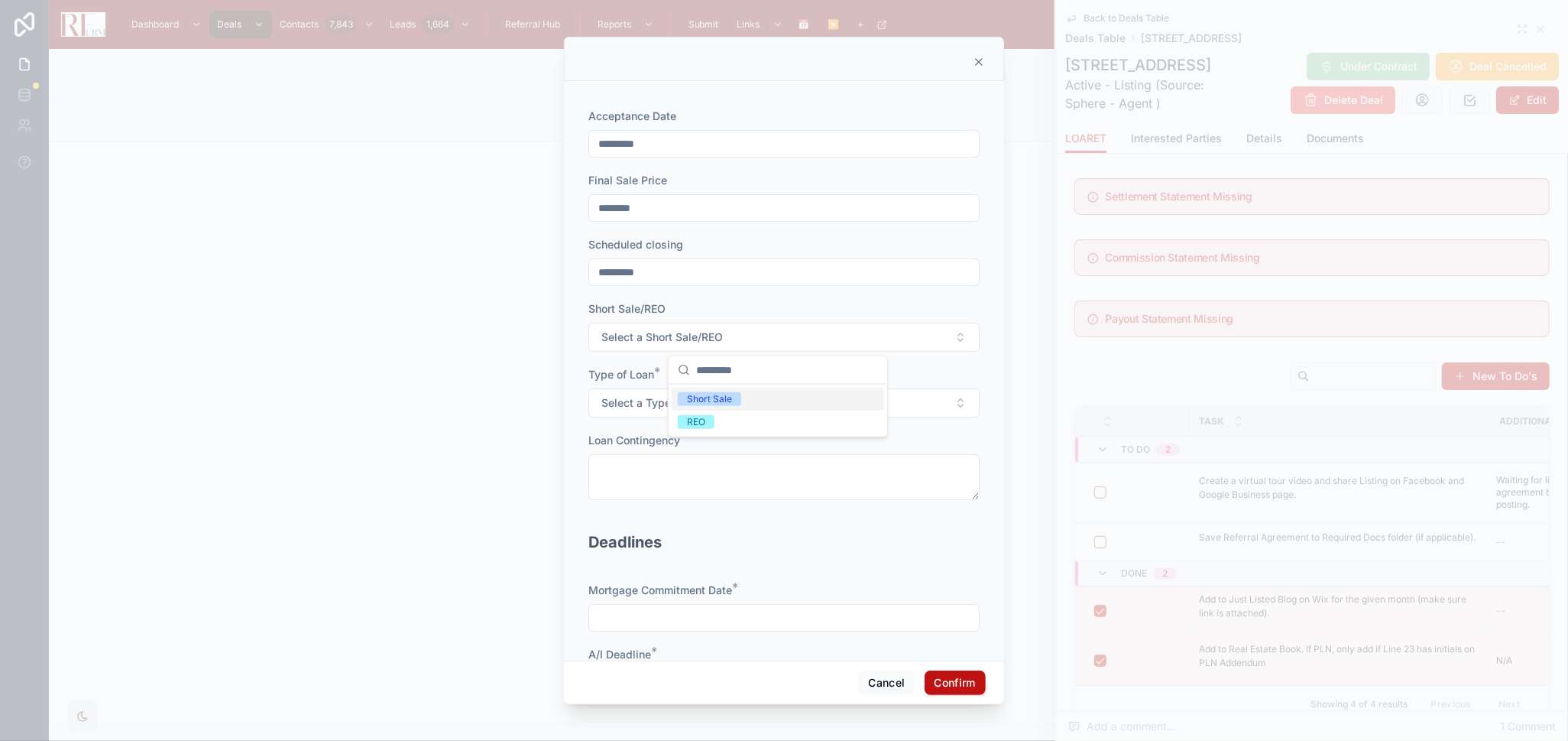
click at [722, 302] on div "Short Sale/REO" at bounding box center [784, 308] width 392 height 15
click at [699, 405] on span "Select a Type of Loan" at bounding box center [656, 403] width 110 height 15
click at [732, 462] on div "Conventional" at bounding box center [716, 463] width 57 height 13
click at [761, 398] on button "Conventional" at bounding box center [784, 403] width 392 height 29
click at [718, 511] on div "FHA" at bounding box center [778, 511] width 212 height 23
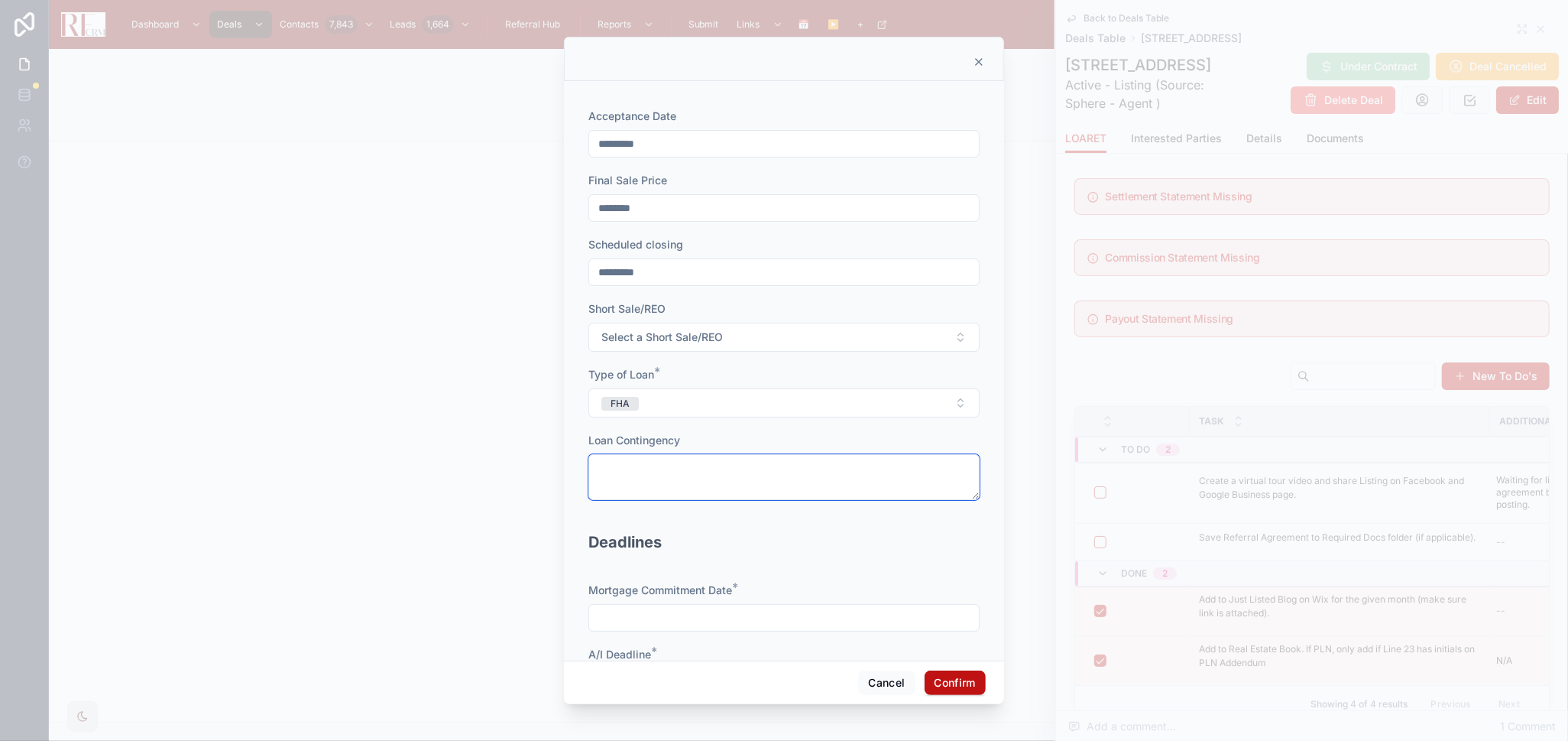
click at [776, 481] on textarea at bounding box center [784, 477] width 392 height 46
click at [794, 613] on input "text" at bounding box center [784, 618] width 390 height 21
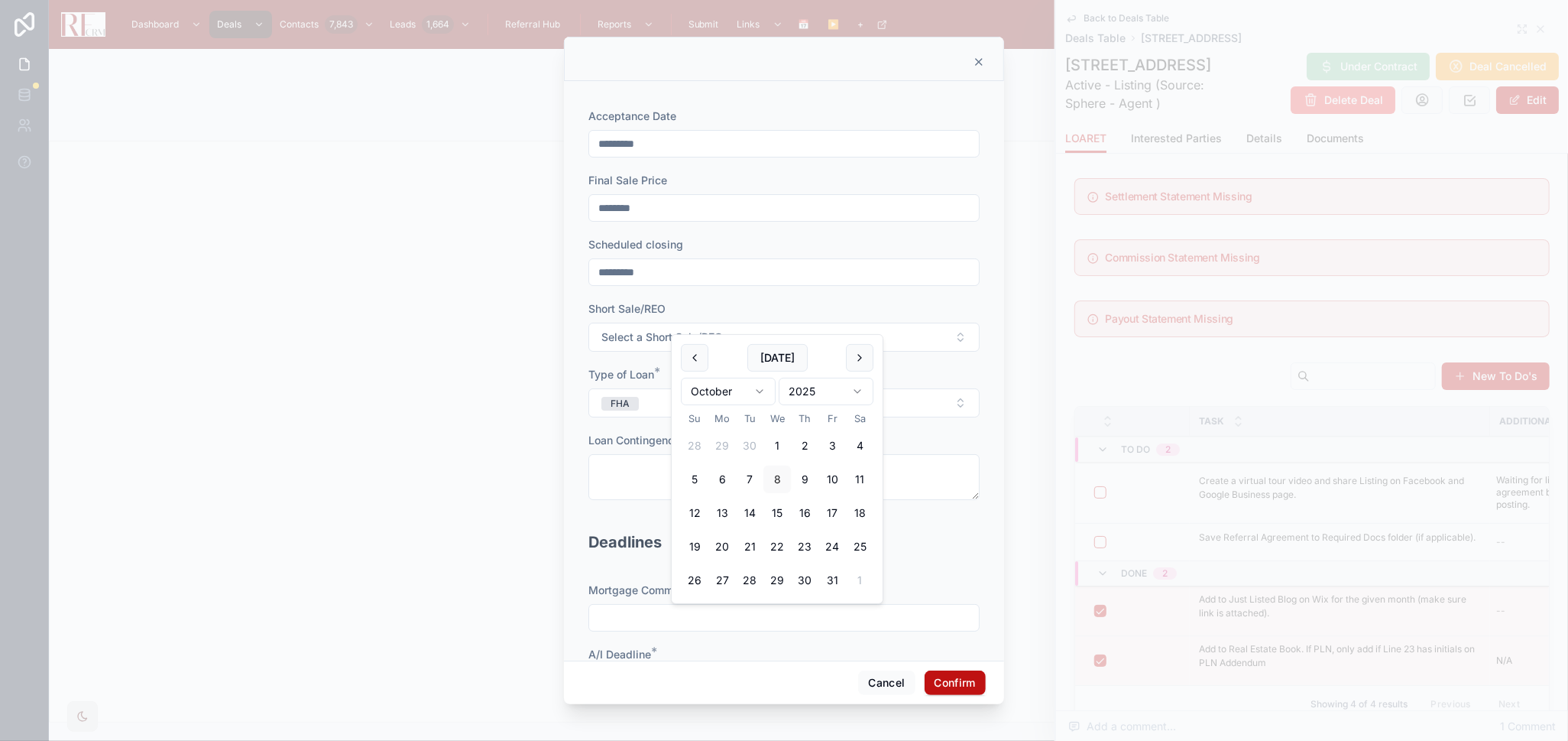
click at [636, 616] on input "text" at bounding box center [784, 618] width 390 height 21
click at [859, 364] on button at bounding box center [859, 357] width 28 height 28
click at [834, 415] on button "31" at bounding box center [832, 412] width 28 height 28
type input "**********"
click at [924, 562] on div "Deadlines" at bounding box center [784, 548] width 392 height 37
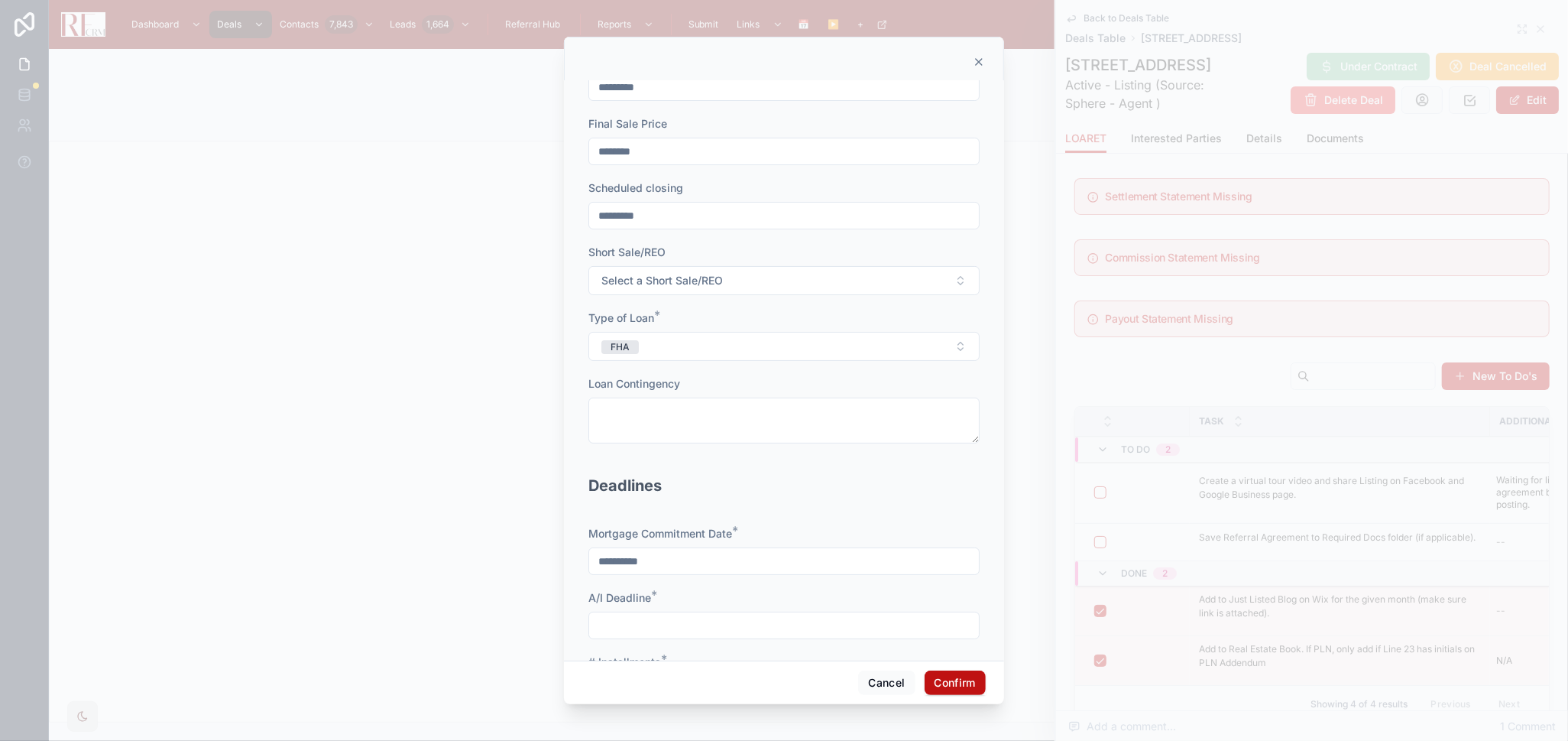
scroll to position [170, 0]
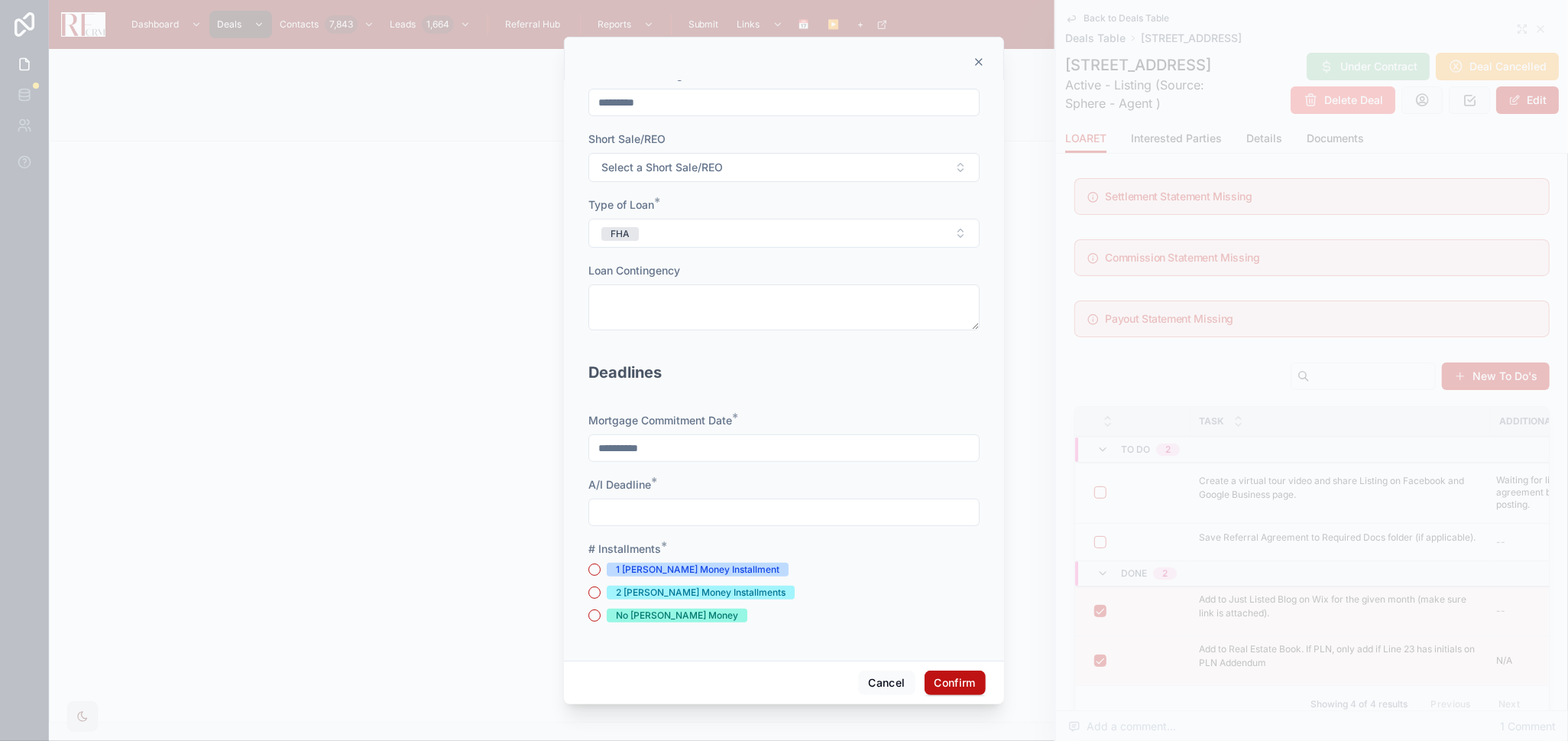
click at [796, 521] on input "text" at bounding box center [784, 512] width 390 height 21
click at [750, 410] on button "14" at bounding box center [750, 407] width 28 height 28
type input "**********"
click at [706, 567] on div "1 [PERSON_NAME] Money Installment" at bounding box center [697, 569] width 163 height 13
click at [601, 567] on button "1 [PERSON_NAME] Money Installment" at bounding box center [594, 570] width 12 height 12
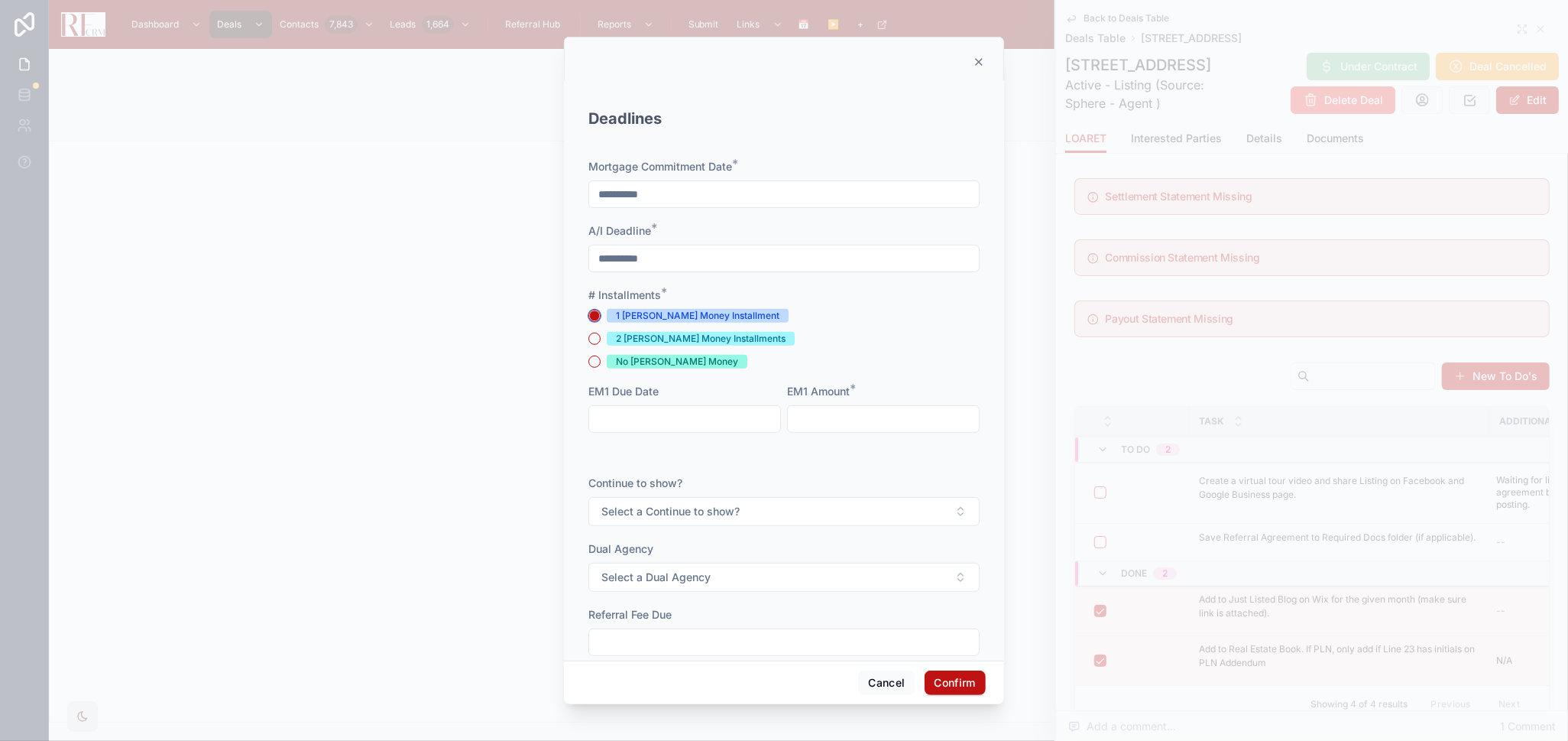
scroll to position [424, 0]
click at [642, 409] on input "text" at bounding box center [684, 418] width 191 height 21
click at [731, 578] on button "10" at bounding box center [736, 576] width 28 height 28
type input "**********"
click at [822, 421] on input "text" at bounding box center [884, 418] width 191 height 21
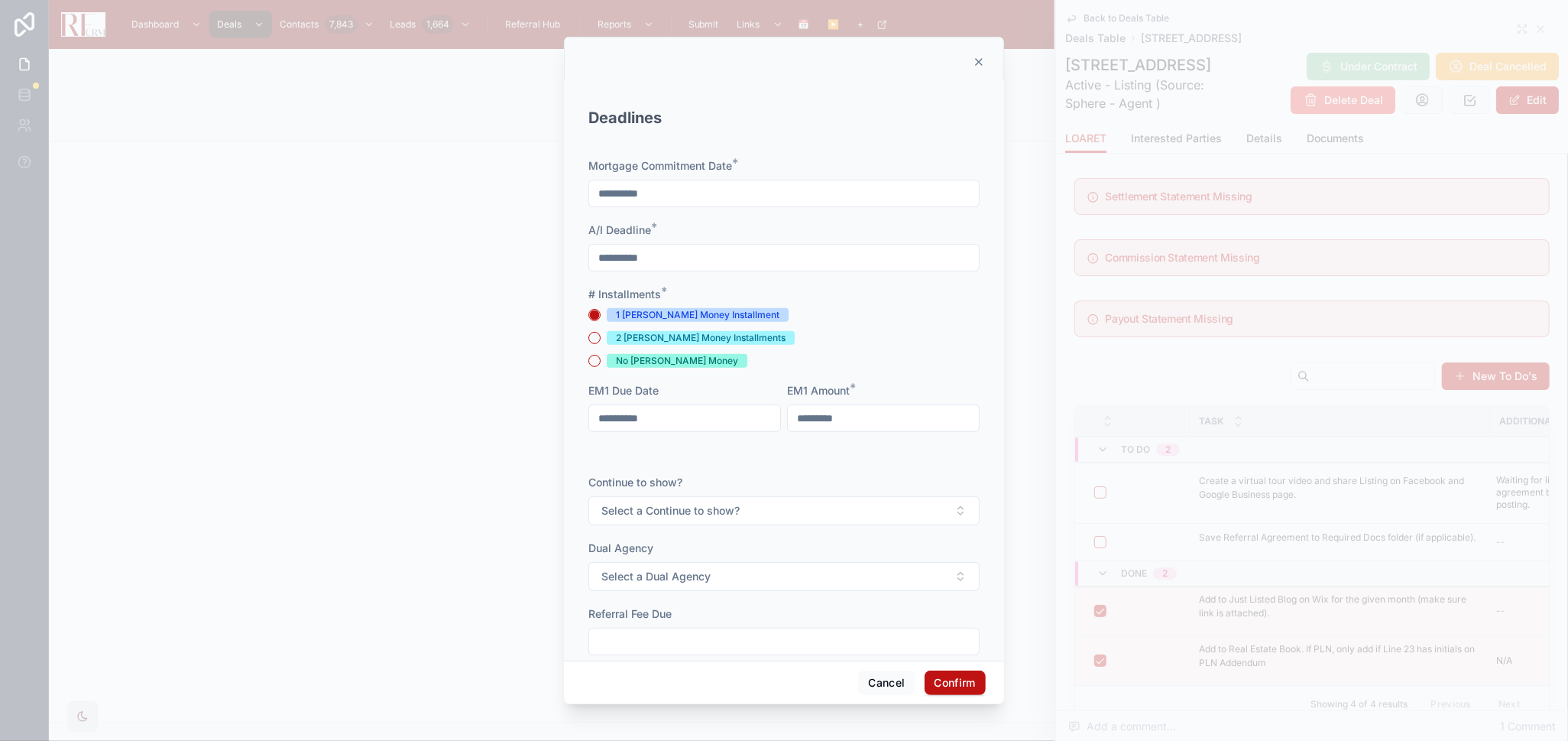
type input "*********"
click at [751, 516] on button "Select a Continue to show?" at bounding box center [784, 511] width 392 height 29
click at [739, 574] on div "Yes" at bounding box center [778, 572] width 212 height 23
click at [743, 567] on button "Select a Dual Agency" at bounding box center [784, 576] width 392 height 29
click at [722, 654] on div "No" at bounding box center [778, 661] width 212 height 23
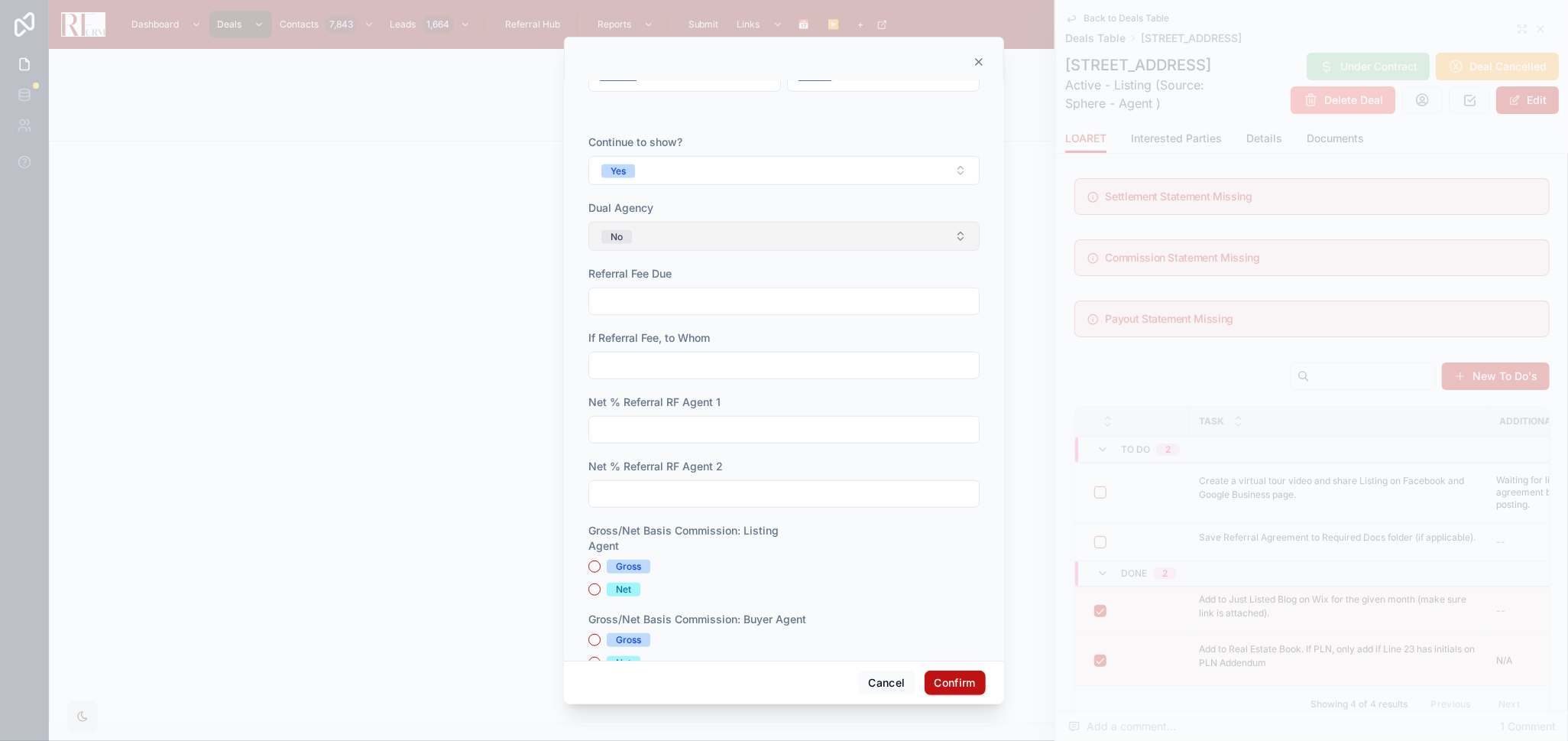
scroll to position [850, 0]
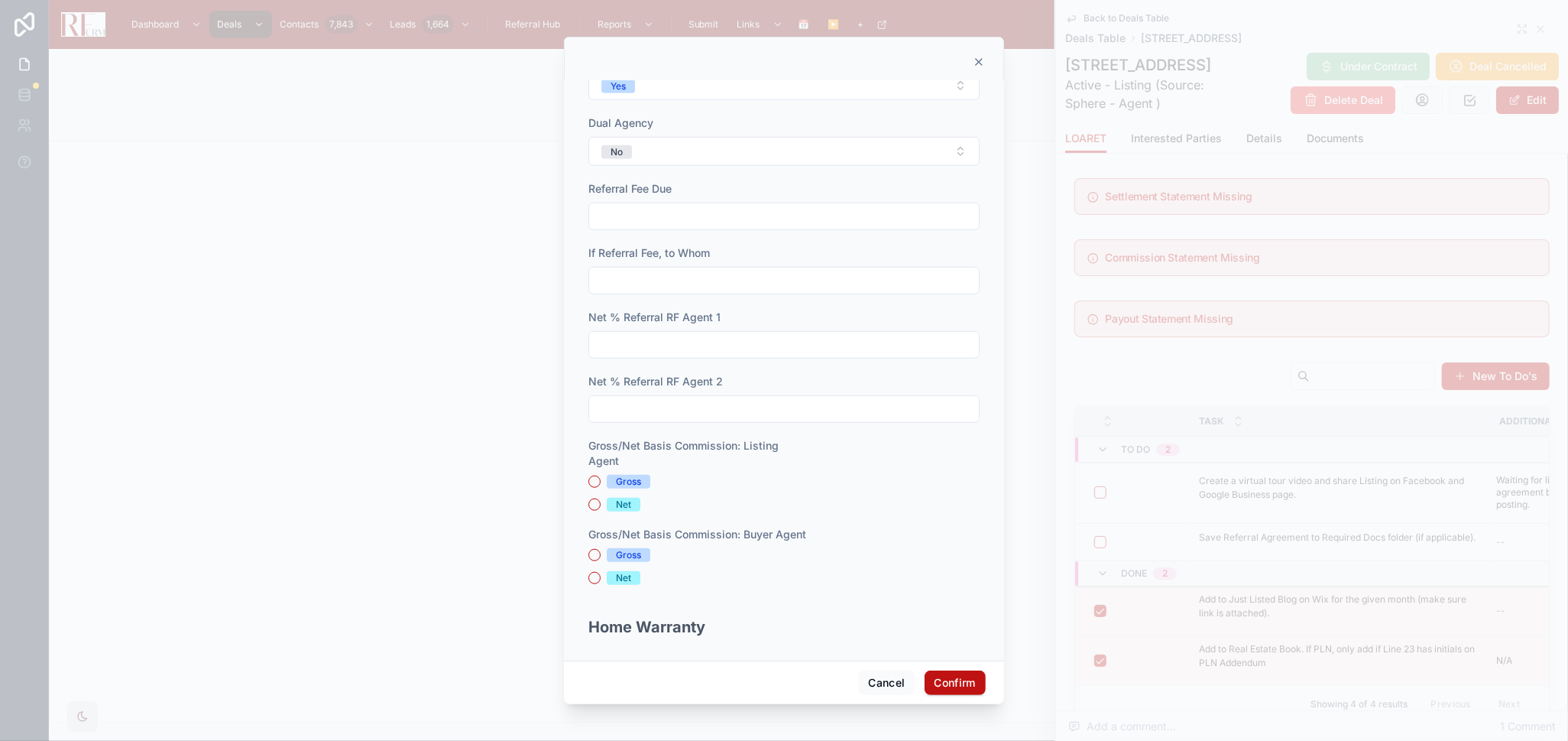
click at [614, 554] on span "Gross" at bounding box center [628, 554] width 44 height 13
click at [601, 554] on button "Gross" at bounding box center [594, 555] width 12 height 12
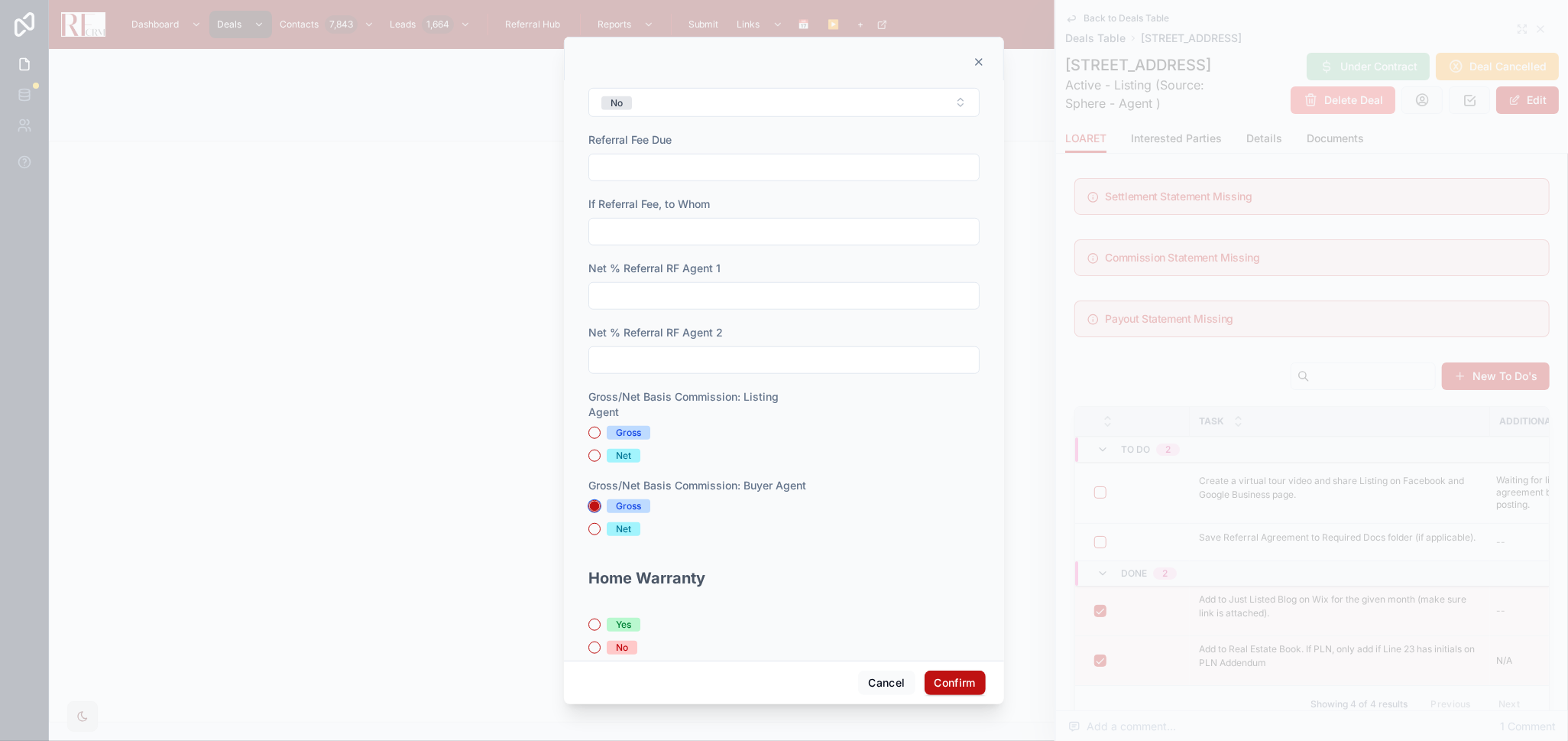
scroll to position [926, 0]
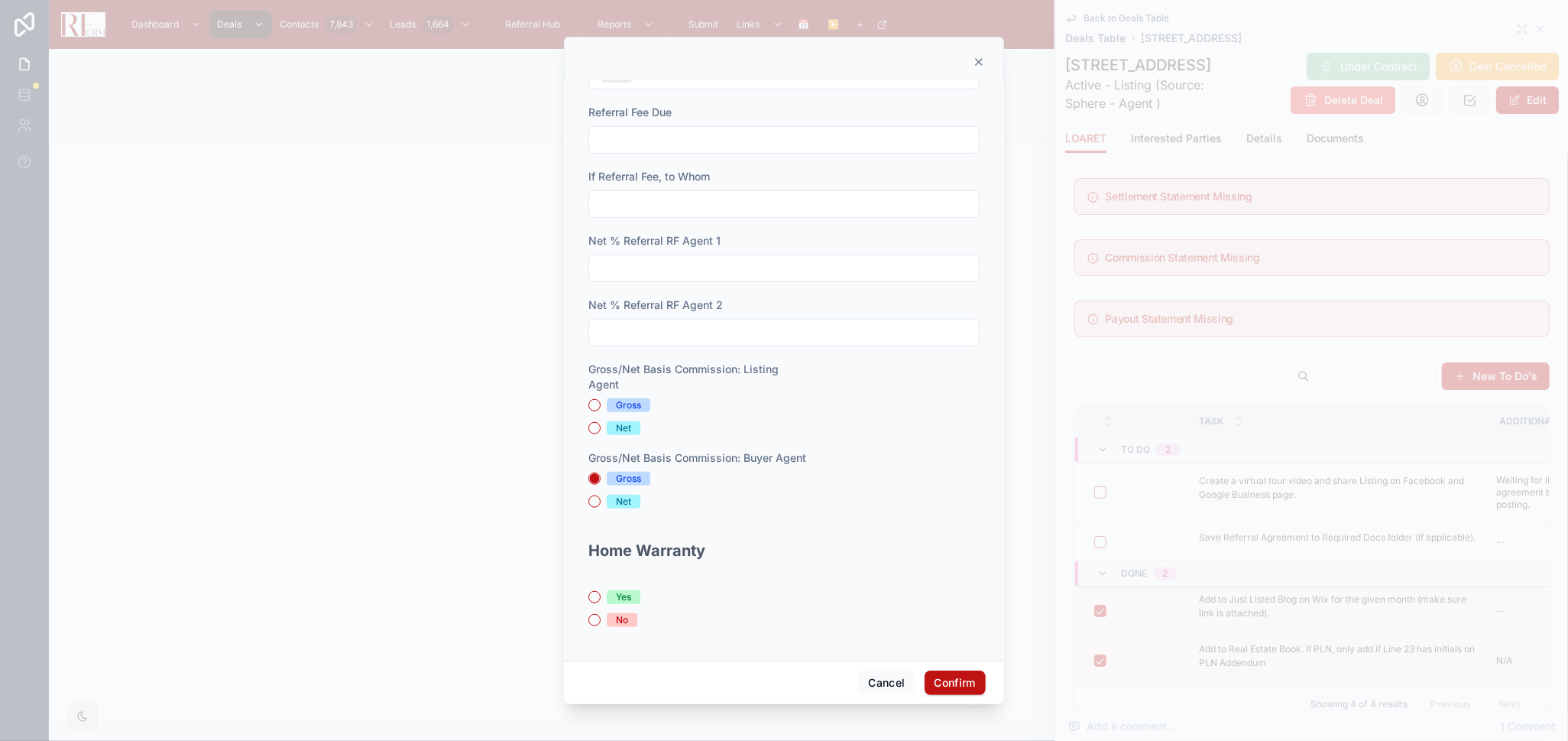
click at [611, 620] on span "No" at bounding box center [622, 620] width 30 height 13
click at [601, 620] on button "No" at bounding box center [594, 620] width 12 height 12
click at [959, 685] on button "Confirm" at bounding box center [955, 682] width 62 height 24
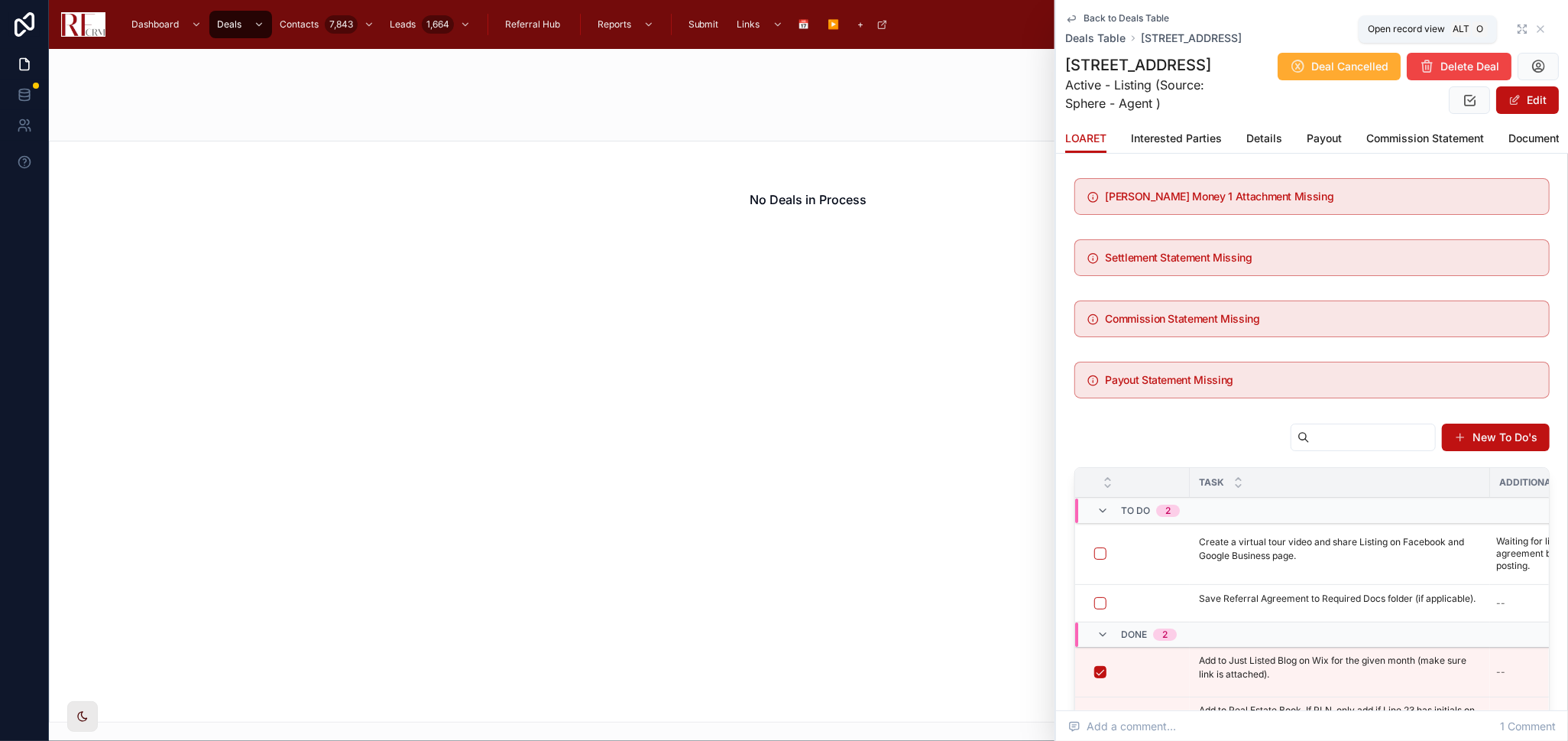
click at [1516, 26] on icon at bounding box center [1522, 29] width 12 height 12
click at [1509, 26] on icon at bounding box center [1513, 23] width 8 height 7
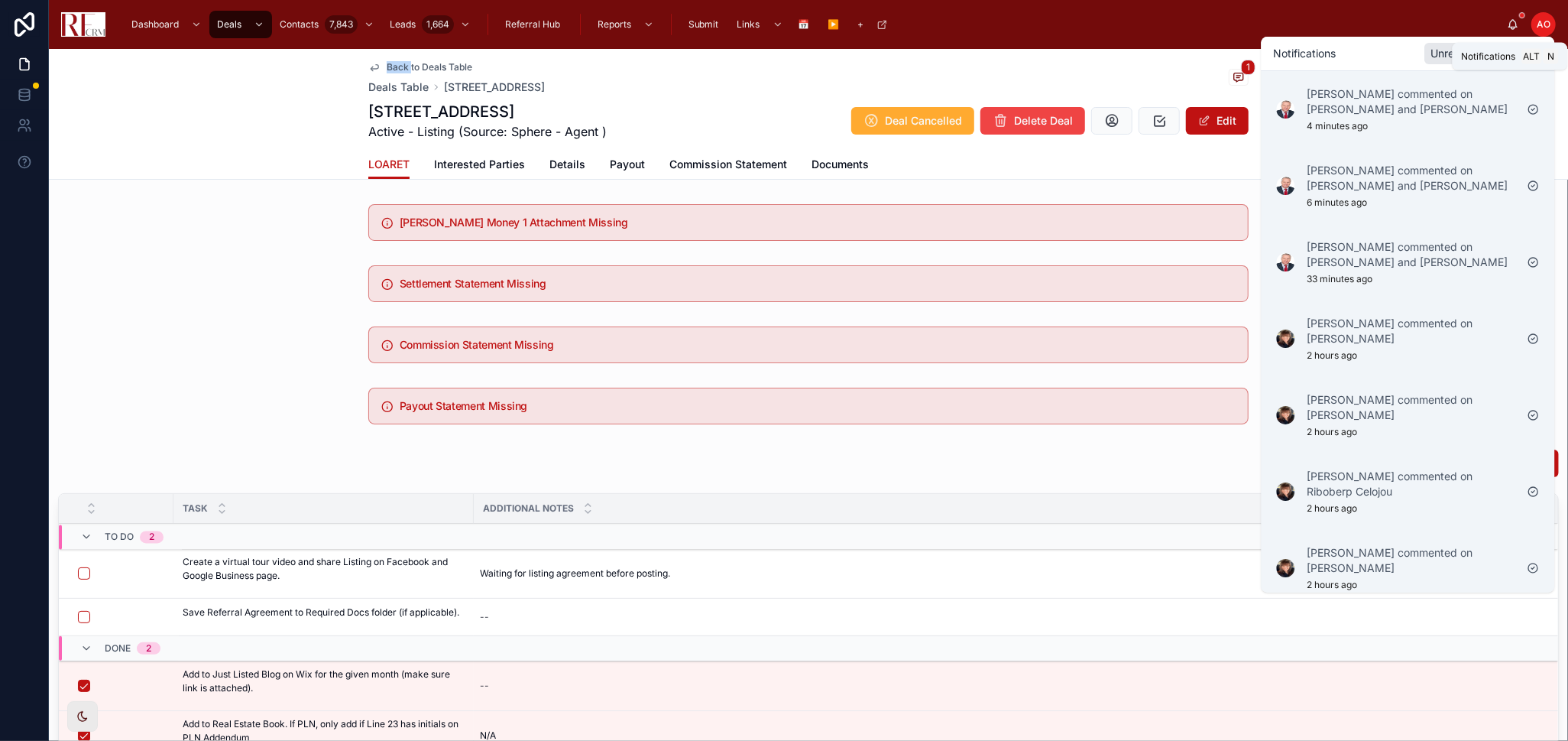
click at [1514, 19] on icon at bounding box center [1514, 25] width 12 height 12
click at [1378, 23] on div "Dashboard Deals Contacts 7,843 Leads 1,664 Referral Hub Reports Submit Links 📅 …" at bounding box center [812, 25] width 1390 height 34
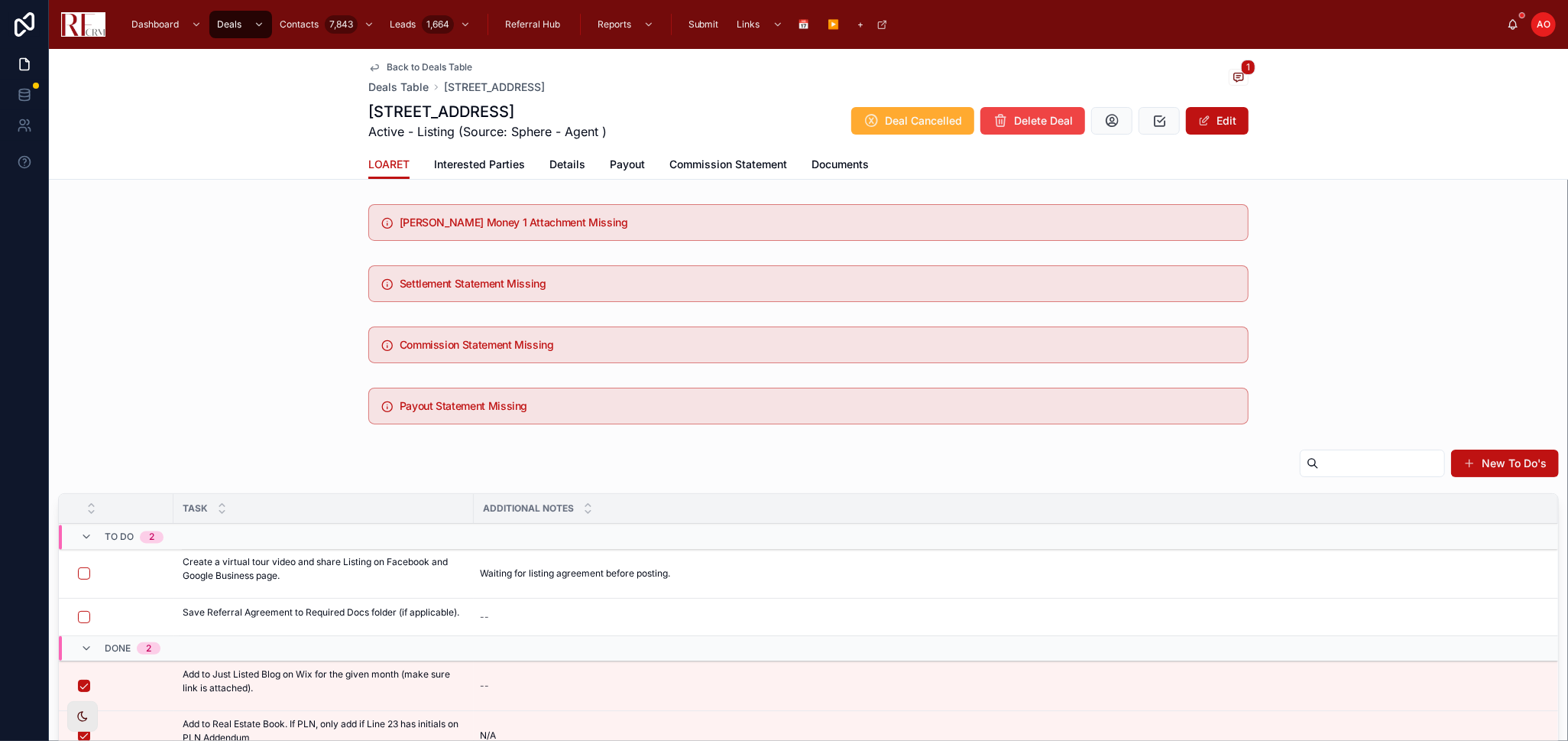
click at [827, 152] on link "Documents" at bounding box center [841, 166] width 57 height 30
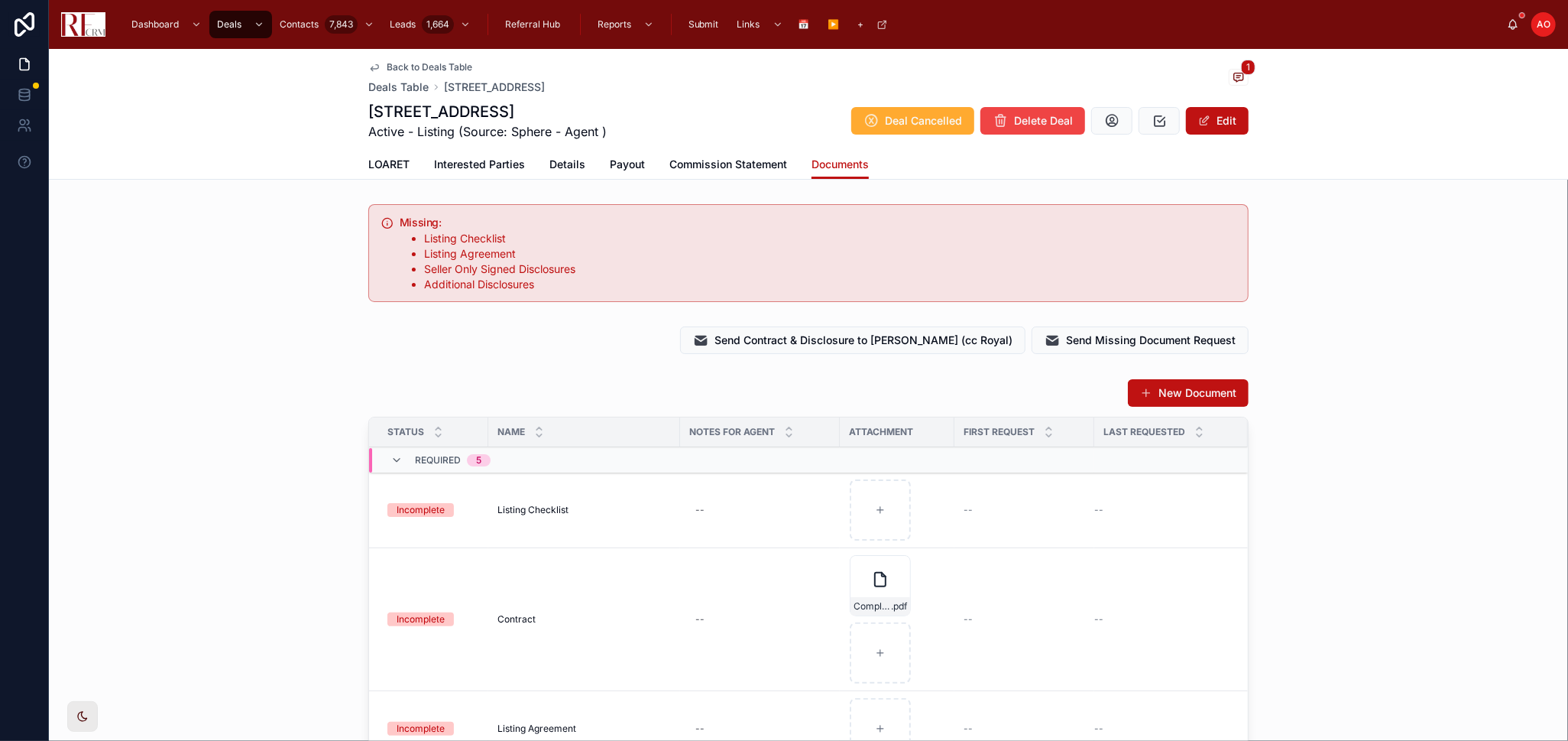
scroll to position [85, 0]
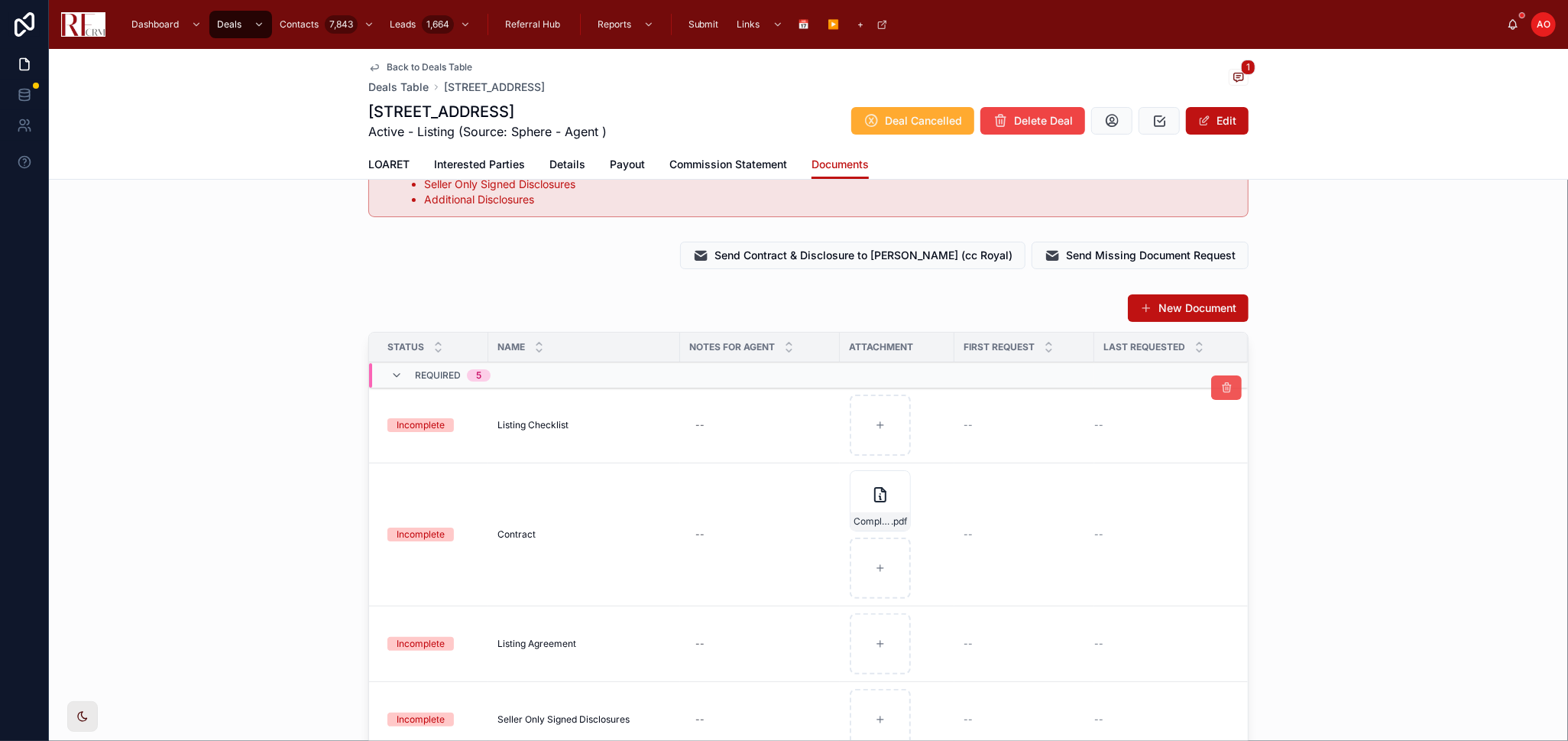
click at [1221, 392] on icon at bounding box center [1227, 387] width 12 height 12
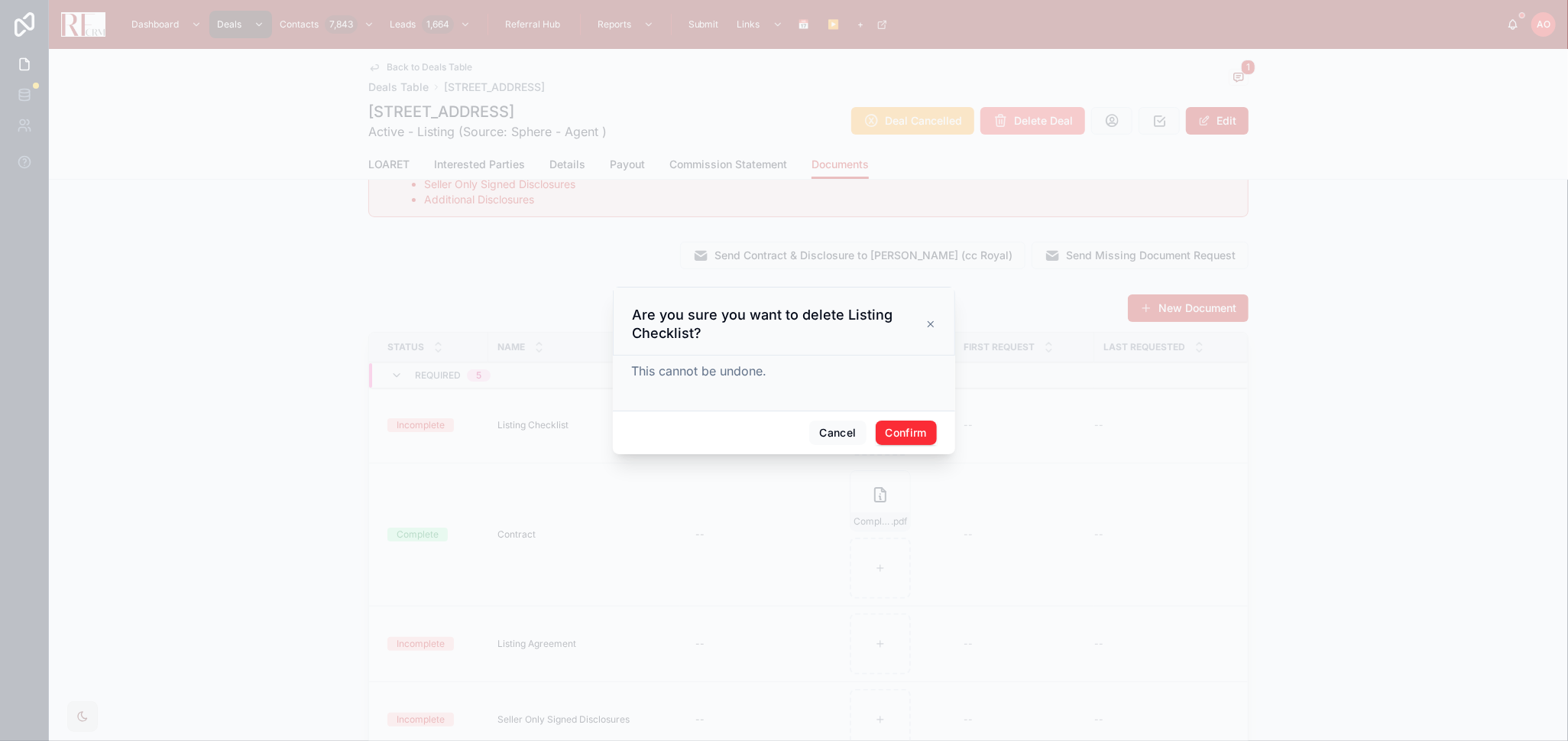
click at [940, 434] on div "Cancel Confirm" at bounding box center [784, 432] width 343 height 44
click at [928, 434] on button "Confirm" at bounding box center [906, 432] width 62 height 24
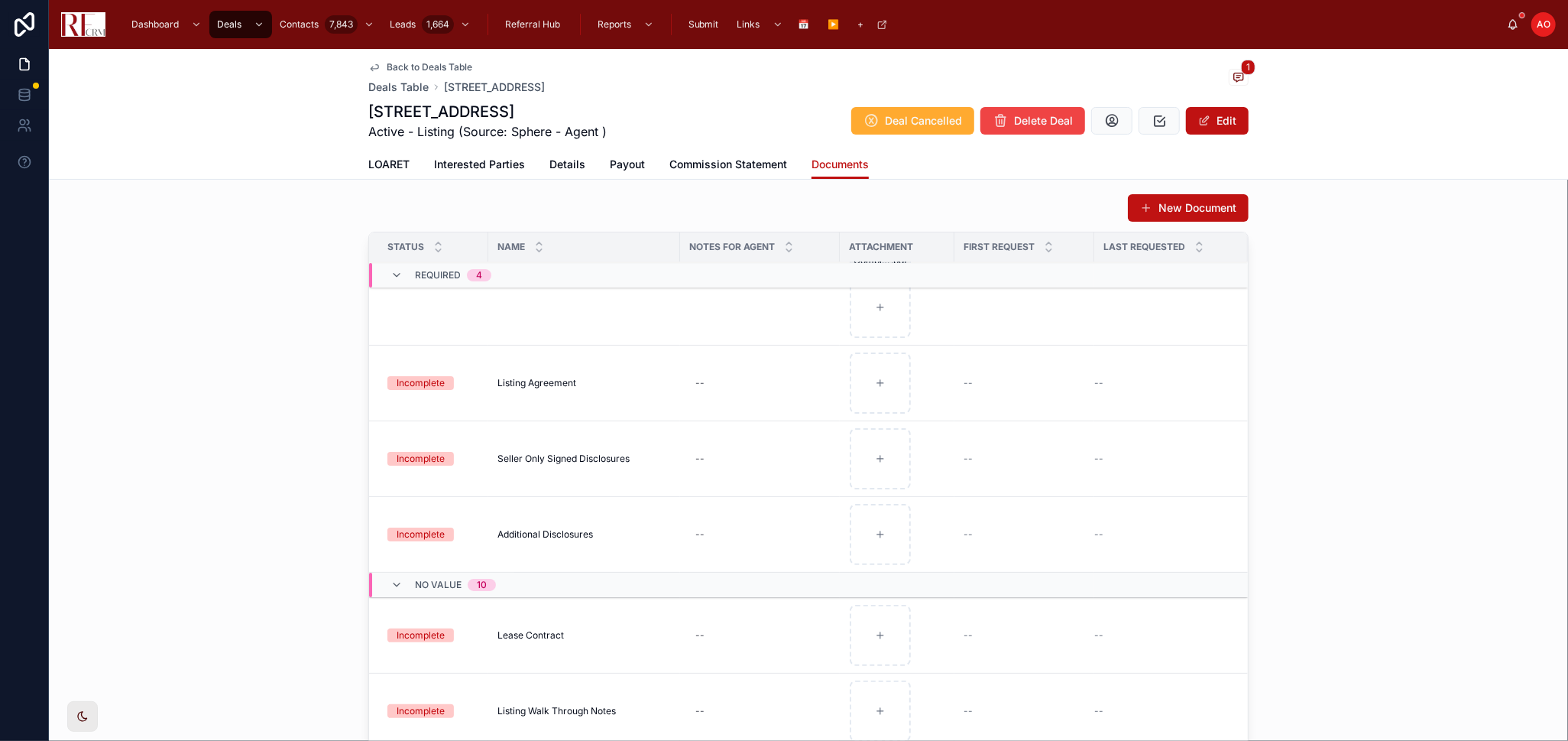
scroll to position [0, 0]
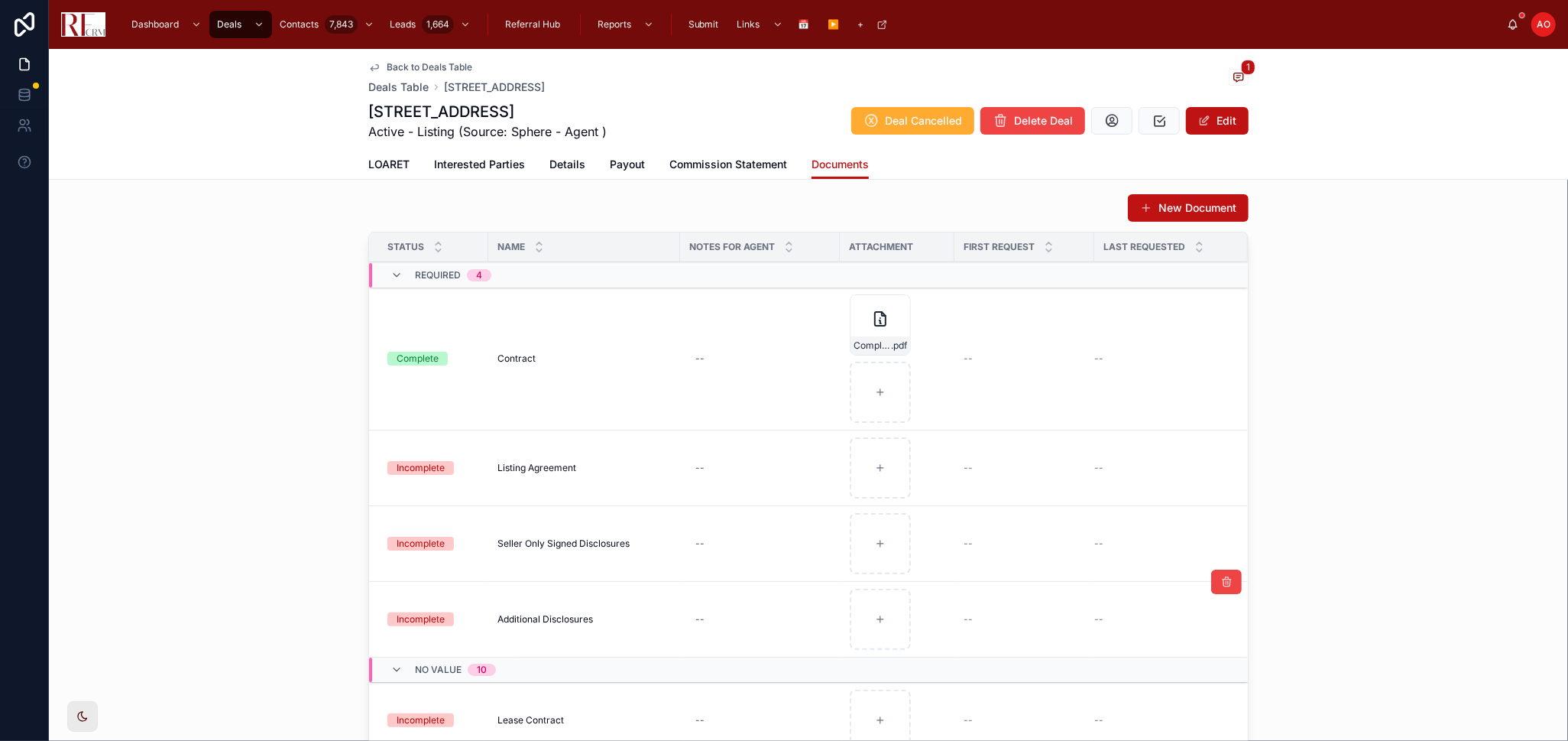
click at [561, 613] on span "Additional Disclosures" at bounding box center [545, 620] width 95 height 12
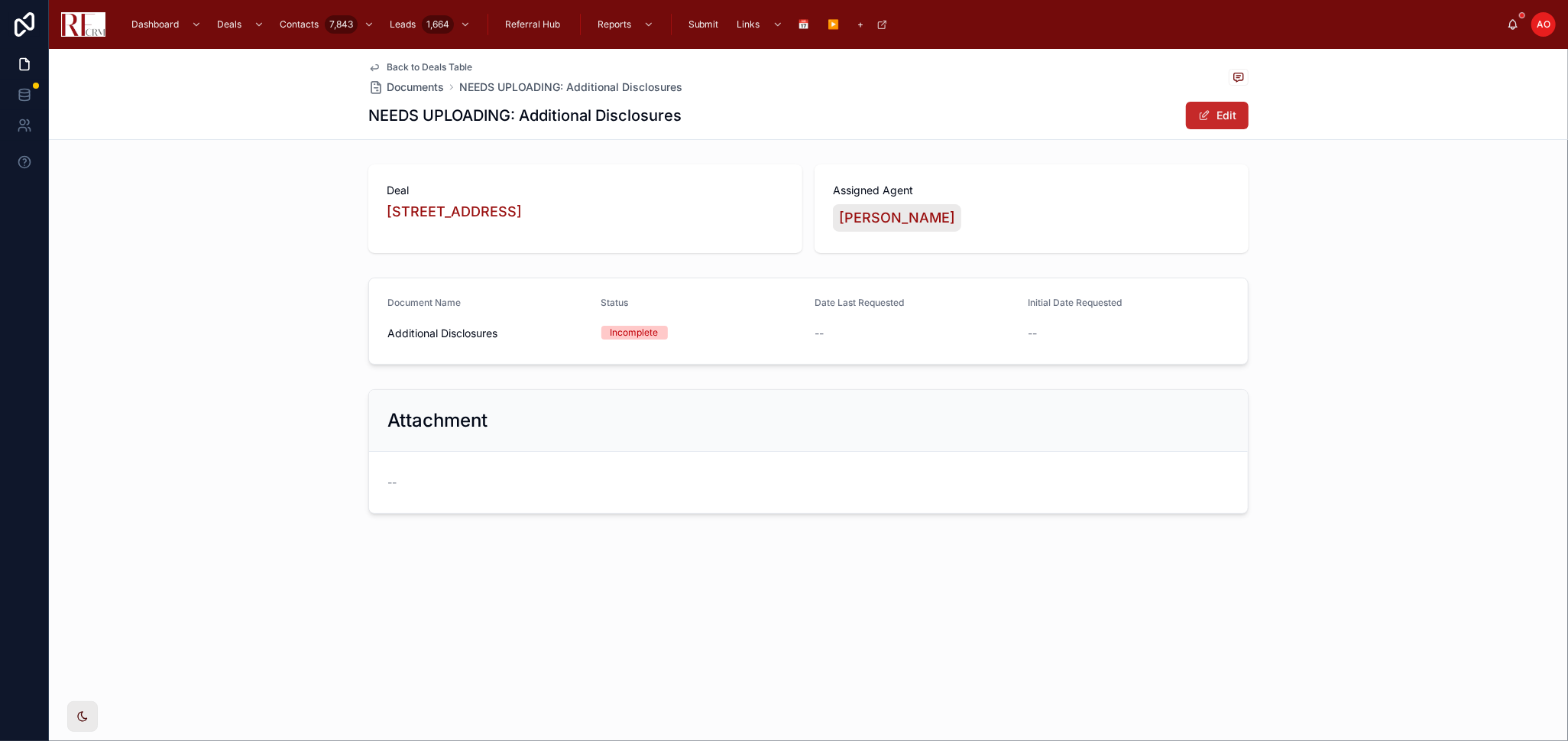
click at [1207, 122] on button "Edit" at bounding box center [1217, 115] width 62 height 28
click at [414, 340] on input "**********" at bounding box center [488, 335] width 200 height 21
click at [418, 335] on input "**********" at bounding box center [488, 335] width 200 height 21
type input "**********"
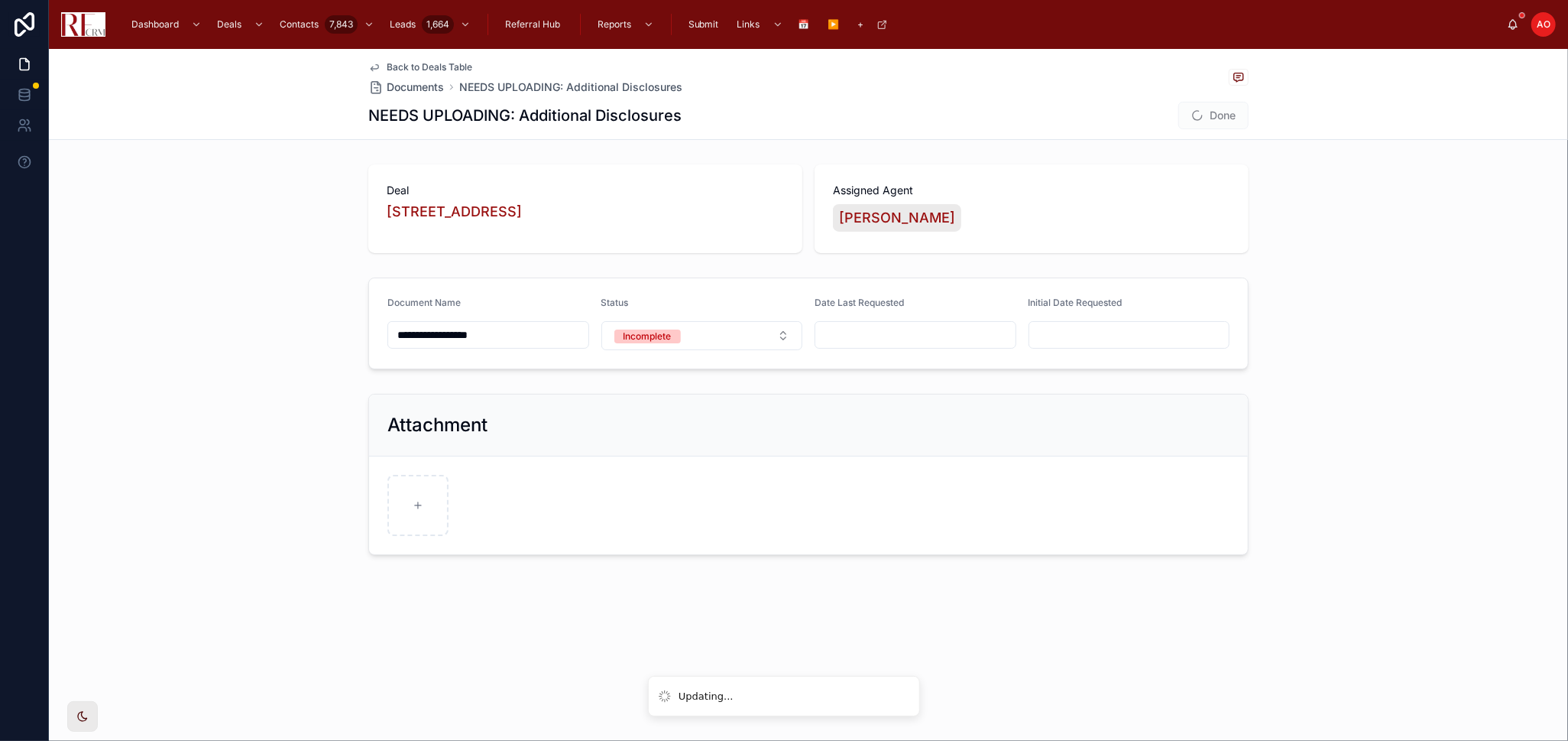
click at [1209, 121] on span "Done" at bounding box center [1214, 115] width 71 height 28
click at [421, 66] on span "Back to Deals Table" at bounding box center [429, 68] width 86 height 12
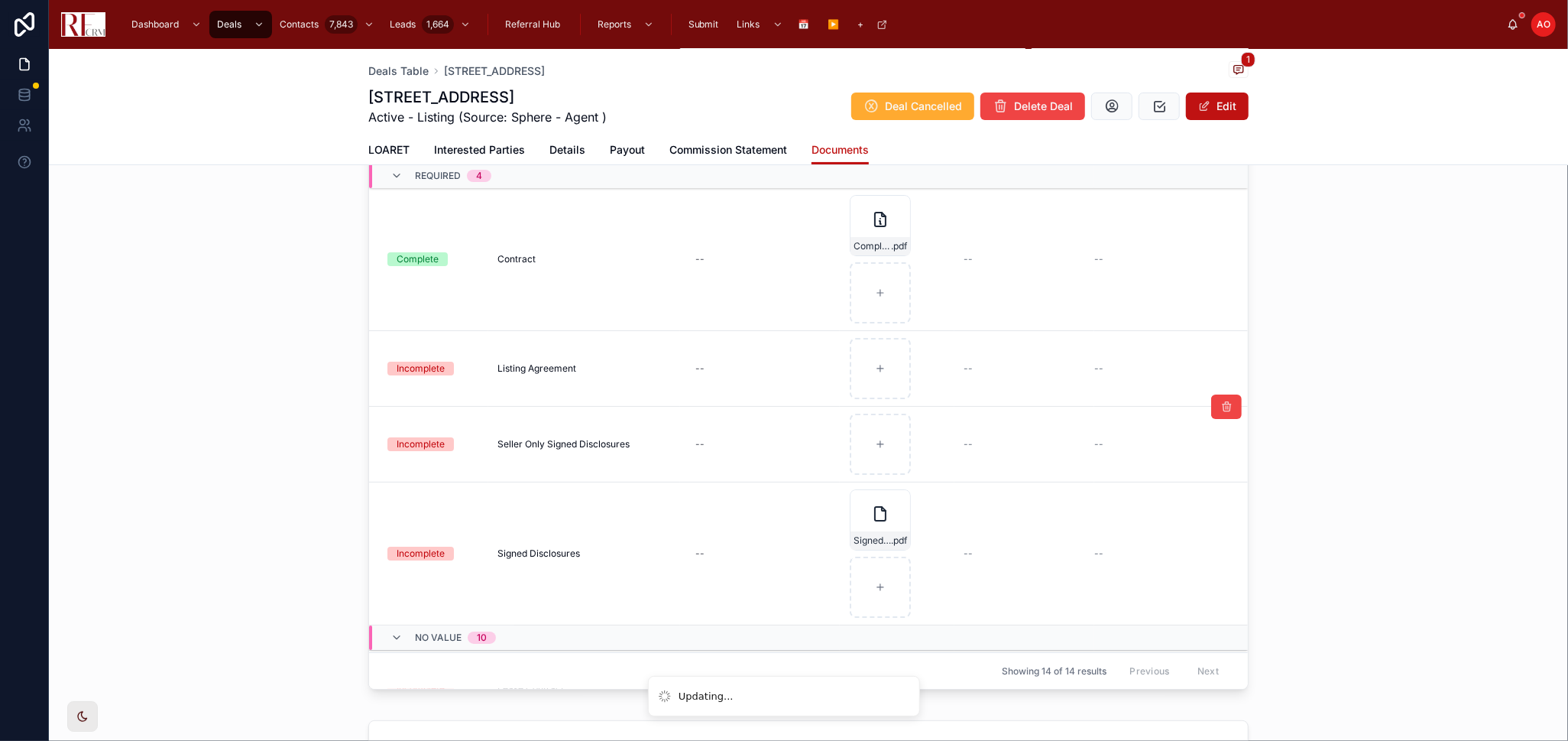
scroll to position [154, 0]
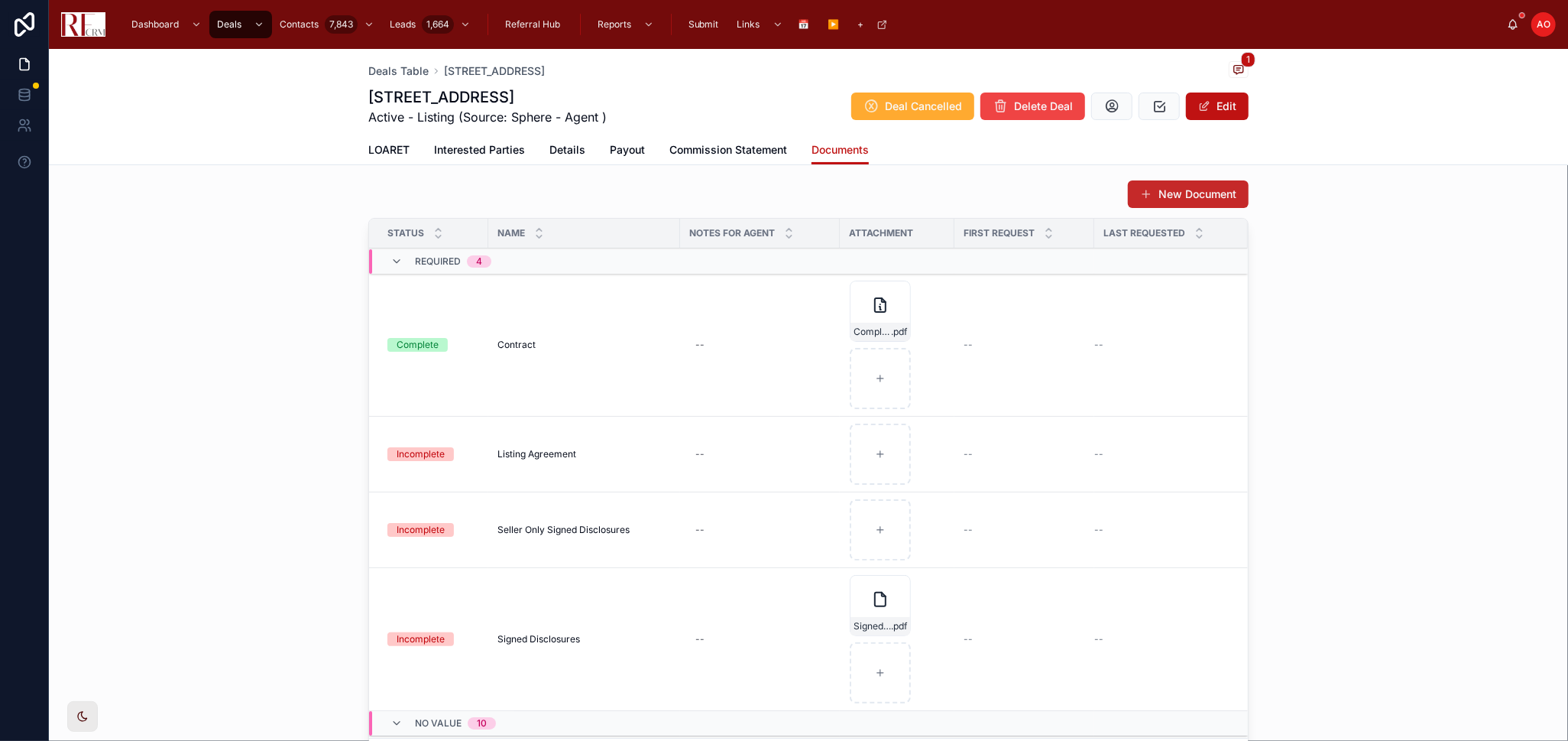
click at [1191, 187] on button "New Document" at bounding box center [1188, 194] width 120 height 28
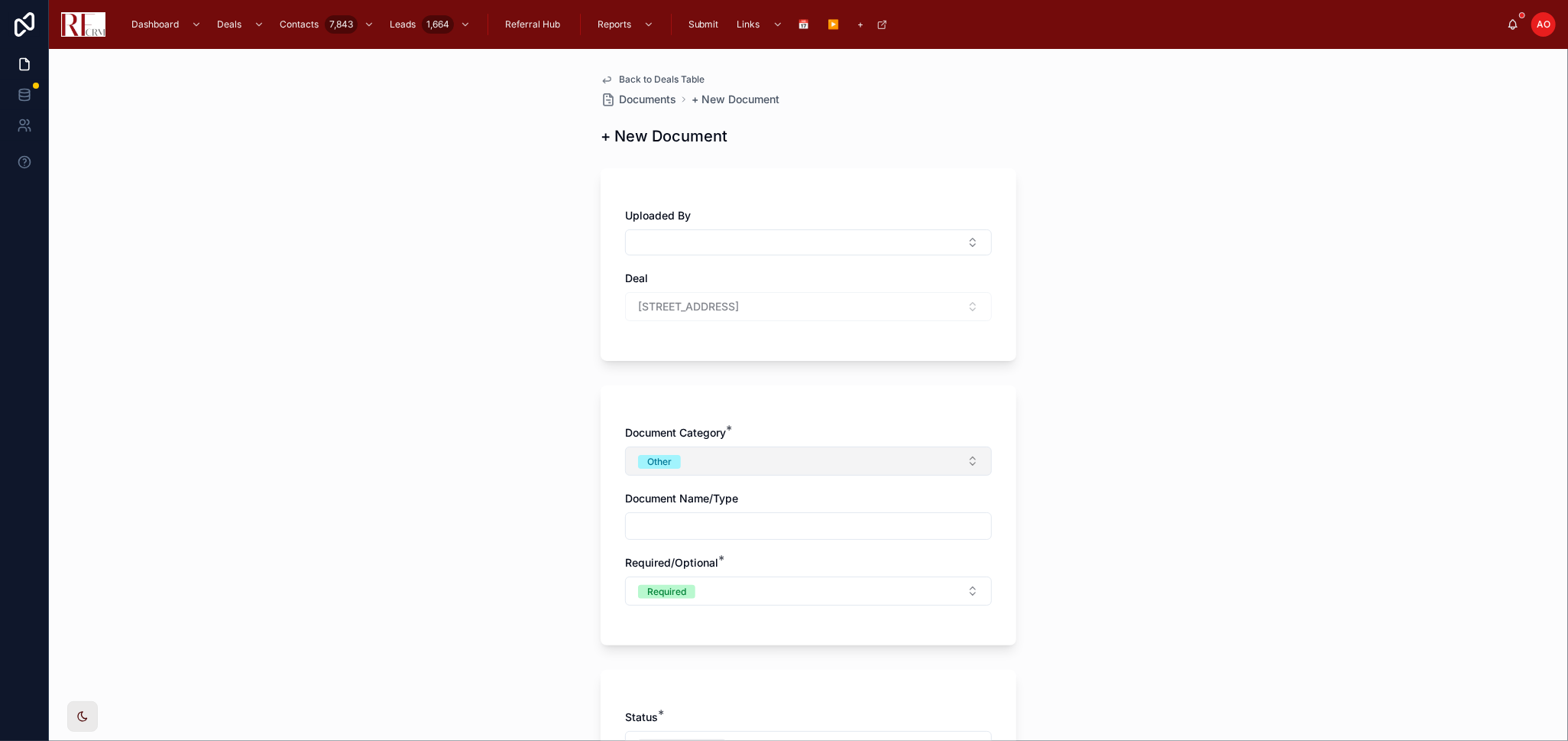
click at [695, 464] on button "Other" at bounding box center [809, 461] width 367 height 29
click at [769, 540] on span "Disclosures" at bounding box center [736, 545] width 69 height 13
click at [783, 529] on input "text" at bounding box center [808, 526] width 365 height 21
type input "**********"
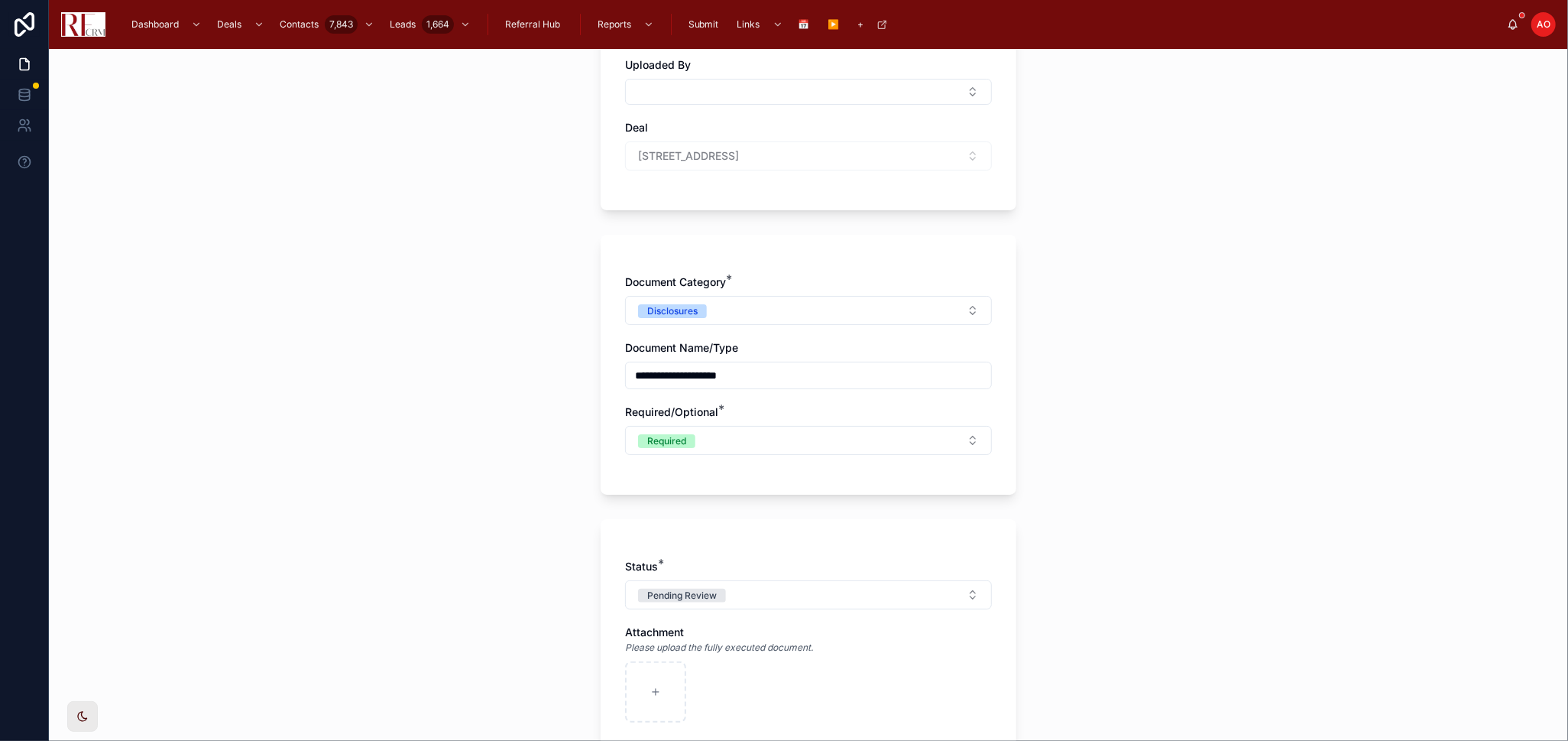
scroll to position [254, 0]
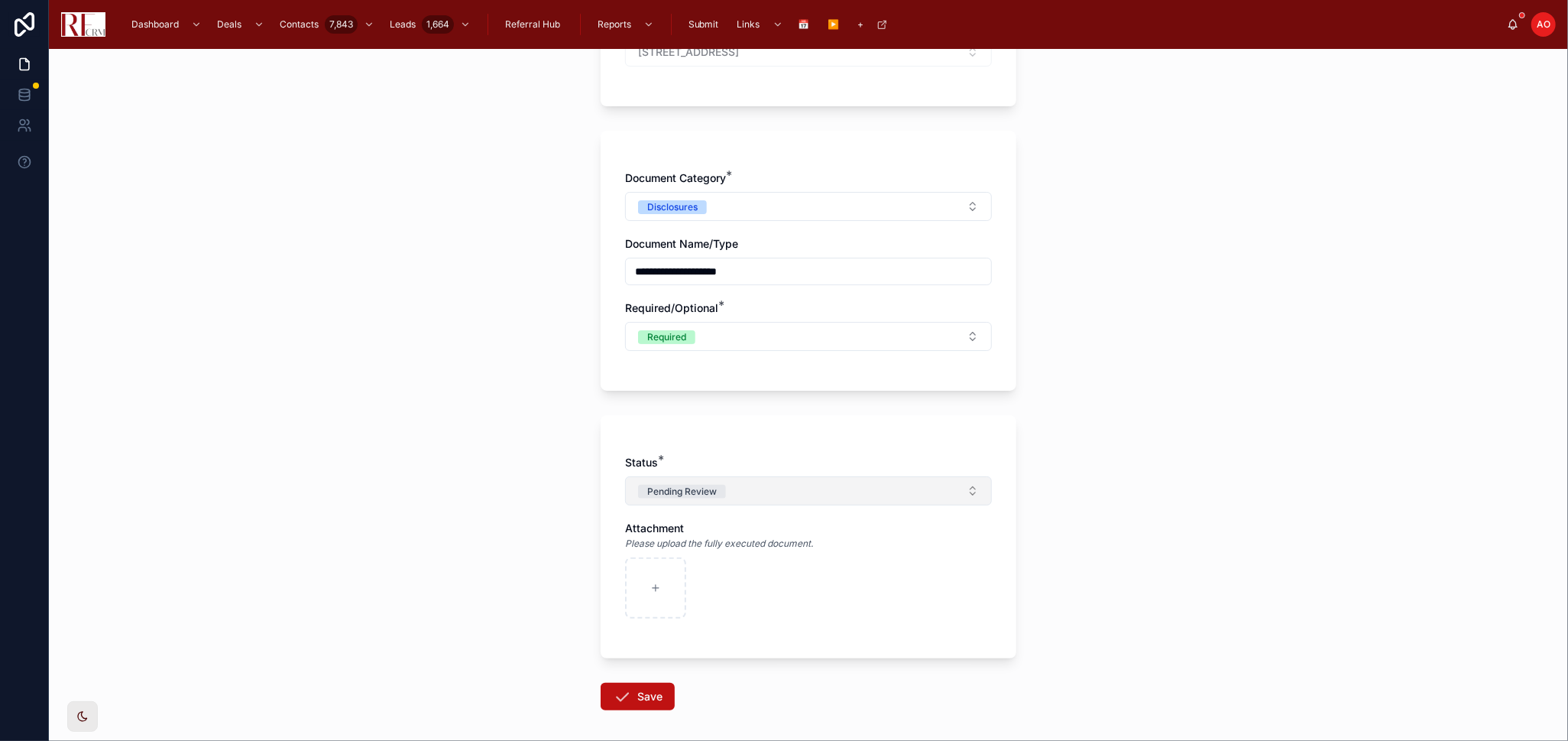
click at [801, 495] on button "Pending Review" at bounding box center [809, 491] width 367 height 29
click at [786, 550] on div "Incomplete" at bounding box center [802, 553] width 212 height 23
click at [615, 704] on icon at bounding box center [622, 696] width 19 height 19
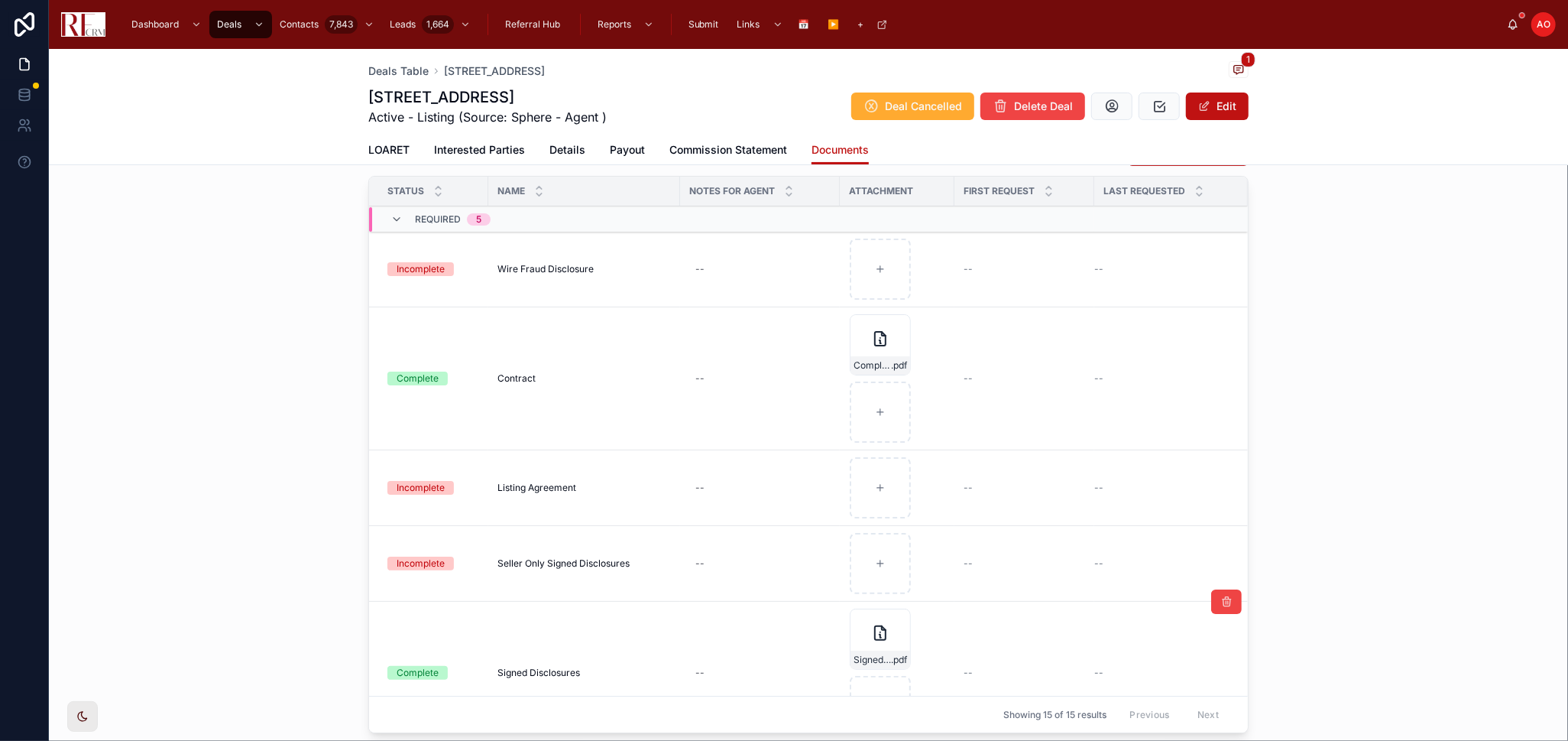
scroll to position [170, 0]
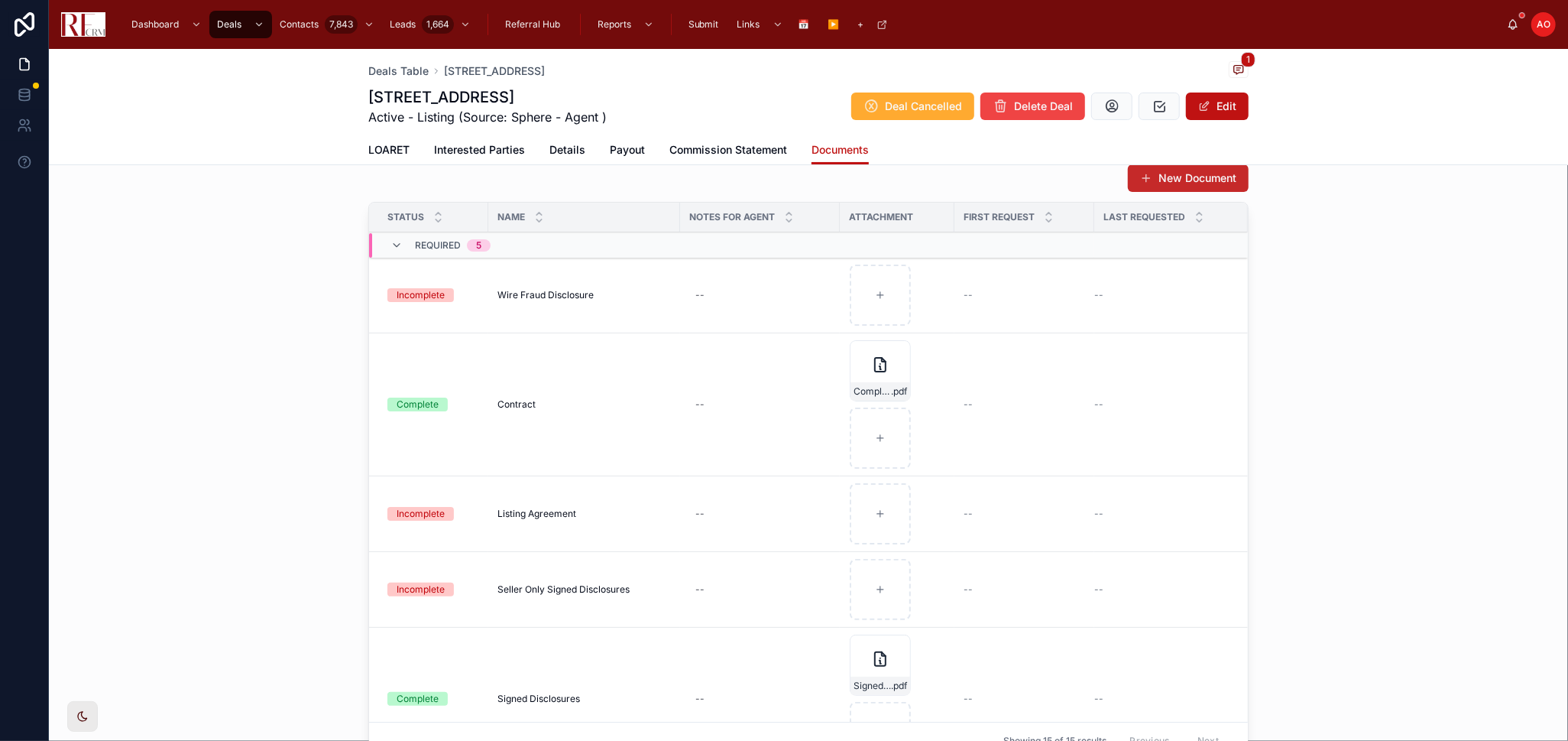
click at [1171, 179] on button "New Document" at bounding box center [1188, 178] width 120 height 28
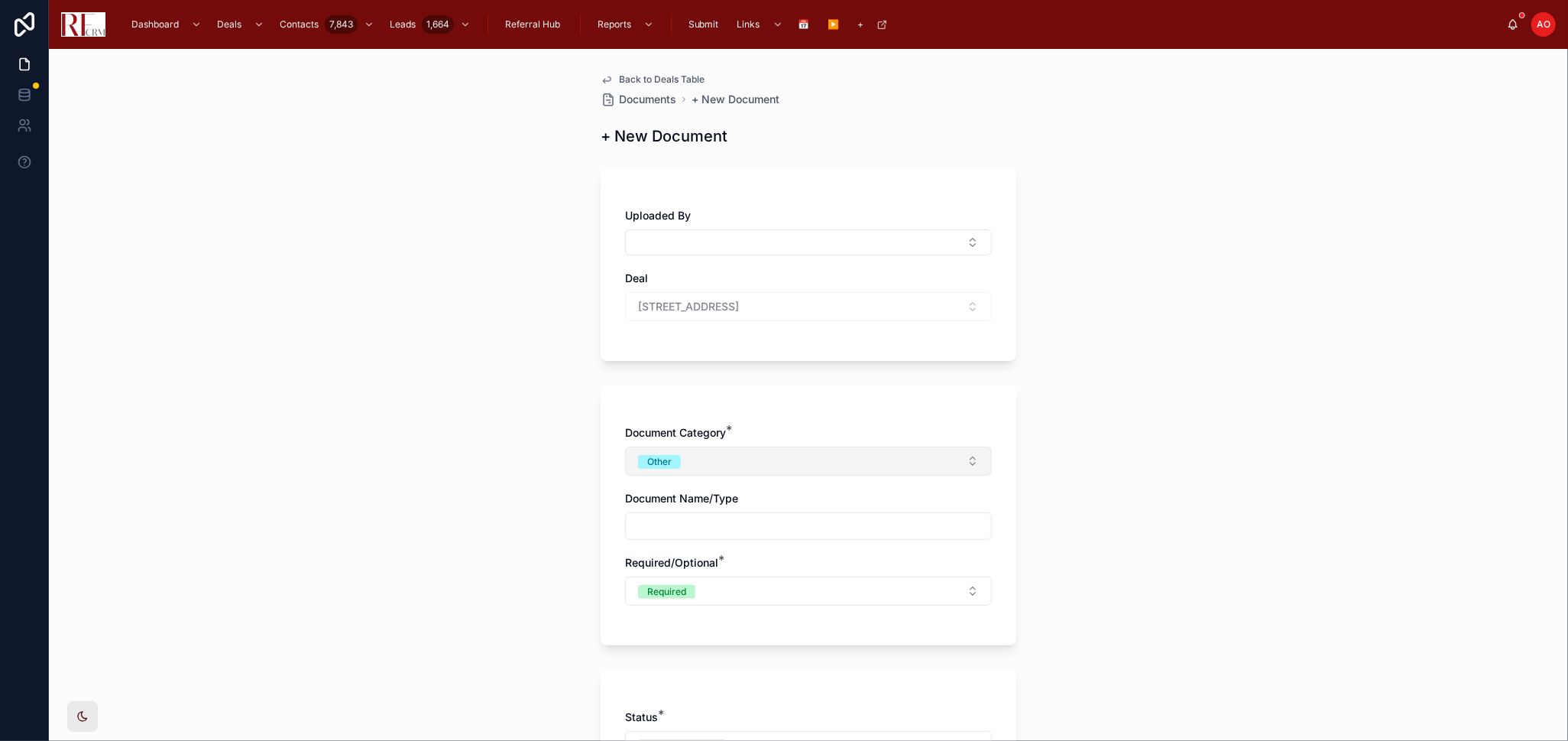
click at [759, 461] on button "Other" at bounding box center [809, 461] width 367 height 29
click at [771, 551] on div "Disclosures" at bounding box center [802, 545] width 212 height 23
click at [759, 534] on input "text" at bounding box center [808, 526] width 365 height 21
type input "**********"
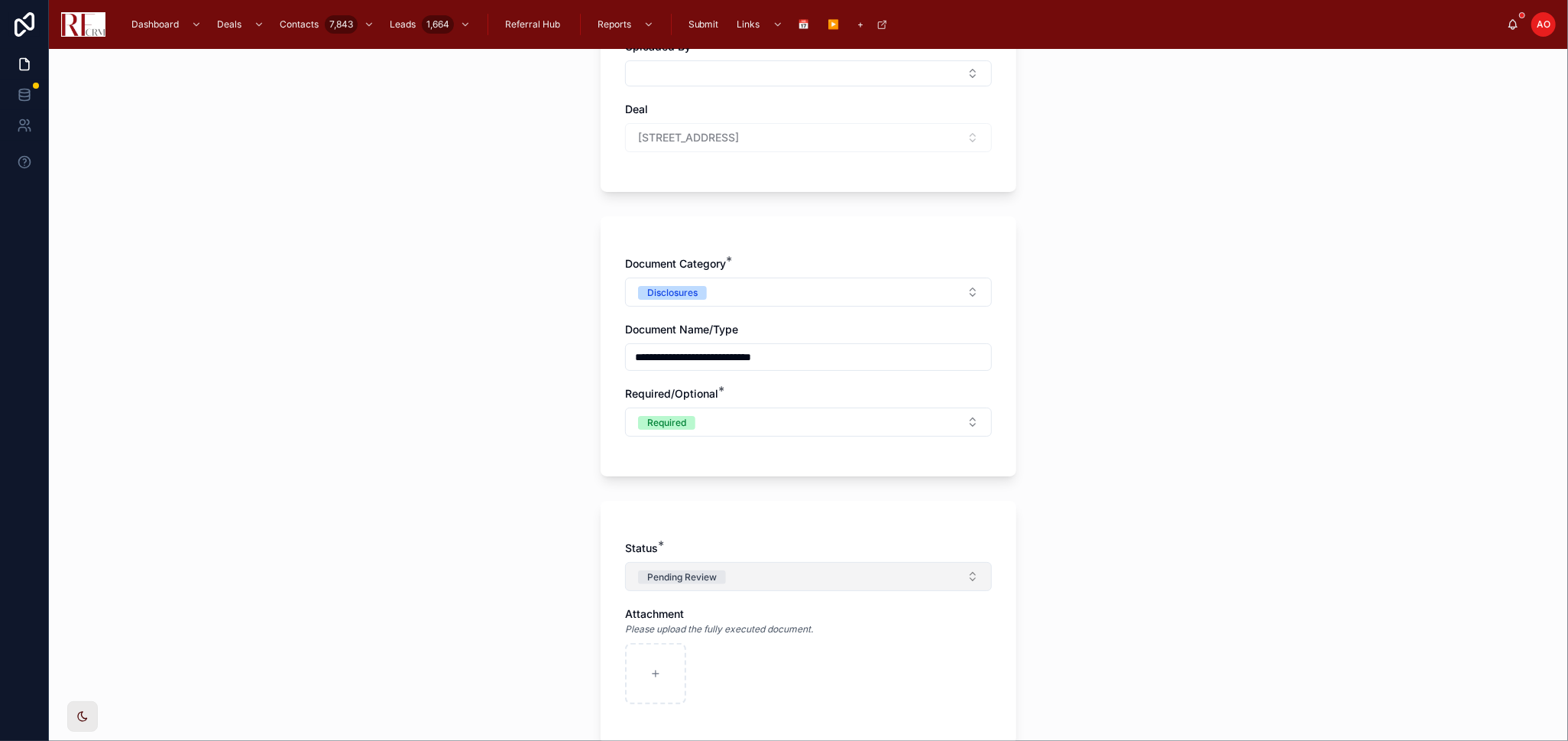
scroll to position [170, 0]
click at [761, 576] on button "Pending Review" at bounding box center [809, 576] width 367 height 29
click at [782, 636] on div "Incomplete" at bounding box center [802, 637] width 212 height 23
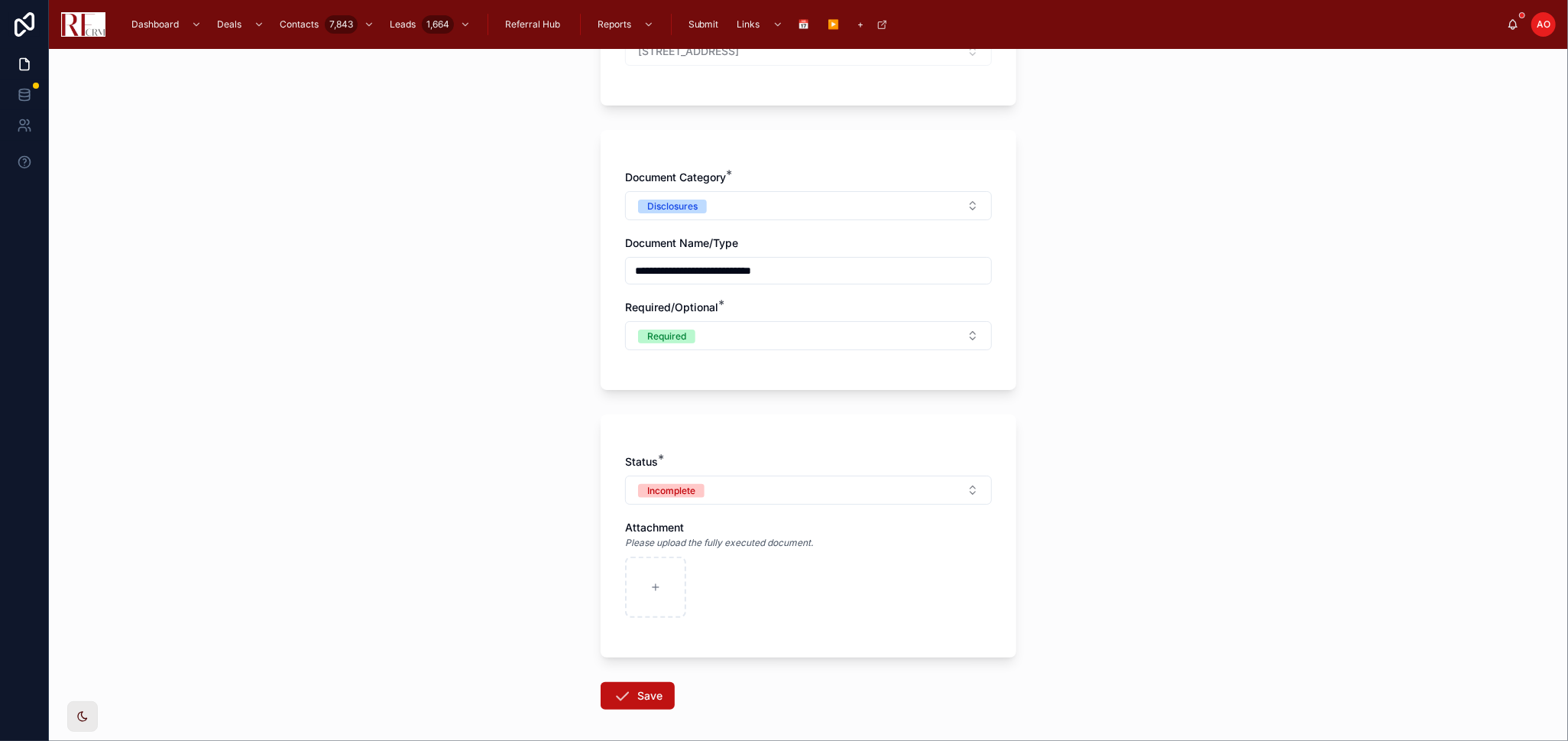
scroll to position [322, 0]
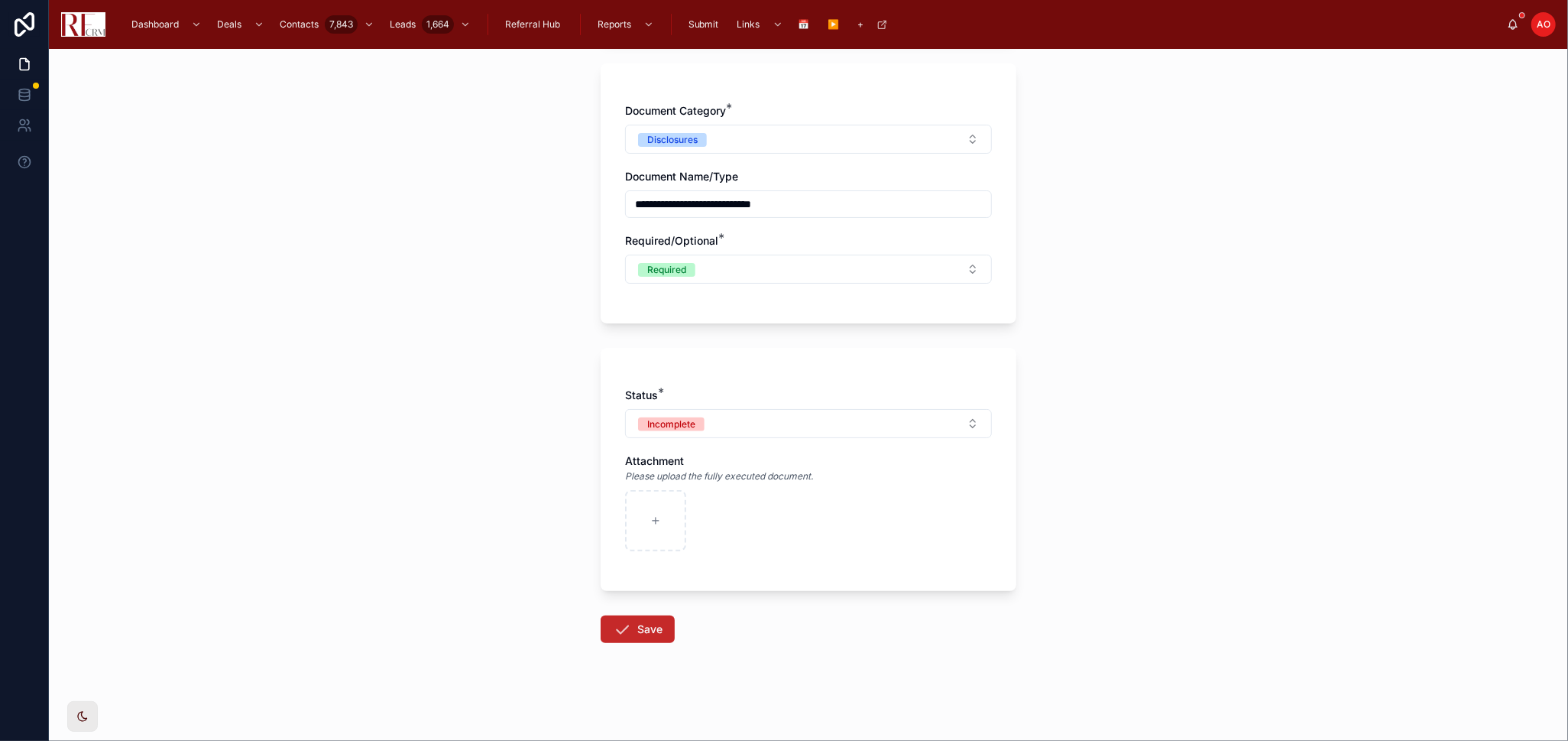
click at [627, 626] on button "Save" at bounding box center [637, 629] width 74 height 28
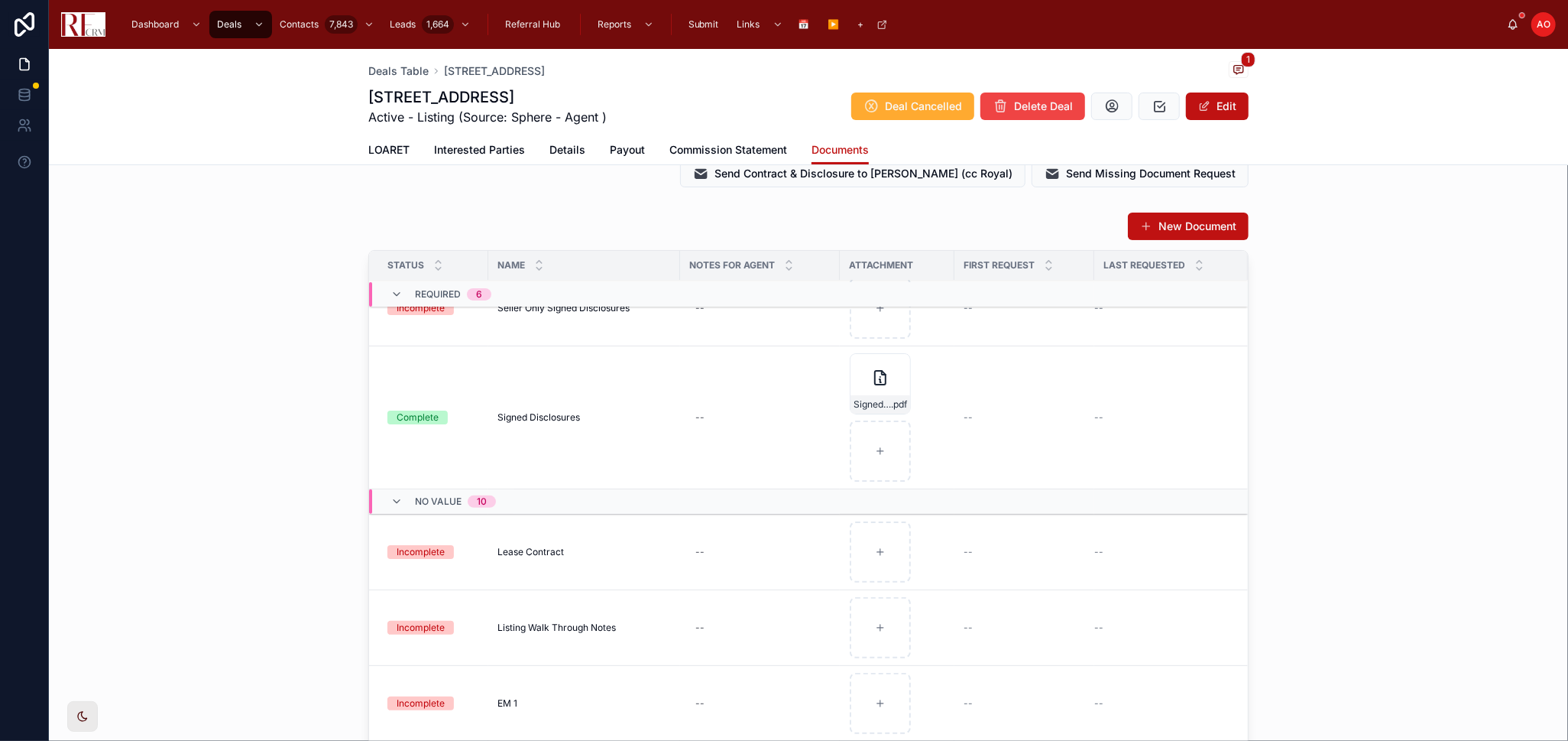
scroll to position [424, 0]
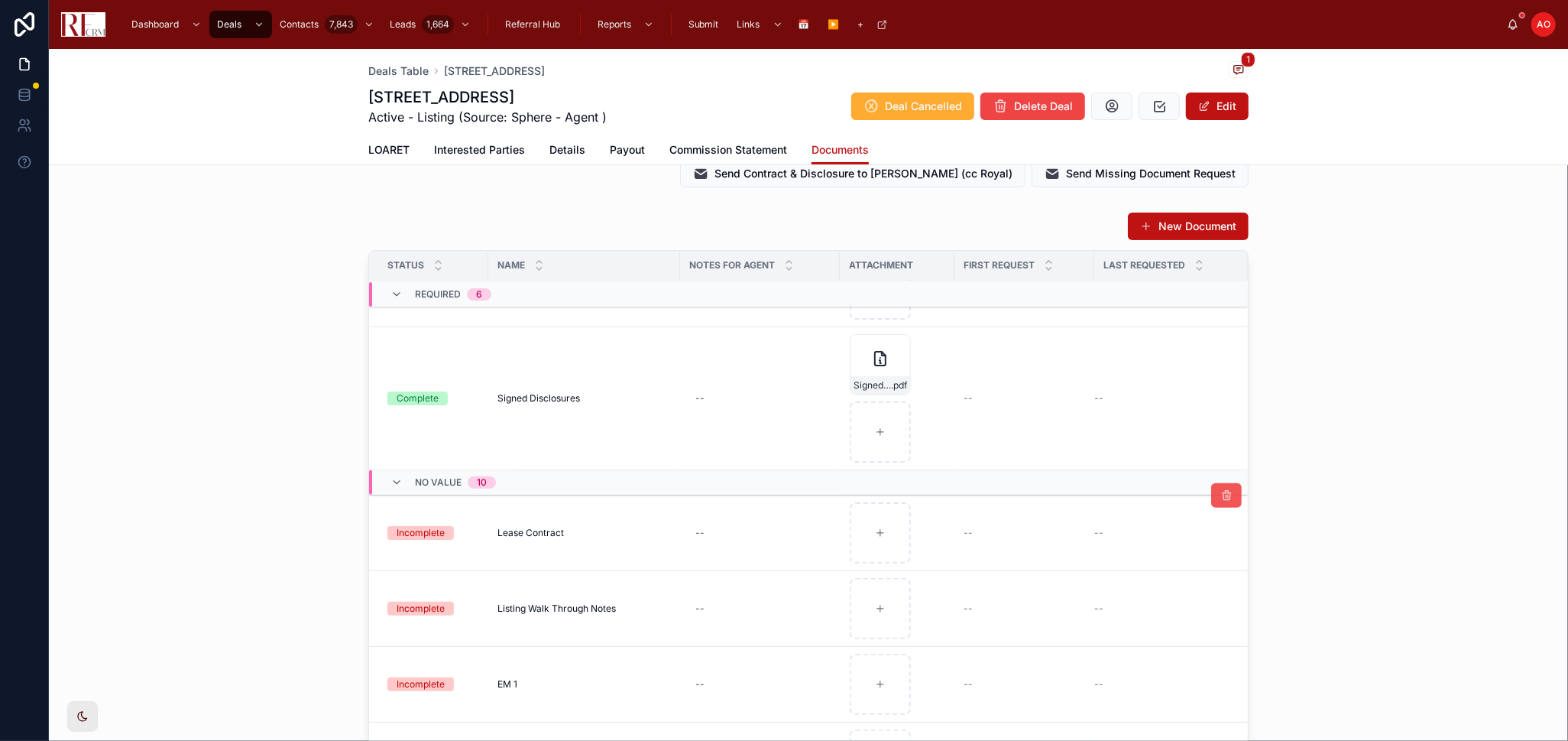
click at [1221, 495] on icon at bounding box center [1227, 495] width 12 height 12
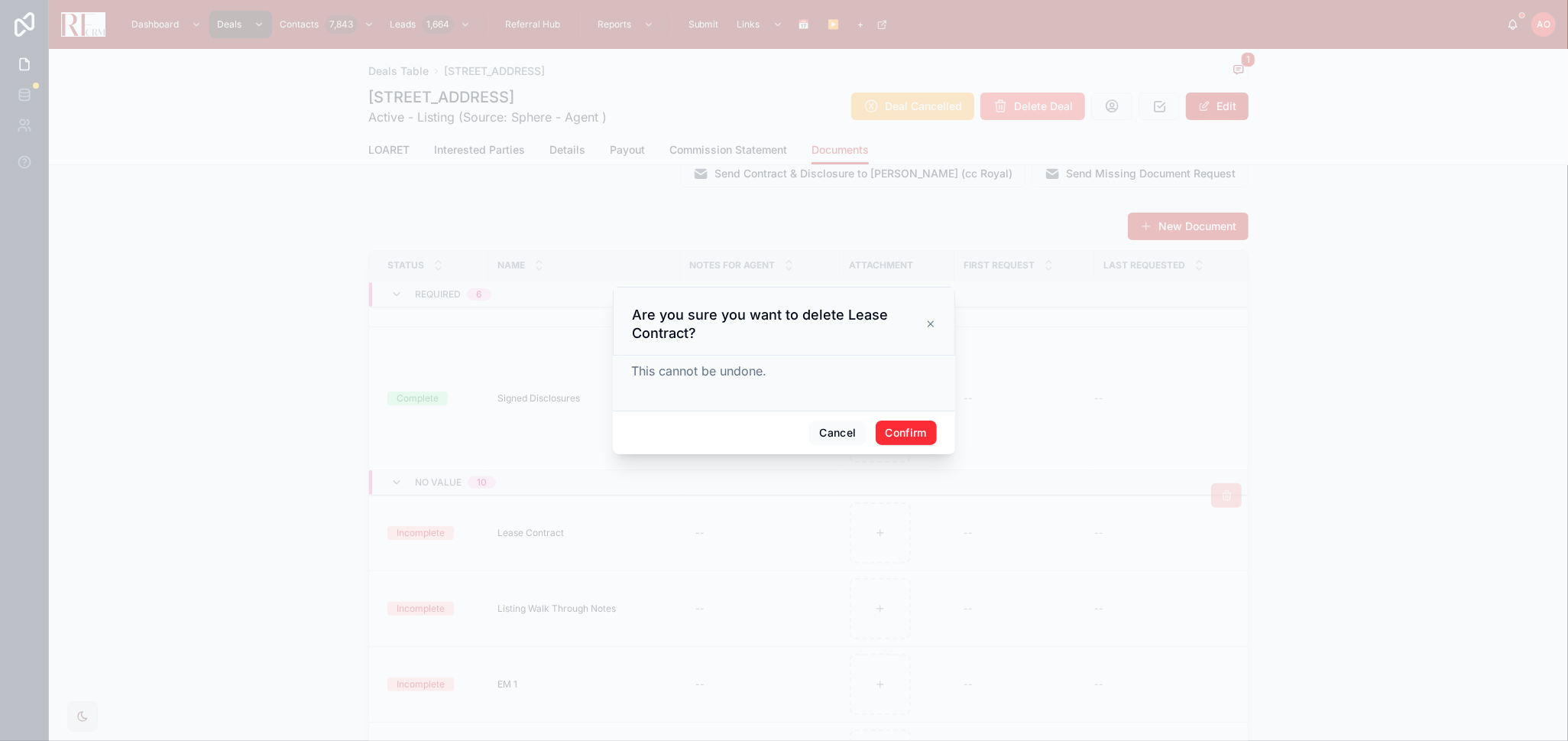
click at [921, 439] on button "Confirm" at bounding box center [906, 432] width 62 height 24
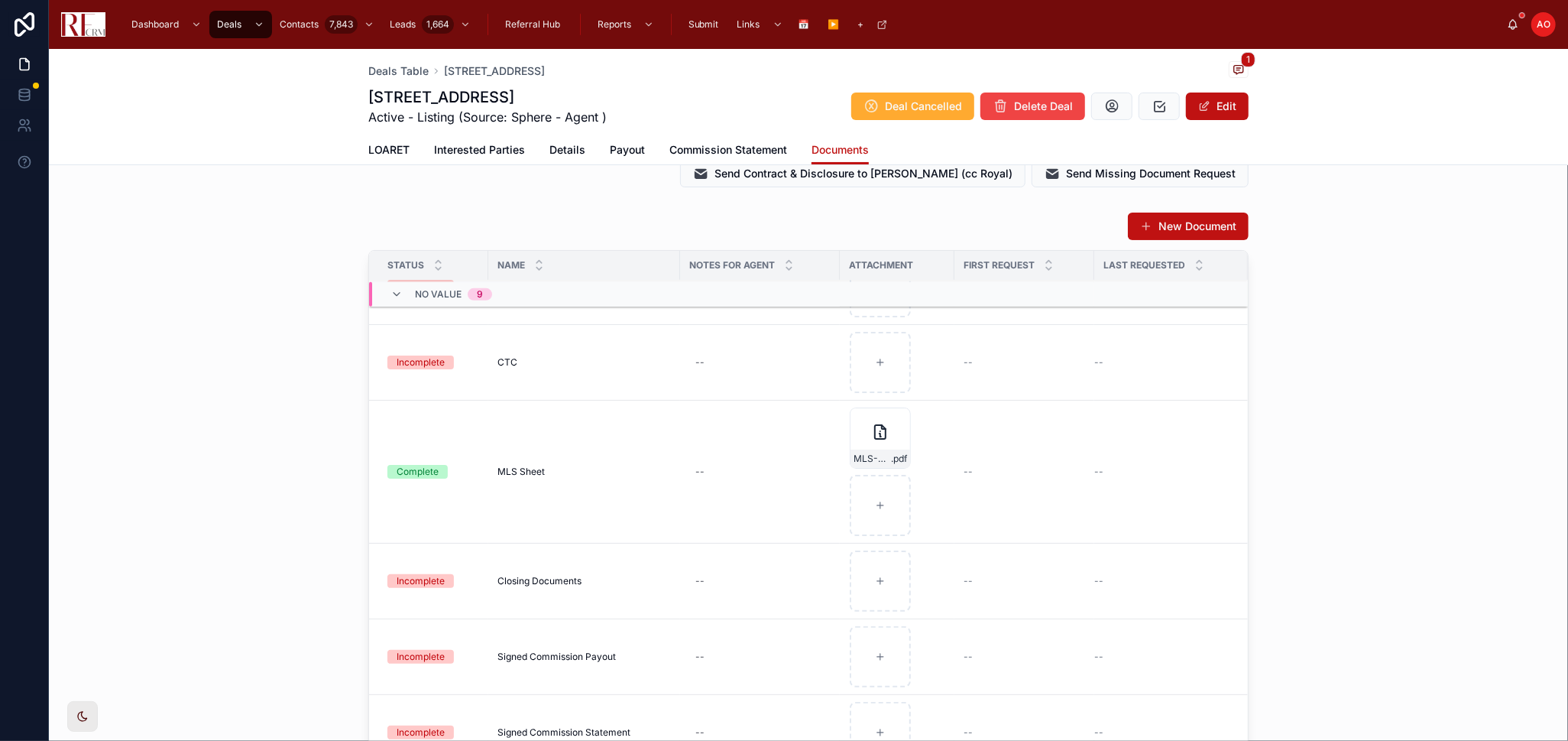
scroll to position [910, 0]
click at [390, 139] on link "LOARET" at bounding box center [389, 151] width 41 height 30
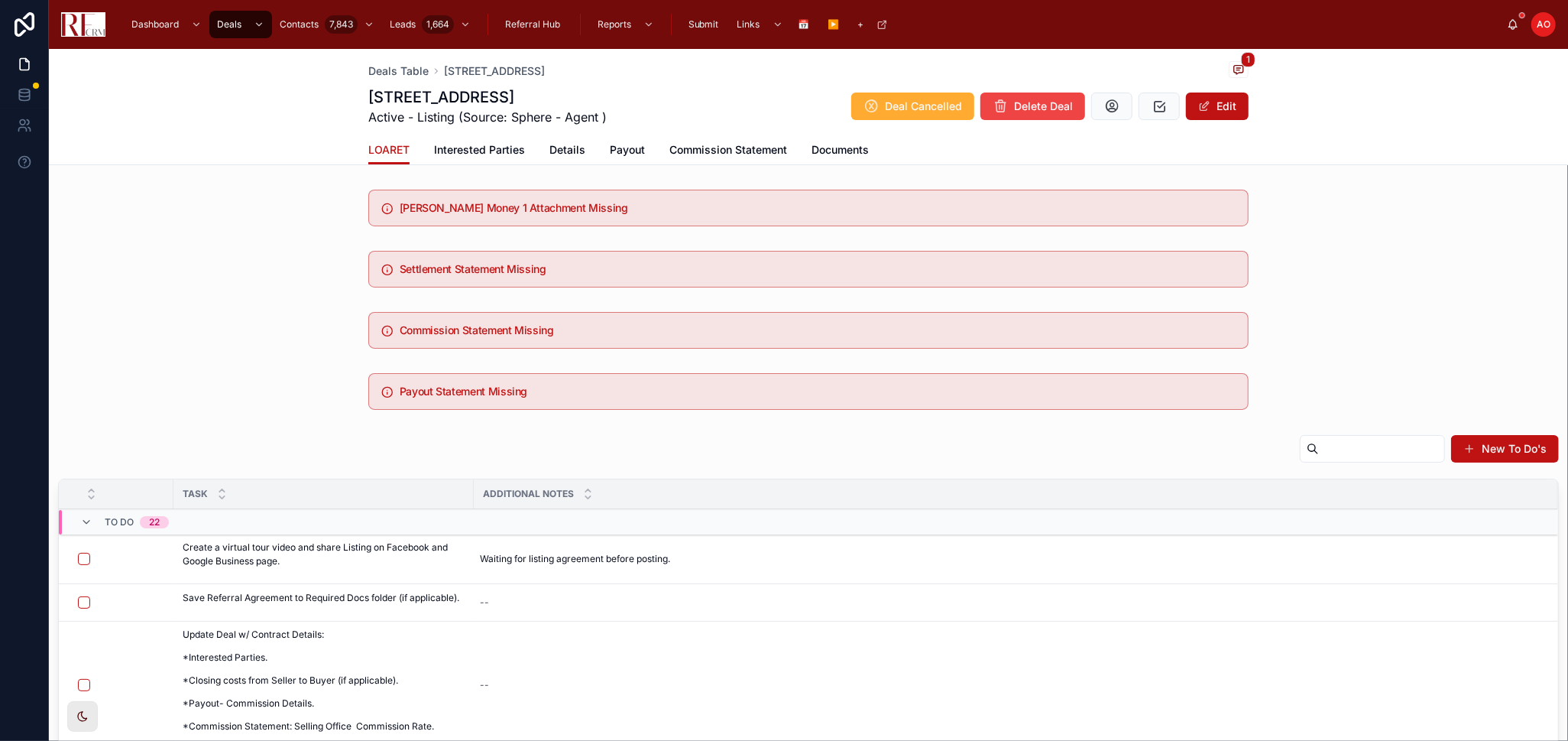
drag, startPoint x: 825, startPoint y: 149, endPoint x: 855, endPoint y: 176, distance: 40.4
click at [825, 149] on span "Documents" at bounding box center [841, 149] width 57 height 15
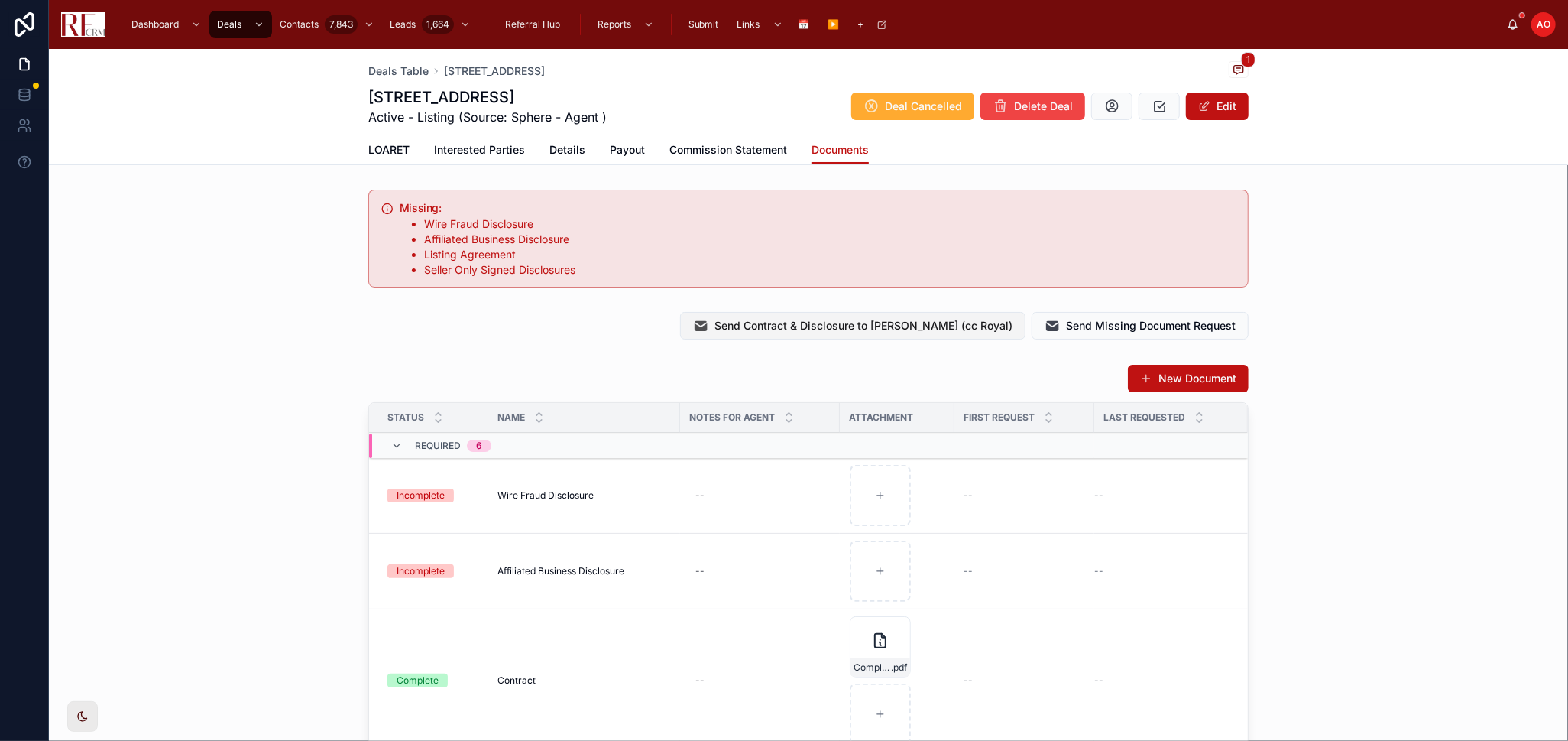
click at [940, 321] on span "Send Contract & Disclosure to [PERSON_NAME] (cc Royal)" at bounding box center [864, 325] width 298 height 15
click at [1088, 323] on span "Send Missing Document Request" at bounding box center [1151, 325] width 170 height 15
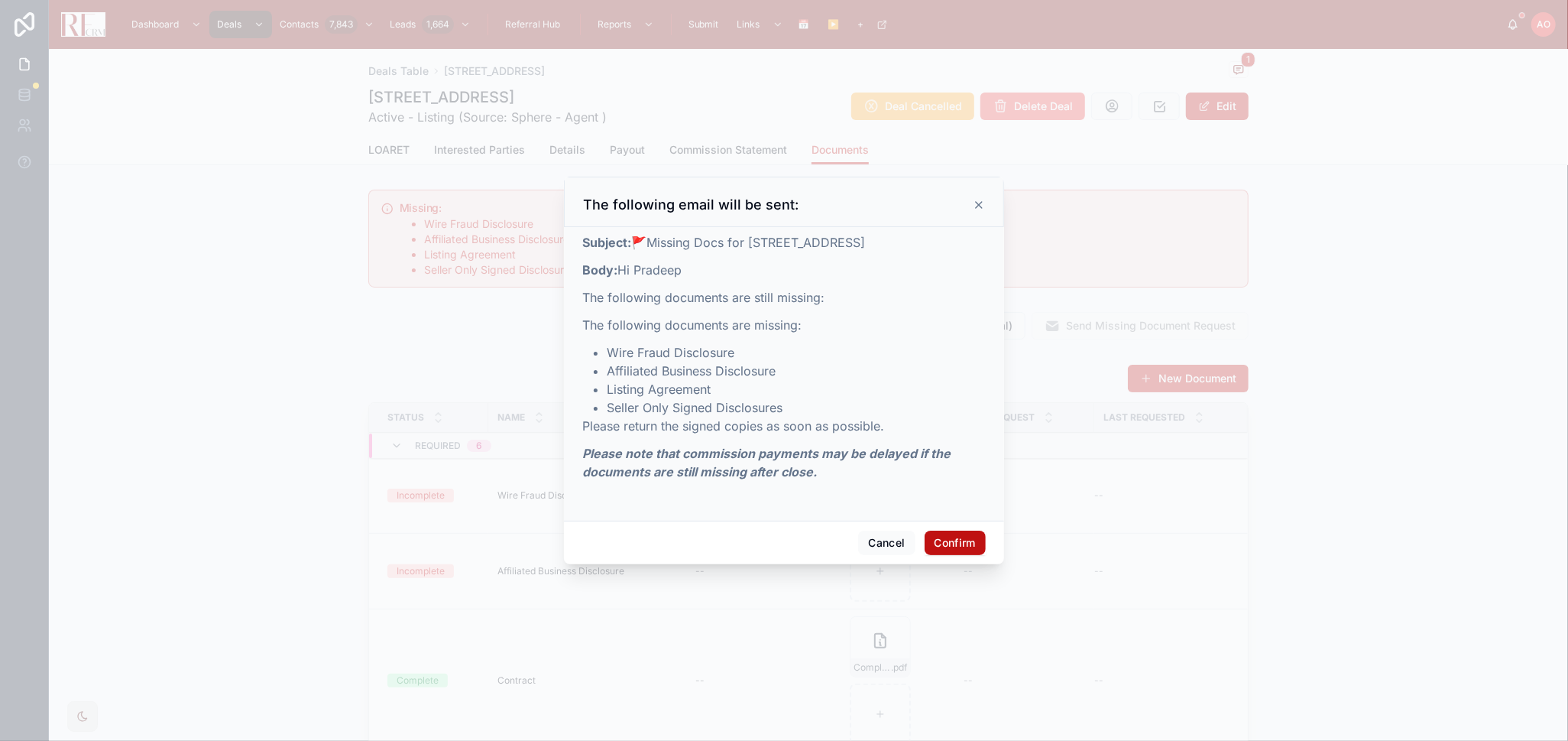
click at [933, 542] on button "Confirm" at bounding box center [955, 542] width 62 height 24
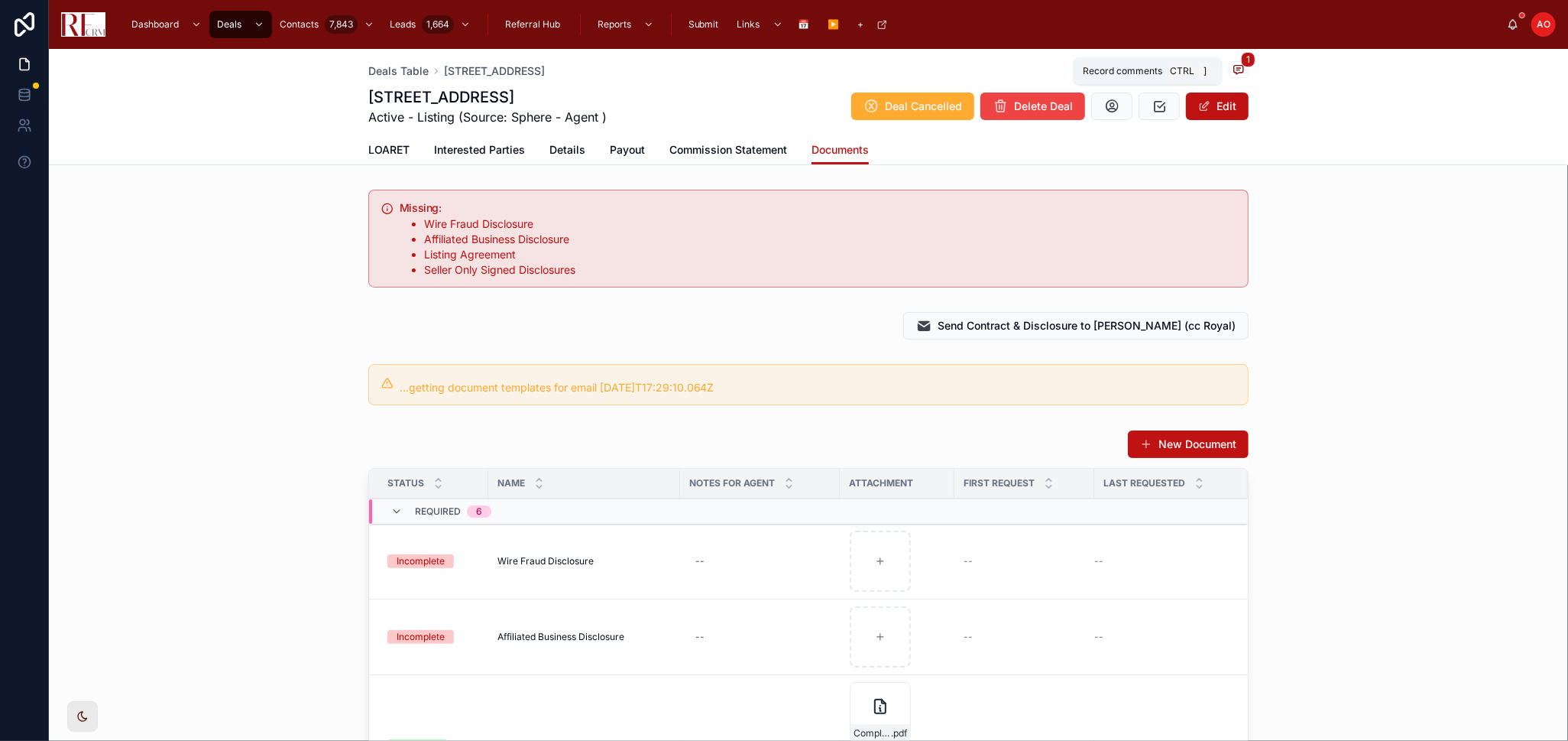
click at [1241, 62] on span "1" at bounding box center [1249, 59] width 14 height 15
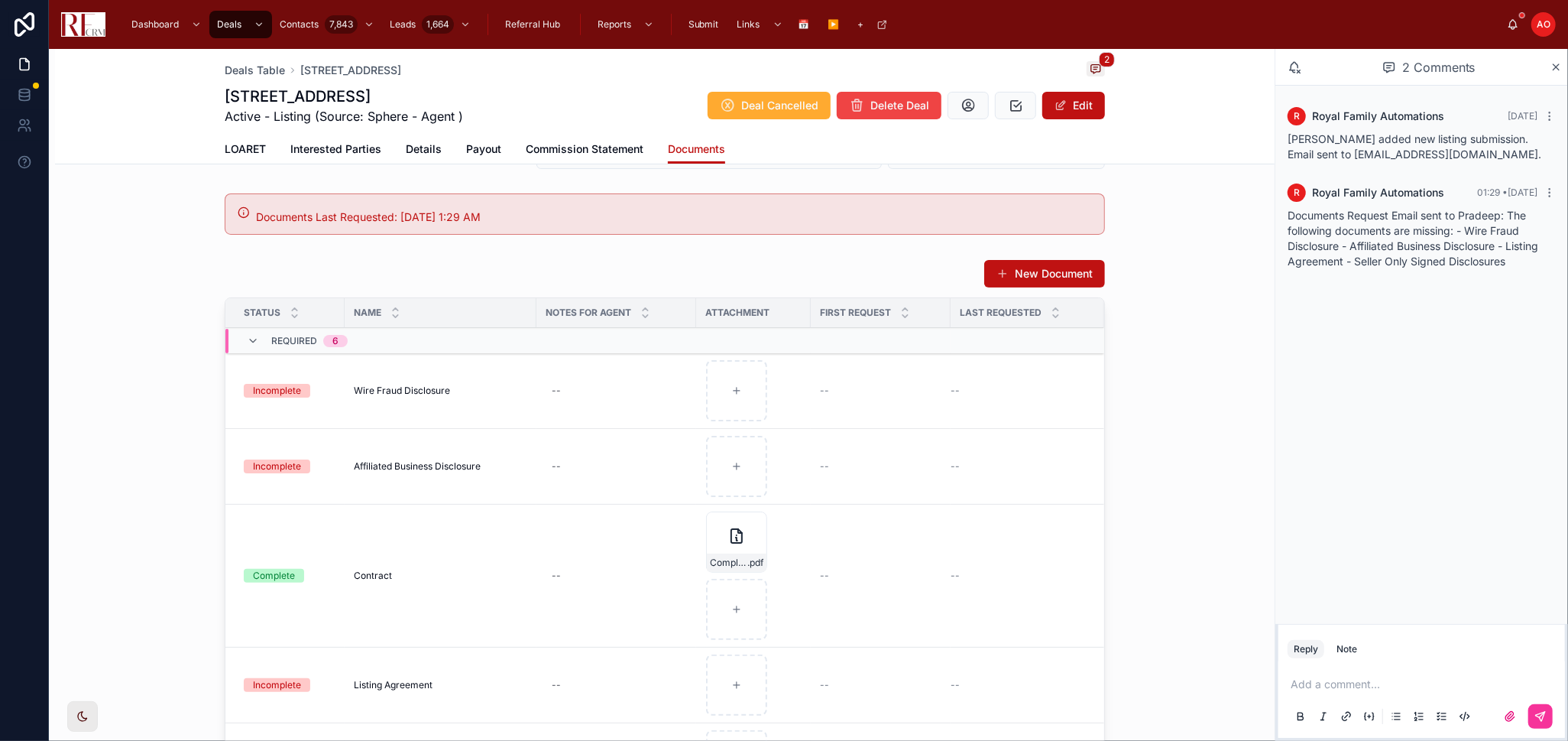
click at [414, 150] on span "Details" at bounding box center [424, 148] width 36 height 15
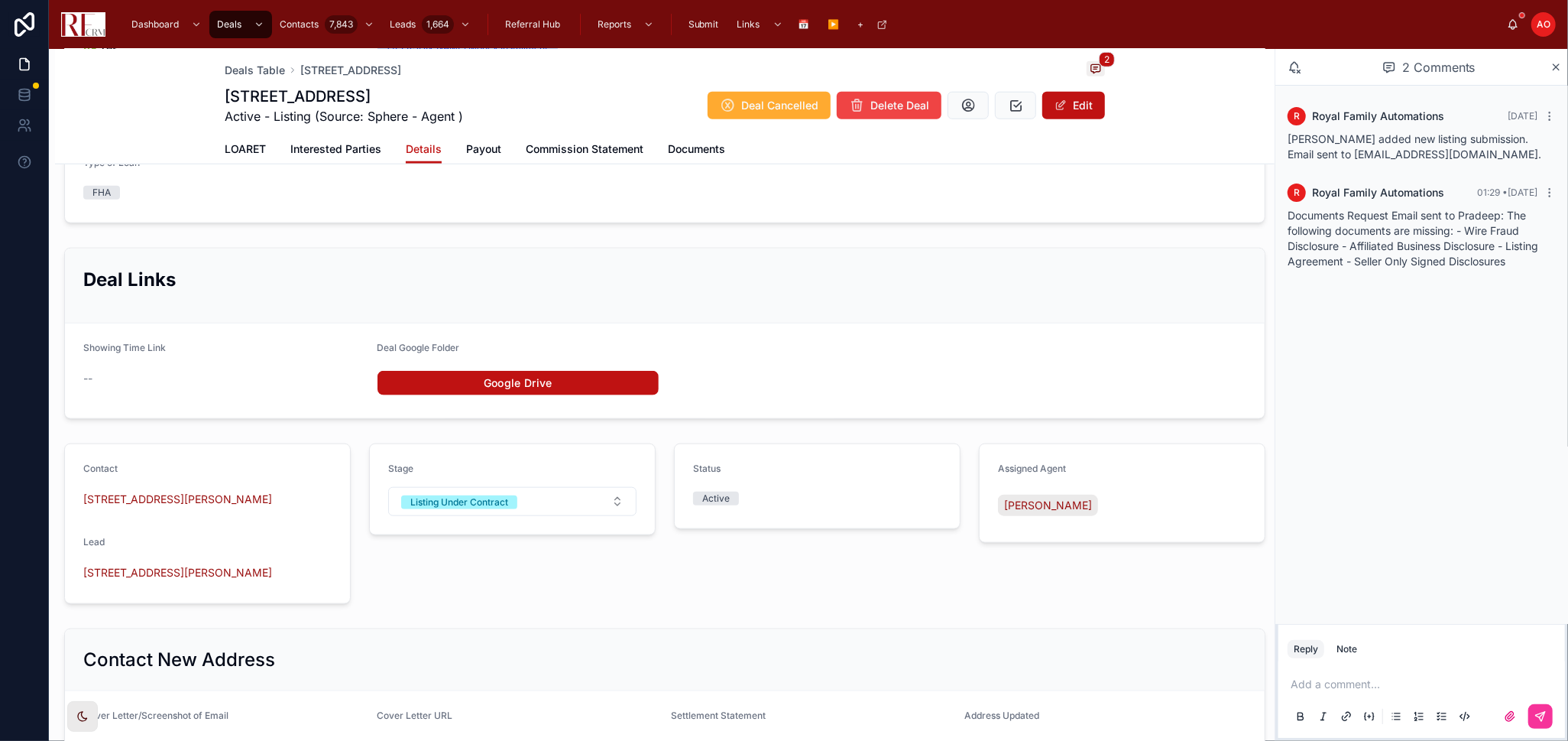
scroll to position [1104, 0]
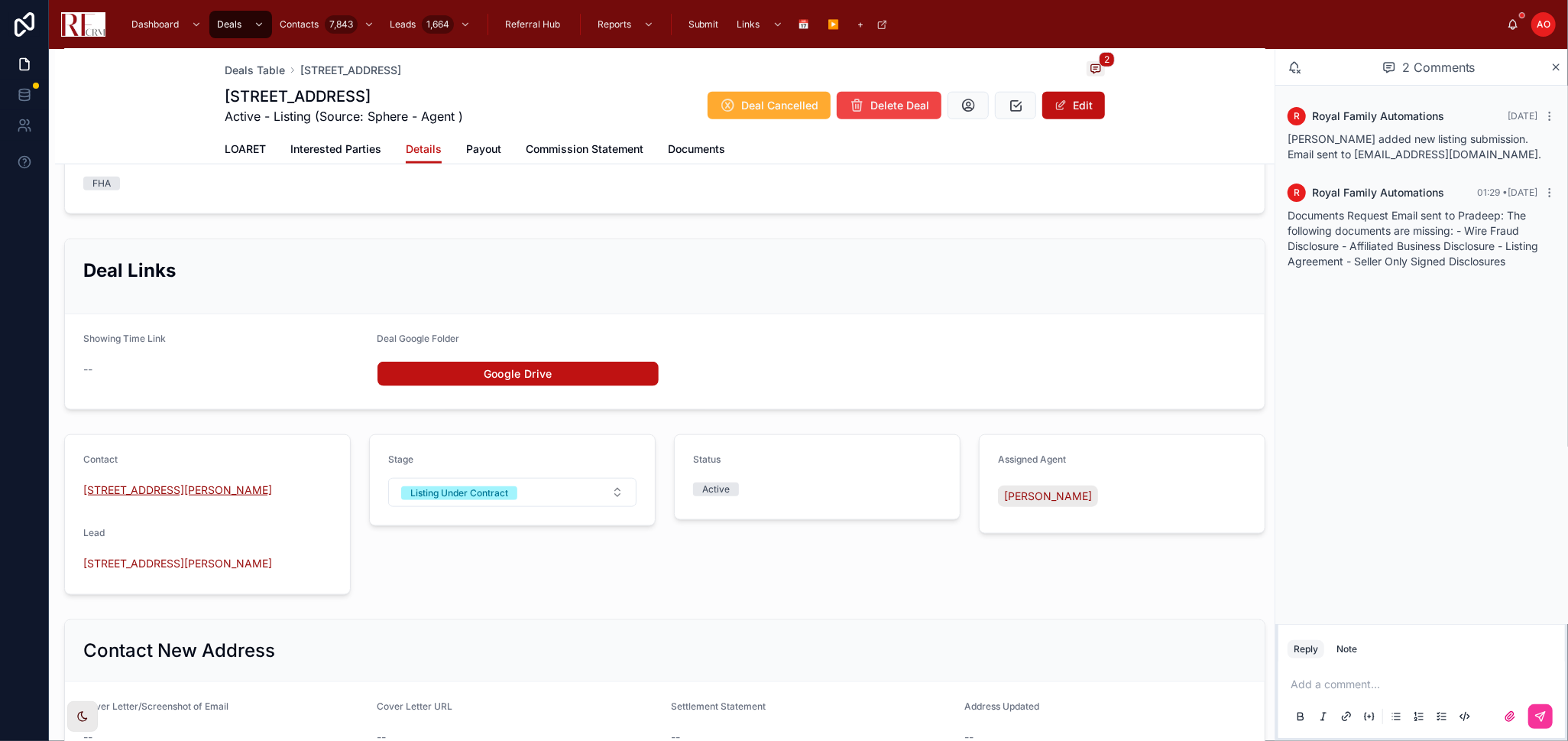
click at [133, 498] on span "1808 Powers Rd" at bounding box center [178, 489] width 189 height 15
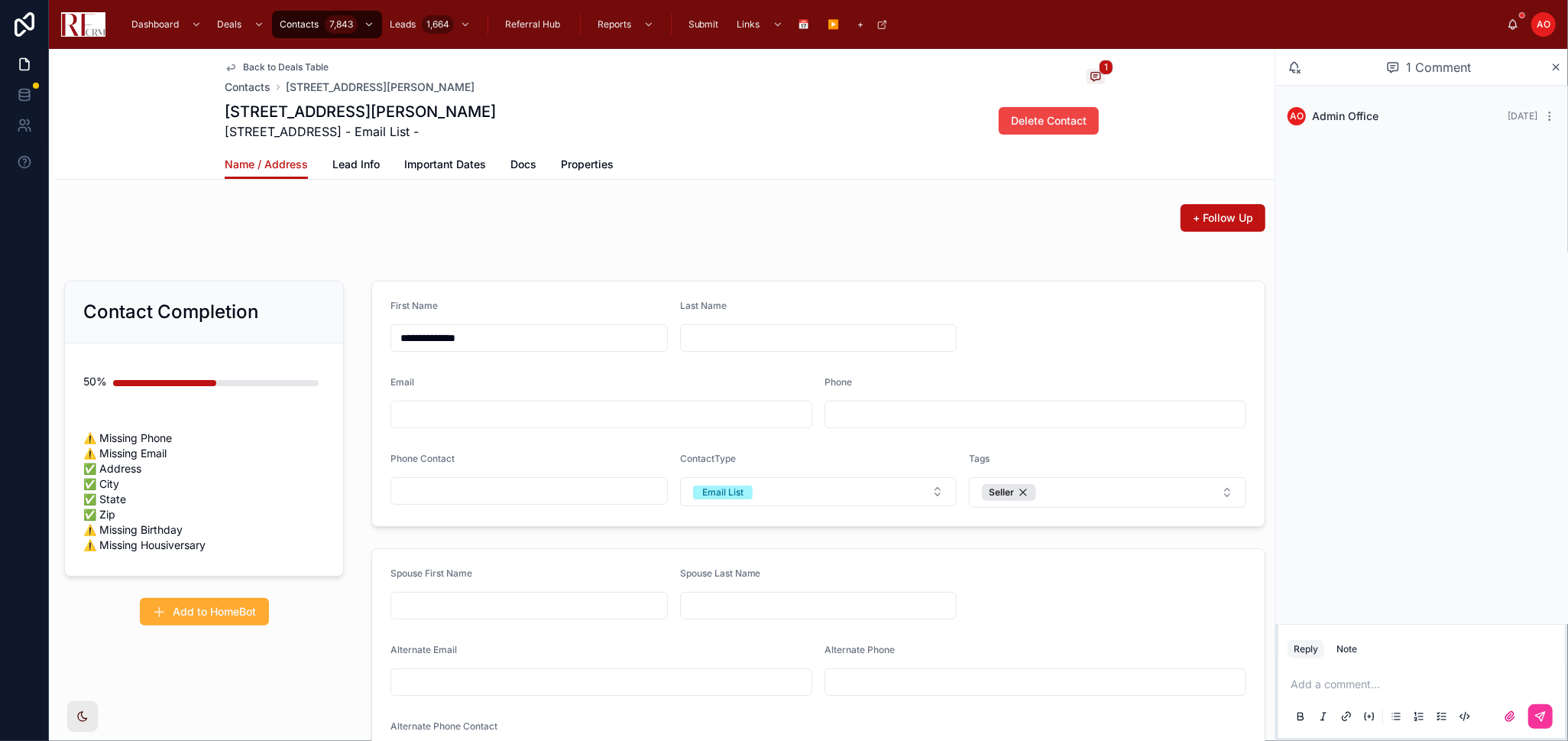
click at [448, 337] on input "**********" at bounding box center [529, 338] width 276 height 21
type input "*"
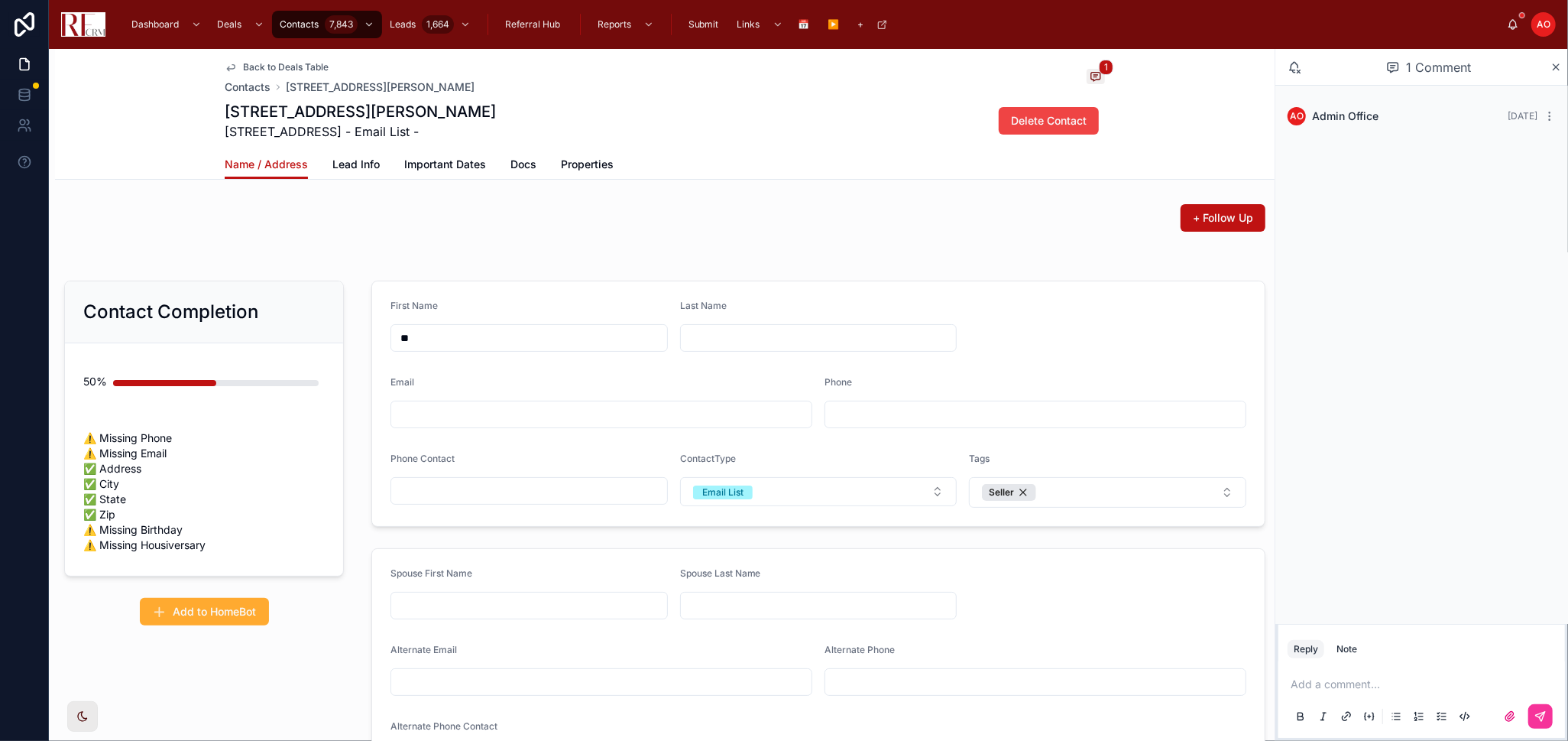
type input "***"
type input "**"
type input "*****"
type input "******"
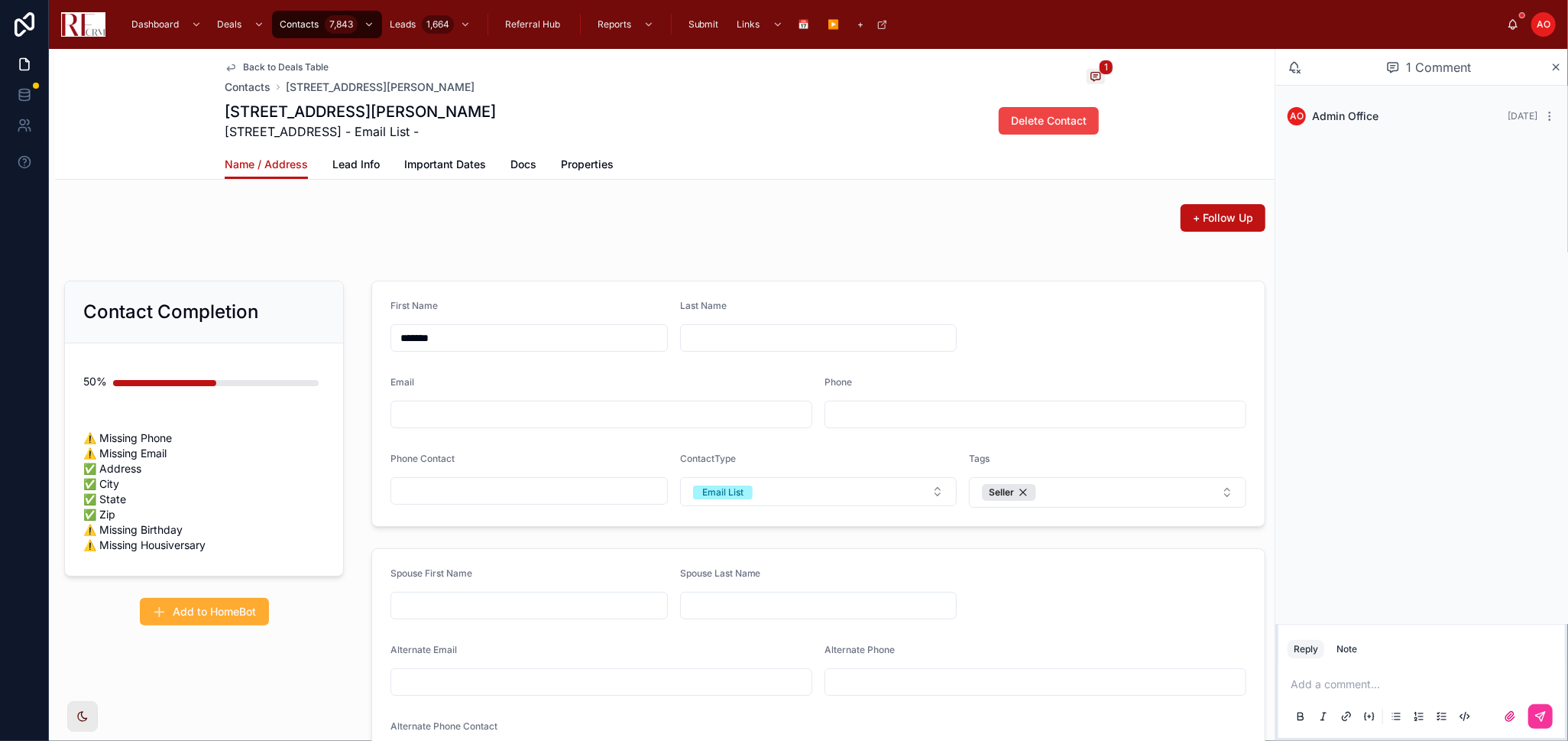
type input "******"
type input "*****"
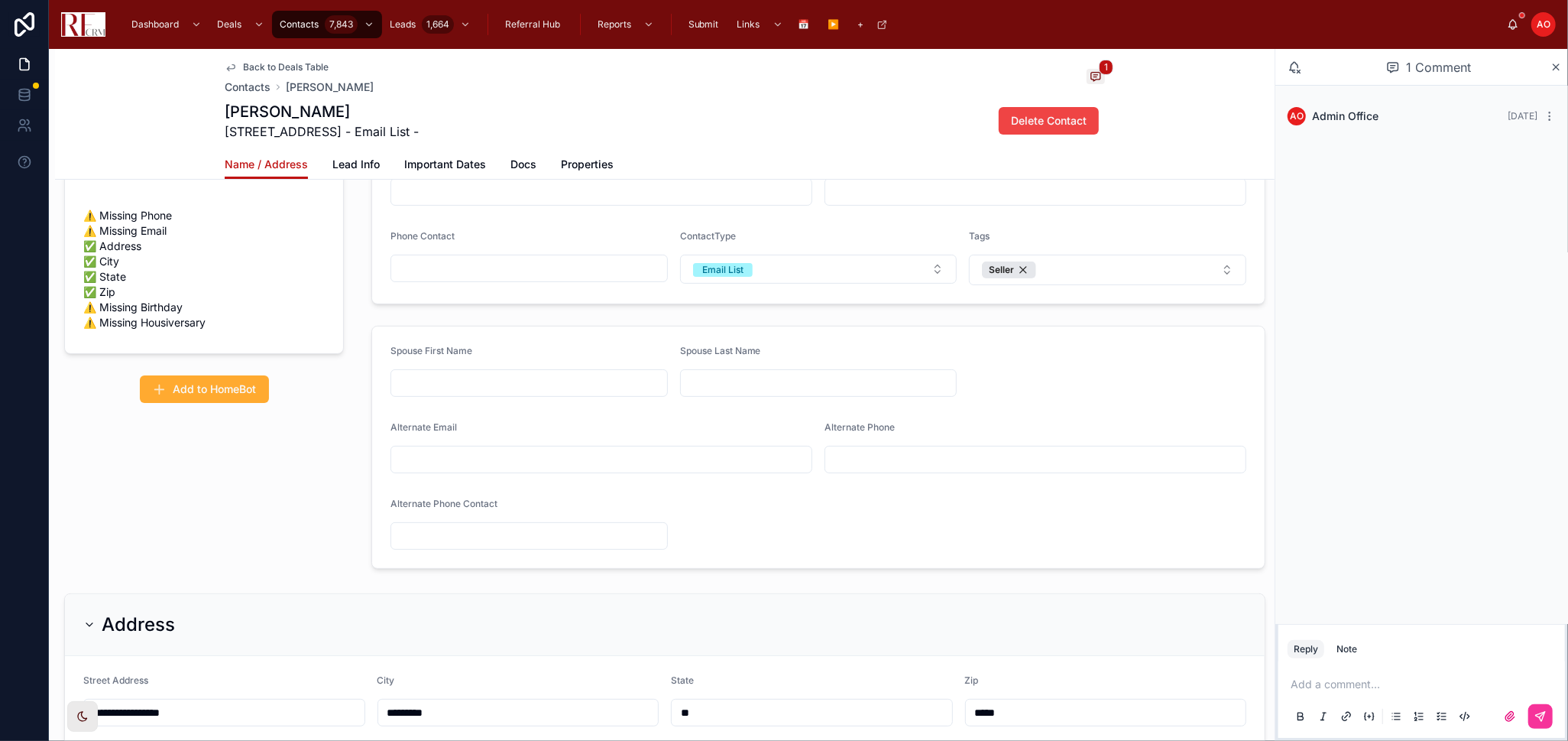
scroll to position [254, 0]
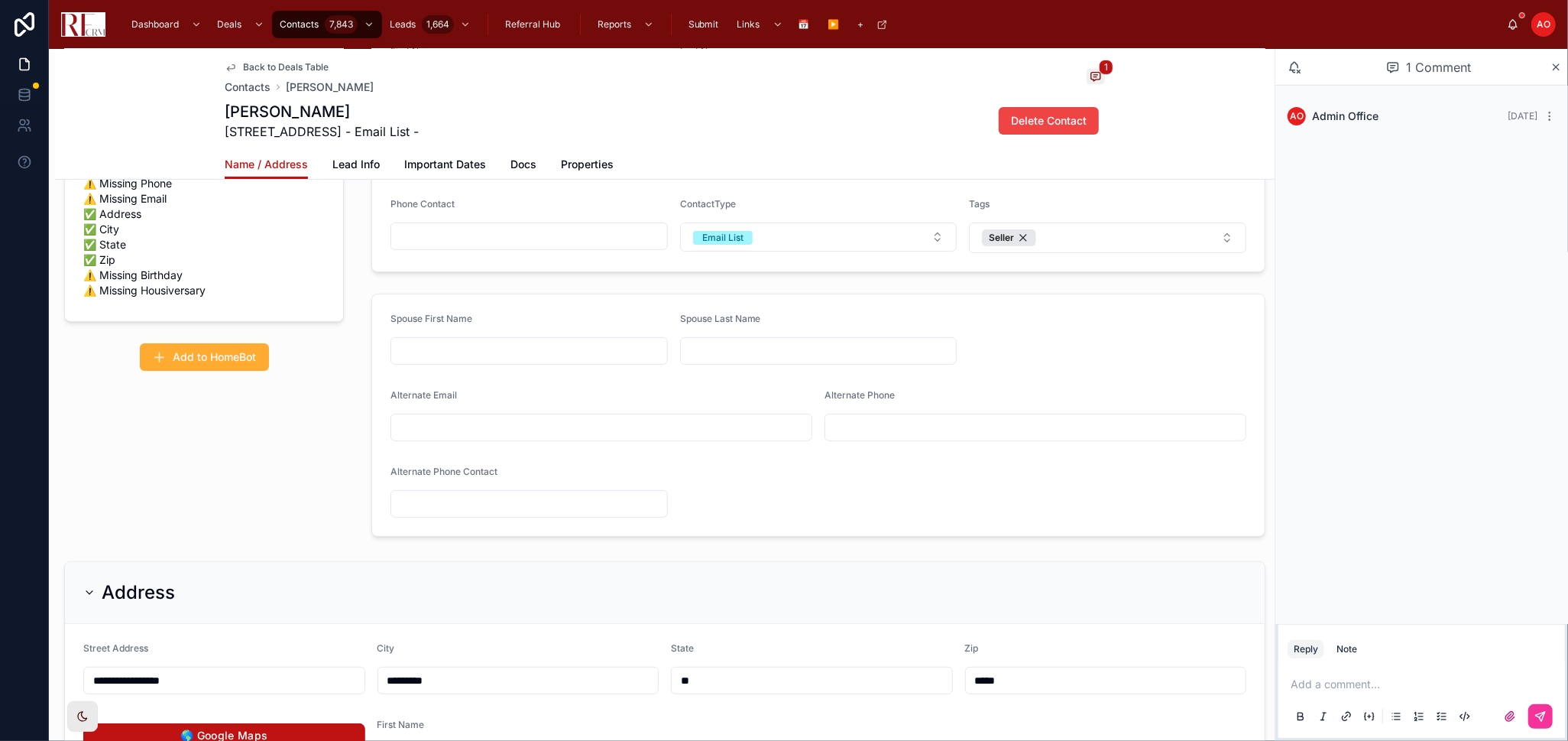
click at [650, 389] on div "Alternate Email" at bounding box center [601, 398] width 422 height 19
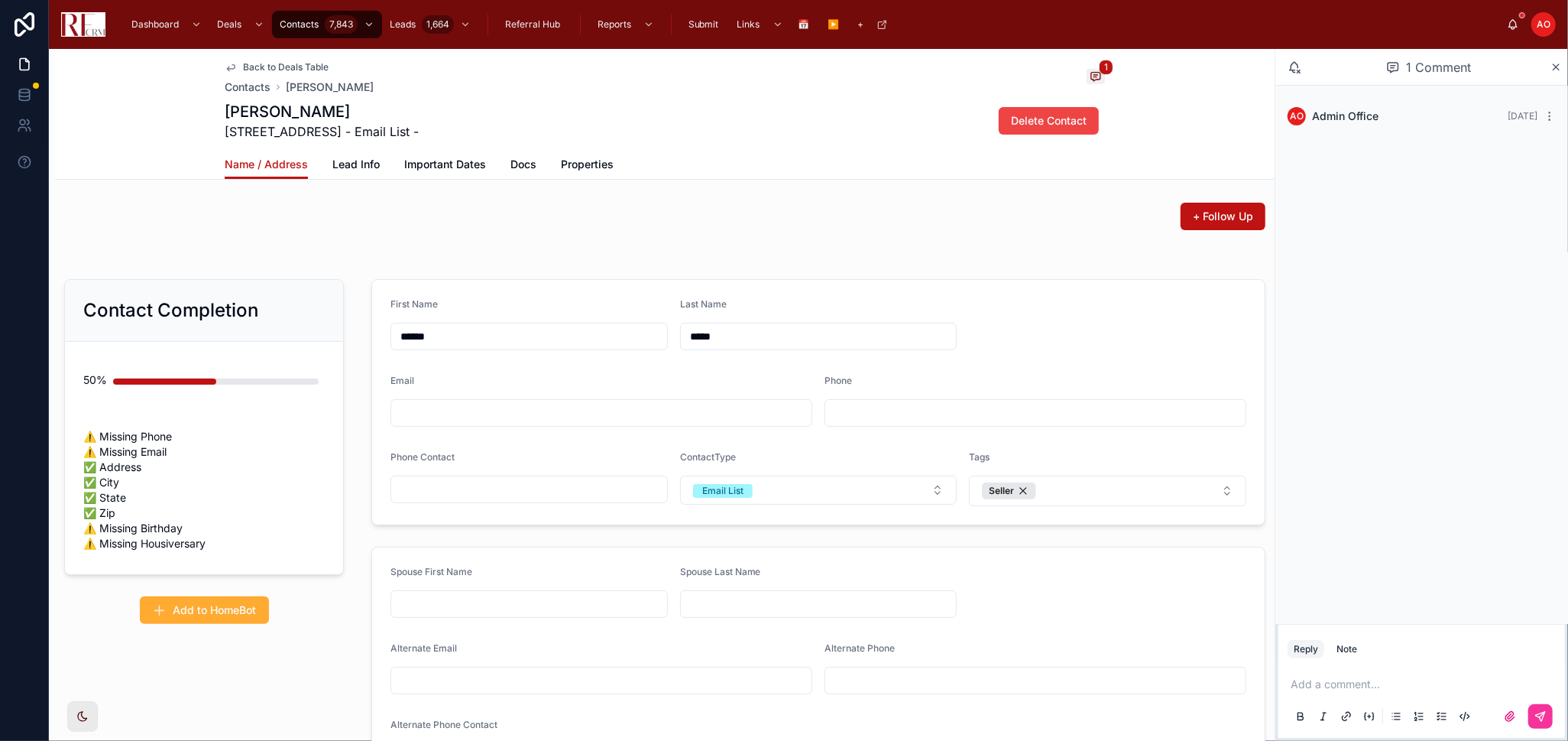
scroll to position [0, 0]
click at [245, 63] on span "Back to Deals Table" at bounding box center [286, 68] width 86 height 12
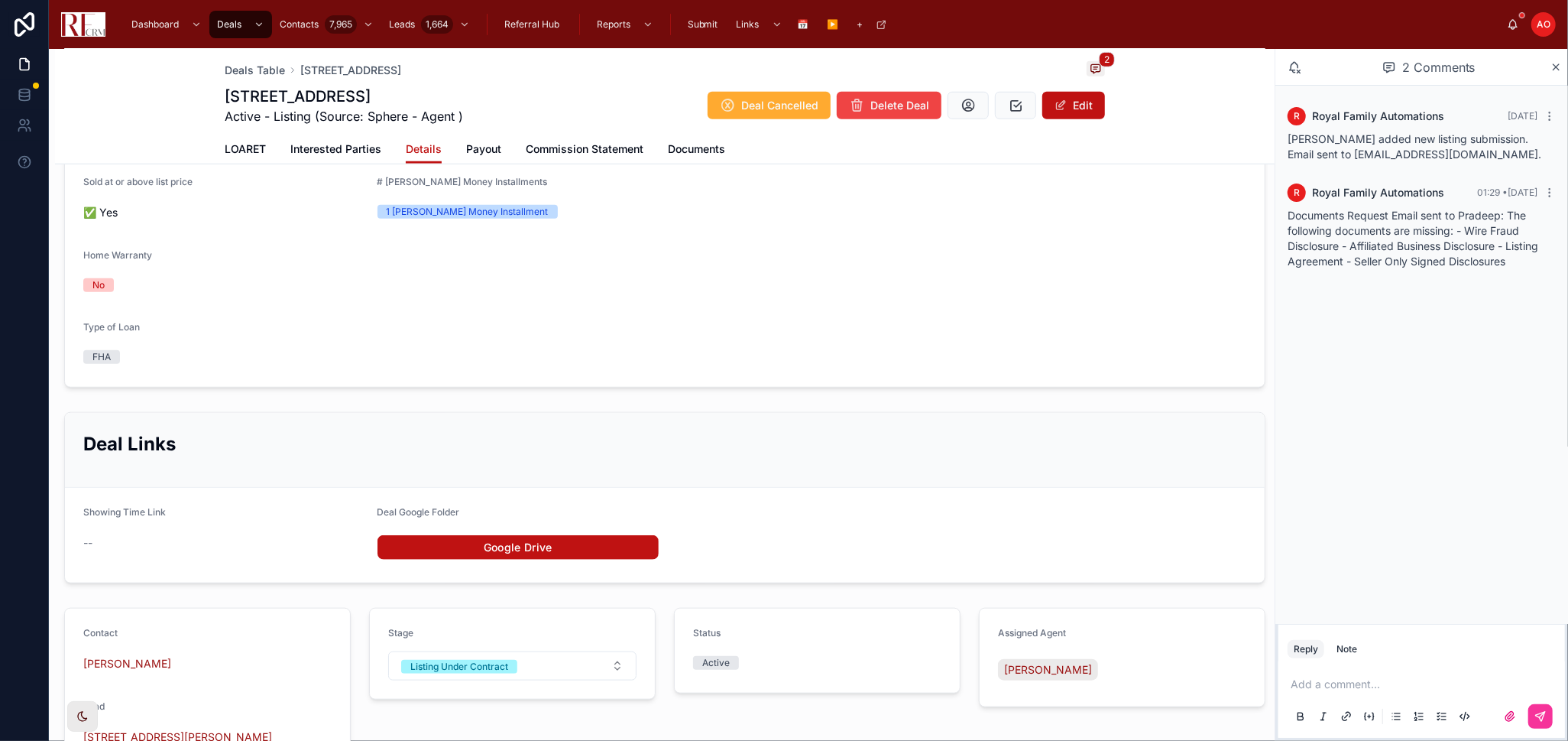
scroll to position [1104, 0]
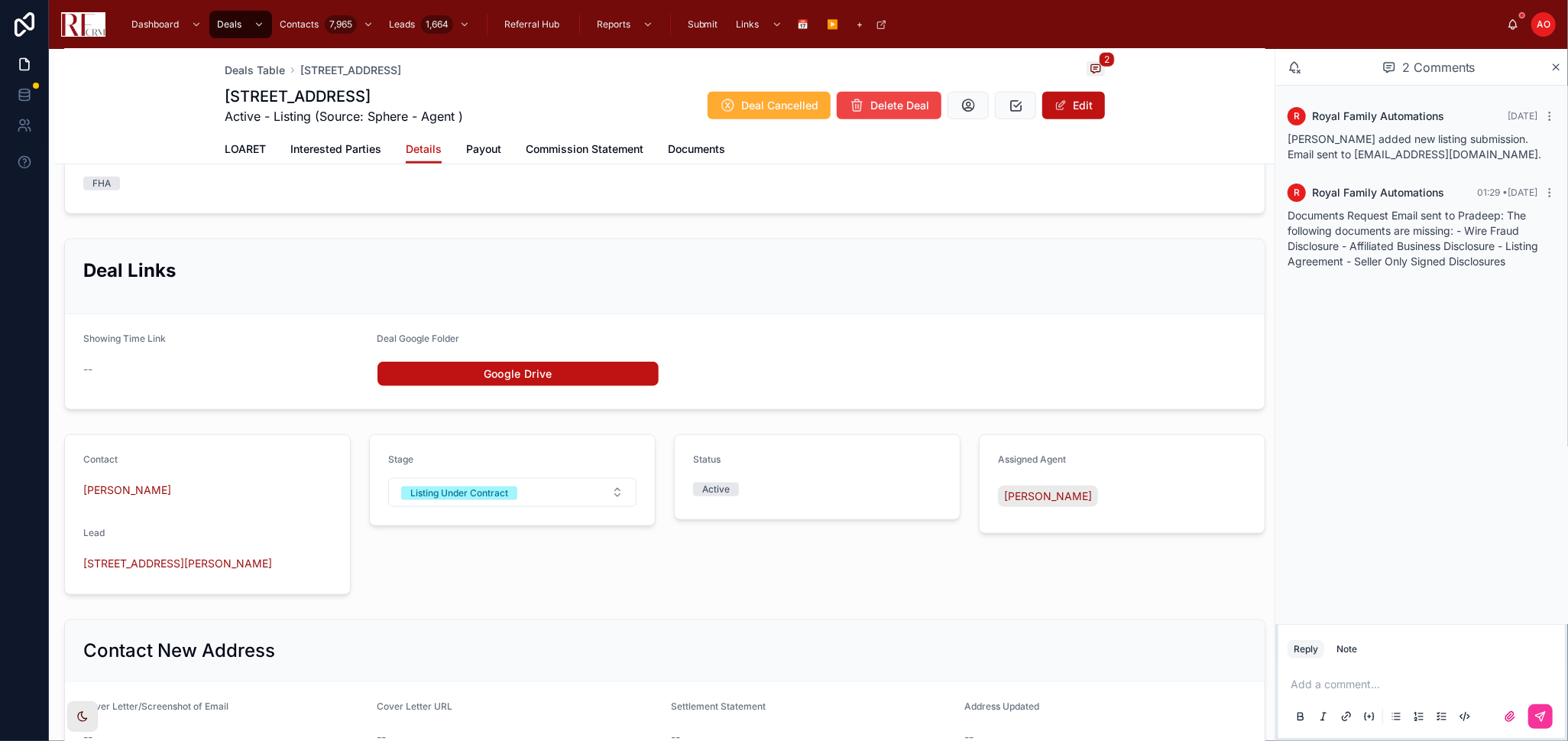
click at [138, 571] on span "1808 Powers Rd" at bounding box center [178, 563] width 189 height 15
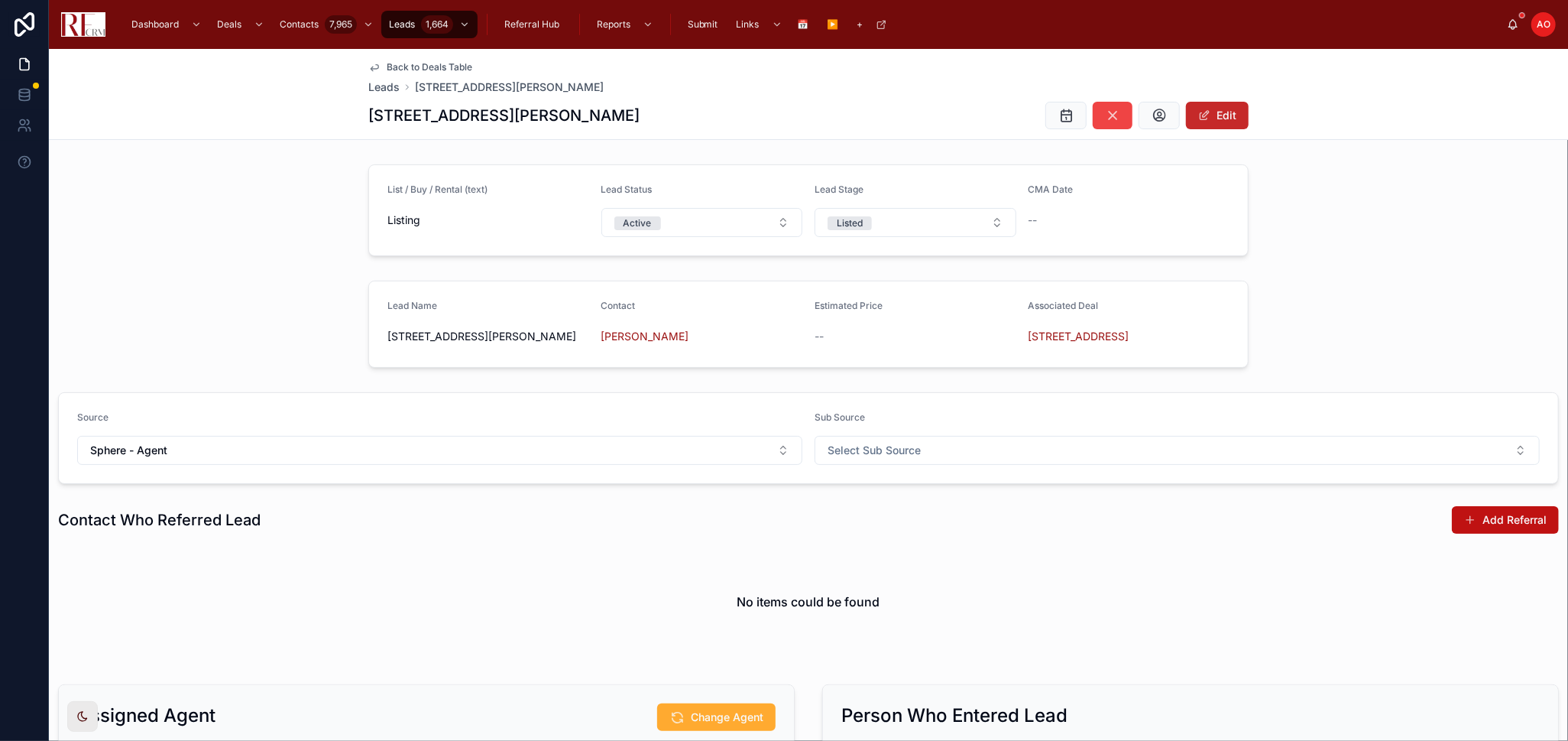
click at [1209, 119] on button "Edit" at bounding box center [1217, 115] width 62 height 28
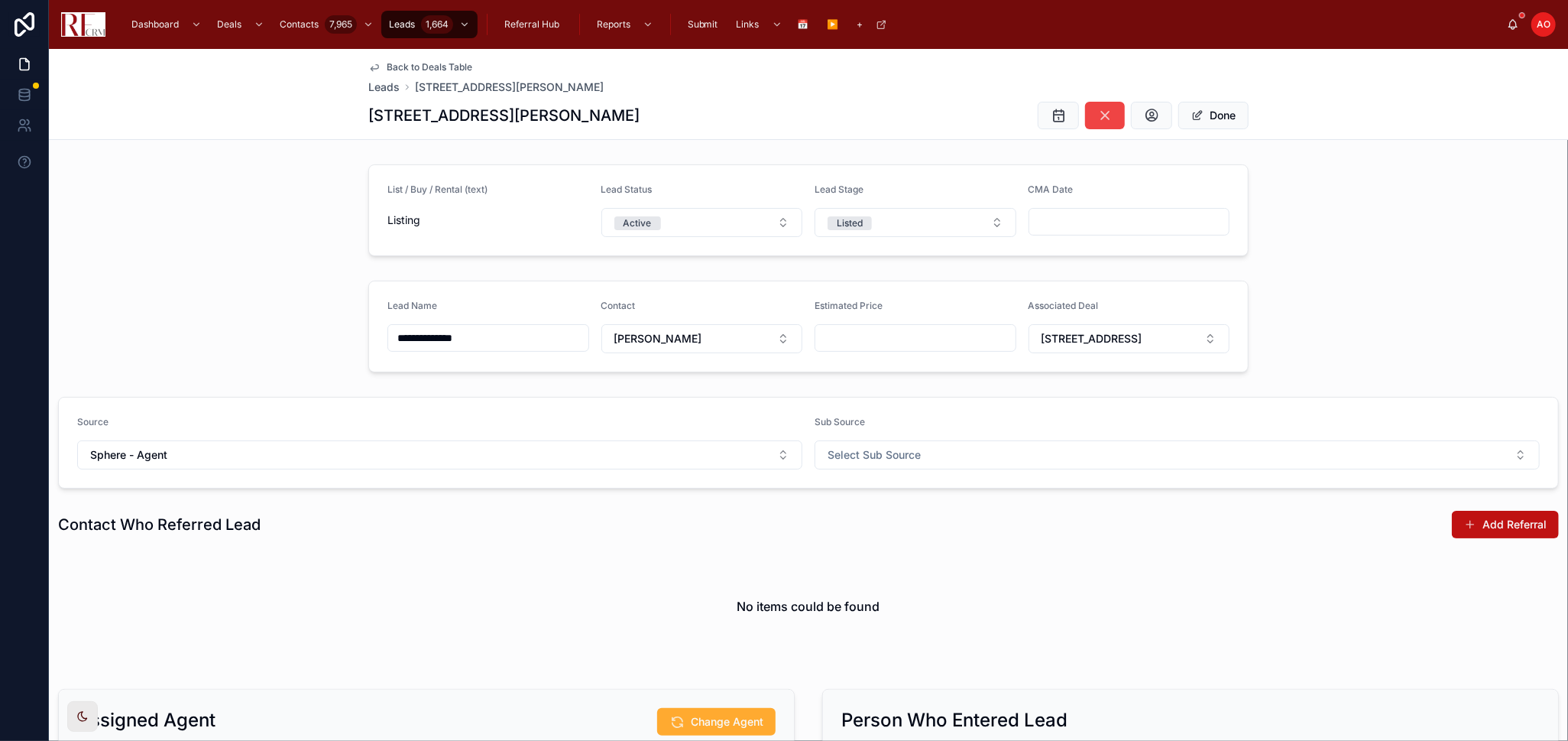
click at [464, 338] on input "**********" at bounding box center [488, 338] width 200 height 21
click at [480, 337] on input "**********" at bounding box center [488, 338] width 200 height 21
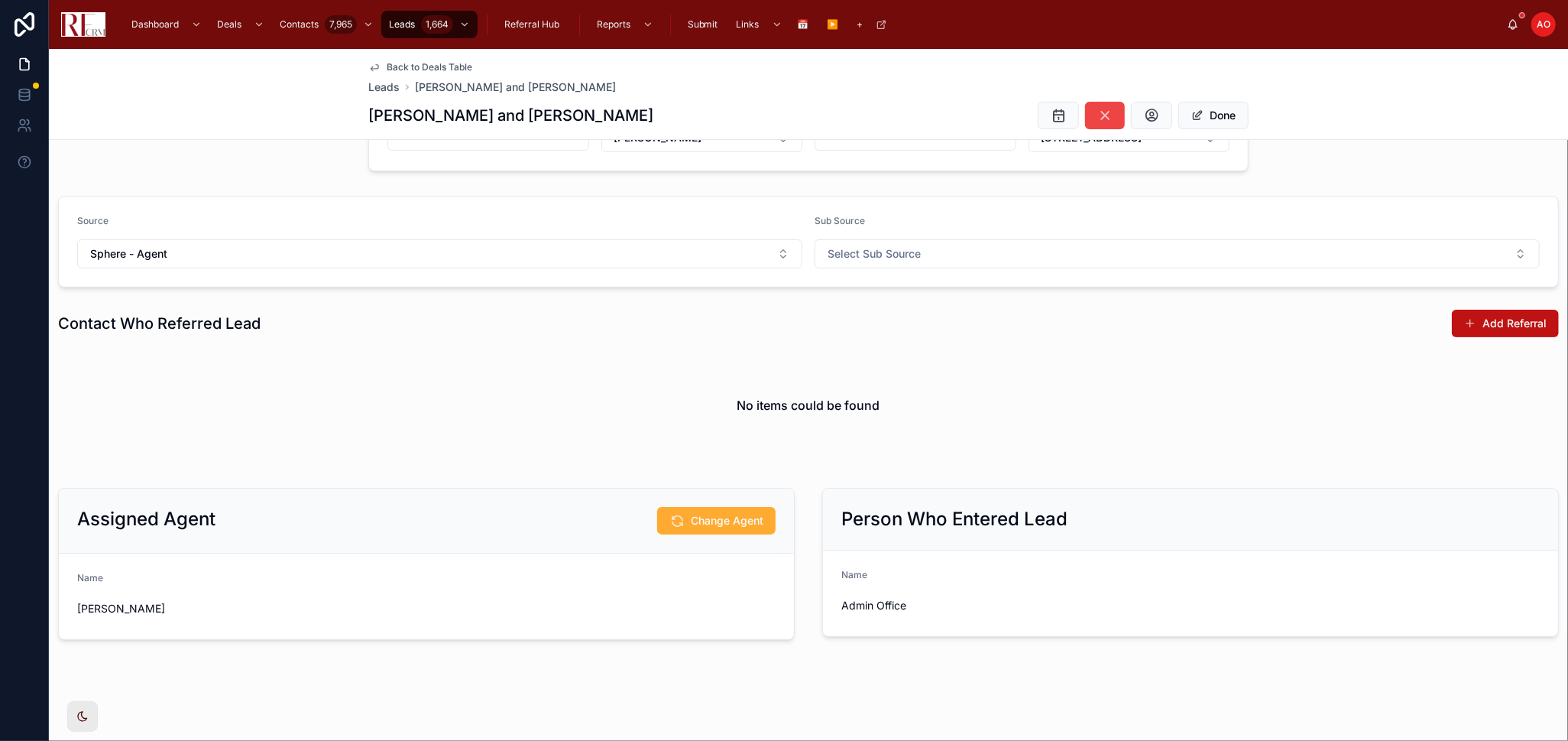
scroll to position [205, 0]
type input "**********"
click at [1224, 108] on button "Done" at bounding box center [1214, 115] width 71 height 28
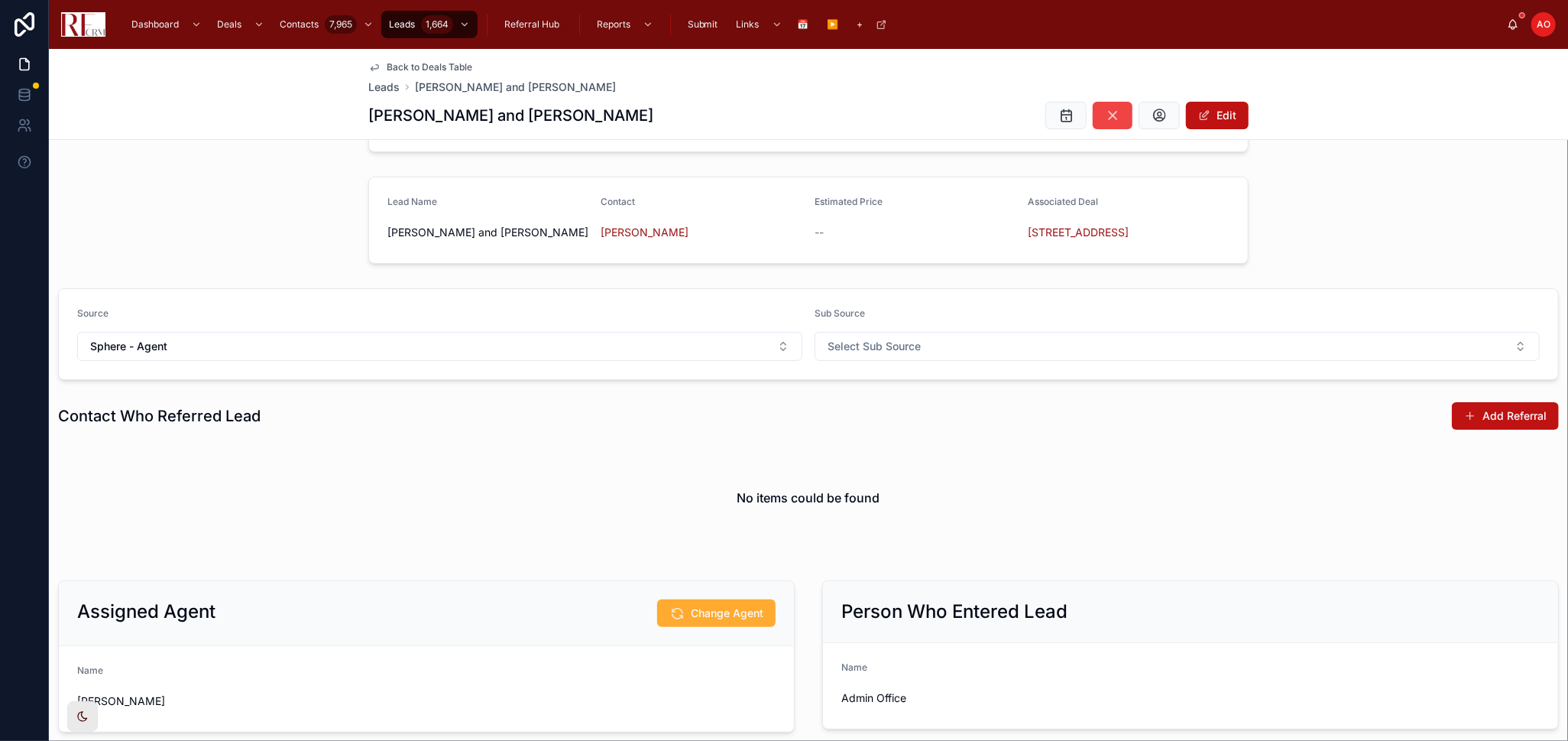
scroll to position [0, 0]
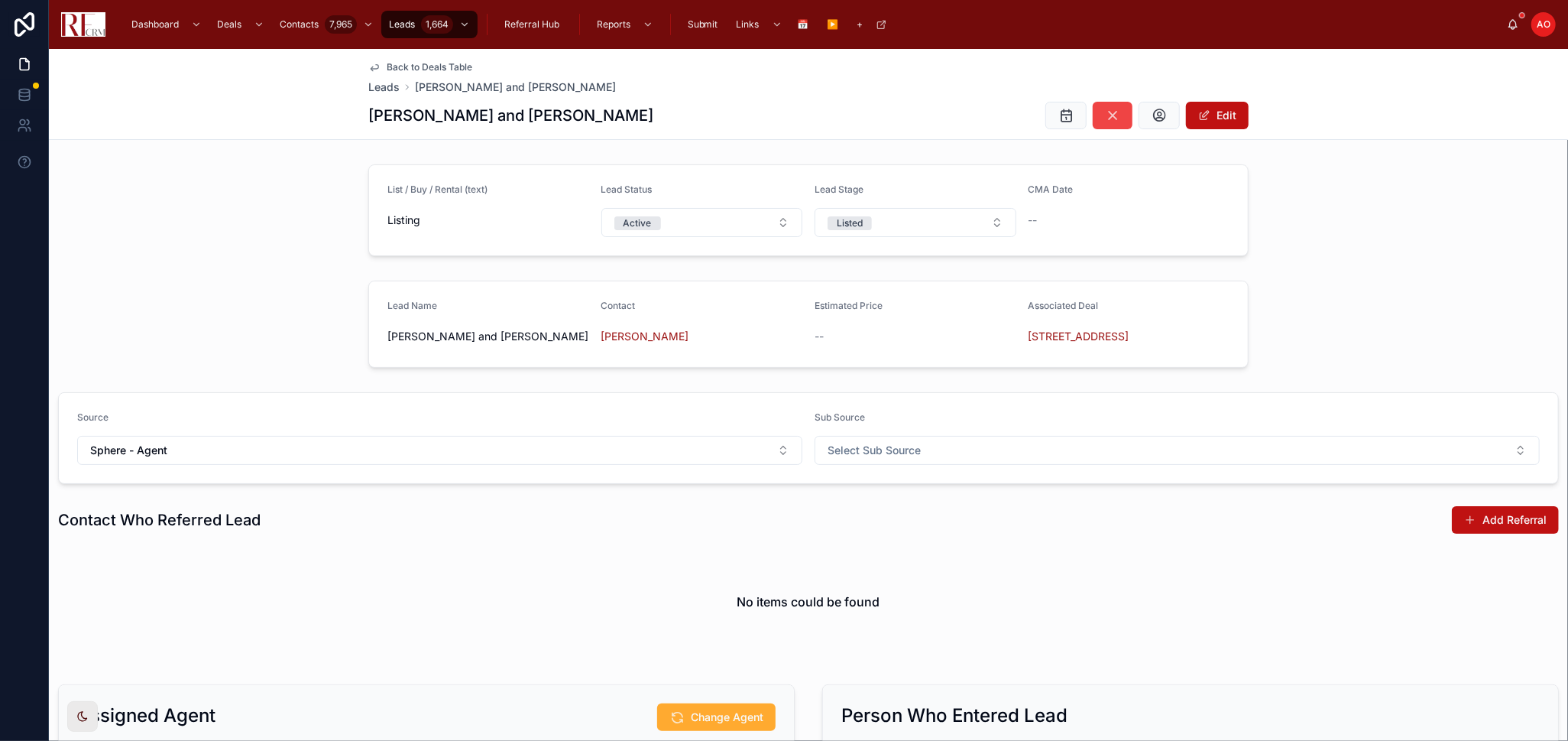
click at [403, 67] on span "Back to Deals Table" at bounding box center [429, 68] width 86 height 12
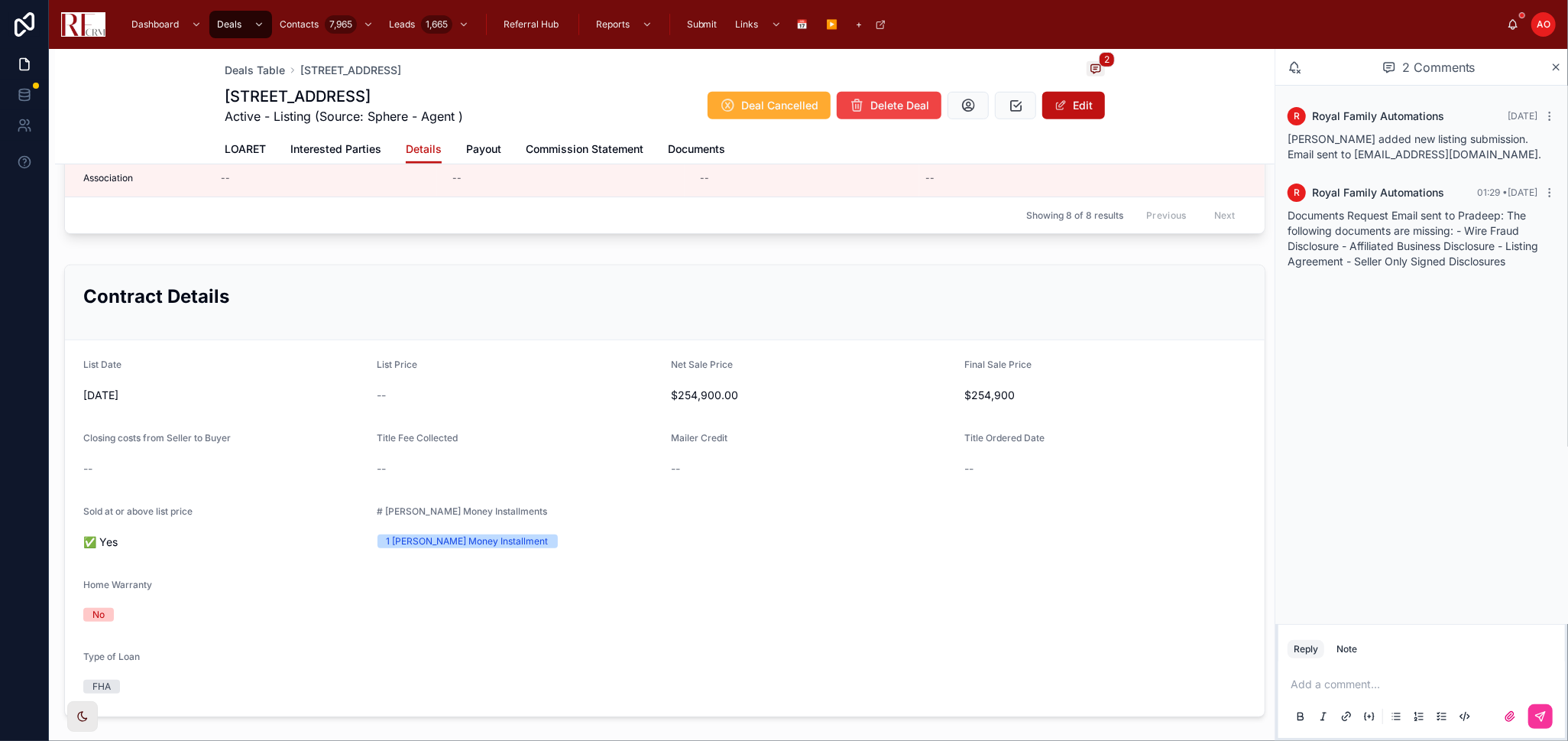
scroll to position [594, 0]
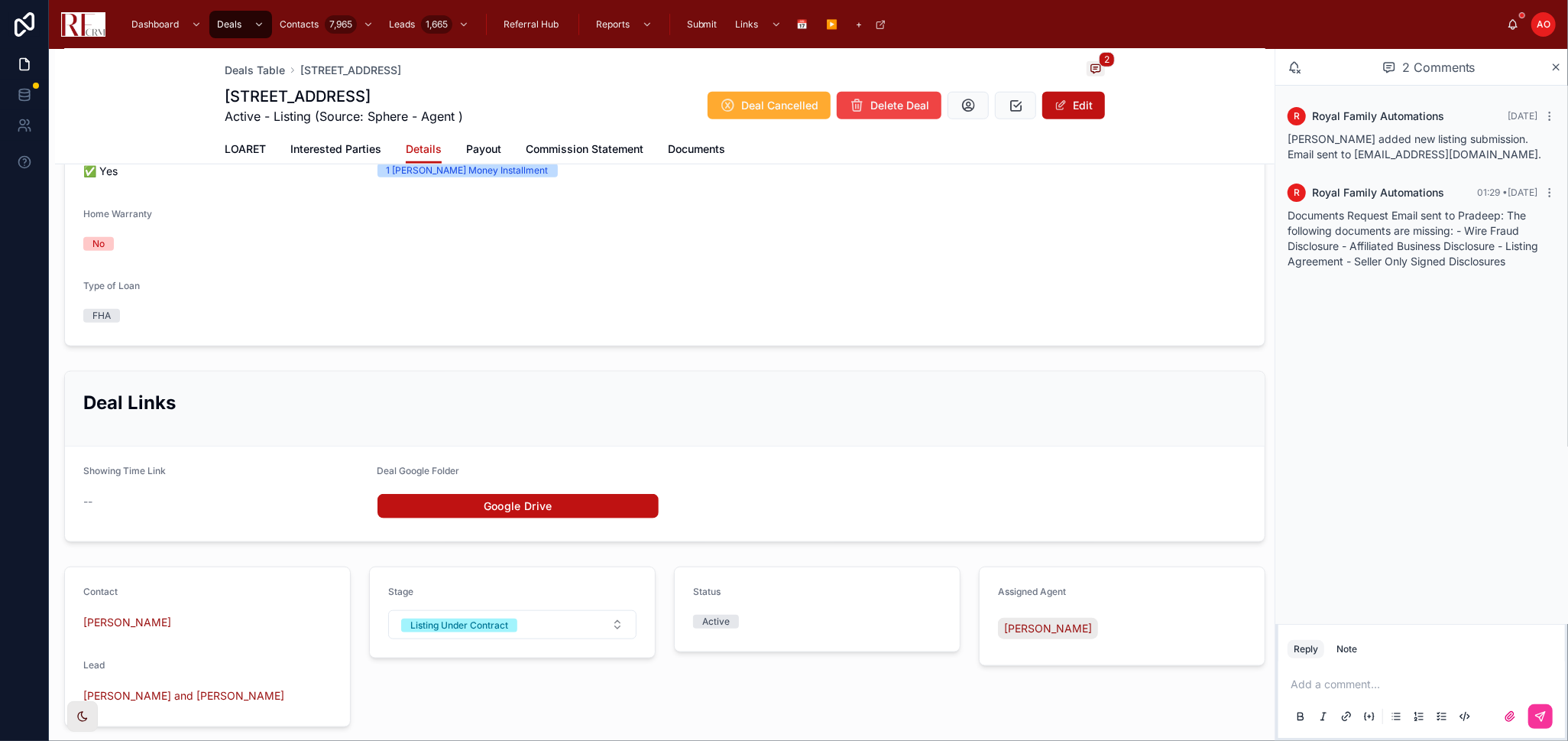
scroll to position [1020, 0]
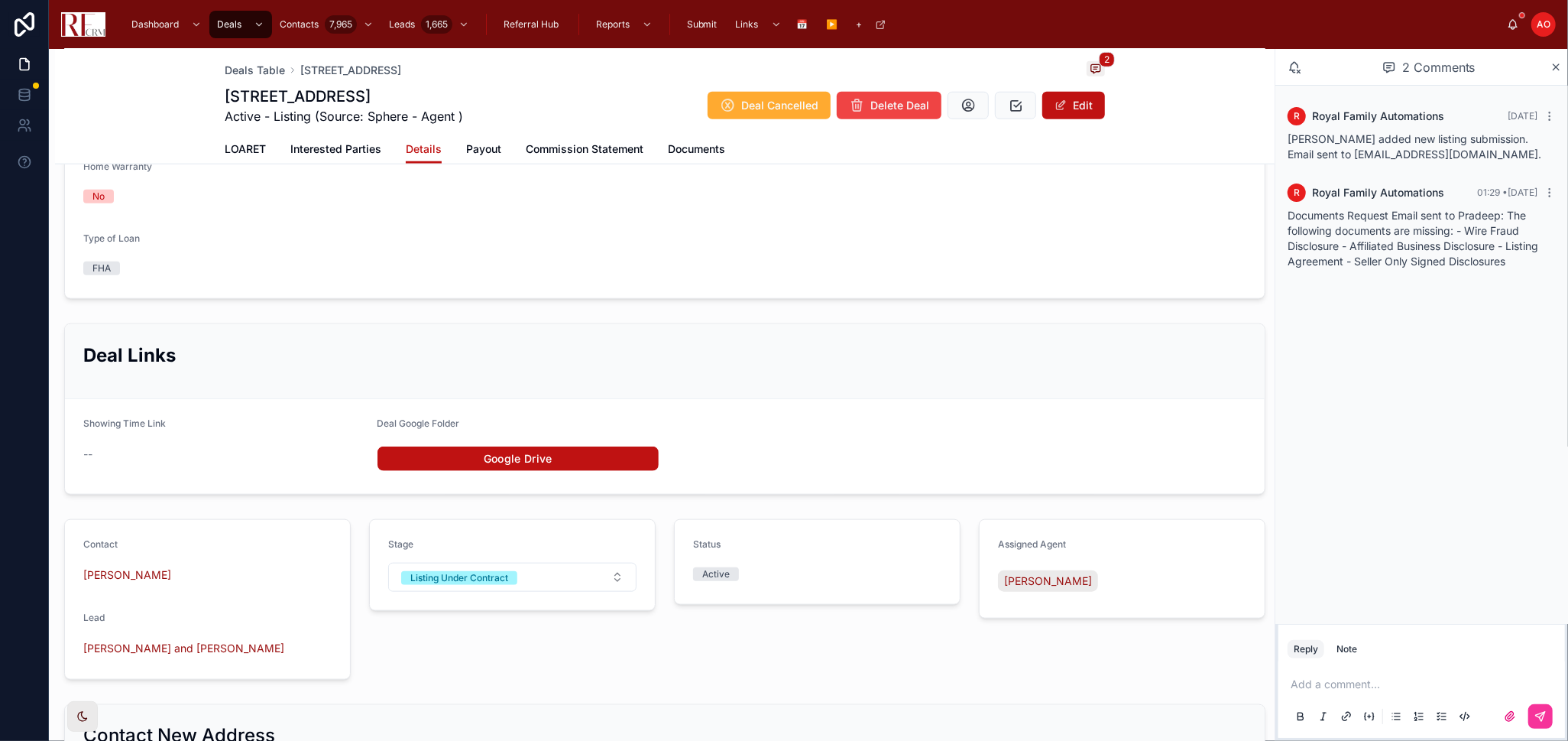
click at [245, 151] on span "LOARET" at bounding box center [245, 148] width 41 height 15
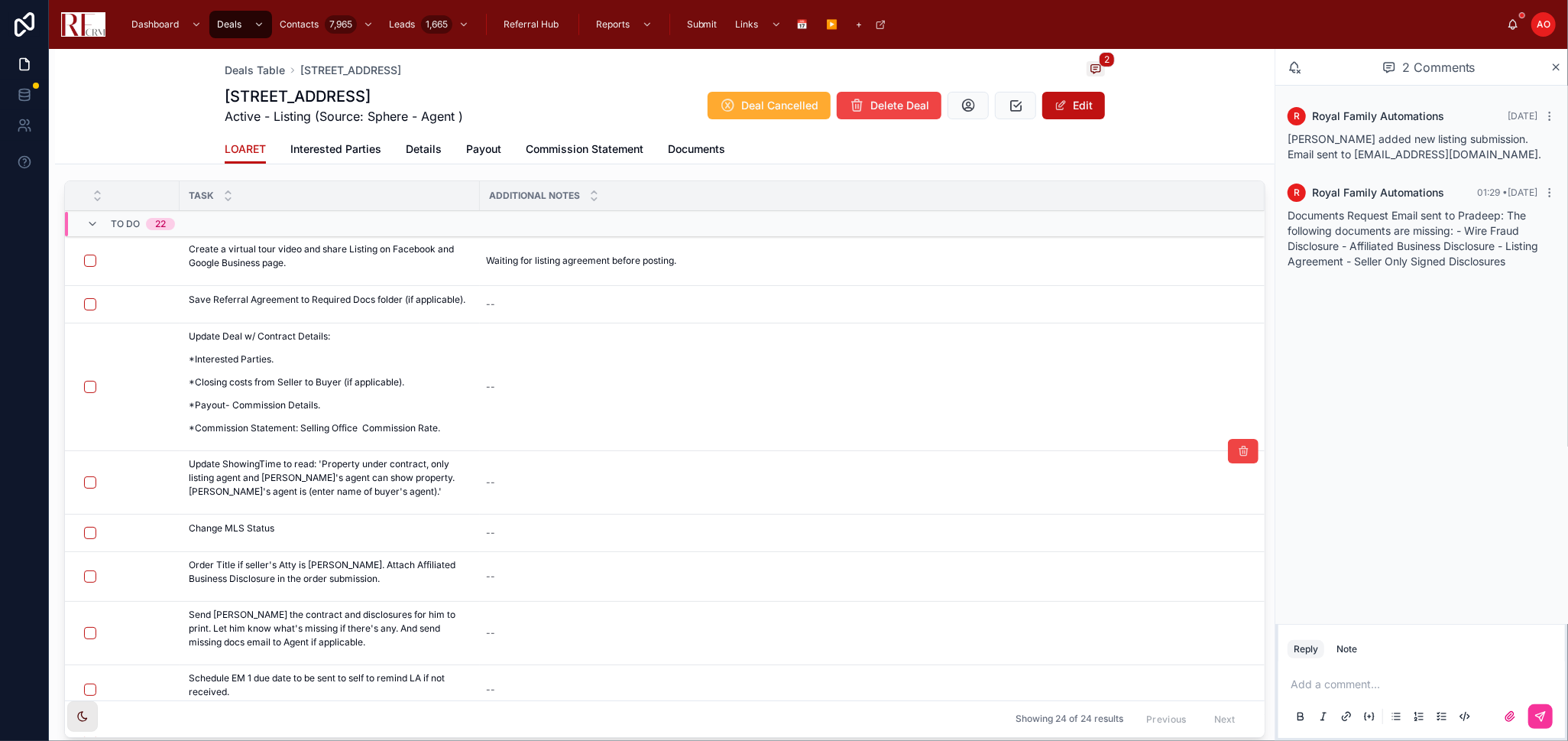
scroll to position [150, 0]
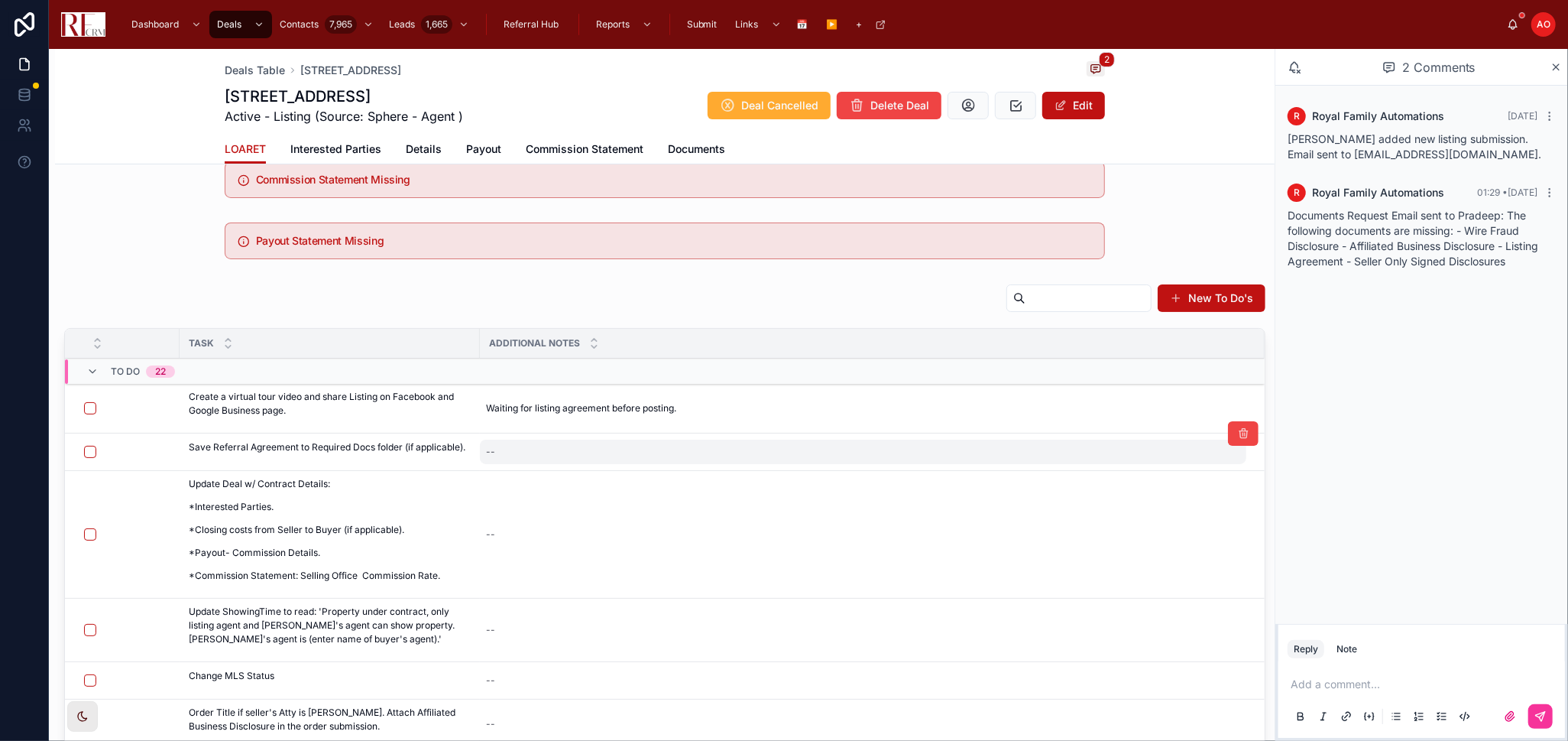
click at [510, 451] on div "--" at bounding box center [863, 451] width 767 height 24
type textarea "***"
click at [664, 471] on button "submit" at bounding box center [673, 472] width 19 height 19
click at [93, 454] on button "button" at bounding box center [90, 452] width 12 height 12
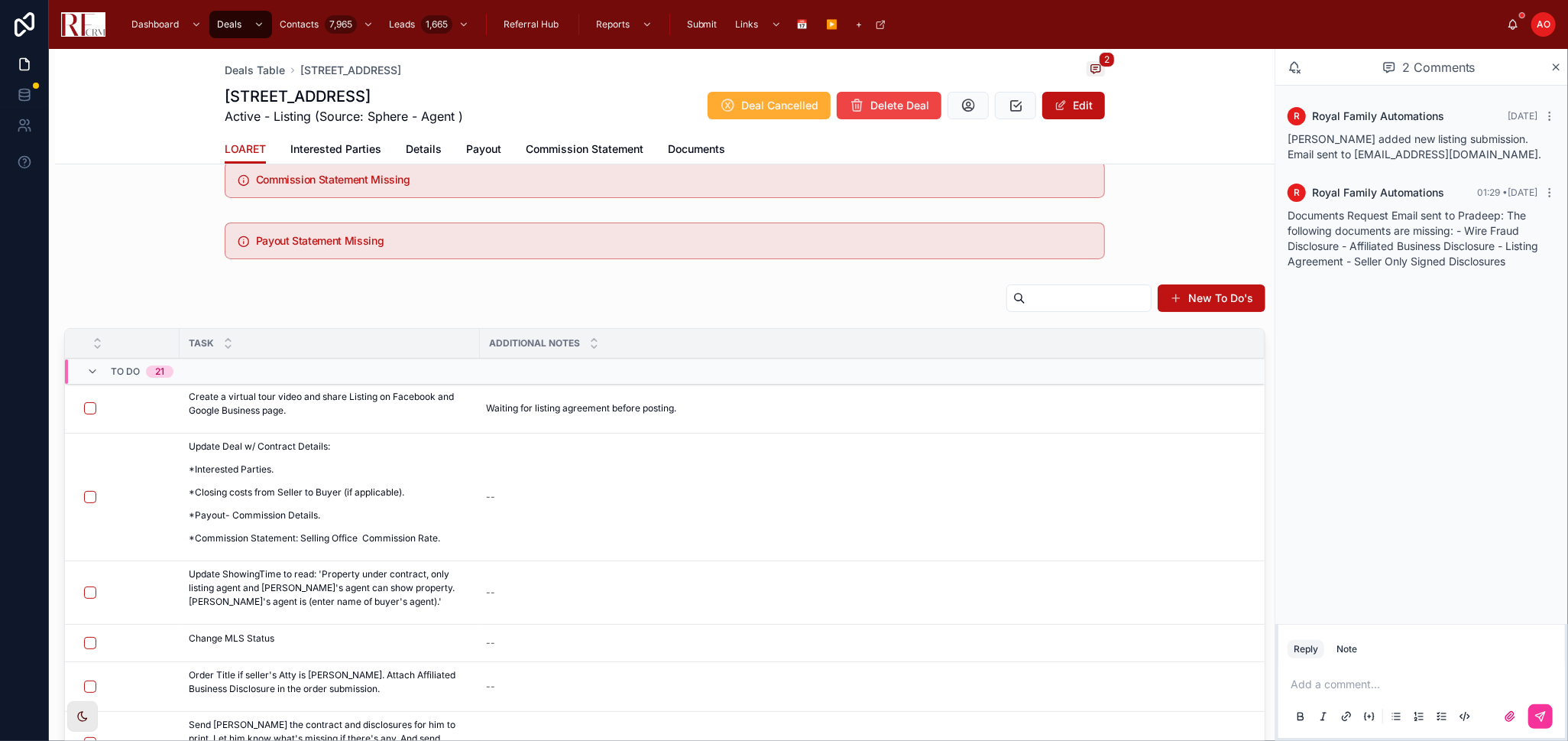
click at [415, 152] on span "Details" at bounding box center [424, 148] width 36 height 15
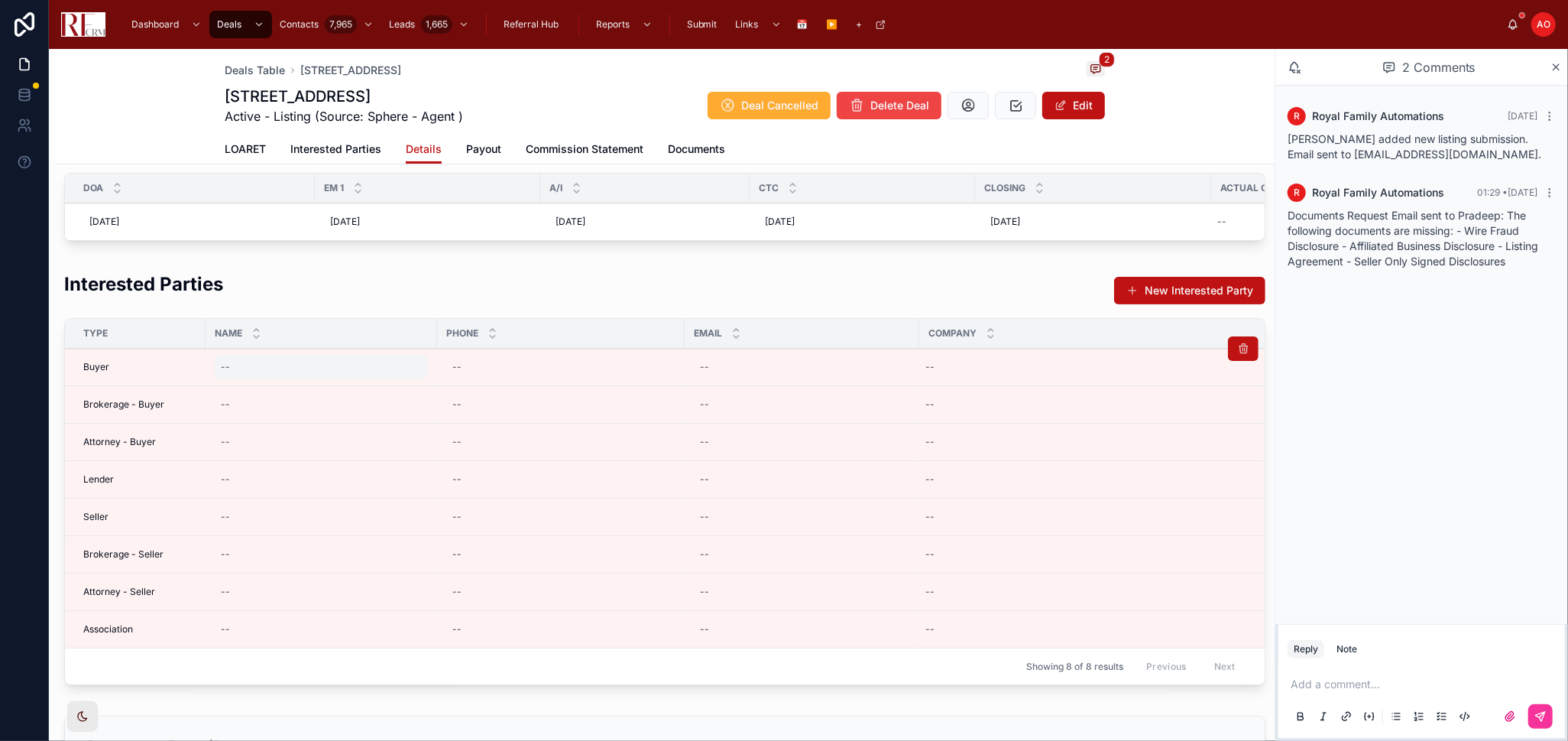
click at [268, 379] on div "--" at bounding box center [321, 366] width 213 height 24
type input "*"
type input "**********"
click at [413, 397] on button "submit" at bounding box center [409, 401] width 19 height 19
click at [329, 411] on div "--" at bounding box center [321, 404] width 213 height 24
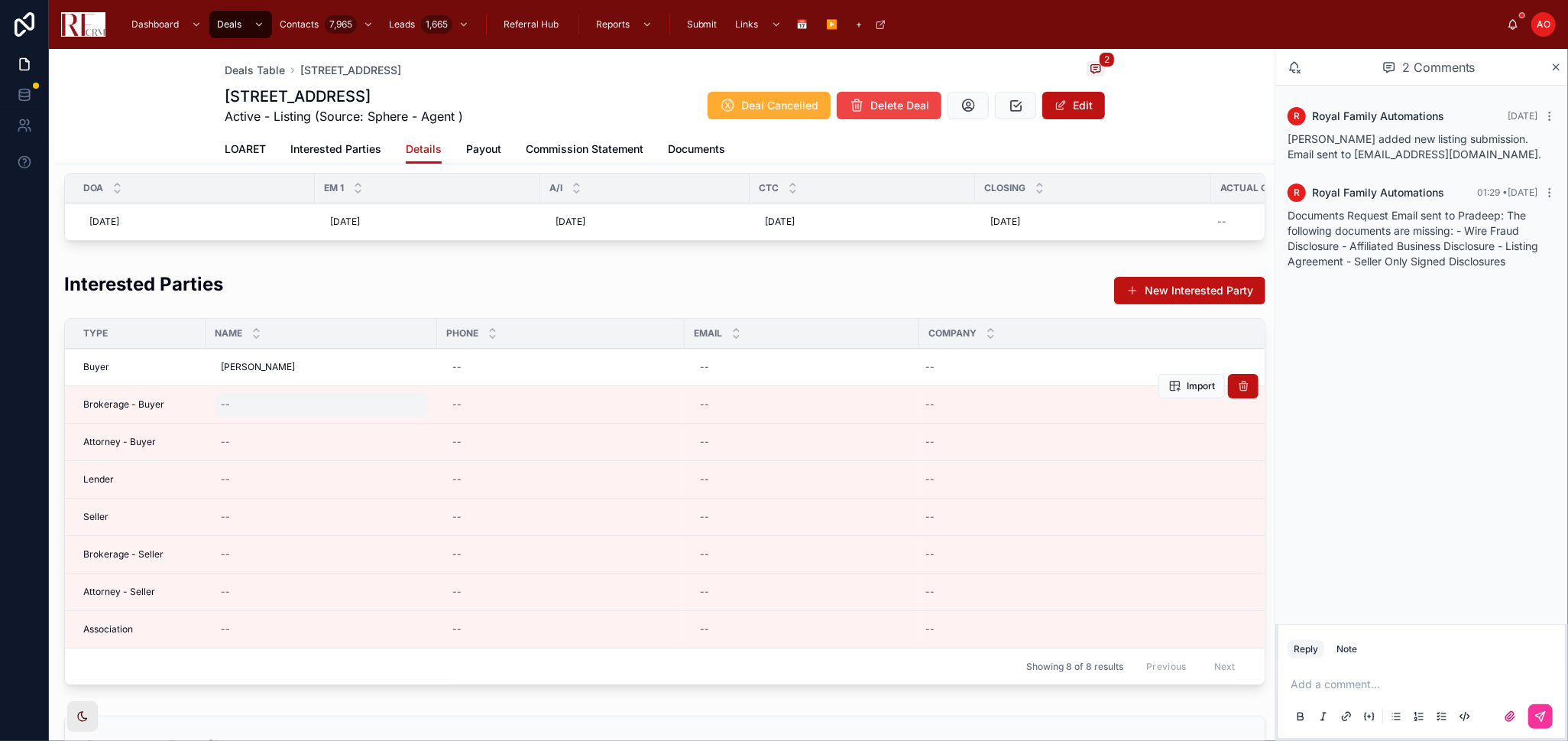
click at [269, 412] on div "--" at bounding box center [321, 404] width 213 height 24
type input "**********"
click at [421, 442] on div "**********" at bounding box center [319, 439] width 220 height 56
click at [419, 443] on div "**********" at bounding box center [319, 439] width 220 height 56
click at [411, 439] on icon "submit" at bounding box center [409, 438] width 12 height 12
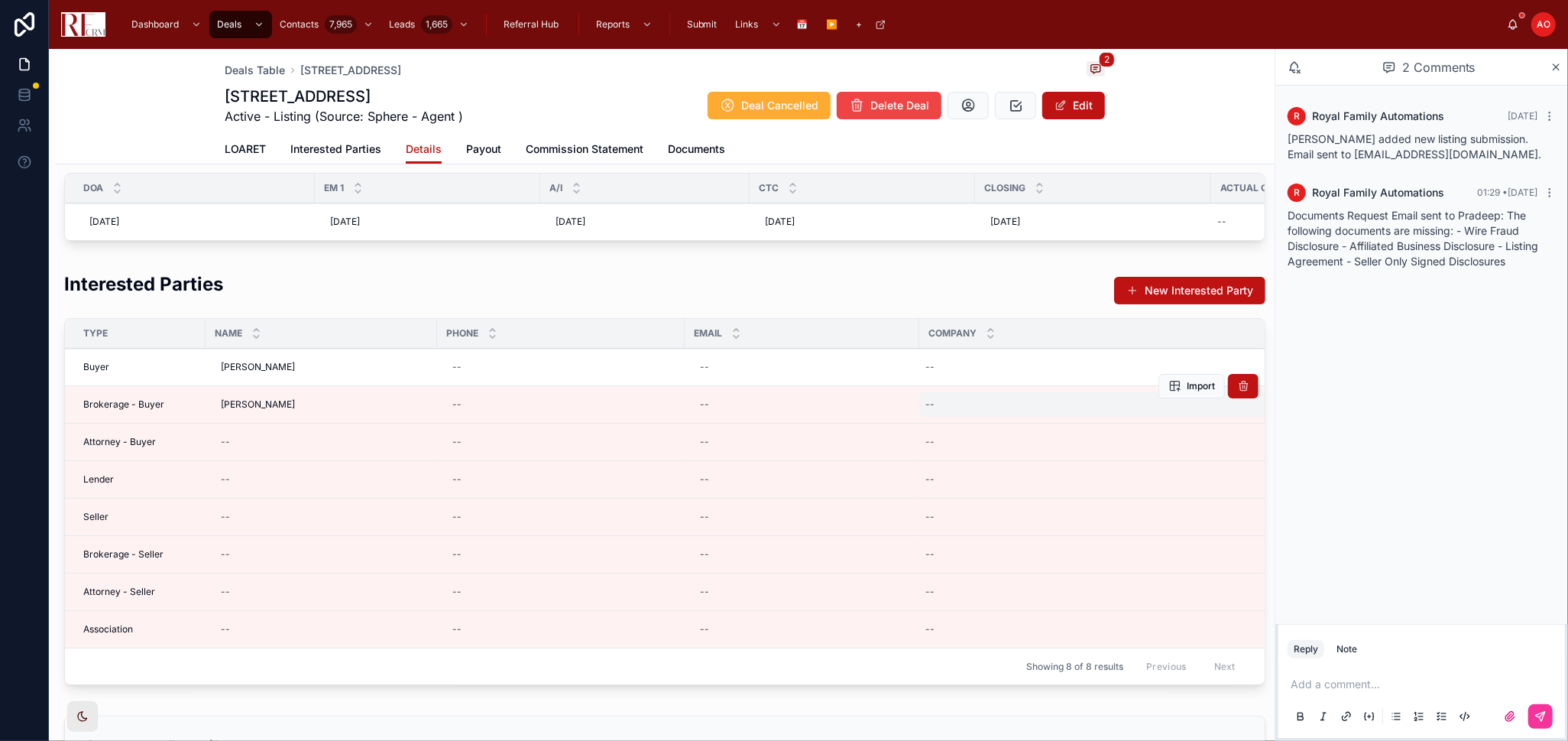
click at [986, 417] on div "--" at bounding box center [1109, 404] width 381 height 24
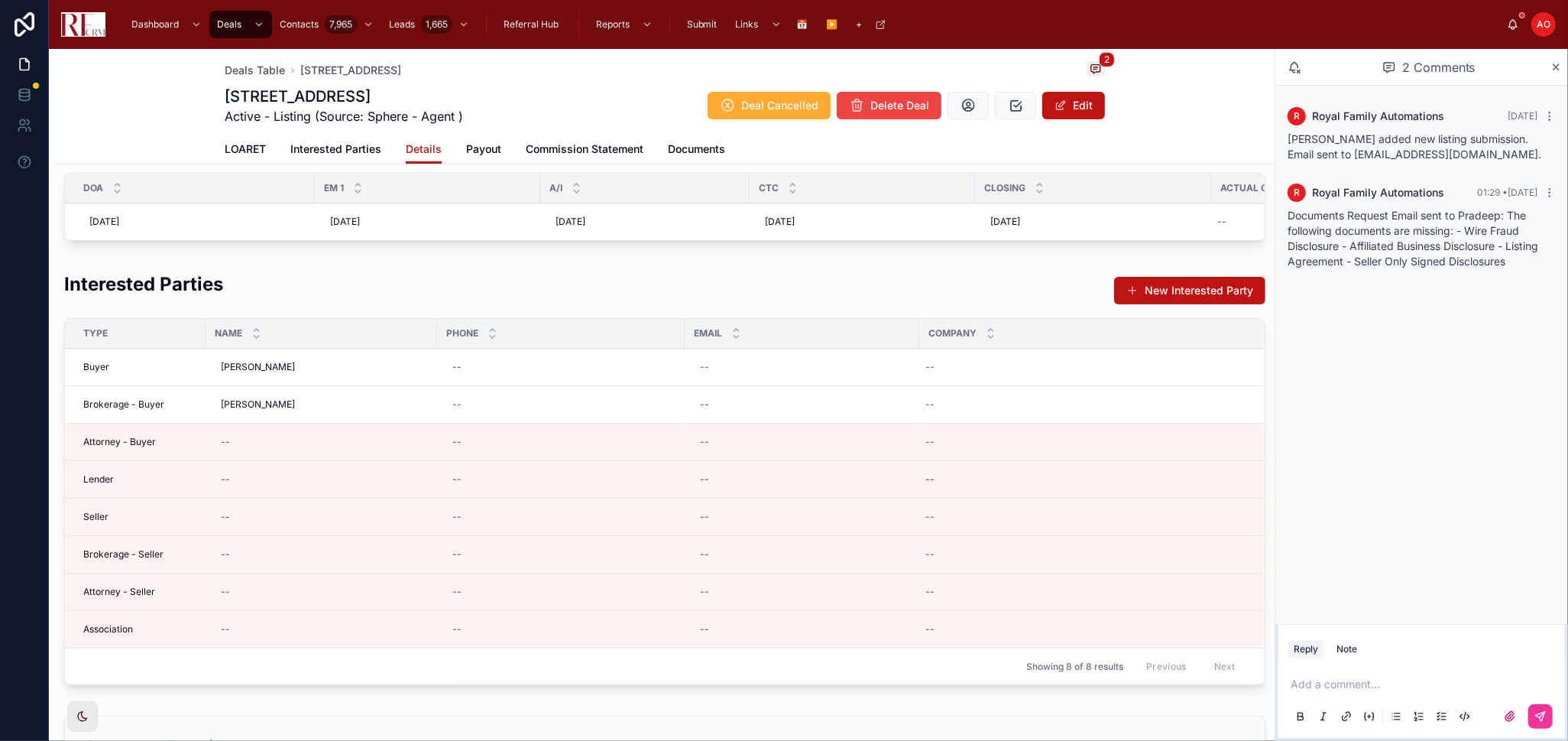
click at [986, 417] on div "--" at bounding box center [1109, 404] width 381 height 24
type input "**********"
click at [1112, 437] on icon "submit" at bounding box center [1114, 438] width 12 height 12
click at [285, 525] on div "--" at bounding box center [321, 516] width 213 height 24
type input "*"
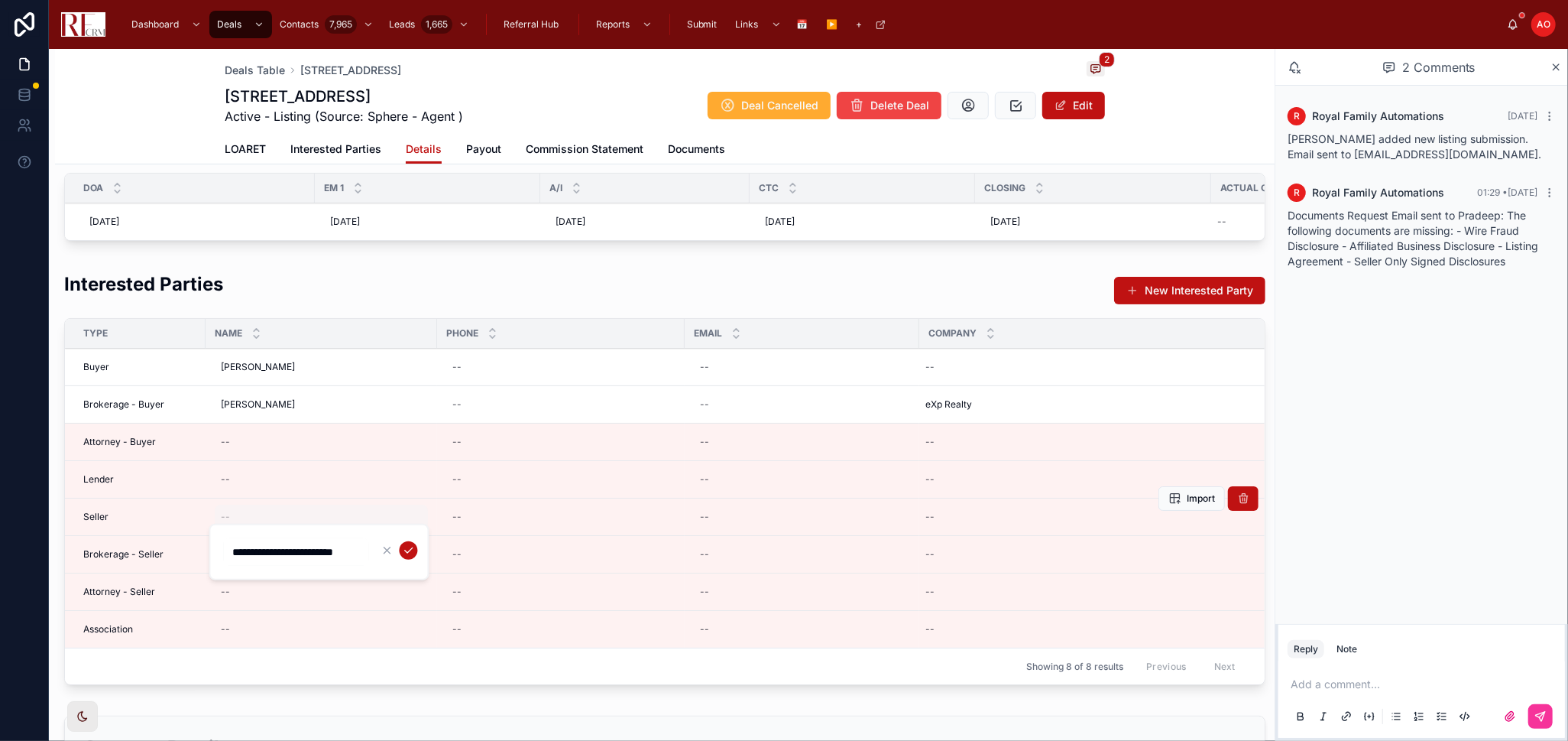
scroll to position [0, 21]
type input "**********"
click at [409, 548] on icon "submit" at bounding box center [409, 551] width 12 height 12
click at [995, 529] on div "--" at bounding box center [1109, 516] width 381 height 24
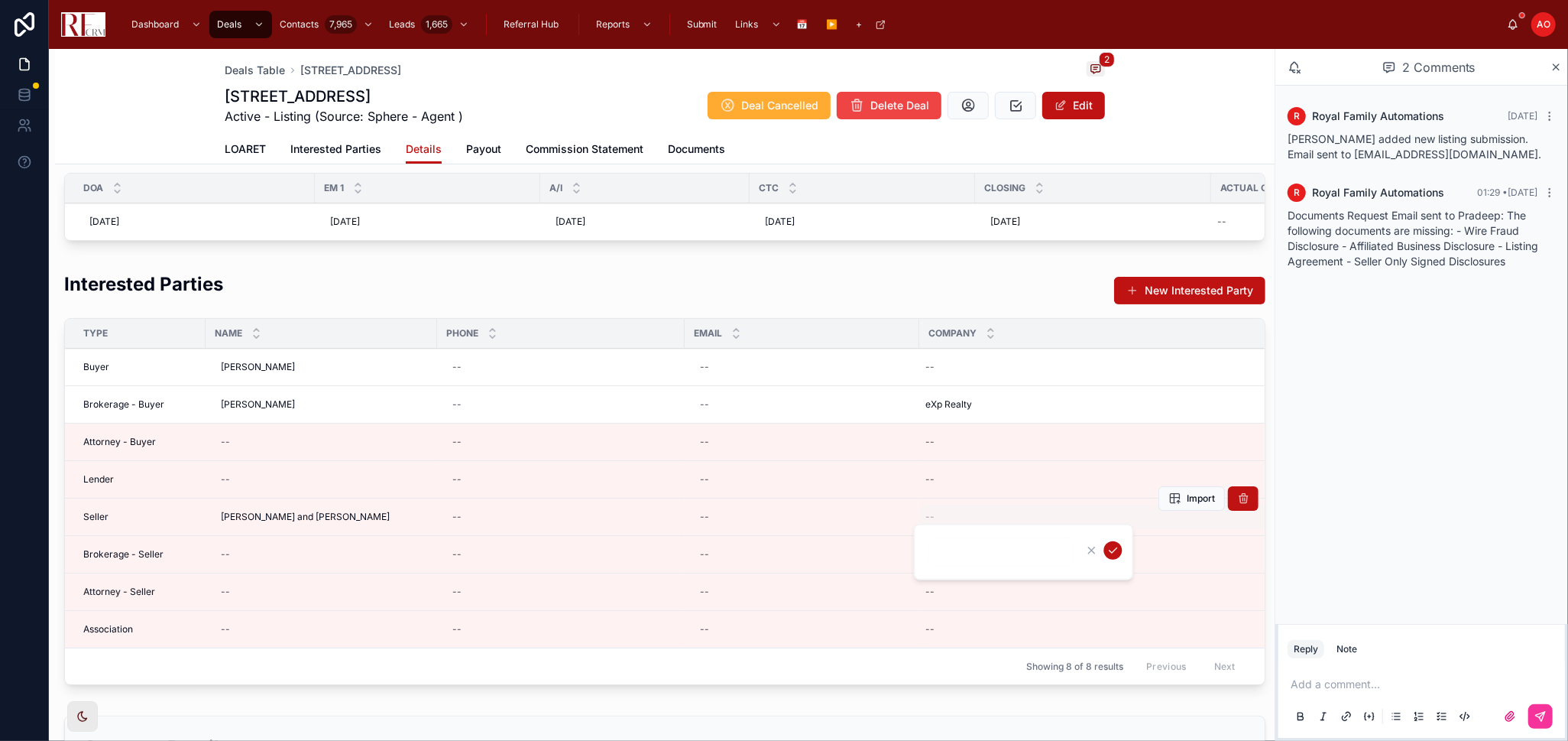
type input "*"
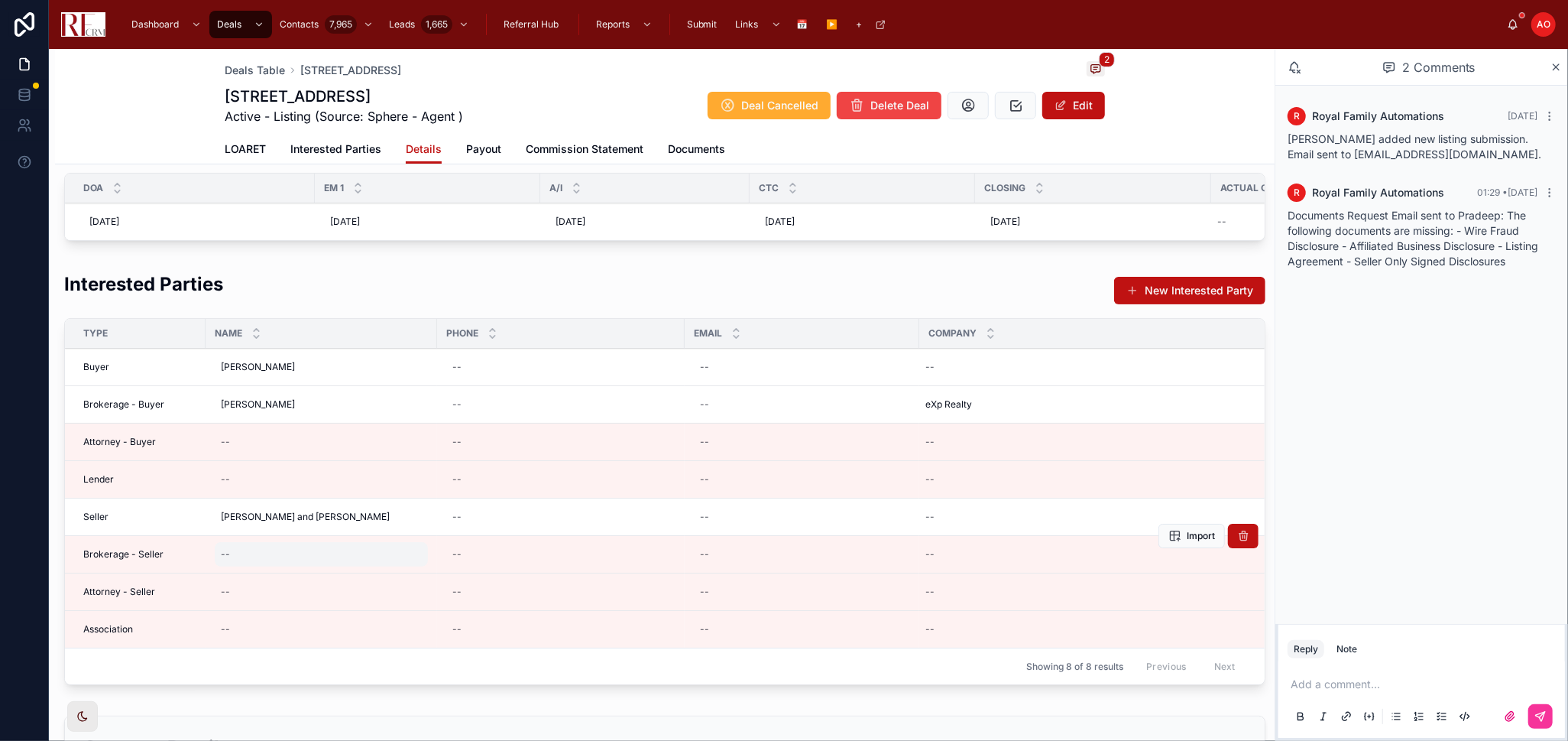
click at [301, 567] on div "--" at bounding box center [321, 554] width 213 height 24
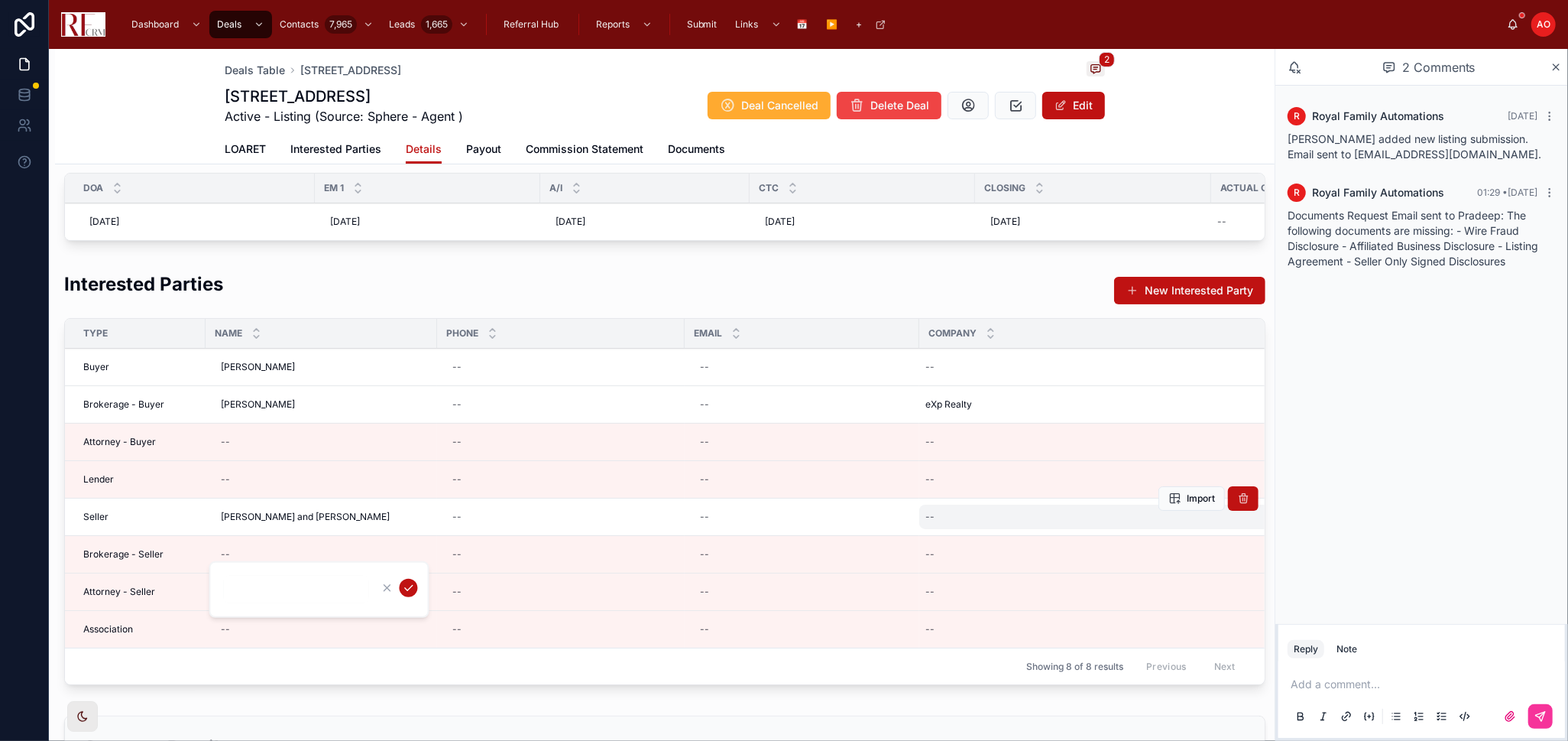
click at [978, 529] on div "--" at bounding box center [1109, 516] width 381 height 24
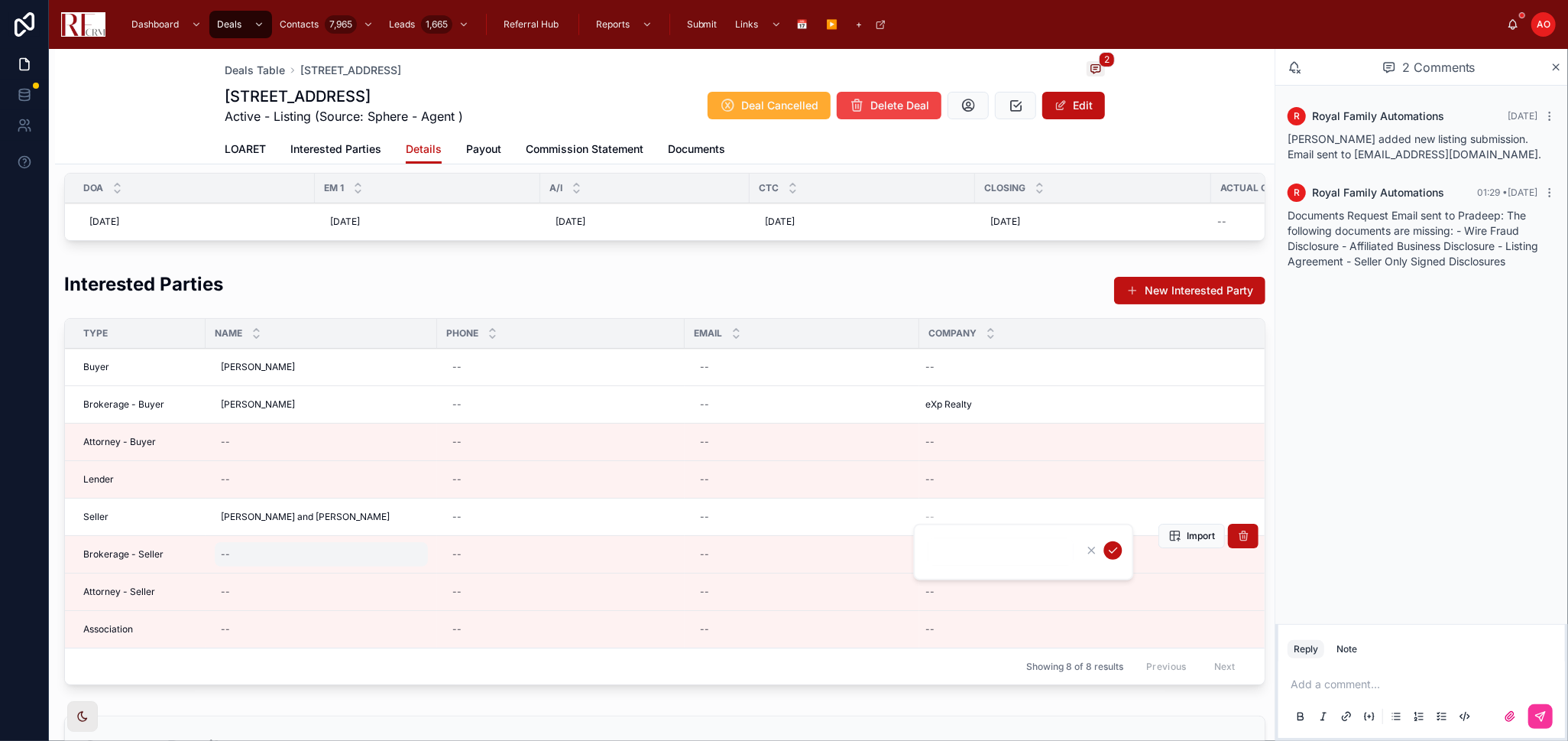
click at [295, 567] on div "--" at bounding box center [321, 554] width 213 height 24
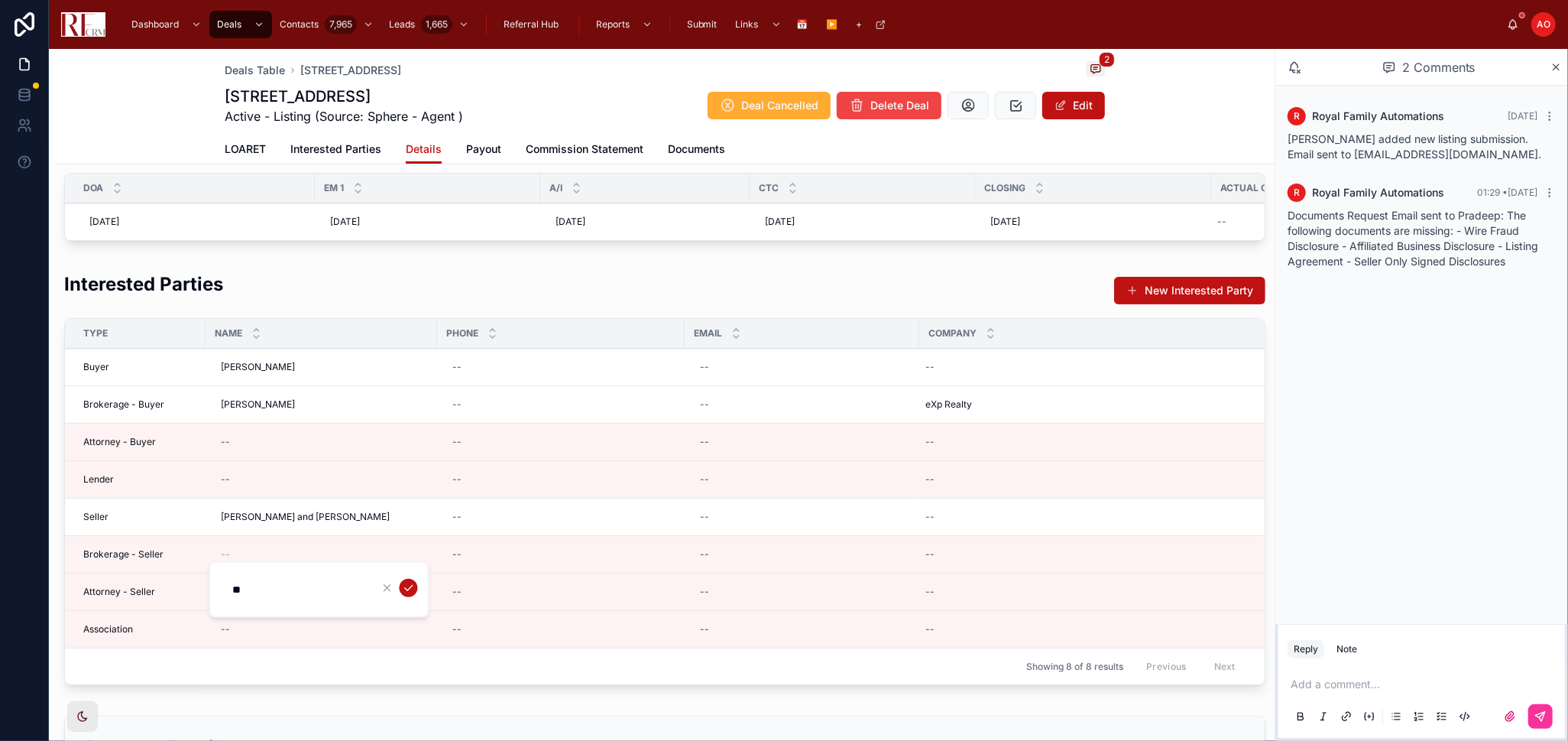
type input "**********"
click at [407, 591] on icon "submit" at bounding box center [409, 588] width 12 height 12
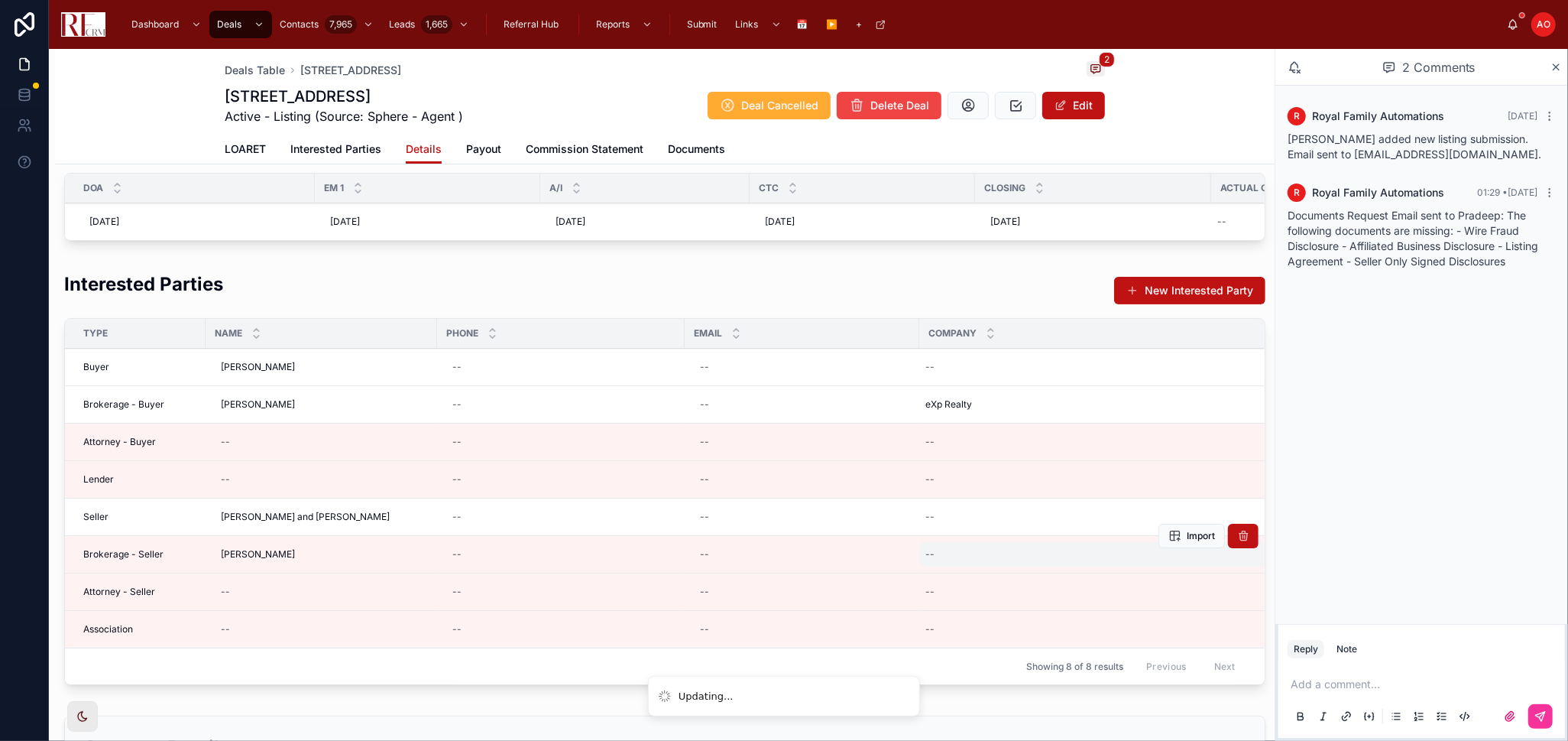
click at [981, 562] on div "--" at bounding box center [1109, 554] width 381 height 24
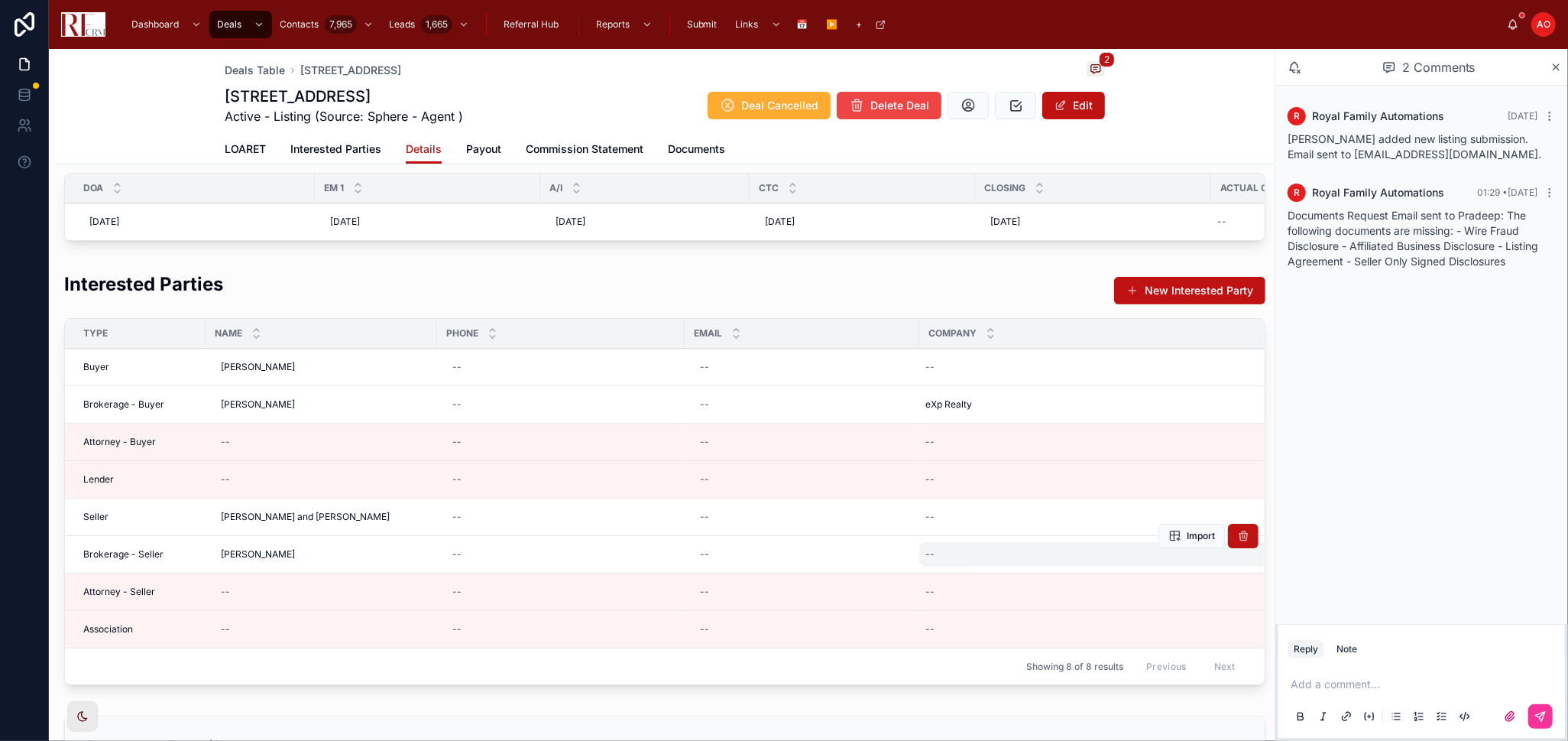
click at [983, 562] on div "--" at bounding box center [1109, 554] width 381 height 24
type input "**********"
click at [1105, 588] on button "submit" at bounding box center [1114, 587] width 19 height 19
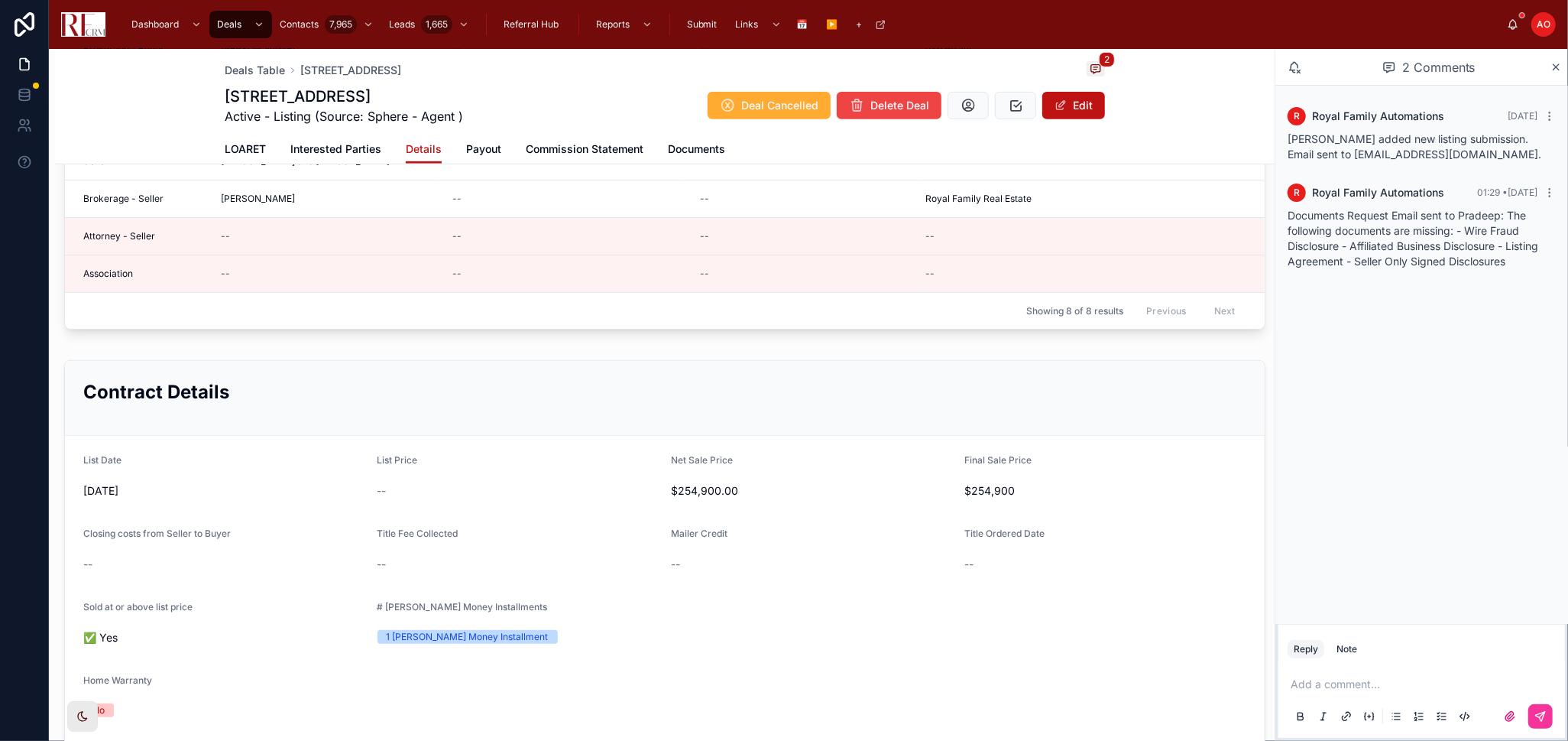
scroll to position [575, 0]
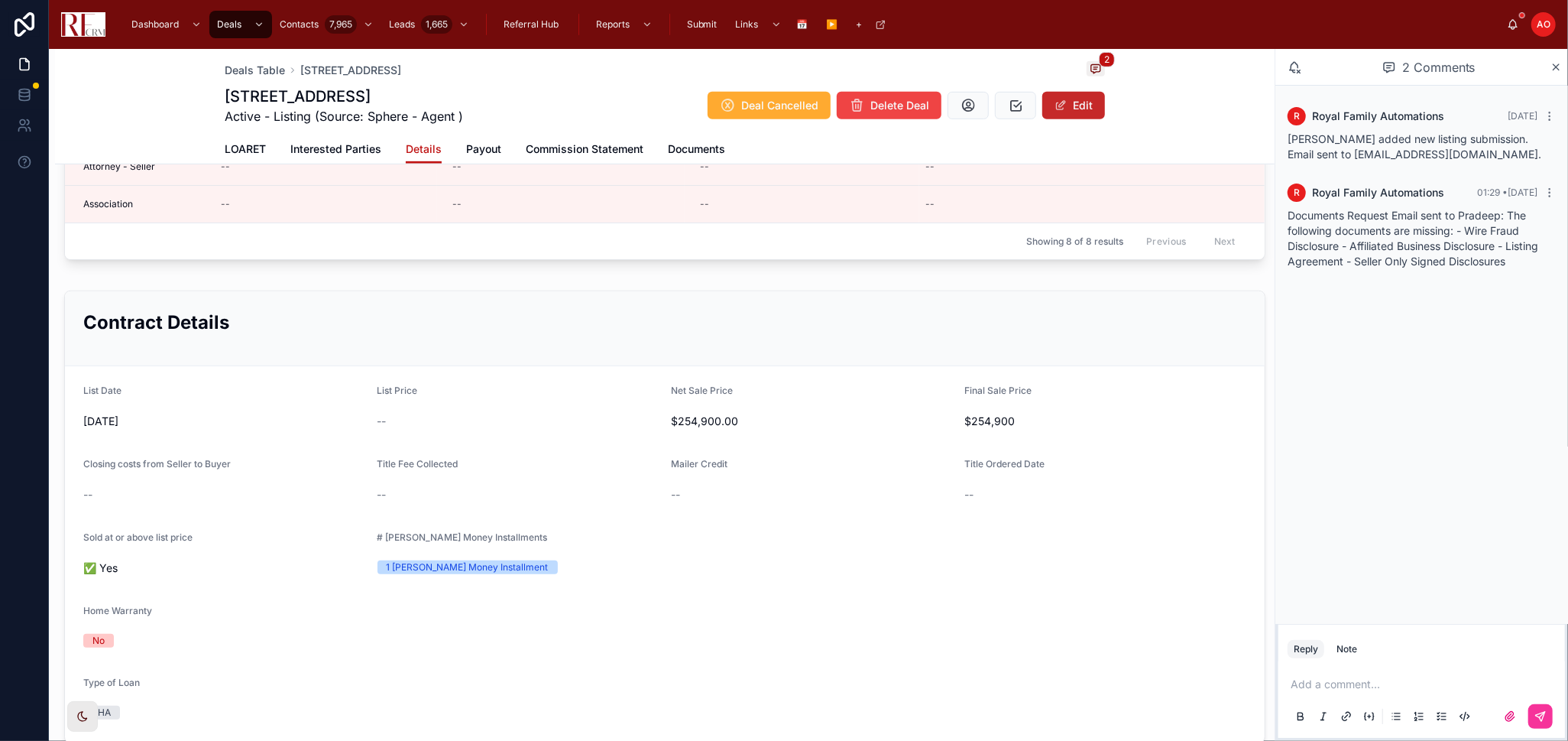
click at [1078, 111] on button "Edit" at bounding box center [1074, 105] width 62 height 28
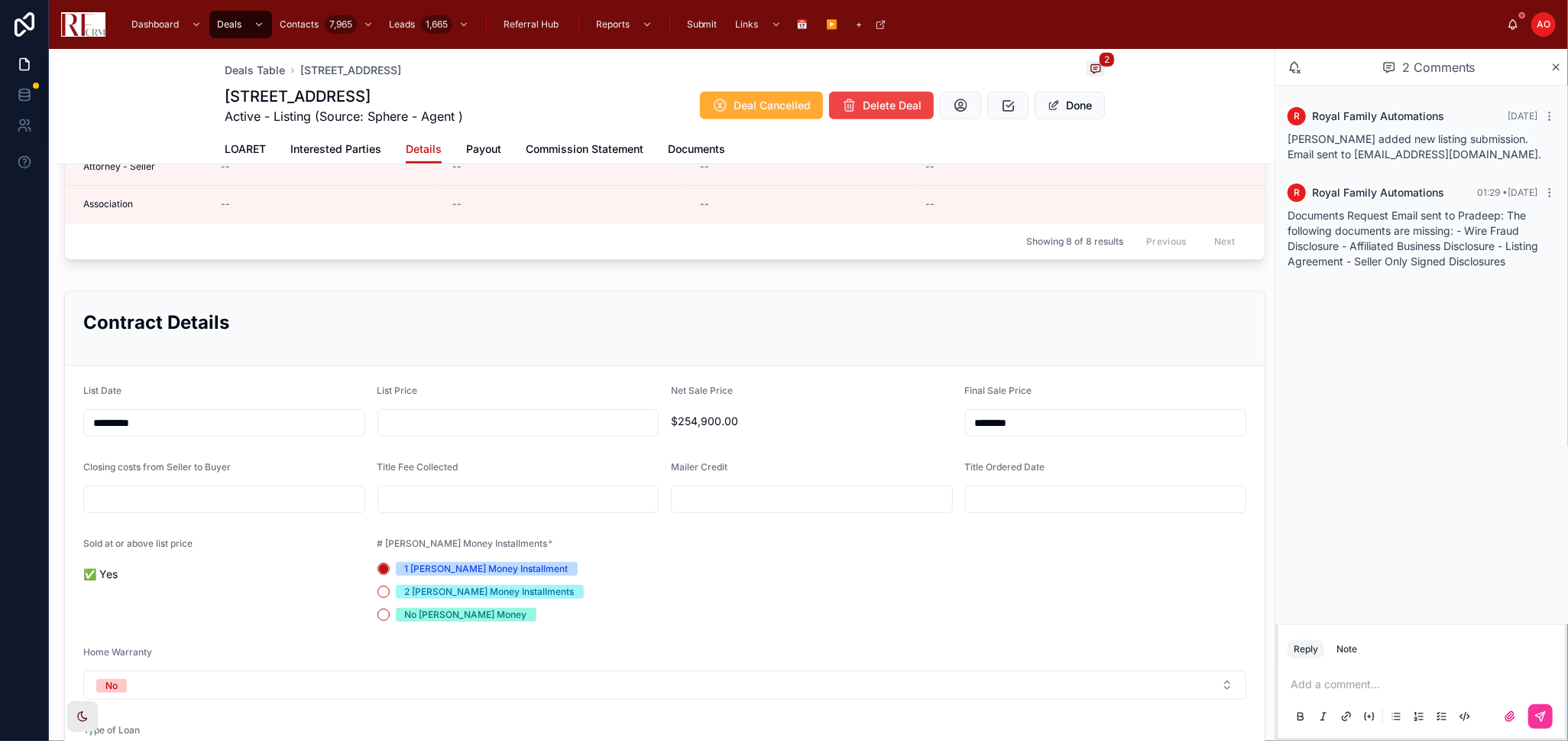
click at [196, 510] on input "text" at bounding box center [224, 499] width 280 height 21
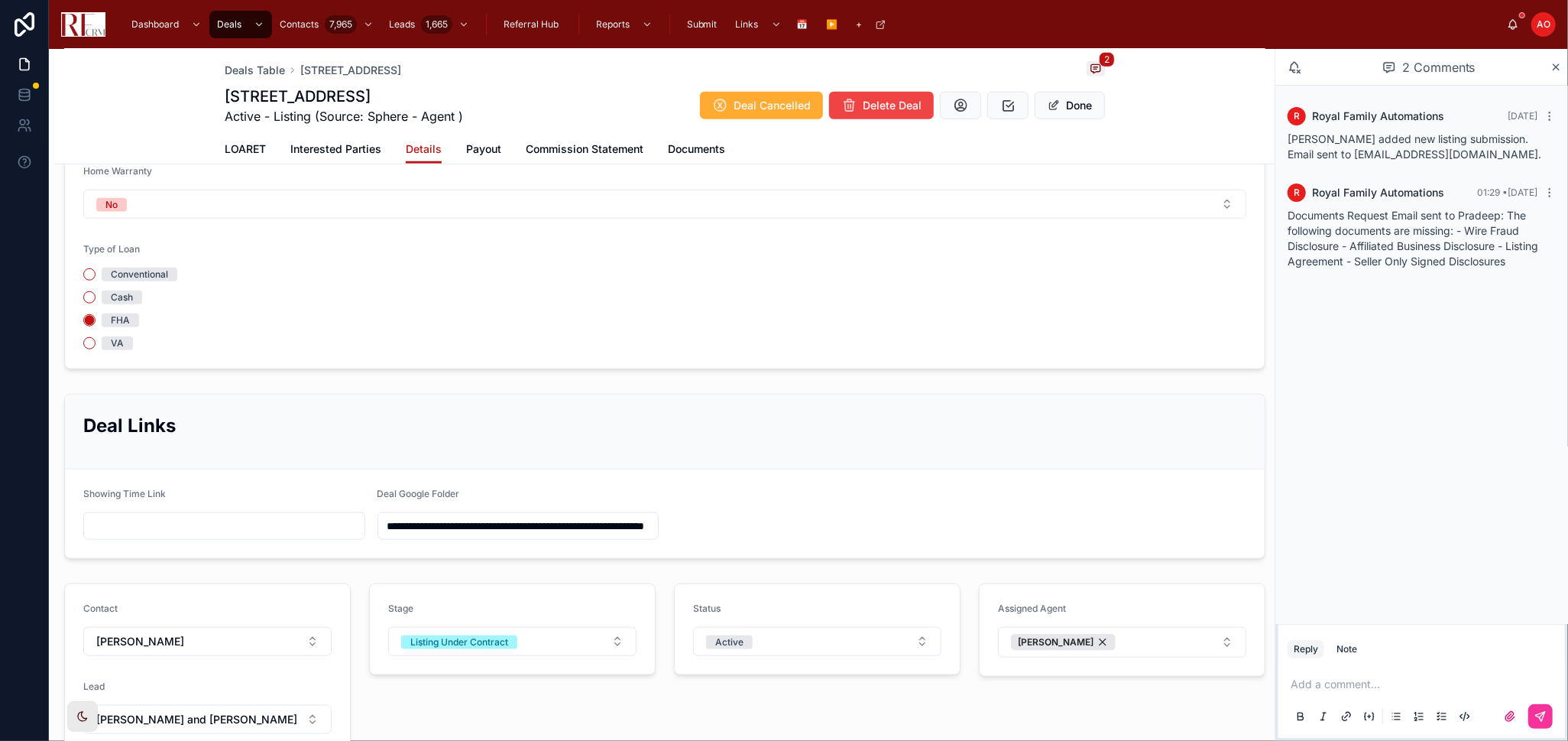
scroll to position [1170, 0]
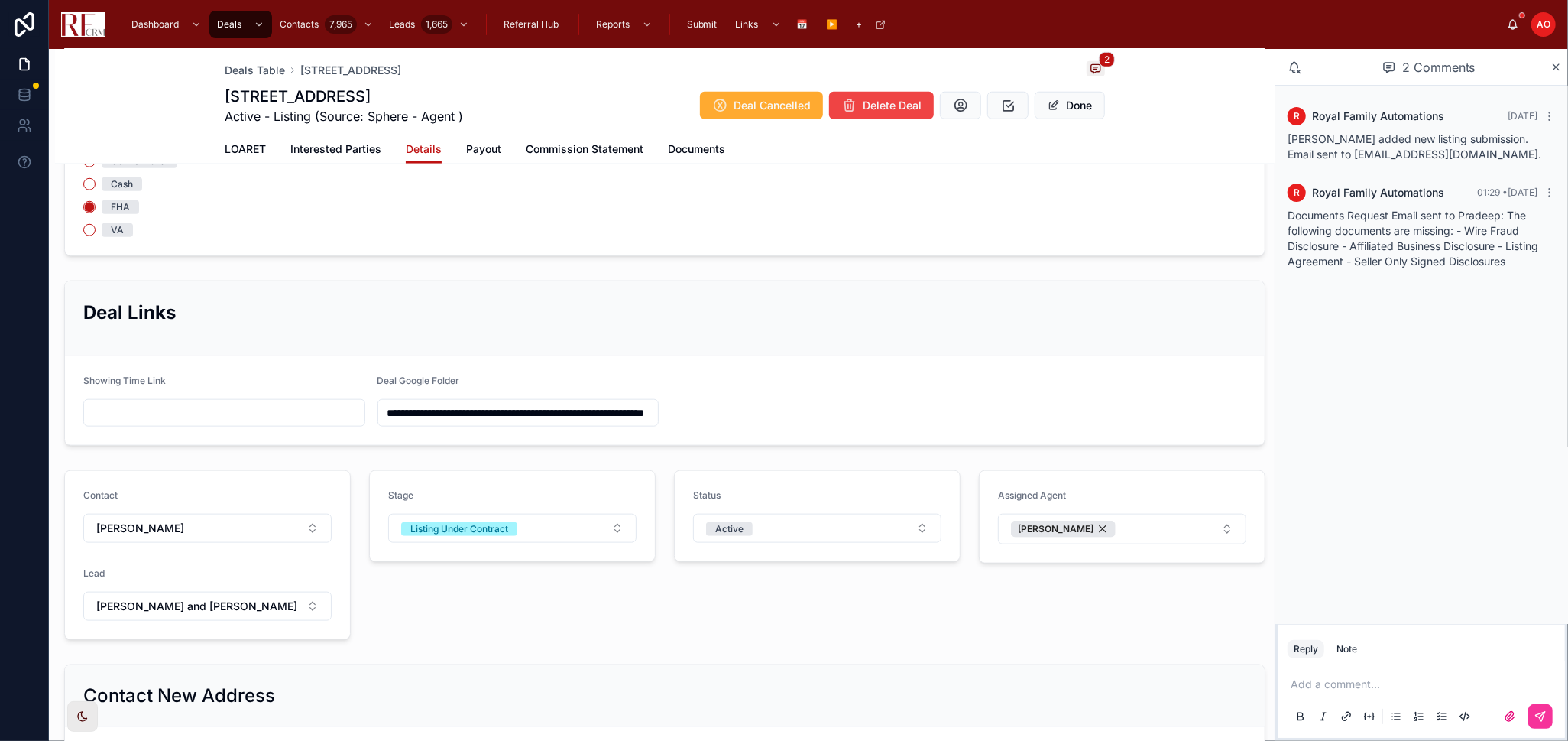
type input "*********"
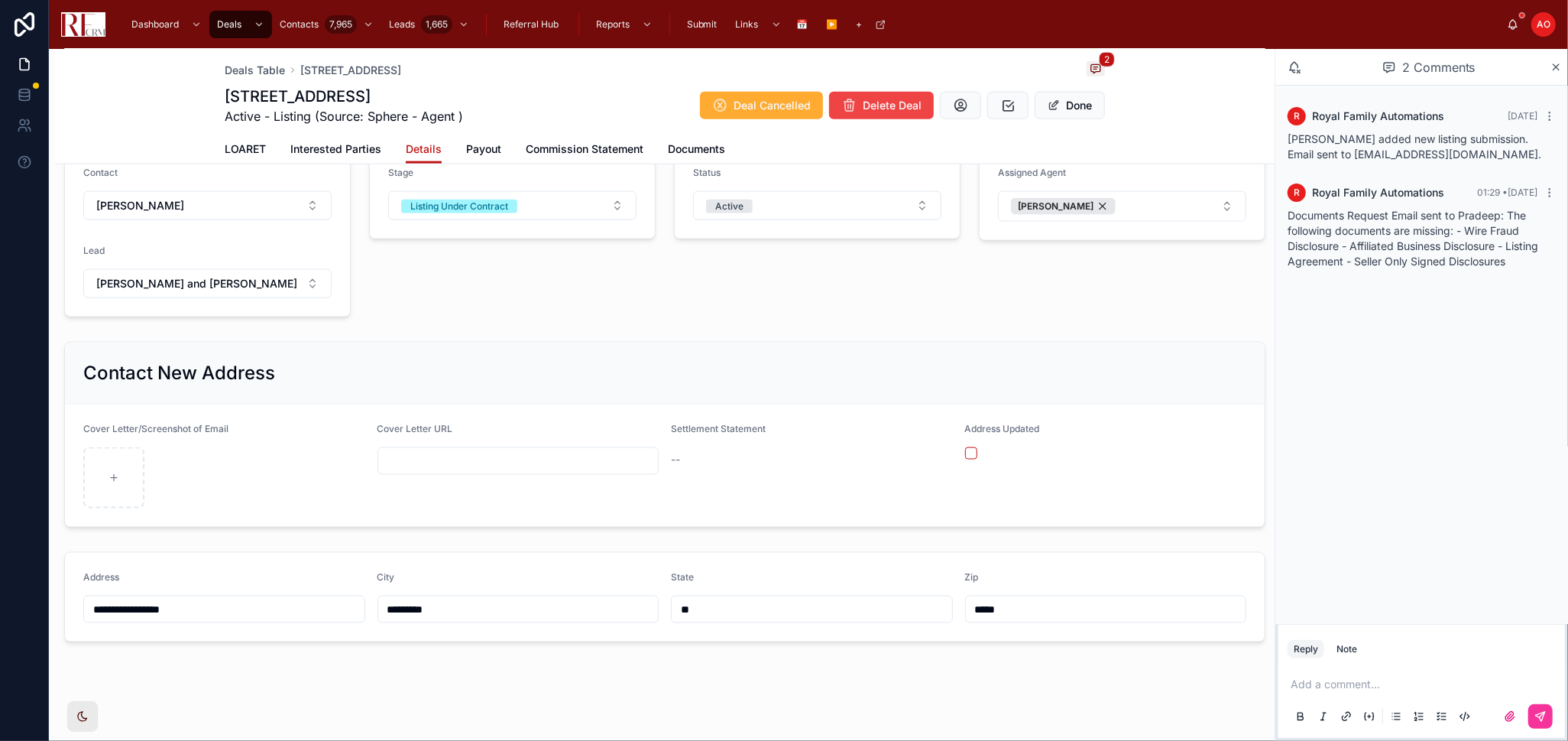
scroll to position [1510, 0]
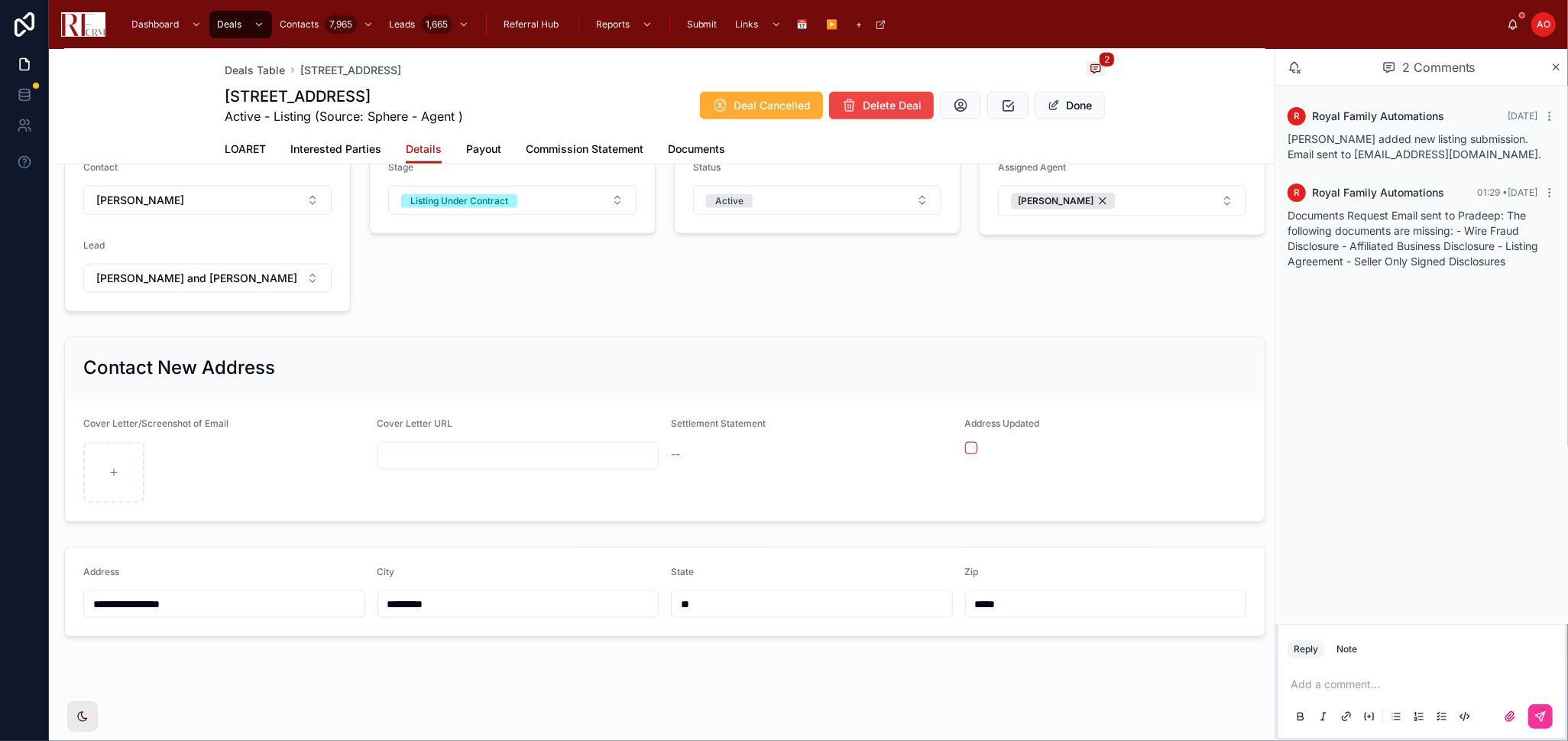
click at [466, 151] on span "Payout" at bounding box center [483, 148] width 35 height 15
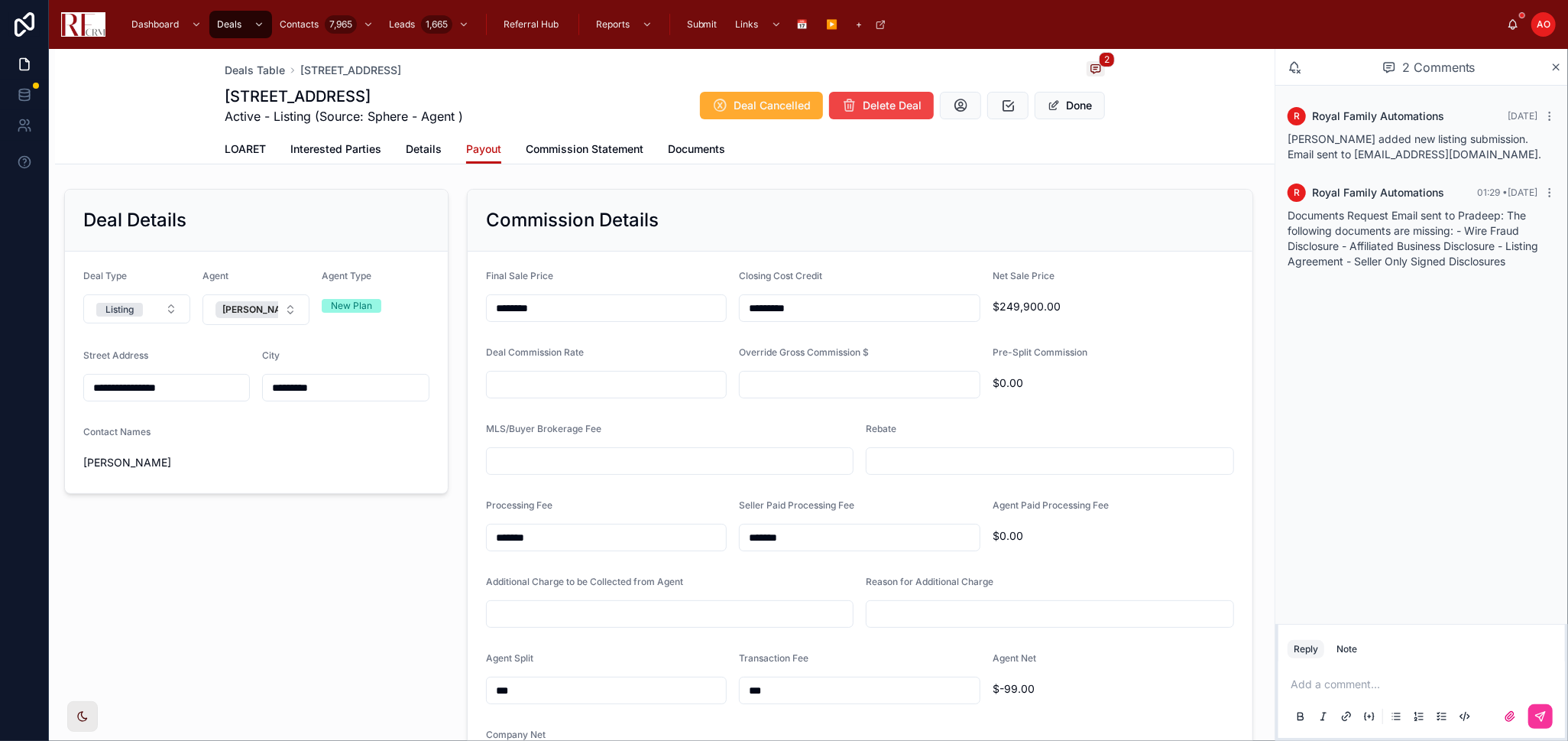
click at [579, 150] on span "Commission Statement" at bounding box center [585, 148] width 118 height 15
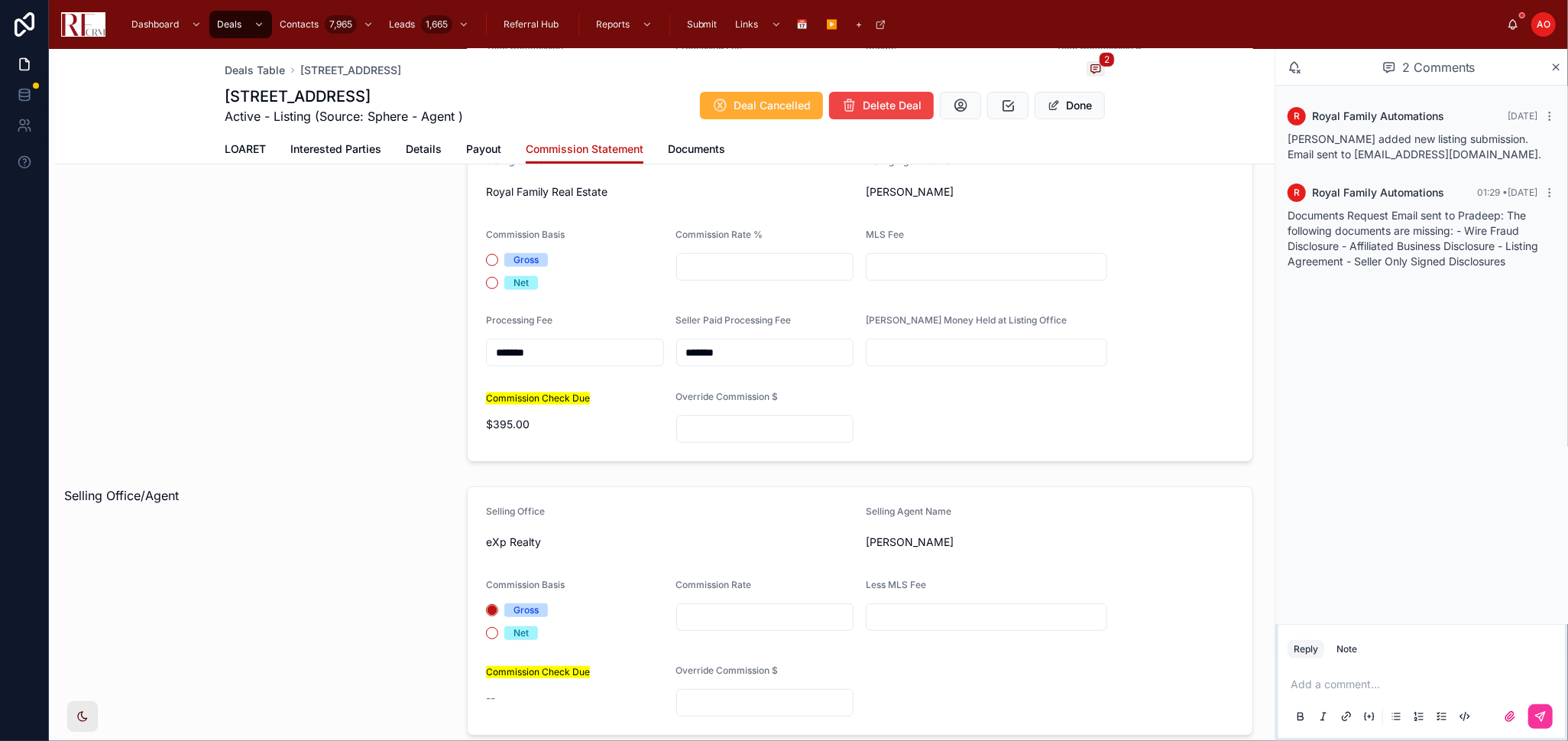
scroll to position [509, 0]
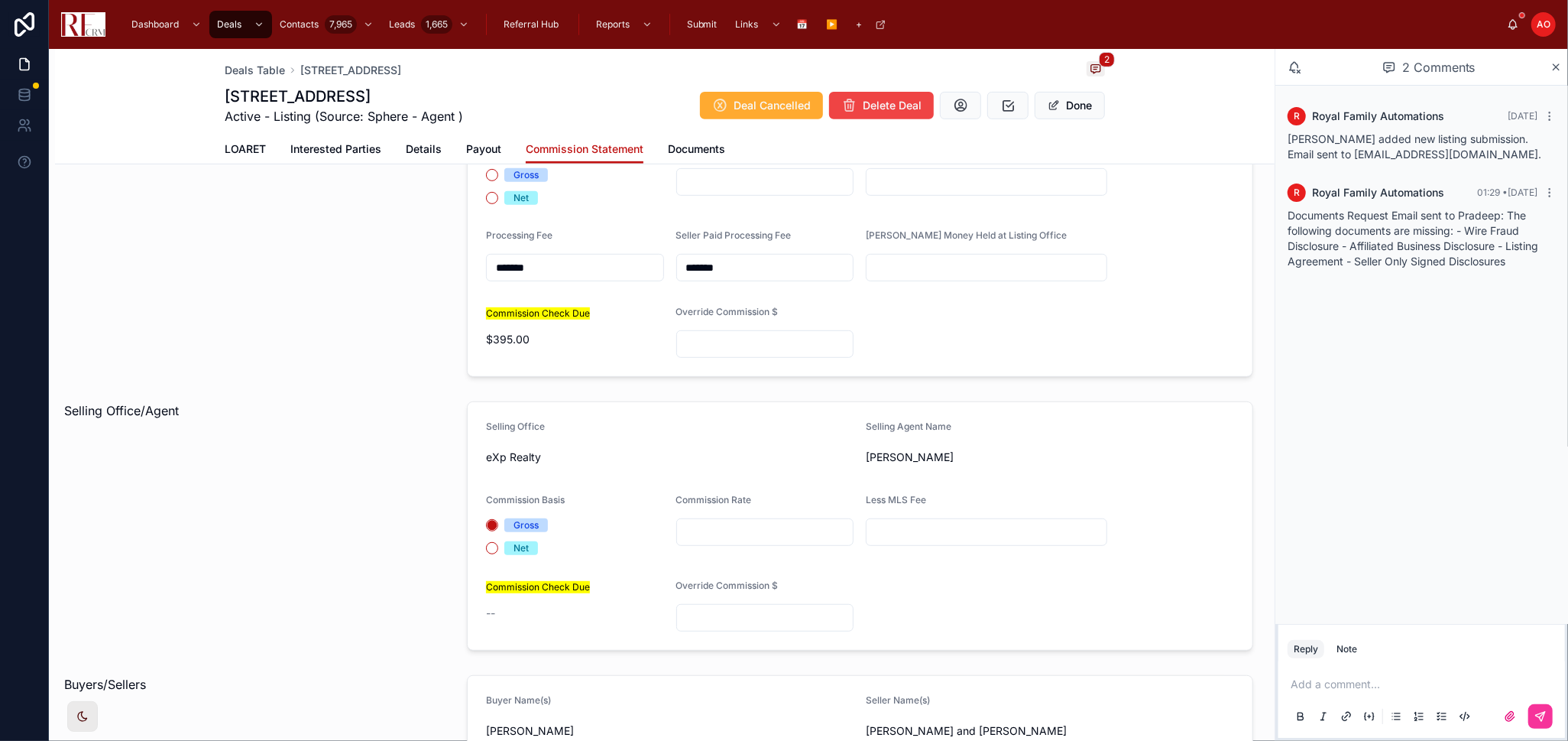
click at [701, 528] on input "text" at bounding box center [766, 532] width 177 height 21
type input "*****"
click at [1080, 102] on button "Done" at bounding box center [1070, 105] width 71 height 28
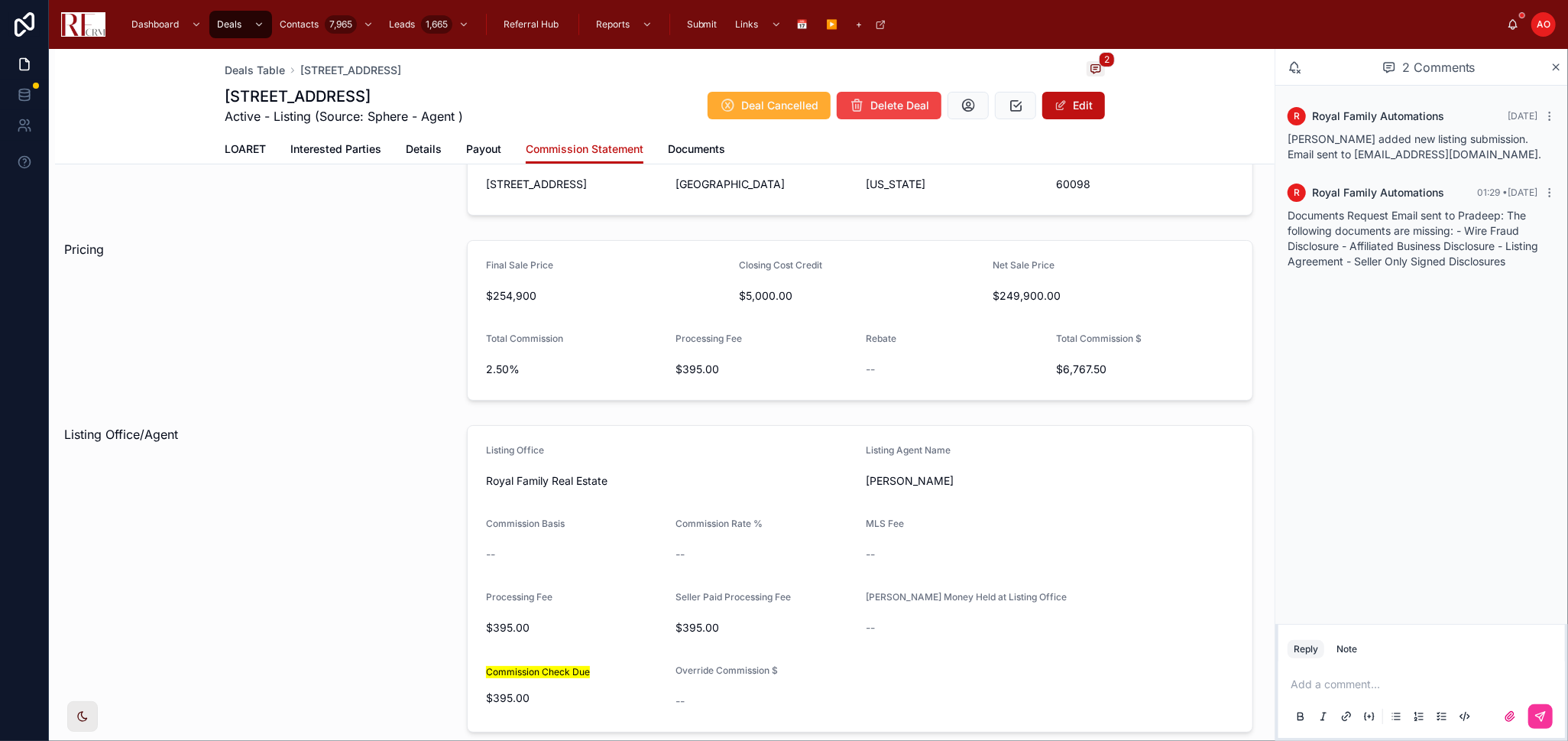
scroll to position [0, 0]
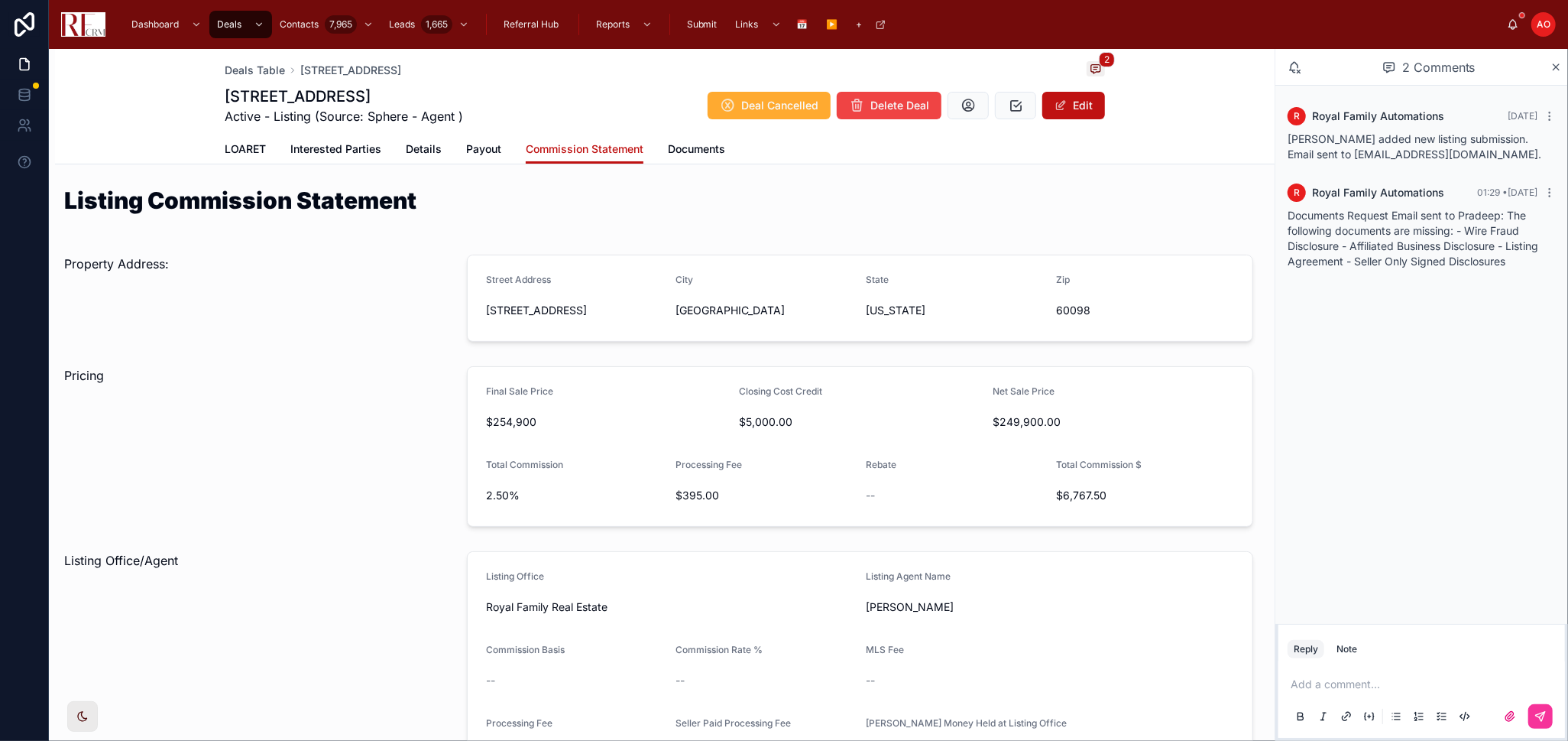
click at [237, 150] on span "LOARET" at bounding box center [245, 148] width 41 height 15
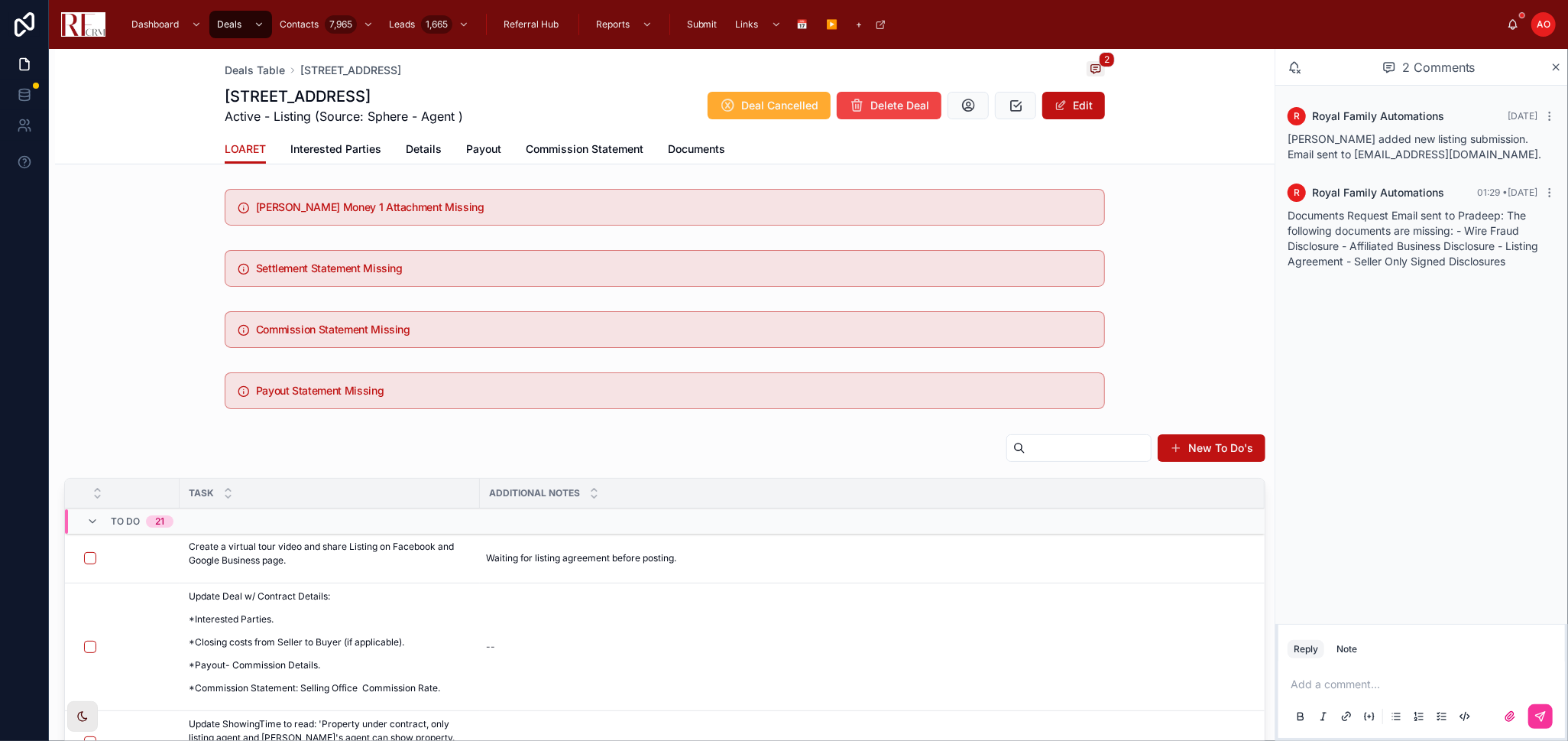
click at [416, 146] on span "Details" at bounding box center [424, 148] width 36 height 15
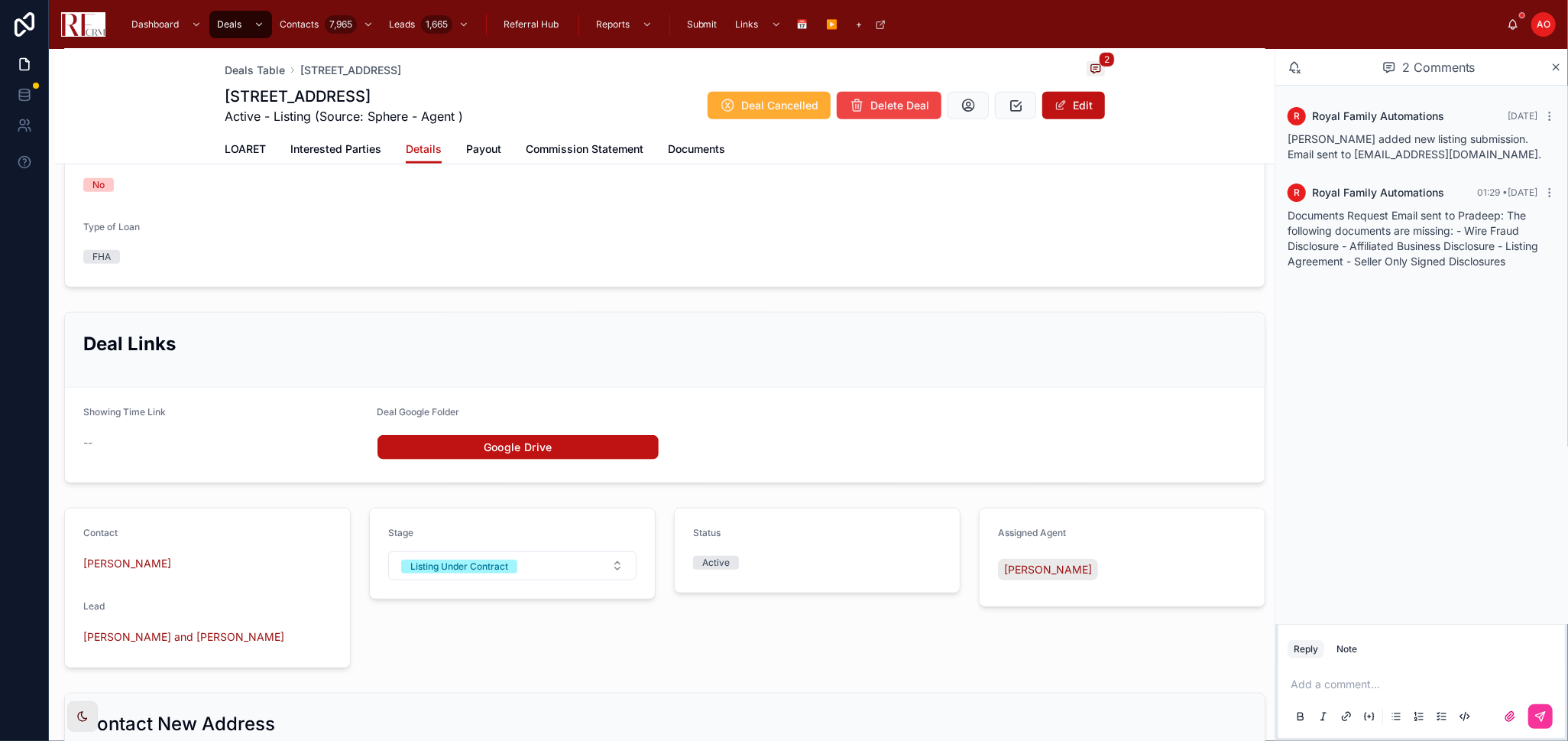
scroll to position [1104, 0]
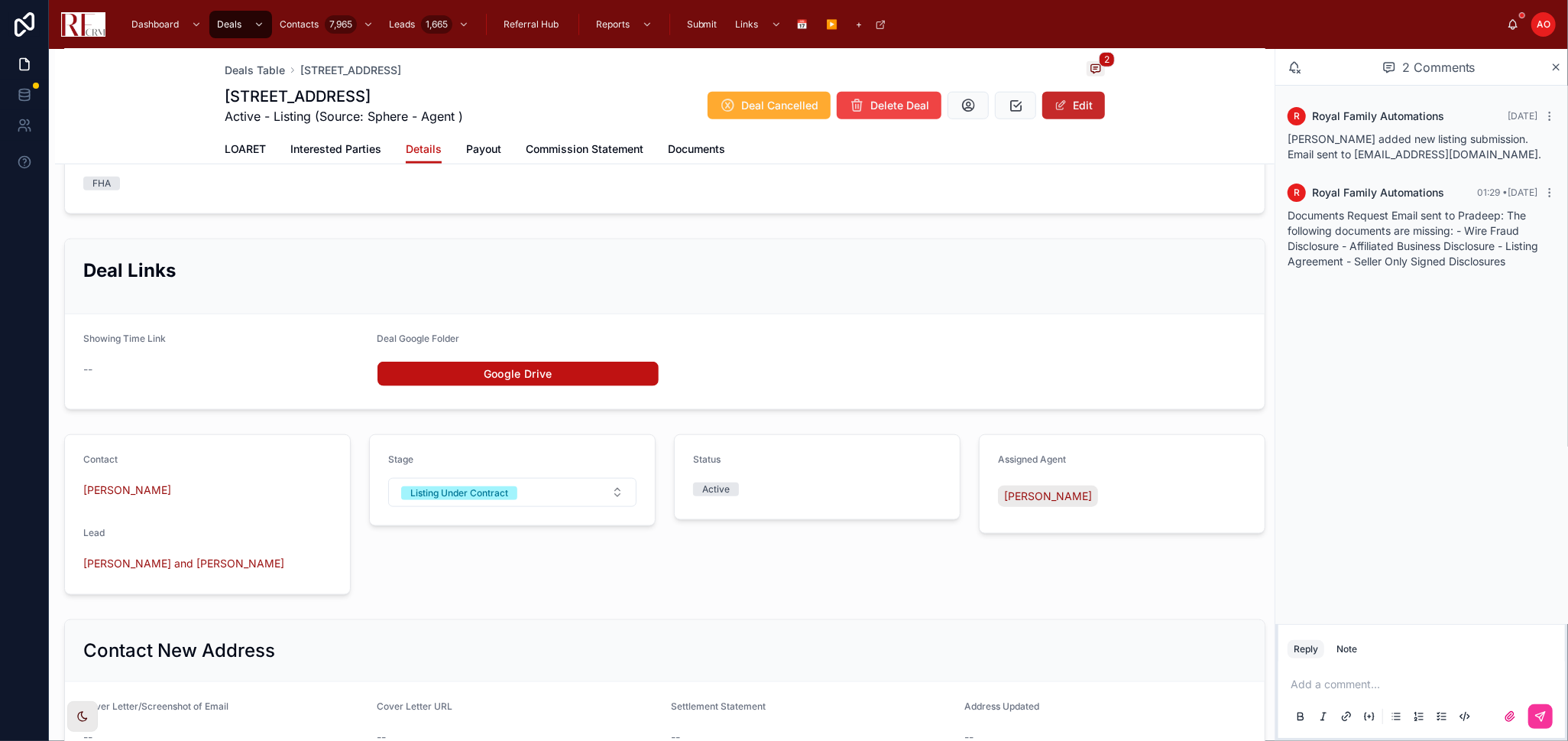
click at [1066, 102] on button "Edit" at bounding box center [1074, 105] width 62 height 28
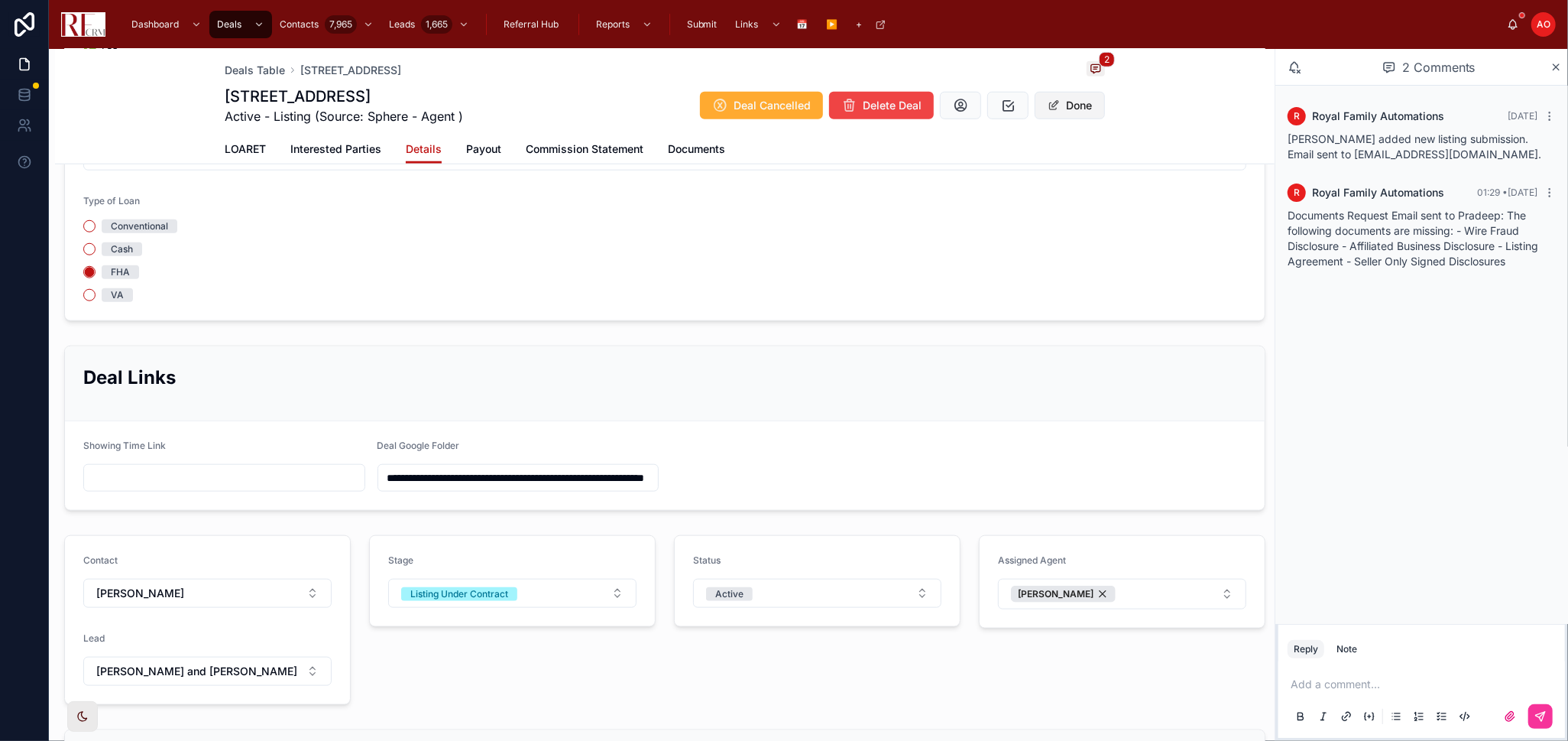
scroll to position [1111, 0]
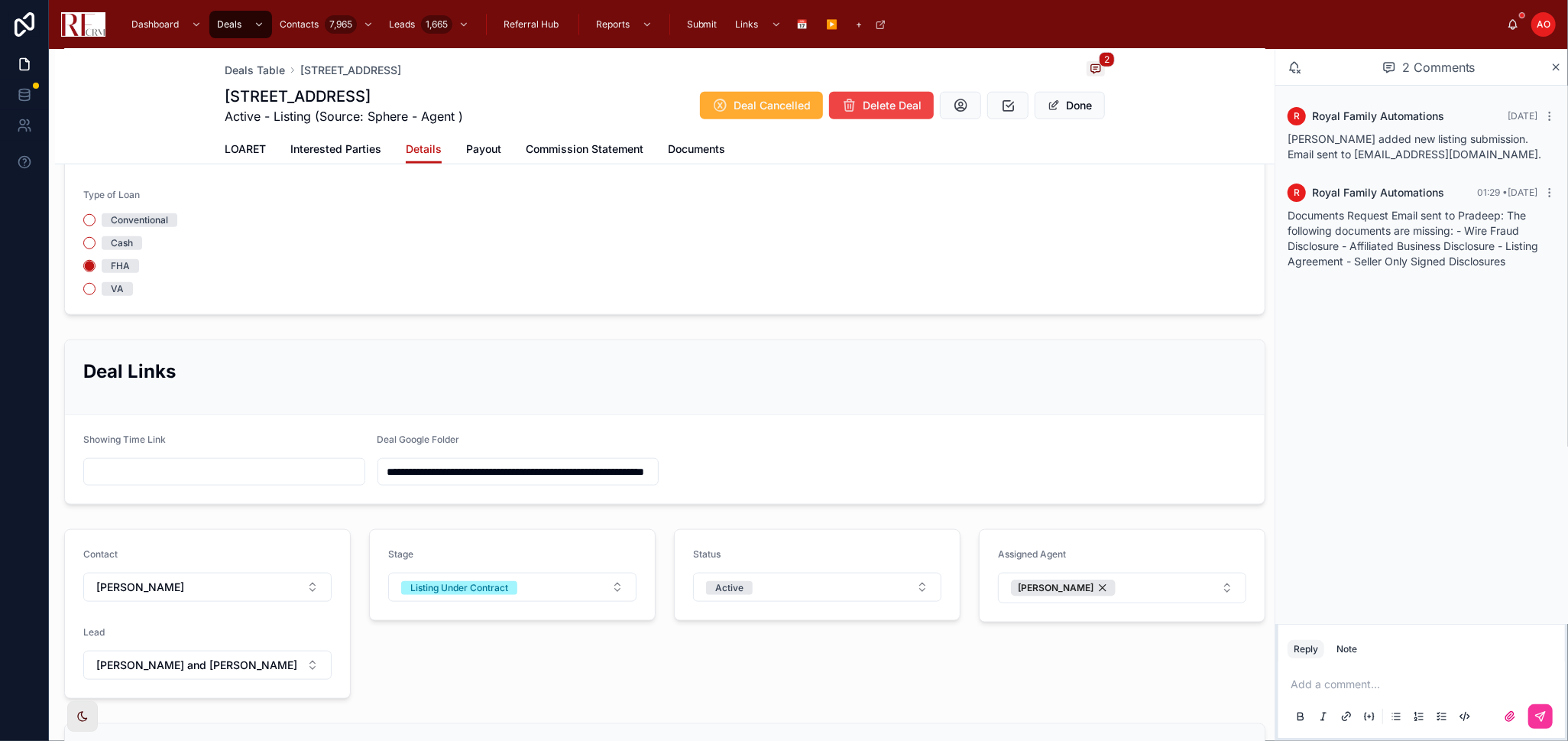
click at [228, 482] on input "text" at bounding box center [224, 471] width 280 height 21
paste input "**********"
type input "**********"
click at [1048, 112] on span at bounding box center [1054, 105] width 12 height 12
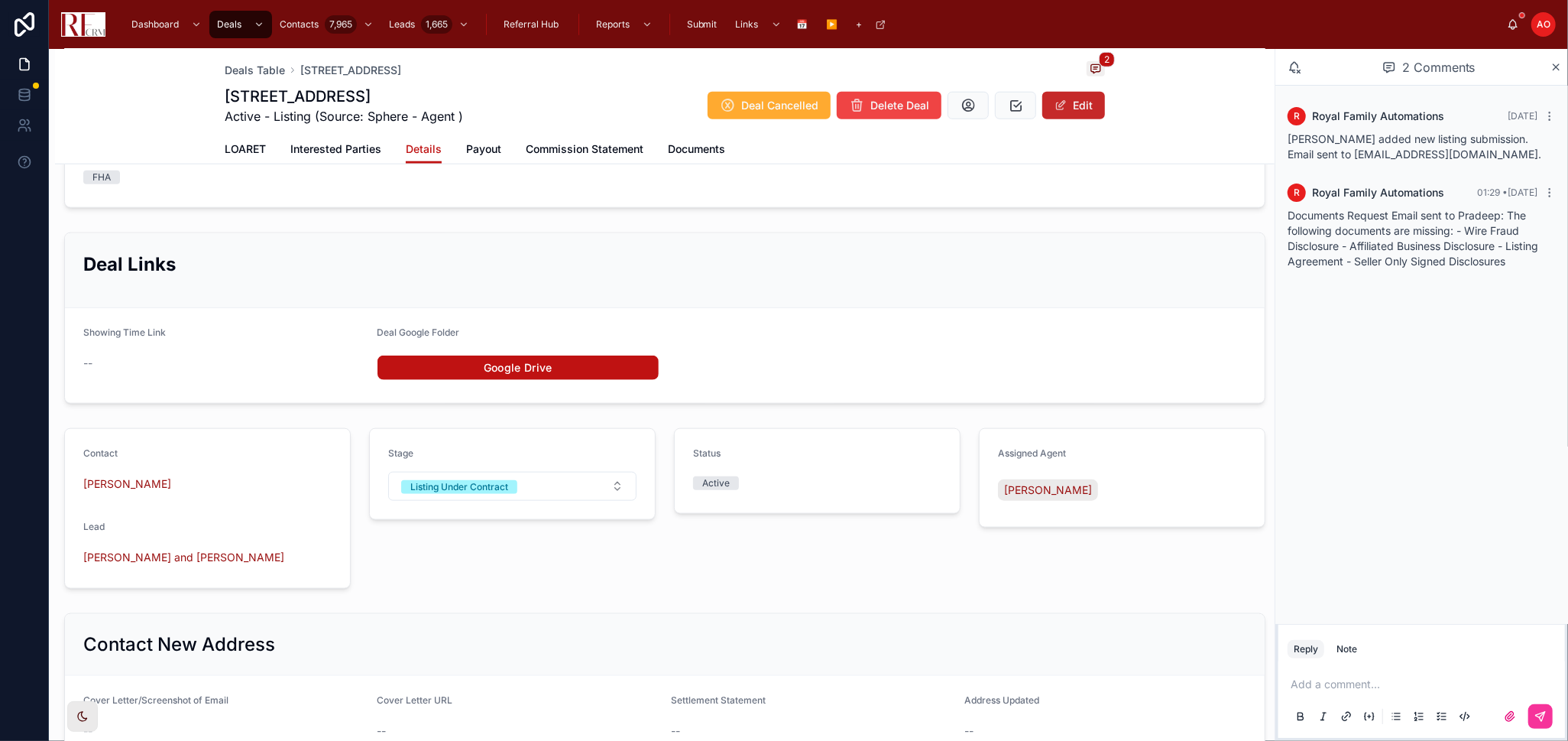
scroll to position [1104, 0]
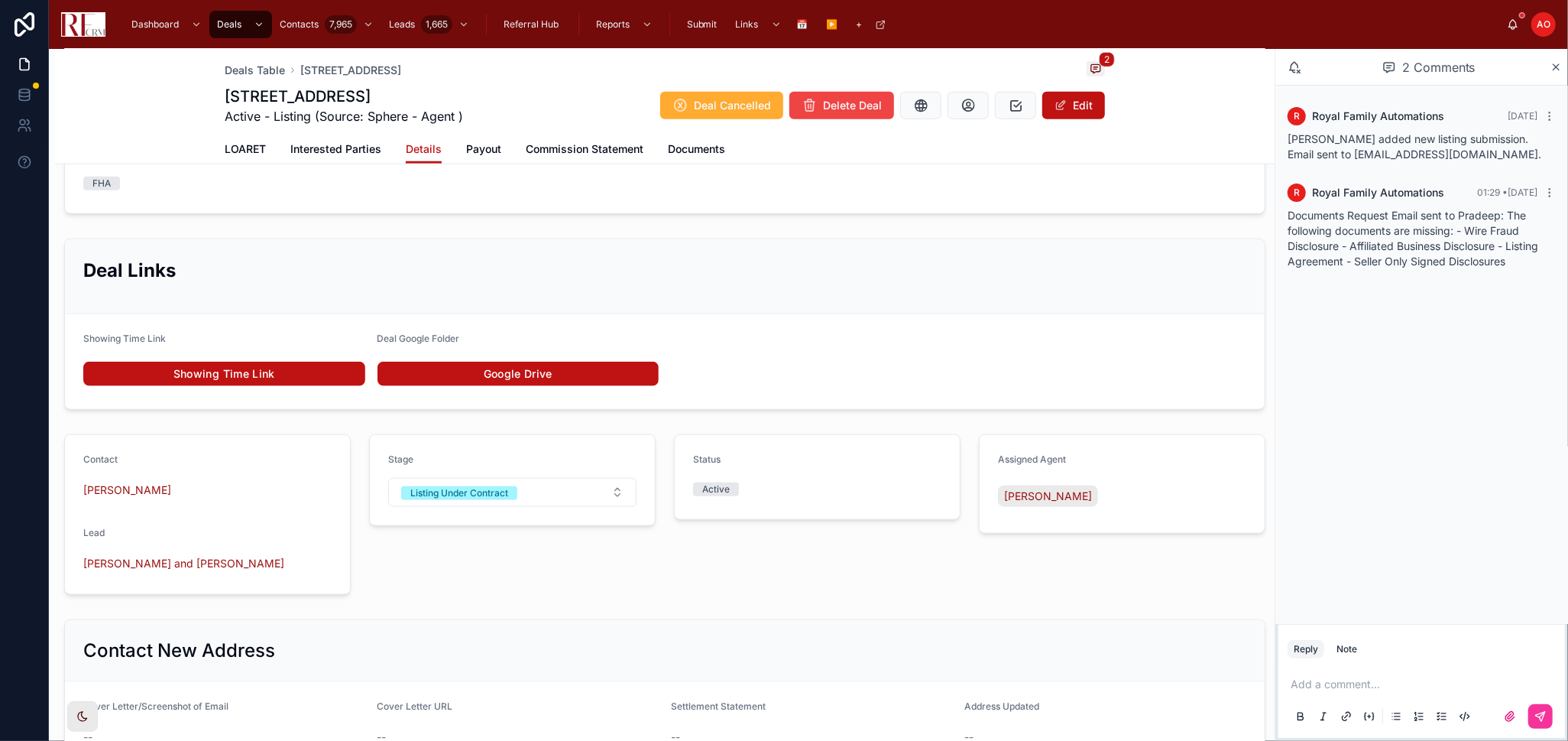
click at [289, 387] on link "Showing Time Link" at bounding box center [224, 373] width 282 height 24
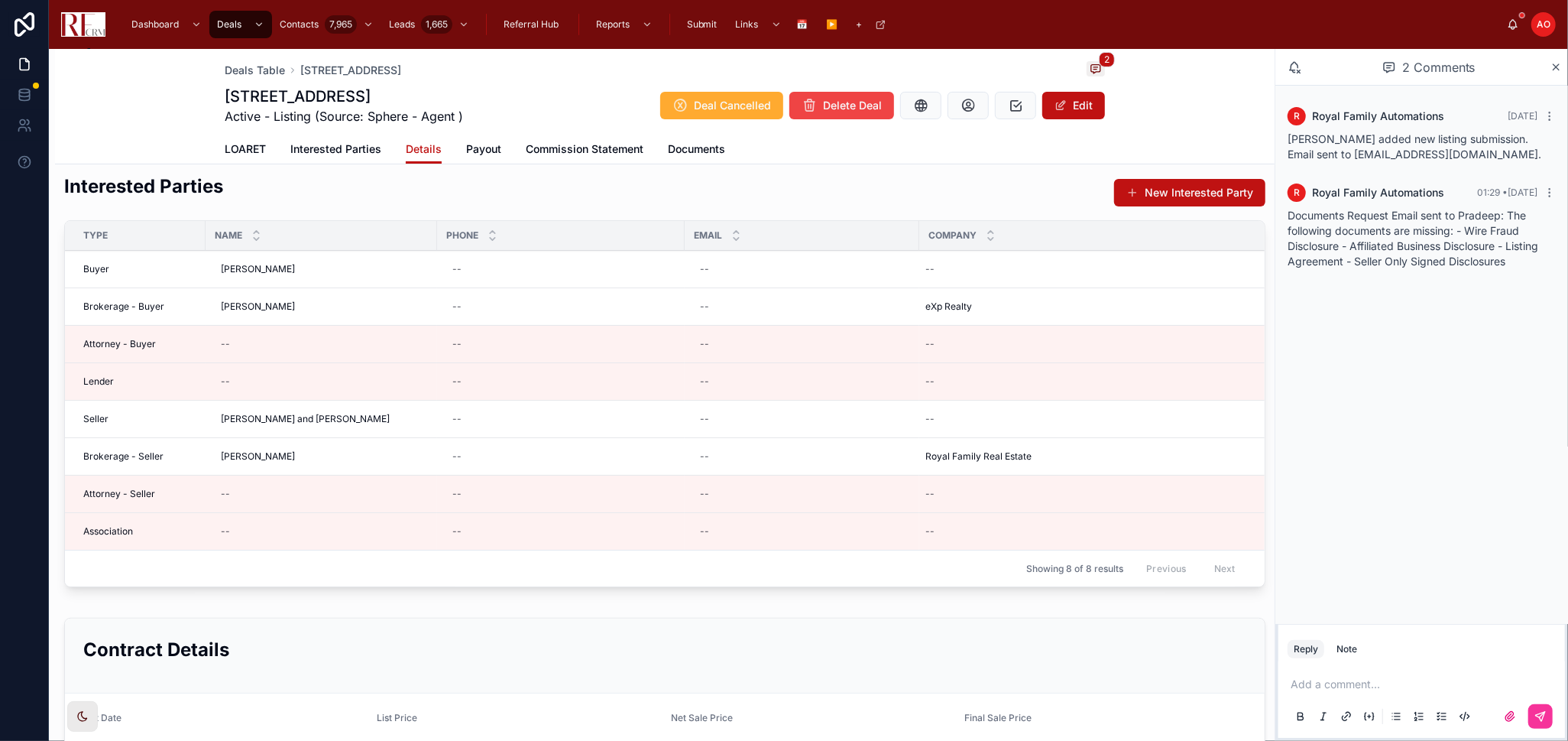
scroll to position [254, 0]
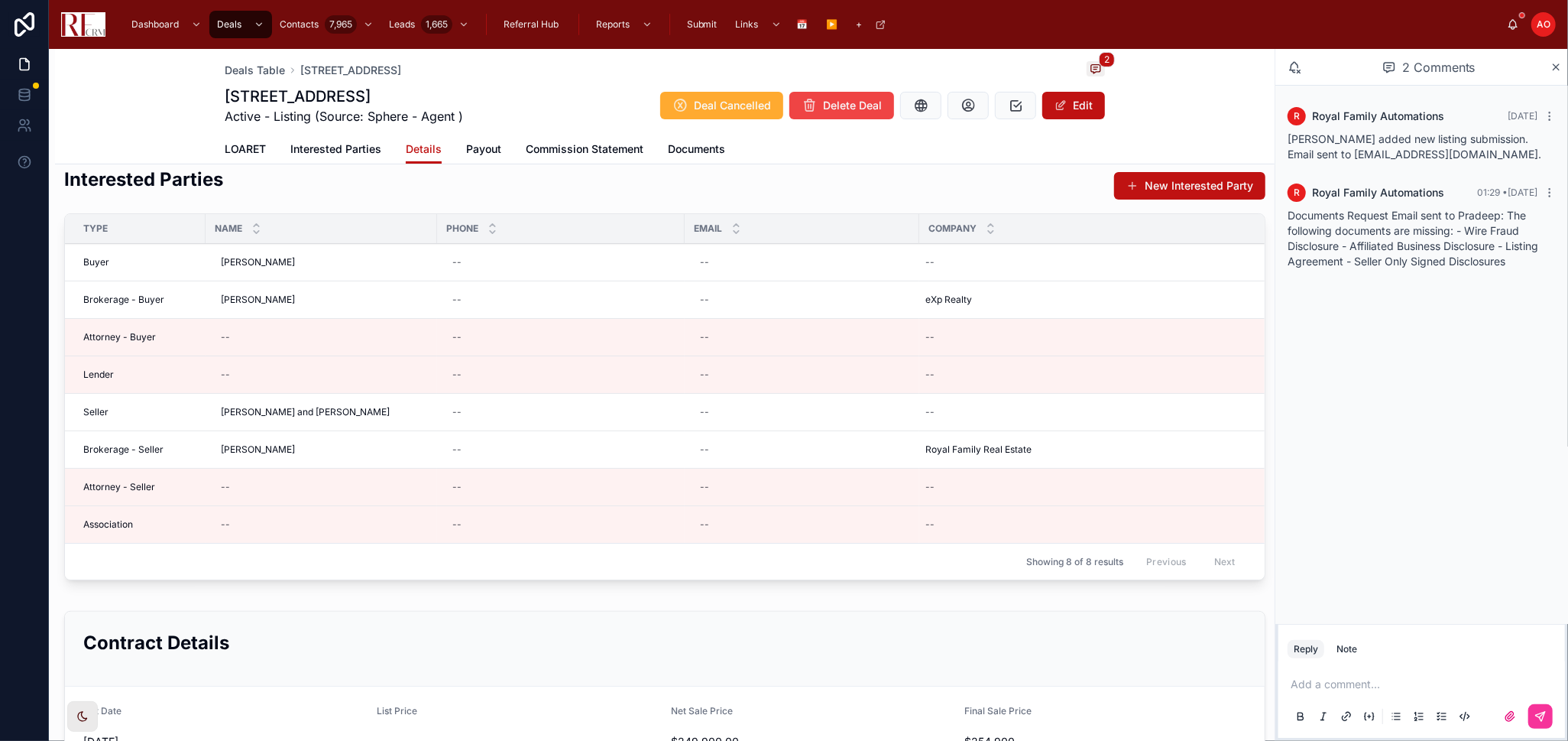
click at [250, 140] on link "LOARET" at bounding box center [245, 151] width 41 height 30
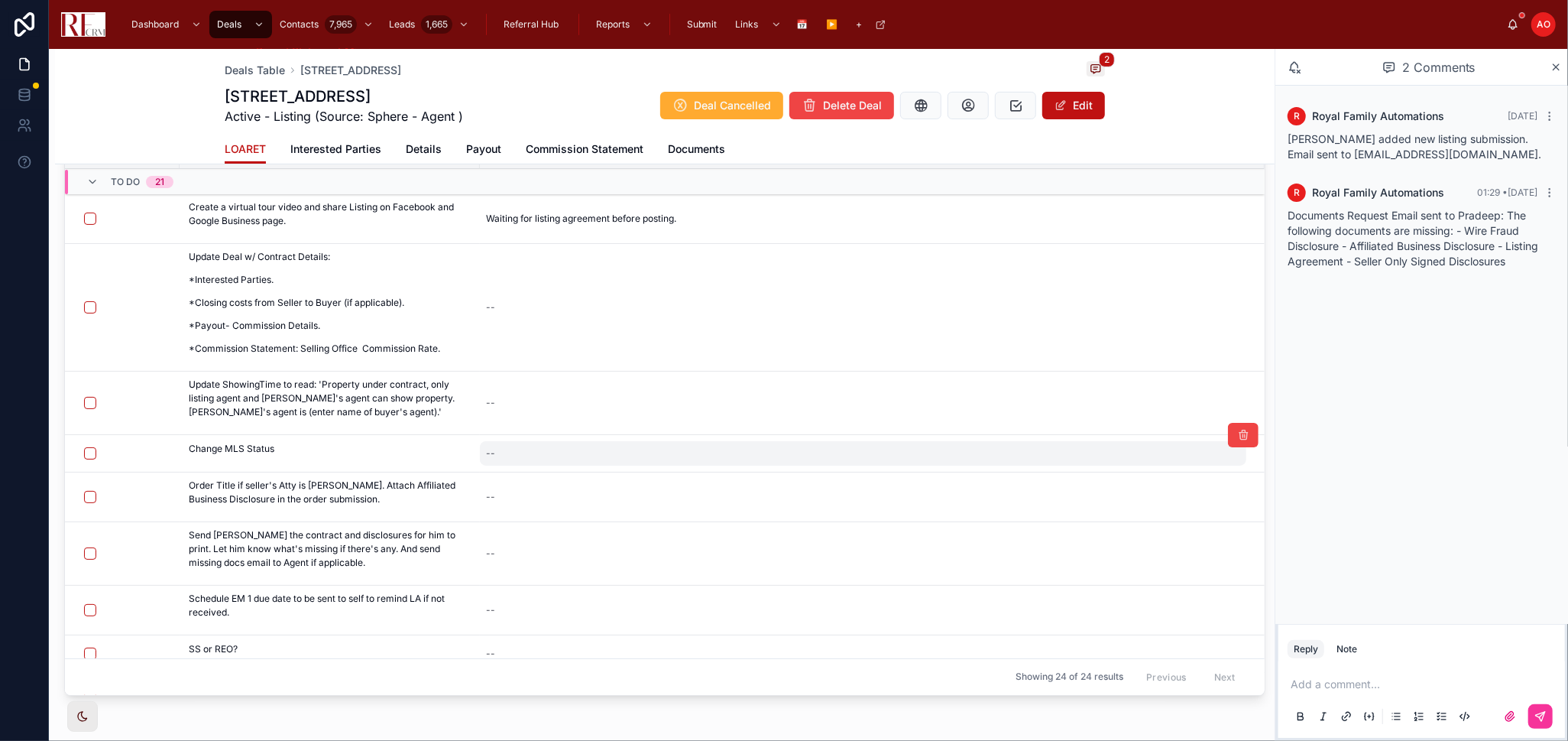
scroll to position [85, 0]
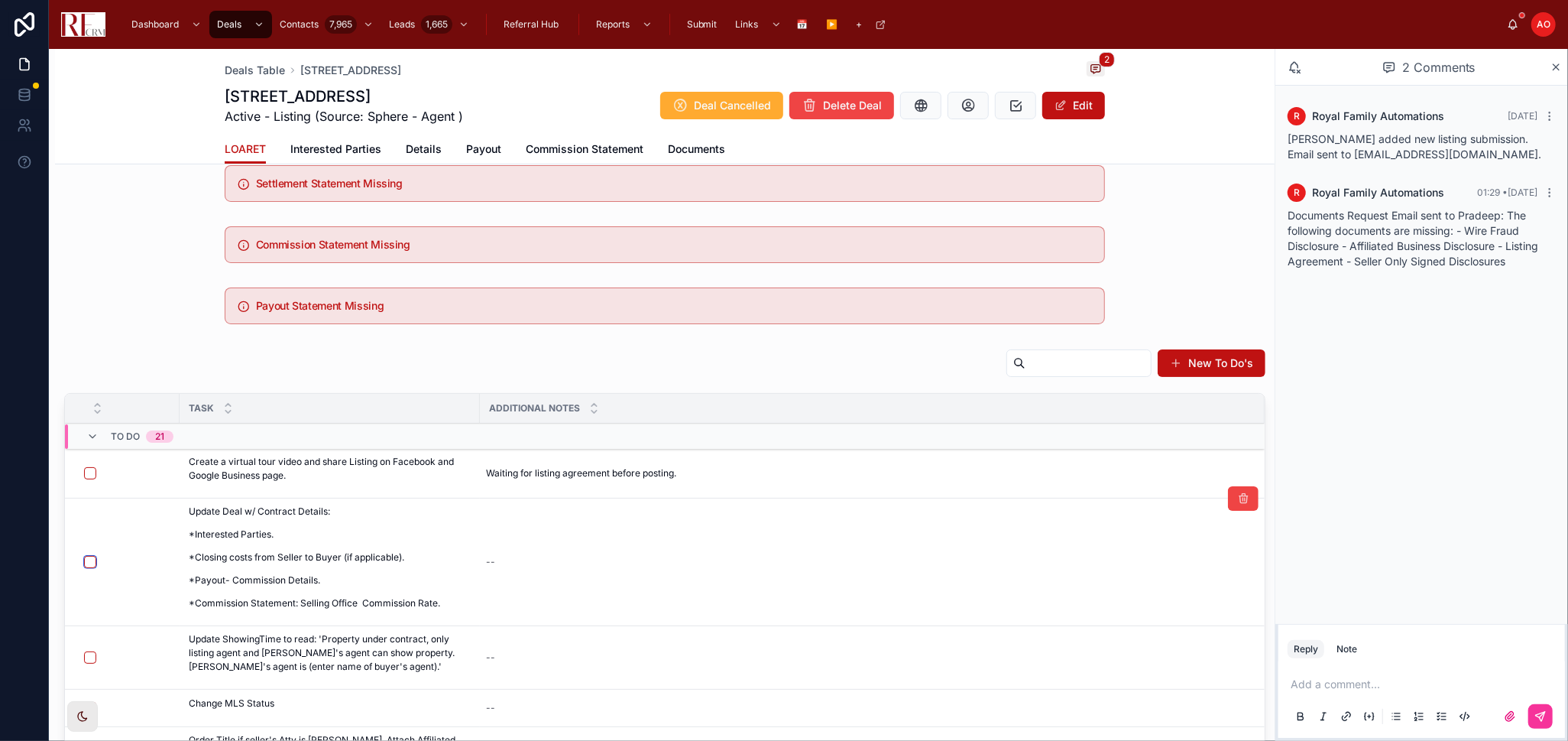
click at [93, 562] on button "button" at bounding box center [90, 562] width 12 height 12
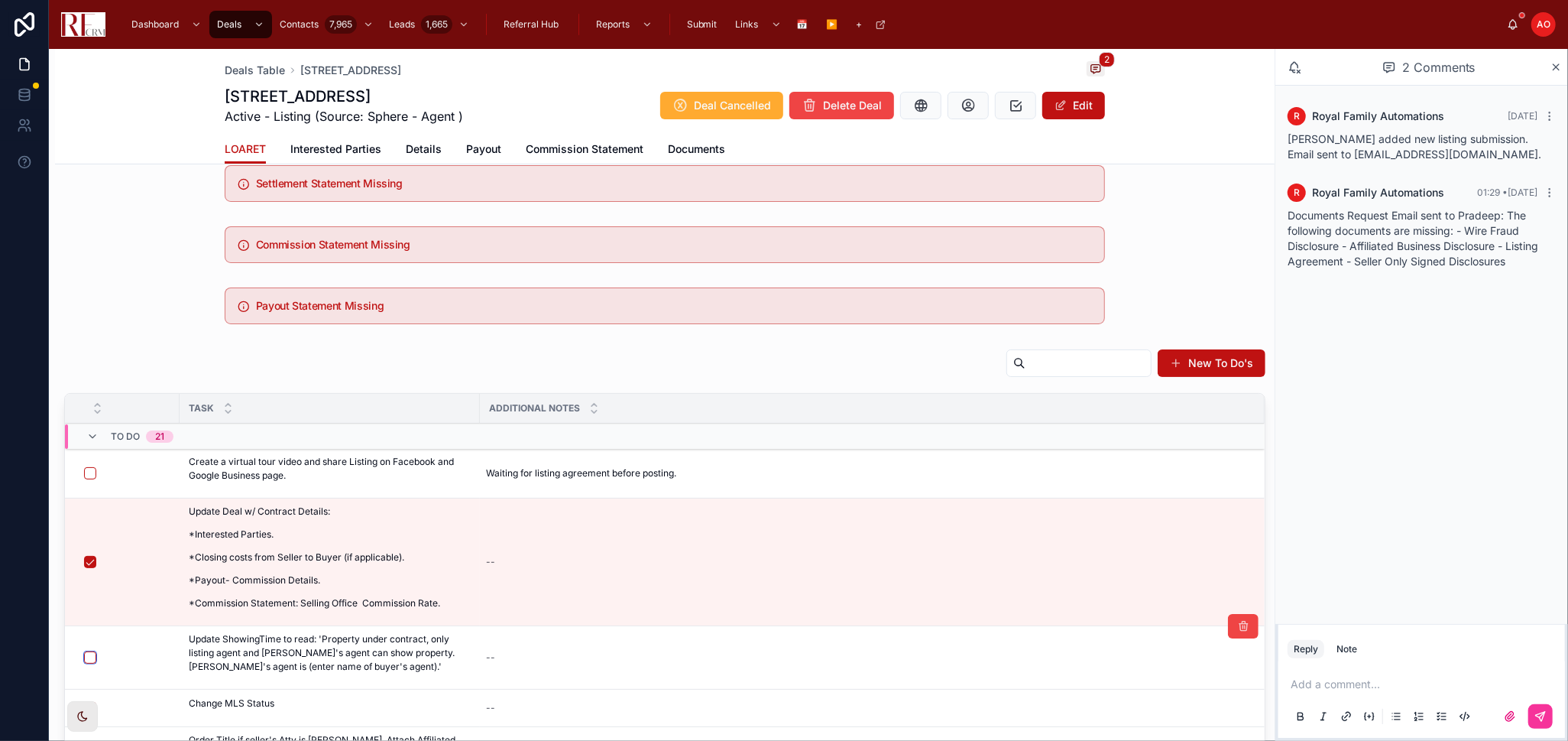
click at [88, 659] on button "button" at bounding box center [90, 658] width 12 height 12
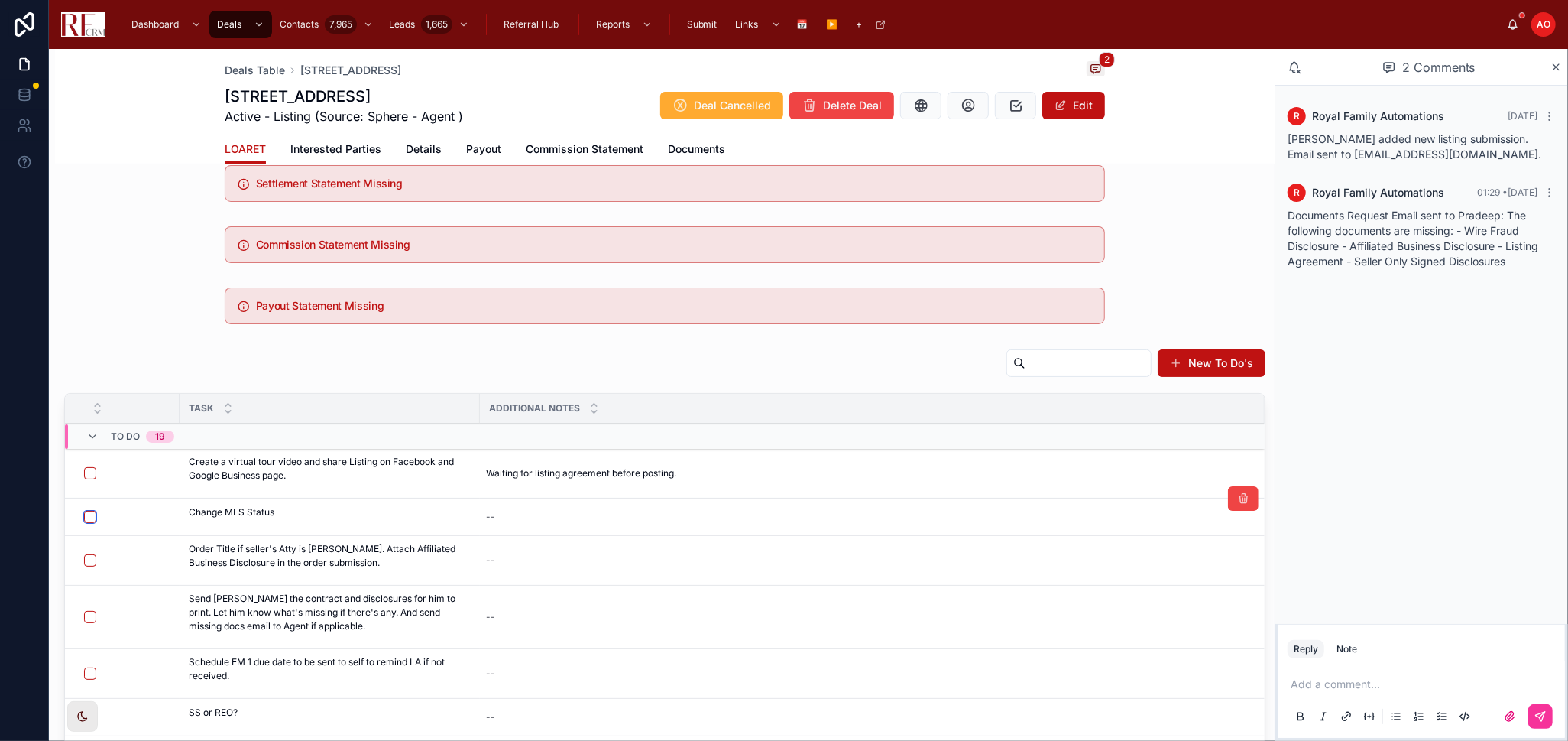
click at [87, 514] on button "button" at bounding box center [90, 517] width 12 height 12
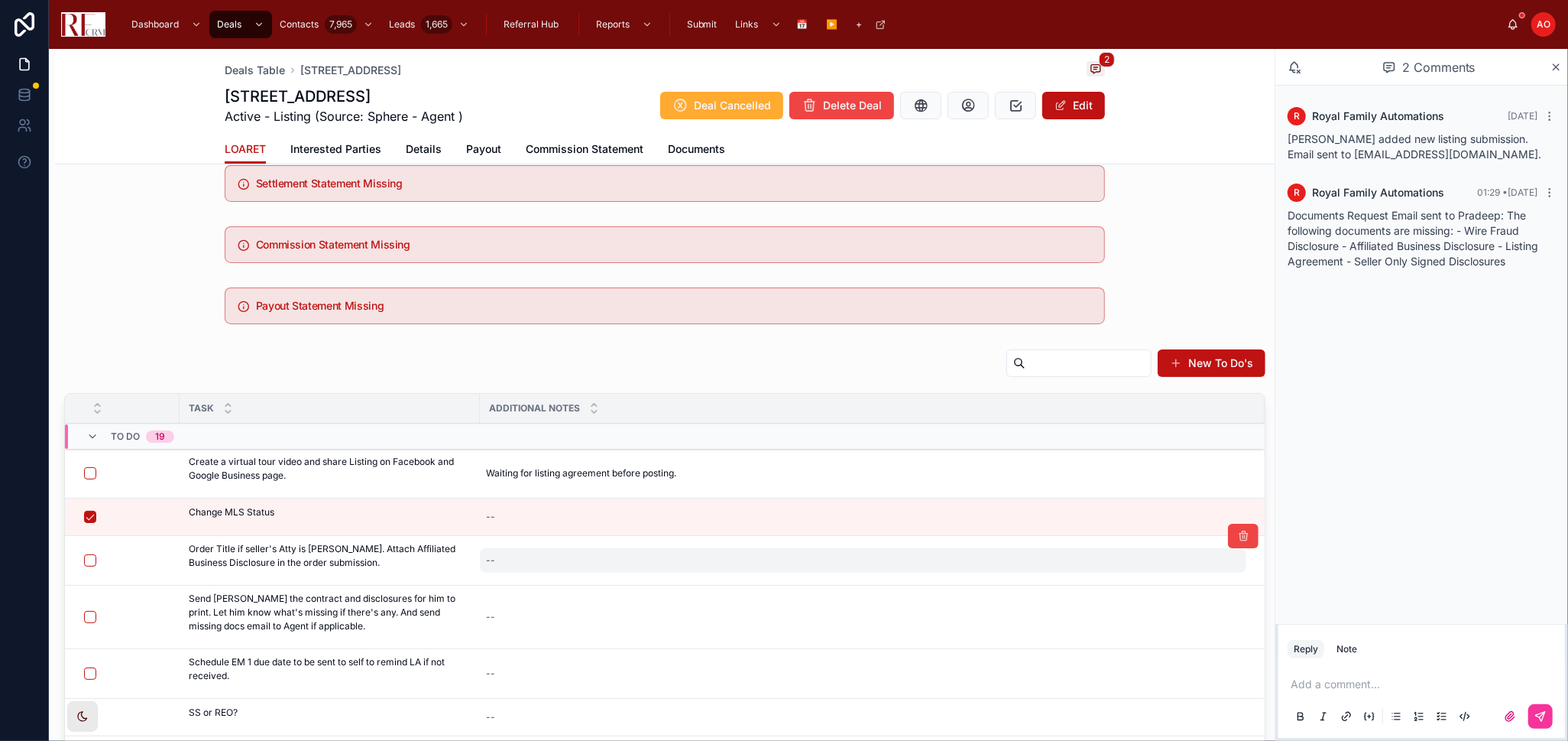
click at [552, 563] on div "--" at bounding box center [863, 560] width 767 height 24
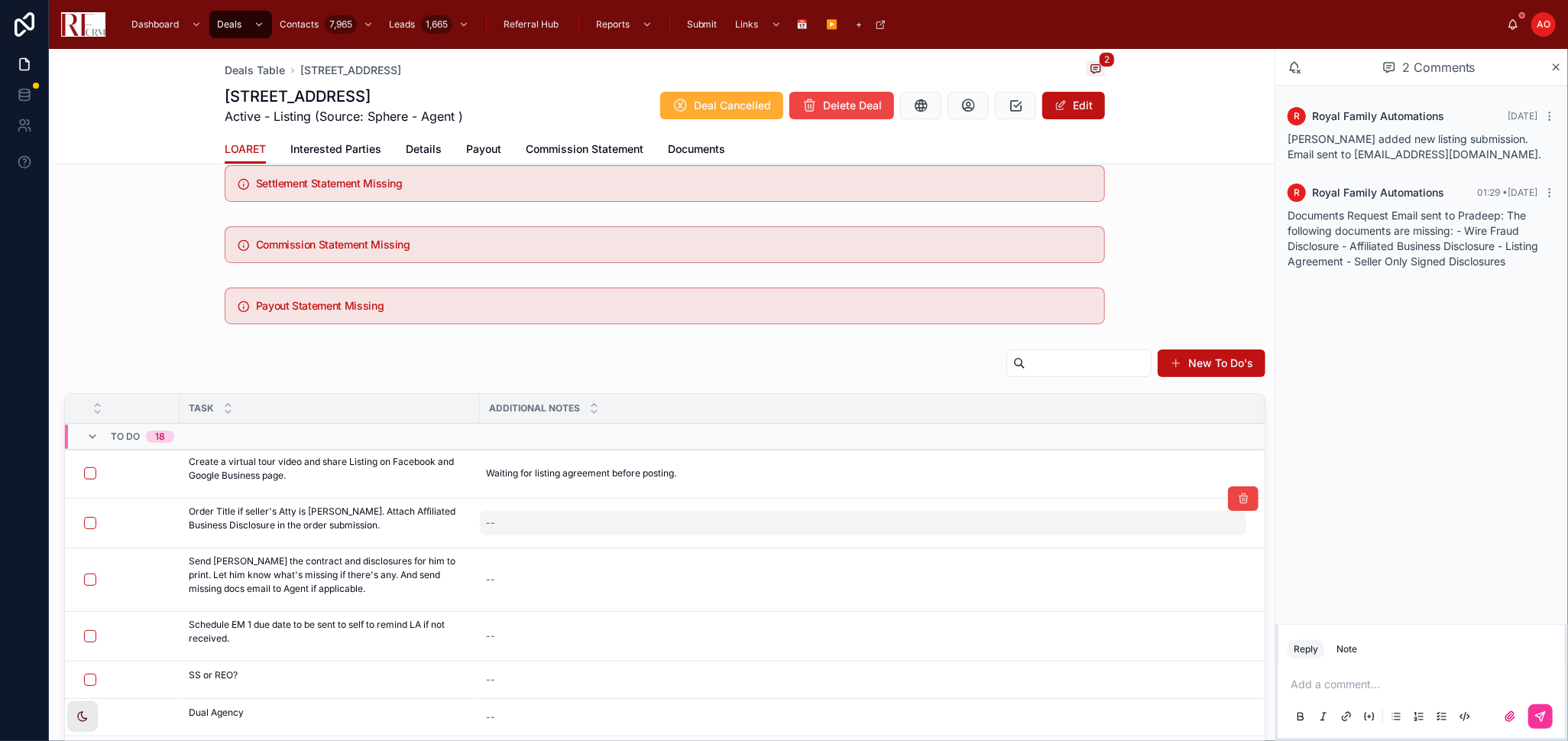
click at [532, 520] on div "--" at bounding box center [863, 522] width 767 height 24
type textarea "***"
click at [673, 538] on icon "submit" at bounding box center [674, 544] width 12 height 12
click at [90, 525] on button "button" at bounding box center [90, 523] width 12 height 12
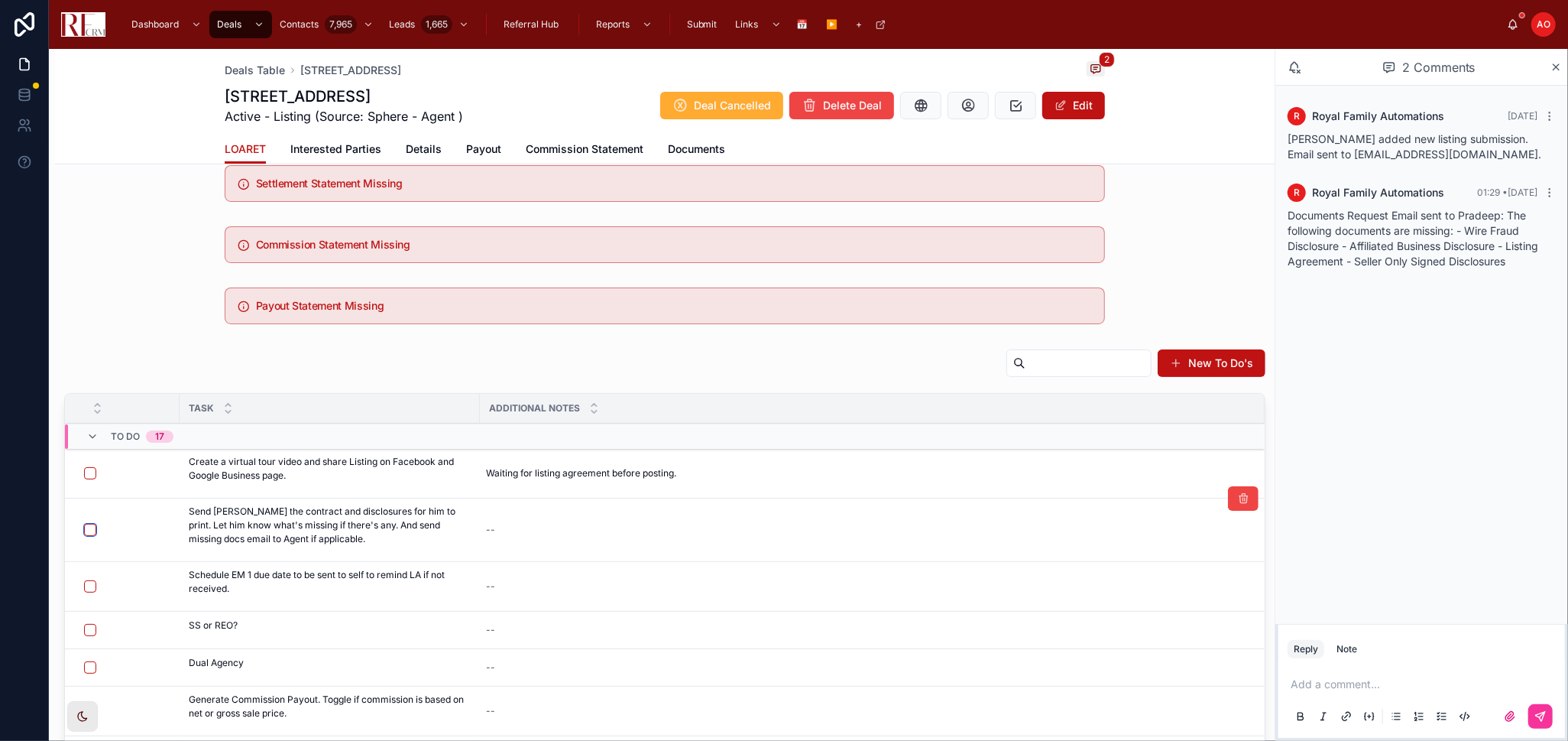
click at [93, 529] on button "button" at bounding box center [90, 530] width 12 height 12
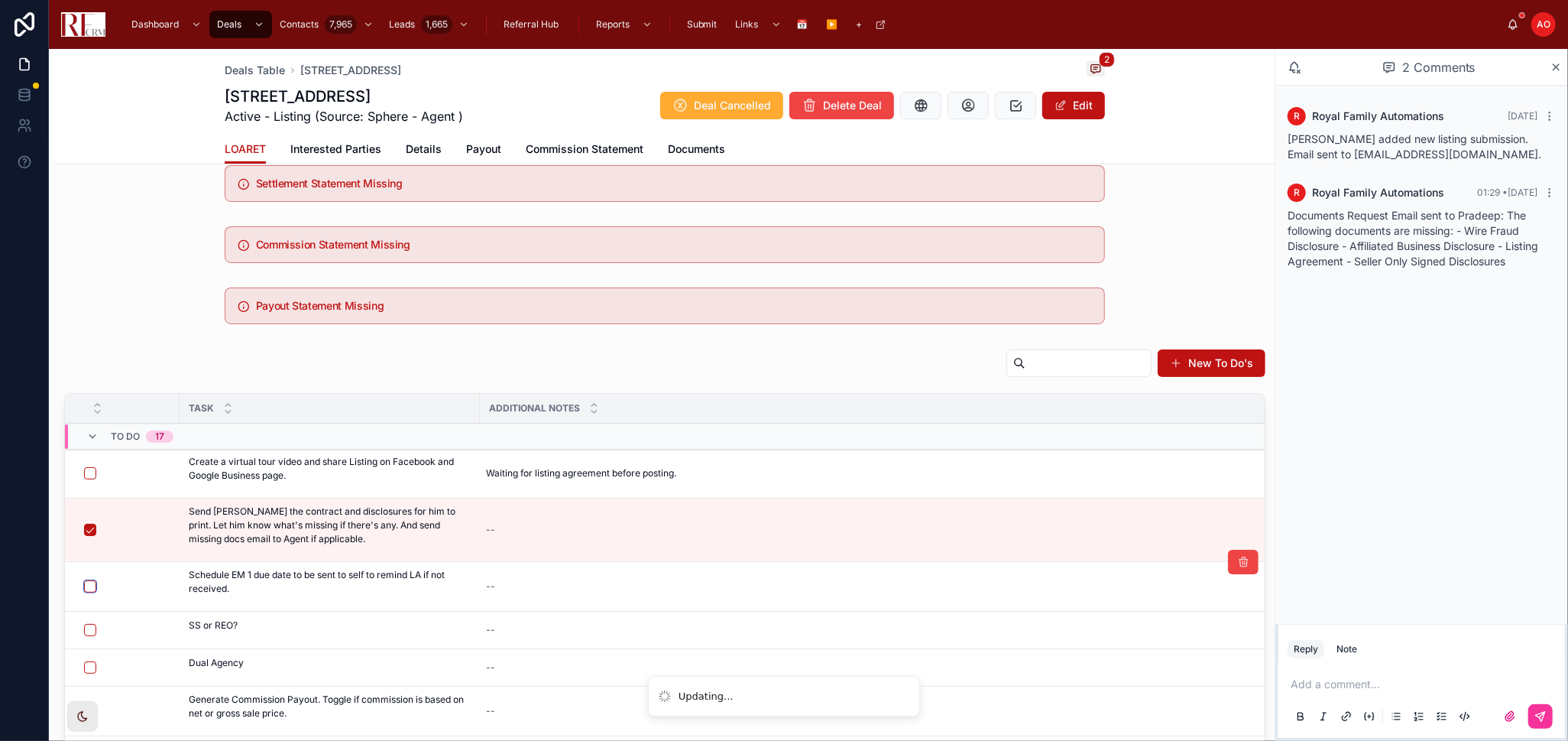
click at [90, 584] on button "button" at bounding box center [90, 587] width 12 height 12
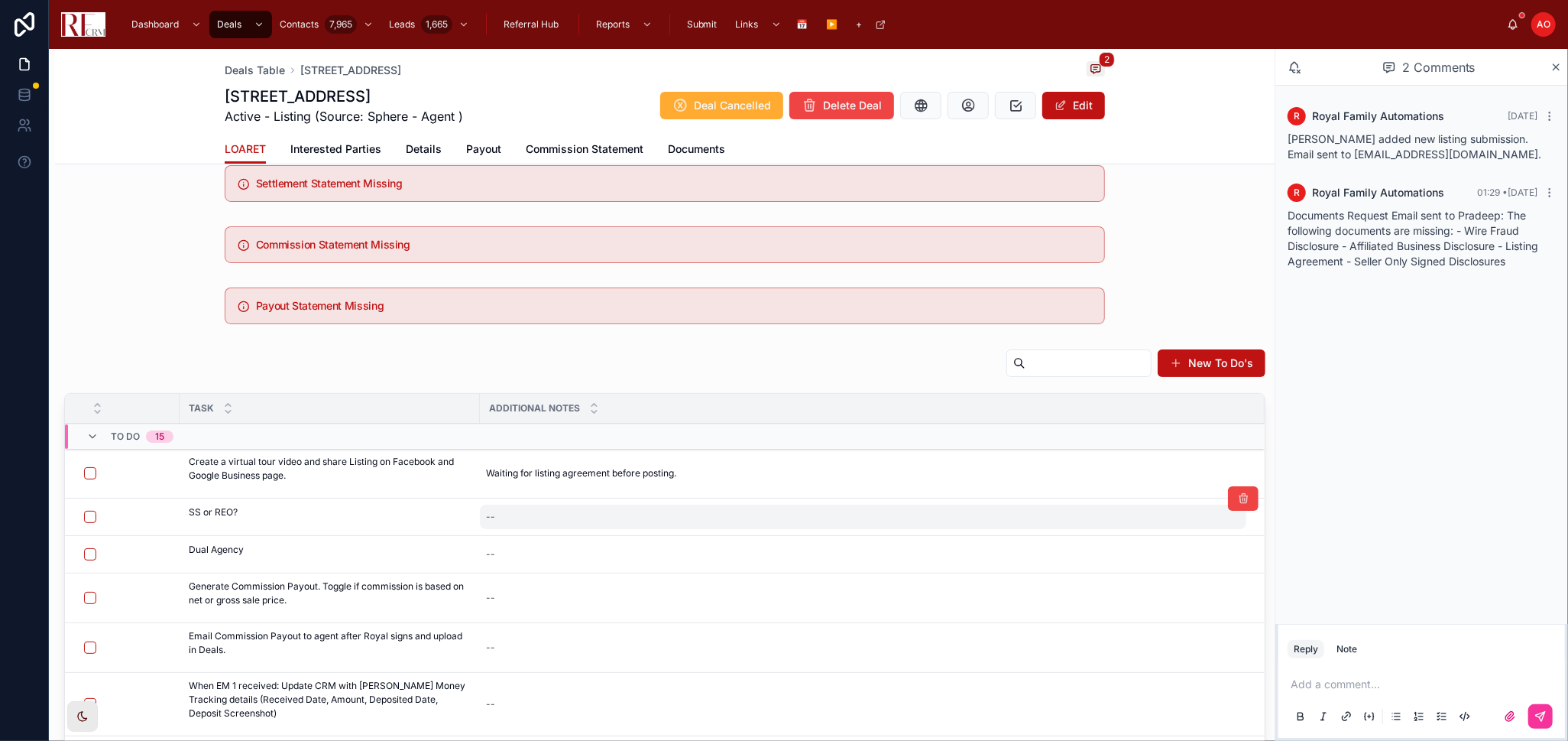
click at [526, 519] on div "--" at bounding box center [863, 516] width 767 height 24
type textarea "*"
type textarea "**"
click at [674, 537] on icon "submit" at bounding box center [674, 538] width 12 height 12
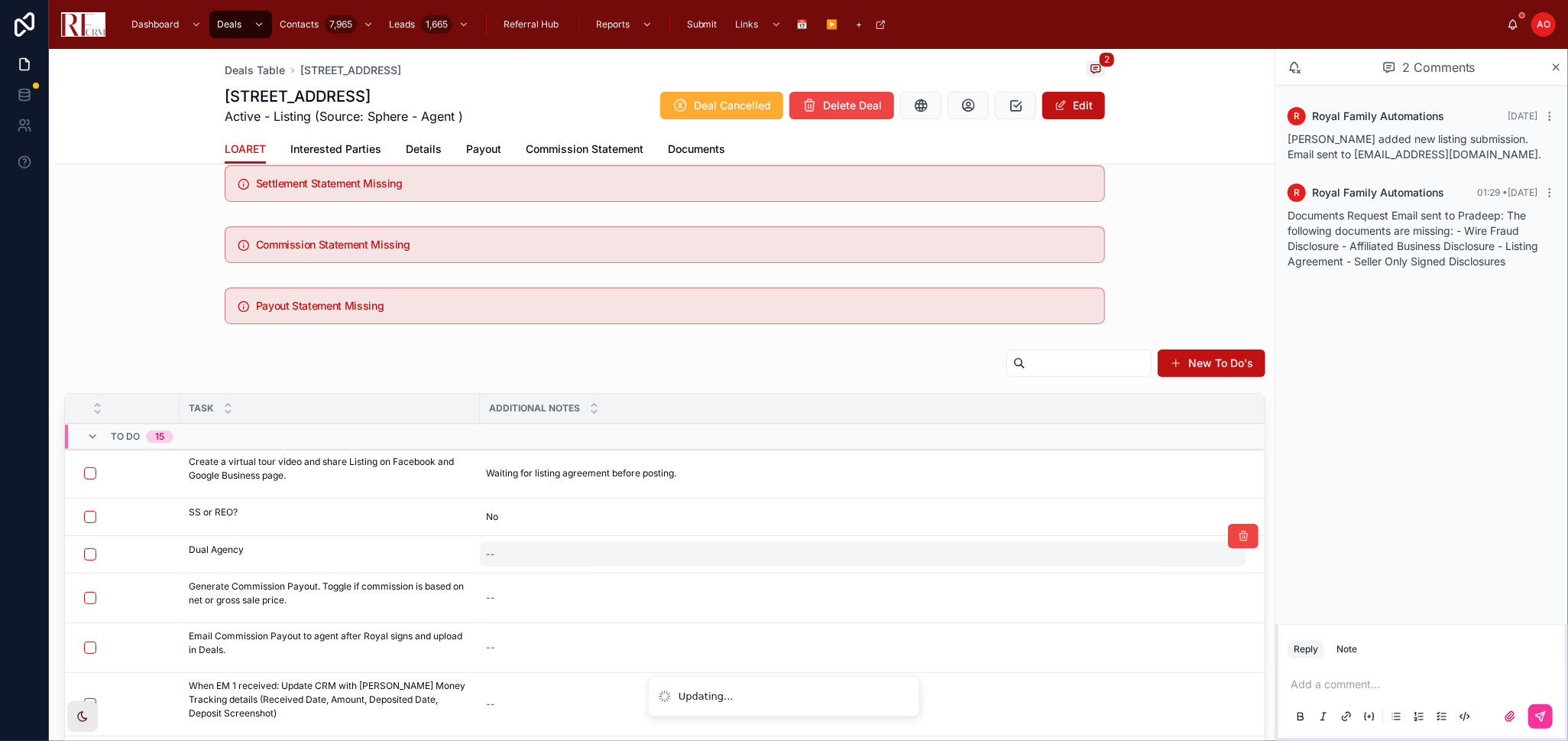
click at [548, 557] on div "--" at bounding box center [863, 554] width 767 height 24
click at [548, 556] on div "--" at bounding box center [863, 554] width 767 height 24
type textarea "**"
click at [673, 572] on icon "submit" at bounding box center [674, 576] width 12 height 12
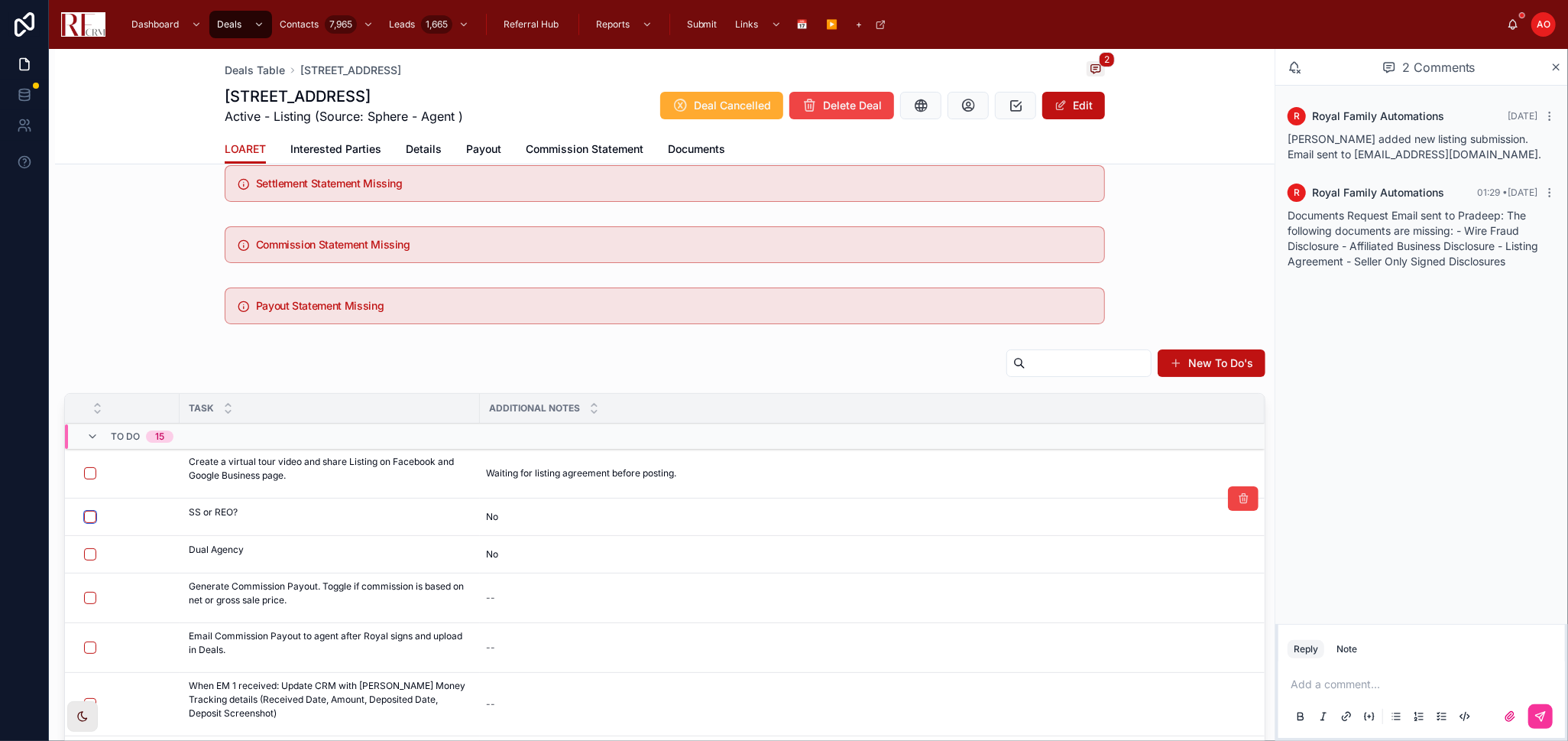
click at [90, 517] on button "button" at bounding box center [90, 517] width 12 height 12
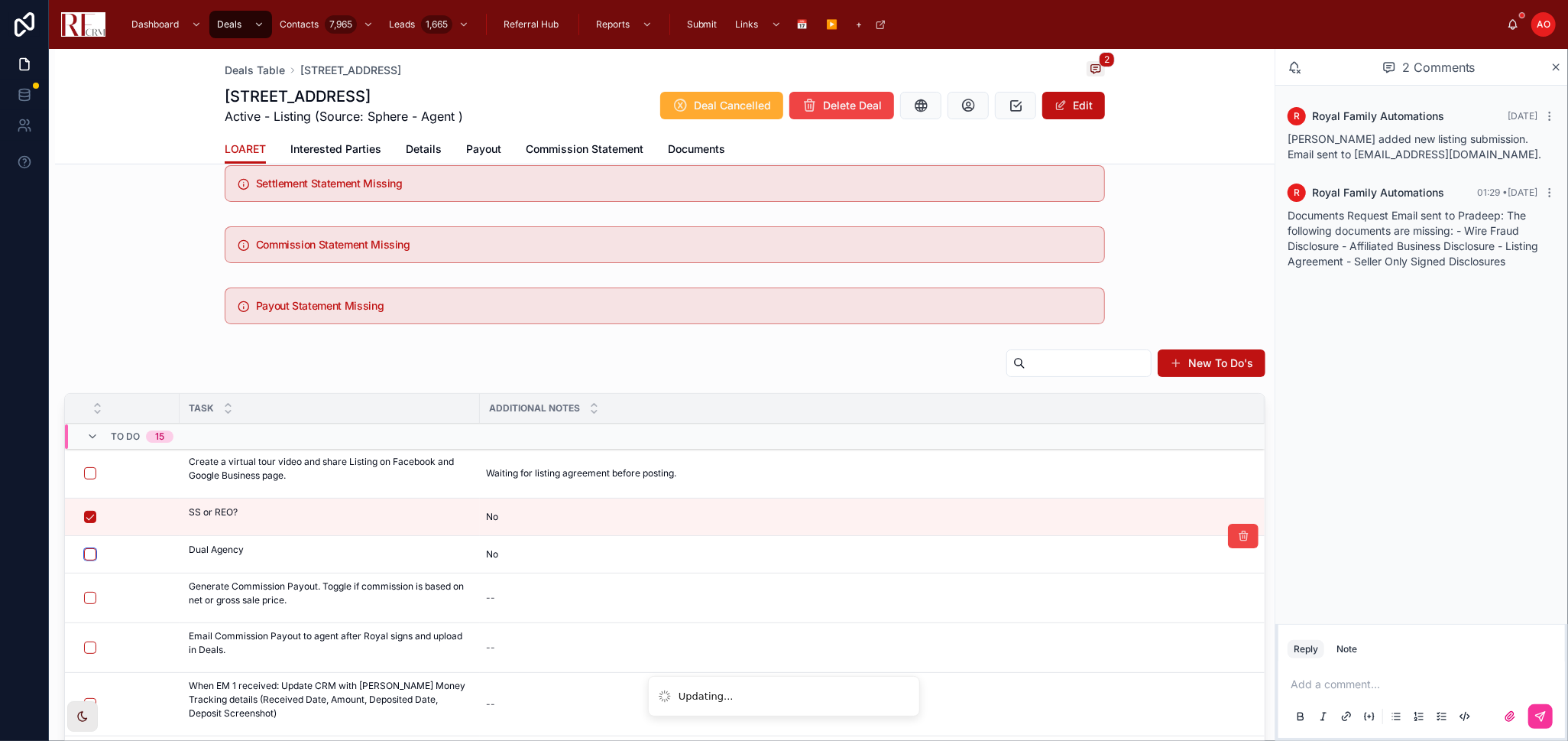
click at [86, 556] on button "button" at bounding box center [90, 554] width 12 height 12
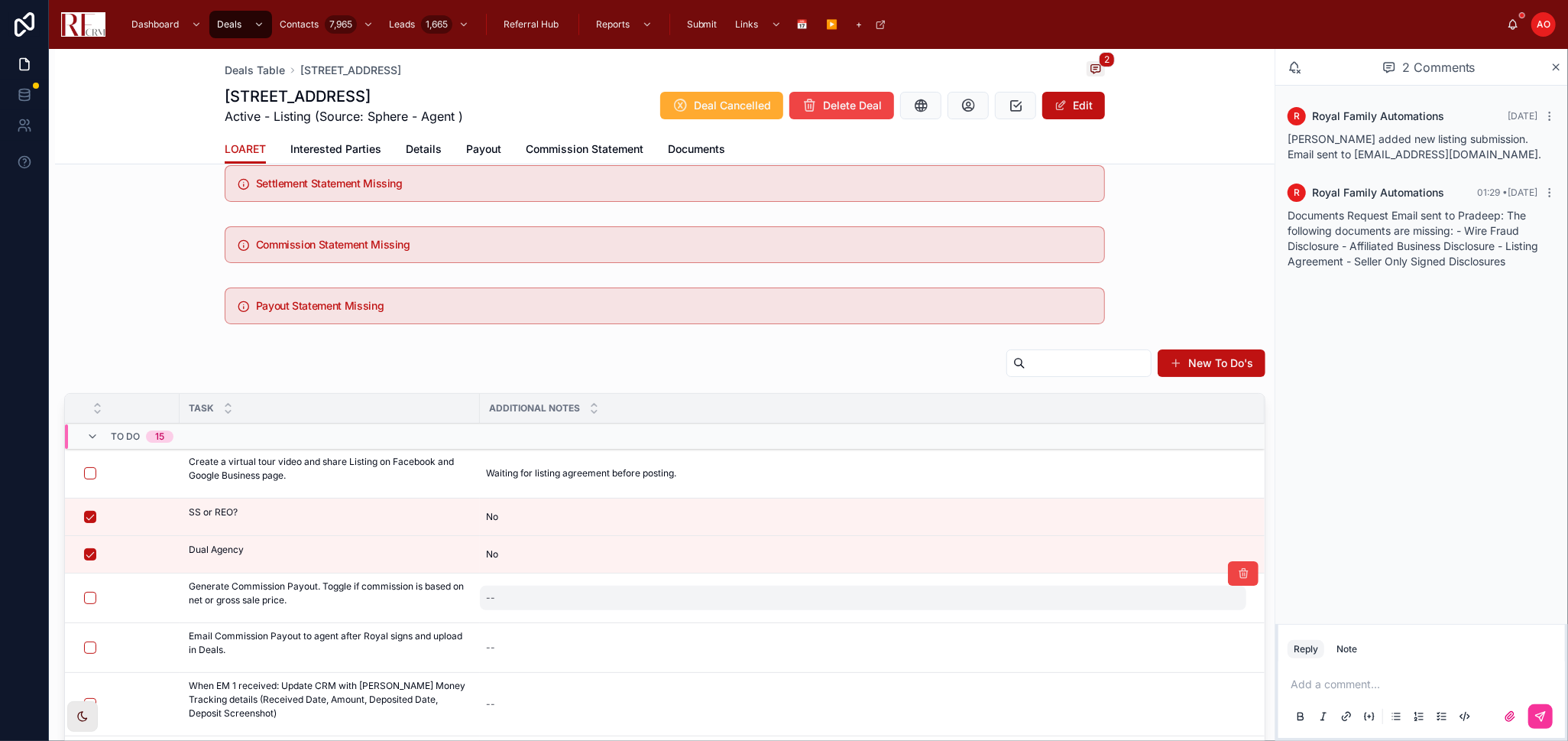
click at [518, 596] on div "--" at bounding box center [863, 597] width 767 height 24
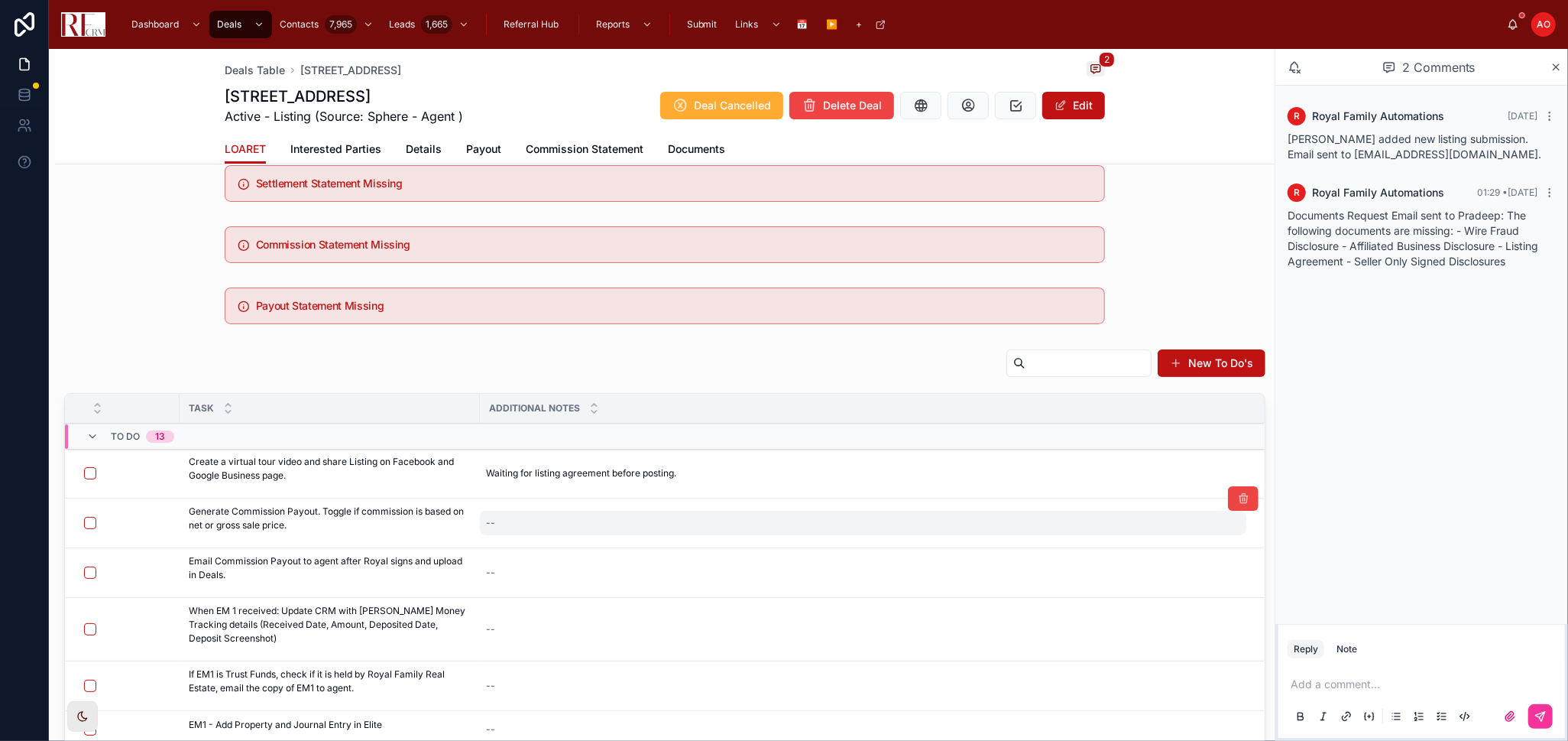
click at [516, 515] on div "--" at bounding box center [863, 522] width 767 height 24
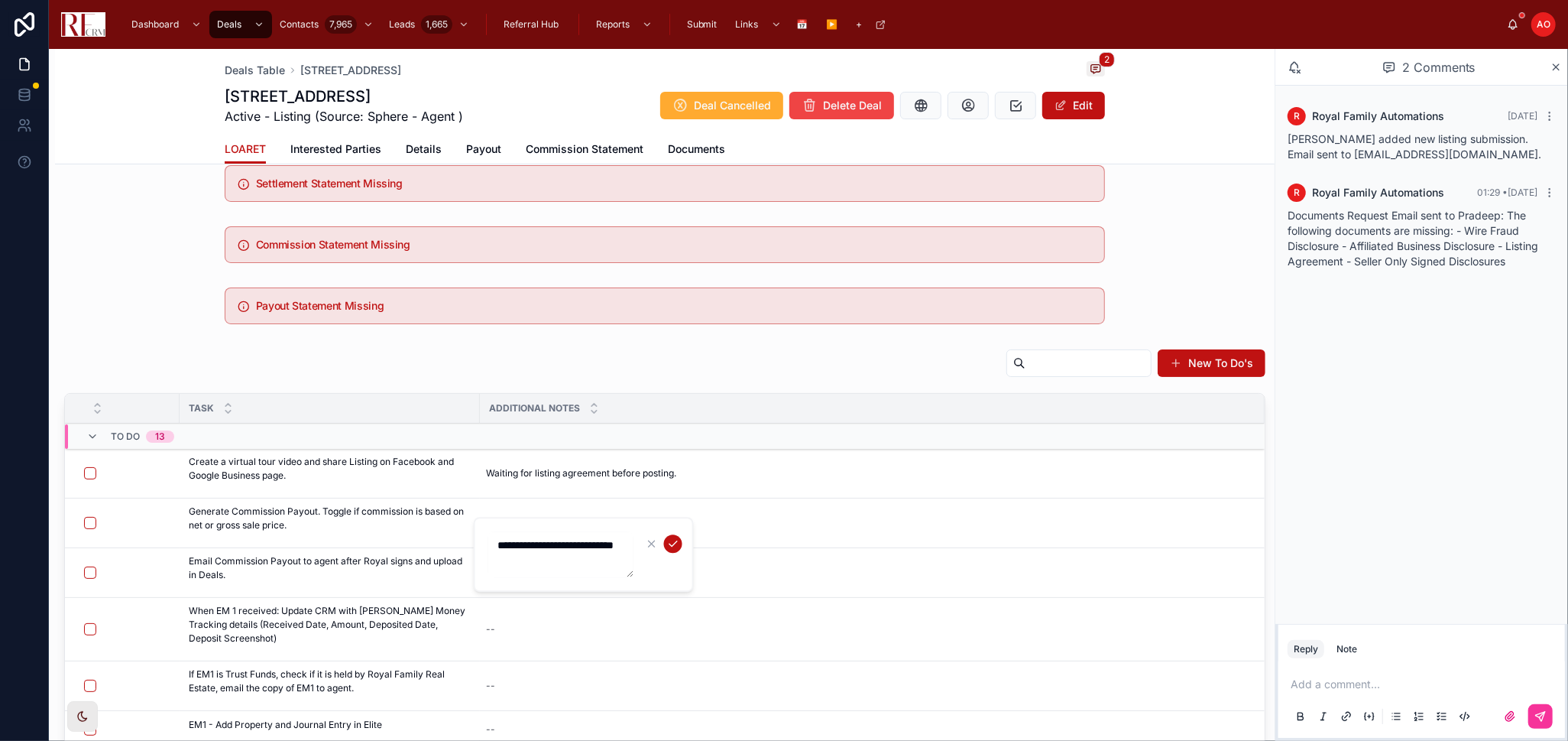
type textarea "**********"
click at [675, 548] on icon "submit" at bounding box center [674, 544] width 12 height 12
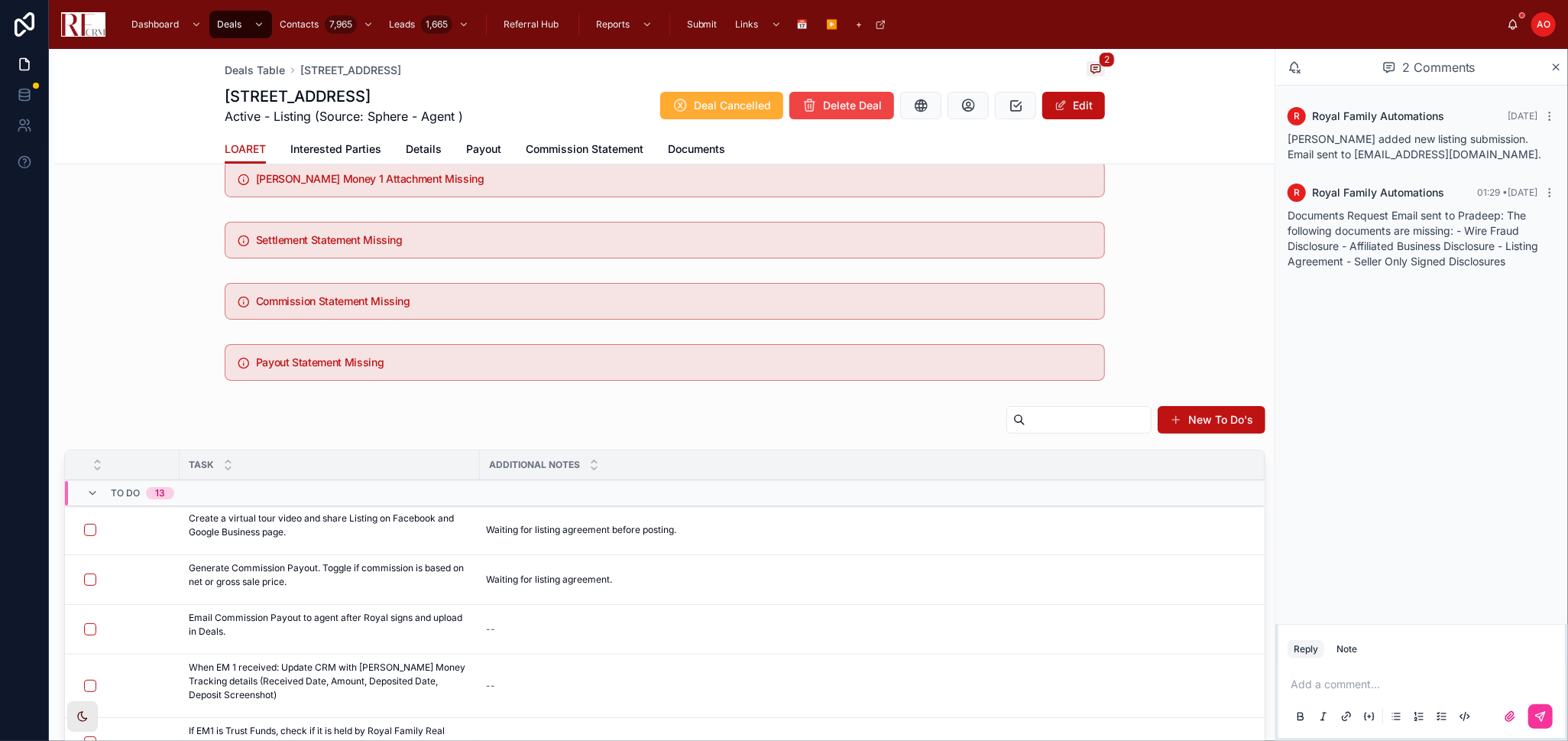
scroll to position [0, 0]
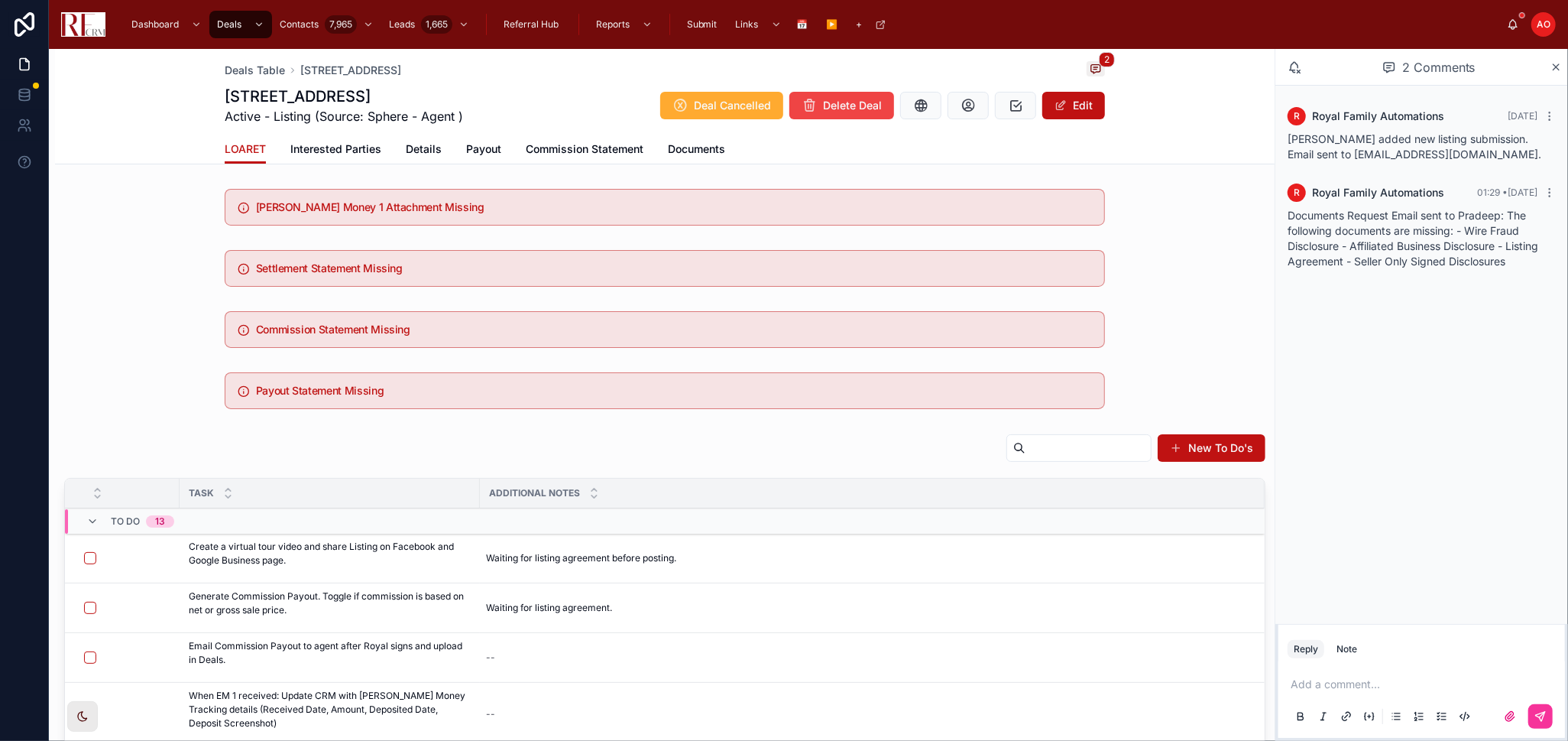
click at [411, 154] on span "Details" at bounding box center [424, 148] width 36 height 15
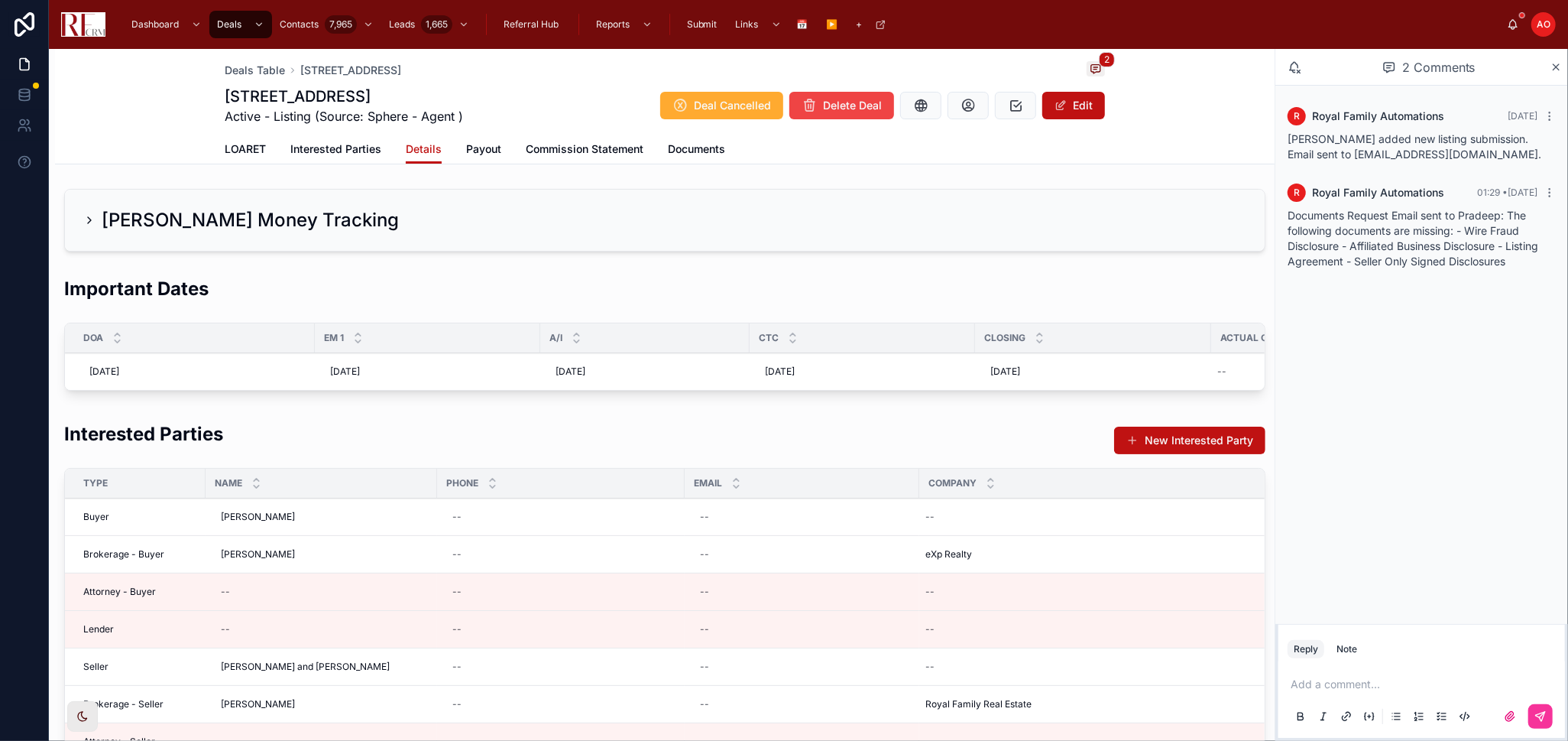
click at [357, 215] on div "[PERSON_NAME] Money Tracking" at bounding box center [665, 220] width 1164 height 24
click at [276, 214] on h2 "[PERSON_NAME] Money Tracking" at bounding box center [250, 220] width 297 height 24
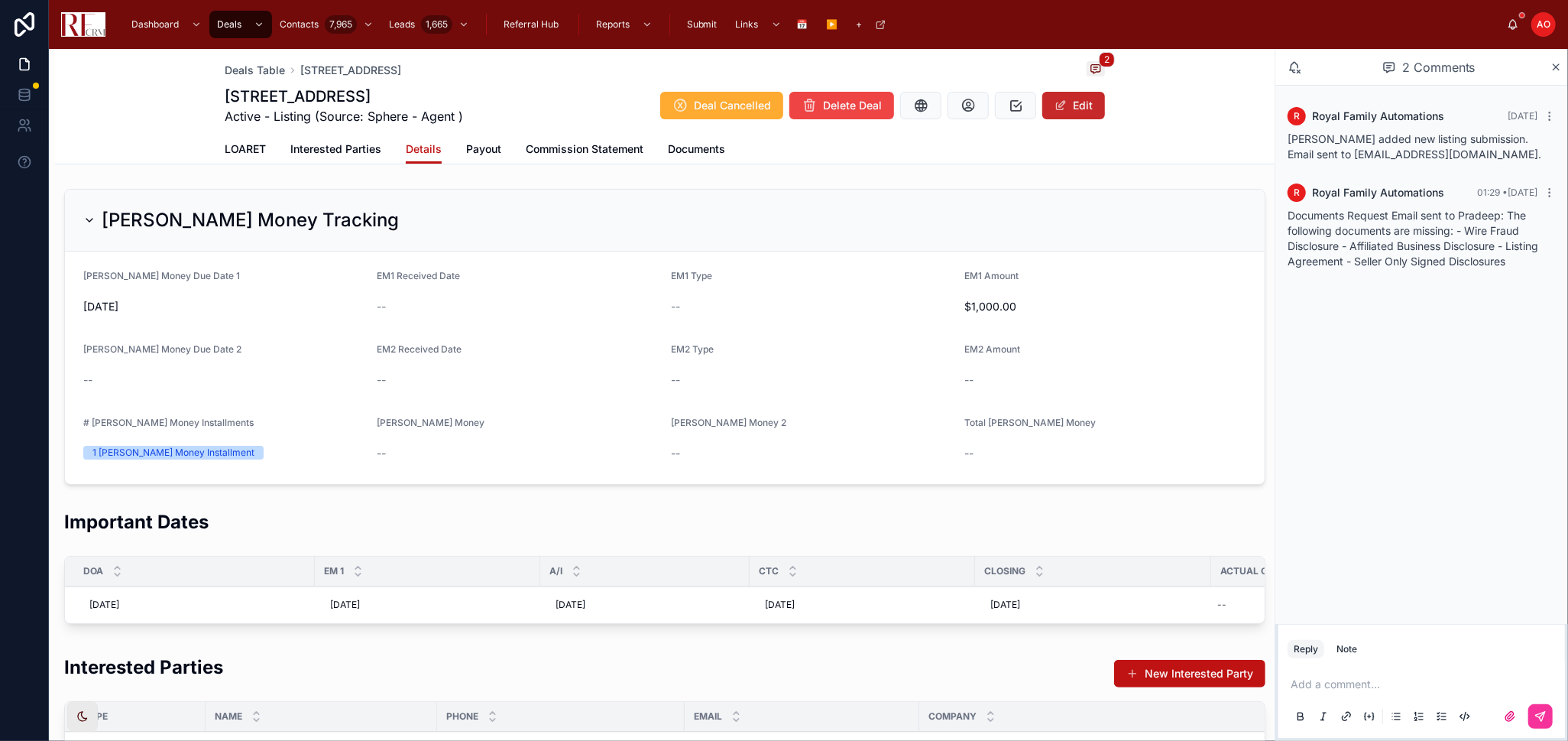
click at [1080, 109] on button "Edit" at bounding box center [1074, 105] width 62 height 28
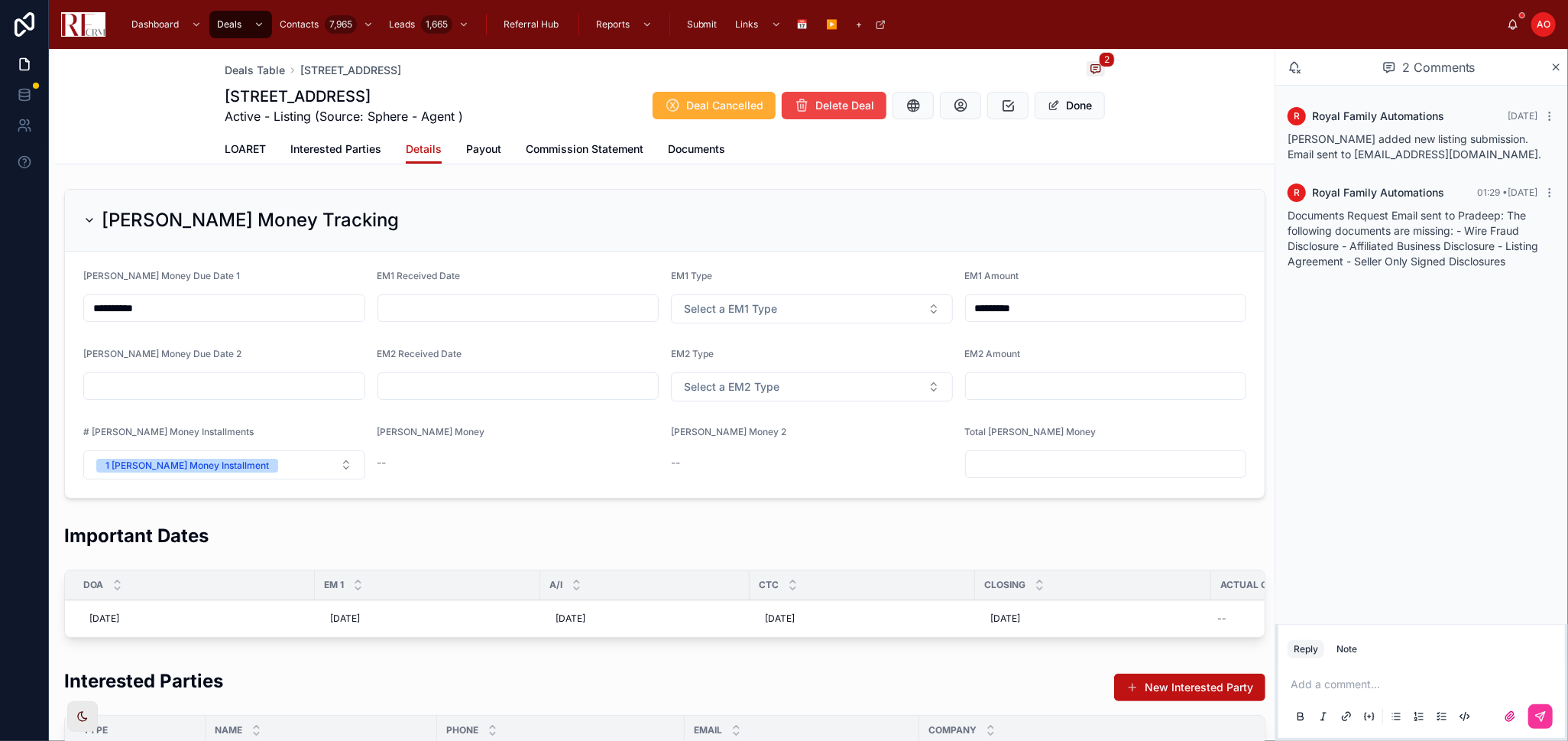
click at [444, 304] on input "text" at bounding box center [519, 308] width 280 height 21
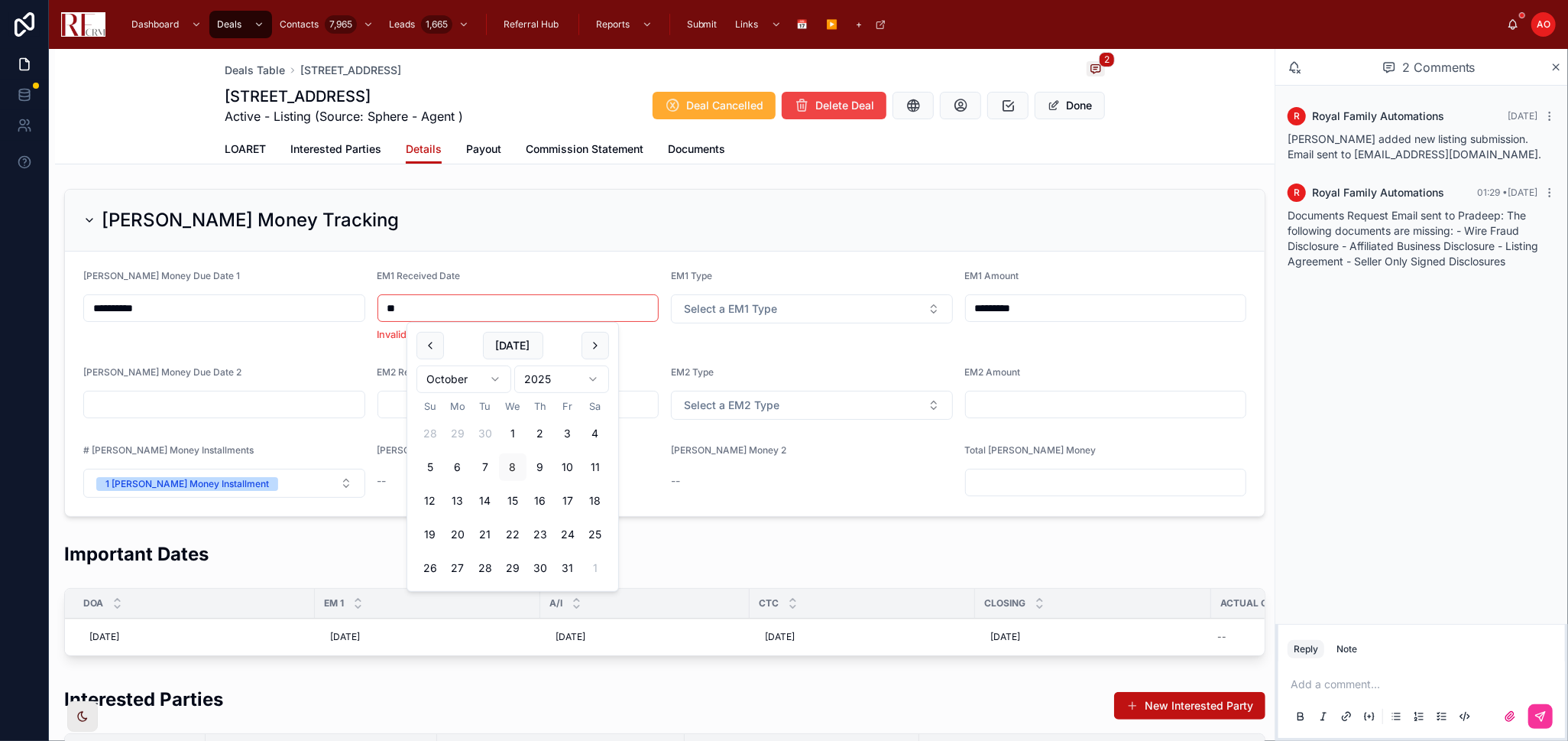
type input "*"
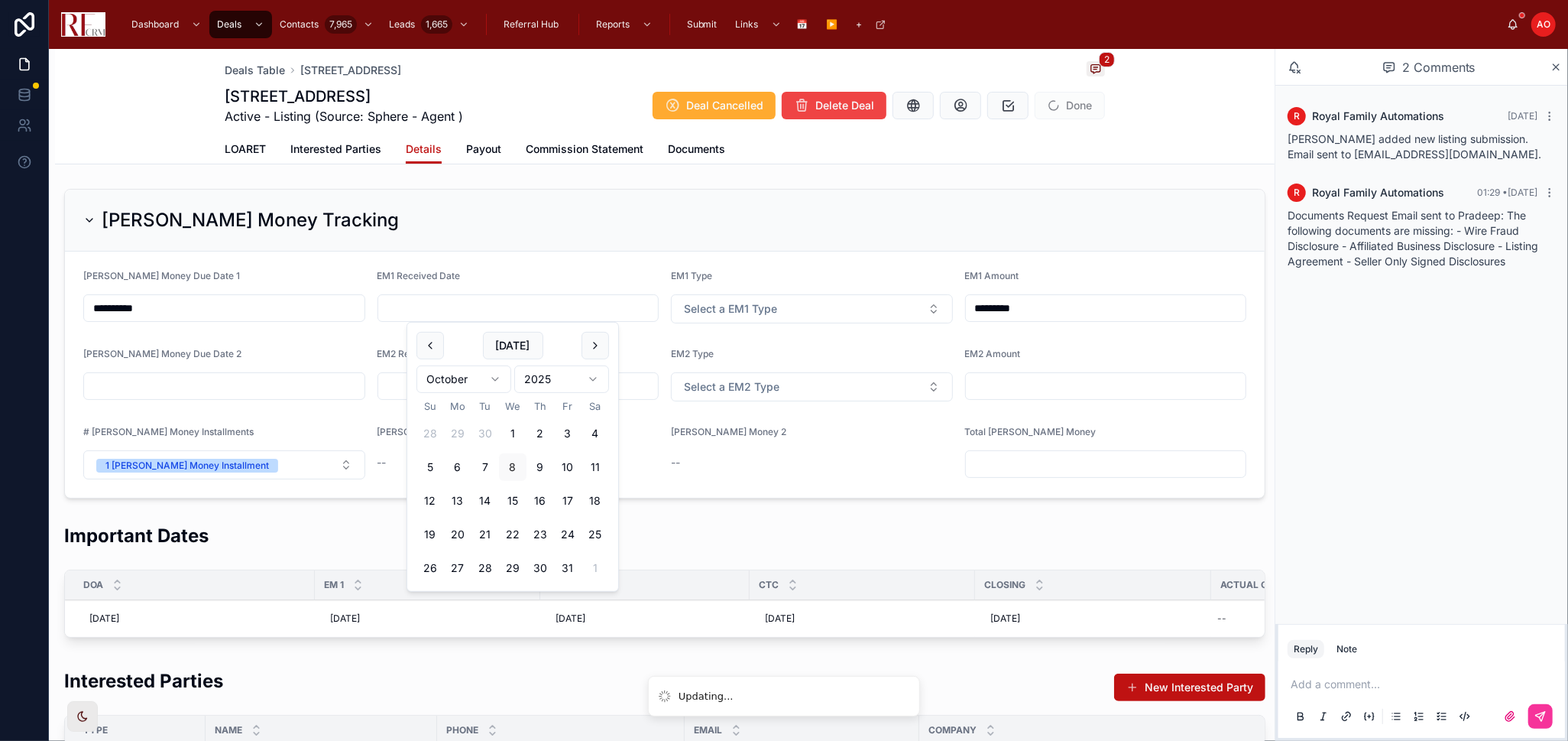
click at [486, 471] on button "7" at bounding box center [485, 467] width 28 height 28
type input "*********"
click at [782, 309] on button "Select a EM1 Type" at bounding box center [812, 309] width 282 height 29
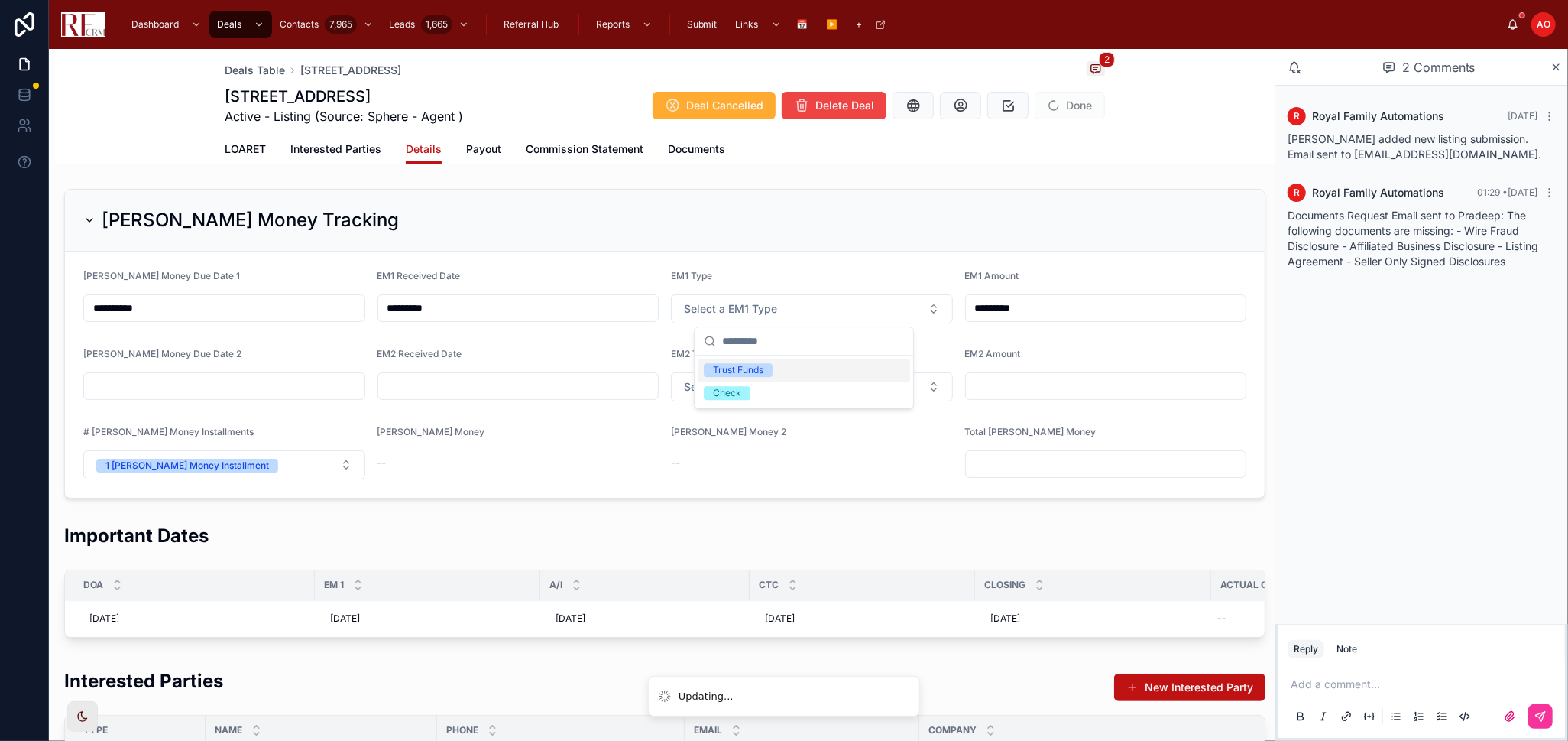
click at [790, 375] on div "Trust Funds" at bounding box center [804, 370] width 212 height 23
click at [1053, 459] on input "text" at bounding box center [1107, 464] width 280 height 21
type input "*********"
click at [1064, 98] on button "Done" at bounding box center [1070, 105] width 71 height 28
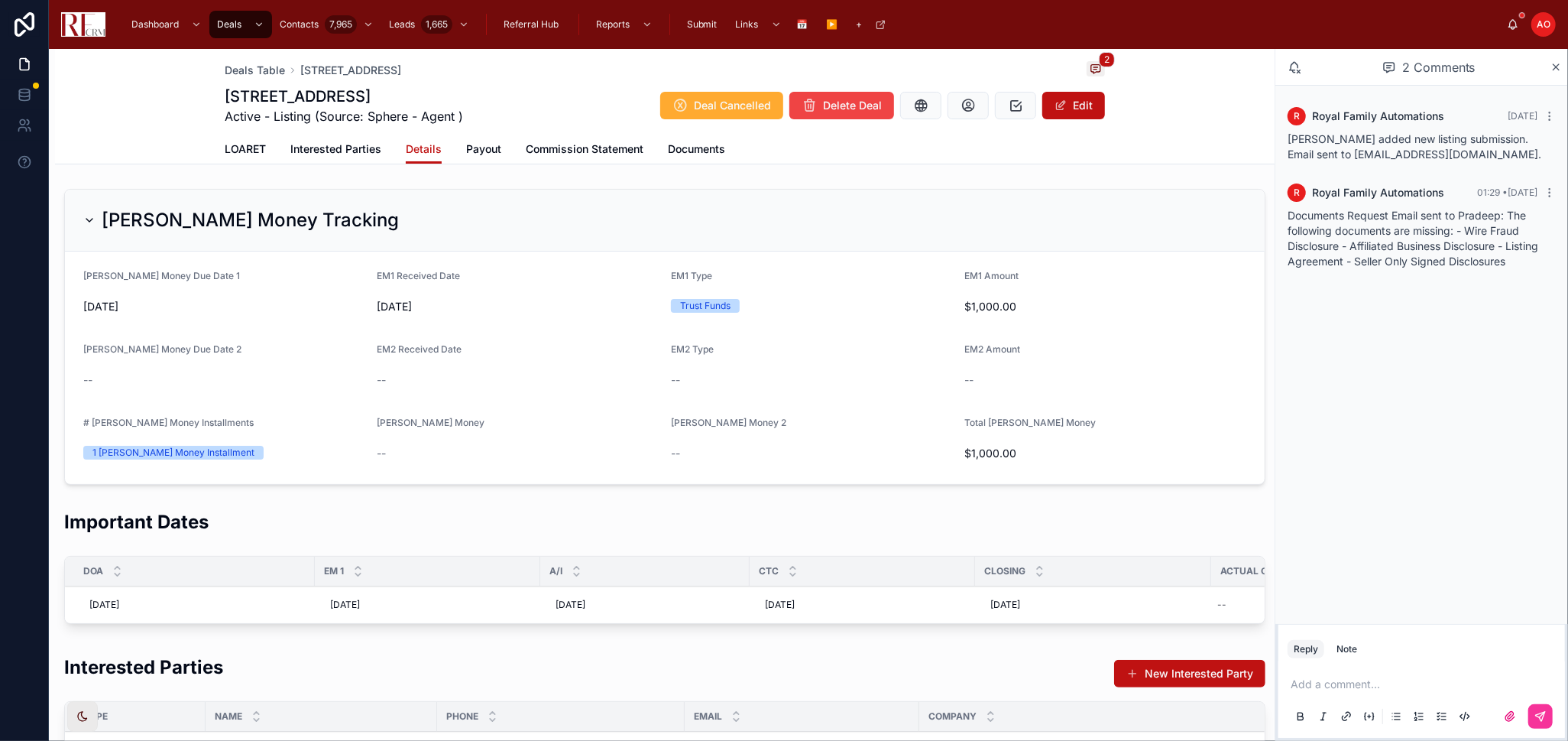
drag, startPoint x: 242, startPoint y: 141, endPoint x: 490, endPoint y: 3, distance: 283.8
click at [243, 141] on span "LOARET" at bounding box center [245, 148] width 41 height 15
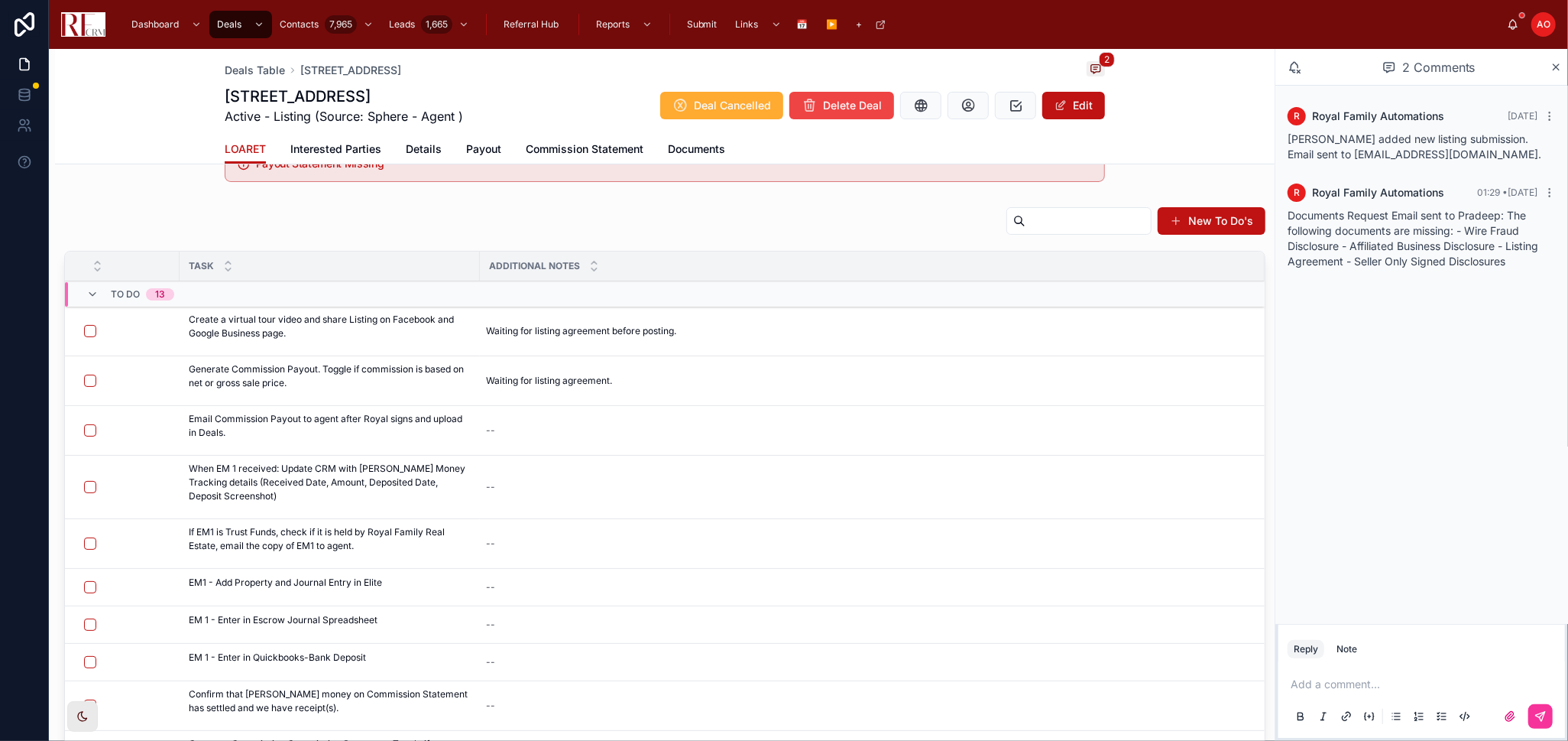
scroll to position [254, 0]
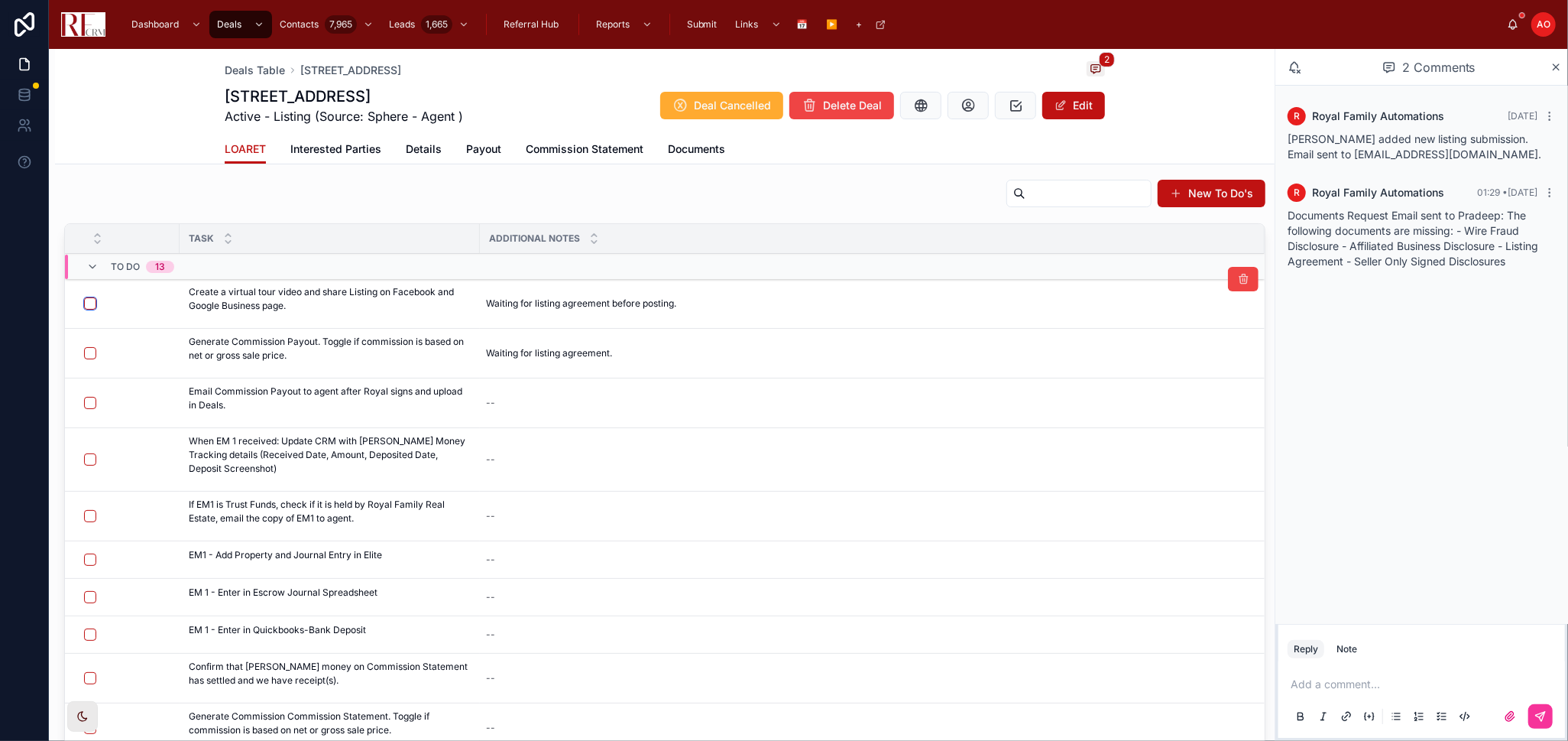
click at [87, 301] on button "button" at bounding box center [90, 304] width 12 height 12
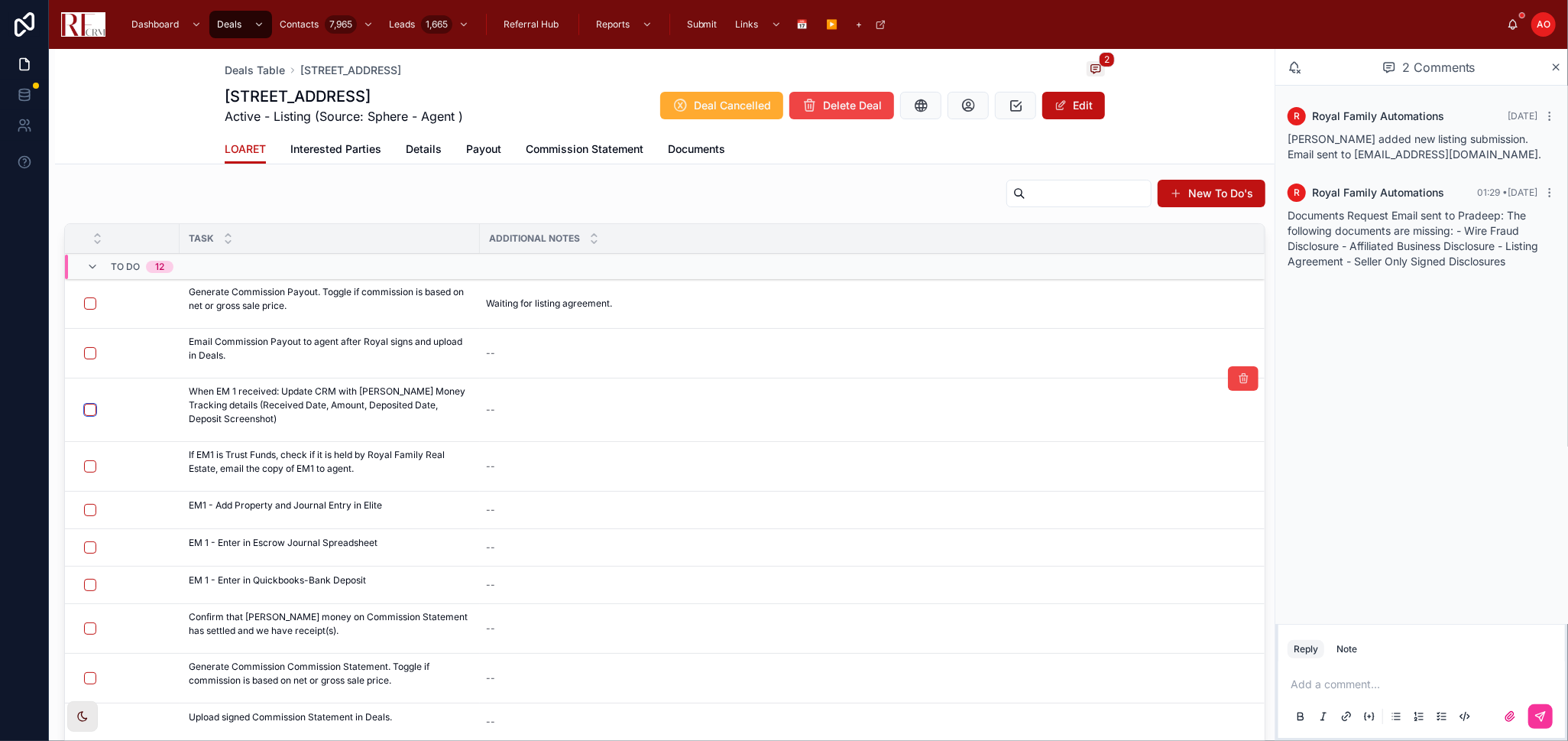
click at [91, 410] on button "button" at bounding box center [90, 410] width 12 height 12
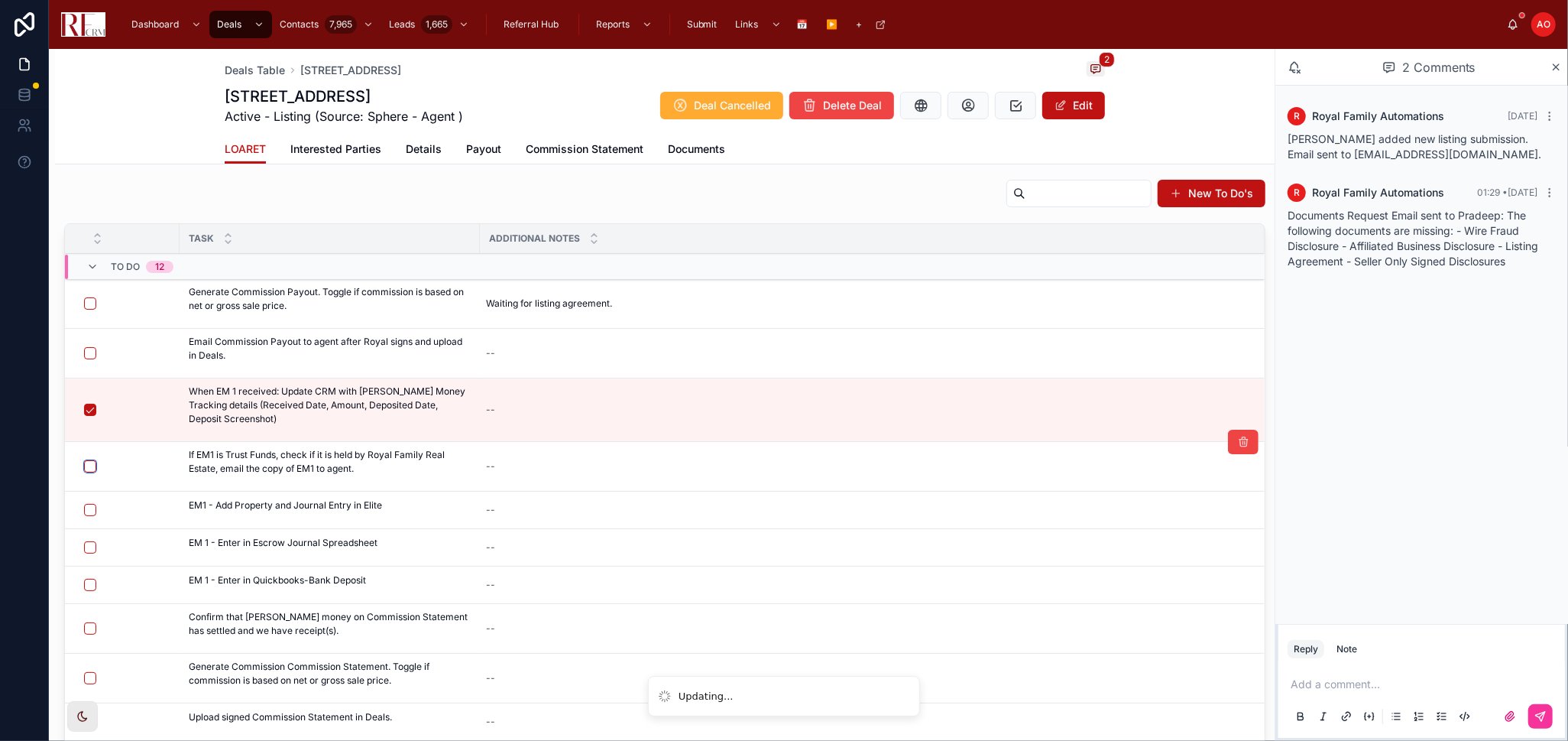
click at [93, 468] on button "button" at bounding box center [90, 467] width 12 height 12
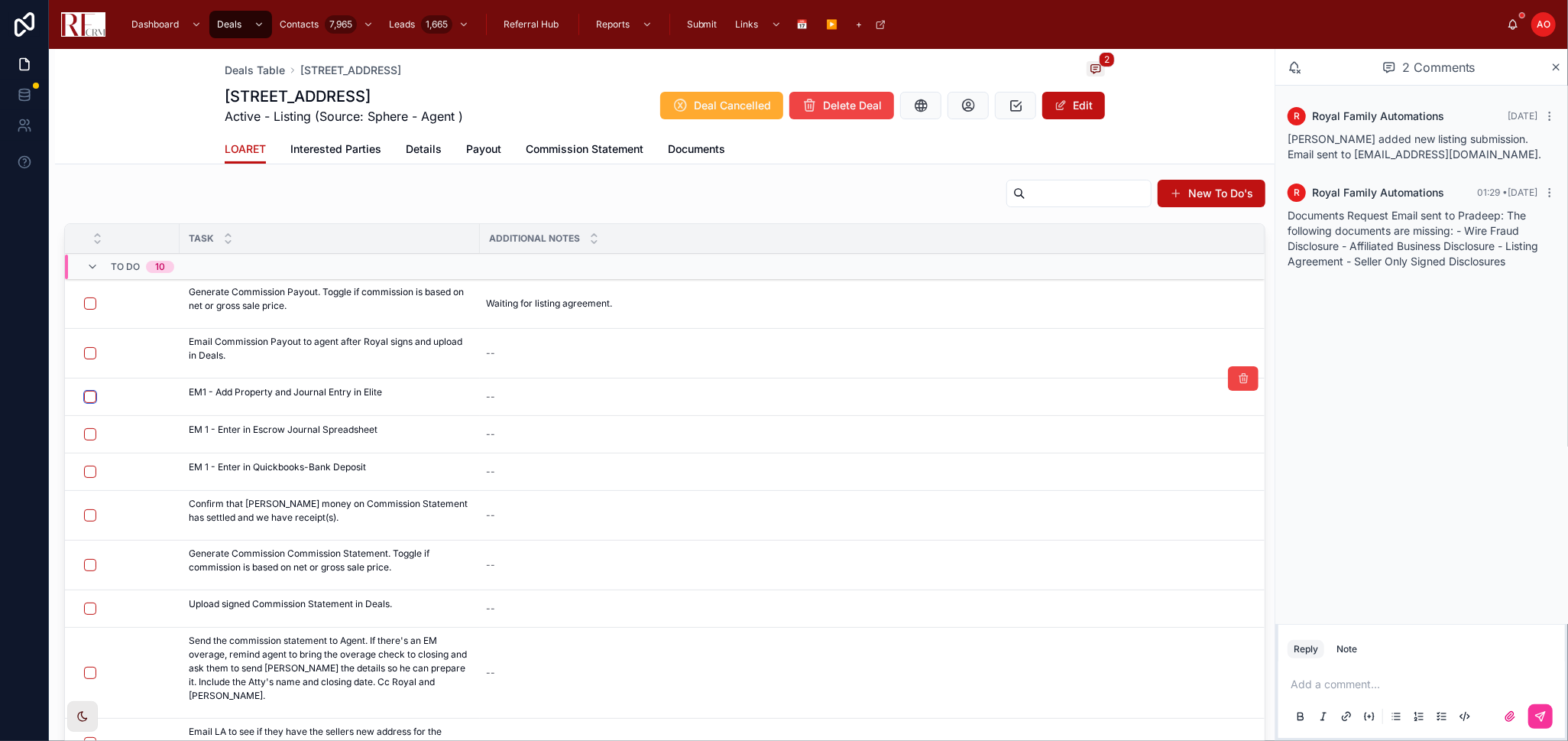
click at [88, 401] on button "button" at bounding box center [90, 397] width 12 height 12
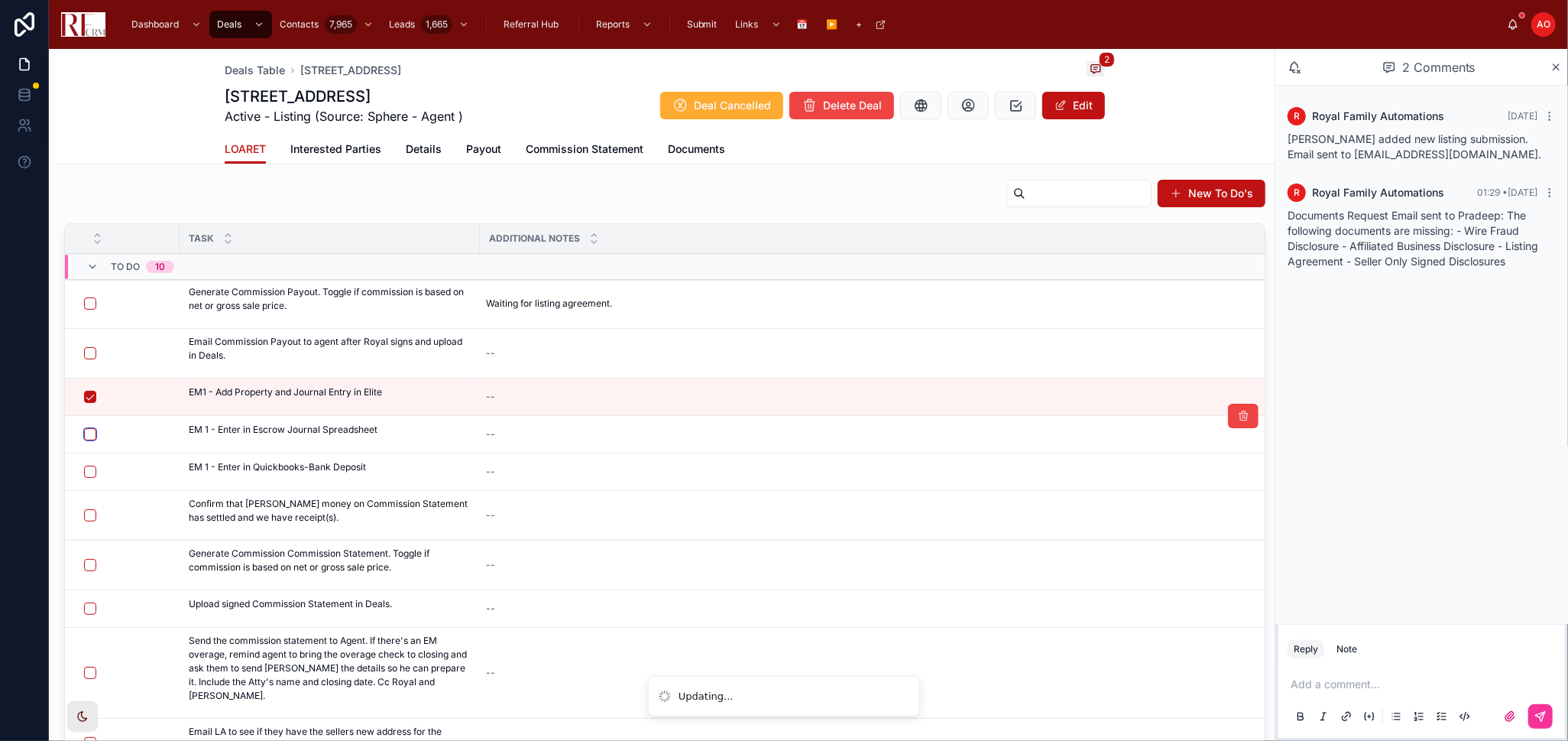
click at [86, 434] on button "button" at bounding box center [90, 435] width 12 height 12
click at [87, 437] on button "button" at bounding box center [90, 435] width 12 height 12
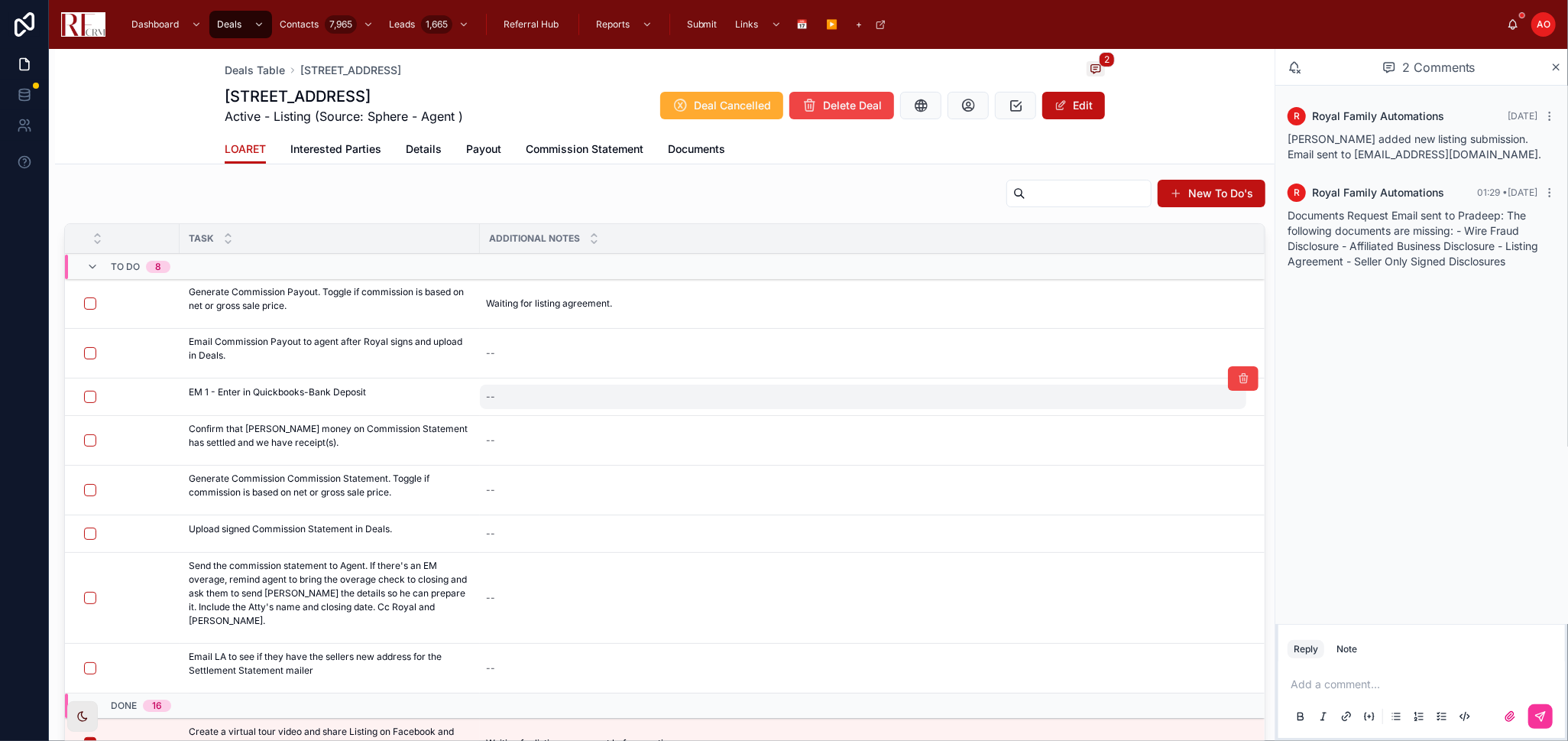
click at [542, 386] on div "--" at bounding box center [863, 396] width 767 height 24
type textarea "**********"
click at [541, 387] on div "--" at bounding box center [863, 396] width 767 height 24
click at [615, 420] on textarea "**********" at bounding box center [560, 429] width 145 height 46
type textarea "**********"
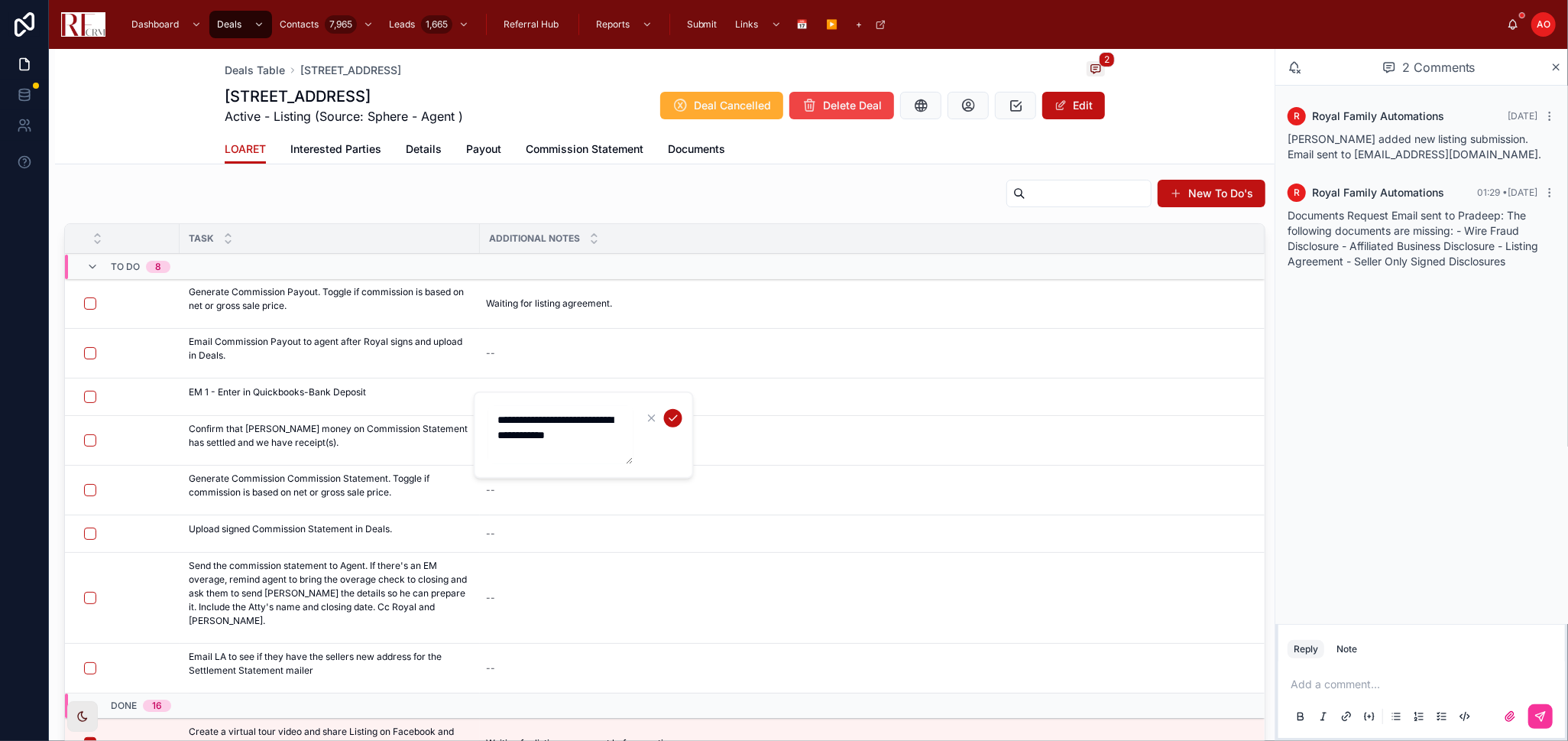
click at [664, 410] on div at bounding box center [662, 418] width 40 height 19
click at [669, 420] on icon "submit" at bounding box center [674, 419] width 12 height 12
click at [101, 166] on div "[PERSON_NAME] Money 1 Attachment Missing Settlement Statement Missing Commissio…" at bounding box center [665, 360] width 1220 height 865
click at [626, 28] on span "Reports" at bounding box center [613, 25] width 34 height 12
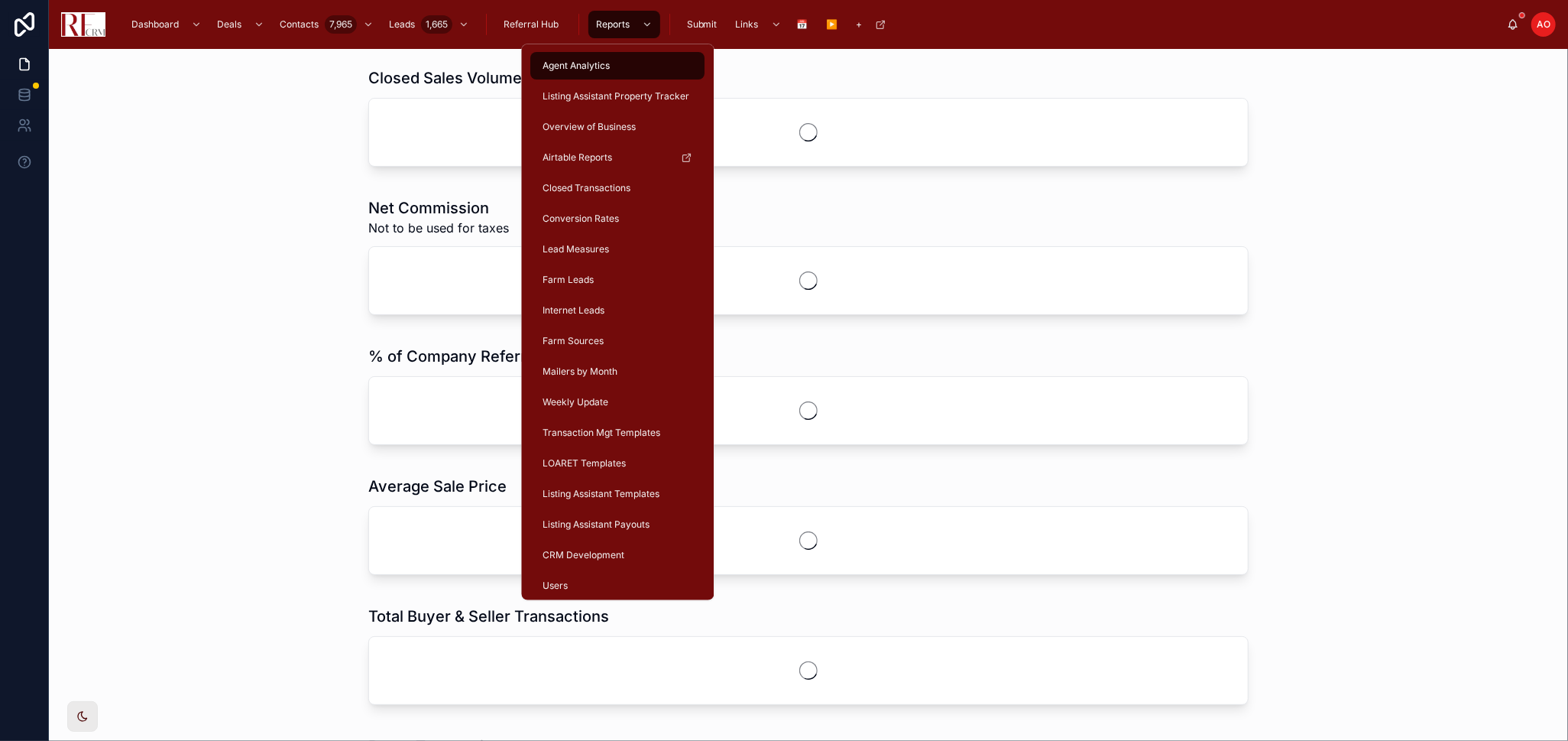
click at [617, 555] on span "CRM Development" at bounding box center [585, 555] width 82 height 12
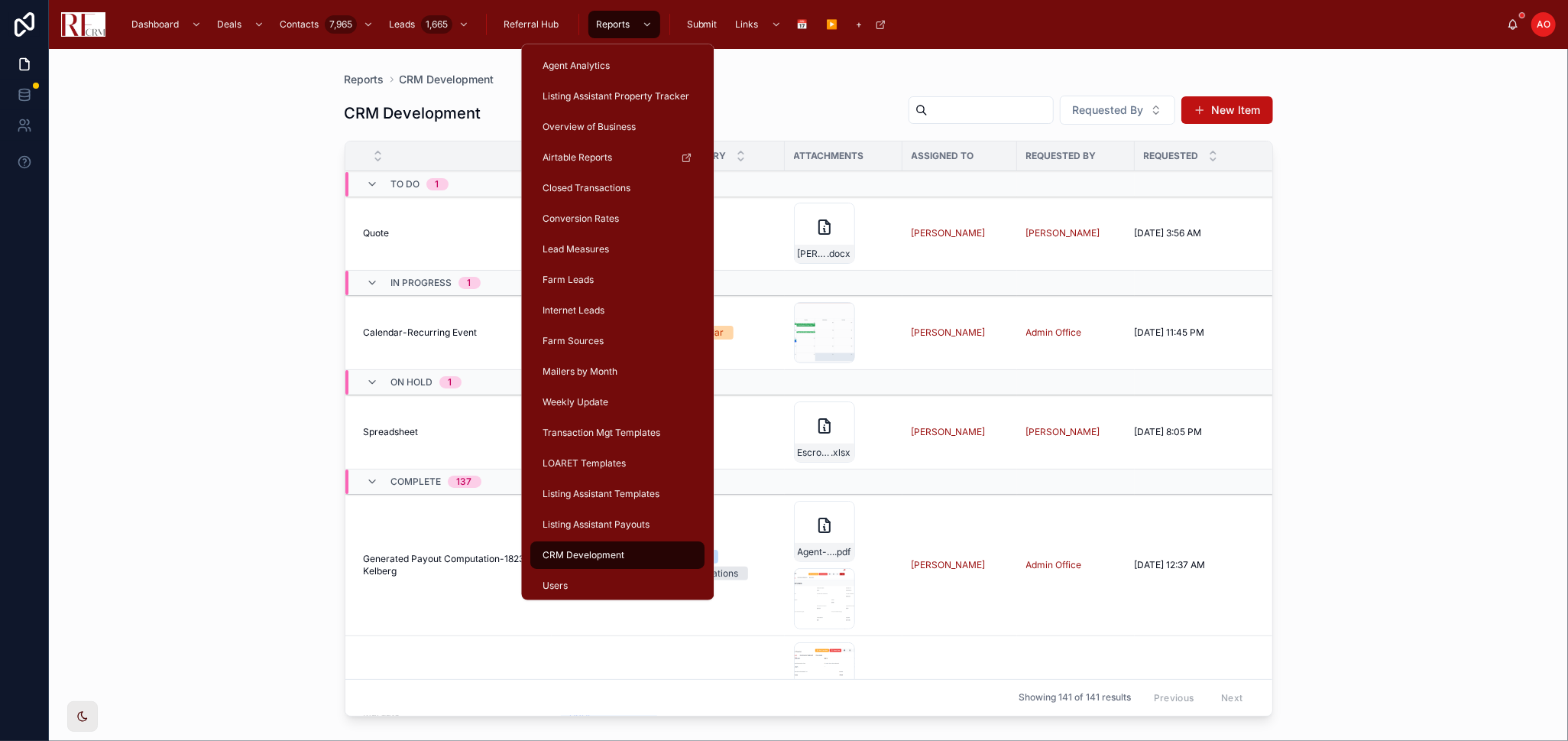
click at [563, 390] on div "Weekly Update" at bounding box center [618, 402] width 156 height 24
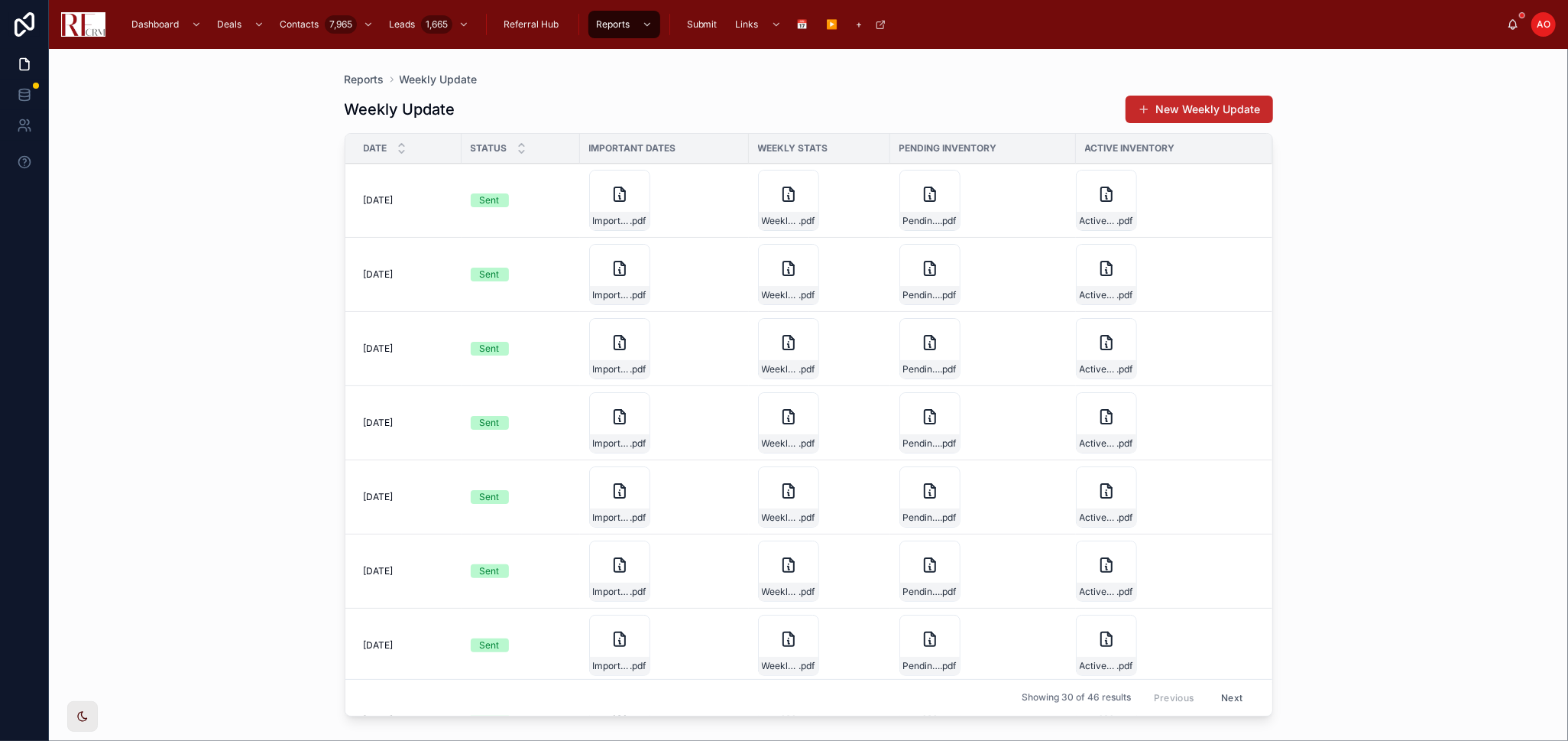
click at [1226, 102] on button "New Weekly Update" at bounding box center [1199, 109] width 147 height 28
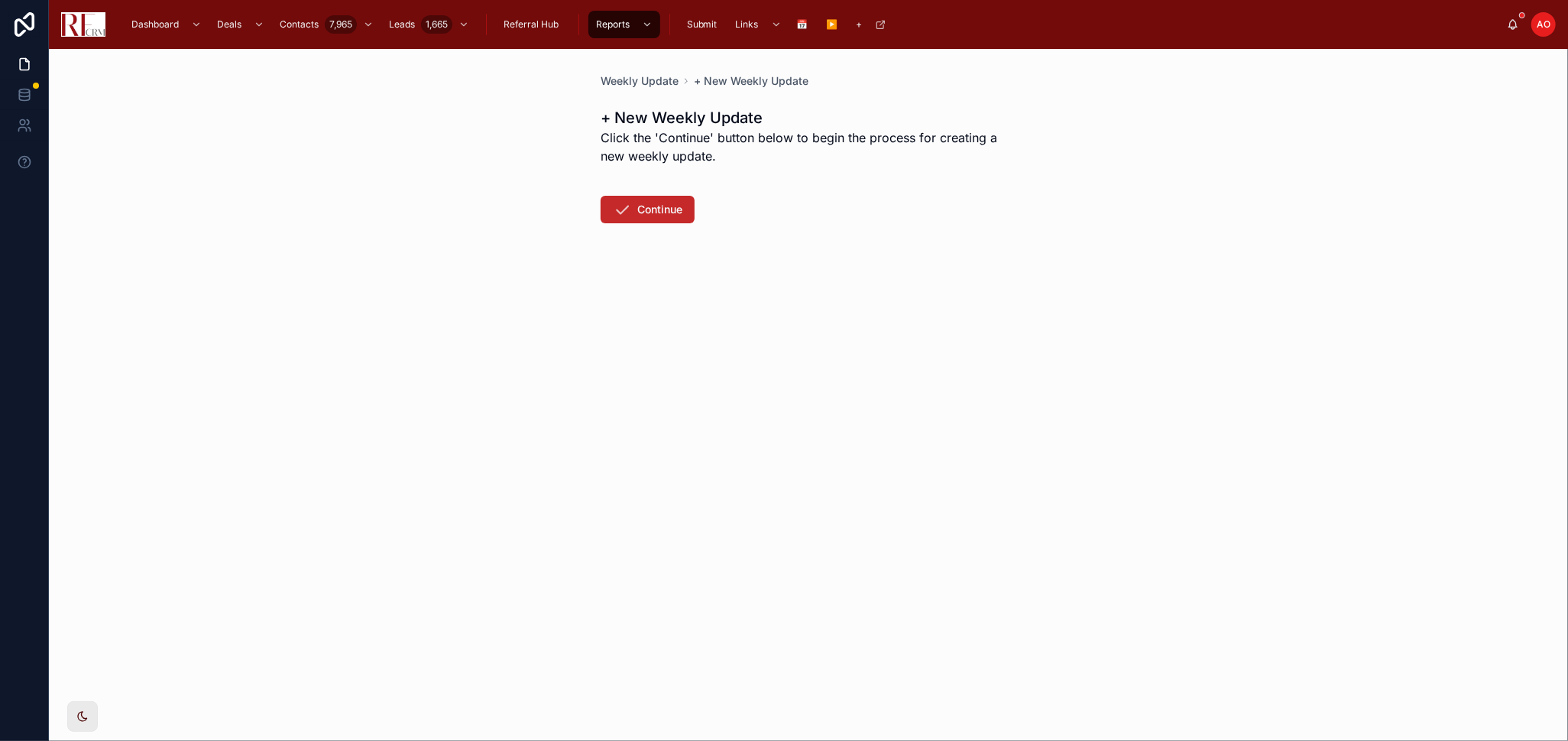
click at [658, 217] on button "Continue" at bounding box center [647, 209] width 94 height 28
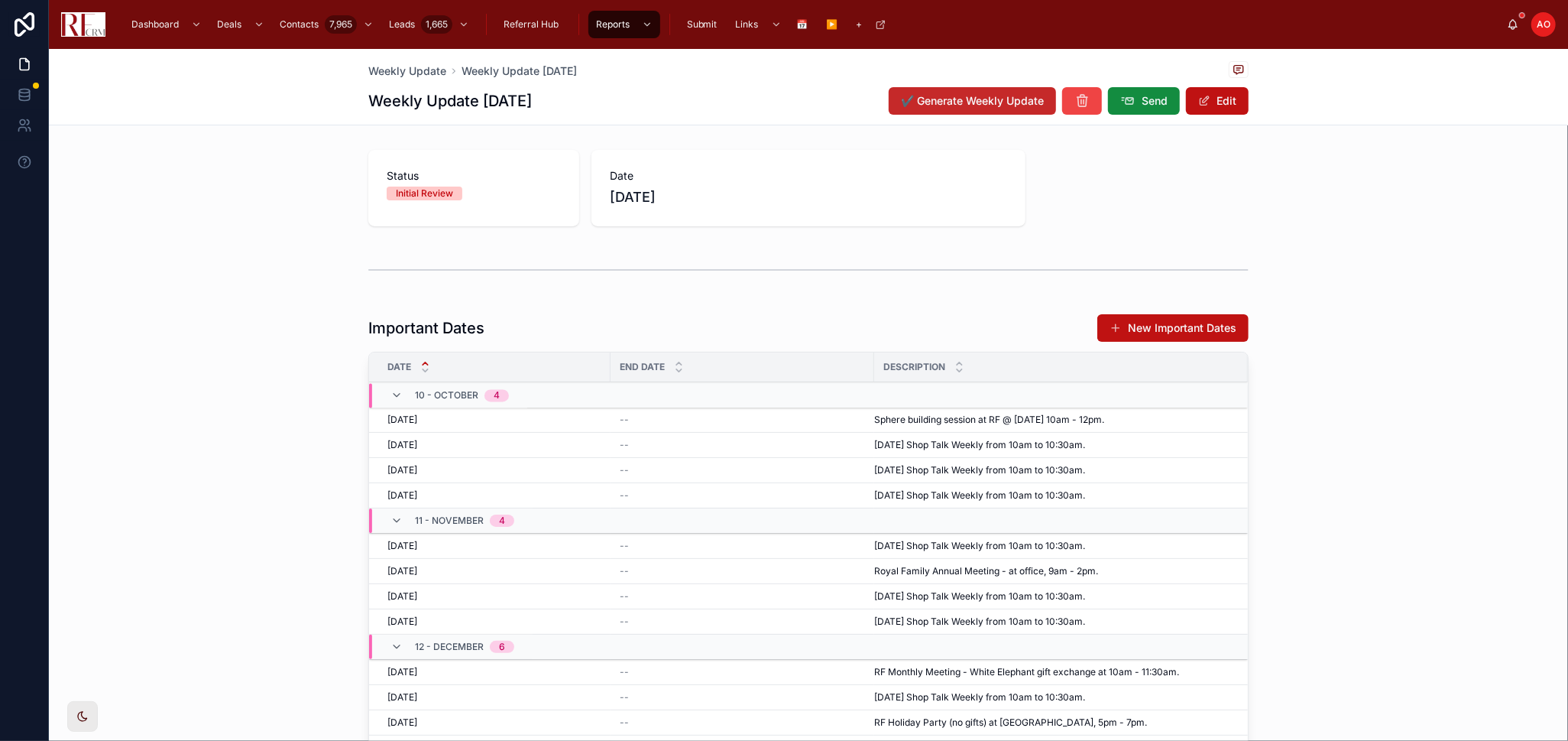
click at [950, 107] on span "✔️ Generate Weekly Update" at bounding box center [973, 100] width 143 height 15
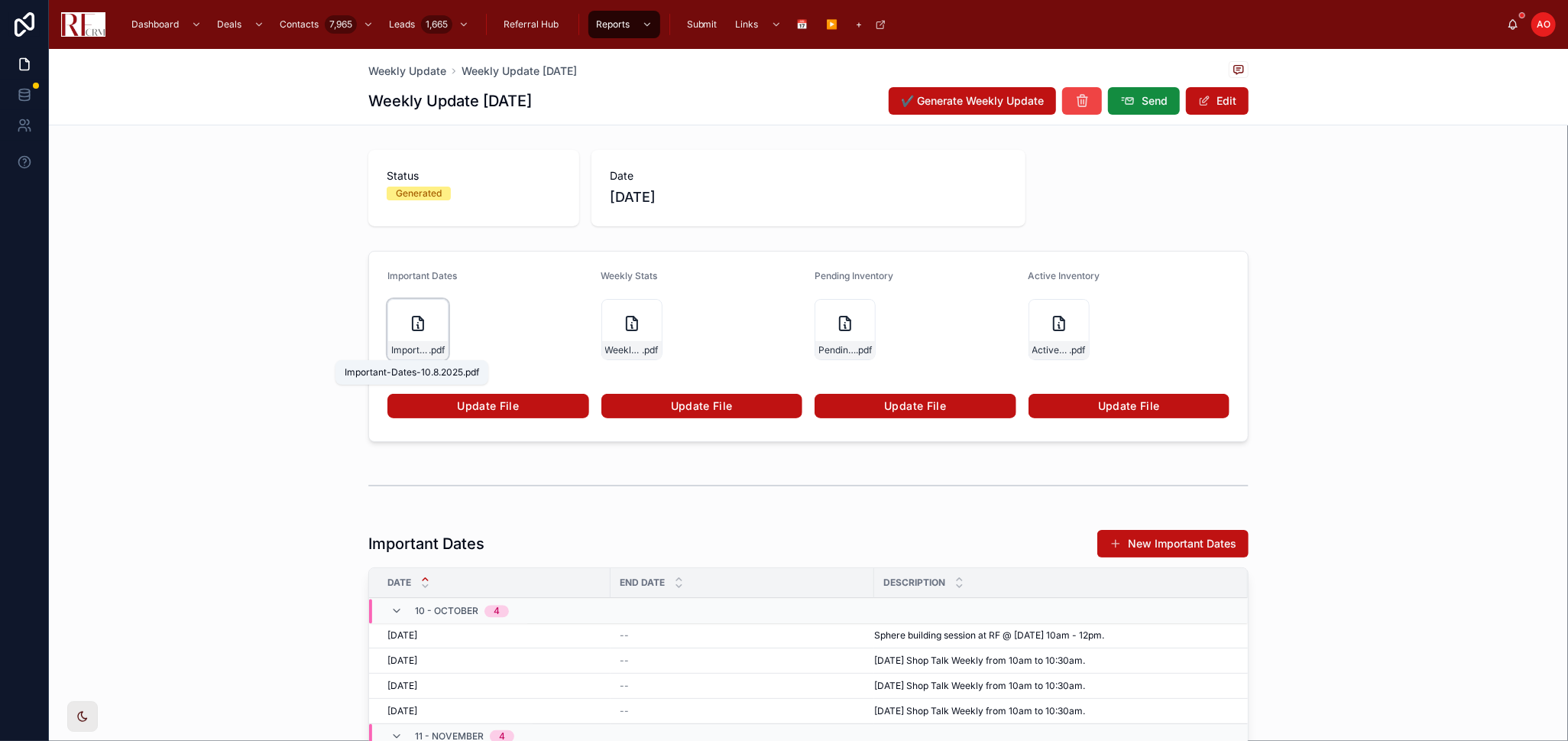
click at [428, 349] on span ".pdf" at bounding box center [436, 350] width 16 height 12
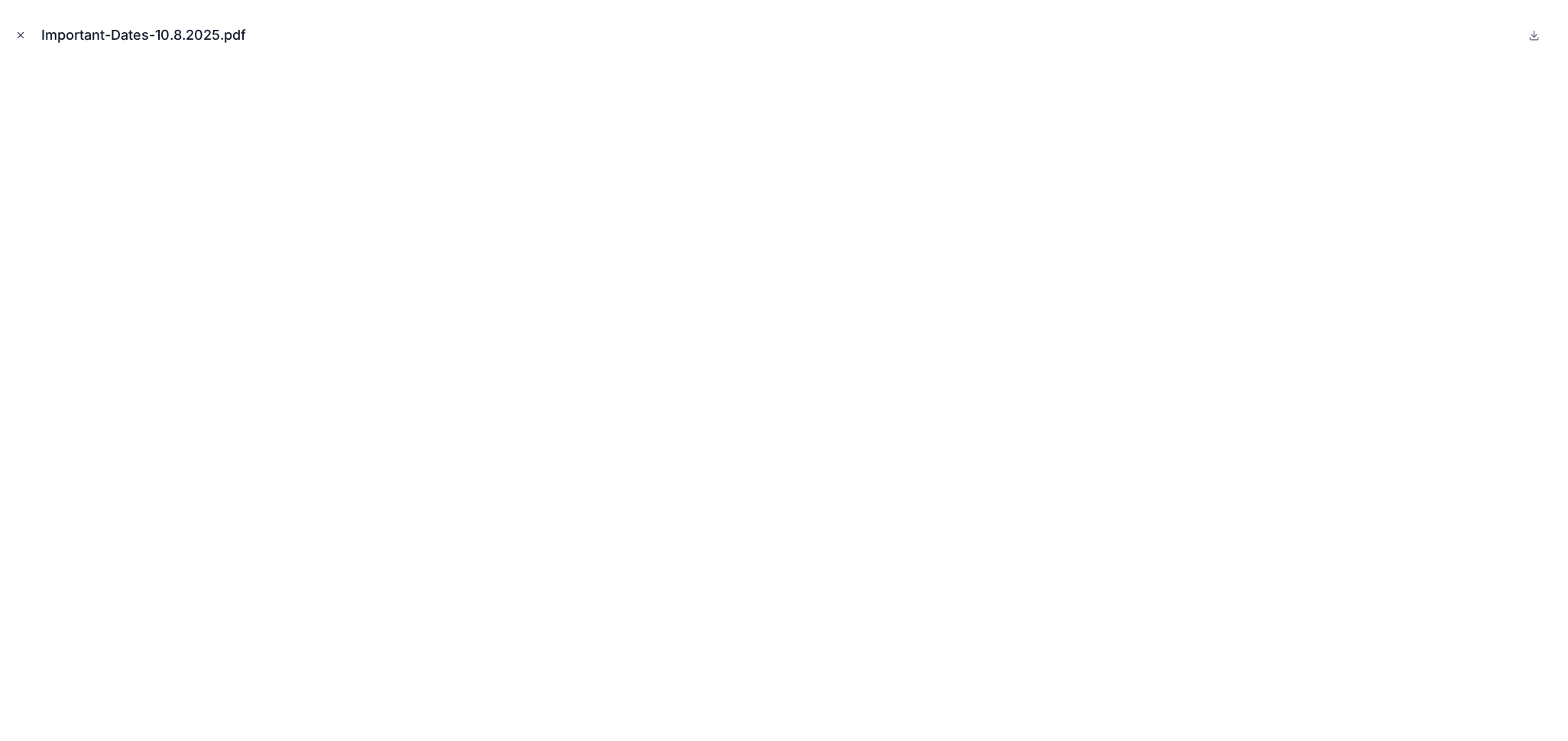
click at [19, 37] on icon "Close modal" at bounding box center [21, 35] width 11 height 11
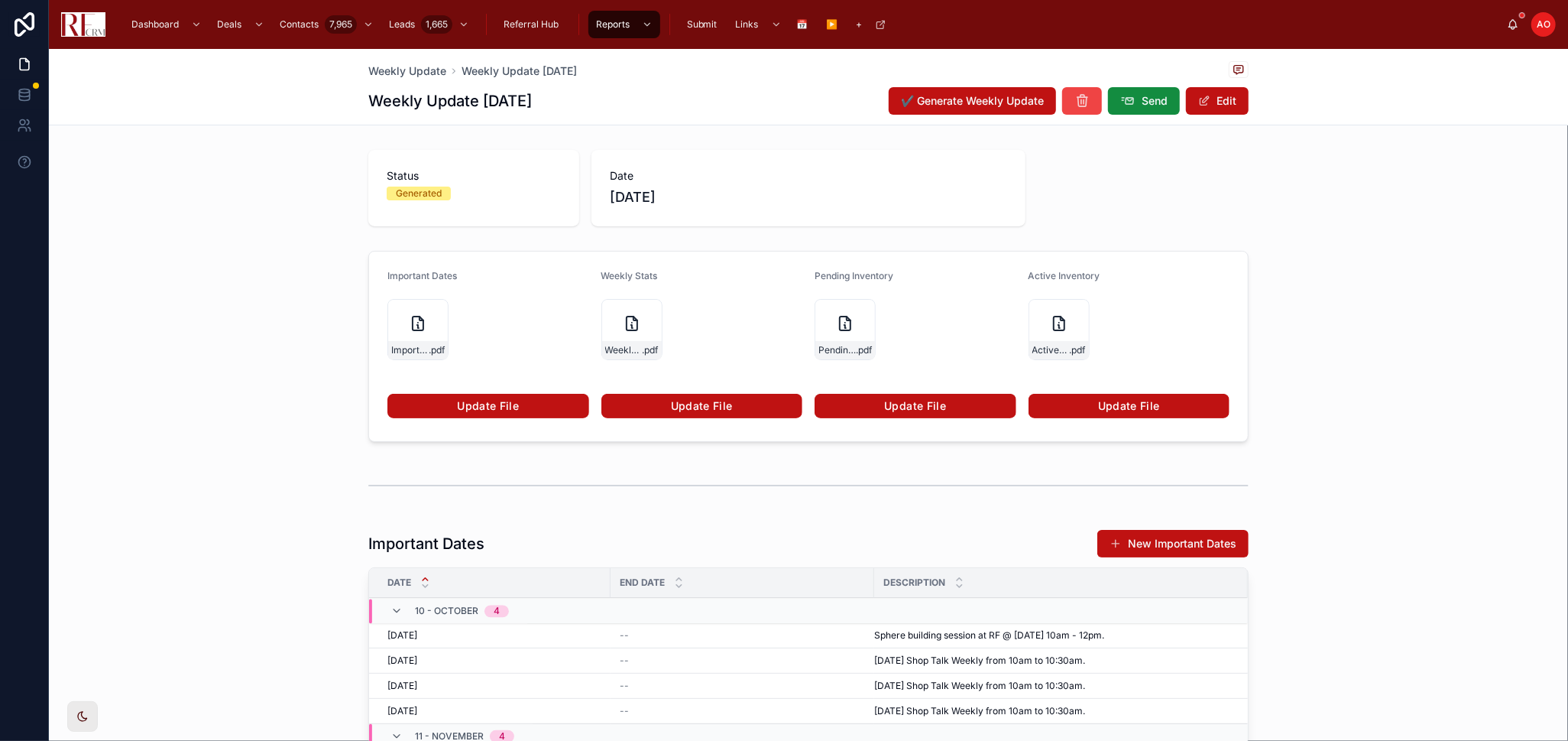
click at [530, 406] on link "Update File" at bounding box center [488, 405] width 202 height 24
click at [643, 348] on span ".pdf" at bounding box center [651, 350] width 16 height 12
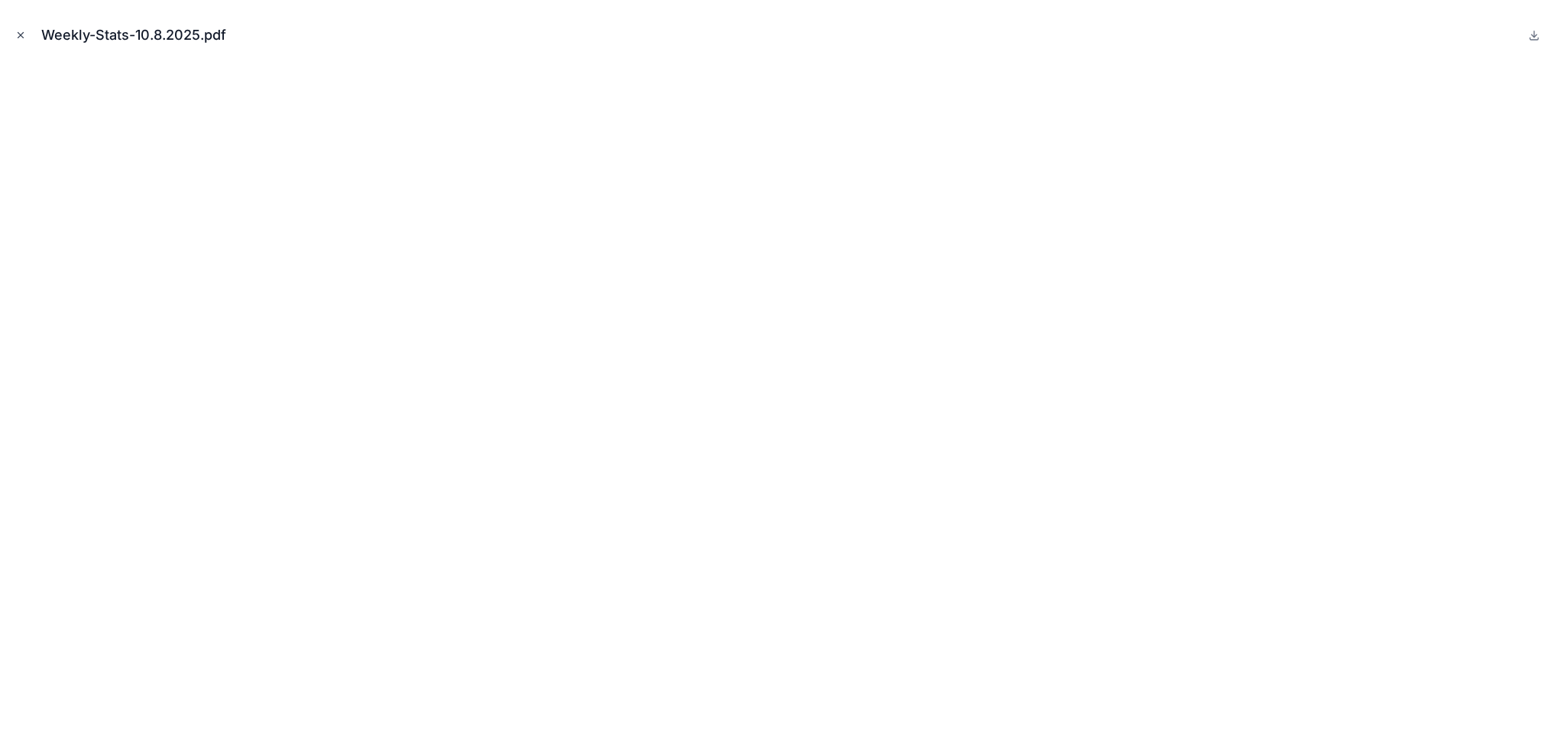
click at [19, 36] on icon "Close modal" at bounding box center [21, 35] width 11 height 11
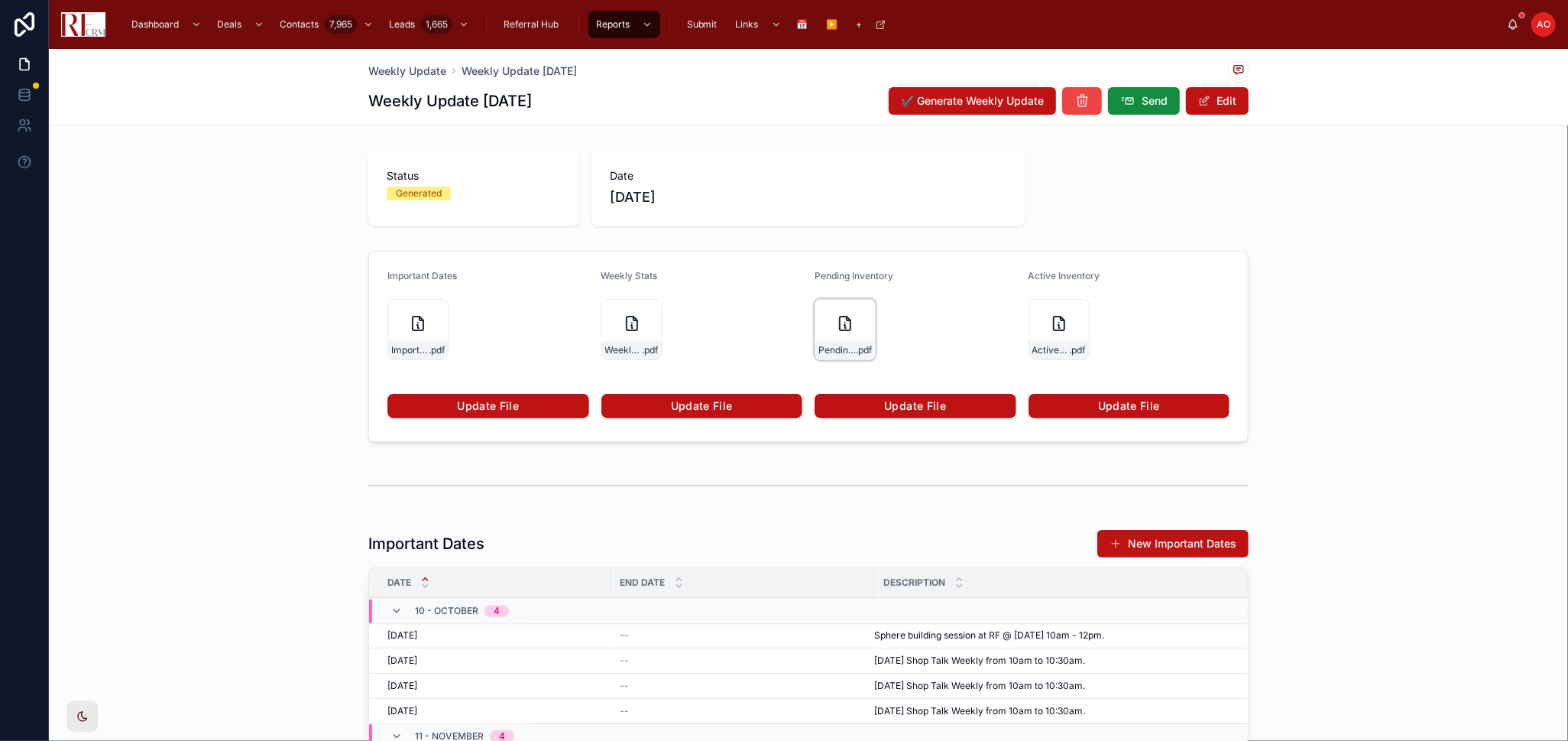
click at [850, 336] on div "Pending-Inventory-10.8.2025 .pdf" at bounding box center [845, 329] width 62 height 62
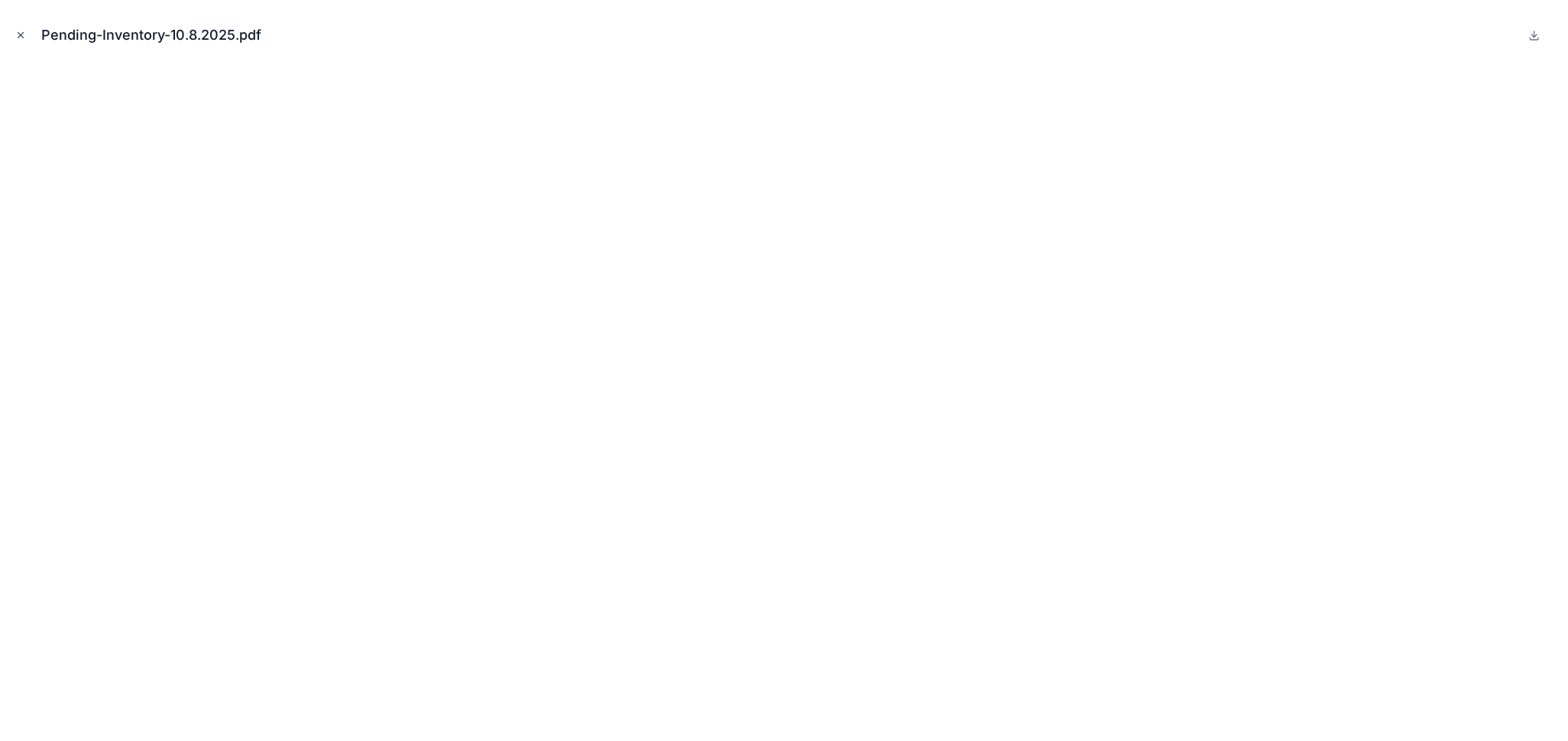
click at [22, 36] on icon "Close modal" at bounding box center [21, 35] width 11 height 11
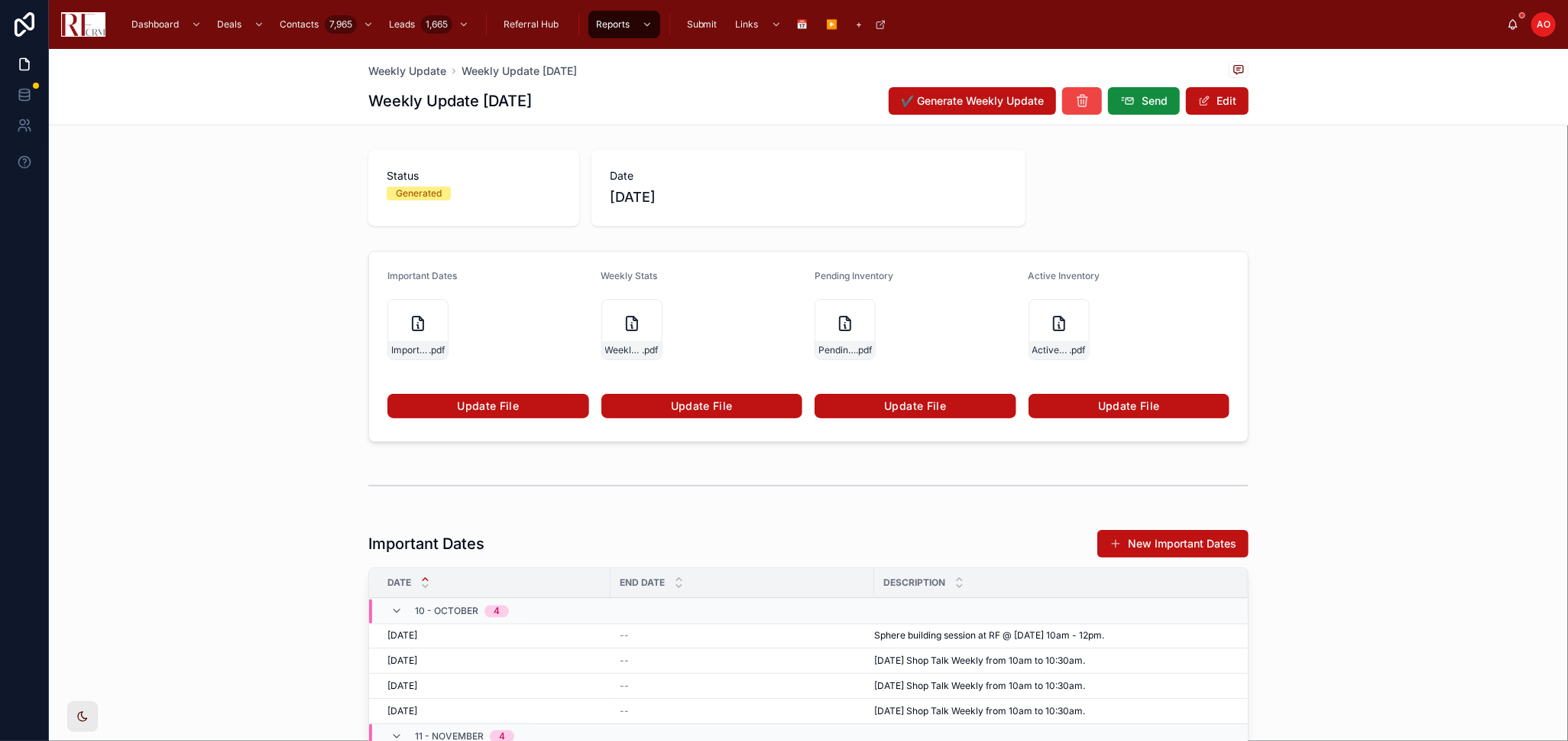
click at [878, 405] on link "Update File" at bounding box center [916, 405] width 202 height 24
click at [1074, 98] on icon at bounding box center [1082, 100] width 15 height 15
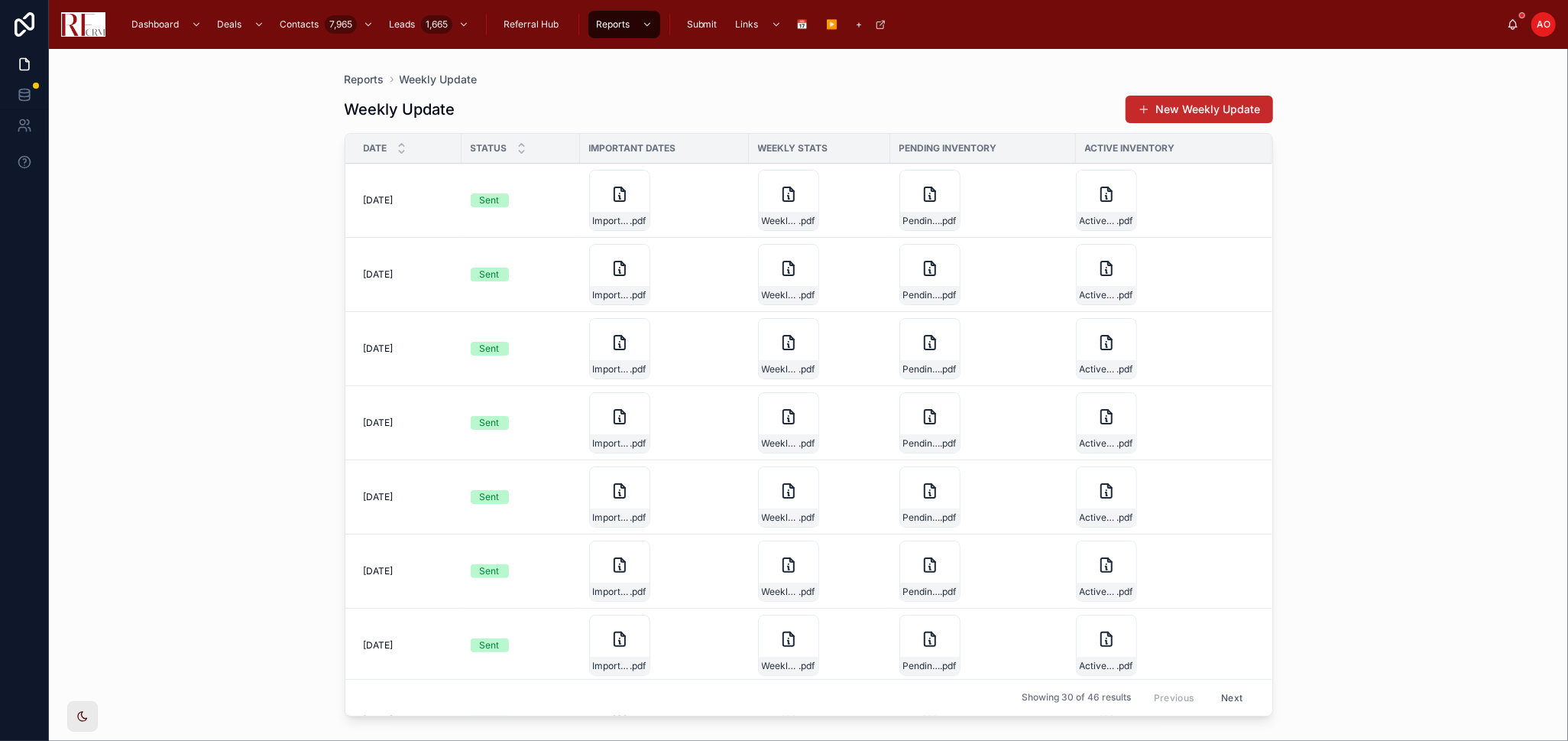
click at [1234, 101] on button "New Weekly Update" at bounding box center [1199, 109] width 147 height 28
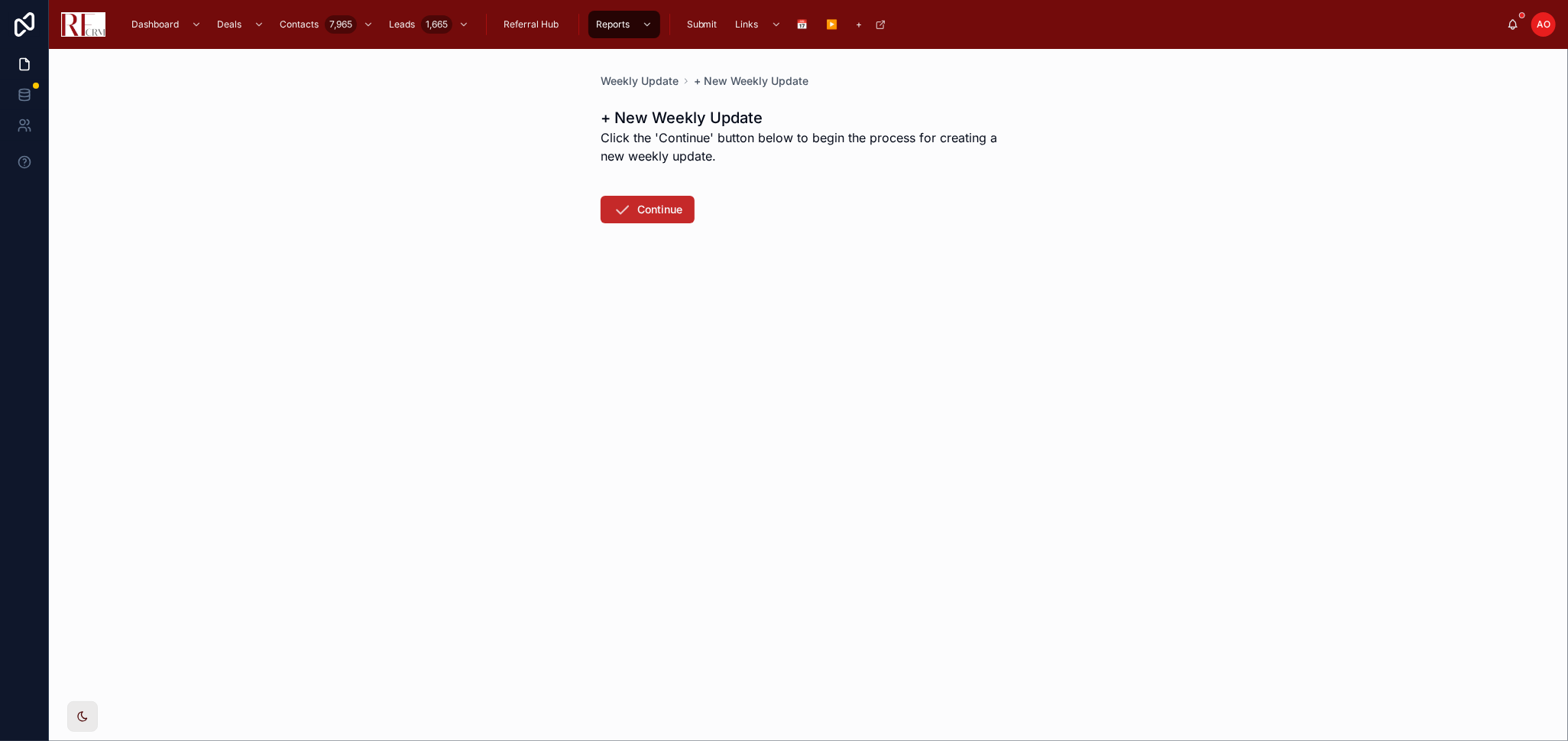
click at [635, 213] on button "Continue" at bounding box center [647, 209] width 94 height 28
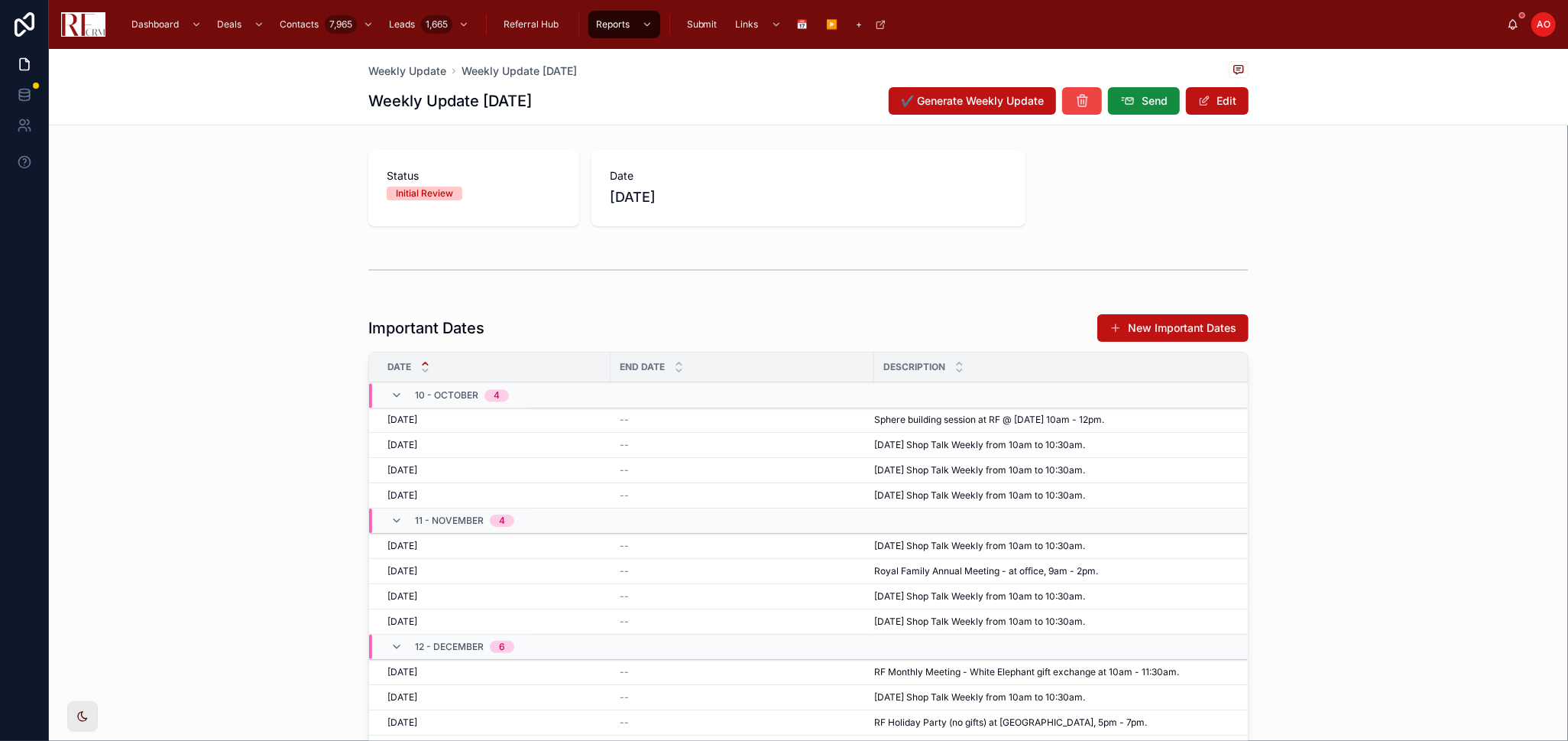
click at [958, 85] on div "Weekly Update Weekly Update 10/9/2025 Weekly Update 10/9/2025 ✔️ Generate Weekl…" at bounding box center [809, 87] width 881 height 76
click at [962, 91] on button "✔️ Generate Weekly Update" at bounding box center [973, 101] width 168 height 28
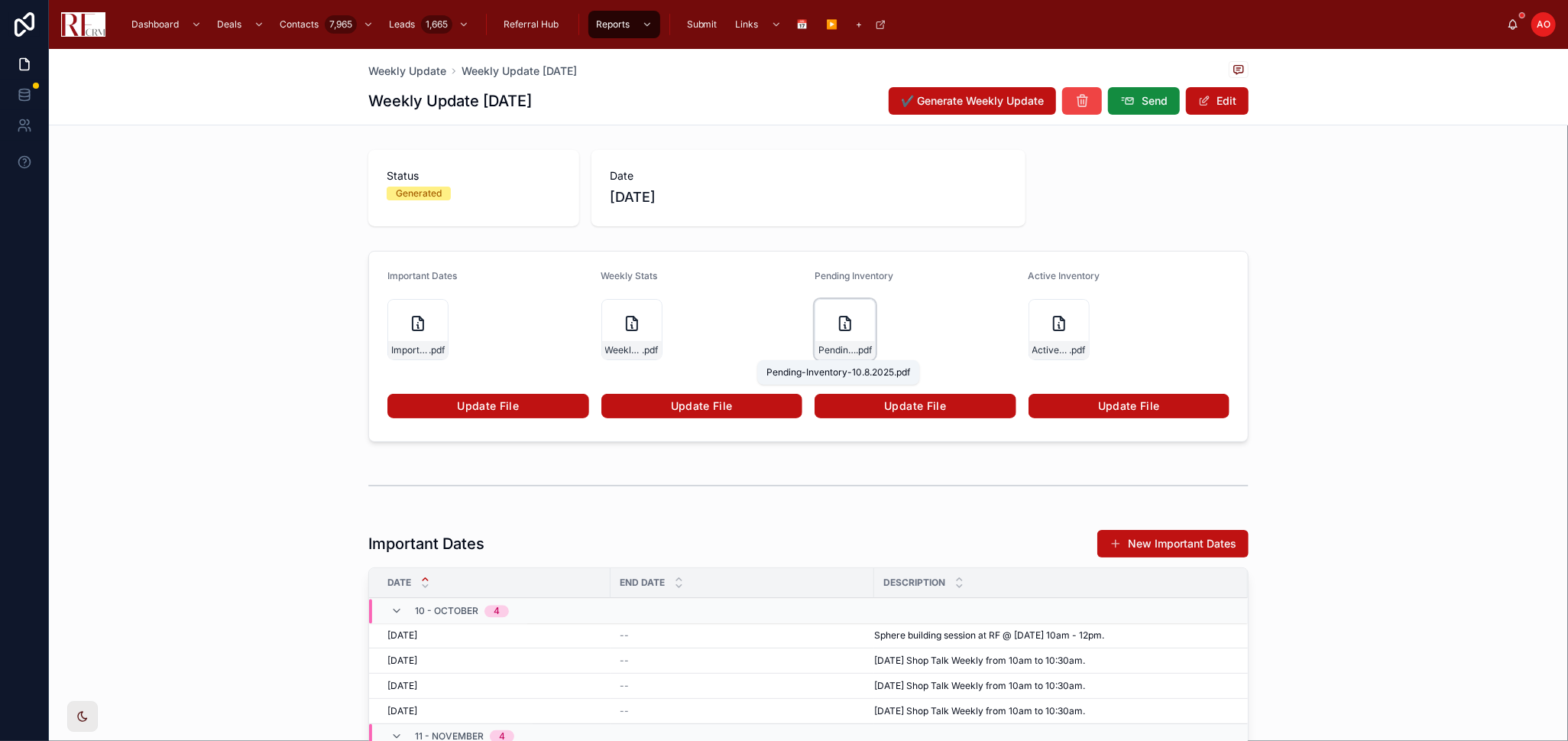
click at [834, 345] on span "Pending-Inventory-10.8.2025" at bounding box center [837, 350] width 37 height 12
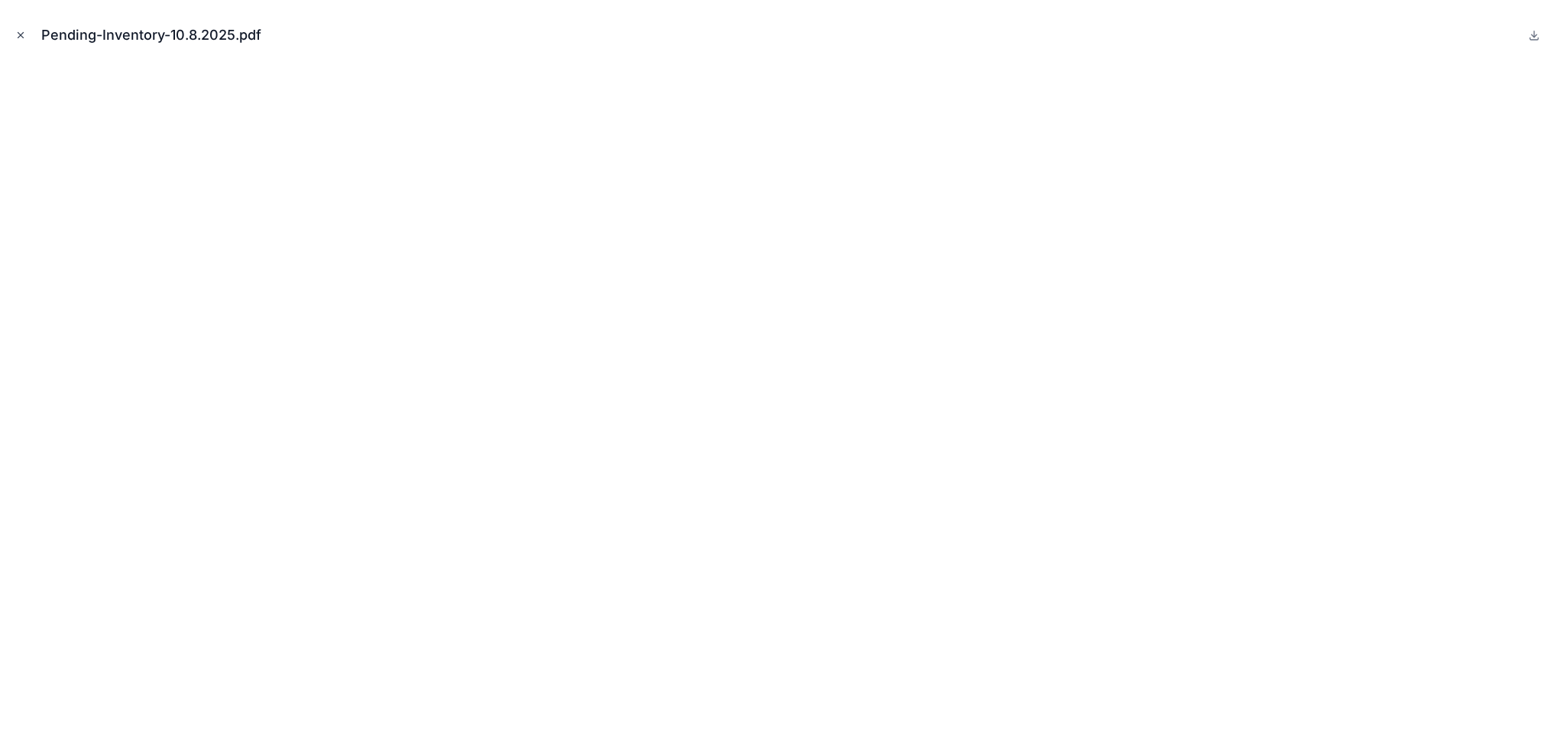
click at [23, 35] on icon "Close modal" at bounding box center [21, 35] width 11 height 11
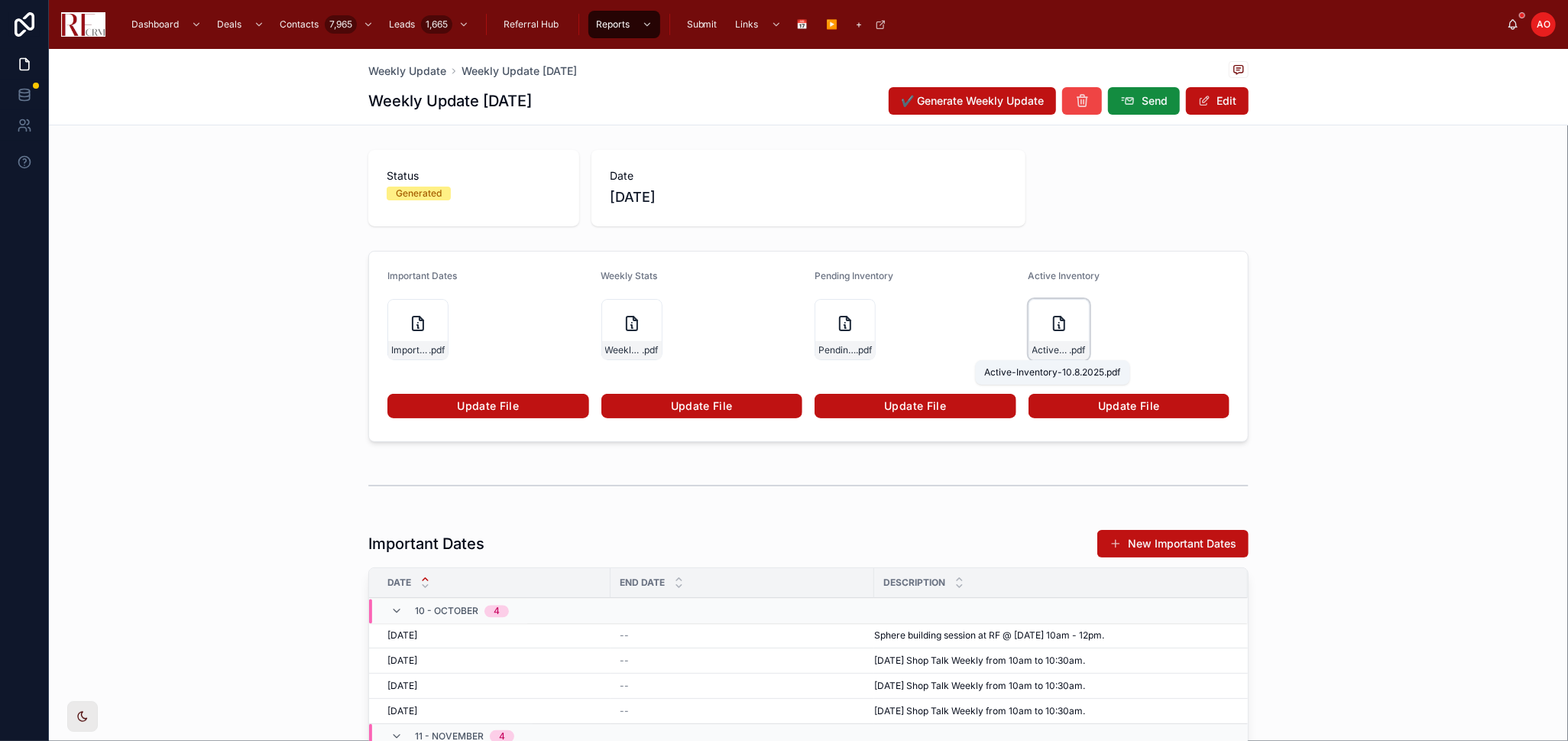
click at [1054, 354] on span "Active-Inventory-10.8.2025" at bounding box center [1051, 350] width 37 height 12
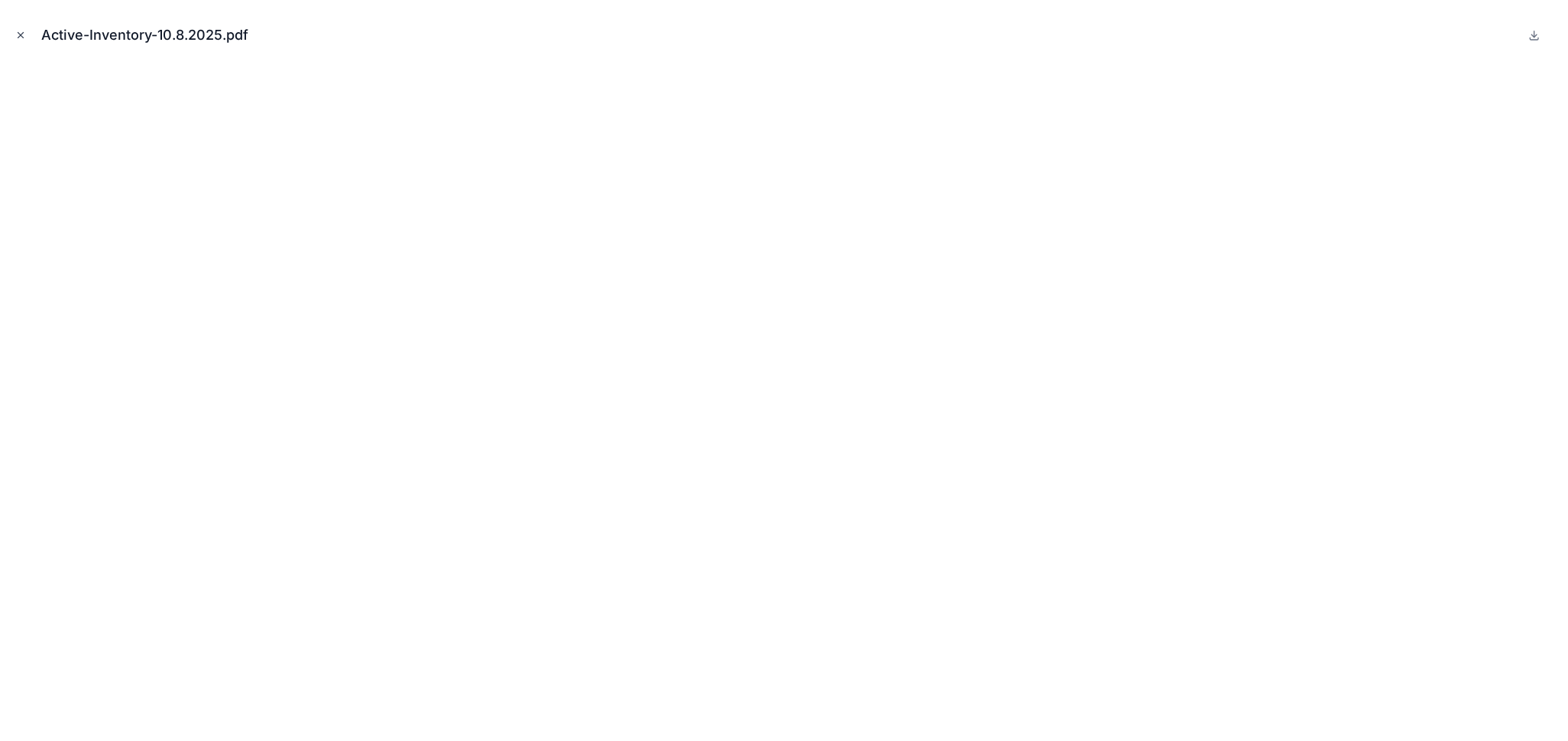
click at [23, 31] on icon "Close modal" at bounding box center [21, 35] width 11 height 11
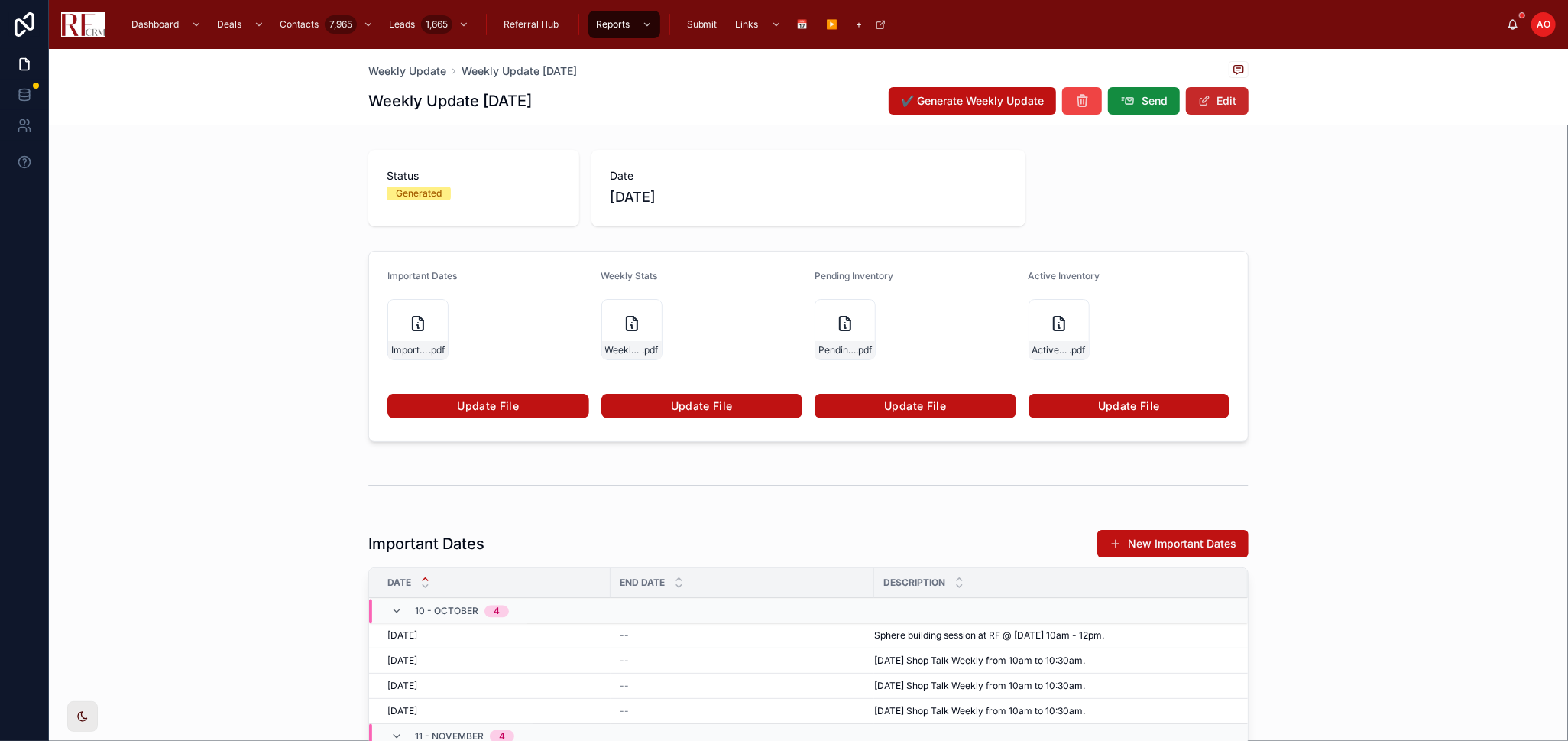
click at [1200, 96] on span at bounding box center [1205, 101] width 12 height 12
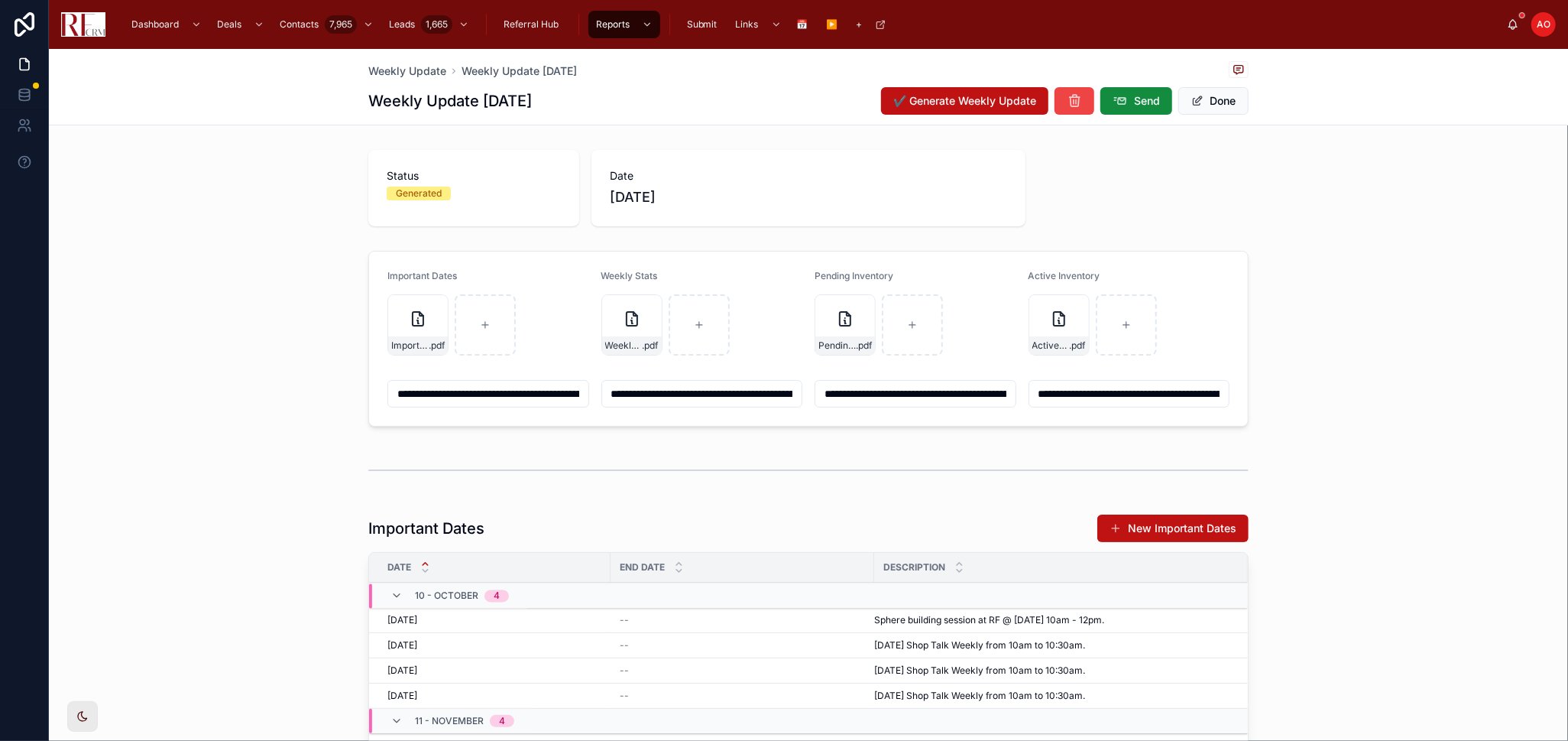
drag, startPoint x: 415, startPoint y: 313, endPoint x: 309, endPoint y: 341, distance: 109.6
click at [309, 341] on div "**********" at bounding box center [809, 338] width 1520 height 188
click at [405, 329] on div "Important-Dates-10.8.2025 .pdf" at bounding box center [418, 325] width 62 height 62
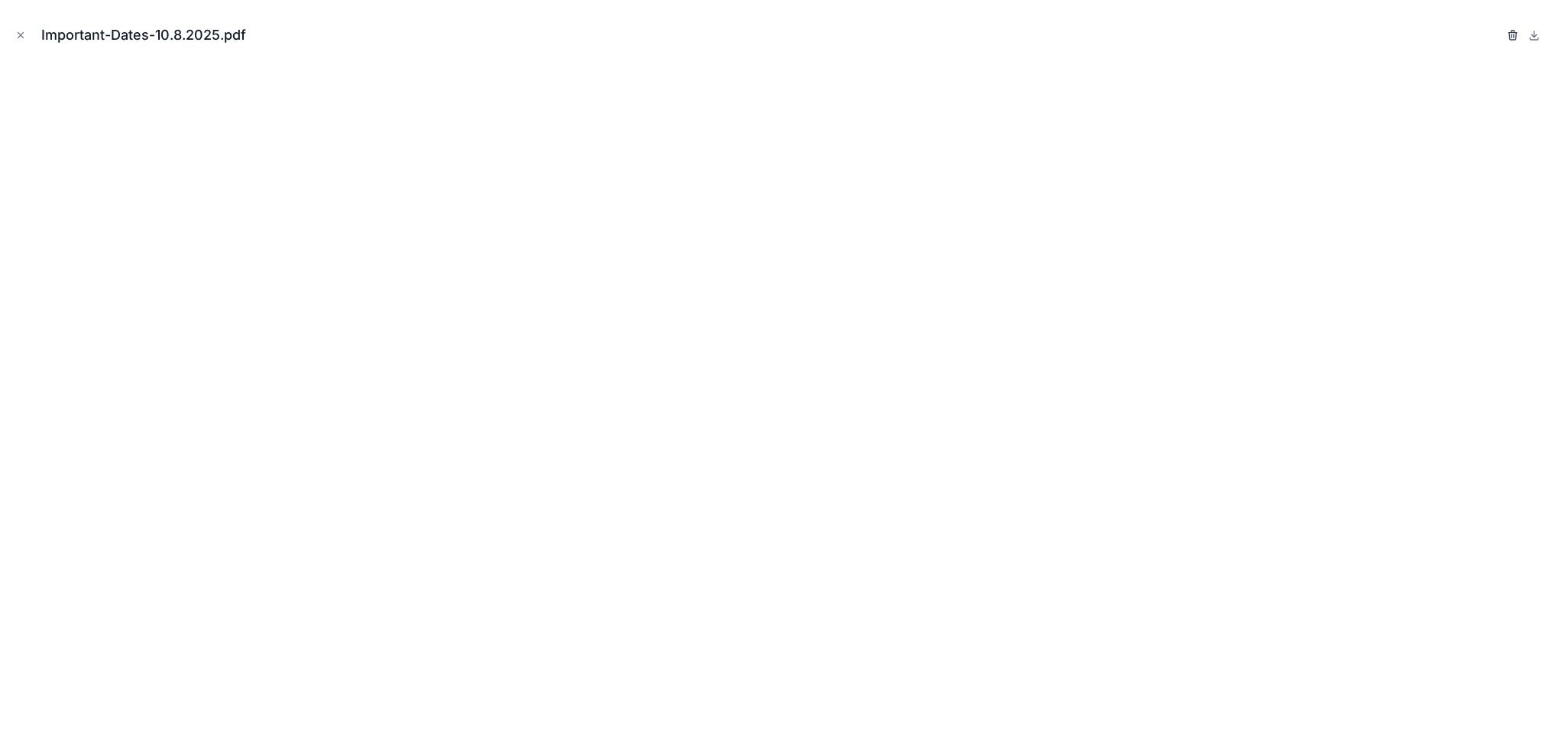
click at [1509, 37] on icon "button" at bounding box center [1514, 36] width 12 height 12
click at [1495, 36] on icon "button" at bounding box center [1498, 36] width 12 height 12
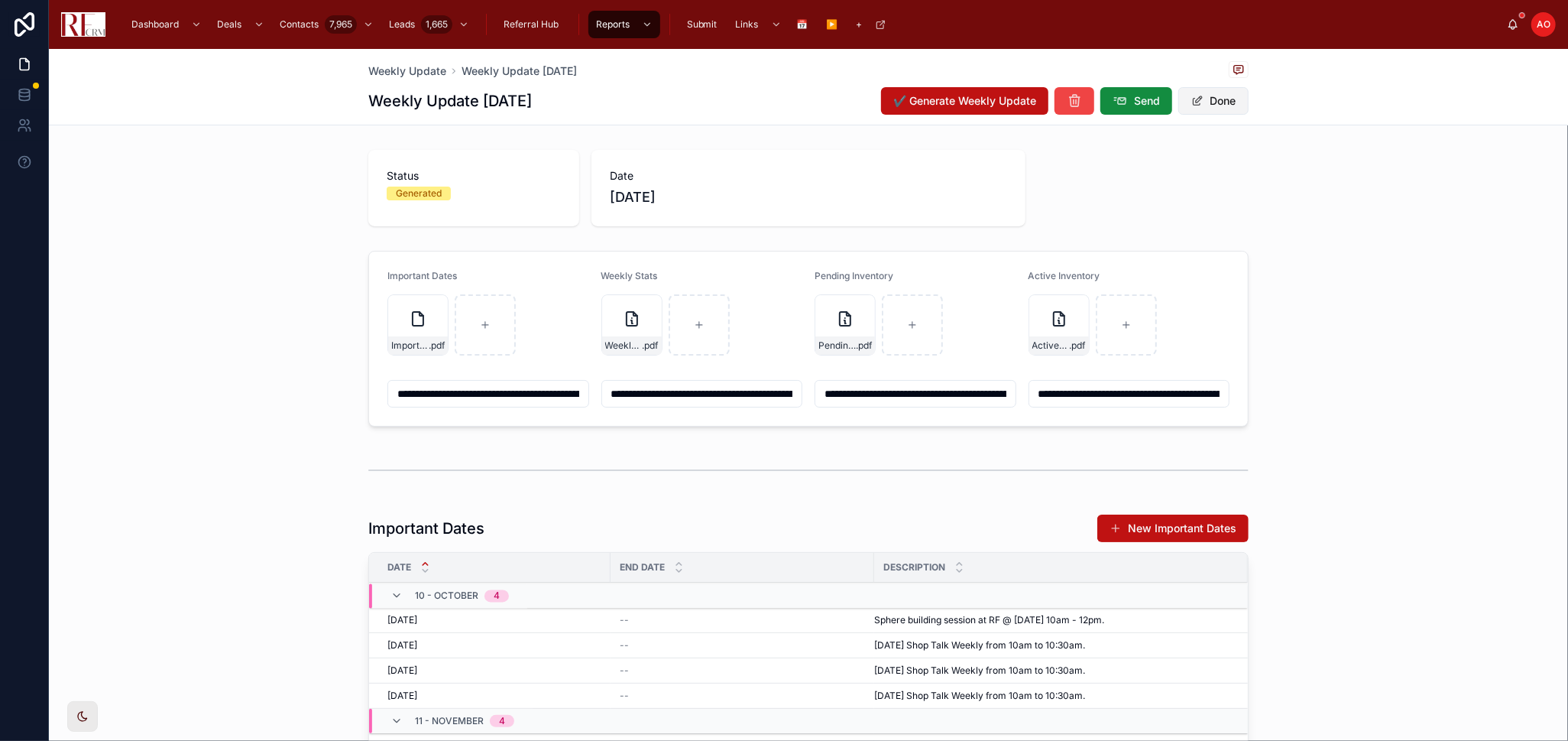
click at [1227, 101] on button "Done" at bounding box center [1214, 101] width 71 height 28
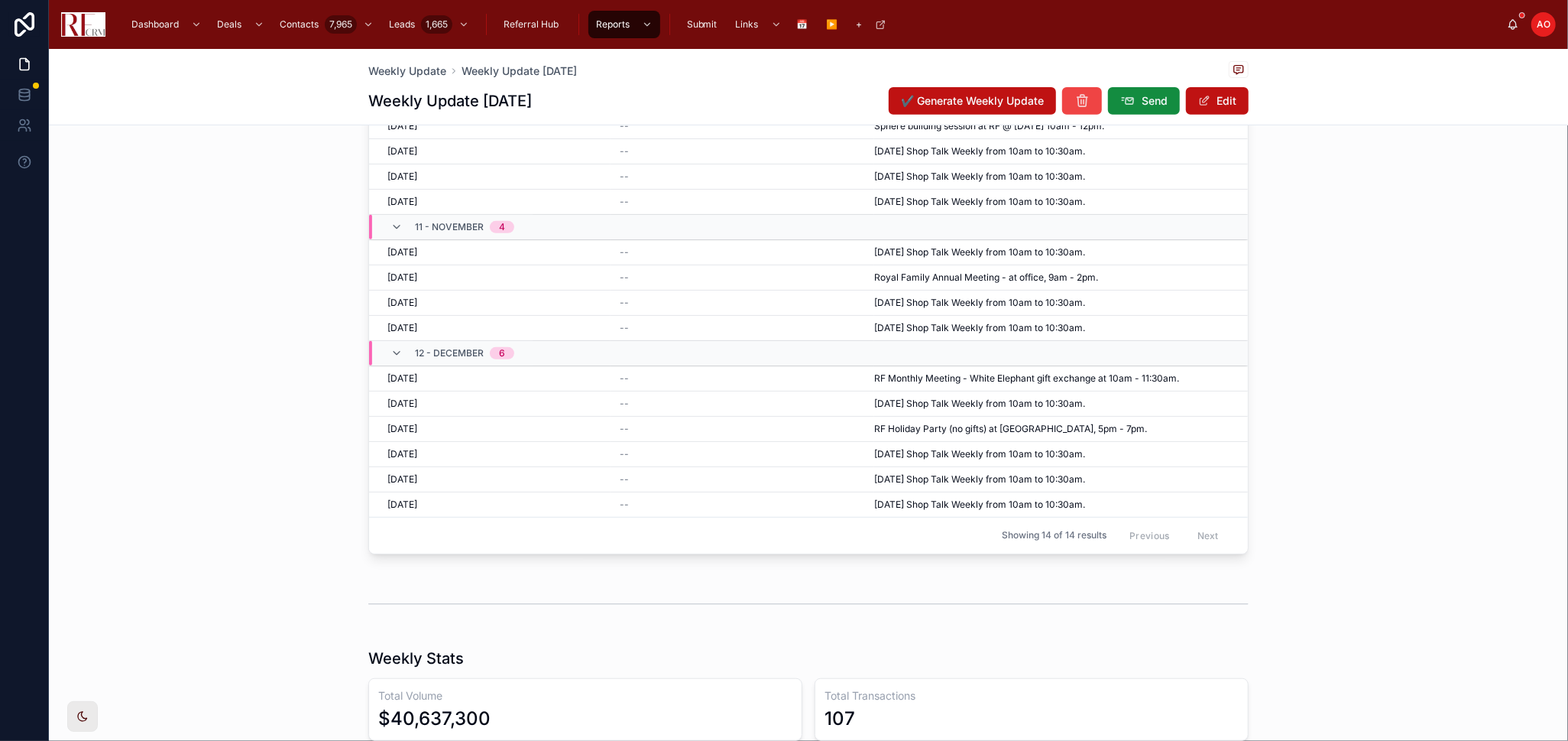
scroll to position [254, 0]
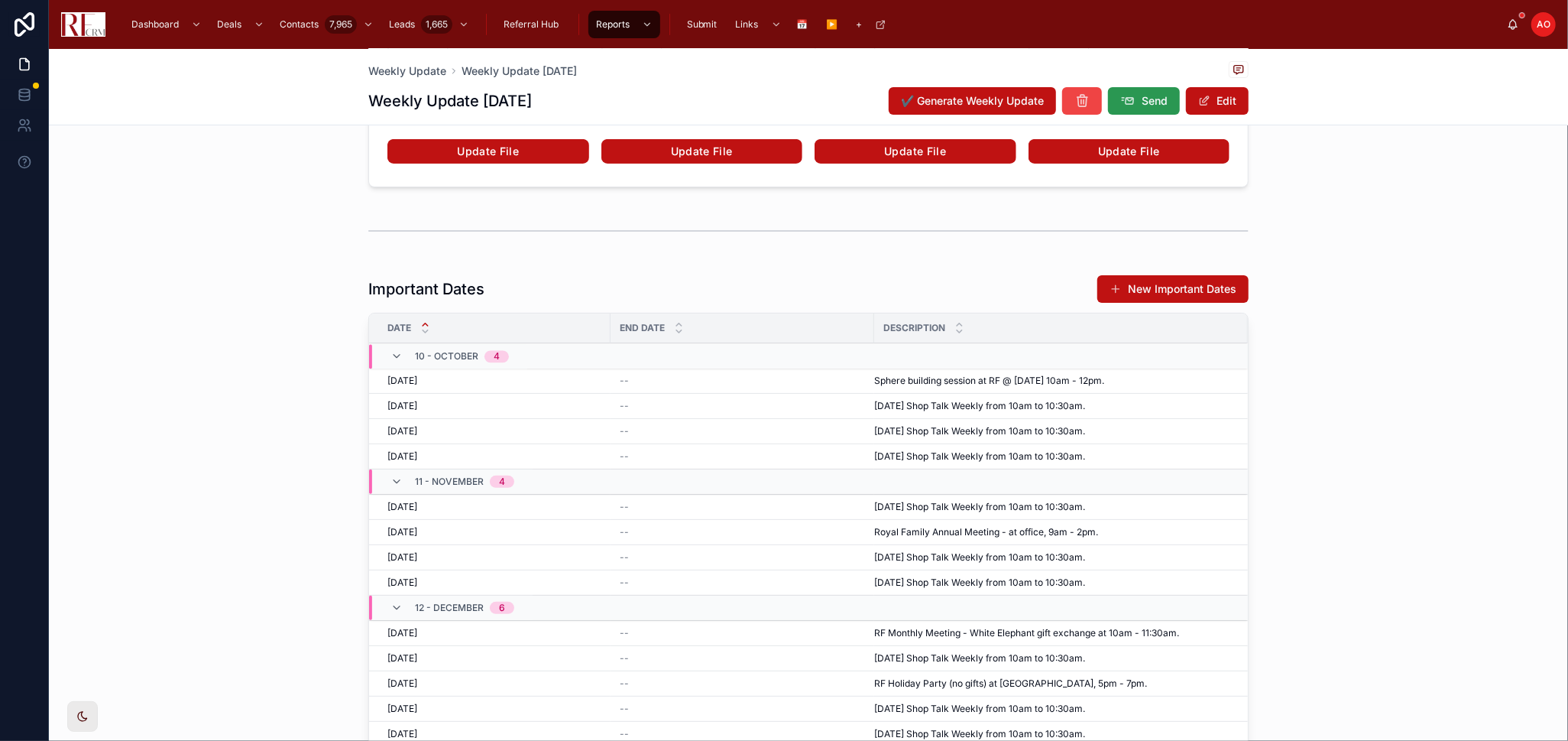
click at [1158, 88] on button "Send" at bounding box center [1144, 101] width 72 height 28
click at [249, 252] on div at bounding box center [809, 230] width 1520 height 51
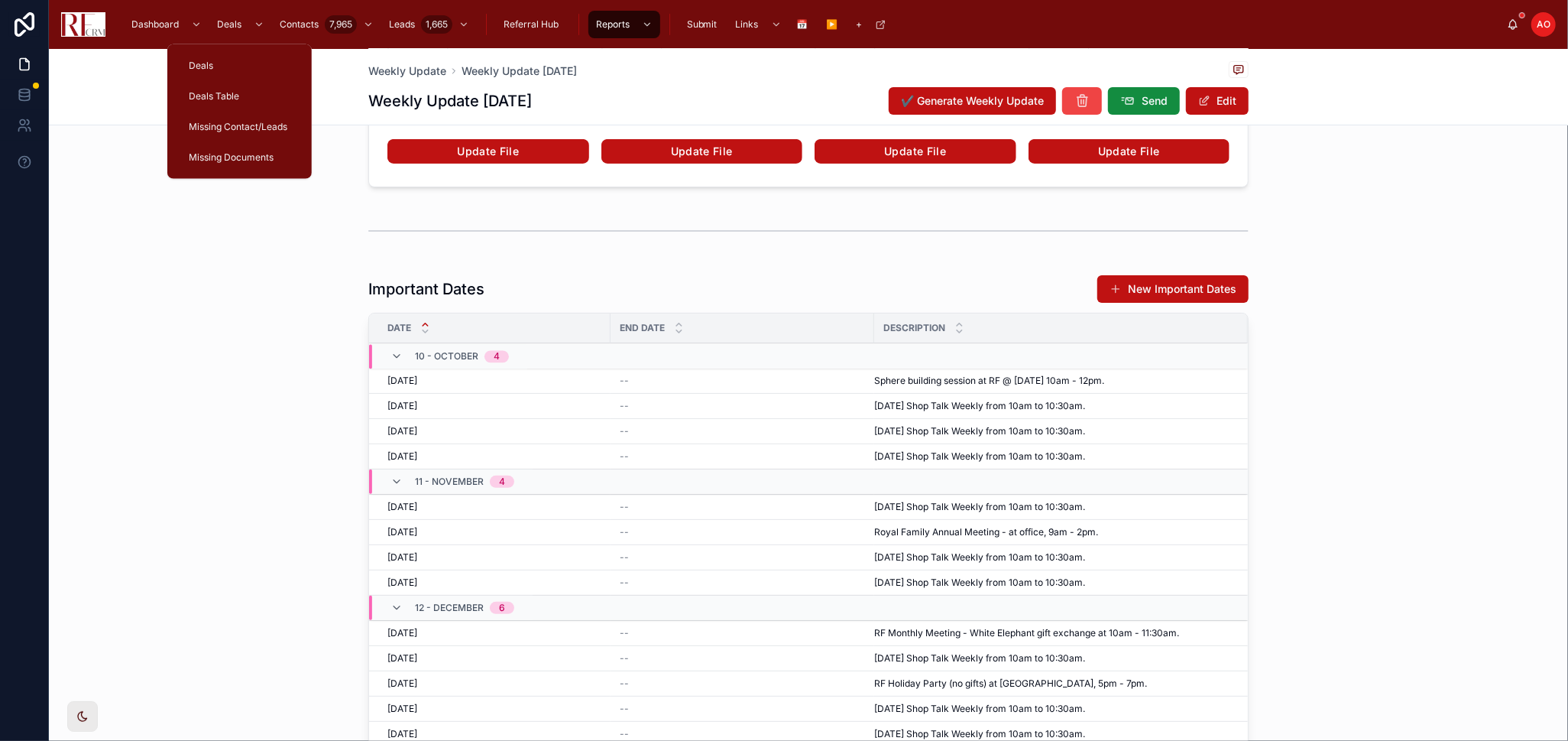
click at [233, 98] on span "Deals Table" at bounding box center [214, 96] width 51 height 12
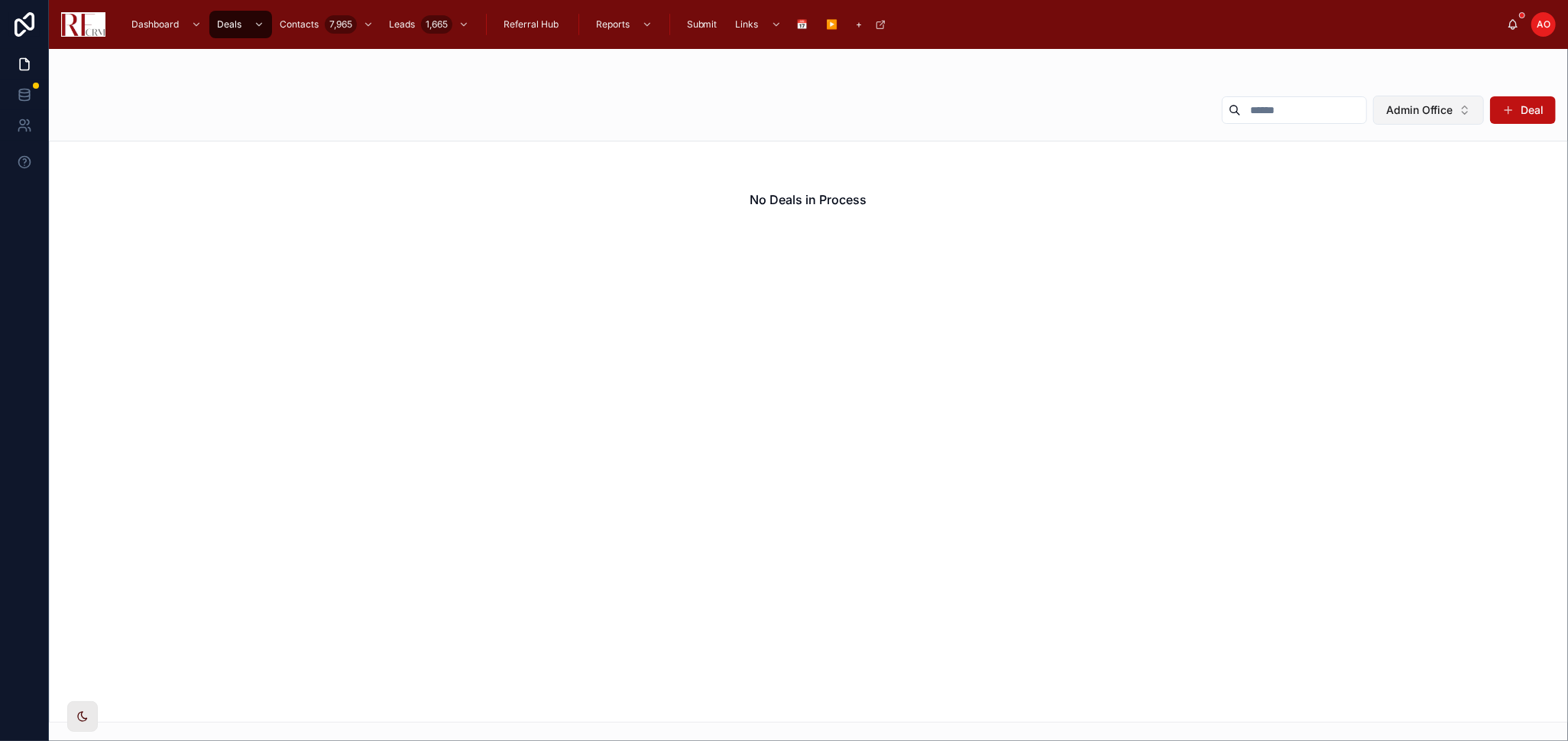
click at [1419, 106] on span "Admin Office" at bounding box center [1420, 110] width 67 height 15
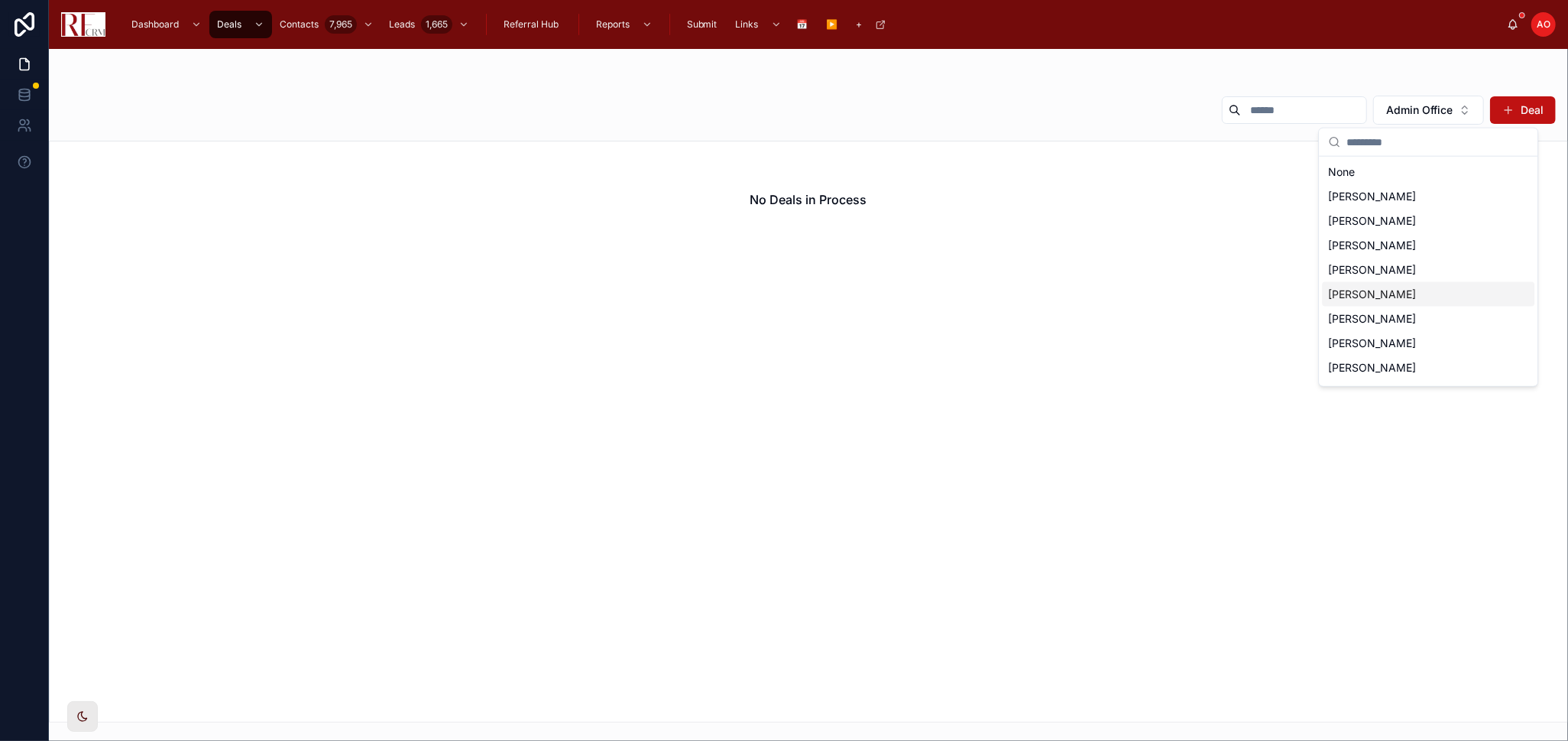
click at [1384, 298] on span "[PERSON_NAME]" at bounding box center [1373, 294] width 87 height 15
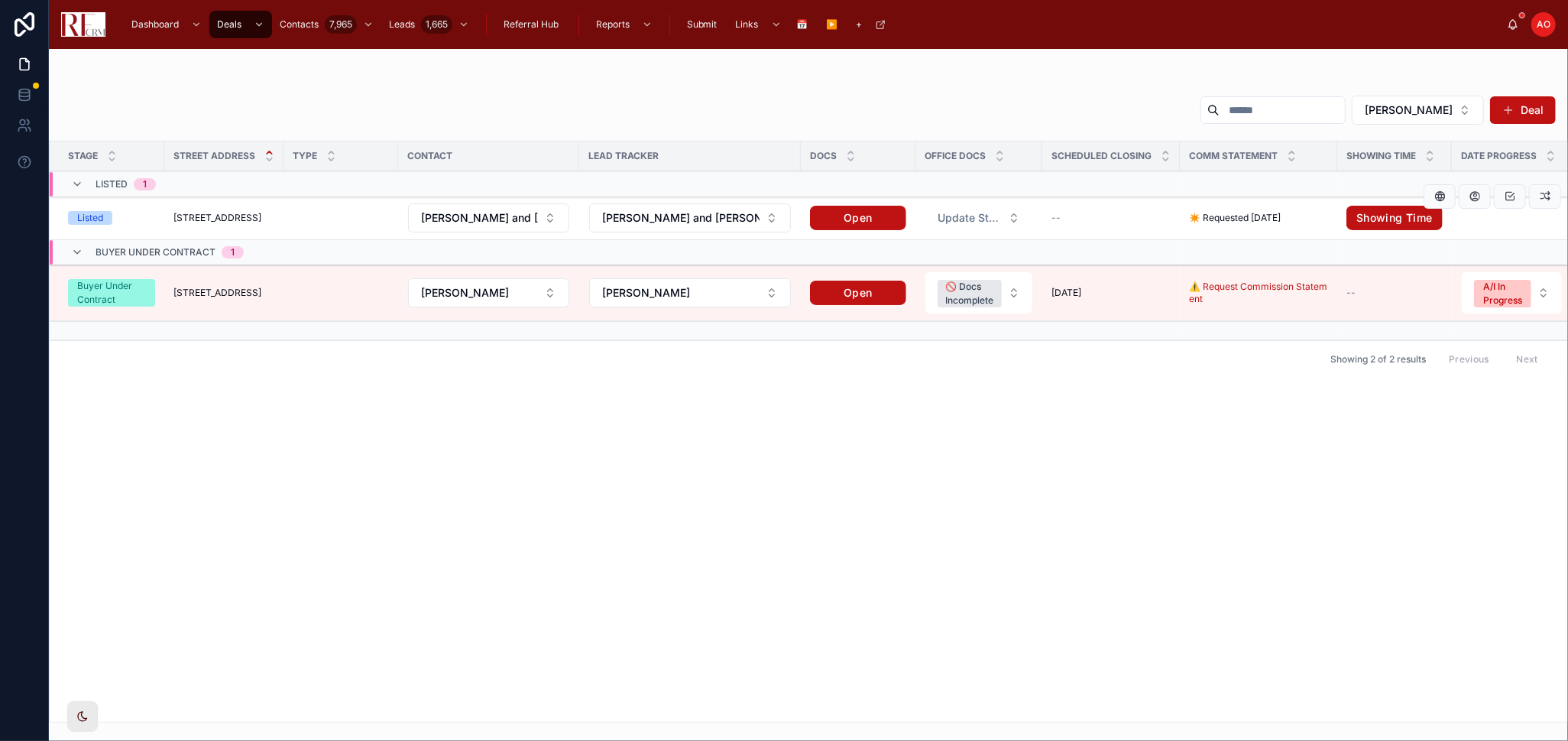
click at [236, 227] on td "1044 Inverness Lane 1044 Inverness Lane" at bounding box center [224, 218] width 120 height 44
click at [245, 215] on span "[STREET_ADDRESS]" at bounding box center [217, 218] width 87 height 12
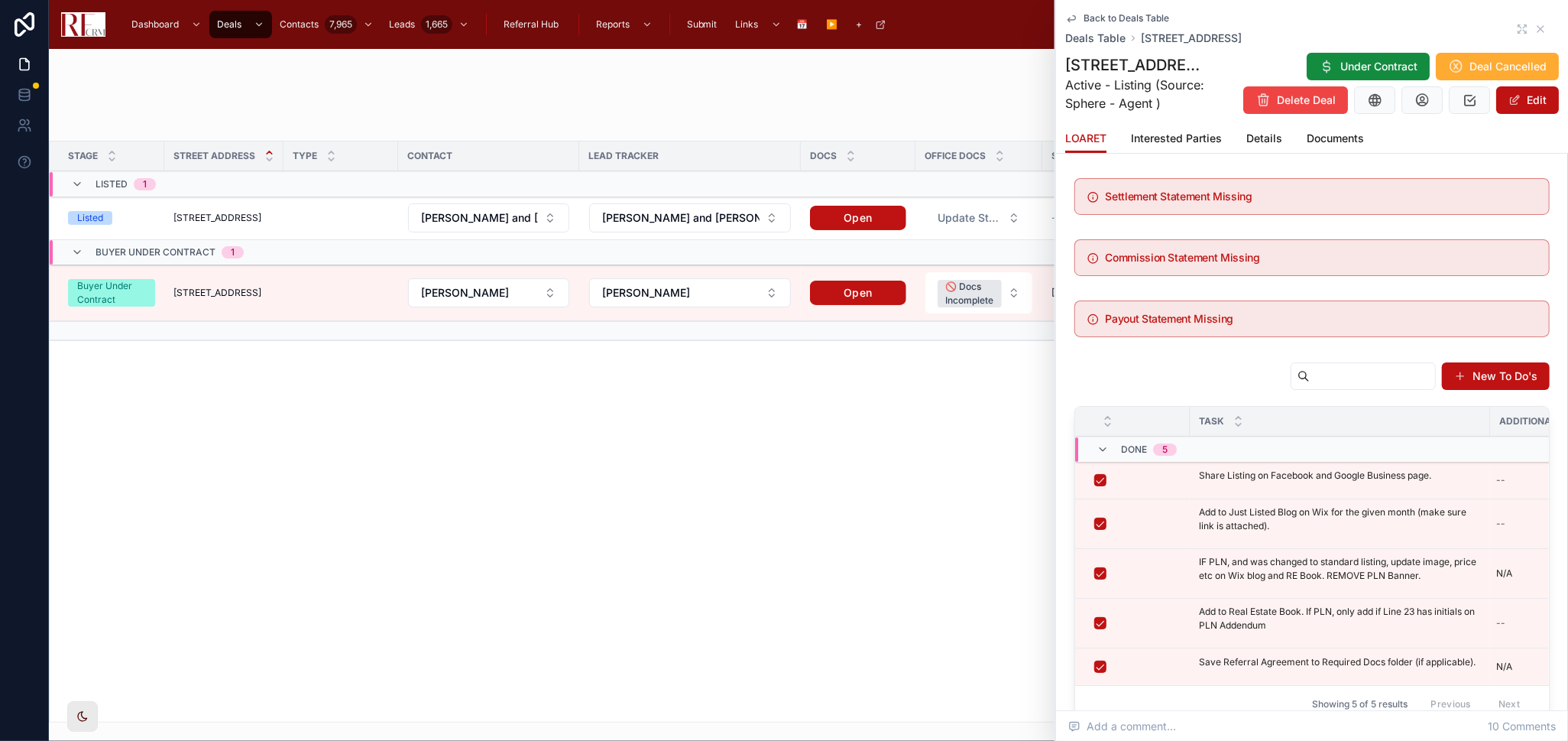
click at [1268, 146] on span "Details" at bounding box center [1265, 137] width 36 height 15
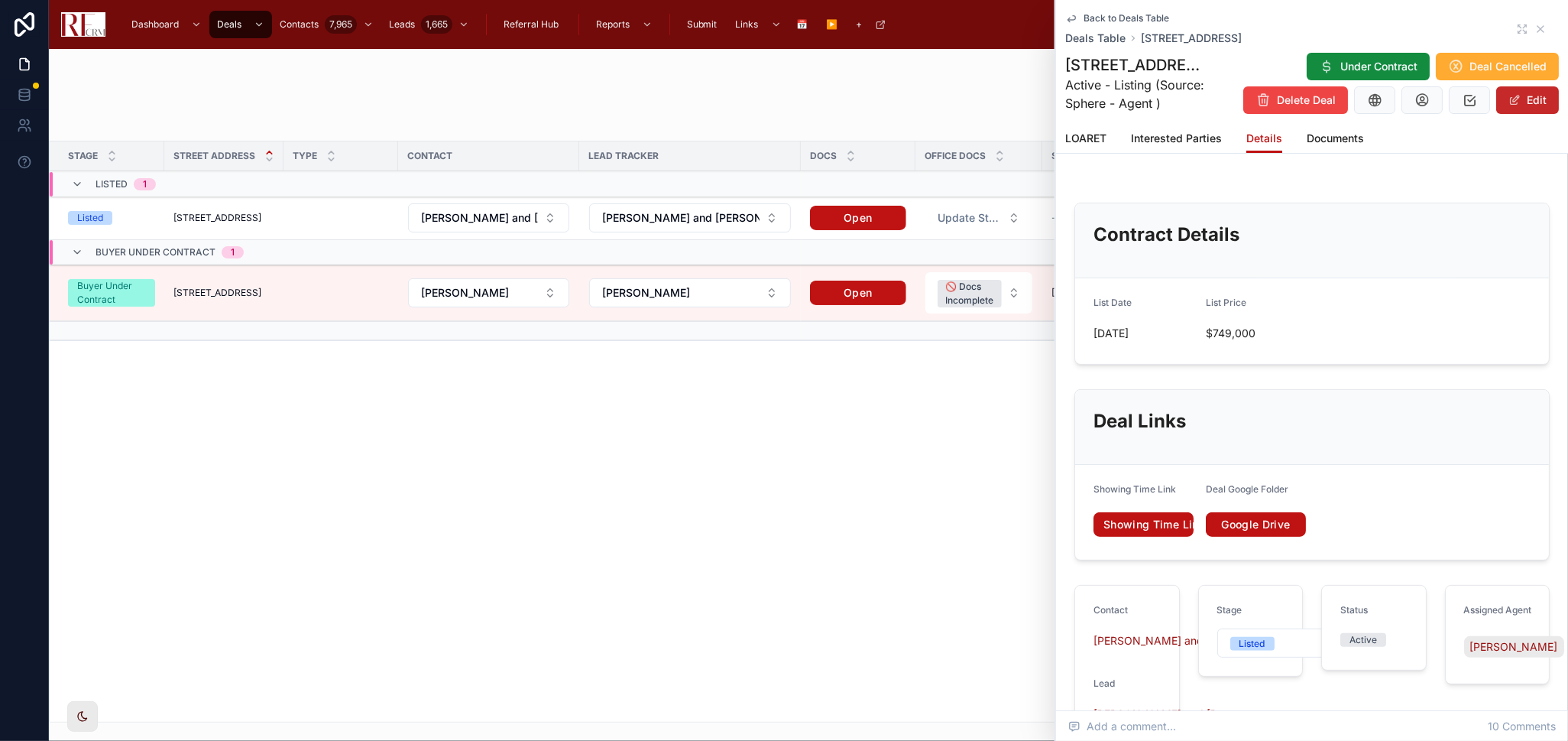
click at [1525, 111] on button "Edit" at bounding box center [1528, 100] width 62 height 28
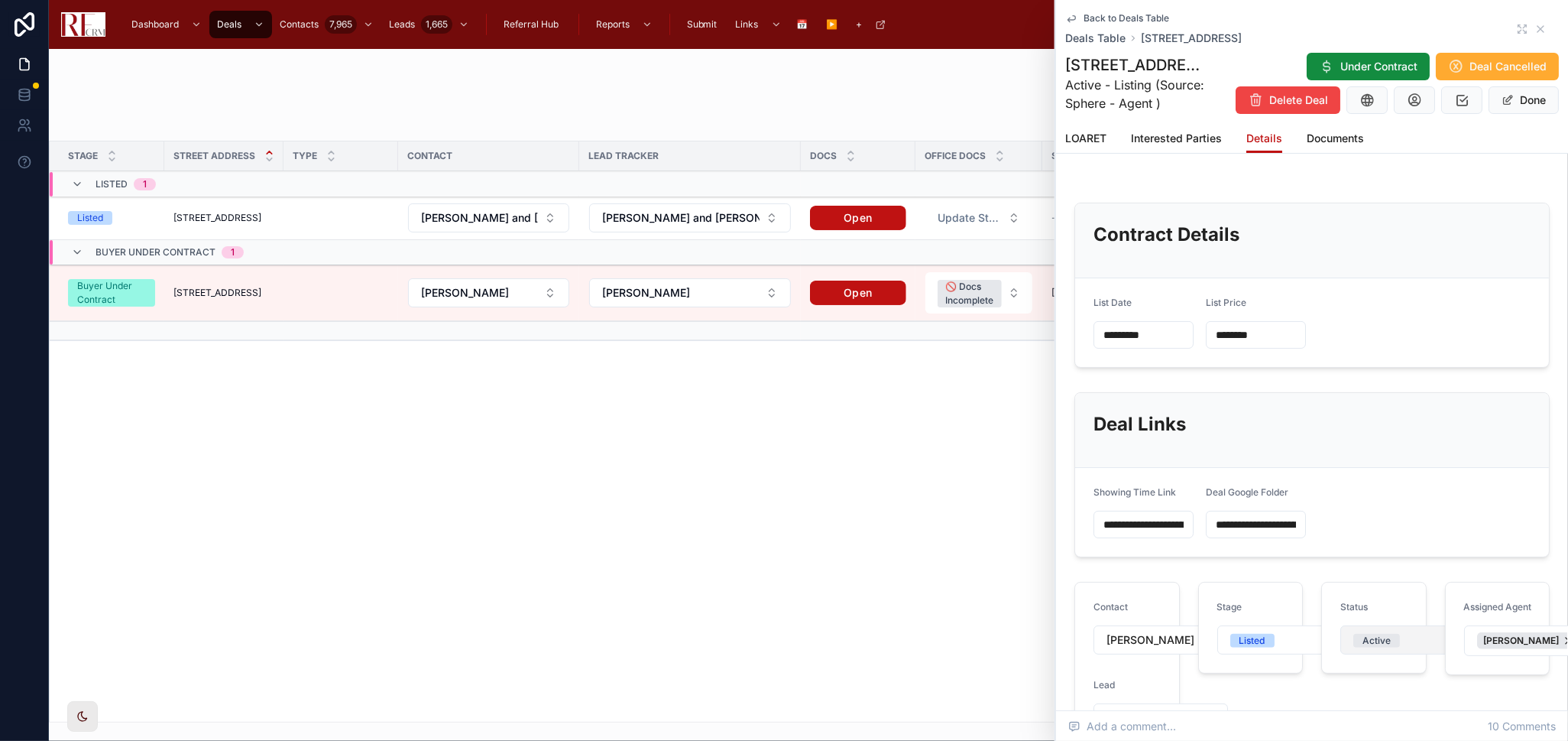
click at [1392, 650] on button "Active" at bounding box center [1407, 640] width 135 height 29
click at [1377, 575] on div "Cancellation in Progress" at bounding box center [1363, 574] width 105 height 13
click at [1510, 96] on button "Done" at bounding box center [1523, 100] width 71 height 28
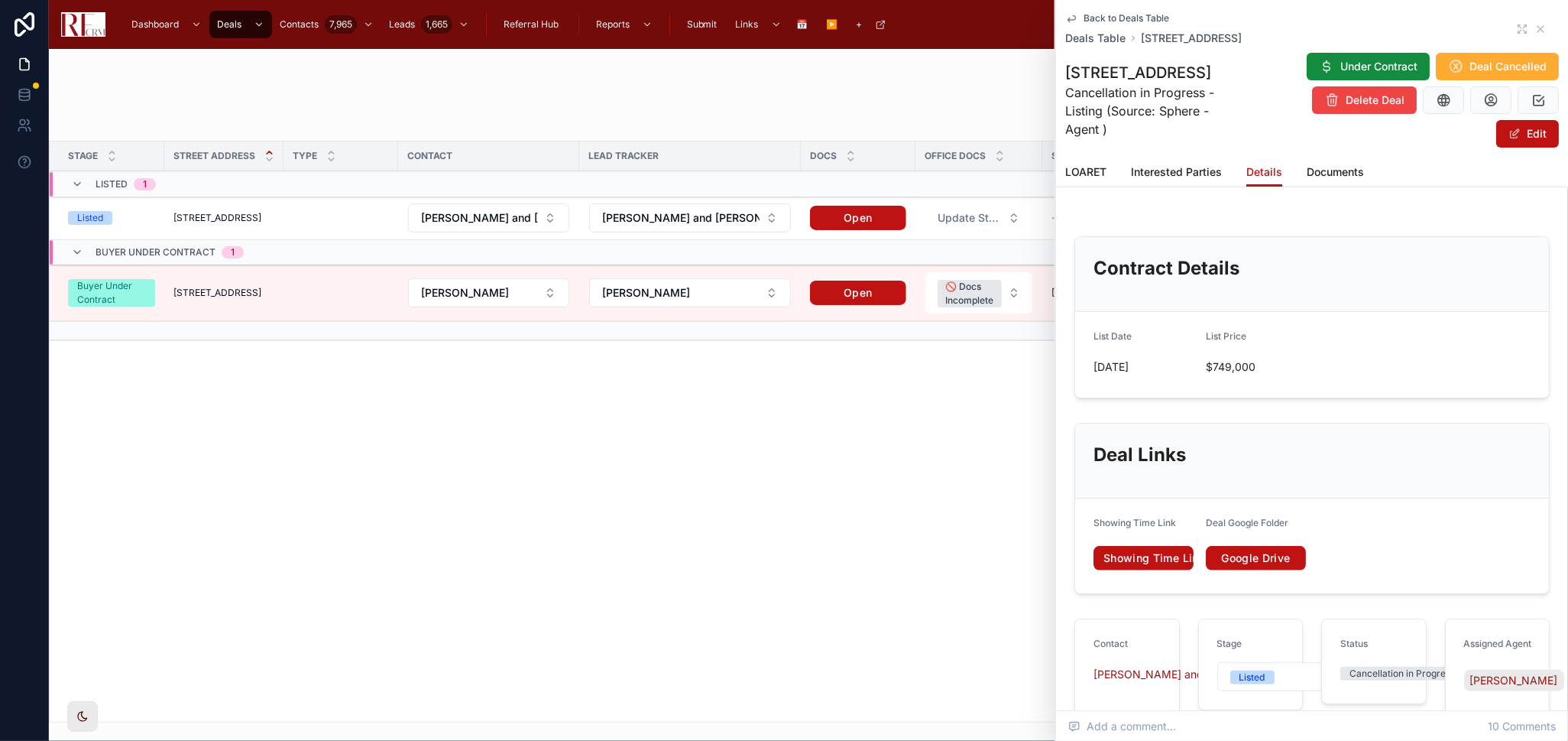
click at [817, 580] on div "Stage Street Address Type Contact Lead Tracker Docs Office Docs Scheduled closi…" at bounding box center [809, 431] width 1518 height 580
click at [1535, 24] on icon at bounding box center [1541, 29] width 12 height 12
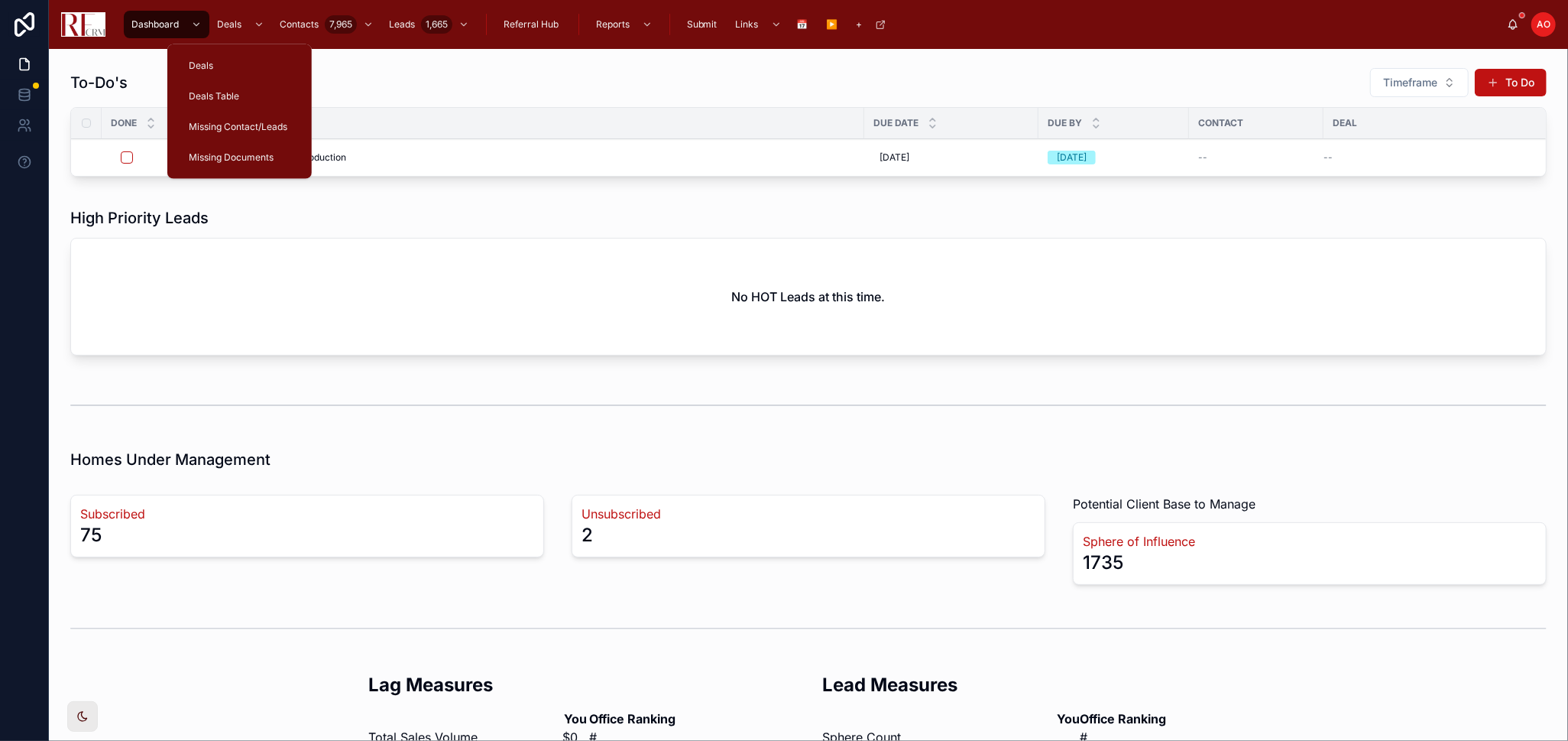
click at [220, 100] on span "Deals Table" at bounding box center [214, 96] width 51 height 12
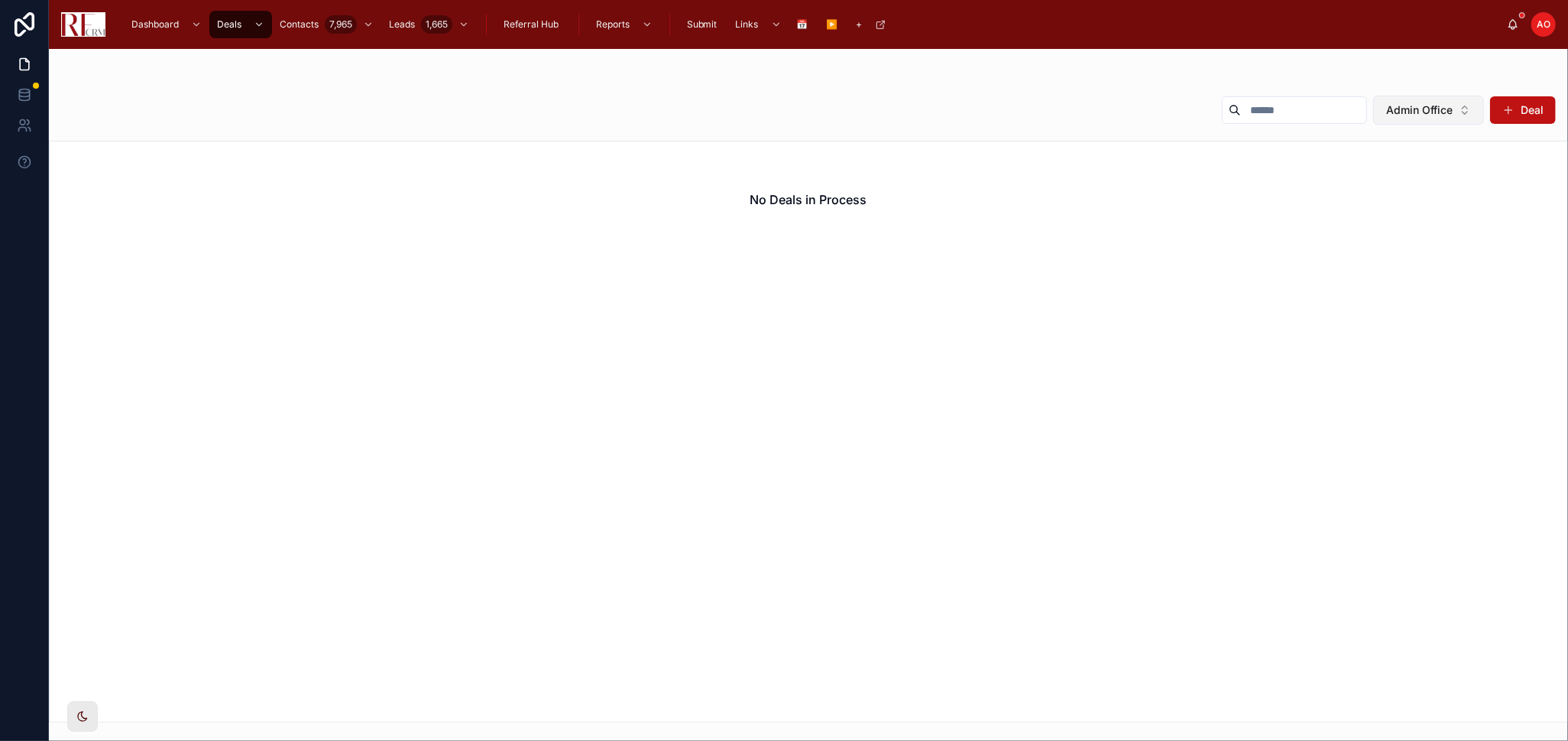
click at [1411, 106] on span "Admin Office" at bounding box center [1420, 110] width 67 height 15
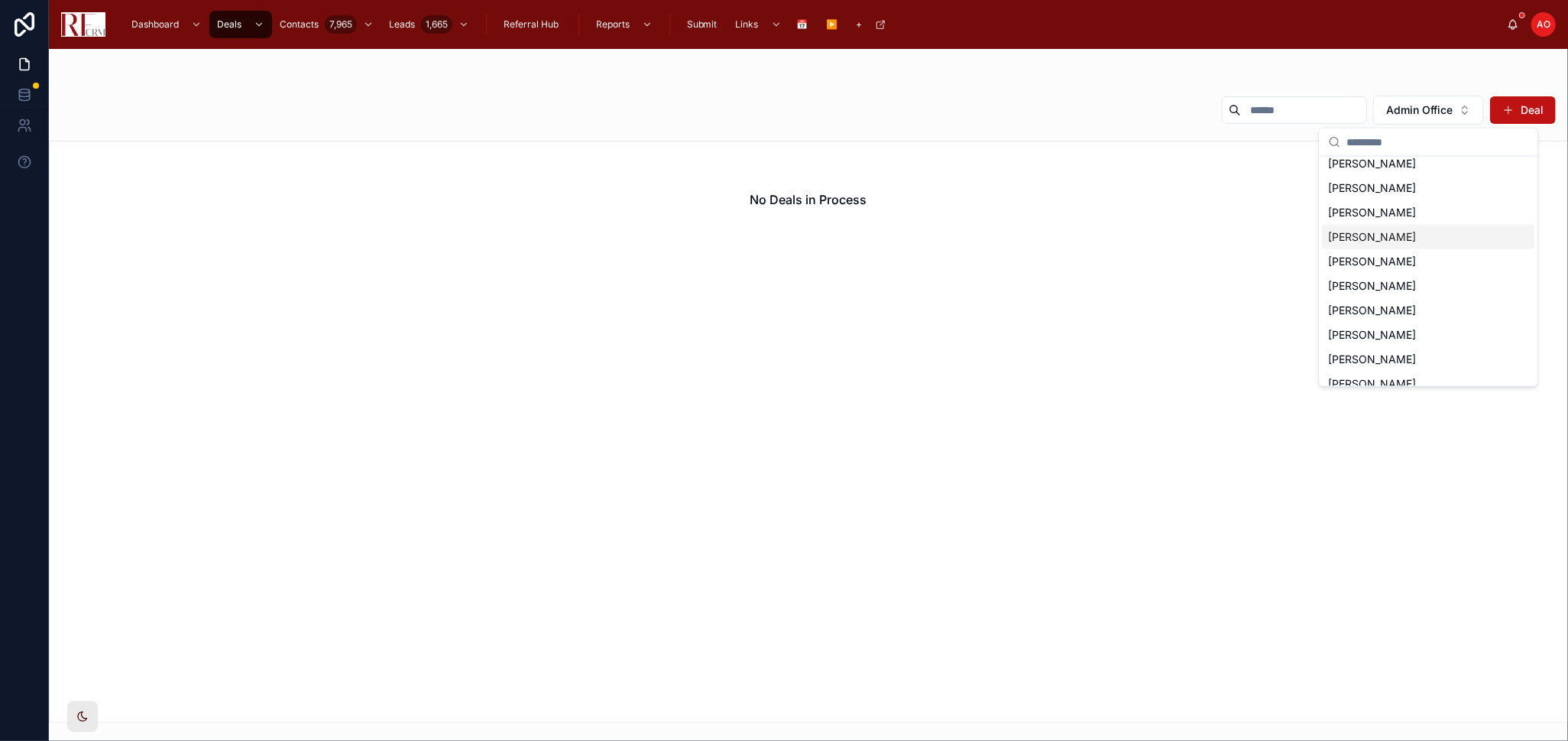
scroll to position [85, 0]
click at [1411, 296] on div "[PERSON_NAME]" at bounding box center [1429, 307] width 212 height 24
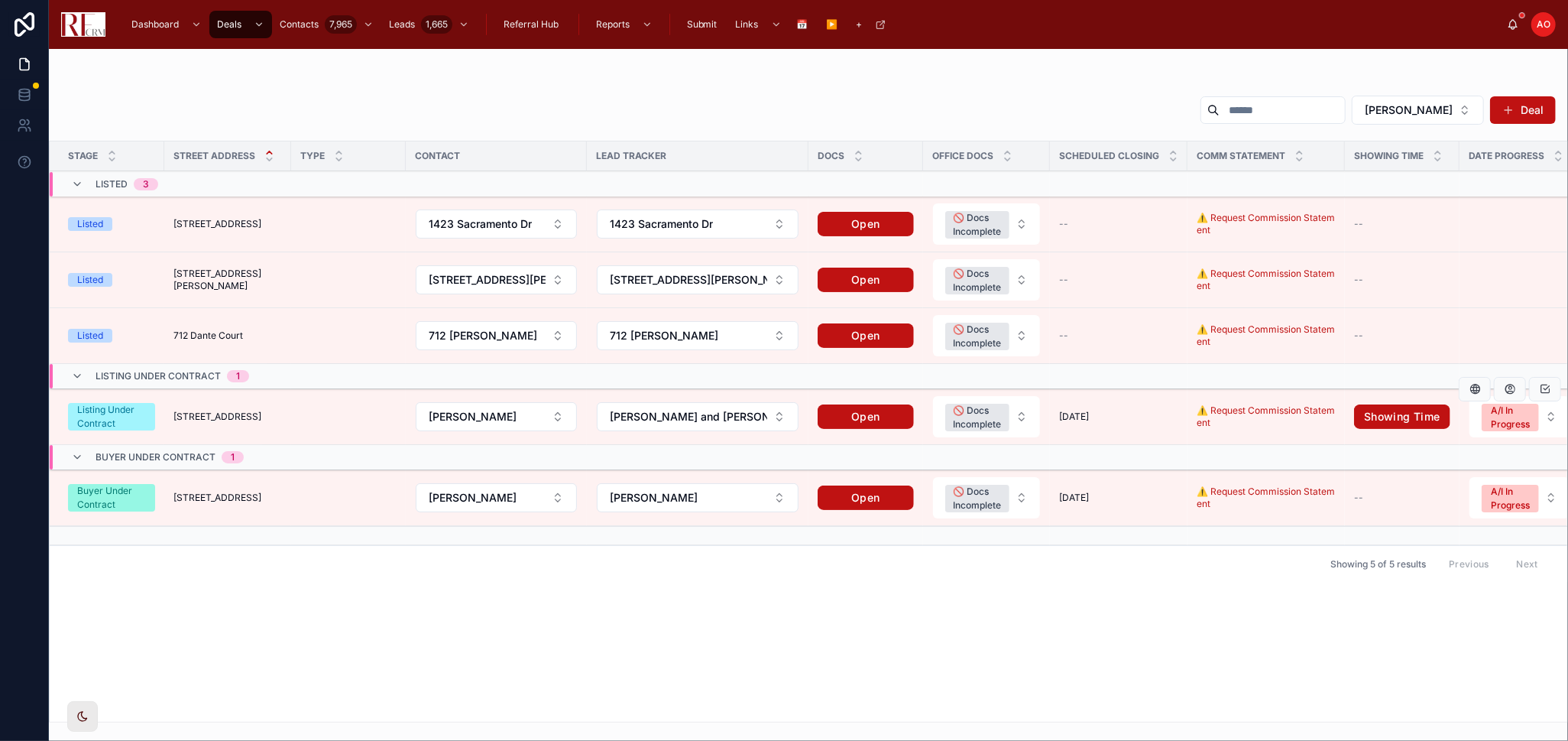
click at [216, 411] on span "[STREET_ADDRESS]" at bounding box center [217, 417] width 87 height 12
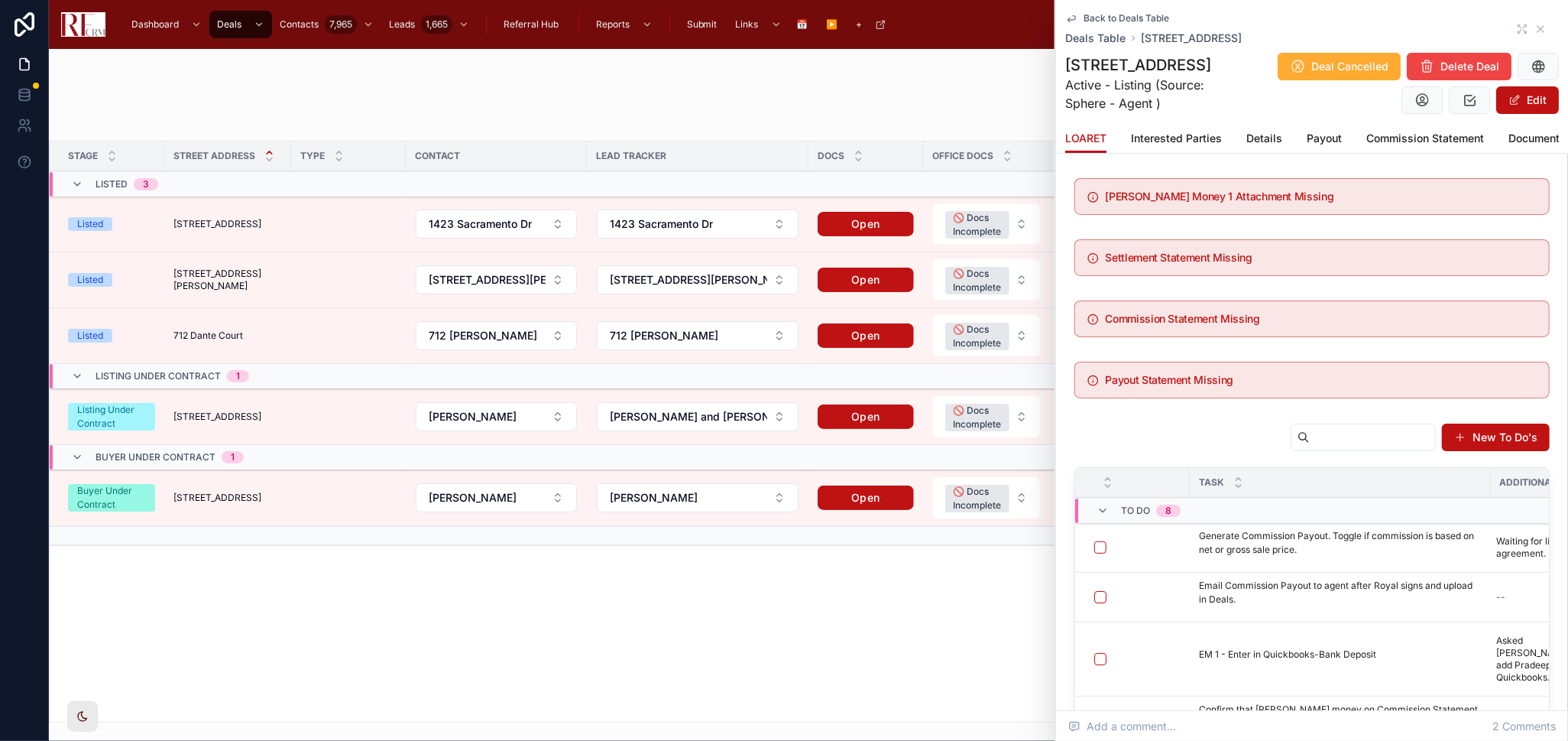
click at [1255, 133] on span "Details" at bounding box center [1265, 137] width 36 height 15
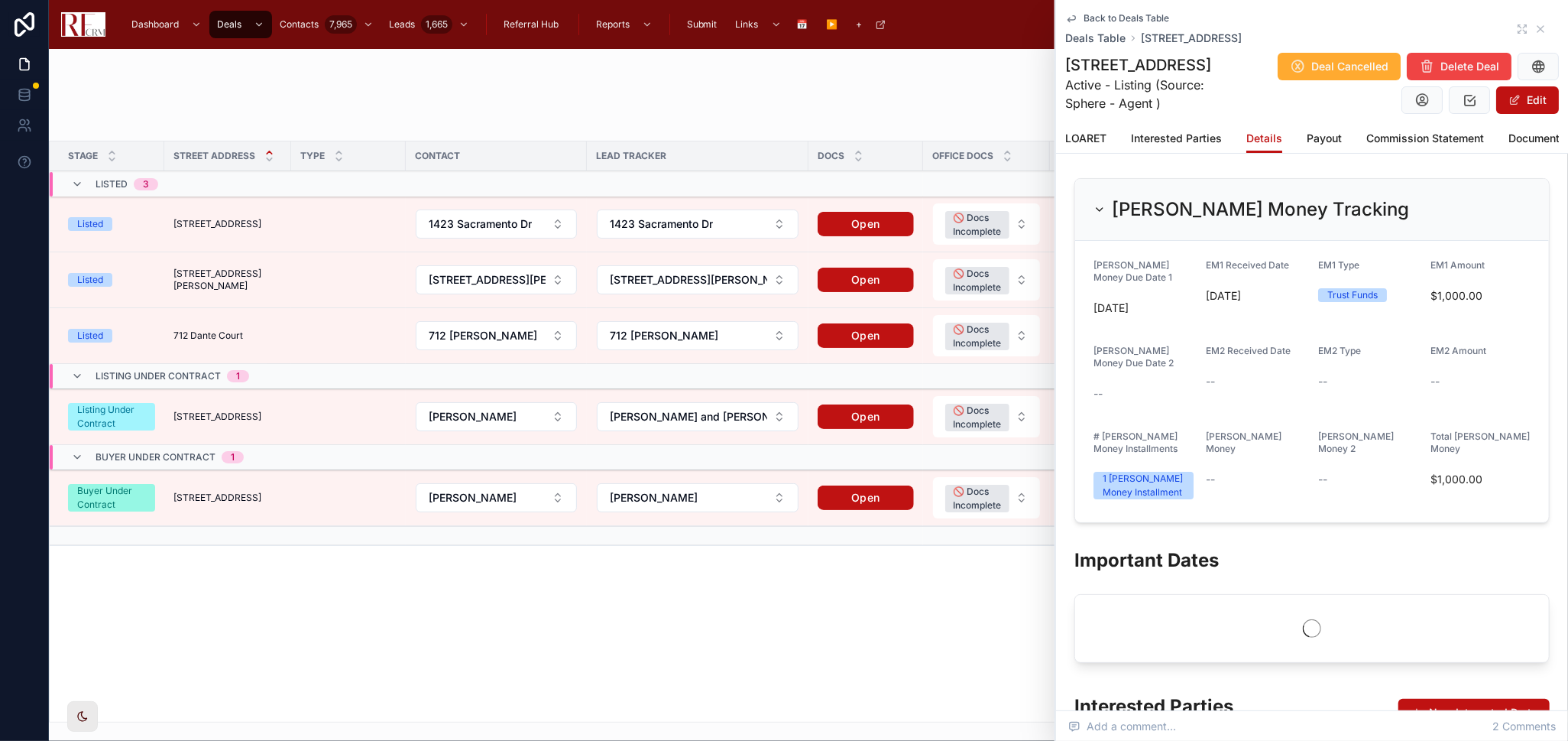
click at [1411, 35] on div "Back to Deals Table Deals Table [STREET_ADDRESS]" at bounding box center [1312, 29] width 494 height 34
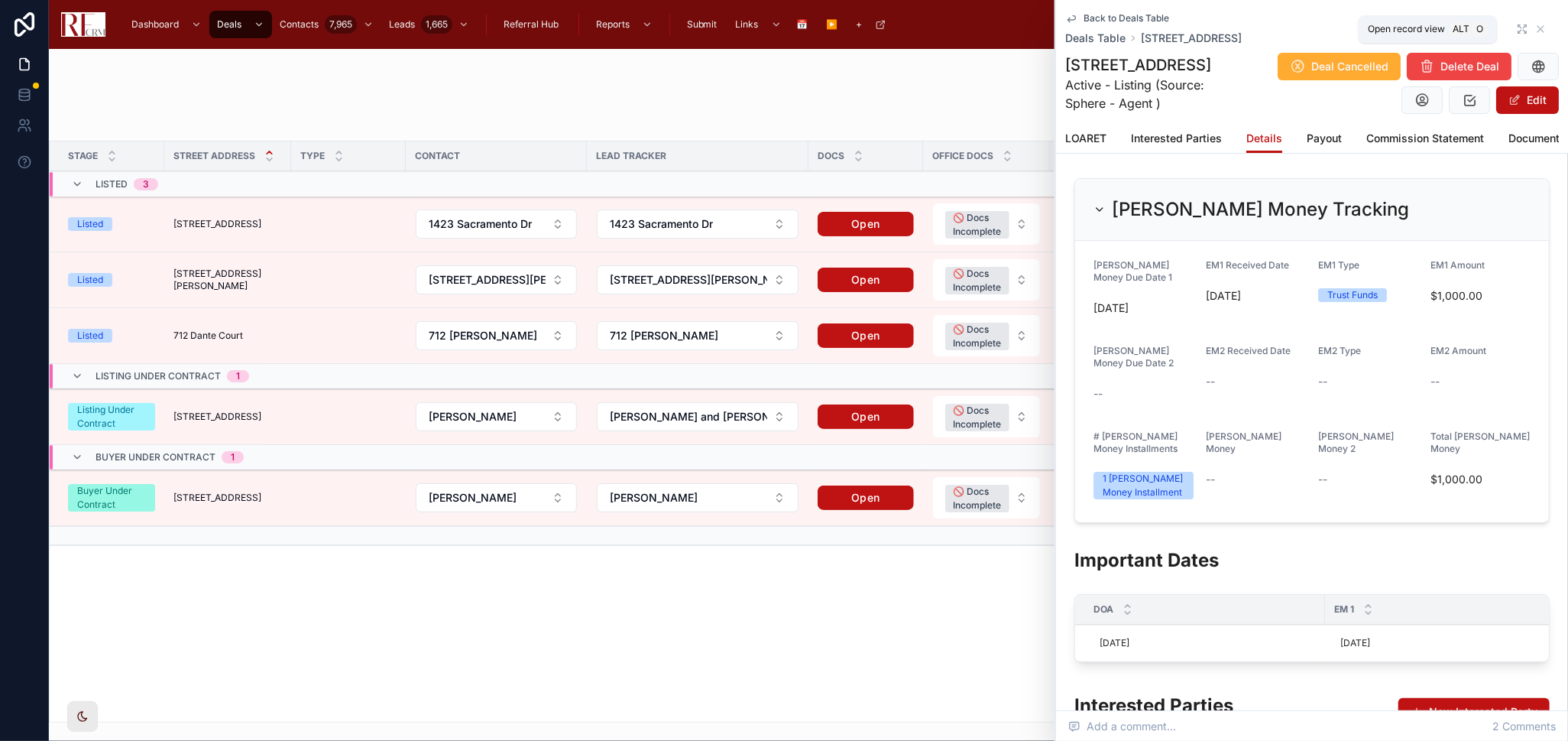
click at [1411, 27] on icon at bounding box center [1522, 29] width 12 height 12
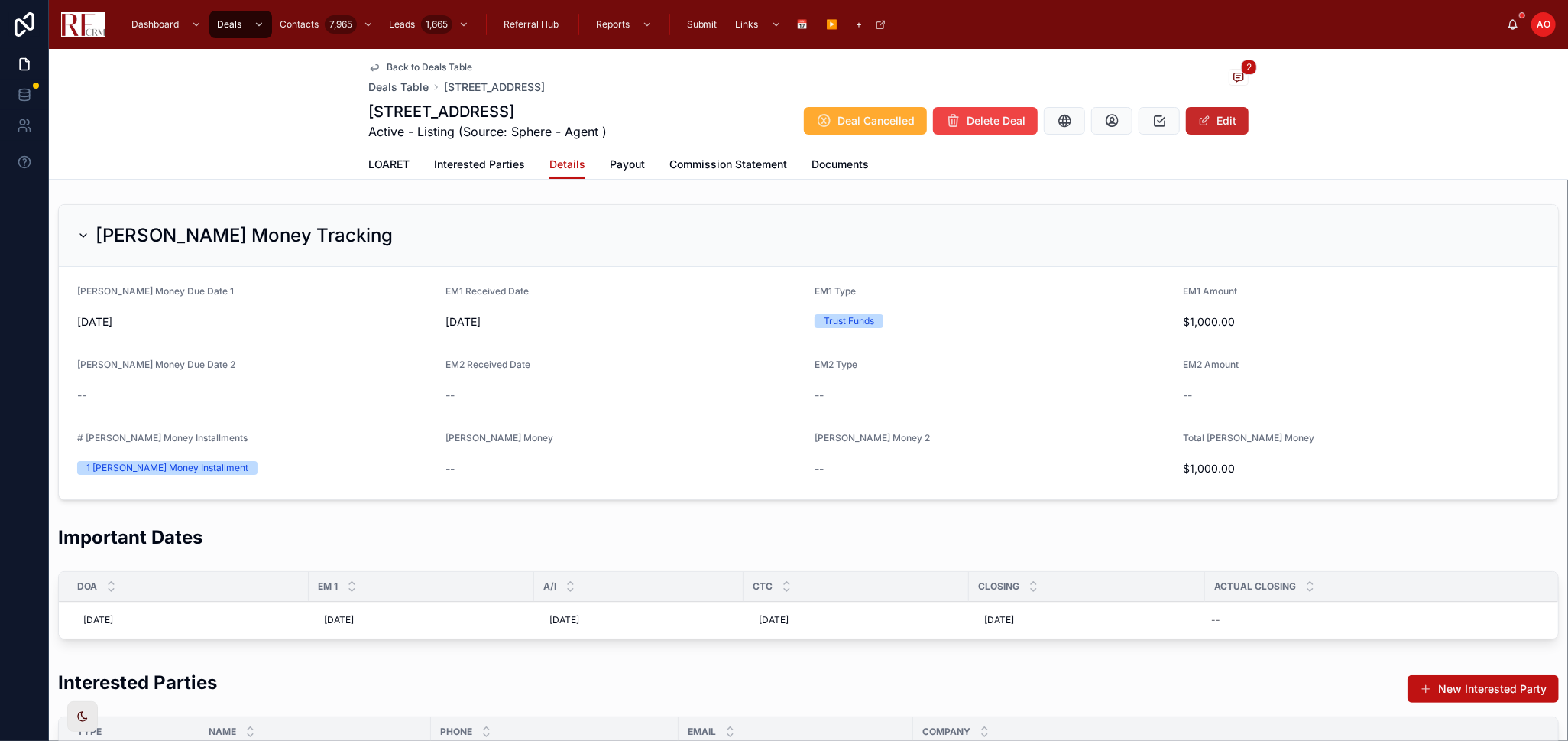
click at [1212, 119] on button "Edit" at bounding box center [1217, 121] width 62 height 28
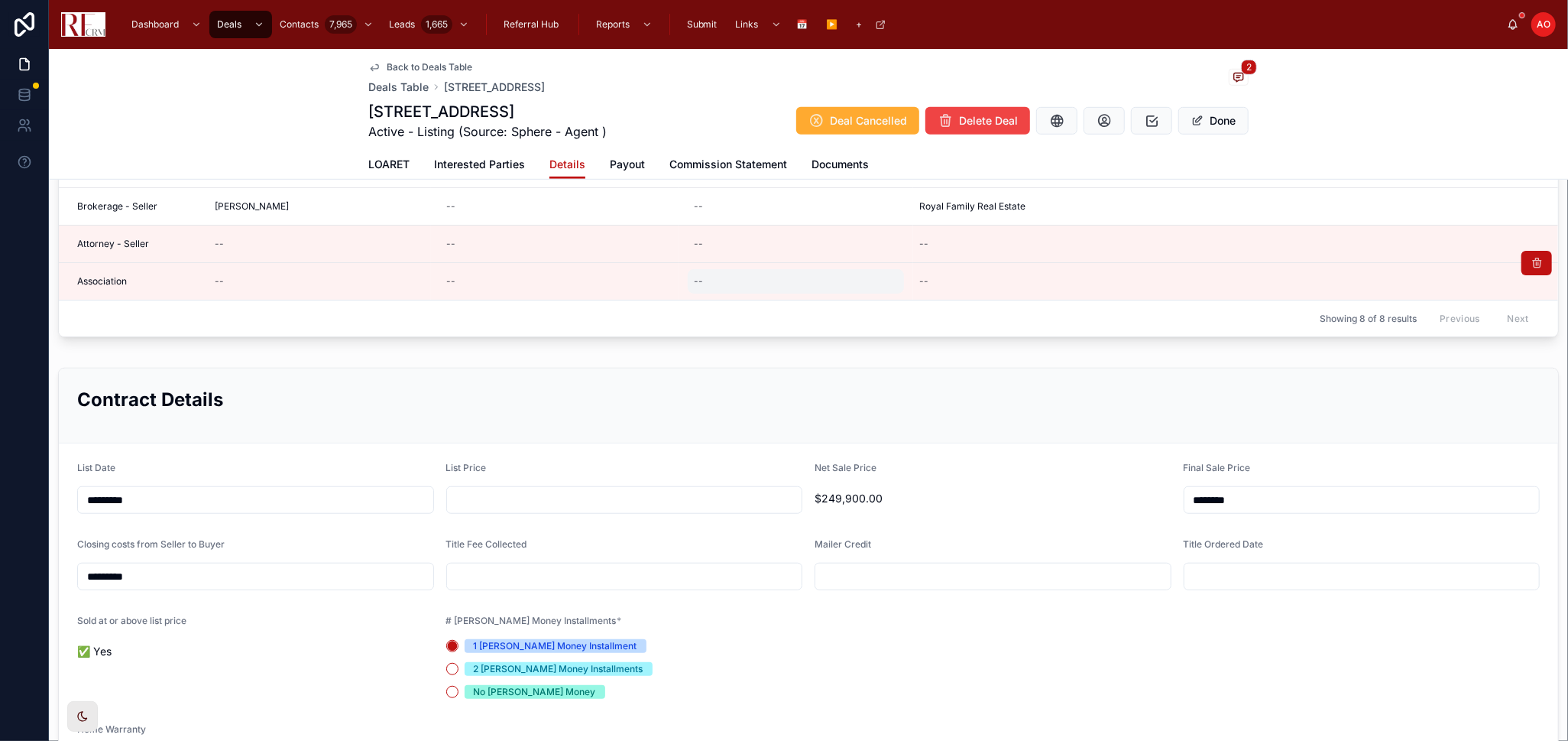
scroll to position [850, 0]
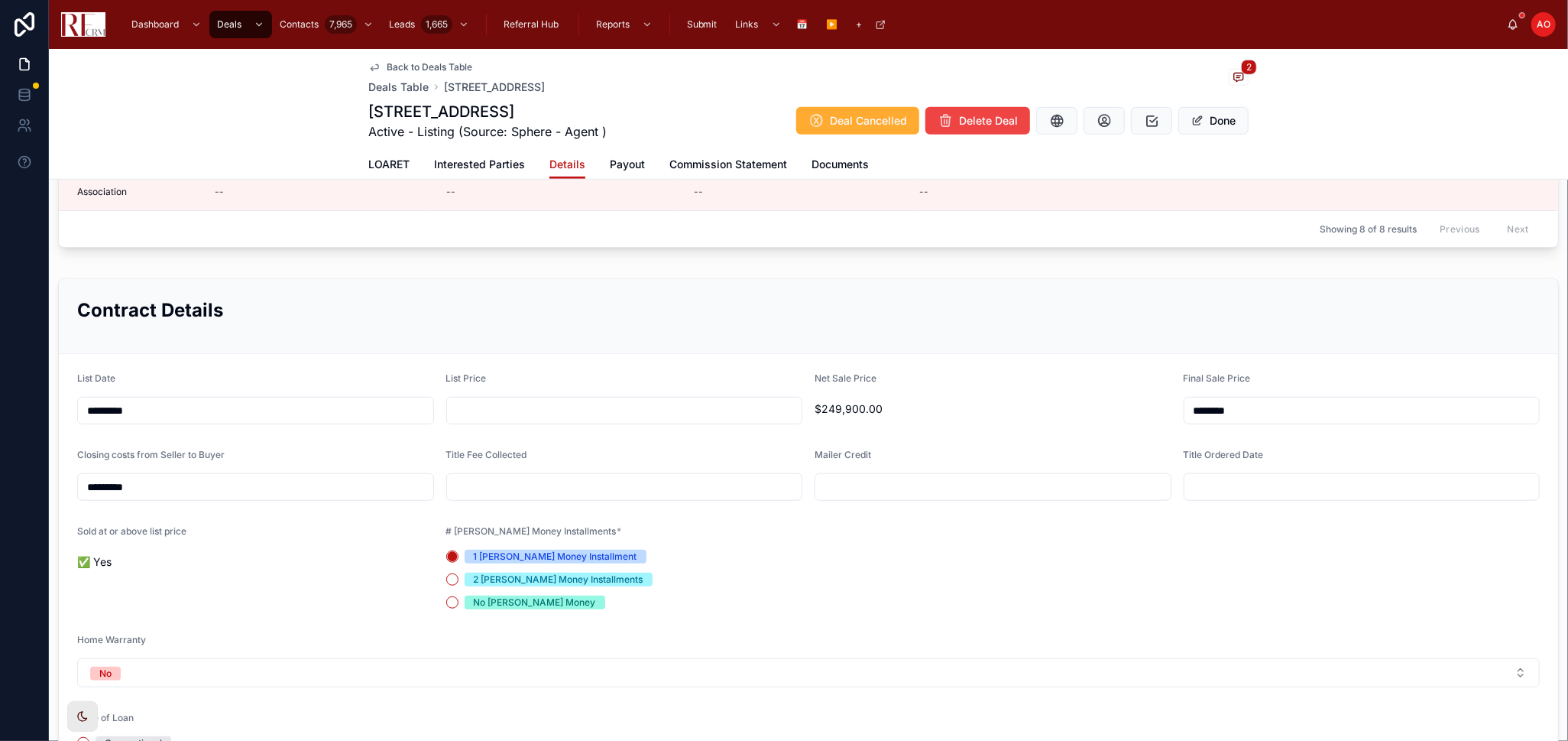
click at [621, 403] on input "text" at bounding box center [625, 411] width 355 height 21
type input "********"
click at [918, 546] on form "List Date ********* List Price ******** Net Sale Price $249,900.00 Final Sale P…" at bounding box center [809, 595] width 1499 height 483
click at [1222, 126] on button "Done" at bounding box center [1214, 121] width 71 height 28
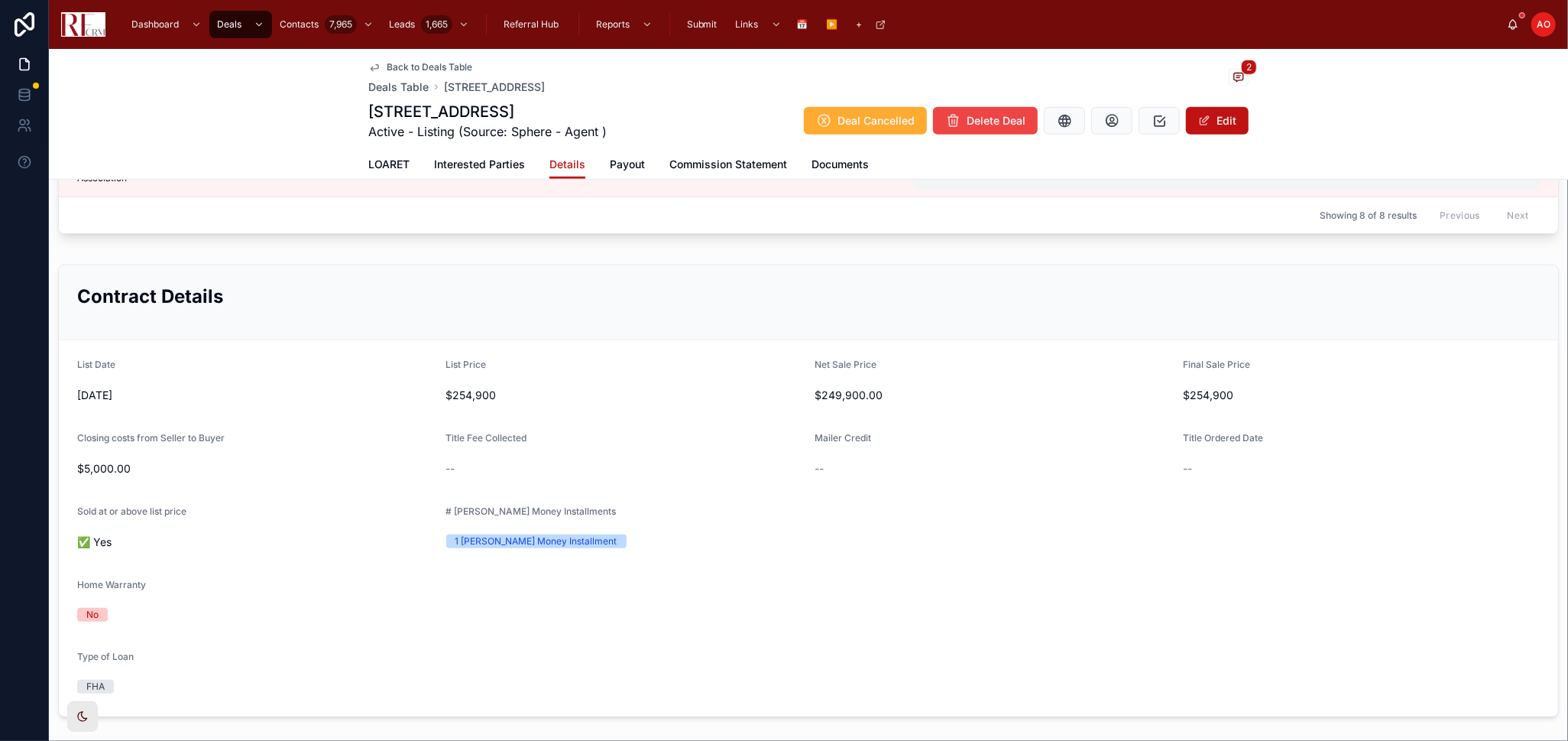
scroll to position [835, 0]
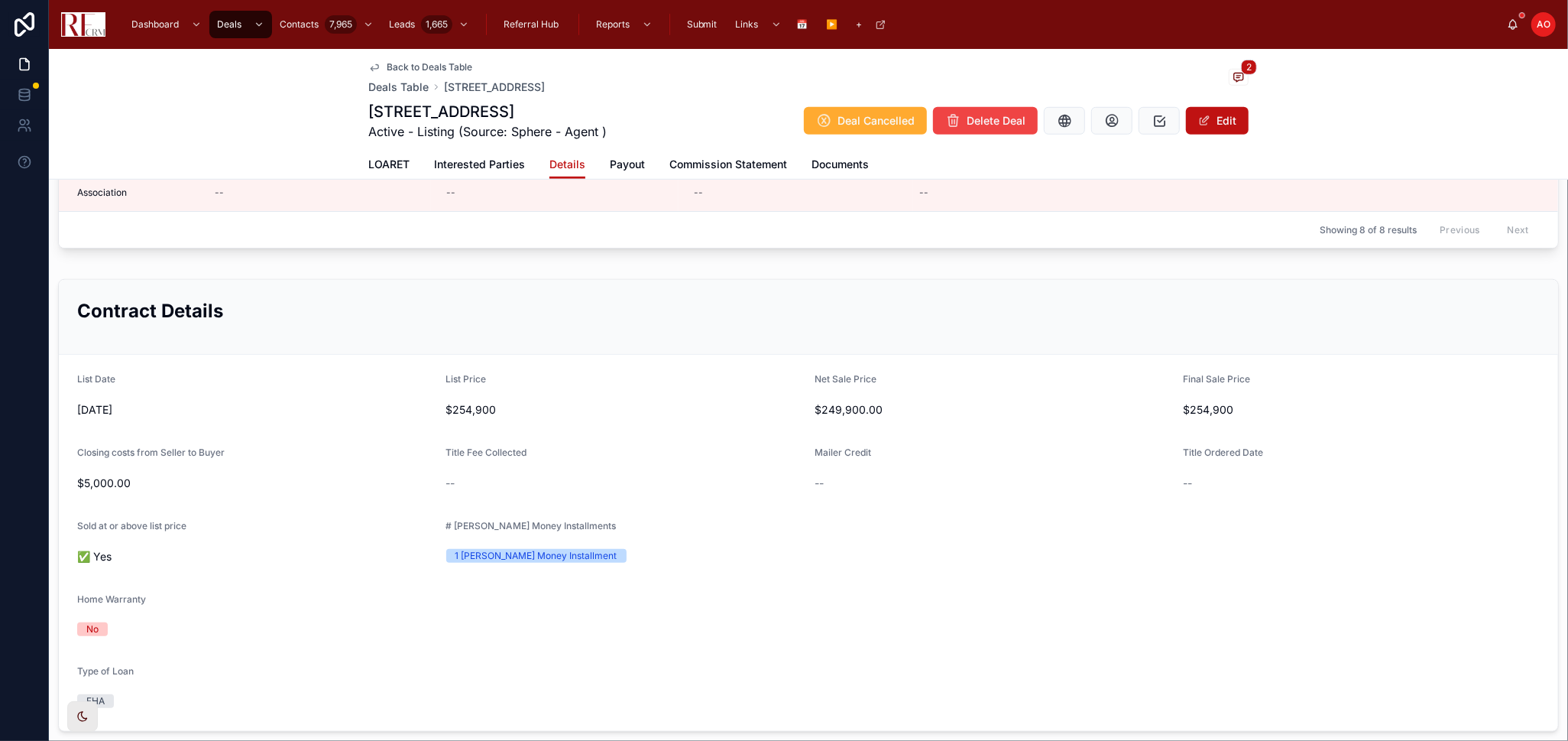
click at [400, 71] on span "Back to Deals Table" at bounding box center [429, 68] width 86 height 12
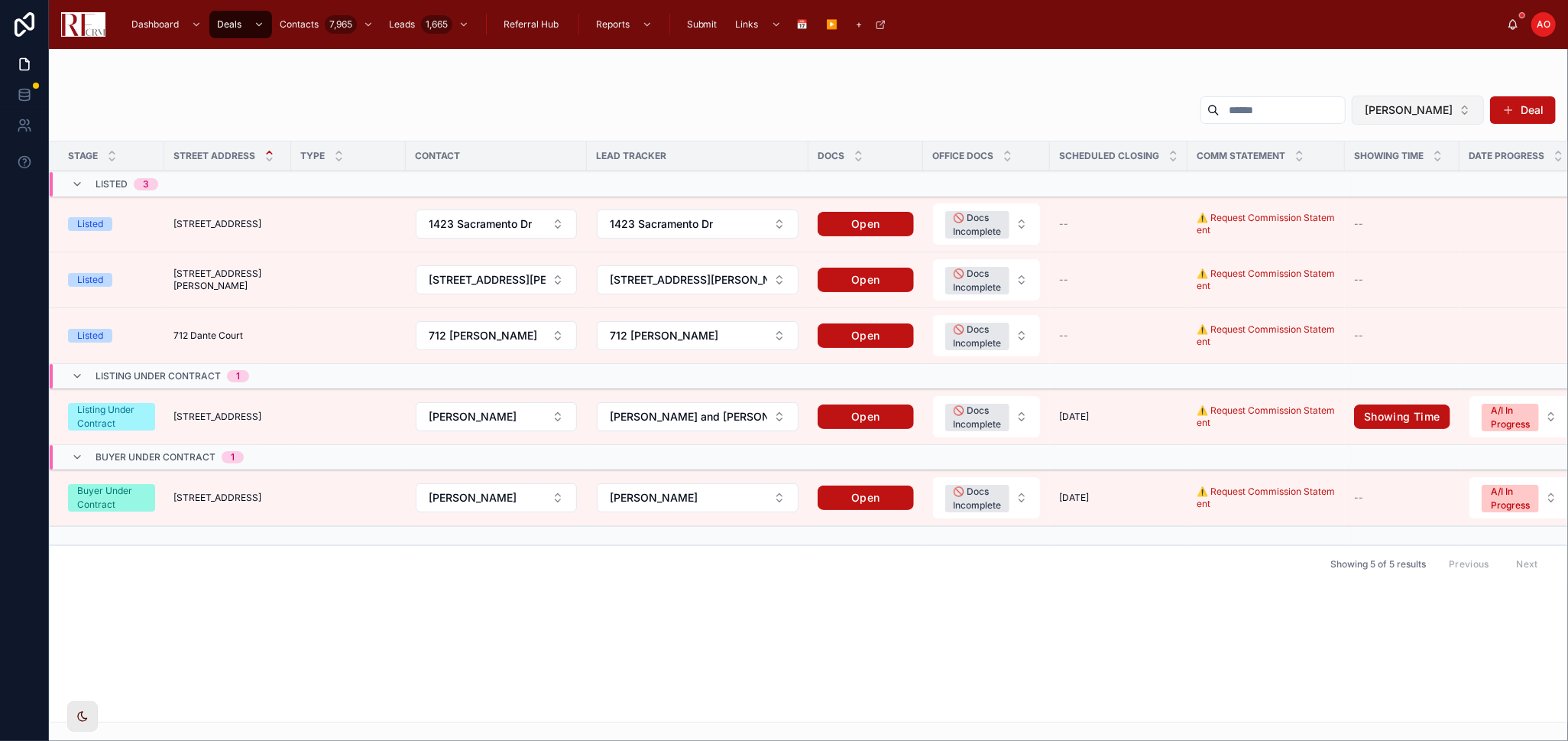
click at [1411, 115] on button "[PERSON_NAME]" at bounding box center [1418, 110] width 132 height 29
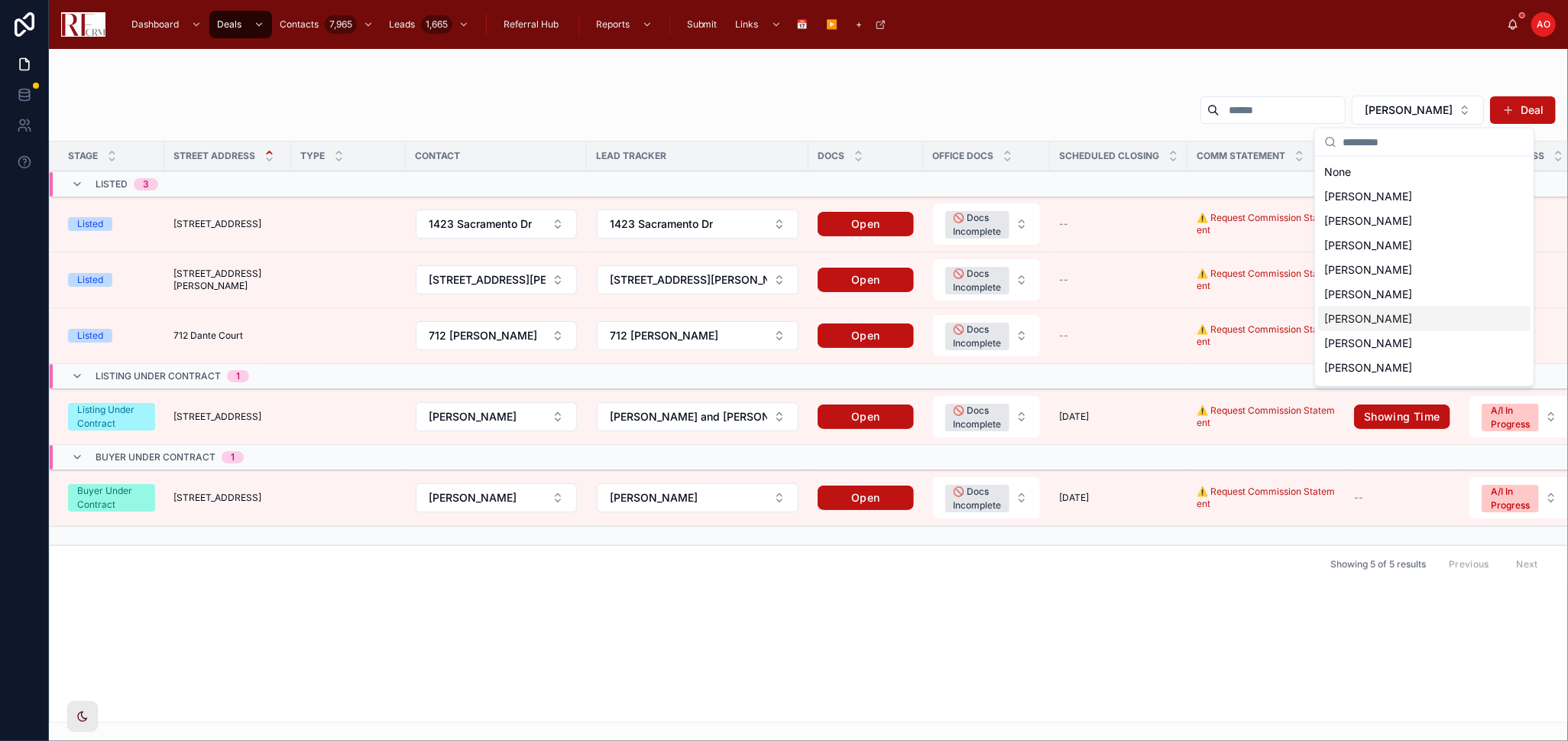
click at [1411, 324] on span "[PERSON_NAME]" at bounding box center [1368, 319] width 87 height 15
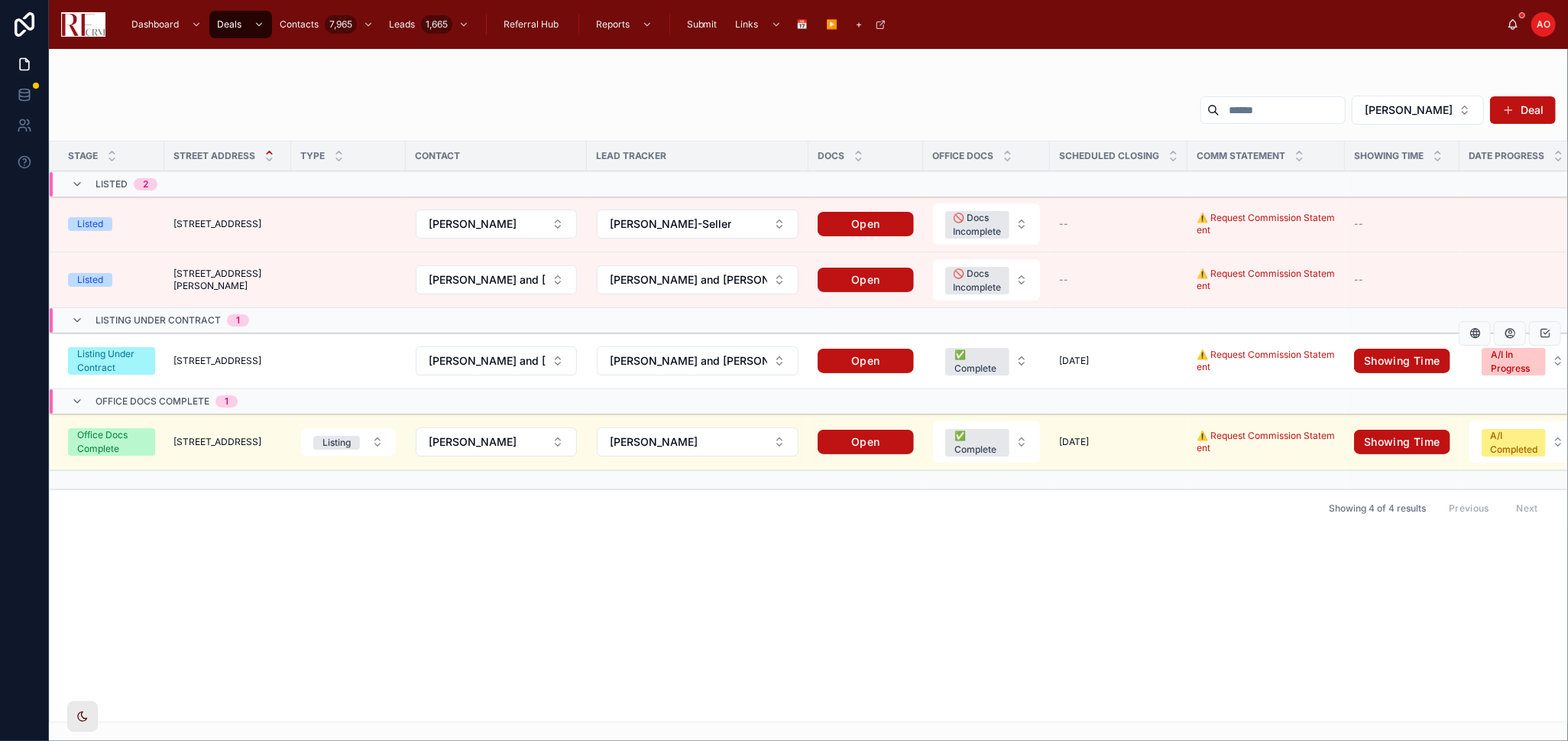
click at [218, 362] on span "[STREET_ADDRESS]" at bounding box center [217, 361] width 87 height 12
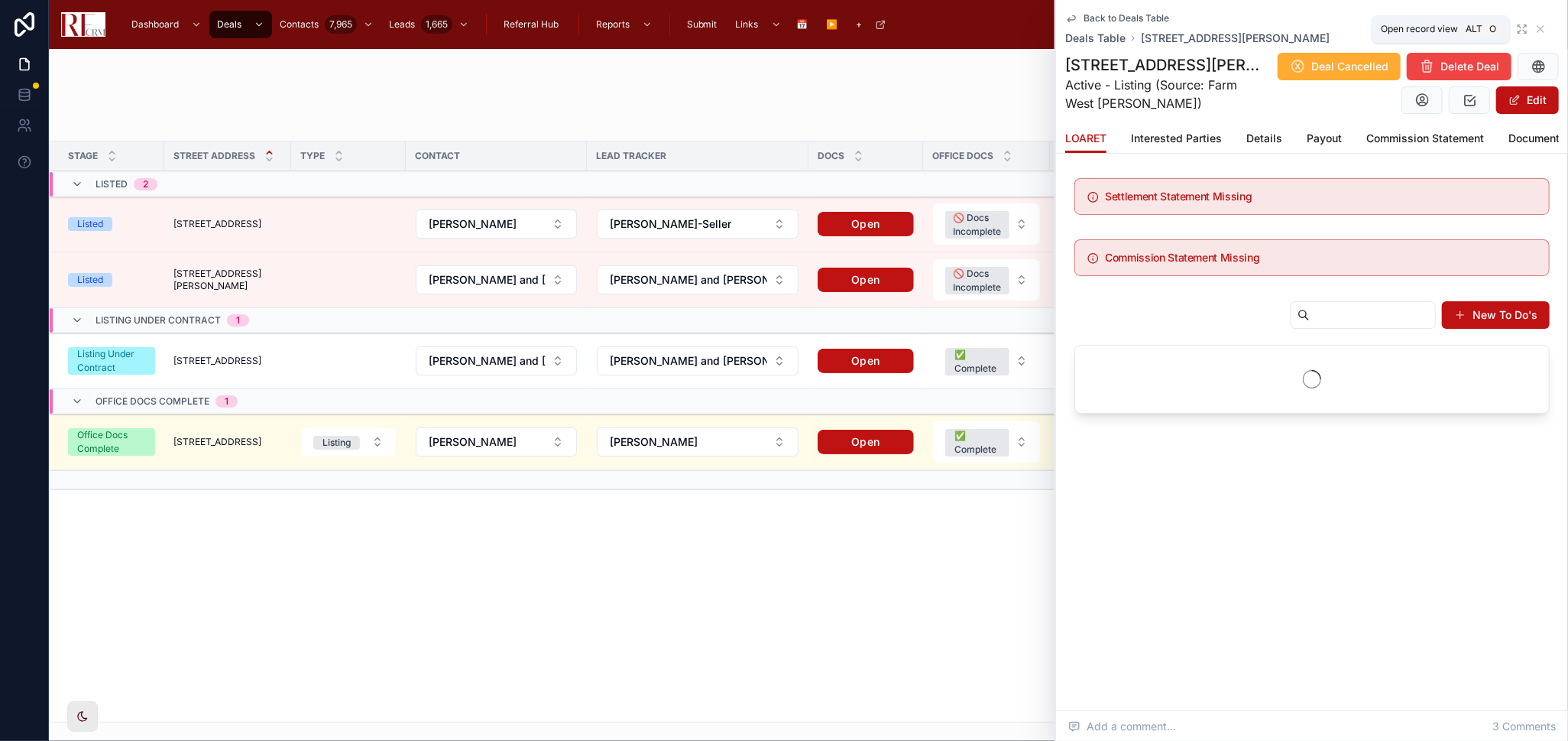
click at [1411, 29] on icon at bounding box center [1522, 29] width 12 height 12
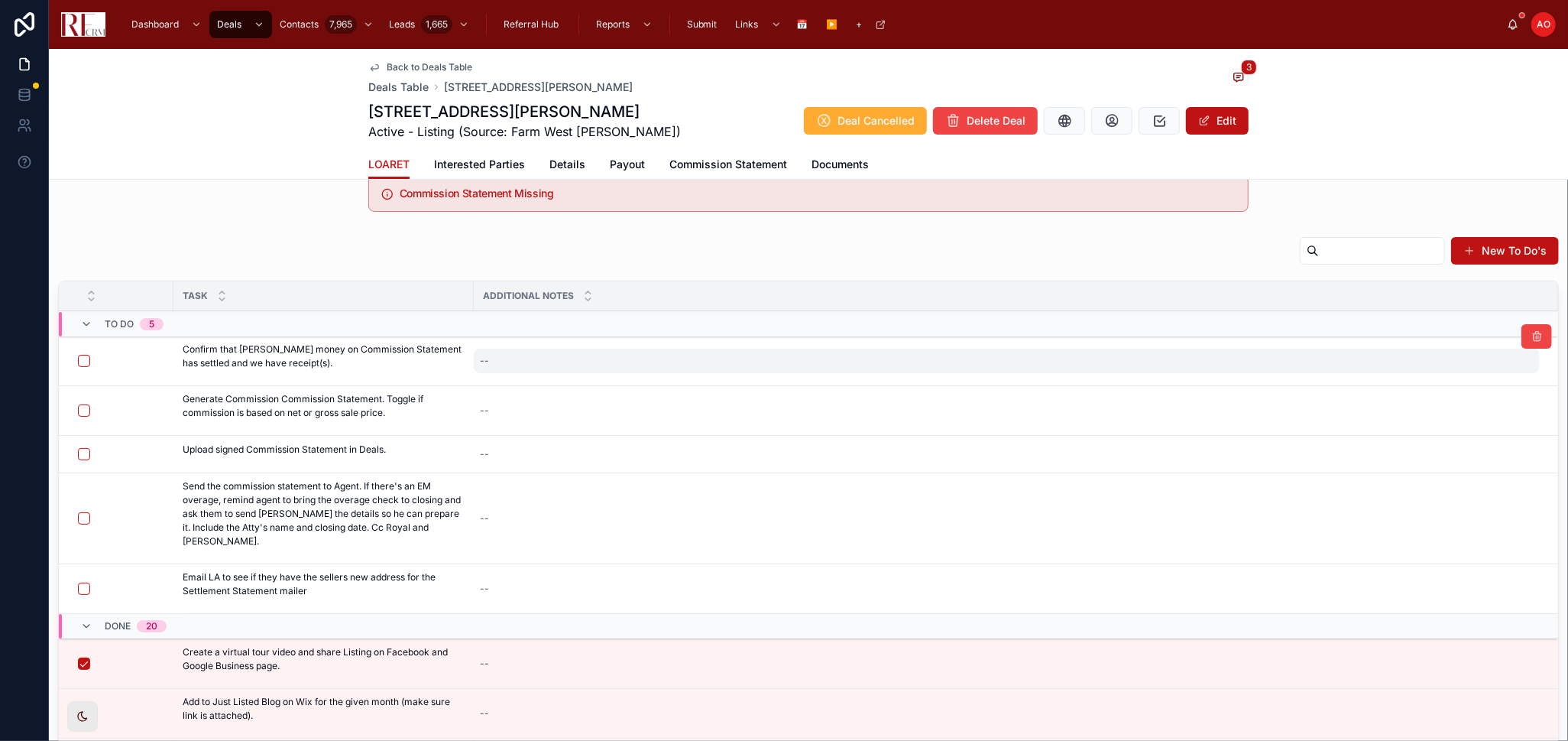
scroll to position [254, 0]
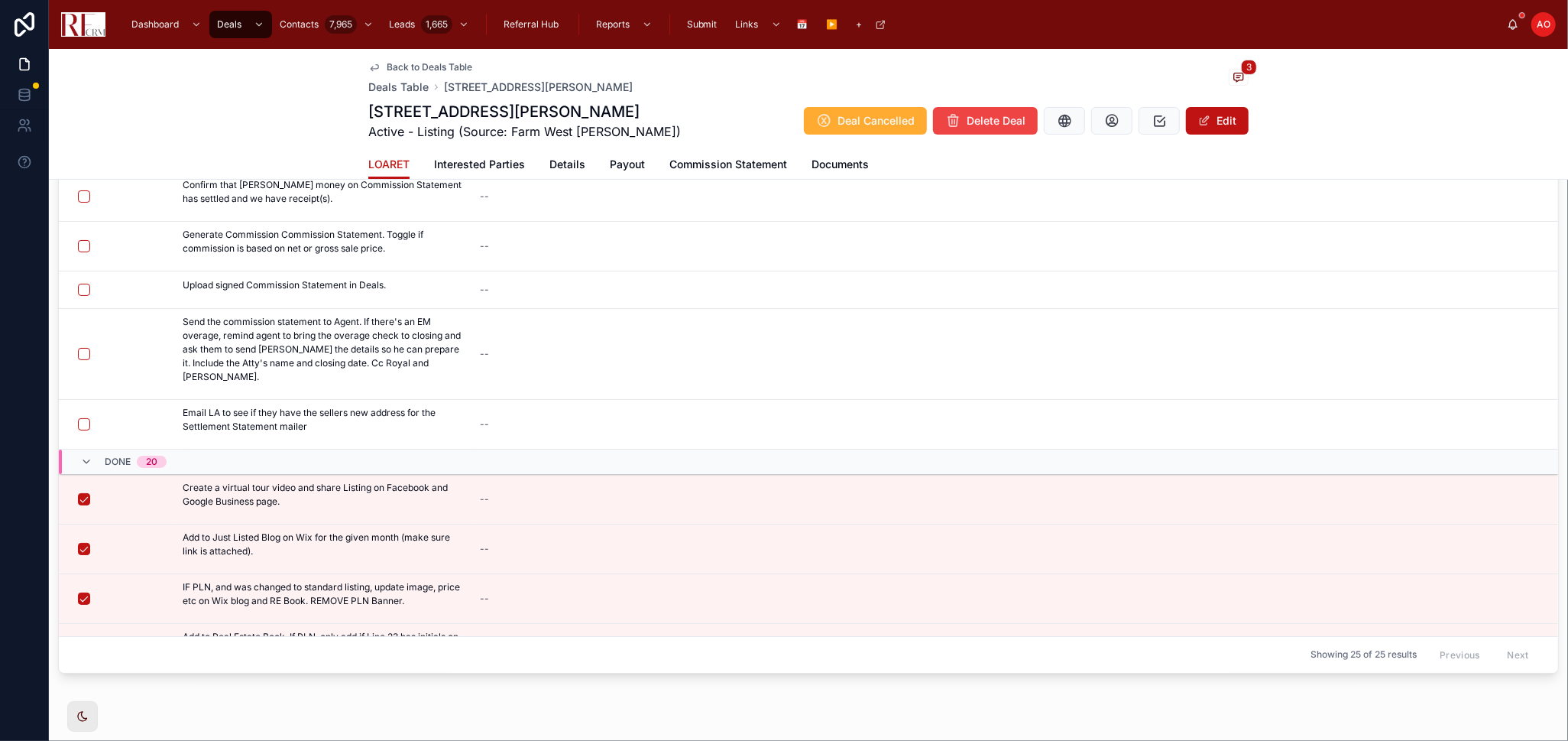
click at [854, 157] on span "Documents" at bounding box center [841, 164] width 57 height 15
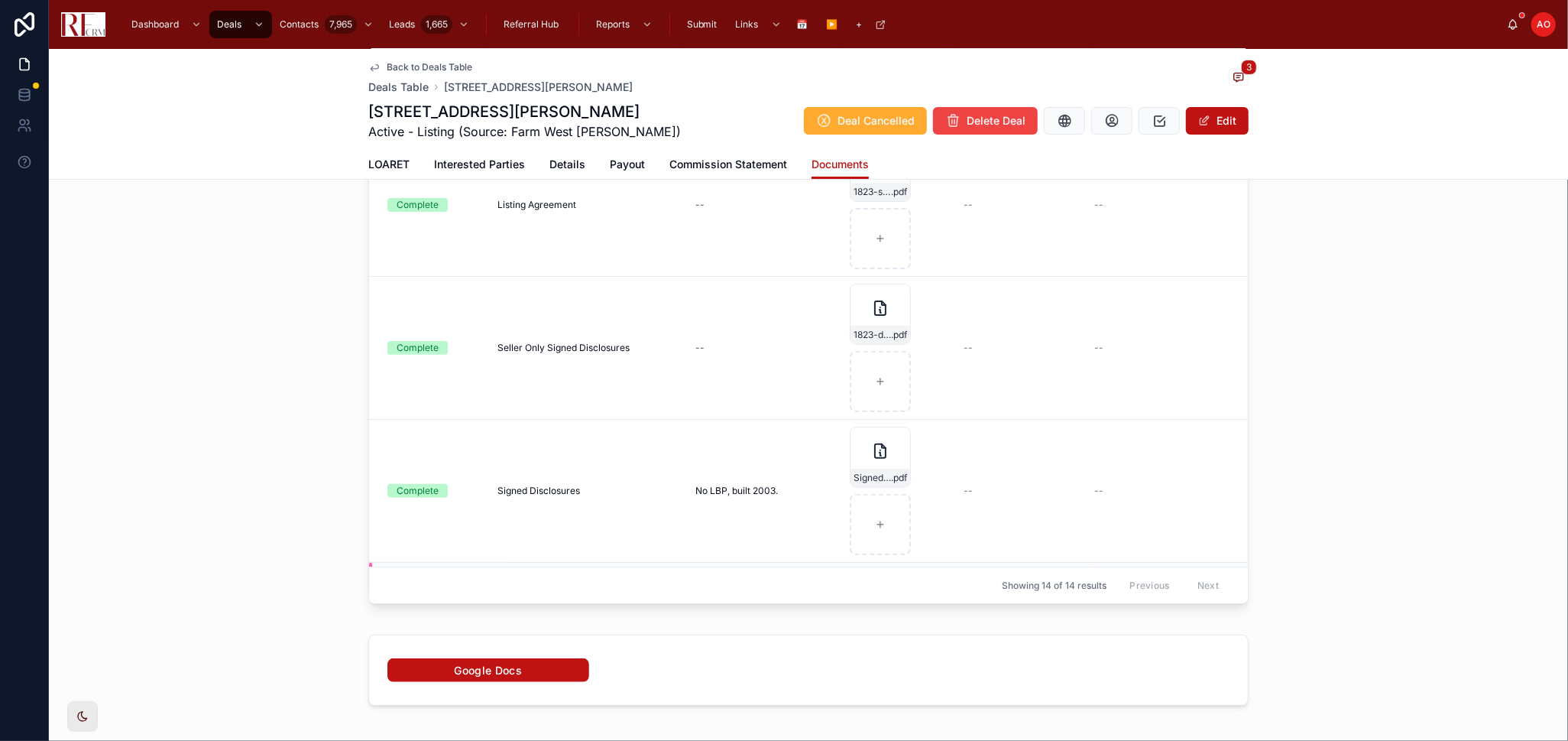
scroll to position [254, 0]
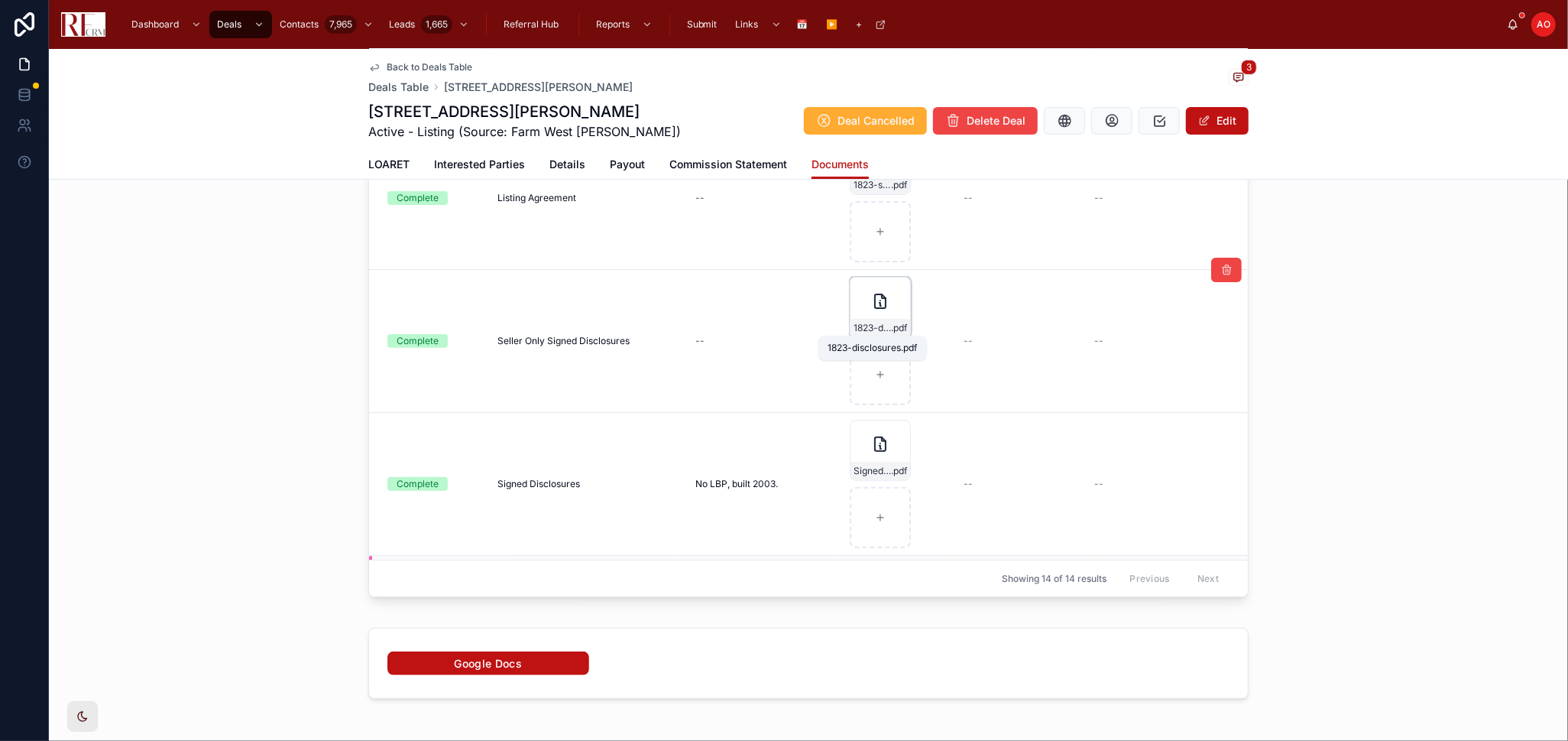
click at [864, 328] on span "1823-disclosures" at bounding box center [873, 329] width 37 height 12
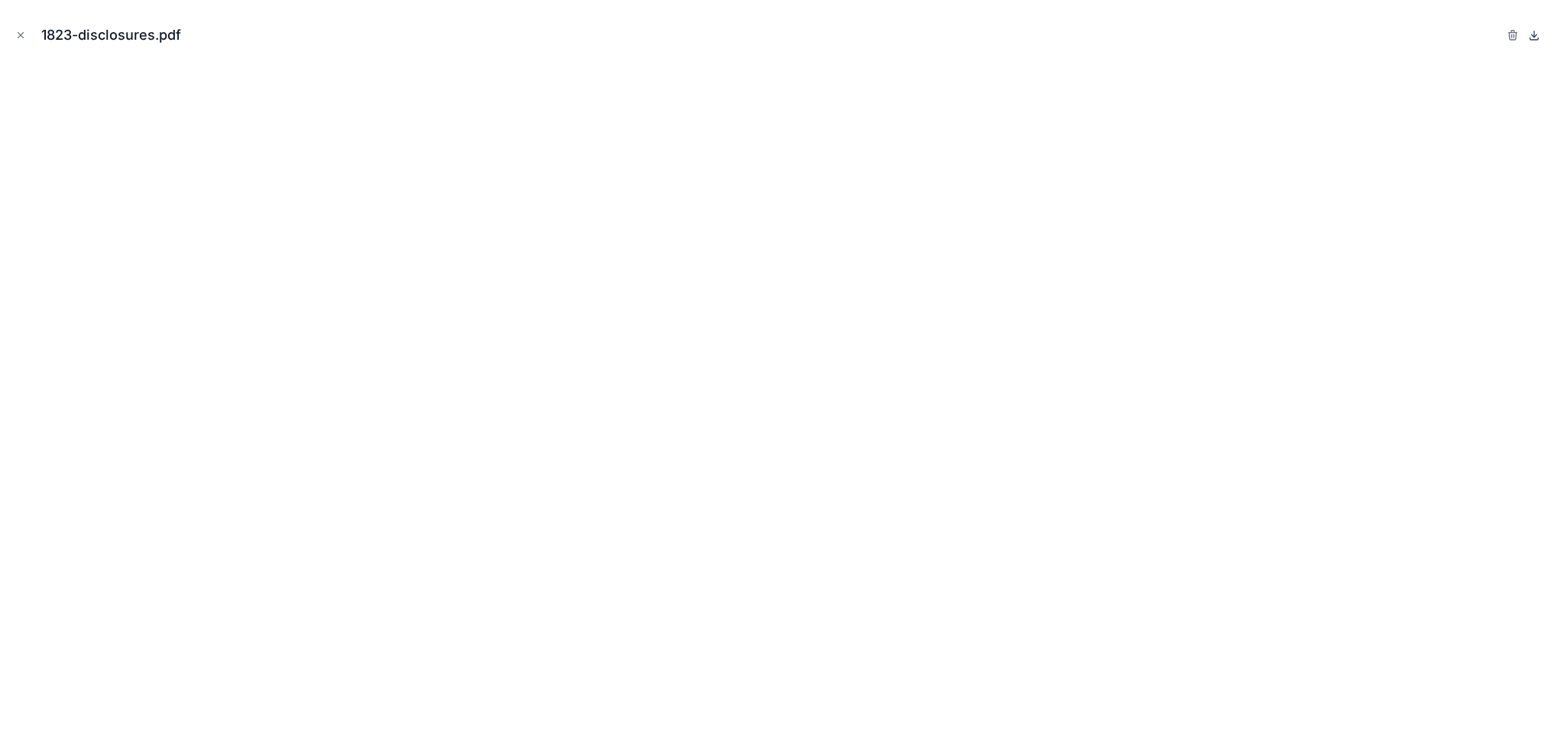
click at [1411, 37] on icon at bounding box center [1535, 36] width 12 height 12
click at [26, 35] on button "Close modal" at bounding box center [21, 35] width 17 height 17
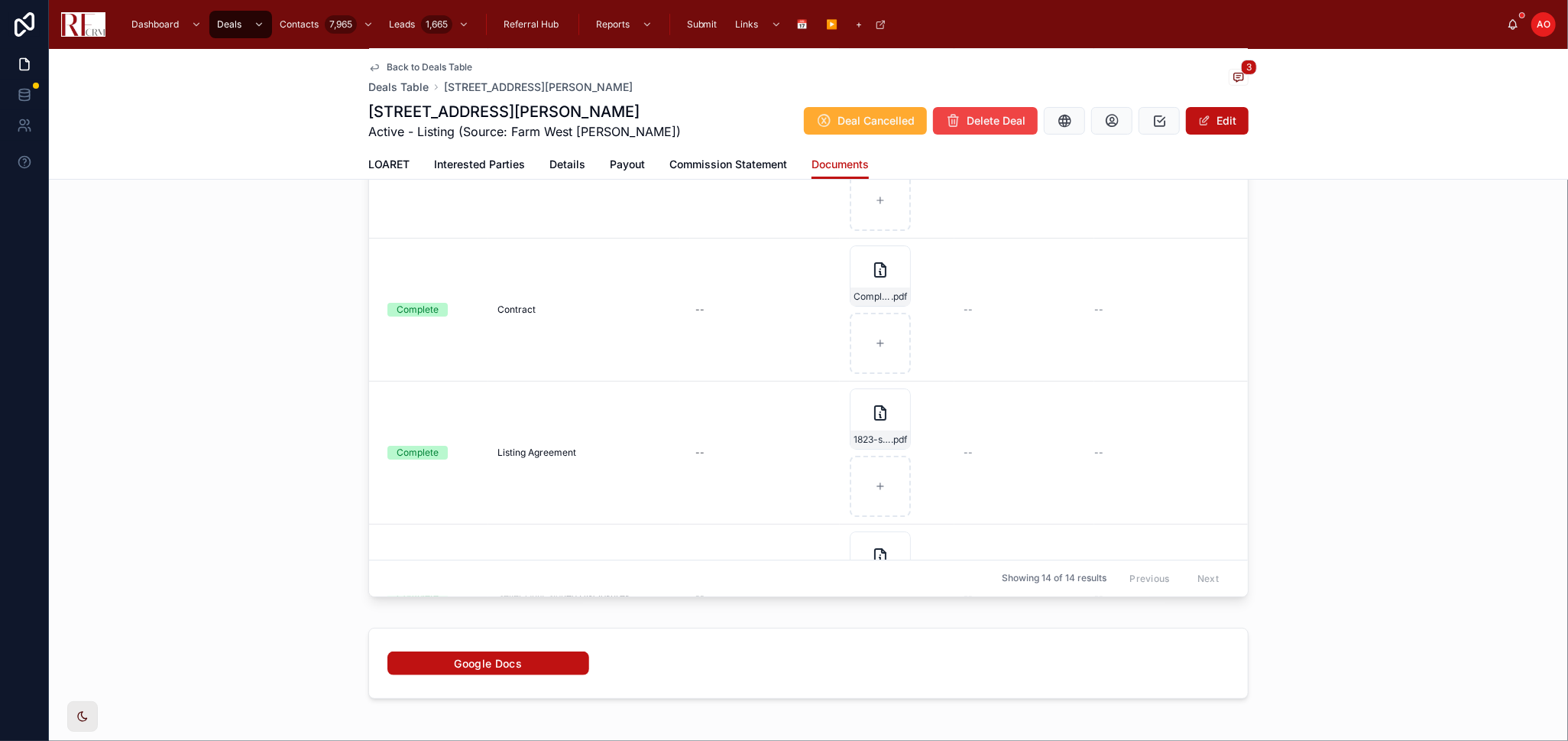
click at [564, 167] on span "Details" at bounding box center [568, 164] width 36 height 15
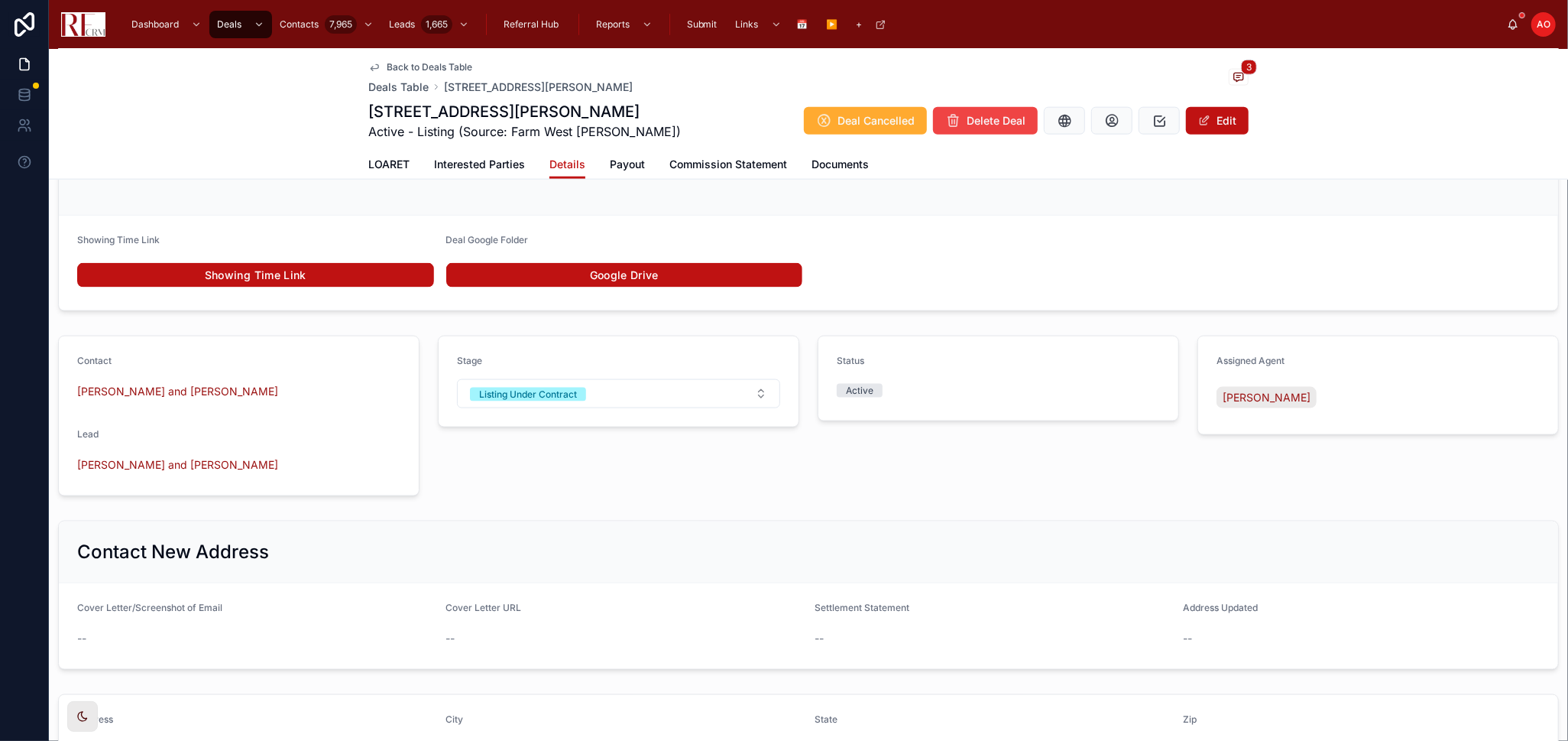
scroll to position [1640, 0]
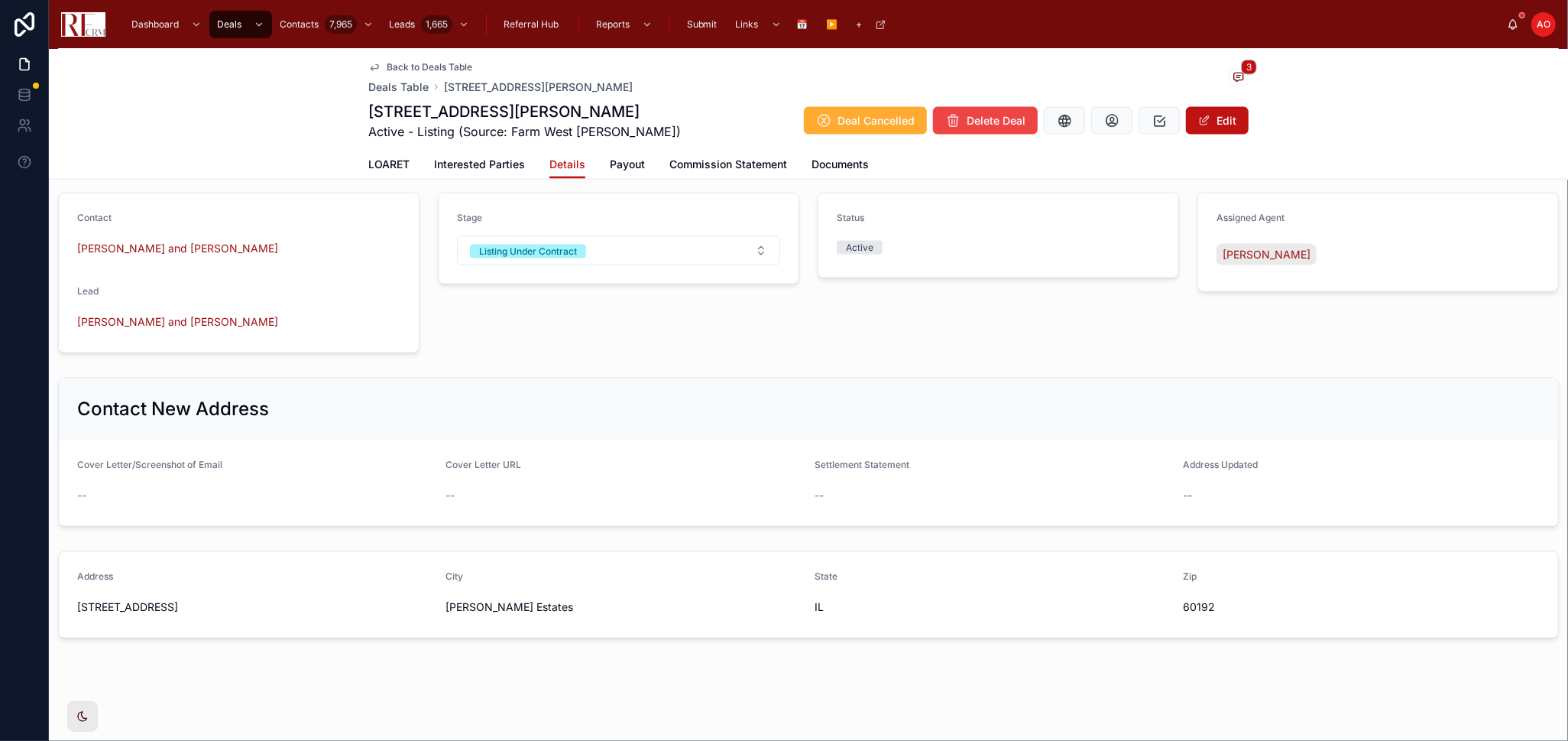
click at [1215, 122] on button "Edit" at bounding box center [1217, 121] width 62 height 28
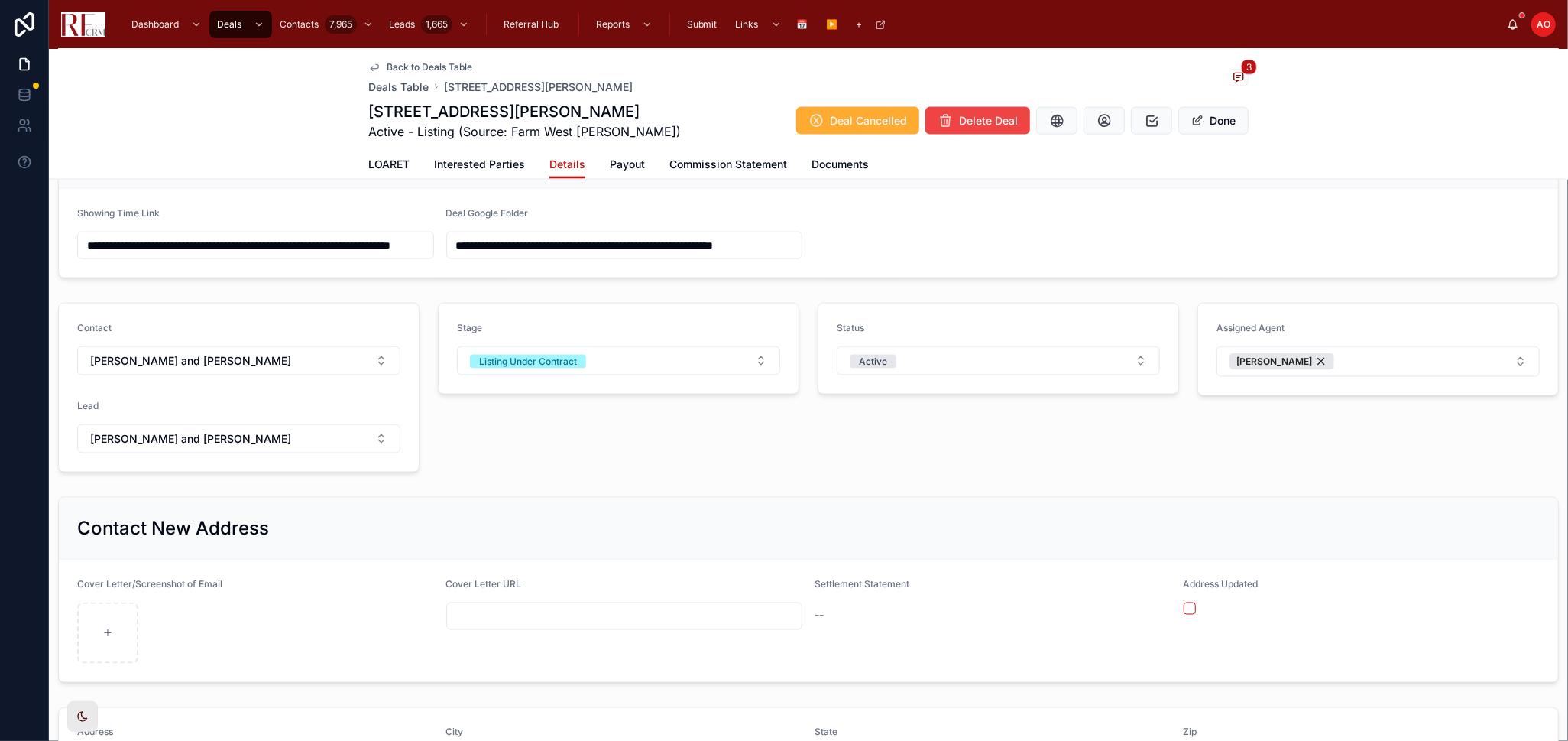
scroll to position [1756, 0]
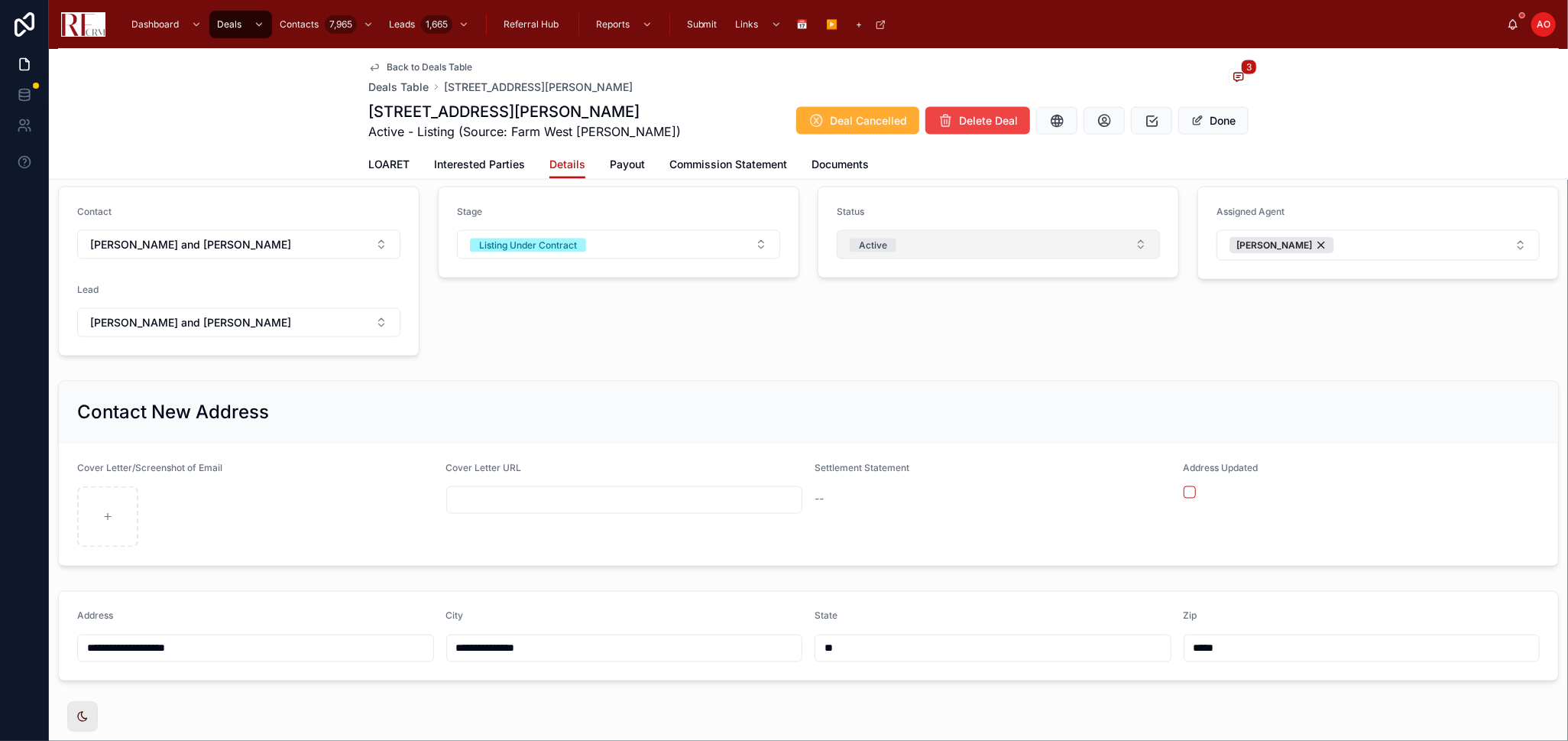
click at [1091, 247] on button "Active" at bounding box center [999, 245] width 323 height 29
click at [1063, 344] on div "Cancellation in Progress" at bounding box center [991, 351] width 212 height 23
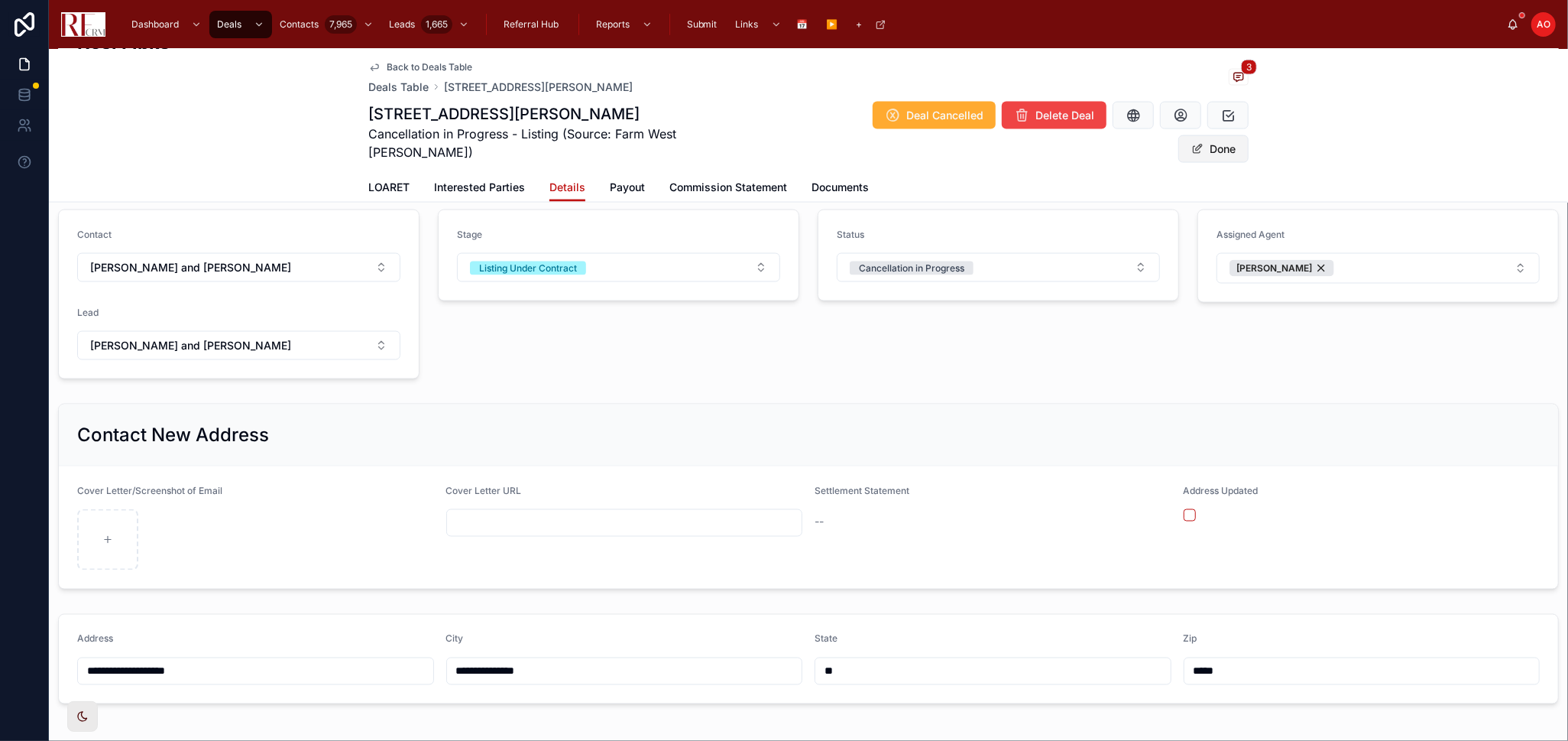
click at [1235, 136] on button "Done" at bounding box center [1214, 149] width 71 height 28
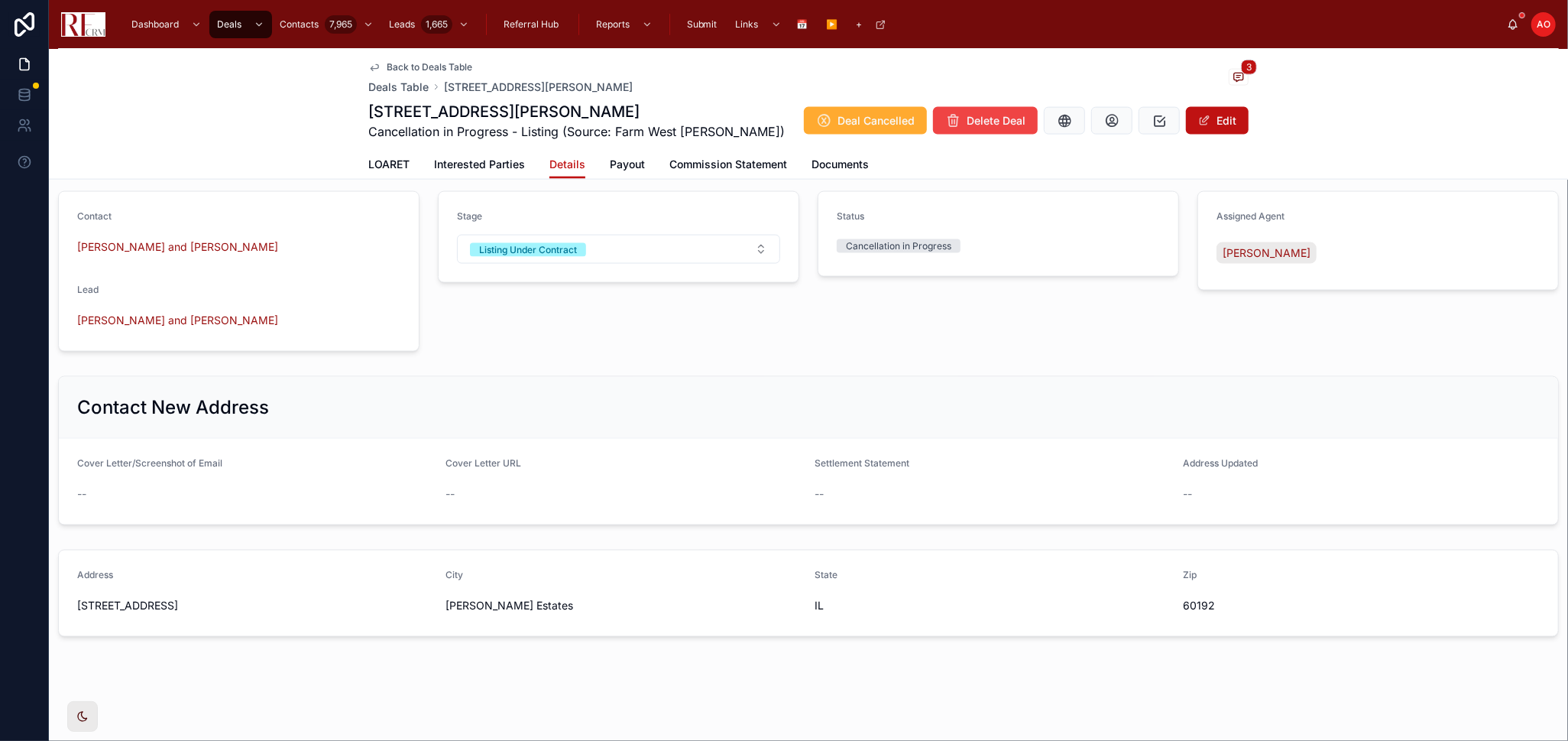
scroll to position [1640, 0]
click at [1232, 77] on icon at bounding box center [1239, 78] width 12 height 12
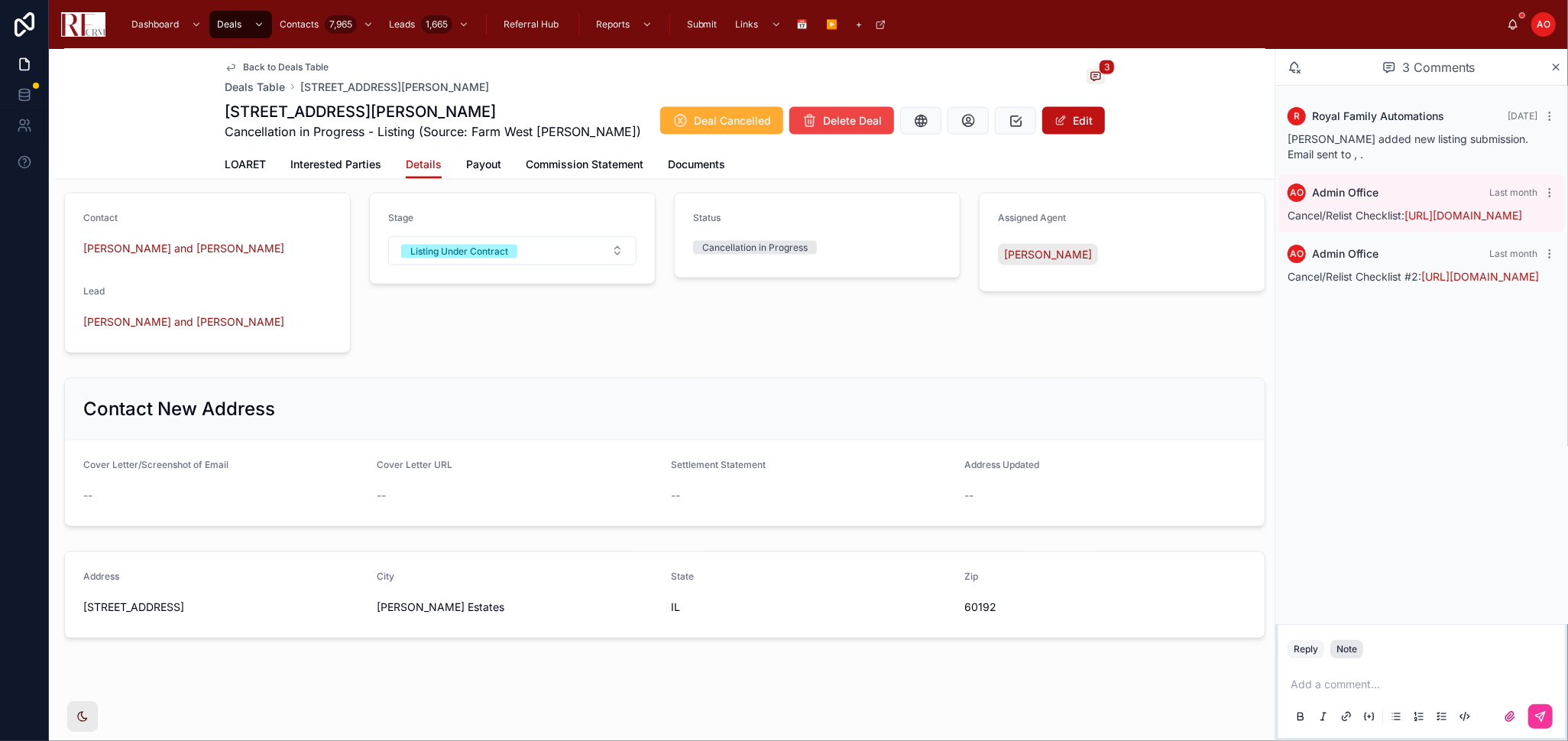
click at [1349, 649] on div "Note" at bounding box center [1347, 649] width 21 height 12
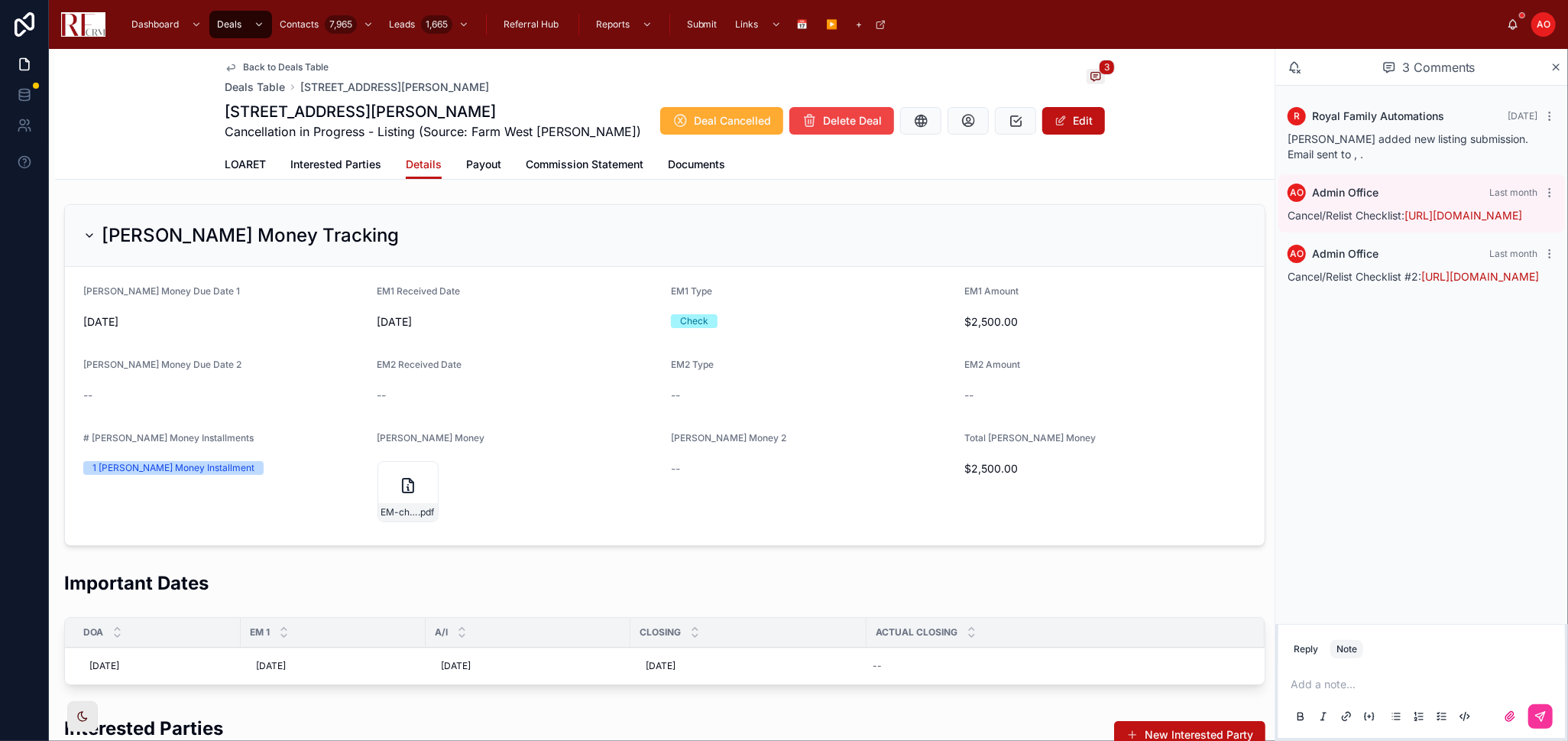
click at [1318, 666] on p at bounding box center [1425, 684] width 269 height 15
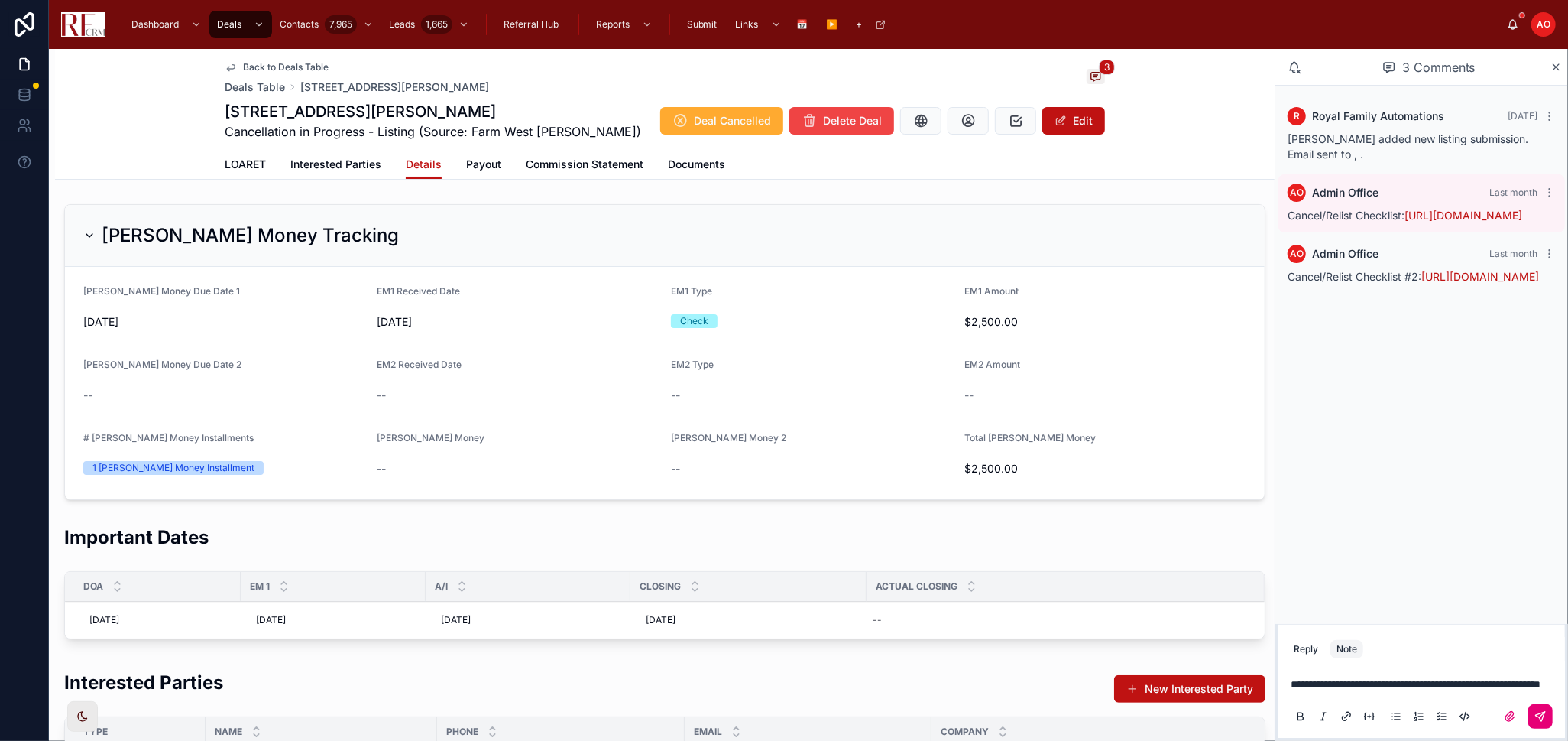
click at [1411, 666] on icon at bounding box center [1541, 717] width 12 height 12
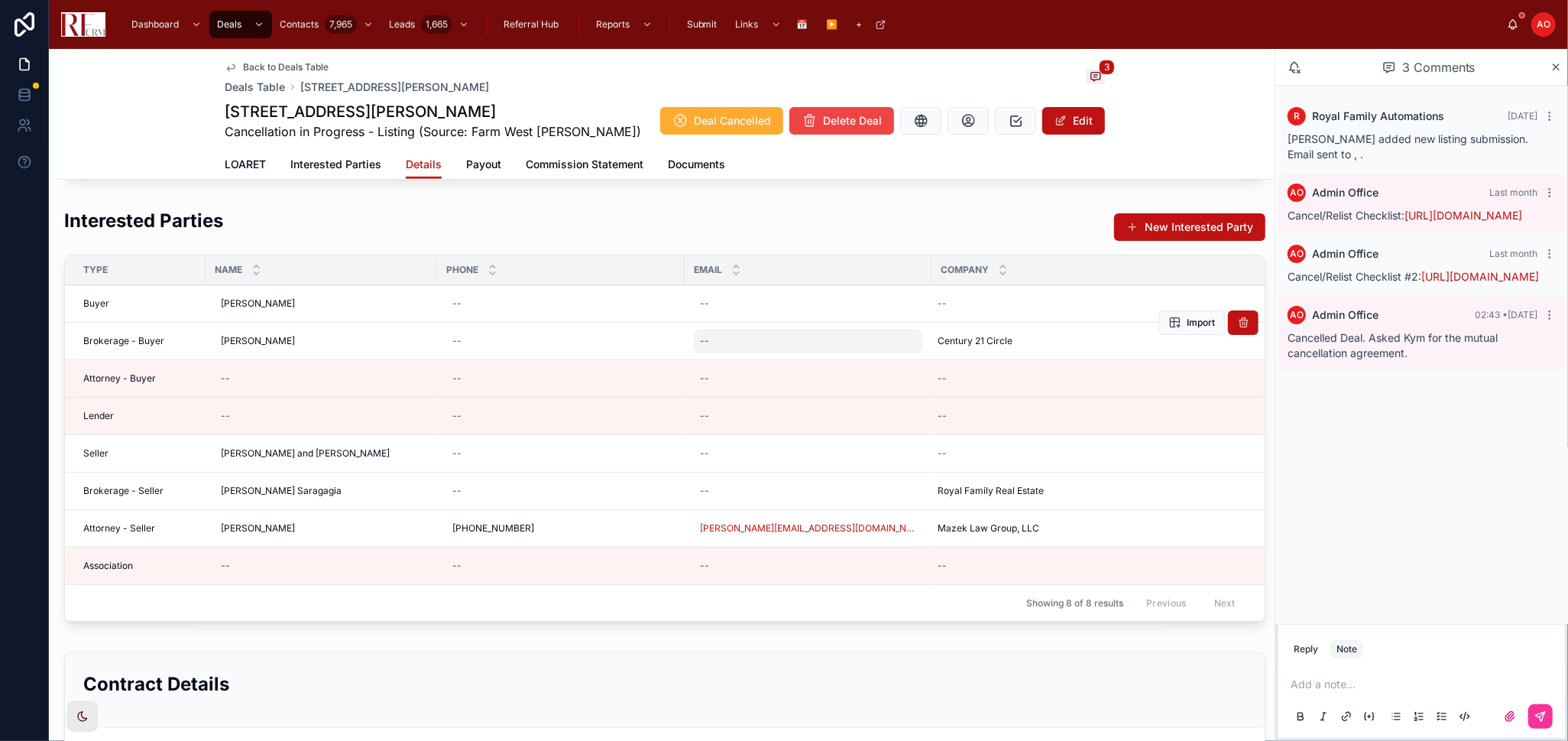
scroll to position [509, 0]
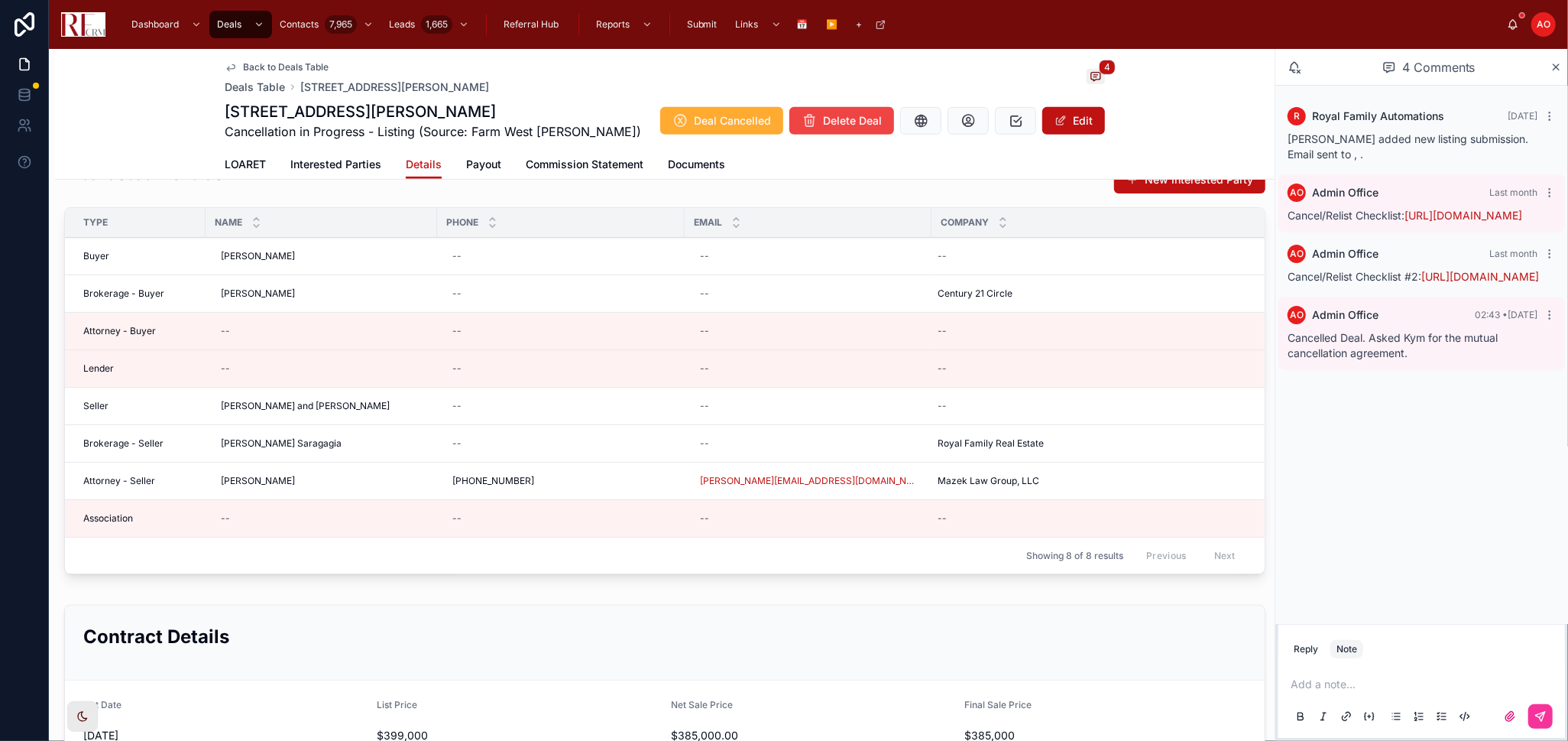
click at [291, 69] on span "Back to Deals Table" at bounding box center [286, 68] width 86 height 12
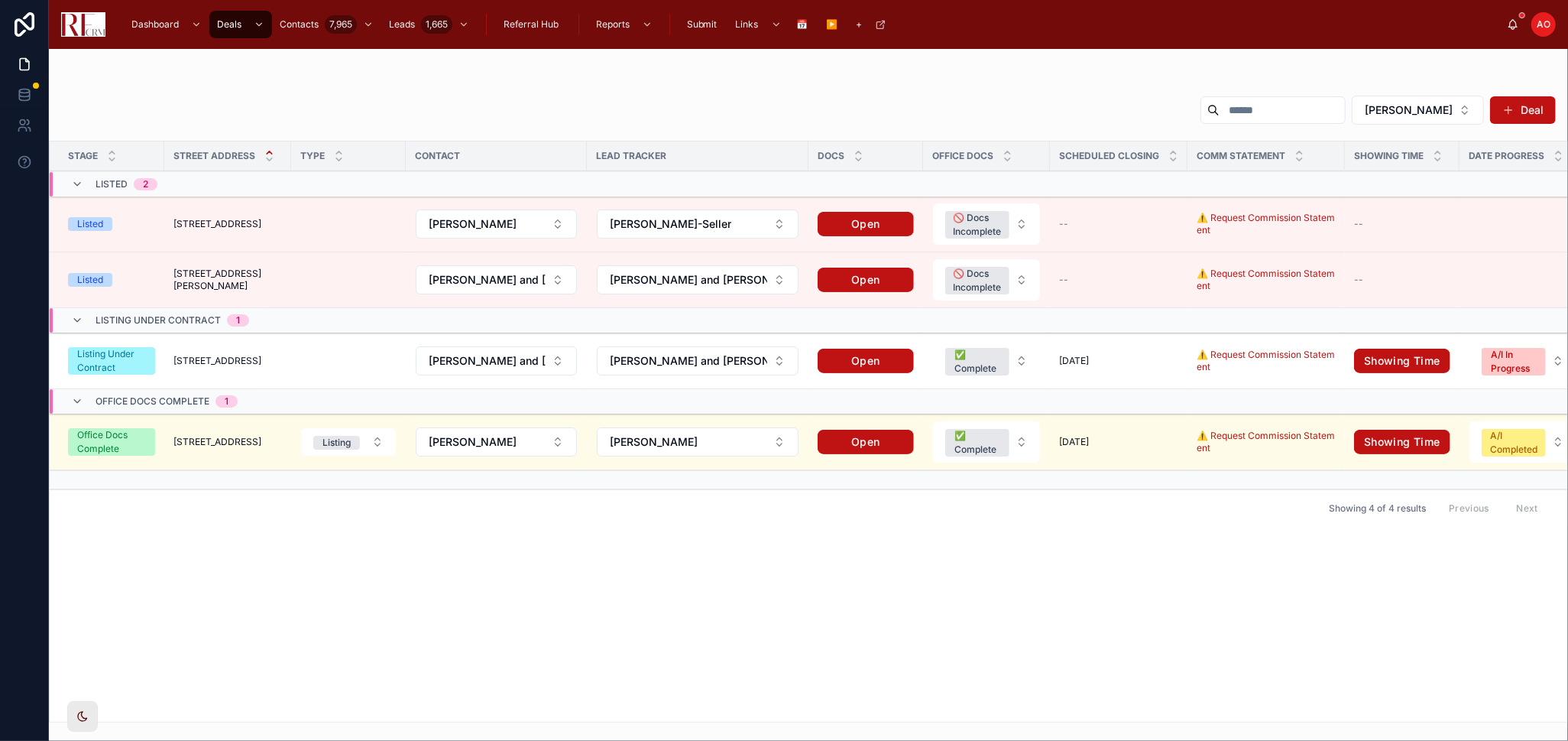
click at [93, 181] on div "Listed 2" at bounding box center [114, 185] width 87 height 24
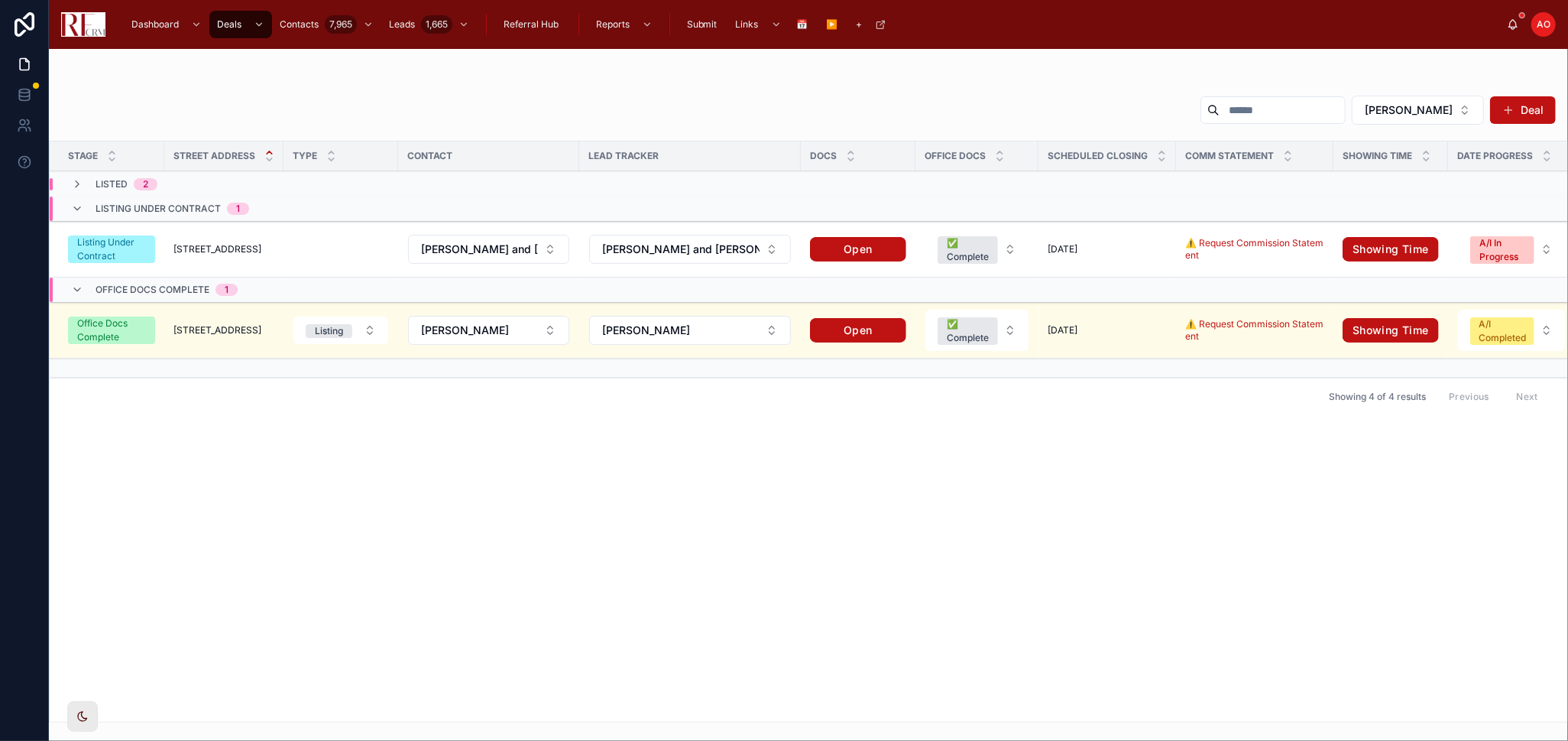
click at [93, 181] on div "Listed 2" at bounding box center [114, 185] width 87 height 12
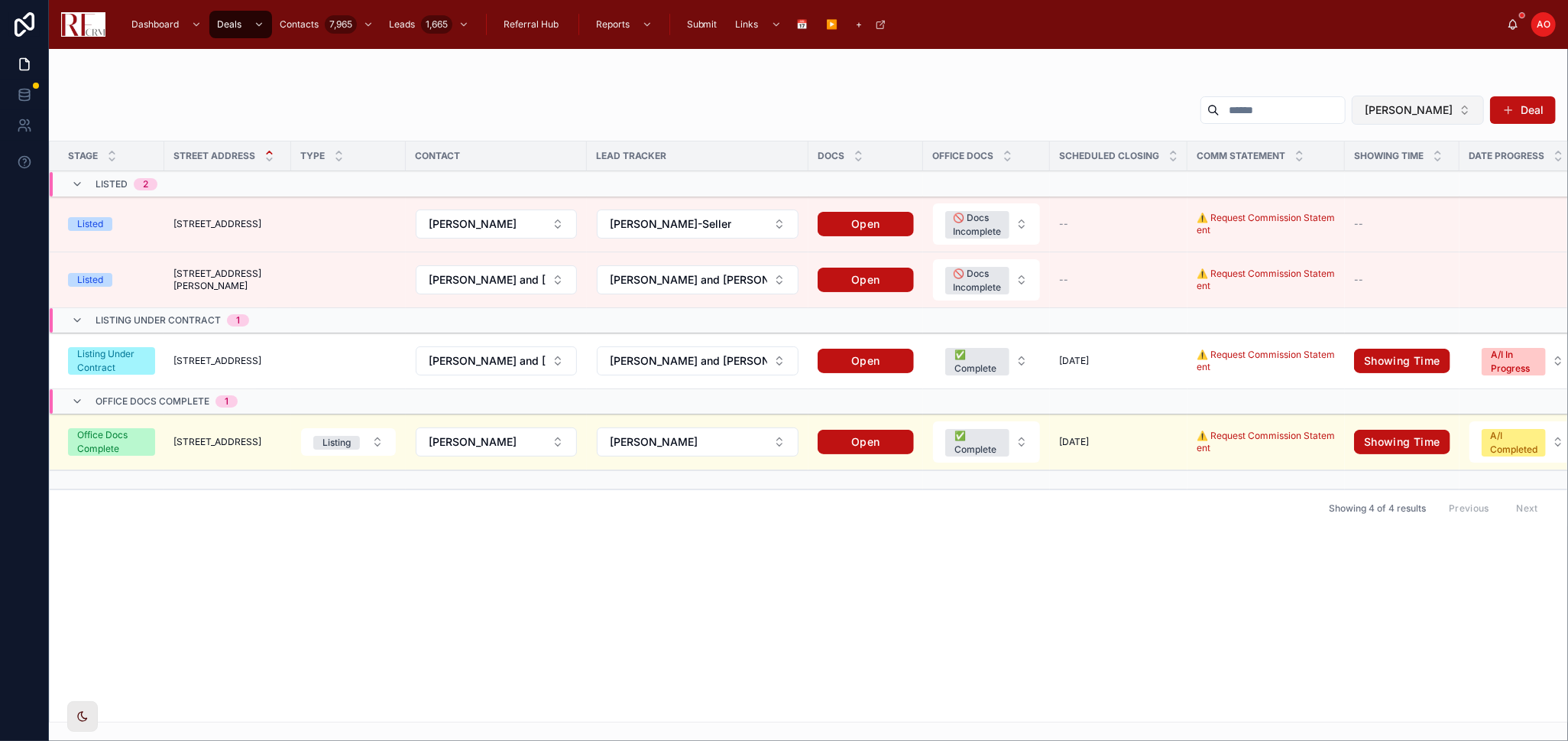
click at [1411, 106] on button "[PERSON_NAME]" at bounding box center [1418, 110] width 132 height 29
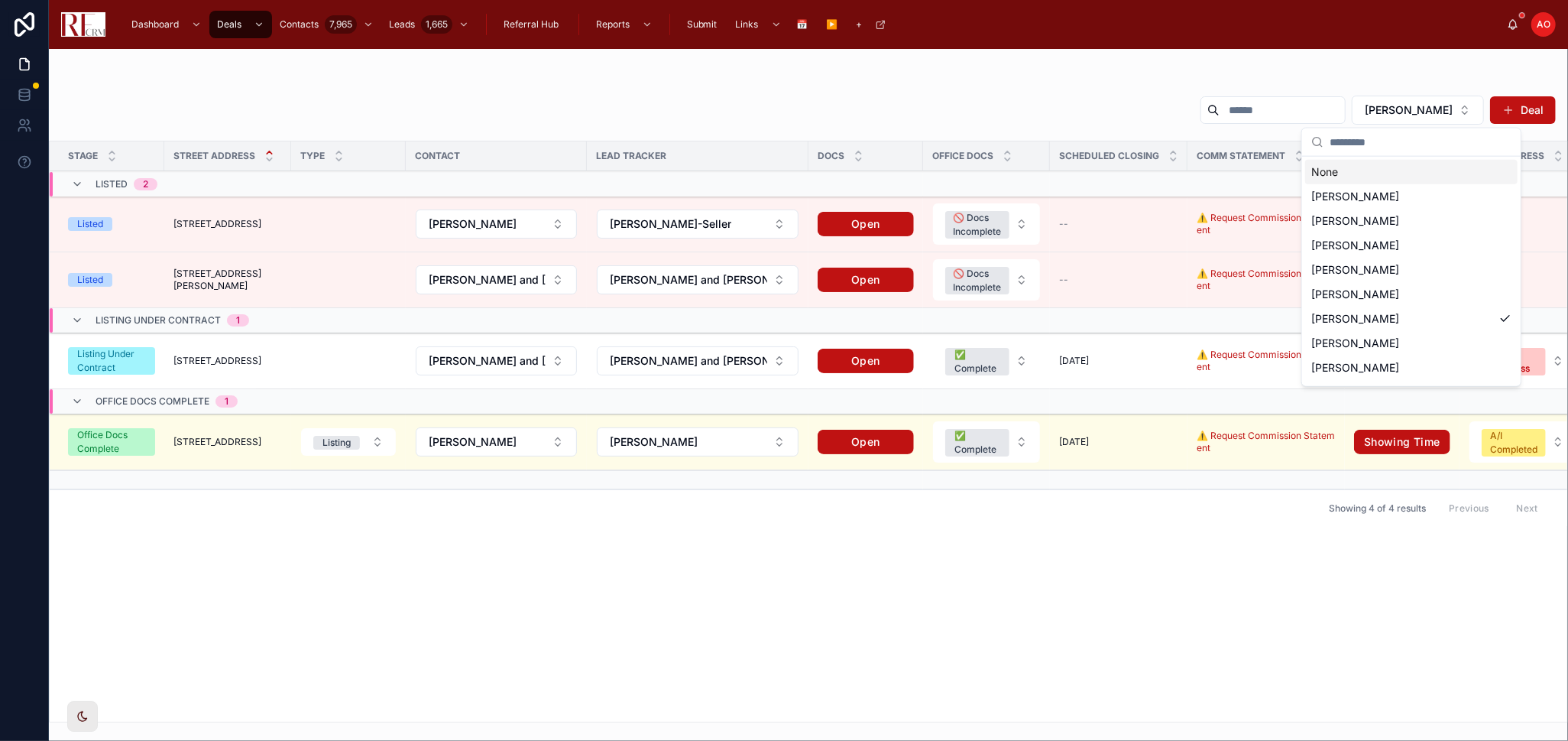
click at [1360, 170] on div "None" at bounding box center [1412, 171] width 212 height 24
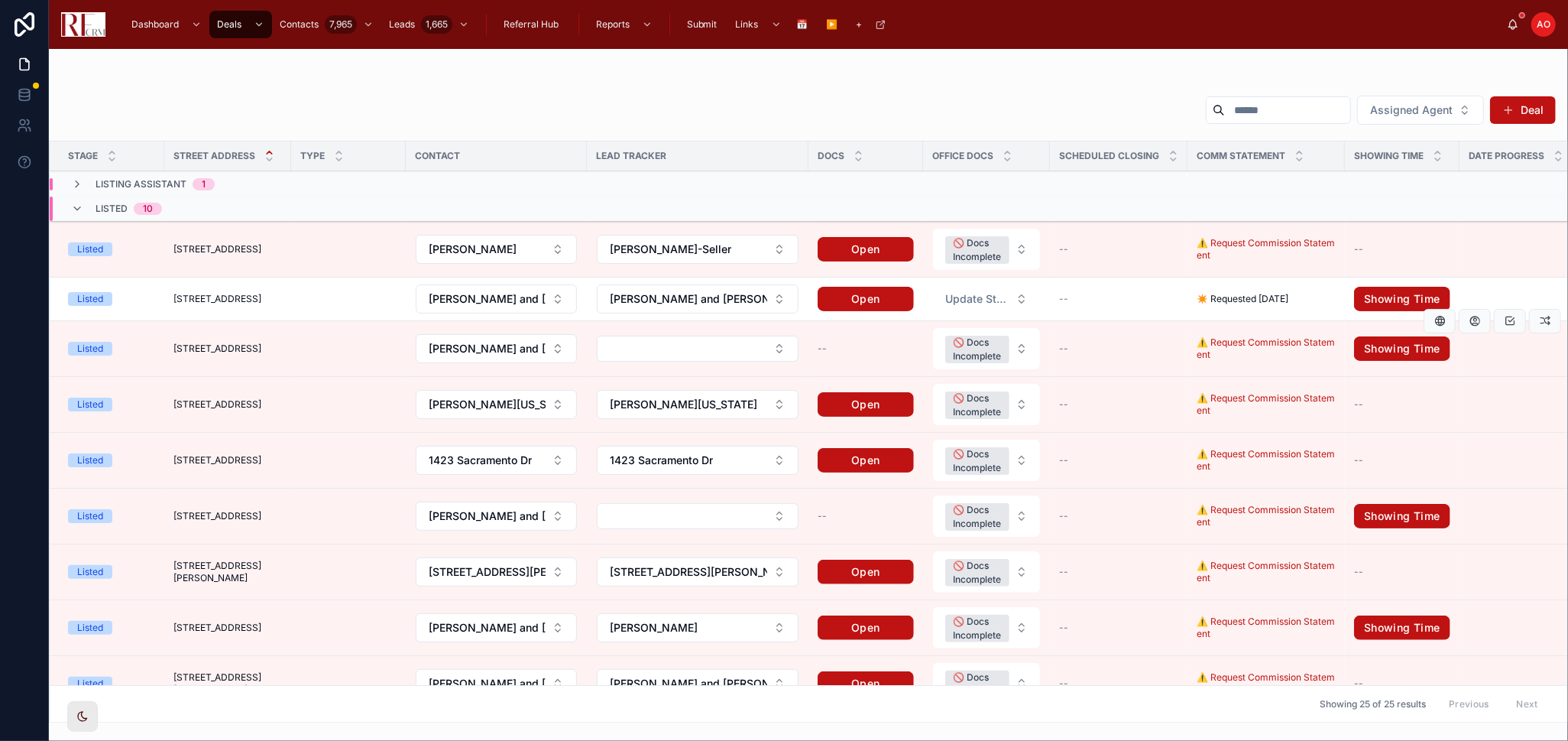
scroll to position [85, 0]
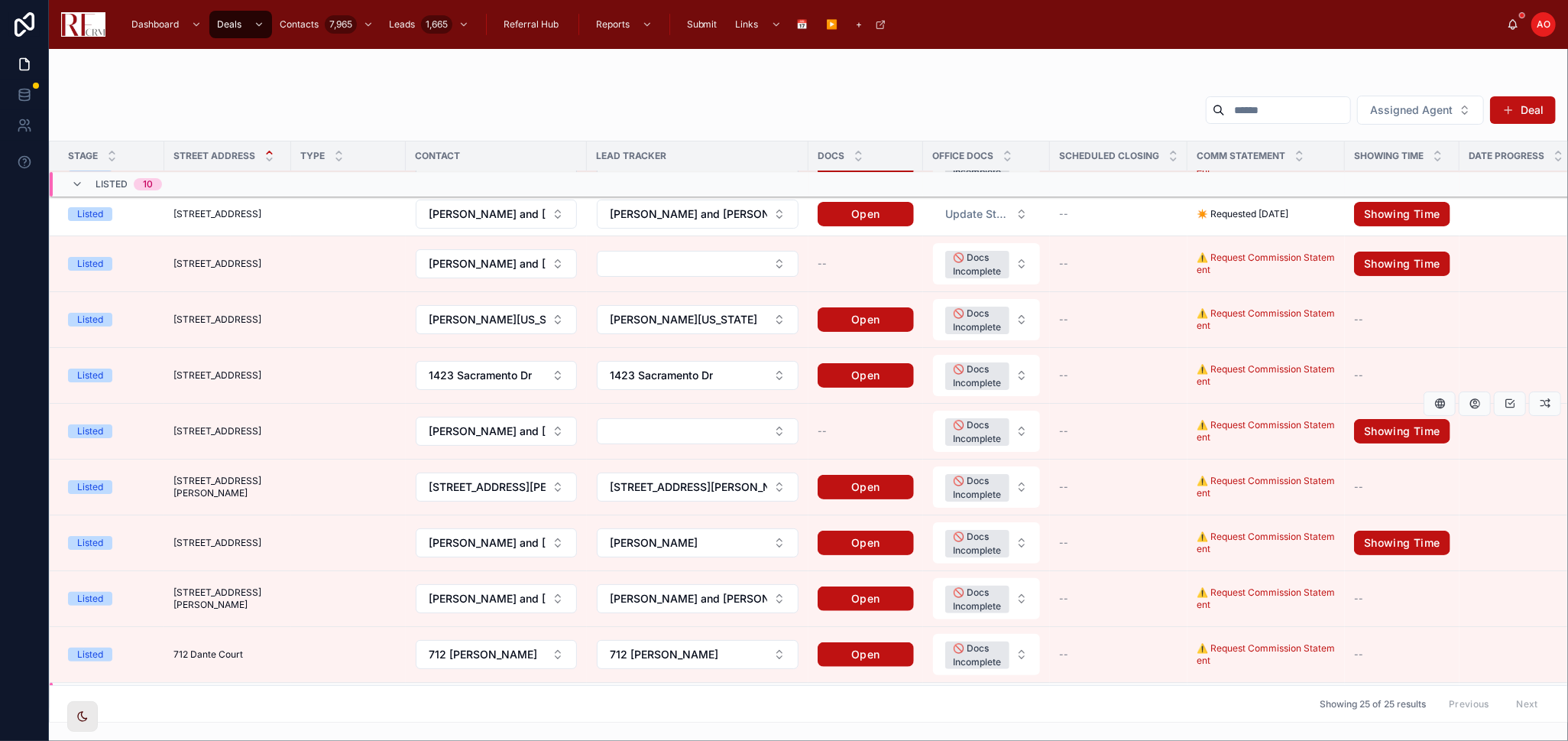
click at [216, 430] on span "[STREET_ADDRESS]" at bounding box center [217, 431] width 87 height 12
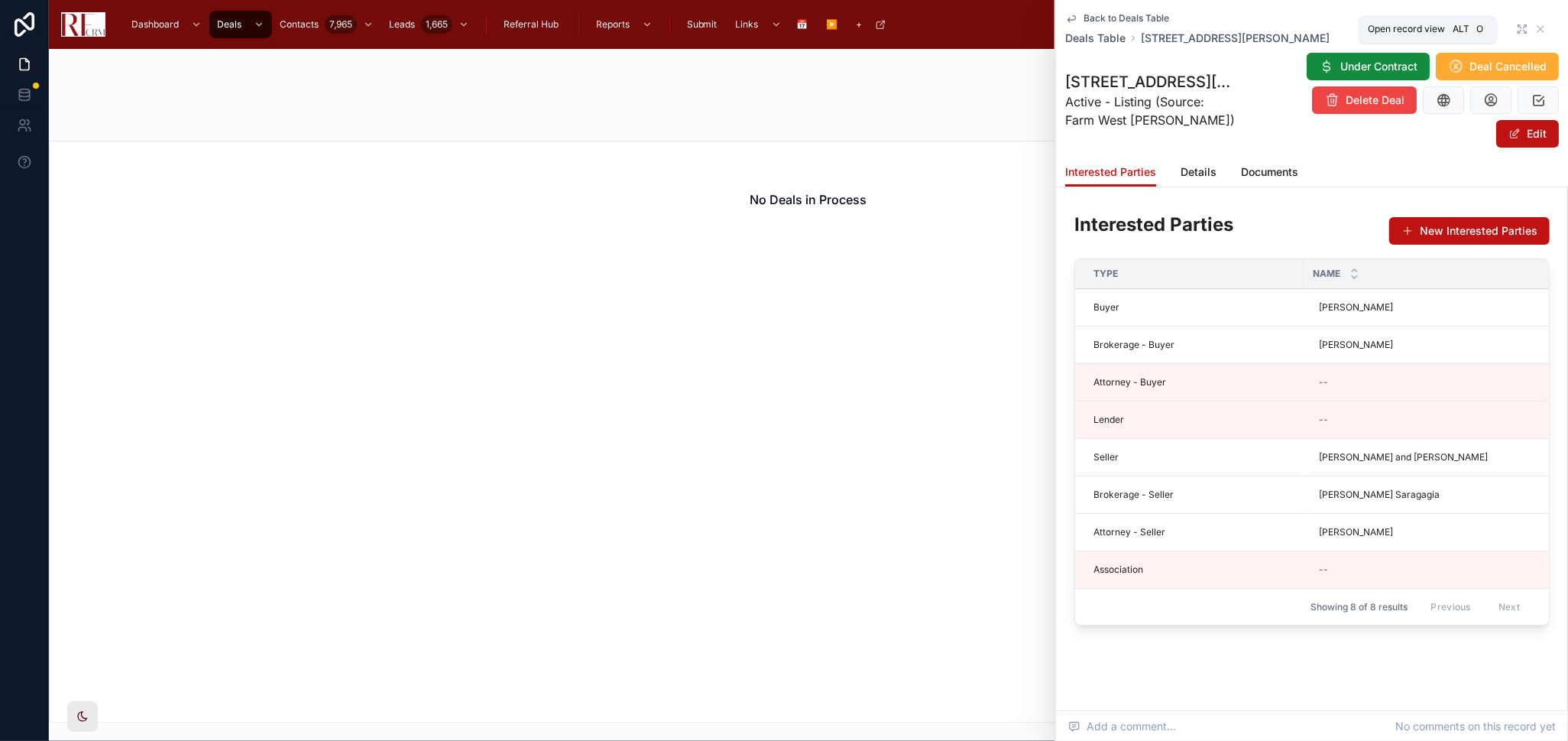
click at [1411, 33] on icon at bounding box center [1522, 29] width 12 height 12
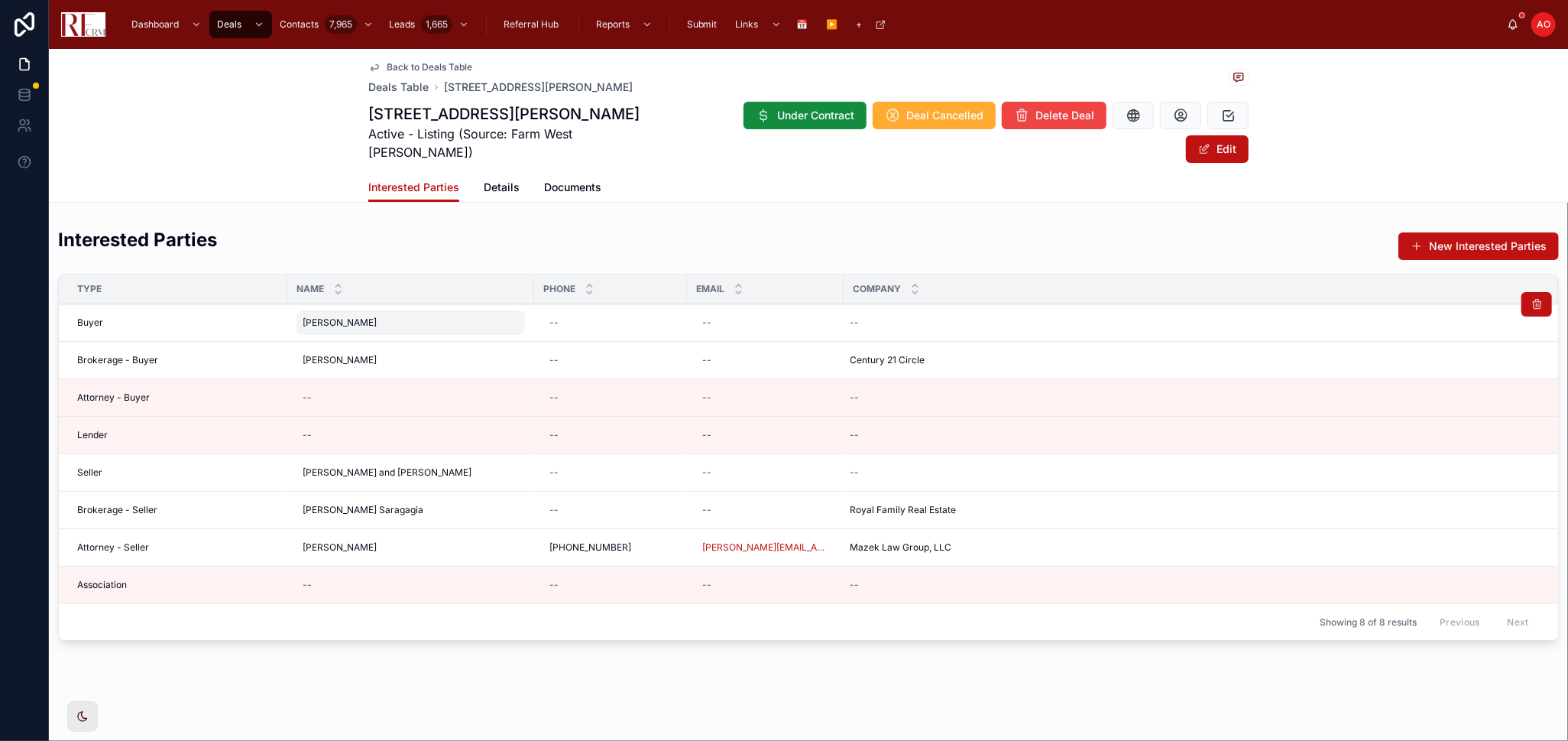
click at [344, 317] on span "[PERSON_NAME]" at bounding box center [339, 323] width 74 height 12
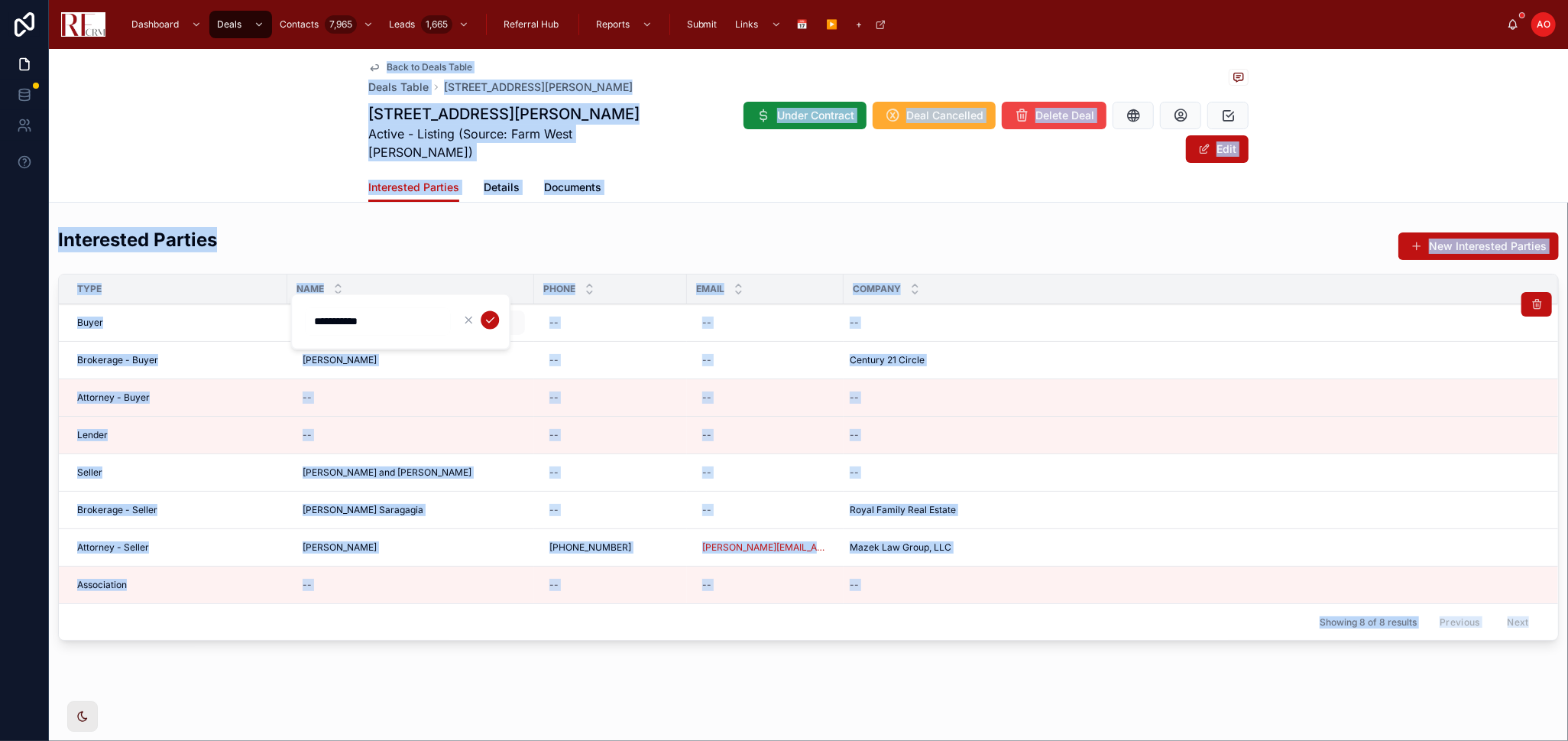
click at [344, 301] on div "**********" at bounding box center [400, 321] width 220 height 56
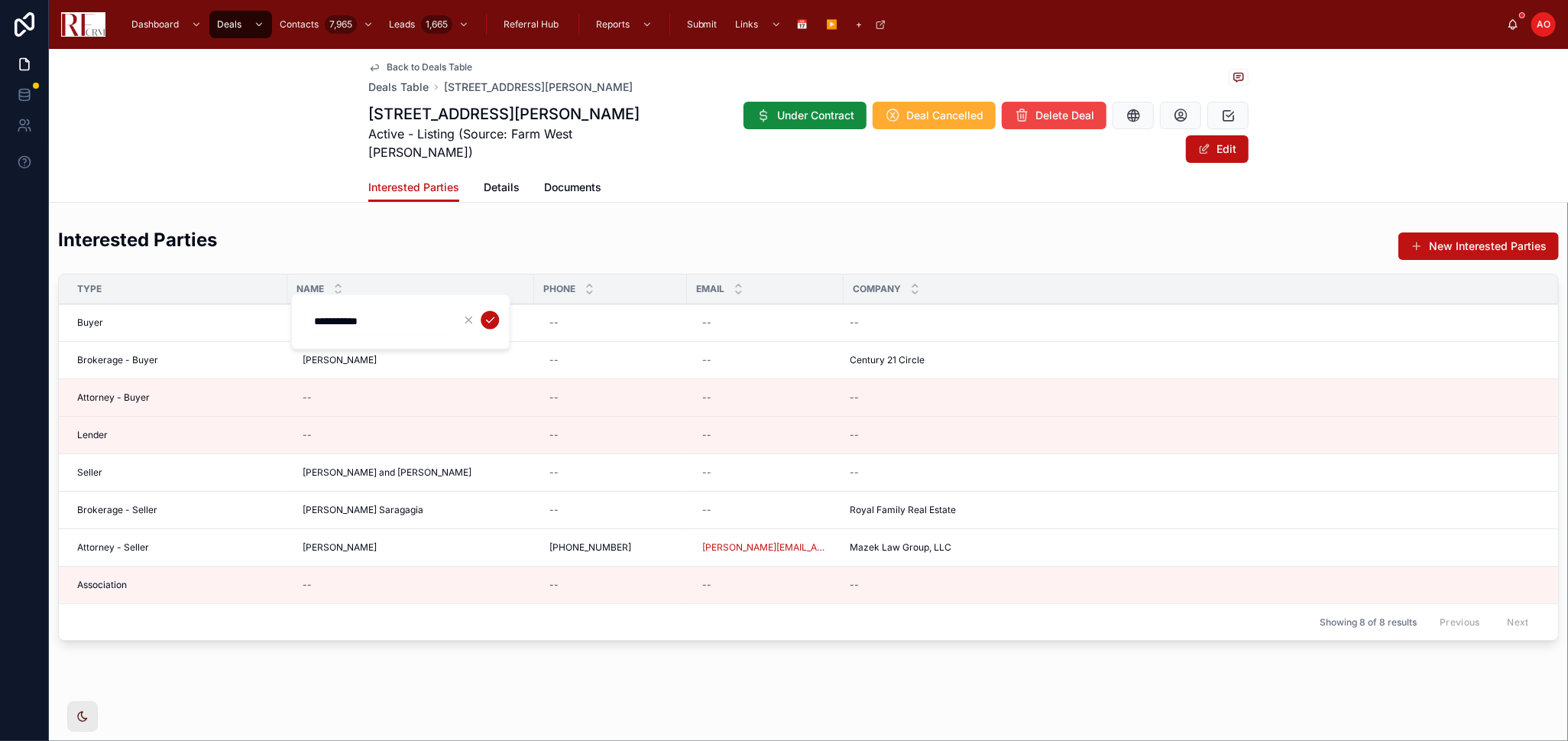
click at [344, 300] on div "**********" at bounding box center [400, 321] width 220 height 56
click at [344, 324] on input "**********" at bounding box center [377, 322] width 145 height 21
click at [491, 317] on icon "submit" at bounding box center [490, 321] width 12 height 12
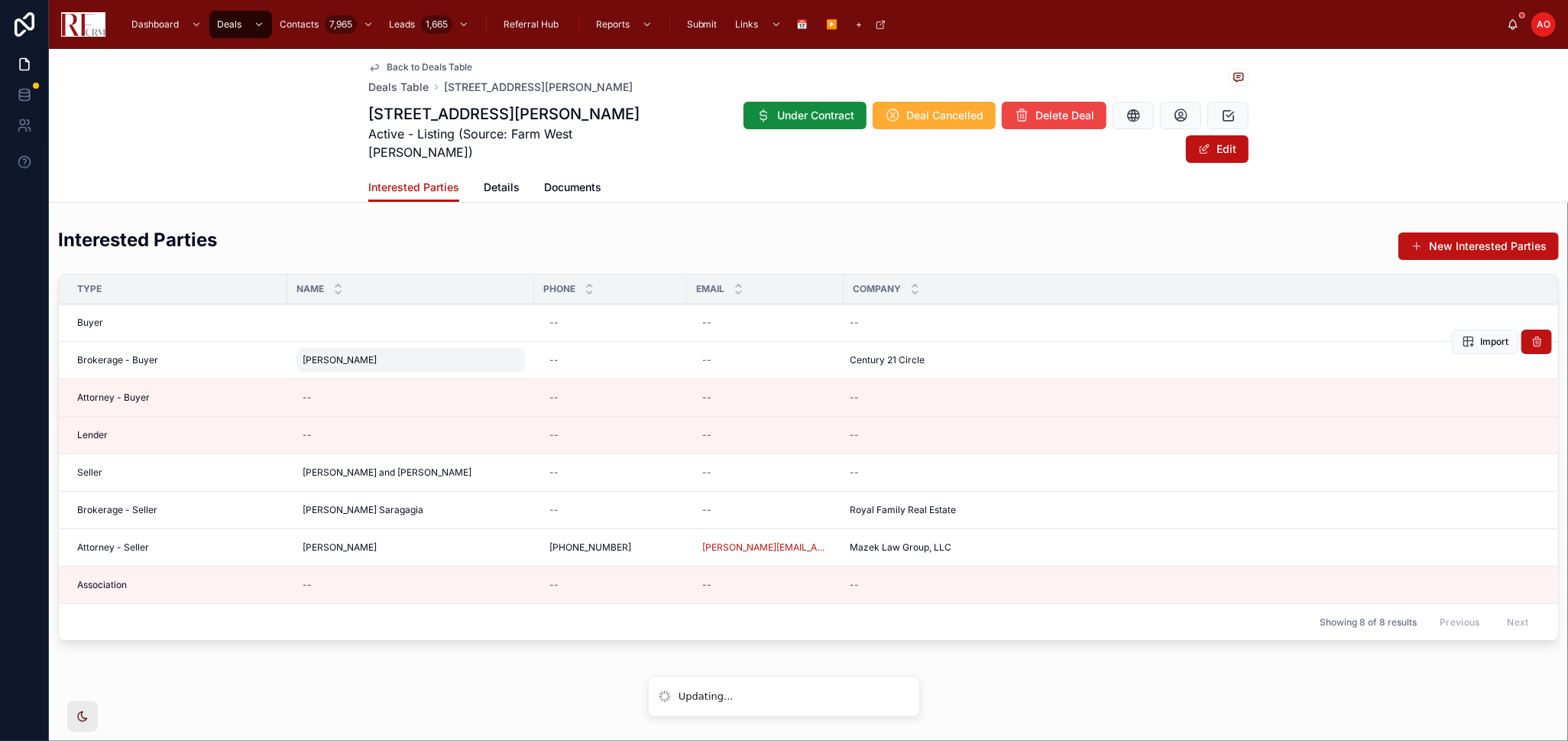
click at [350, 354] on span "[PERSON_NAME]" at bounding box center [339, 361] width 74 height 12
click at [350, 338] on div "**********" at bounding box center [400, 359] width 220 height 56
click at [361, 353] on td "[PERSON_NAME] [PERSON_NAME]" at bounding box center [411, 361] width 247 height 37
click at [348, 354] on span "[PERSON_NAME]" at bounding box center [339, 361] width 74 height 12
click at [348, 338] on div "**********" at bounding box center [400, 359] width 220 height 56
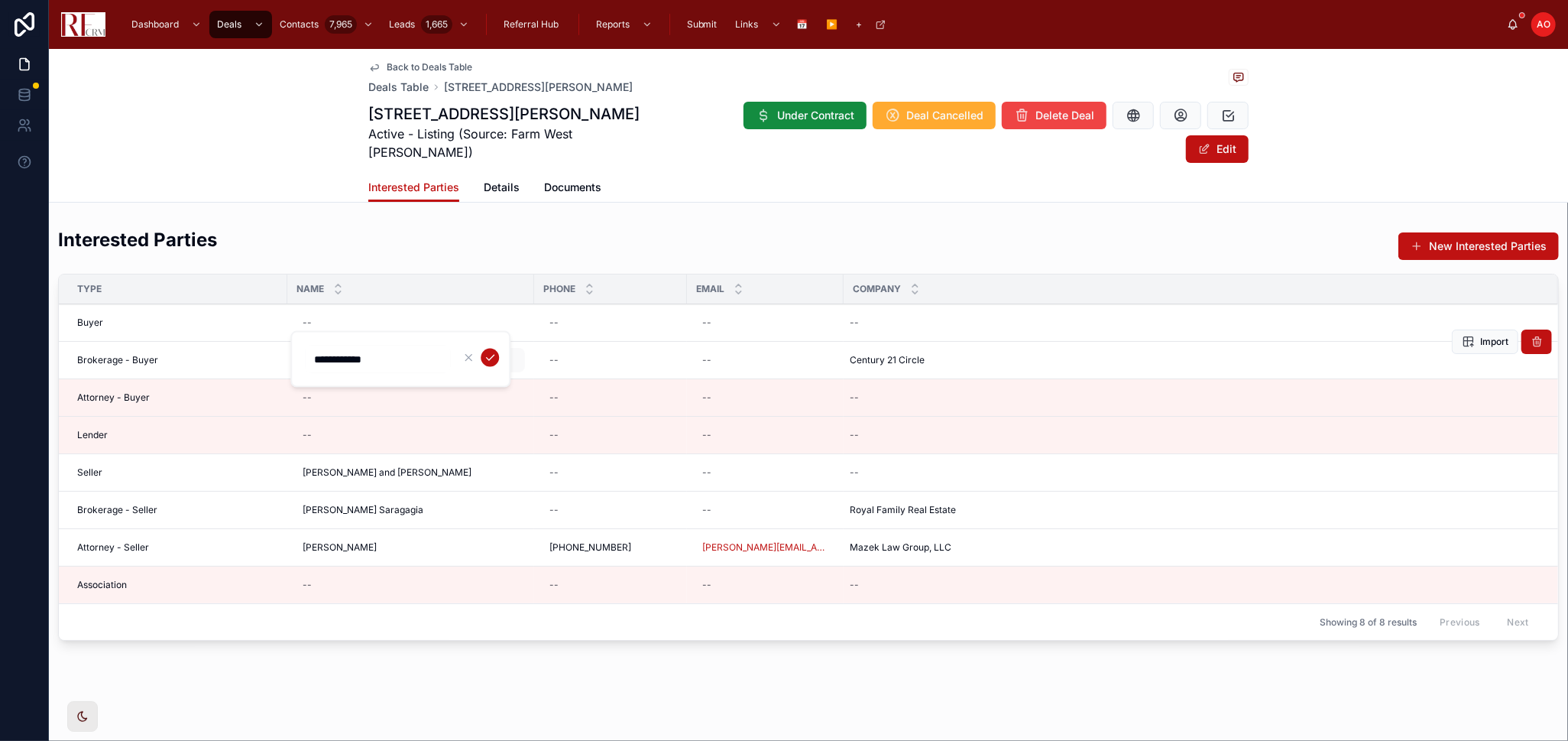
click at [348, 338] on div "**********" at bounding box center [400, 359] width 220 height 56
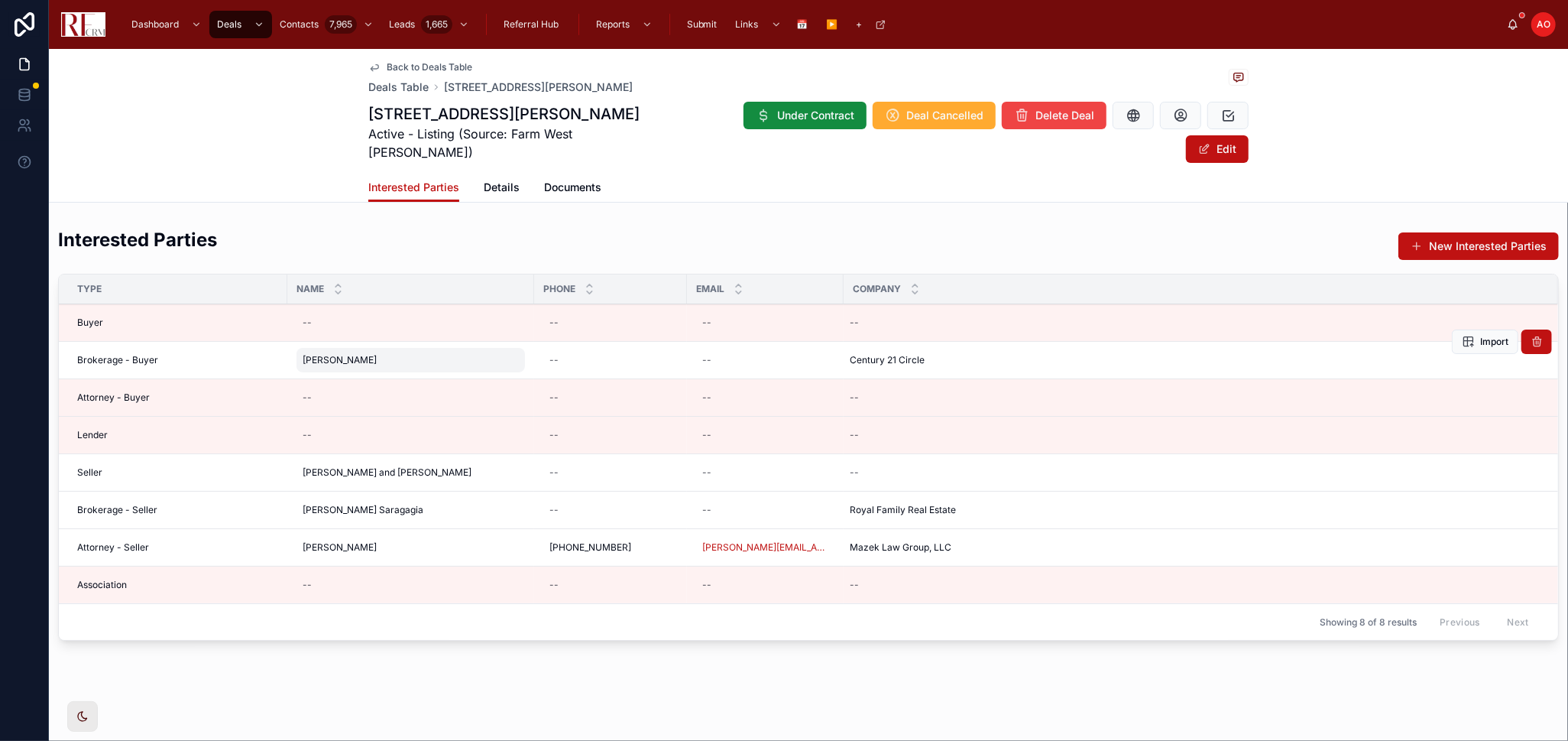
click at [355, 354] on span "[PERSON_NAME]" at bounding box center [339, 361] width 74 height 12
click at [351, 353] on input "**********" at bounding box center [377, 360] width 145 height 21
click at [351, 353] on td "[PERSON_NAME] [PERSON_NAME]" at bounding box center [411, 361] width 247 height 37
click at [335, 354] on span "[PERSON_NAME]" at bounding box center [339, 361] width 74 height 12
click at [335, 337] on div "**********" at bounding box center [400, 359] width 220 height 56
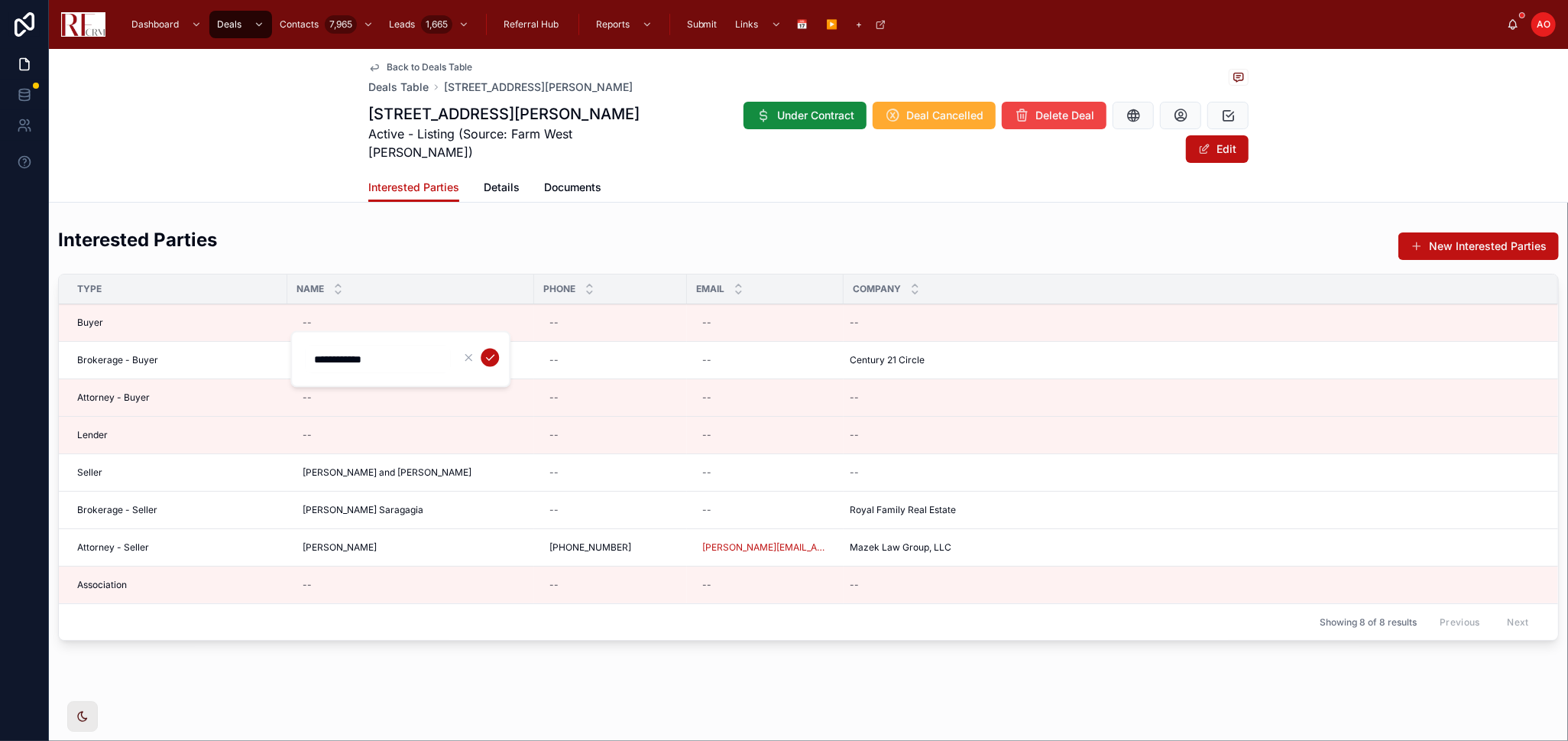
click at [343, 354] on input "**********" at bounding box center [377, 360] width 145 height 21
click at [491, 355] on icon "submit" at bounding box center [490, 358] width 12 height 12
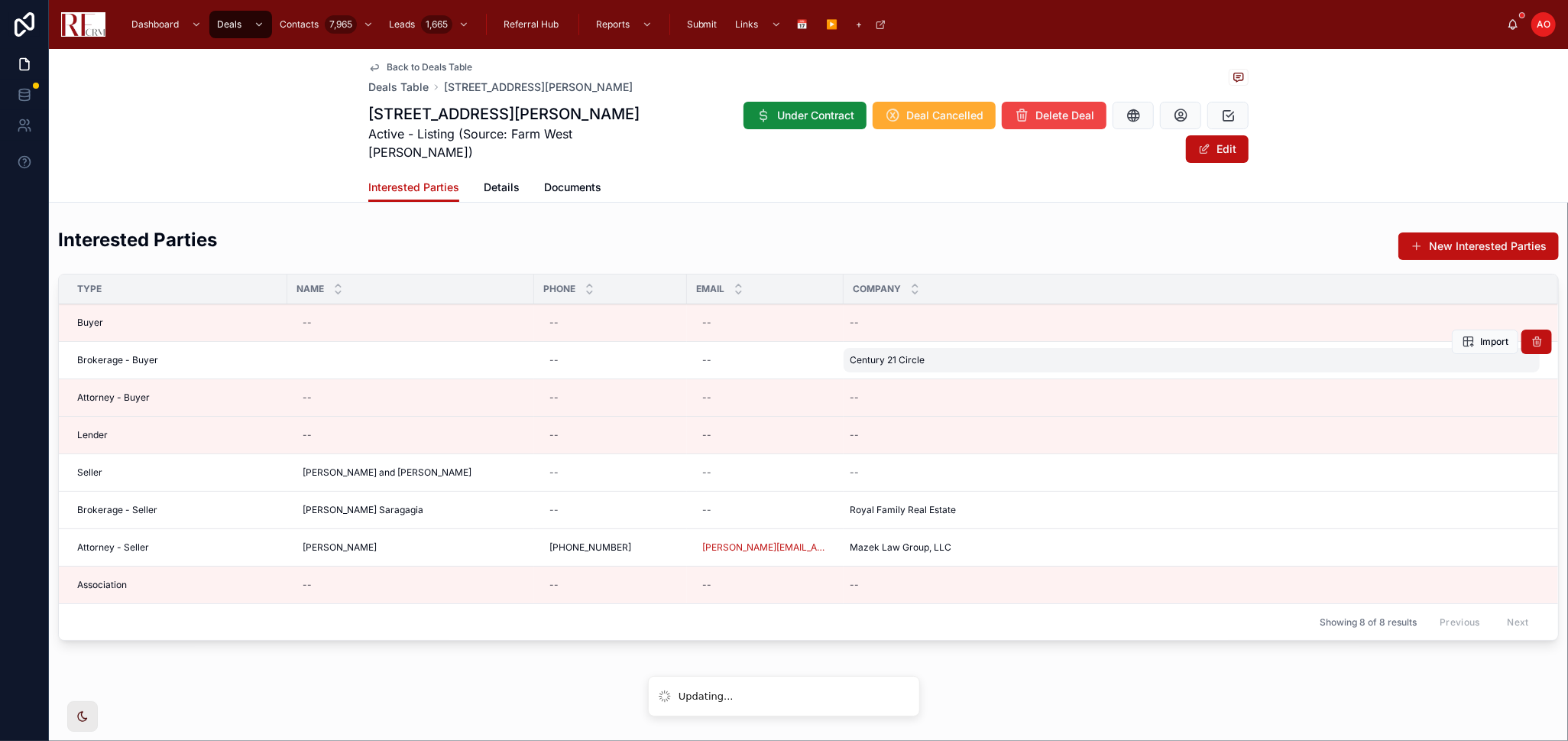
click at [879, 348] on div "Century 21 Circle Century 21 Circle" at bounding box center [1192, 360] width 696 height 24
click at [893, 354] on span "Century 21 Circle" at bounding box center [887, 361] width 75 height 12
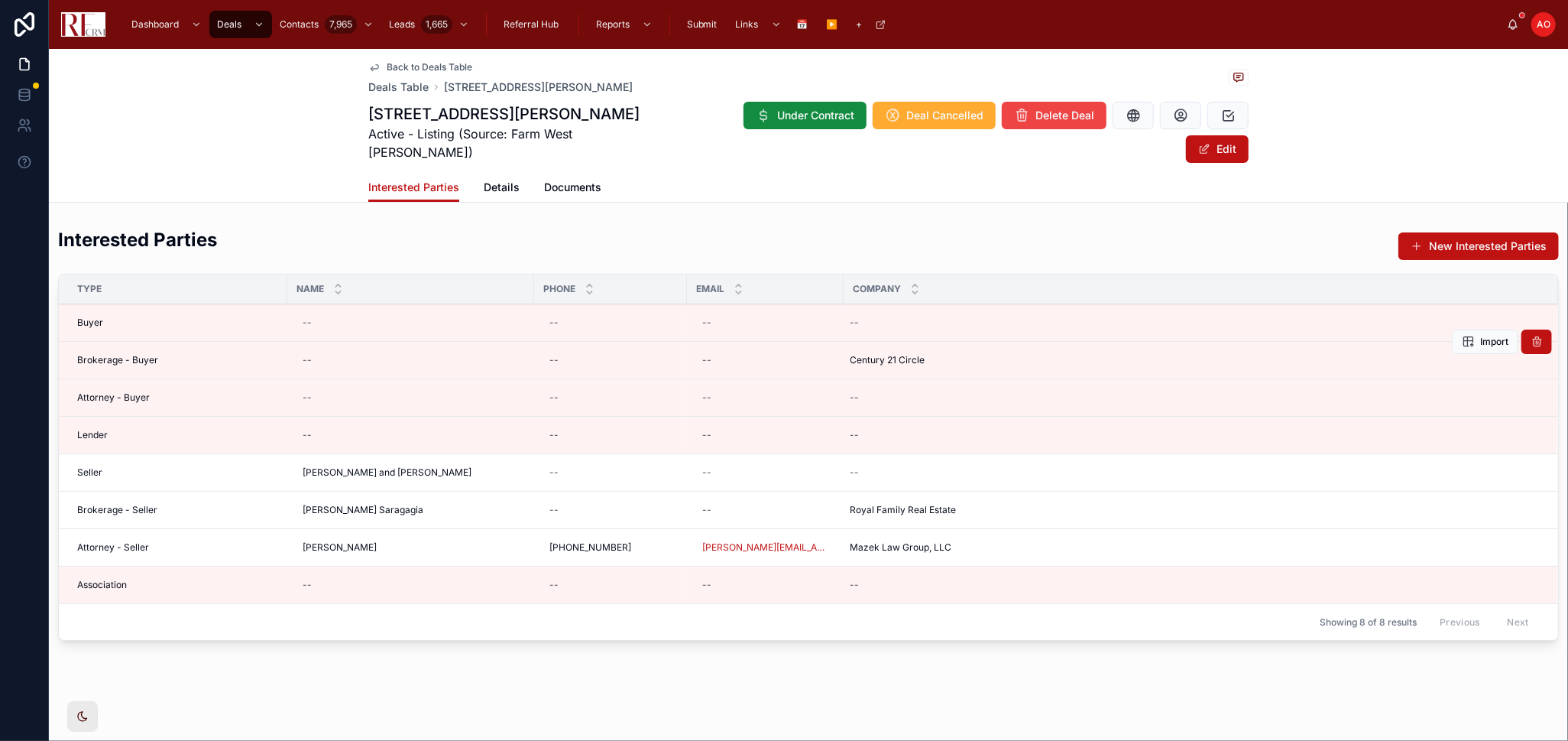
click at [899, 351] on td "Century 21 Circle Century 21 Circle" at bounding box center [1201, 361] width 715 height 37
click at [899, 348] on div "Century 21 Circle Century 21 Circle" at bounding box center [1192, 360] width 696 height 24
click at [894, 353] on input "**********" at bounding box center [912, 360] width 145 height 21
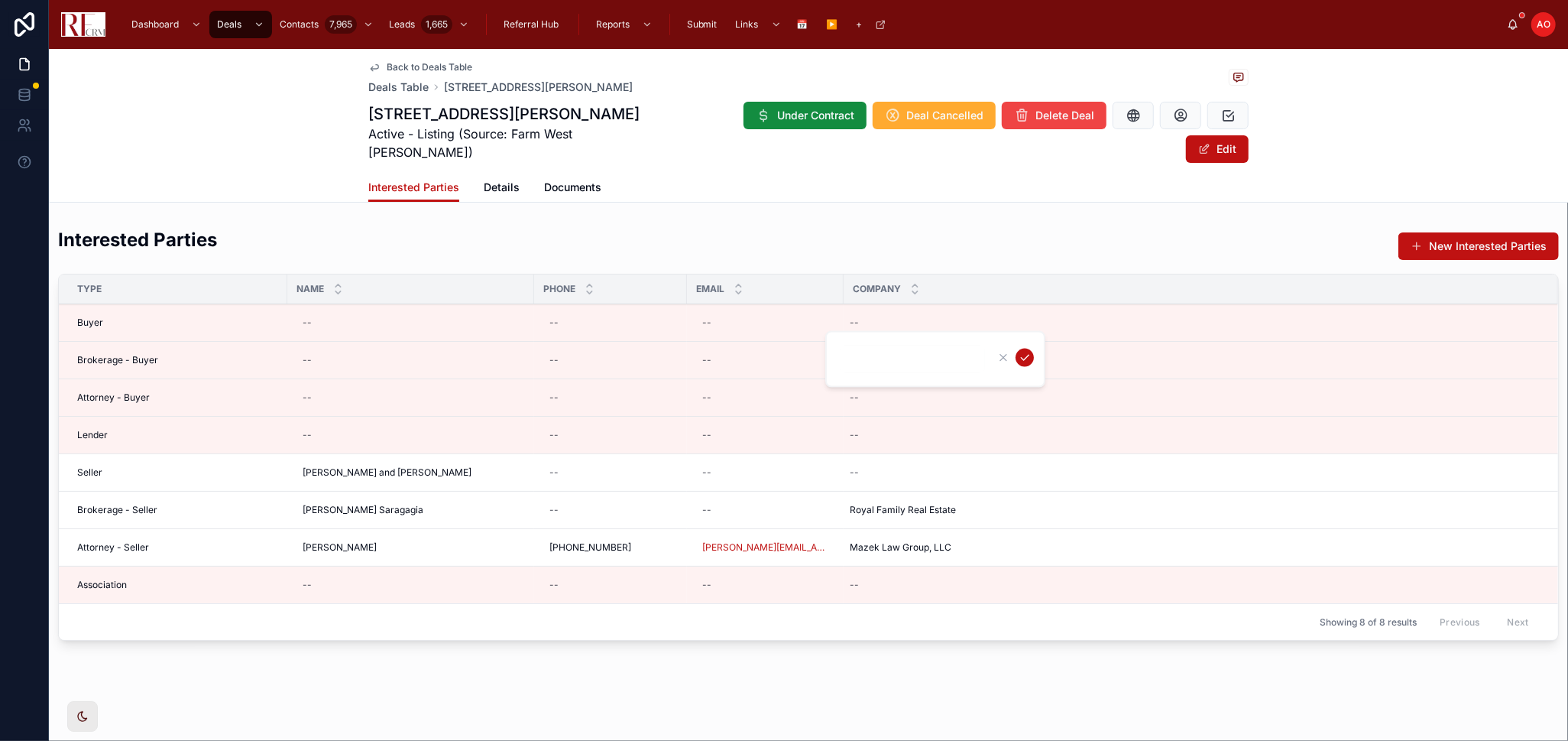
click at [1024, 354] on icon "submit" at bounding box center [1025, 358] width 12 height 12
click at [494, 179] on span "Details" at bounding box center [502, 187] width 36 height 15
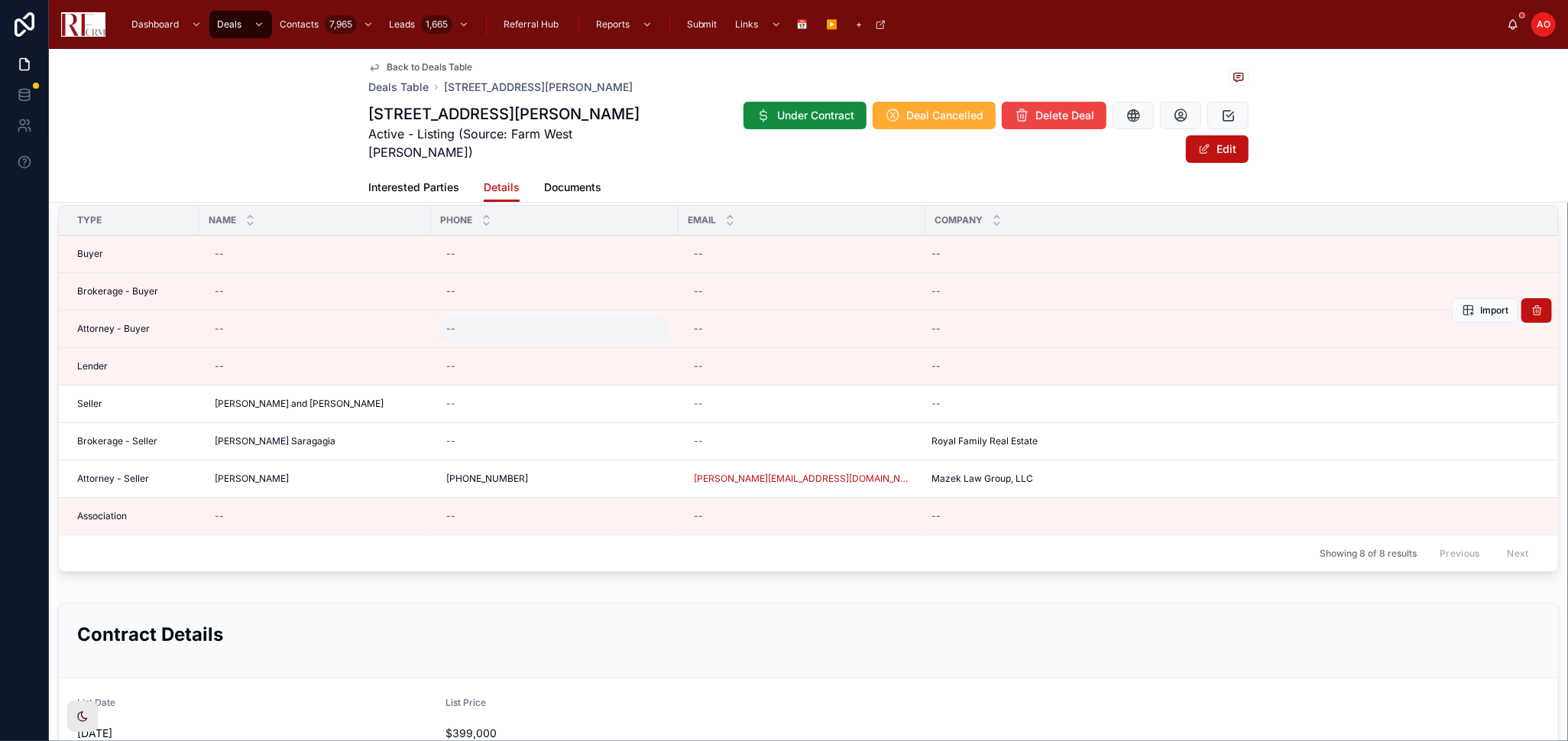
scroll to position [339, 0]
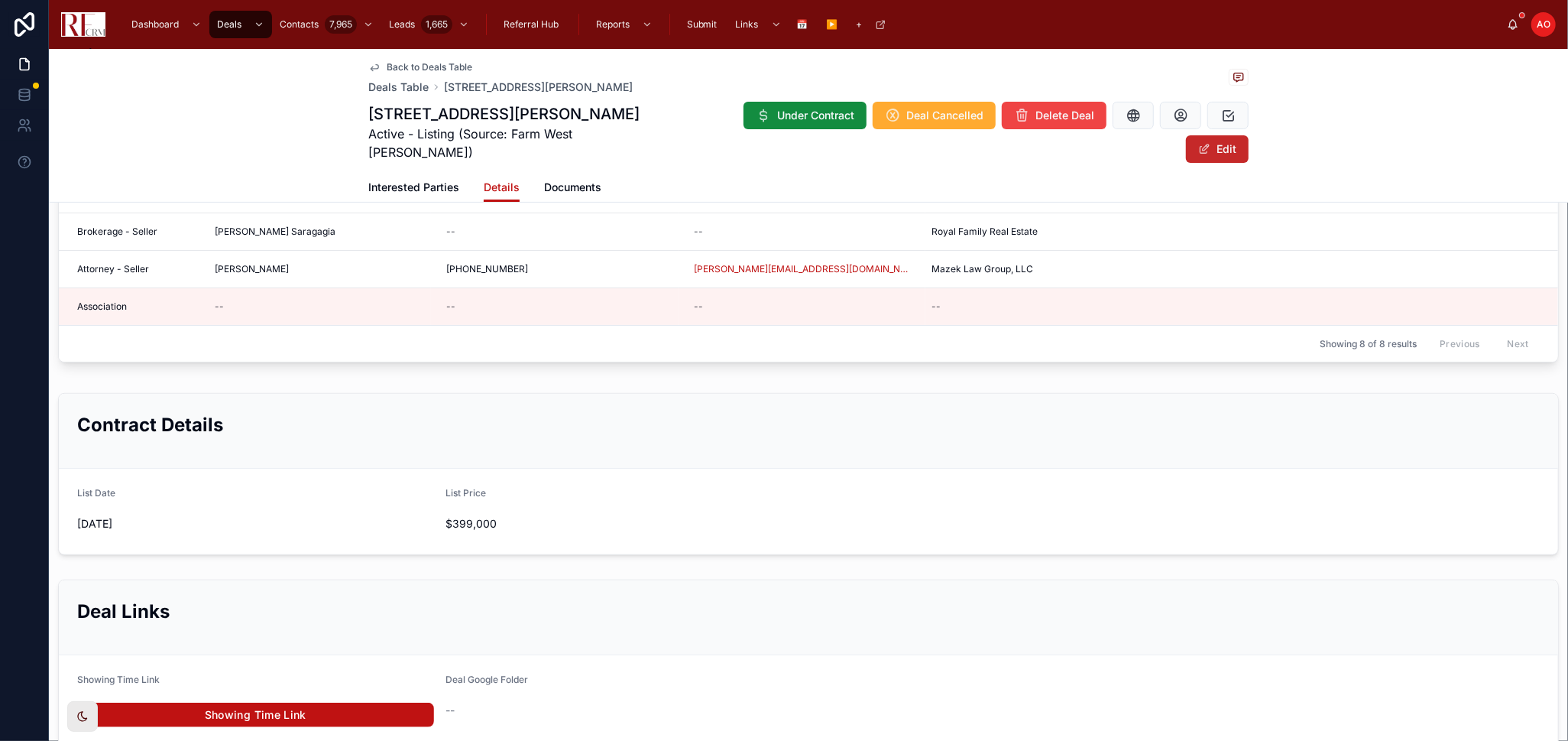
click at [1231, 136] on button "Edit" at bounding box center [1217, 149] width 62 height 28
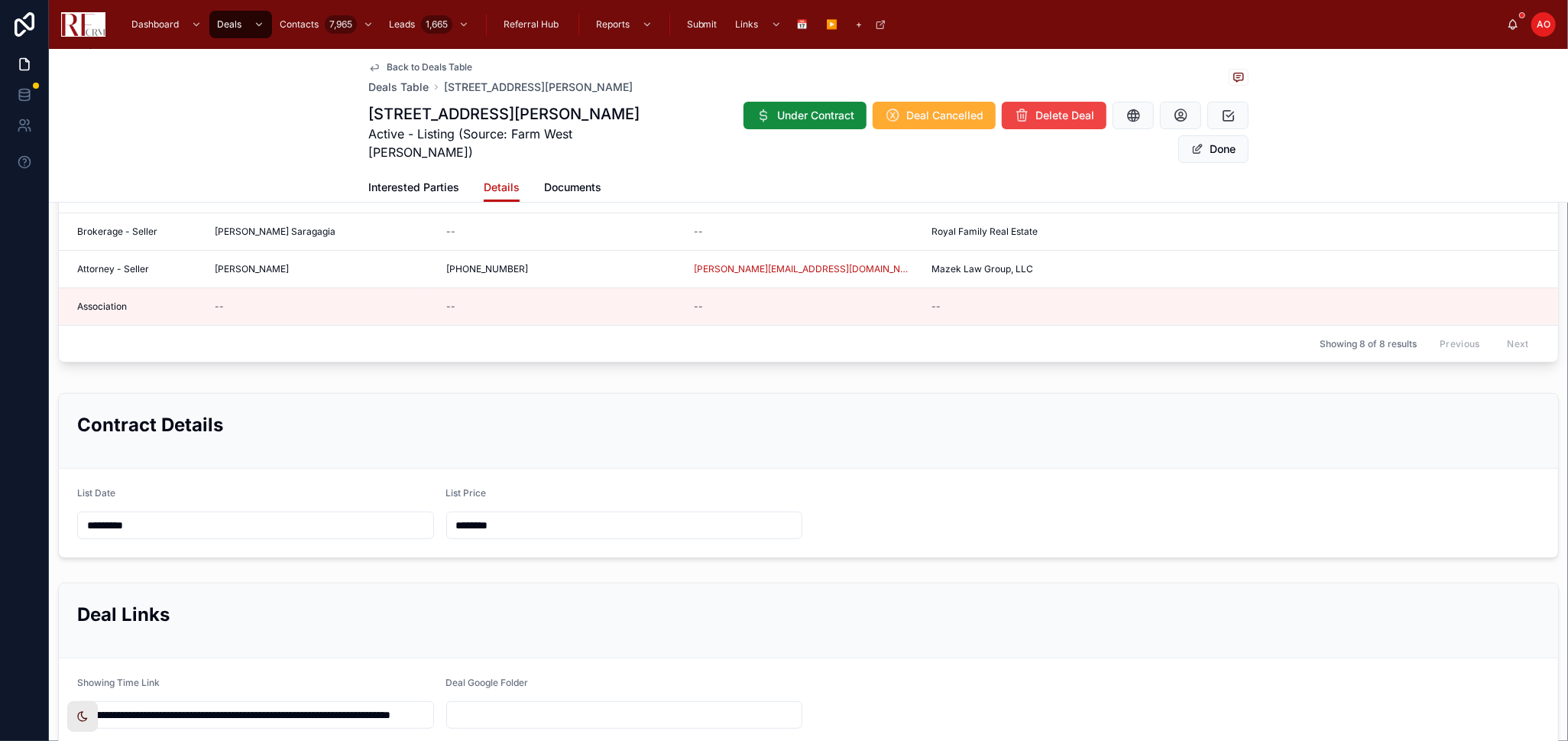
click at [157, 513] on div "*********" at bounding box center [256, 525] width 357 height 28
click at [162, 514] on input "*********" at bounding box center [255, 525] width 355 height 21
click at [337, 246] on button at bounding box center [336, 240] width 28 height 28
click at [249, 362] on button "8" at bounding box center [253, 362] width 28 height 28
type input "*********"
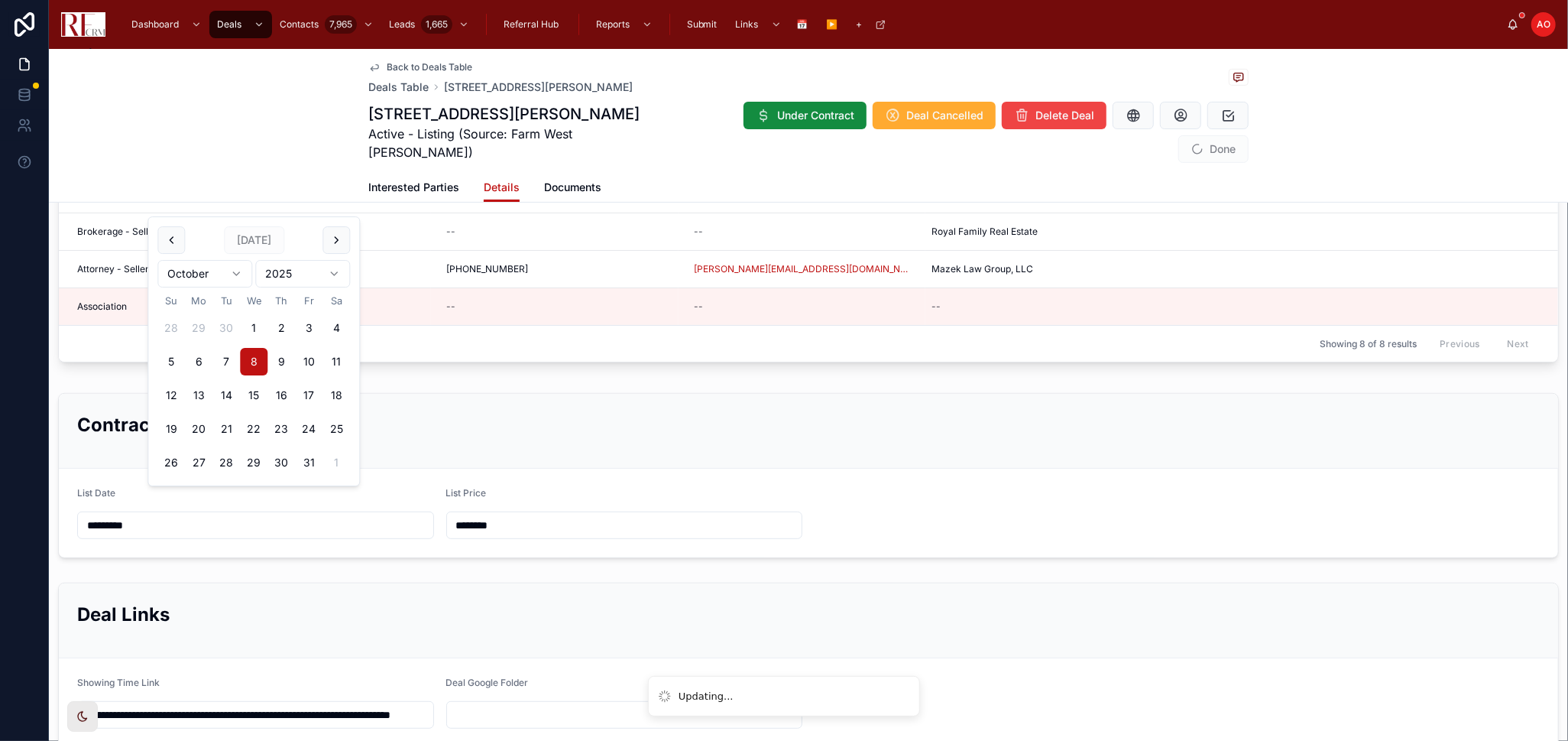
click at [519, 514] on input "********" at bounding box center [625, 525] width 355 height 21
type input "********"
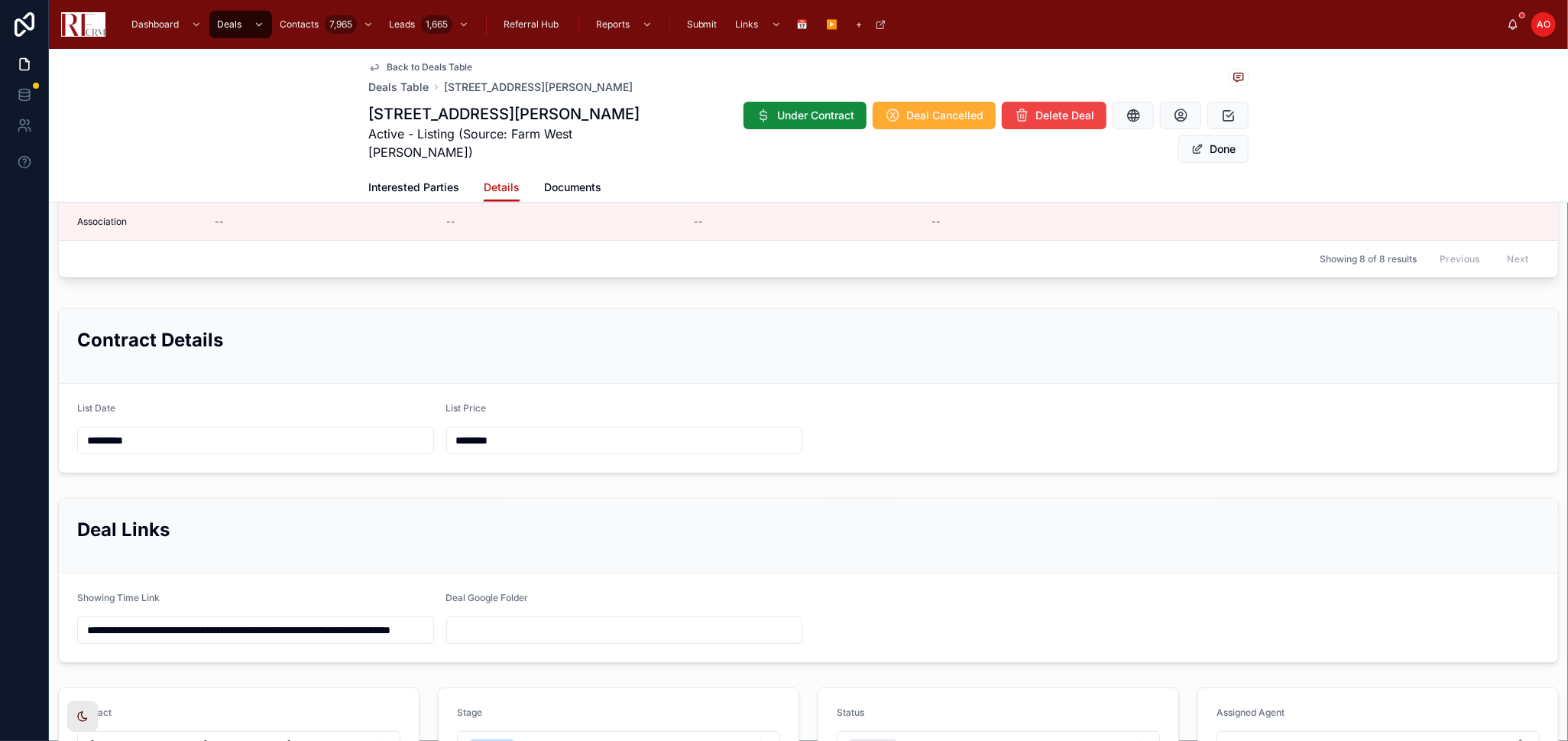
click at [732, 517] on h2 "Deal Links" at bounding box center [809, 529] width 1463 height 25
click at [386, 620] on input "**********" at bounding box center [255, 630] width 355 height 21
click at [386, 620] on input "**********" at bounding box center [253, 630] width 352 height 21
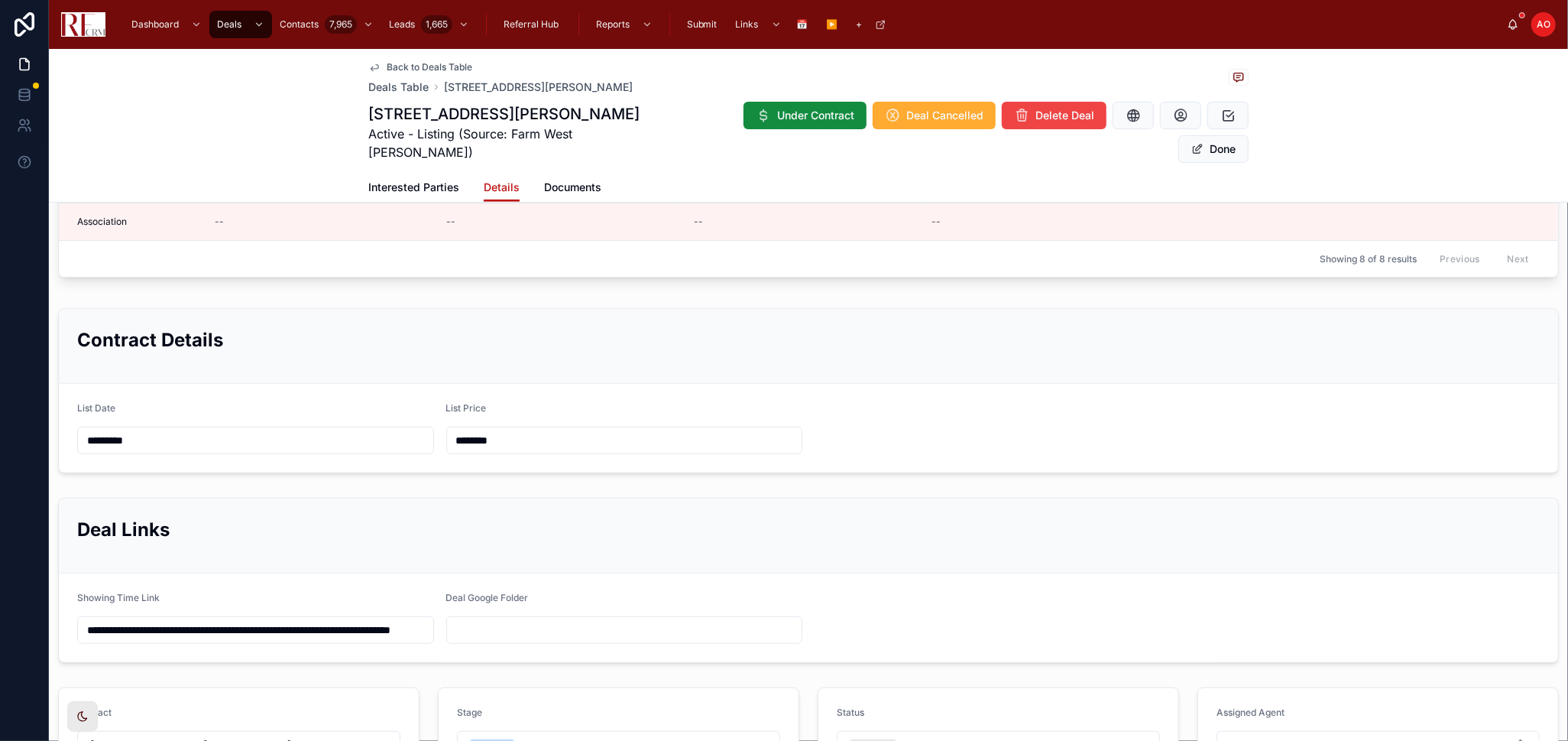
click at [386, 620] on input "**********" at bounding box center [253, 630] width 352 height 21
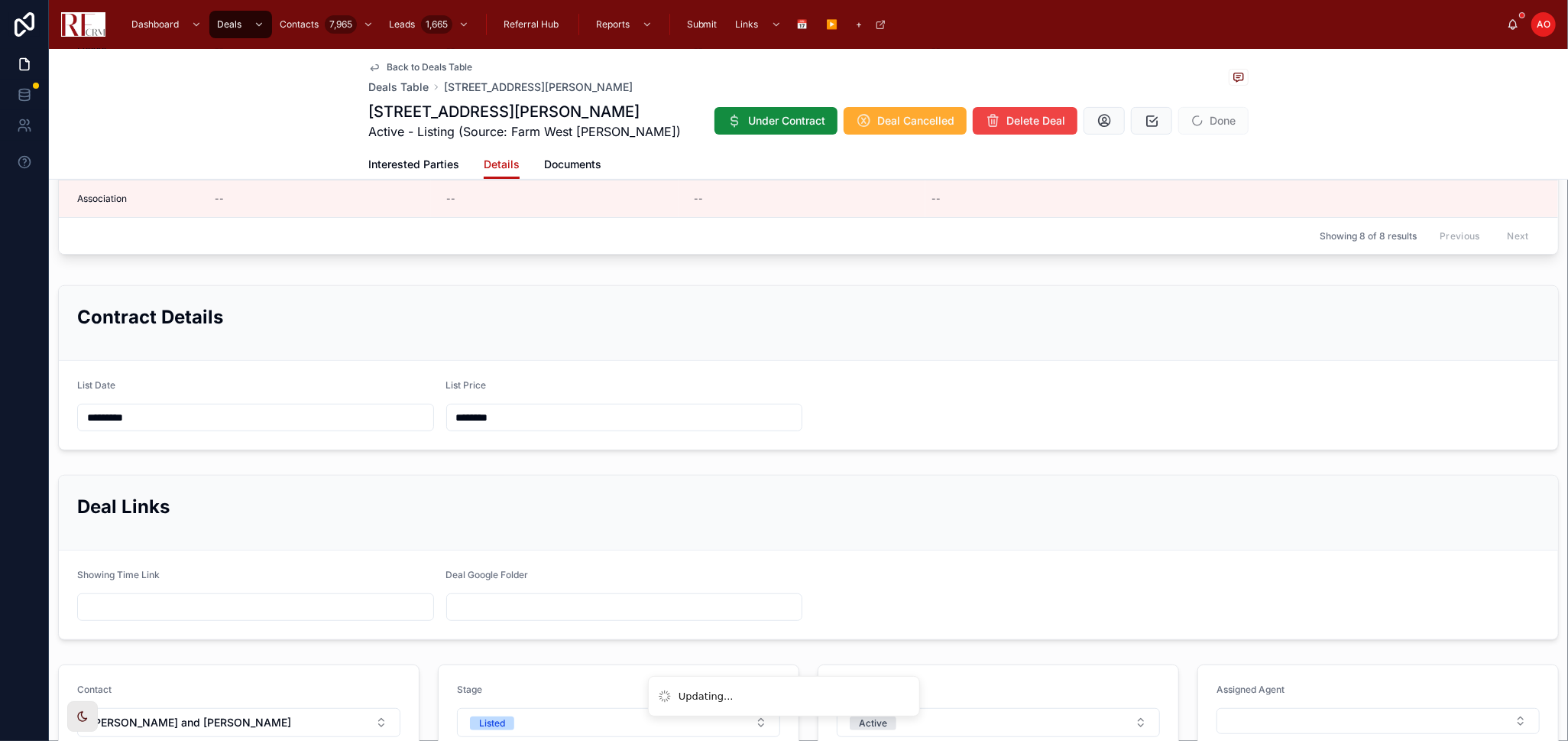
paste input "**********"
type input "**********"
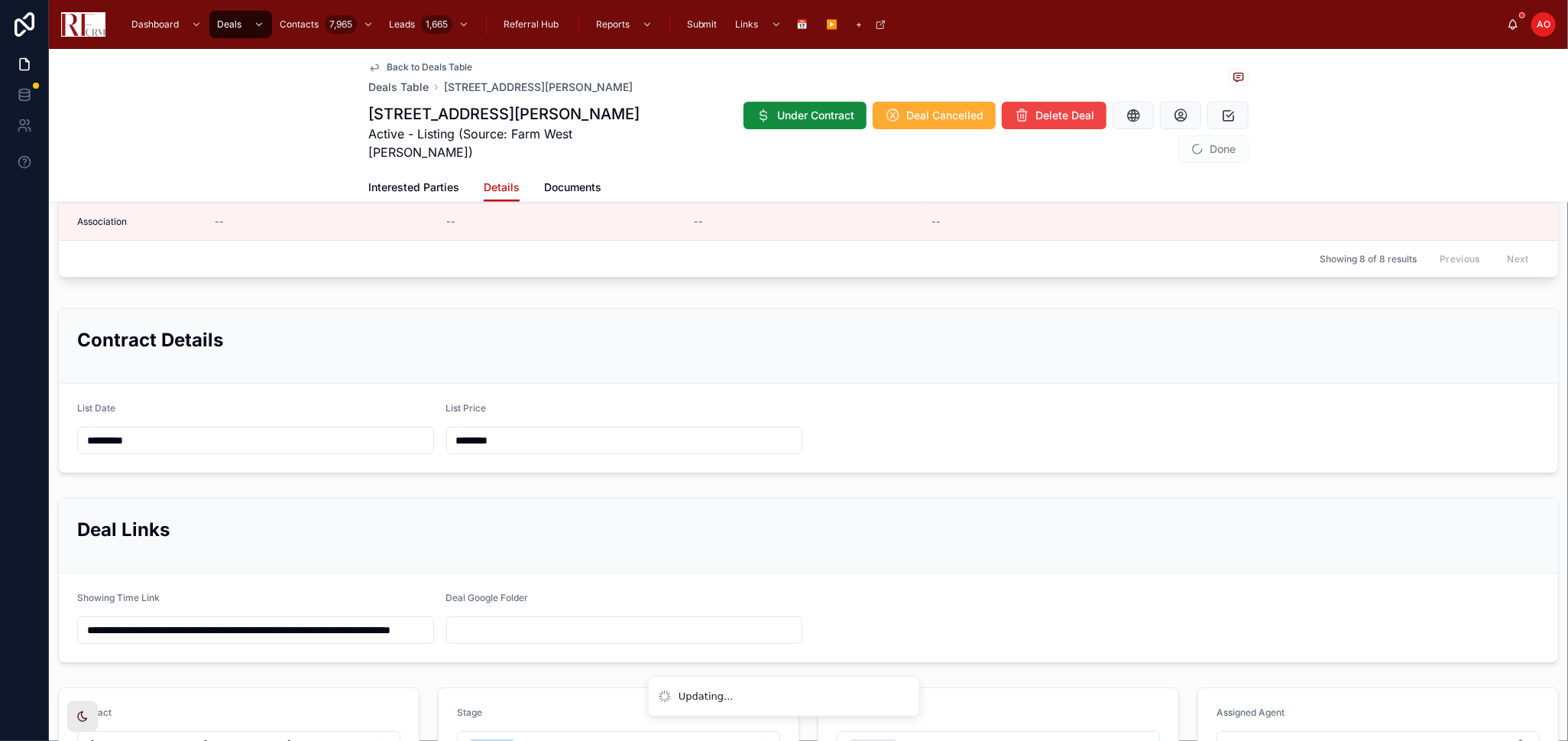
scroll to position [0, 0]
click at [801, 498] on div "Deal Links" at bounding box center [809, 536] width 1499 height 75
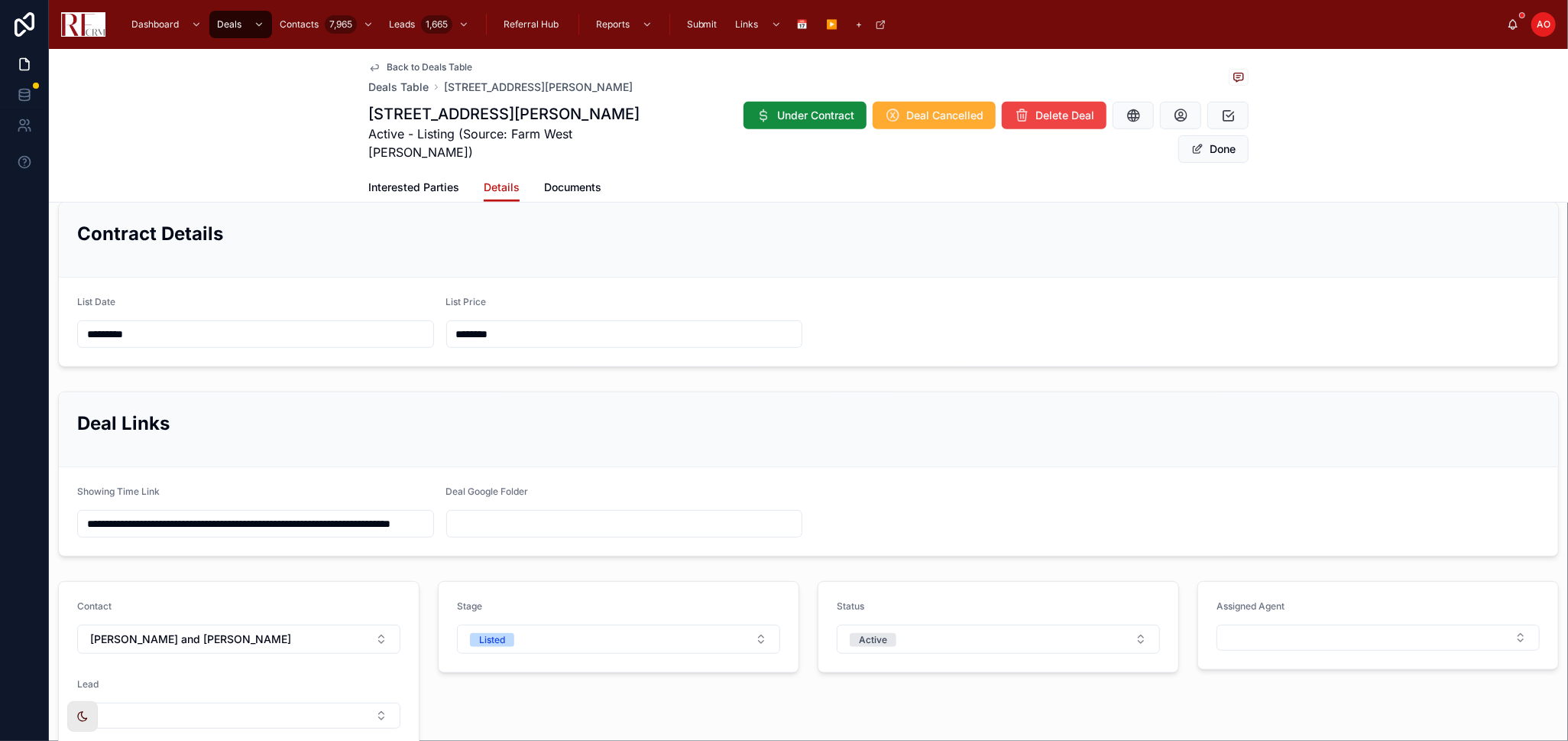
scroll to position [594, 0]
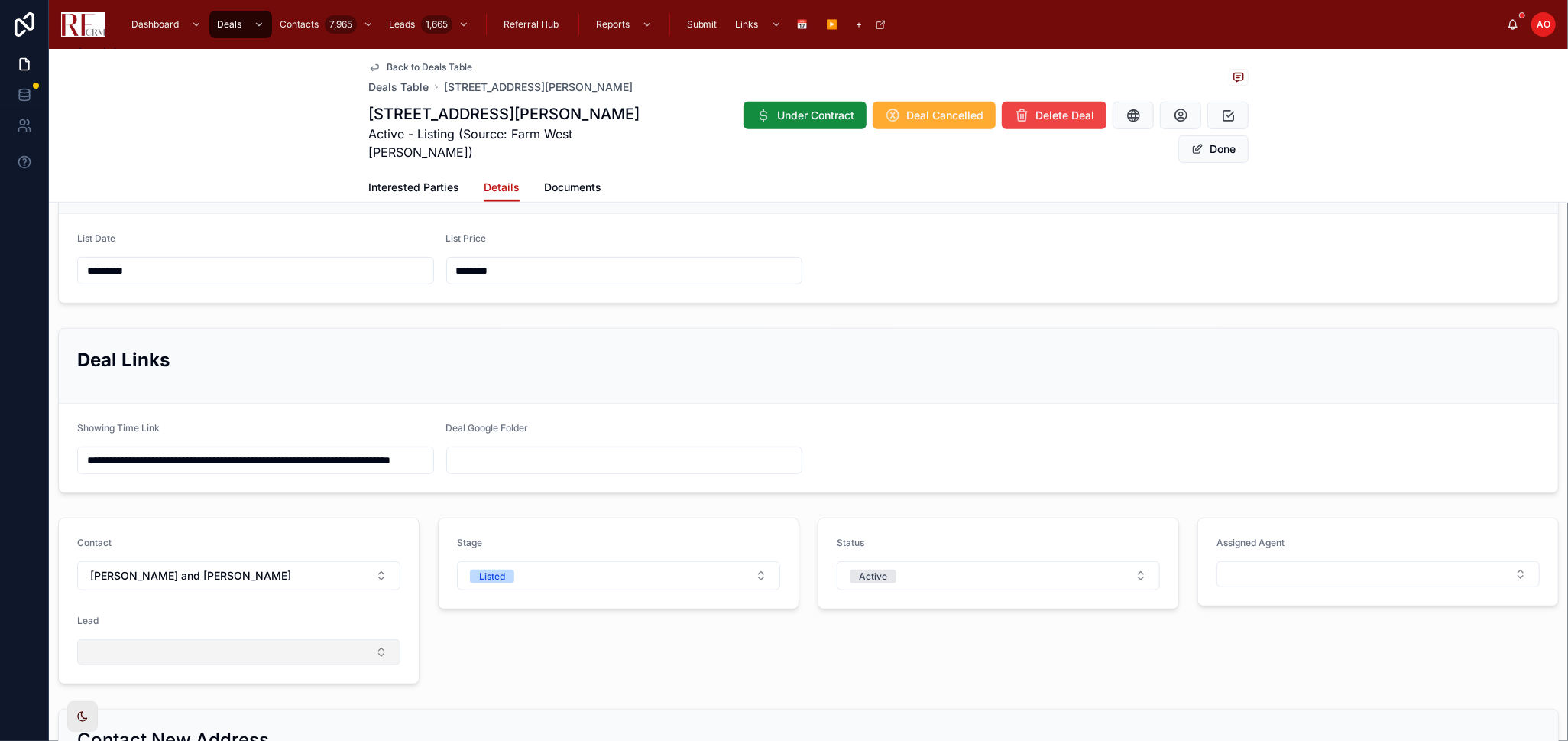
click at [361, 639] on button "Select Button" at bounding box center [239, 652] width 323 height 26
type input "***"
click at [293, 666] on div "[PERSON_NAME] and [PERSON_NAME]" at bounding box center [237, 695] width 212 height 40
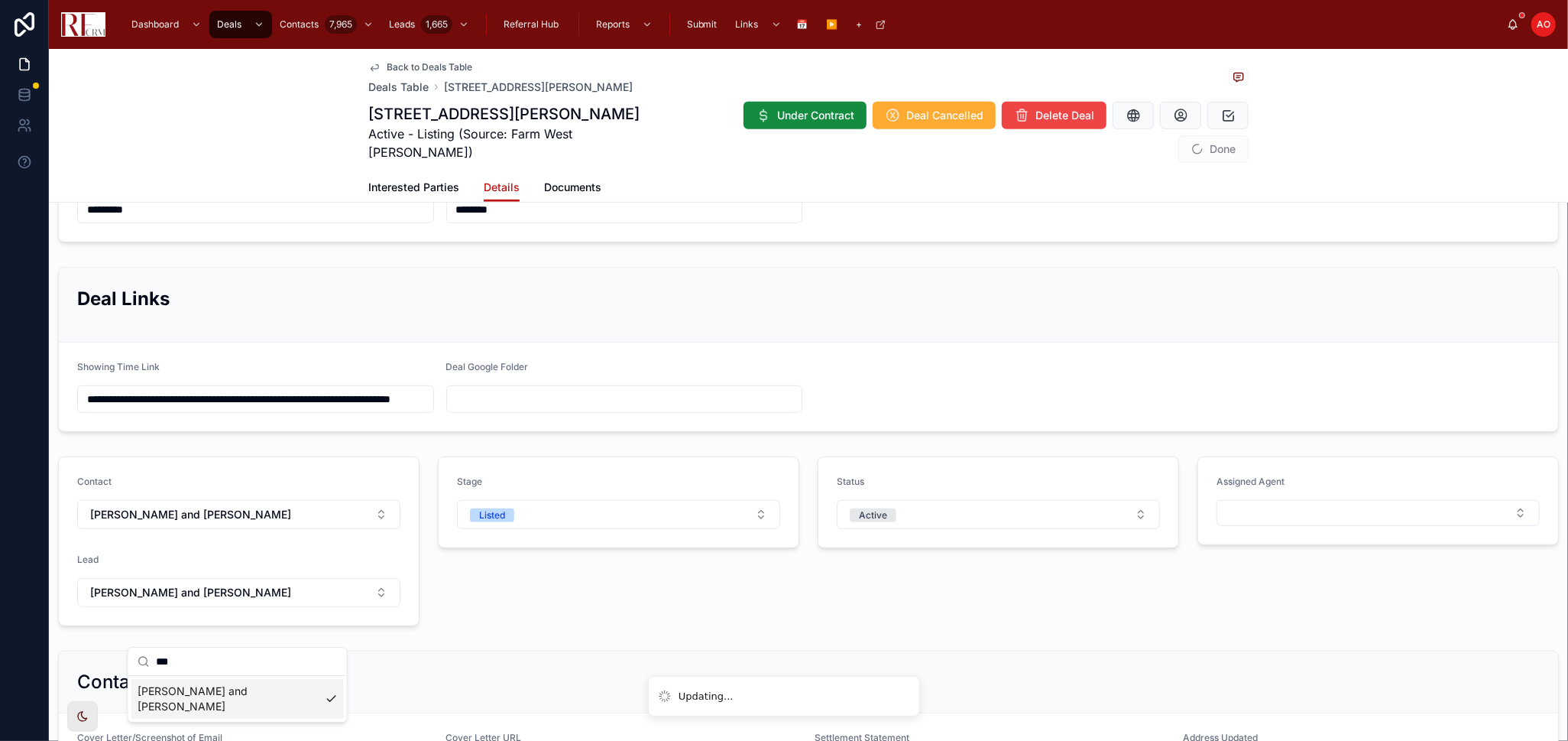
scroll to position [533, 0]
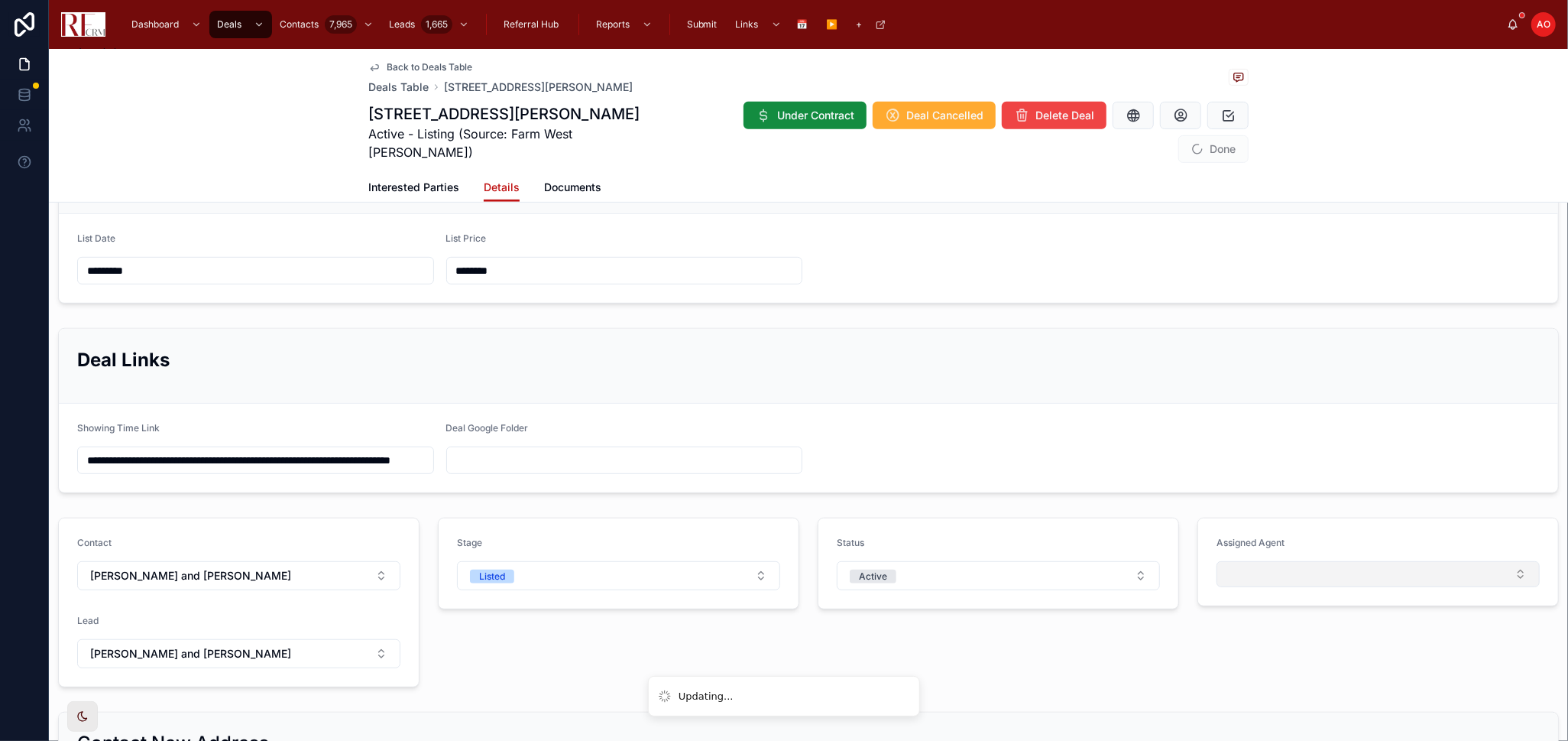
click at [1291, 562] on button "Select Button" at bounding box center [1378, 574] width 323 height 26
type input "***"
click at [1346, 617] on div "[PERSON_NAME]" at bounding box center [1367, 609] width 212 height 24
click at [1133, 644] on div "Status Active" at bounding box center [999, 603] width 380 height 182
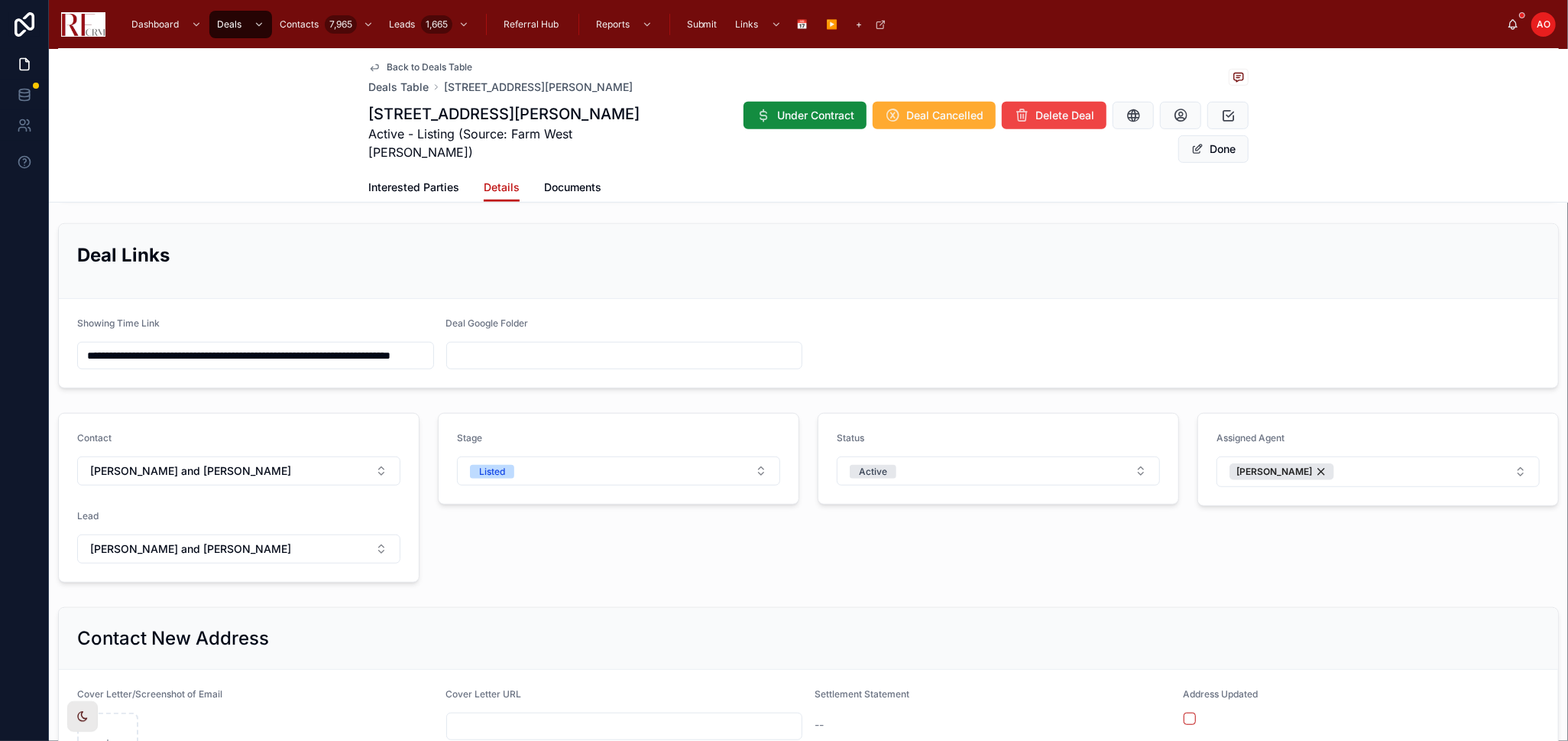
scroll to position [787, 0]
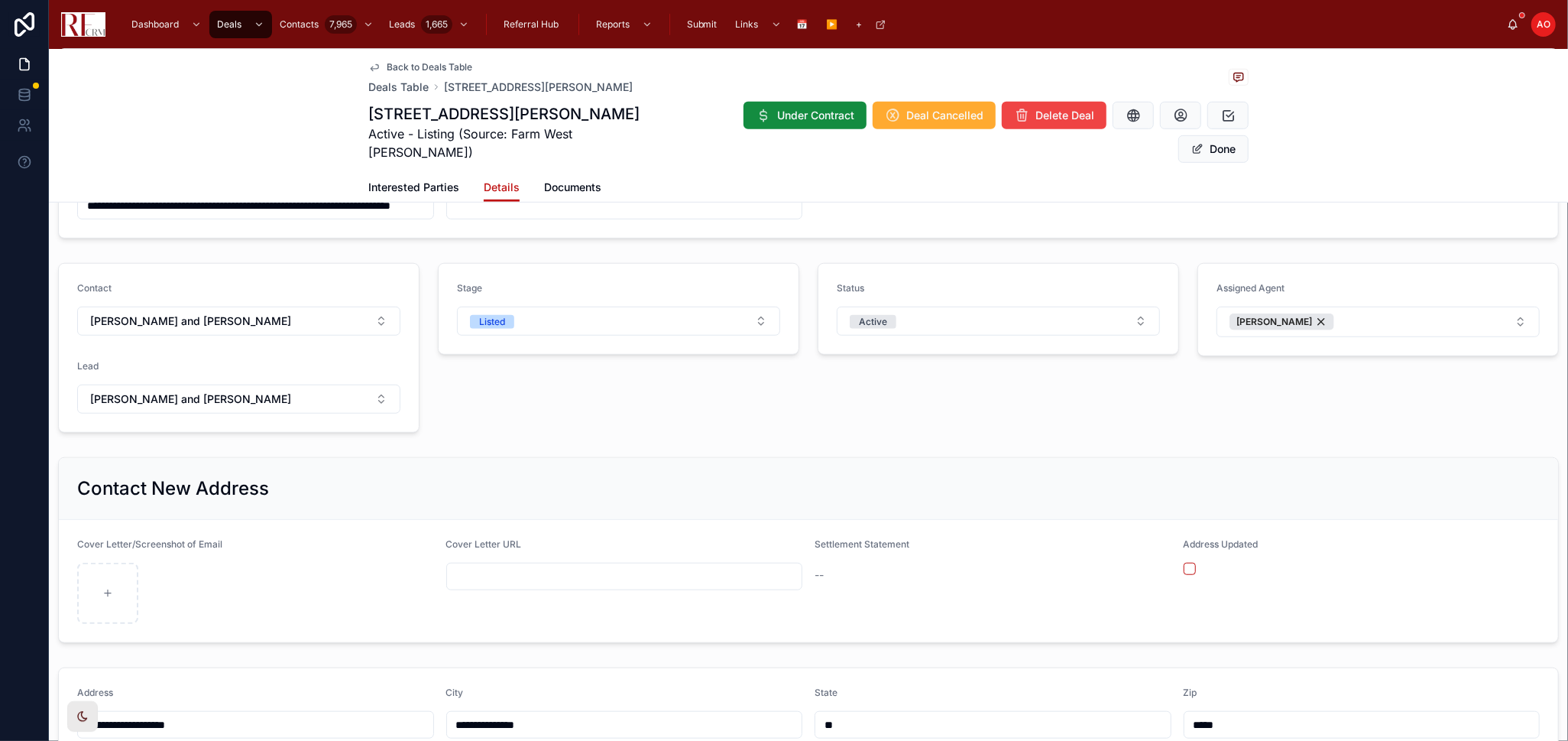
click at [577, 179] on span "Documents" at bounding box center [573, 187] width 57 height 15
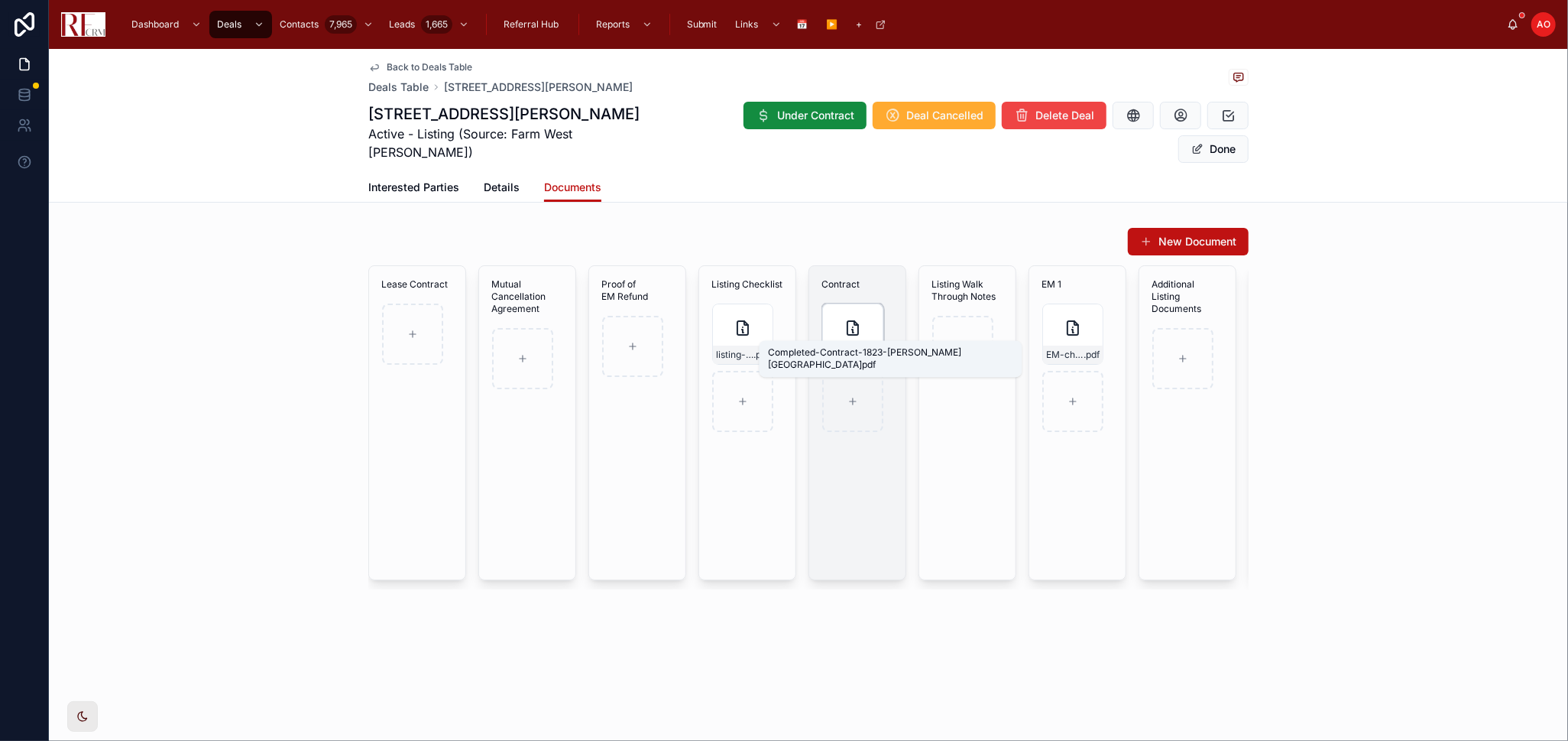
click at [859, 349] on span "Completed-Contract-1823-[PERSON_NAME]" at bounding box center [845, 355] width 37 height 12
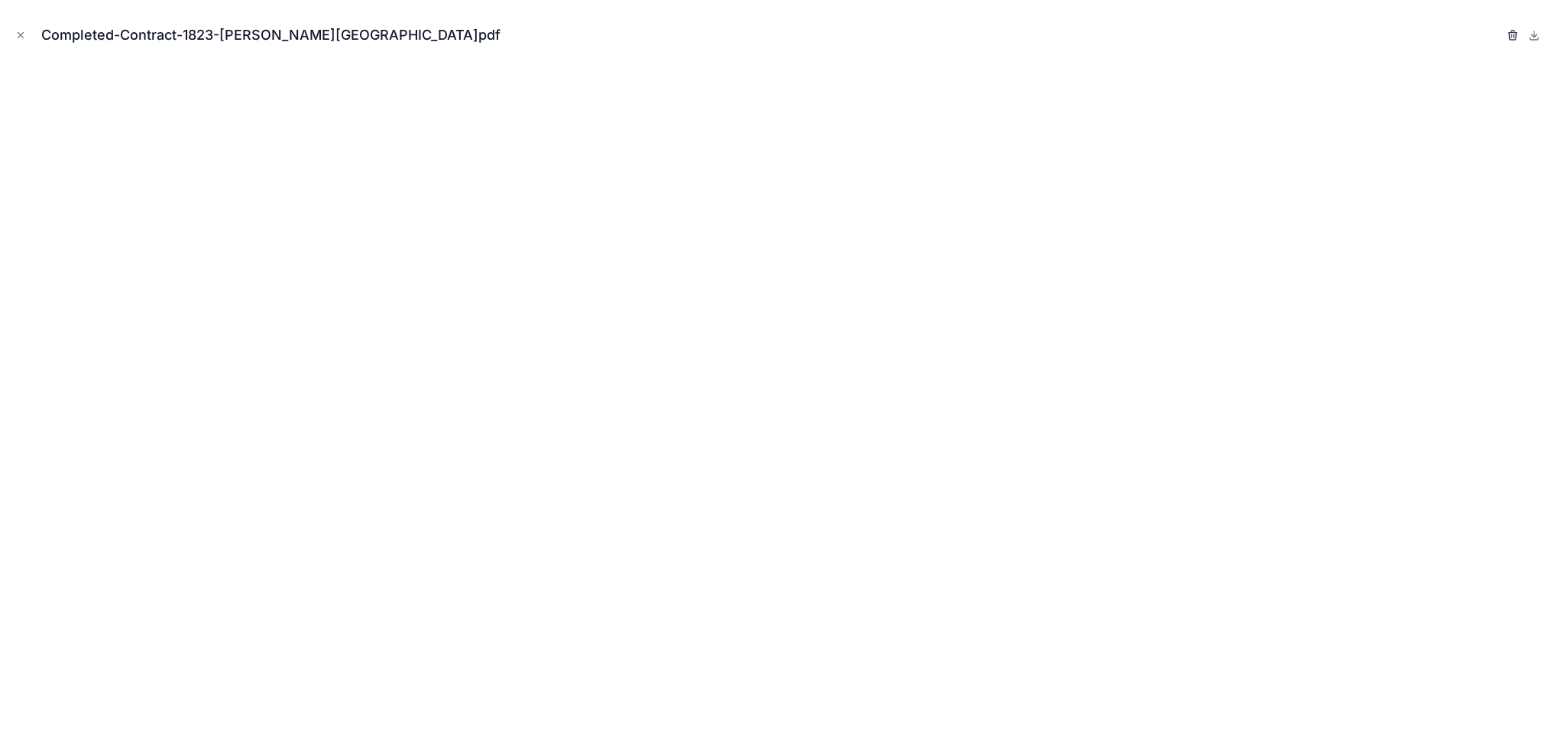
click at [1411, 30] on icon "button" at bounding box center [1513, 31] width 3 height 3
click at [1411, 35] on icon "button" at bounding box center [1498, 36] width 12 height 12
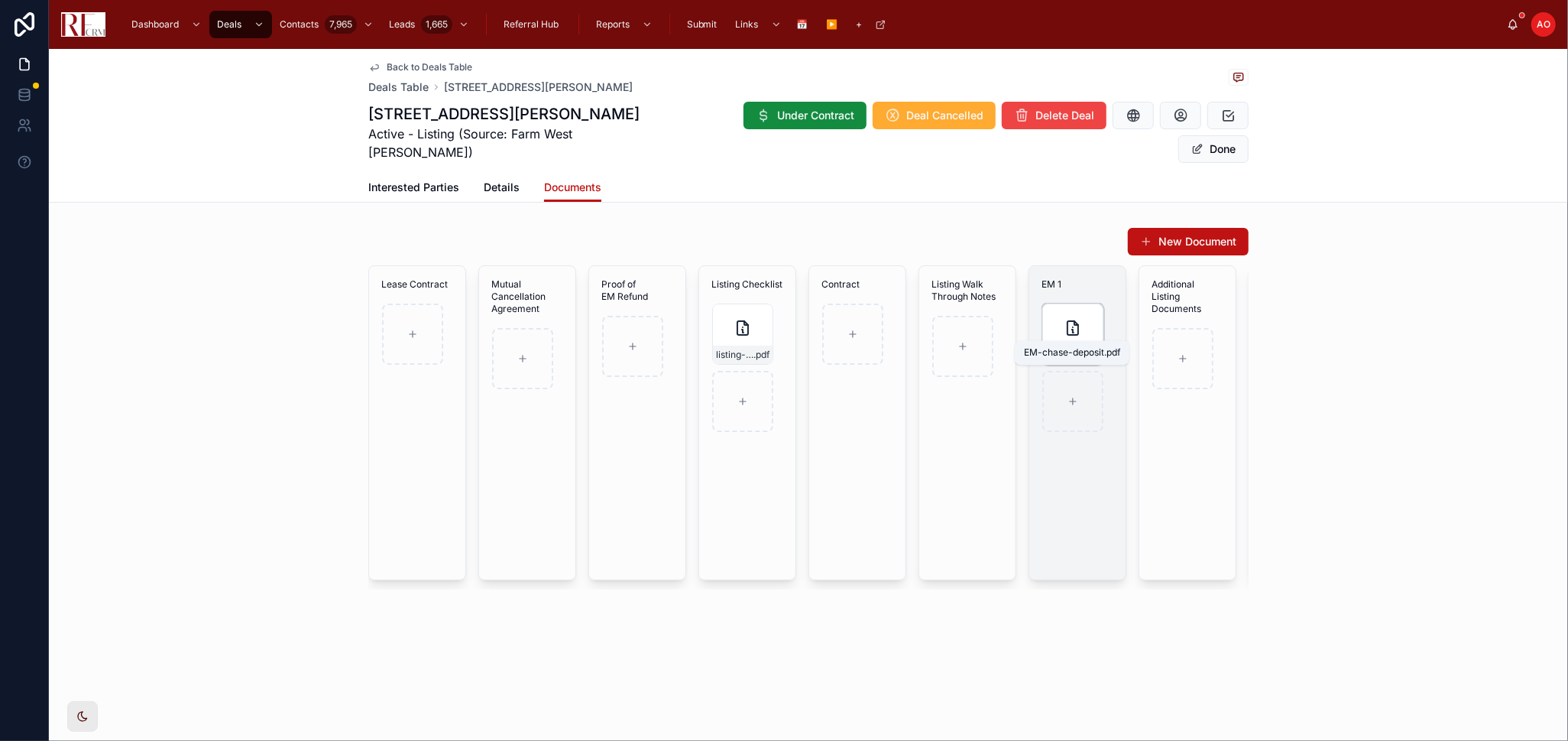
click at [1062, 349] on span "EM-chase-deposit" at bounding box center [1065, 355] width 37 height 12
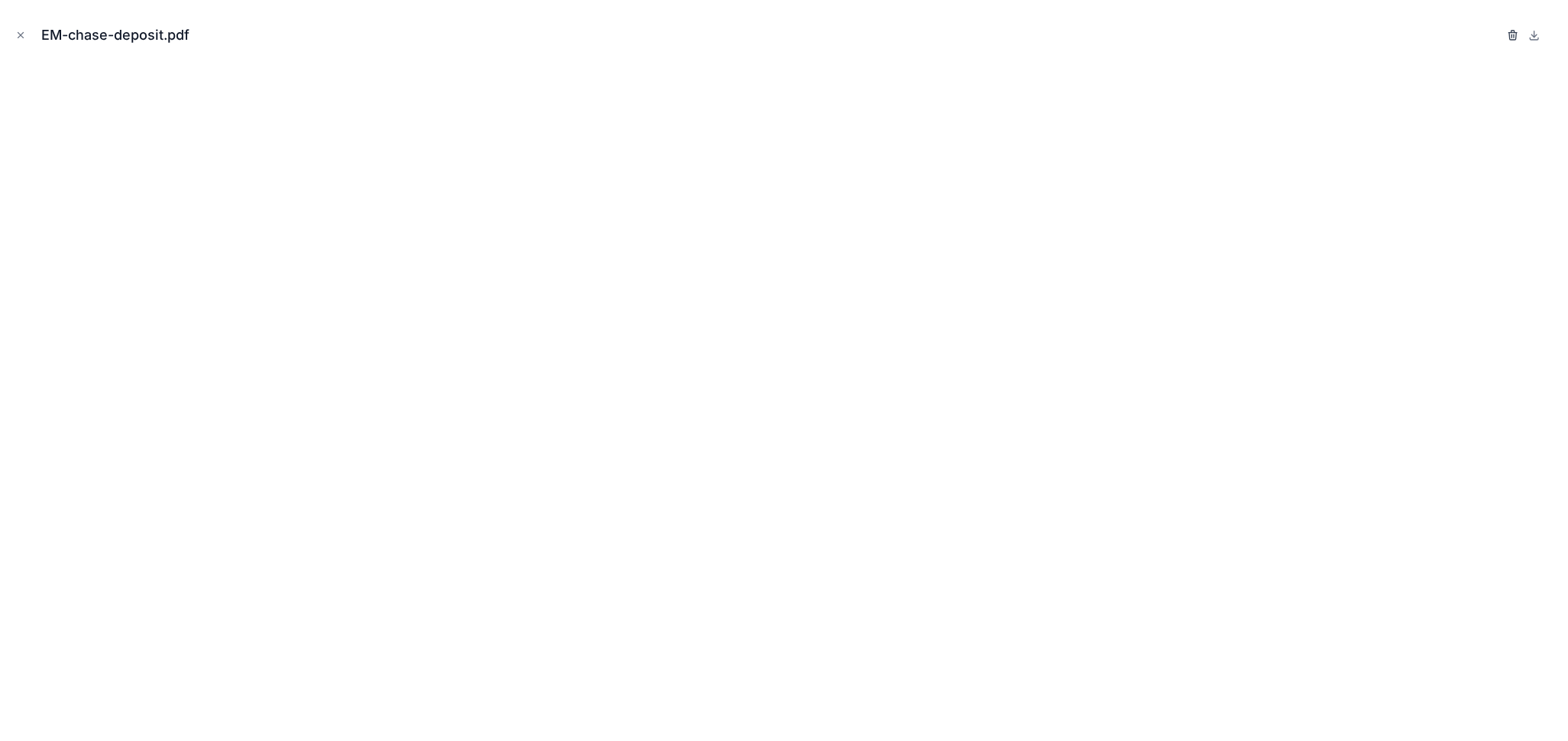
click at [1411, 35] on icon "button" at bounding box center [1514, 36] width 12 height 12
click at [1411, 37] on icon "button" at bounding box center [1498, 36] width 12 height 12
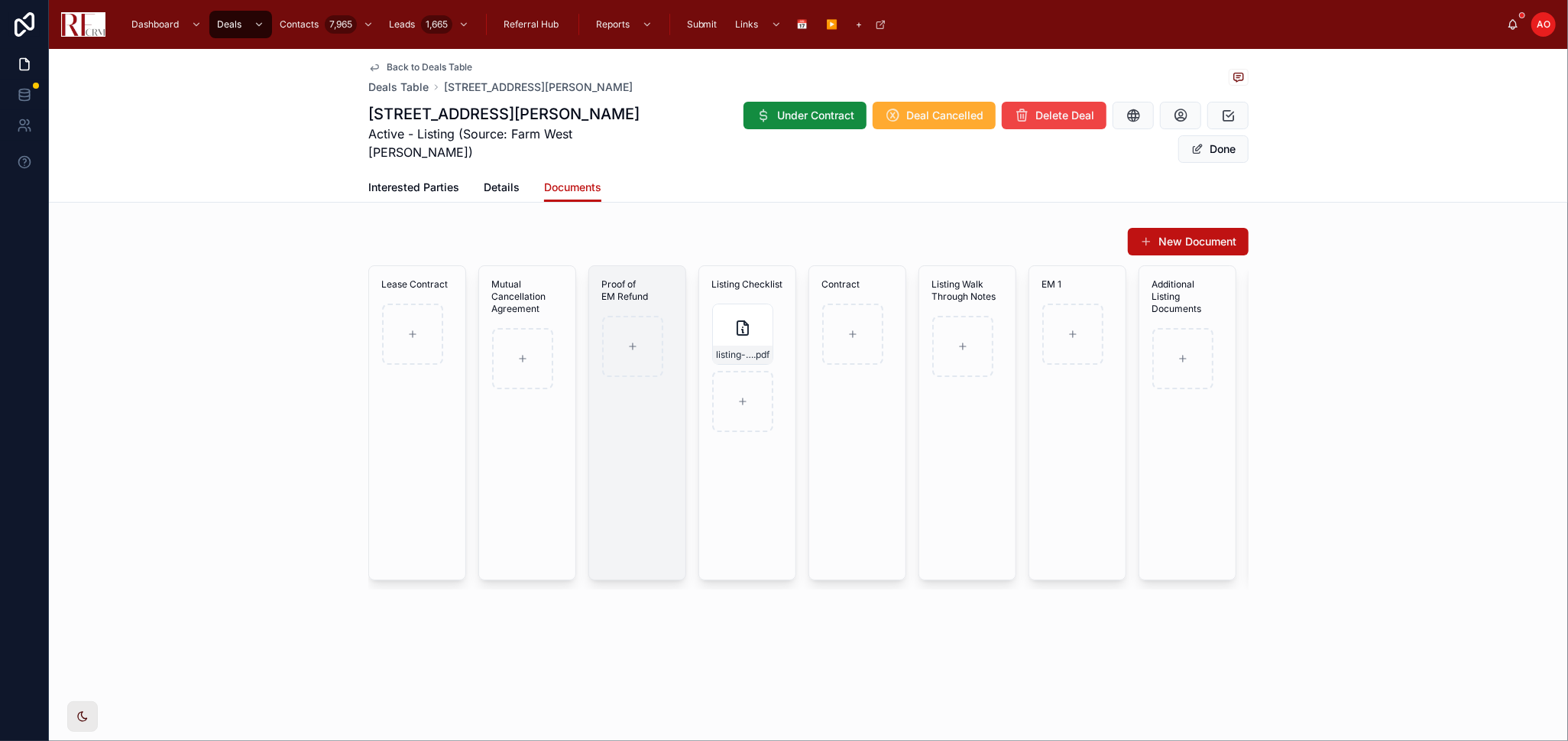
click at [668, 279] on span "Proof of EM Refund" at bounding box center [637, 290] width 72 height 24
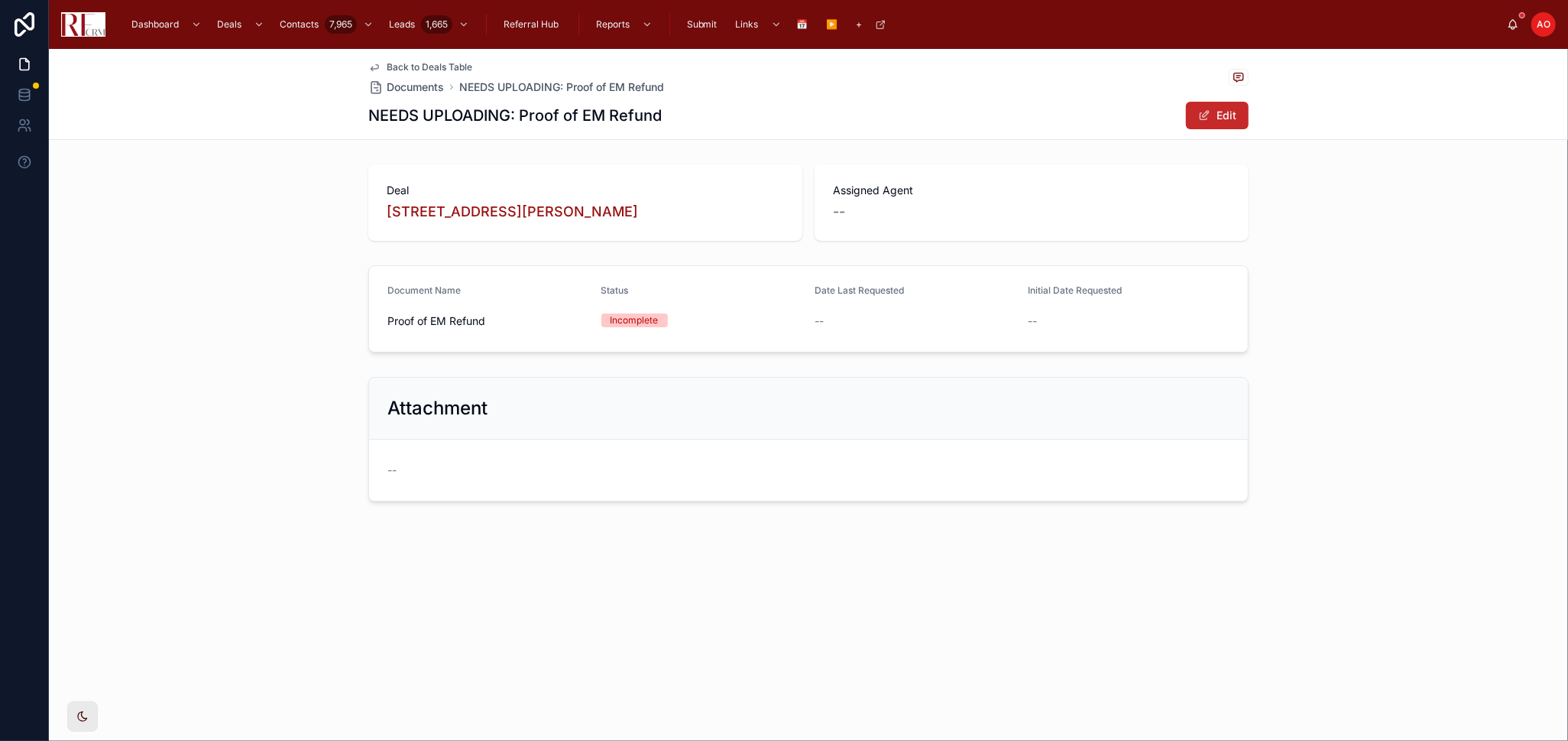
click at [1218, 109] on button "Edit" at bounding box center [1217, 115] width 62 height 28
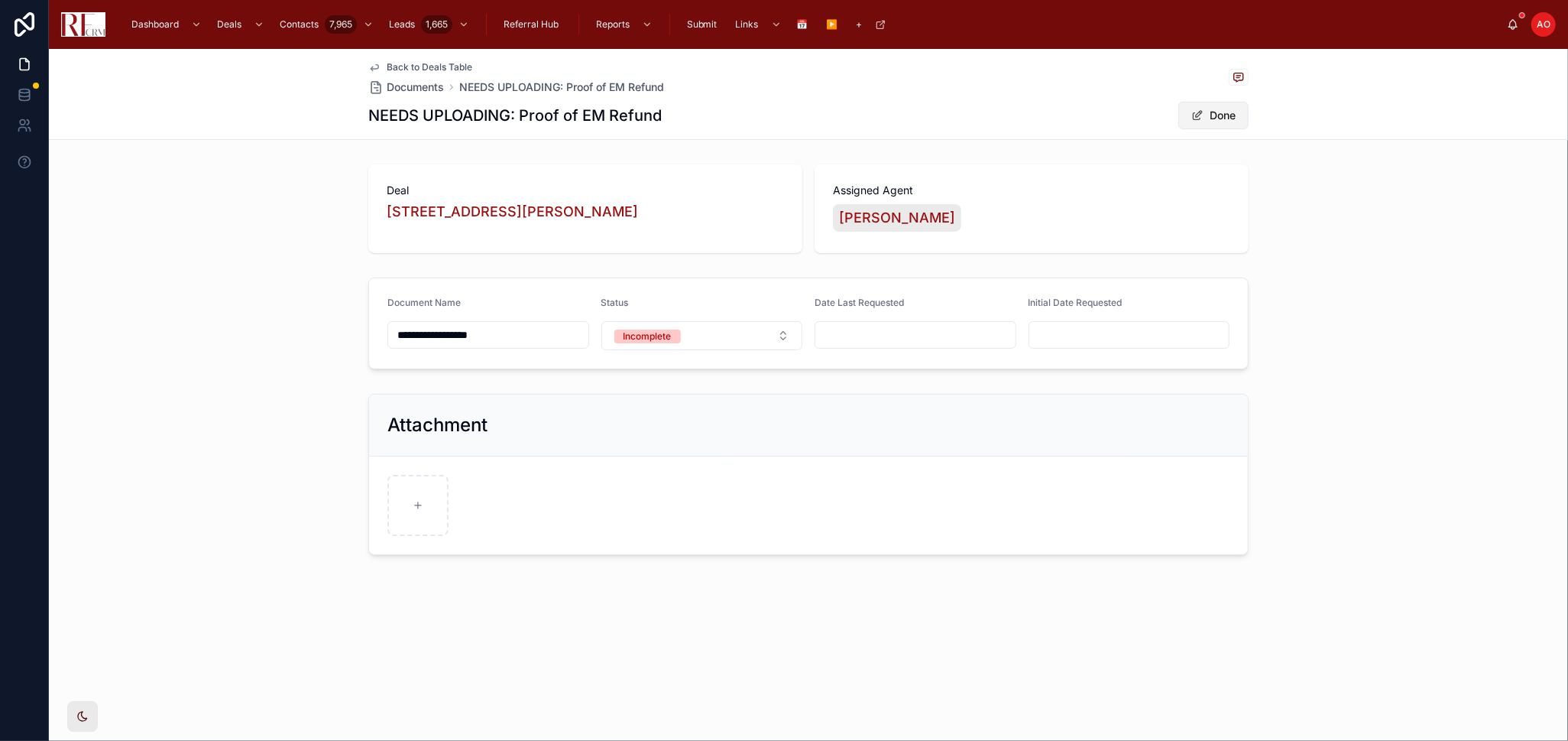
click at [1216, 111] on button "Done" at bounding box center [1214, 115] width 71 height 28
click at [386, 64] on link "Back to Deals Table" at bounding box center [420, 68] width 104 height 12
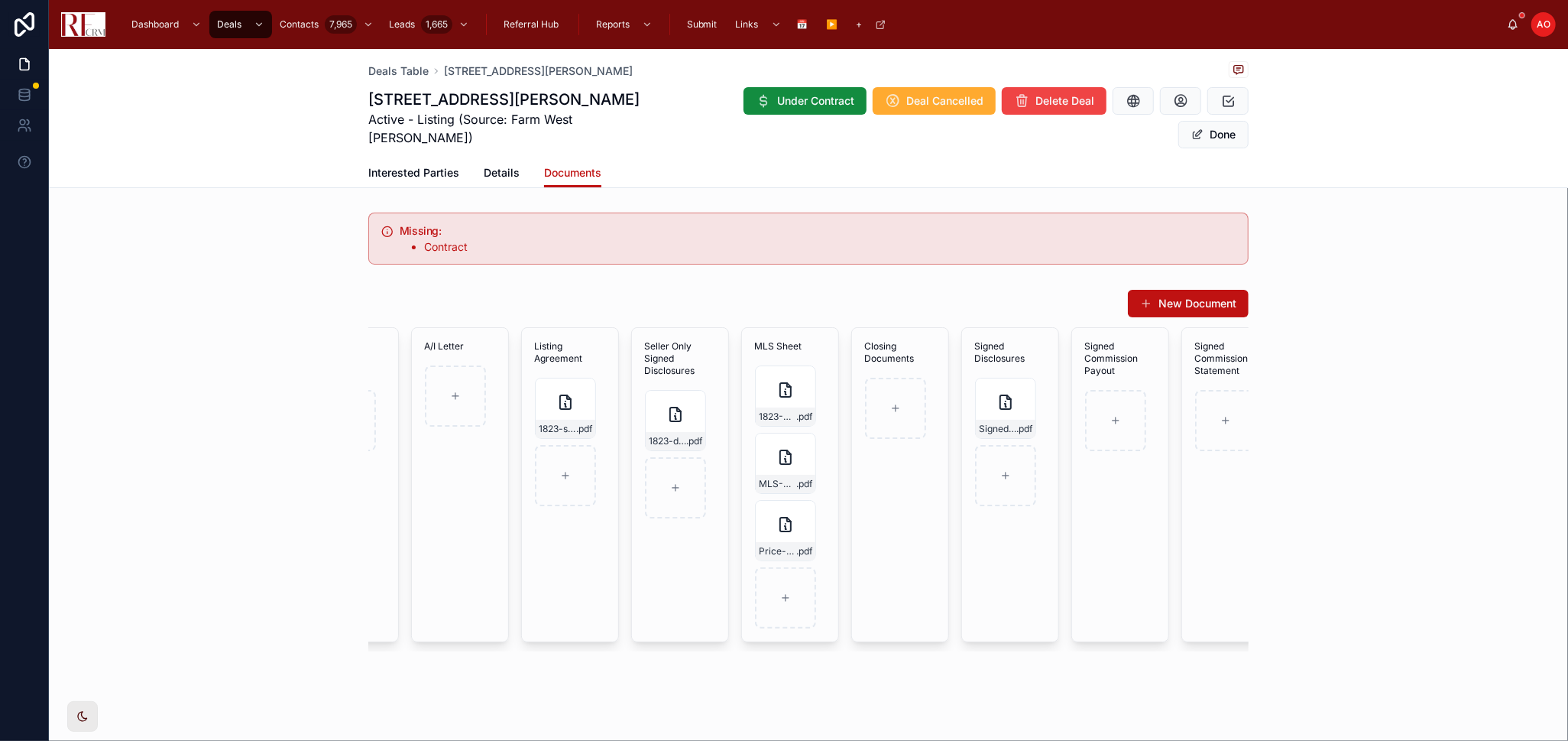
scroll to position [0, 867]
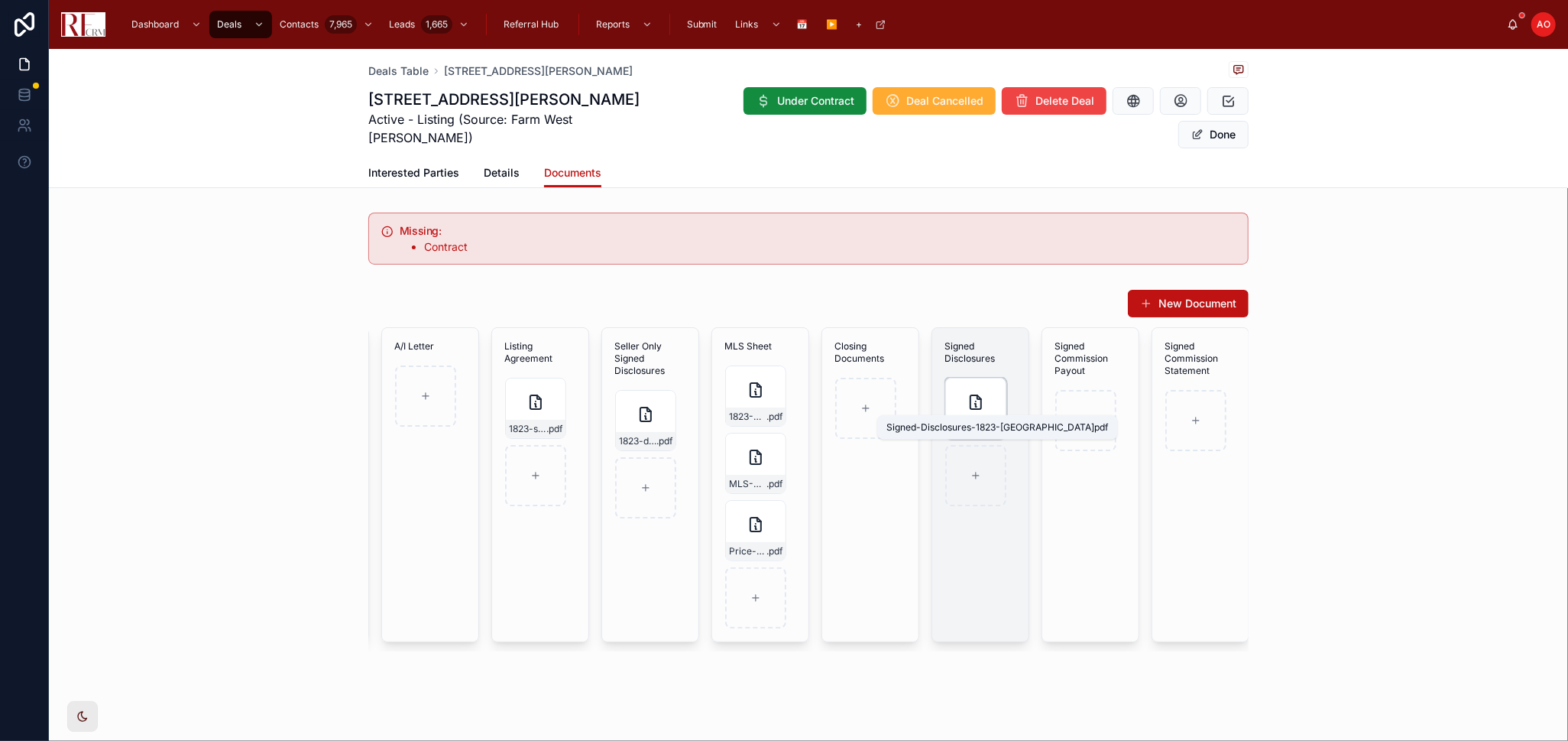
click at [958, 423] on span "Signed-Disclosures-1823-[GEOGRAPHIC_DATA]" at bounding box center [968, 429] width 37 height 12
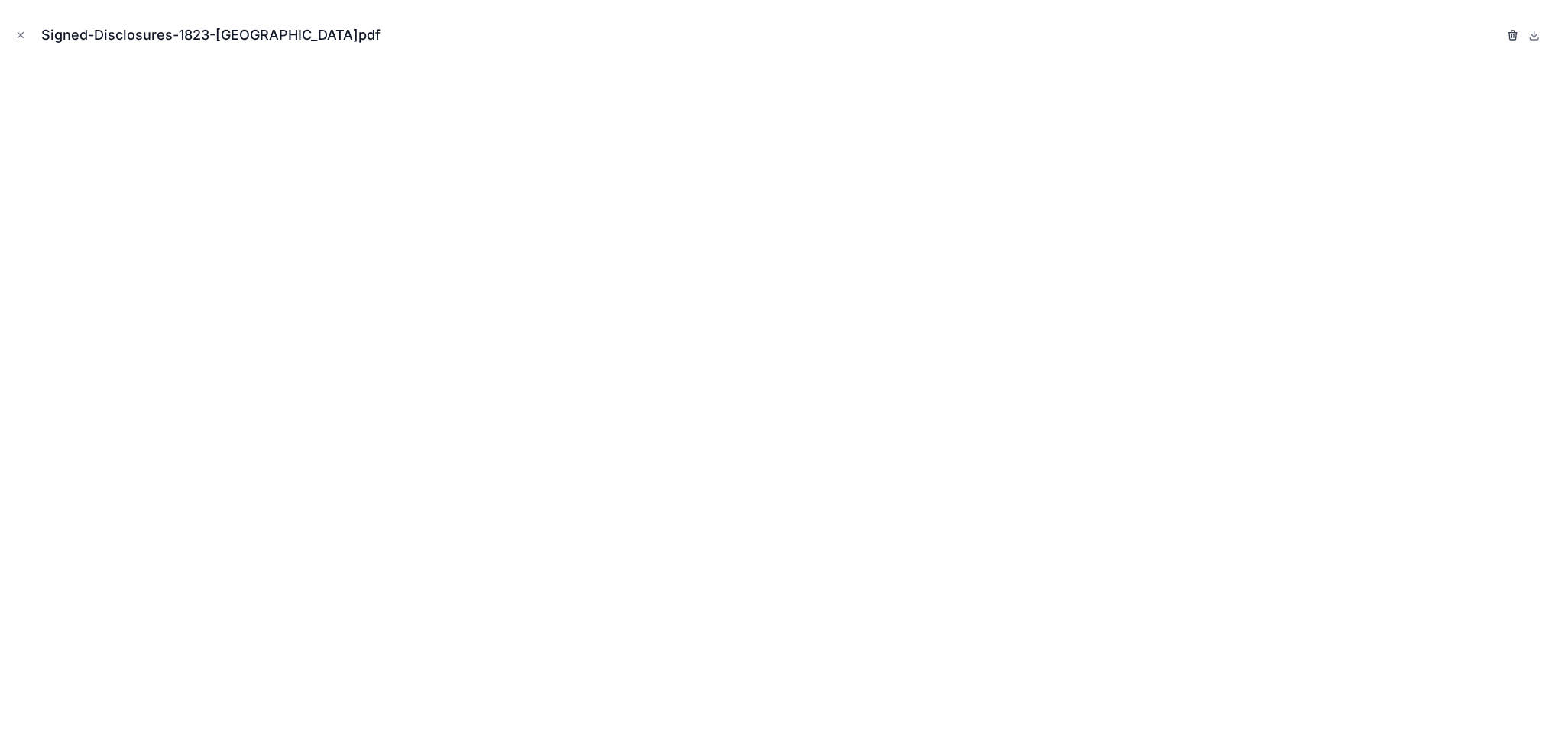
click at [1411, 33] on icon "button" at bounding box center [1513, 33] width 8 height 0
click at [1411, 29] on icon "button" at bounding box center [1498, 36] width 12 height 12
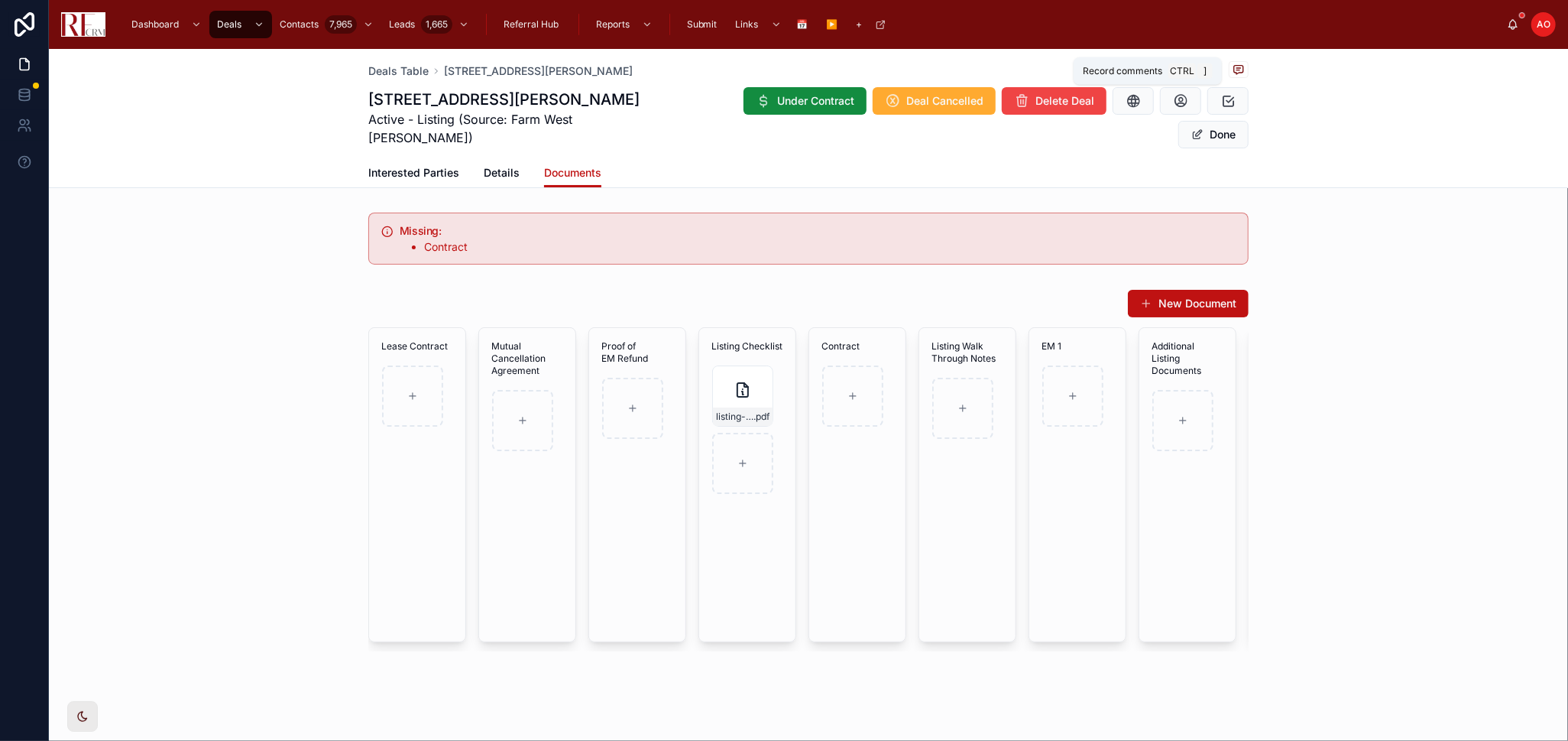
click at [1237, 68] on icon at bounding box center [1239, 68] width 4 height 0
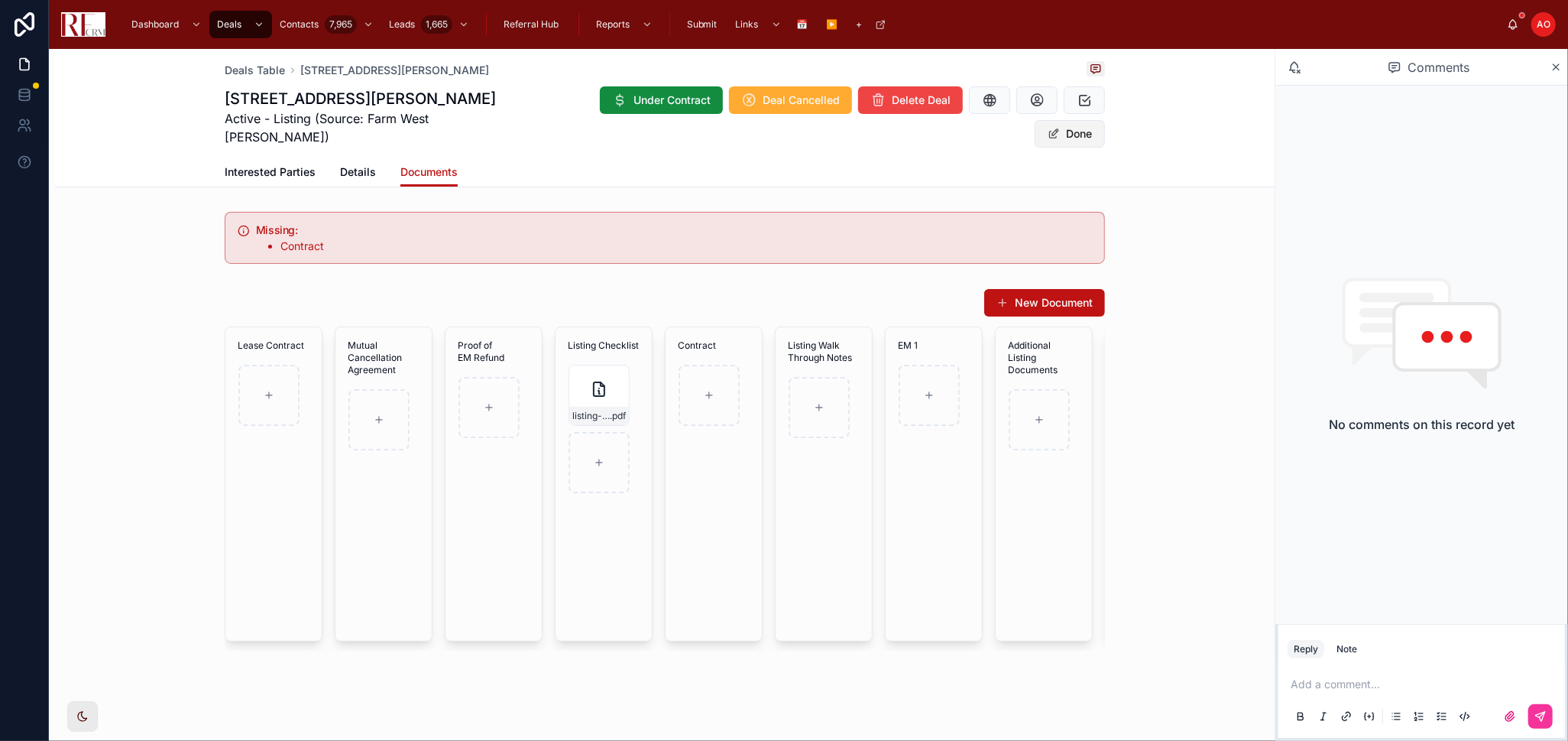
click at [1071, 120] on button "Done" at bounding box center [1070, 133] width 71 height 28
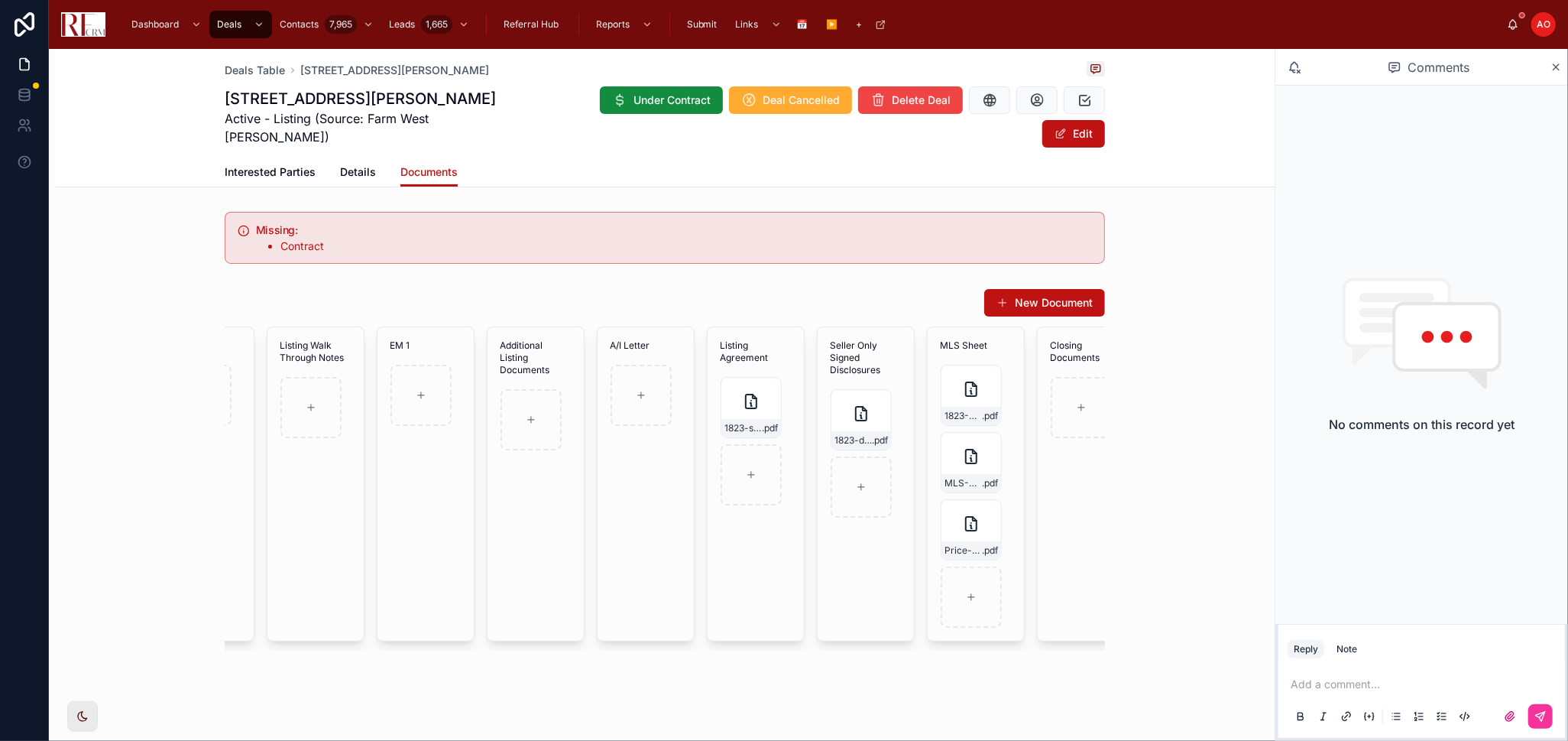
scroll to position [0, 543]
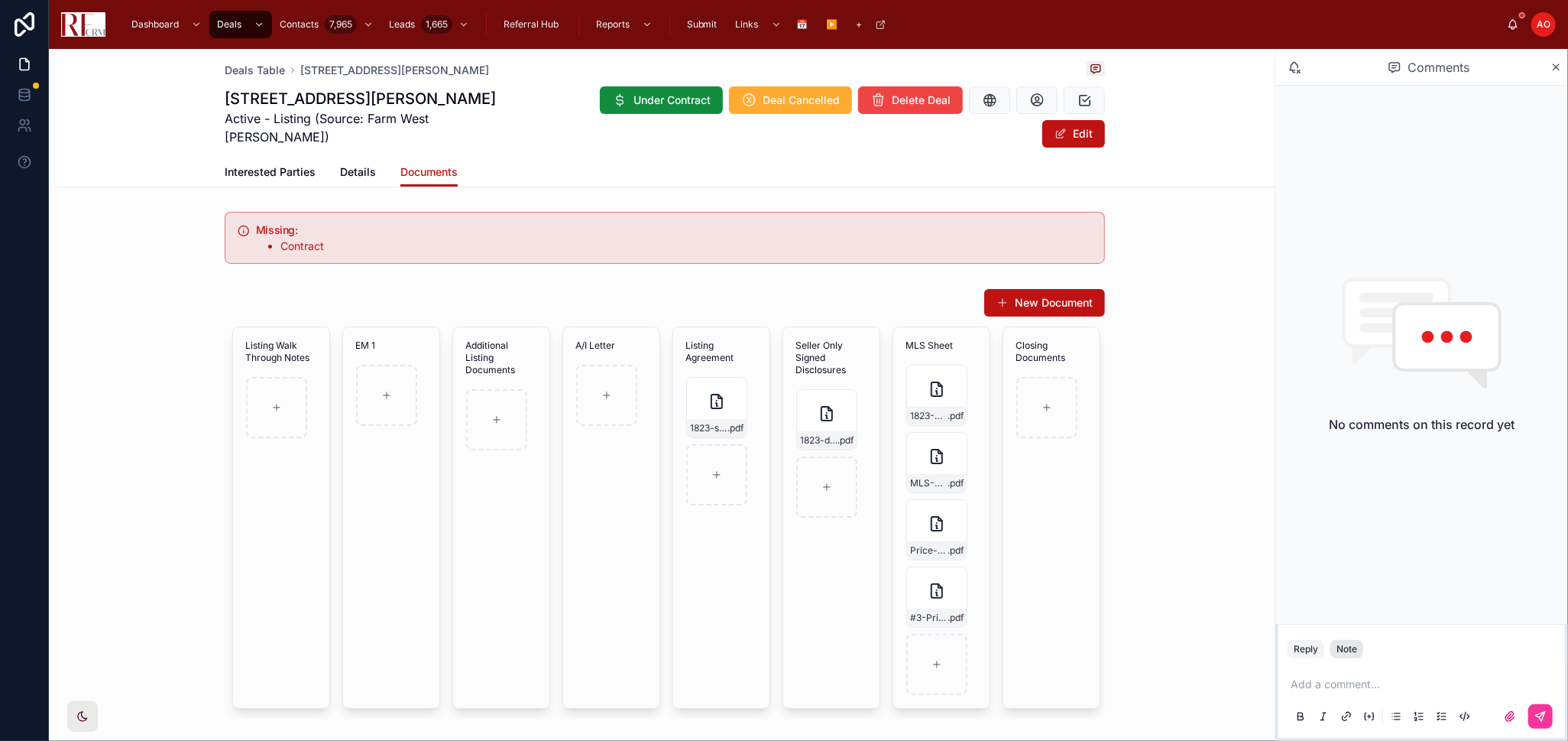
click at [1348, 649] on div "Note" at bounding box center [1347, 649] width 21 height 12
click at [1355, 666] on div "Add a note..." at bounding box center [1422, 700] width 269 height 64
click at [1336, 666] on p at bounding box center [1425, 684] width 269 height 15
click at [1411, 666] on div at bounding box center [1522, 716] width 62 height 24
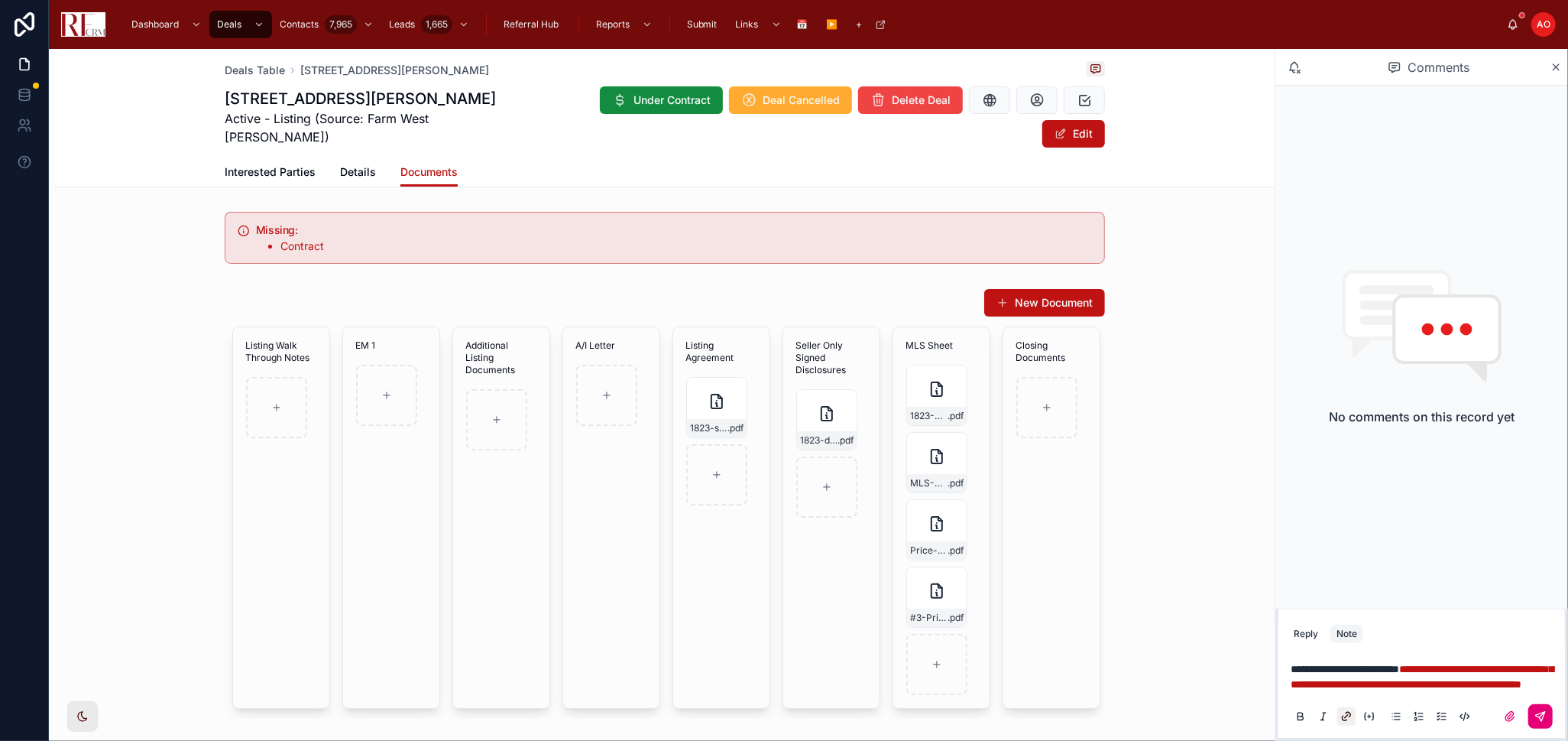
click at [1411, 666] on icon at bounding box center [1541, 717] width 12 height 12
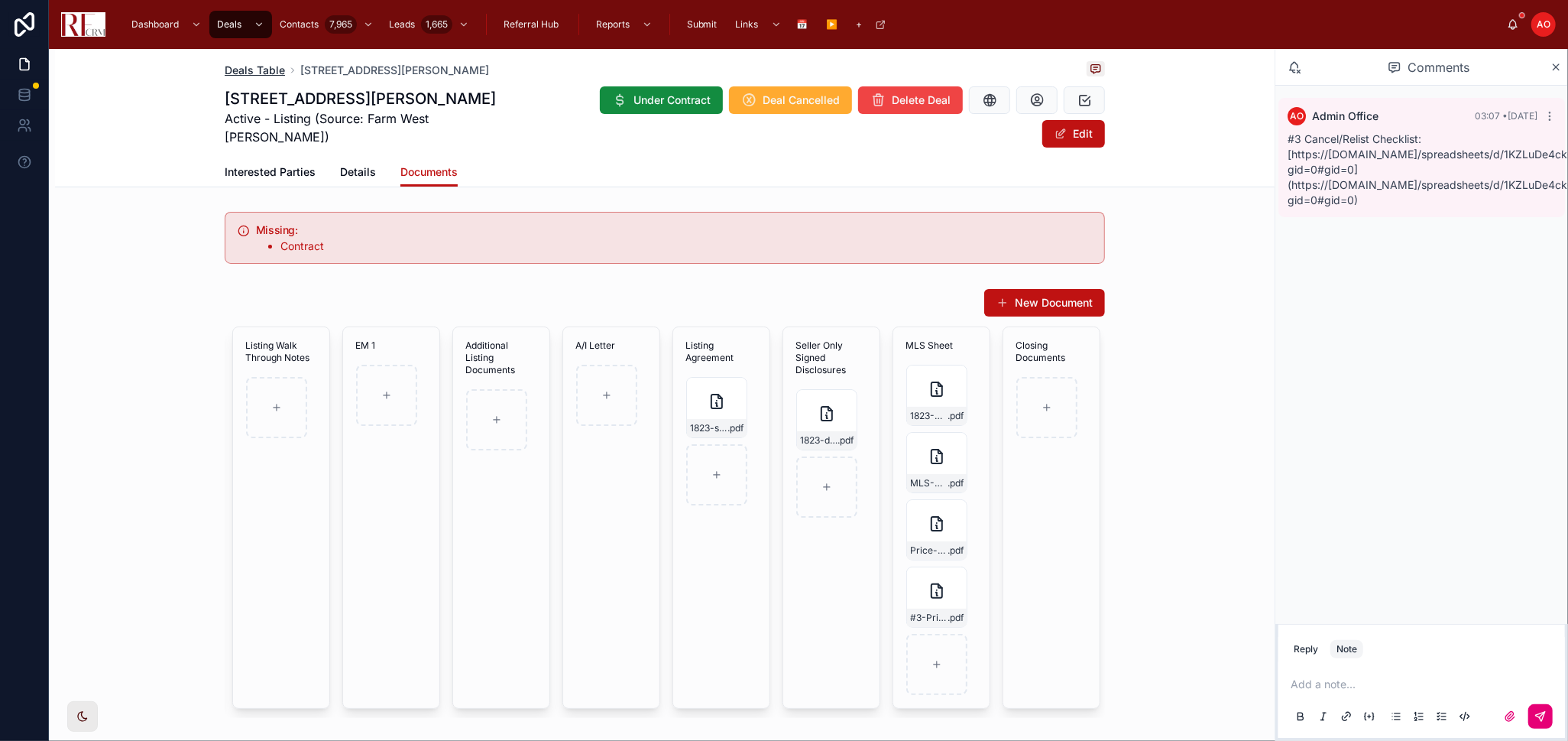
click at [271, 67] on span "Deals Table" at bounding box center [255, 70] width 61 height 15
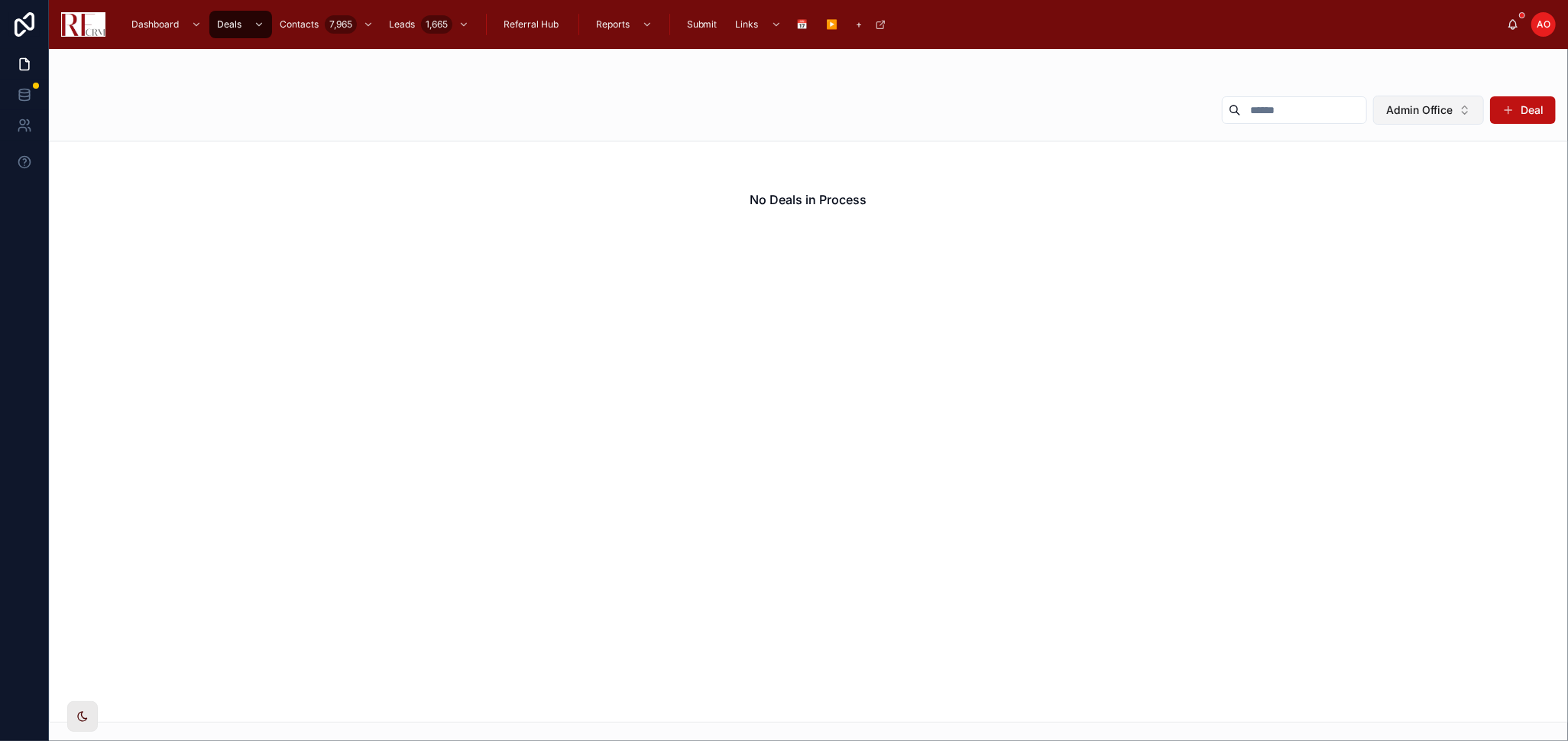
click at [1403, 110] on span "Admin Office" at bounding box center [1420, 110] width 67 height 15
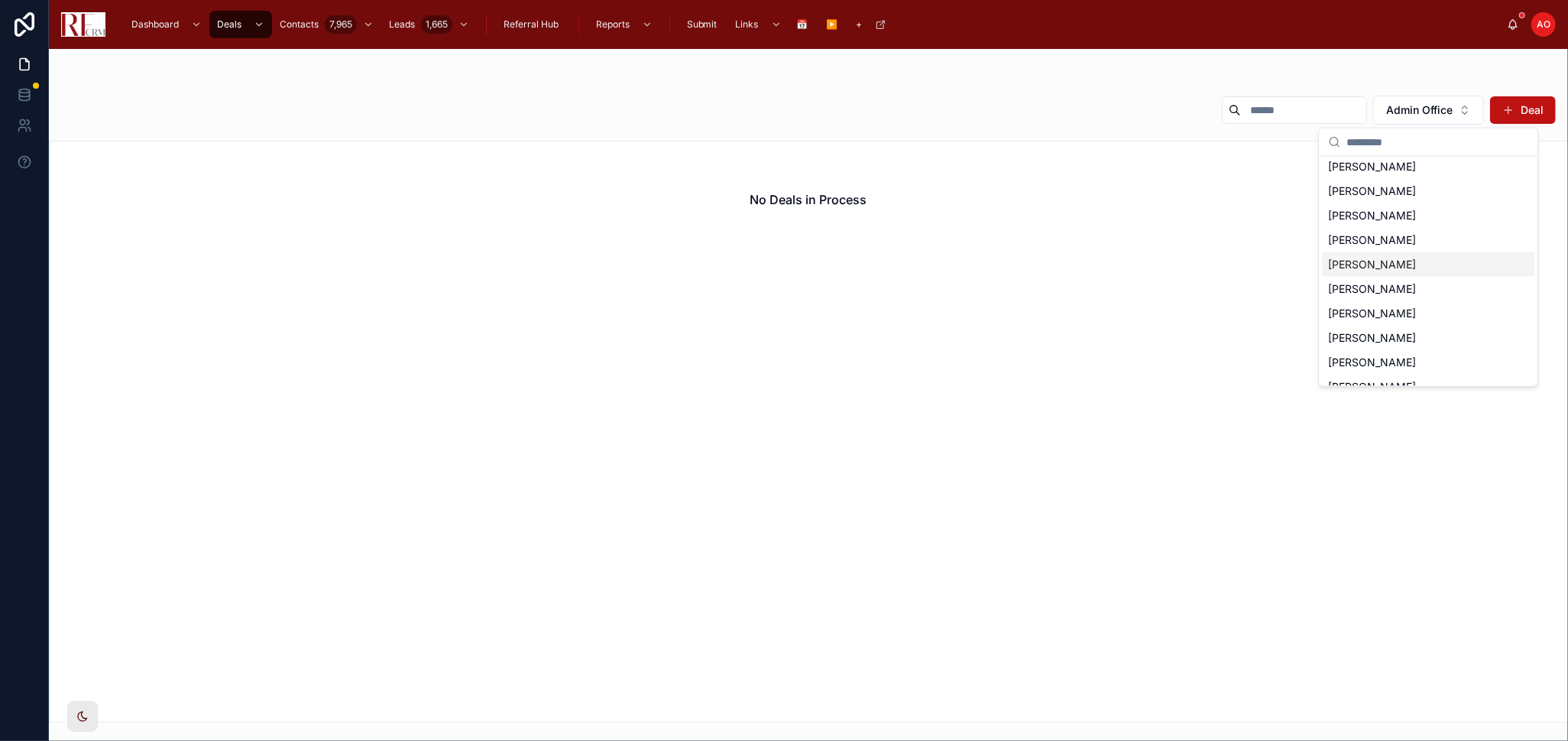
scroll to position [85, 0]
click at [1411, 320] on div "[PERSON_NAME]" at bounding box center [1429, 331] width 212 height 24
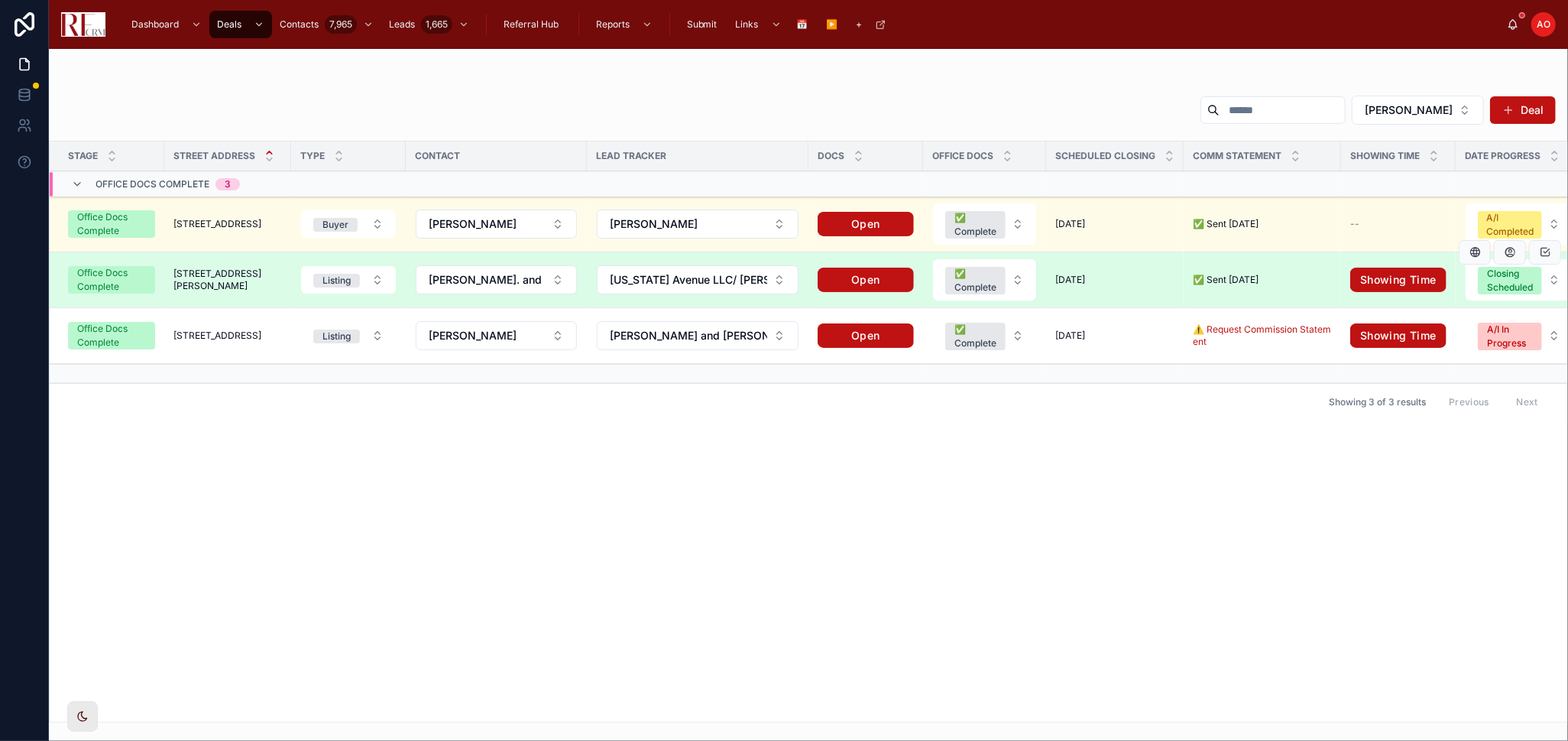
click at [213, 279] on span "[STREET_ADDRESS][PERSON_NAME]" at bounding box center [228, 279] width 109 height 24
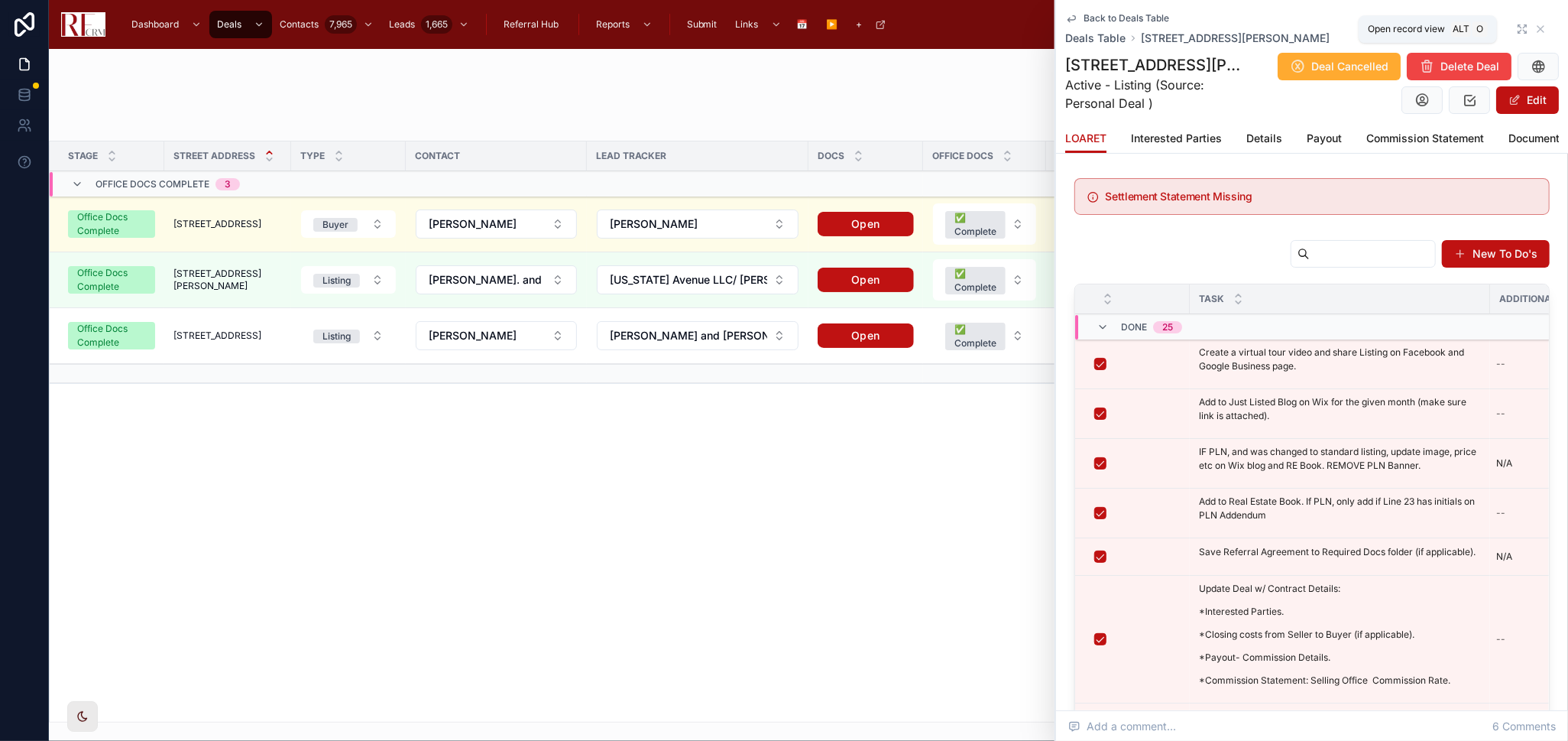
click at [1411, 31] on icon at bounding box center [1522, 29] width 12 height 12
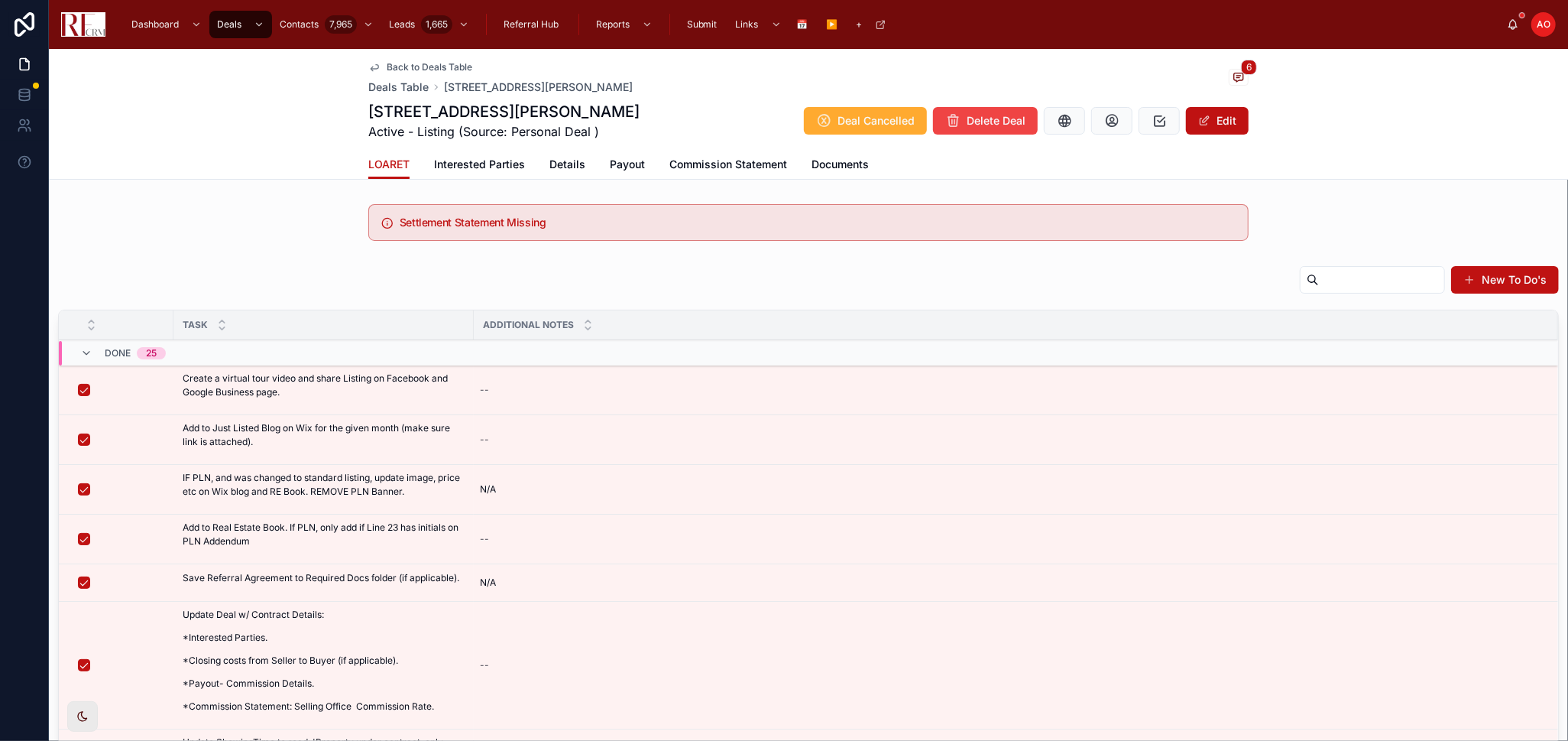
click at [574, 162] on span "Details" at bounding box center [568, 164] width 36 height 15
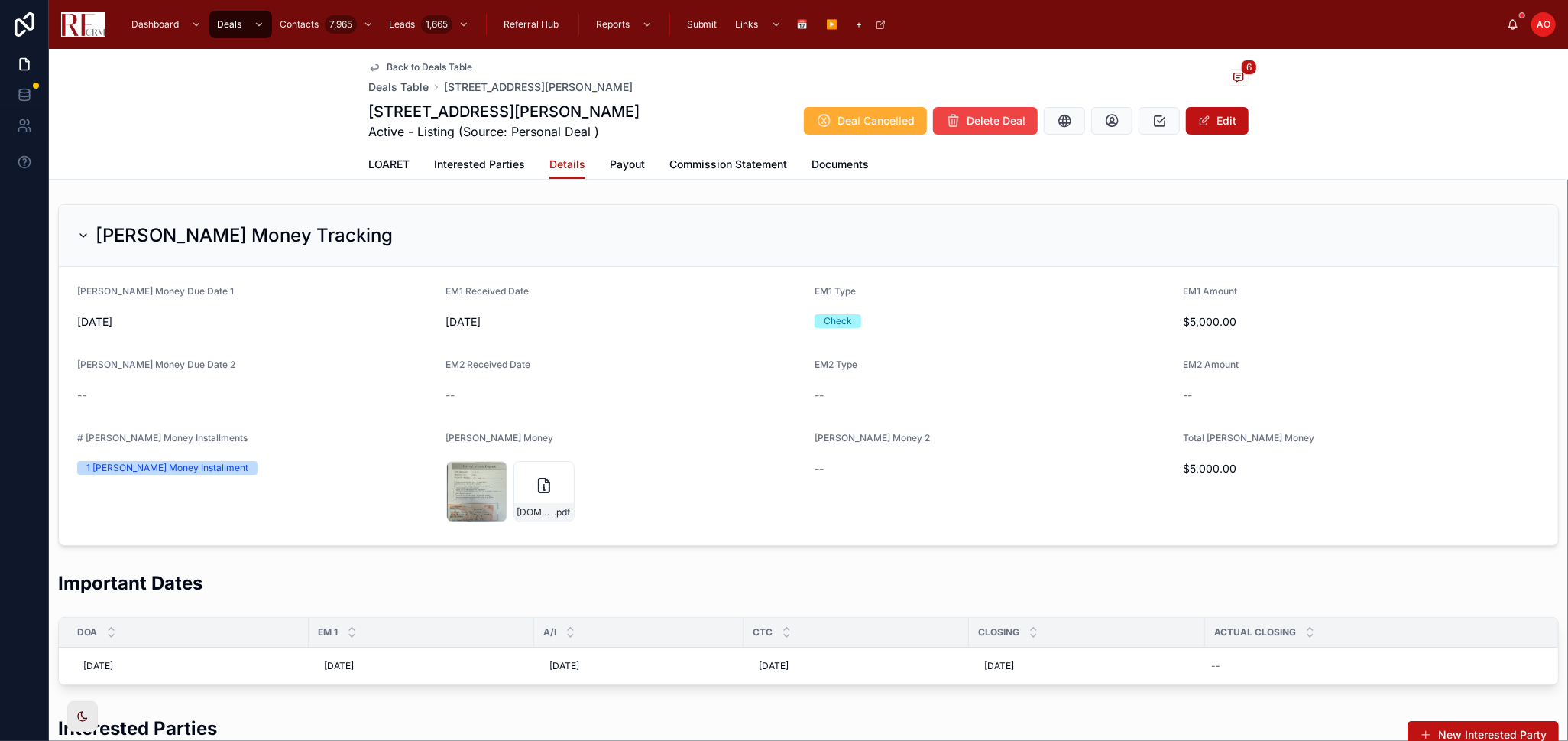
click at [1213, 135] on div "Deal Cancelled Delete Deal Edit" at bounding box center [1020, 121] width 457 height 29
click at [1213, 121] on button "Edit" at bounding box center [1217, 121] width 62 height 28
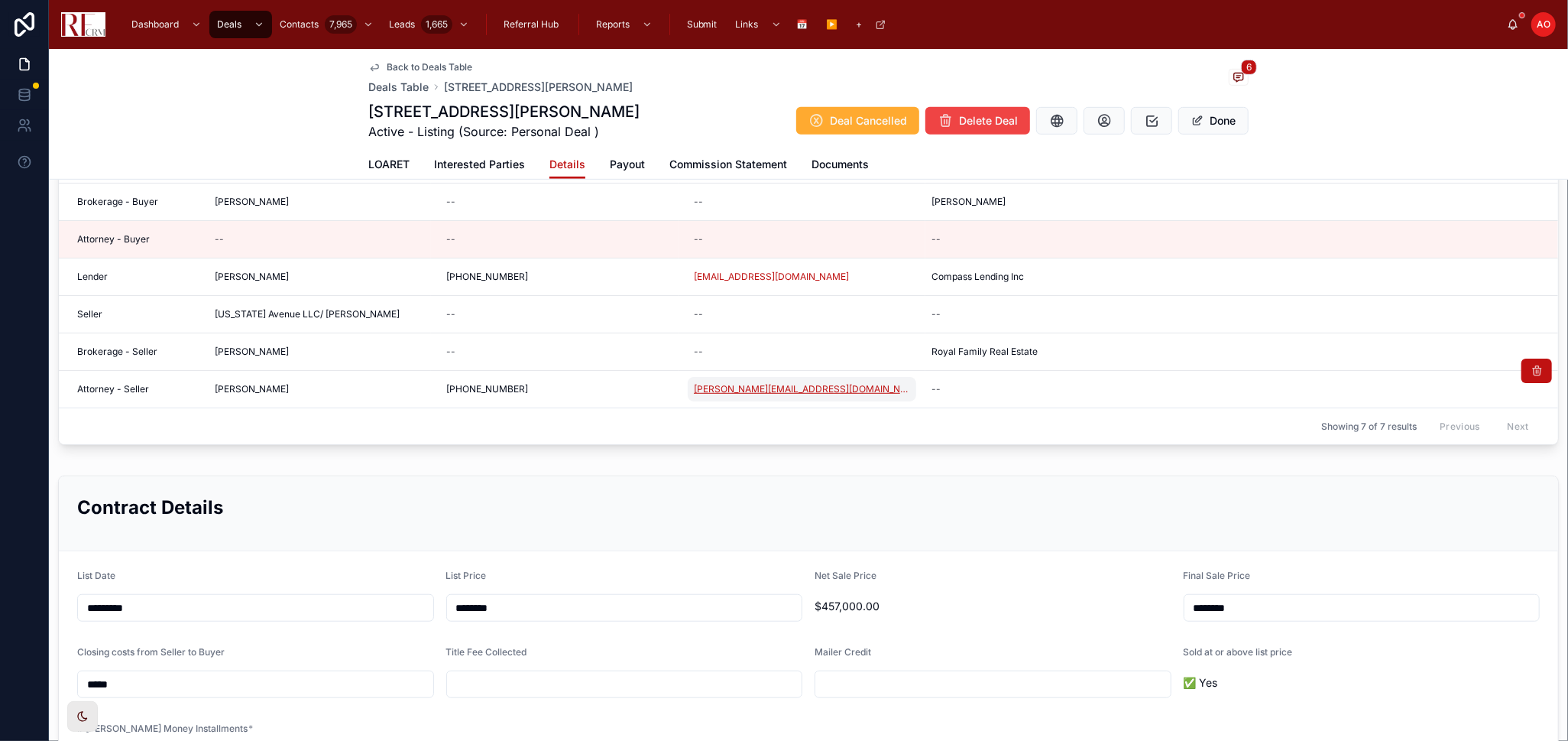
scroll to position [764, 0]
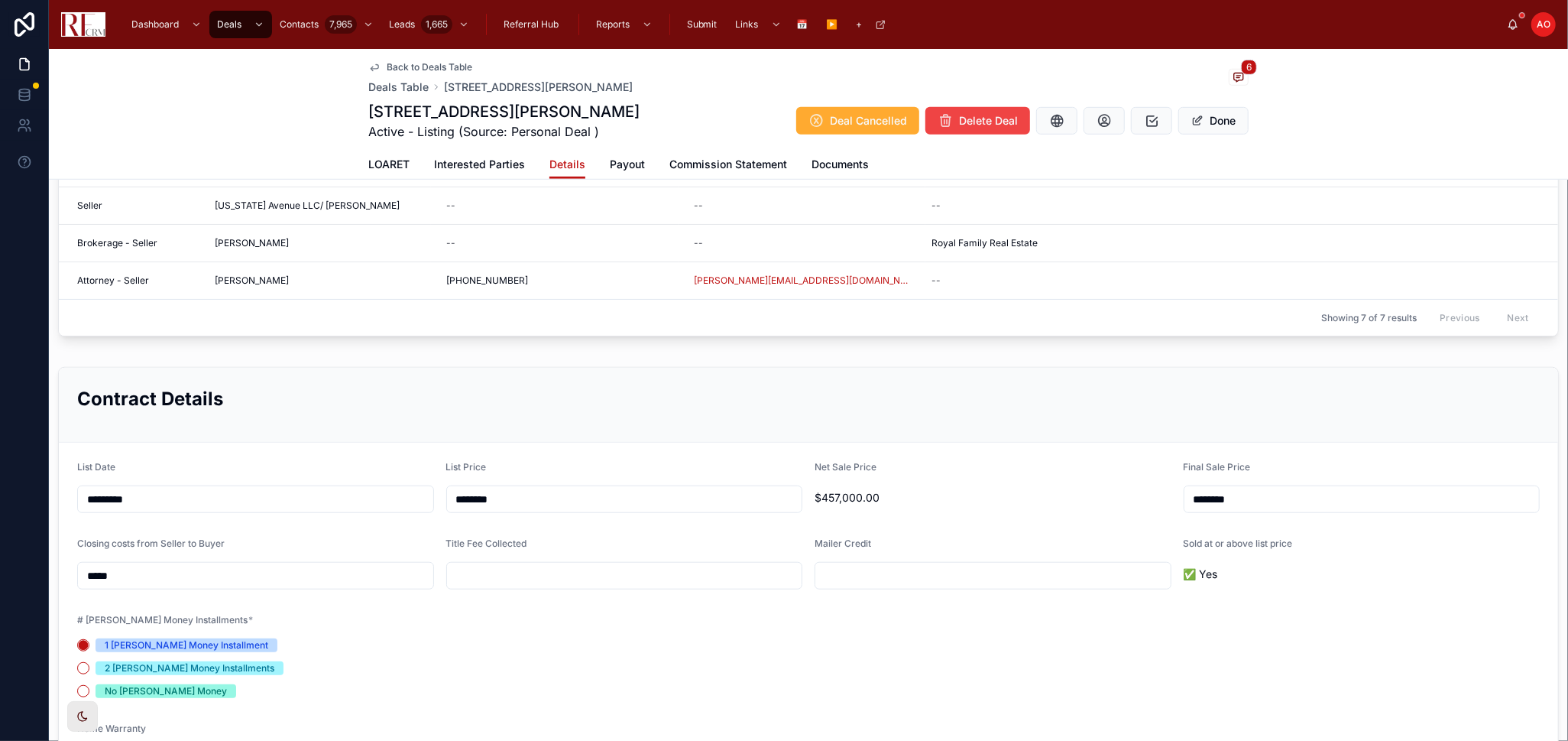
click at [642, 572] on input "text" at bounding box center [625, 576] width 355 height 21
paste input "******"
type input "******"
click at [1201, 121] on button "Done" at bounding box center [1214, 121] width 71 height 28
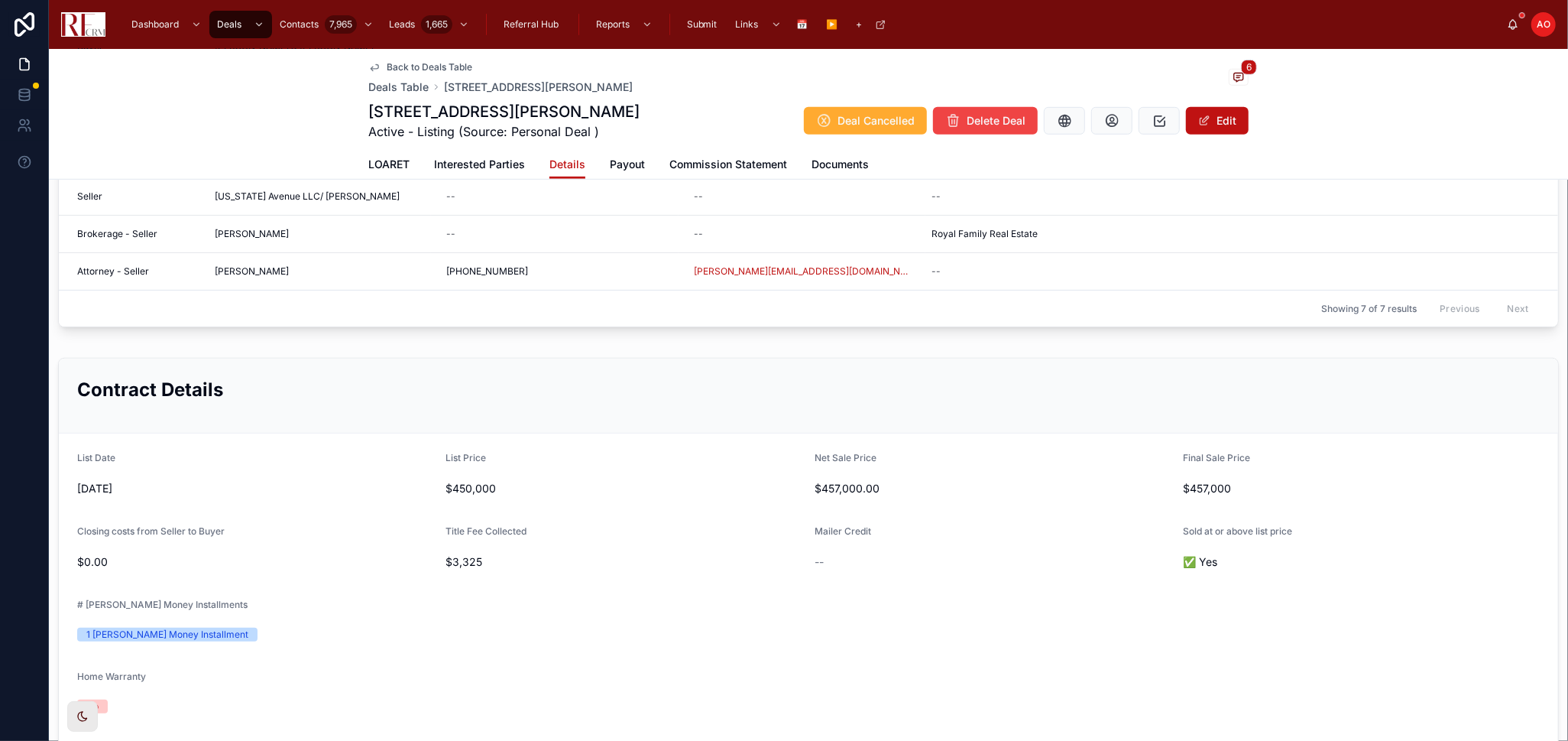
scroll to position [755, 0]
